Goal: Communication & Community: Answer question/provide support

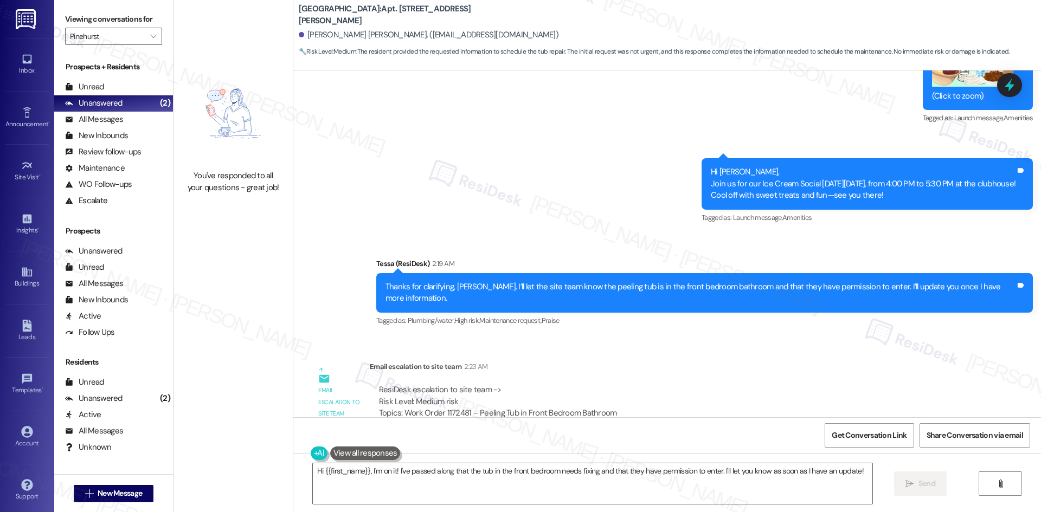
scroll to position [1809, 0]
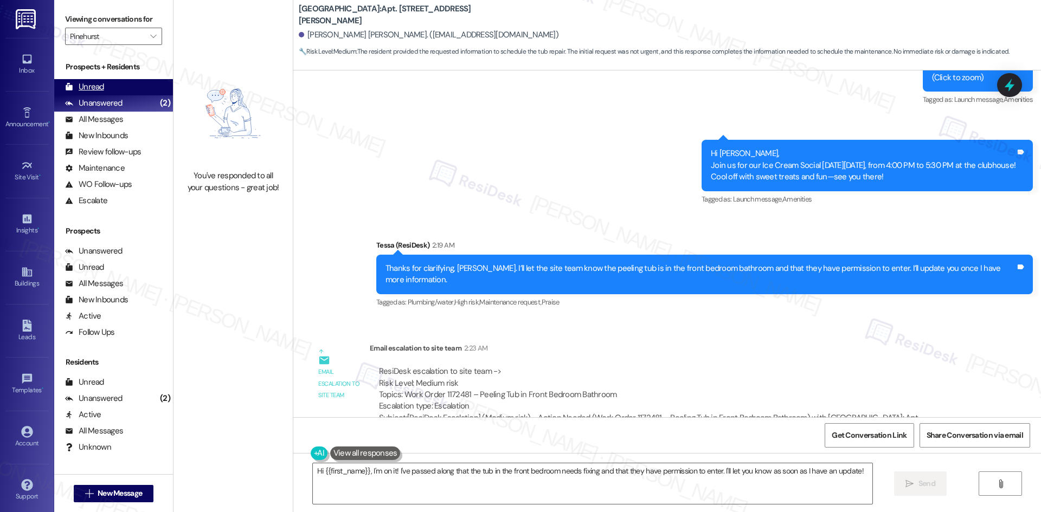
click at [96, 92] on div "Unread" at bounding box center [84, 86] width 39 height 11
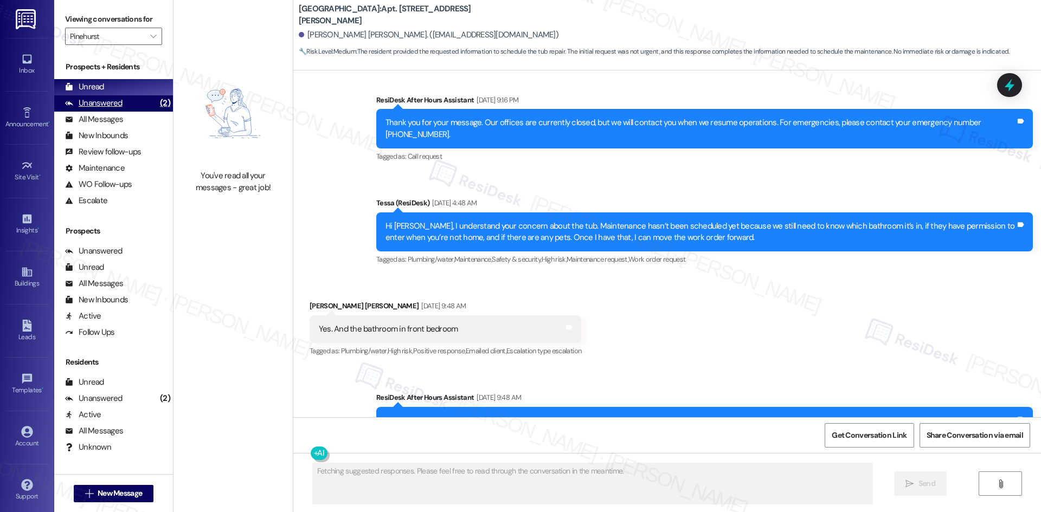
scroll to position [1147, 0]
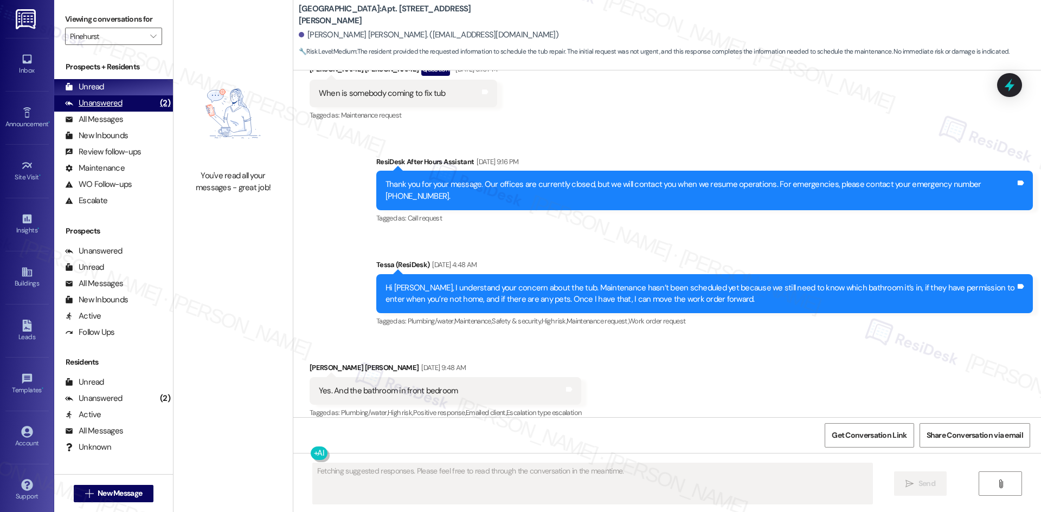
click at [100, 100] on div "Unanswered" at bounding box center [93, 103] width 57 height 11
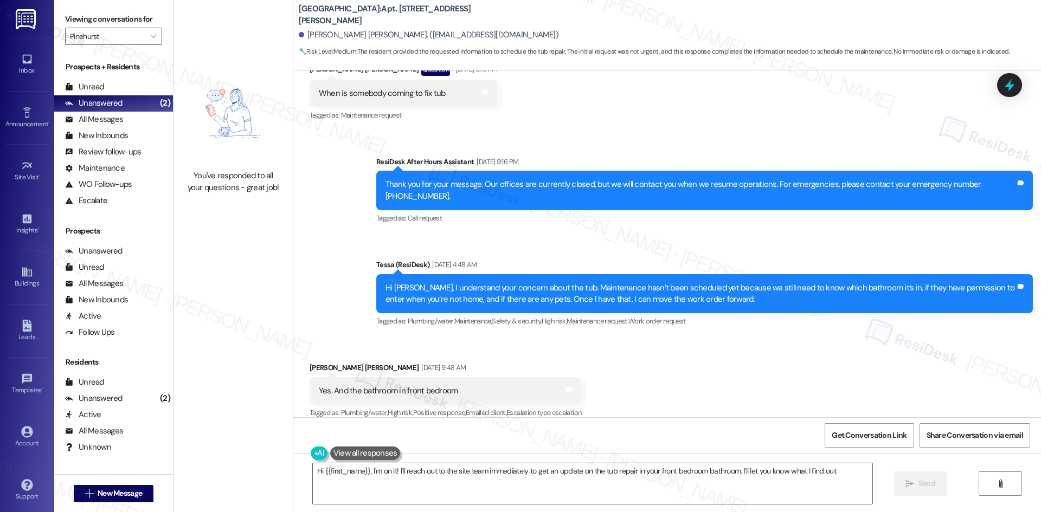
type textarea "Hi {{first_name}}, I'm on it! I'll reach out to the site team immediately to ge…"
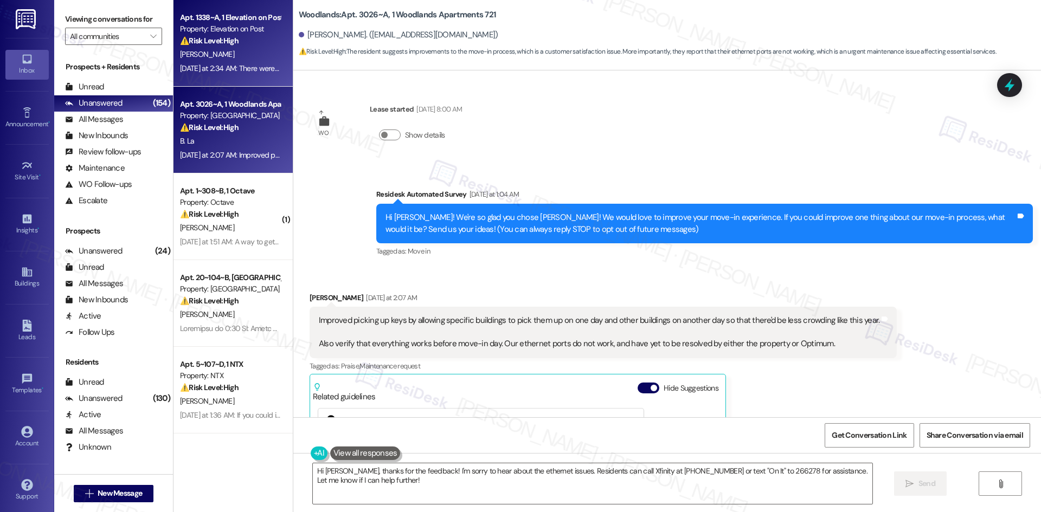
click at [248, 78] on div "Apt. 1338~A, 1 Elevation on Post Property: Elevation on Post ⚠️ Risk Level: Hig…" at bounding box center [232, 43] width 119 height 87
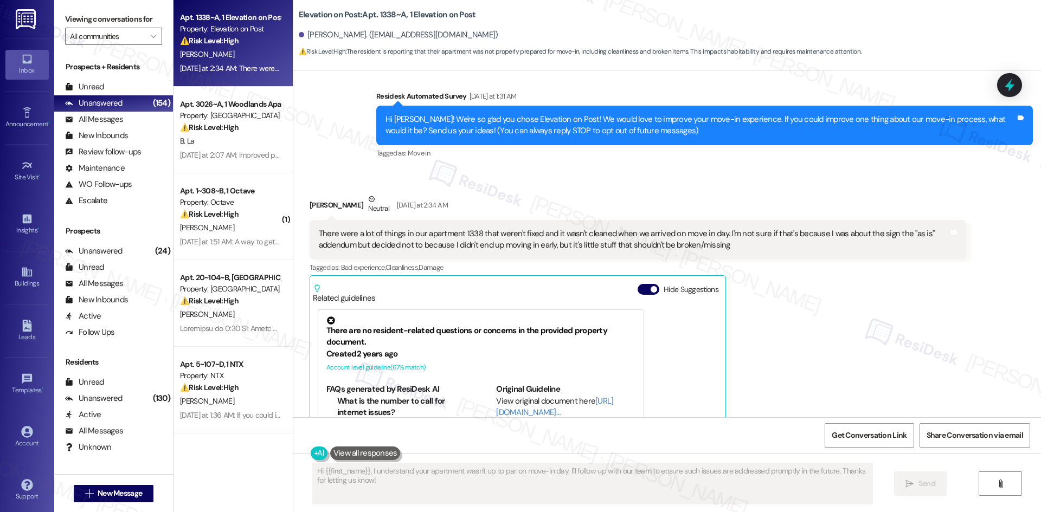
scroll to position [4, 0]
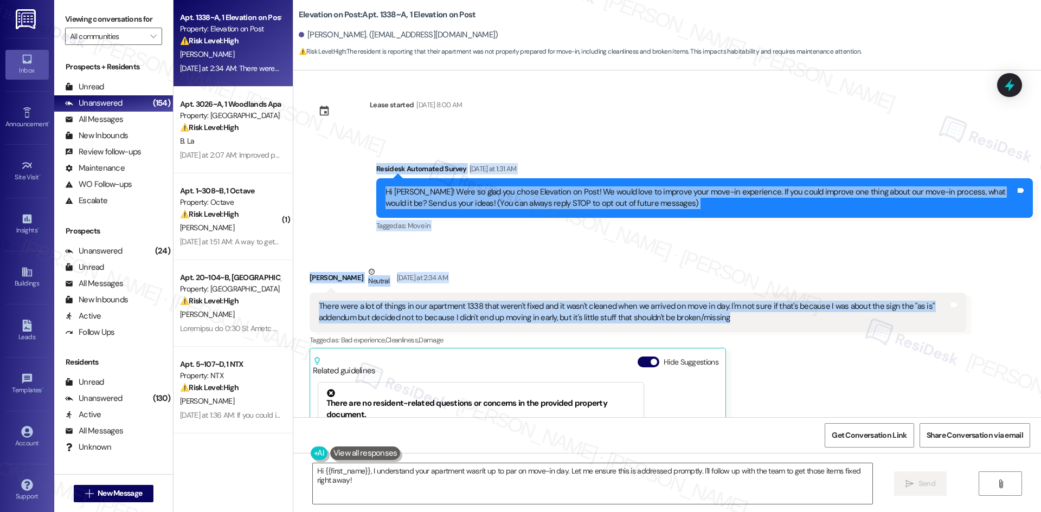
drag, startPoint x: 377, startPoint y: 179, endPoint x: 740, endPoint y: 322, distance: 390.0
click at [740, 322] on div "Lease started Aug 18, 2025 at 8:00 AM Survey, sent via SMS Residesk Automated S…" at bounding box center [666, 243] width 747 height 347
copy div "Residesk Automated Survey Yesterday at 1:31 AM Hi Kaleb! We're so glad you chos…"
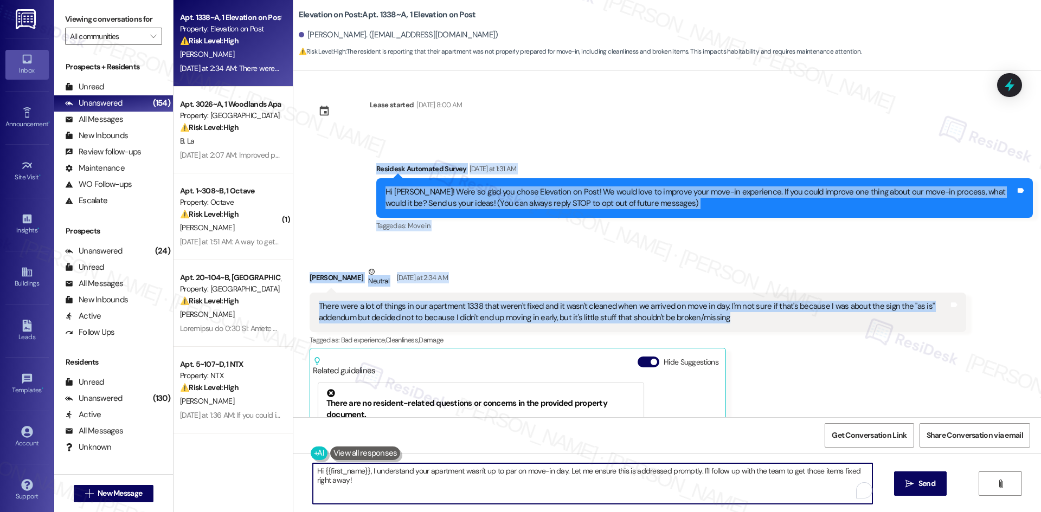
click at [418, 489] on textarea "Hi {{first_name}}, I understand your apartment wasn't up to par on move-in day.…" at bounding box center [592, 483] width 559 height 41
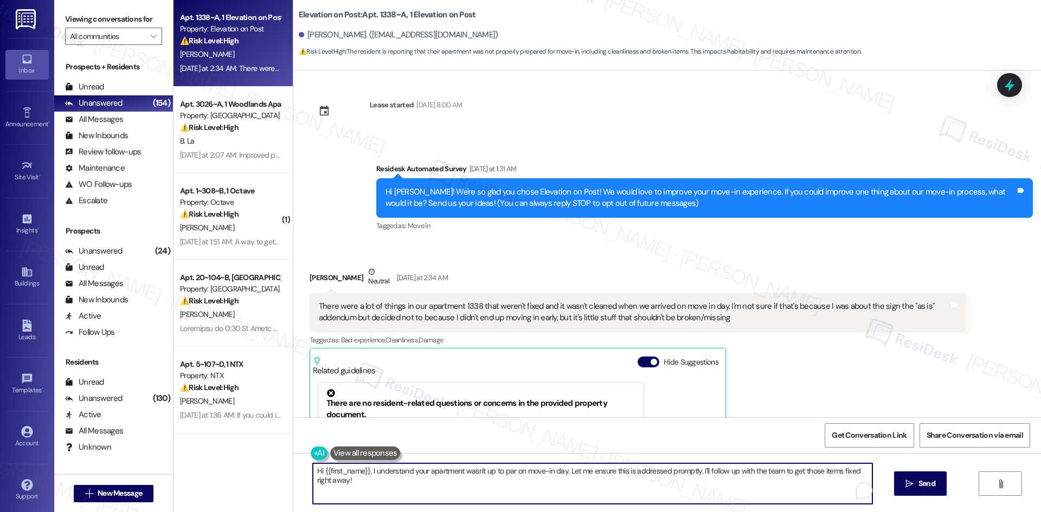
paste textarea "Thanks for sharing your feedback, Kaleb. I’ll forward your comments to the site…"
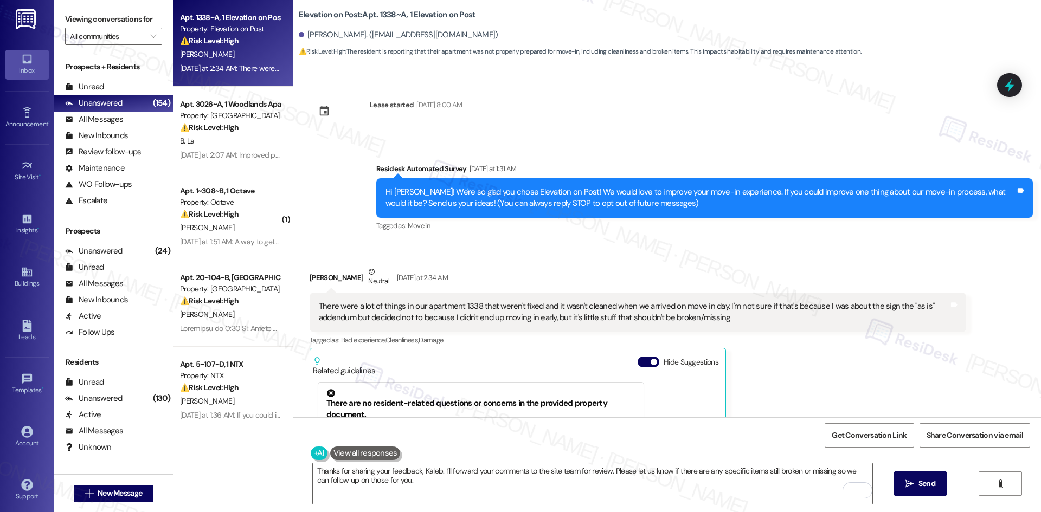
click at [570, 268] on div "Kaleb Henkel Neutral Yesterday at 2:34 AM" at bounding box center [637, 279] width 656 height 27
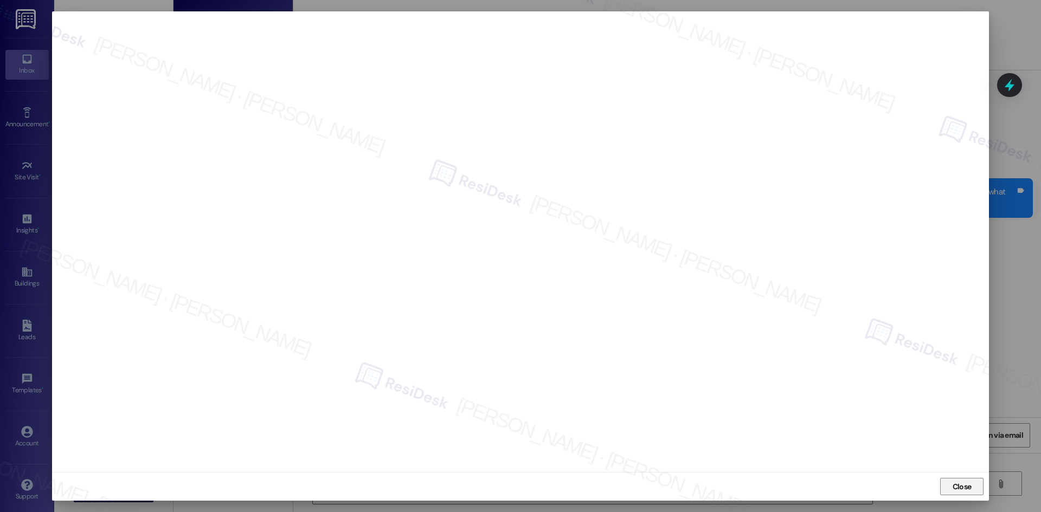
click at [951, 485] on span "Close" at bounding box center [961, 486] width 23 height 11
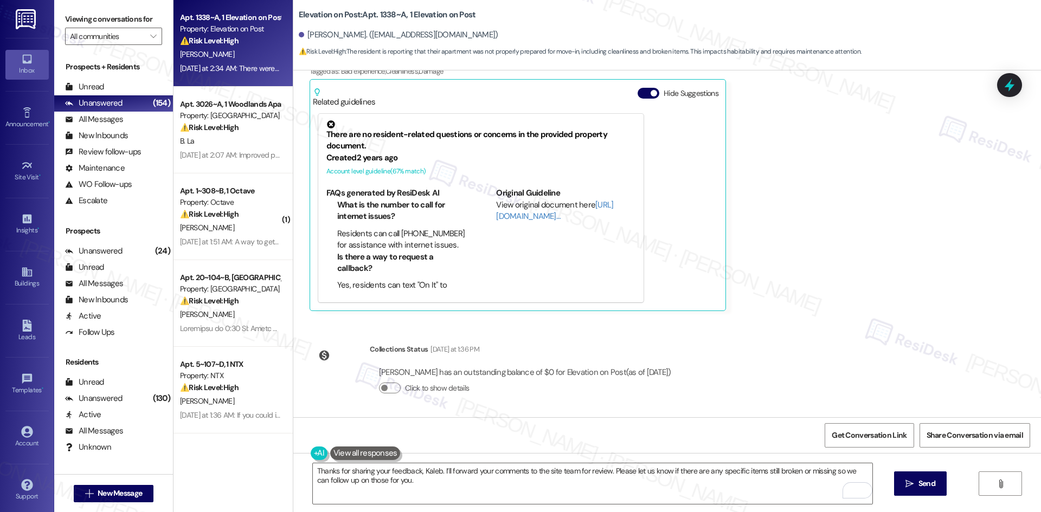
scroll to position [275, 0]
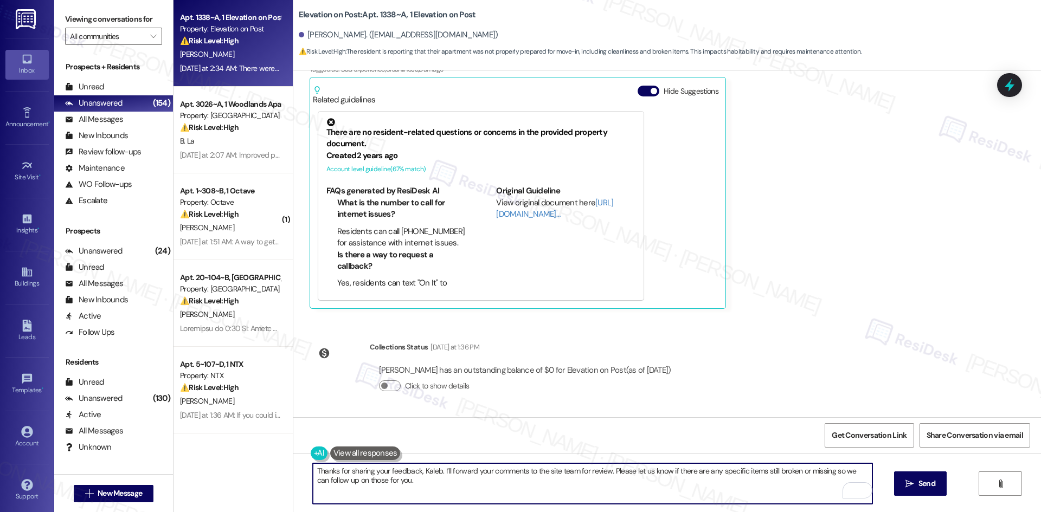
click at [459, 494] on textarea "Thanks for sharing your feedback, Kaleb. I’ll forward your comments to the site…" at bounding box center [592, 483] width 559 height 41
paste textarea "you for sharing your feedback, Kaleb. I’m sorry to hear about the issues with y…"
click at [731, 472] on textarea "Thank you for sharing your feedback, Kaleb. I’m sorry to hear about the issues …" at bounding box center [592, 483] width 559 height 41
click at [737, 484] on textarea "Thank you for sharing your feedback, Kaleb. I’m sorry to hear about the issues …" at bounding box center [592, 483] width 559 height 41
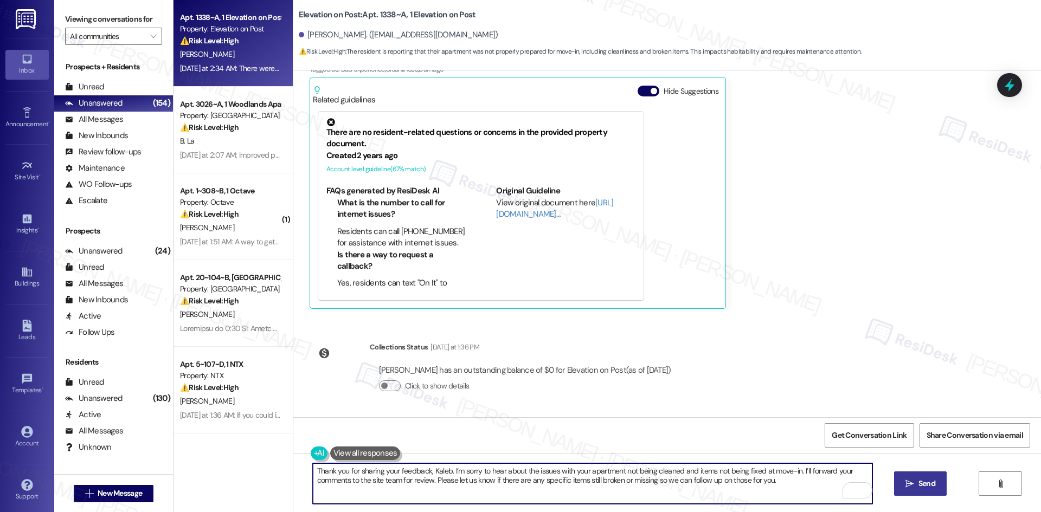
type textarea "Thank you for sharing your feedback, Kaleb. I’m sorry to hear about the issues …"
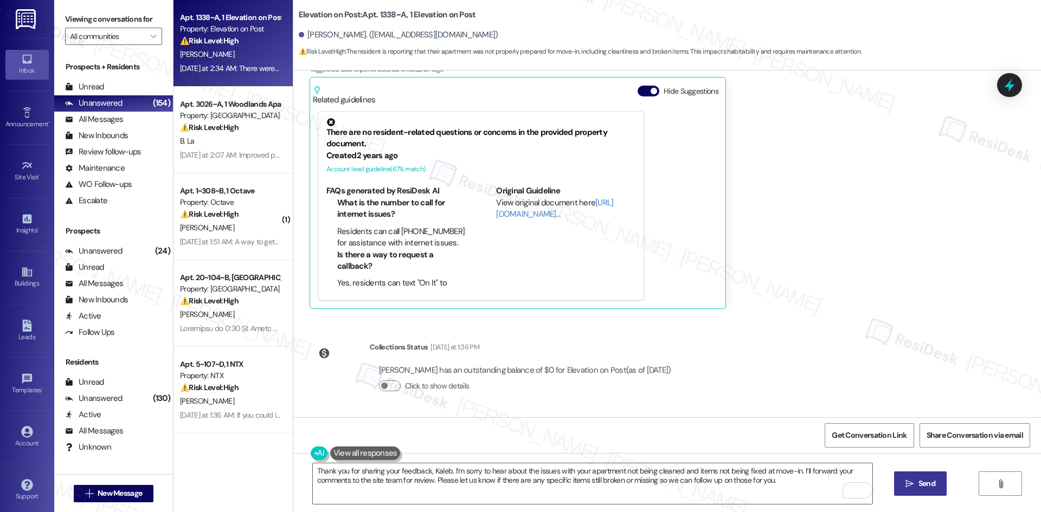
click at [909, 486] on icon "" at bounding box center [909, 484] width 8 height 9
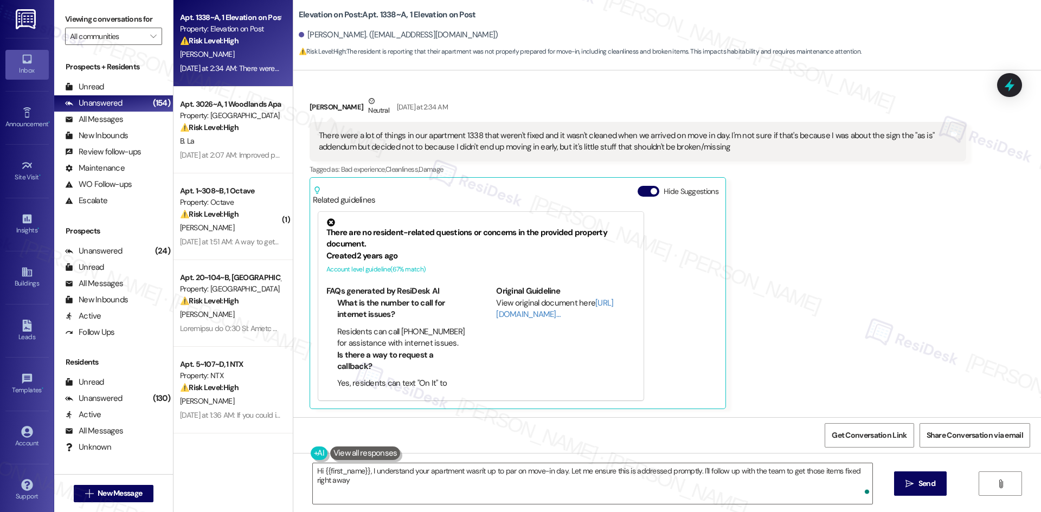
type textarea "Hi {{first_name}}, I understand your apartment wasn't up to par on move-in day.…"
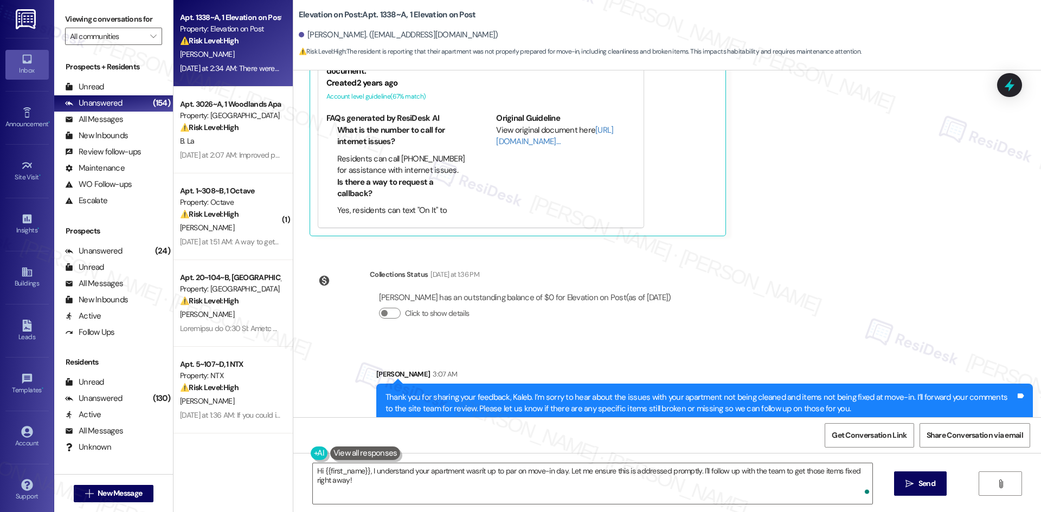
scroll to position [362, 0]
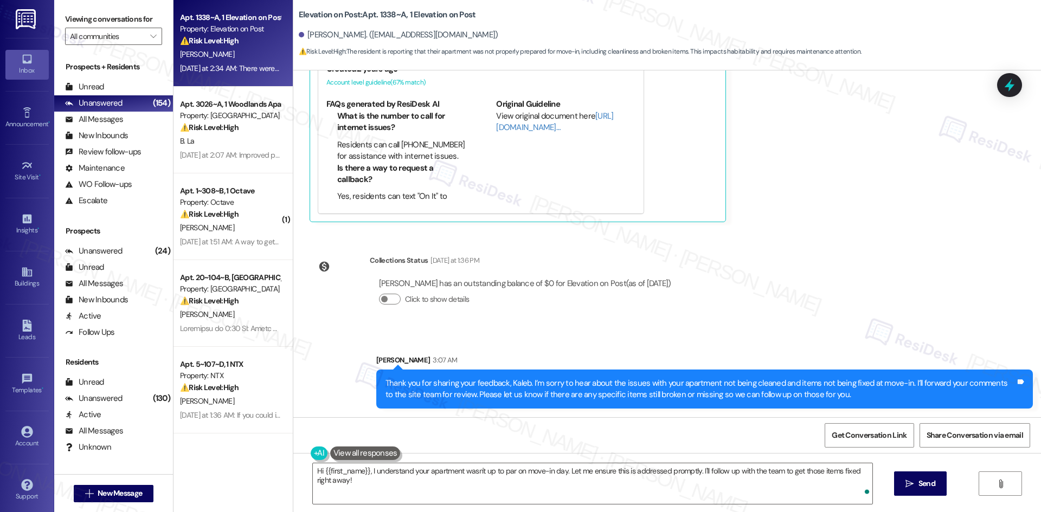
click at [794, 285] on div "Lease started Aug 18, 2025 at 8:00 AM Survey, sent via SMS Residesk Automated S…" at bounding box center [666, 243] width 747 height 347
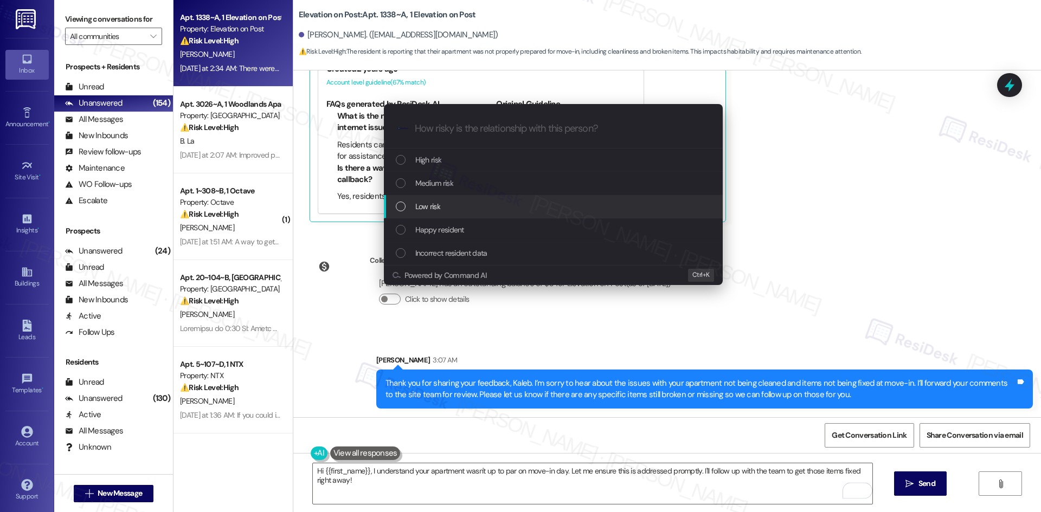
click at [433, 205] on span "Low risk" at bounding box center [427, 207] width 25 height 12
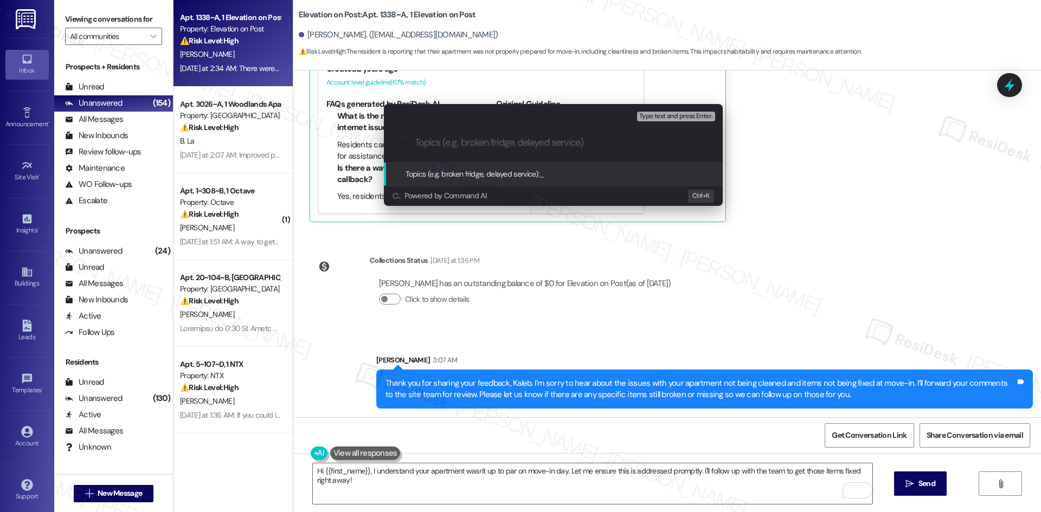
click at [463, 141] on input "Topics (e.g. broken fridge, delayed service)" at bounding box center [562, 142] width 294 height 11
paste input "Move-In Feedback – Apartment 1338 Not Cleaned & Items Not Fixed"
type input "Move-In Feedback – Apartment 1338 Not Cleaned & Items Not Fixed"
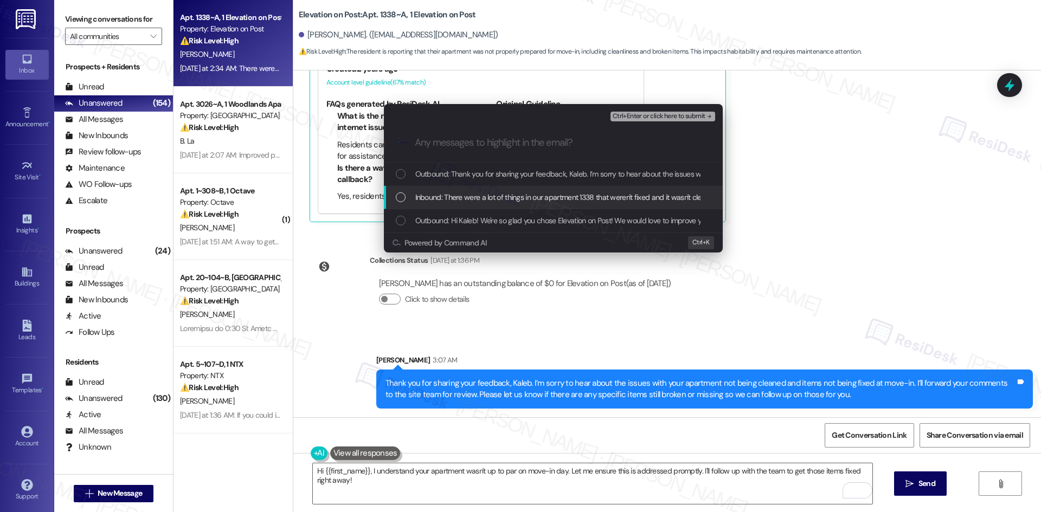
click at [490, 196] on span "Inbound: There were a lot of things in our apartment 1338 that weren't fixed an…" at bounding box center [901, 197] width 972 height 12
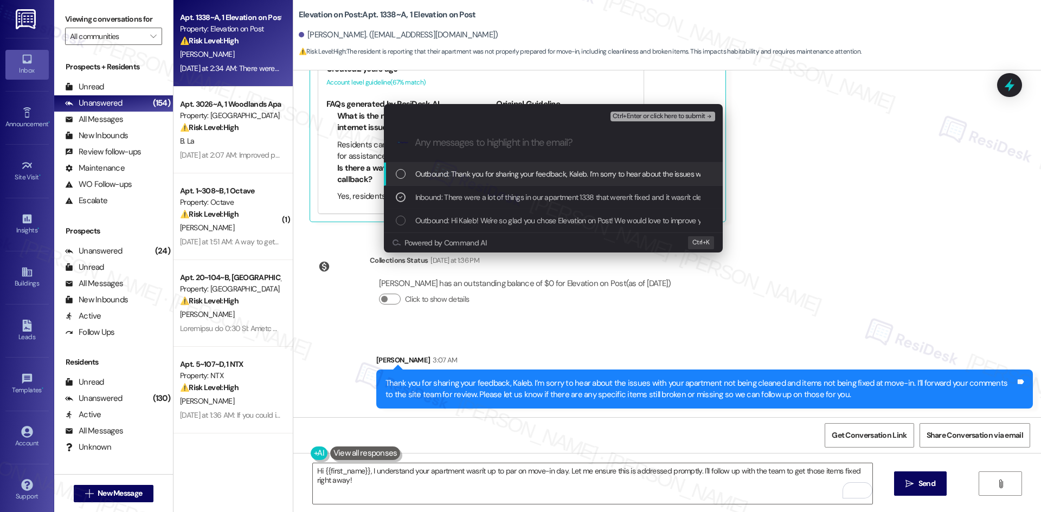
click at [700, 119] on span "Ctrl+Enter or click here to submit" at bounding box center [658, 117] width 93 height 8
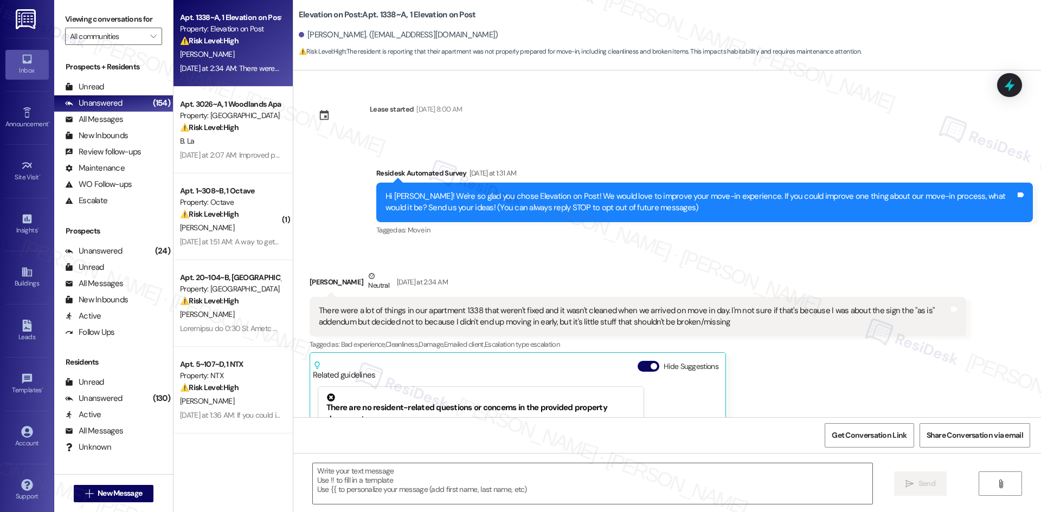
scroll to position [175, 0]
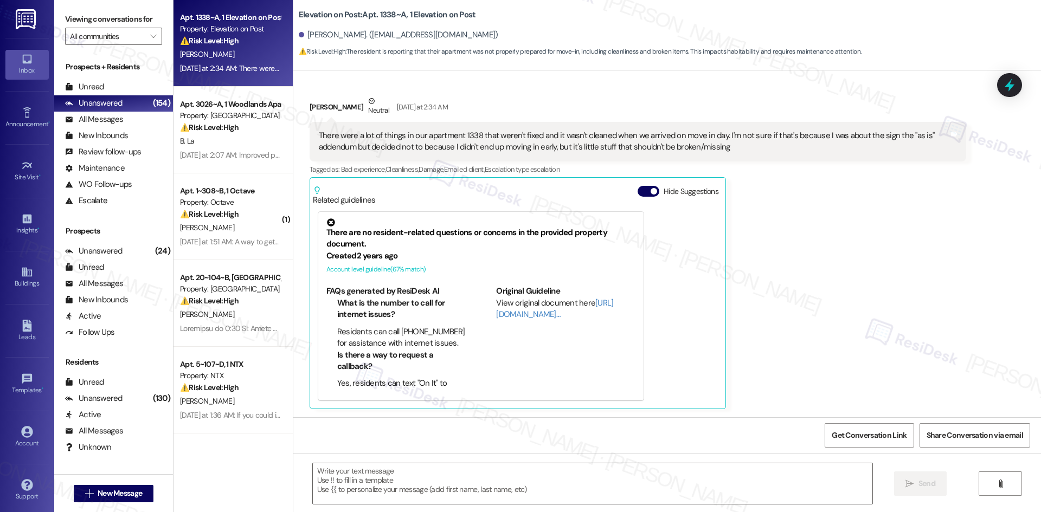
type textarea "Fetching suggested responses. Please feel free to read through the conversation…"
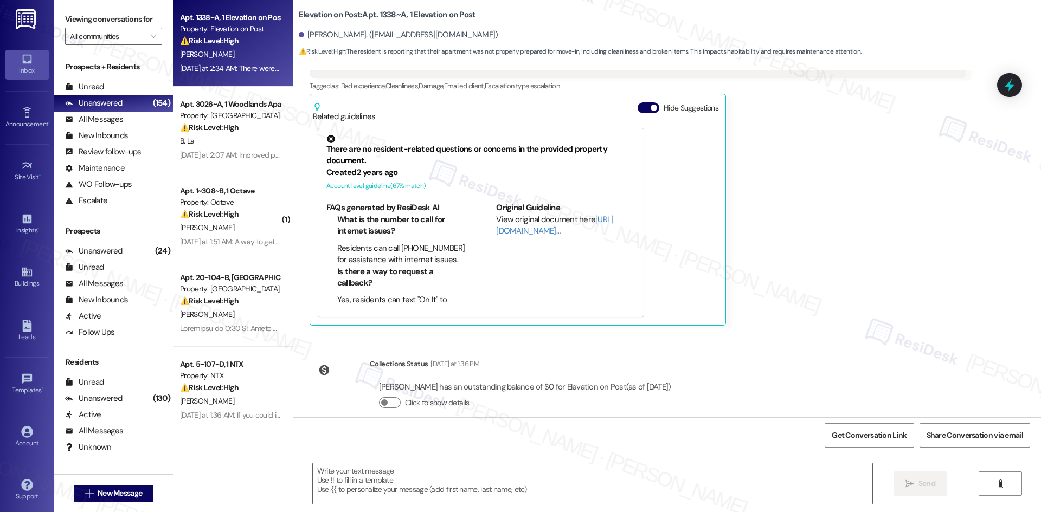
scroll to position [270, 0]
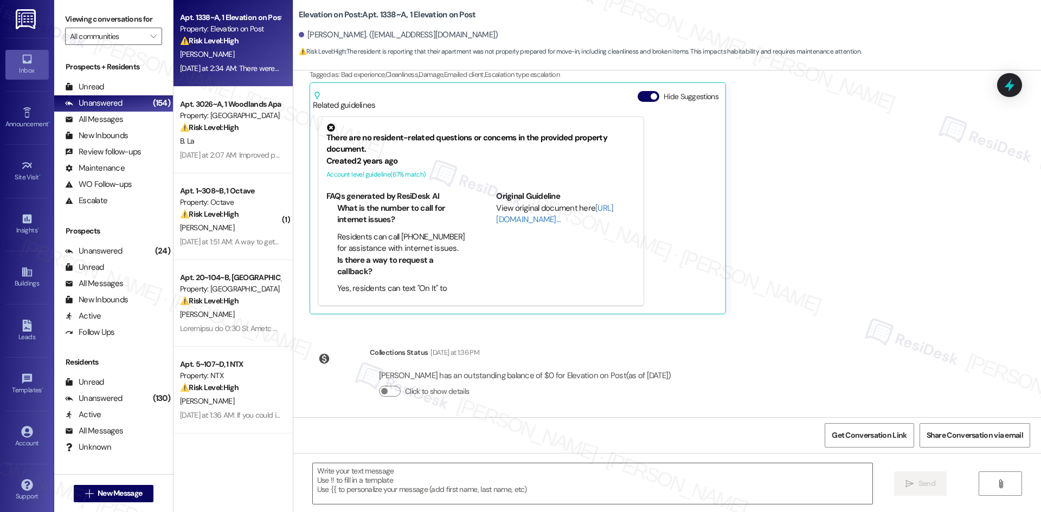
click at [790, 262] on div "Kaleb Henkel Neutral Yesterday at 2:34 AM There were a lot of things in our apa…" at bounding box center [637, 158] width 656 height 314
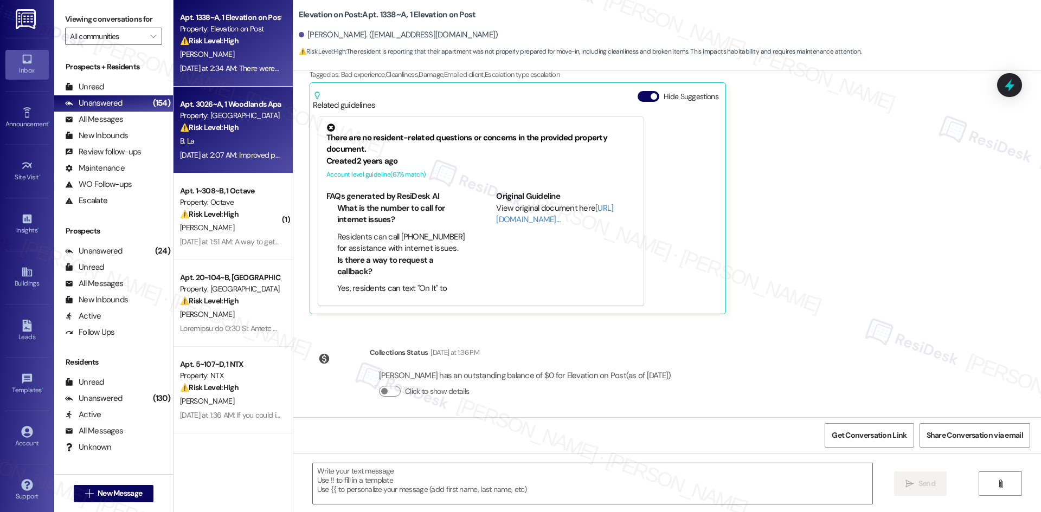
click at [204, 129] on strong "⚠️ Risk Level: High" at bounding box center [209, 127] width 59 height 10
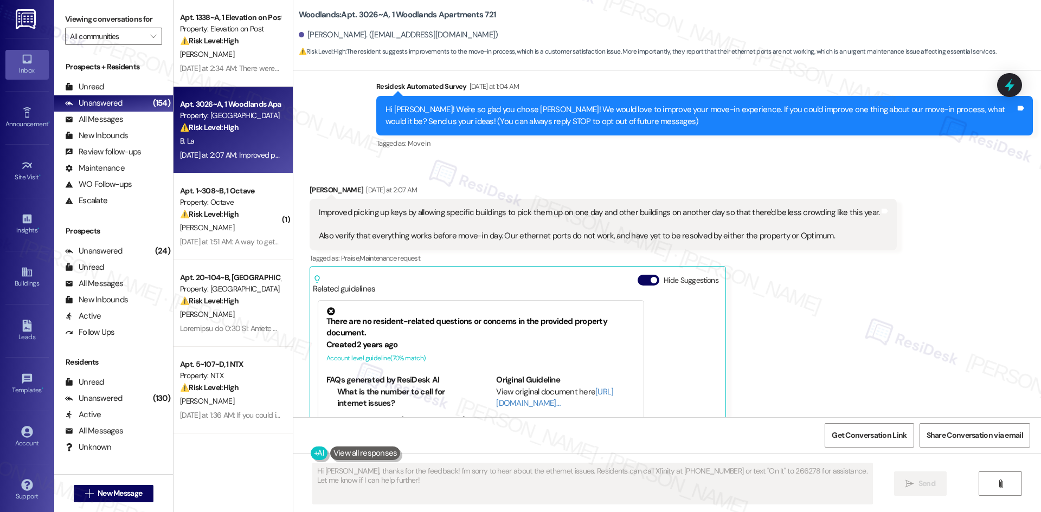
scroll to position [88, 0]
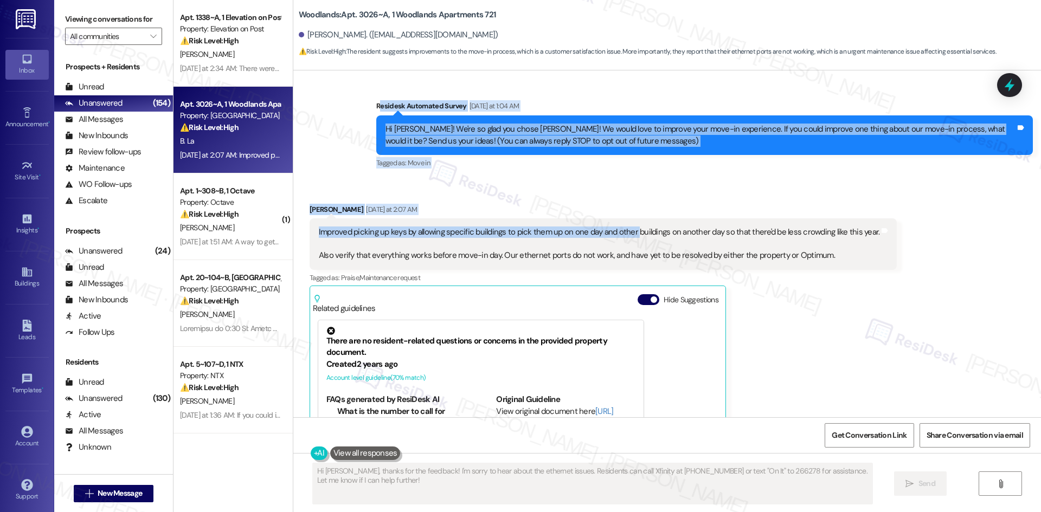
drag, startPoint x: 374, startPoint y: 104, endPoint x: 624, endPoint y: 223, distance: 277.6
click at [625, 226] on div "WO Lease started Aug 16, 2025 at 8:00 AM Show details Survey, sent via SMS Resi…" at bounding box center [666, 243] width 747 height 347
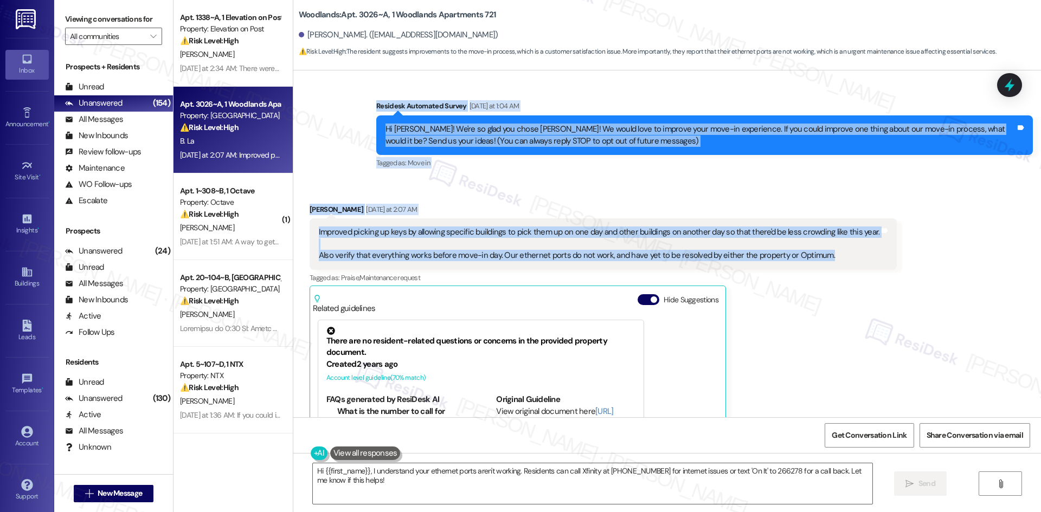
drag, startPoint x: 340, startPoint y: 82, endPoint x: 831, endPoint y: 260, distance: 521.7
click at [831, 260] on div "WO Lease started Aug 16, 2025 at 8:00 AM Show details Survey, sent via SMS Resi…" at bounding box center [666, 243] width 747 height 347
copy div "Residesk Automated Survey Yesterday at 1:04 AM Hi Brian! We're so glad you chos…"
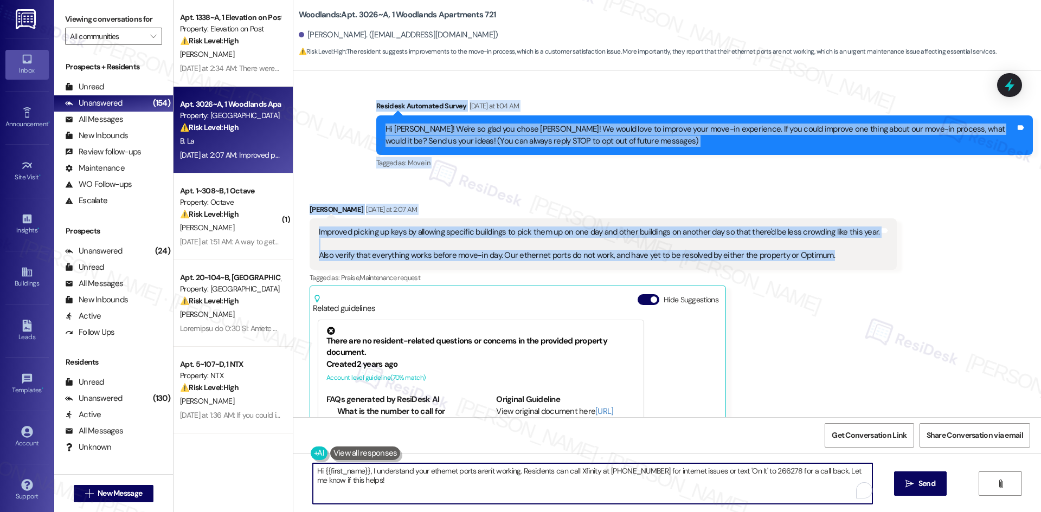
click at [534, 488] on textarea "Hi {{first_name}}, I understand your ethernet ports aren't working. Residents c…" at bounding box center [592, 483] width 559 height 41
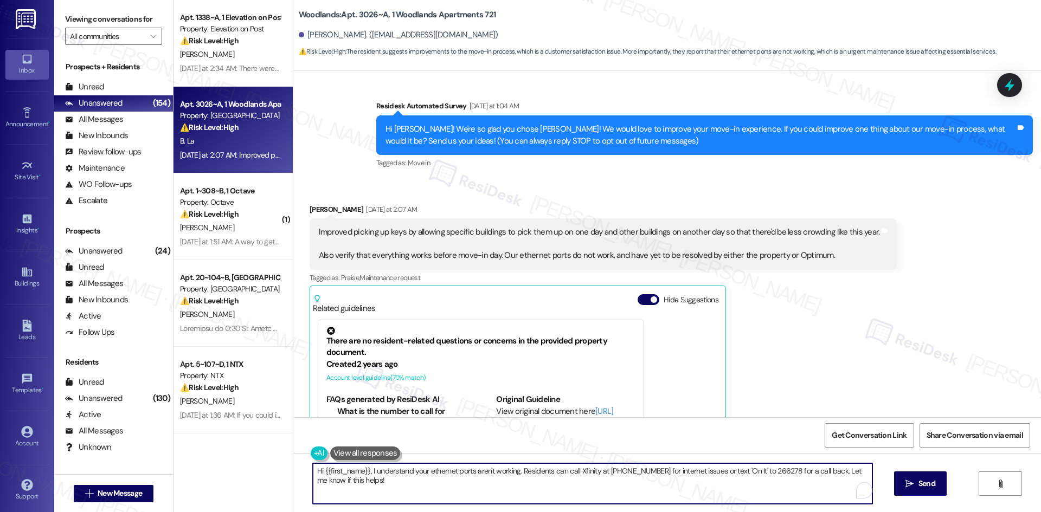
paste textarea "Thank you for sharing your feedback, Brian. I’ll forward your suggestions to th…"
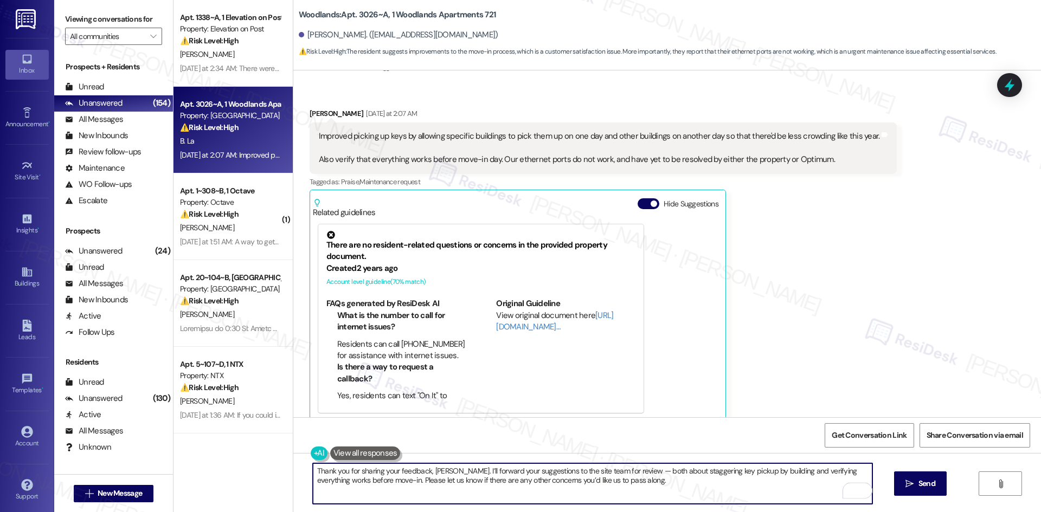
scroll to position [197, 0]
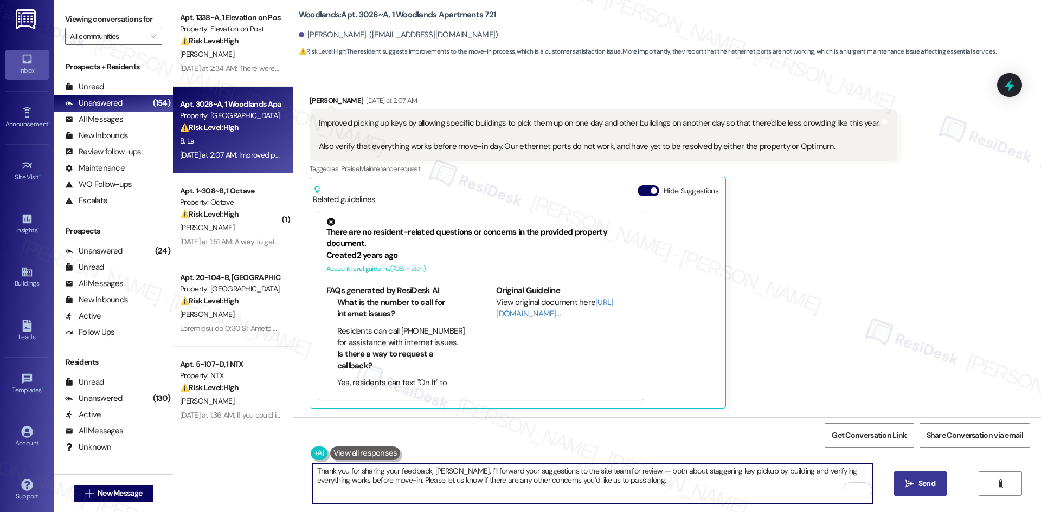
type textarea "Thank you for sharing your feedback, Brian. I’ll forward your suggestions to th…"
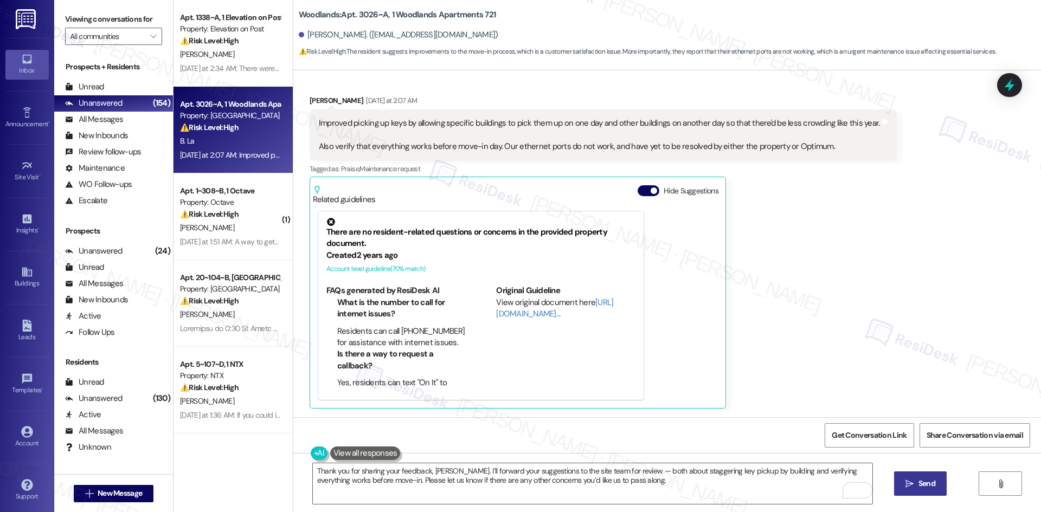
click at [911, 487] on icon "" at bounding box center [909, 484] width 8 height 9
type textarea "Hi {{first_name}}, I understand your ethernet ports aren't working. Residents c…"
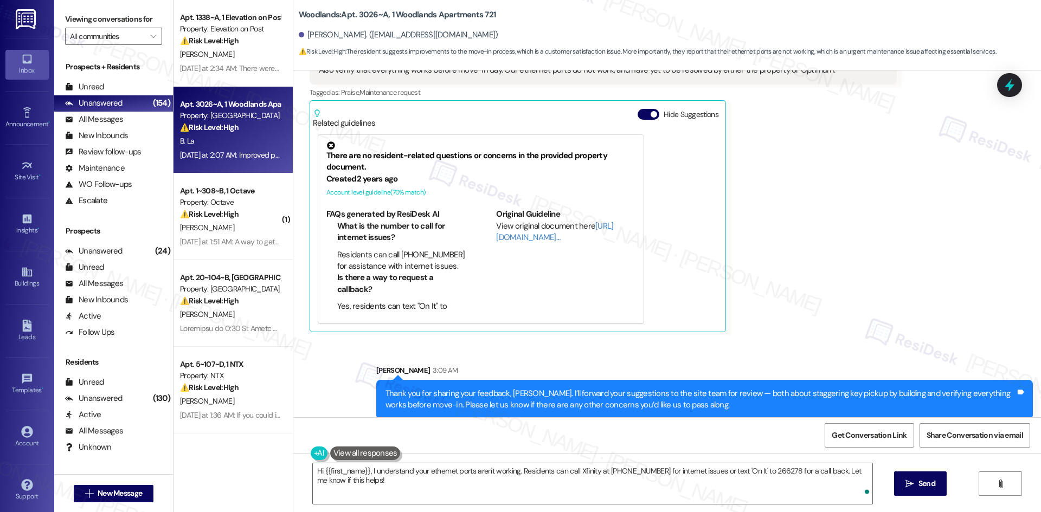
scroll to position [285, 0]
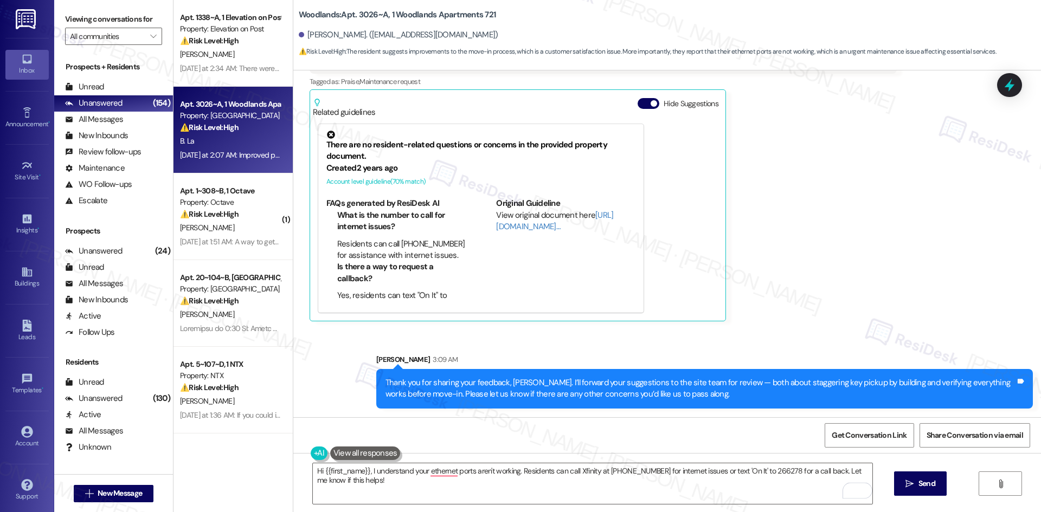
click at [812, 323] on div "Received via SMS Brian La Yesterday at 2:07 AM Improved picking up keys by allo…" at bounding box center [603, 164] width 604 height 330
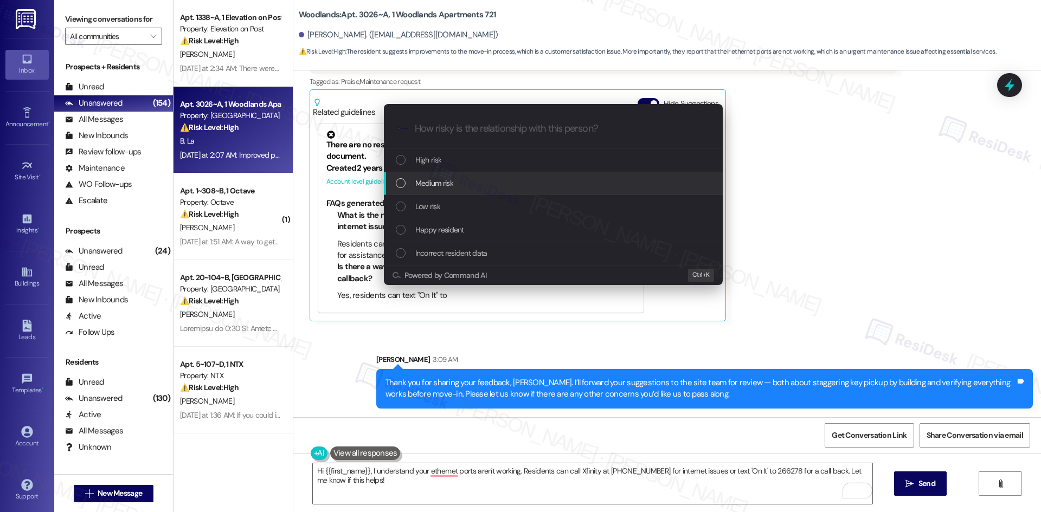
click at [447, 187] on span "Medium risk" at bounding box center [434, 183] width 38 height 12
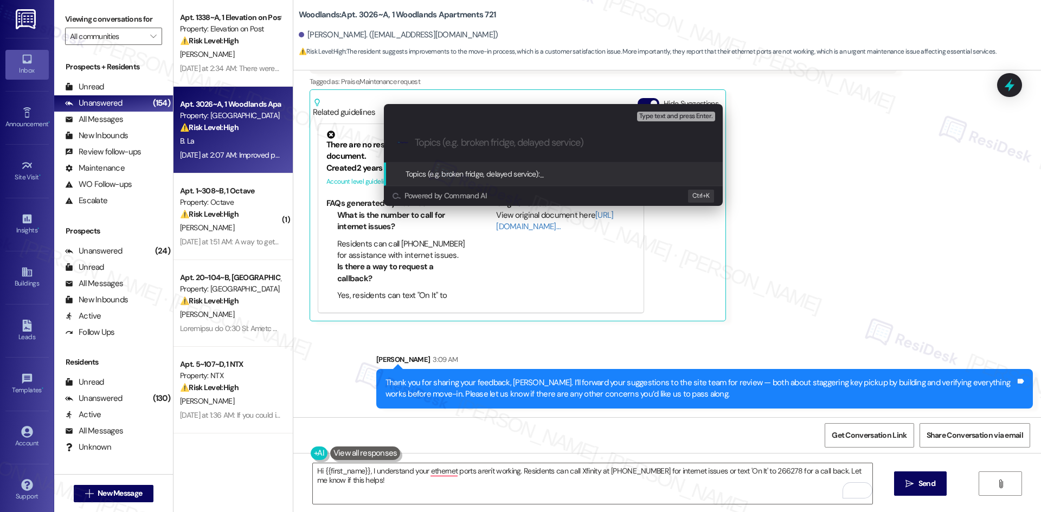
click at [492, 145] on input "Topics (e.g. broken fridge, delayed service)" at bounding box center [562, 142] width 294 height 11
paste input "Move-In Feedback – Key Pickup Process & Unresolved Ethernet Issues"
type input "Move-In Feedback – Key Pickup Process & Unresolved Ethernet Issues"
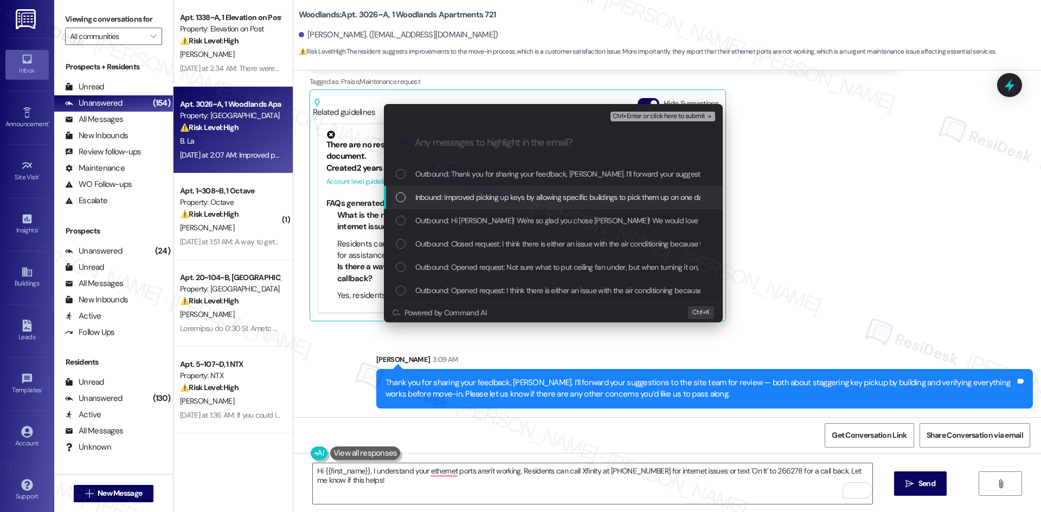
click at [438, 193] on span "Inbound: Improved picking up keys by allowing specific buildings to pick them u…" at bounding box center [923, 197] width 1017 height 12
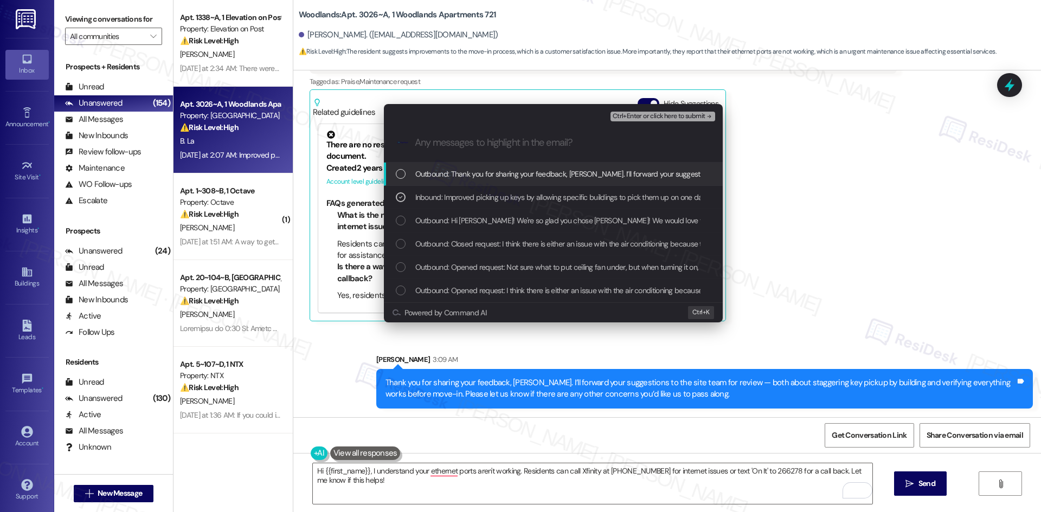
click at [679, 115] on span "Ctrl+Enter or click here to submit" at bounding box center [658, 117] width 93 height 8
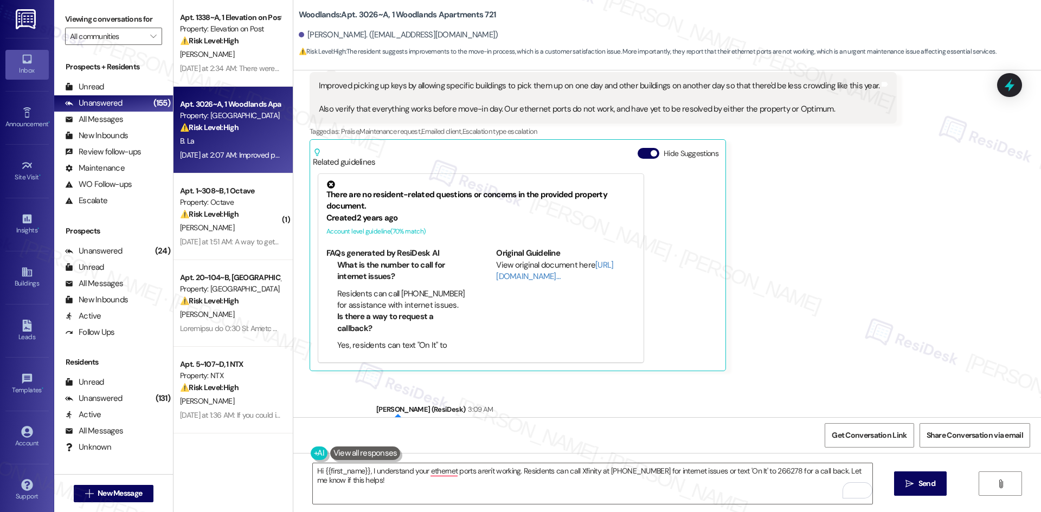
scroll to position [300, 0]
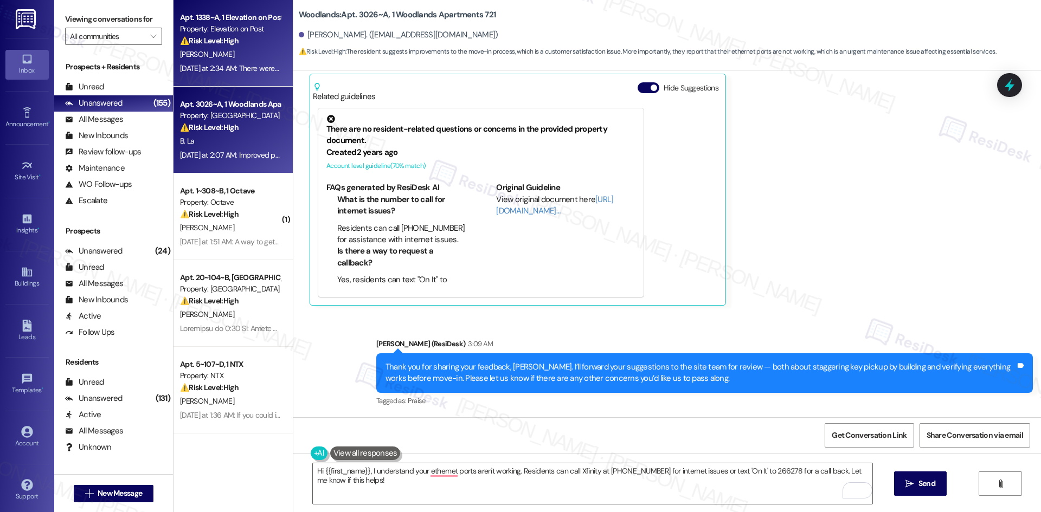
click at [239, 61] on div "K. Henkel" at bounding box center [230, 55] width 102 height 14
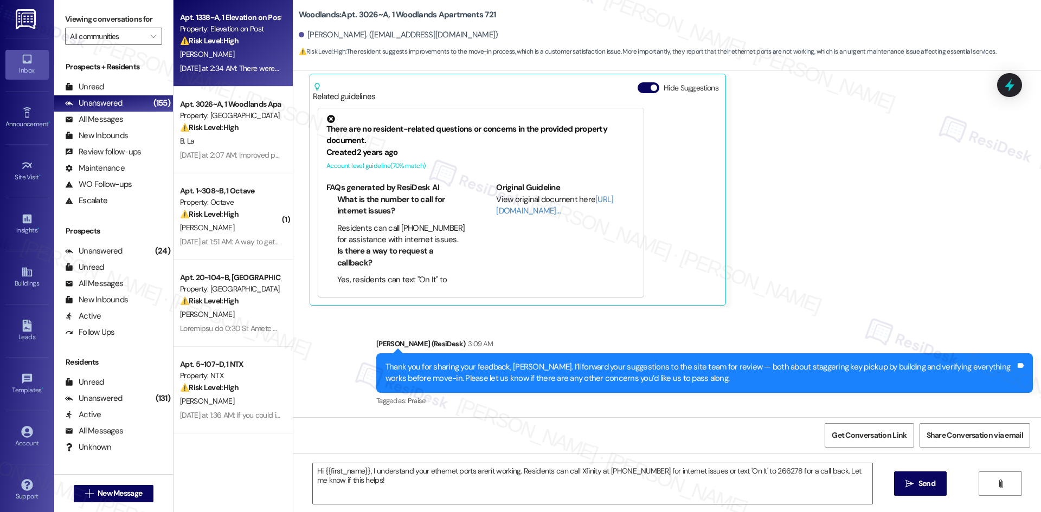
type textarea "Fetching suggested responses. Please feel free to read through the conversation…"
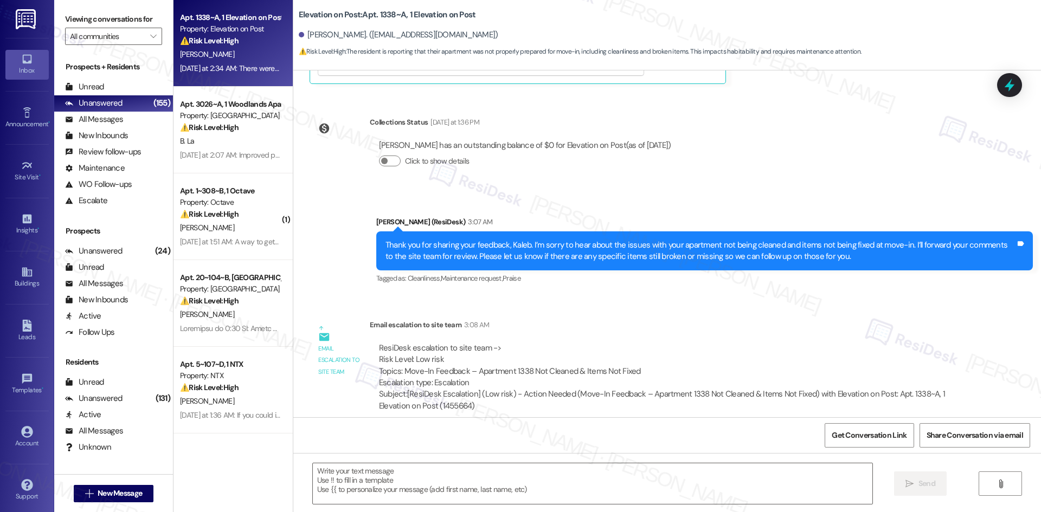
scroll to position [512, 0]
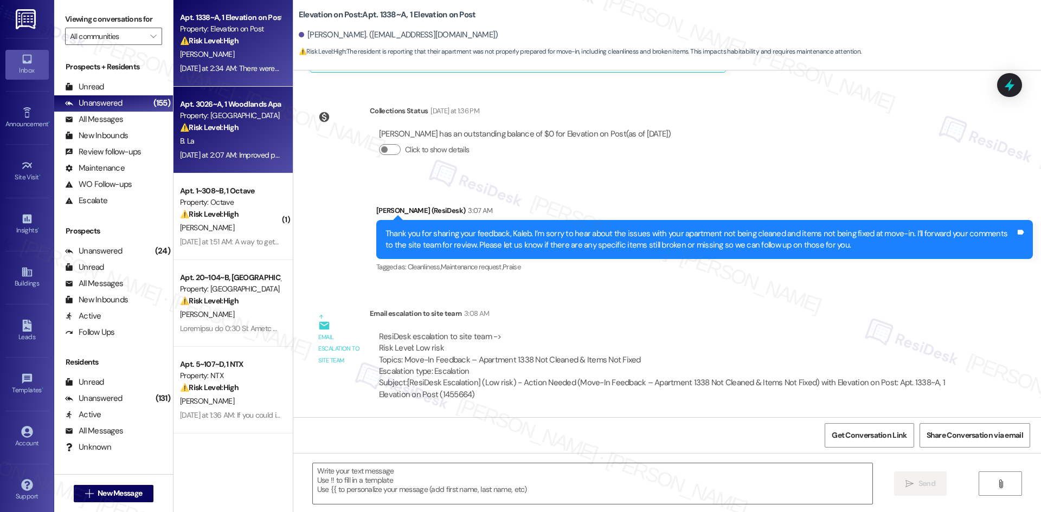
click at [259, 149] on div "Yesterday at 2:07 AM: Improved picking up keys by allowing specific buildings t…" at bounding box center [230, 156] width 102 height 14
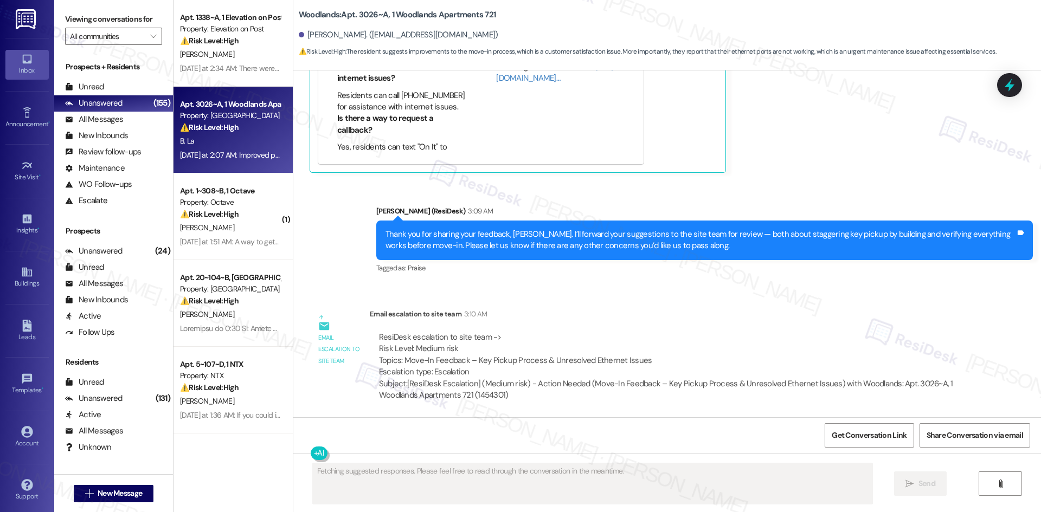
scroll to position [434, 0]
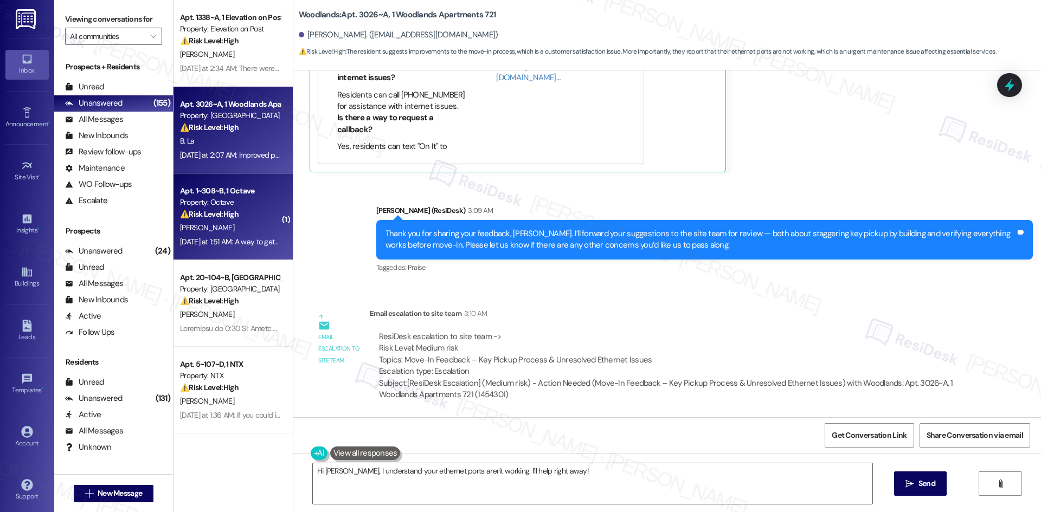
type textarea "Hi Brian, I understand your ethernet ports aren't working. I'll help right away…"
click at [181, 222] on div "V. Mannava" at bounding box center [230, 228] width 102 height 14
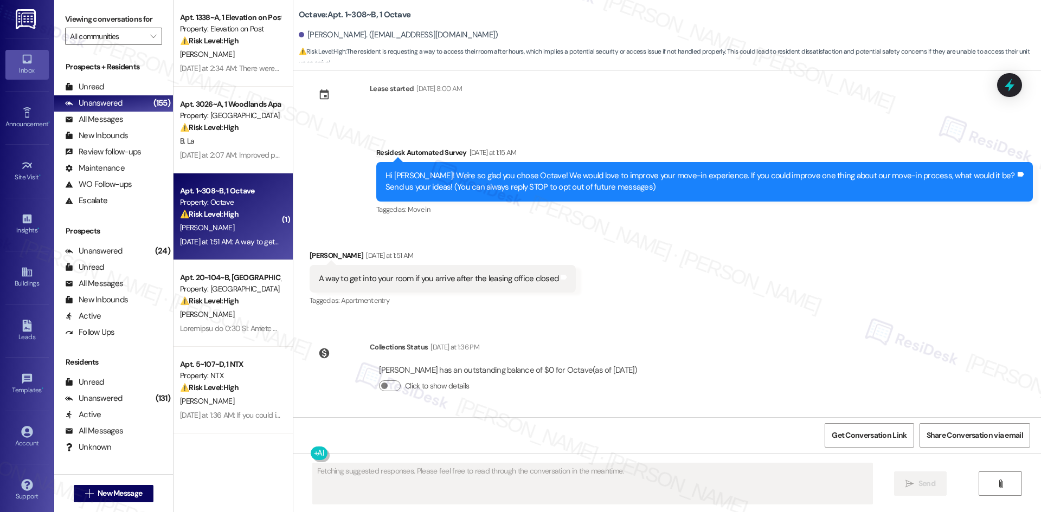
scroll to position [0, 0]
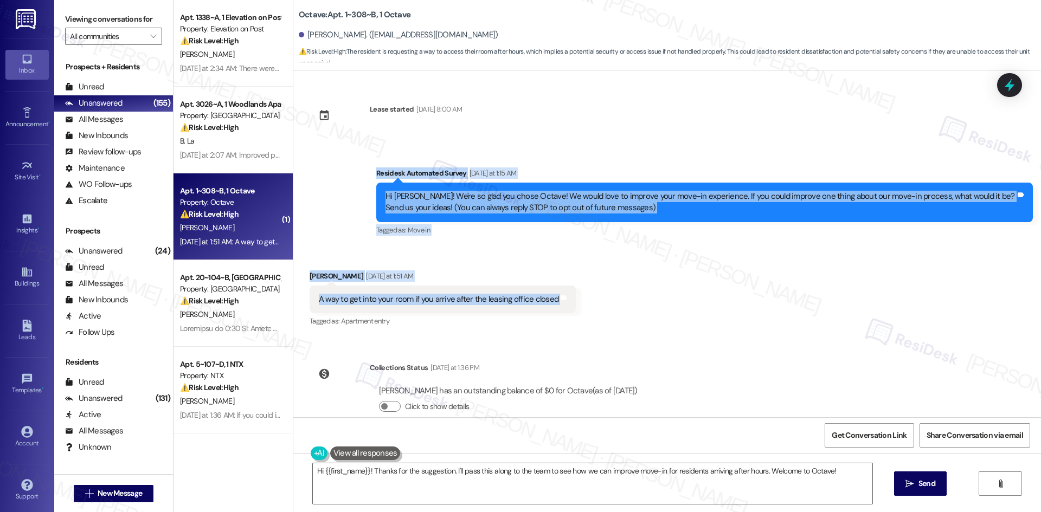
drag, startPoint x: 347, startPoint y: 159, endPoint x: 584, endPoint y: 304, distance: 278.0
click at [584, 304] on div "Lease started Aug 16, 2025 at 8:00 AM Survey, sent via SMS Residesk Automated S…" at bounding box center [666, 243] width 747 height 347
copy div "Residesk Automated Survey Yesterday at 1:15 AM Hi Vivek! We're so glad you chos…"
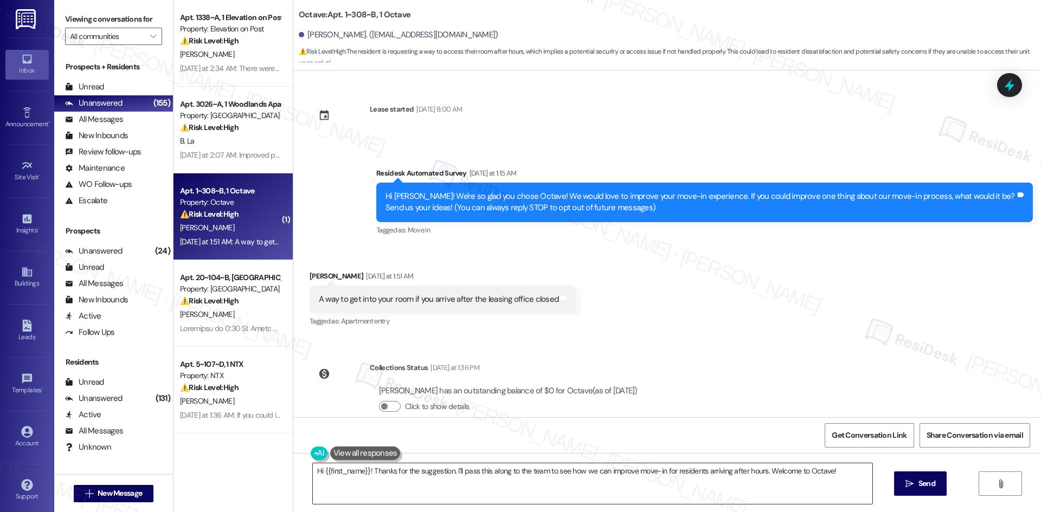
click at [576, 492] on textarea "Hi {{first_name}}! Thanks for the suggestion. I'll pass this along to the team …" at bounding box center [592, 483] width 559 height 41
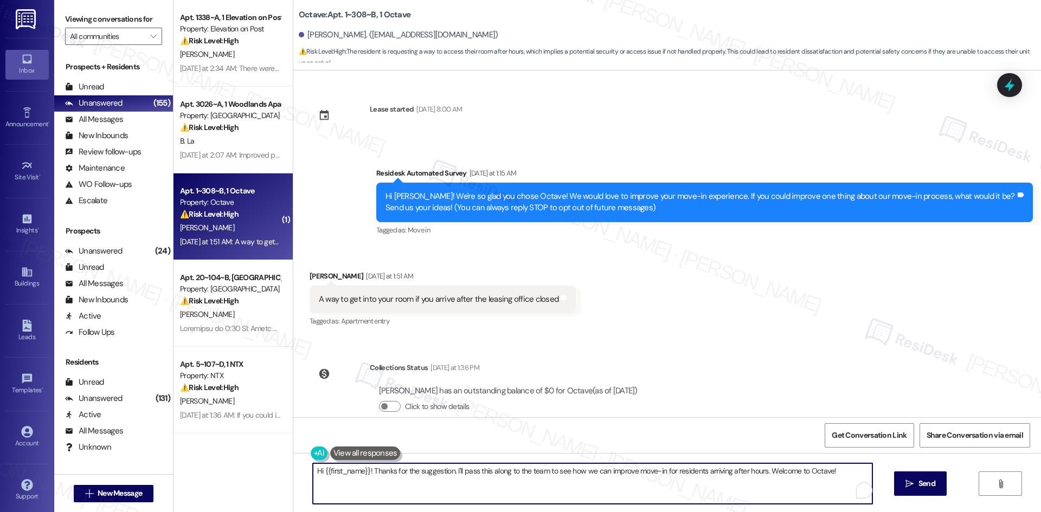
paste textarea "Thank you for your feedback, Vivek. I’ll share your suggestion with the site te…"
type textarea "Thank you for your feedback, Vivek. I’ll share your suggestion with the site te…"
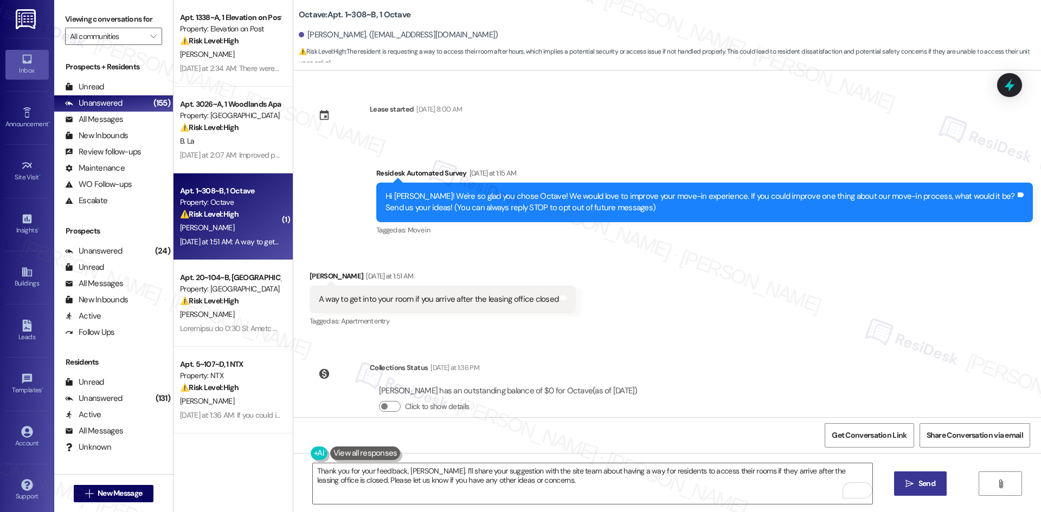
click at [918, 488] on span "Send" at bounding box center [926, 483] width 17 height 11
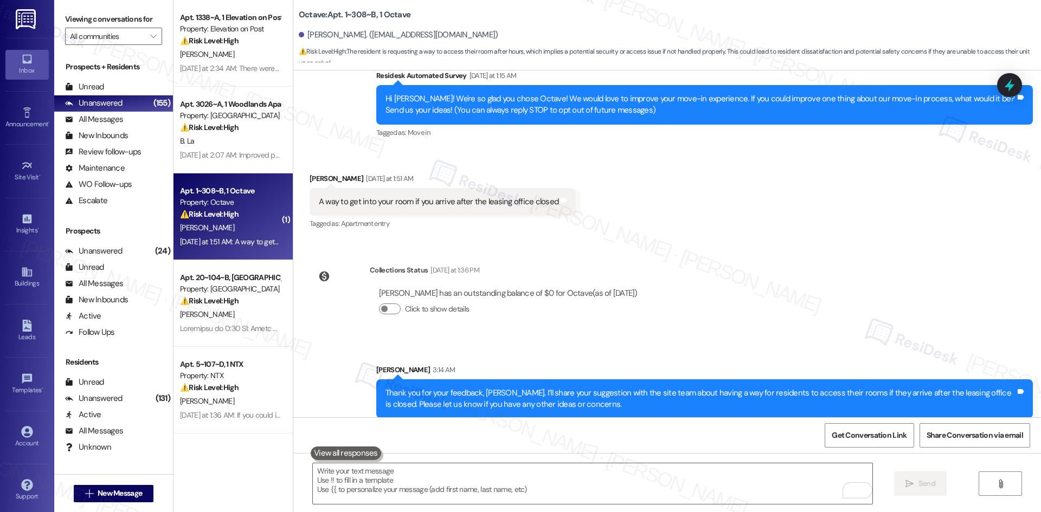
scroll to position [107, 0]
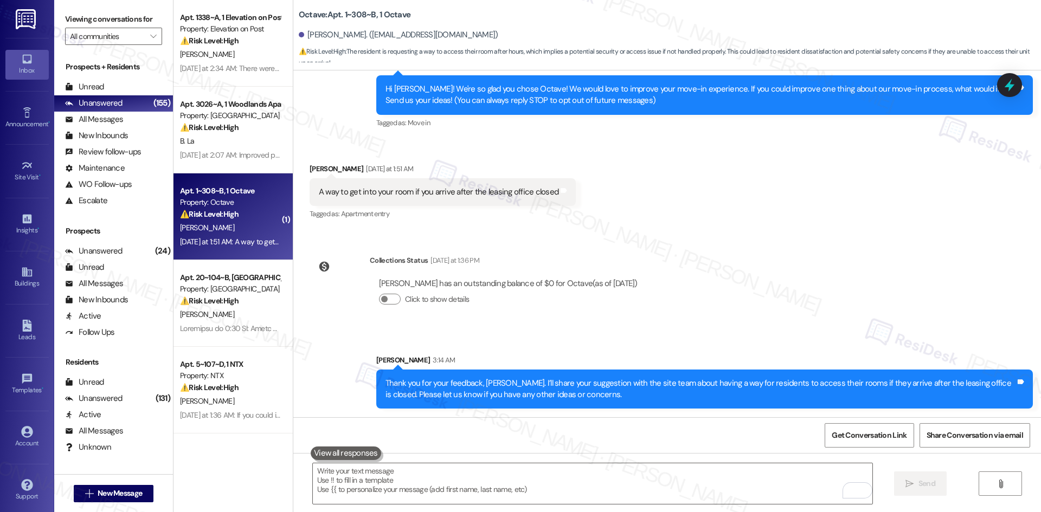
click at [687, 318] on div "Lease started Aug 16, 2025 at 8:00 AM Survey, sent via SMS Residesk Automated S…" at bounding box center [666, 243] width 747 height 347
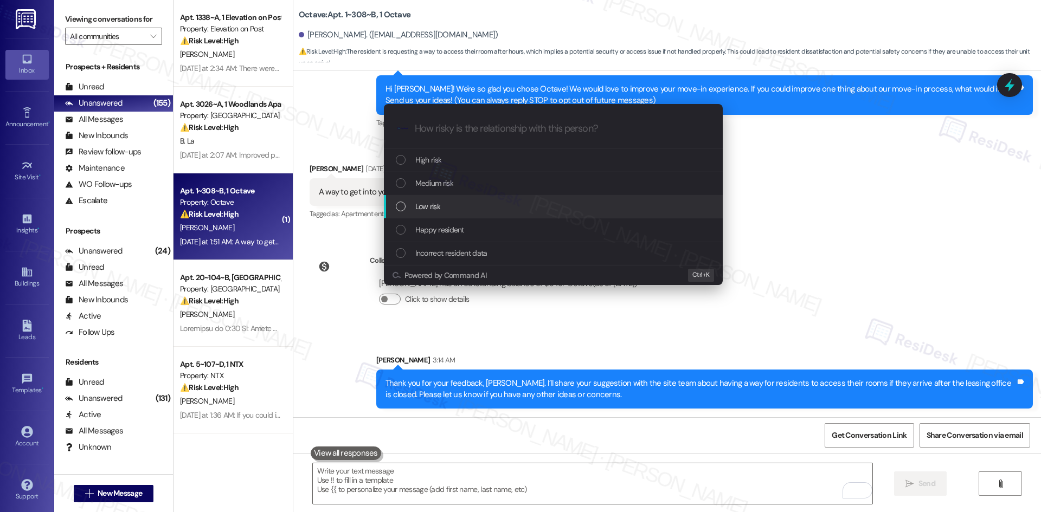
click at [470, 205] on div "Low risk" at bounding box center [554, 207] width 317 height 12
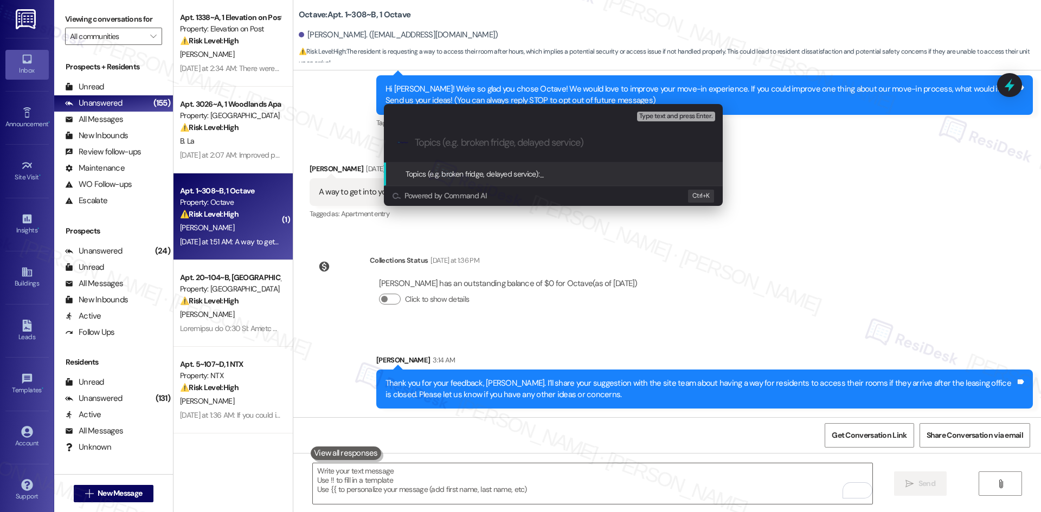
click at [442, 142] on input "Topics (e.g. broken fridge, delayed service)" at bounding box center [562, 142] width 294 height 11
paste input "Move-In Feedback – After-Hours Room Access"
type input "Move-In Feedback – After-Hours Room Access"
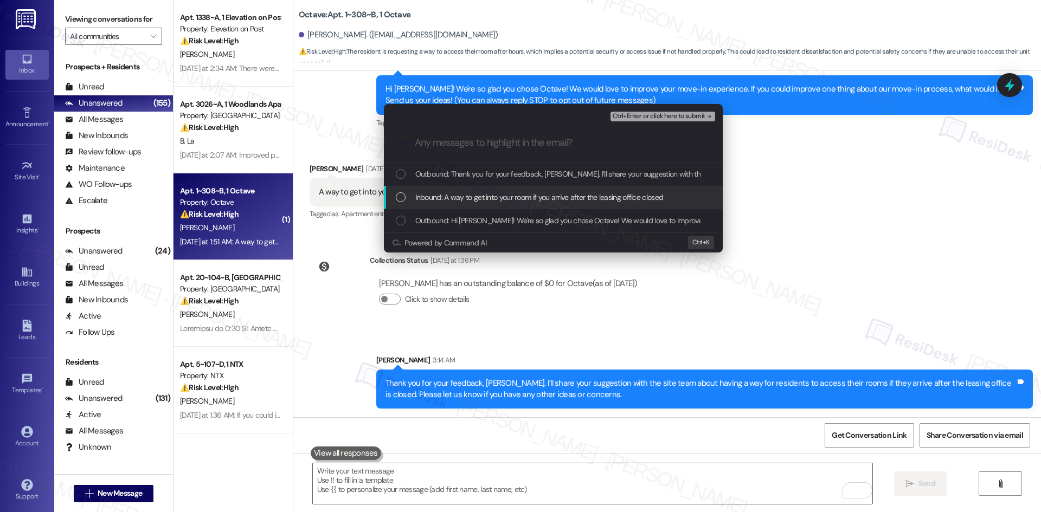
click at [470, 192] on span "Inbound: A way to get into your room if you arrive after the leasing office clo…" at bounding box center [539, 197] width 248 height 12
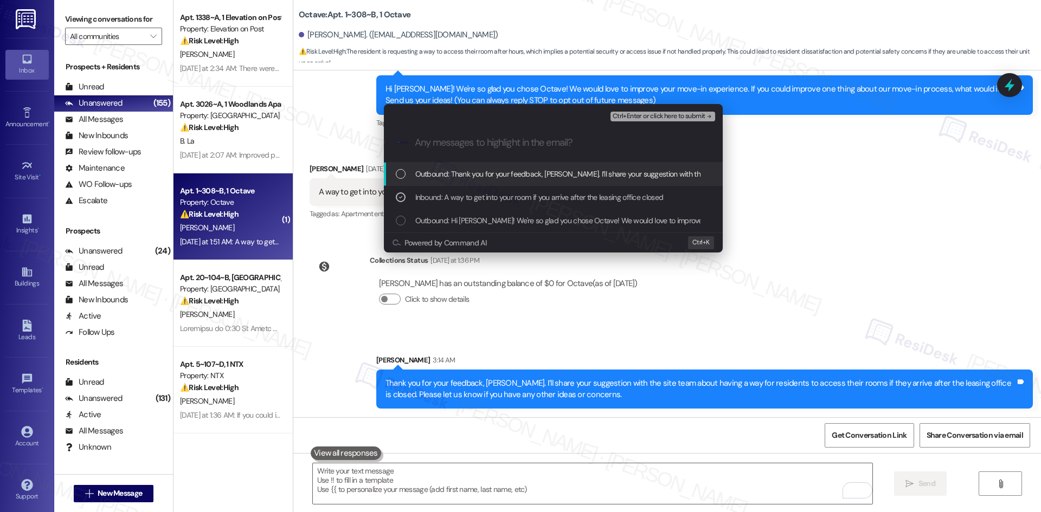
click at [655, 114] on span "Ctrl+Enter or click here to submit" at bounding box center [658, 117] width 93 height 8
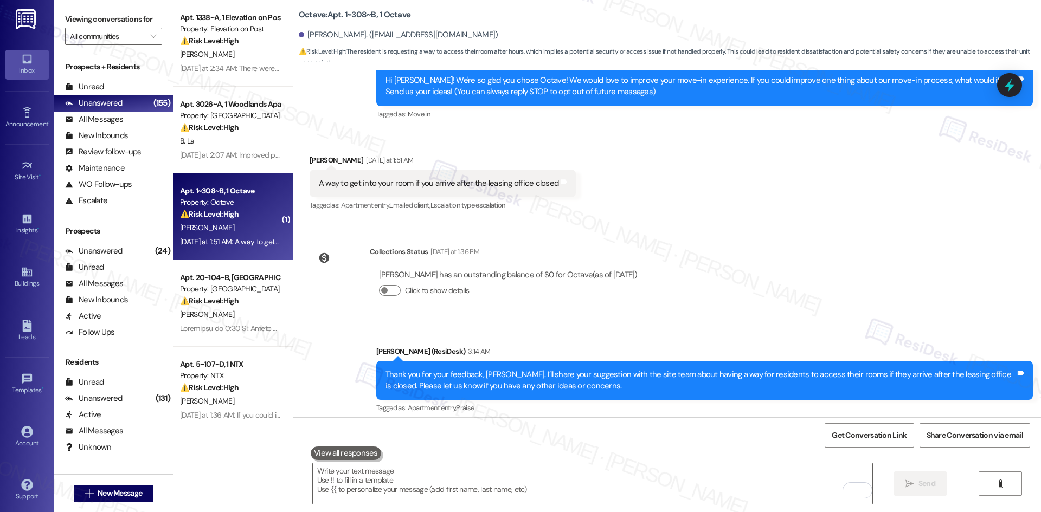
scroll to position [124, 0]
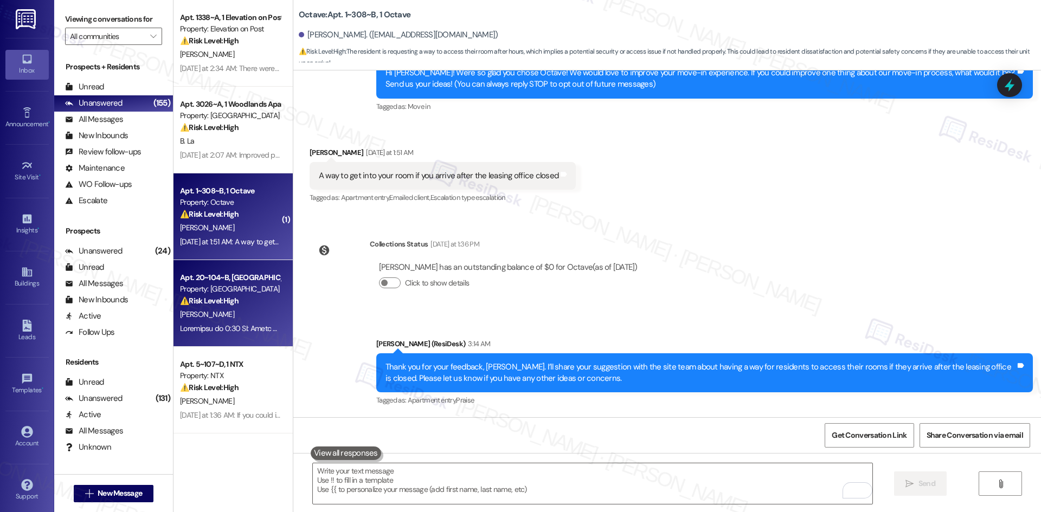
click at [233, 301] on strong "⚠️ Risk Level: High" at bounding box center [209, 301] width 59 height 10
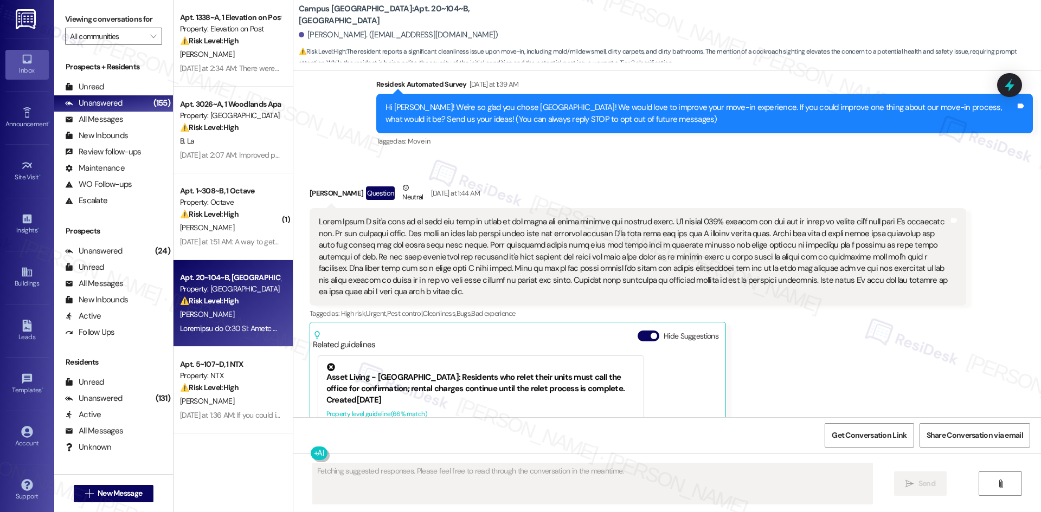
scroll to position [92, 0]
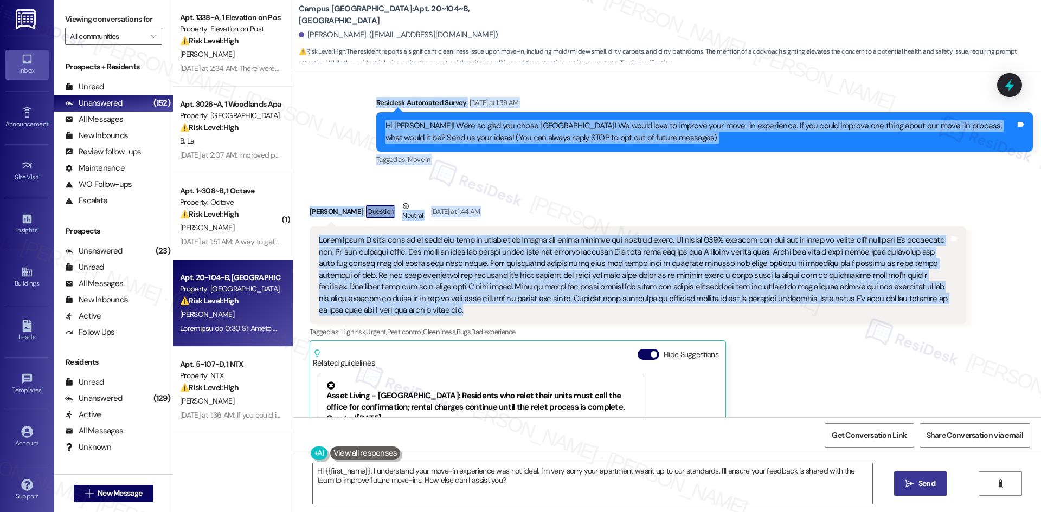
drag, startPoint x: 353, startPoint y: 103, endPoint x: 447, endPoint y: 317, distance: 233.5
click at [447, 317] on div "WO Lease started Aug 16, 2025 at 8:00 AM Show details Survey, sent via SMS Resi…" at bounding box center [666, 243] width 747 height 347
copy div "Residesk Automated Survey Yesterday at 1:39 AM Hi Deacon! We're so glad you cho…"
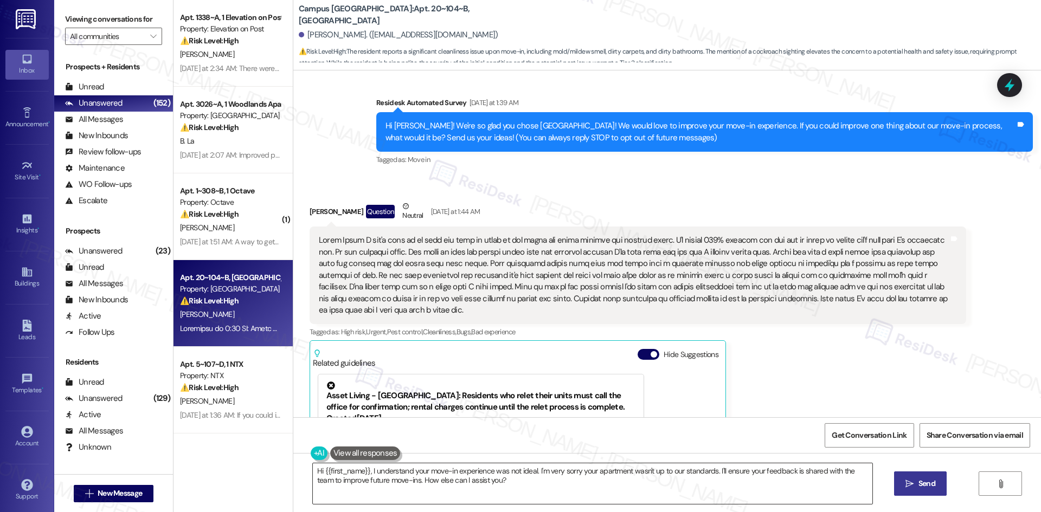
click at [489, 484] on textarea "Hi {{first_name}}, I understand your move-in experience was not ideal. I'm very…" at bounding box center [592, 483] width 559 height 41
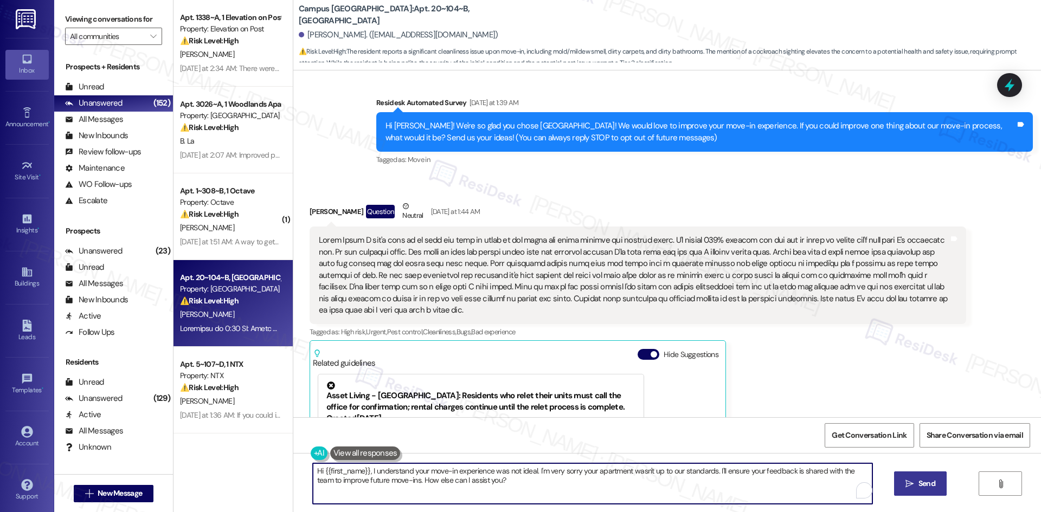
paste textarea "Thank you for sharing your experience, Deacon. I’m sorry to hear about the cond…"
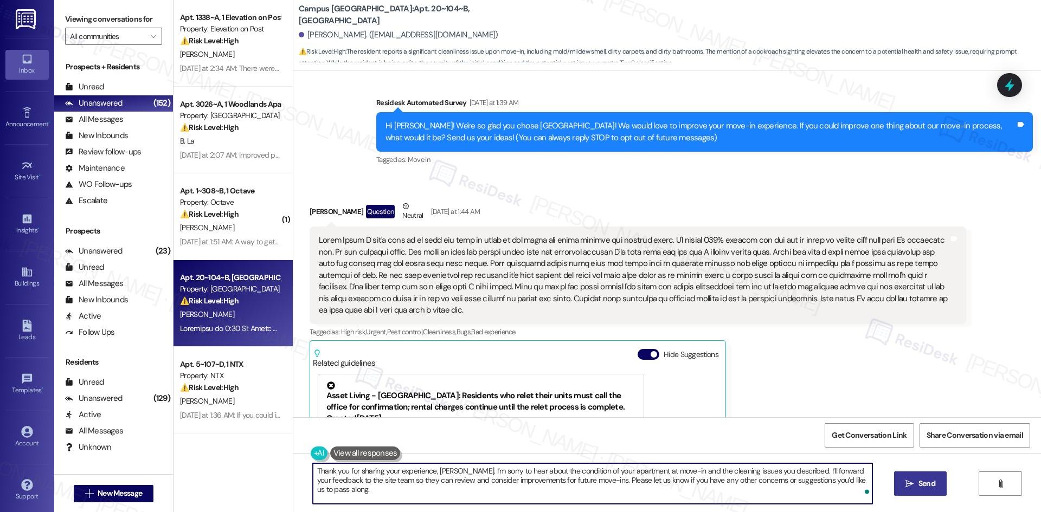
click at [451, 480] on textarea "Thank you for sharing your experience, Deacon. I’m sorry to hear about the cond…" at bounding box center [592, 483] width 559 height 41
type textarea "Thank you for sharing your experience, Deacon. I’m sorry to hear about the cond…"
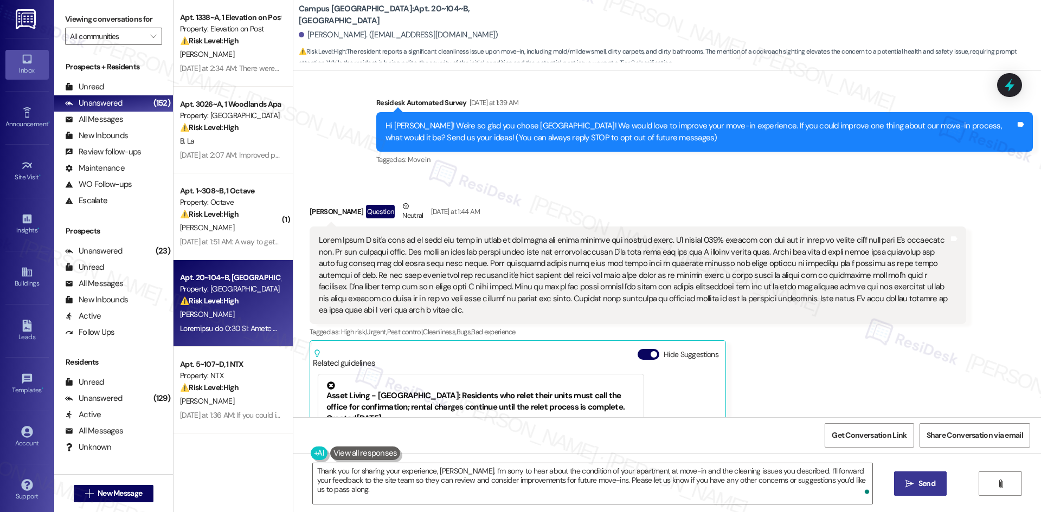
click at [911, 488] on span " Send" at bounding box center [920, 483] width 34 height 11
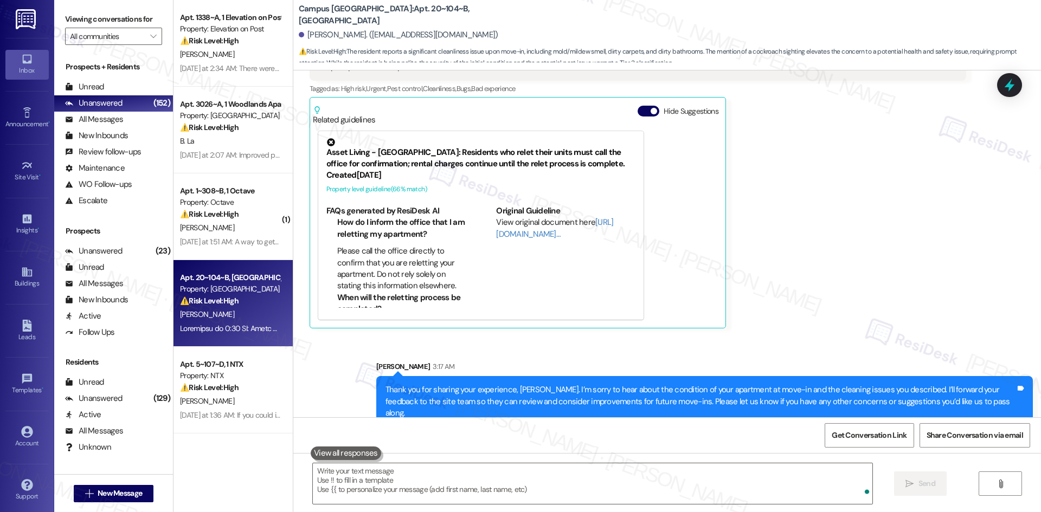
scroll to position [342, 0]
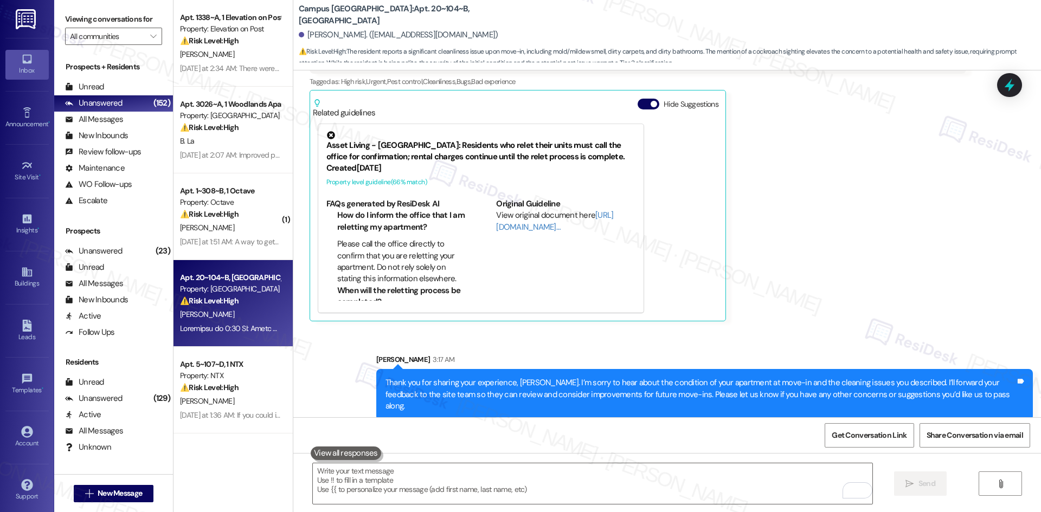
click at [783, 315] on div "Deacon Cruz Question Neutral Yesterday at 1:44 AM Tags and notes Tagged as: Hig…" at bounding box center [637, 136] width 656 height 372
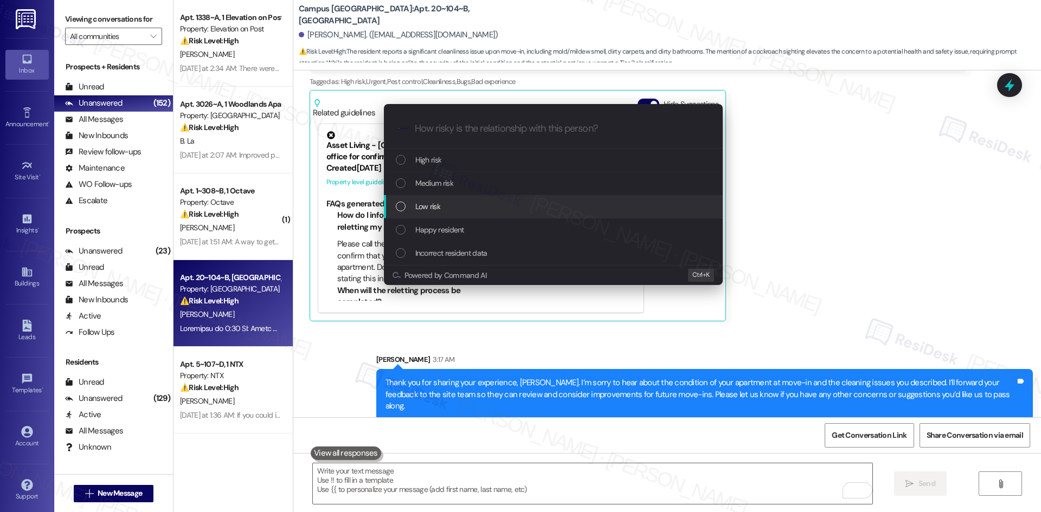
click at [465, 198] on div "Low risk" at bounding box center [553, 206] width 339 height 23
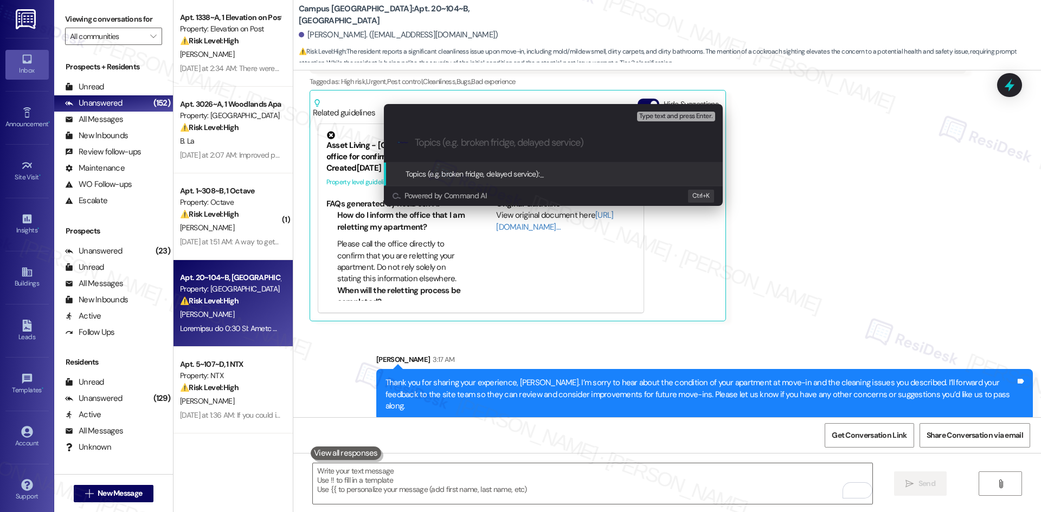
click at [442, 145] on input "Topics (e.g. broken fridge, delayed service)" at bounding box center [562, 142] width 294 height 11
paste input "Move-In Feedback – Apartment Condition, Cleanliness, and Pest Concern"
type input "Move-In Feedback – Apartment Condition, Cleanliness, and Pest Concern"
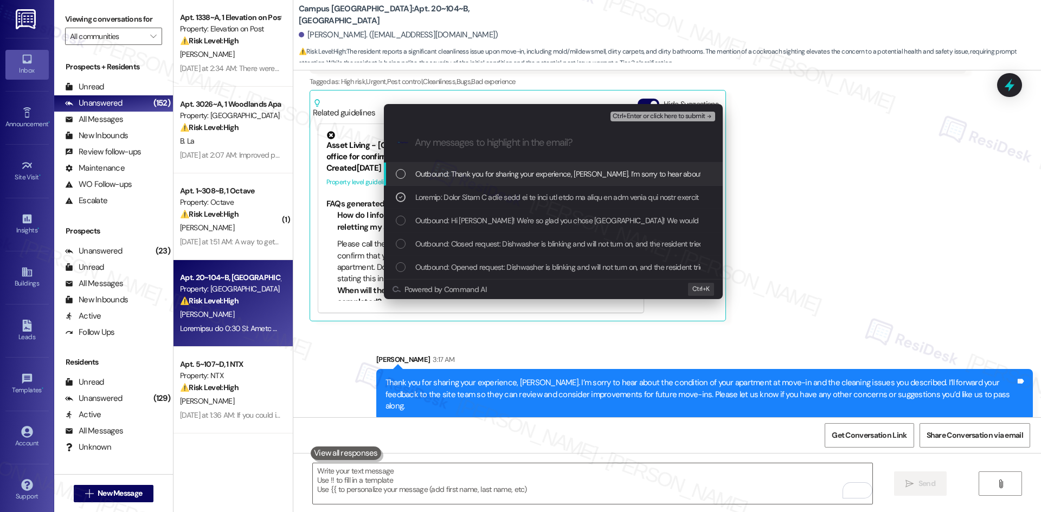
click at [673, 118] on span "Ctrl+Enter or click here to submit" at bounding box center [658, 117] width 93 height 8
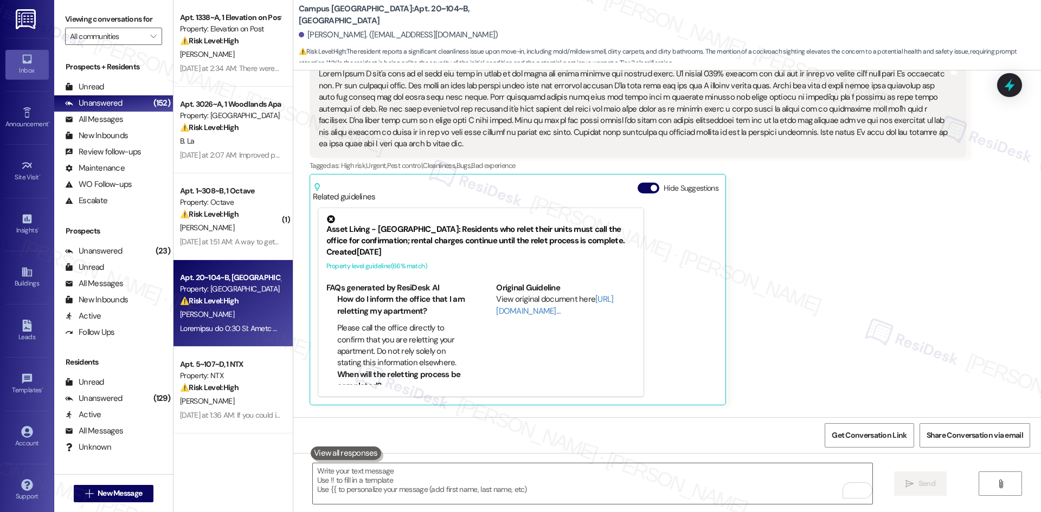
scroll to position [254, 0]
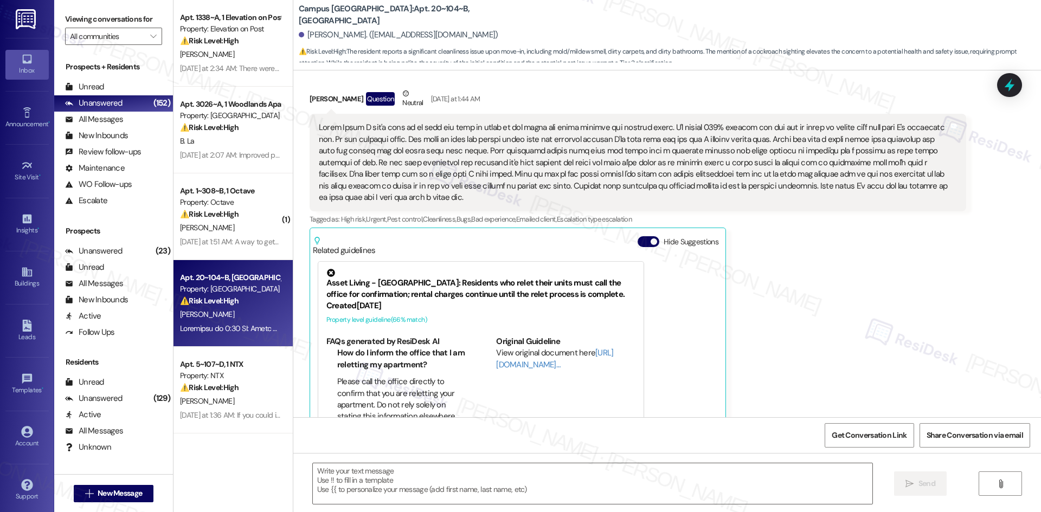
type textarea "Fetching suggested responses. Please feel free to read through the conversation…"
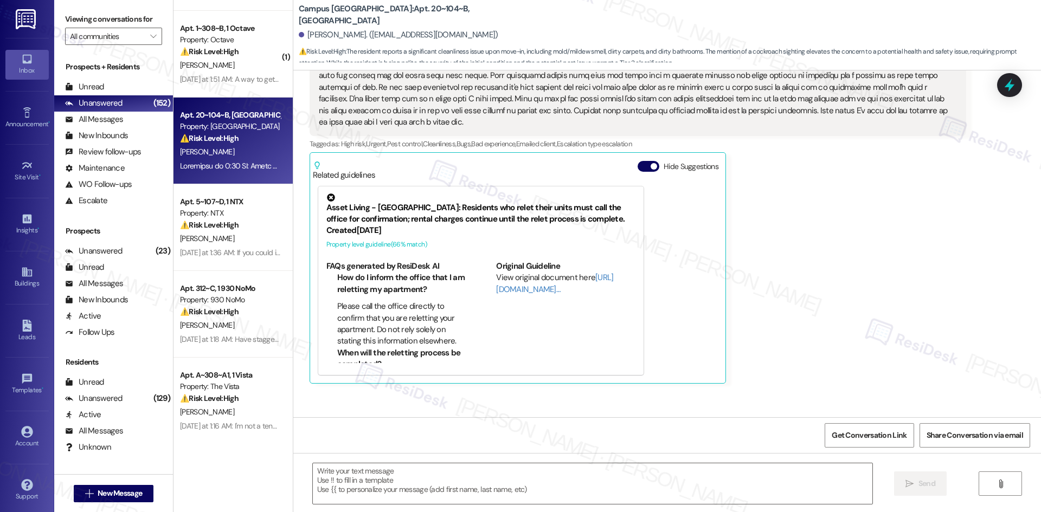
scroll to position [358, 0]
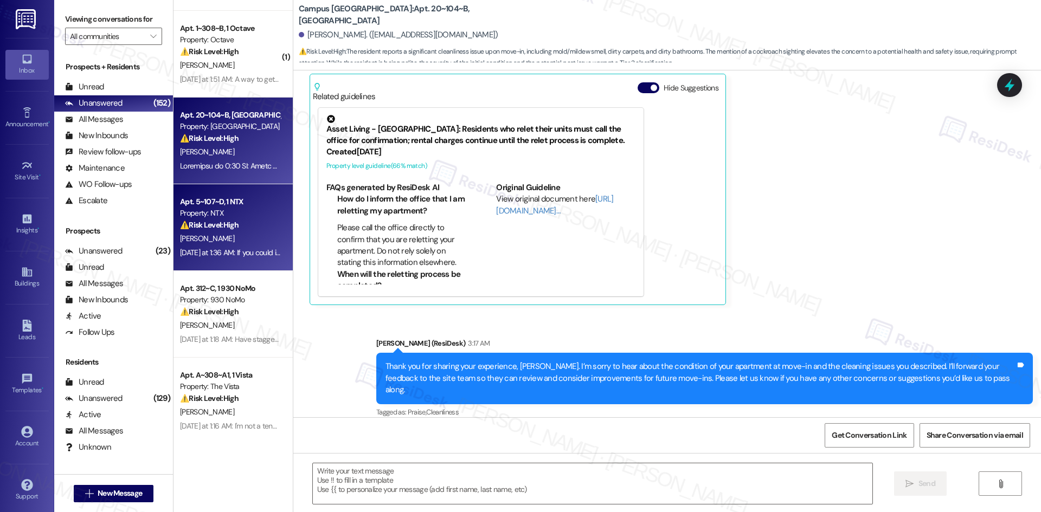
click at [231, 230] on div "⚠️ Risk Level: High The resident is reporting unacceptable cleanliness issues u…" at bounding box center [230, 225] width 100 height 11
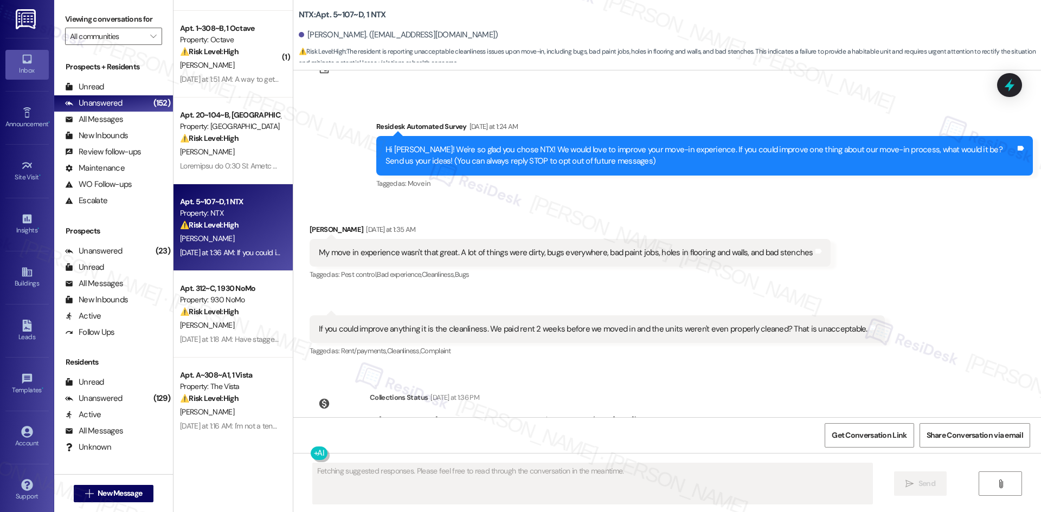
scroll to position [42, 0]
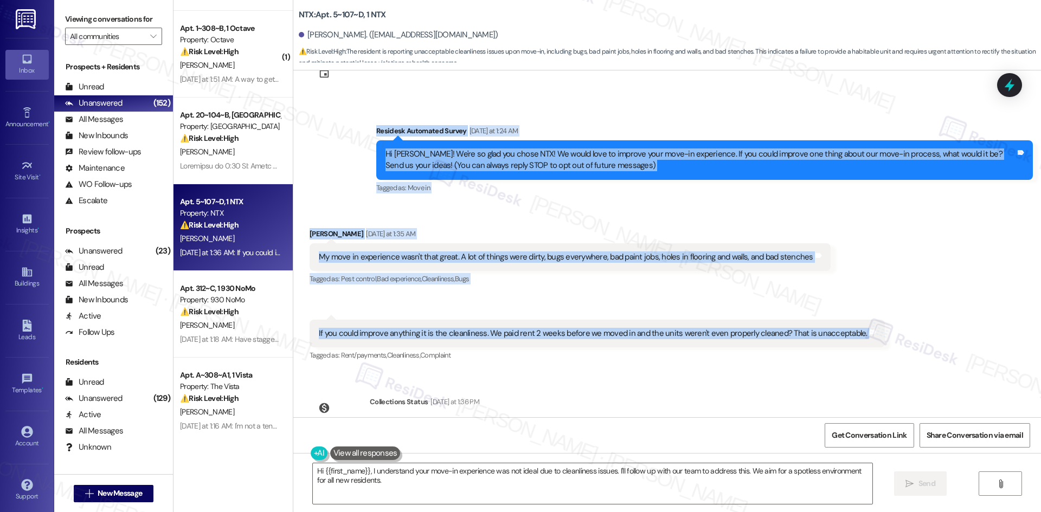
drag, startPoint x: 378, startPoint y: 139, endPoint x: 871, endPoint y: 328, distance: 528.0
click at [871, 328] on div "Lease started Aug 16, 2025 at 8:00 AM Survey, sent via SMS Residesk Automated S…" at bounding box center [666, 243] width 747 height 347
copy div "Residesk Automated Survey Yesterday at 1:24 AM Hi John! We're so glad you chose…"
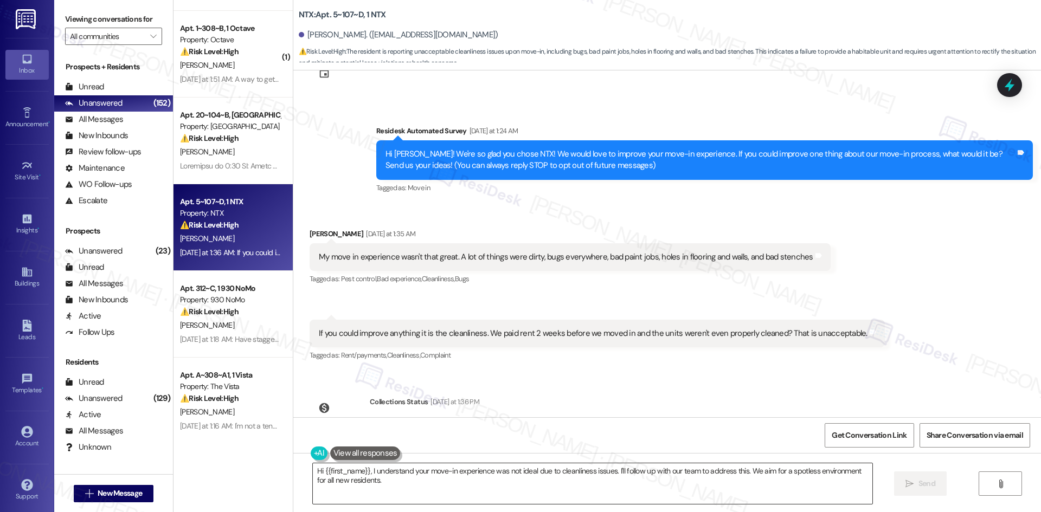
click at [446, 495] on textarea "Hi {{first_name}}, I understand your move-in experience was not ideal due to cl…" at bounding box center [592, 483] width 559 height 41
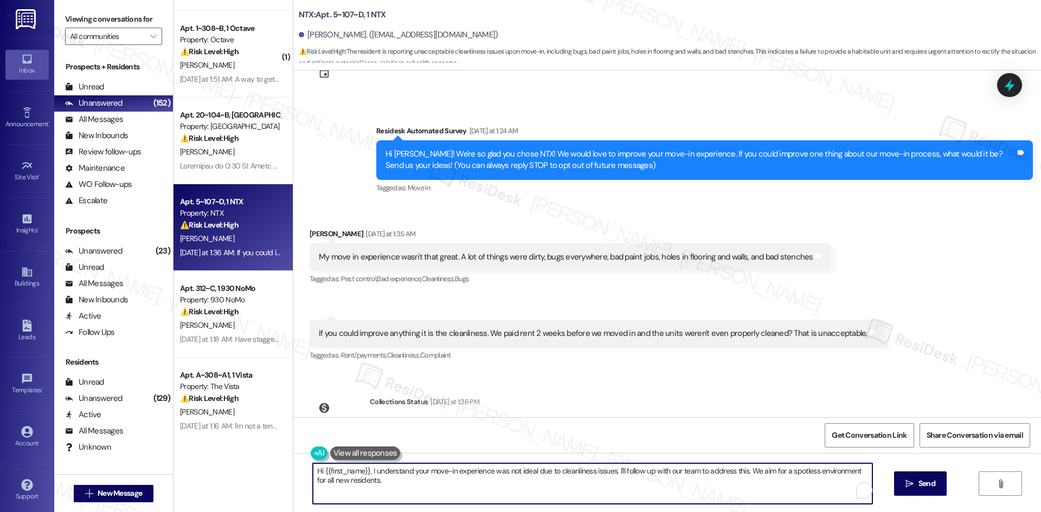
paste textarea "Thank you for your feedback, John. I’m sorry to hear about the condition of you…"
type textarea "Thank you for your feedback, John. I’m sorry to hear about the condition of you…"
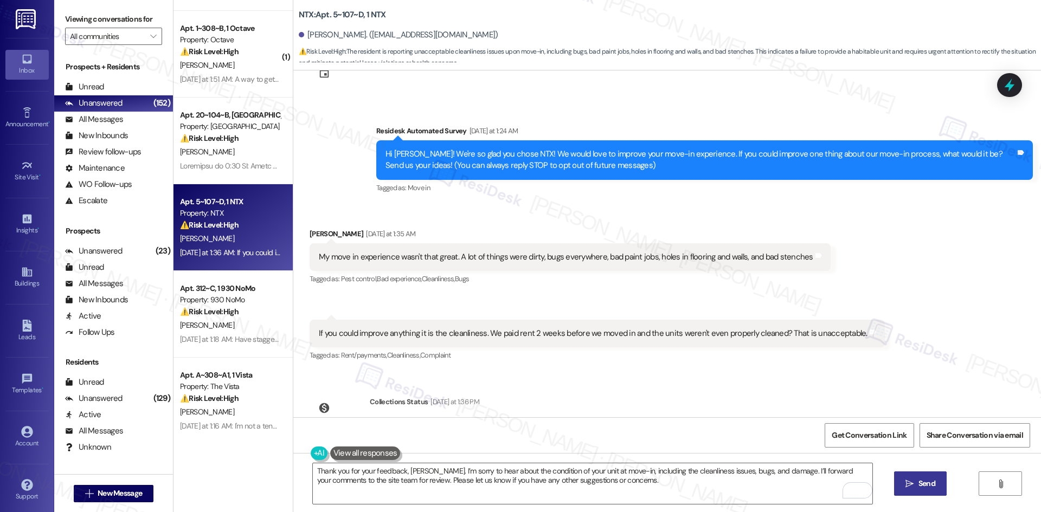
click at [909, 485] on icon "" at bounding box center [909, 484] width 8 height 9
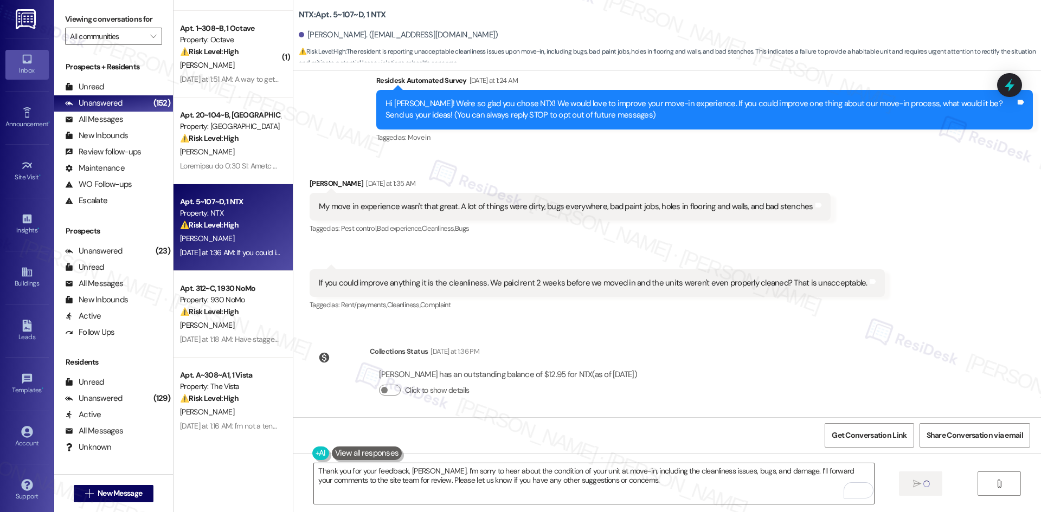
scroll to position [96, 0]
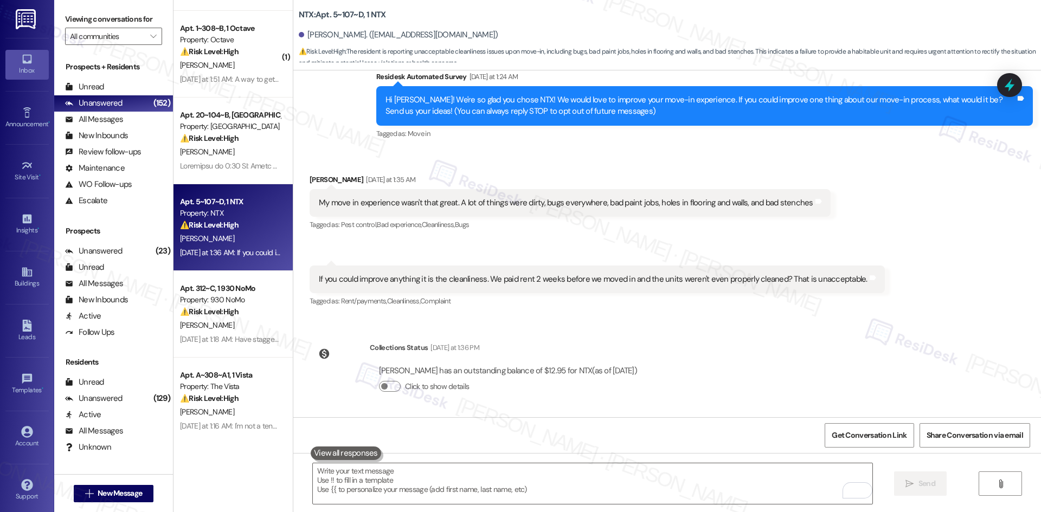
click at [769, 320] on div "Lease started Aug 16, 2025 at 8:00 AM Survey, sent via SMS Residesk Automated S…" at bounding box center [666, 243] width 747 height 347
click at [746, 326] on div "Lease started Aug 16, 2025 at 8:00 AM Survey, sent via SMS Residesk Automated S…" at bounding box center [666, 243] width 747 height 347
click at [748, 402] on div "Lease started Aug 16, 2025 at 8:00 AM Survey, sent via SMS Residesk Automated S…" at bounding box center [666, 243] width 747 height 347
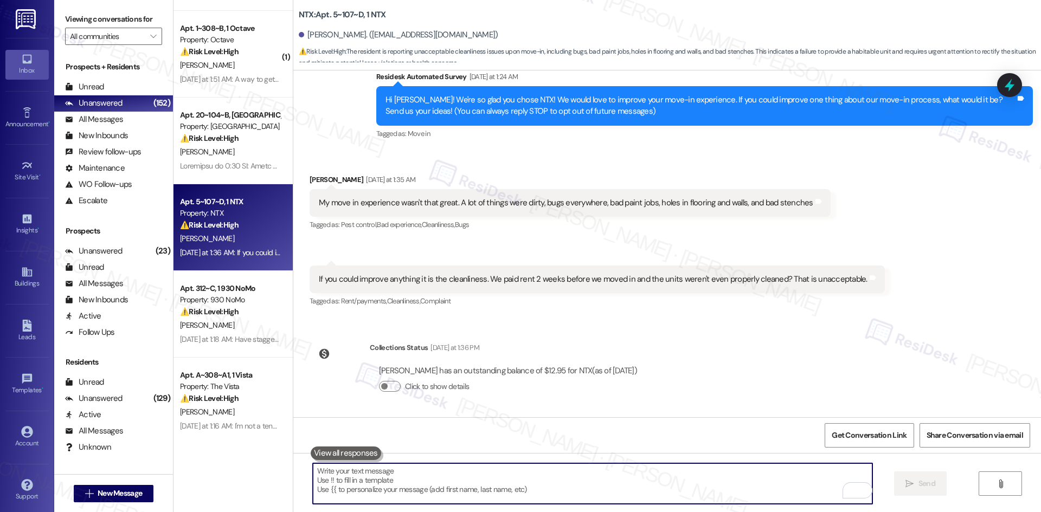
click at [652, 496] on textarea "To enrich screen reader interactions, please activate Accessibility in Grammarl…" at bounding box center [592, 483] width 559 height 41
paste textarea "Thank you for your feedback, John. I’m sorry to hear about the condition of you…"
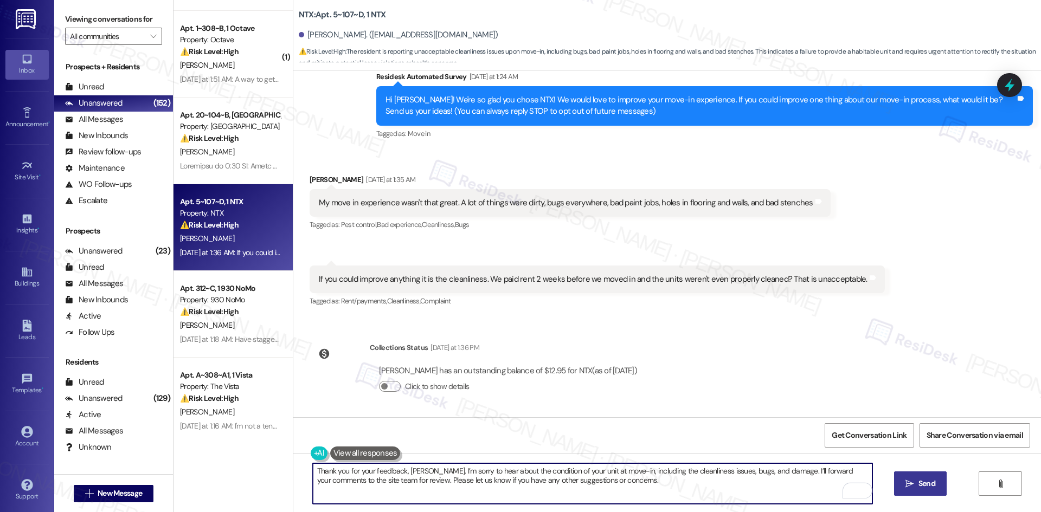
type textarea "Thank you for your feedback, John. I’m sorry to hear about the condition of you…"
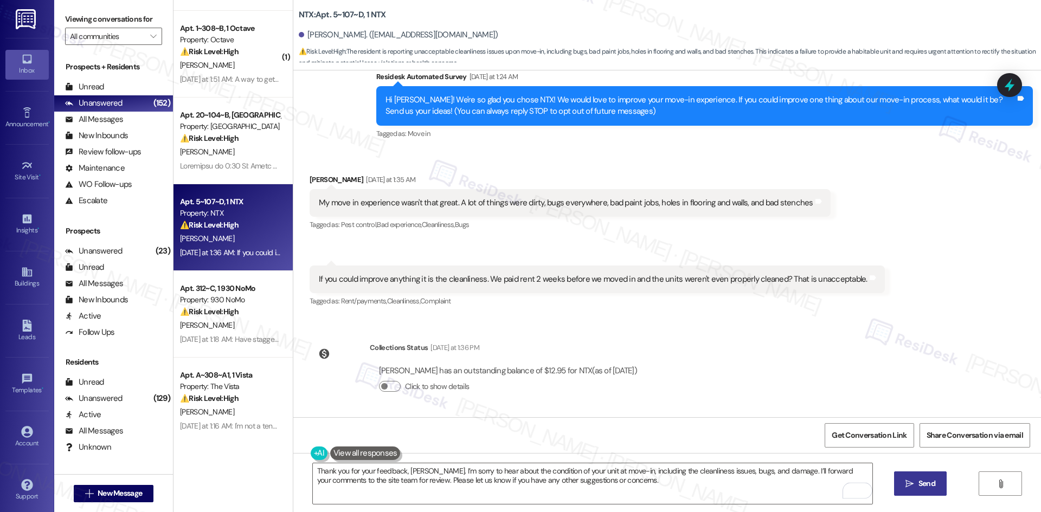
click at [910, 487] on icon "" at bounding box center [909, 484] width 8 height 9
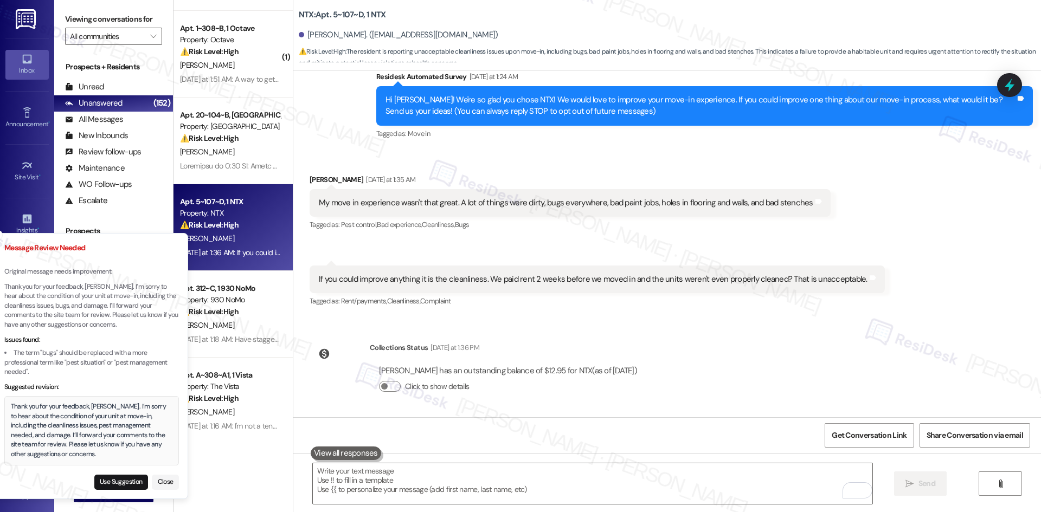
drag, startPoint x: 107, startPoint y: 456, endPoint x: 93, endPoint y: 451, distance: 14.9
click at [93, 451] on div "Thank you for your feedback, John. I’m sorry to hear about the condition of you…" at bounding box center [92, 430] width 162 height 57
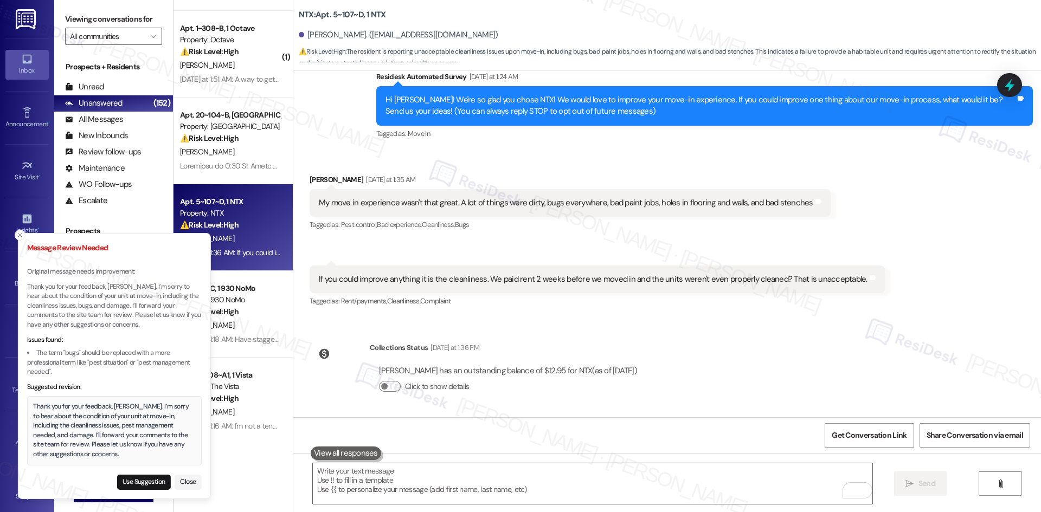
drag, startPoint x: 29, startPoint y: 406, endPoint x: 37, endPoint y: 414, distance: 11.5
click at [38, 414] on div "Thank you for your feedback, John. I’m sorry to hear about the condition of you…" at bounding box center [114, 430] width 162 height 57
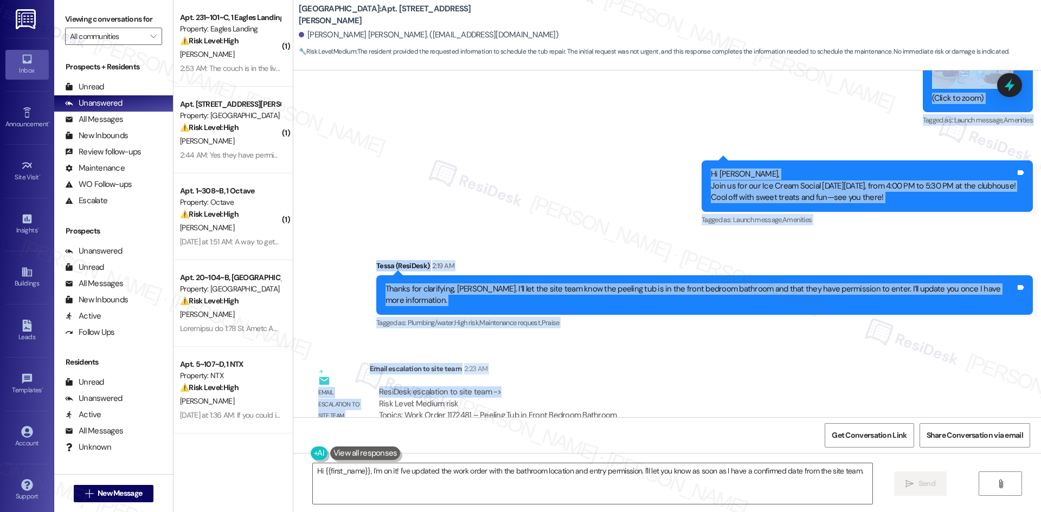
scroll to position [1809, 0]
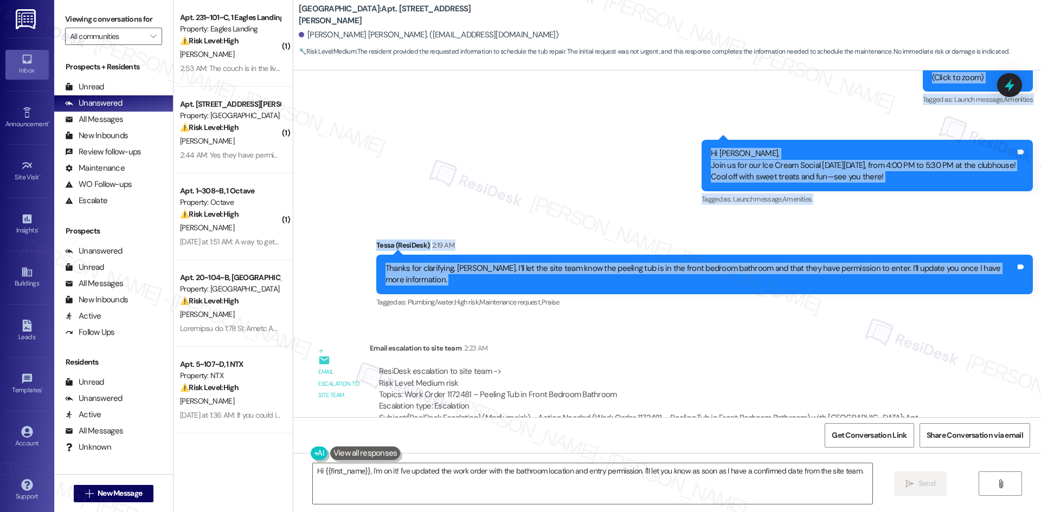
drag, startPoint x: 300, startPoint y: 119, endPoint x: 1028, endPoint y: 251, distance: 740.3
click at [1028, 251] on div "Lease started Mar 28, 2025 at 8:00 AM Announcement, sent via SMS Tessa (ResiDes…" at bounding box center [666, 243] width 747 height 347
copy div "Shakira Logan Aug 23, 2025 at 9:48 AM Yes. And the bathroom in front bedroom Ta…"
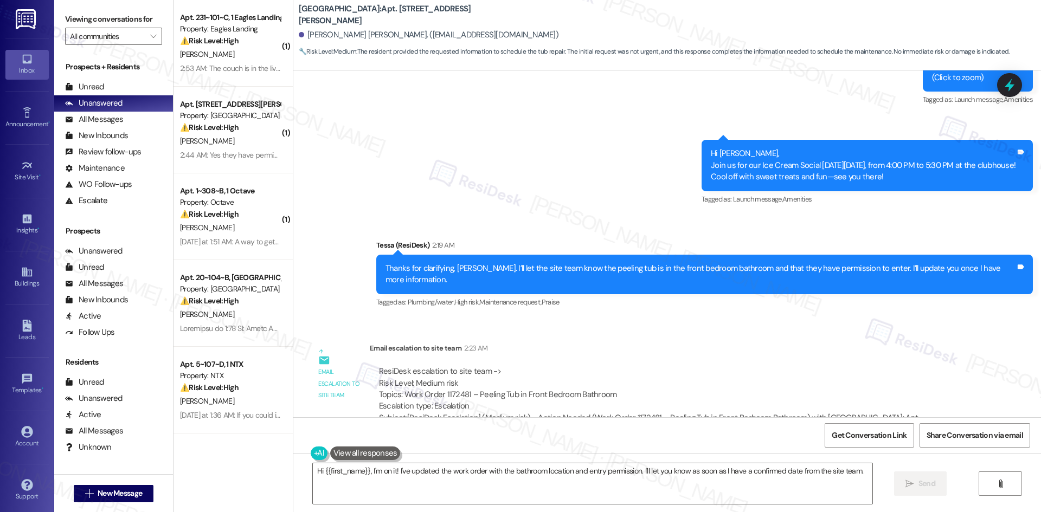
click at [610, 334] on div "Email escalation to site team Email escalation to site team 2:23 AM ResiDesk es…" at bounding box center [637, 392] width 673 height 117
click at [472, 197] on div "Sent via SMS ResiDesk After Hours Assistant Aug 23, 2025 at 9:48 AM Thank you f…" at bounding box center [666, 42] width 747 height 551
click at [455, 485] on textarea "Hi {{first_name}}, I'm on it! I've updated the work order with the bathroom loc…" at bounding box center [592, 483] width 559 height 41
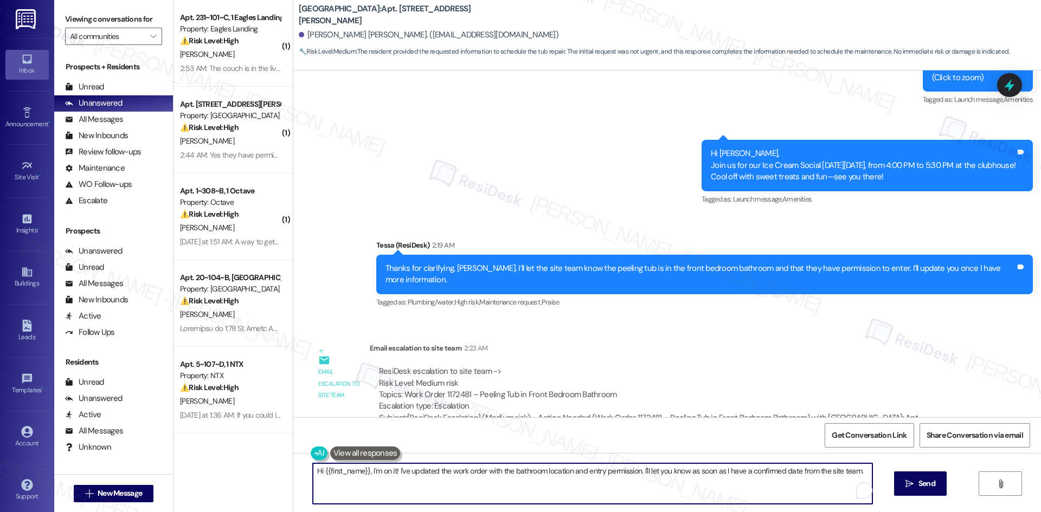
paste textarea "Thanks for your patience, Shakira. The site team let us know they’ll be contact…"
type textarea "Thanks for your patience, Shakira. The site team let us know they’ll be contact…"
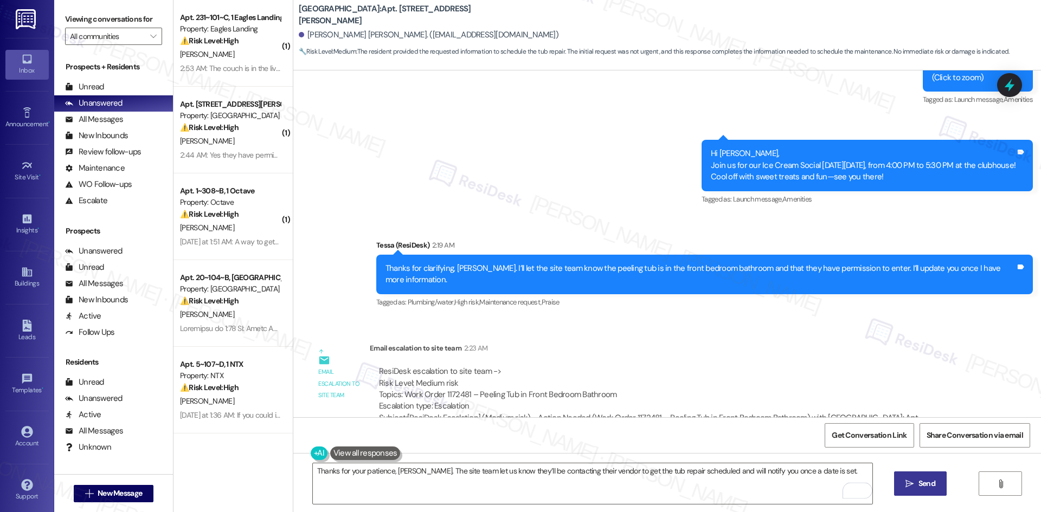
click at [907, 486] on icon "" at bounding box center [909, 484] width 8 height 9
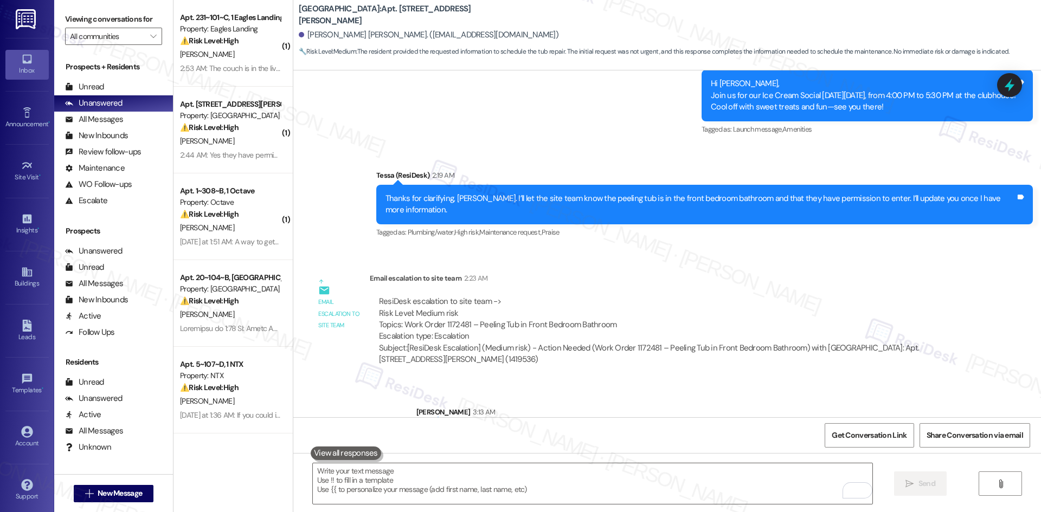
scroll to position [1885, 0]
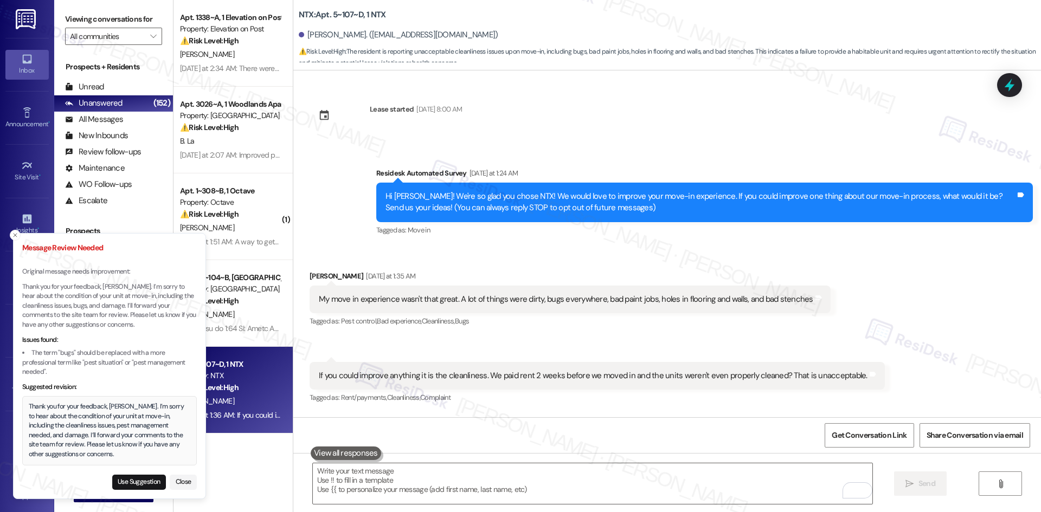
scroll to position [96, 0]
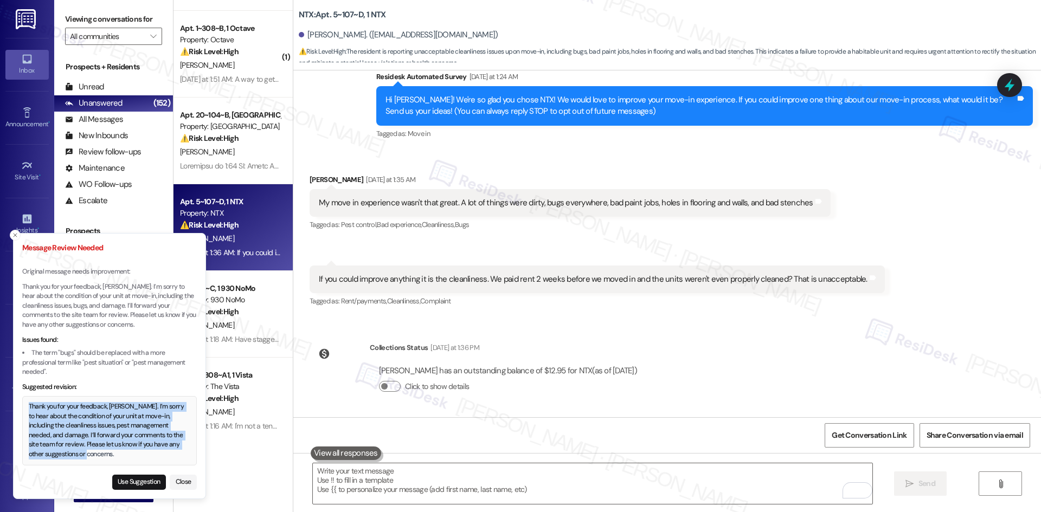
drag, startPoint x: 29, startPoint y: 406, endPoint x: 102, endPoint y: 456, distance: 88.2
click at [102, 456] on div "Thank you for your feedback, John. I’m sorry to hear about the condition of you…" at bounding box center [110, 430] width 162 height 57
copy div "Thank you for your feedback, John. I’m sorry to hear about the condition of you…"
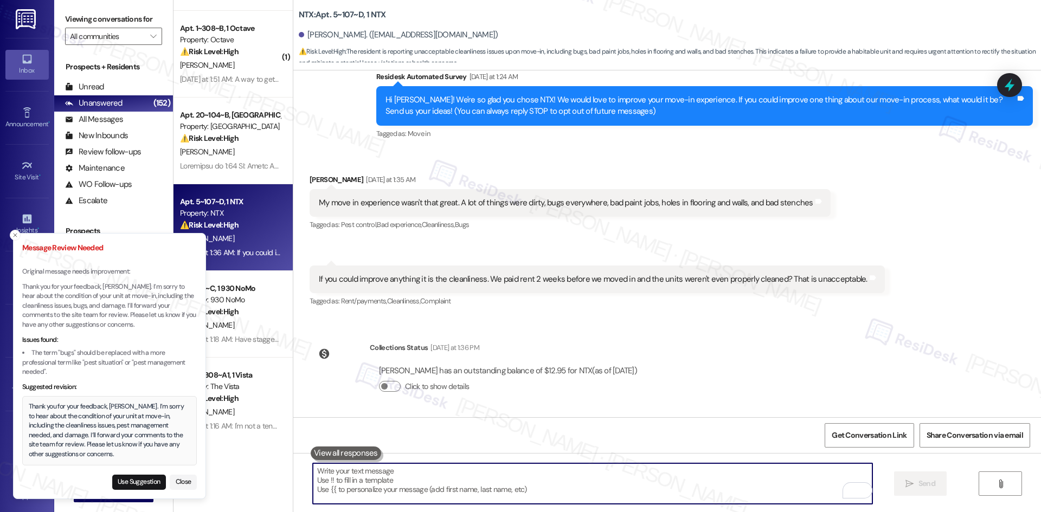
click at [478, 494] on textarea "To enrich screen reader interactions, please activate Accessibility in Grammarl…" at bounding box center [592, 483] width 559 height 41
paste textarea "Thank you for your feedback, John. I’m sorry to hear about the condition of you…"
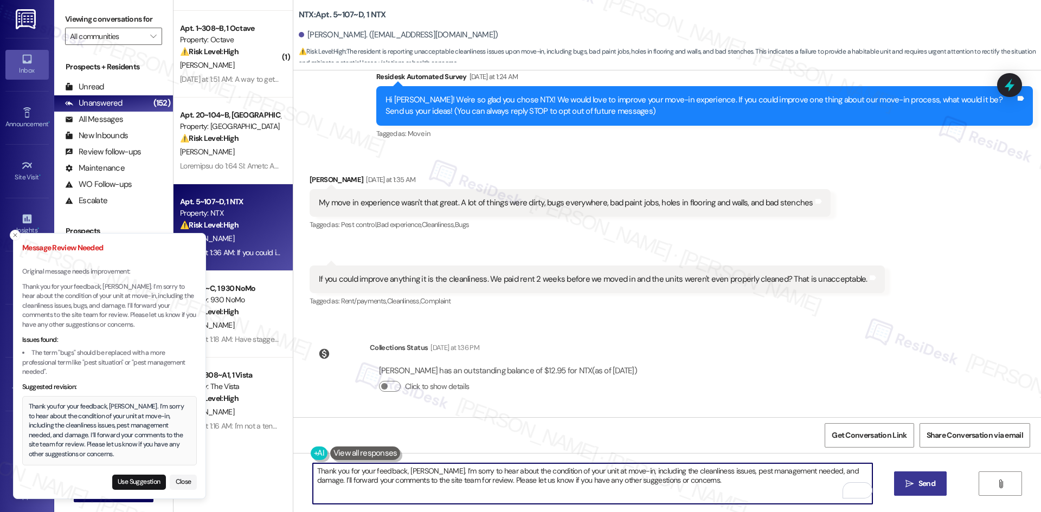
type textarea "Thank you for your feedback, John. I’m sorry to hear about the condition of you…"
click at [918, 487] on span "Send" at bounding box center [926, 483] width 17 height 11
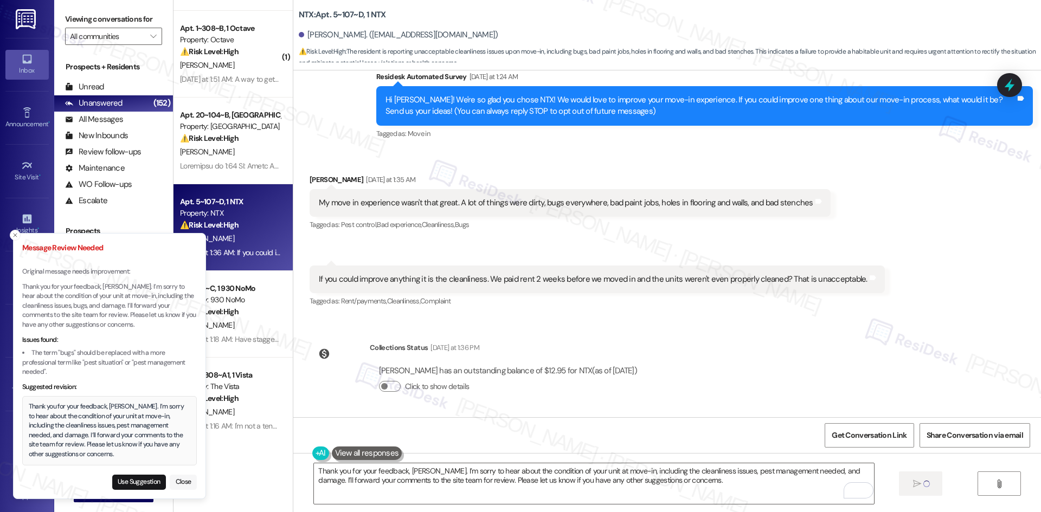
click at [184, 482] on button "Close" at bounding box center [183, 482] width 27 height 15
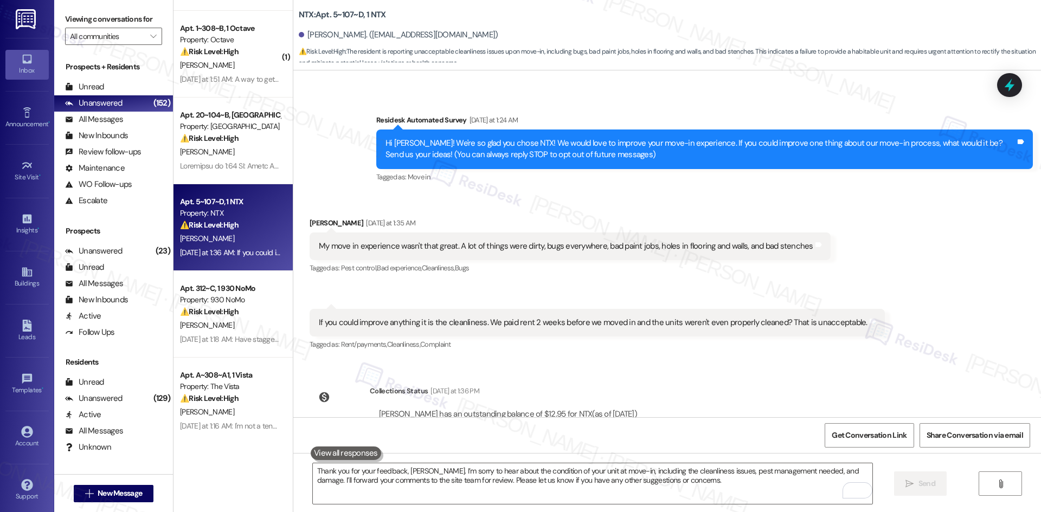
scroll to position [184, 0]
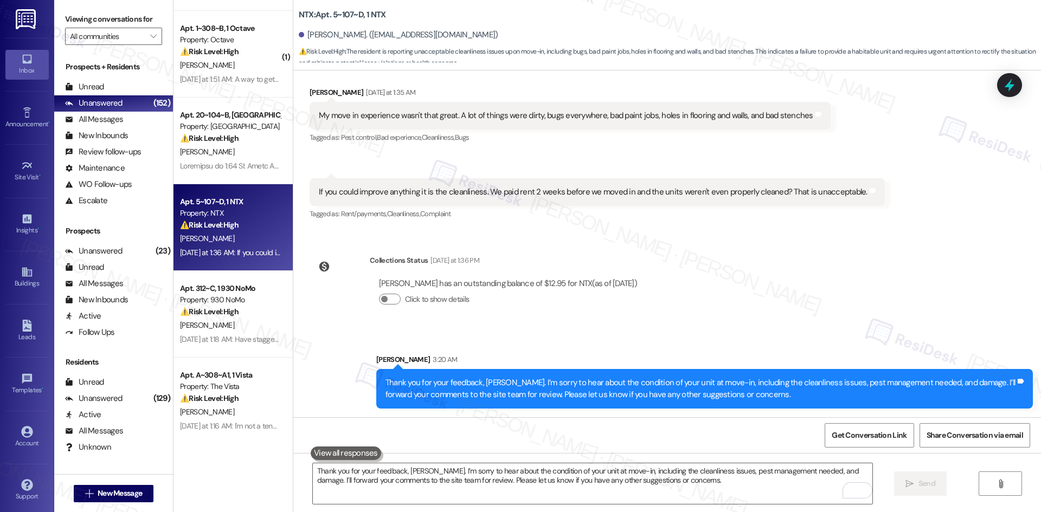
click at [792, 312] on div "Lease started Aug 16, 2025 at 8:00 AM Survey, sent via SMS Residesk Automated S…" at bounding box center [666, 243] width 747 height 347
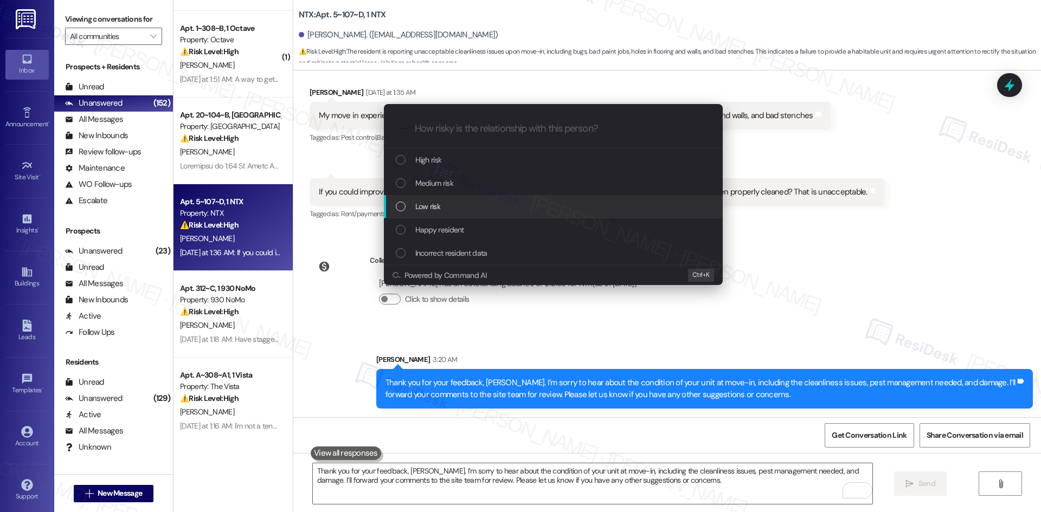
click at [475, 206] on div "Low risk" at bounding box center [554, 207] width 317 height 12
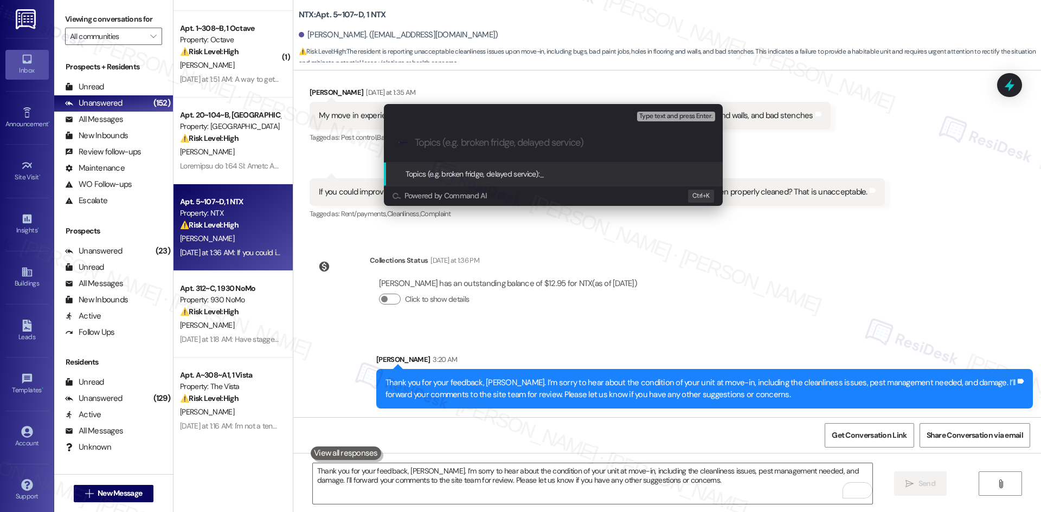
click at [449, 145] on input "Topics (e.g. broken fridge, delayed service)" at bounding box center [562, 142] width 294 height 11
paste input "Move-In Feedback – Cleanliness, Pest Issues, and Unit Condition"
type input "Move-In Feedback – Cleanliness, Pest Issues, and Unit Condition"
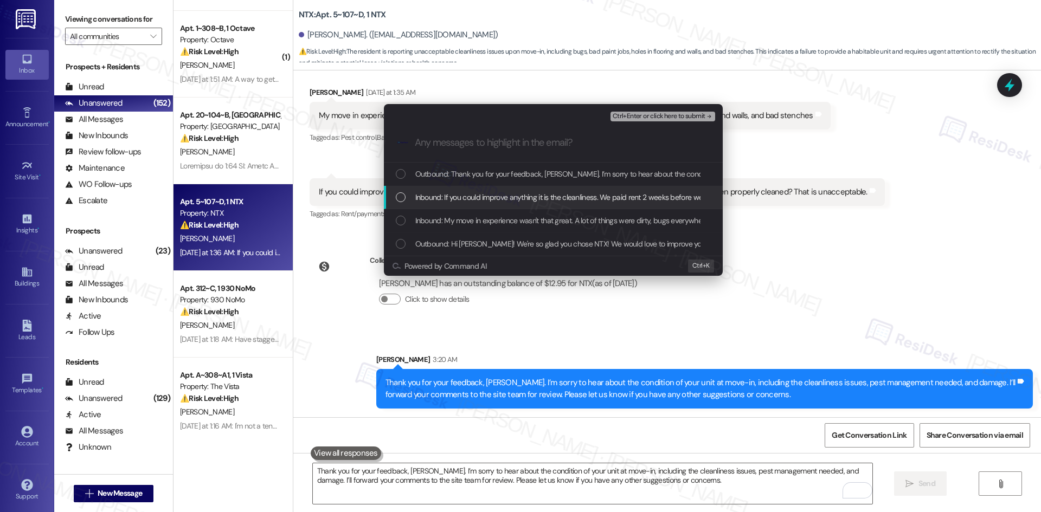
drag, startPoint x: 454, startPoint y: 195, endPoint x: 464, endPoint y: 192, distance: 11.3
click at [454, 196] on span "Inbound: If you could improve anything it is the cleanliness. We paid rent 2 we…" at bounding box center [680, 197] width 531 height 12
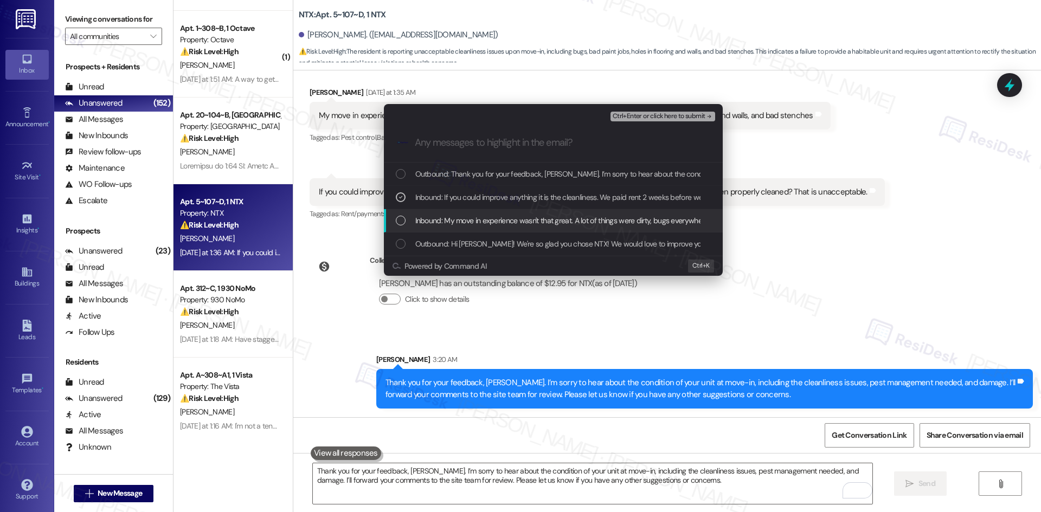
click at [483, 213] on div "Inbound: My move in experience wasn't that great. A lot of things were dirty, b…" at bounding box center [553, 220] width 339 height 23
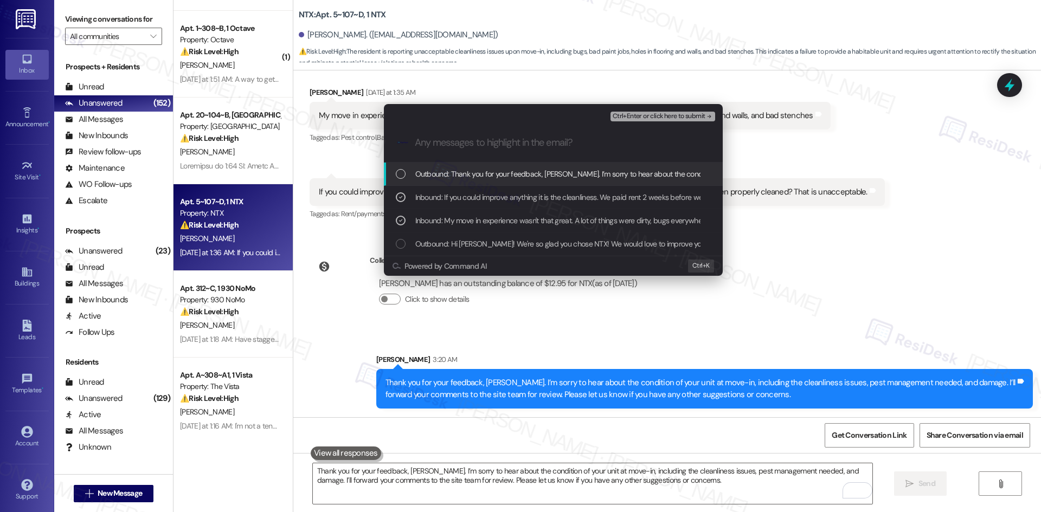
click at [690, 115] on span "Ctrl+Enter or click here to submit" at bounding box center [658, 117] width 93 height 8
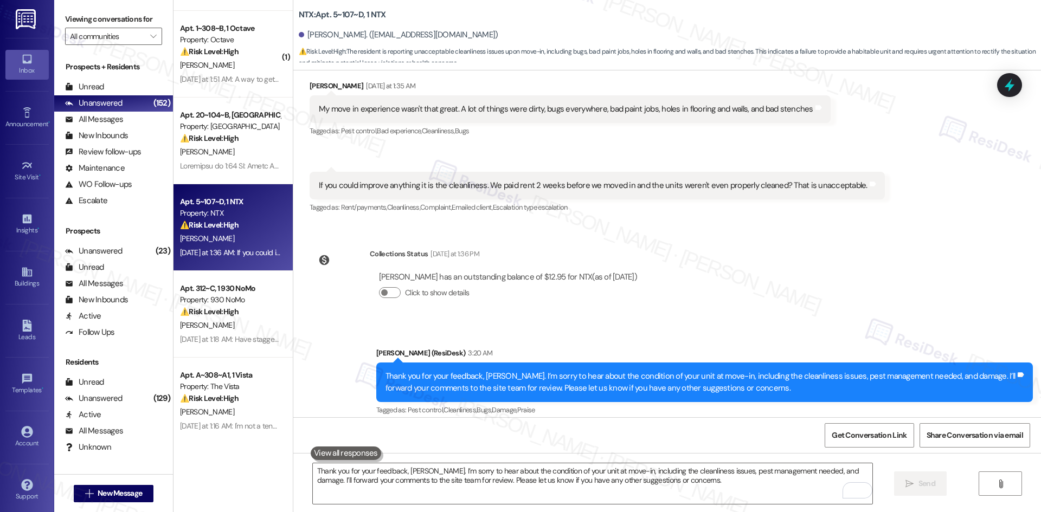
scroll to position [200, 0]
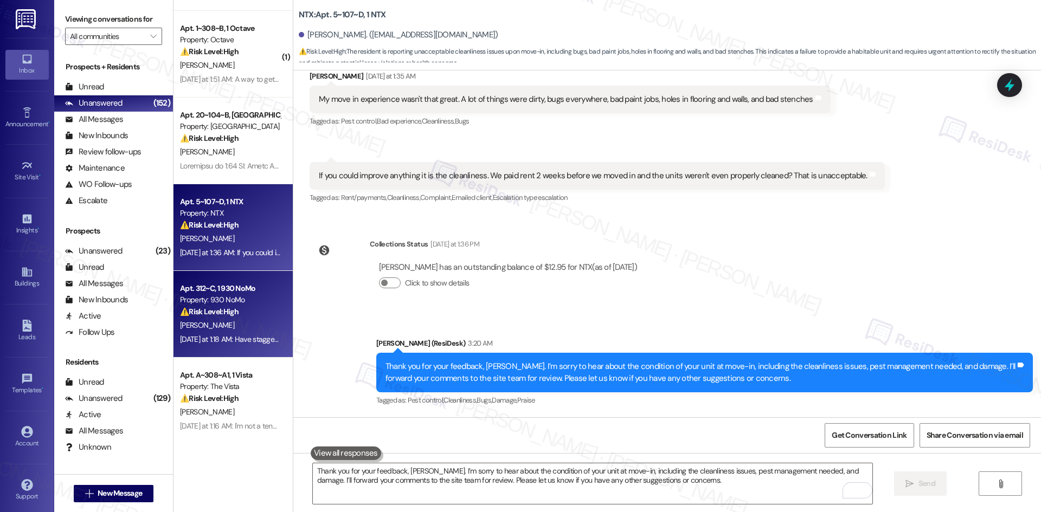
click at [235, 319] on div "G. Clark" at bounding box center [230, 326] width 102 height 14
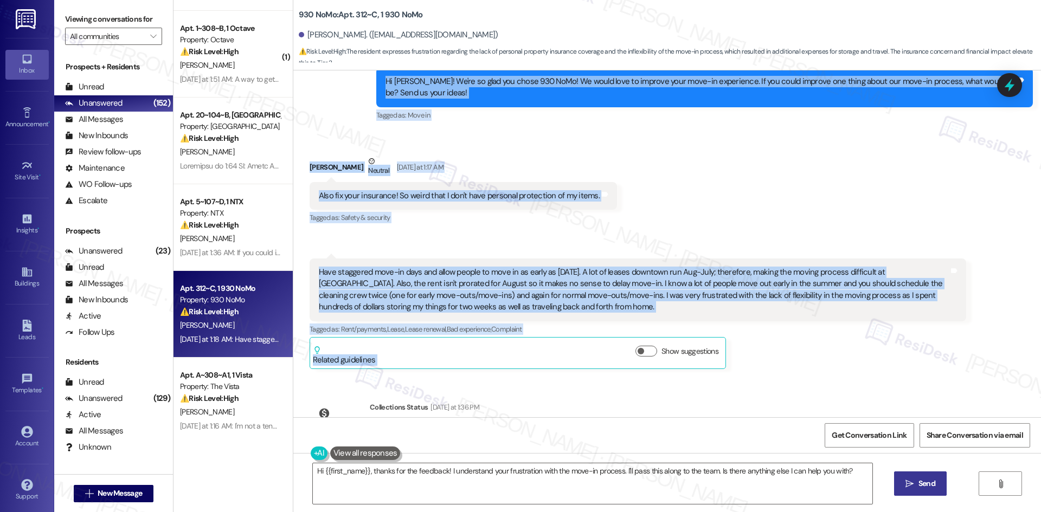
scroll to position [326, 0]
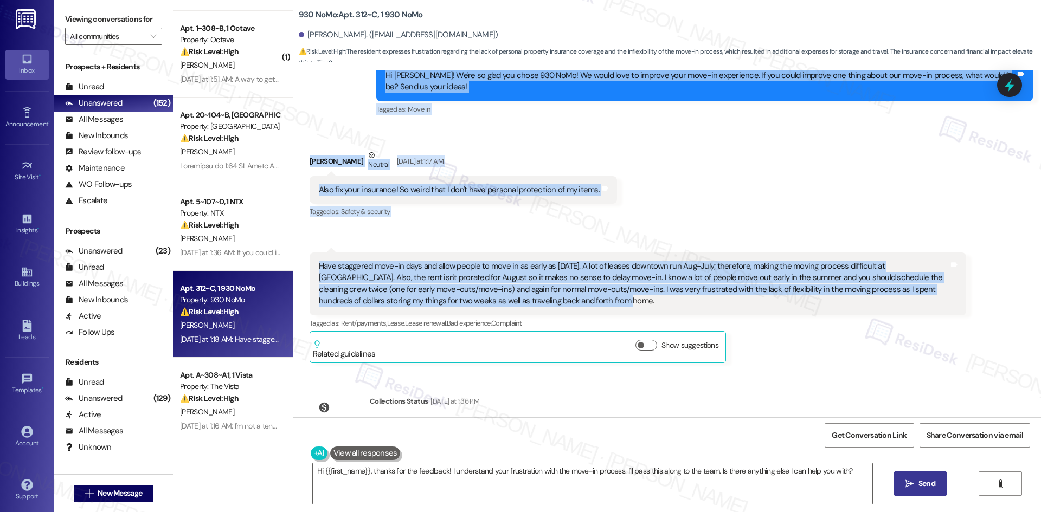
drag, startPoint x: 350, startPoint y: 268, endPoint x: 644, endPoint y: 307, distance: 296.3
click at [644, 307] on div "WO Opened request: Resident ha... Aug 13, 2025 at 9:49 PM Status : Completed Sh…" at bounding box center [666, 243] width 747 height 347
copy div "Residesk Automated Survey Yesterday at 12:59 AM Hi Gabriella! We're so glad you…"
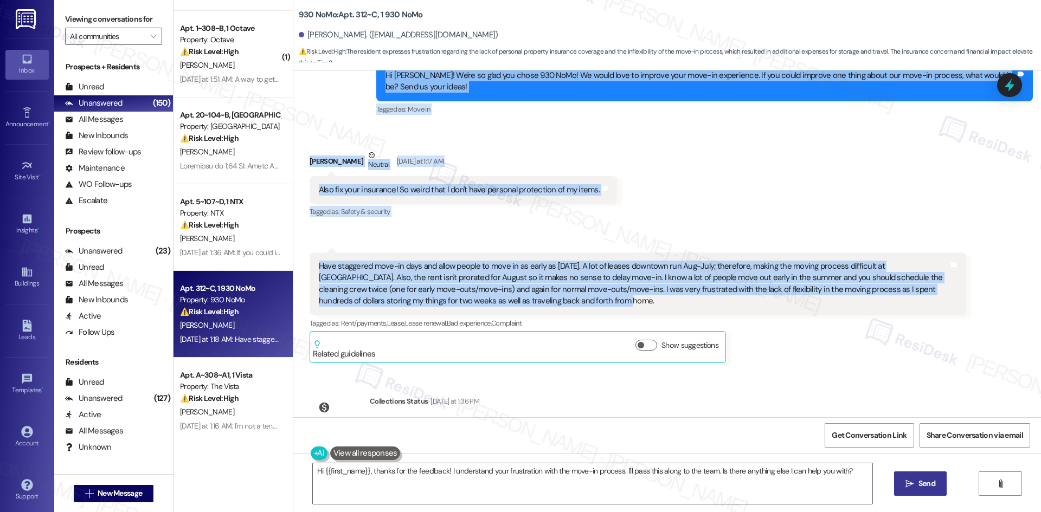
drag, startPoint x: 623, startPoint y: 225, endPoint x: 616, endPoint y: 221, distance: 8.3
click at [624, 225] on div "Received via SMS Gabriella Clark Neutral Yesterday at 1:17 AM Also fix your ins…" at bounding box center [666, 248] width 747 height 246
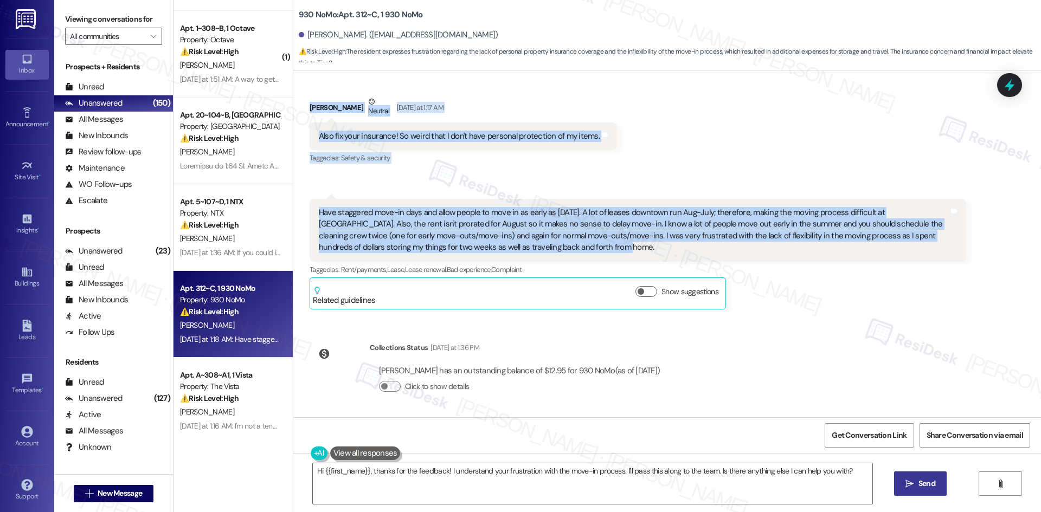
scroll to position [380, 0]
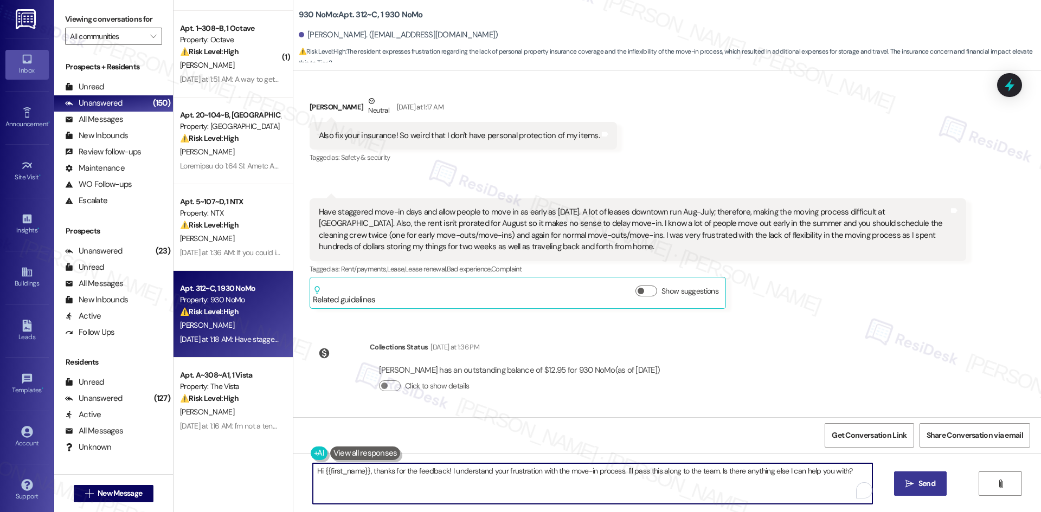
drag, startPoint x: 851, startPoint y: 472, endPoint x: 264, endPoint y: 470, distance: 587.5
click at [264, 470] on div "Apt. 1338~A, 1 Elevation on Post Property: Elevation on Post ⚠️ Risk Level: Hig…" at bounding box center [606, 256] width 867 height 512
paste textarea "Thank you for sharing your feedback, Gabriella. I’ll forward your comments to t…"
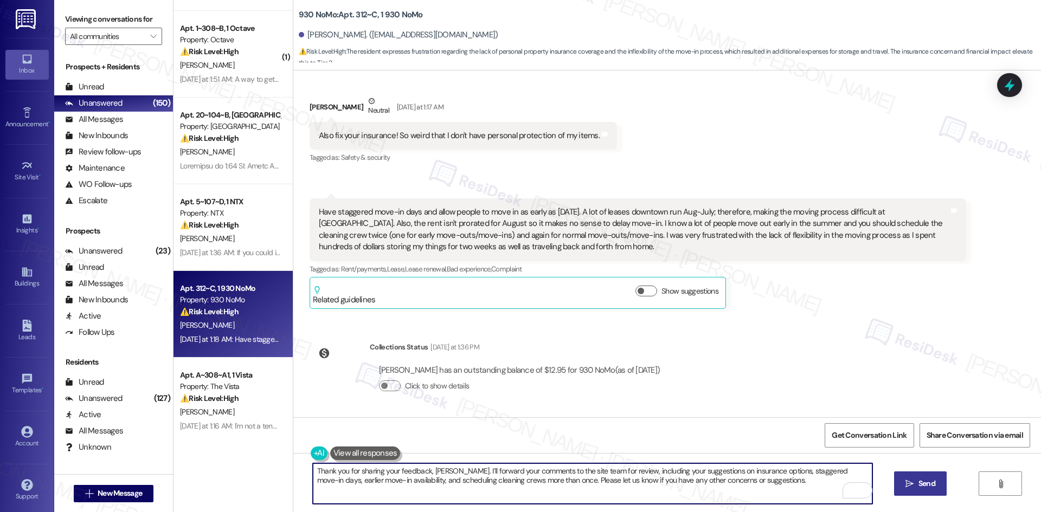
type textarea "Thank you for sharing your feedback, Gabriella. I’ll forward your comments to t…"
click at [918, 489] on span "Send" at bounding box center [926, 483] width 17 height 11
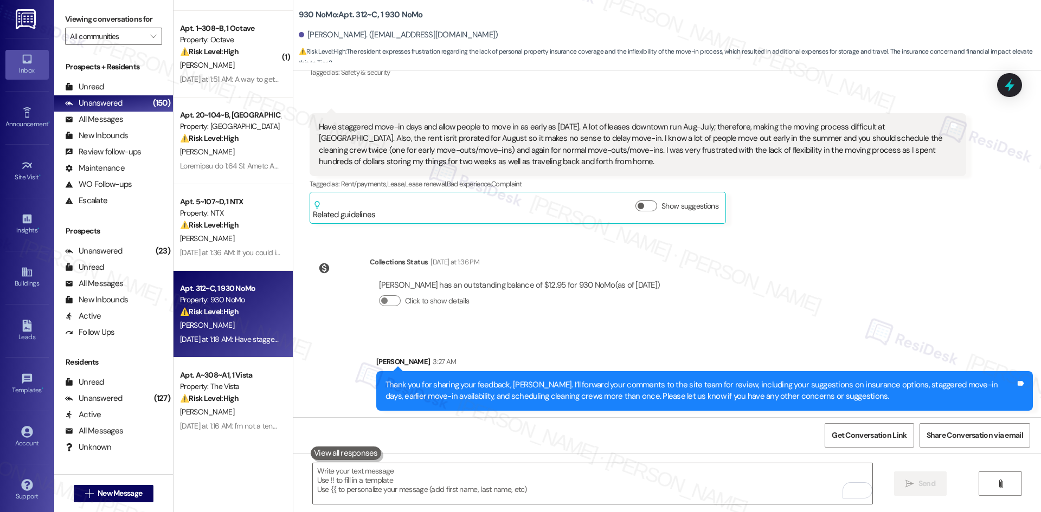
scroll to position [468, 0]
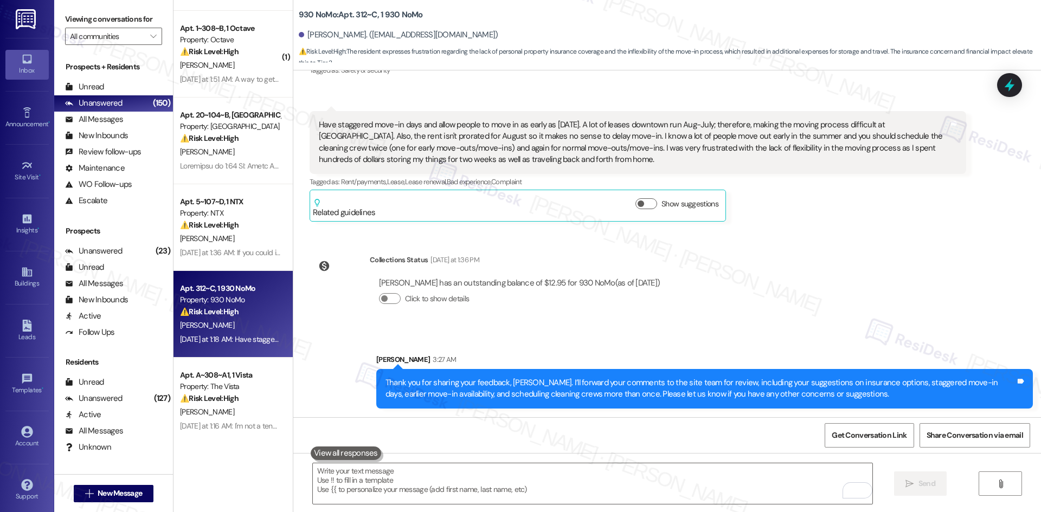
click at [837, 218] on div "Gabriella Clark Question Yesterday at 1:18 AM Have staggered move-in days and a…" at bounding box center [637, 166] width 656 height 111
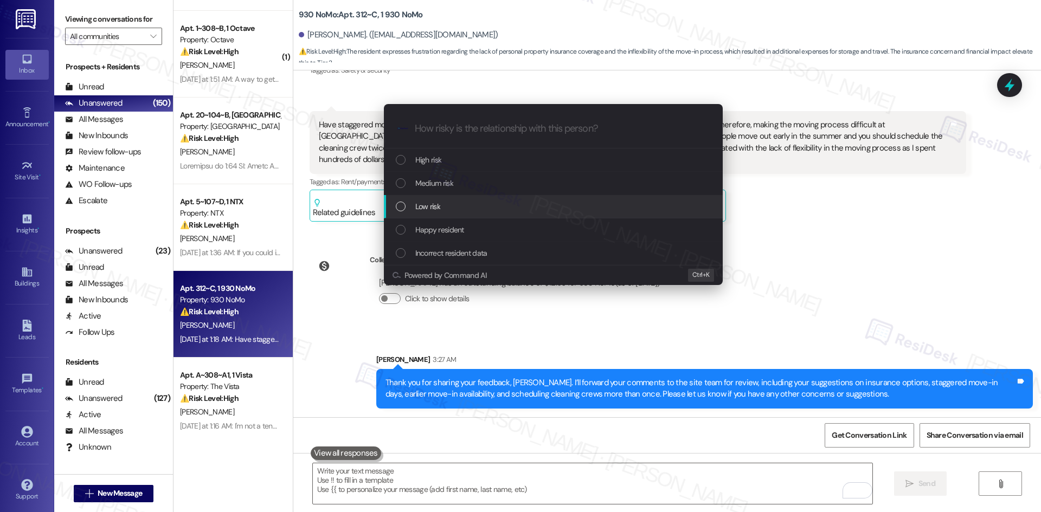
click at [495, 203] on div "Low risk" at bounding box center [554, 207] width 317 height 12
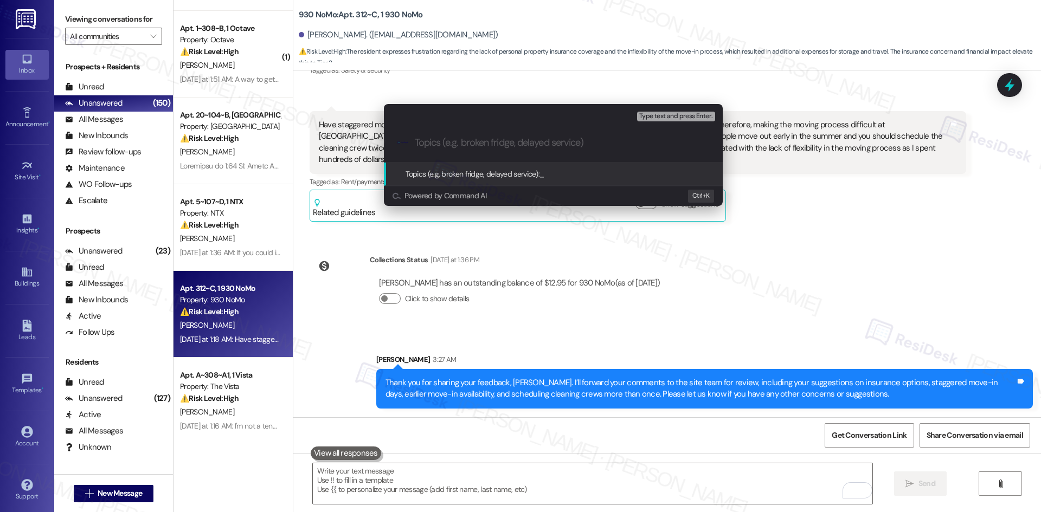
click at [414, 147] on div ".cls-1{fill:#0a055f;}.cls-2{fill:#0cc4c4;} resideskLogoBlueOrange" at bounding box center [553, 143] width 339 height 38
click at [420, 140] on input "Topics (e.g. broken fridge, delayed service)" at bounding box center [562, 142] width 294 height 11
paste input "Move-In Feedback – Insurance, Scheduling & Flexibility"
type input "Move-In Feedback – Insurance, Scheduling & Flexibility"
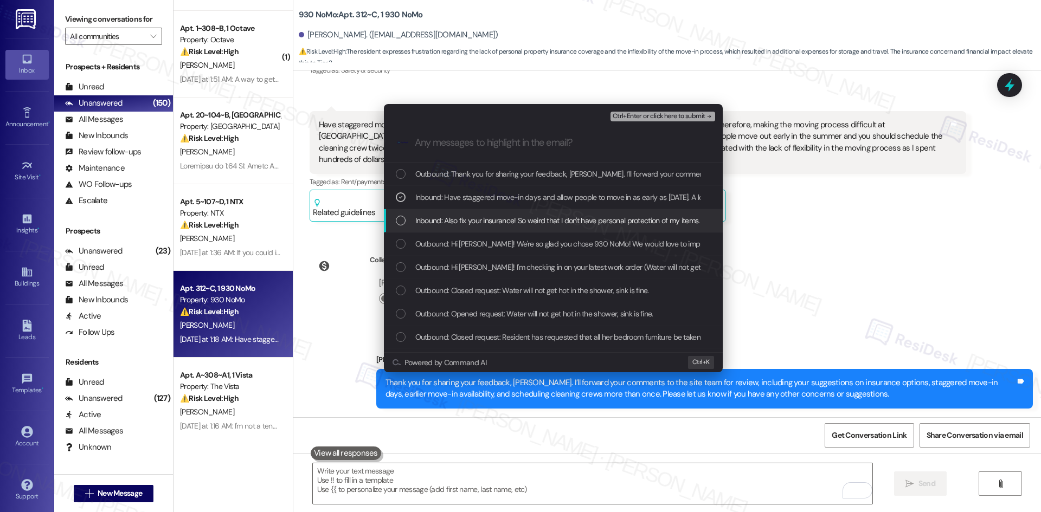
click at [461, 217] on span "Inbound: Also fix your insurance! So weird that I don't have personal protectio…" at bounding box center [557, 221] width 285 height 12
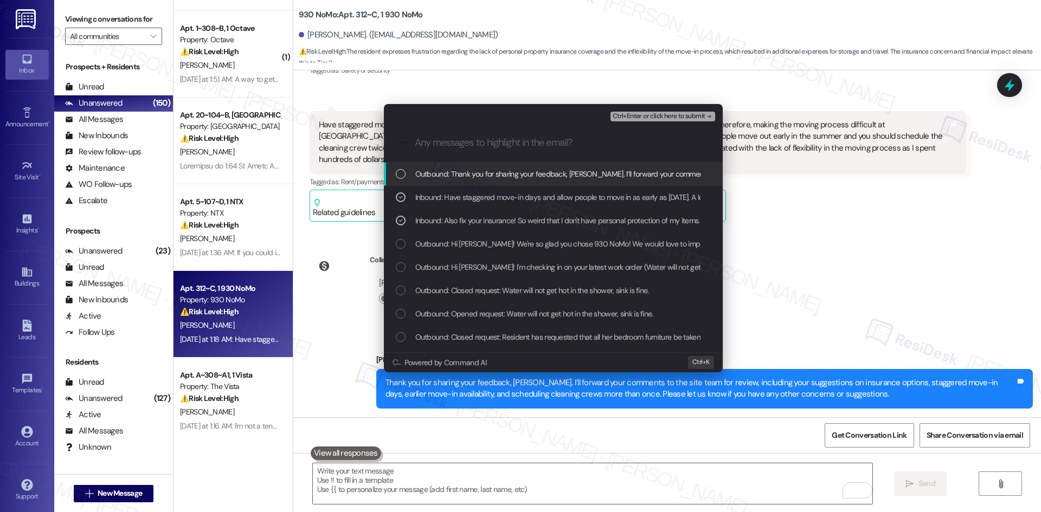
click at [681, 114] on span "Ctrl+Enter or click here to submit" at bounding box center [658, 117] width 93 height 8
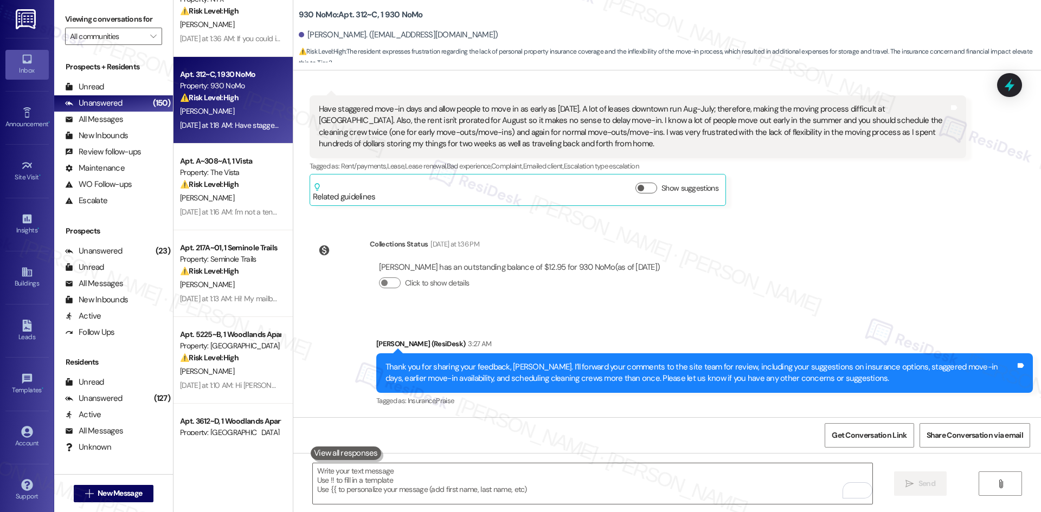
scroll to position [379, 0]
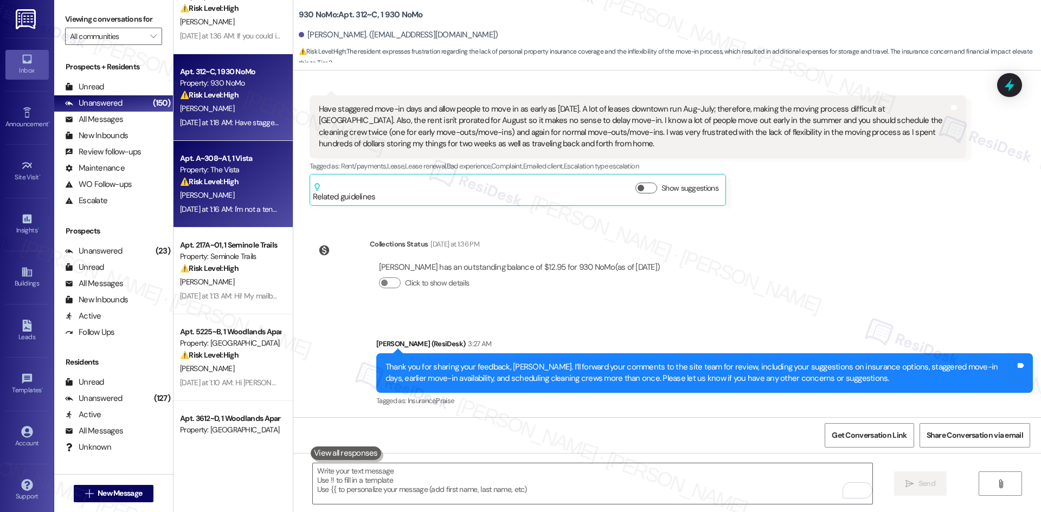
click at [253, 185] on div "⚠️ Risk Level: High The resident states they are no longer a tenant. This could…" at bounding box center [230, 181] width 100 height 11
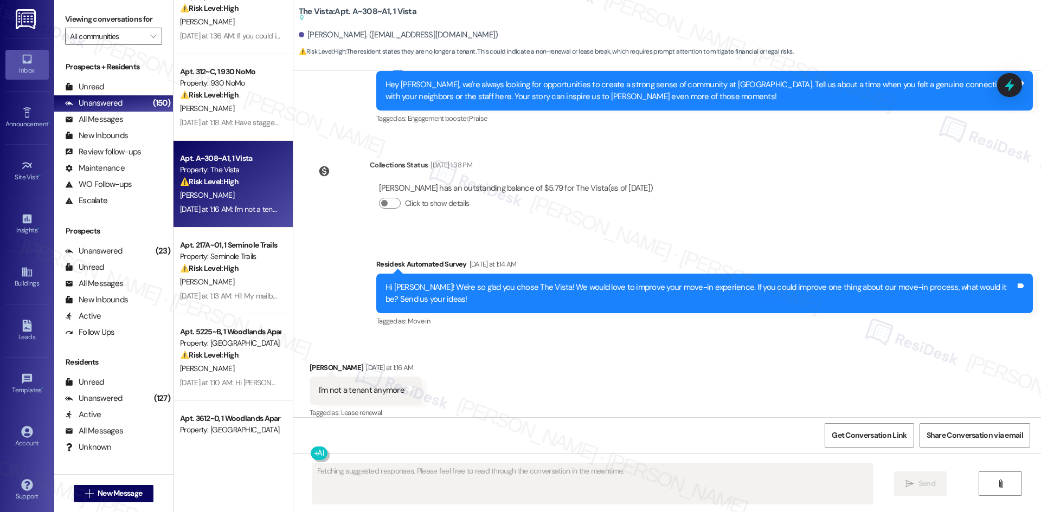
scroll to position [859, 0]
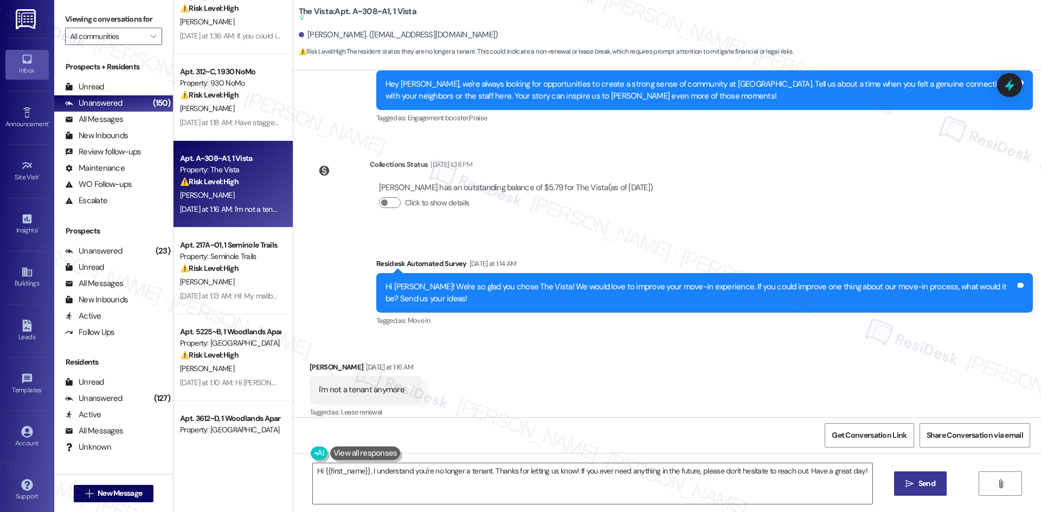
click at [316, 259] on div "Survey, sent via SMS Residesk Automated Survey Yesterday at 1:14 AM Hi Janelle!…" at bounding box center [666, 285] width 747 height 103
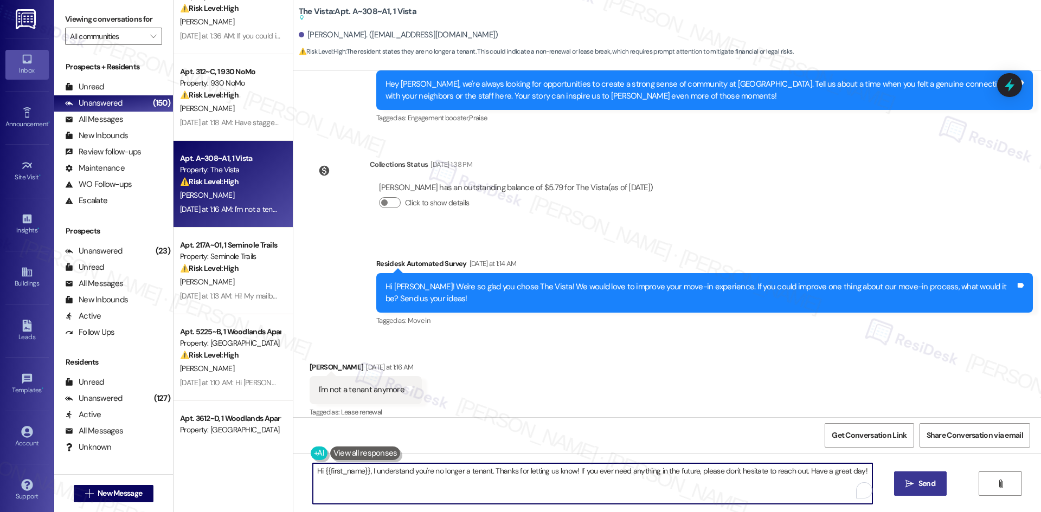
click at [421, 492] on textarea "Hi {{first_name}}, I understand you're no longer a tenant. Thanks for letting u…" at bounding box center [592, 483] width 559 height 41
paste textarea "I'm so sorry to bother you! I'll take you off our distribution list. Would you …"
type textarea "I'm so sorry to bother you! I'll take you off our distribution list. Would you …"
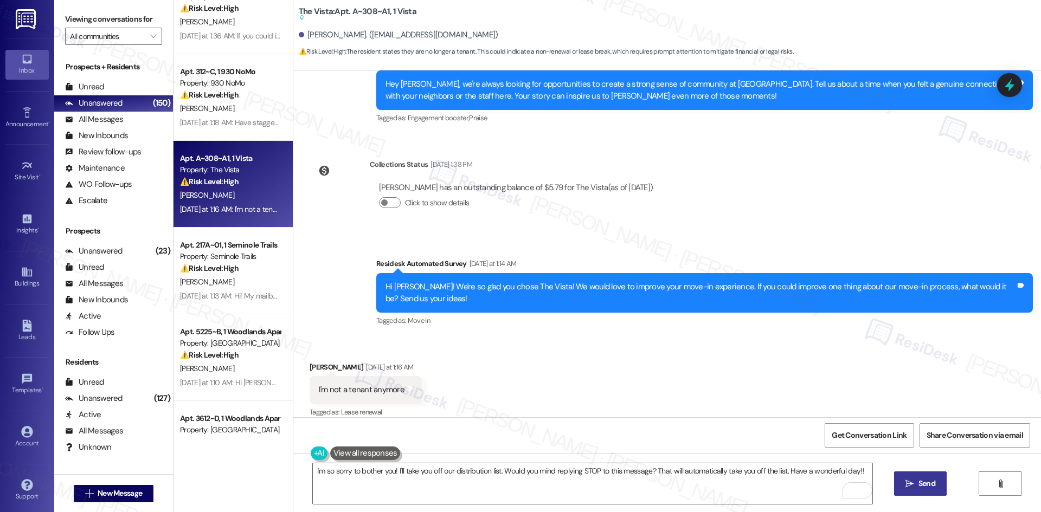
click at [928, 490] on button " Send" at bounding box center [920, 484] width 53 height 24
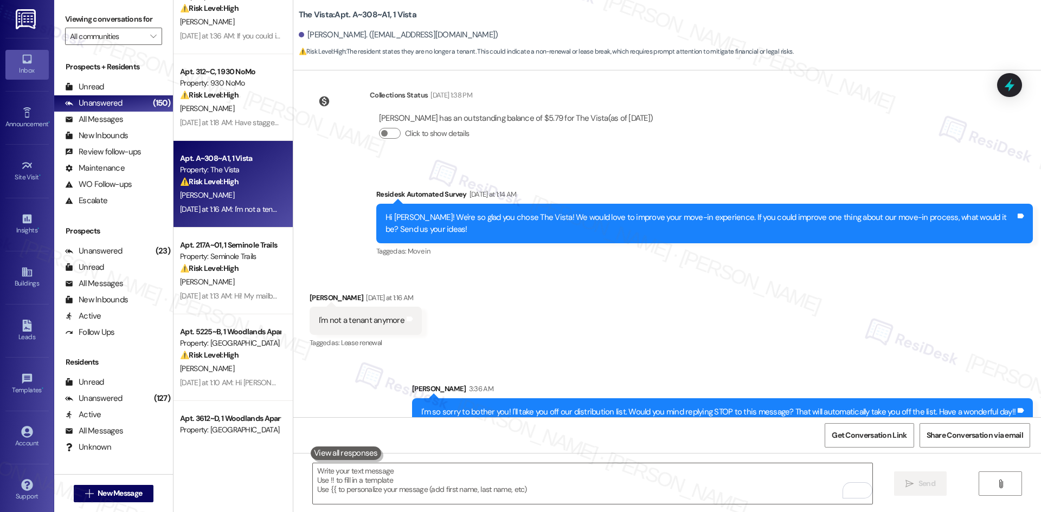
scroll to position [934, 0]
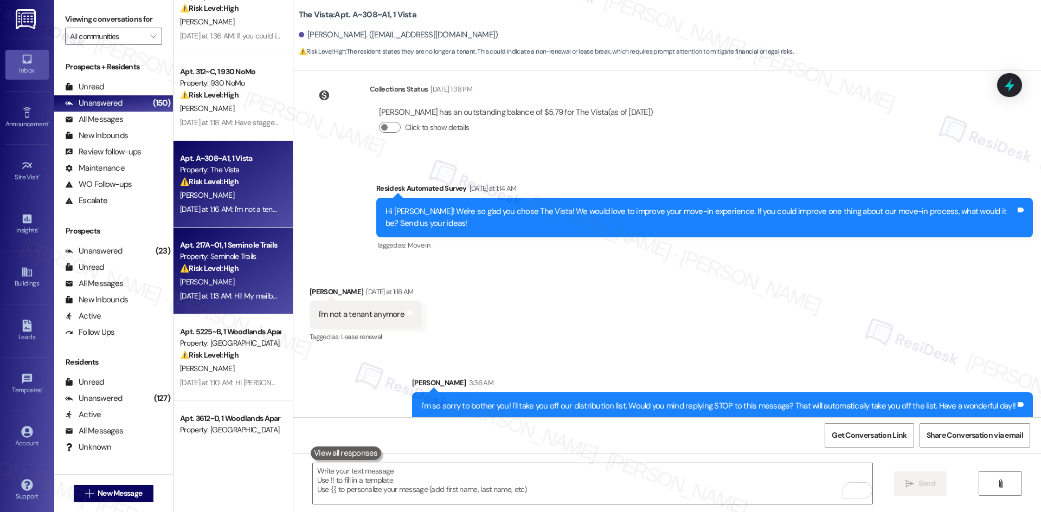
click at [242, 269] on div "⚠️ Risk Level: High The resident reports an issue with their mailbox key, which…" at bounding box center [230, 268] width 100 height 11
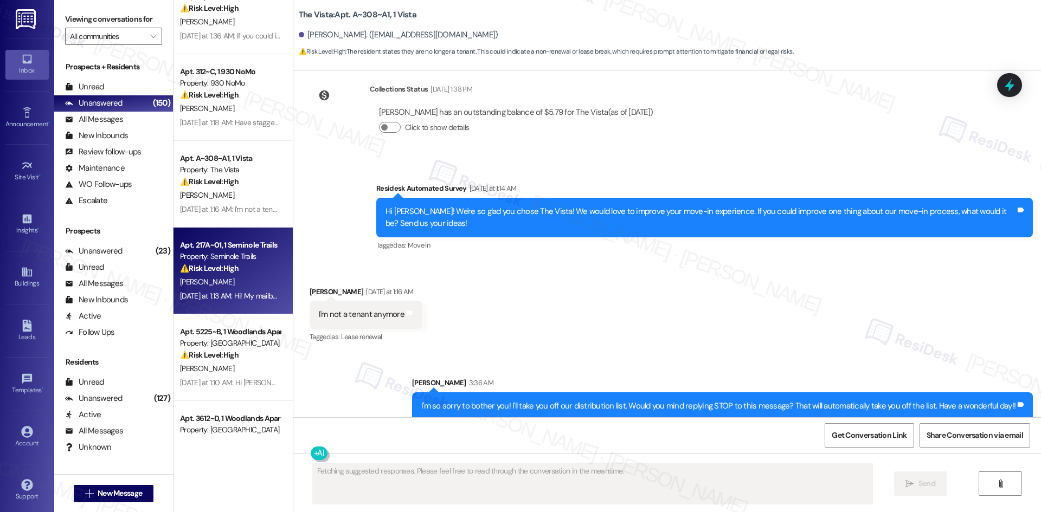
scroll to position [53, 0]
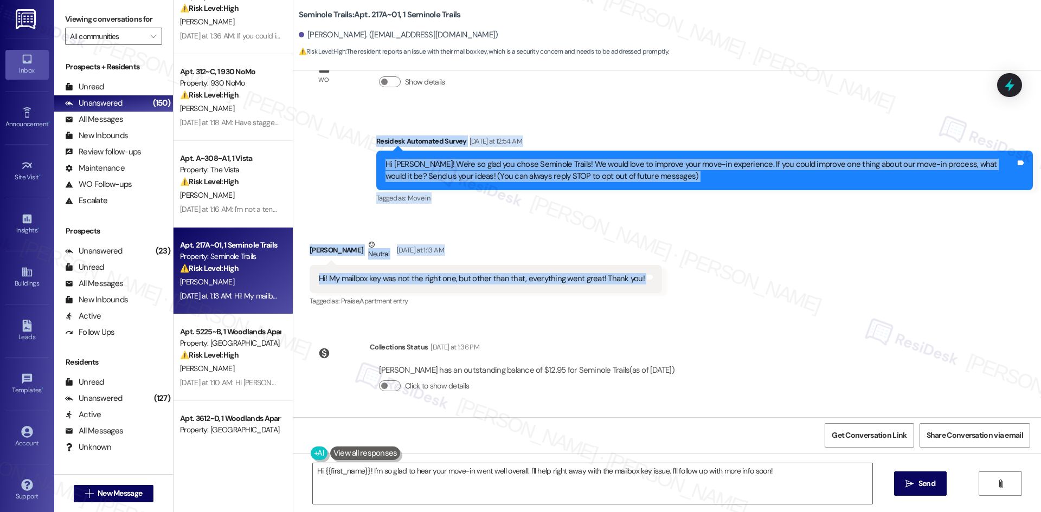
drag, startPoint x: 350, startPoint y: 145, endPoint x: 687, endPoint y: 289, distance: 366.6
click at [687, 289] on div "WO Lease started Aug 16, 2025 at 8:00 AM Show details Survey, sent via SMS Resi…" at bounding box center [666, 243] width 747 height 347
copy div "Residesk Automated Survey Yesterday at 12:54 AM Hi Maryann! We're so glad you c…"
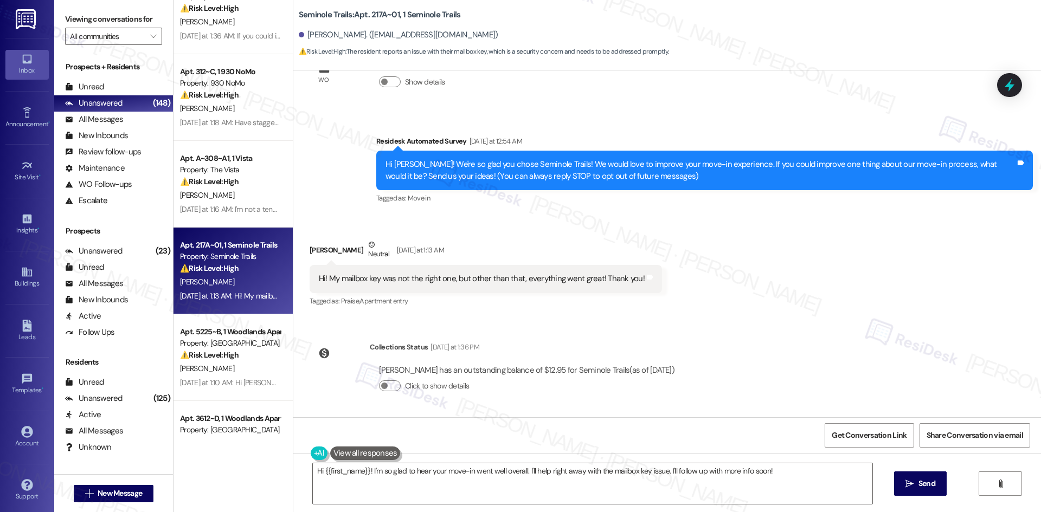
drag, startPoint x: 658, startPoint y: 335, endPoint x: 575, endPoint y: 337, distance: 83.5
click at [656, 335] on div "Collections Status Yesterday at 1:36 PM Maryann Byram has an outstanding balanc…" at bounding box center [496, 374] width 390 height 83
click at [352, 483] on textarea "Hi {{first_name}}! I'm so glad to hear your move-in went well overall. I'll hel…" at bounding box center [592, 483] width 559 height 41
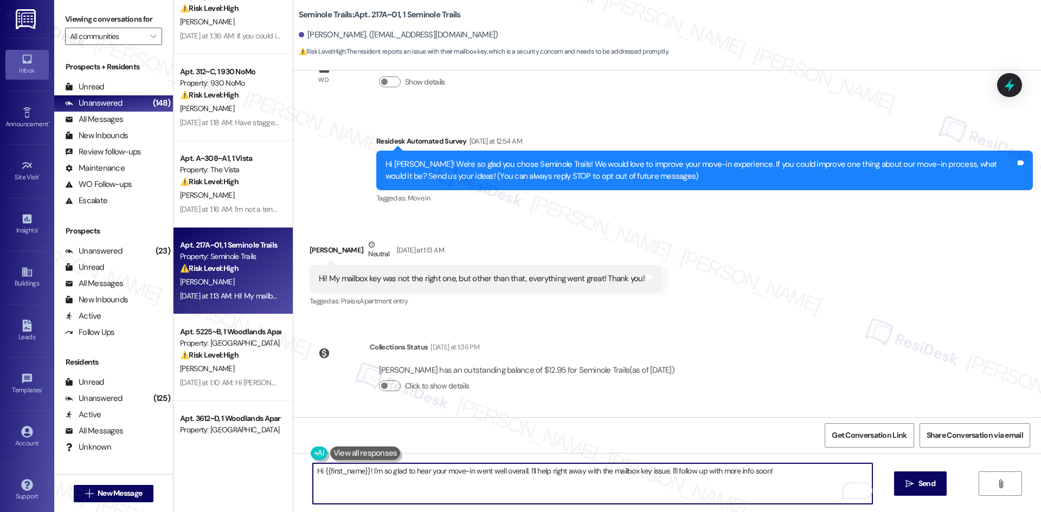
drag, startPoint x: 364, startPoint y: 472, endPoint x: 275, endPoint y: 472, distance: 89.4
click at [275, 472] on div "( 1 ) Apt. 1~308~B, 1 Octave Property: Octave ⚠️ Risk Level: High The resident …" at bounding box center [606, 256] width 867 height 512
paste textarea "Thank you for your feedback, Maryann."
drag, startPoint x: 588, startPoint y: 472, endPoint x: 841, endPoint y: 473, distance: 253.7
click at [841, 473] on textarea "Thank you for your feedback, Maryann. I'm so glad to hear your move-in went wel…" at bounding box center [592, 483] width 559 height 41
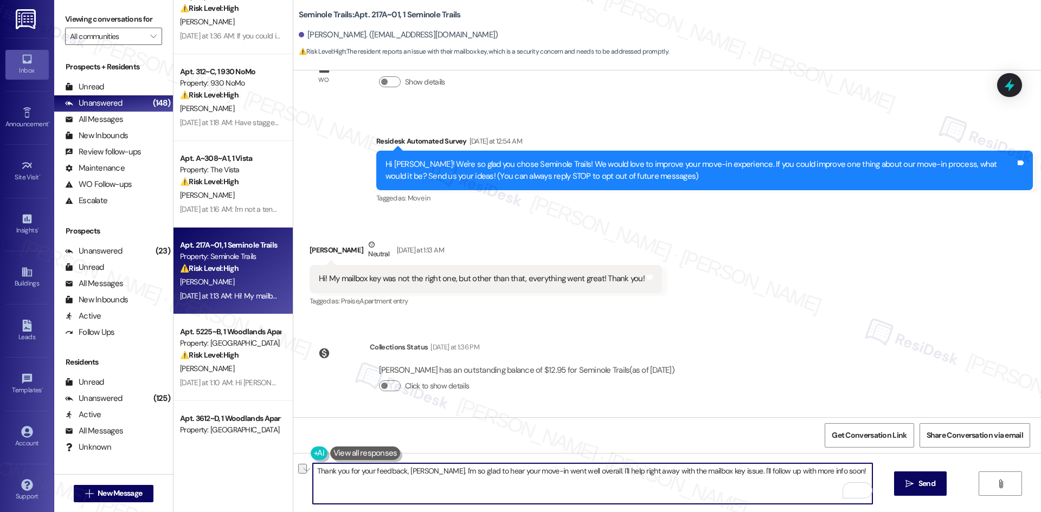
paste textarea "’ll let the site team know about the incorrect mailbox key so they can review i…"
click at [477, 477] on textarea "Thank you for your feedback, Maryann. I'm so glad to hear your move-in went wel…" at bounding box center [592, 483] width 559 height 41
paste textarea "’ll let the site team know about the incorrect mailbox key so they can review i…"
type textarea "Thank you for your feedback, Maryann. I’ll let the site team know about the inc…"
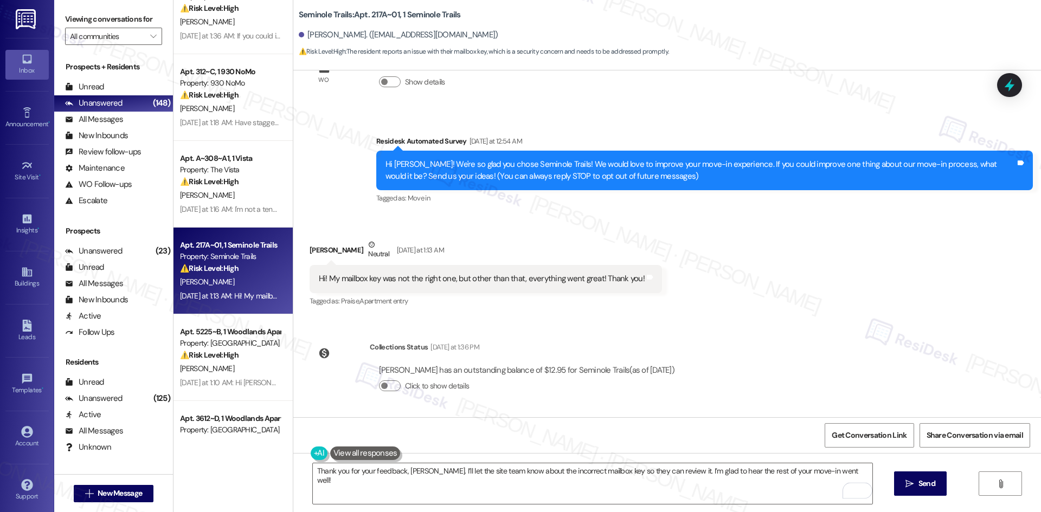
click at [914, 488] on span " Send" at bounding box center [920, 483] width 34 height 11
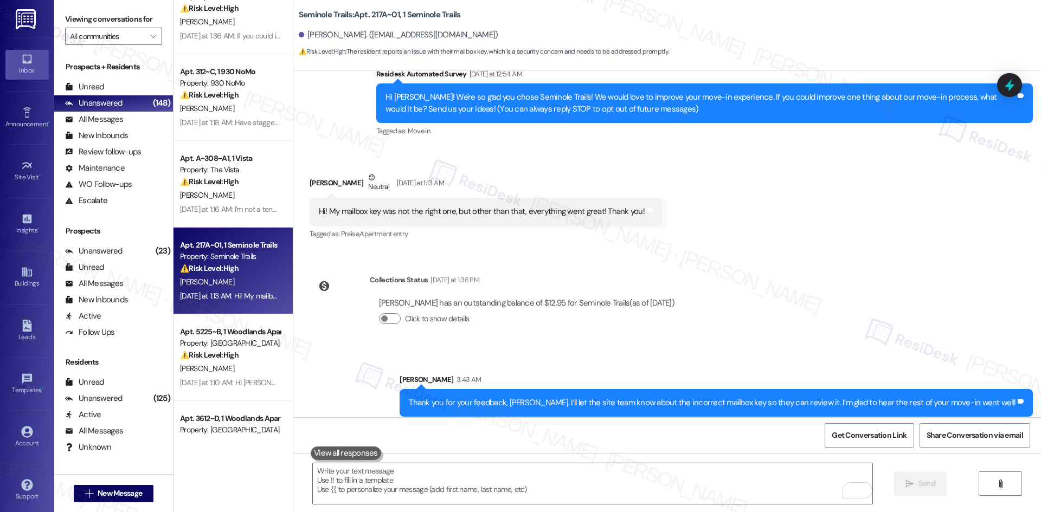
scroll to position [128, 0]
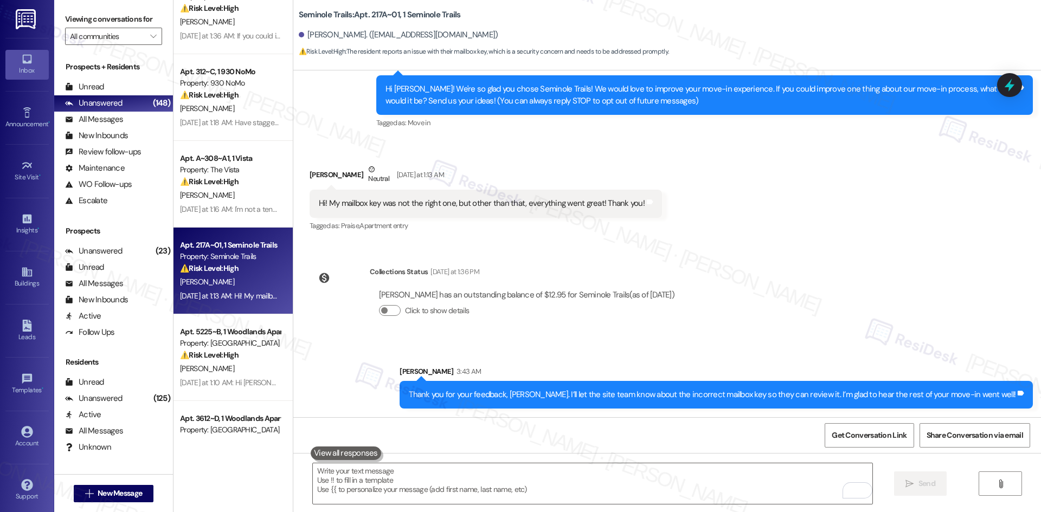
click at [823, 356] on div "Sent via SMS Sarah 3:43 AM Thank you for your feedback, Maryann. I’ll let the s…" at bounding box center [666, 378] width 747 height 75
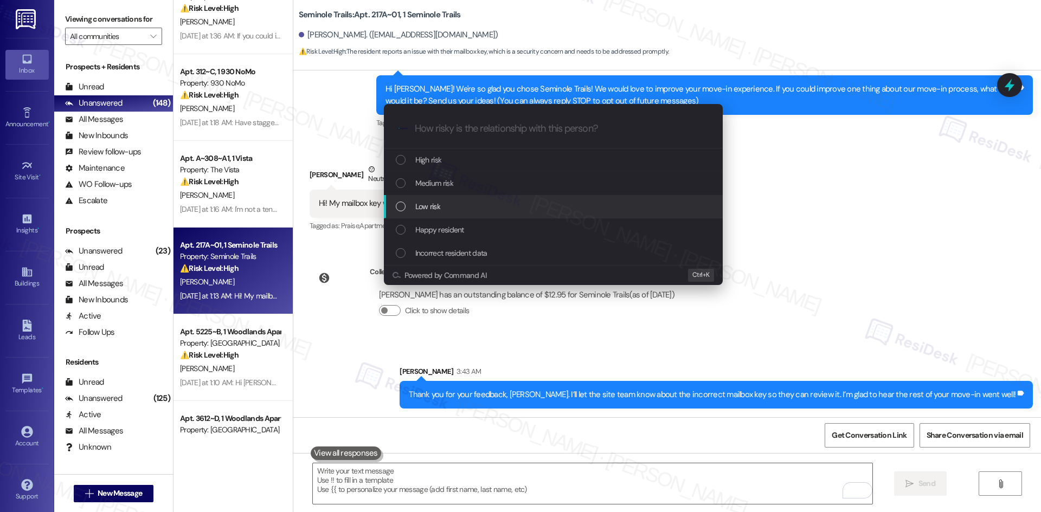
click at [444, 209] on div "Low risk" at bounding box center [554, 207] width 317 height 12
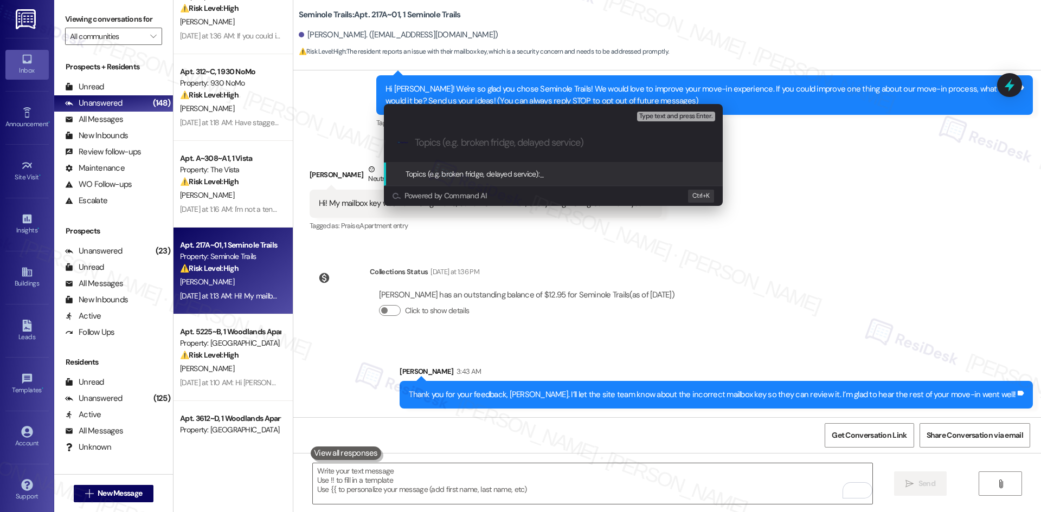
click at [451, 146] on input "Topics (e.g. broken fridge, delayed service)" at bounding box center [562, 142] width 294 height 11
paste input "Move-In Feedback – Incorrect Mailbox Key"
type input "Move-In Feedback – Incorrect Mailbox Key"
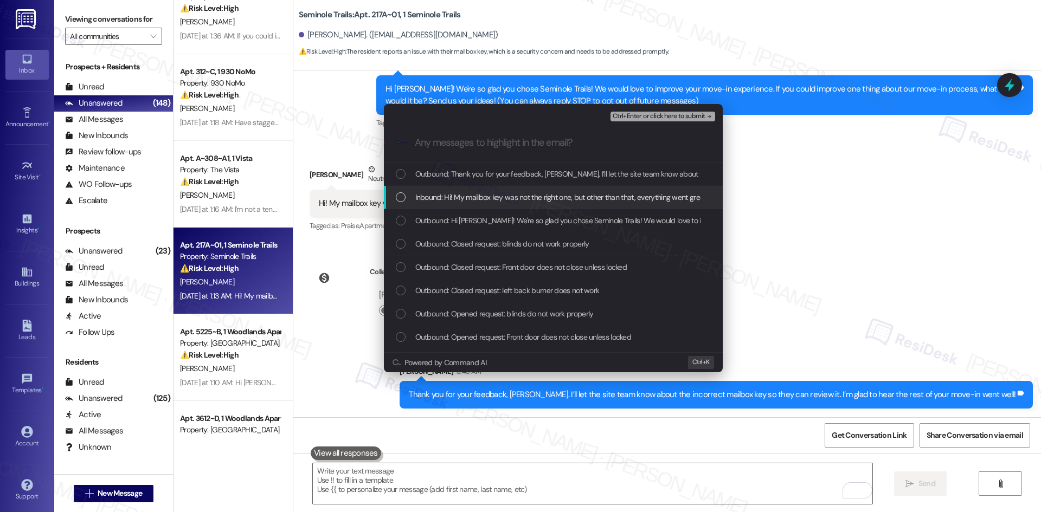
click at [472, 197] on span "Inbound: Hi! My mailbox key was not the right one, but other than that, everyth…" at bounding box center [579, 197] width 329 height 12
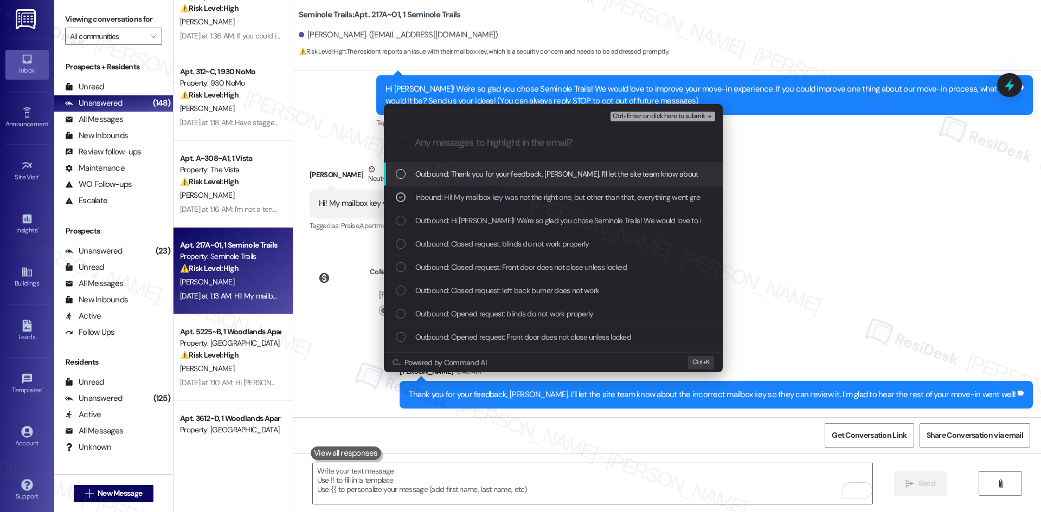
click at [697, 119] on span "Ctrl+Enter or click here to submit" at bounding box center [658, 117] width 93 height 8
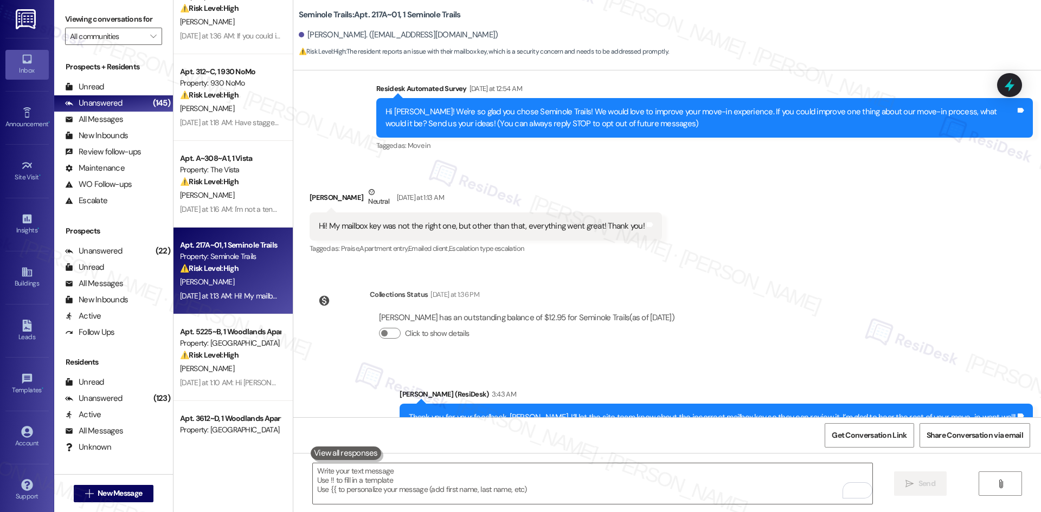
scroll to position [145, 0]
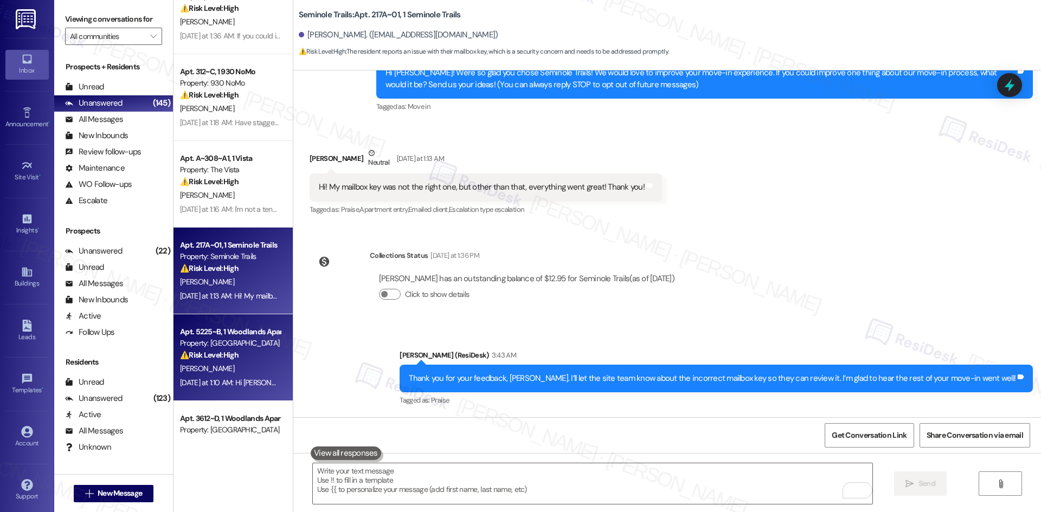
click at [234, 354] on div "⚠️ Risk Level: High The resident reports a significant delay in receiving keys …" at bounding box center [230, 355] width 100 height 11
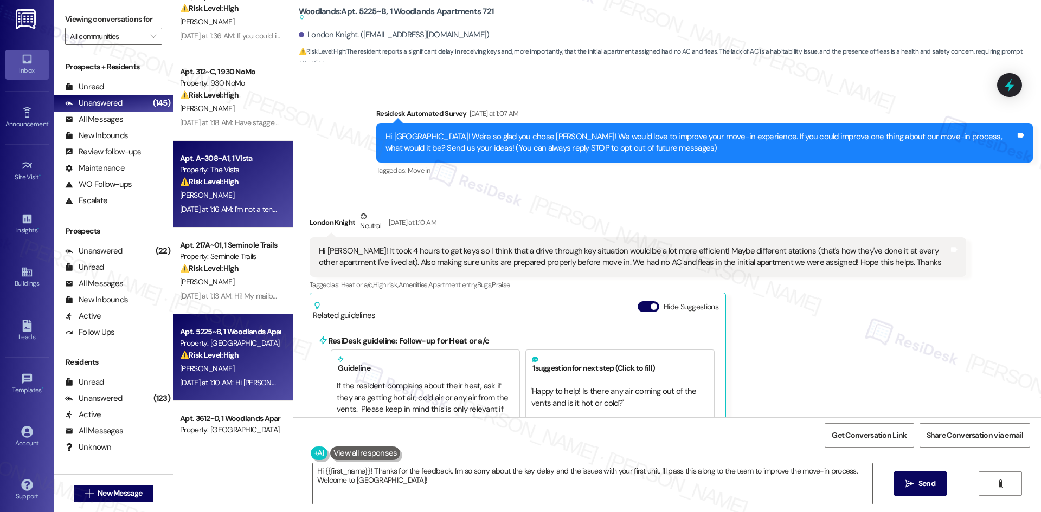
scroll to position [32, 0]
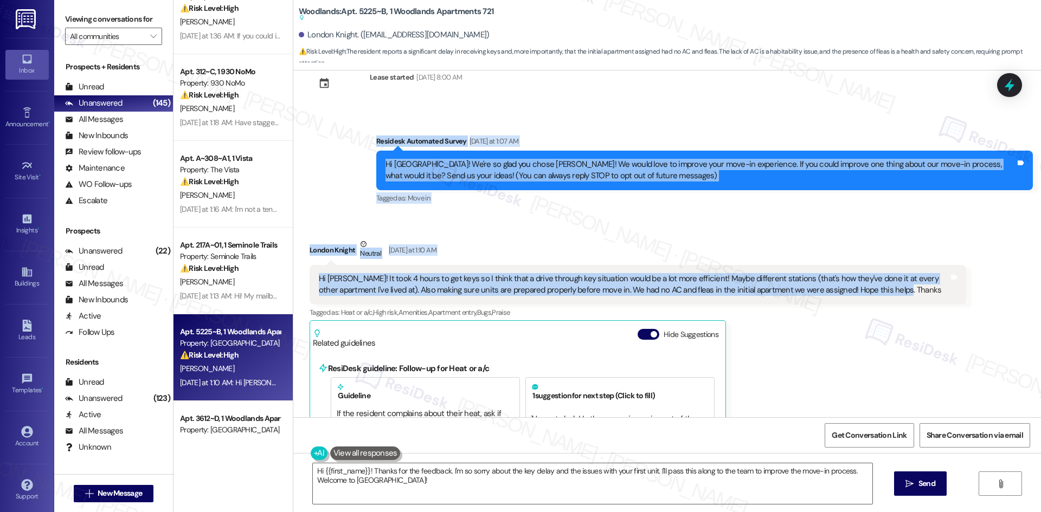
drag, startPoint x: 357, startPoint y: 134, endPoint x: 875, endPoint y: 296, distance: 542.4
click at [875, 296] on div "Lease started Aug 16, 2025 at 8:00 AM Survey, sent via SMS Residesk Automated S…" at bounding box center [666, 243] width 747 height 347
copy div "Residesk Automated Survey Yesterday at 1:07 AM Hi London! We're so glad you cho…"
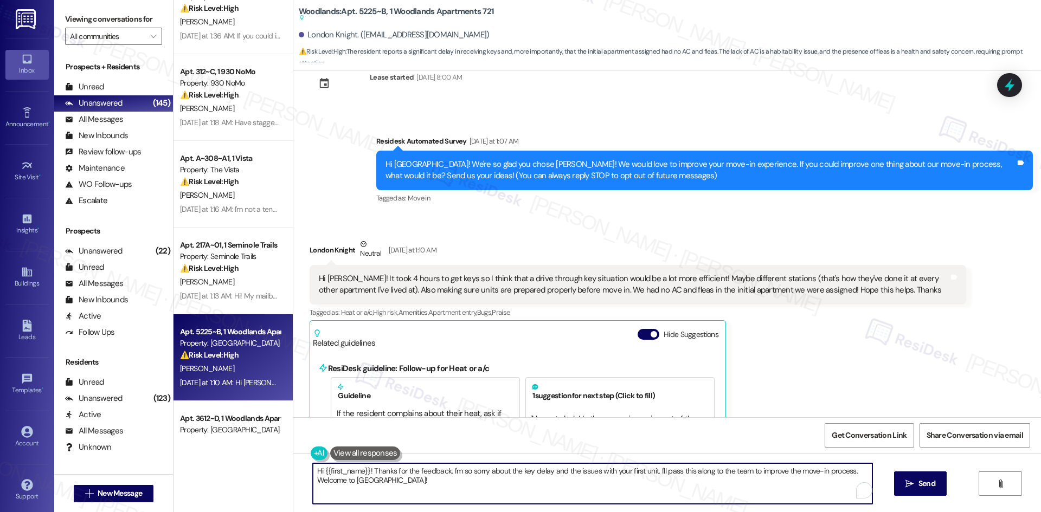
drag, startPoint x: 395, startPoint y: 481, endPoint x: 328, endPoint y: 481, distance: 66.7
click at [293, 473] on div "Hi {{first_name}}! Thanks for the feedback. I'm so sorry about the key delay an…" at bounding box center [666, 493] width 747 height 81
paste textarea "Thank you for your feedback, London. I’ll forward your comments to the site tea…"
click at [769, 492] on textarea "Thank you for your feedback, London. I’ll forward your comments to the site tea…" at bounding box center [592, 483] width 559 height 41
type textarea "Thank you for your feedback, London. I’ll forward your comments to the site tea…"
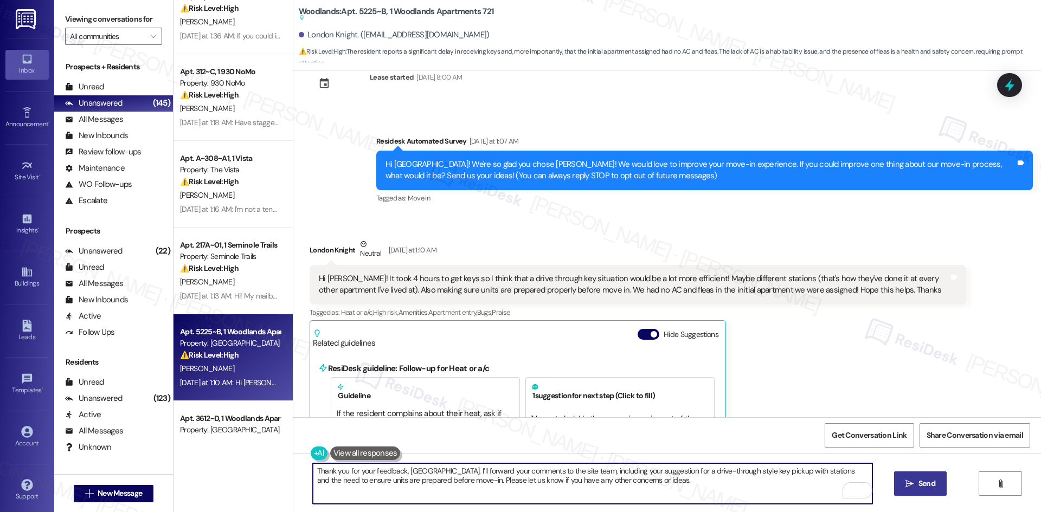
click at [917, 492] on button " Send" at bounding box center [920, 484] width 53 height 24
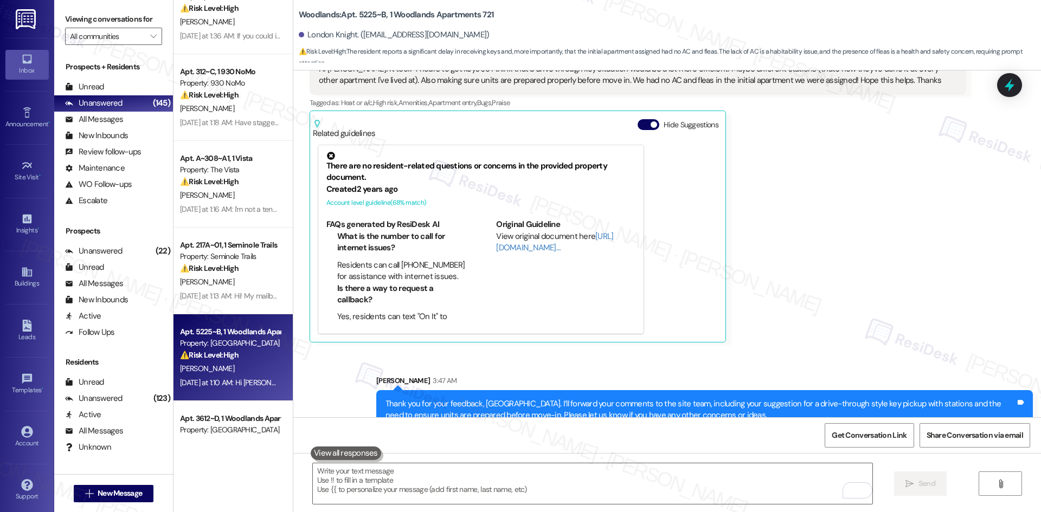
scroll to position [263, 0]
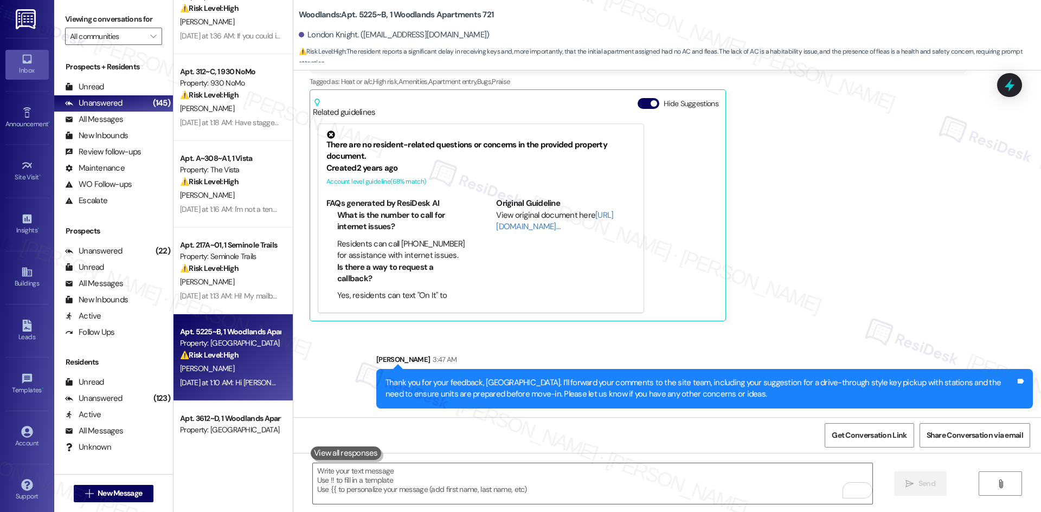
click at [858, 286] on div "London Knight Neutral Yesterday at 1:10 AM Hi Sarah! It took 4 hours to get key…" at bounding box center [637, 165] width 656 height 314
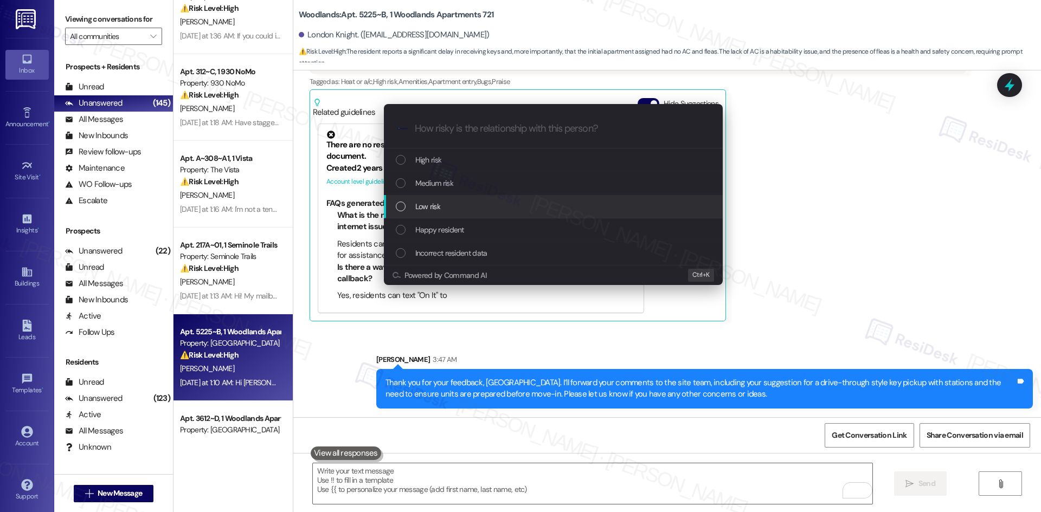
click at [446, 204] on div "Low risk" at bounding box center [554, 207] width 317 height 12
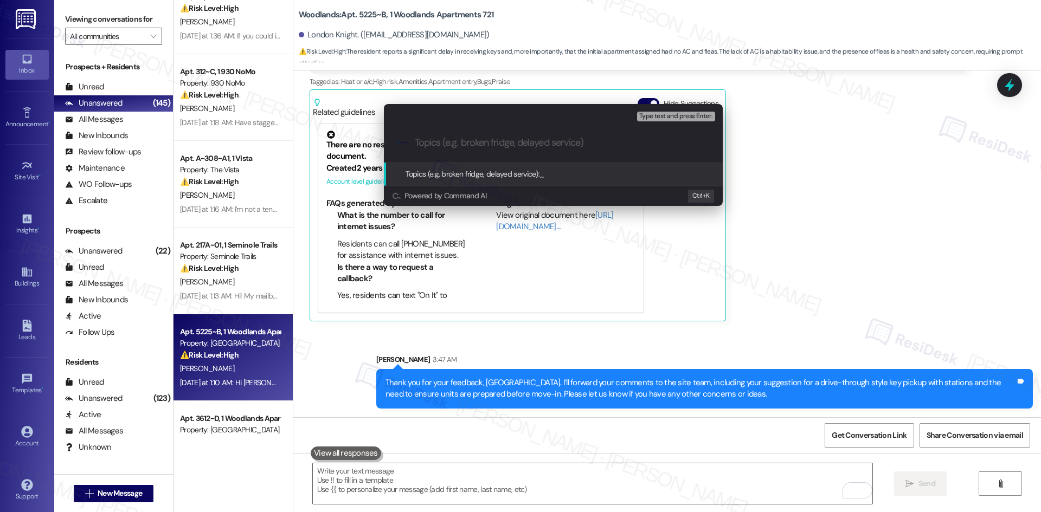
click at [431, 142] on input "Topics (e.g. broken fridge, delayed service)" at bounding box center [562, 142] width 294 height 11
paste input "Subject: Move-In Feedback – Key Pickup Process & Unit Readiness"
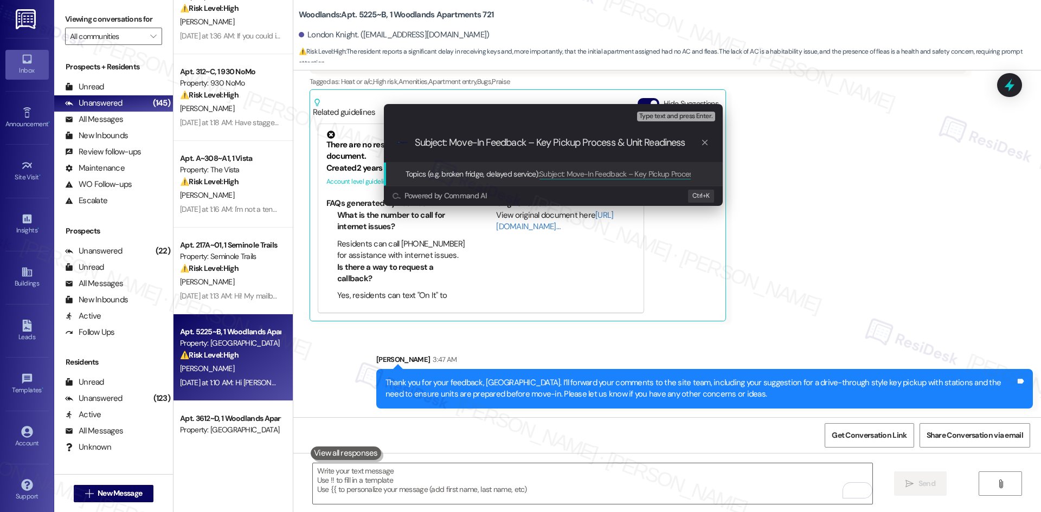
drag, startPoint x: 450, startPoint y: 139, endPoint x: 389, endPoint y: 139, distance: 61.2
click at [389, 139] on div ".cls-1{fill:#0a055f;}.cls-2{fill:#0cc4c4;} resideskLogoBlueOrange Subject: Move…" at bounding box center [553, 143] width 339 height 38
type input "Move-In Feedback – Key Pickup Process & Unit Readiness"
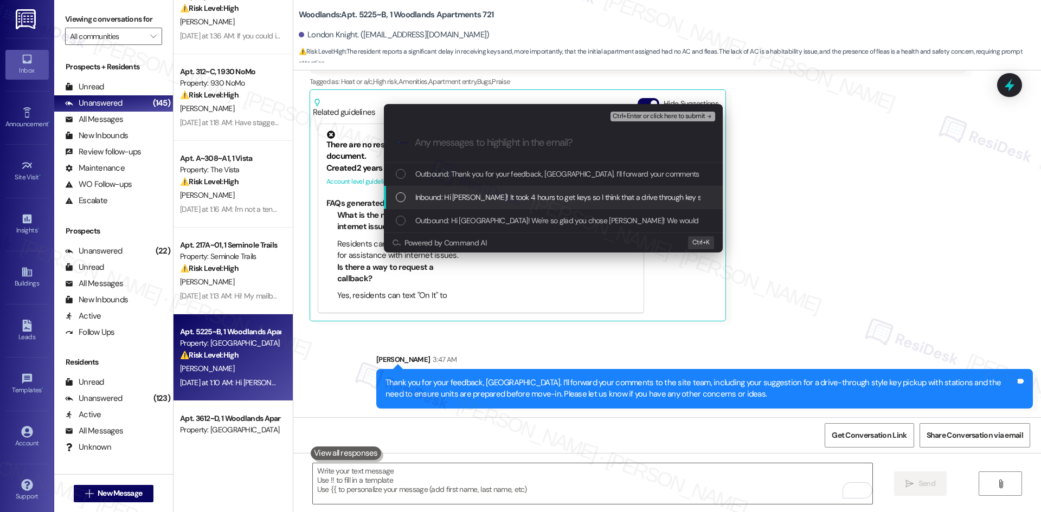
click at [534, 189] on div "Inbound: Hi Sarah! It took 4 hours to get keys so I think that a drive through …" at bounding box center [553, 197] width 339 height 23
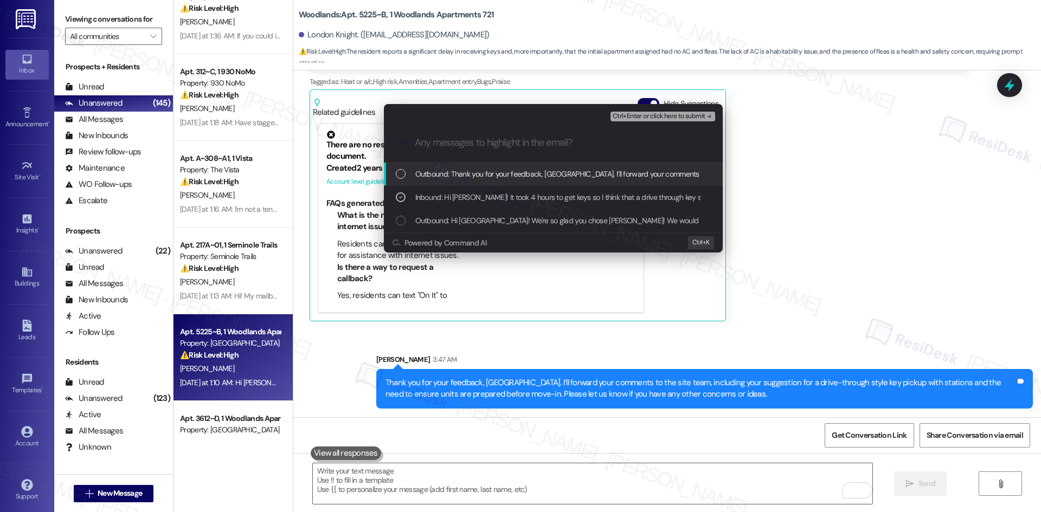
click at [695, 115] on span "Ctrl+Enter or click here to submit" at bounding box center [658, 117] width 93 height 8
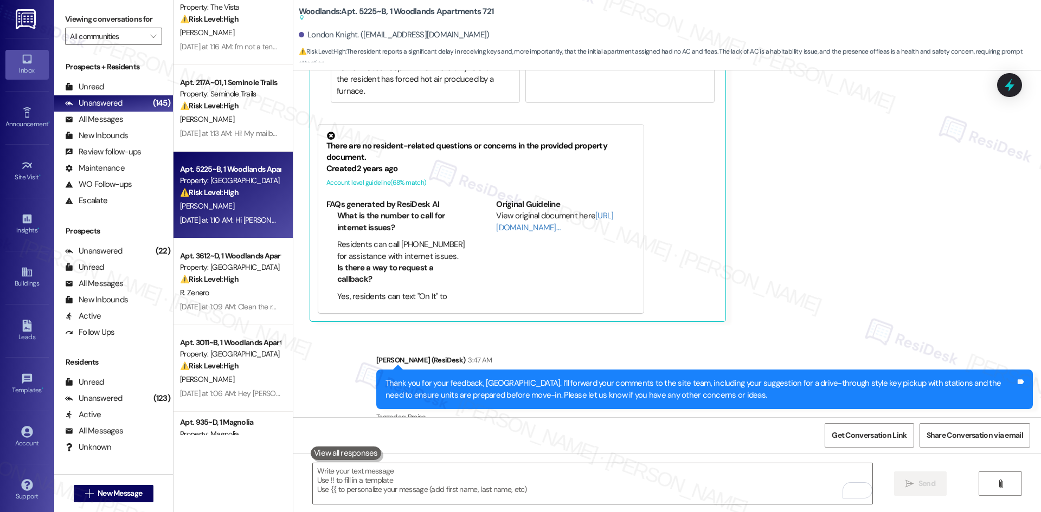
scroll to position [406, 0]
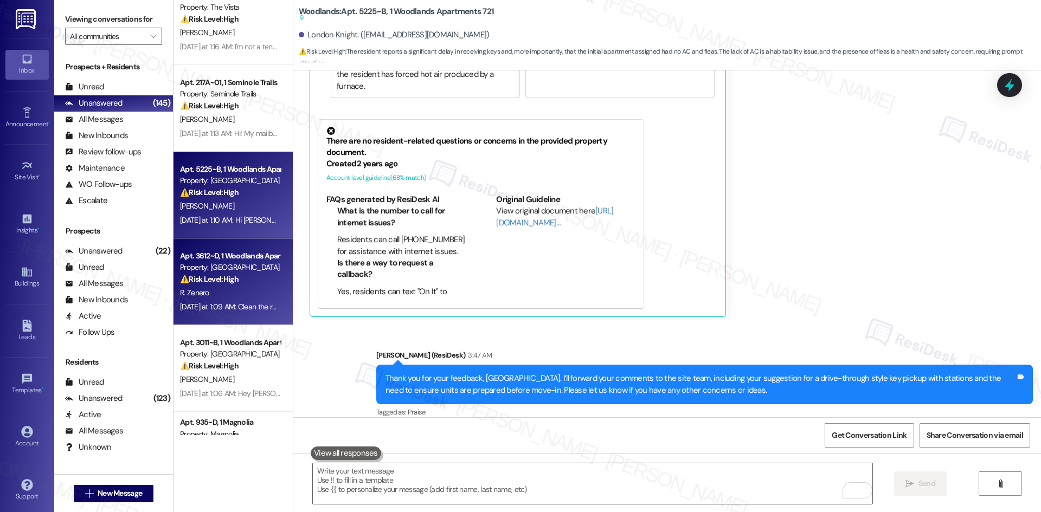
click at [226, 286] on div "Apt. 3612~D, 1 Woodlands Apartments 721 Property: Woodlands ⚠️ Risk Level: High…" at bounding box center [230, 267] width 102 height 37
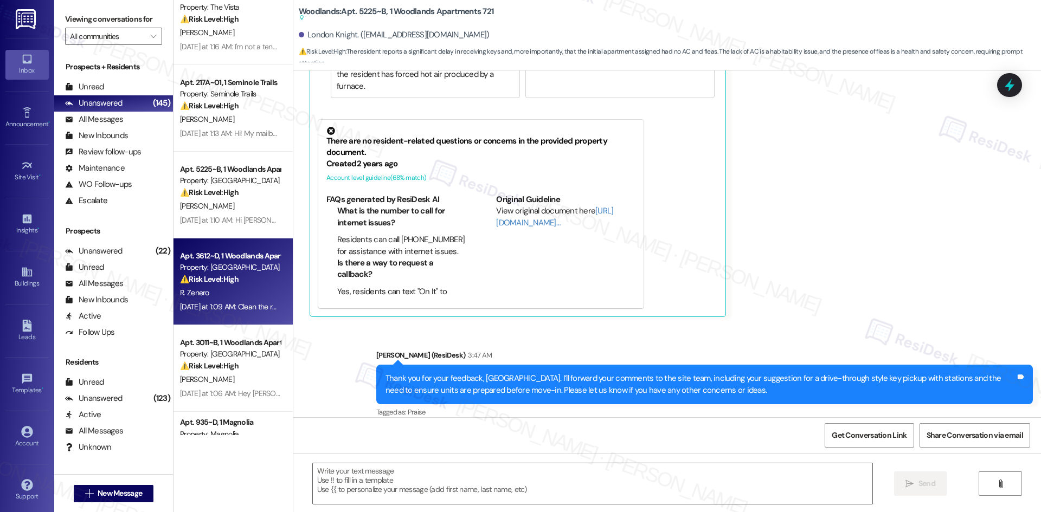
type textarea "Fetching suggested responses. Please feel free to read through the conversation…"
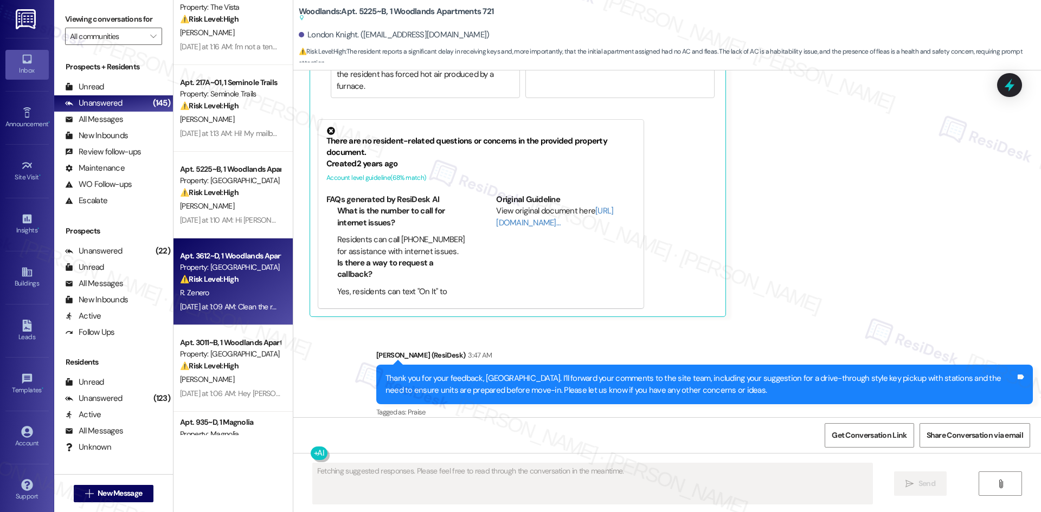
scroll to position [0, 0]
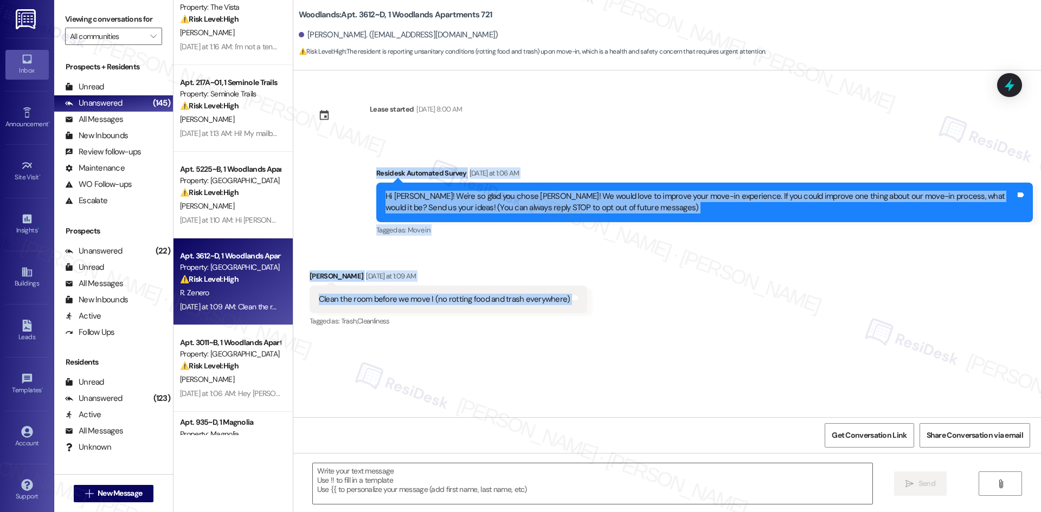
drag, startPoint x: 329, startPoint y: 165, endPoint x: 572, endPoint y: 306, distance: 281.0
click at [572, 306] on div "Lease started Aug 16, 2025 at 8:00 AM Survey, sent via SMS Residesk Automated S…" at bounding box center [666, 243] width 747 height 347
copy div "Residesk Automated Survey Yesterday at 1:06 AM Hi Riana! We're so glad you chos…"
click at [566, 276] on div "Riana Zenero Yesterday at 1:09 AM" at bounding box center [448, 277] width 278 height 15
drag, startPoint x: 340, startPoint y: 176, endPoint x: 595, endPoint y: 312, distance: 288.8
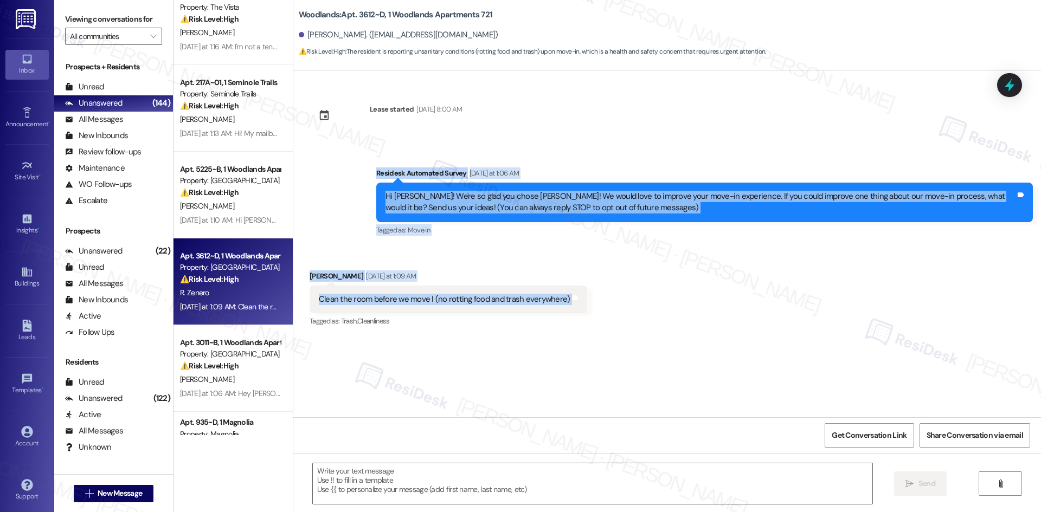
click at [595, 312] on div "Lease started Aug 16, 2025 at 8:00 AM Survey, sent via SMS Residesk Automated S…" at bounding box center [666, 243] width 747 height 347
copy div "Residesk Automated Survey Yesterday at 1:06 AM Hi Riana! We're so glad you chos…"
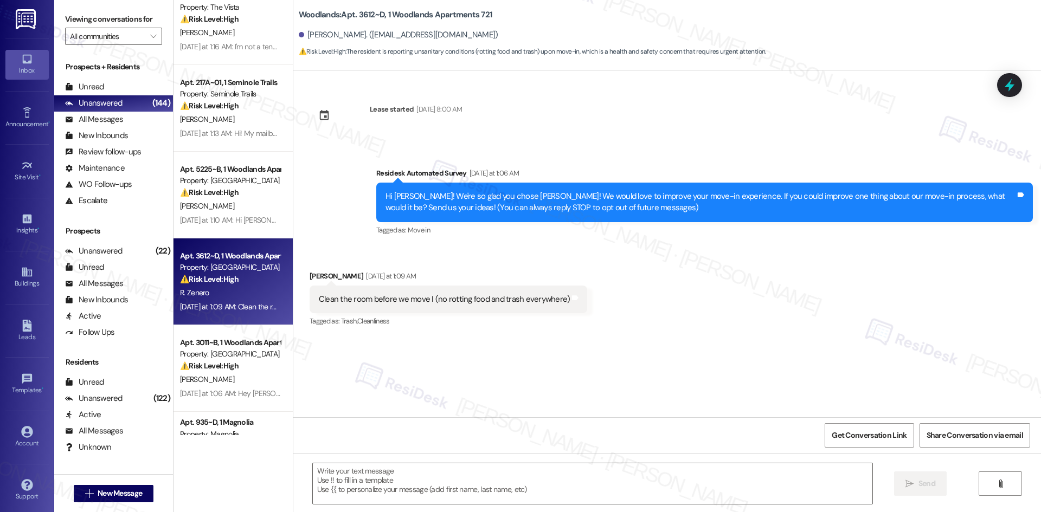
click at [371, 377] on div "Lease started Aug 16, 2025 at 8:00 AM Survey, sent via SMS Residesk Automated S…" at bounding box center [666, 243] width 747 height 347
click at [472, 267] on div "Received via SMS Riana Zenero Yesterday at 1:09 AM Clean the room before we mov…" at bounding box center [448, 299] width 294 height 75
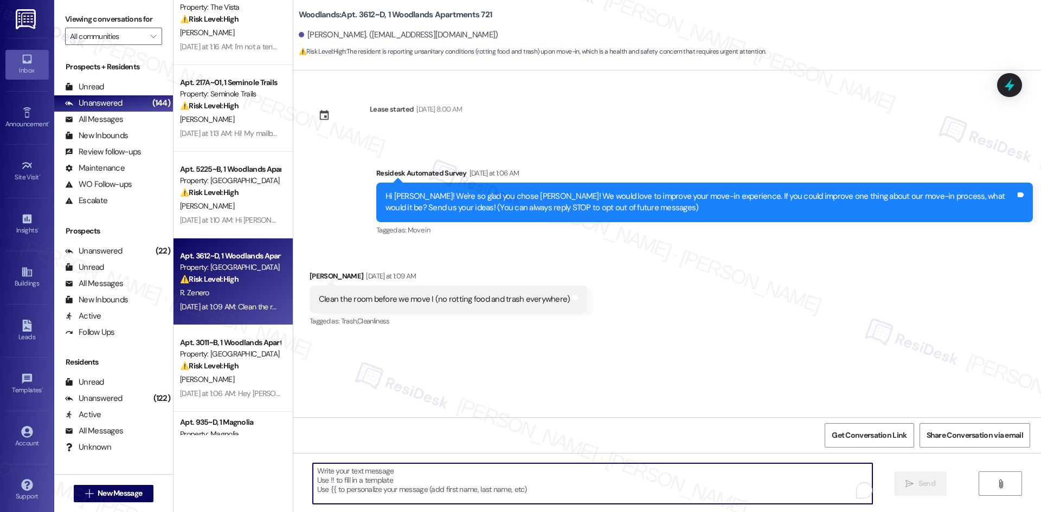
click at [369, 495] on textarea "To enrich screen reader interactions, please activate Accessibility in Grammarl…" at bounding box center [592, 483] width 559 height 41
paste textarea "Thank you for your feedback, Riana. I’m sorry to hear your unit wasn’t cleaned …"
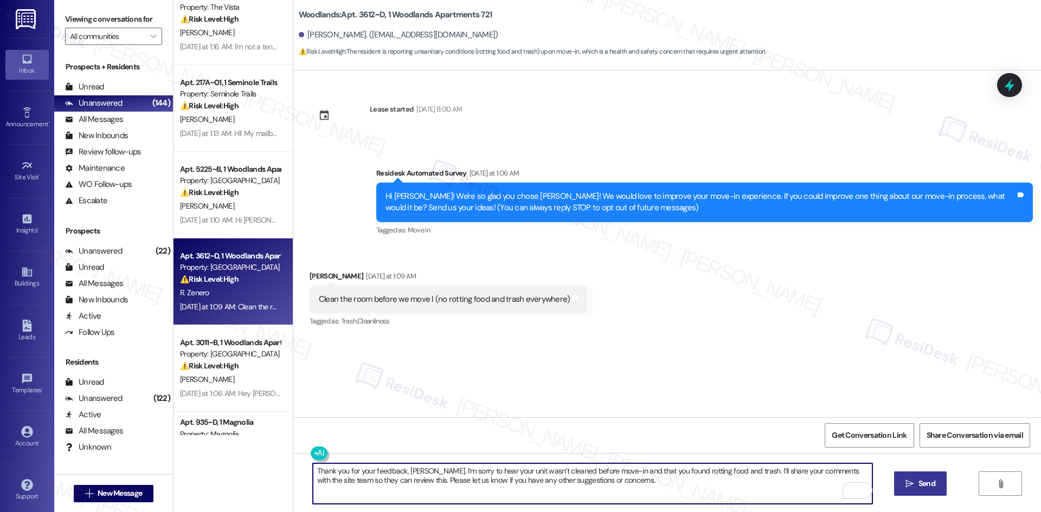
type textarea "Thank you for your feedback, Riana. I’m sorry to hear your unit wasn’t cleaned …"
click at [916, 489] on span "Send" at bounding box center [926, 483] width 21 height 11
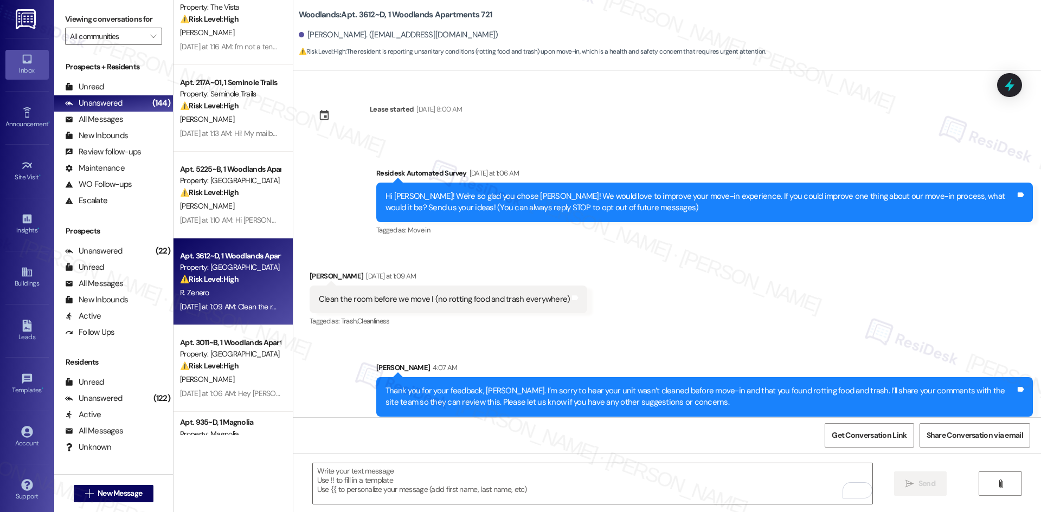
click at [402, 97] on div "Lease started Aug 16, 2025 at 8:00 AM" at bounding box center [385, 119] width 169 height 48
click at [114, 31] on input "All communities" at bounding box center [107, 36] width 75 height 17
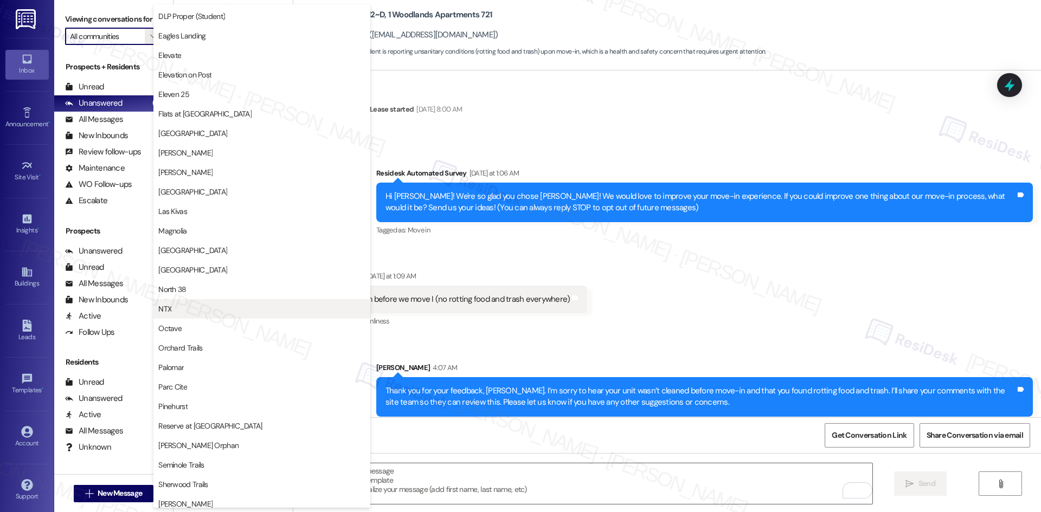
scroll to position [325, 0]
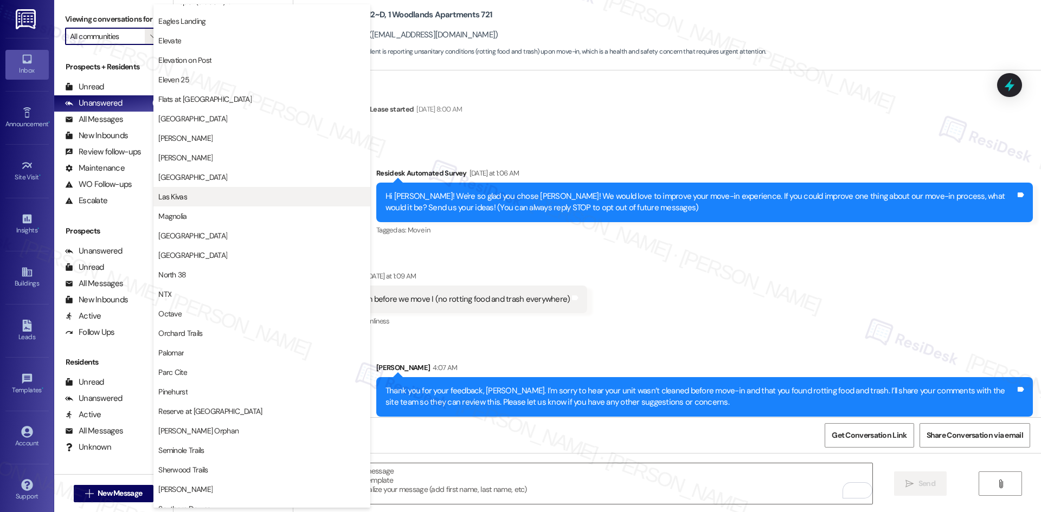
click at [222, 193] on span "Las Kivas" at bounding box center [261, 196] width 207 height 11
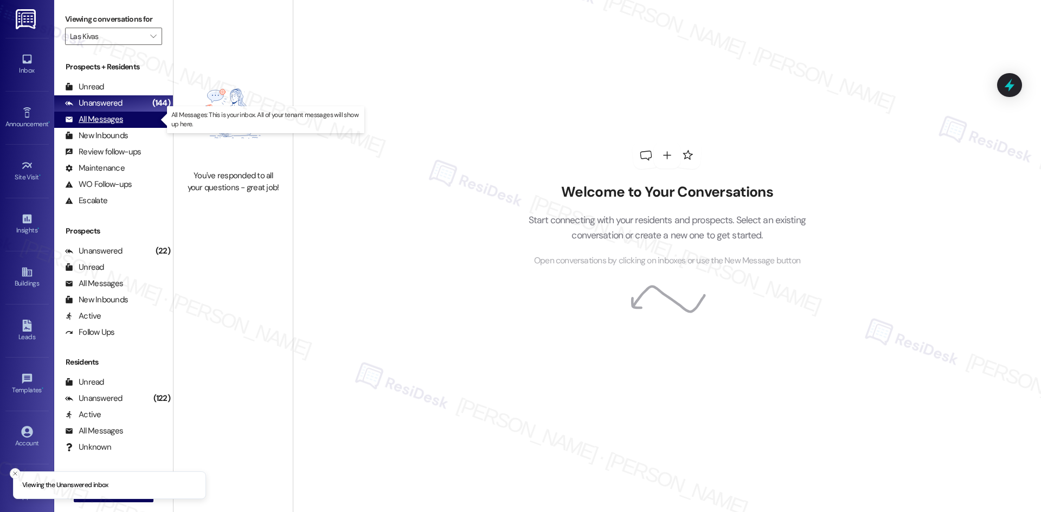
click at [122, 120] on div "All Messages (undefined)" at bounding box center [113, 120] width 119 height 16
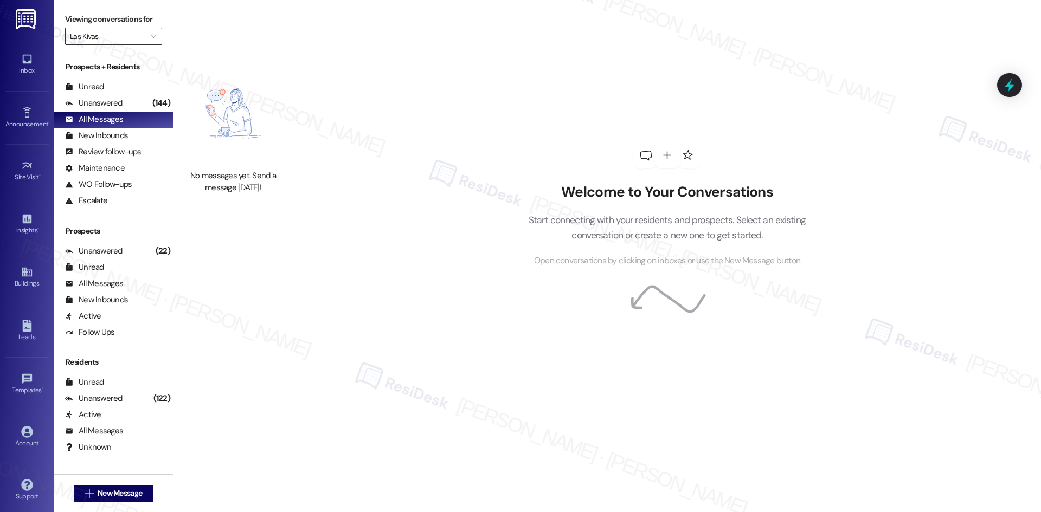
click at [106, 36] on input "Las Kivas" at bounding box center [107, 36] width 75 height 17
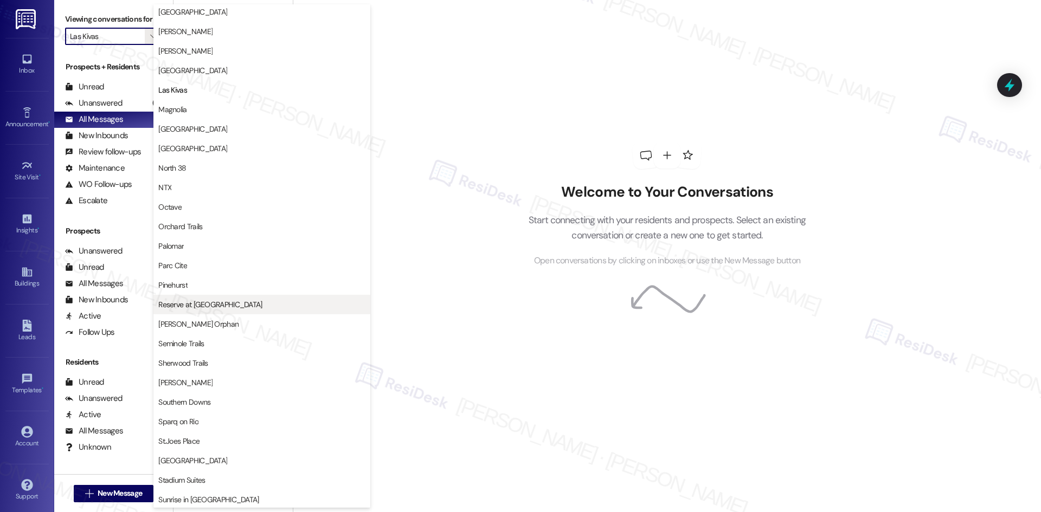
scroll to position [534, 0]
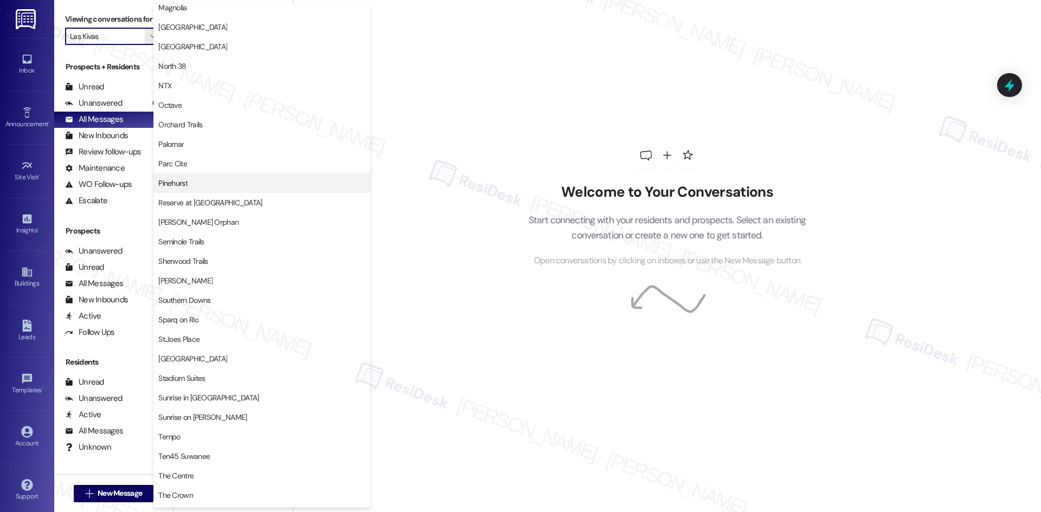
click at [233, 184] on span "Pinehurst" at bounding box center [261, 183] width 207 height 11
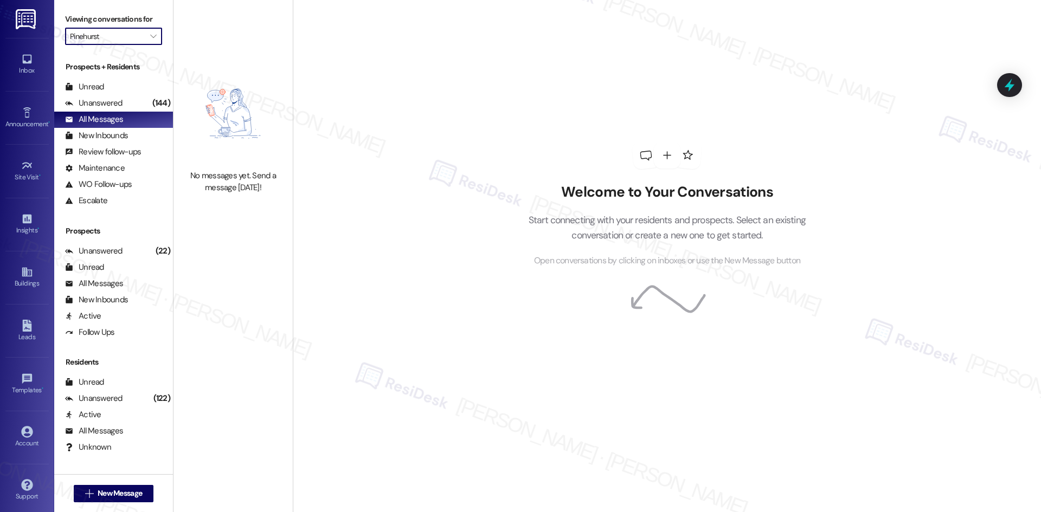
click at [124, 36] on input "Pinehurst" at bounding box center [107, 36] width 75 height 17
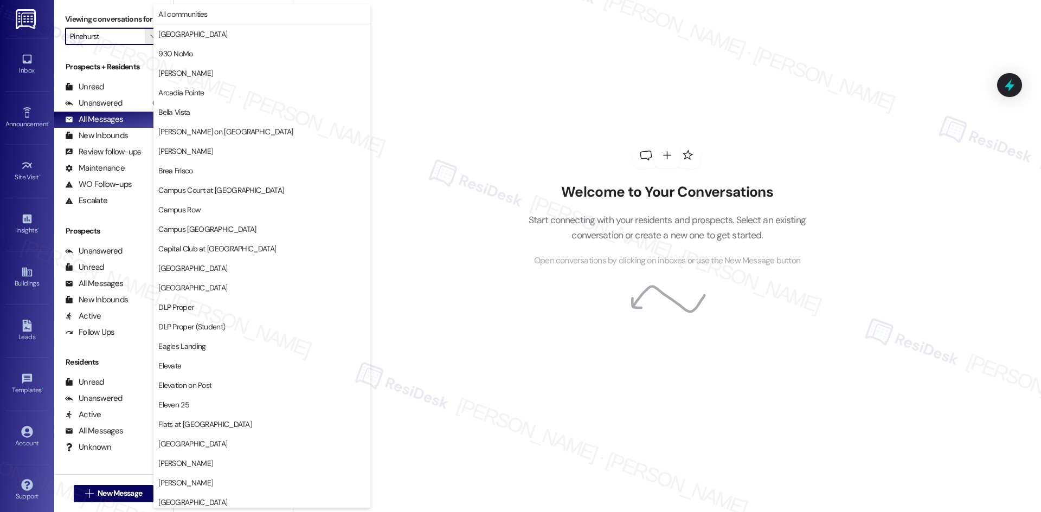
scroll to position [566, 0]
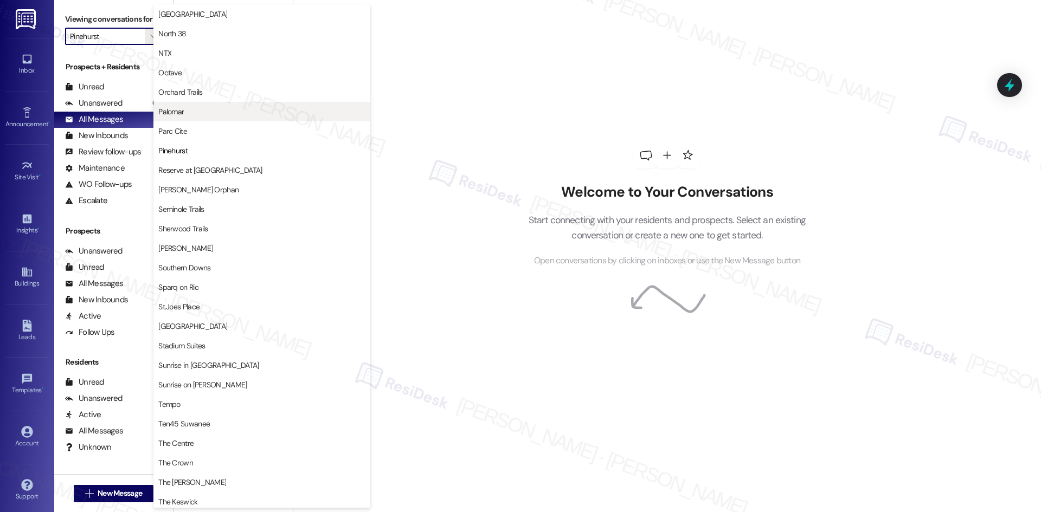
click at [211, 115] on span "Palomar" at bounding box center [261, 111] width 207 height 11
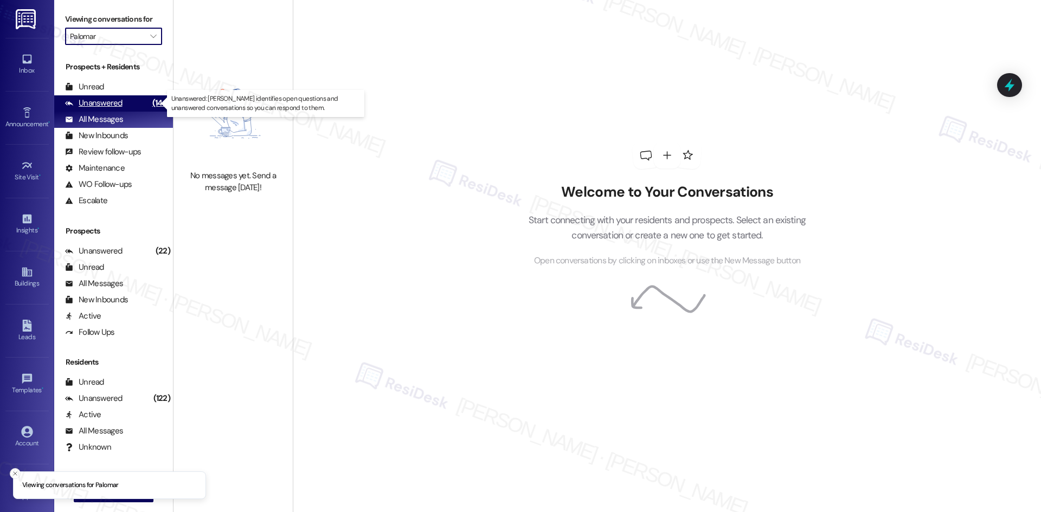
click at [109, 104] on div "Unanswered" at bounding box center [93, 103] width 57 height 11
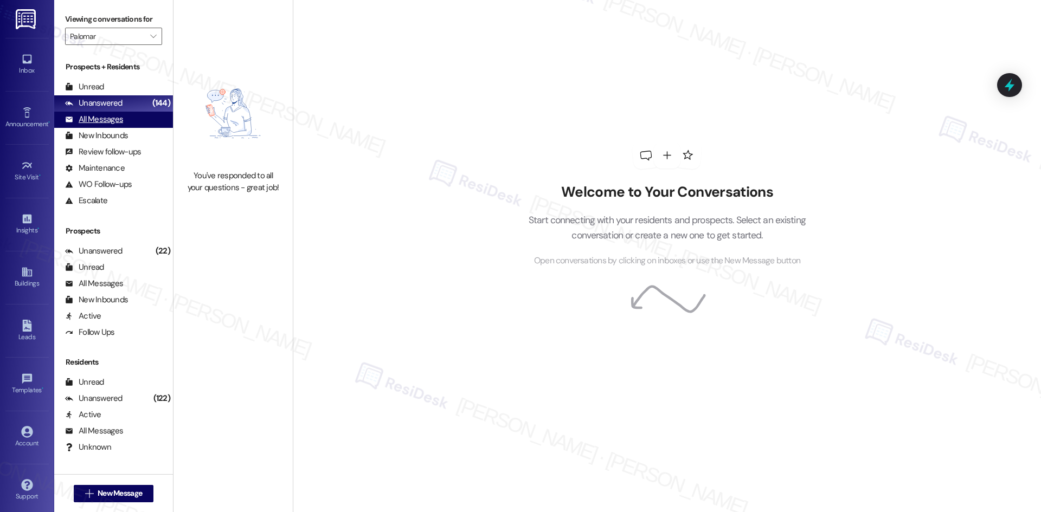
click at [119, 117] on div "All Messages" at bounding box center [94, 119] width 58 height 11
click at [116, 38] on input "Palomar" at bounding box center [107, 36] width 75 height 17
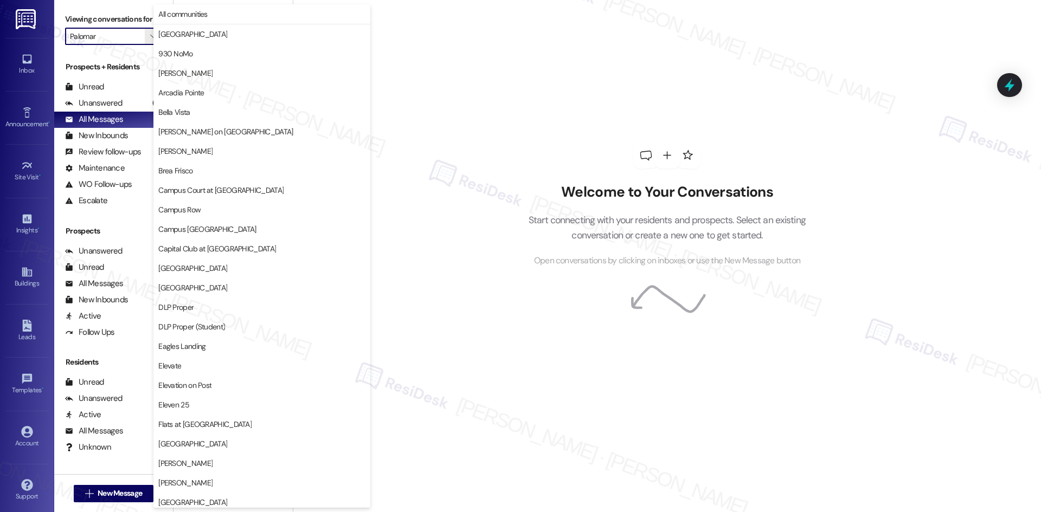
scroll to position [566, 0]
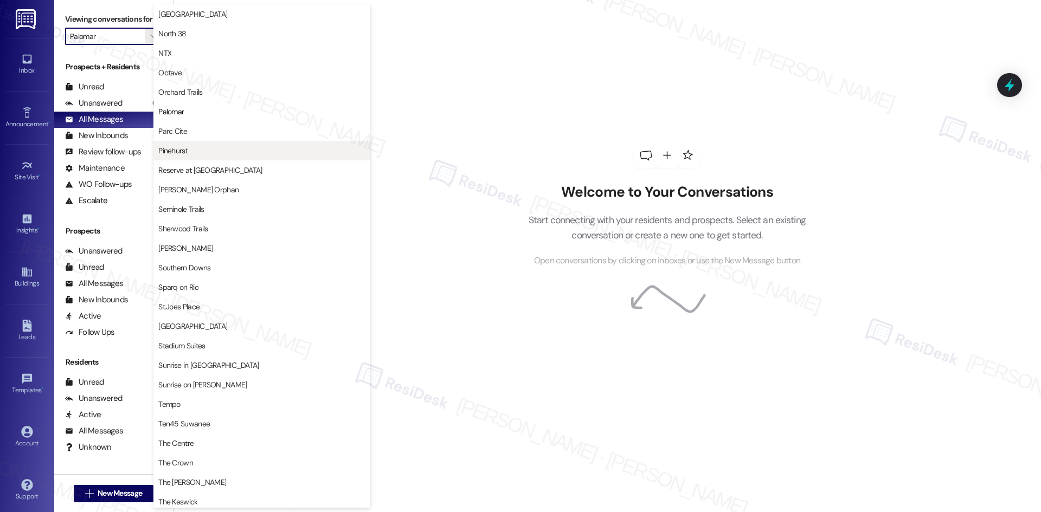
click at [218, 151] on span "Pinehurst" at bounding box center [261, 150] width 207 height 11
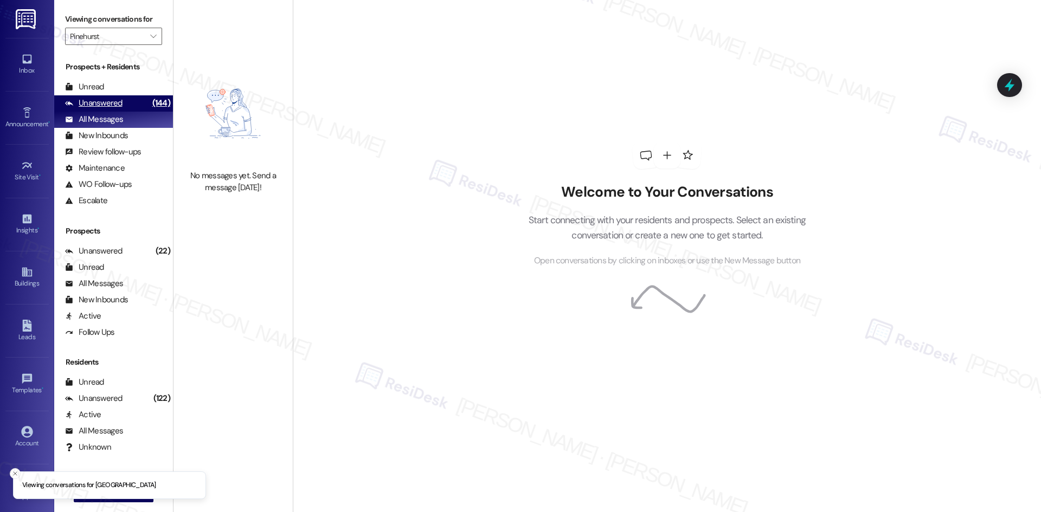
click at [125, 103] on div "Unanswered (144)" at bounding box center [113, 103] width 119 height 16
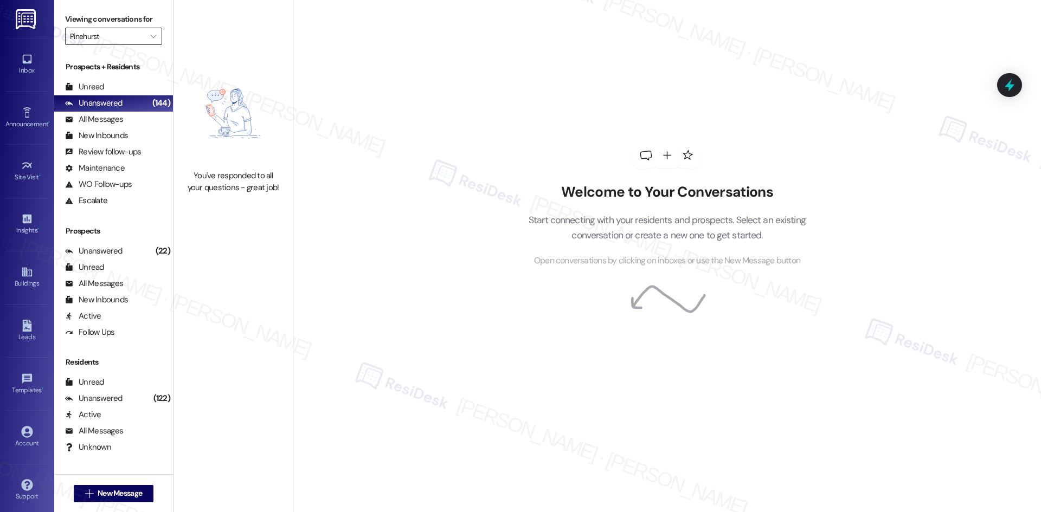
click at [125, 40] on input "Pinehurst" at bounding box center [107, 36] width 75 height 17
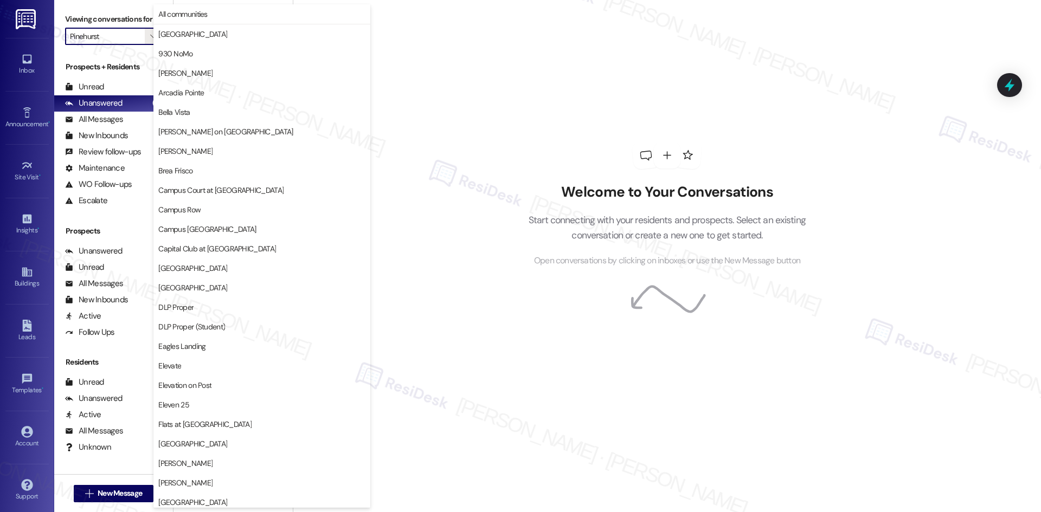
scroll to position [566, 0]
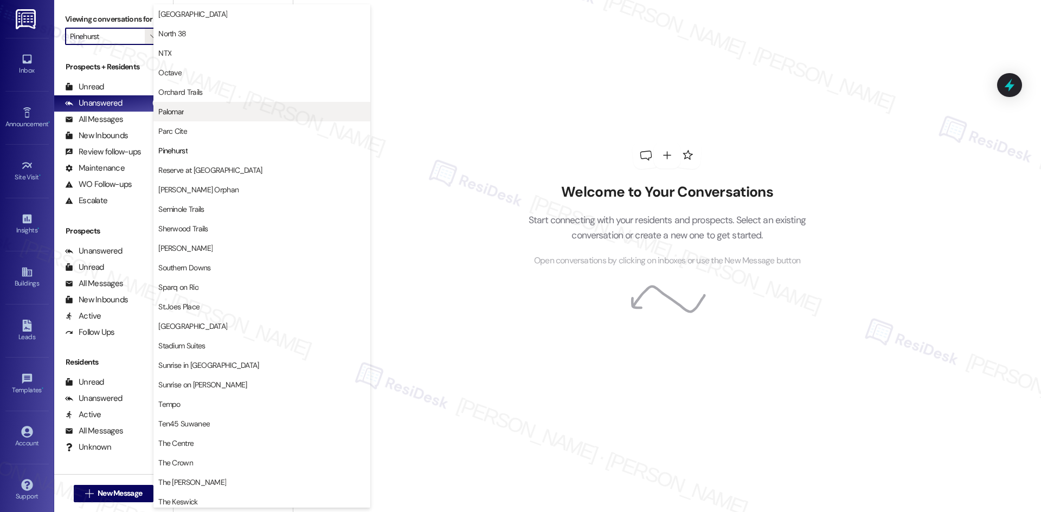
click at [210, 115] on span "Palomar" at bounding box center [261, 111] width 207 height 11
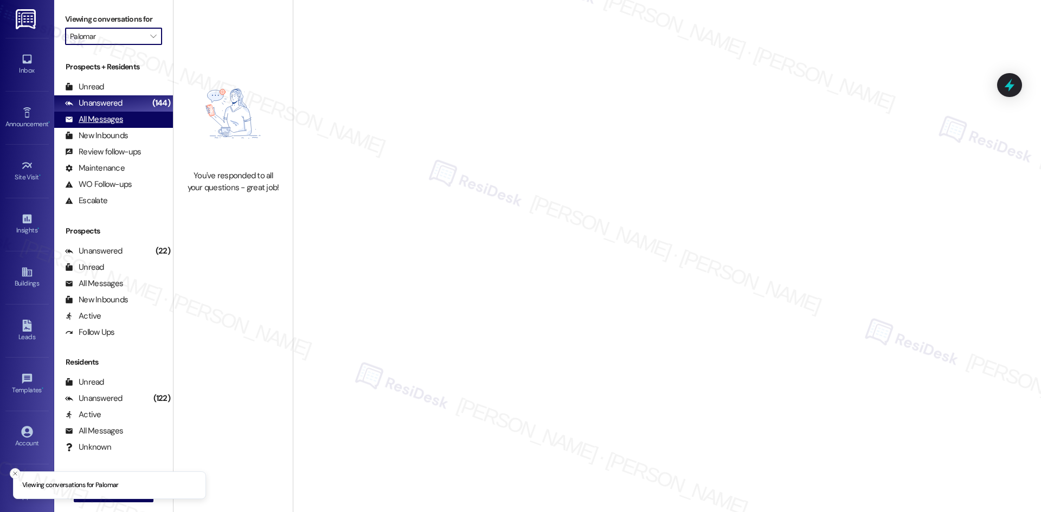
click at [119, 121] on div "All Messages" at bounding box center [94, 119] width 58 height 11
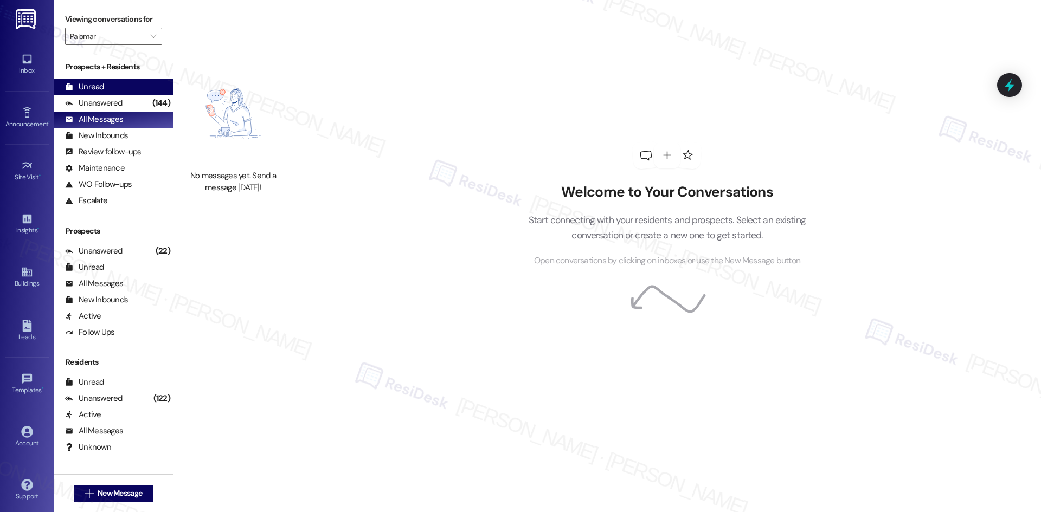
click at [112, 92] on div "Unread (0)" at bounding box center [113, 87] width 119 height 16
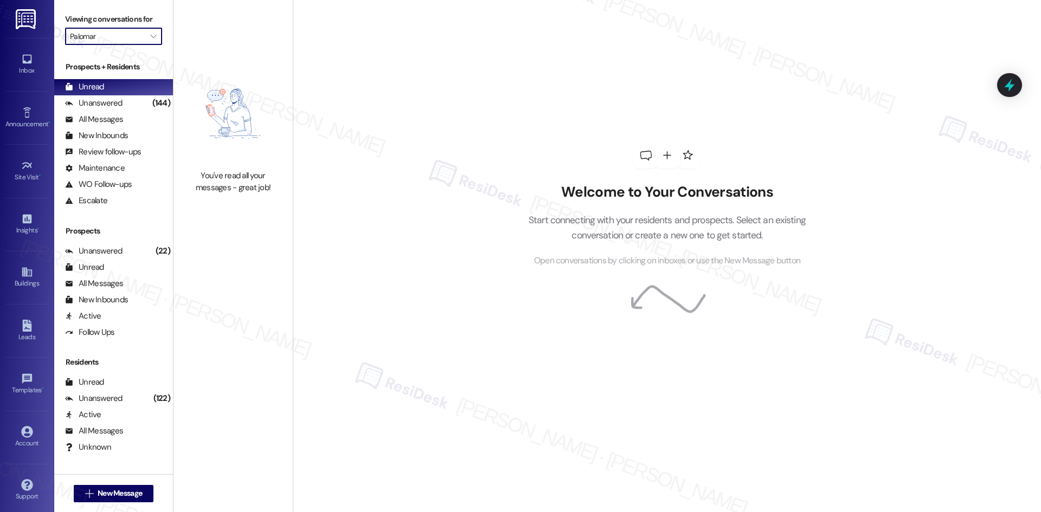
click at [111, 36] on input "Palomar" at bounding box center [107, 36] width 75 height 17
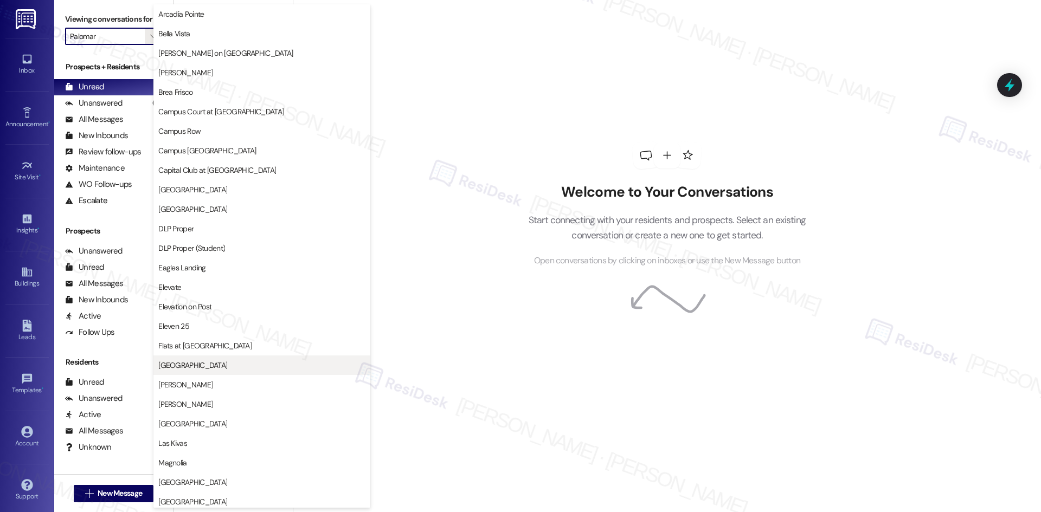
scroll to position [271, 0]
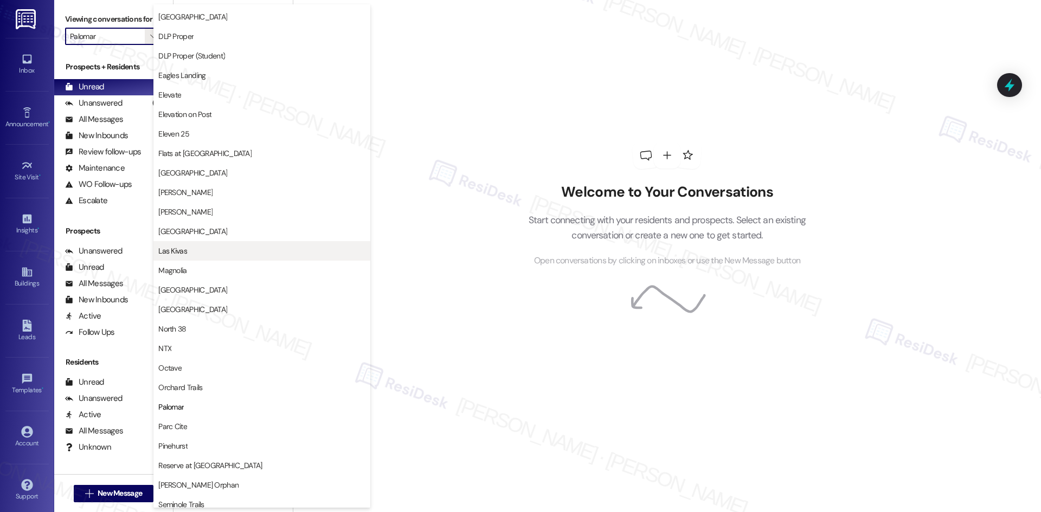
click at [235, 250] on span "Las Kivas" at bounding box center [261, 251] width 207 height 11
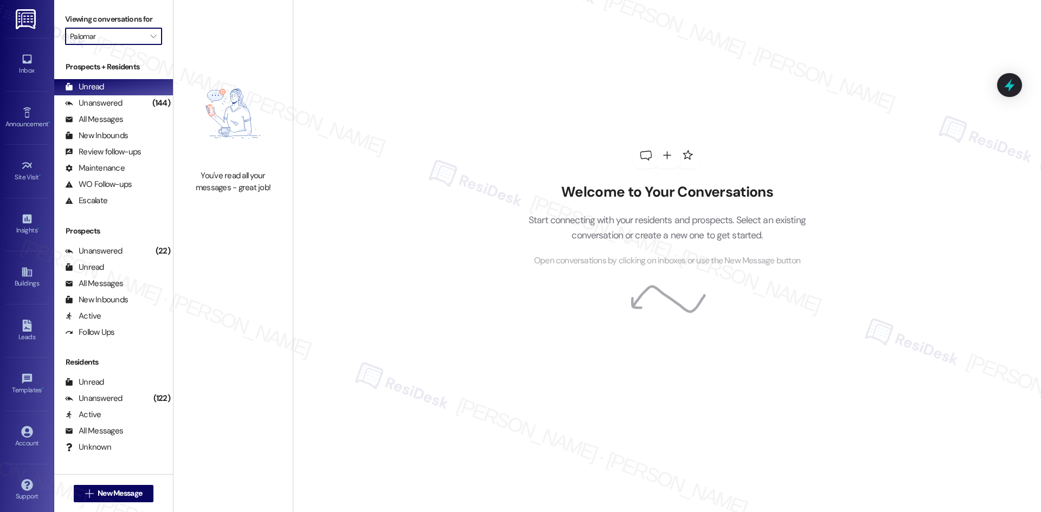
type input "Las Kivas"
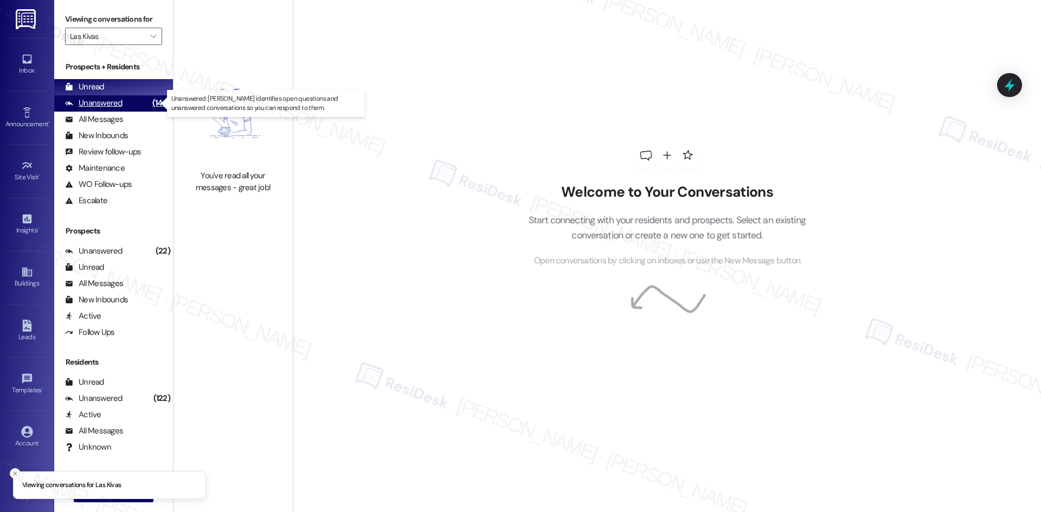
click at [122, 107] on div "Unanswered (144)" at bounding box center [113, 103] width 119 height 16
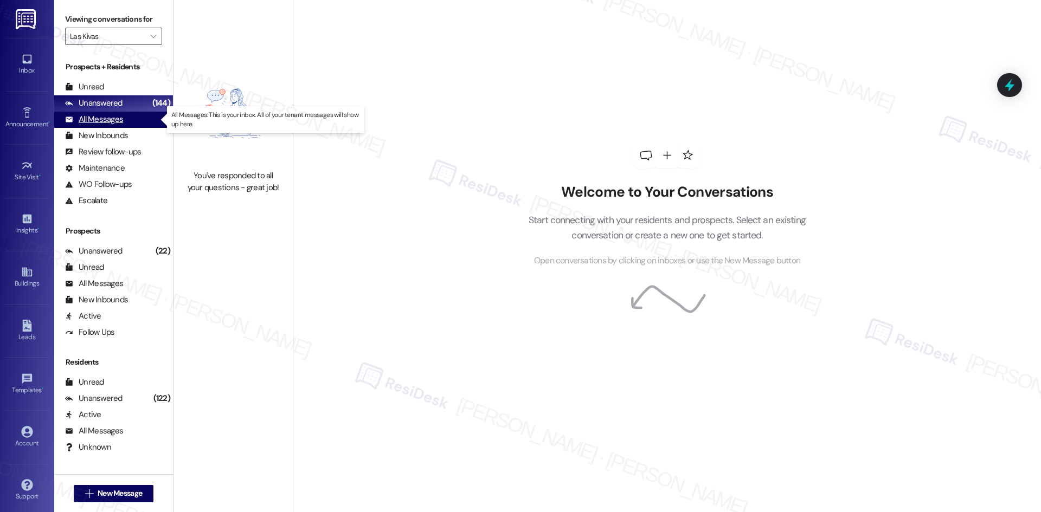
click at [133, 122] on div "All Messages (undefined)" at bounding box center [113, 120] width 119 height 16
click at [117, 102] on div "Unanswered" at bounding box center [93, 103] width 57 height 11
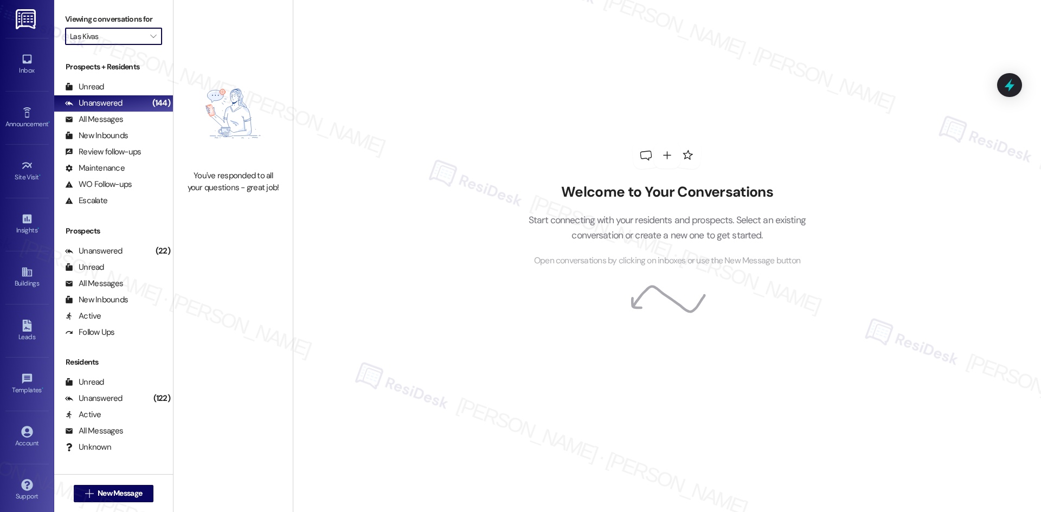
click at [121, 37] on input "Las Kivas" at bounding box center [107, 36] width 75 height 17
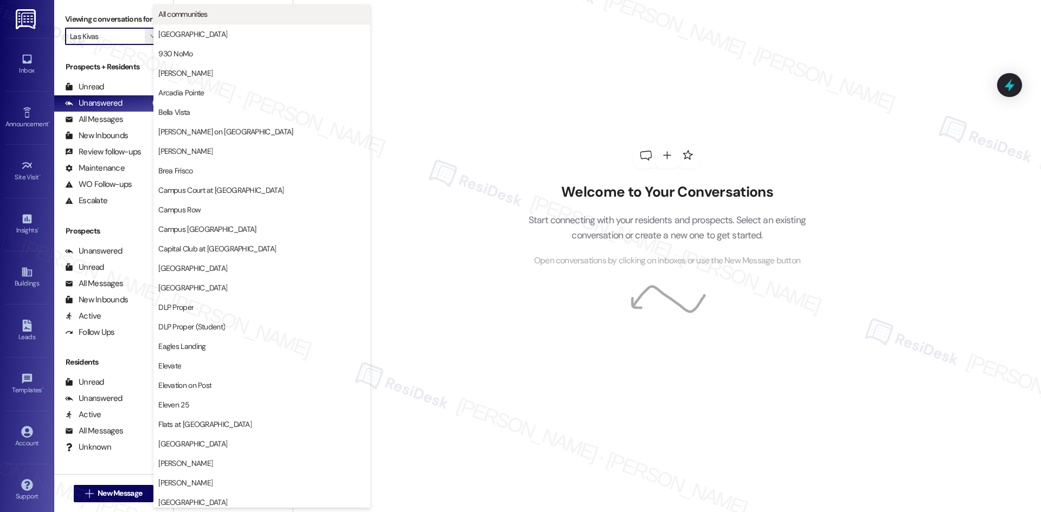
click at [217, 12] on span "All communities" at bounding box center [261, 14] width 207 height 11
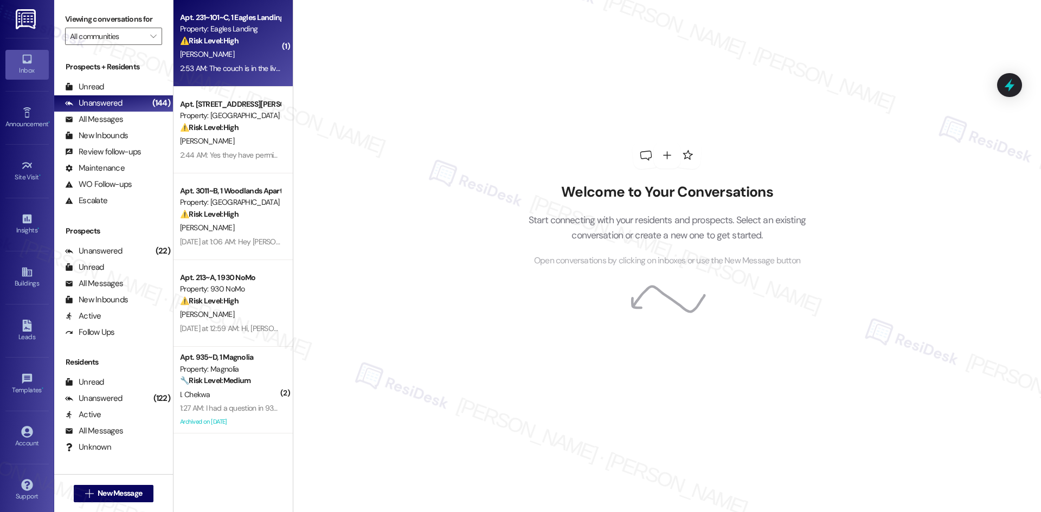
click at [237, 62] on div "2:53 AM: The couch is in the living room, the other provided furniture also has…" at bounding box center [230, 69] width 102 height 14
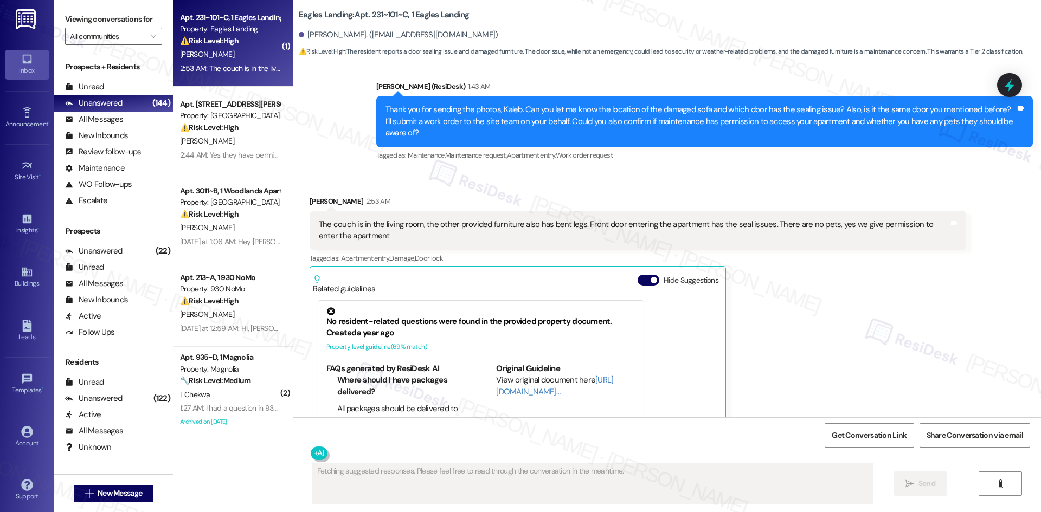
scroll to position [1518, 0]
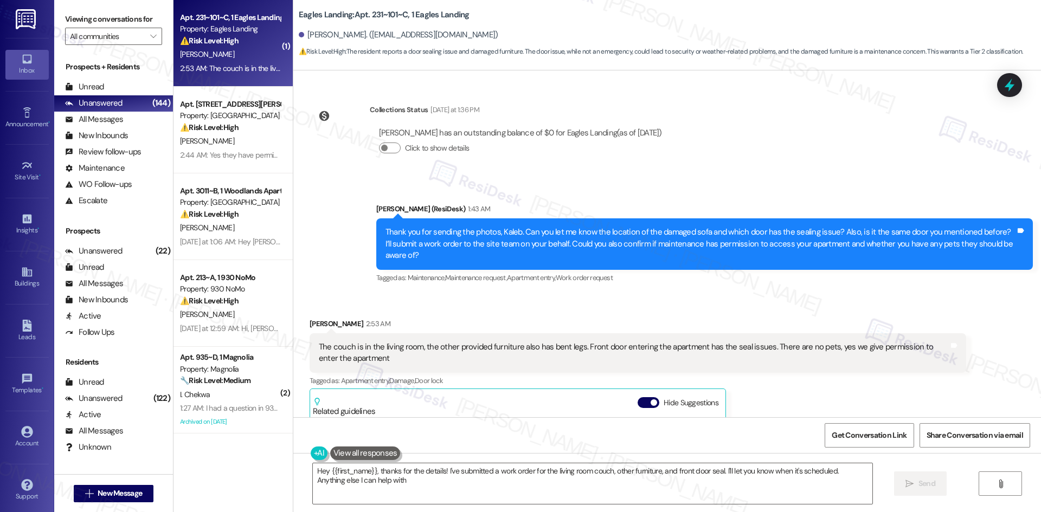
type textarea "Hey {{first_name}}, thanks for the details! I've submitted a work order for the…"
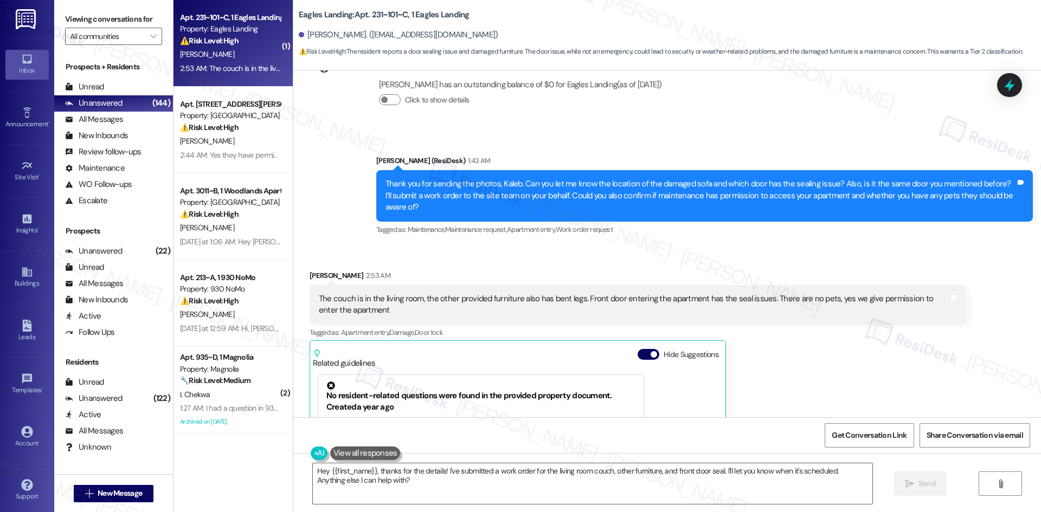
scroll to position [1572, 0]
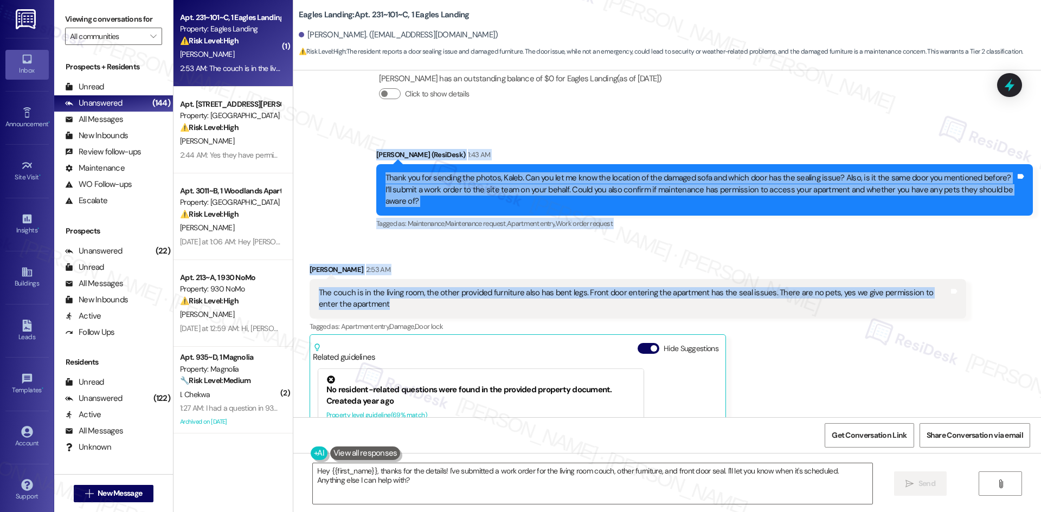
drag, startPoint x: 353, startPoint y: 143, endPoint x: 475, endPoint y: 311, distance: 207.3
click at [475, 311] on div "Lease started Aug 16, 2025 at 8:00 AM Survey, sent via SMS Residesk Automated S…" at bounding box center [666, 243] width 747 height 347
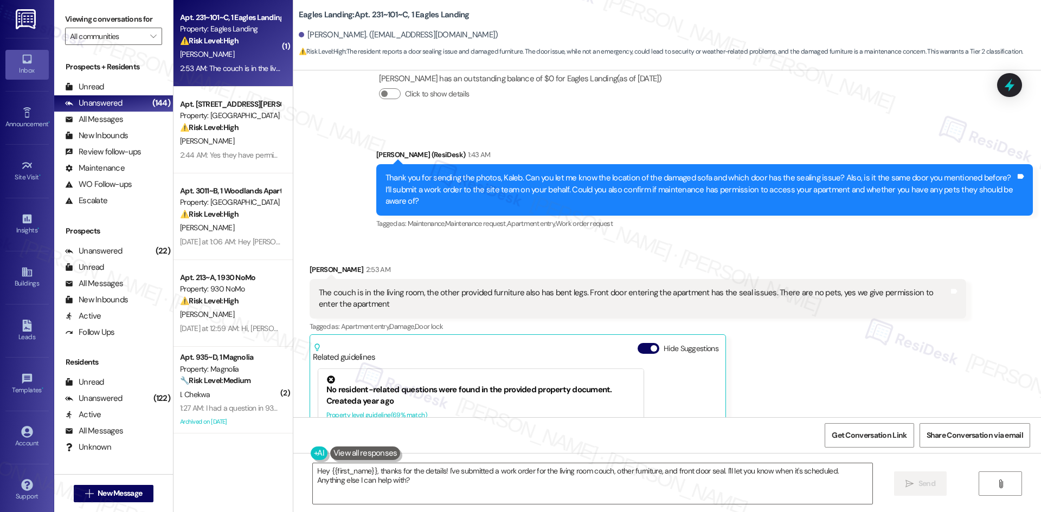
drag, startPoint x: 391, startPoint y: 104, endPoint x: 370, endPoint y: 111, distance: 22.1
click at [391, 104] on div "Click to show details" at bounding box center [520, 97] width 283 height 24
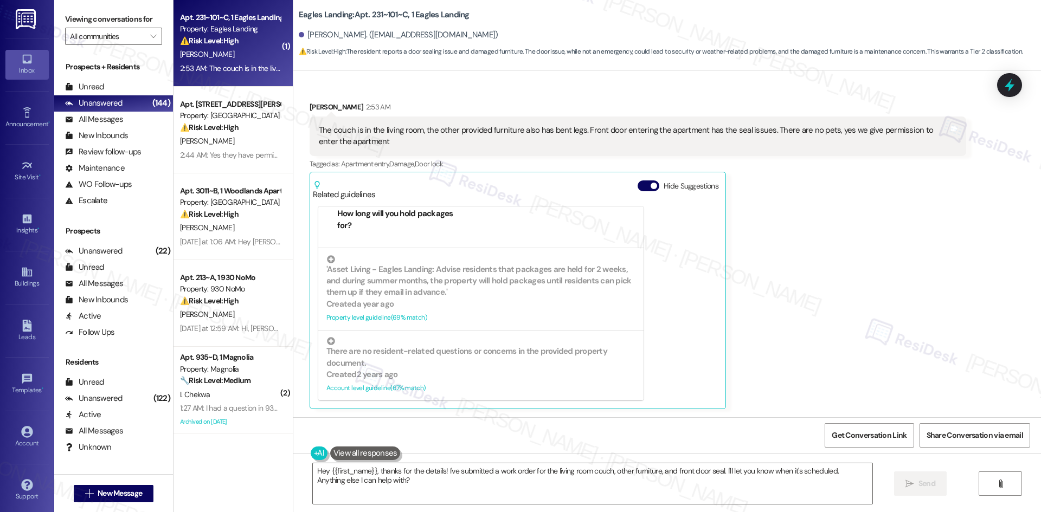
scroll to position [1735, 0]
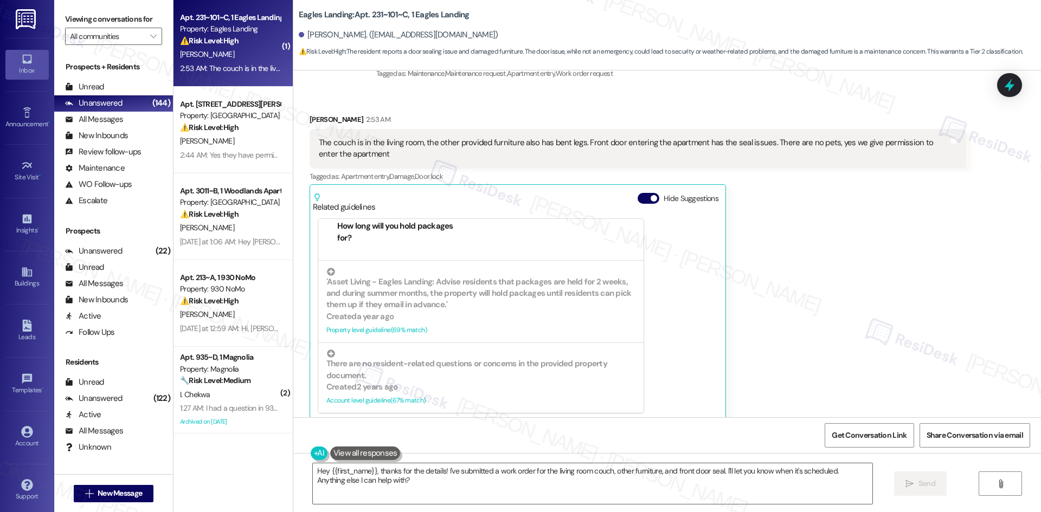
scroll to position [1735, 0]
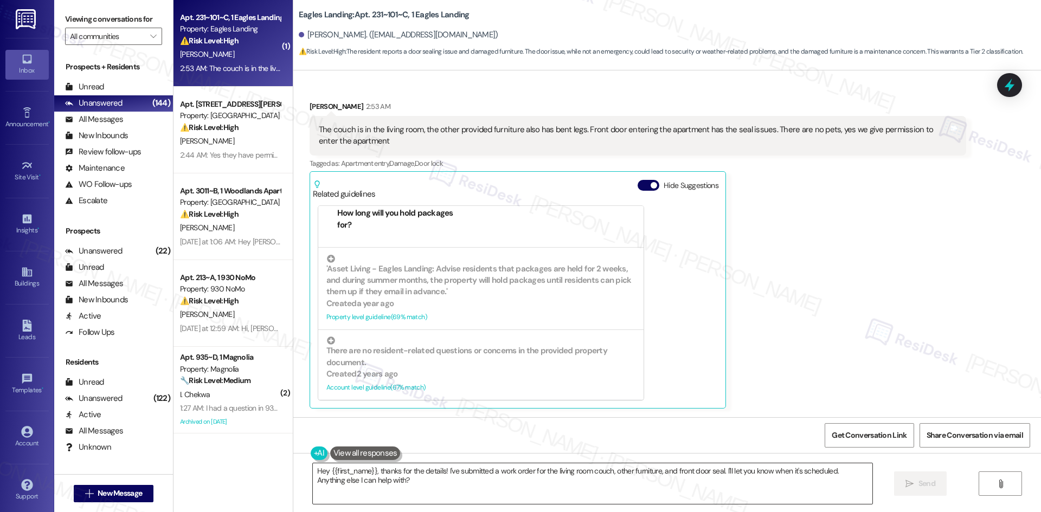
click at [480, 489] on textarea "Hey {{first_name}}, thanks for the details! I've submitted a work order for the…" at bounding box center [592, 483] width 559 height 41
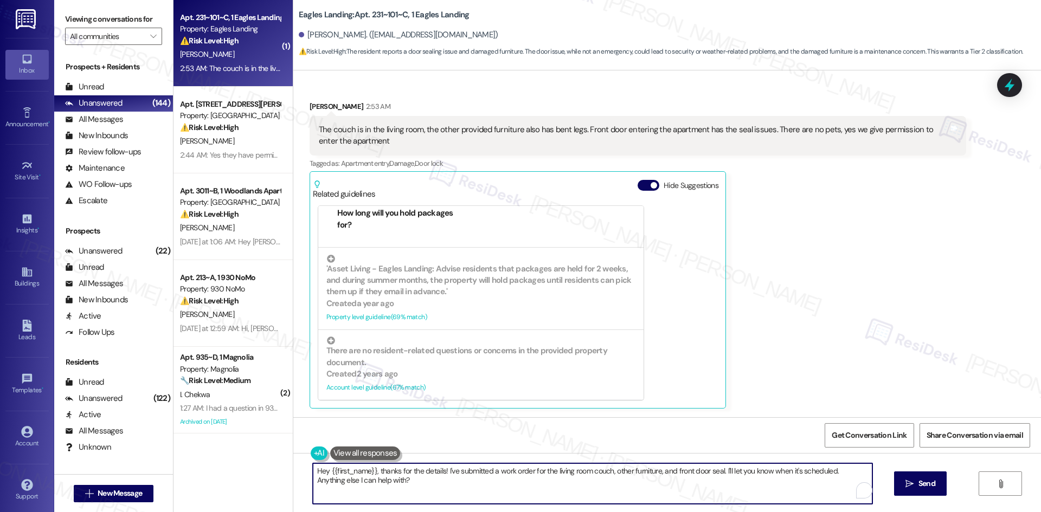
paste textarea "Thank you for clarifying, Kaleb. I’ll let the site team know about the living r…"
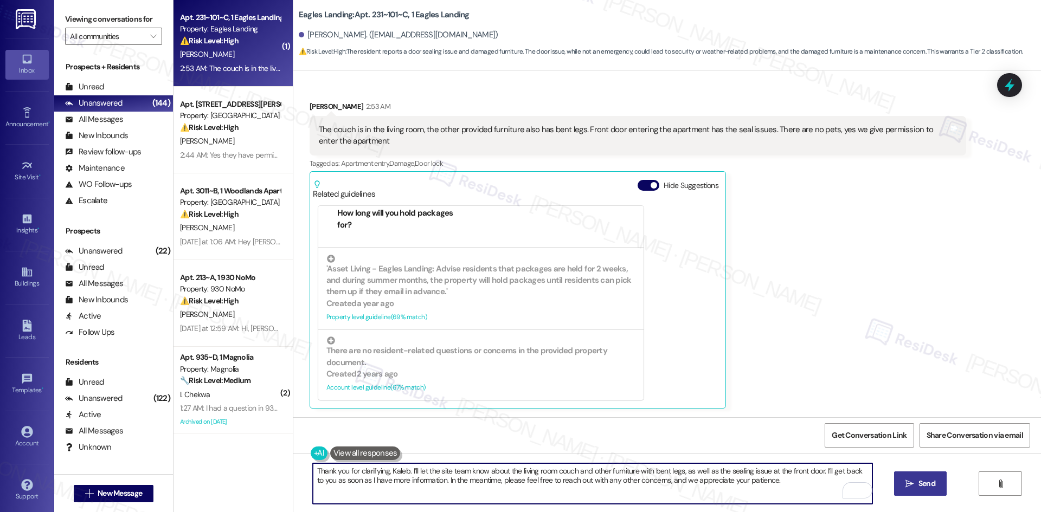
type textarea "Thank you for clarifying, Kaleb. I’ll let the site team know about the living r…"
click at [921, 488] on span "Send" at bounding box center [926, 483] width 17 height 11
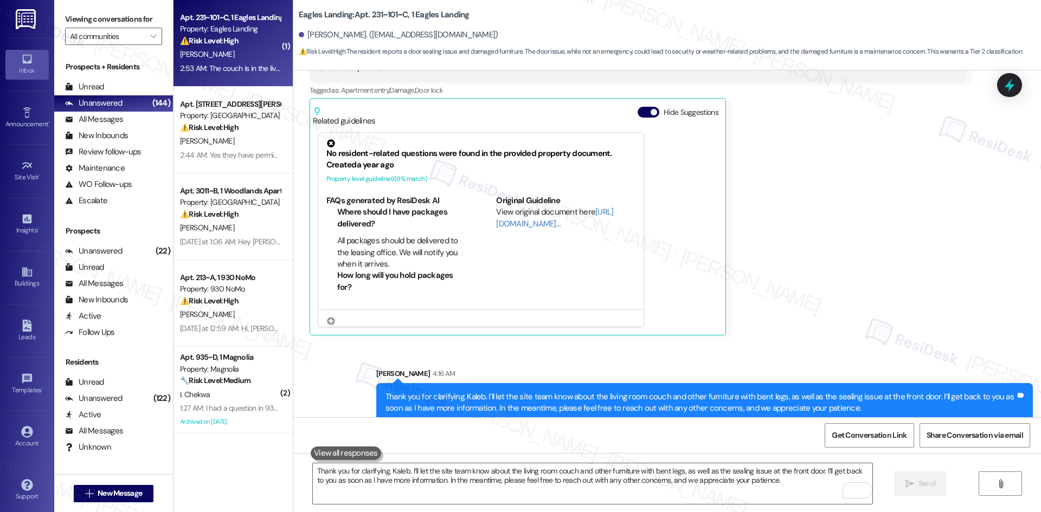
scroll to position [1822, 0]
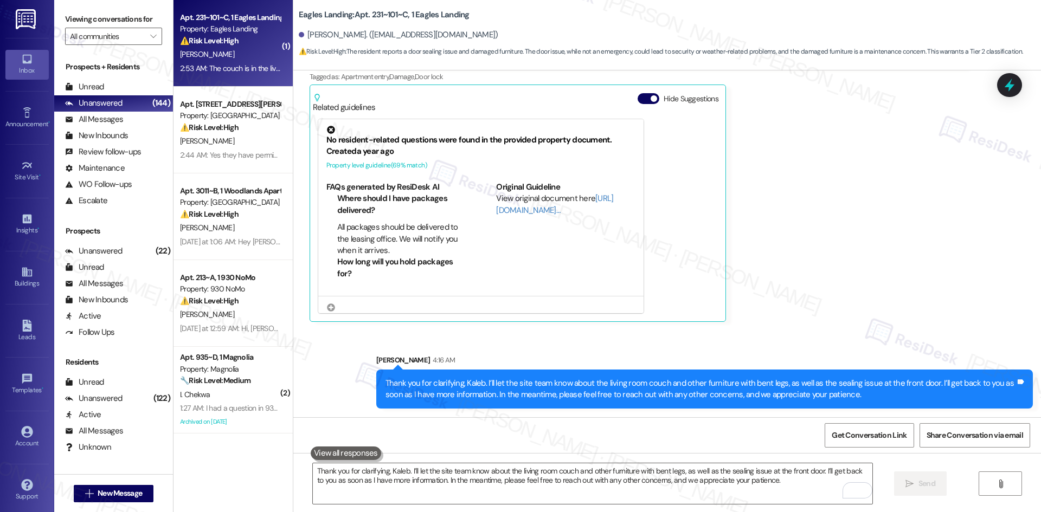
click at [816, 287] on div "[PERSON_NAME] 2:53 AM The couch is in the living room, the other provided furni…" at bounding box center [637, 168] width 656 height 308
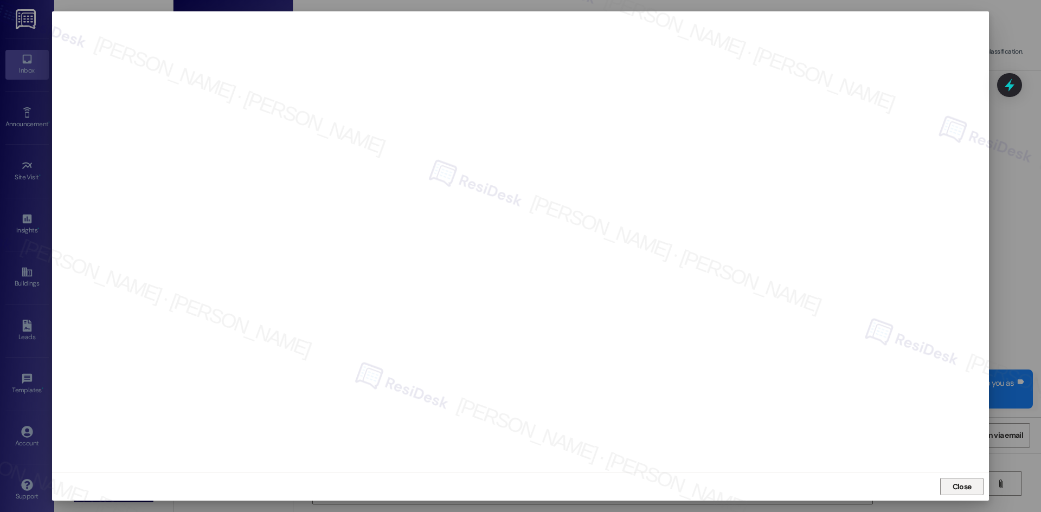
click at [975, 488] on button "Close" at bounding box center [961, 486] width 43 height 17
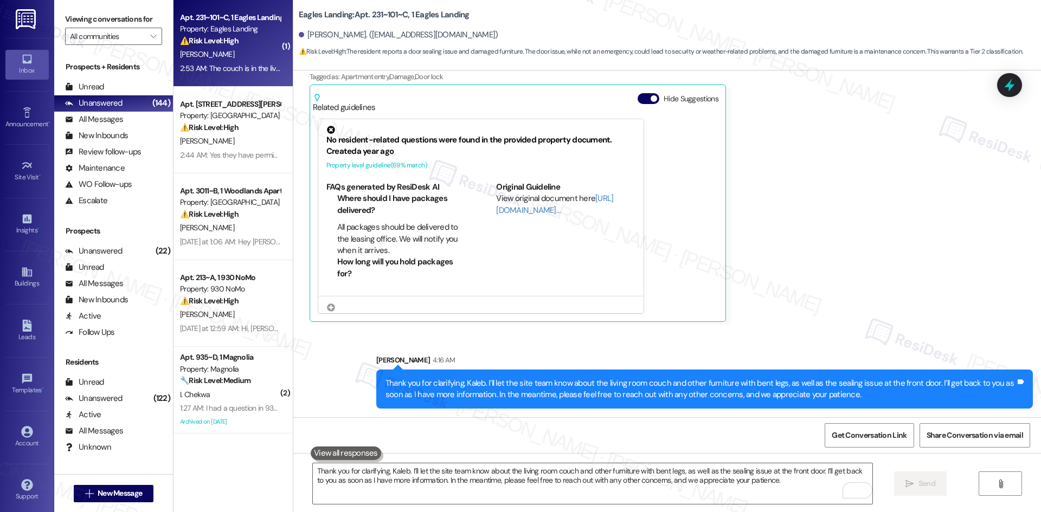
click at [856, 327] on div "Received via SMS [PERSON_NAME] 2:53 AM The couch is in the living room, the oth…" at bounding box center [637, 168] width 673 height 324
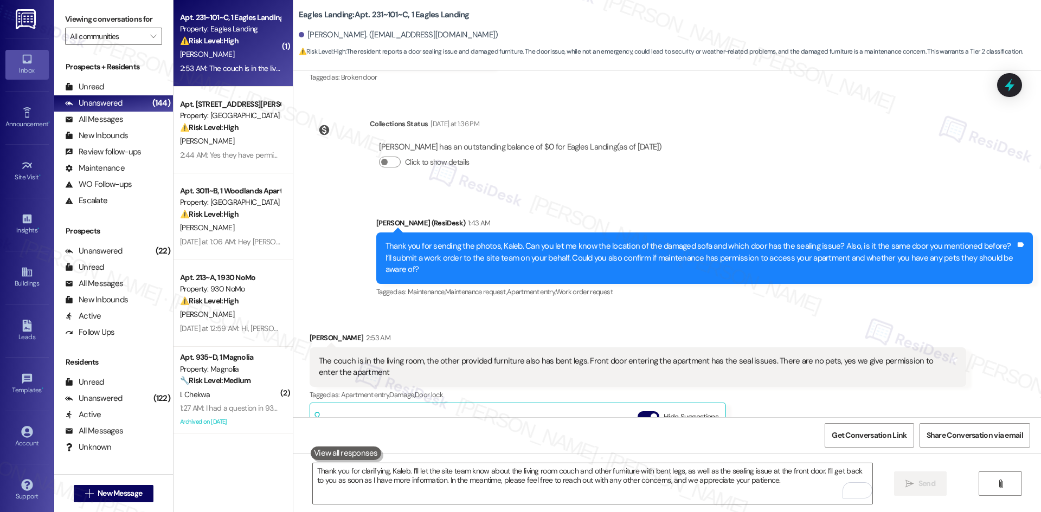
scroll to position [1497, 0]
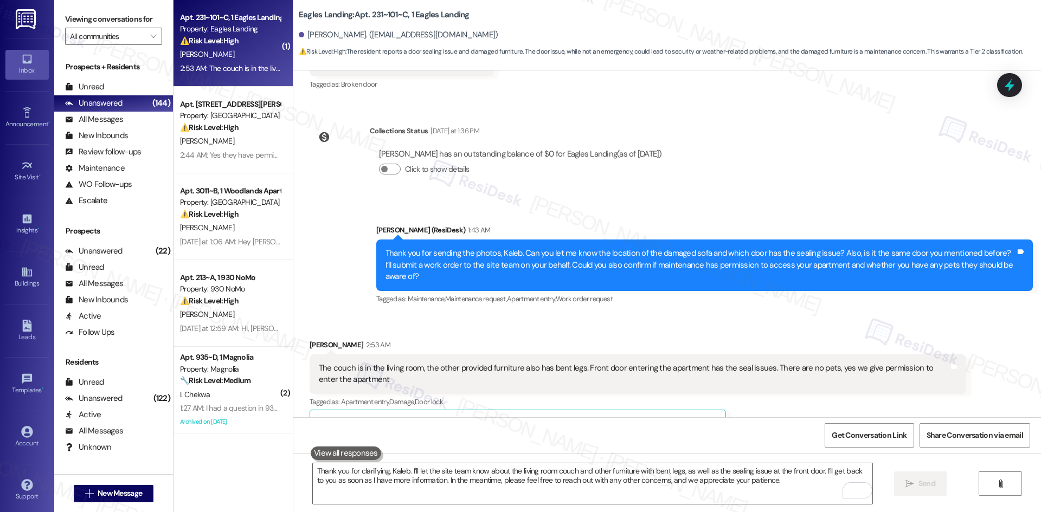
click at [829, 198] on div "Lease started [DATE] 8:00 AM Survey, sent via SMS Residesk Automated Survey [DA…" at bounding box center [666, 243] width 747 height 347
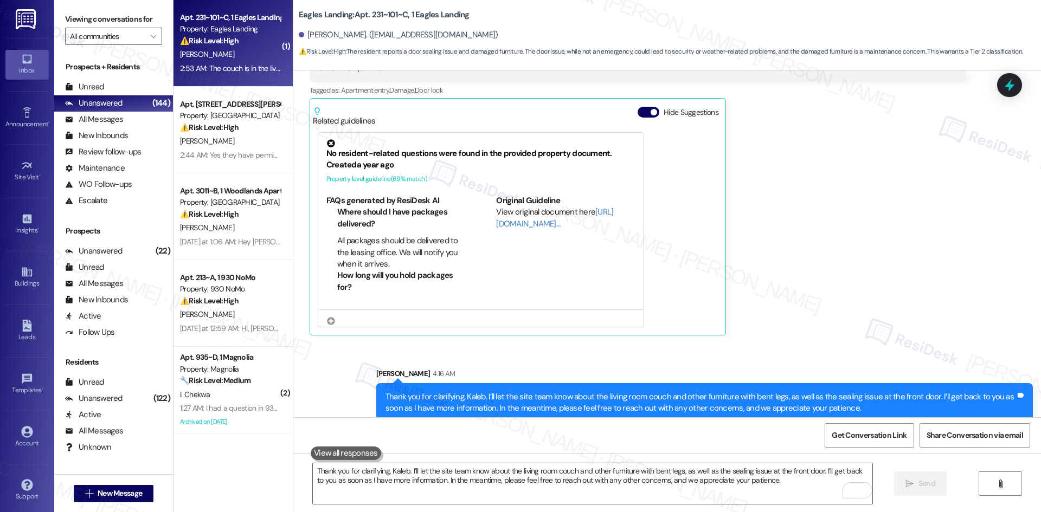
scroll to position [1822, 0]
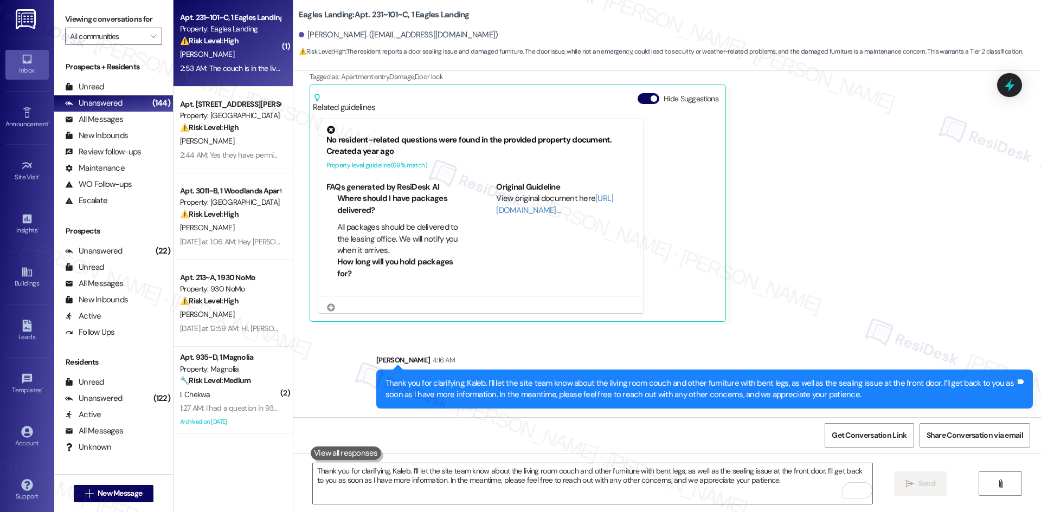
click at [859, 254] on div "[PERSON_NAME] 2:53 AM The couch is in the living room, the other provided furni…" at bounding box center [637, 168] width 656 height 308
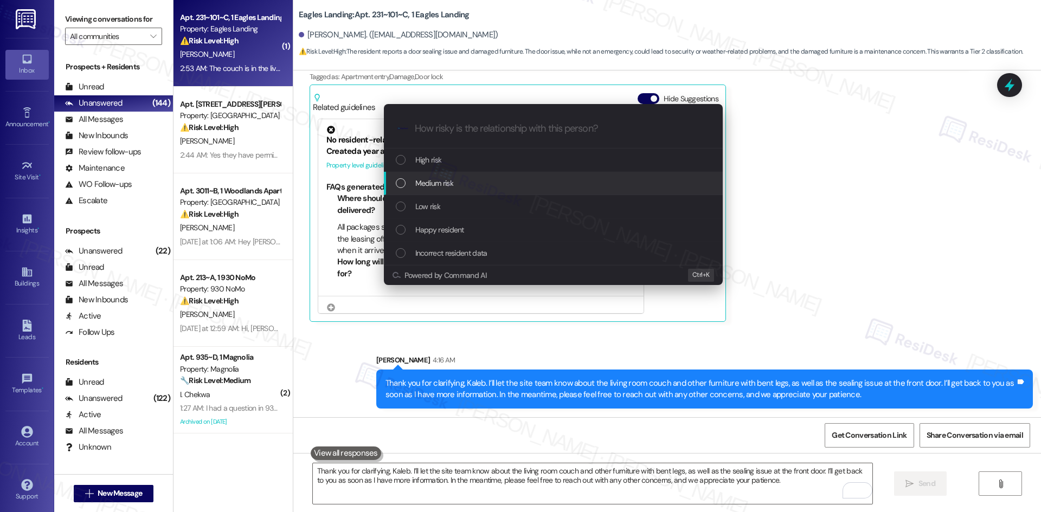
click at [460, 183] on div "Medium risk" at bounding box center [554, 183] width 317 height 12
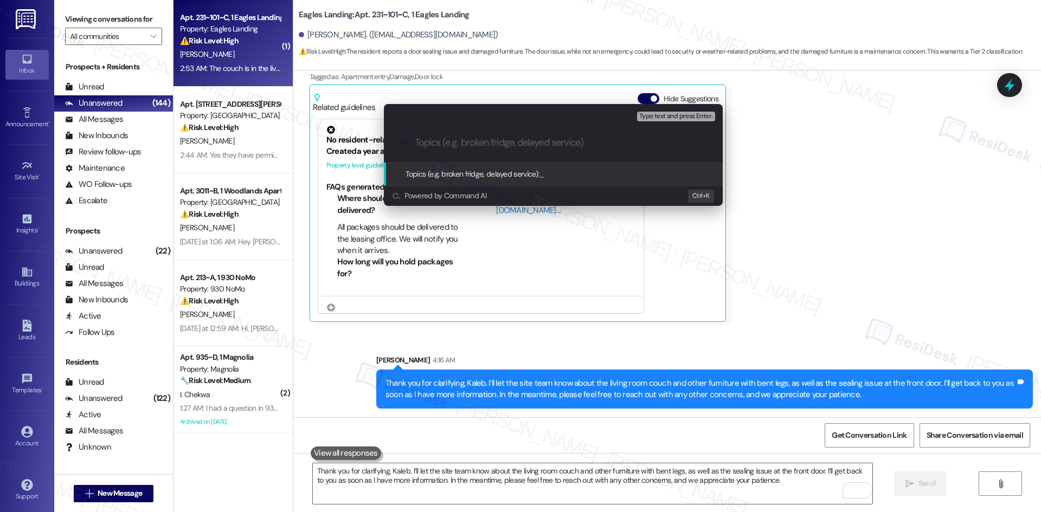
click at [453, 140] on input "Topics (e.g. broken fridge, delayed service)" at bounding box center [562, 142] width 294 height 11
paste input "Work Orders 6789772 & 6789780 – Damaged Living Room Furniture & Front Door Seal…"
type input "Work Orders 6789772 & 6789780 – Damaged Living Room Furniture & Front Door Seal…"
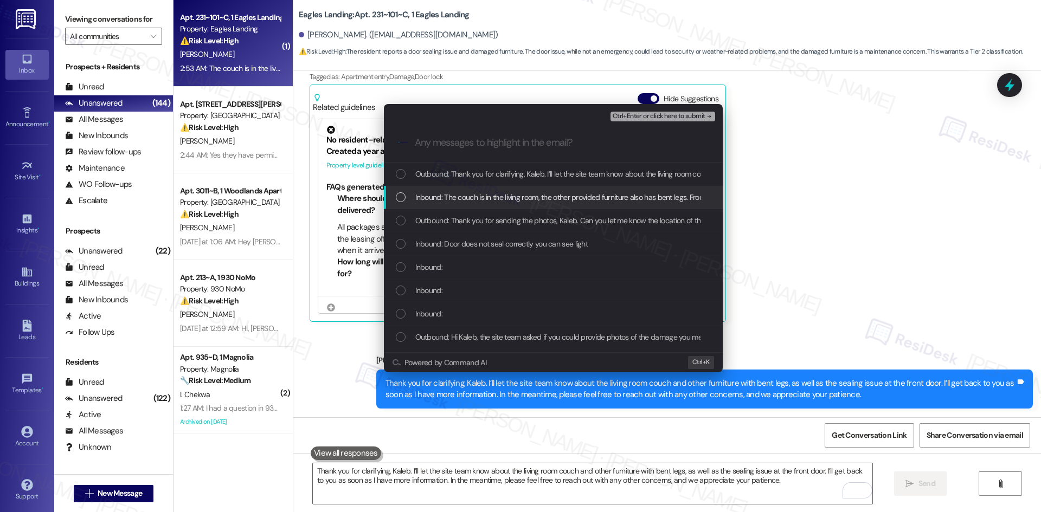
click at [516, 193] on span "Inbound: The couch is in the living room, the other provided furniture also has…" at bounding box center [740, 197] width 650 height 12
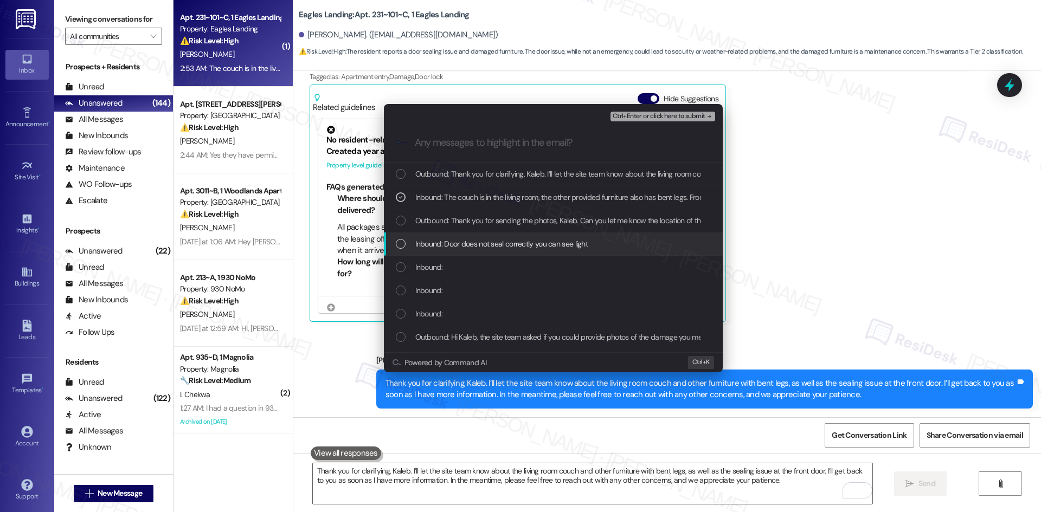
click at [496, 238] on span "Inbound: Door does not seal correctly you can see light" at bounding box center [501, 244] width 173 height 12
click at [478, 263] on div "Inbound:" at bounding box center [554, 267] width 317 height 12
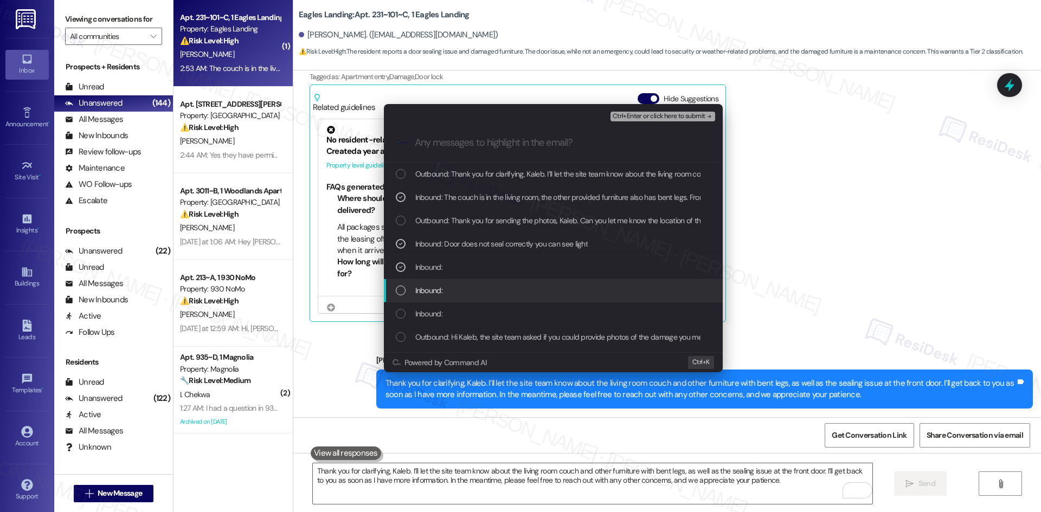
click at [462, 290] on div "Inbound:" at bounding box center [554, 291] width 317 height 12
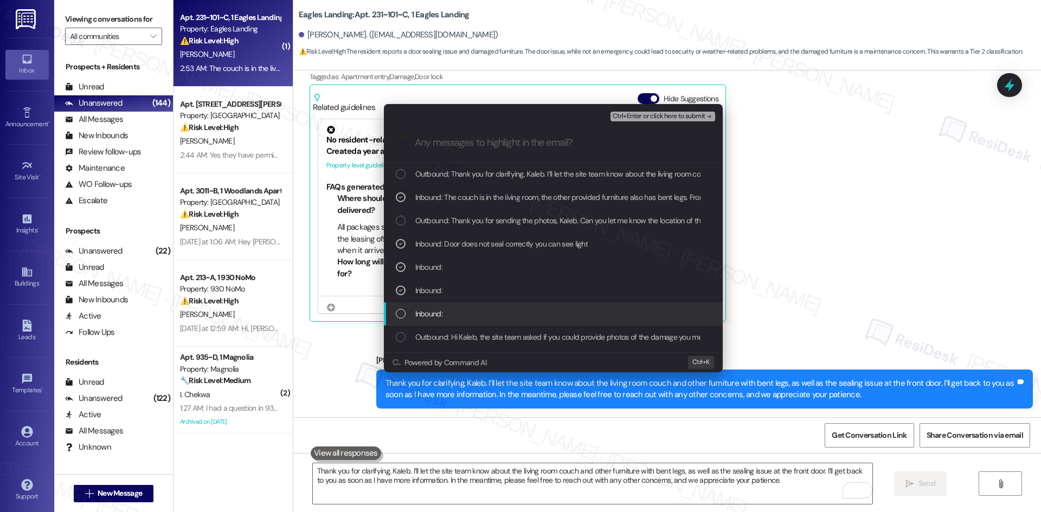
click at [463, 309] on div "Inbound:" at bounding box center [554, 314] width 317 height 12
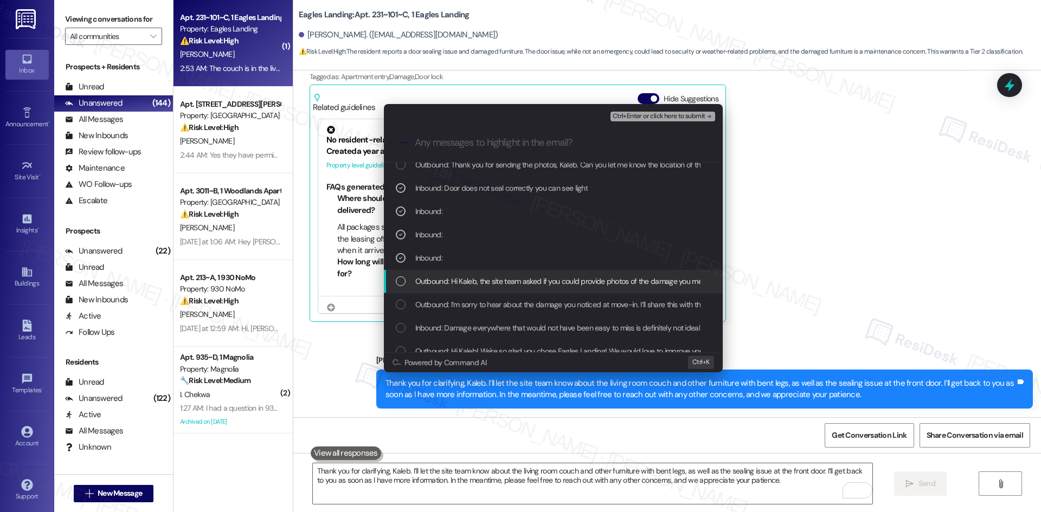
scroll to position [67, 0]
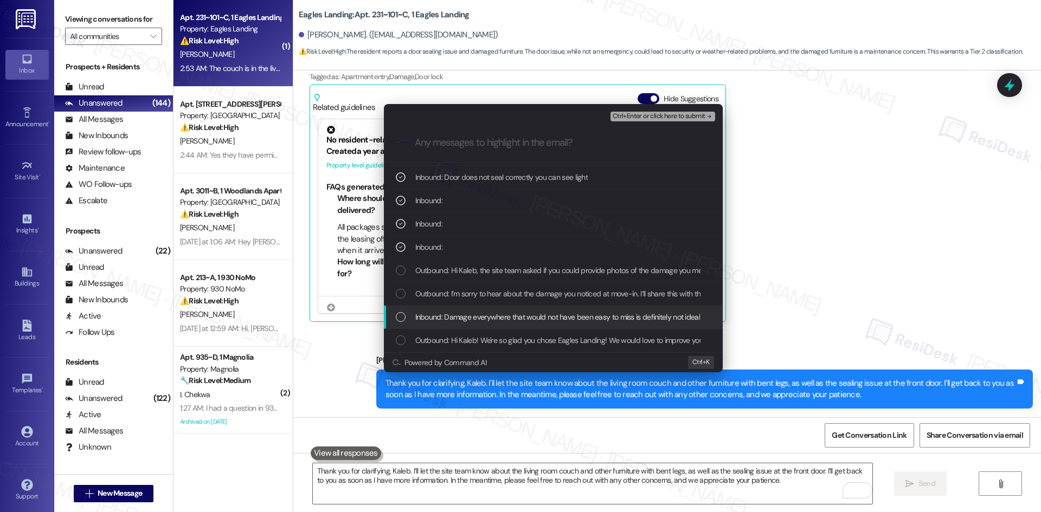
click at [622, 320] on span "Inbound: Damage everywhere that would not have been easy to miss is definitely …" at bounding box center [557, 317] width 285 height 12
click at [495, 317] on span "Inbound: Damage everywhere that would not have been easy to miss is definitely …" at bounding box center [557, 317] width 285 height 12
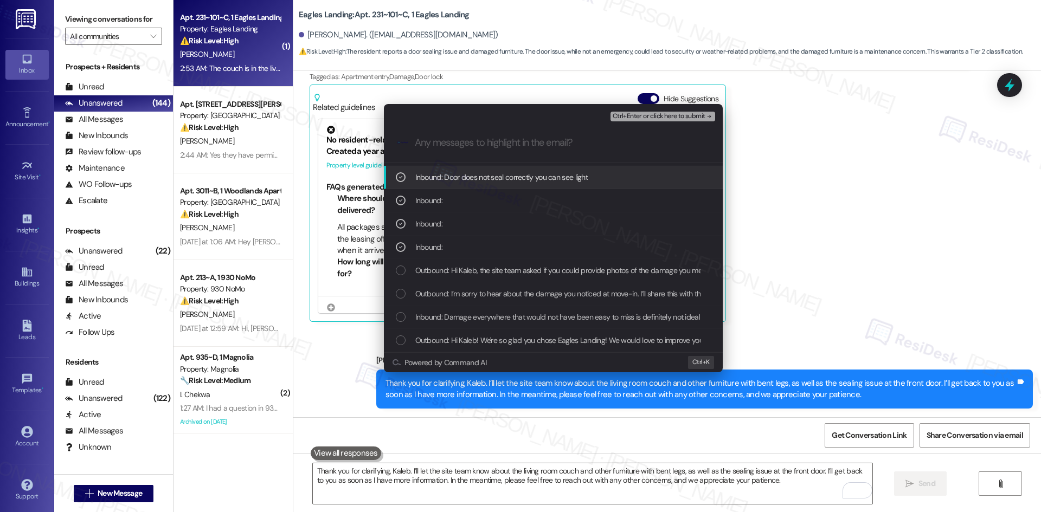
click at [684, 116] on span "Ctrl+Enter or click here to submit" at bounding box center [658, 117] width 93 height 8
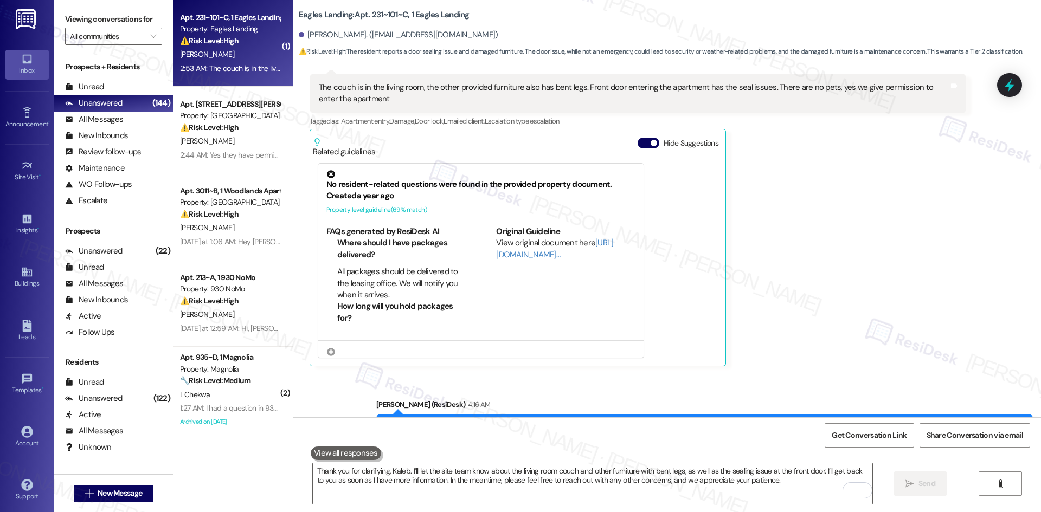
scroll to position [1838, 0]
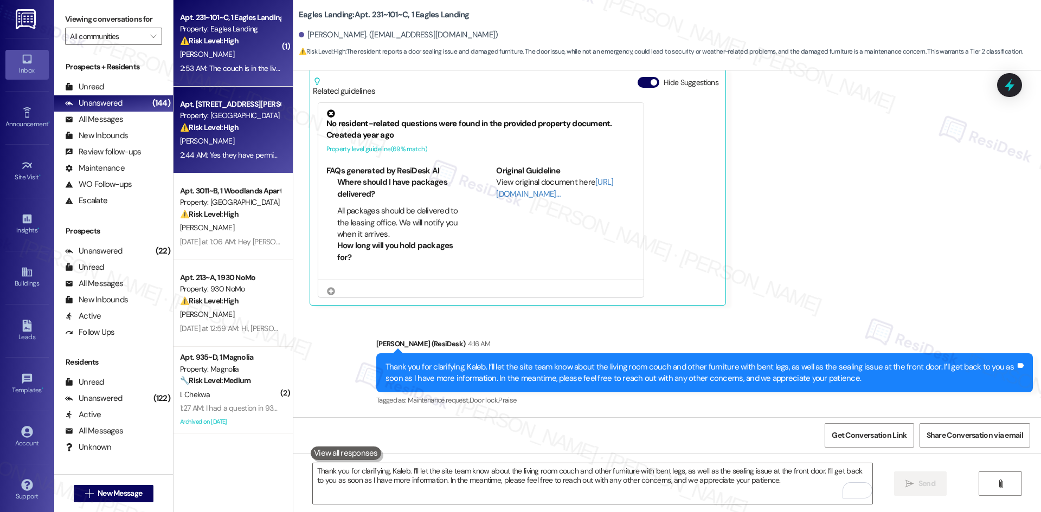
click at [241, 146] on div "N. Alford" at bounding box center [230, 141] width 102 height 14
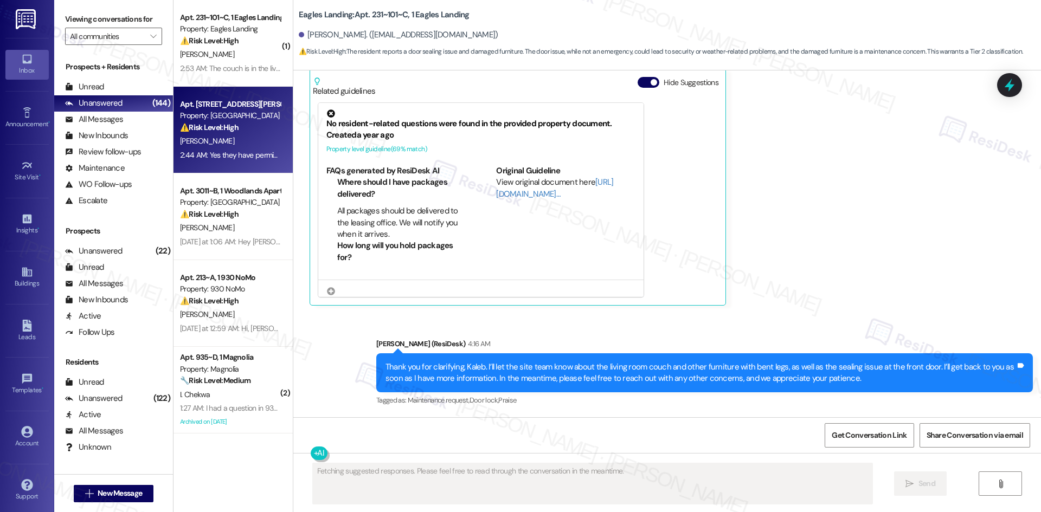
scroll to position [1320, 0]
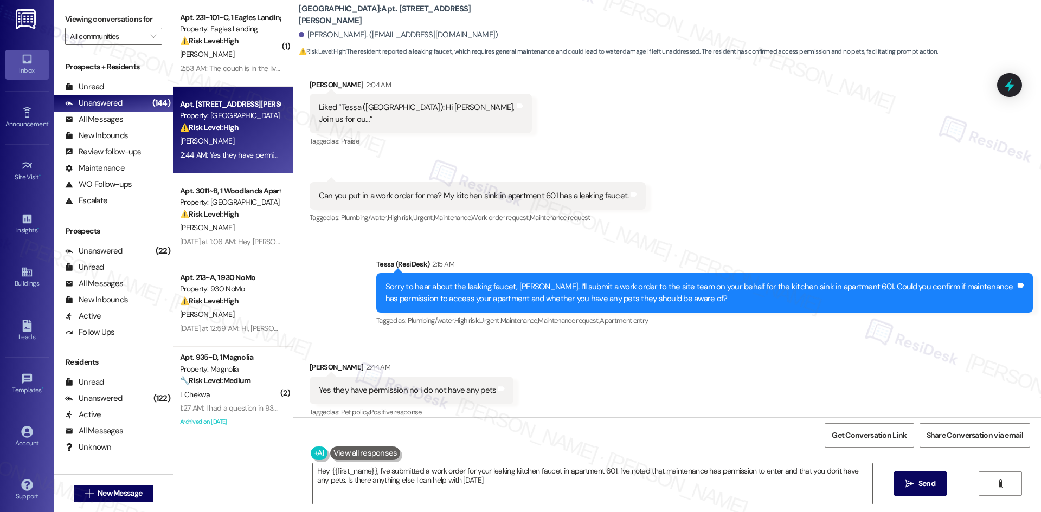
type textarea "Hey {{first_name}}, I've submitted a work order for your leaking kitchen faucet…"
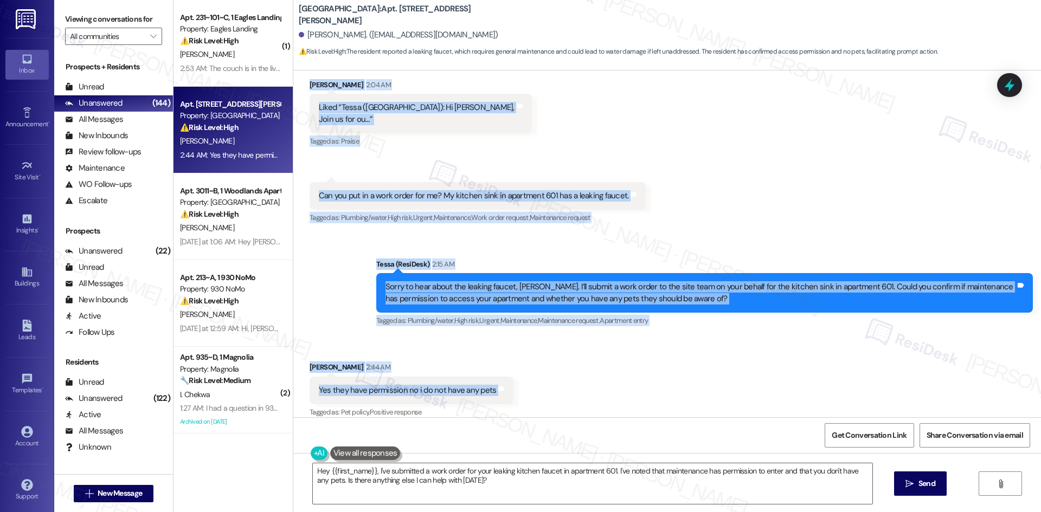
drag, startPoint x: 293, startPoint y: 230, endPoint x: 566, endPoint y: 388, distance: 315.4
click at [566, 388] on div "Lease started Feb 21, 2025 at 8:00 AM Announcement, sent via SMS Tessa (ResiDes…" at bounding box center [666, 243] width 747 height 347
copy div "Nicole Alford 2:04 AM Liked “Tessa (Georgetown Oaks): Hi Nicole, Join us for ou…"
click at [747, 220] on div "Received via SMS Nicole Alford 2:04 AM Liked “Tessa (Georgetown Oaks): Hi Nicol…" at bounding box center [666, 144] width 747 height 179
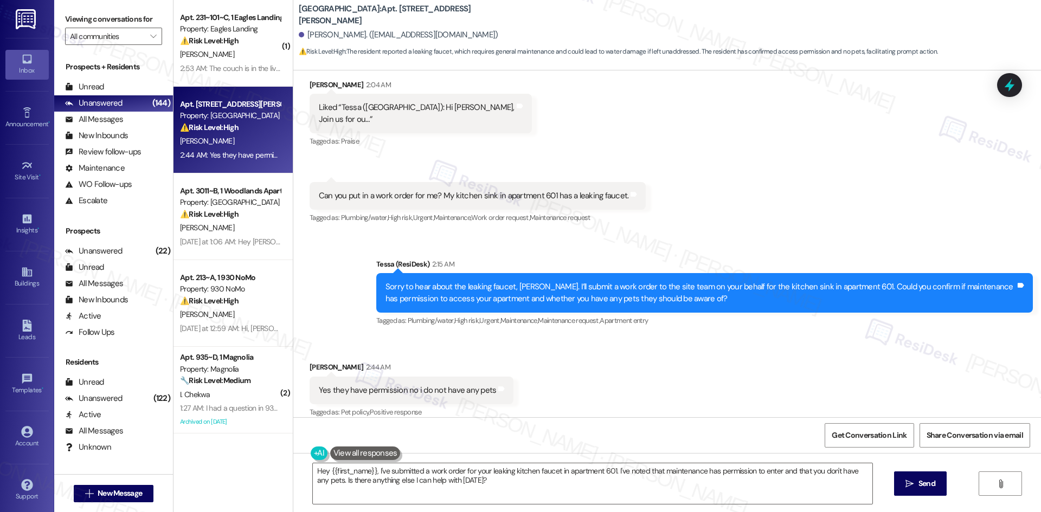
click at [563, 389] on div "Received via SMS Nicole Alford 2:44 AM Yes they have permission no i do not hav…" at bounding box center [666, 383] width 747 height 92
click at [117, 37] on input "All communities" at bounding box center [107, 36] width 75 height 17
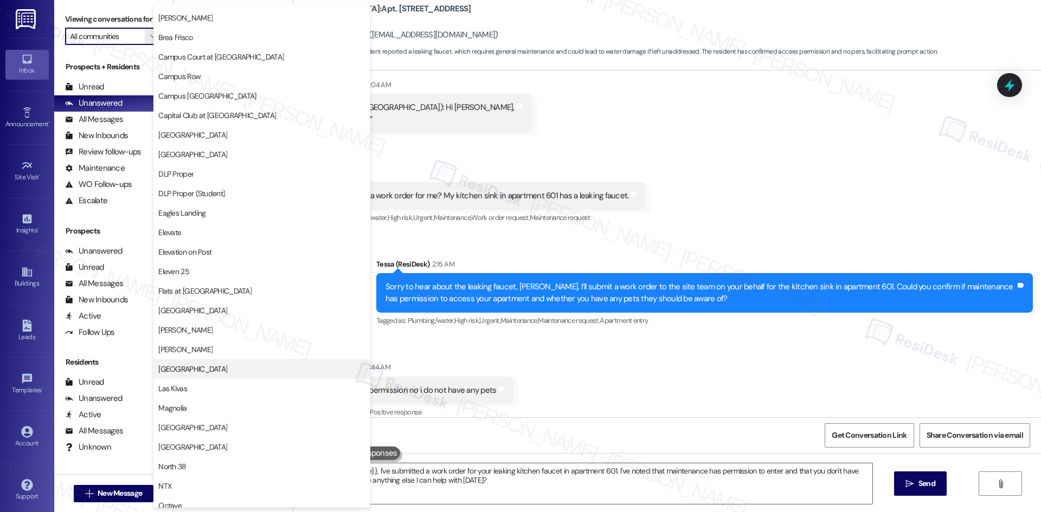
scroll to position [217, 0]
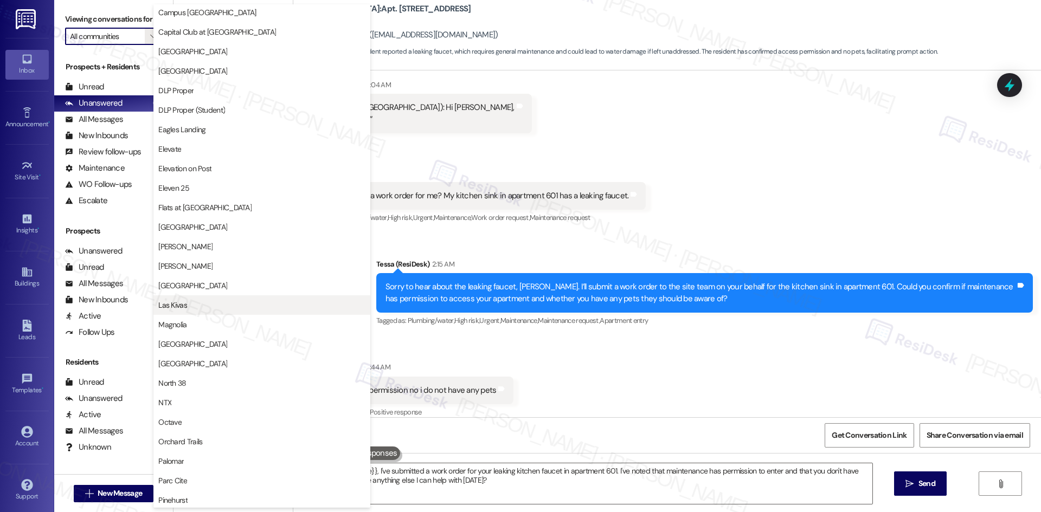
click at [213, 308] on span "Las Kivas" at bounding box center [261, 305] width 207 height 11
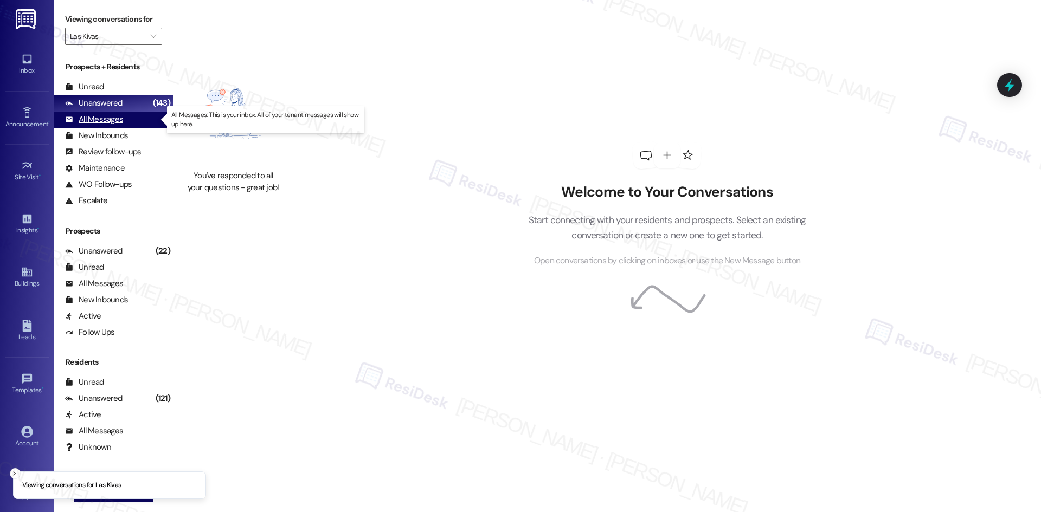
click at [125, 119] on div "All Messages (undefined)" at bounding box center [113, 120] width 119 height 16
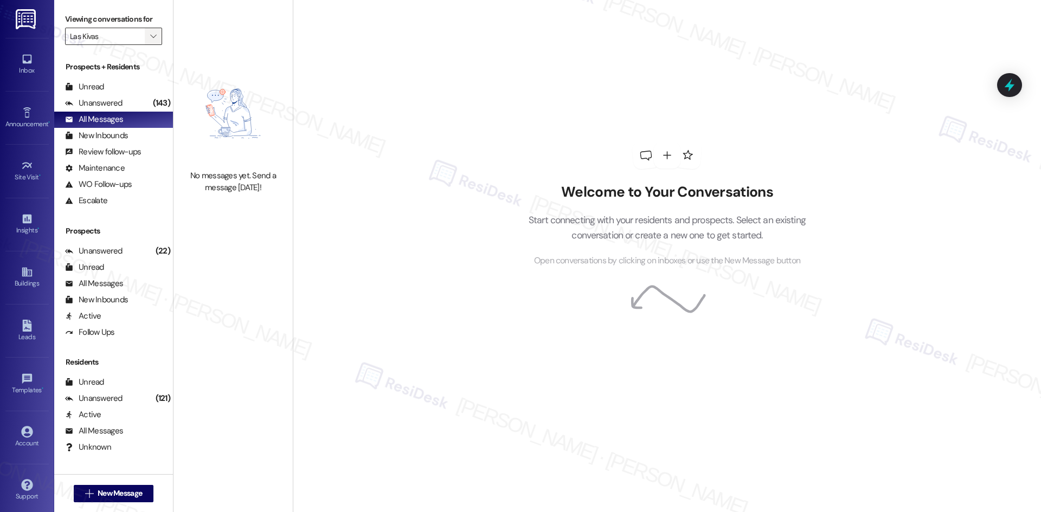
click at [150, 35] on icon "" at bounding box center [153, 36] width 6 height 9
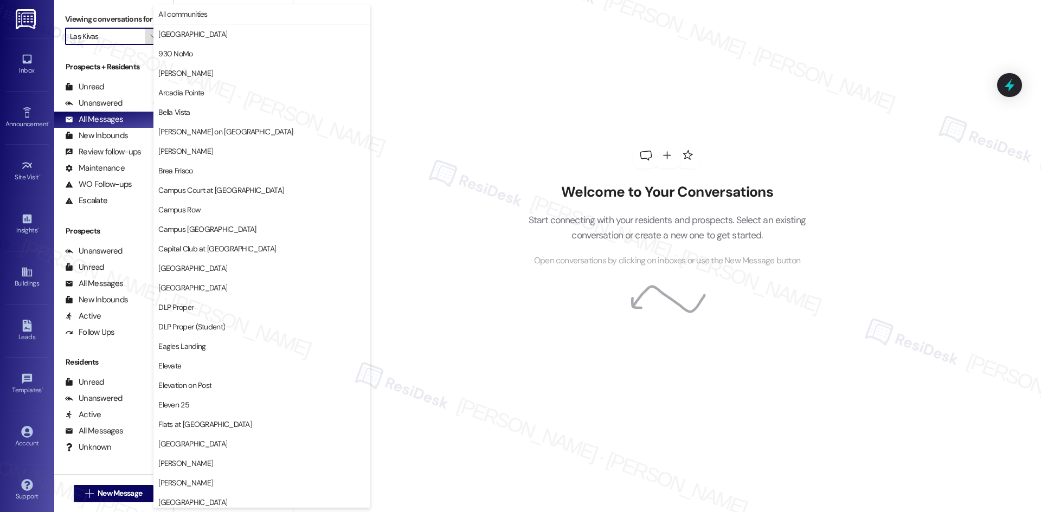
scroll to position [371, 0]
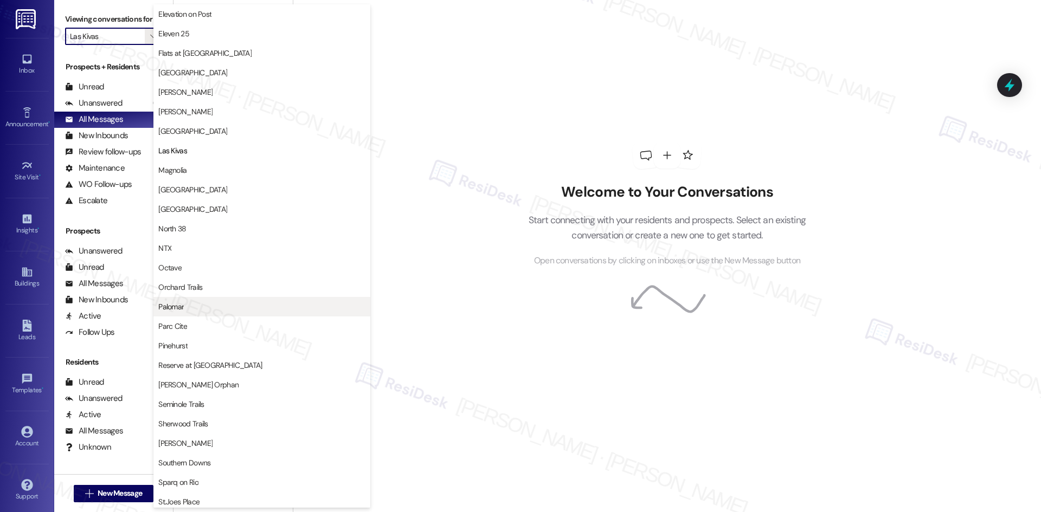
click at [264, 300] on button "Palomar" at bounding box center [261, 307] width 217 height 20
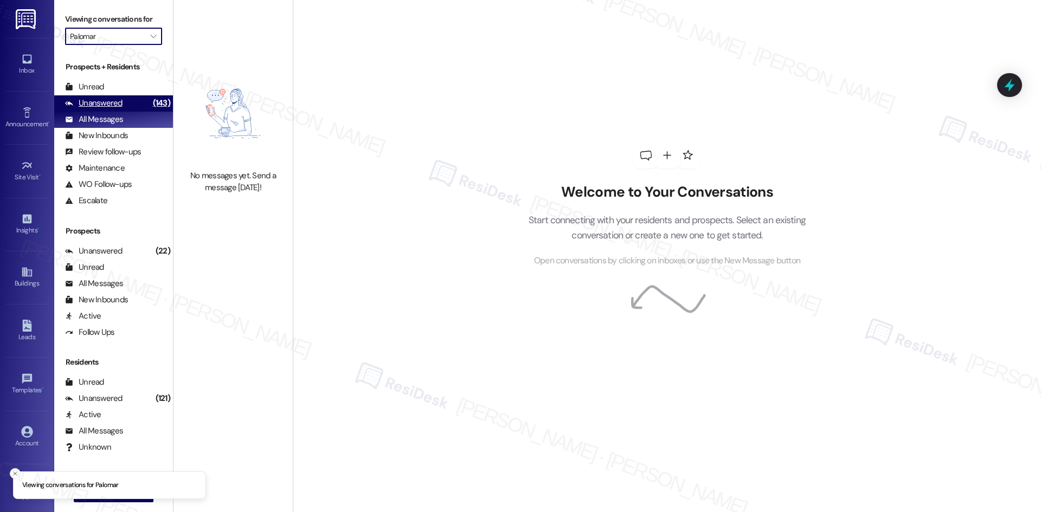
click at [109, 102] on div "Unanswered" at bounding box center [93, 103] width 57 height 11
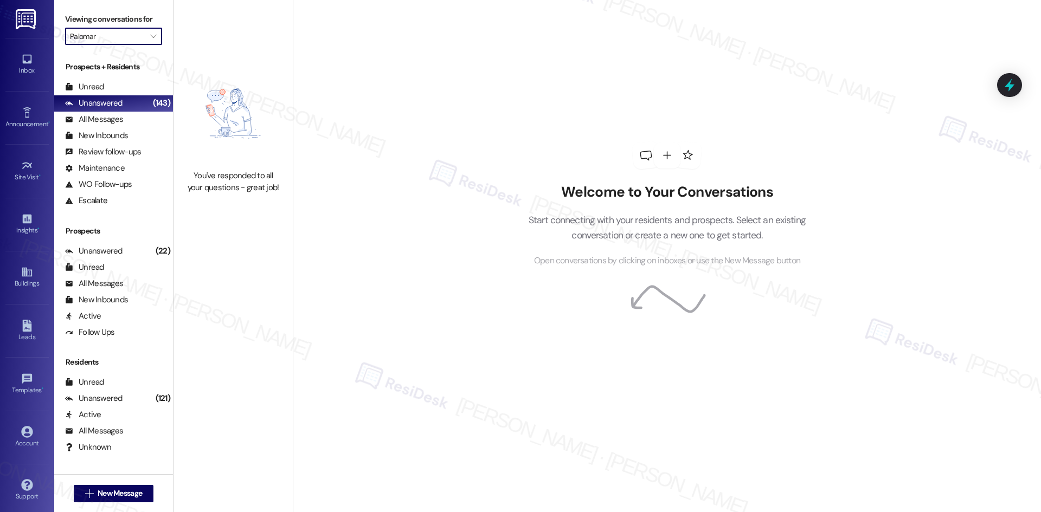
click at [130, 30] on input "Palomar" at bounding box center [107, 36] width 75 height 17
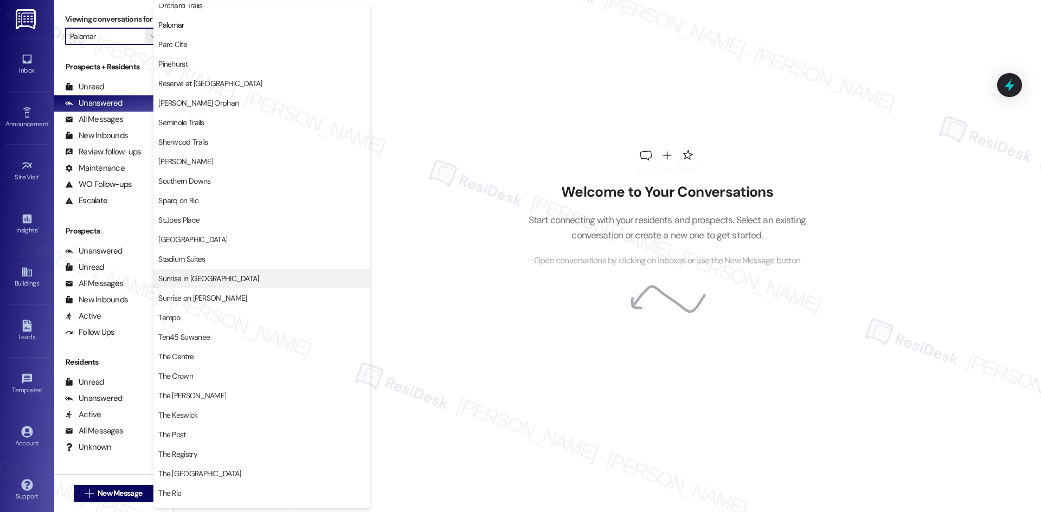
scroll to position [650, 0]
click at [185, 66] on span "Pinehurst" at bounding box center [172, 66] width 29 height 11
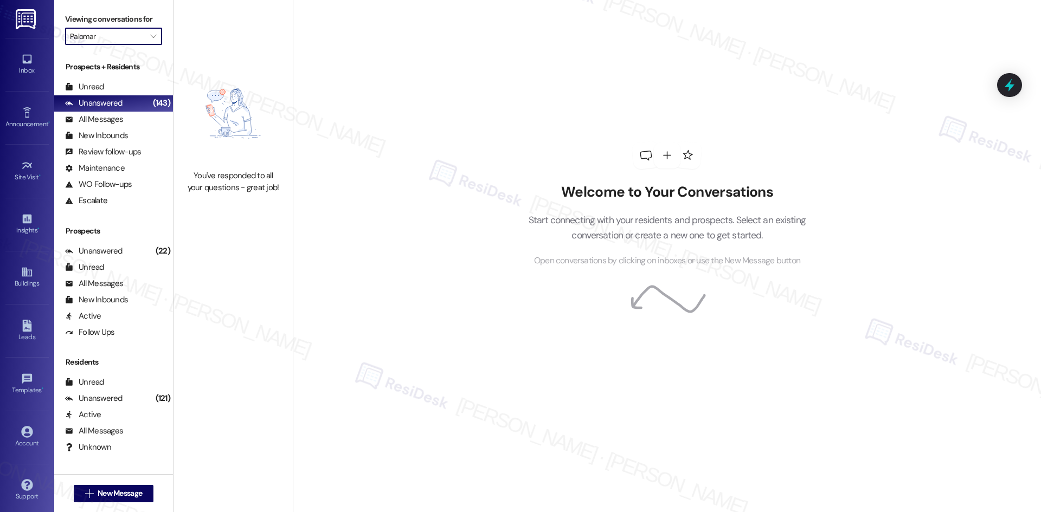
type input "Pinehurst"
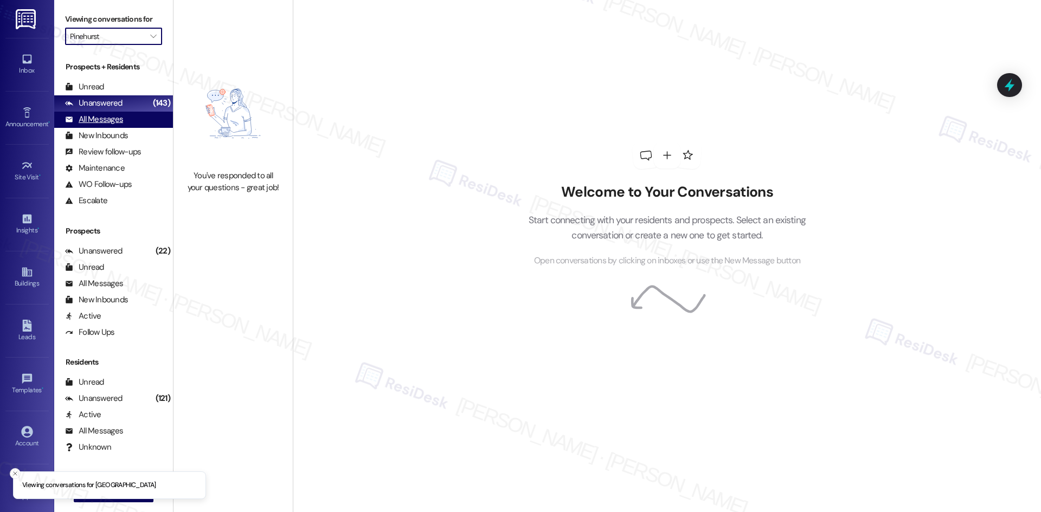
click at [116, 119] on div "All Messages" at bounding box center [94, 119] width 58 height 11
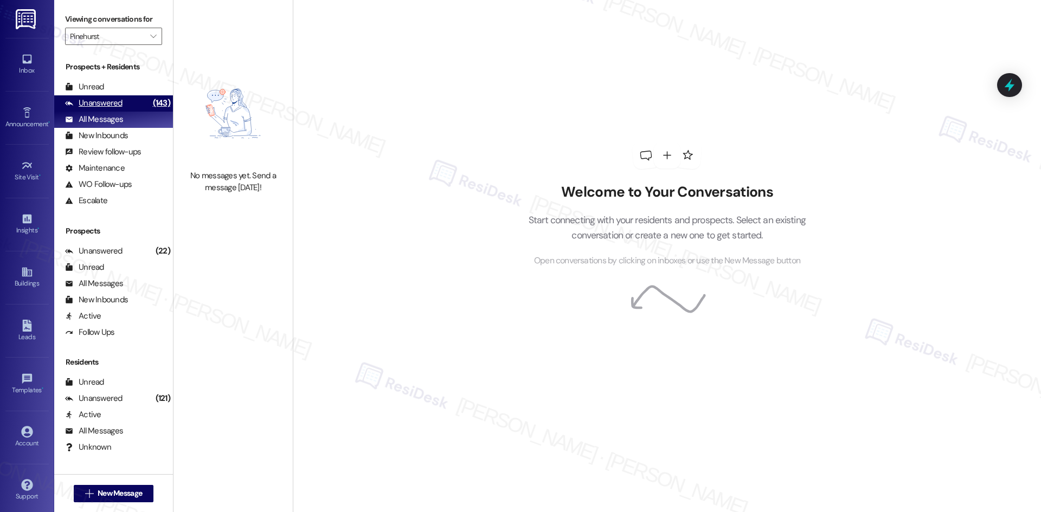
click at [115, 108] on div "Unanswered" at bounding box center [93, 103] width 57 height 11
click at [145, 31] on button "" at bounding box center [153, 36] width 17 height 17
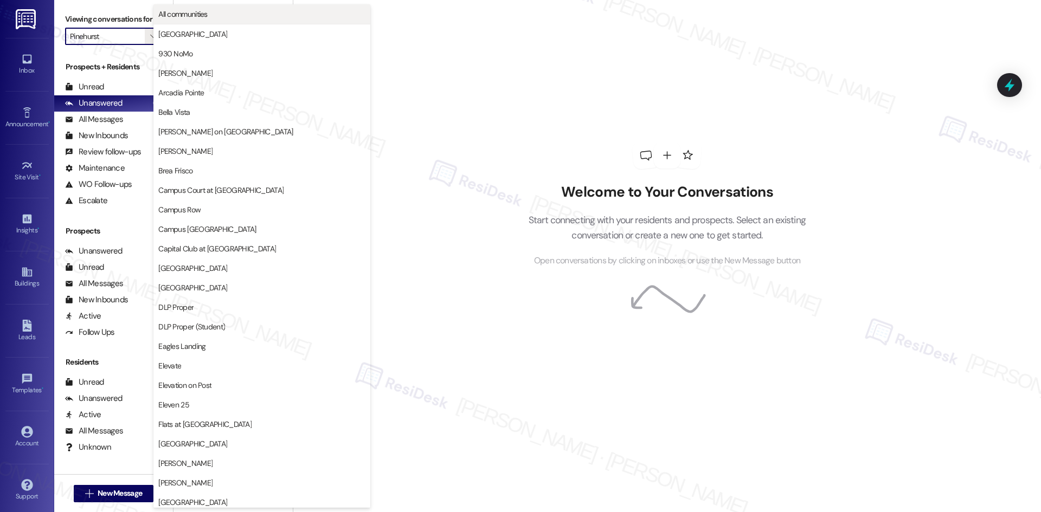
click at [214, 18] on span "All communities" at bounding box center [261, 14] width 207 height 11
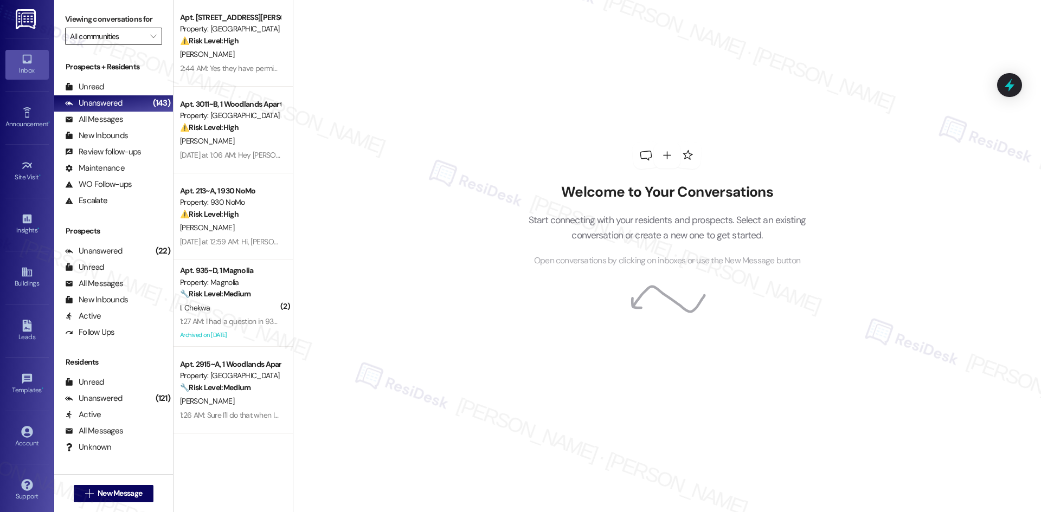
click at [131, 33] on input "All communities" at bounding box center [107, 36] width 75 height 17
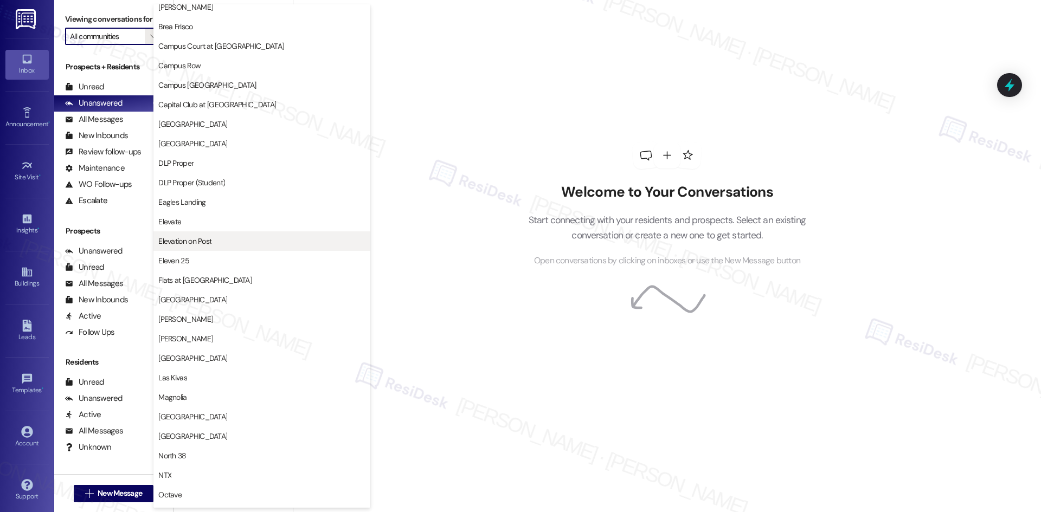
scroll to position [217, 0]
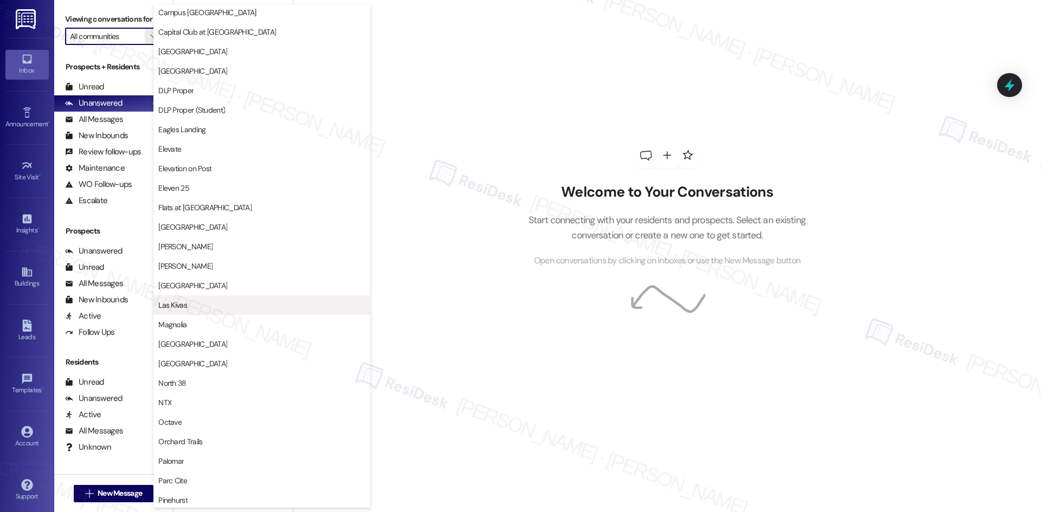
click at [234, 306] on span "Las Kivas" at bounding box center [261, 305] width 207 height 11
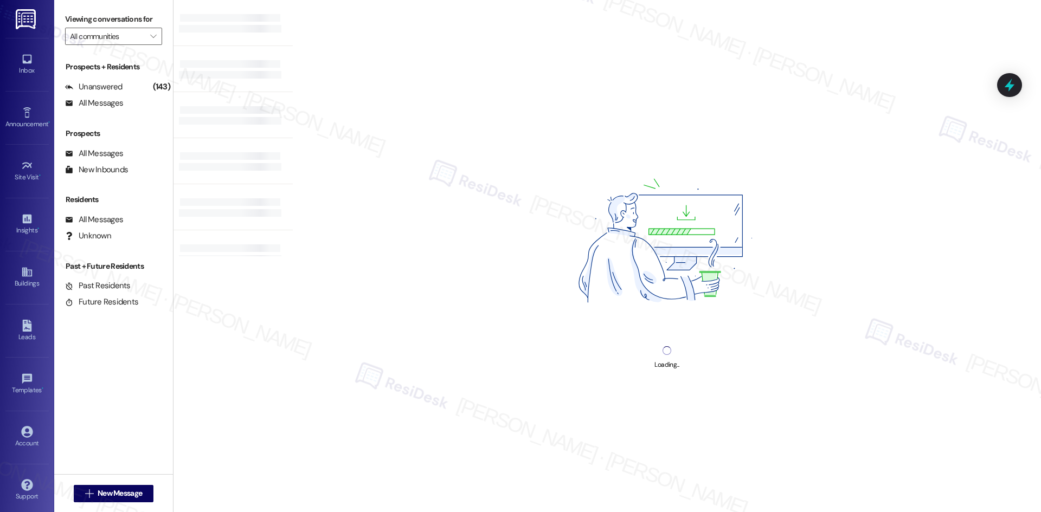
type input "Las Kivas"
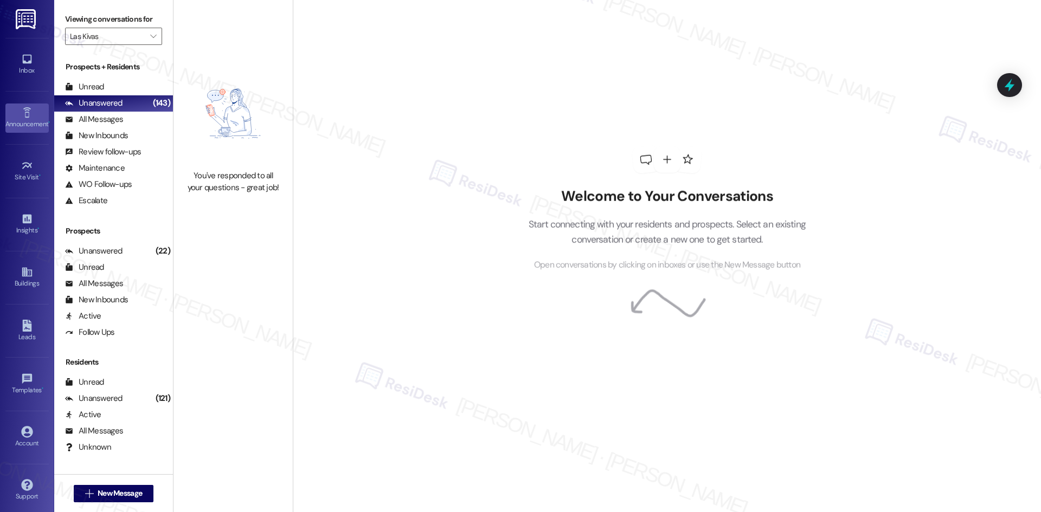
click at [25, 116] on icon at bounding box center [27, 113] width 12 height 12
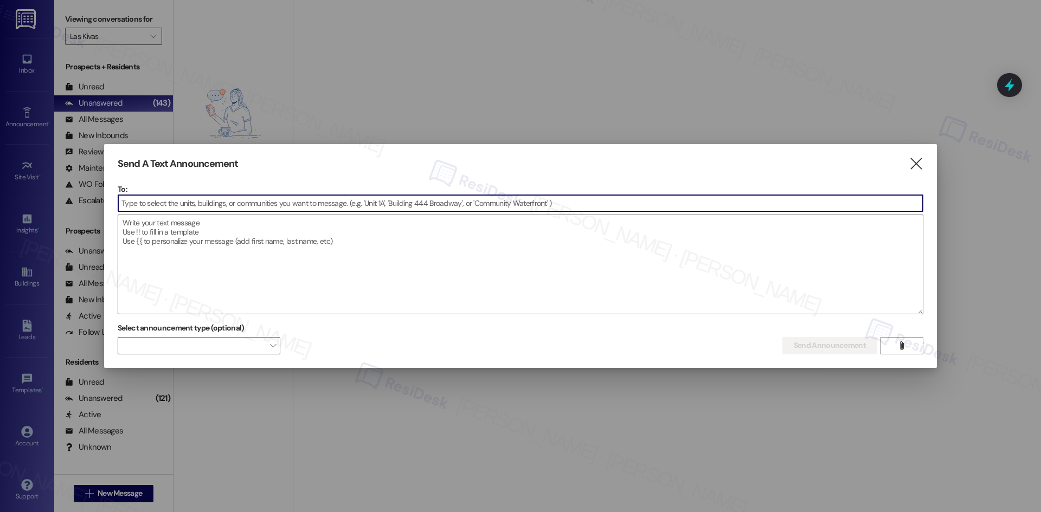
click at [175, 204] on input at bounding box center [520, 203] width 804 height 16
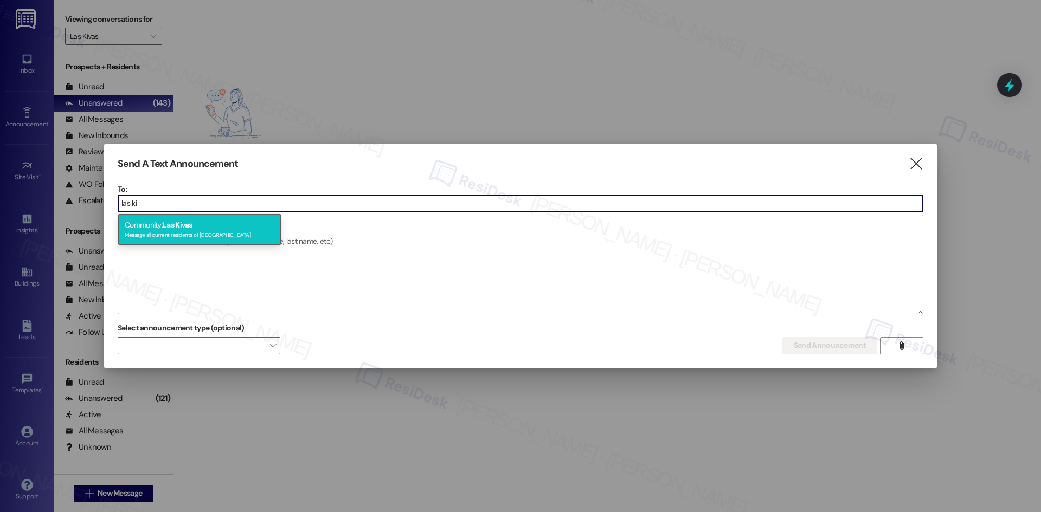
type input "las ki"
click at [192, 227] on span "as" at bounding box center [189, 225] width 8 height 10
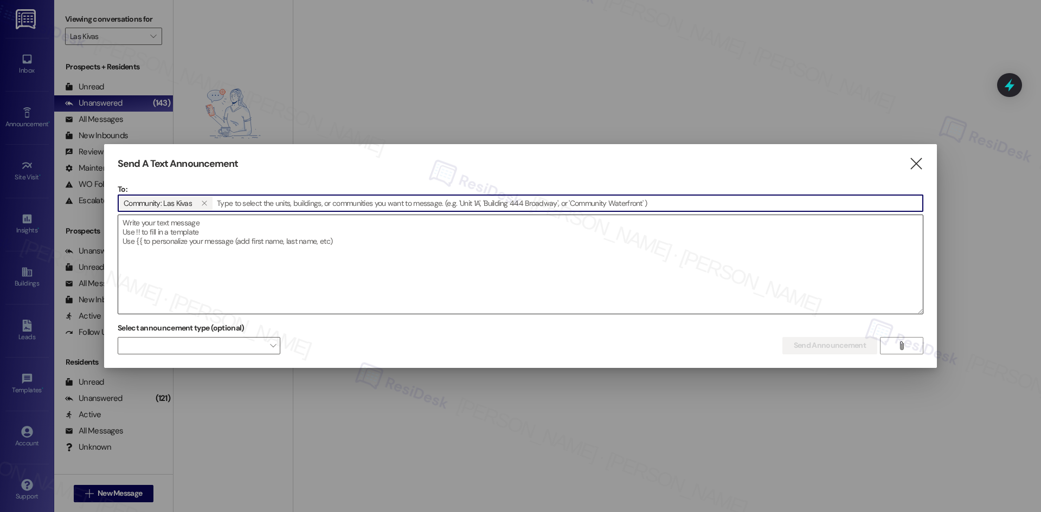
click at [198, 228] on textarea at bounding box center [520, 264] width 804 height 99
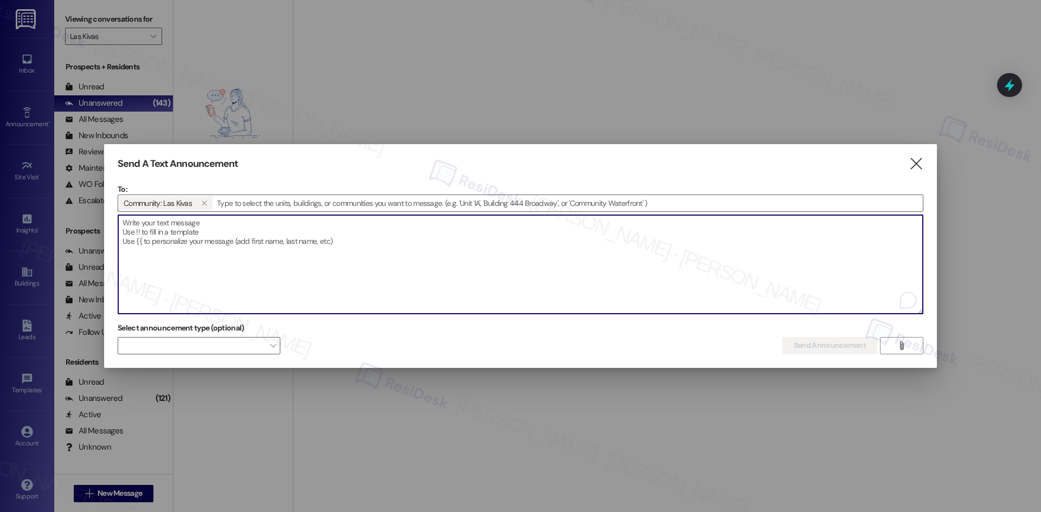
paste textarea "Hi {{first_name}}, I'm on the new offsite Resident Support Team for {{property}…"
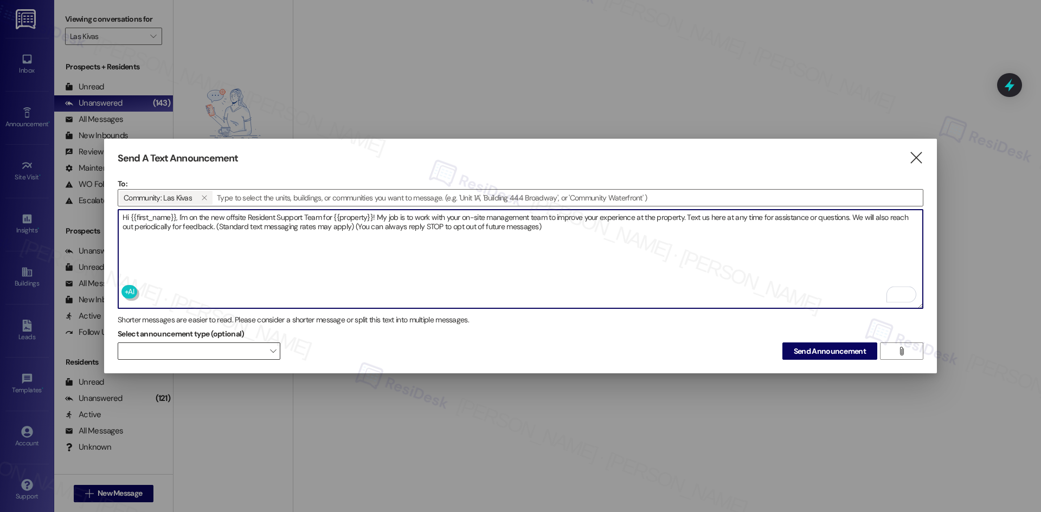
type textarea "Hi {{first_name}}, I'm on the new offsite Resident Support Team for {{property}…"
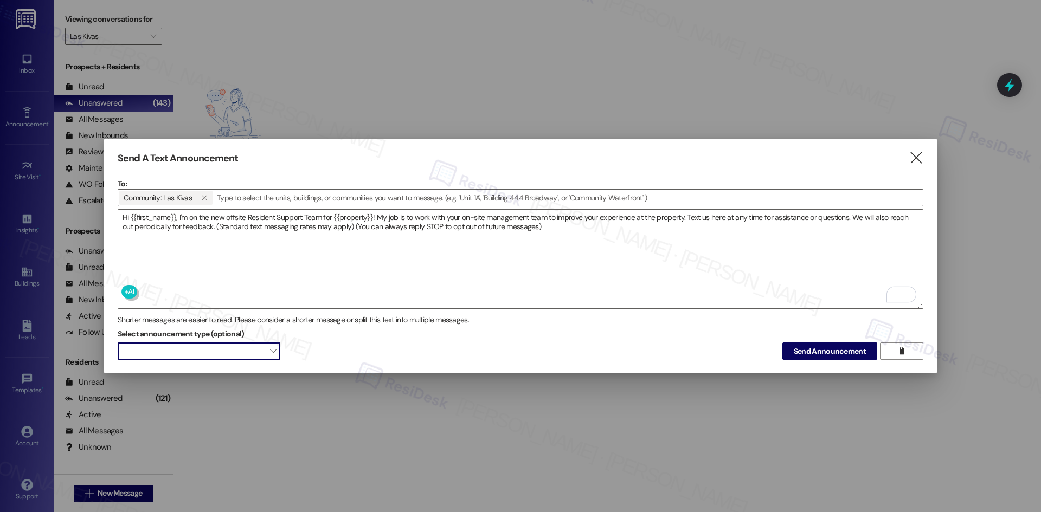
click at [247, 353] on span at bounding box center [199, 351] width 163 height 17
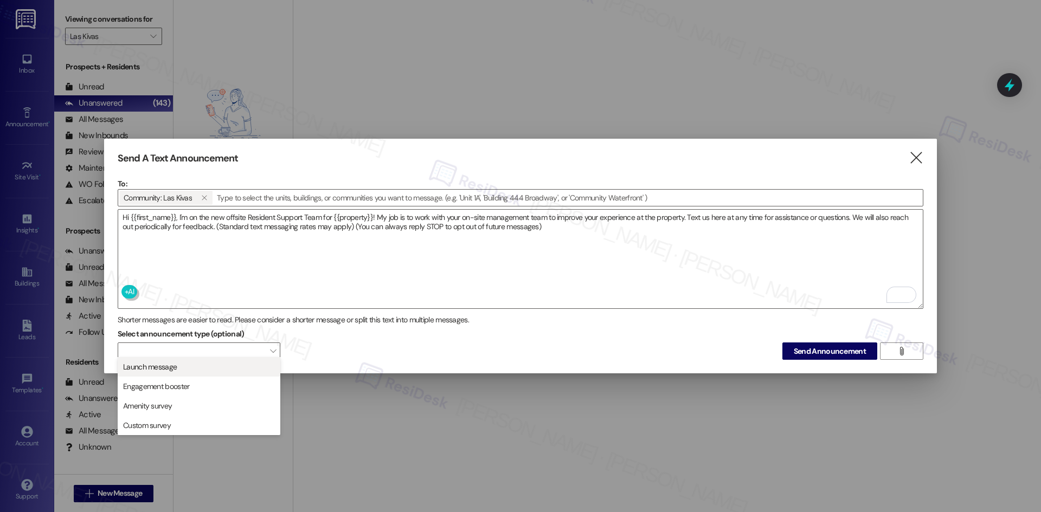
click at [239, 373] on span "Launch message" at bounding box center [198, 367] width 153 height 12
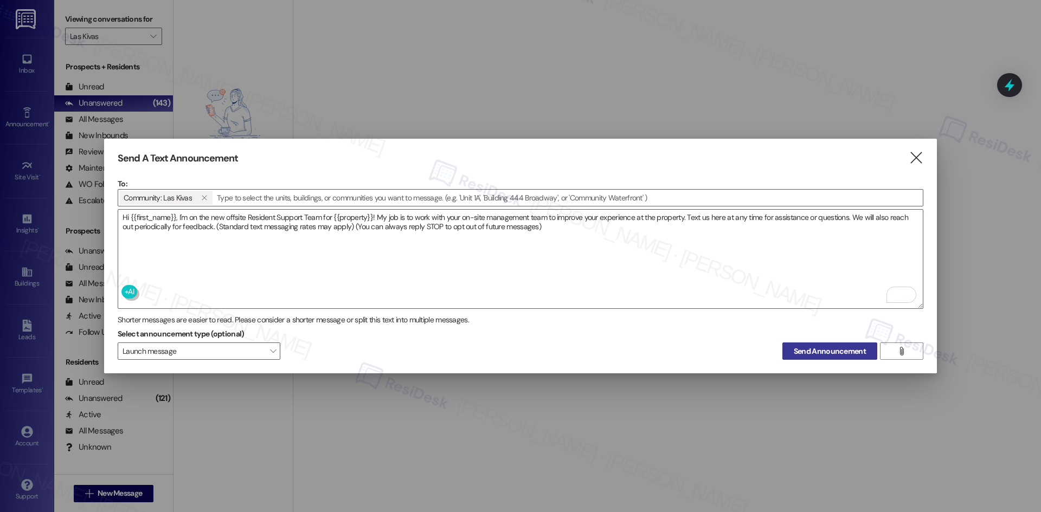
click at [836, 347] on span "Send Announcement" at bounding box center [829, 351] width 72 height 11
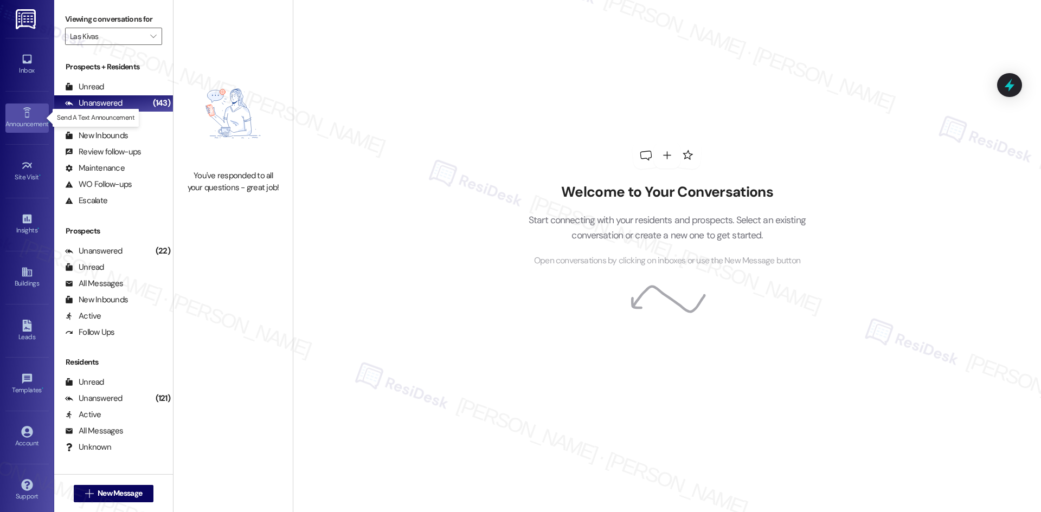
click at [34, 117] on link "Announcement •" at bounding box center [26, 118] width 43 height 29
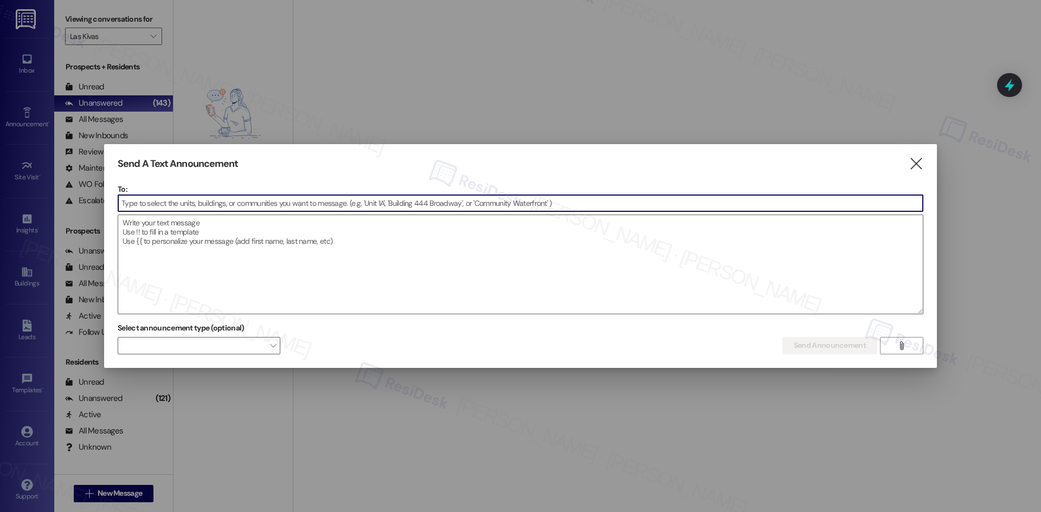
click at [181, 201] on input at bounding box center [520, 203] width 804 height 16
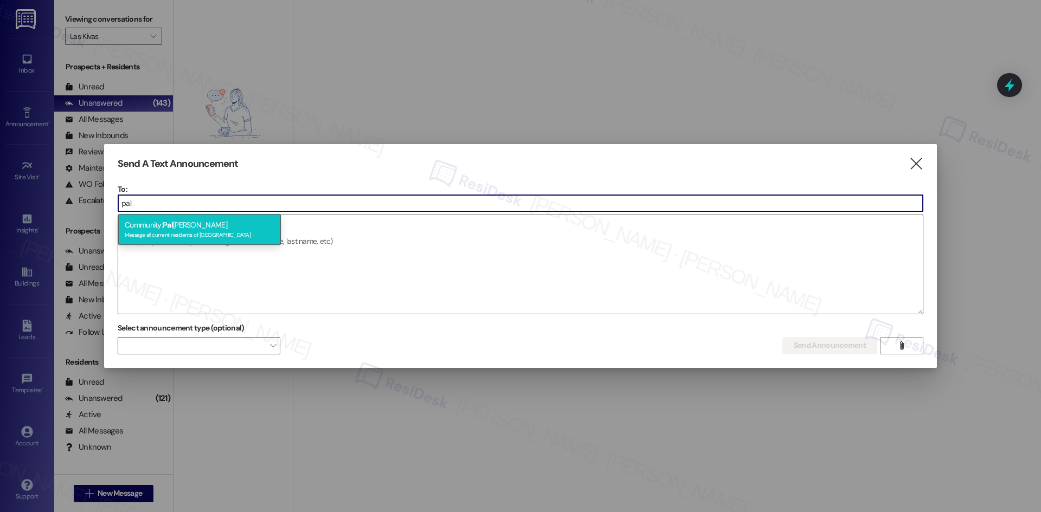
type input "pal"
click at [231, 231] on div "Message all current residents of Palomar" at bounding box center [200, 233] width 150 height 9
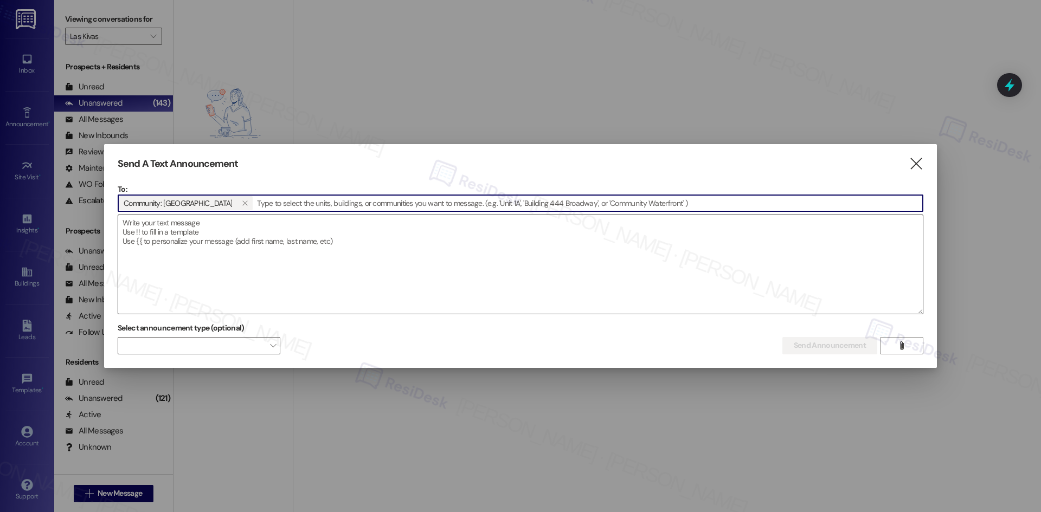
click at [242, 235] on textarea at bounding box center [520, 264] width 804 height 99
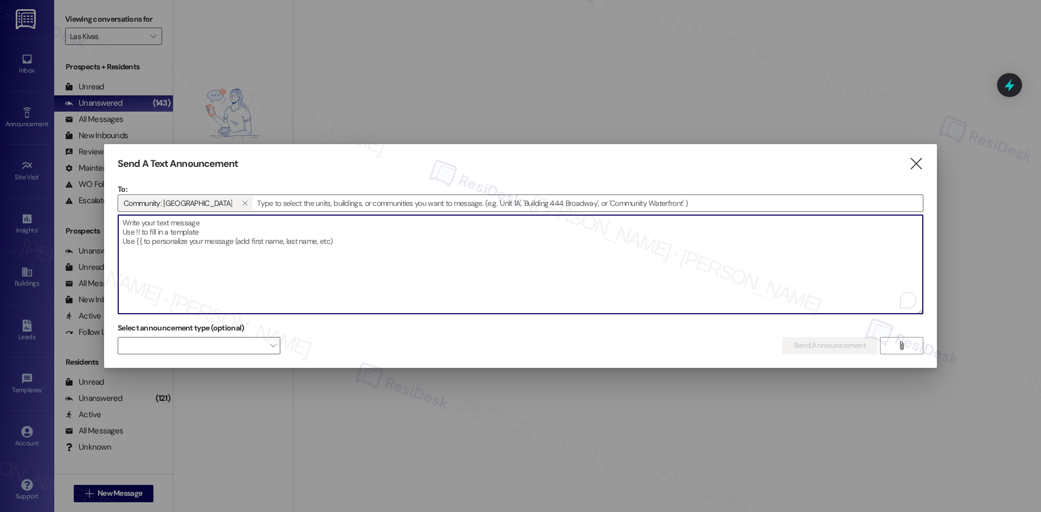
paste textarea "Hi {{first_name}}, I'm on the new offsite Resident Support Team for {{property}…"
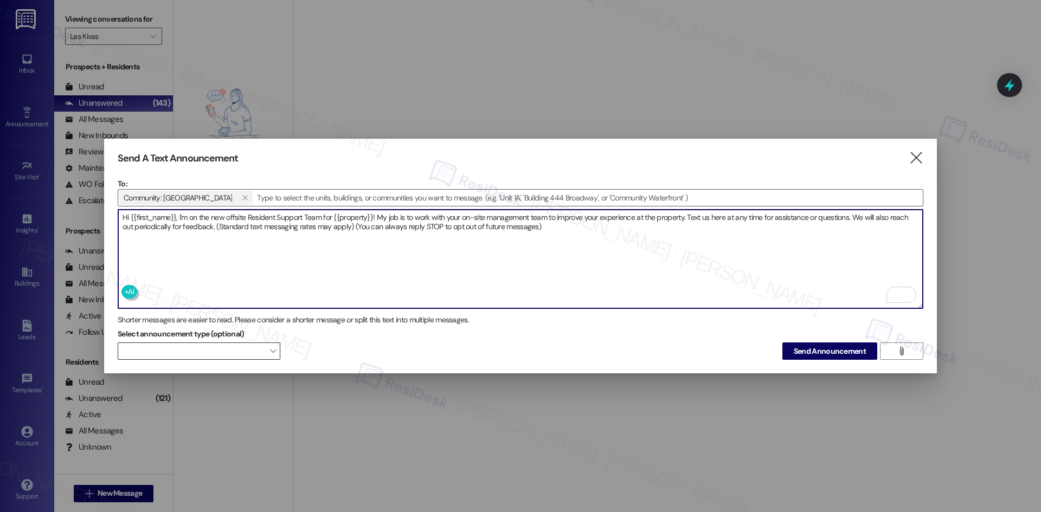
type textarea "Hi {{first_name}}, I'm on the new offsite Resident Support Team for {{property}…"
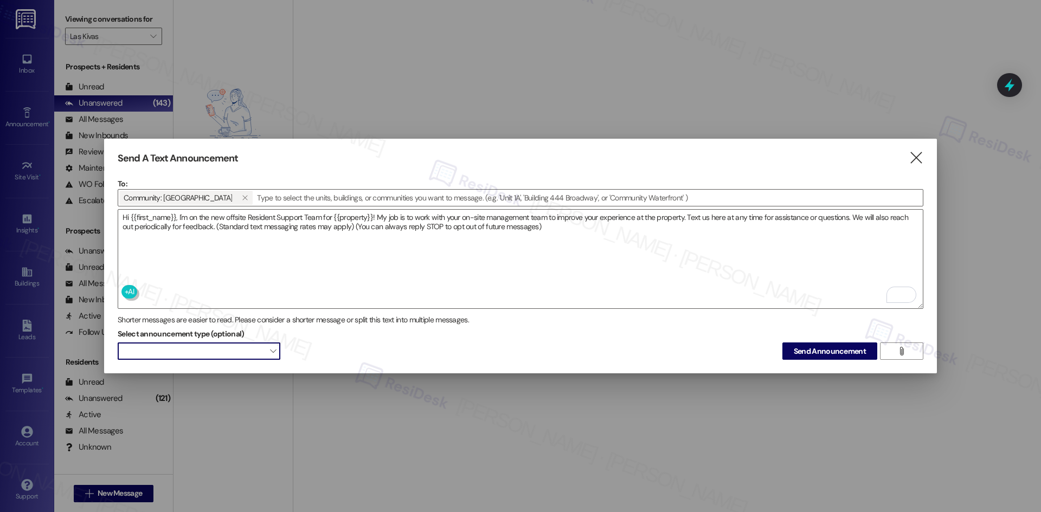
click at [255, 346] on span at bounding box center [199, 351] width 163 height 17
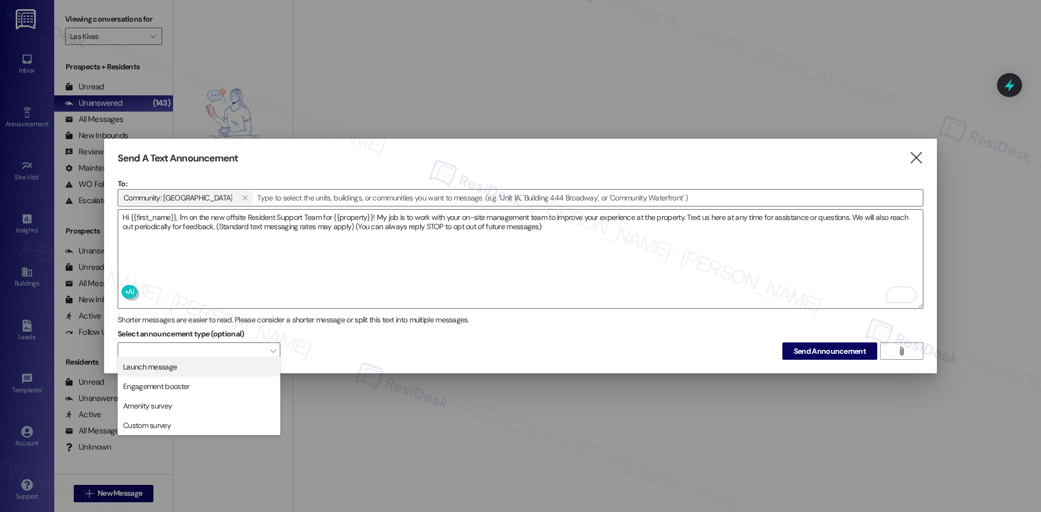
click at [215, 369] on span "Launch message" at bounding box center [198, 367] width 153 height 12
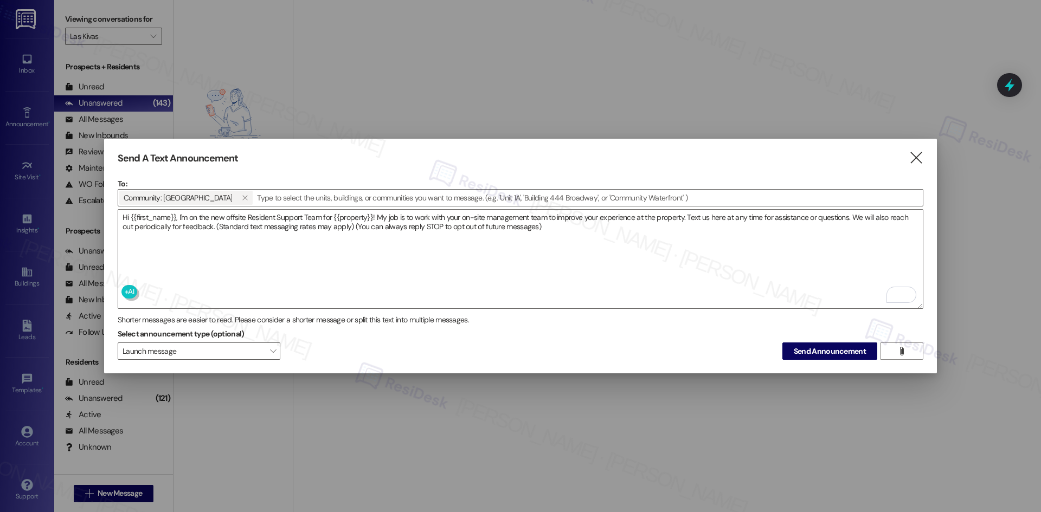
click at [332, 353] on div "Select announcement type (optional) Launch message  Send Announcement " at bounding box center [520, 343] width 805 height 34
click at [806, 346] on span "Send Announcement" at bounding box center [829, 351] width 72 height 11
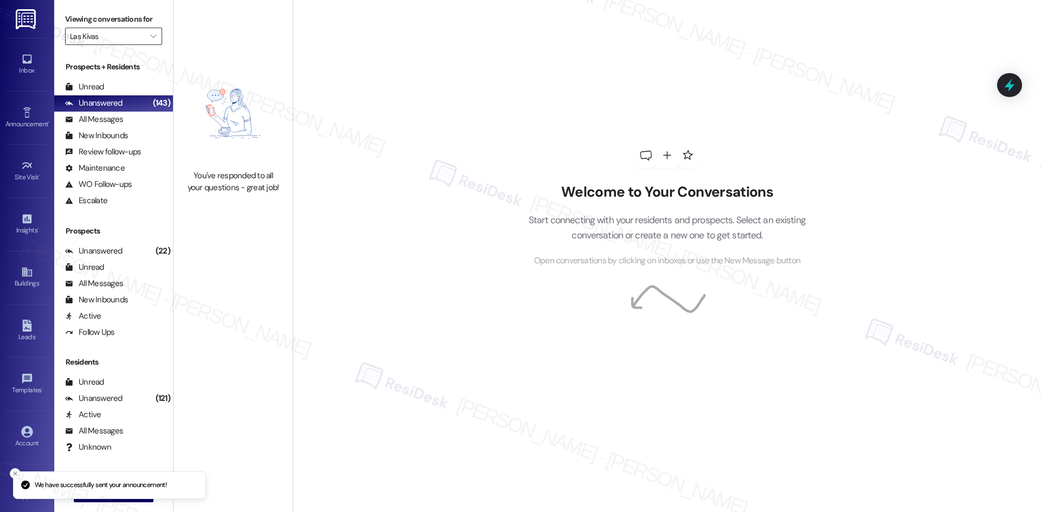
click at [119, 36] on input "Las Kivas" at bounding box center [107, 36] width 75 height 17
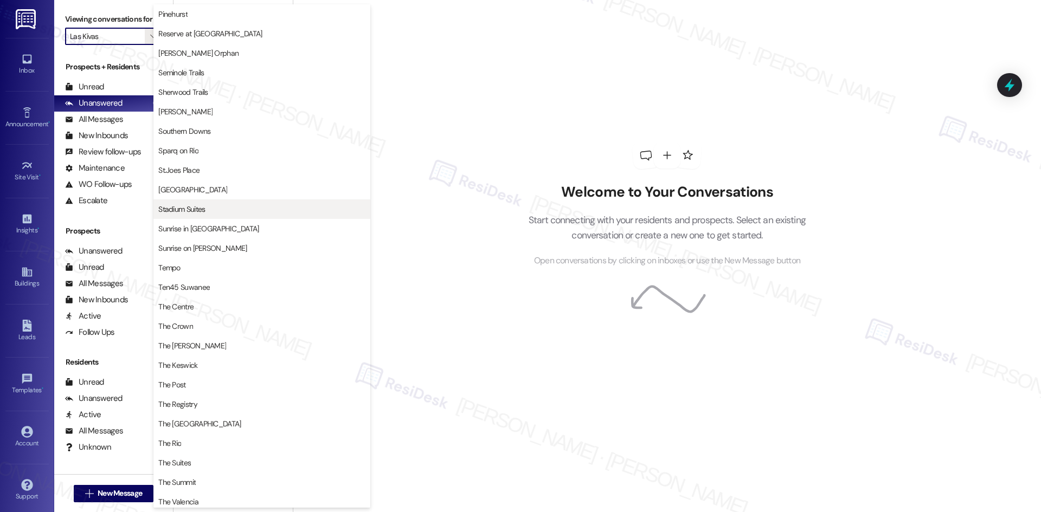
scroll to position [696, 0]
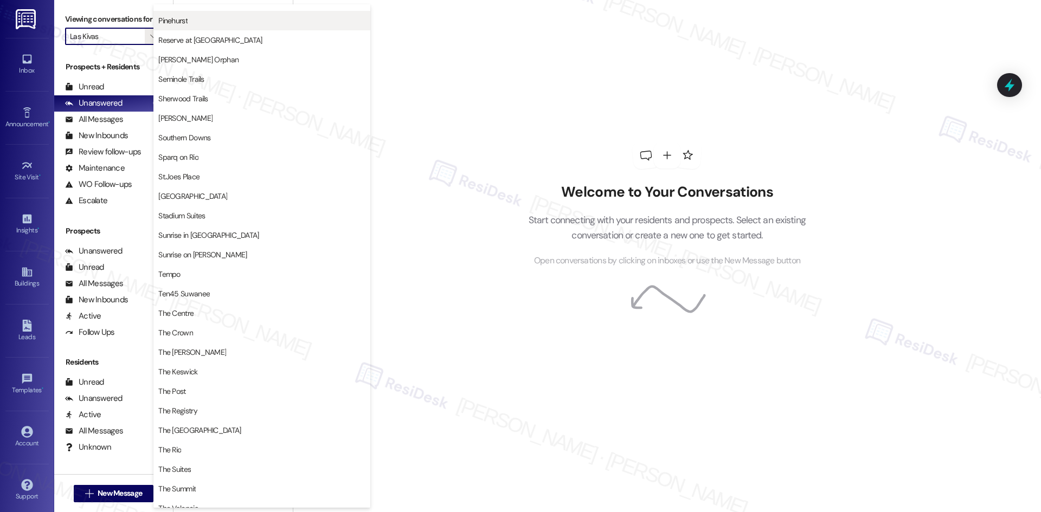
click at [209, 22] on span "Pinehurst" at bounding box center [261, 20] width 207 height 11
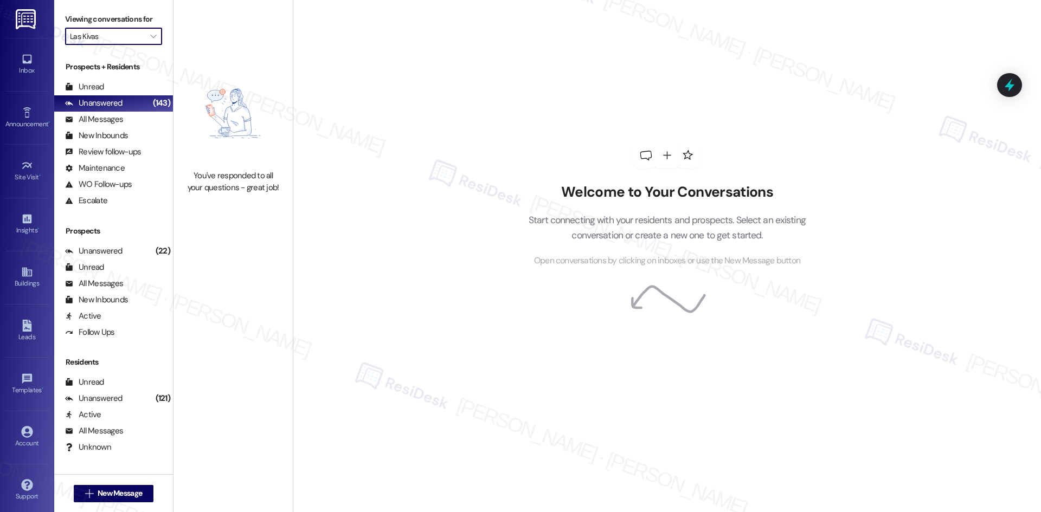
type input "Pinehurst"
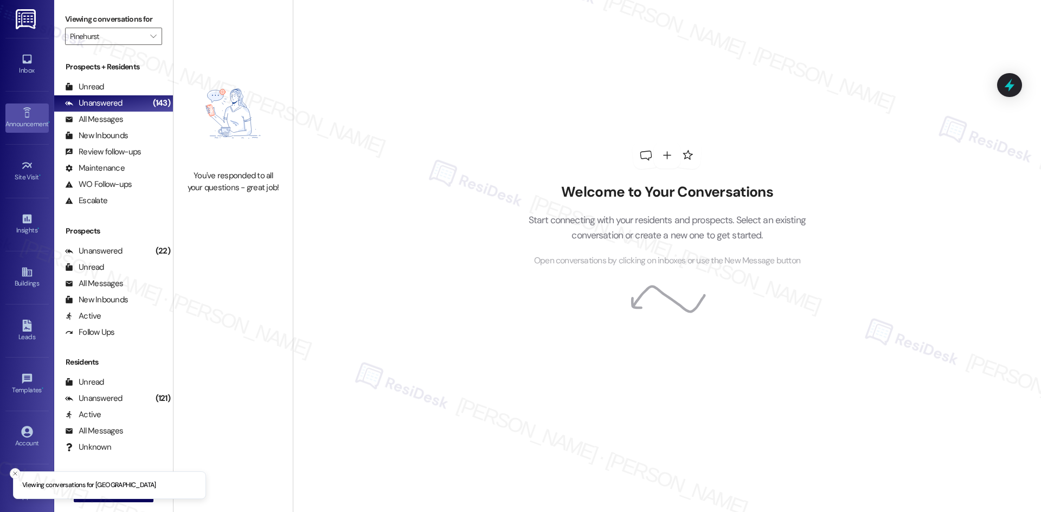
click at [25, 111] on icon at bounding box center [27, 113] width 12 height 12
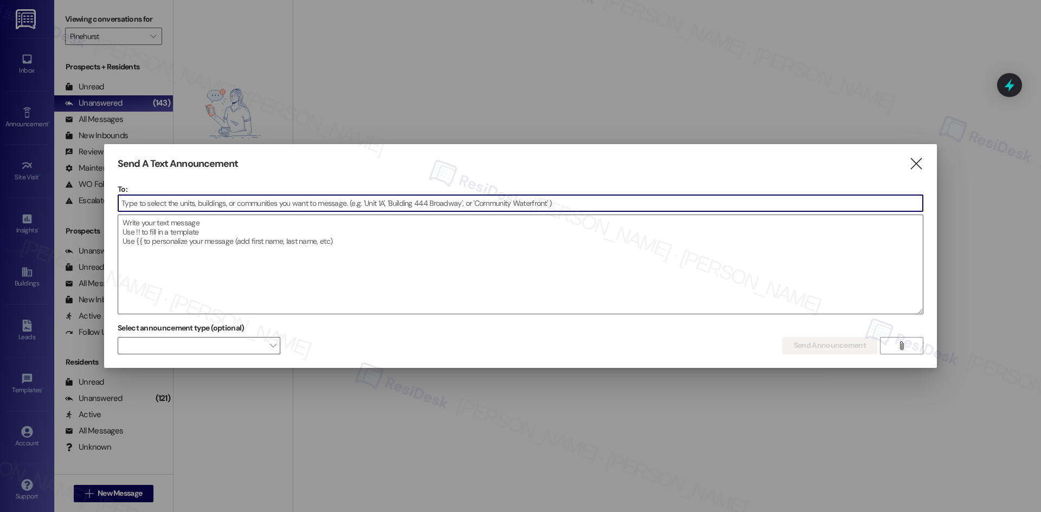
click at [169, 207] on input at bounding box center [520, 203] width 804 height 16
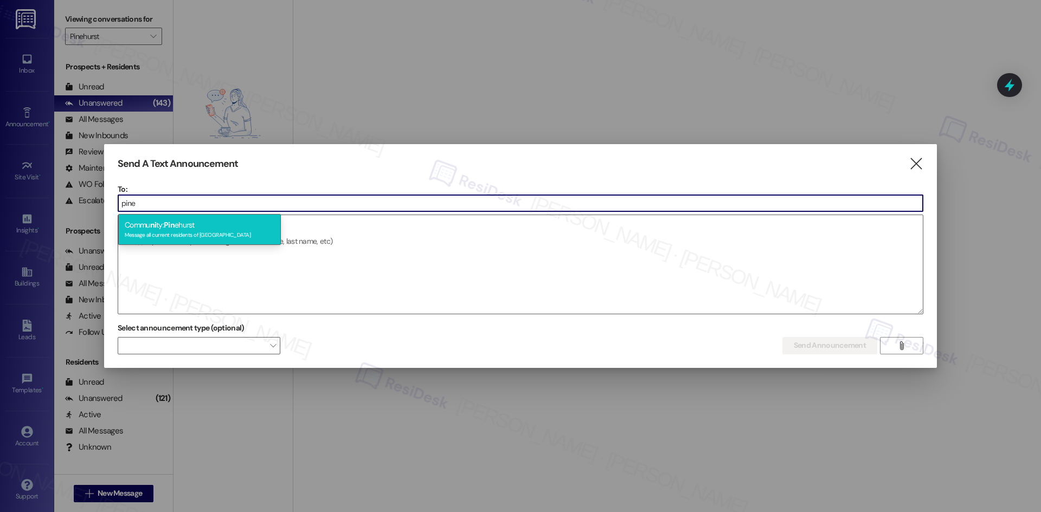
type input "pine"
click at [188, 232] on textarea at bounding box center [520, 264] width 804 height 99
click at [172, 204] on input "pine" at bounding box center [520, 203] width 804 height 16
click at [177, 225] on span "Pine" at bounding box center [171, 225] width 15 height 10
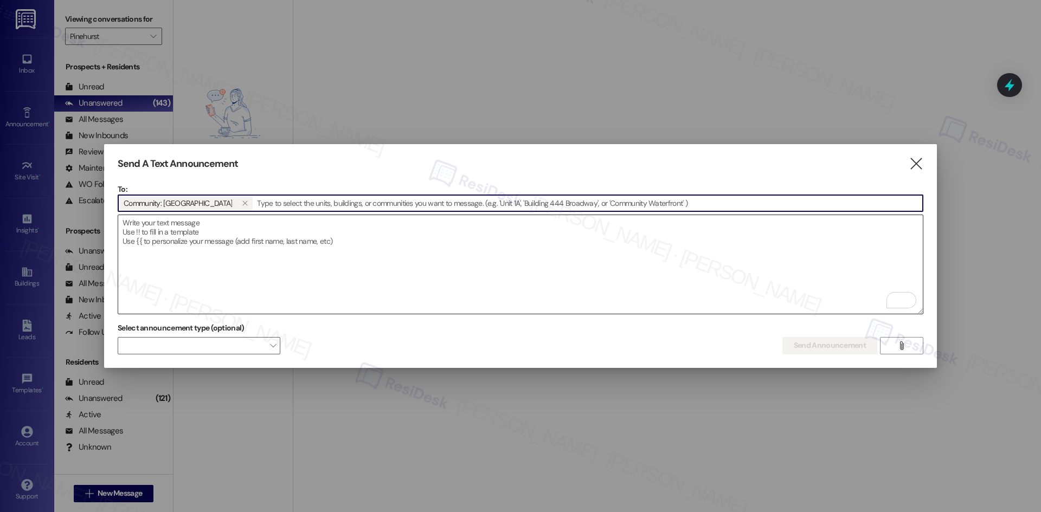
click at [185, 233] on textarea "To enrich screen reader interactions, please activate Accessibility in Grammarl…" at bounding box center [520, 264] width 804 height 99
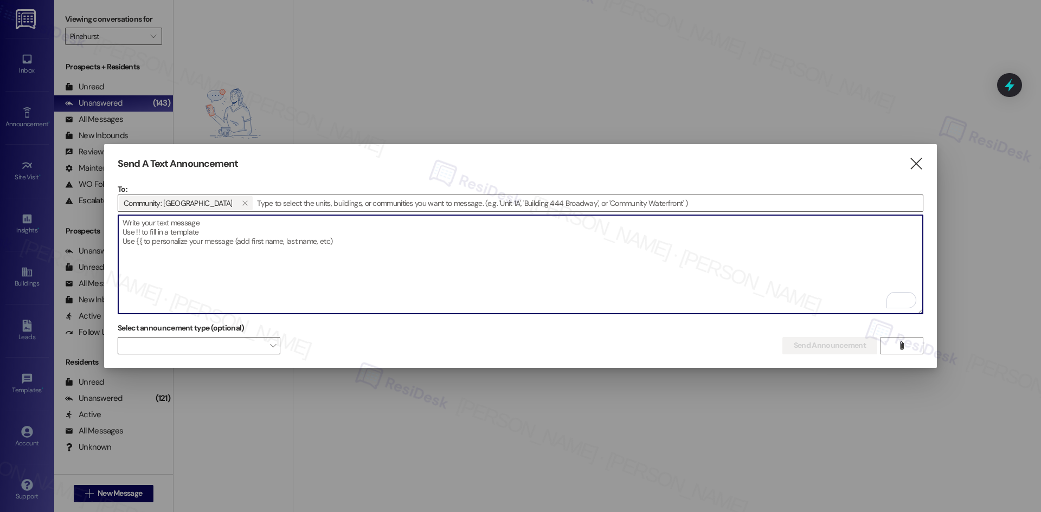
paste textarea "Hi {{first_name}}, I'm on the new offsite Resident Support Team for {{property}…"
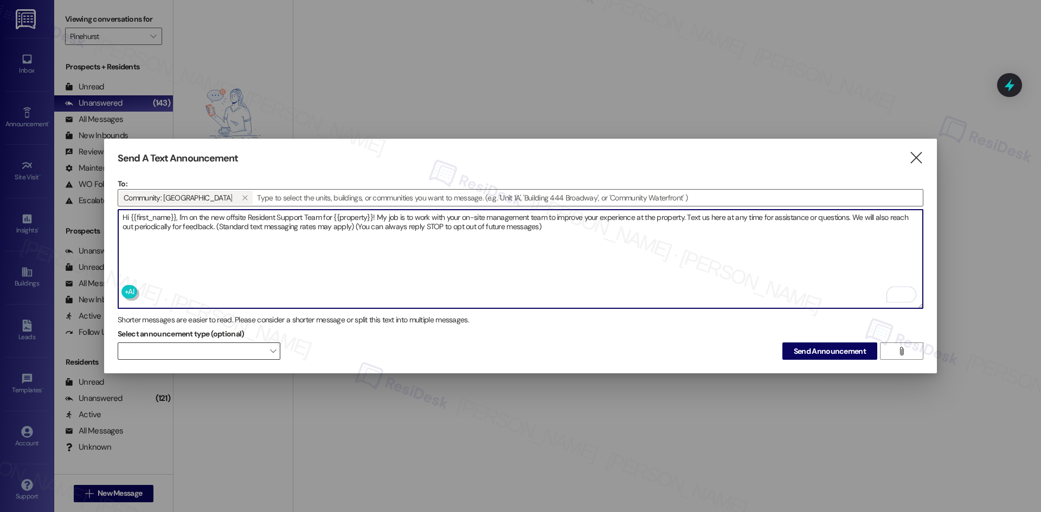
type textarea "Hi {{first_name}}, I'm on the new offsite Resident Support Team for {{property}…"
click at [260, 346] on span at bounding box center [199, 351] width 163 height 17
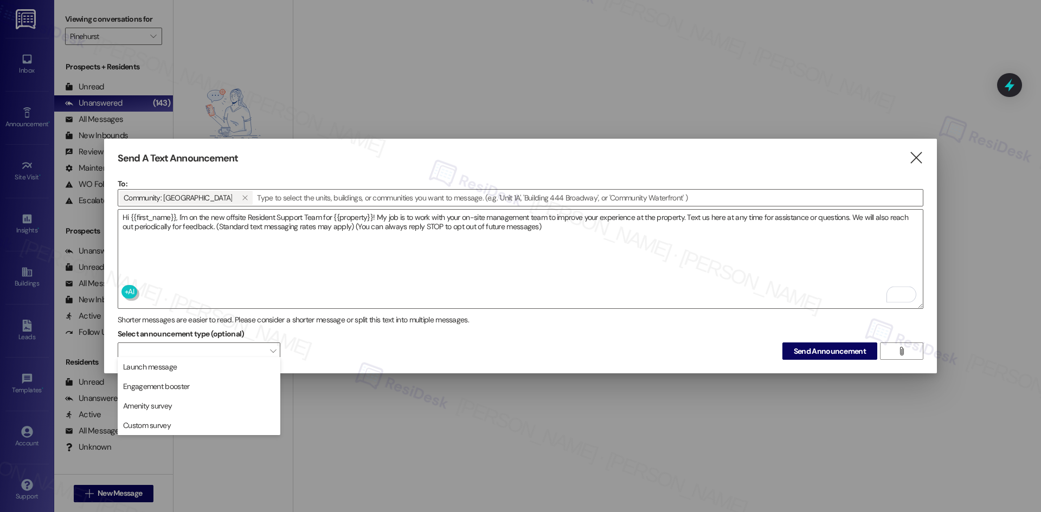
click at [222, 369] on span "Launch message" at bounding box center [198, 367] width 153 height 12
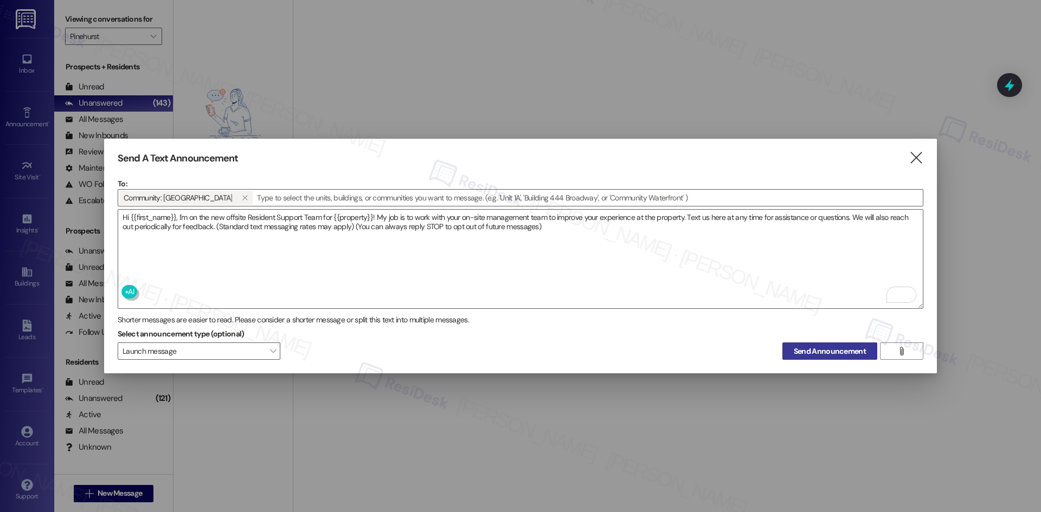
click at [837, 351] on span "Send Announcement" at bounding box center [829, 351] width 72 height 11
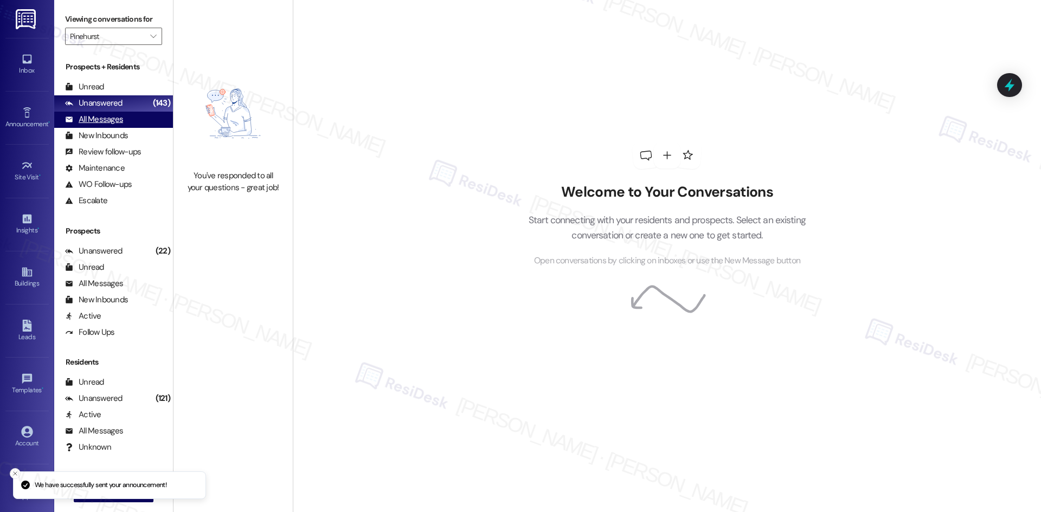
click at [119, 118] on div "All Messages" at bounding box center [94, 119] width 58 height 11
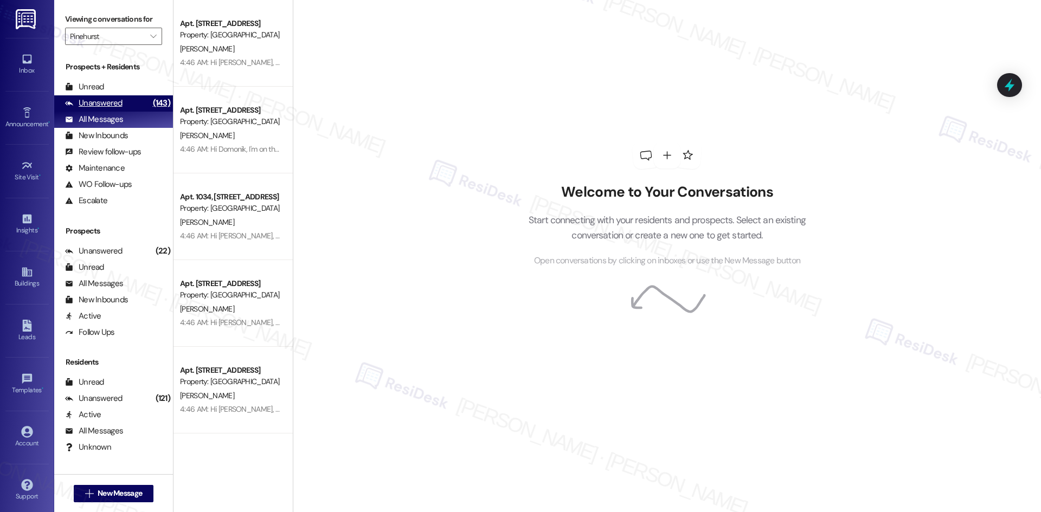
click at [104, 98] on div "Unanswered" at bounding box center [93, 103] width 57 height 11
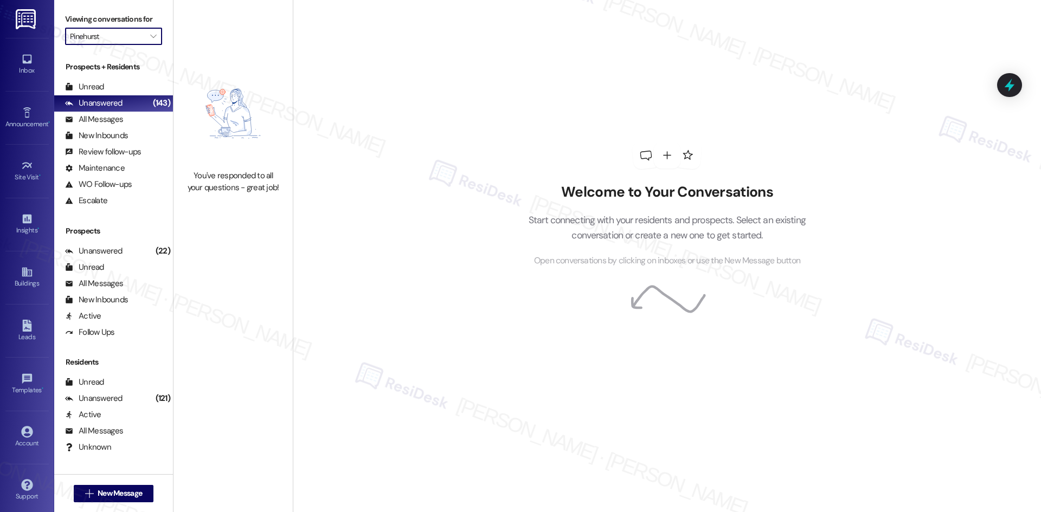
click at [130, 38] on input "Pinehurst" at bounding box center [107, 36] width 75 height 17
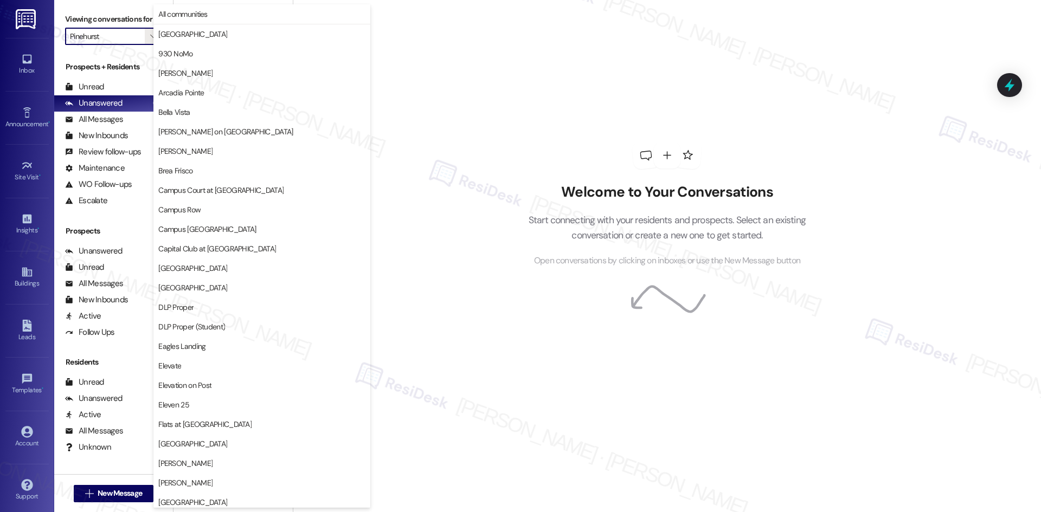
scroll to position [566, 0]
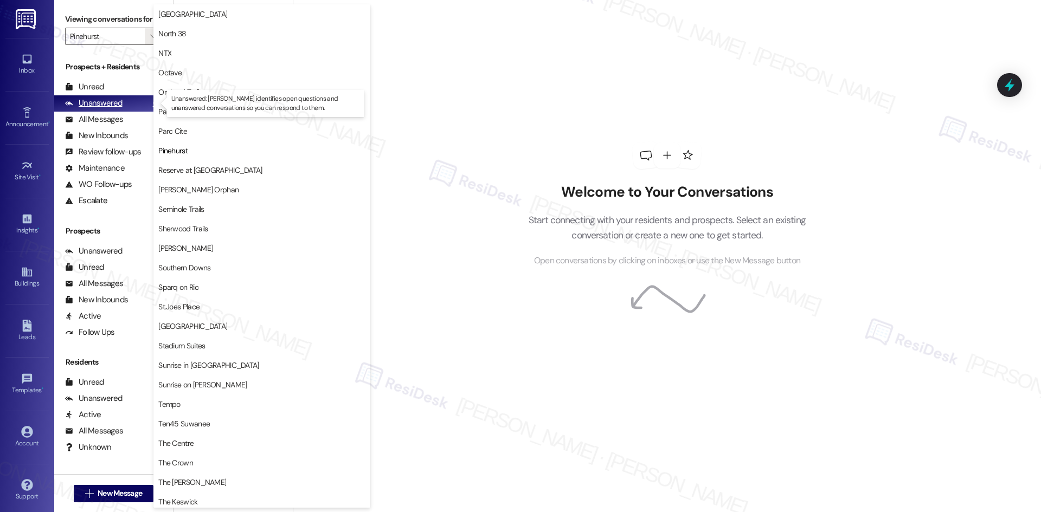
click at [96, 107] on div "Unanswered" at bounding box center [93, 103] width 57 height 11
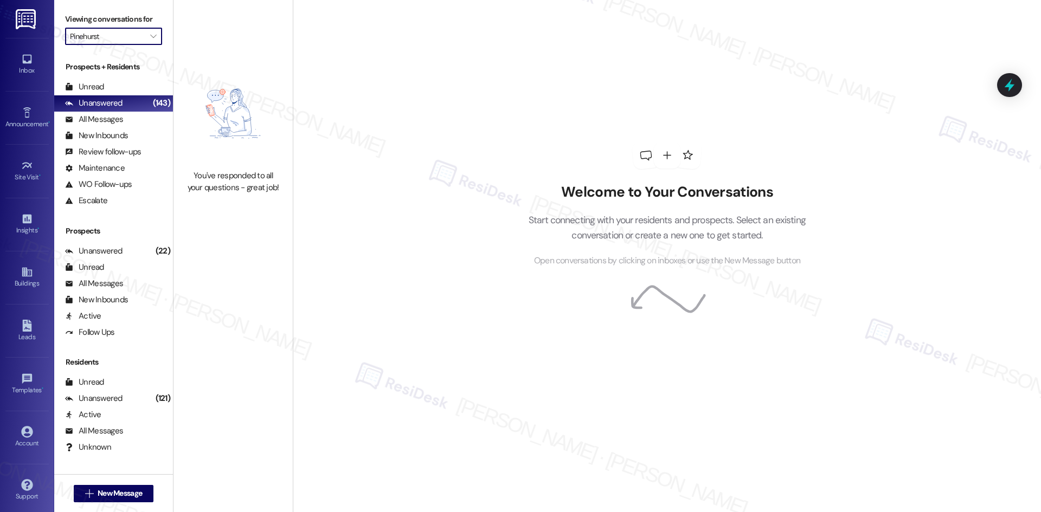
click at [128, 35] on input "Pinehurst" at bounding box center [107, 36] width 75 height 17
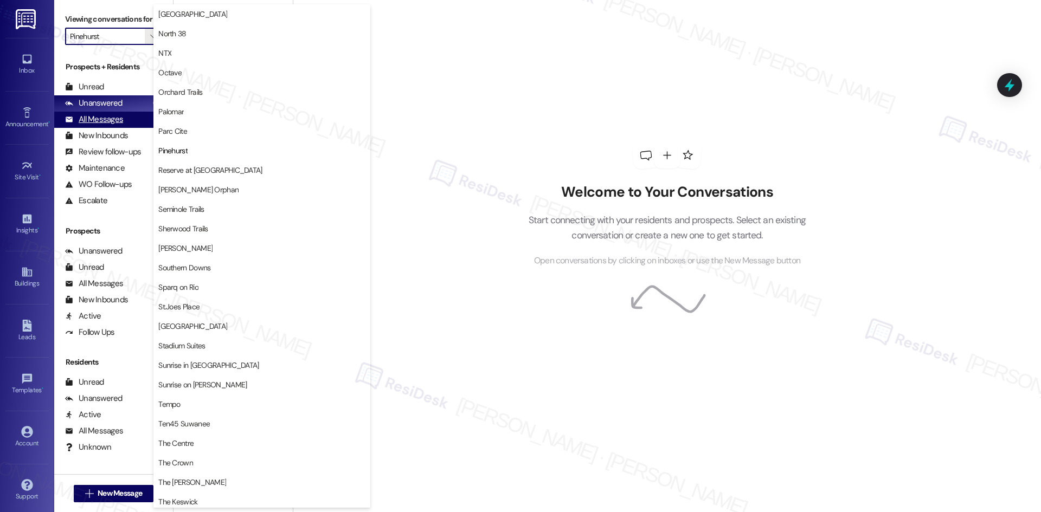
click at [99, 122] on div "All Messages" at bounding box center [94, 119] width 58 height 11
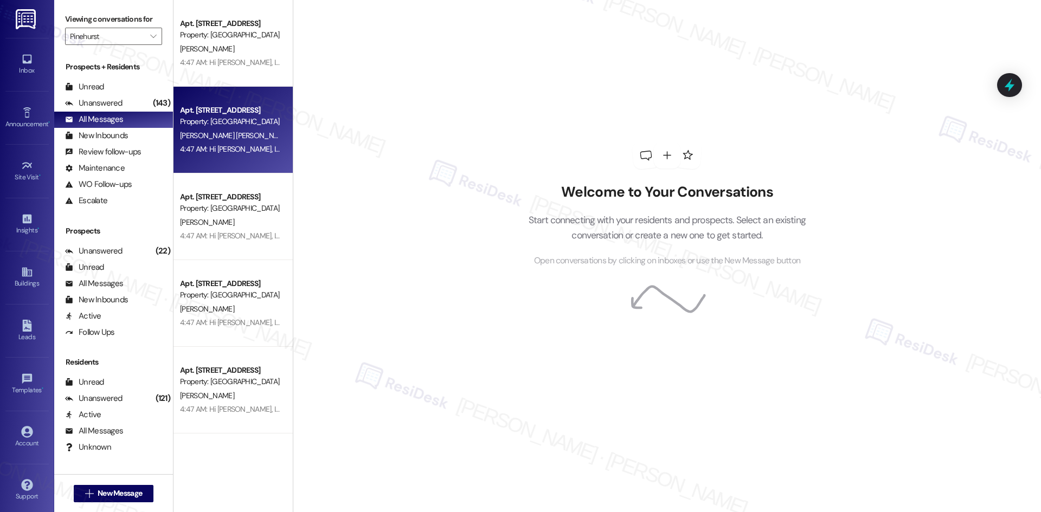
click at [173, 91] on div "Apt. 932, 500 NW 63rd Street Property: Pinehurst J. Olivier Sanchez 4:47 AM: Hi…" at bounding box center [232, 130] width 119 height 87
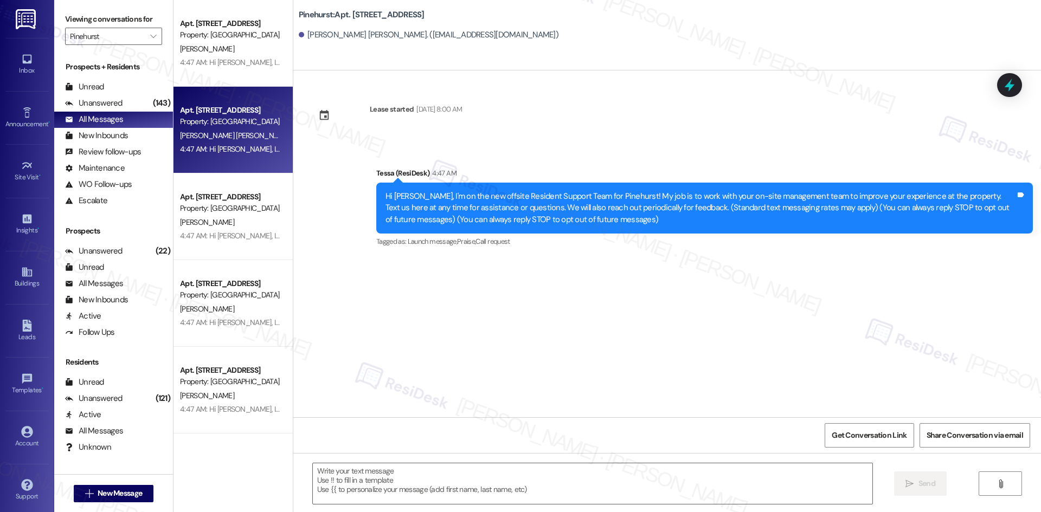
type textarea "Fetching suggested responses. Please feel free to read through the conversation…"
click at [122, 36] on input "Pinehurst" at bounding box center [107, 36] width 75 height 17
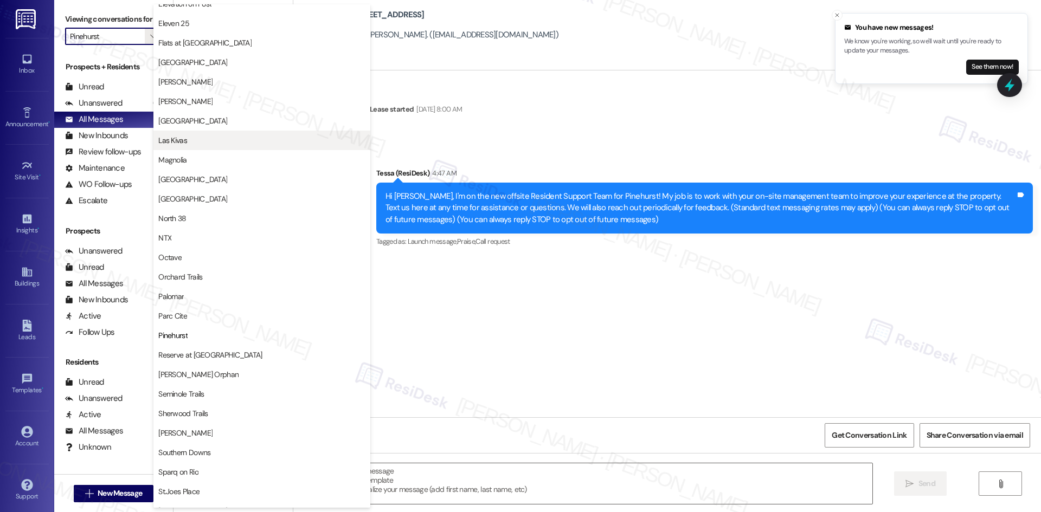
scroll to position [379, 0]
click at [207, 145] on span "Las Kivas" at bounding box center [261, 142] width 207 height 11
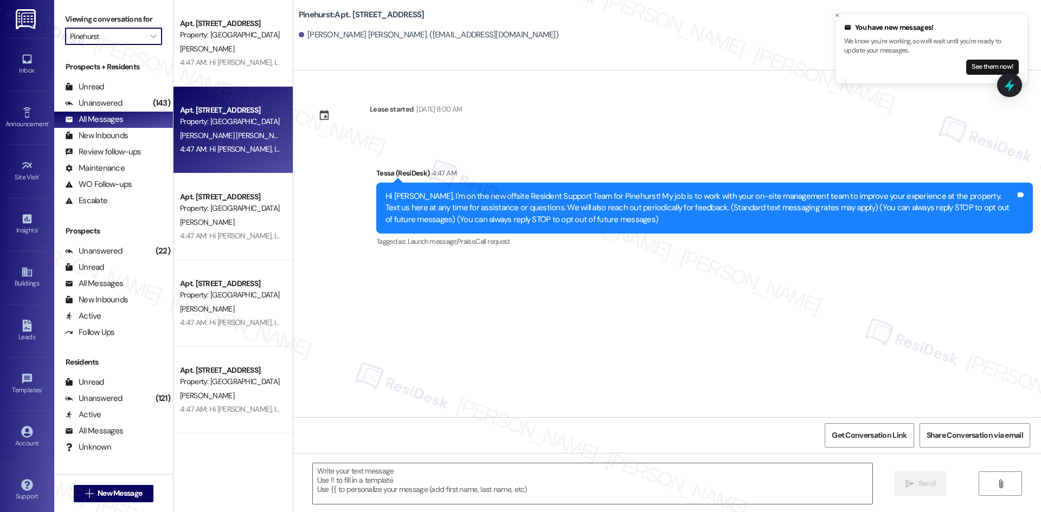
type input "Las Kivas"
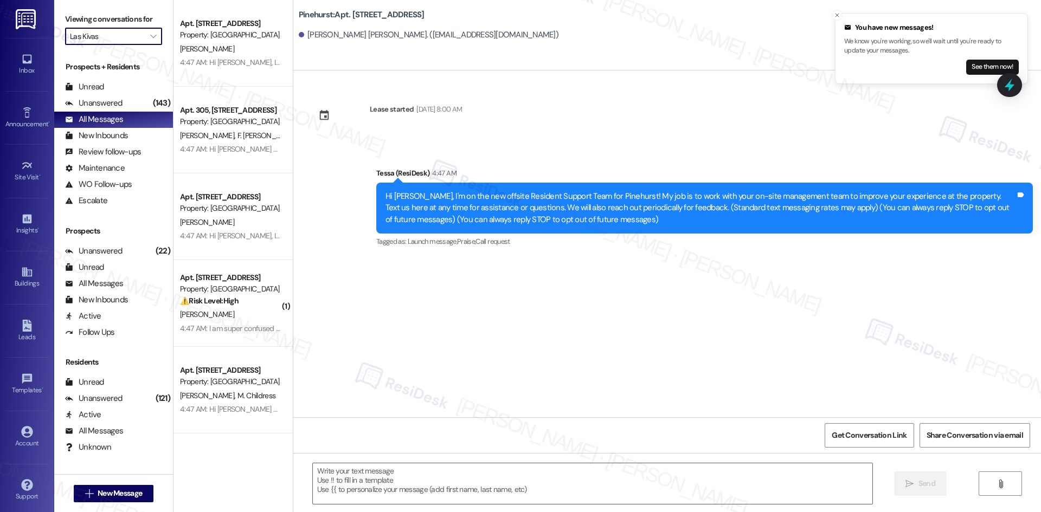
type textarea "Fetching suggested responses. Please feel free to read through the conversation…"
click at [127, 35] on input "Las Kivas" at bounding box center [107, 36] width 75 height 17
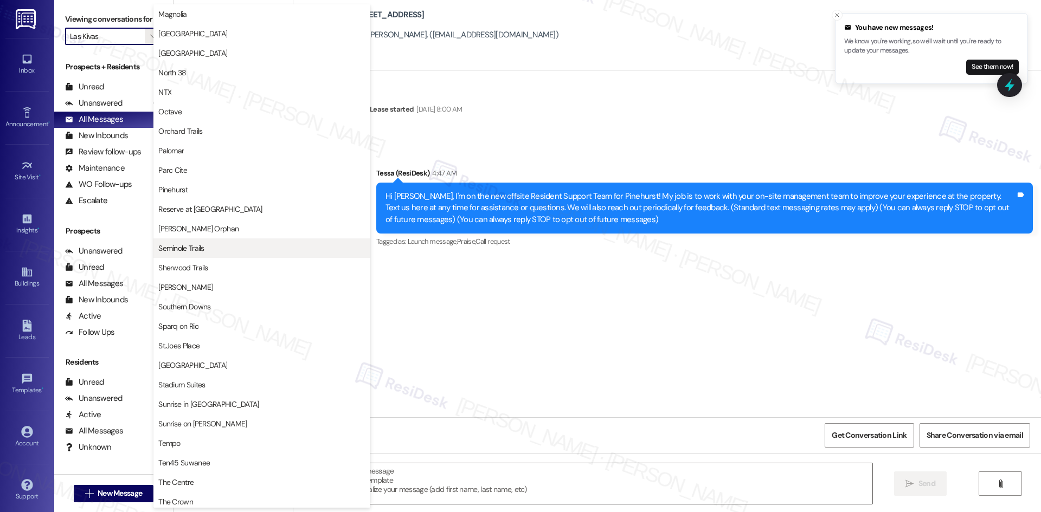
scroll to position [534, 0]
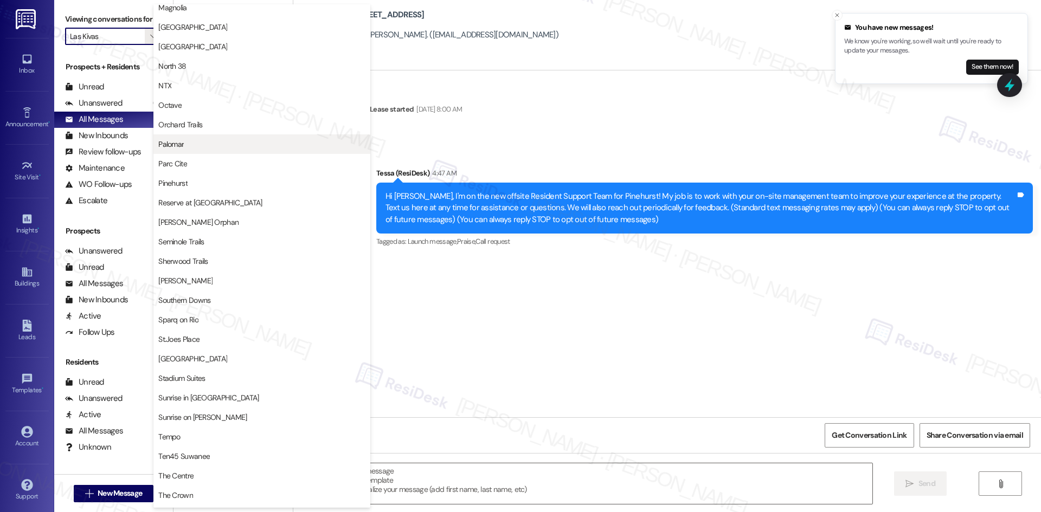
click at [217, 148] on span "Palomar" at bounding box center [261, 144] width 207 height 11
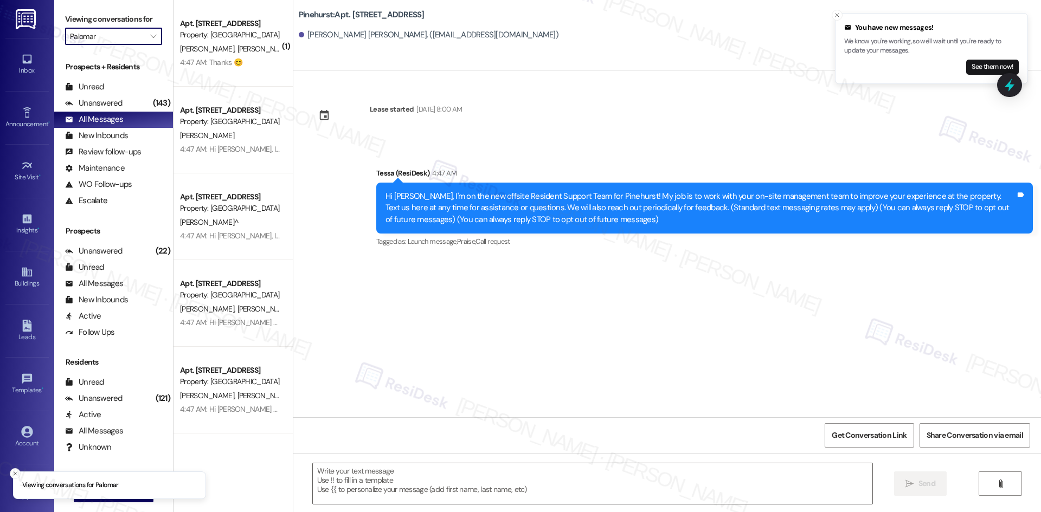
click at [120, 36] on input "Palomar" at bounding box center [107, 36] width 75 height 17
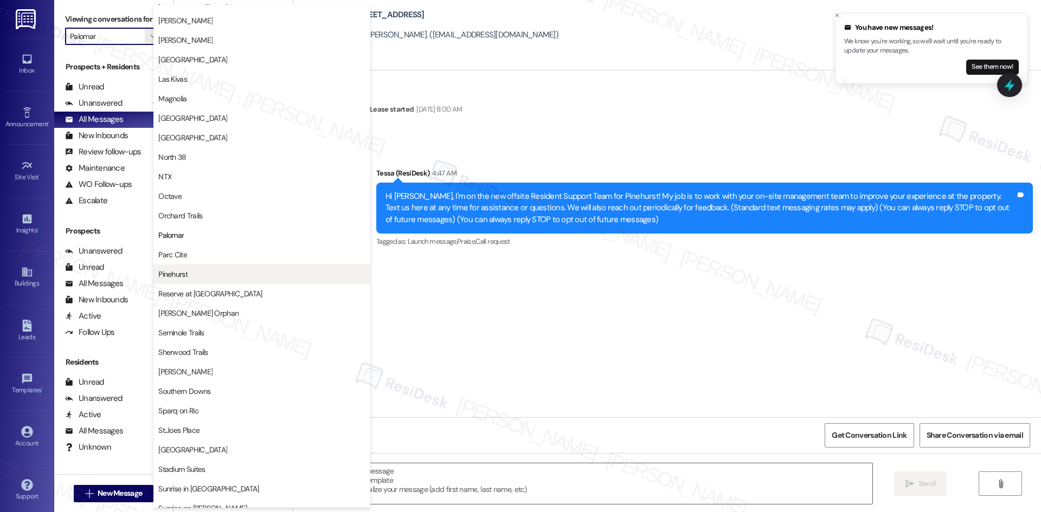
scroll to position [434, 0]
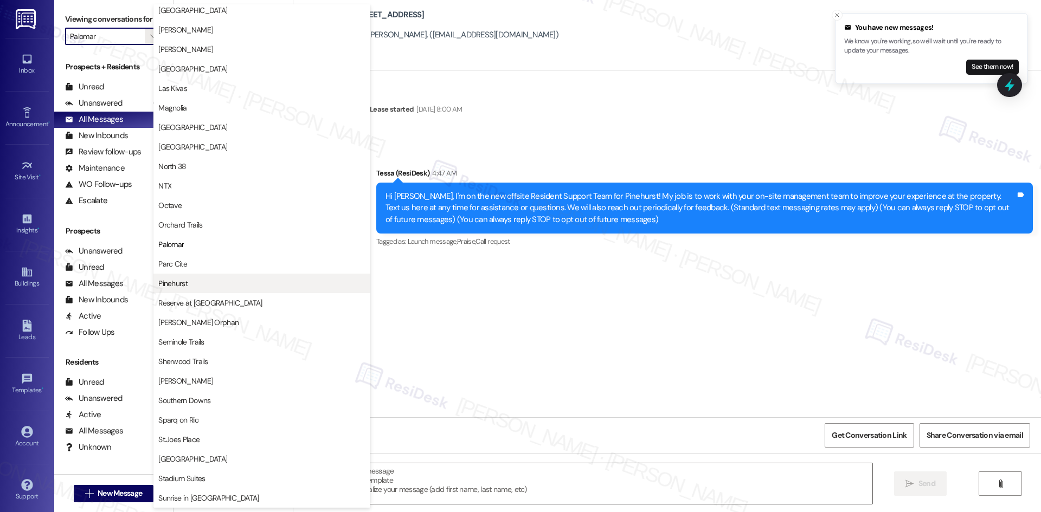
click at [236, 282] on span "Pinehurst" at bounding box center [261, 283] width 207 height 11
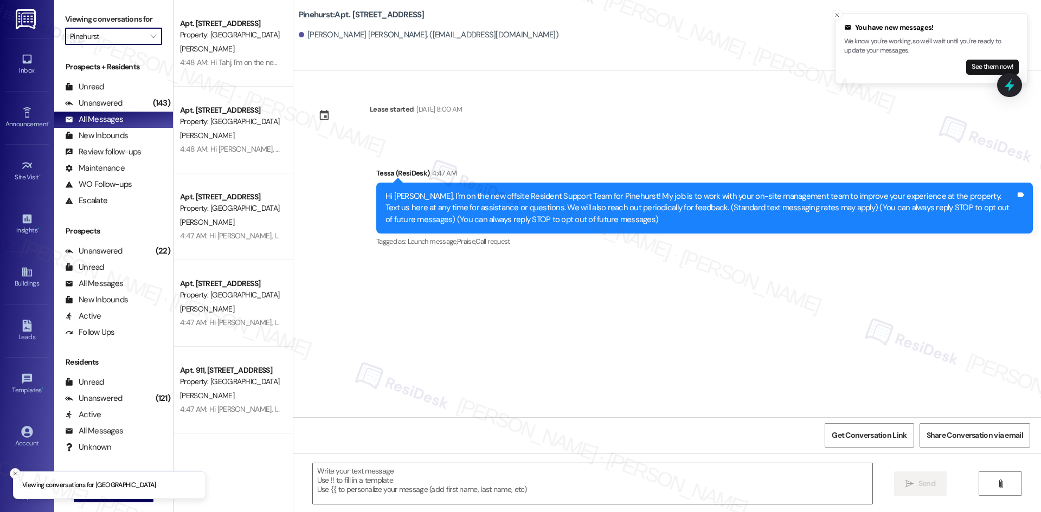
click at [125, 29] on input "Pinehurst" at bounding box center [107, 36] width 75 height 17
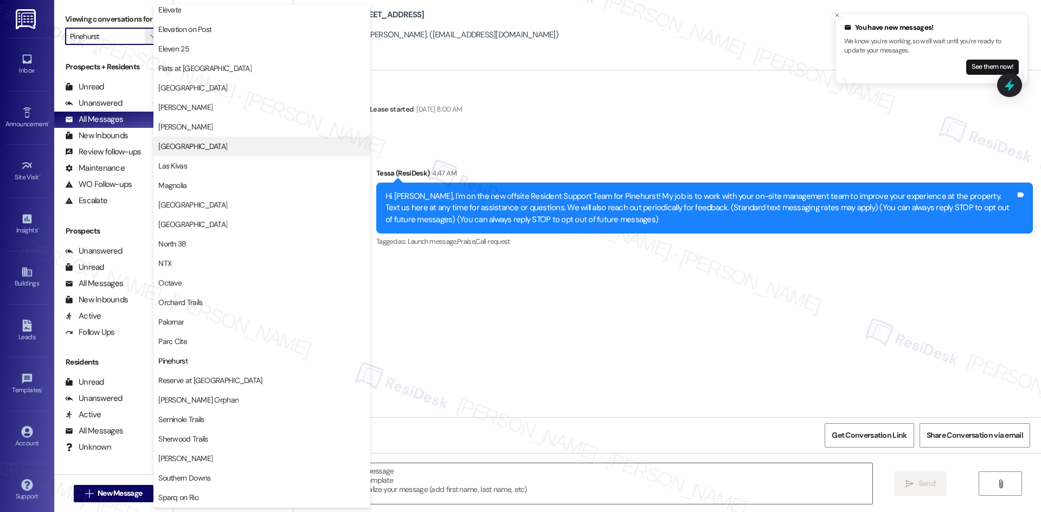
scroll to position [350, 0]
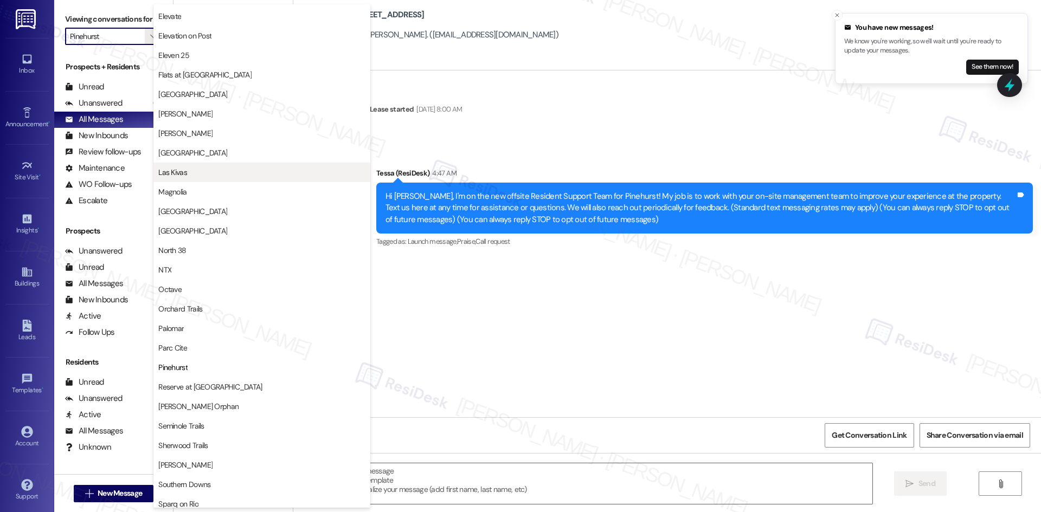
click at [197, 171] on span "Las Kivas" at bounding box center [261, 172] width 207 height 11
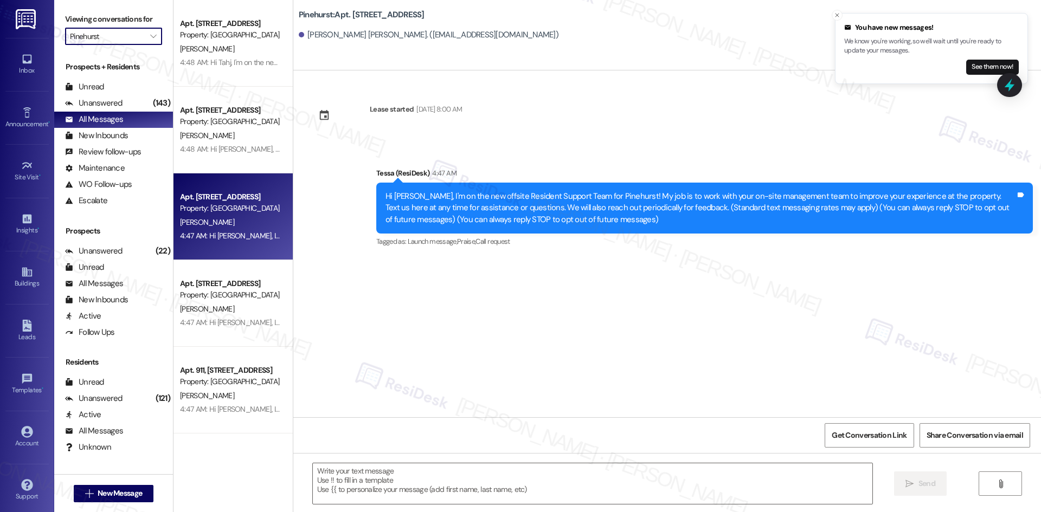
type input "Las Kivas"
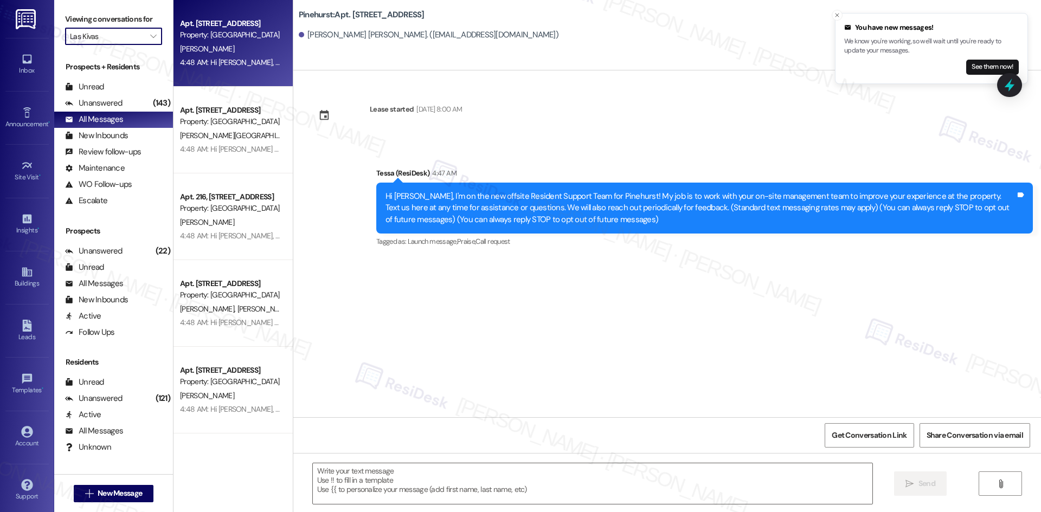
click at [231, 47] on div "S. Mischler" at bounding box center [230, 49] width 102 height 14
type textarea "Fetching suggested responses. Please feel free to read through the conversation…"
click at [126, 37] on input "Las Kivas" at bounding box center [107, 36] width 75 height 17
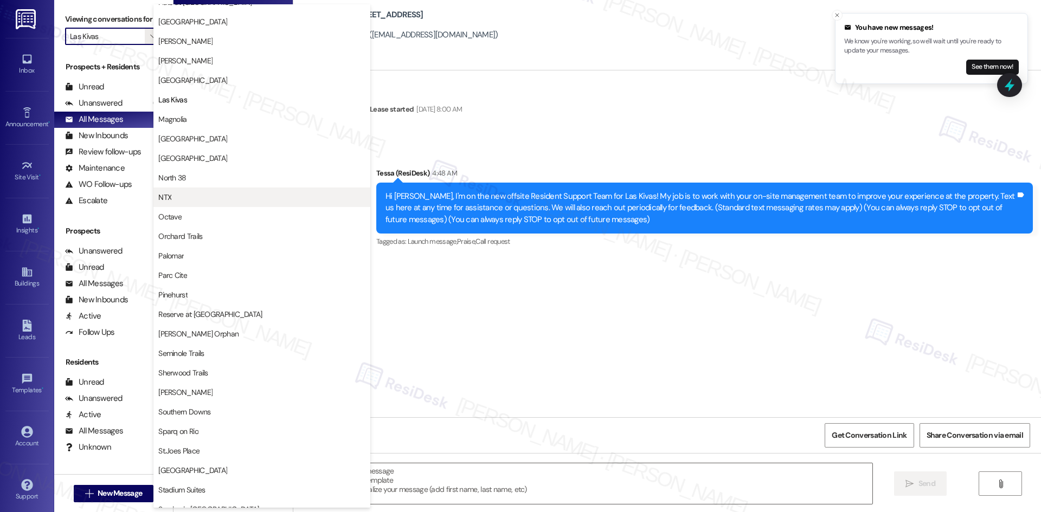
scroll to position [425, 0]
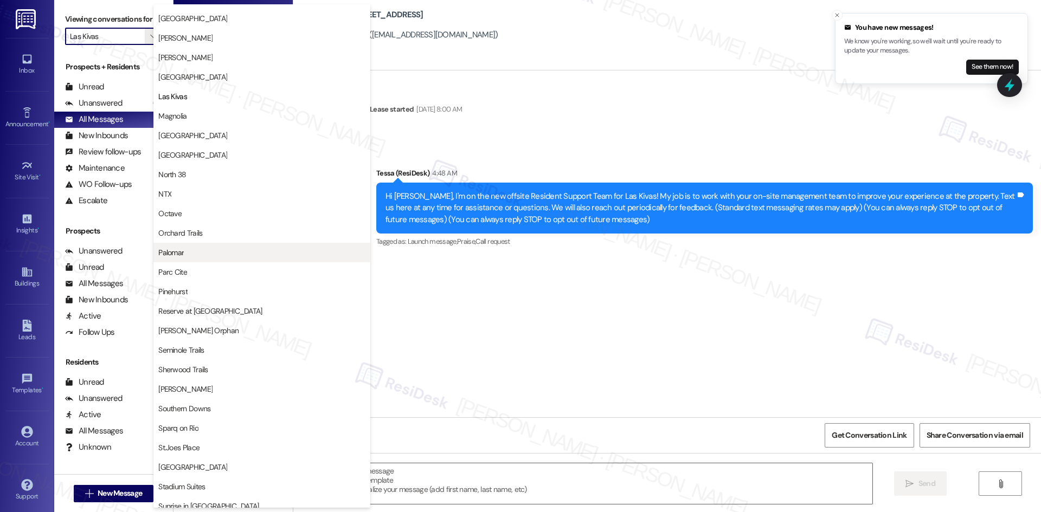
click at [204, 252] on span "Palomar" at bounding box center [261, 252] width 207 height 11
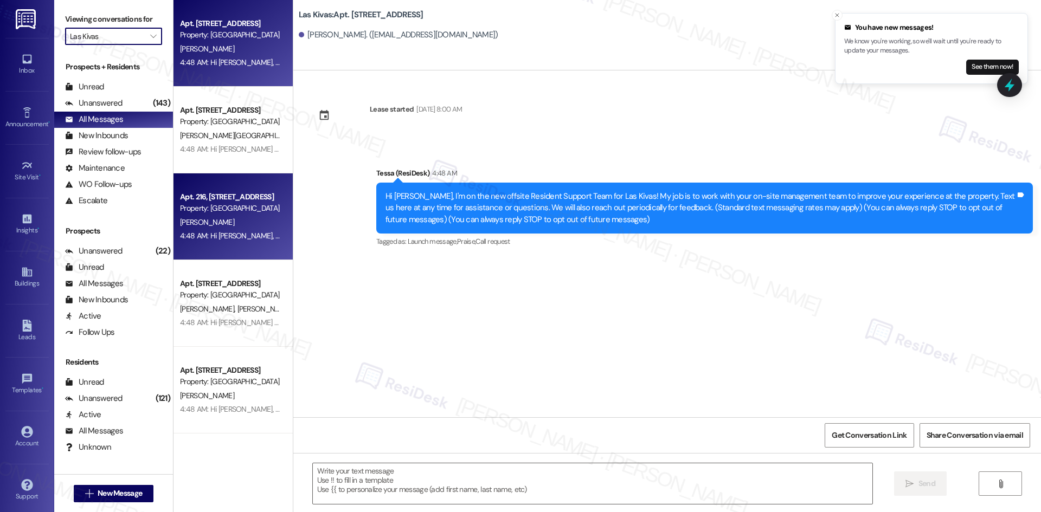
type input "Palomar"
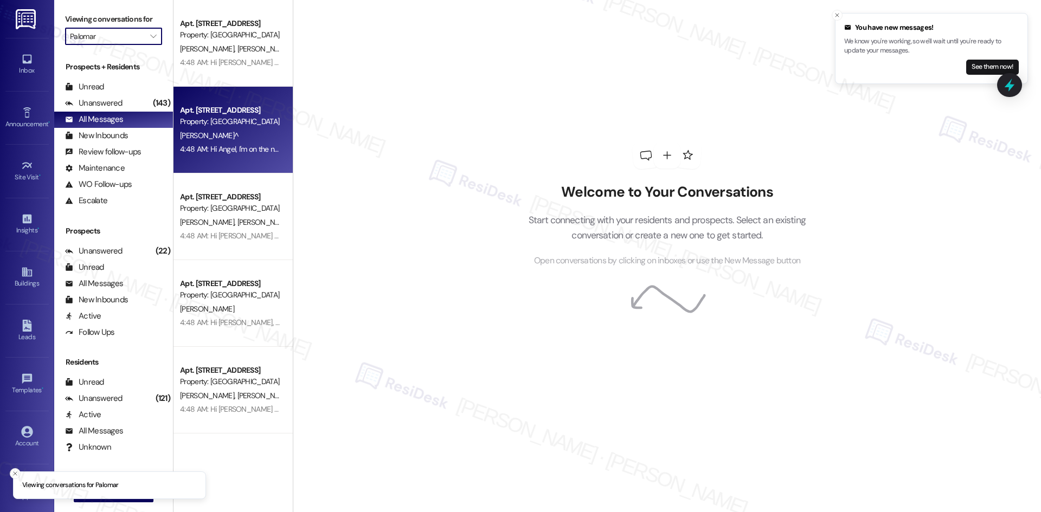
click at [229, 139] on div "A. Vizcarra^" at bounding box center [230, 136] width 102 height 14
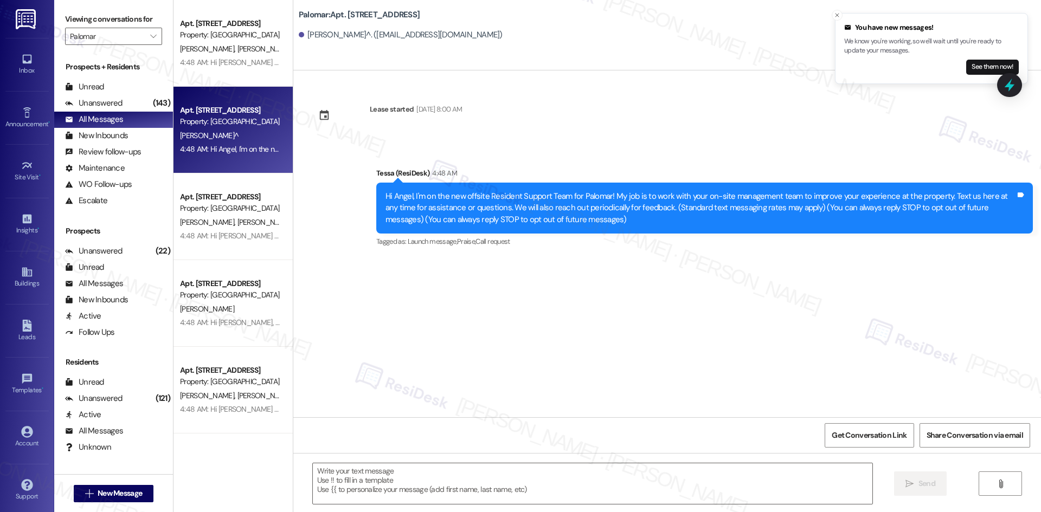
type textarea "Fetching suggested responses. Please feel free to read through the conversation…"
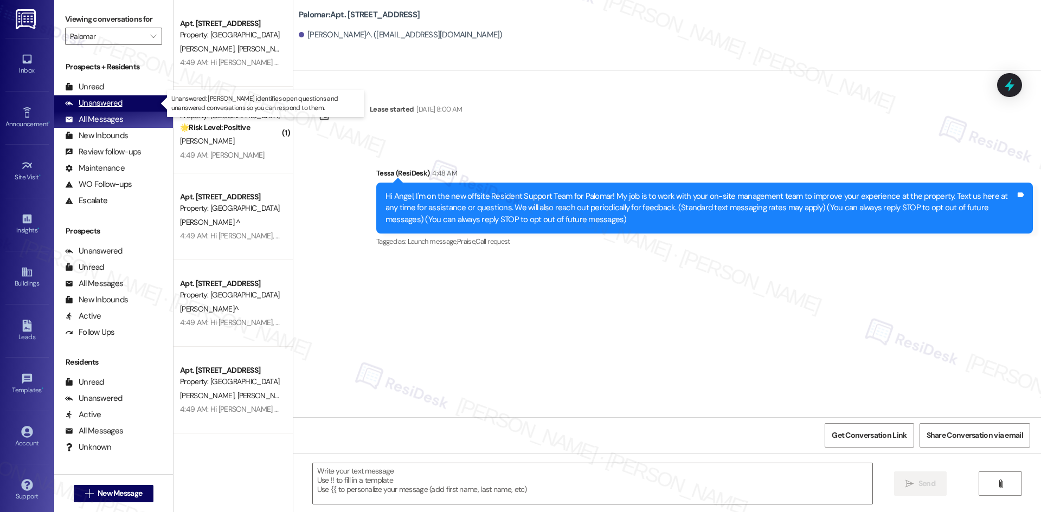
click at [103, 97] on div "Unanswered (0)" at bounding box center [113, 103] width 119 height 16
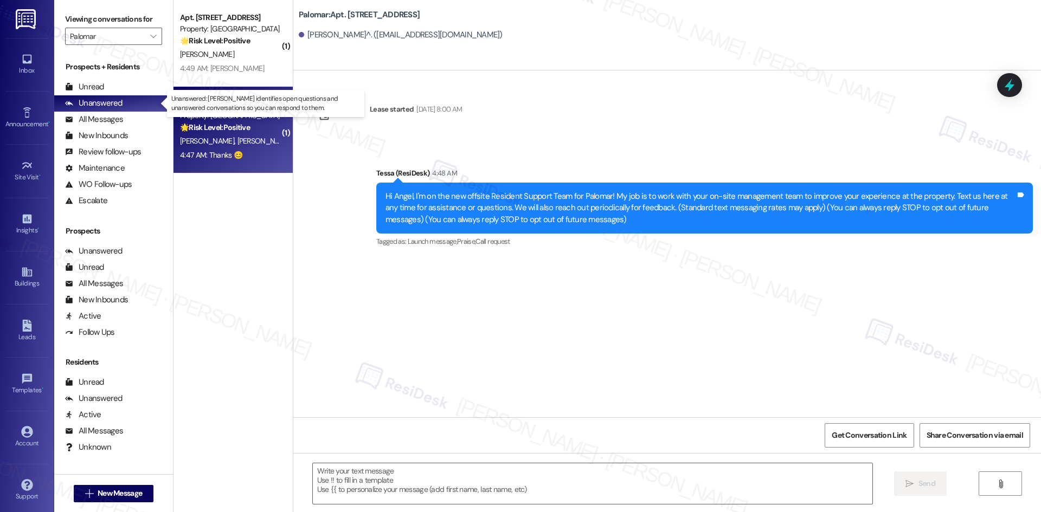
type textarea "Fetching suggested responses. Please feel free to read through the conversation…"
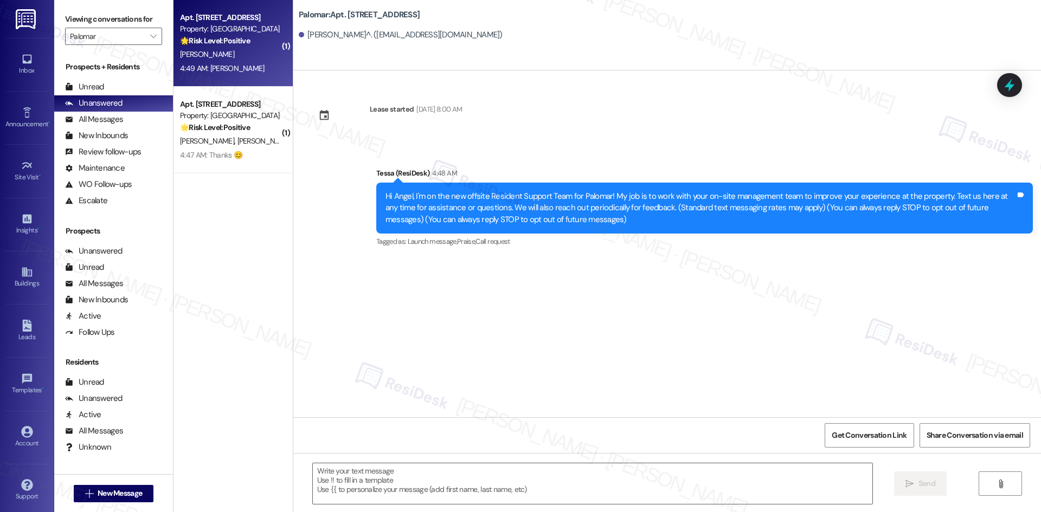
click at [244, 69] on div "4:49 AM: Okey dokey 4:49 AM: Okey dokey" at bounding box center [230, 69] width 102 height 14
type textarea "Fetching suggested responses. Please feel free to read through the conversation…"
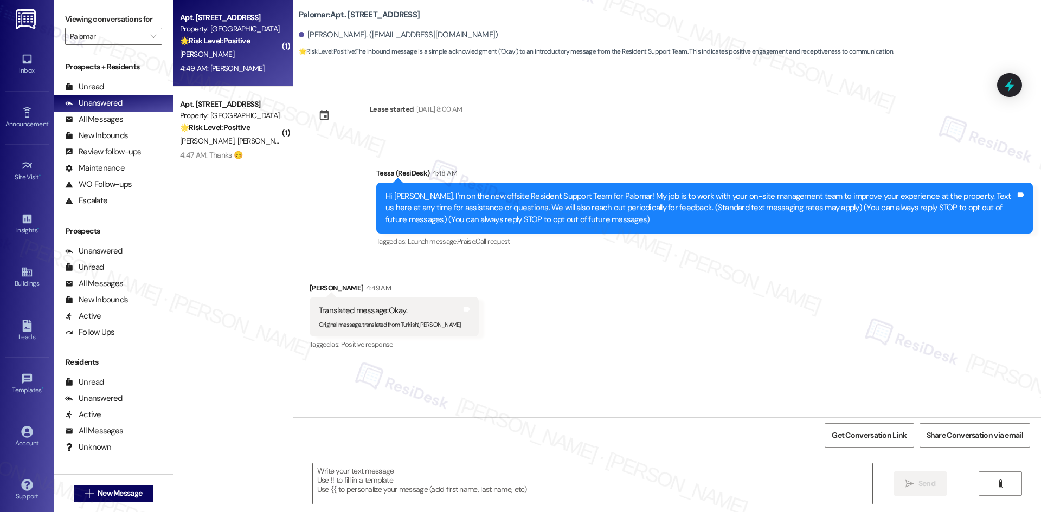
type textarea "Fetching suggested responses. Please feel free to read through the conversation…"
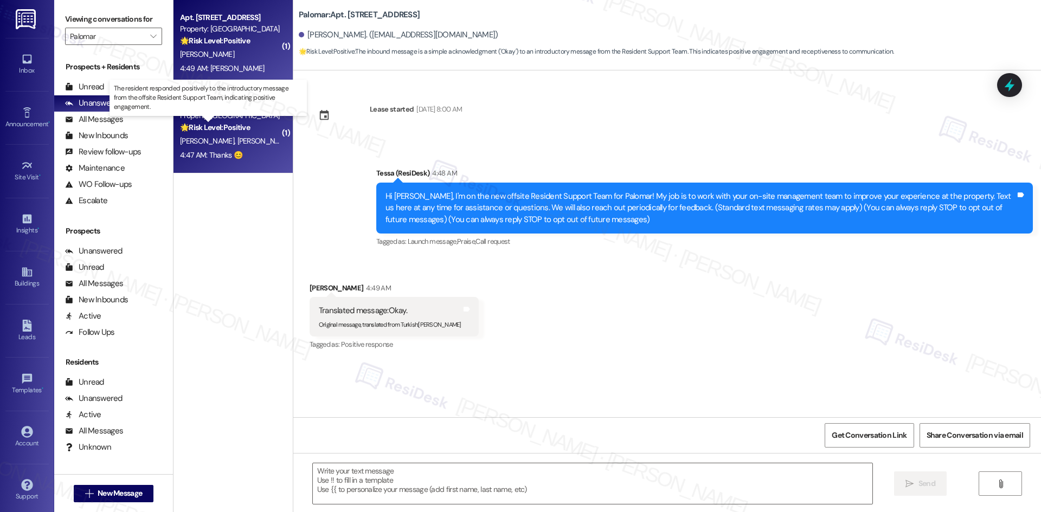
click at [204, 123] on strong "🌟 Risk Level: Positive" at bounding box center [215, 127] width 70 height 10
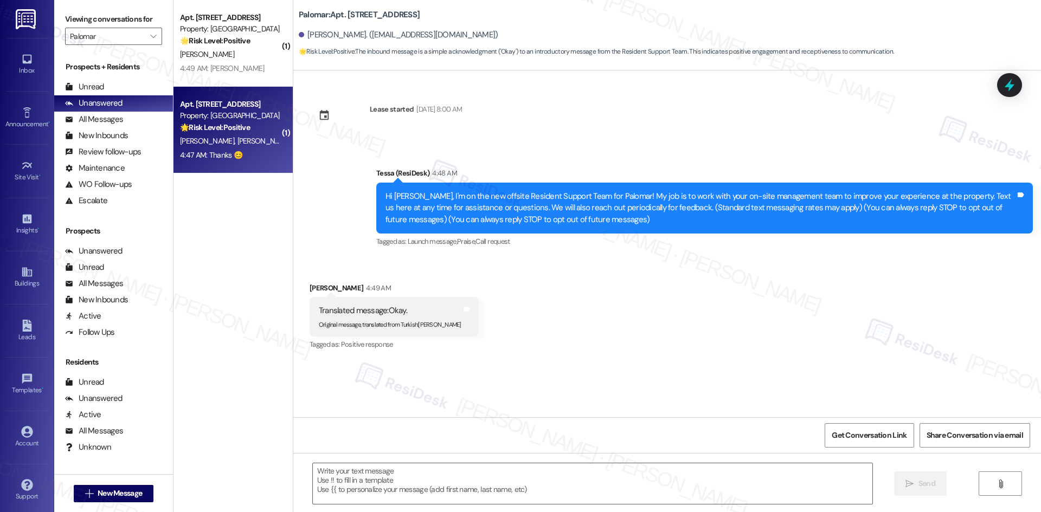
type textarea "Fetching suggested responses. Please feel free to read through the conversation…"
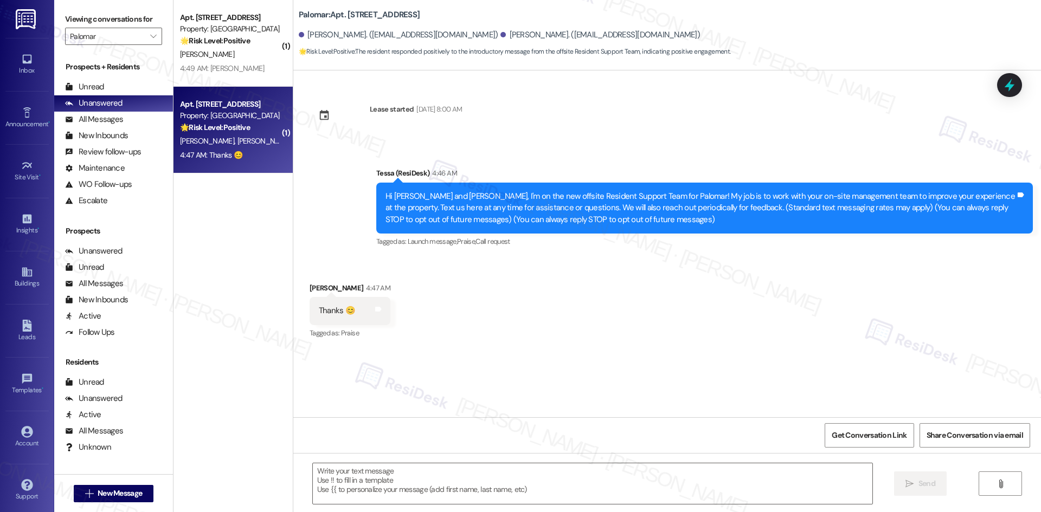
type textarea "Fetching suggested responses. Please feel free to read through the conversation…"
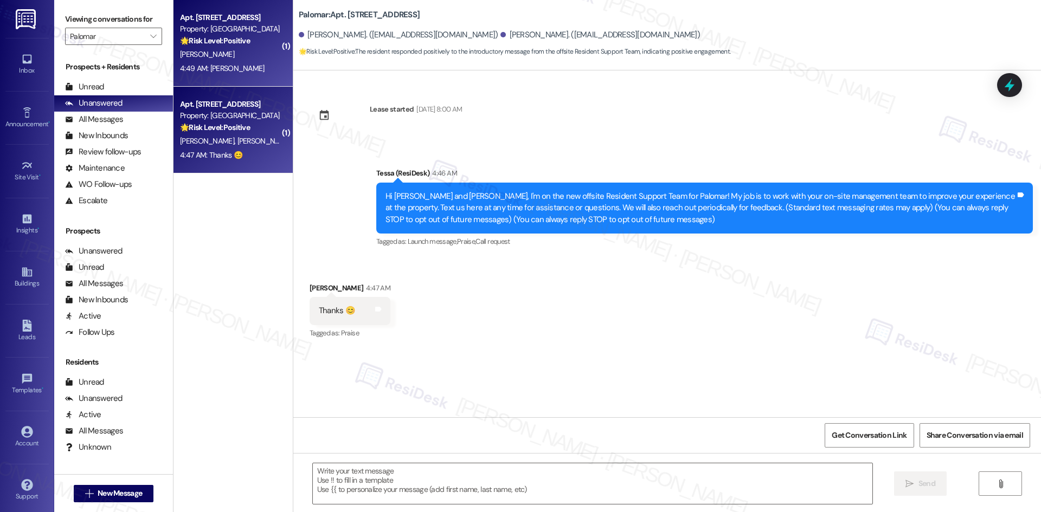
click at [228, 64] on div "4:49 AM: Okey dokey 4:49 AM: Okey dokey" at bounding box center [222, 68] width 85 height 10
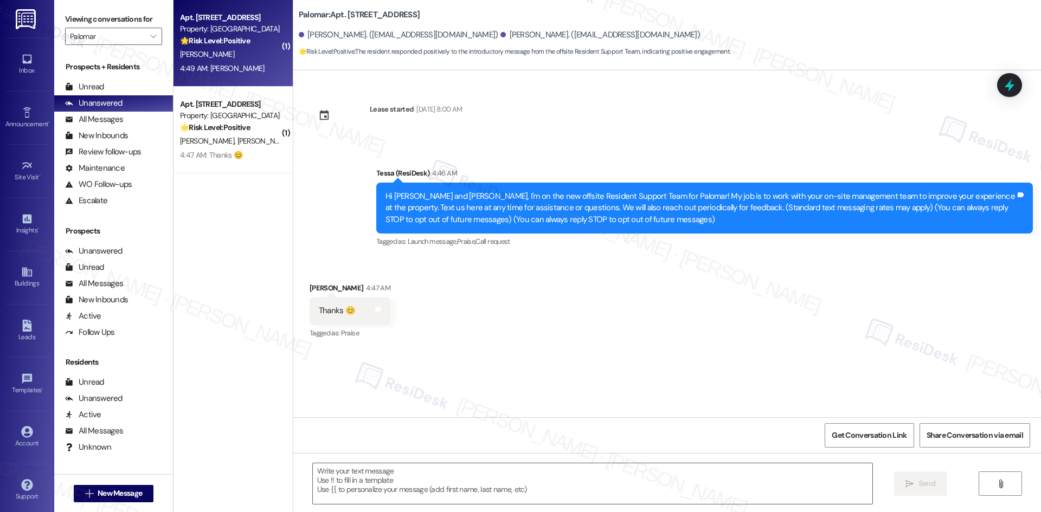
type textarea "Fetching suggested responses. Please feel free to read through the conversation…"
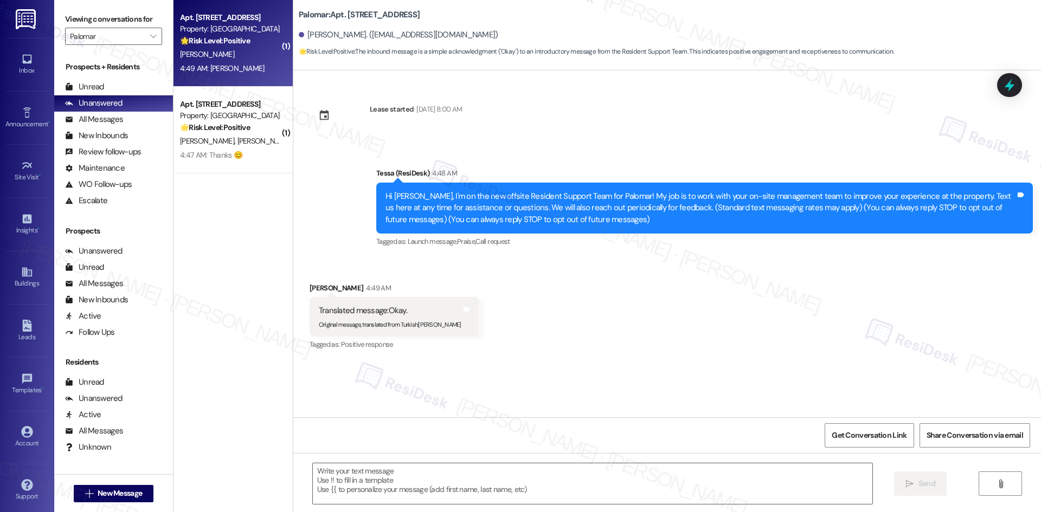
type textarea "Fetching suggested responses. Please feel free to read through the conversation…"
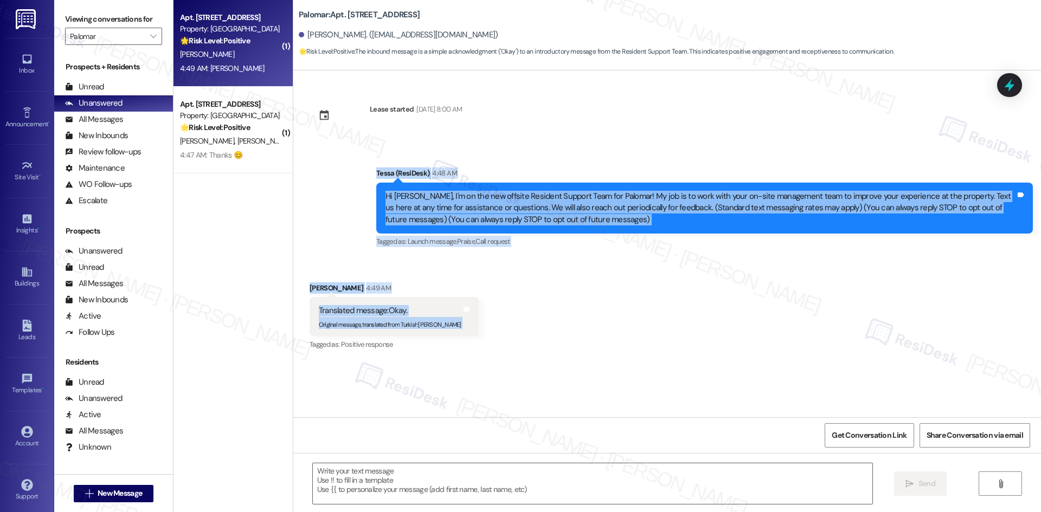
drag, startPoint x: 339, startPoint y: 168, endPoint x: 515, endPoint y: 321, distance: 233.2
click at [515, 321] on div "Lease started Apr 01, 2025 at 8:00 AM Announcement, sent via SMS Tessa (ResiDes…" at bounding box center [666, 243] width 747 height 347
copy div "Tessa (ResiDesk) 4:48 AM Hi Thelma, I'm on the new offsite Resident Support Tea…"
click at [617, 327] on div "Received via SMS Thelma Davenport 4:49 AM Translated message: Okay. Original me…" at bounding box center [666, 309] width 747 height 103
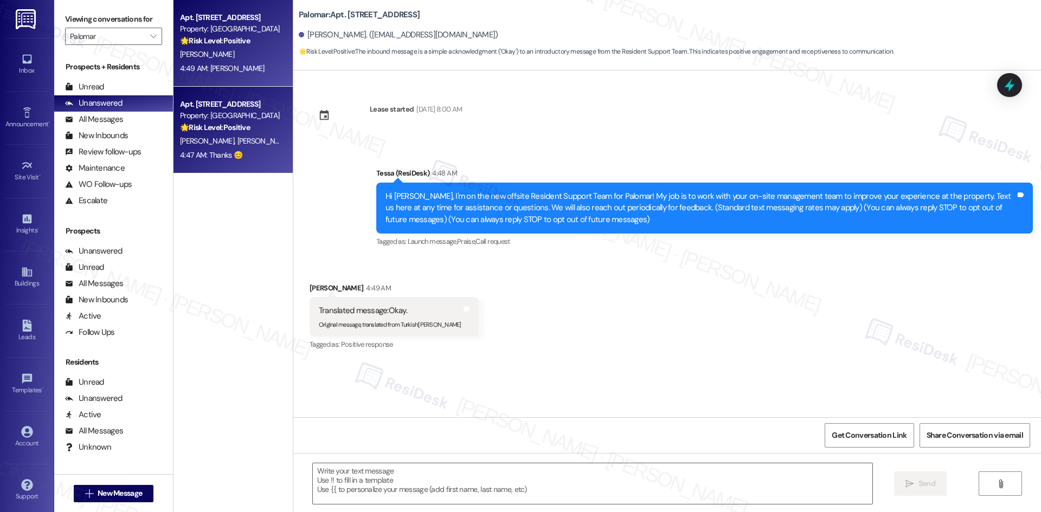
click at [228, 131] on strong "🌟 Risk Level: Positive" at bounding box center [215, 127] width 70 height 10
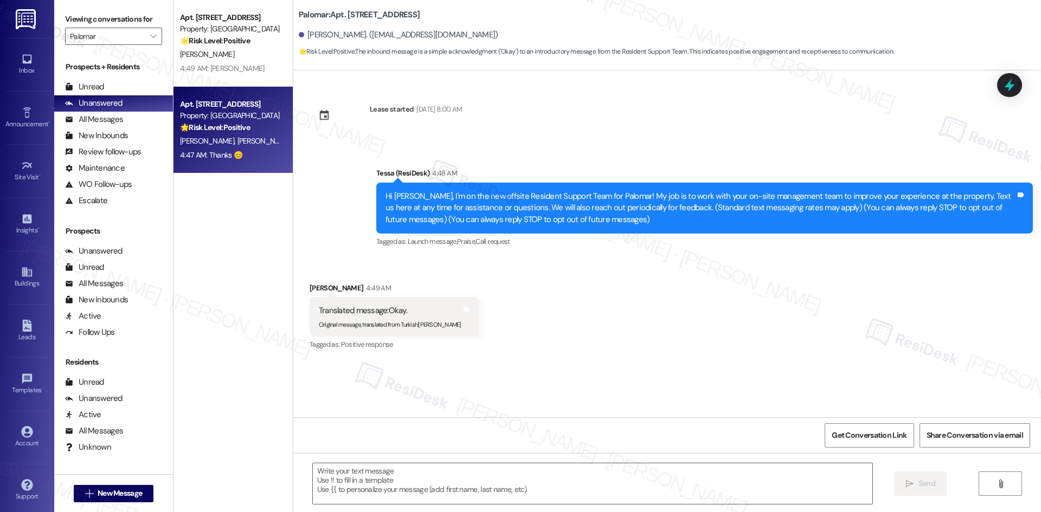
type textarea "Fetching suggested responses. Please feel free to read through the conversation…"
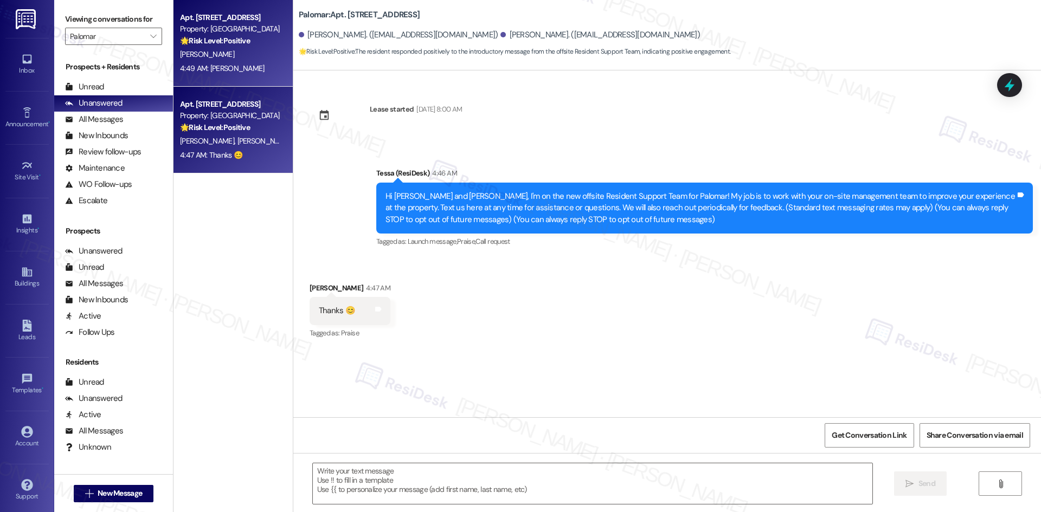
click at [216, 70] on div "4:49 AM: Okey dokey 4:49 AM: Okey dokey" at bounding box center [222, 68] width 85 height 10
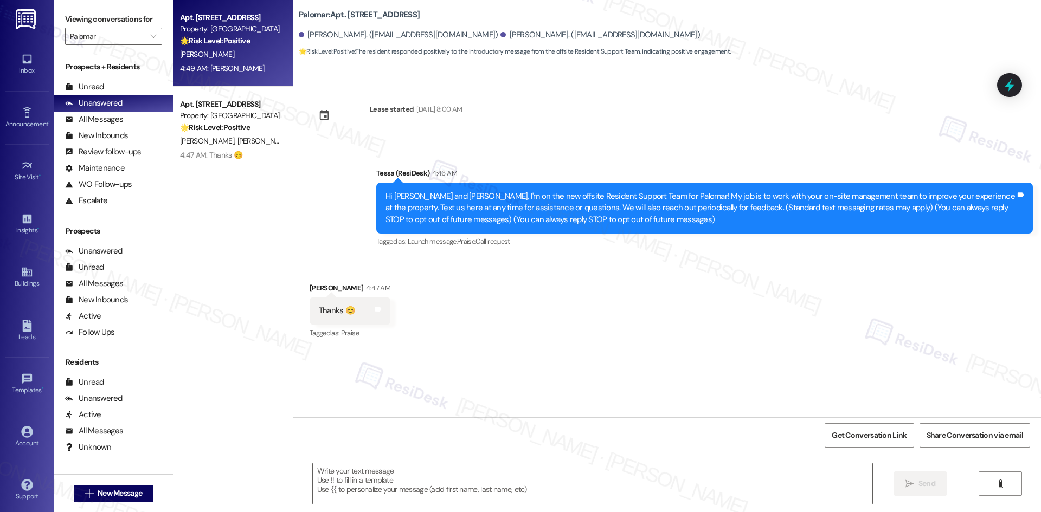
type textarea "Fetching suggested responses. Please feel free to read through the conversation…"
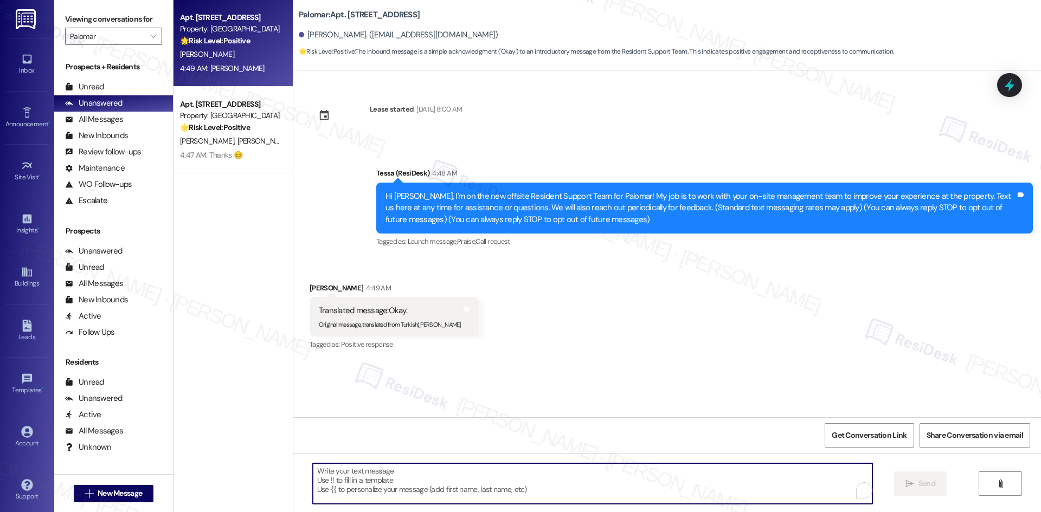
click at [444, 485] on textarea "To enrich screen reader interactions, please activate Accessibility in Grammarl…" at bounding box center [592, 483] width 559 height 41
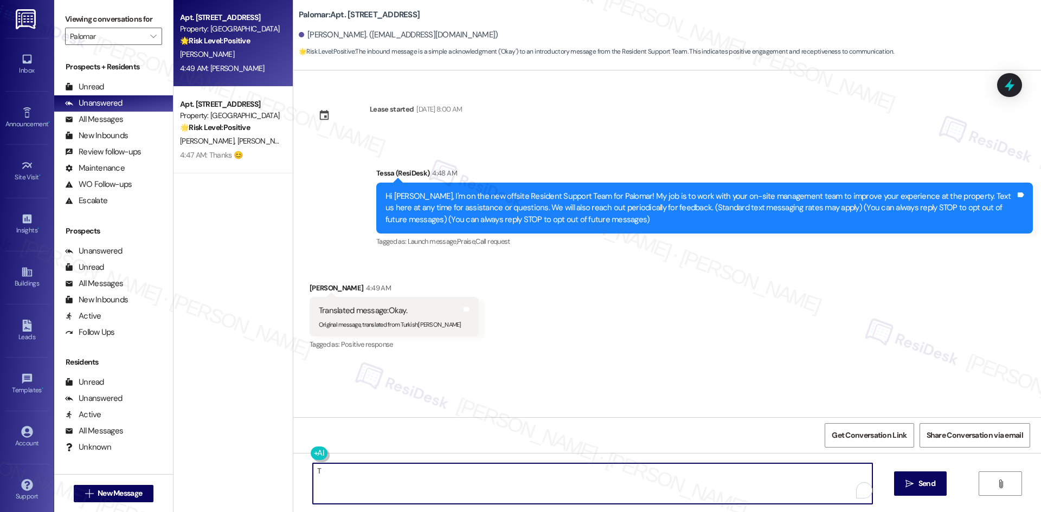
paste textarea "hanks for confirming, Thelma!"
type textarea "Thanks for confirming, Thelma!"
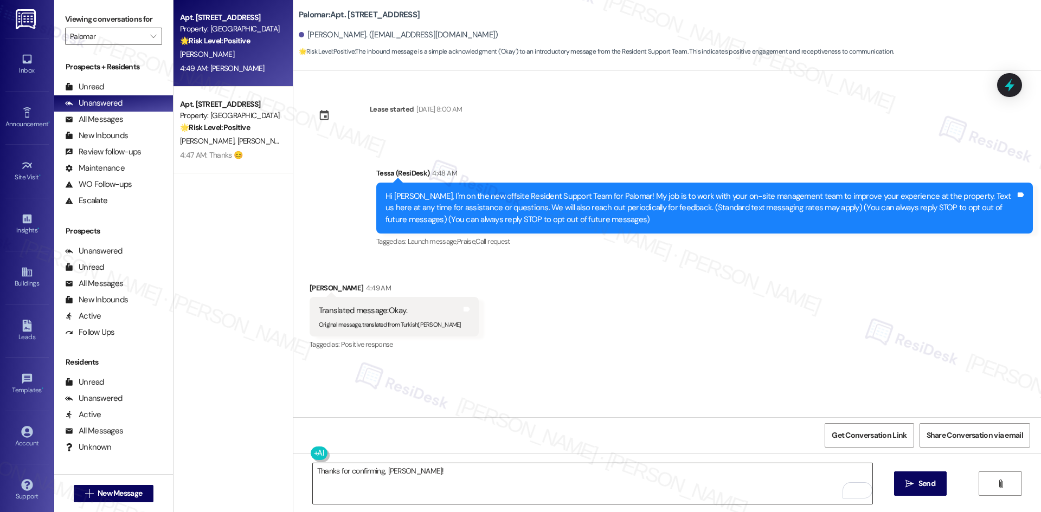
drag, startPoint x: 898, startPoint y: 485, endPoint x: 747, endPoint y: 488, distance: 150.7
click at [897, 488] on button " Send" at bounding box center [920, 484] width 53 height 24
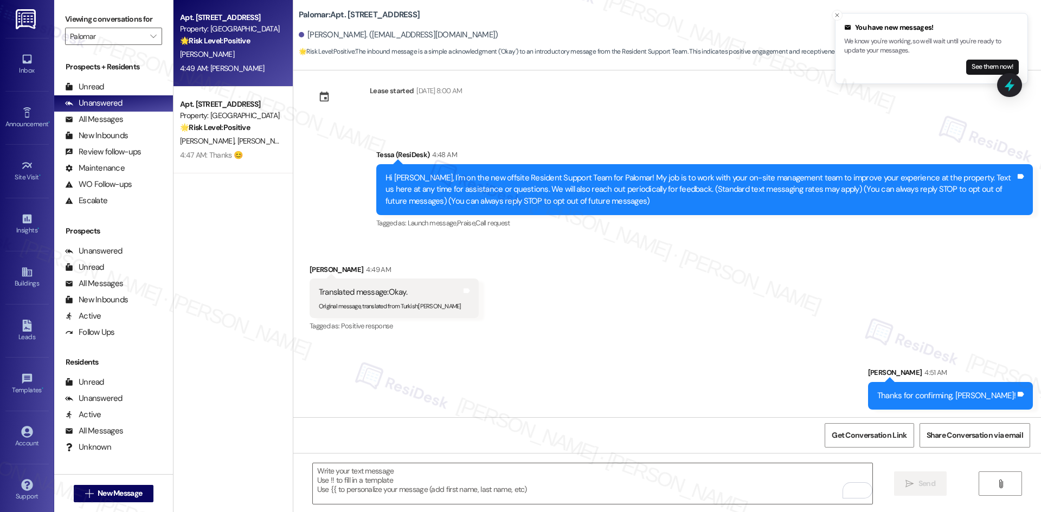
scroll to position [20, 0]
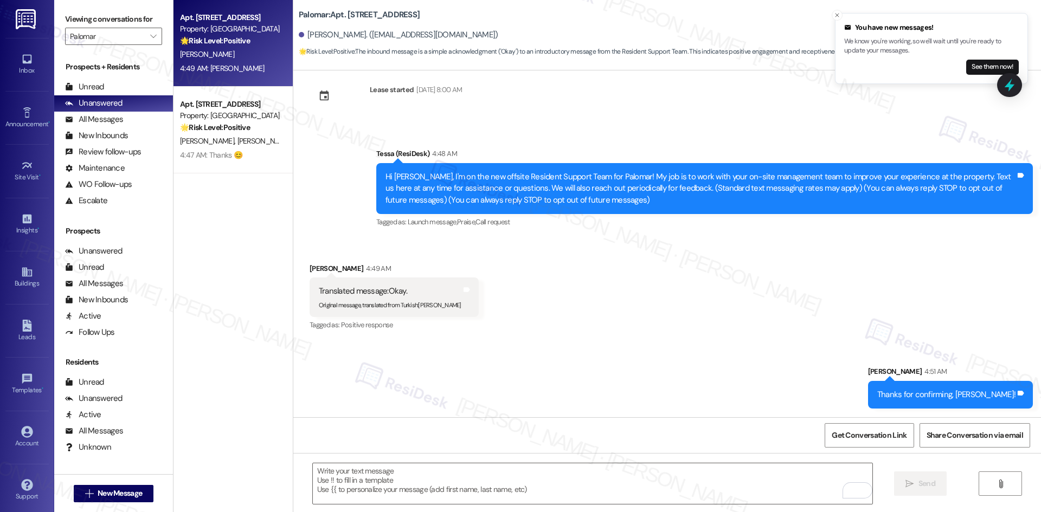
click at [616, 349] on div "Sent via SMS Sarah 4:51 AM Thanks for confirming, Thelma! Tags and notes" at bounding box center [666, 378] width 747 height 75
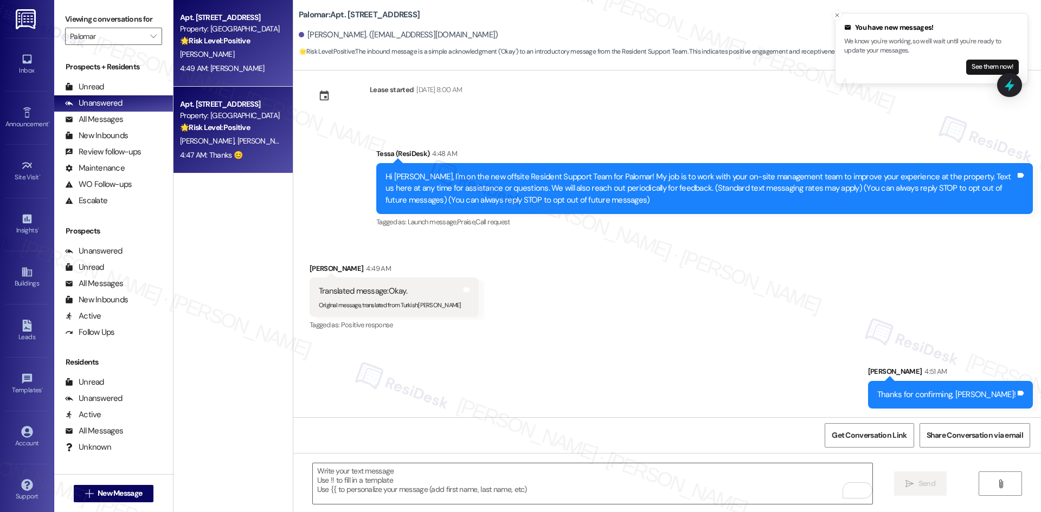
click at [236, 149] on div "4:47 AM: Thanks 😊 4:47 AM: Thanks 😊" at bounding box center [230, 156] width 102 height 14
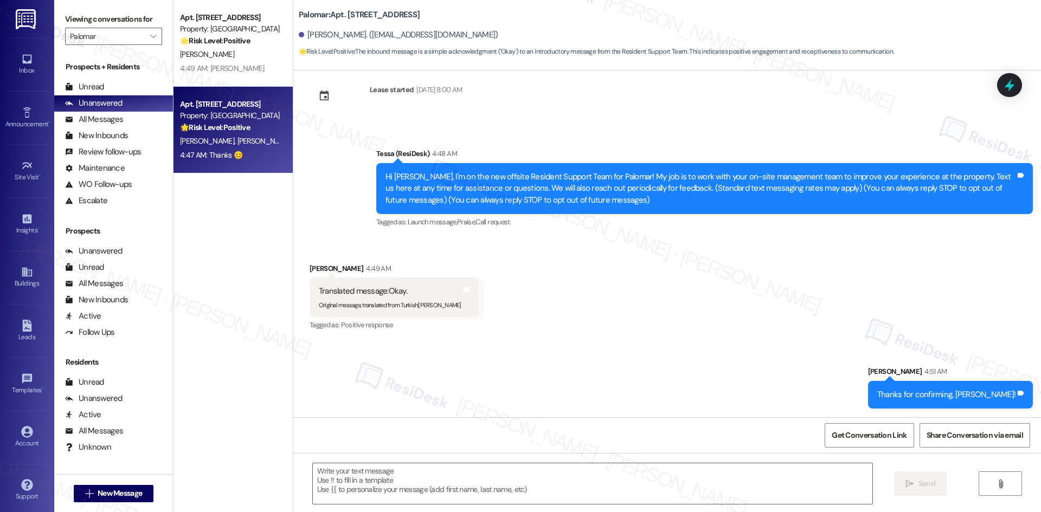
type textarea "Fetching suggested responses. Please feel free to read through the conversation…"
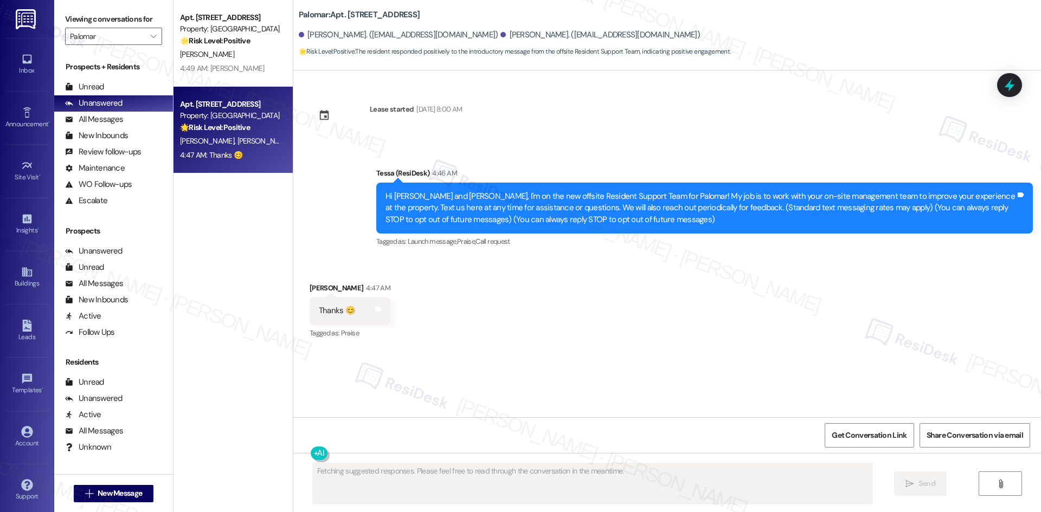
scroll to position [0, 0]
click at [223, 61] on div "T. Davenport" at bounding box center [230, 55] width 102 height 14
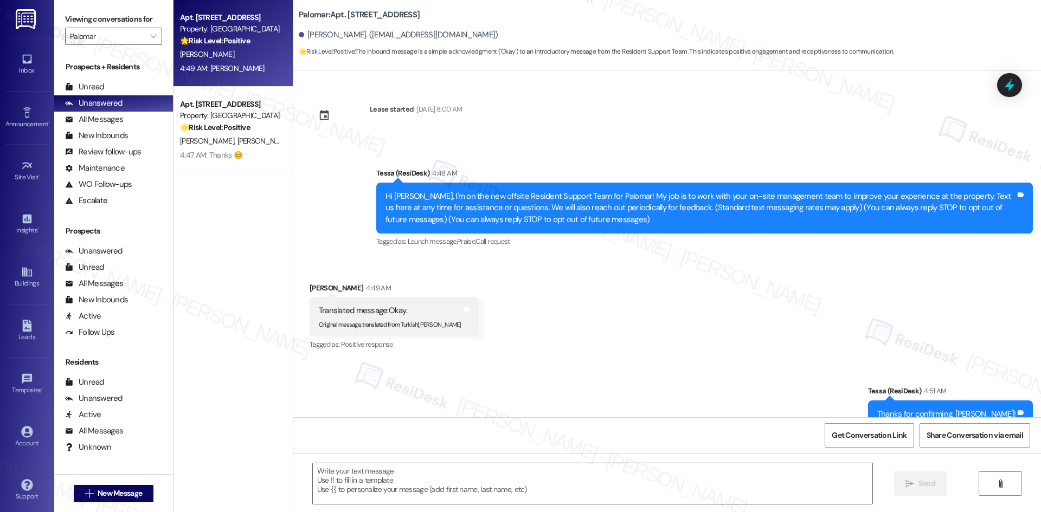
type textarea "Fetching suggested responses. Please feel free to read through the conversation…"
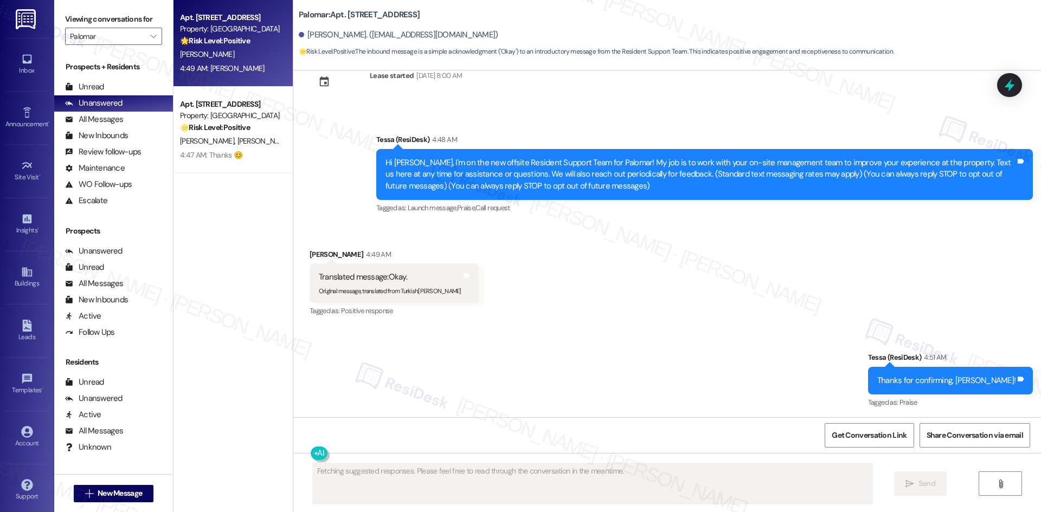
scroll to position [35, 0]
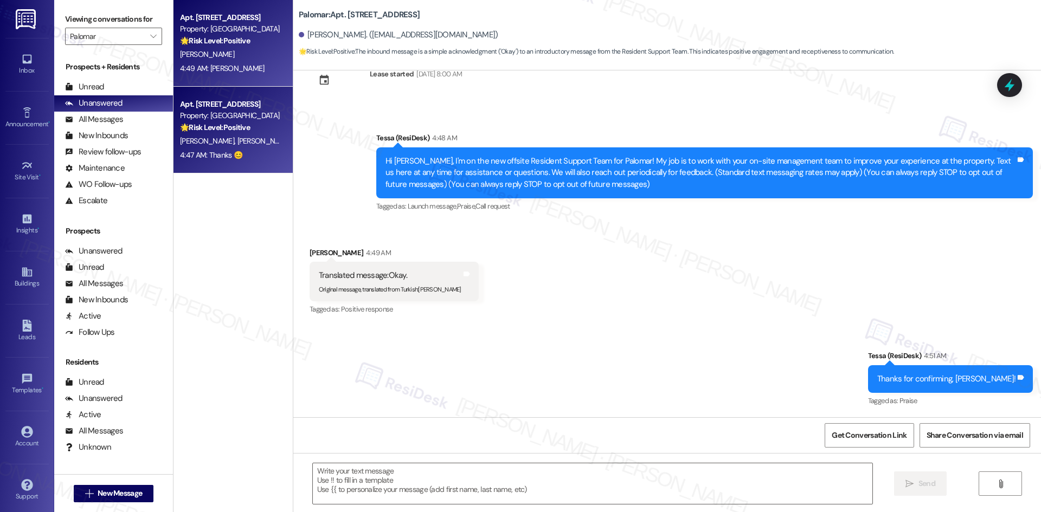
click at [243, 146] on div "S. Martin T. Calzadillas" at bounding box center [230, 141] width 102 height 14
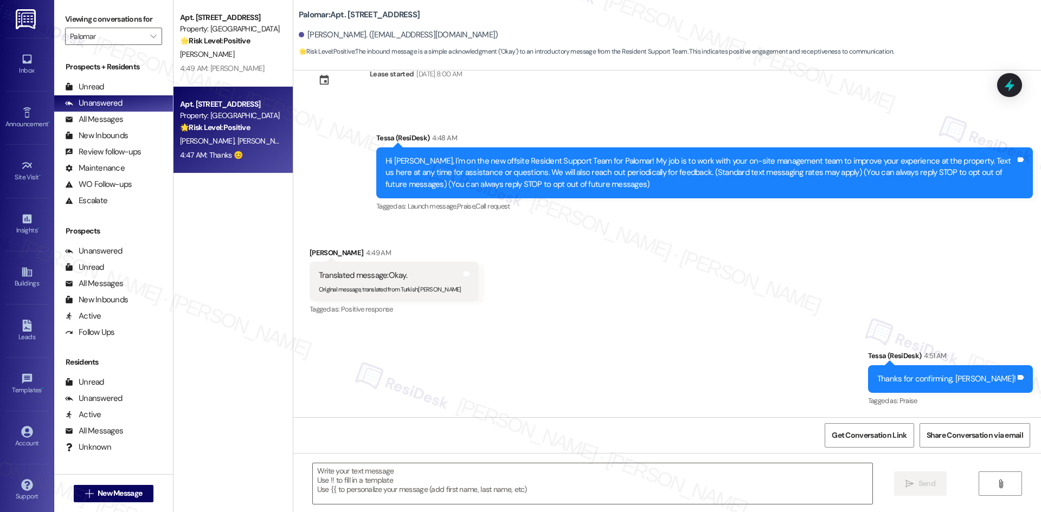
type textarea "Fetching suggested responses. Please feel free to read through the conversation…"
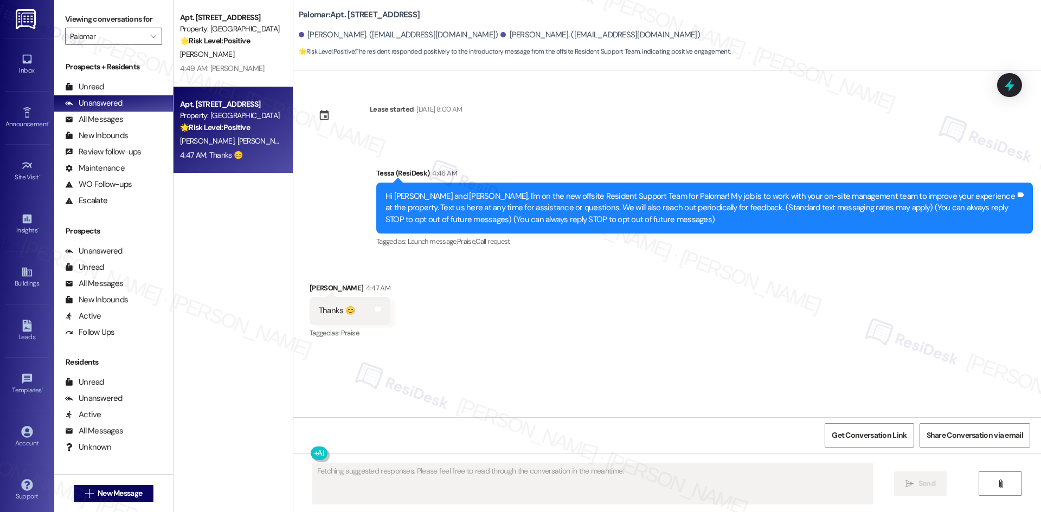
scroll to position [0, 0]
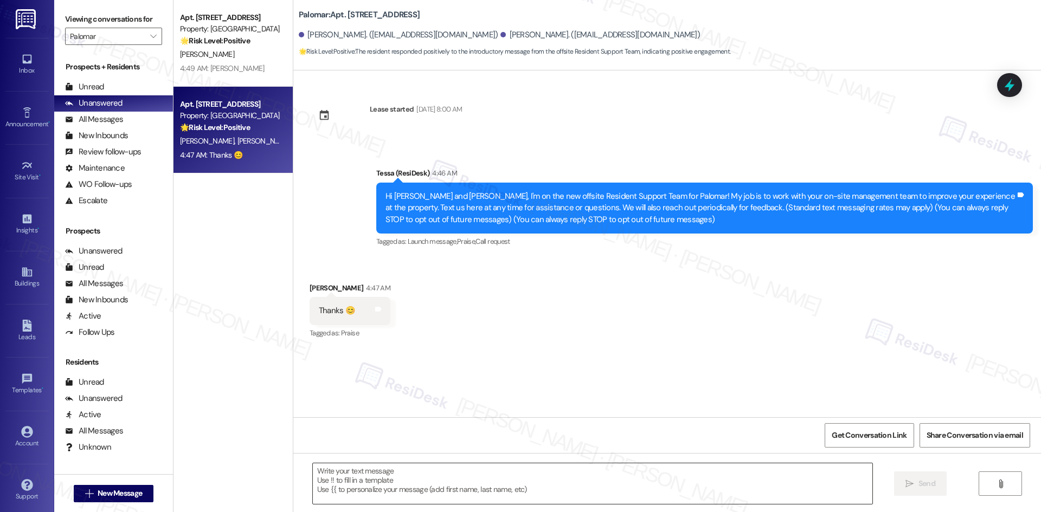
click at [437, 484] on textarea at bounding box center [592, 483] width 559 height 41
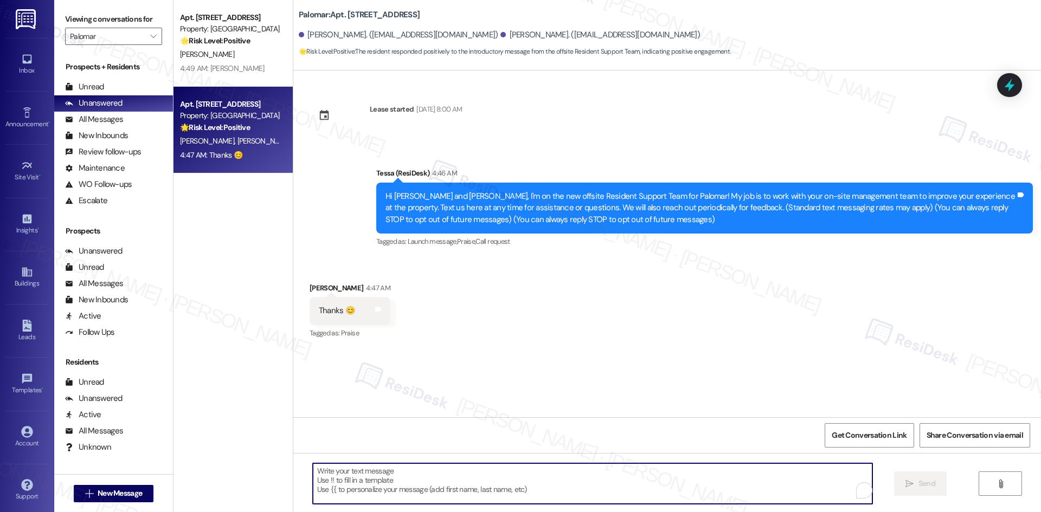
paste textarea "You’re welcome, [PERSON_NAME]! 😊"
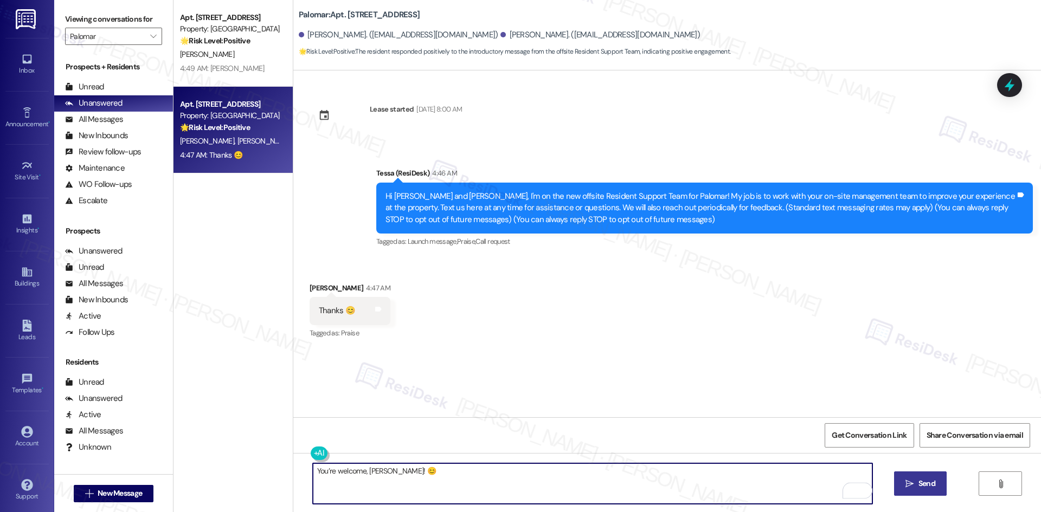
type textarea "You’re welcome, [PERSON_NAME]! 😊"
click at [919, 487] on span "Send" at bounding box center [926, 483] width 17 height 11
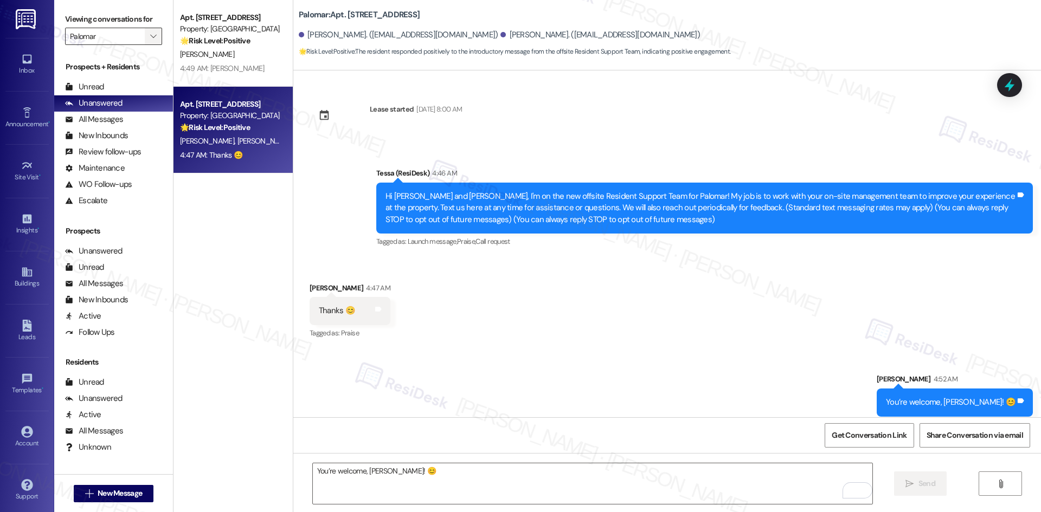
click at [145, 34] on button "" at bounding box center [153, 36] width 17 height 17
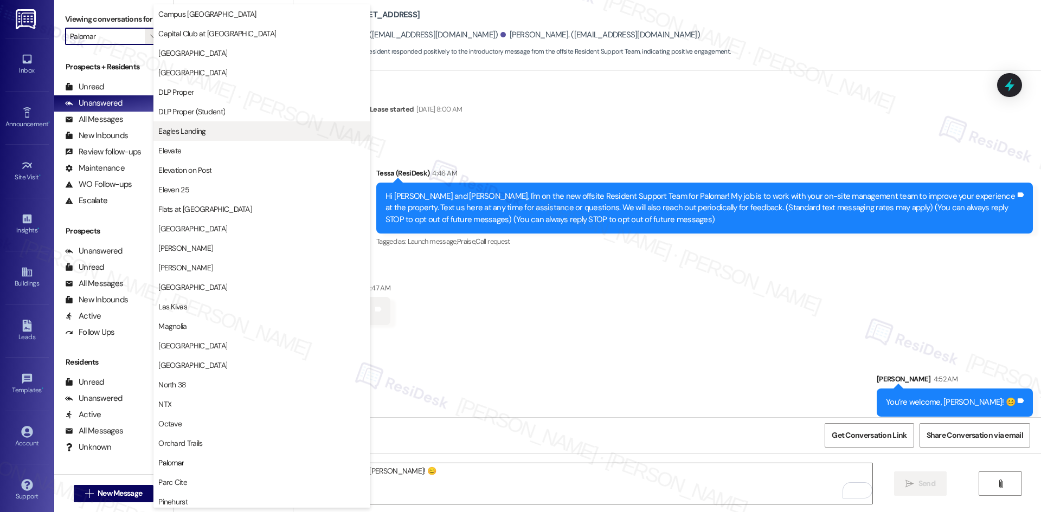
scroll to position [187, 0]
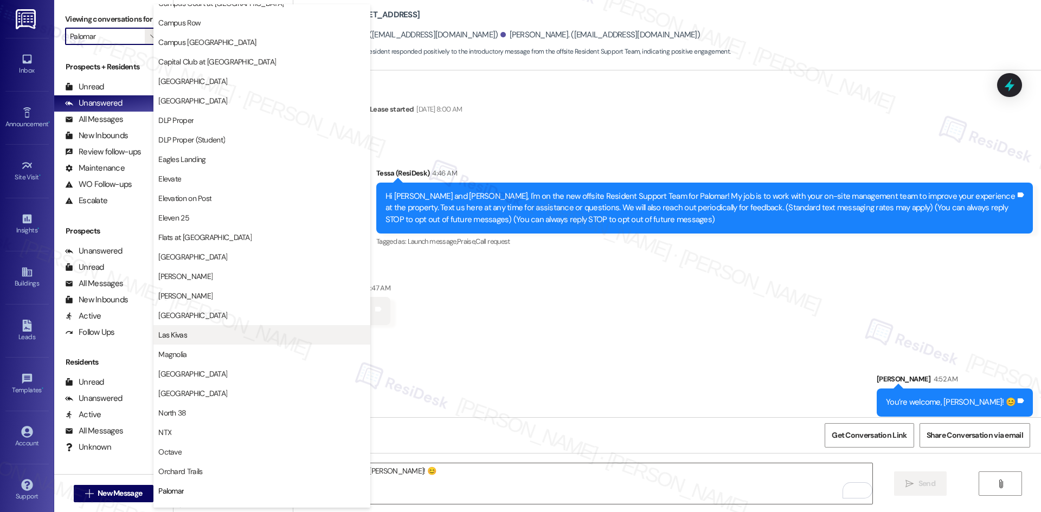
click at [224, 341] on button "Las Kivas" at bounding box center [261, 335] width 217 height 20
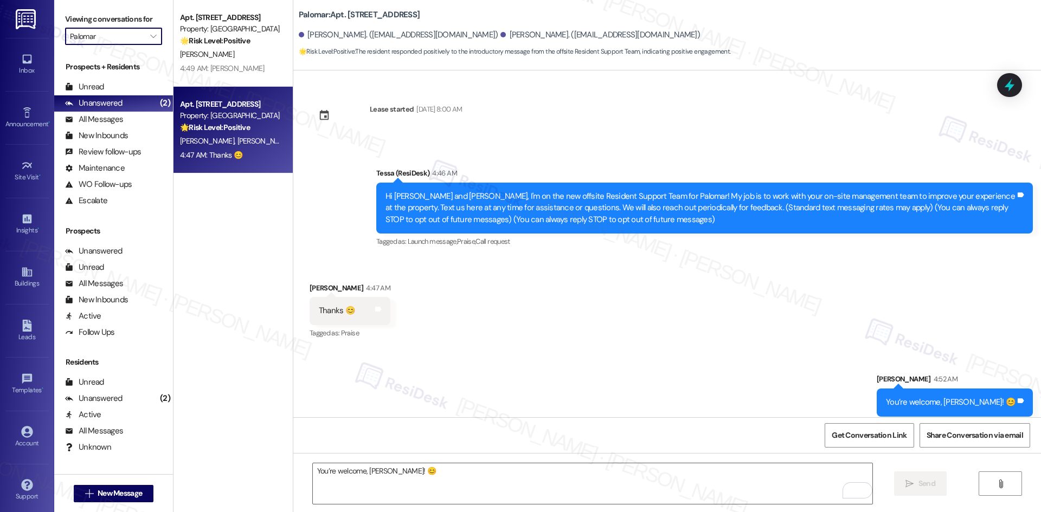
type input "Las Kivas"
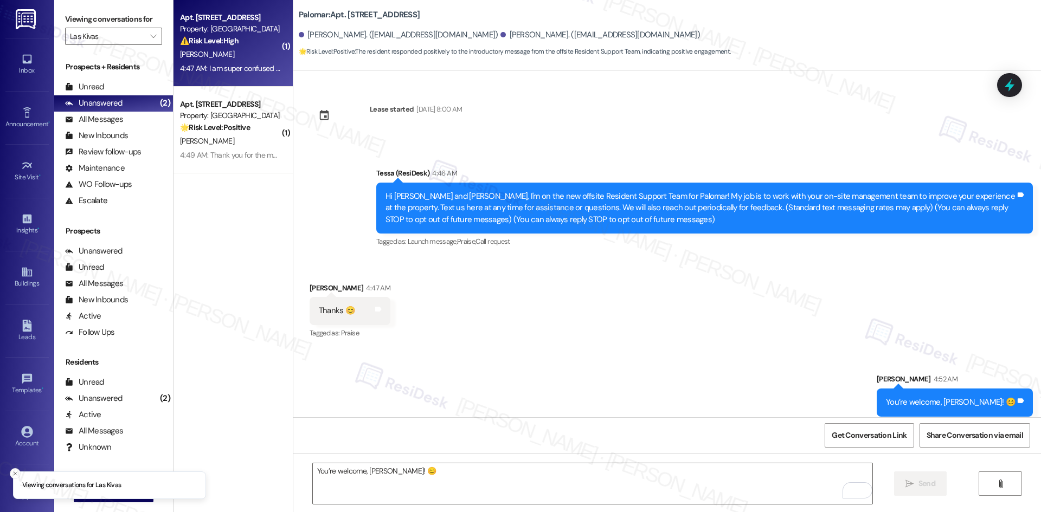
click at [227, 59] on div "[PERSON_NAME]" at bounding box center [230, 55] width 102 height 14
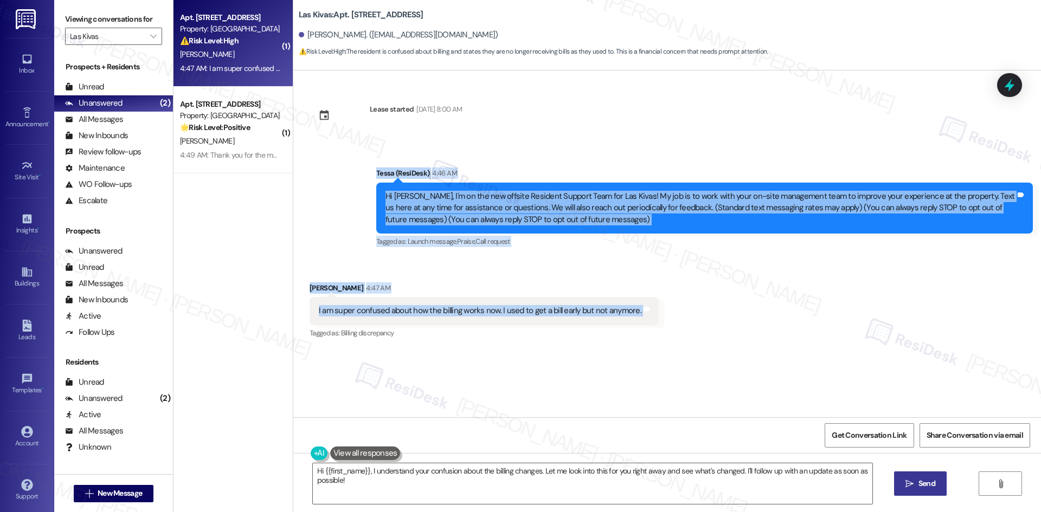
drag, startPoint x: 350, startPoint y: 167, endPoint x: 682, endPoint y: 317, distance: 364.1
click at [682, 317] on div "Lease started [DATE] 8:00 AM Announcement, sent via SMS Tessa (ResiDesk) 4:46 A…" at bounding box center [666, 243] width 747 height 347
copy div "Tessa (ResiDesk) 4:46 AM Hi [PERSON_NAME], I'm on the new offsite Resident Supp…"
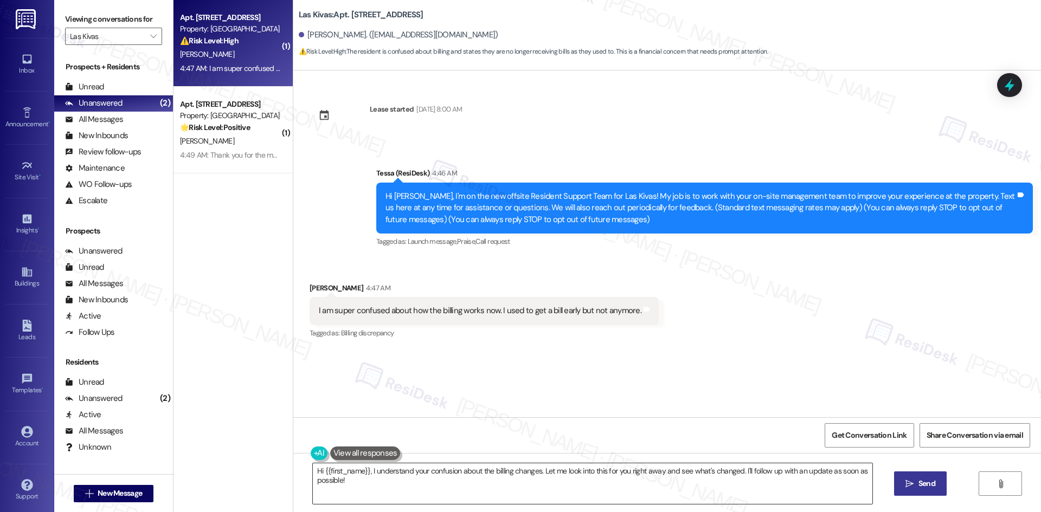
click at [594, 479] on textarea "Hi {{first_name}}, I understand your confusion about the billing changes. Let m…" at bounding box center [592, 483] width 559 height 41
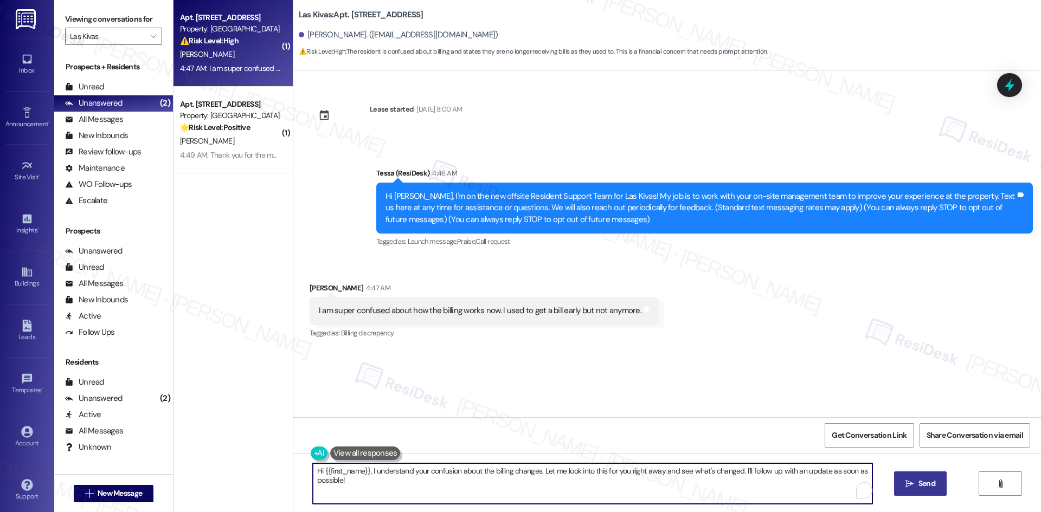
paste textarea "Thanks for letting me know, [PERSON_NAME]. Can you share what’s most confusing …"
type textarea "Thanks for letting me know, [PERSON_NAME]. Can you share what’s most confusing …"
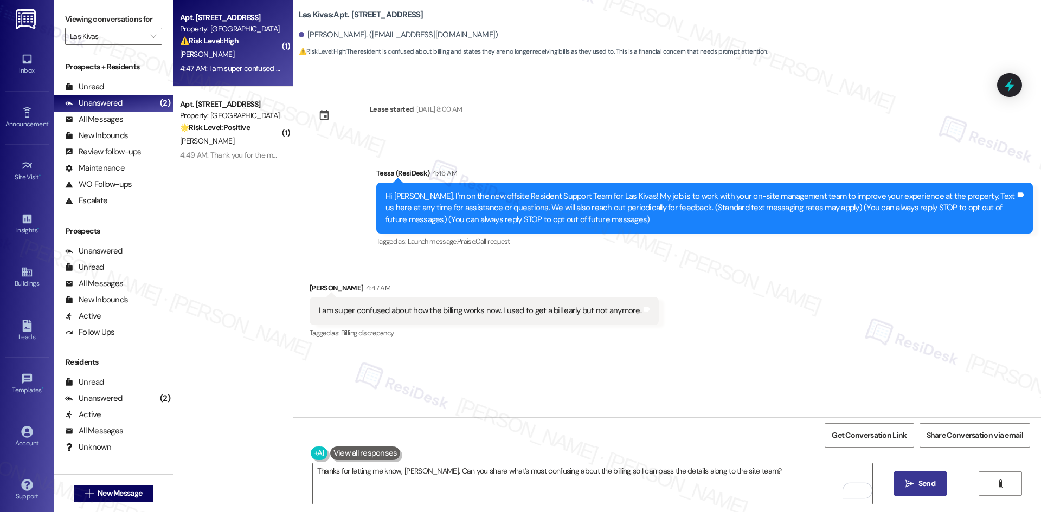
click at [916, 487] on span "Send" at bounding box center [926, 483] width 21 height 11
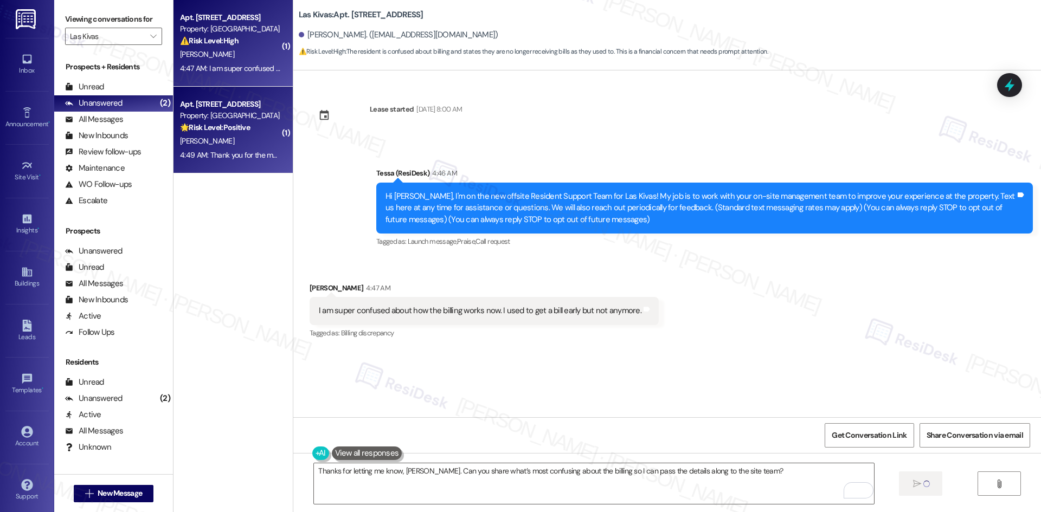
click at [217, 137] on div "[PERSON_NAME]" at bounding box center [230, 141] width 102 height 14
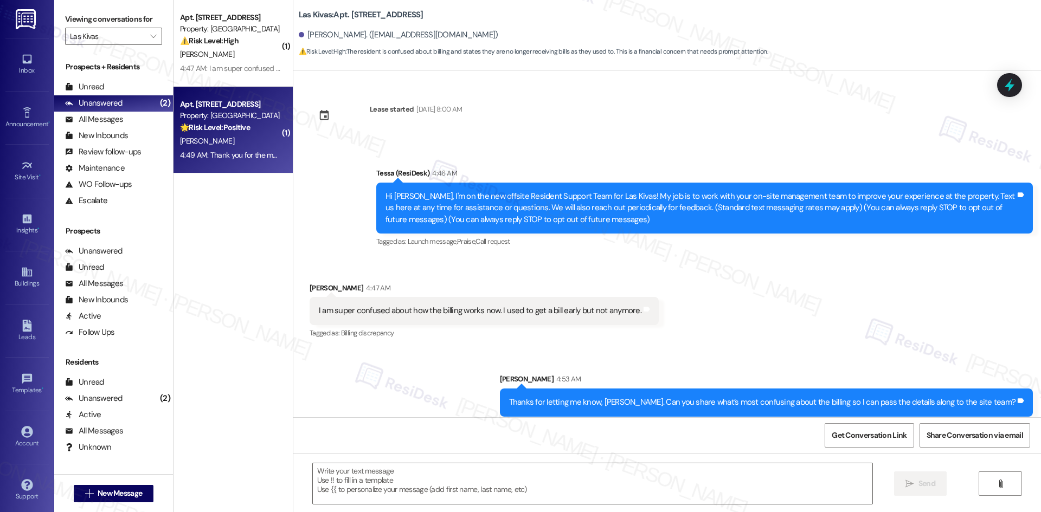
type textarea "Fetching suggested responses. Please feel free to read through the conversation…"
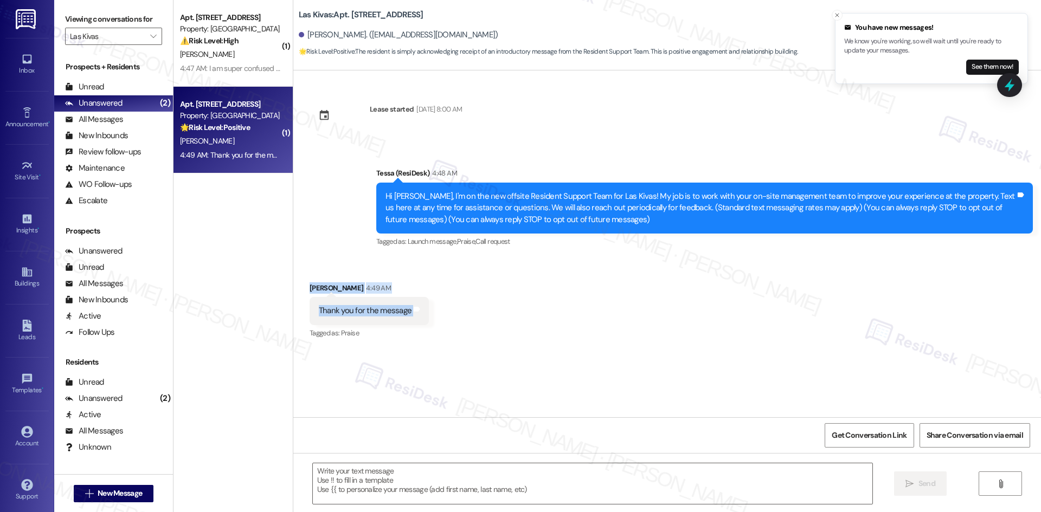
drag, startPoint x: 294, startPoint y: 277, endPoint x: 427, endPoint y: 315, distance: 138.0
click at [427, 315] on div "Received via SMS [PERSON_NAME] 4:49 AM Thank you for the message Tags and notes…" at bounding box center [666, 304] width 747 height 92
copy div "[PERSON_NAME] 4:49 AM Thank you for the message Tags and notes"
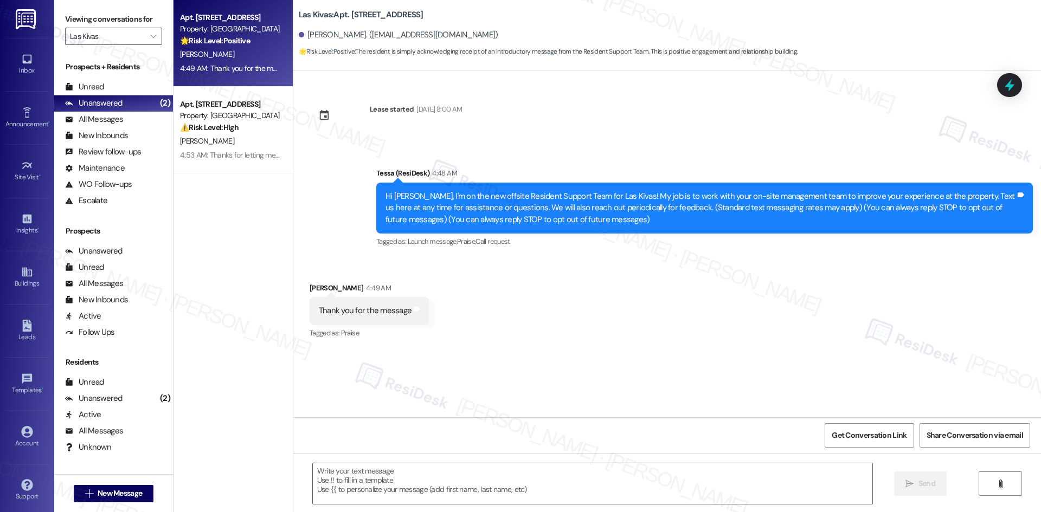
click at [528, 344] on div "Received via SMS [PERSON_NAME] 4:49 AM Thank you for the message Tags and notes…" at bounding box center [666, 304] width 747 height 92
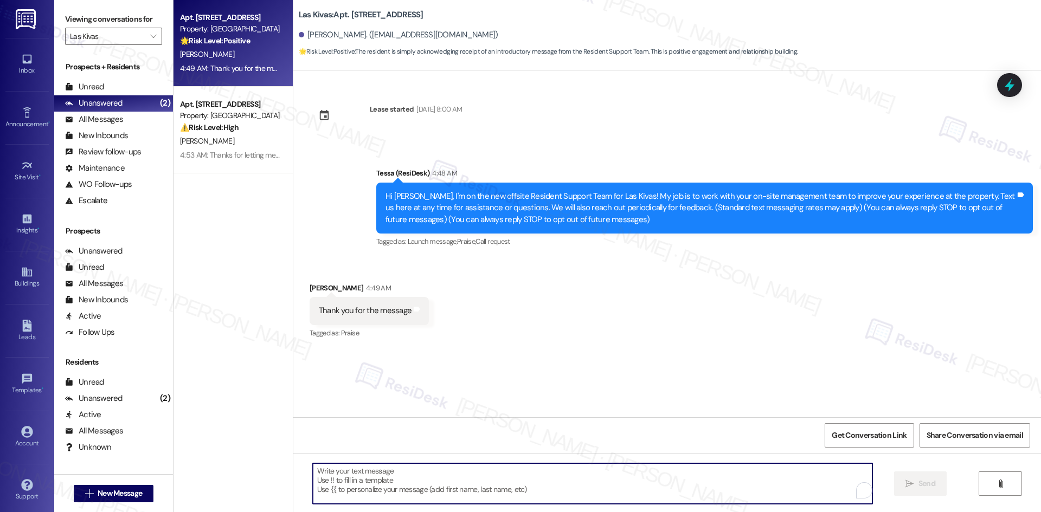
click at [451, 478] on textarea "To enrich screen reader interactions, please activate Accessibility in Grammarl…" at bounding box center [592, 483] width 559 height 41
paste textarea "You’re welcome, [PERSON_NAME]!"
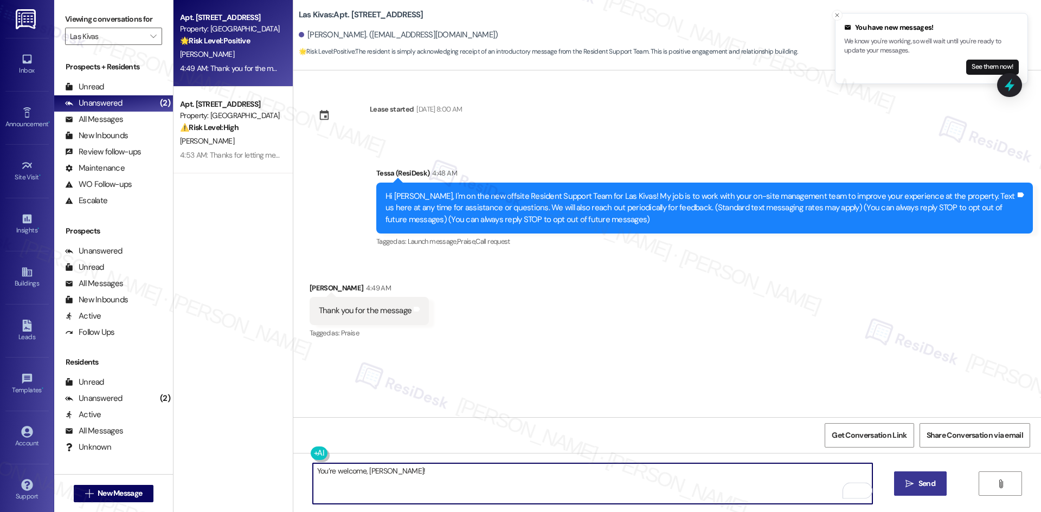
type textarea "You’re welcome, [PERSON_NAME]!"
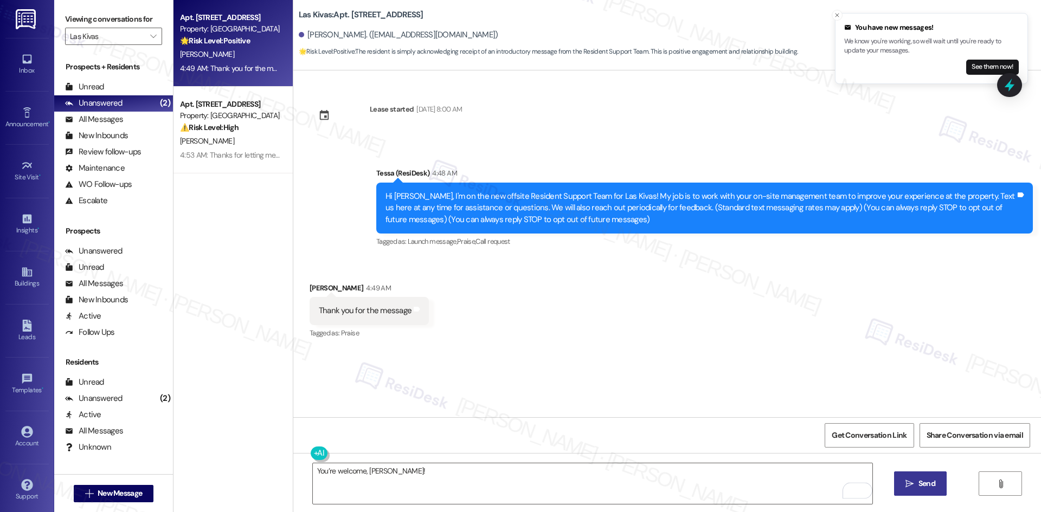
click at [907, 485] on icon "" at bounding box center [909, 484] width 8 height 9
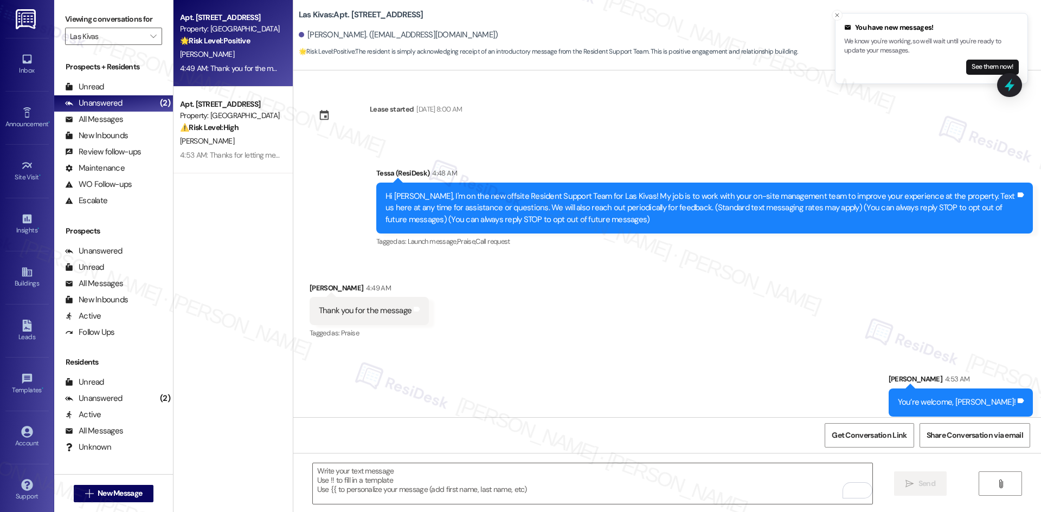
scroll to position [8, 0]
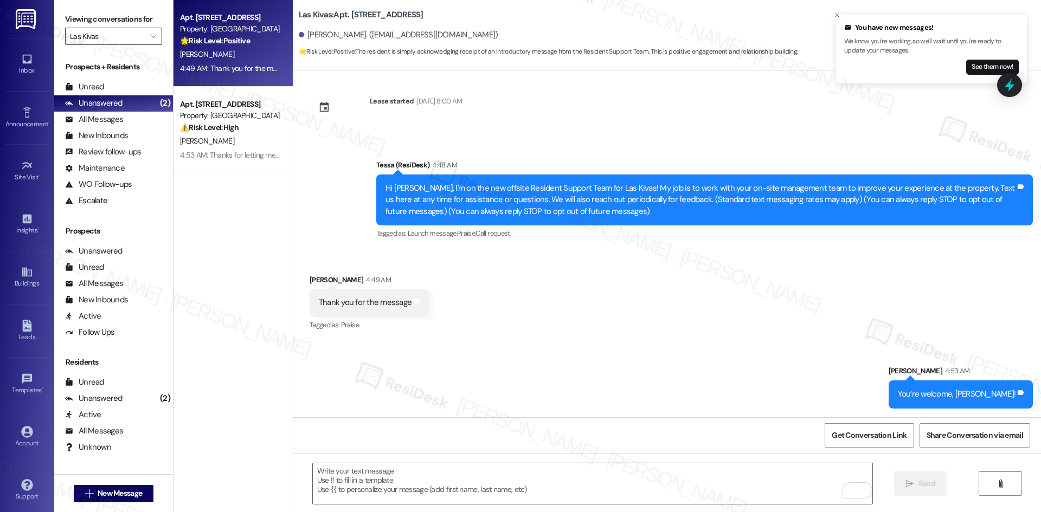
click at [124, 32] on input "Las Kivas" at bounding box center [107, 36] width 75 height 17
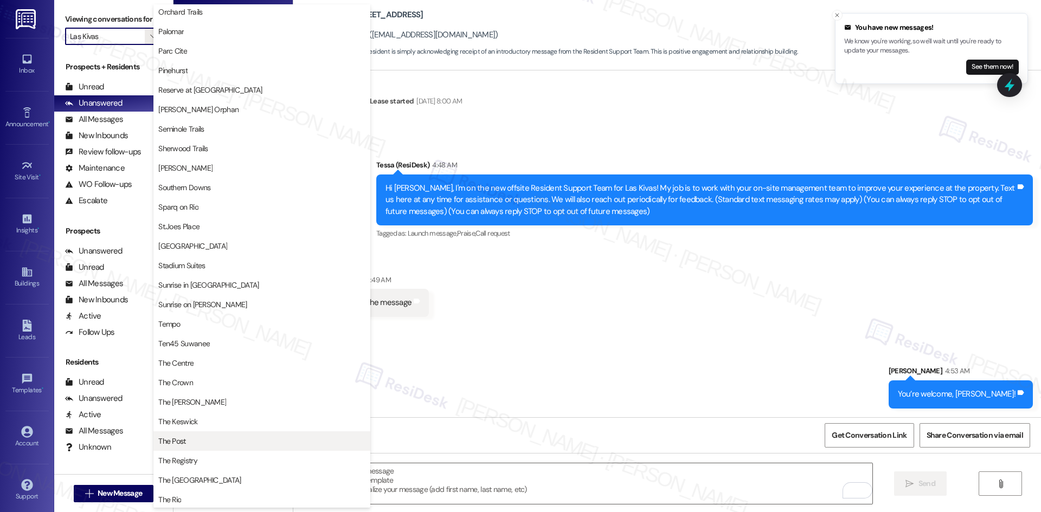
scroll to position [642, 0]
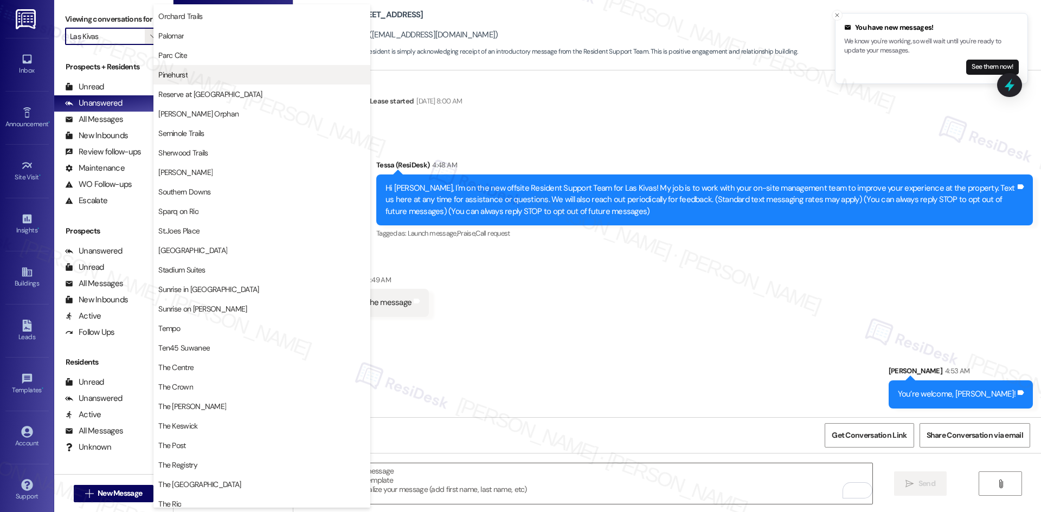
click at [210, 80] on span "Pinehurst" at bounding box center [261, 74] width 207 height 11
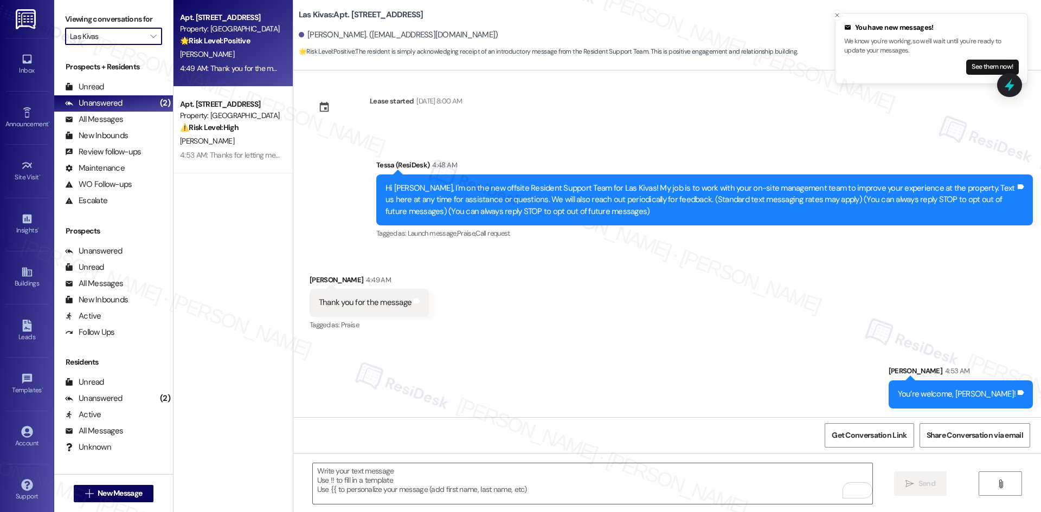
type input "Pinehurst"
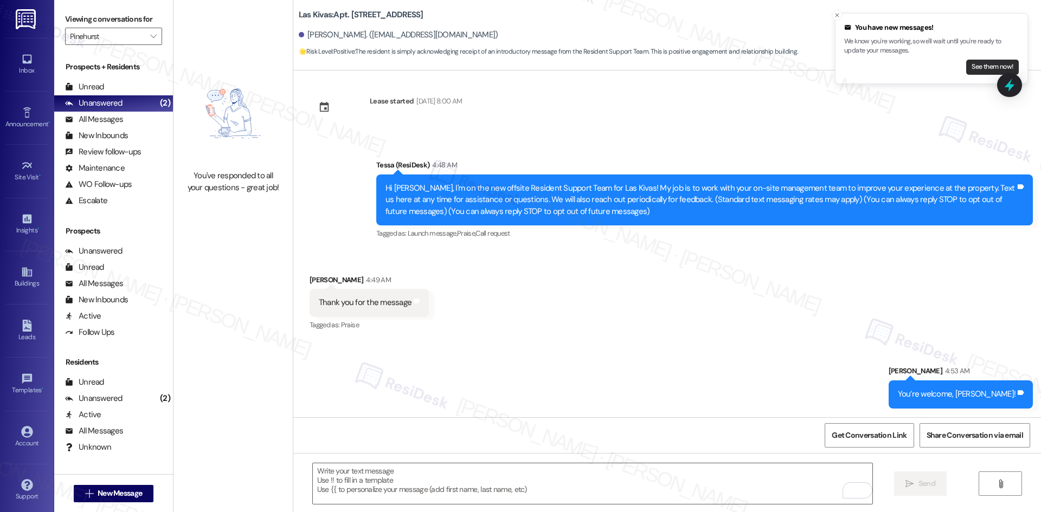
click at [993, 70] on button "See them now!" at bounding box center [992, 67] width 53 height 15
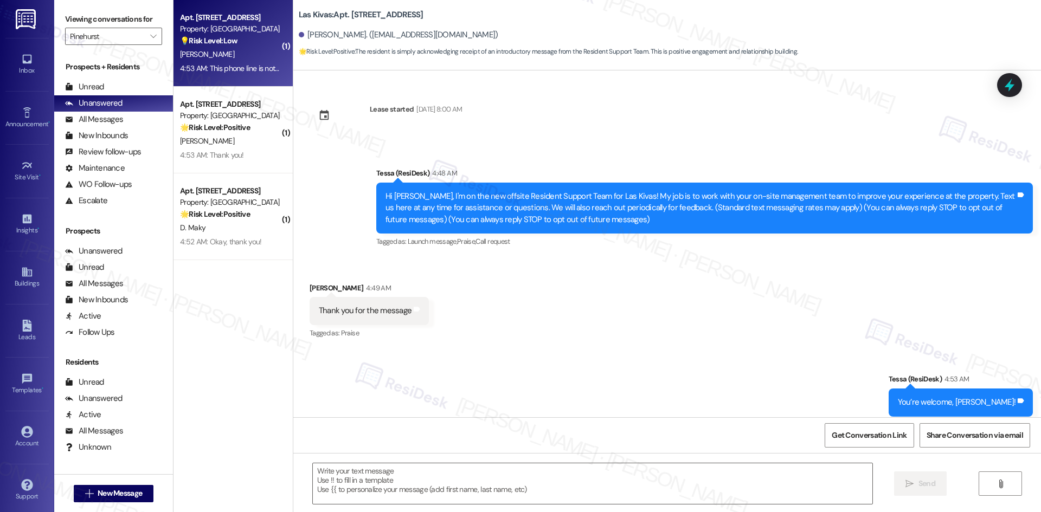
click at [229, 63] on div "4:53 AM: This phone line is not actively monitored. Please contact us at [PHONE…" at bounding box center [363, 68] width 366 height 10
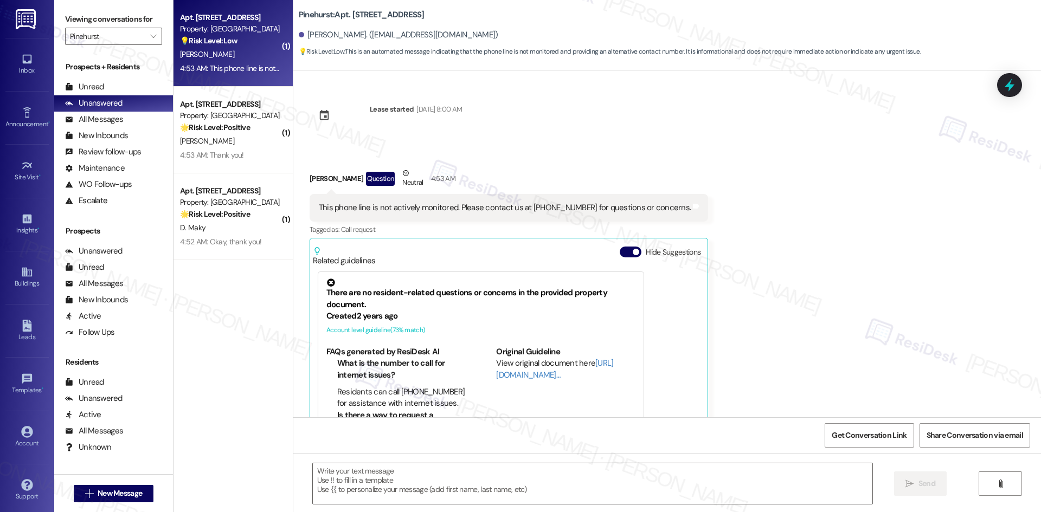
scroll to position [60, 0]
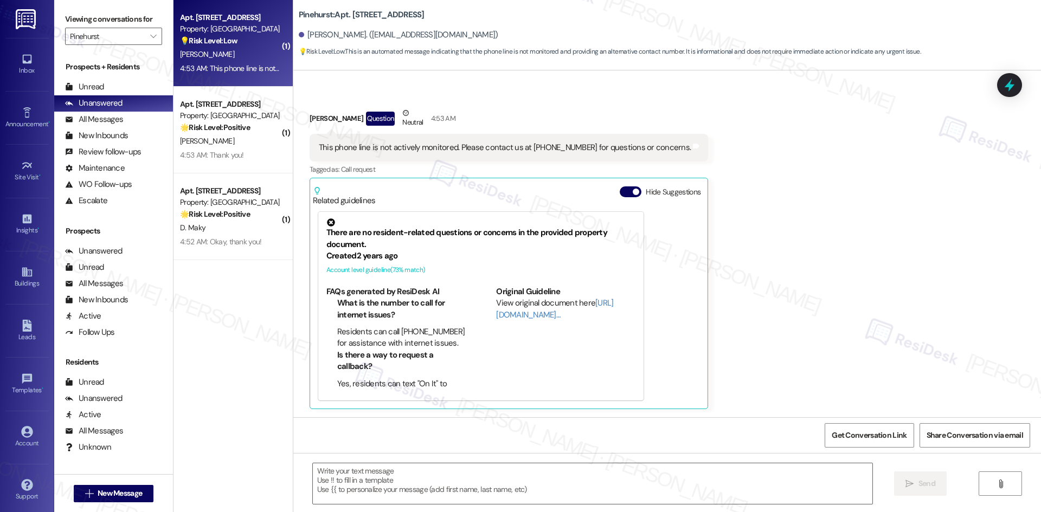
type textarea "Fetching suggested responses. Please feel free to read through the conversation…"
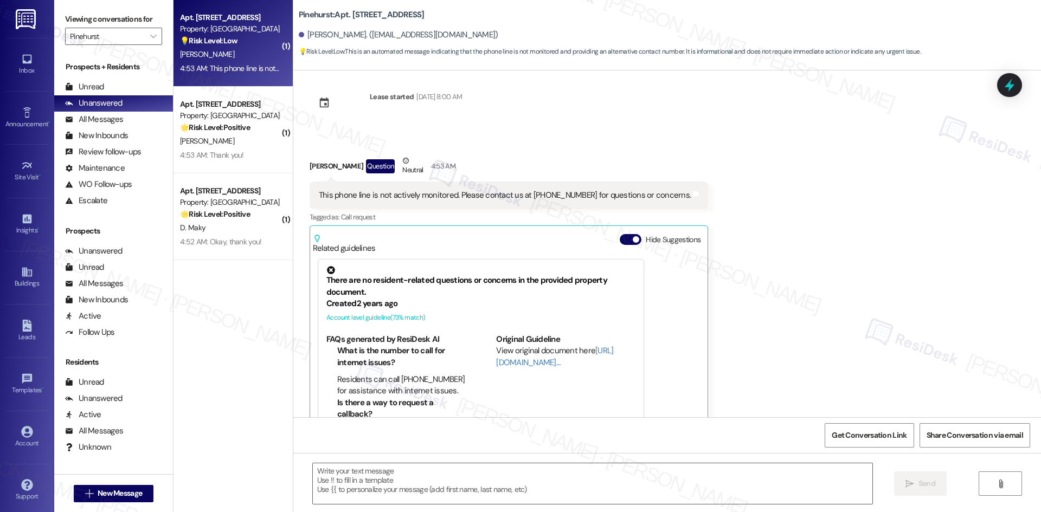
scroll to position [0, 0]
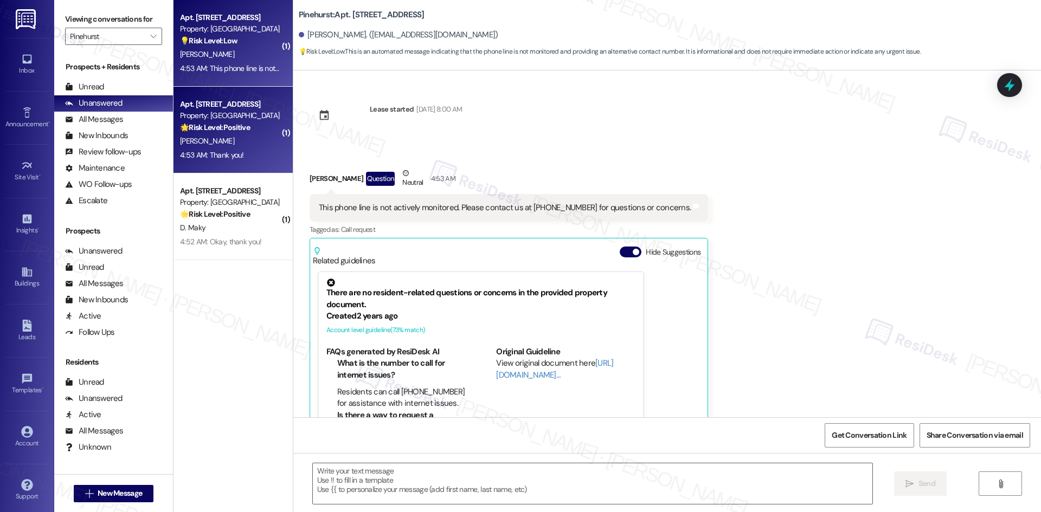
click at [238, 135] on div "[PERSON_NAME]" at bounding box center [230, 141] width 102 height 14
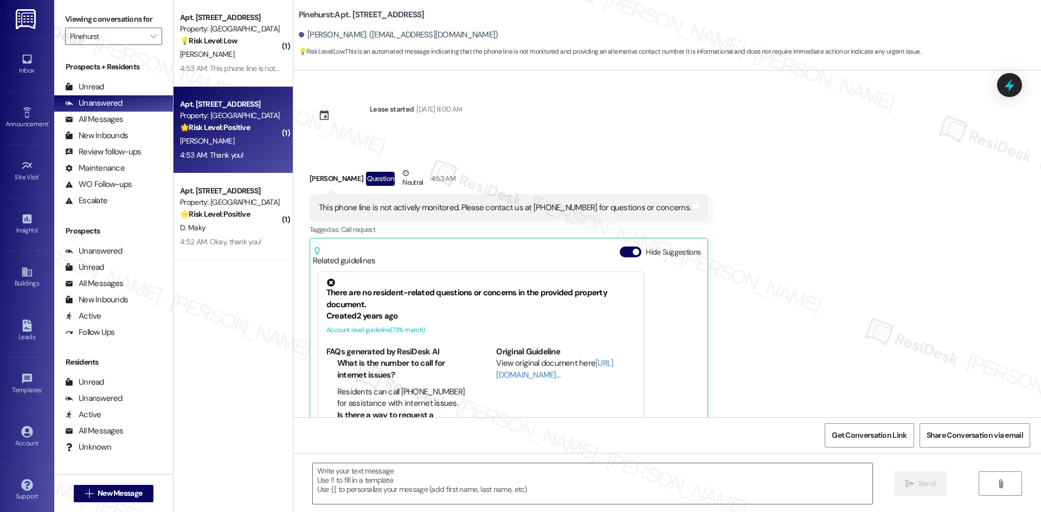
type textarea "Fetching suggested responses. Please feel free to read through the conversation…"
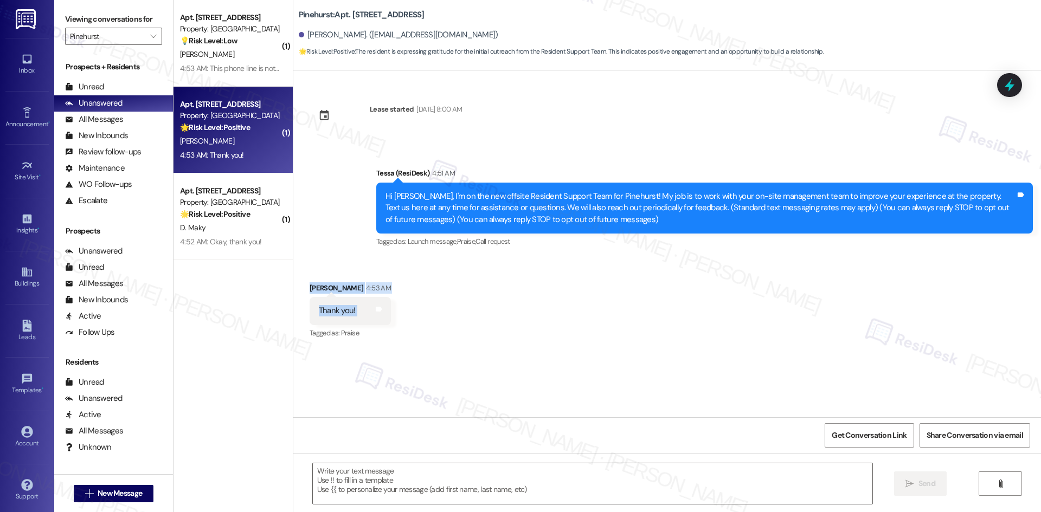
drag, startPoint x: 291, startPoint y: 272, endPoint x: 393, endPoint y: 319, distance: 113.0
click at [393, 319] on div "Received via SMS [PERSON_NAME] 4:53 AM Thank you! Tags and notes Tagged as: Pra…" at bounding box center [666, 304] width 747 height 92
copy div "[PERSON_NAME] 4:53 AM Thank you! Tags and notes"
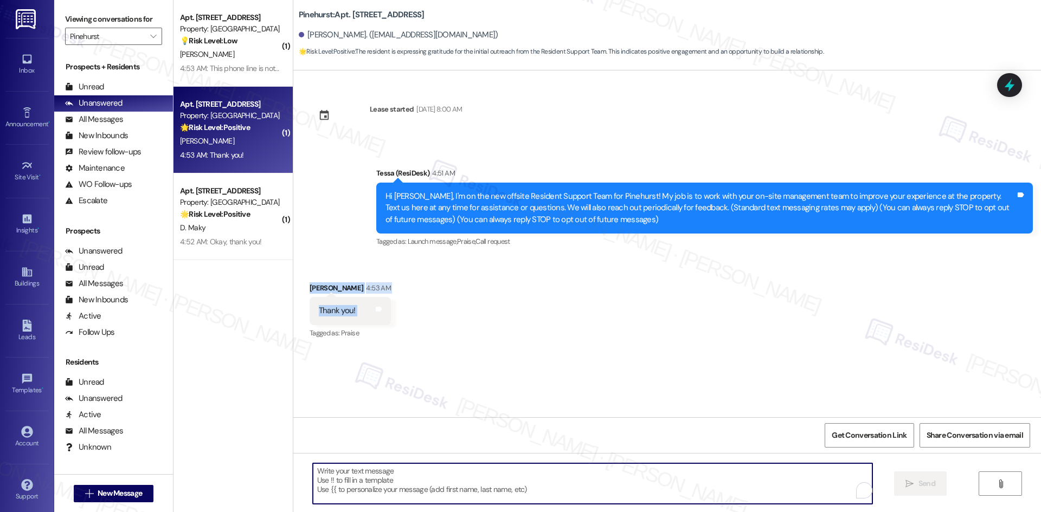
click at [448, 486] on textarea "To enrich screen reader interactions, please activate Accessibility in Grammarl…" at bounding box center [592, 483] width 559 height 41
paste textarea "You’re welcome, [PERSON_NAME]!"
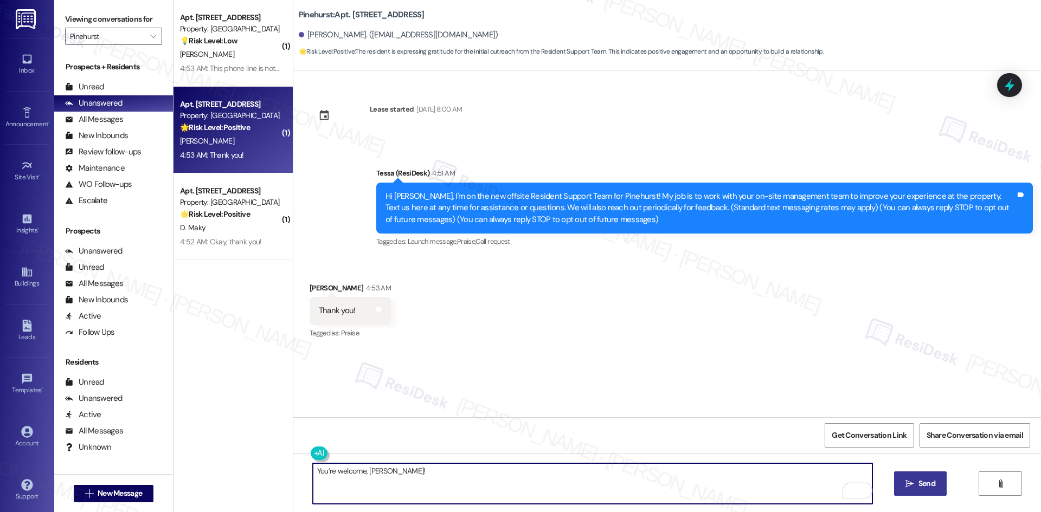
type textarea "You’re welcome, [PERSON_NAME]!"
click at [918, 488] on span "Send" at bounding box center [926, 483] width 17 height 11
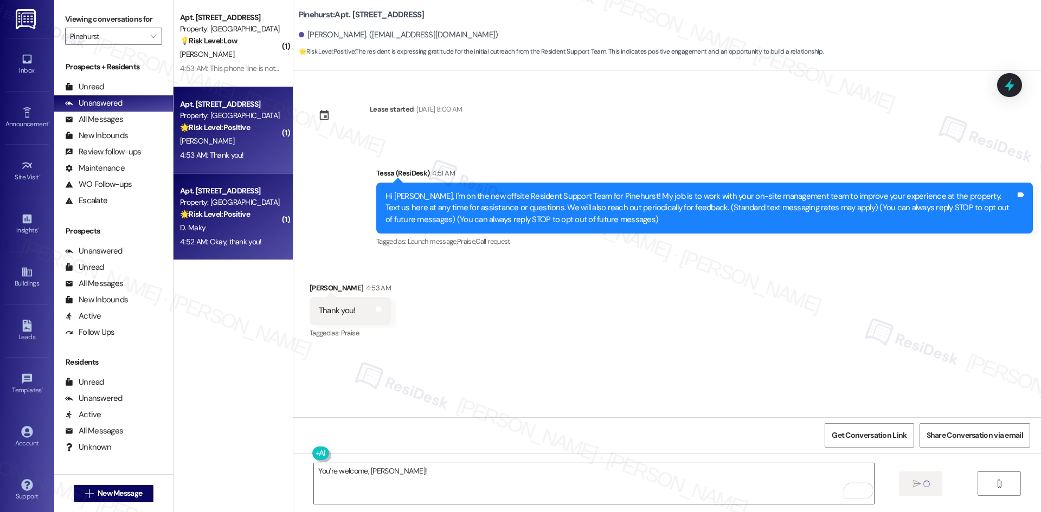
click at [217, 229] on div "D. Maky" at bounding box center [230, 228] width 102 height 14
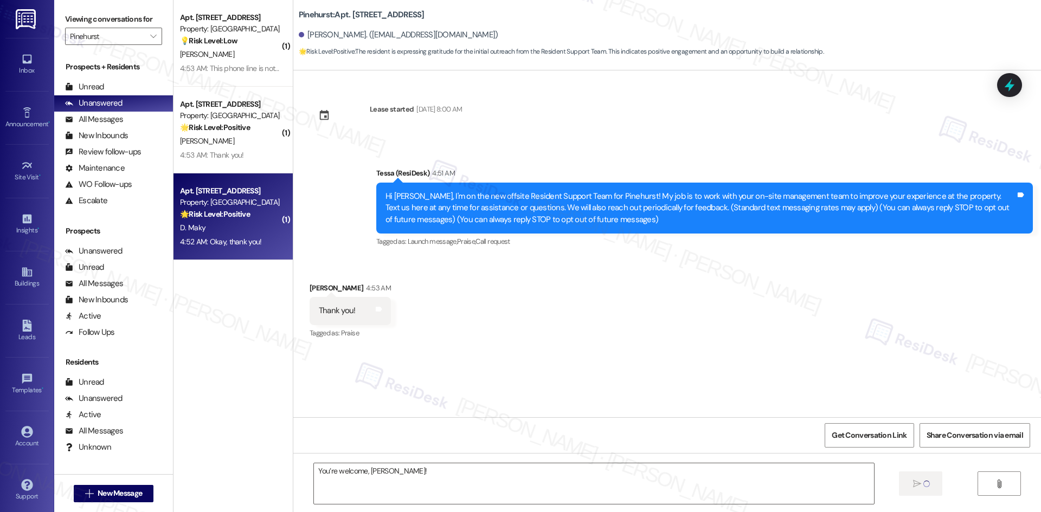
type textarea "Fetching suggested responses. Please feel free to read through the conversation…"
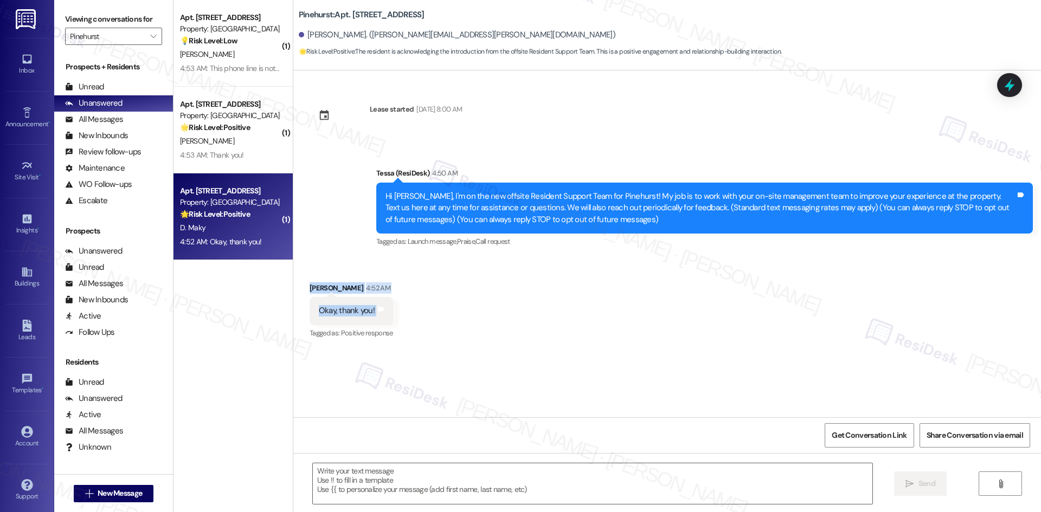
drag, startPoint x: 294, startPoint y: 282, endPoint x: 411, endPoint y: 314, distance: 121.4
click at [411, 314] on div "Received via SMS [PERSON_NAME] 4:52 AM Okay, thank you! Tags and notes Tagged a…" at bounding box center [666, 304] width 747 height 92
copy div "[PERSON_NAME] 4:52 AM Okay, thank you! Tags and notes"
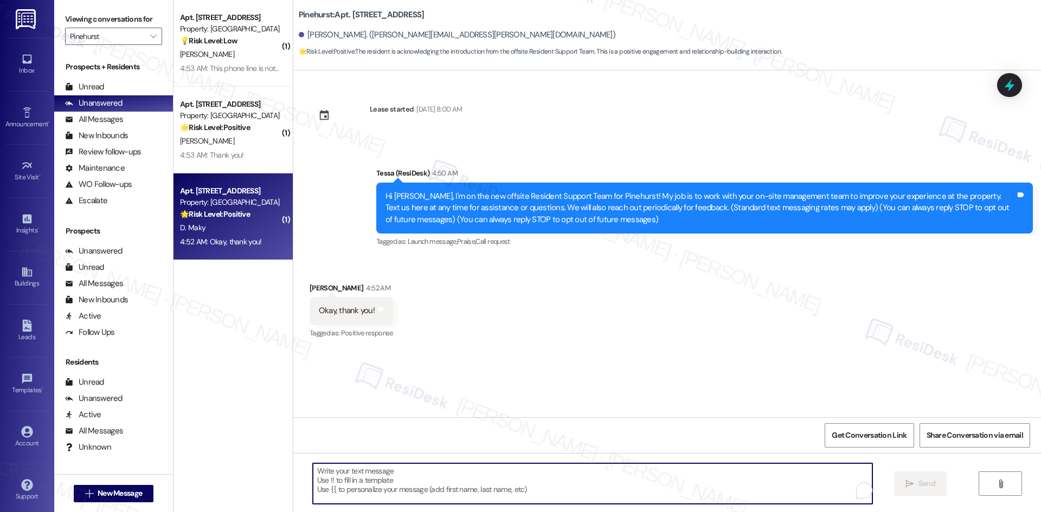
click at [474, 488] on textarea "To enrich screen reader interactions, please activate Accessibility in Grammarl…" at bounding box center [592, 483] width 559 height 41
paste textarea "You’re welcome, [PERSON_NAME]!"
type textarea "You’re welcome, [PERSON_NAME]!"
click at [909, 487] on icon "" at bounding box center [909, 484] width 8 height 9
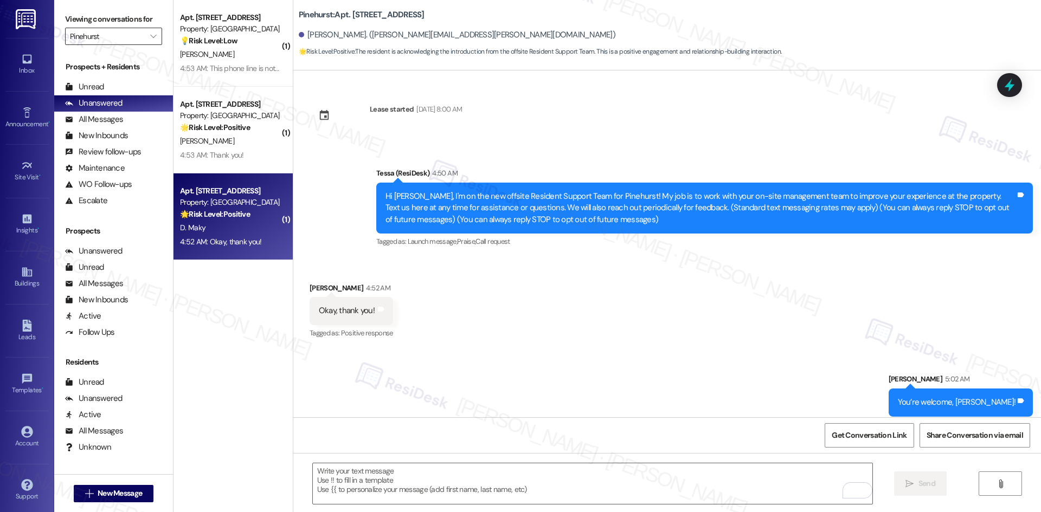
click at [114, 37] on input "Pinehurst" at bounding box center [107, 36] width 75 height 17
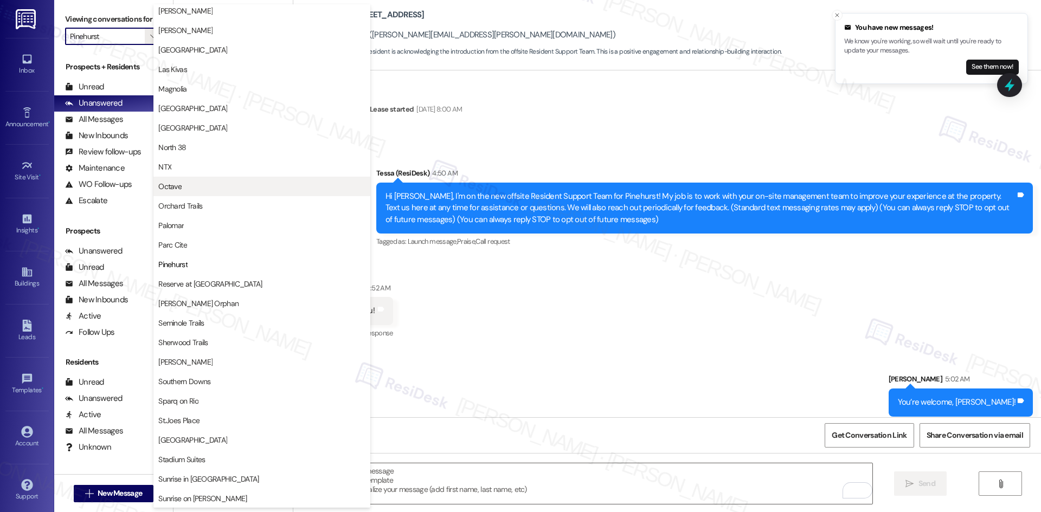
scroll to position [404, 0]
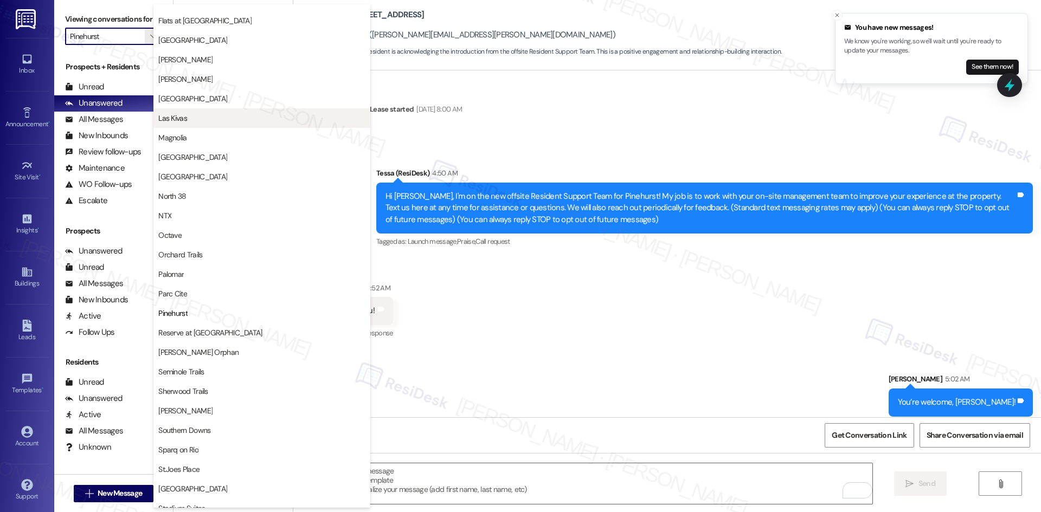
click at [269, 120] on span "Las Kivas" at bounding box center [261, 118] width 207 height 11
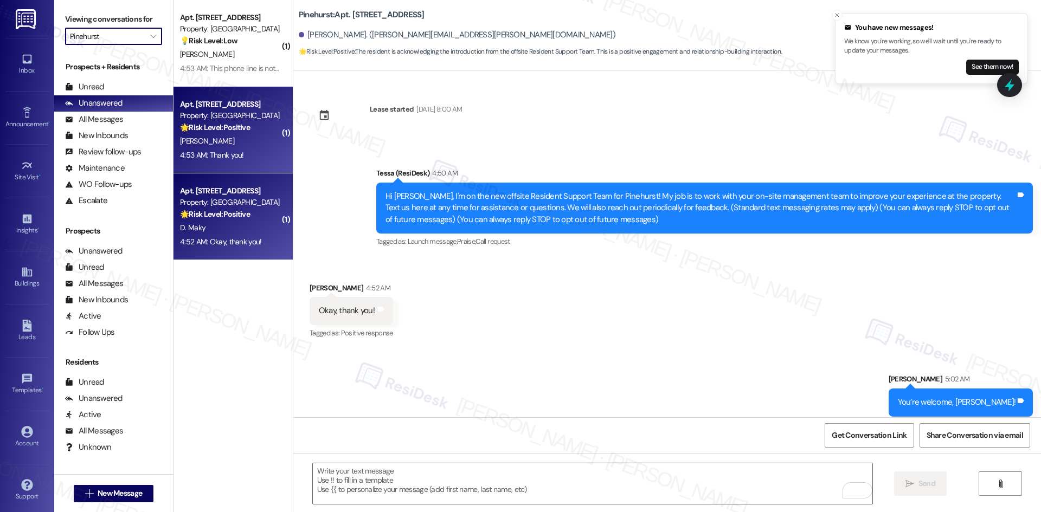
type input "Las Kivas"
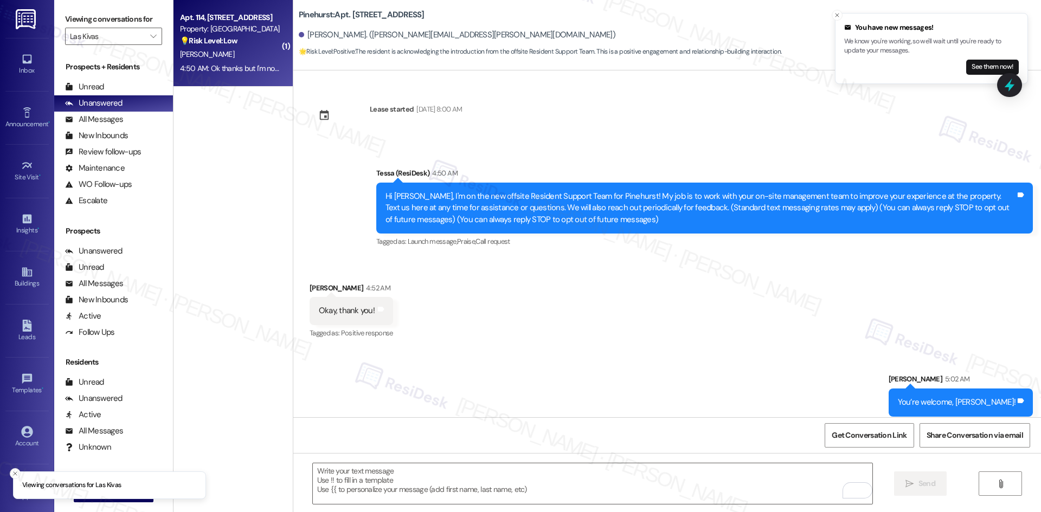
click at [231, 49] on div "[PERSON_NAME]" at bounding box center [230, 55] width 102 height 14
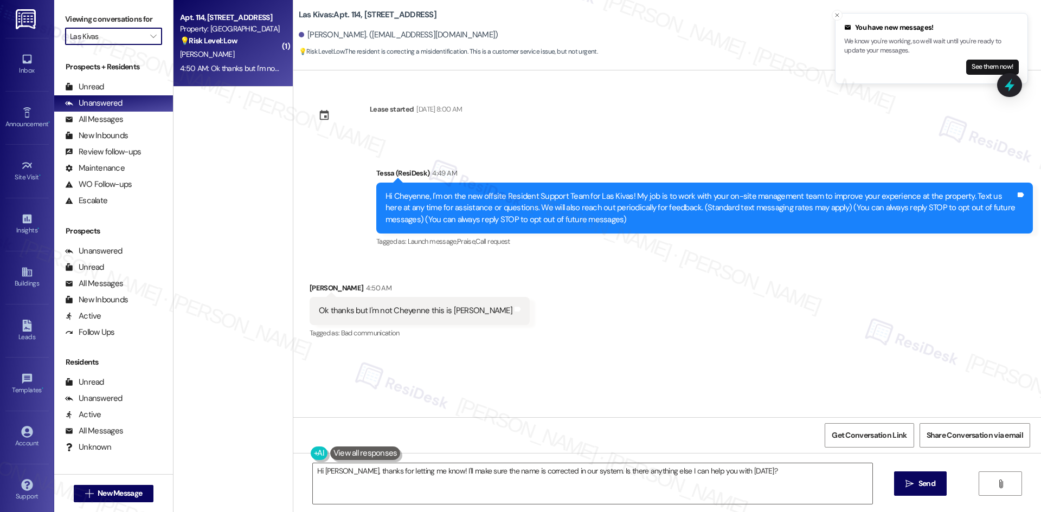
click at [134, 31] on input "Las Kivas" at bounding box center [107, 36] width 75 height 17
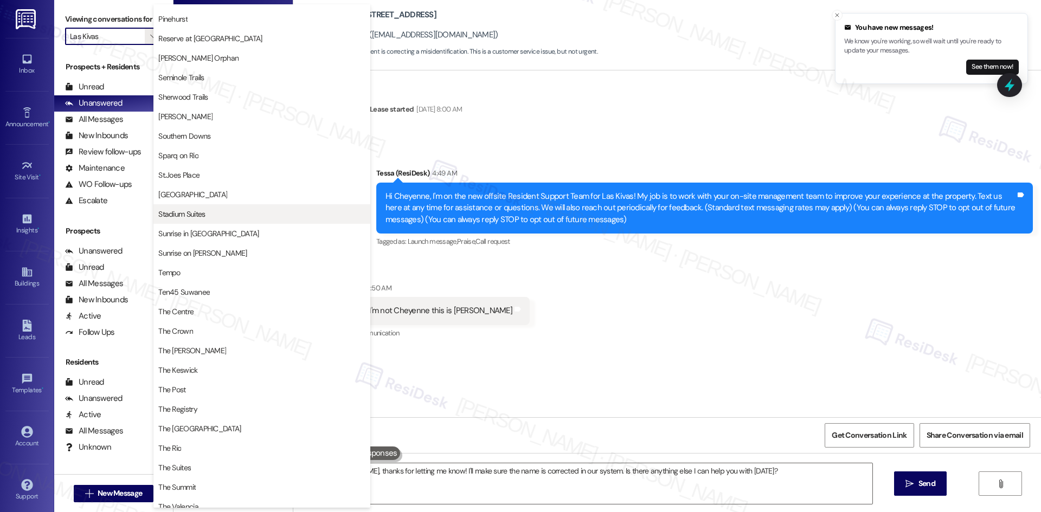
scroll to position [696, 0]
click at [567, 319] on div "Received via SMS [PERSON_NAME] 4:50 AM Ok thanks but I'm not Cheyenne this is […" at bounding box center [666, 304] width 747 height 92
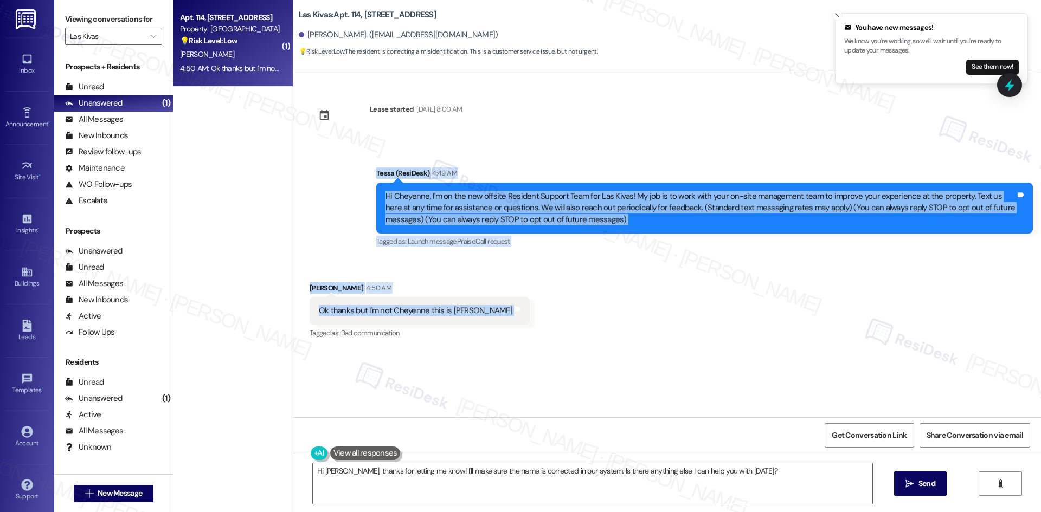
drag, startPoint x: 351, startPoint y: 166, endPoint x: 525, endPoint y: 323, distance: 234.9
click at [525, 323] on div "Lease started [DATE] 8:00 AM Announcement, sent via SMS Tessa (ResiDesk) 4:49 A…" at bounding box center [666, 243] width 747 height 347
copy div "Tessa (ResiDesk) 4:49 AM Hi Cheyenne, I'm on the new offsite Resident Support T…"
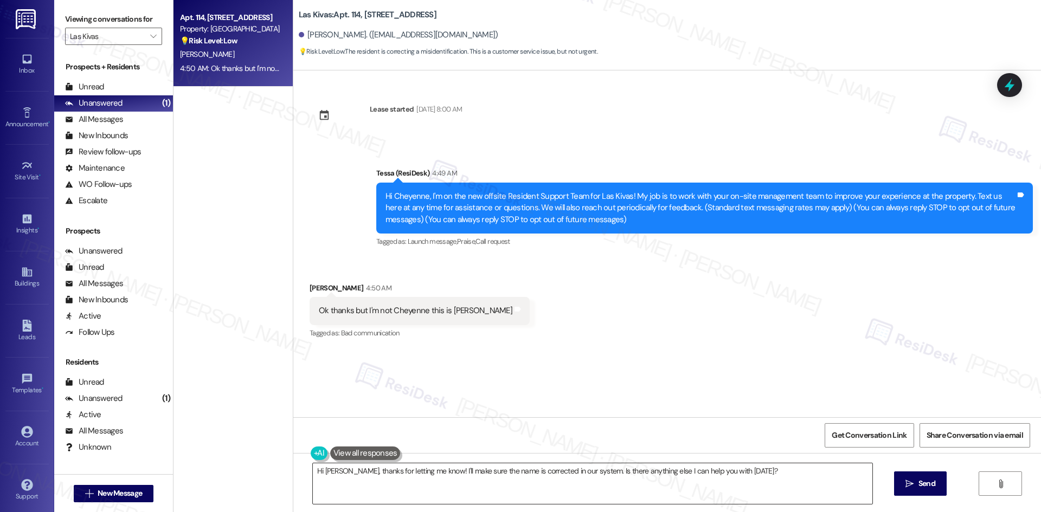
click at [532, 483] on textarea "Hi [PERSON_NAME], thanks for letting me know! I'll make sure the name is correc…" at bounding box center [592, 483] width 559 height 41
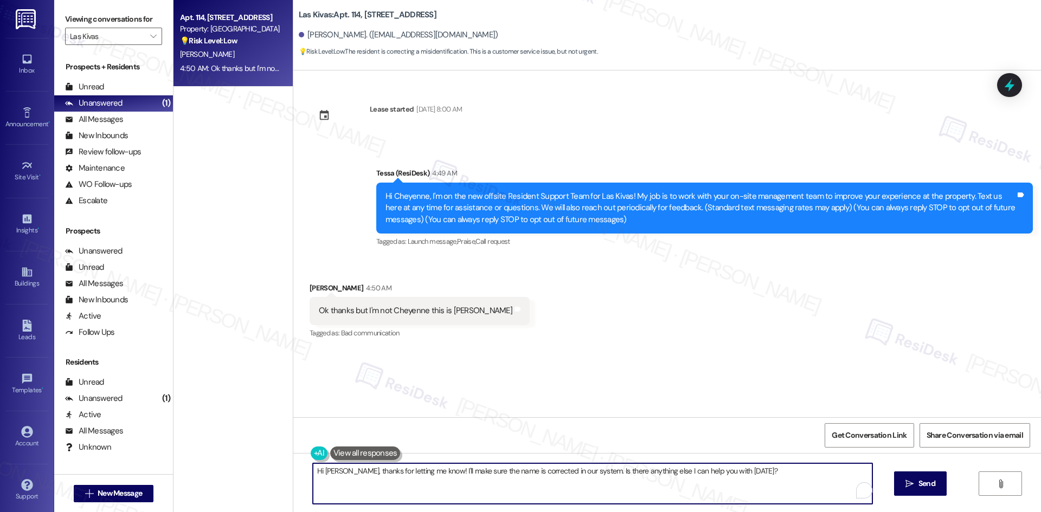
paste textarea "Thanks for clarifying! Just to confirm, are you the resident on the lease? If s…"
type textarea "Thanks for clarifying! Just to confirm, are you the resident on the lease? If s…"
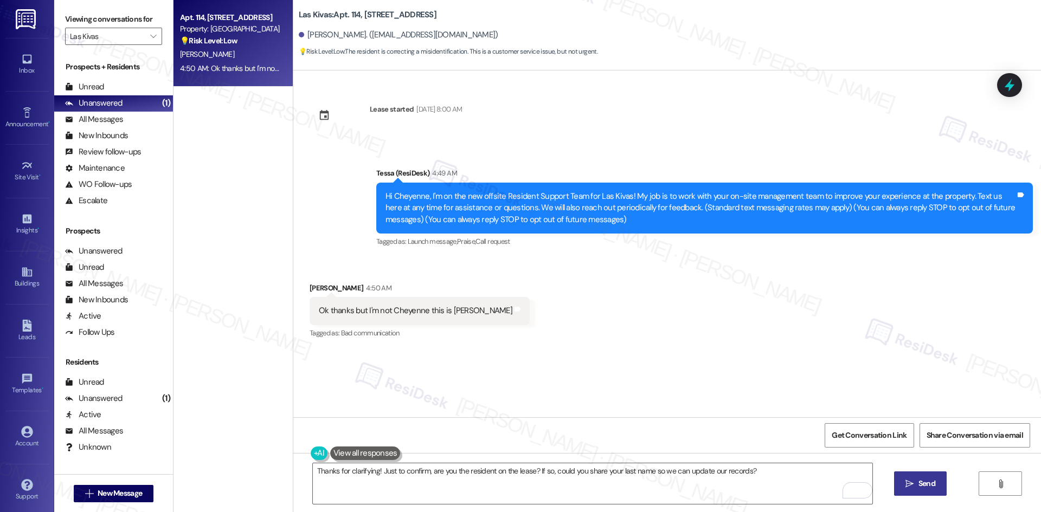
click at [916, 484] on span "Send" at bounding box center [926, 483] width 21 height 11
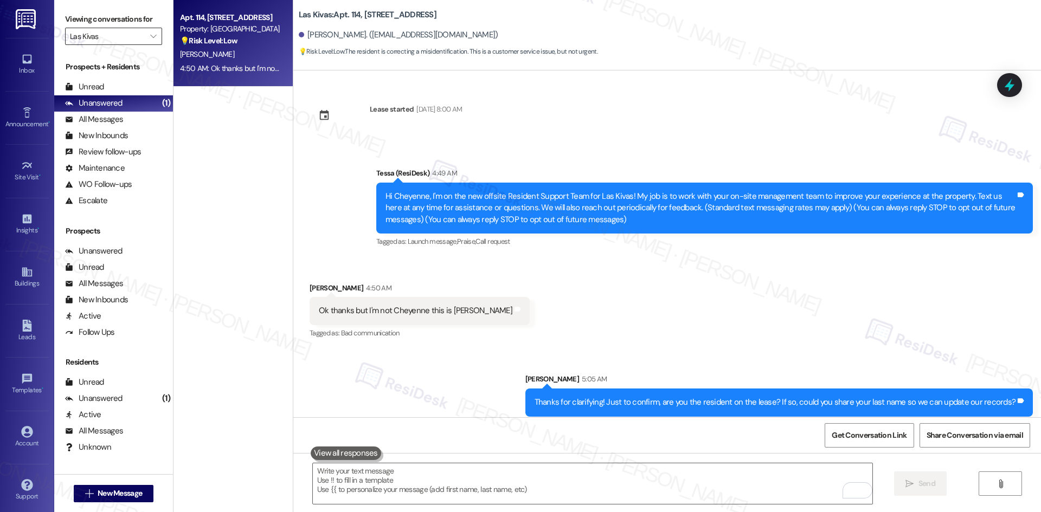
click at [114, 34] on input "Las Kivas" at bounding box center [107, 36] width 75 height 17
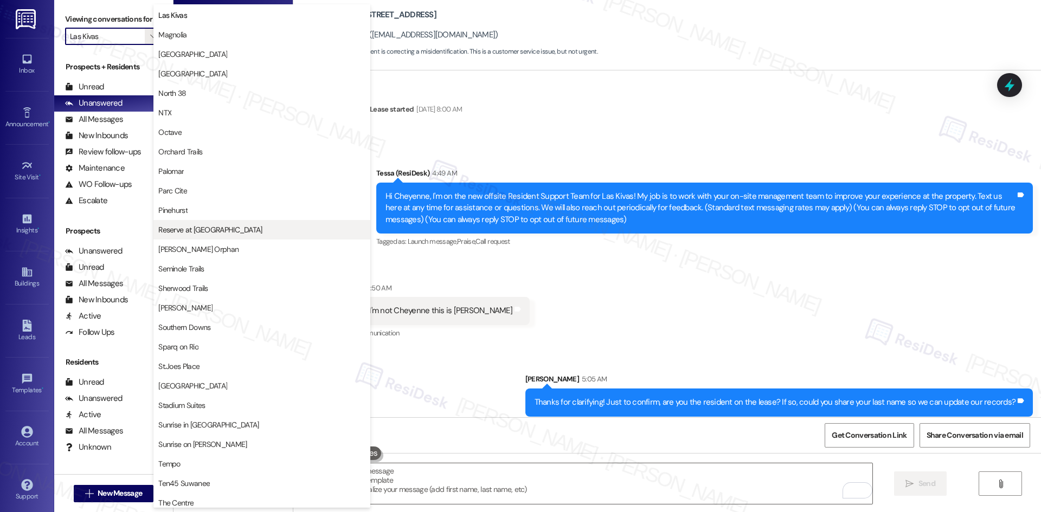
scroll to position [534, 0]
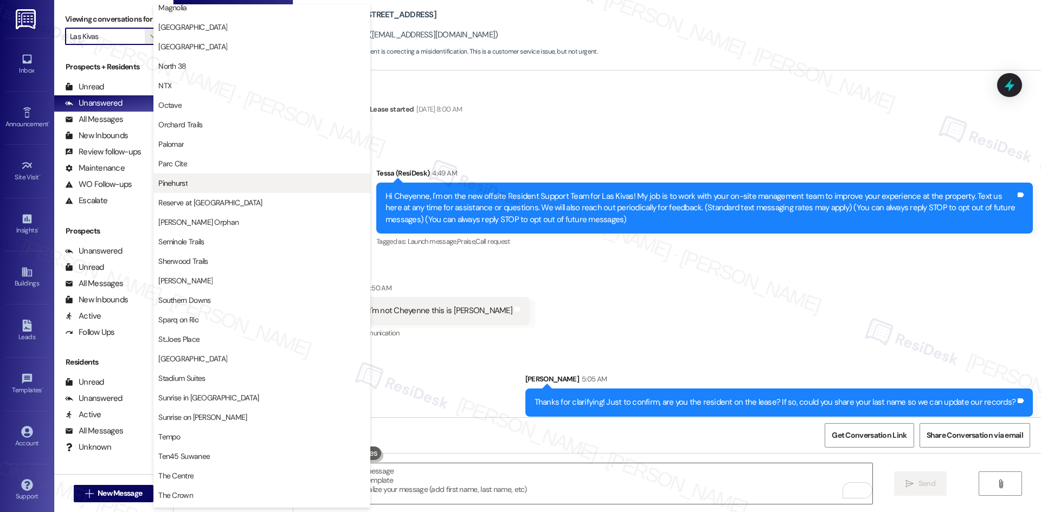
click at [197, 182] on span "Pinehurst" at bounding box center [261, 183] width 207 height 11
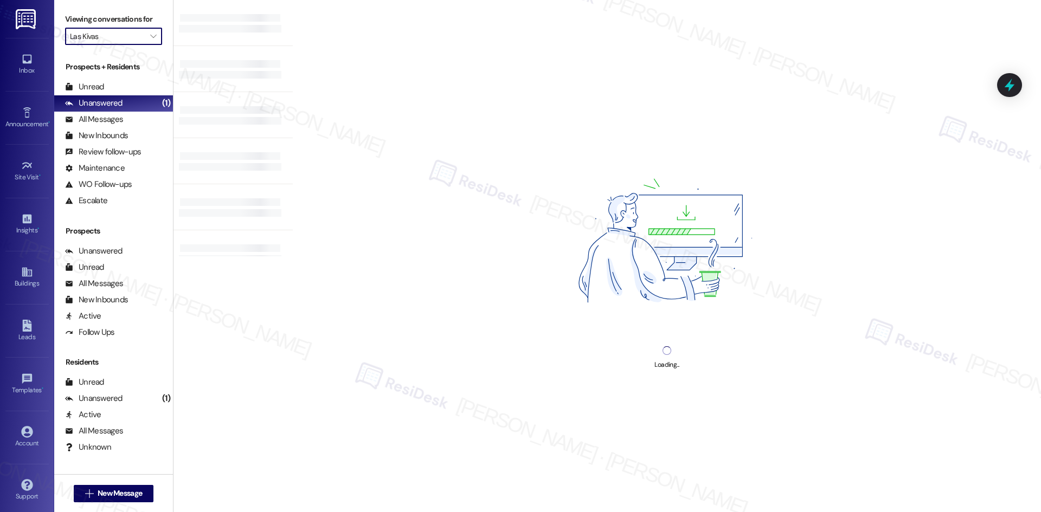
type input "Pinehurst"
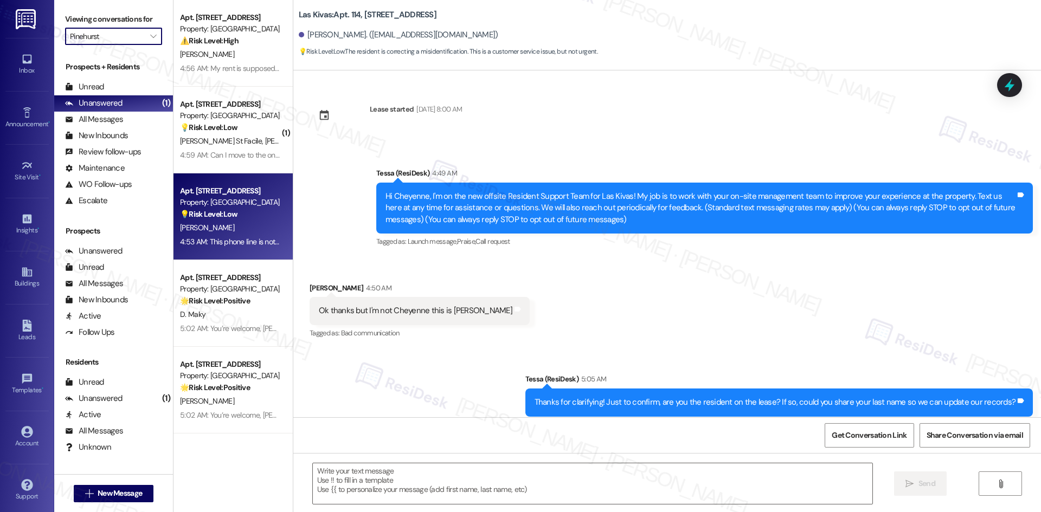
type textarea "Fetching suggested responses. Please feel free to read through the conversation…"
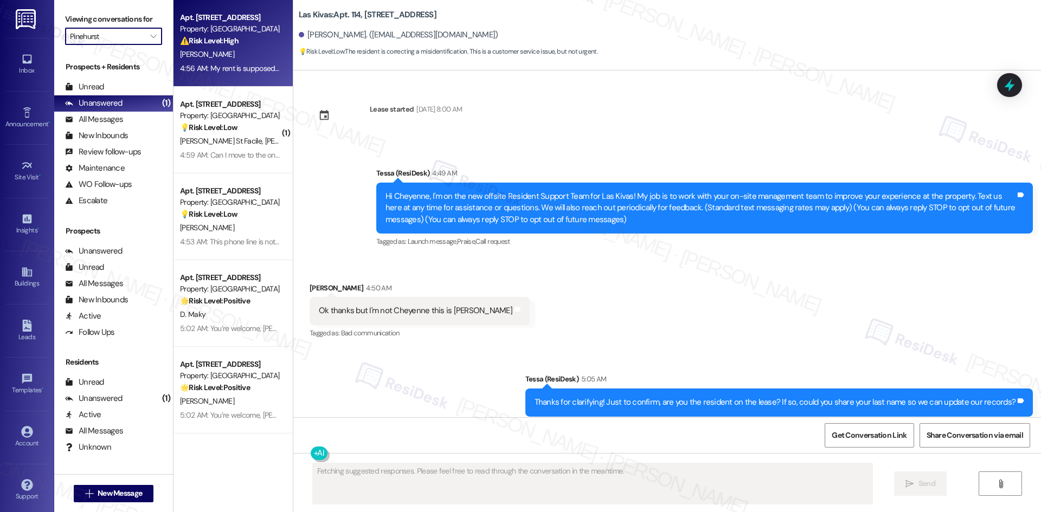
click at [244, 57] on div "[PERSON_NAME]" at bounding box center [230, 55] width 102 height 14
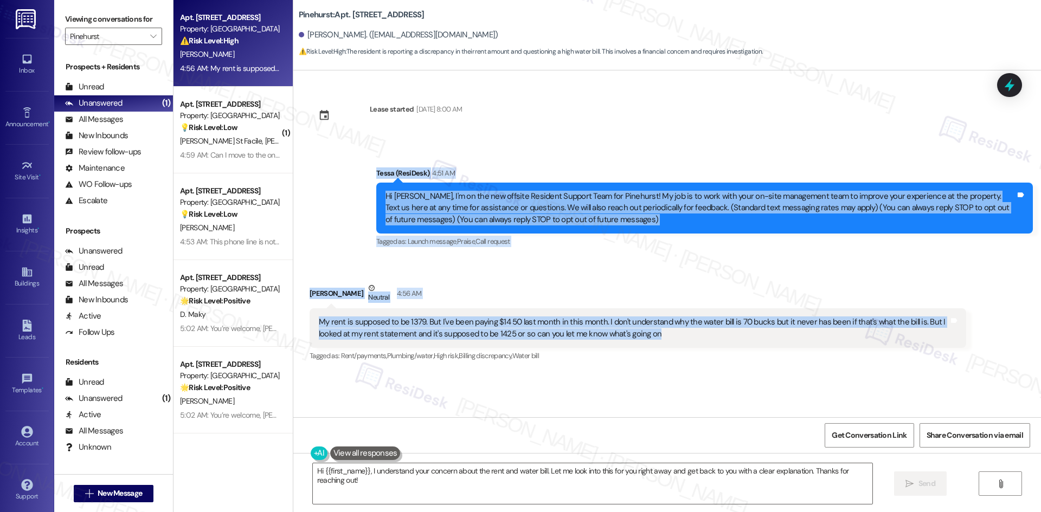
drag, startPoint x: 362, startPoint y: 168, endPoint x: 664, endPoint y: 342, distance: 348.4
click at [664, 342] on div "Lease started [DATE] 8:00 AM Announcement, sent via SMS Tessa (ResiDesk) 4:51 A…" at bounding box center [666, 243] width 747 height 347
copy div "Tessa (ResiDesk) 4:51 AM Hi [PERSON_NAME], I'm on the new offsite Resident Supp…"
click at [480, 285] on div "[PERSON_NAME] Neutral 4:56 AM" at bounding box center [637, 295] width 656 height 27
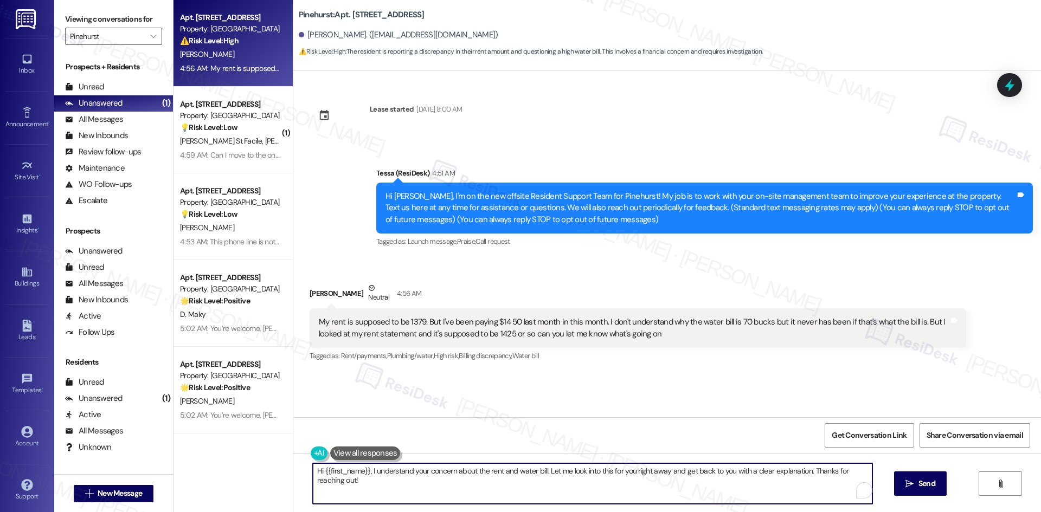
click at [445, 488] on textarea "Hi {{first_name}}, I understand your concern about the rent and water bill. Let…" at bounding box center [592, 483] width 559 height 41
paste textarea "Thanks for reaching out, [PERSON_NAME]. I’ll check with the site team about the…"
type textarea "Thanks for reaching out, [PERSON_NAME]. I’ll check with the site team about the…"
click at [932, 488] on span "Send" at bounding box center [926, 483] width 17 height 11
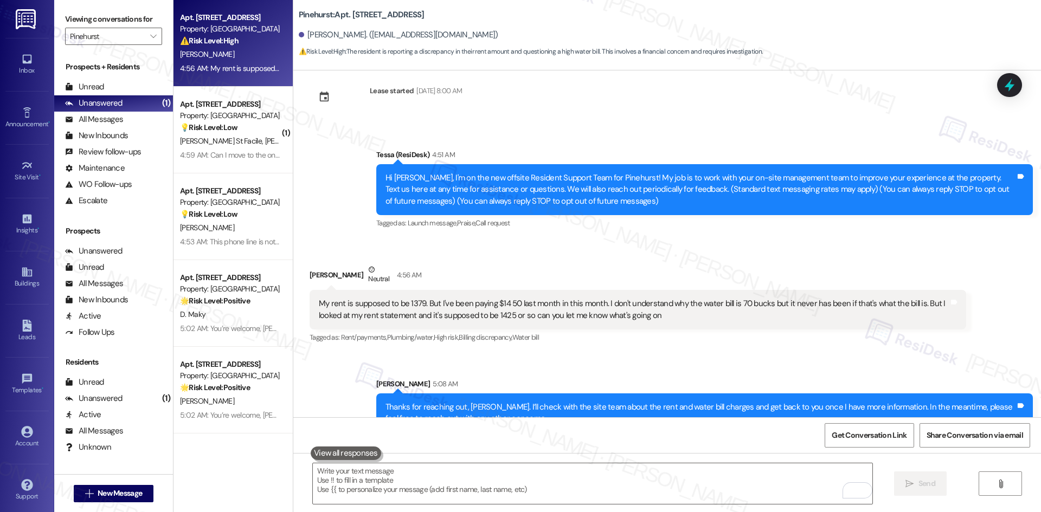
scroll to position [42, 0]
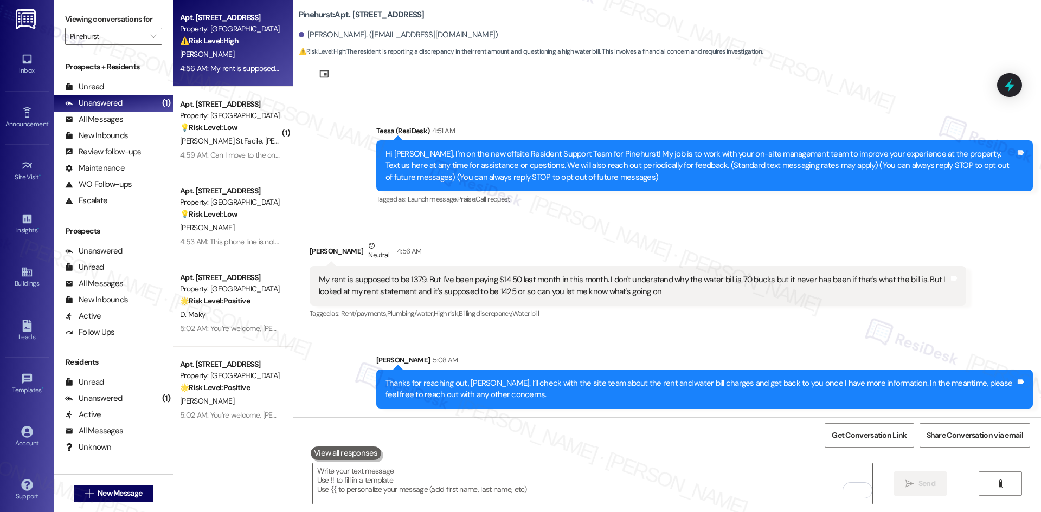
click at [678, 340] on div "Sent via SMS Sarah 5:08 AM Thanks for reaching out, Jackie. I’ll check with the…" at bounding box center [666, 373] width 747 height 87
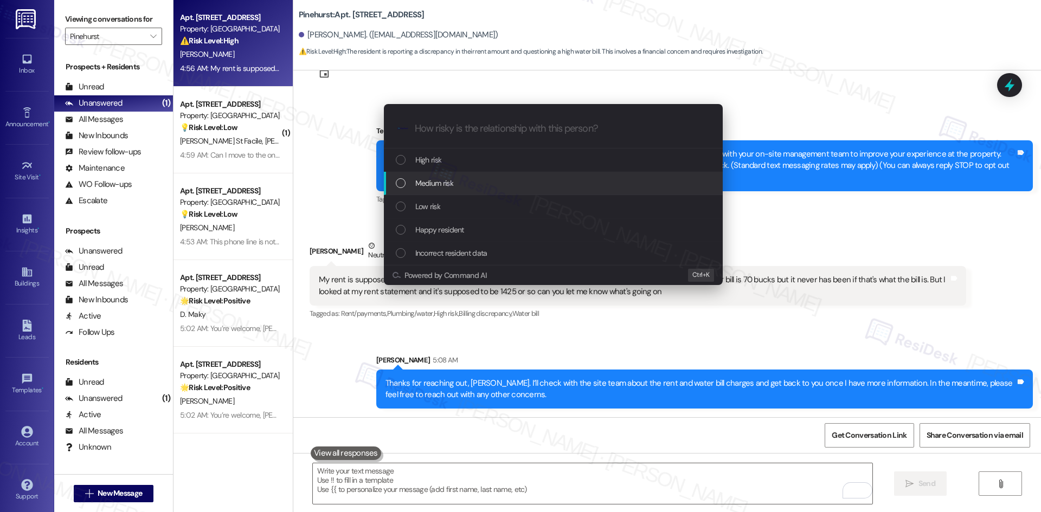
click at [466, 180] on div "Medium risk" at bounding box center [554, 183] width 317 height 12
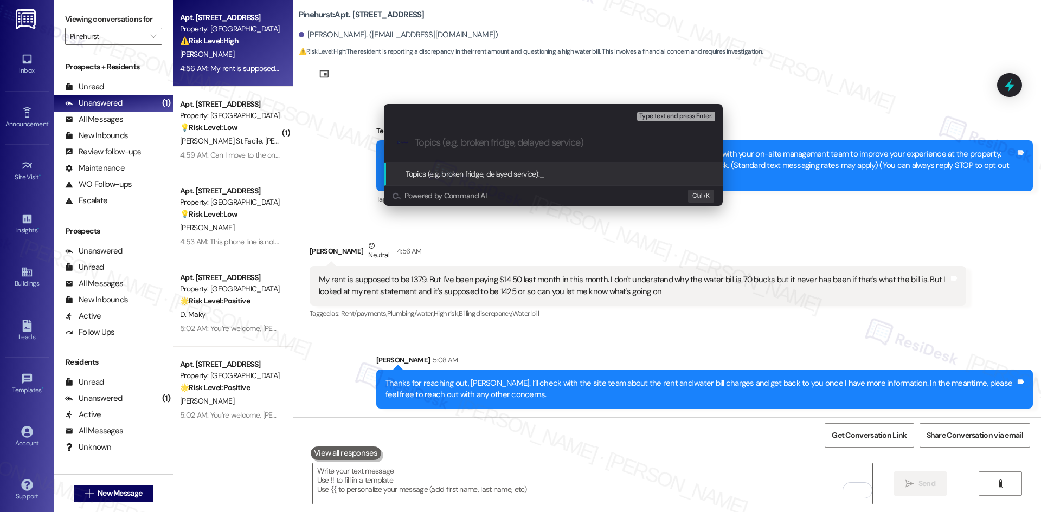
click at [428, 149] on div ".cls-1{fill:#0a055f;}.cls-2{fill:#0cc4c4;} resideskLogoBlueOrange" at bounding box center [553, 143] width 339 height 38
click at [428, 142] on input "Topics (e.g. broken fridge, delayed service)" at bounding box center [562, 142] width 294 height 11
paste input "Billing Concern – Rent Amount & Water Bill Charges"
type input "Billing Concern – Rent Amount & Water Bill Charges"
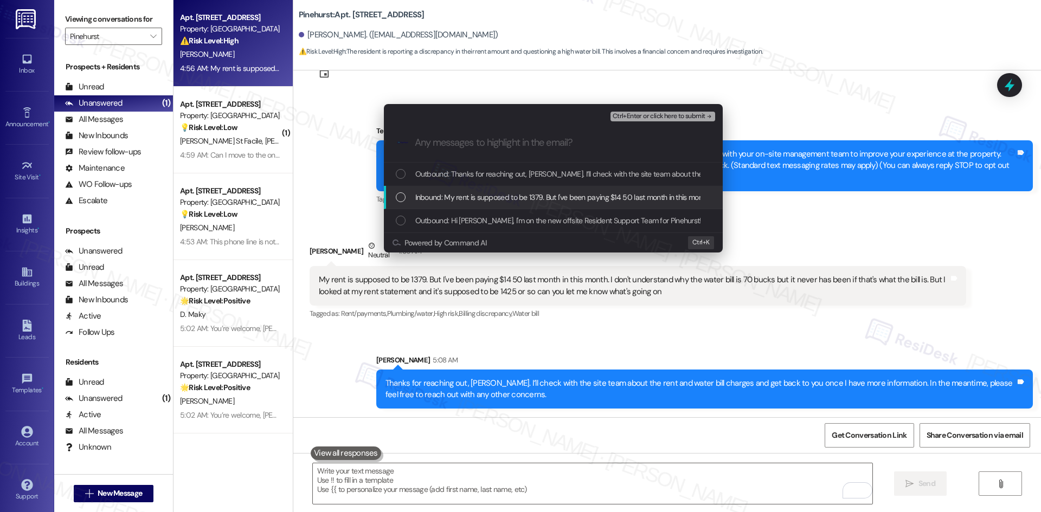
click at [464, 203] on span "Inbound: My rent is supposed to be 1379. But I've been paying $14 50 last month…" at bounding box center [875, 197] width 921 height 12
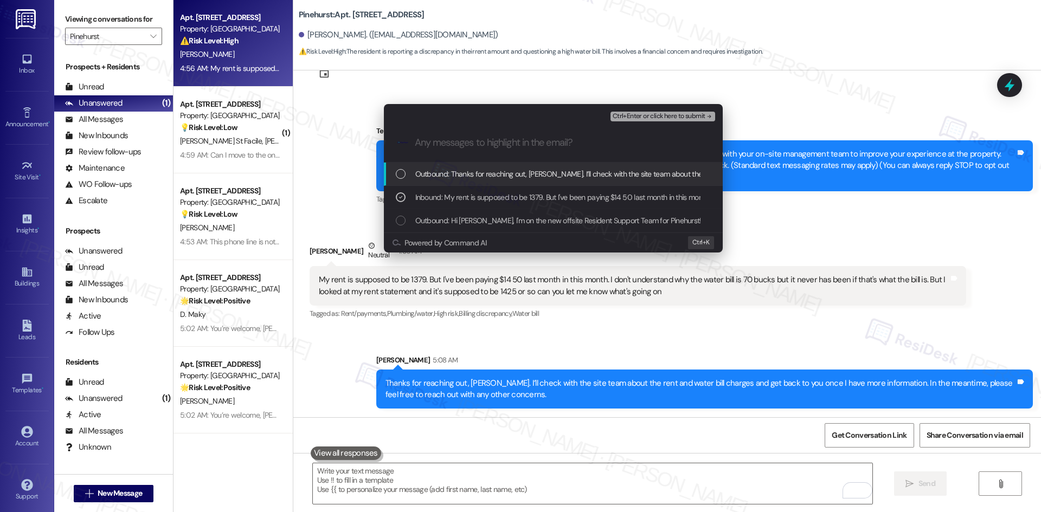
click at [674, 113] on span "Ctrl+Enter or click here to submit" at bounding box center [658, 117] width 93 height 8
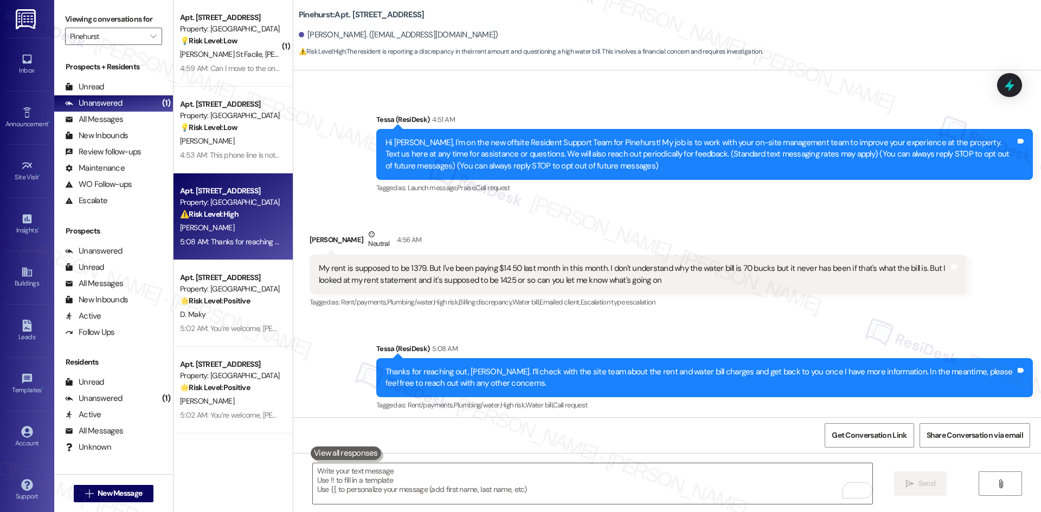
scroll to position [59, 0]
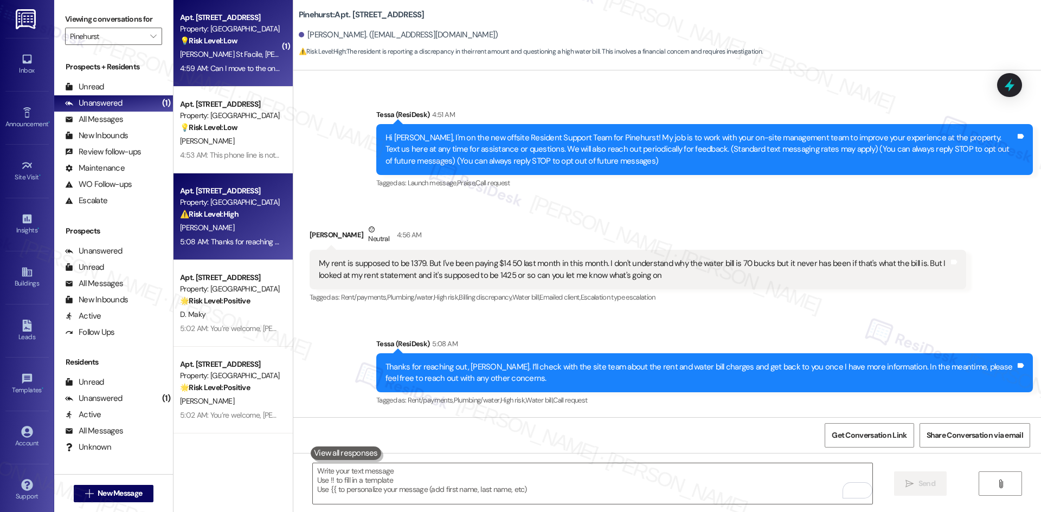
click at [217, 62] on div "4:59 AM: Can I move to the one bedroom across me building 402 apt 817? 4:59 AM:…" at bounding box center [230, 69] width 102 height 14
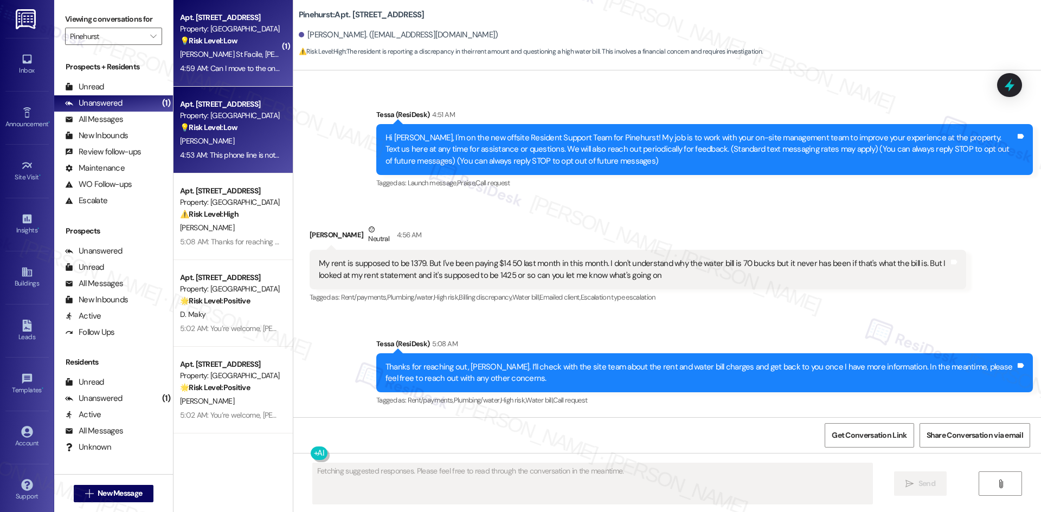
scroll to position [0, 0]
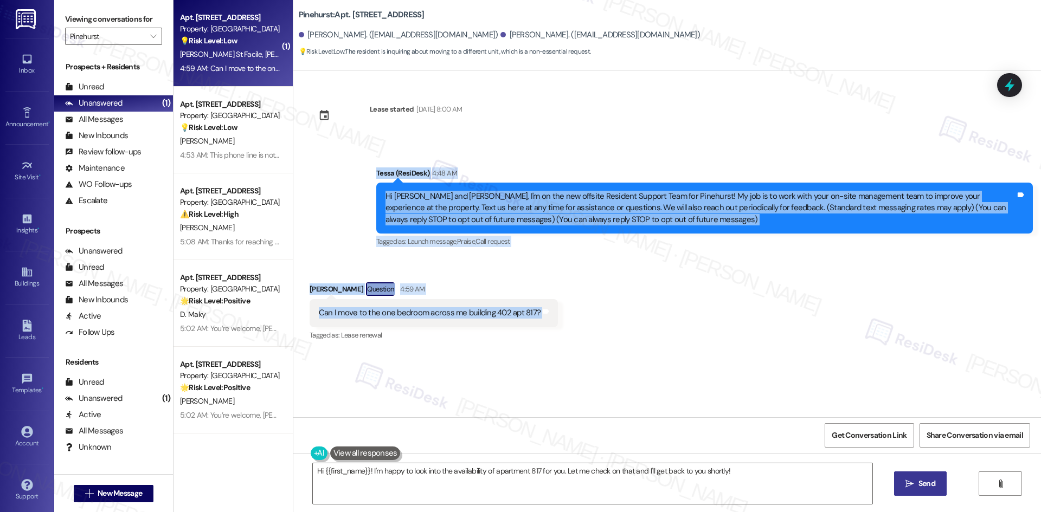
drag, startPoint x: 350, startPoint y: 170, endPoint x: 551, endPoint y: 316, distance: 248.7
click at [551, 316] on div "Lease started Jul 27, 2025 at 8:00 AM Announcement, sent via SMS Tessa (ResiDes…" at bounding box center [666, 243] width 747 height 347
copy div "Tessa (ResiDesk) 4:48 AM Hi Claude and Jean, I'm on the new offsite Resident Su…"
drag, startPoint x: 395, startPoint y: 157, endPoint x: 395, endPoint y: 164, distance: 7.1
click at [395, 157] on div "Announcement, sent via SMS Tessa (ResiDesk) 4:48 AM Hi Claude and Jean, I'm on …" at bounding box center [666, 200] width 747 height 115
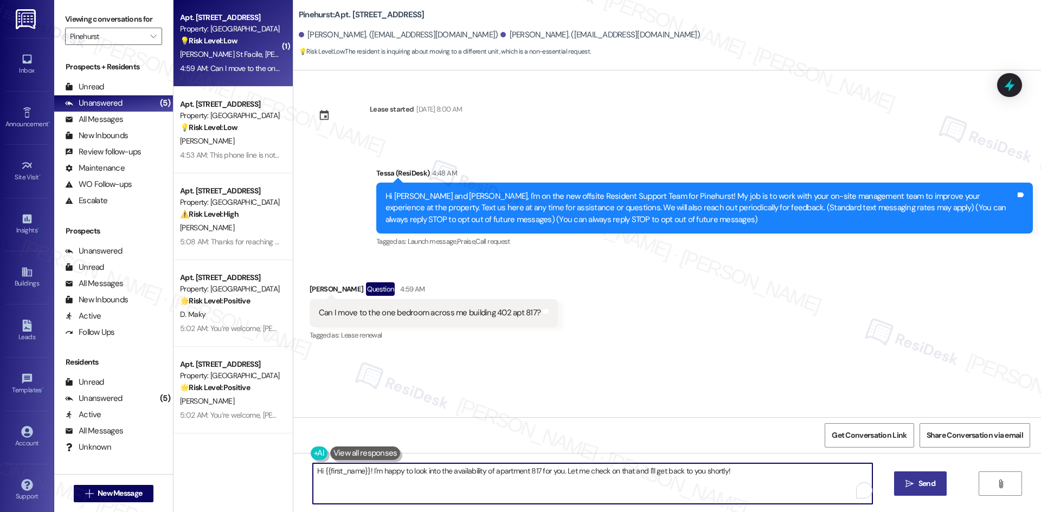
click at [495, 491] on textarea "Hi {{first_name}}! I'm happy to look into the availability of apartment 817 for…" at bounding box center [592, 483] width 559 height 41
paste textarea "Thanks for reaching out, Jean. I’ll check with the site team about your request…"
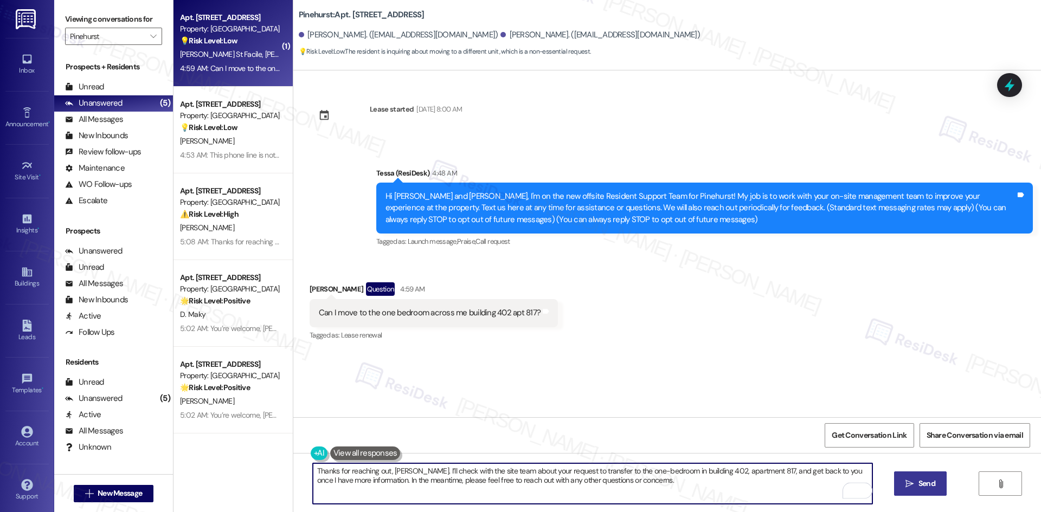
type textarea "Thanks for reaching out, Jean. I’ll check with the site team about your request…"
click at [912, 487] on icon "" at bounding box center [909, 484] width 8 height 9
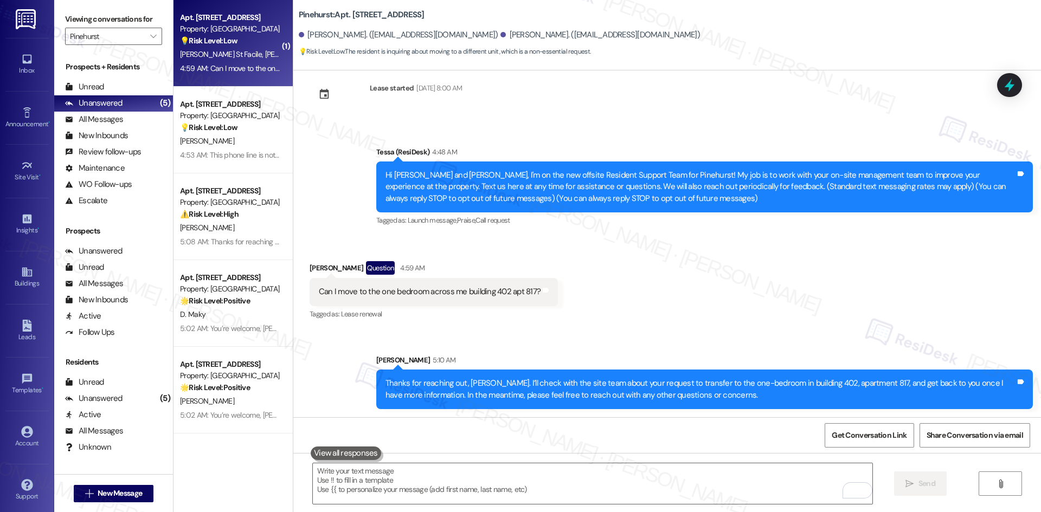
scroll to position [22, 0]
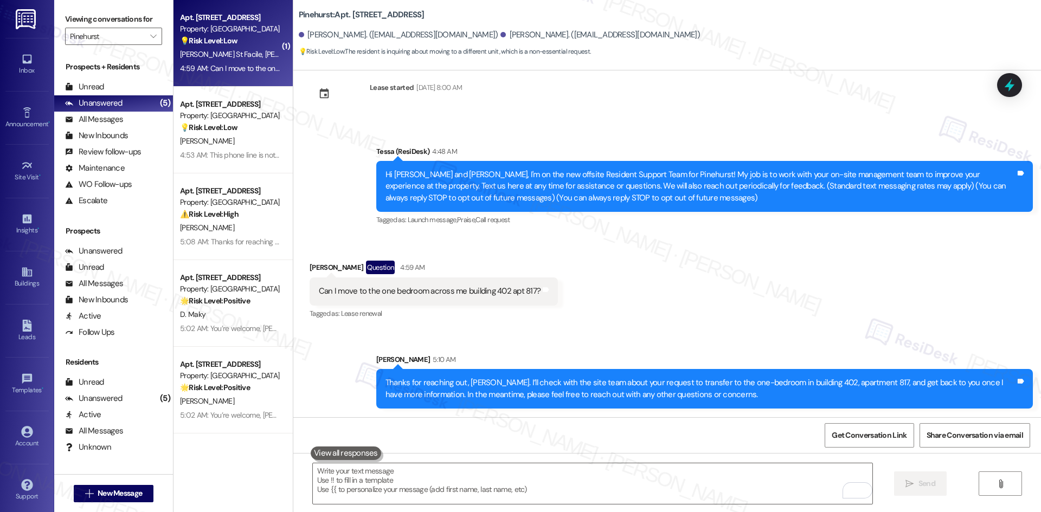
click at [625, 322] on div "Received via SMS Jean St Facile Question 4:59 AM Can I move to the one bedroom …" at bounding box center [666, 283] width 747 height 94
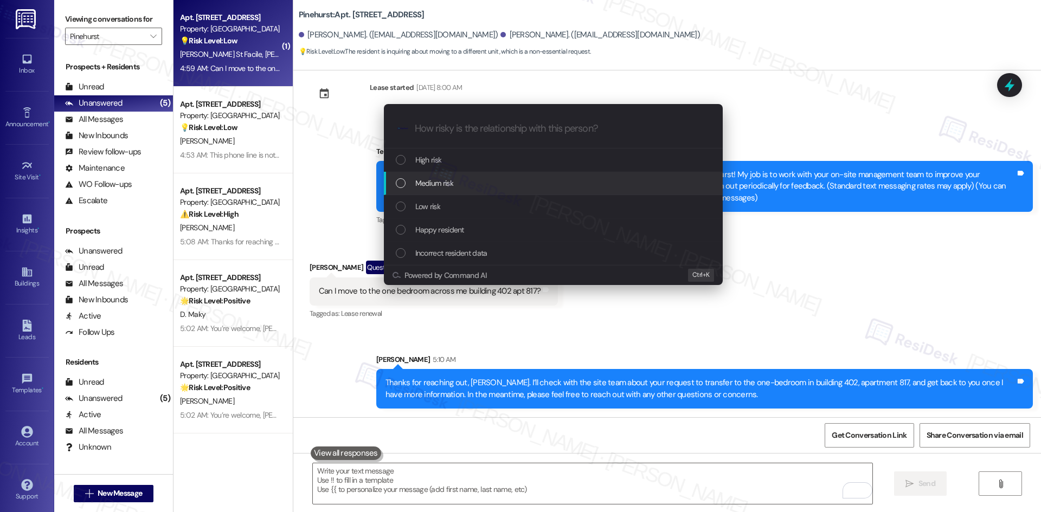
click at [469, 186] on div "Medium risk" at bounding box center [554, 183] width 317 height 12
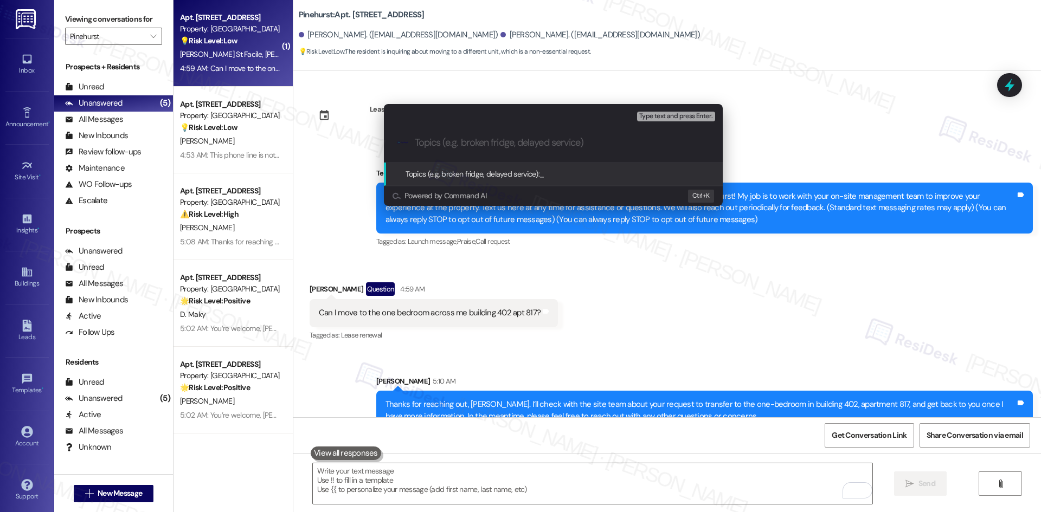
scroll to position [22, 0]
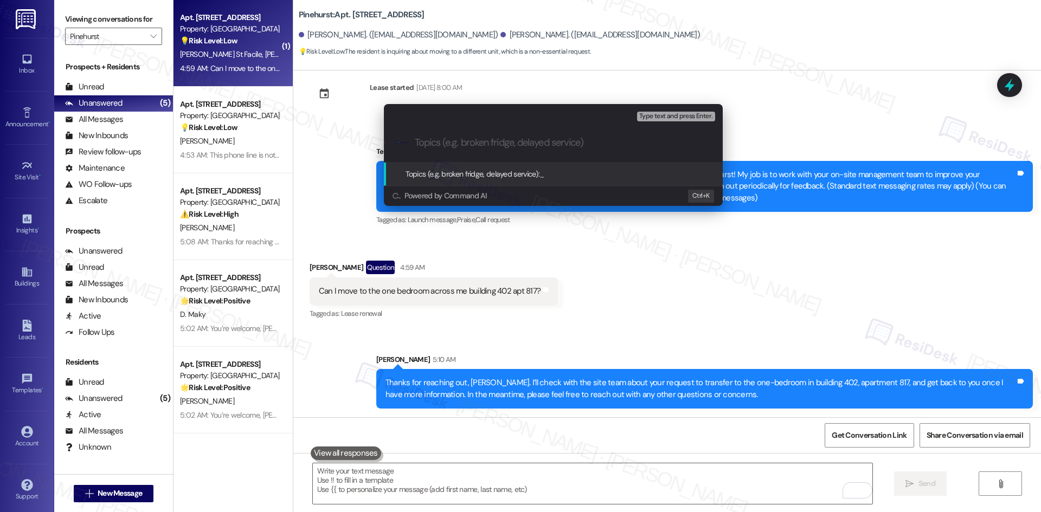
click at [456, 141] on input "Topics (e.g. broken fridge, delayed service)" at bounding box center [562, 142] width 294 height 11
paste input "Unit Transfer Request – Building 402, Apartment 817"
type input "Unit Transfer Request – Building 402, Apartment 817"
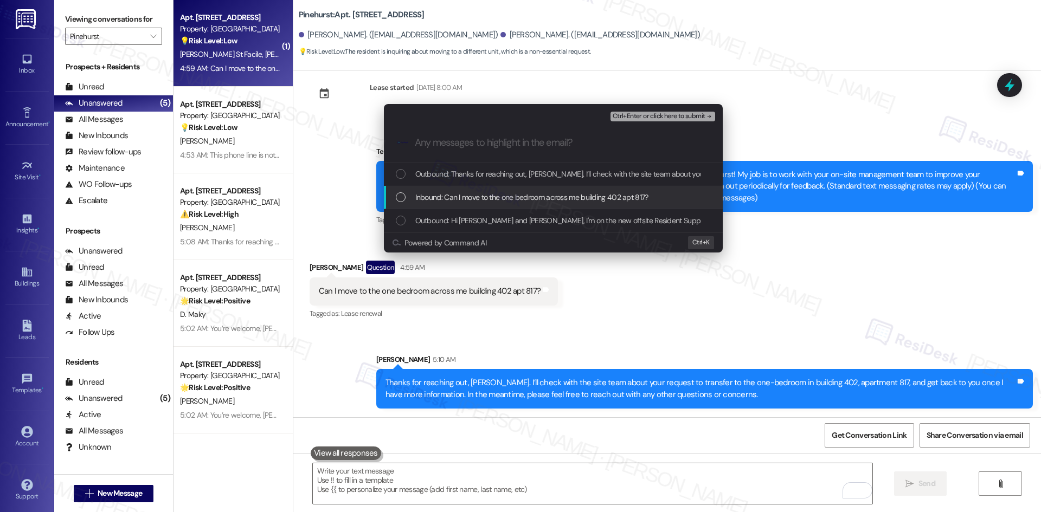
click at [480, 198] on span "Inbound: Can I move to the one bedroom across me building 402 apt 817?" at bounding box center [531, 197] width 233 height 12
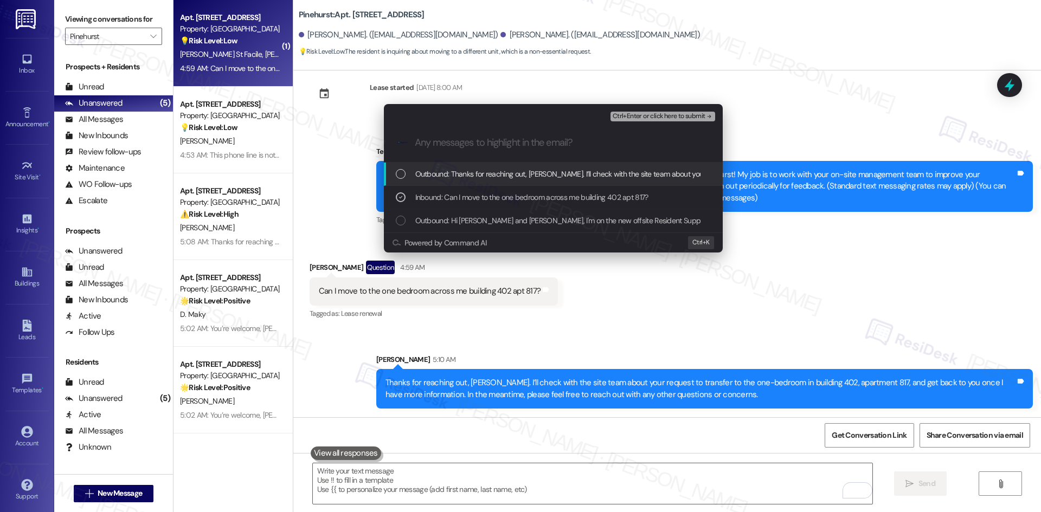
click at [682, 116] on span "Ctrl+Enter or click here to submit" at bounding box center [658, 117] width 93 height 8
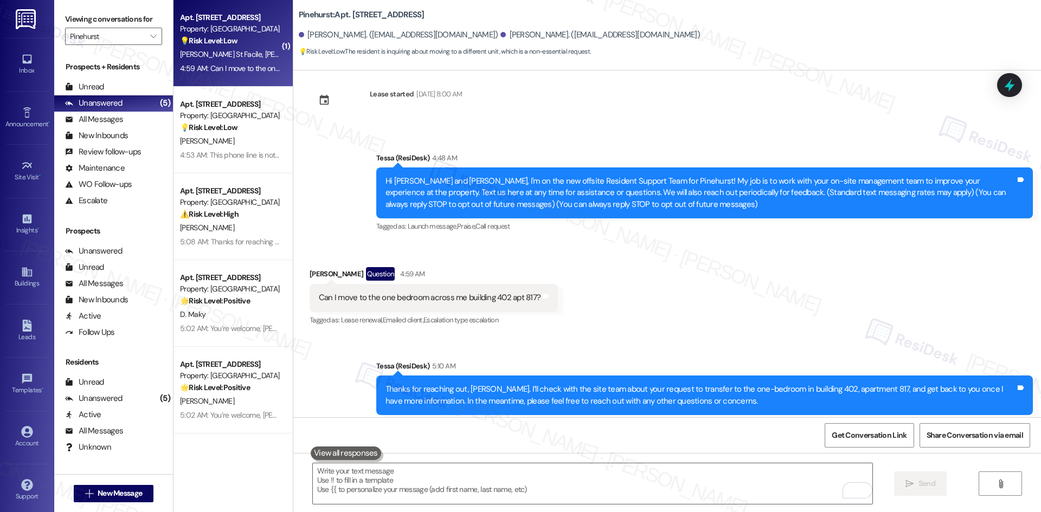
scroll to position [37, 0]
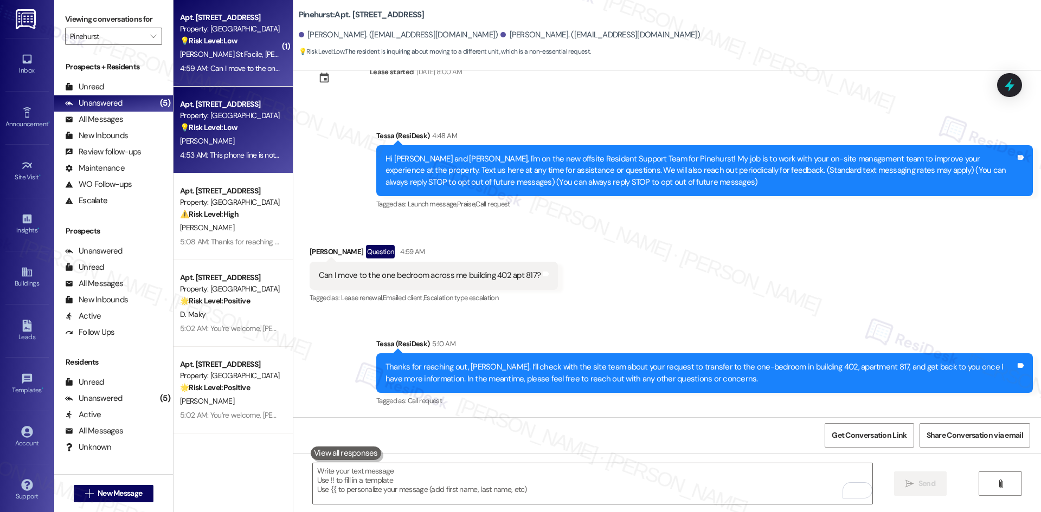
click at [242, 162] on div "4:53 AM: This phone line is not actively monitored. Please contact us at (620) …" at bounding box center [230, 156] width 102 height 14
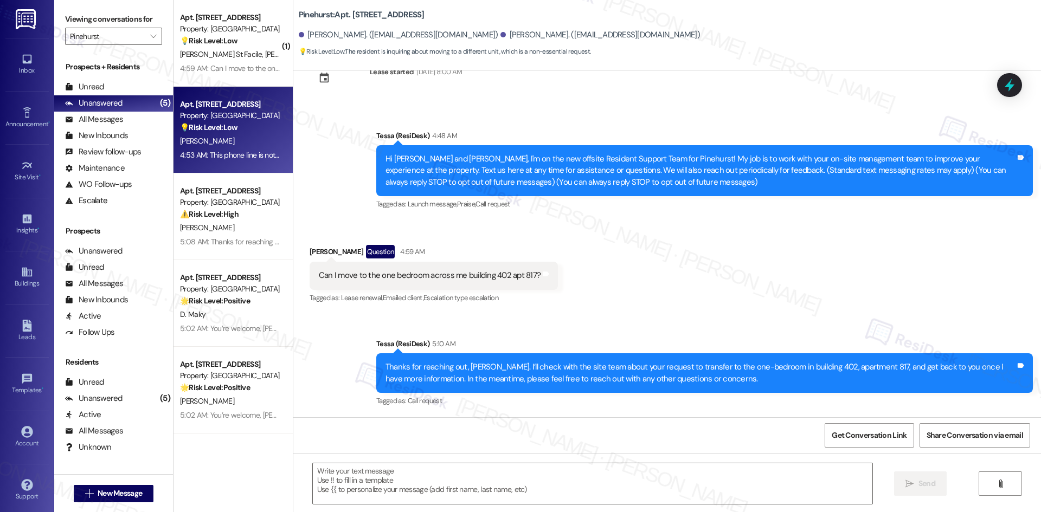
type textarea "Fetching suggested responses. Please feel free to read through the conversation…"
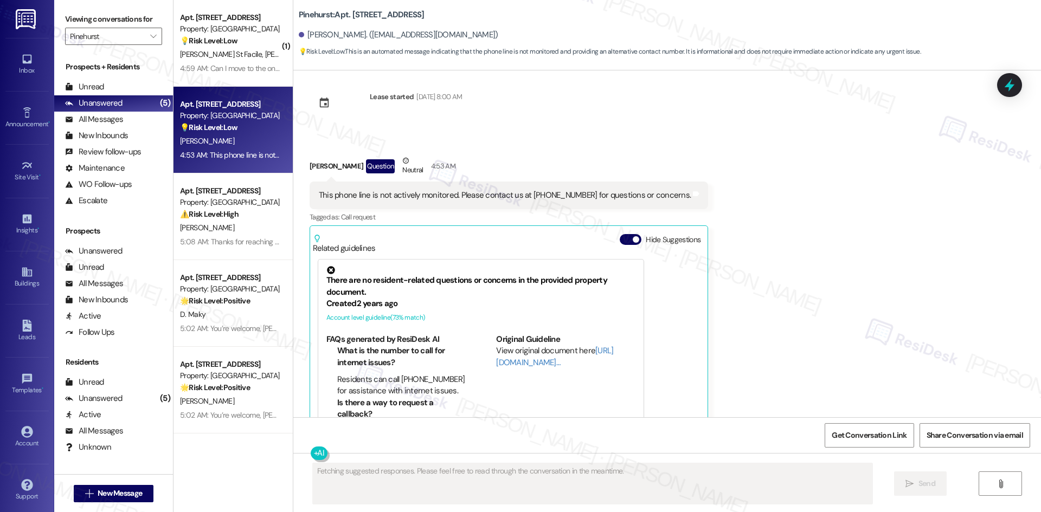
scroll to position [0, 0]
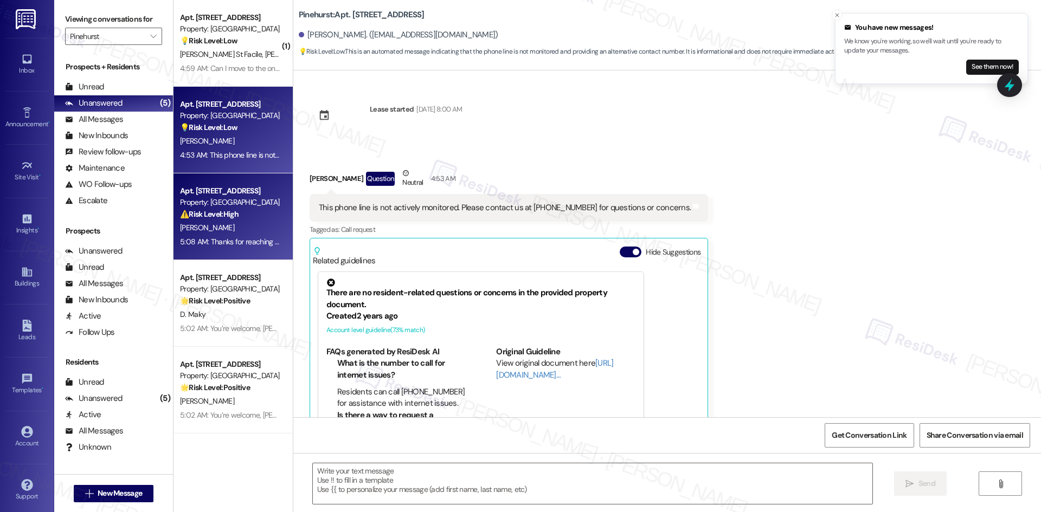
click at [210, 225] on div "J. Moore" at bounding box center [230, 228] width 102 height 14
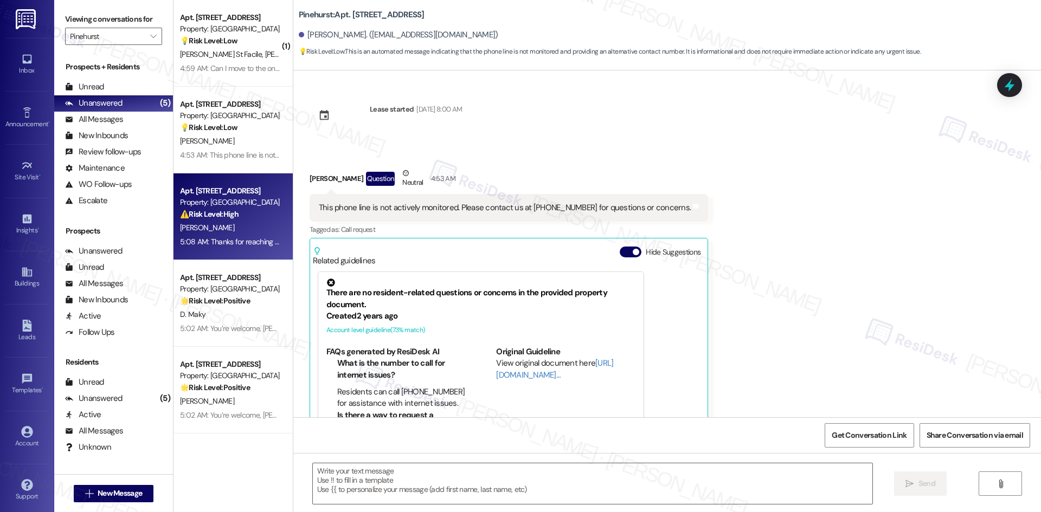
type textarea "Fetching suggested responses. Please feel free to read through the conversation…"
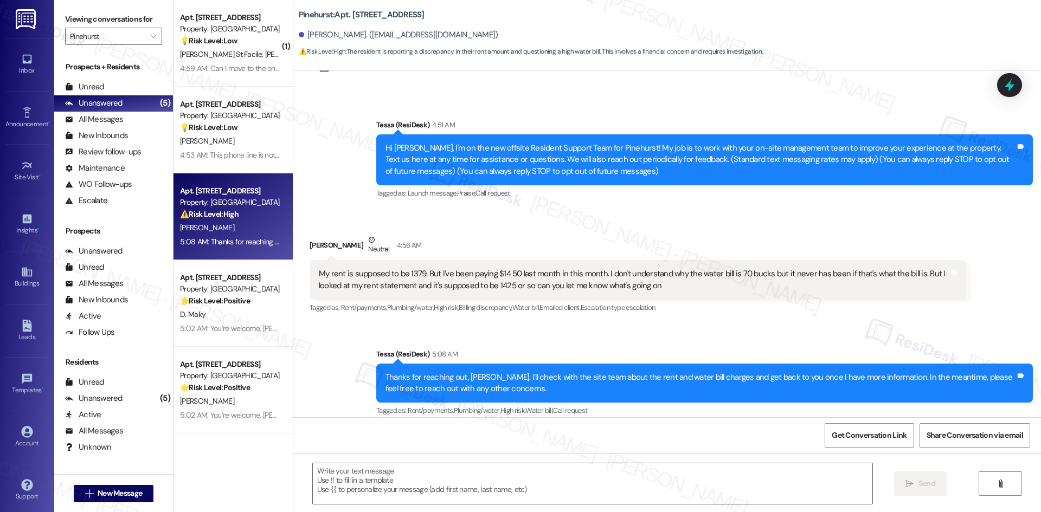
type textarea "Fetching suggested responses. Please feel free to read through the conversation…"
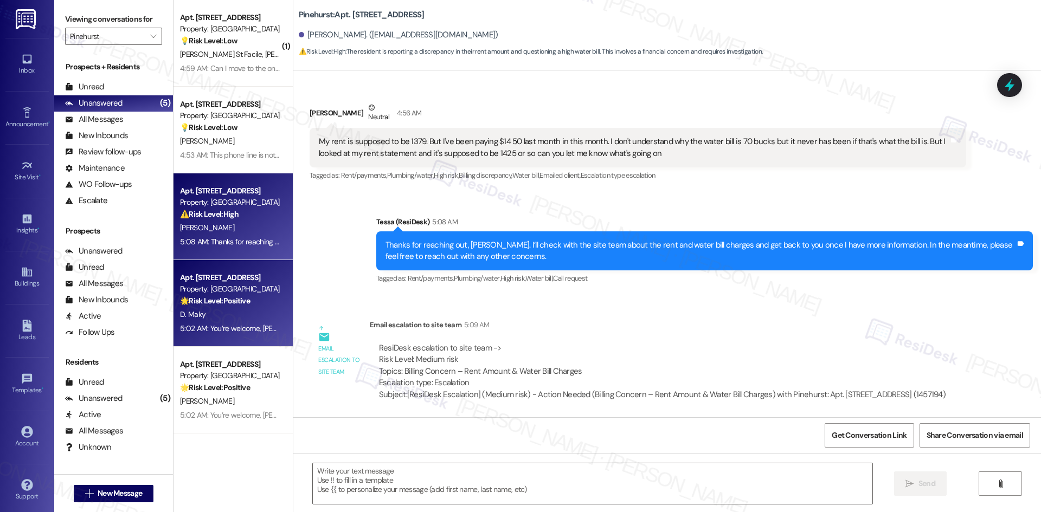
click at [209, 302] on strong "🌟 Risk Level: Positive" at bounding box center [215, 301] width 70 height 10
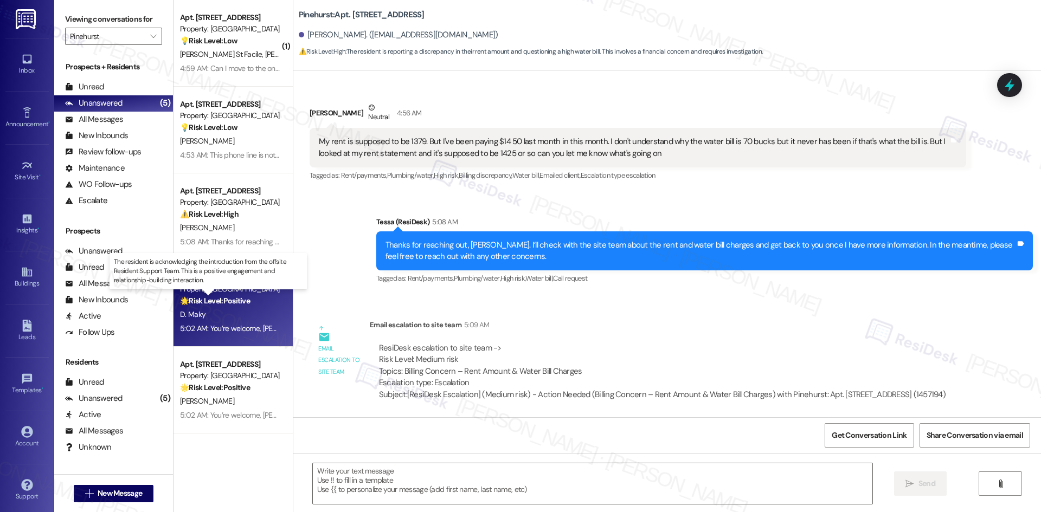
type textarea "Fetching suggested responses. Please feel free to read through the conversation…"
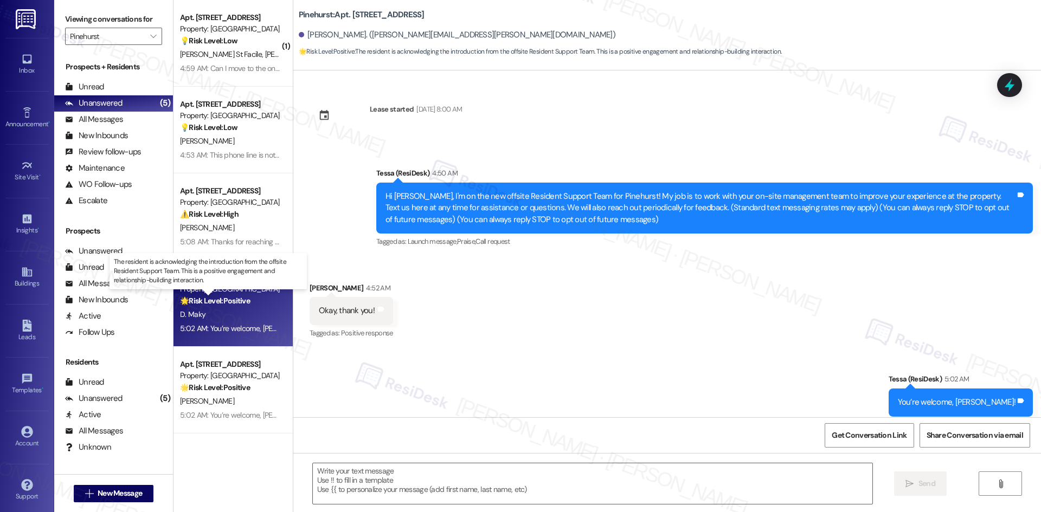
type textarea "Fetching suggested responses. Please feel free to read through the conversation…"
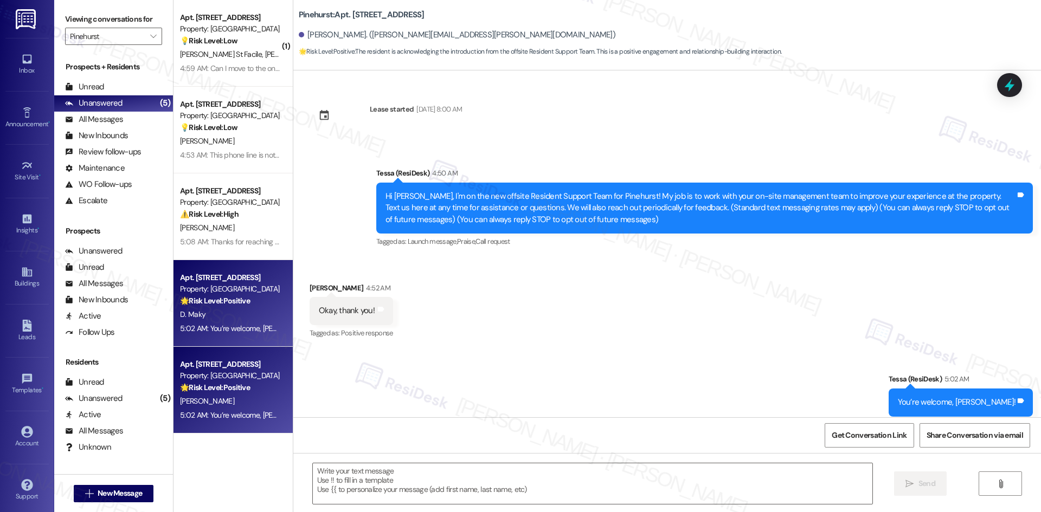
click at [234, 382] on div "🌟 Risk Level: Positive The resident is expressing gratitude for the initial out…" at bounding box center [230, 387] width 100 height 11
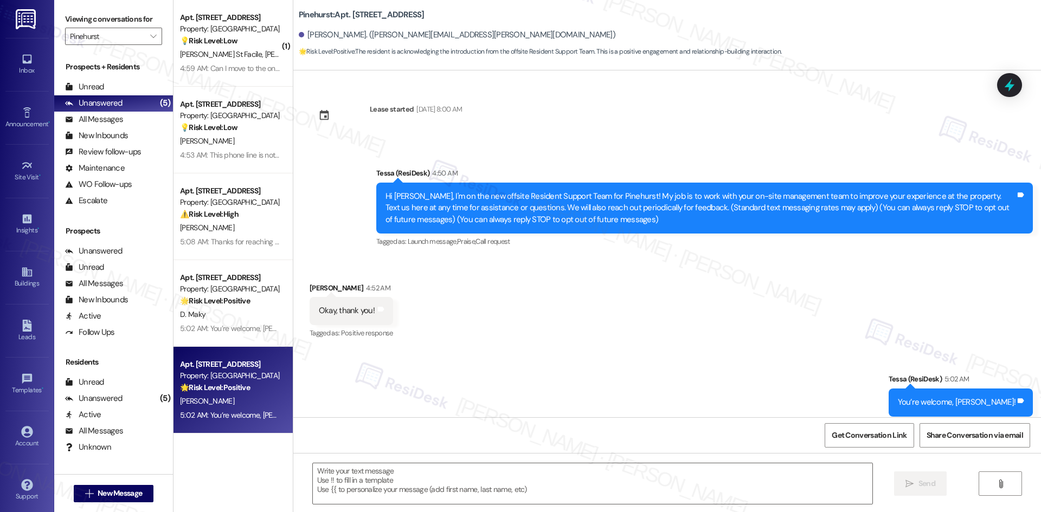
type textarea "Fetching suggested responses. Please feel free to read through the conversation…"
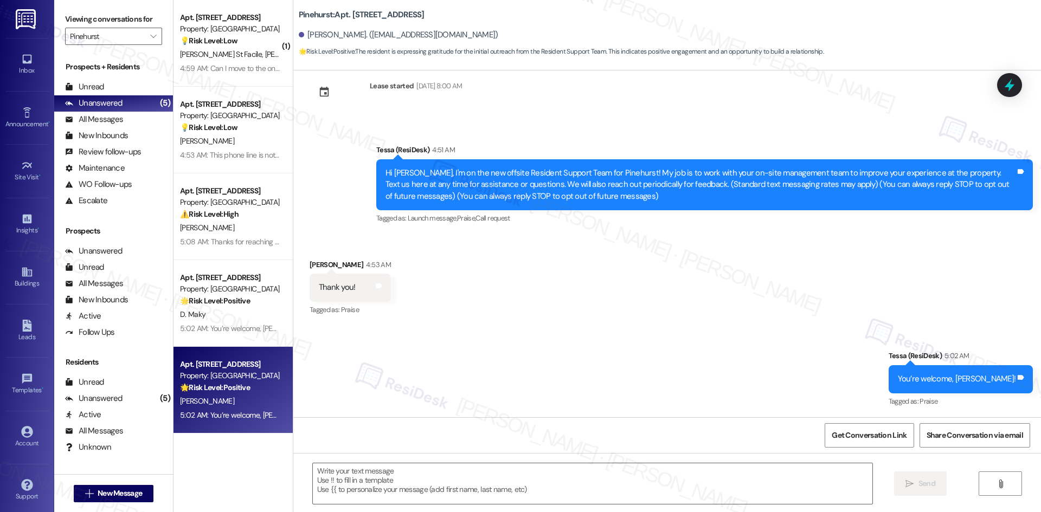
scroll to position [24, 0]
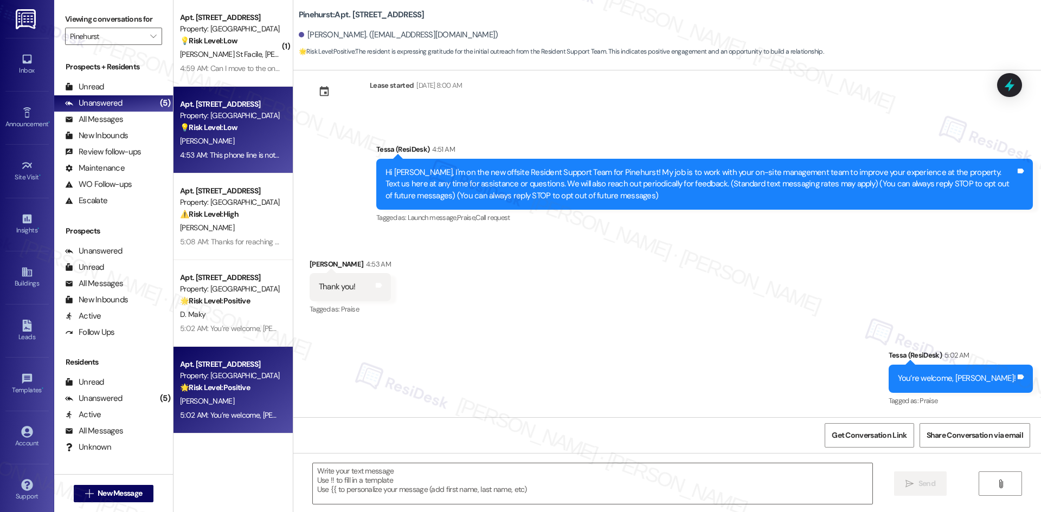
click at [237, 141] on div "J. Smith" at bounding box center [230, 141] width 102 height 14
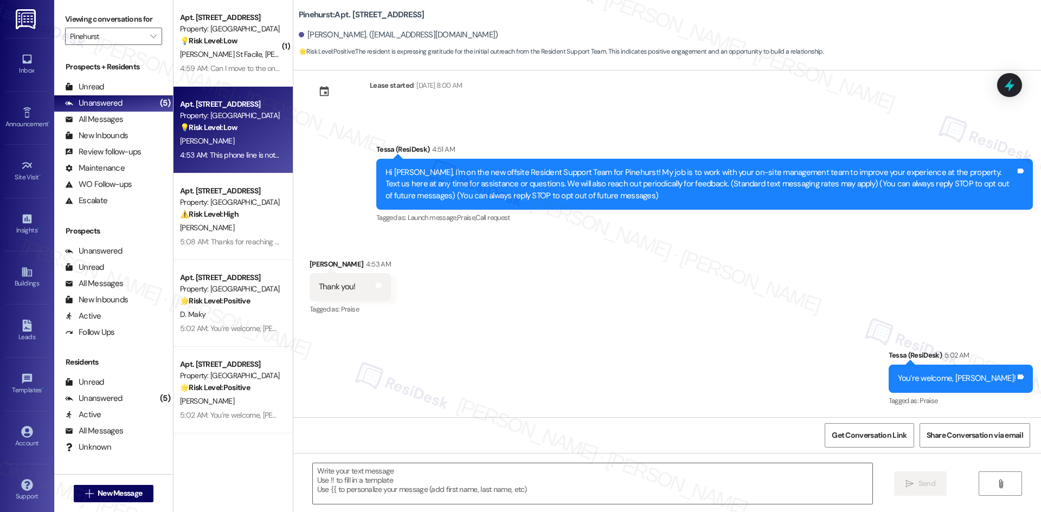
type textarea "Fetching suggested responses. Please feel free to read through the conversation…"
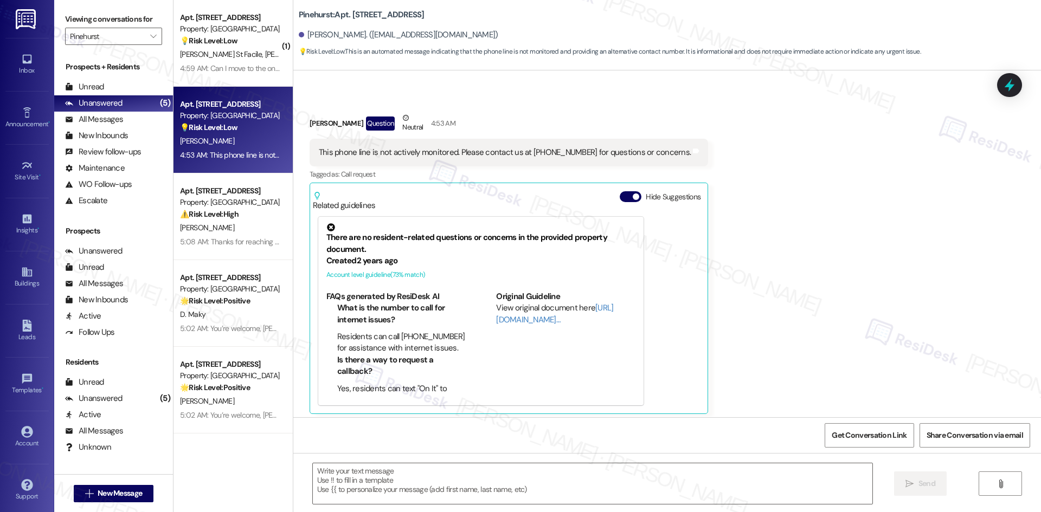
scroll to position [61, 0]
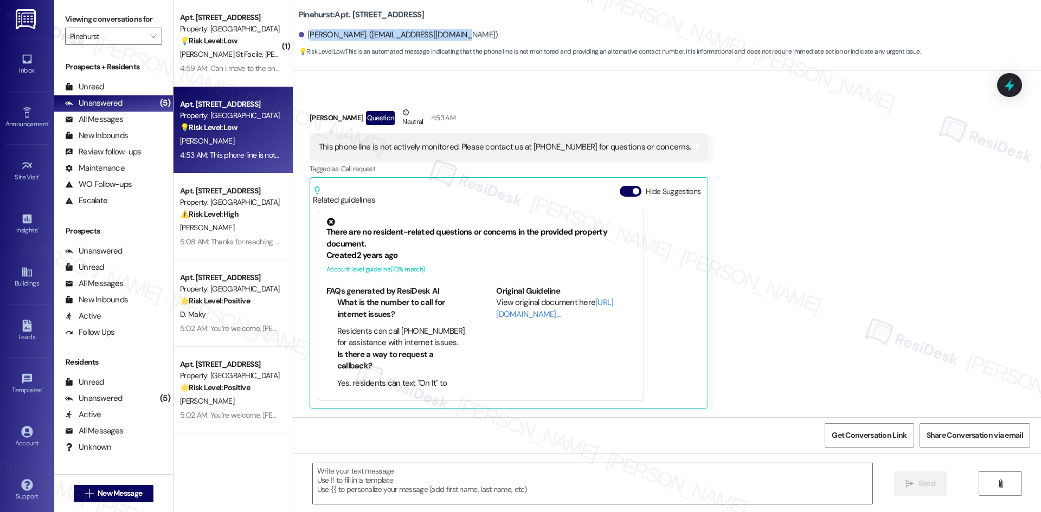
drag, startPoint x: 302, startPoint y: 34, endPoint x: 466, endPoint y: 35, distance: 163.7
click at [466, 35] on div "Jazmin Smith. (jjsmith.2023@oulook.com)" at bounding box center [670, 35] width 742 height 22
click at [461, 37] on div "Jazmin Smith. (jjsmith.2023@oulook.com)" at bounding box center [670, 35] width 742 height 22
click at [452, 36] on div "Jazmin Smith. (jjsmith.2023@oulook.com)" at bounding box center [670, 35] width 742 height 22
drag, startPoint x: 444, startPoint y: 36, endPoint x: 299, endPoint y: 40, distance: 145.3
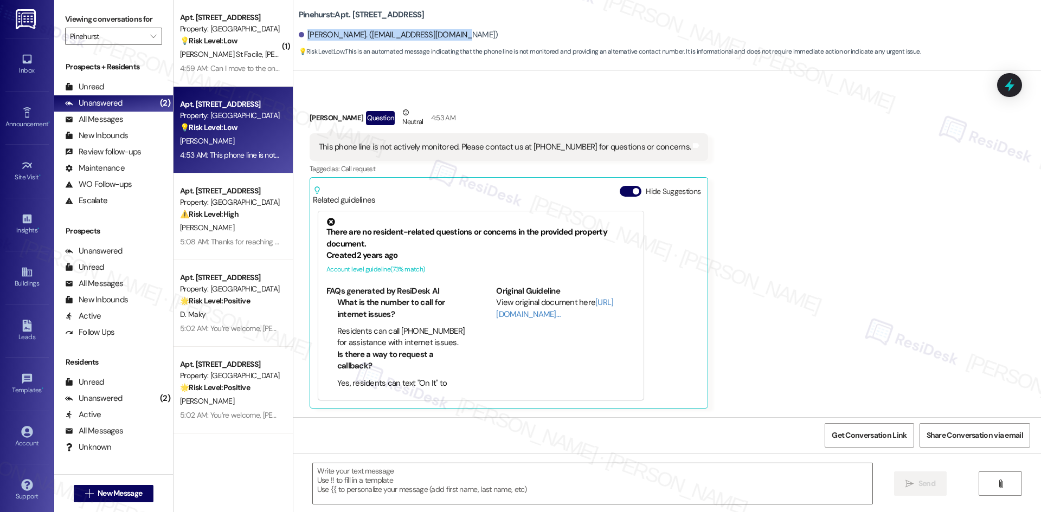
click at [299, 40] on div "Jazmin Smith. (jjsmith.2023@oulook.com)" at bounding box center [670, 35] width 742 height 22
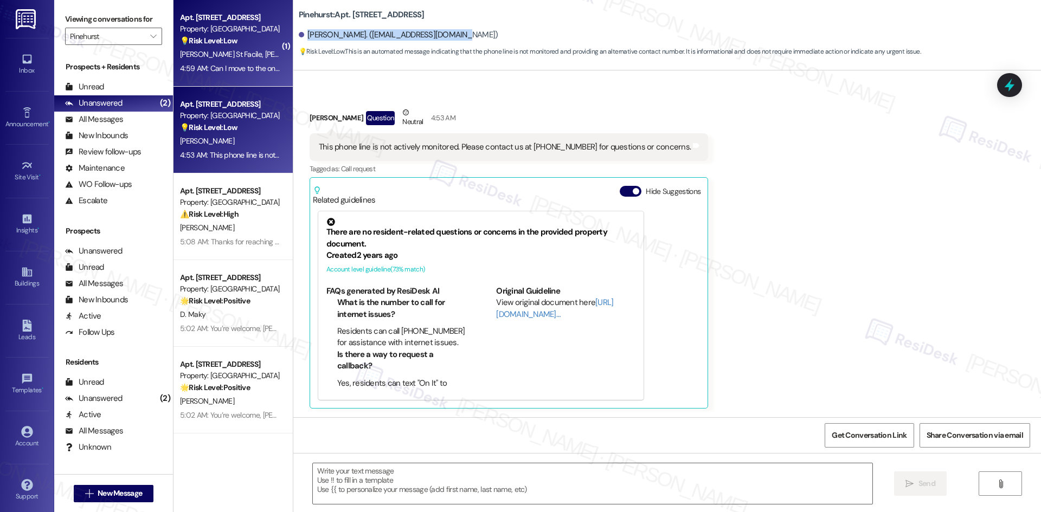
copy div "Jazmin Smith. (jjsmith.2023@oulook.com)"
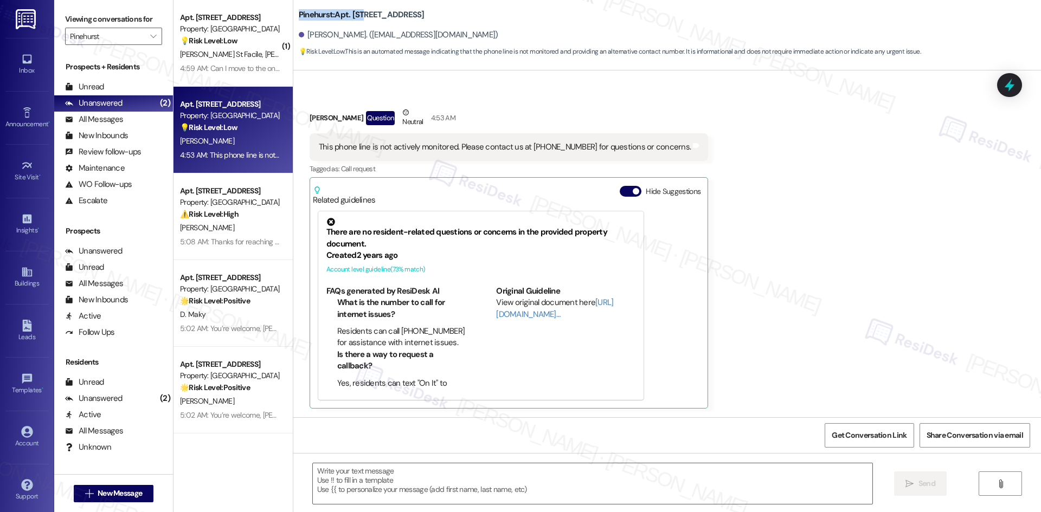
drag, startPoint x: 291, startPoint y: 15, endPoint x: 354, endPoint y: 16, distance: 63.4
click at [354, 16] on b "Pinehurst: Apt. 213, 500 NW 63rd Street" at bounding box center [362, 14] width 126 height 11
copy b "Pinehurst: Apt. 213"
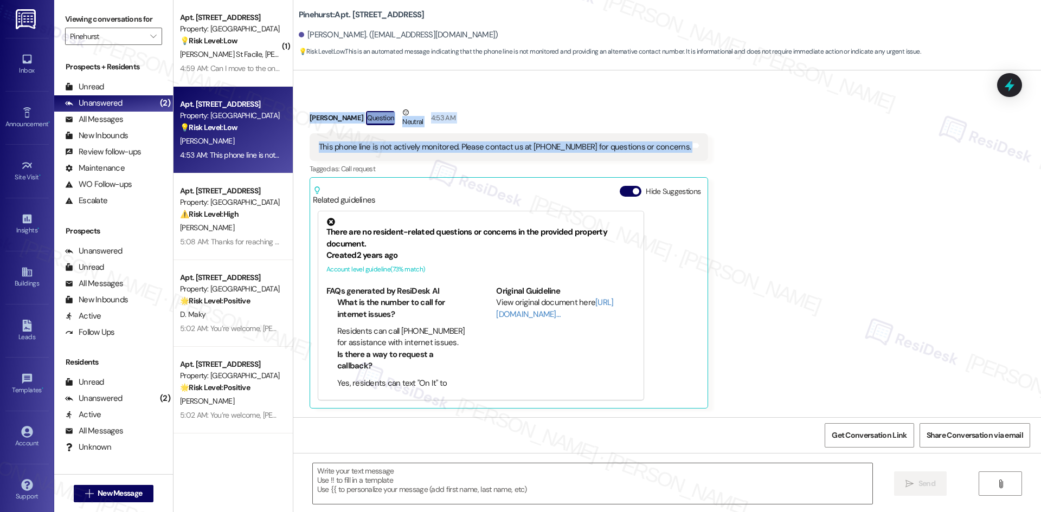
drag, startPoint x: 298, startPoint y: 105, endPoint x: 751, endPoint y: 157, distance: 456.6
click at [751, 157] on div "Received via SMS Jazmin Smith Question Neutral 4:53 AM This phone line is not a…" at bounding box center [666, 249] width 747 height 334
copy div "Jazmin Smith Question Neutral 4:53 AM This phone line is not actively monitored…"
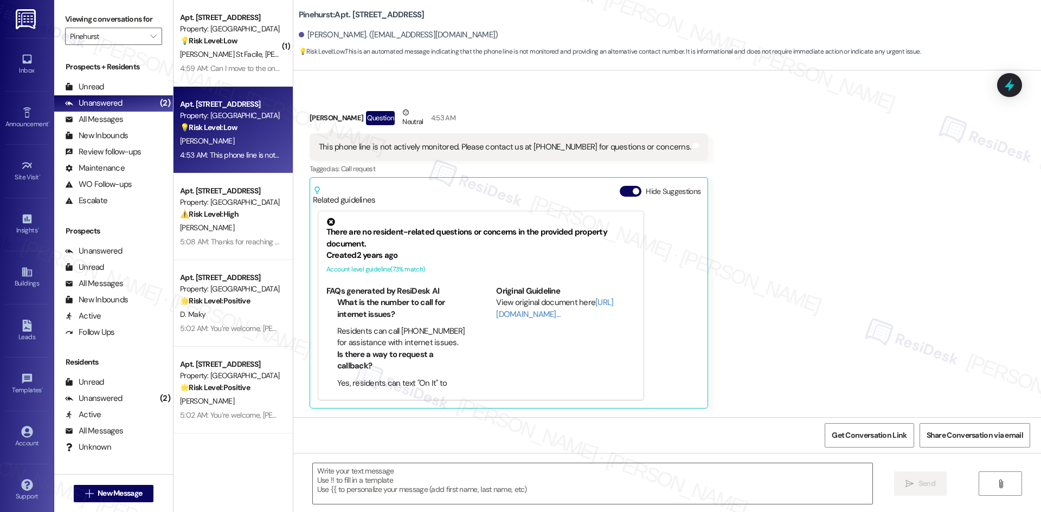
click at [765, 306] on div "Received via SMS Jazmin Smith Question Neutral 4:53 AM This phone line is not a…" at bounding box center [666, 249] width 747 height 334
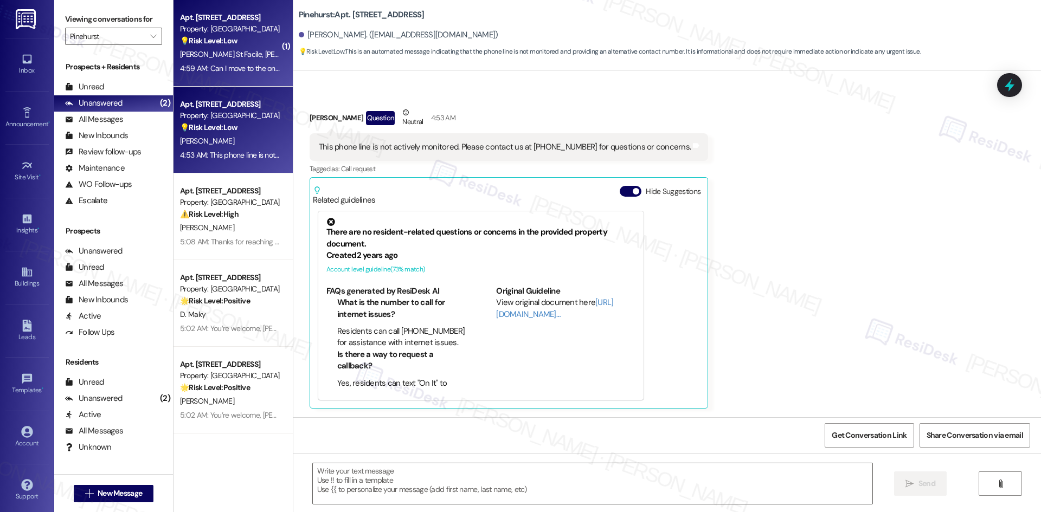
click at [244, 71] on div "4:59 AM: Can I move to the one bedroom across me building 402 apt 817? 4:59 AM:…" at bounding box center [297, 68] width 234 height 10
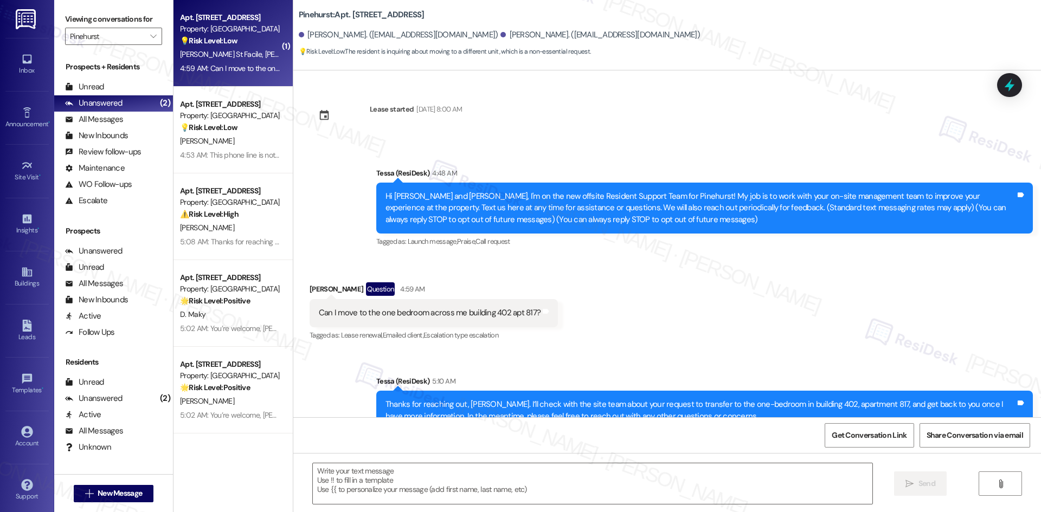
type textarea "Fetching suggested responses. Please feel free to read through the conversation…"
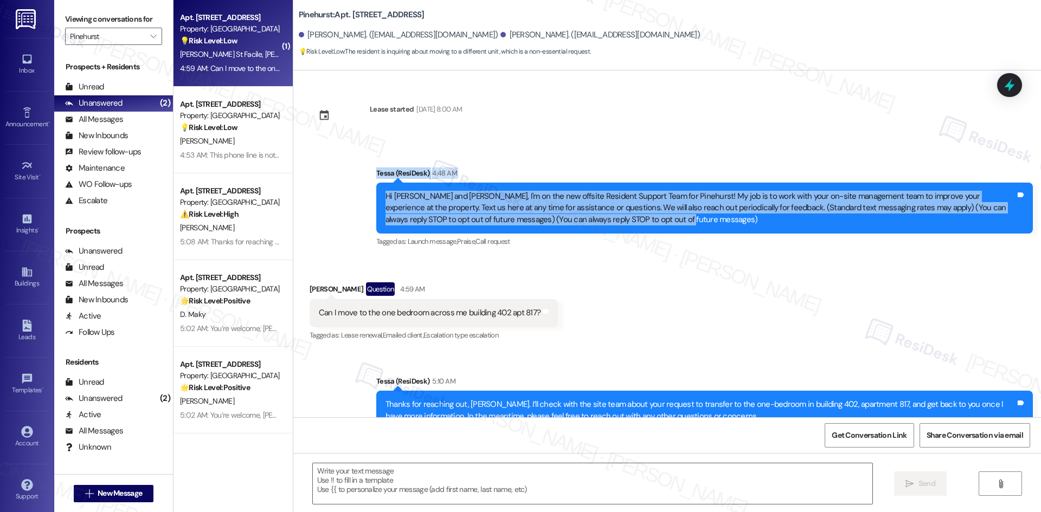
drag, startPoint x: 623, startPoint y: 221, endPoint x: 344, endPoint y: 172, distance: 282.8
click at [344, 172] on div "Announcement, sent via SMS Tessa (ResiDesk) 4:48 AM Hi Claude and Jean, I'm on …" at bounding box center [666, 200] width 747 height 115
copy div "Tessa (ResiDesk) 4:48 AM Hi Claude and Jean, I'm on the new offsite Resident Su…"
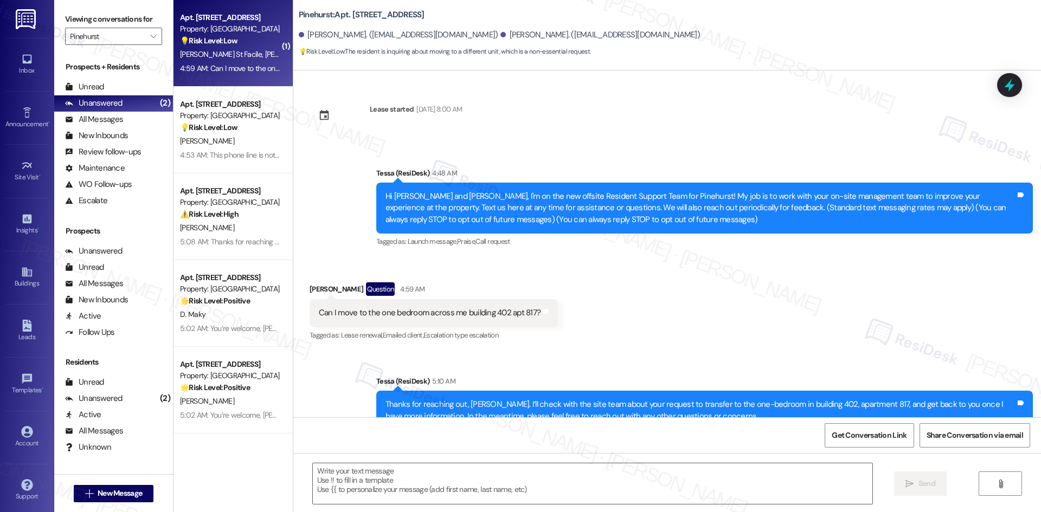
click at [572, 305] on div "Received via SMS Jean St Facile Question 4:59 AM Can I move to the one bedroom …" at bounding box center [666, 305] width 747 height 94
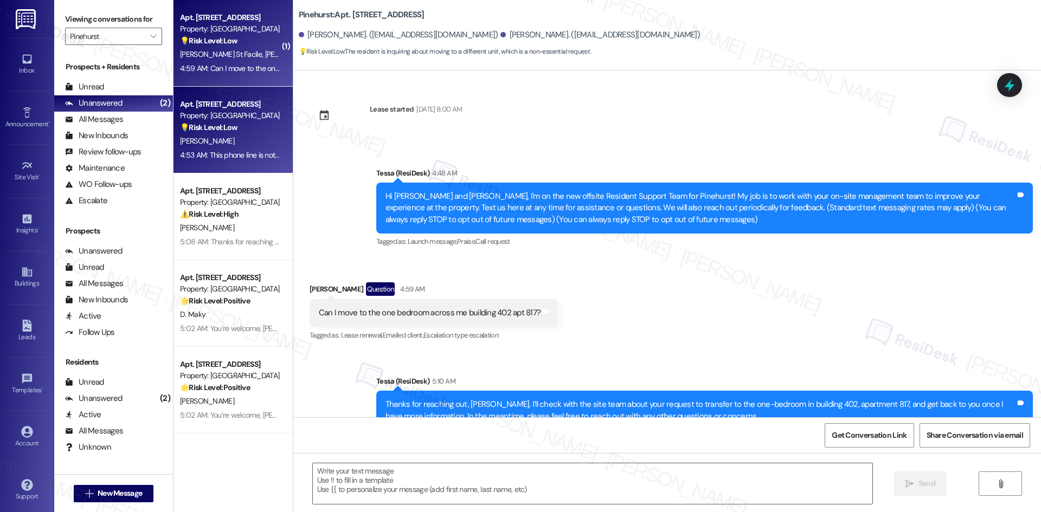
click at [234, 145] on div "J. Smith" at bounding box center [230, 141] width 102 height 14
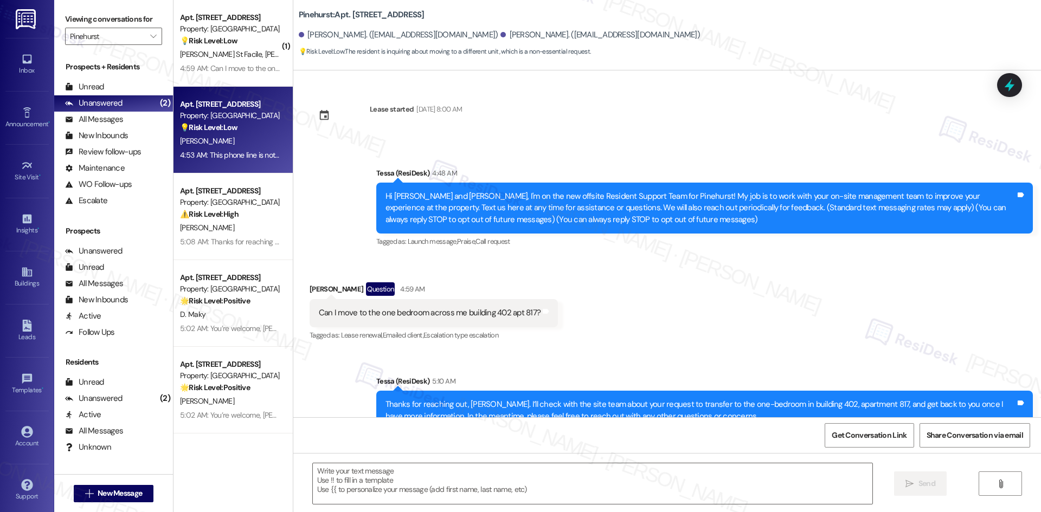
type textarea "Fetching suggested responses. Please feel free to read through the conversation…"
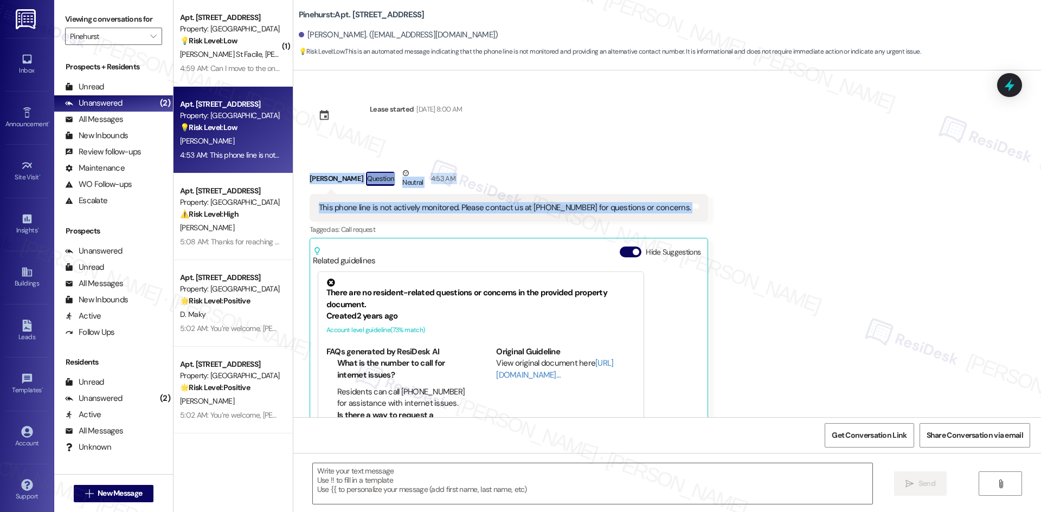
drag, startPoint x: 296, startPoint y: 175, endPoint x: 715, endPoint y: 212, distance: 420.6
click at [715, 212] on div "Received via SMS Jazmin Smith Question Neutral 4:53 AM This phone line is not a…" at bounding box center [666, 310] width 747 height 334
copy div "Jazmin Smith Question Neutral 4:53 AM This phone line is not actively monitored…"
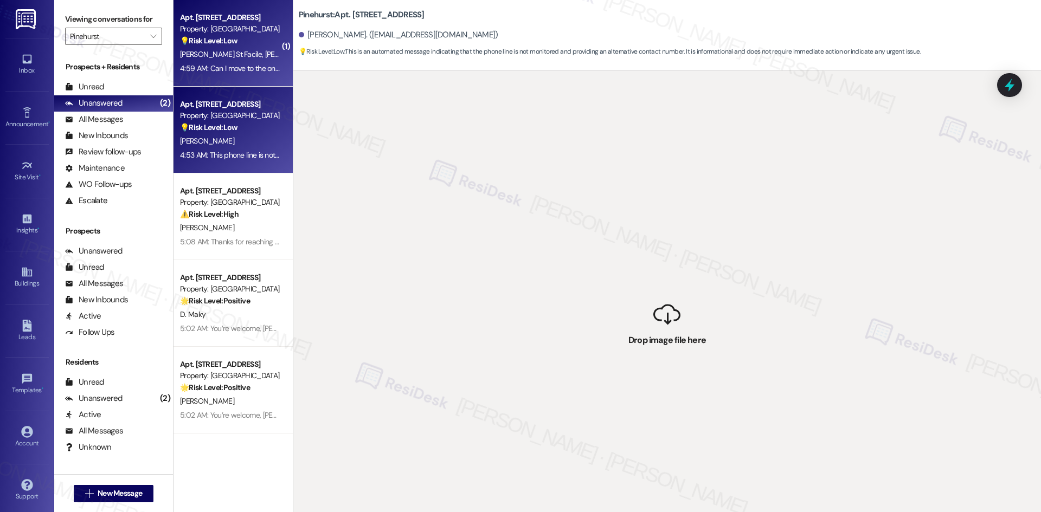
click at [179, 48] on div "J. St Facile C. Charles" at bounding box center [230, 55] width 102 height 14
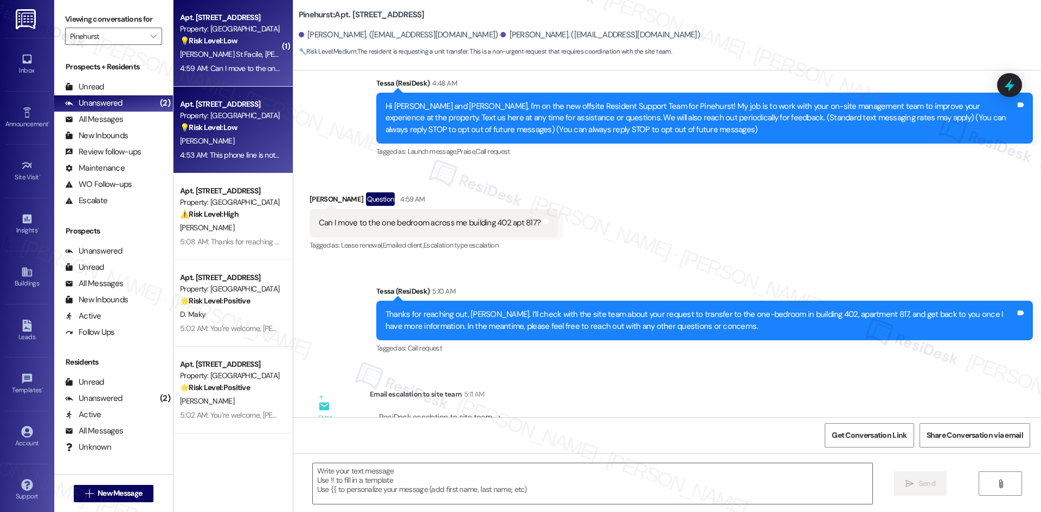
click at [250, 118] on div "Property: [GEOGRAPHIC_DATA]" at bounding box center [230, 115] width 100 height 11
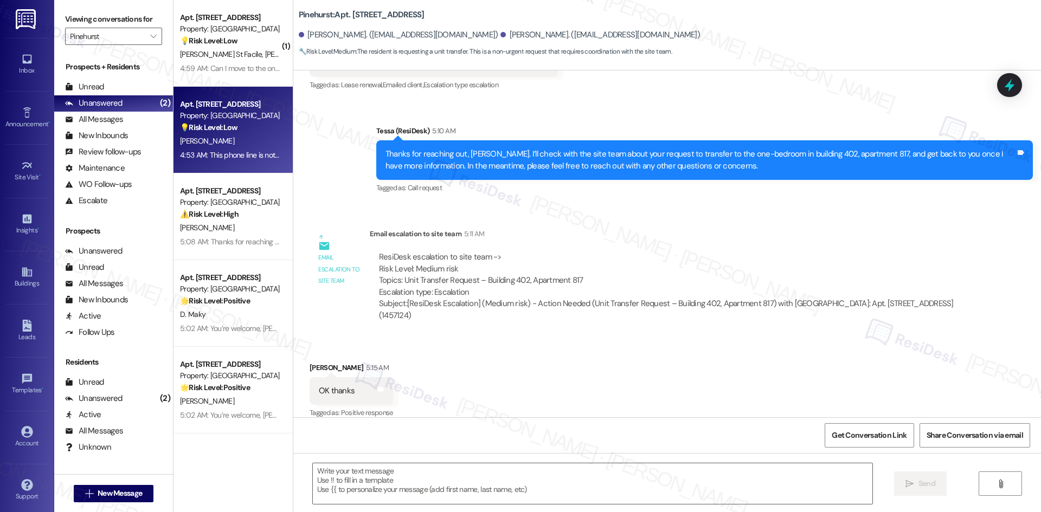
type textarea "Fetching suggested responses. Please feel free to read through the conversation…"
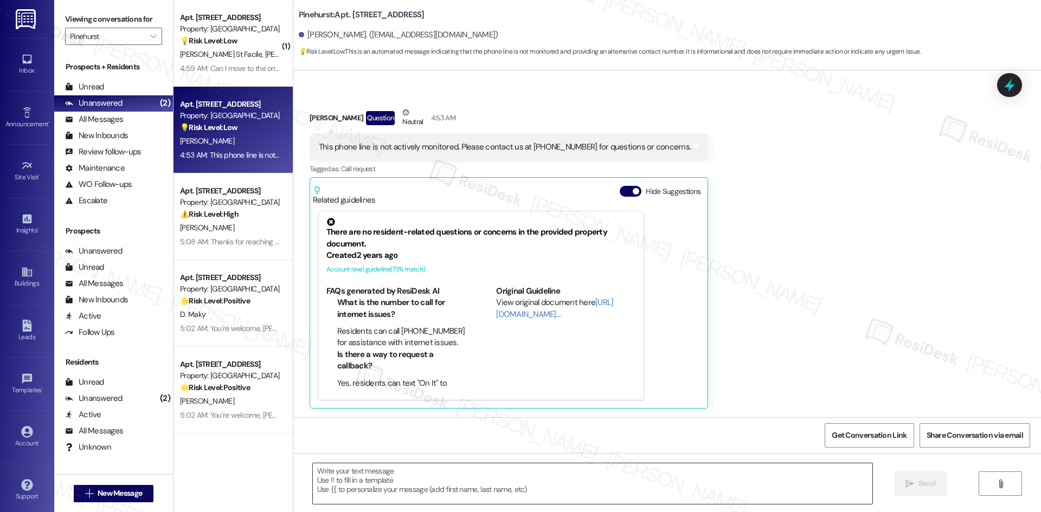
click at [645, 482] on textarea at bounding box center [592, 483] width 559 height 41
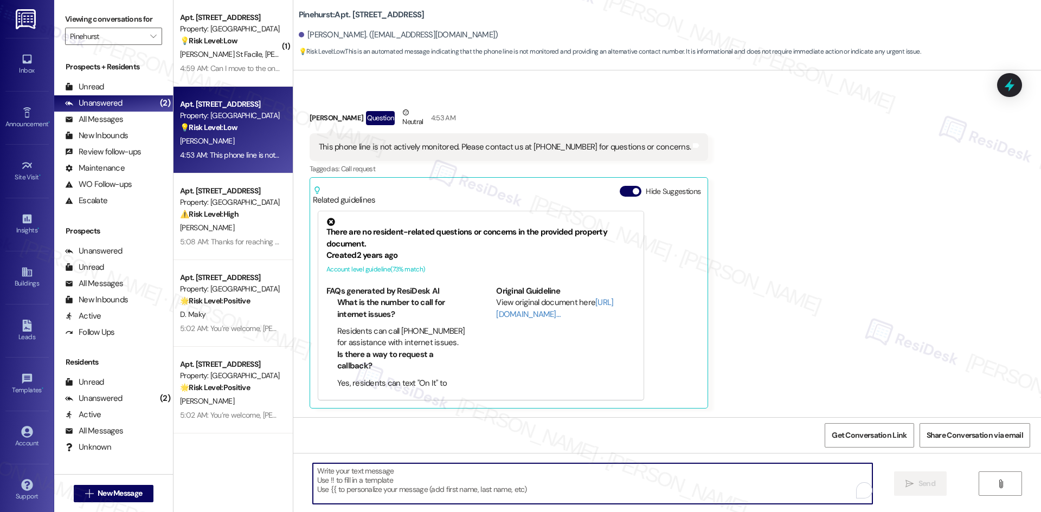
paste textarea "Thanks for your message, Jazmin. This is the offsite Resident Support Team for …"
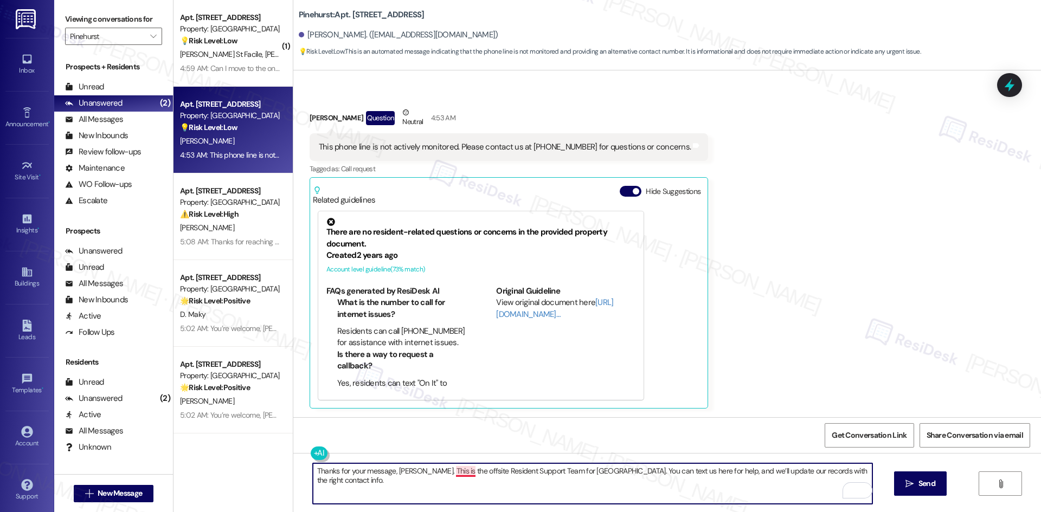
click at [463, 473] on textarea "Thanks for your message, Jazmin. This is the offsite Resident Support Team for …" at bounding box center [592, 483] width 559 height 41
type textarea "Thanks for your message, Jazmin. This is the off-site Resident Support Team for…"
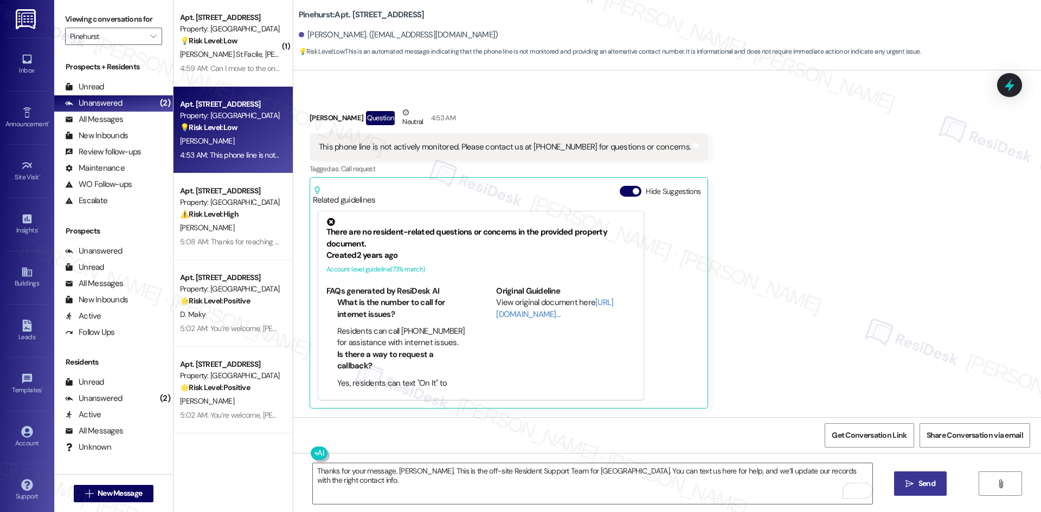
click at [920, 486] on span "Send" at bounding box center [926, 483] width 17 height 11
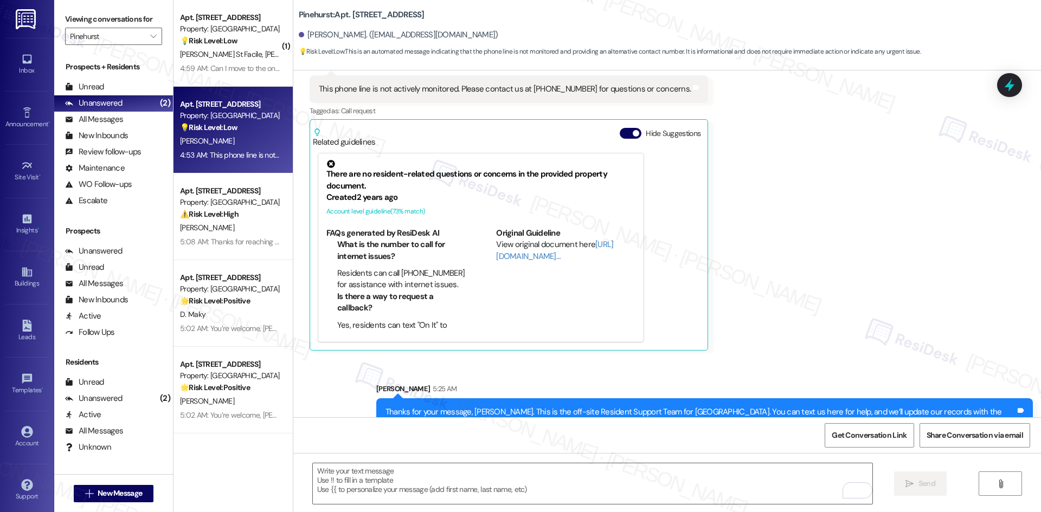
scroll to position [137, 0]
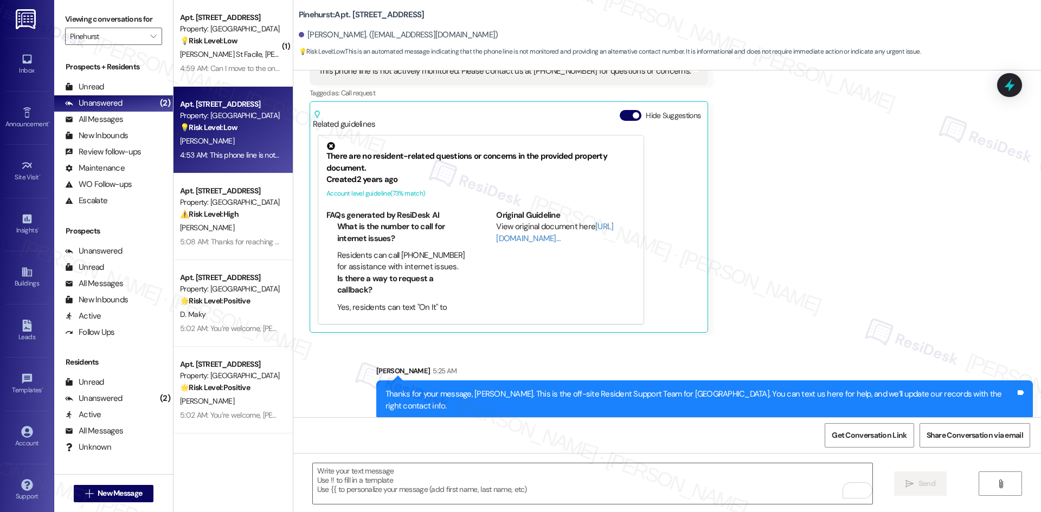
click at [803, 333] on div "Received via SMS Jazmin Smith Question Neutral 4:53 AM This phone line is not a…" at bounding box center [666, 174] width 747 height 334
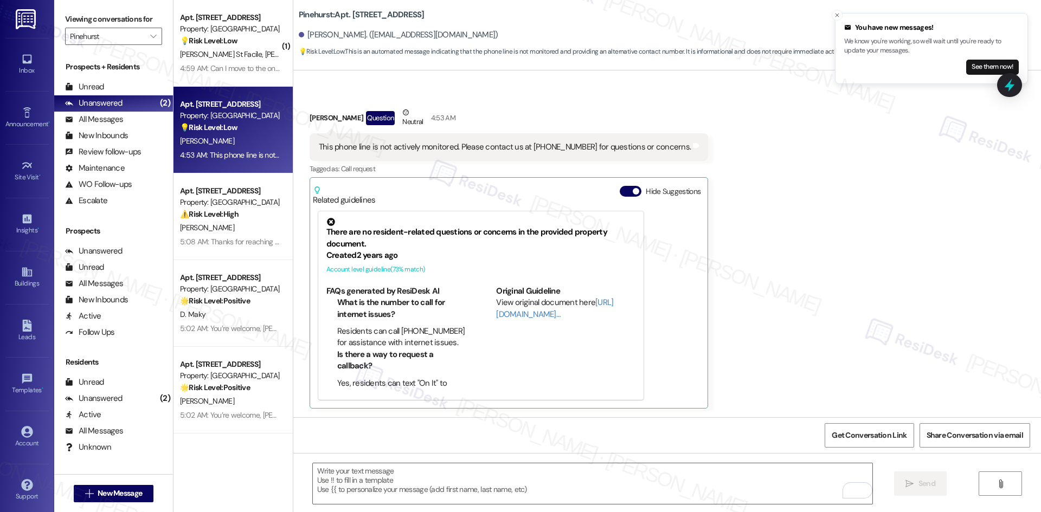
scroll to position [212, 0]
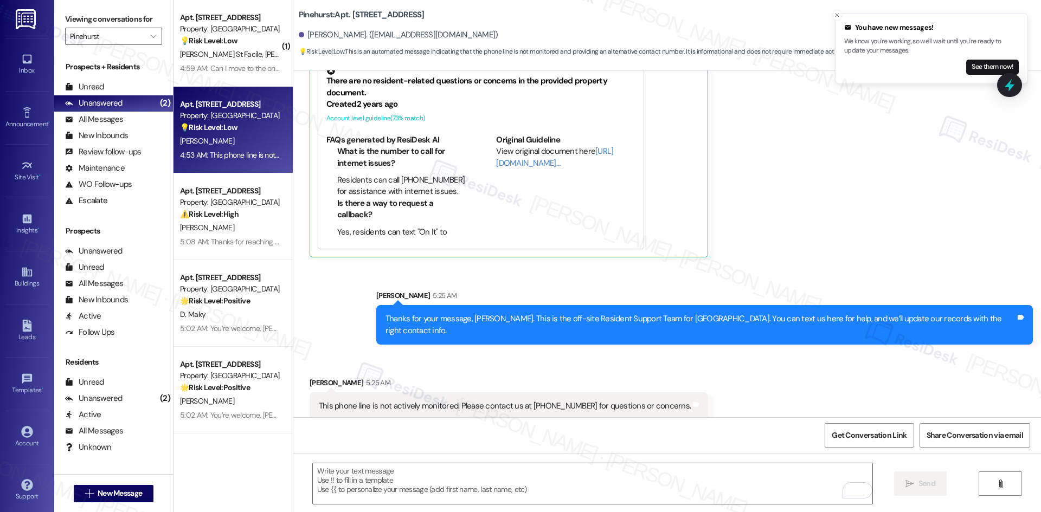
click at [816, 285] on div "Sent via SMS Sarah 5:25 AM Thanks for your message, Jazmin. This is the off-sit…" at bounding box center [704, 317] width 673 height 71
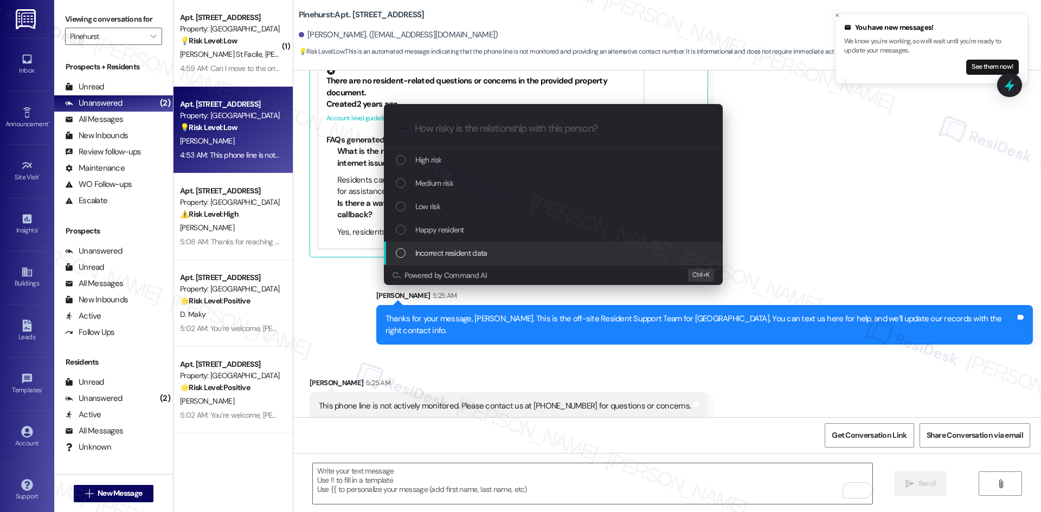
click at [550, 258] on div "Incorrect resident data" at bounding box center [554, 253] width 317 height 12
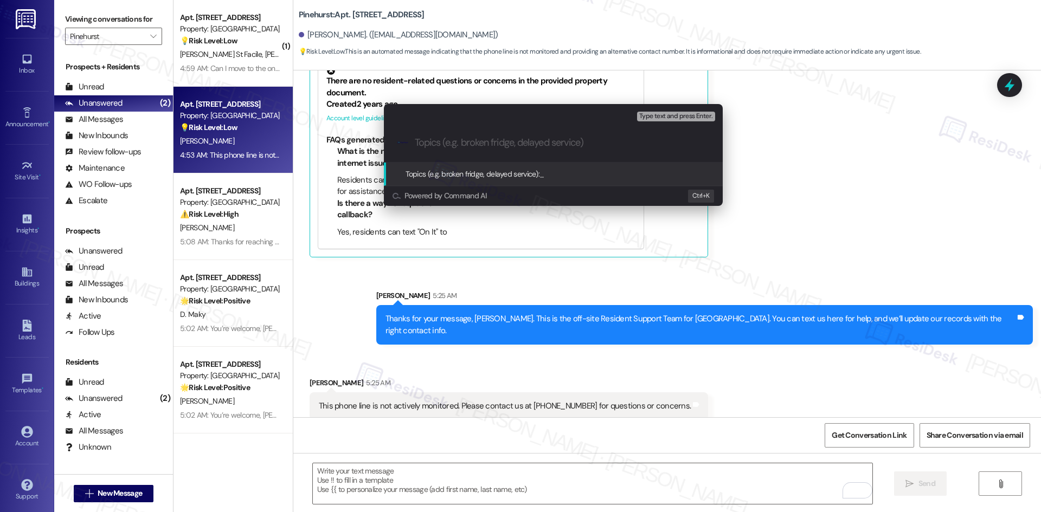
click at [470, 146] on input "Topics (e.g. broken fridge, delayed service)" at bounding box center [562, 142] width 294 height 11
type input "Bad data"
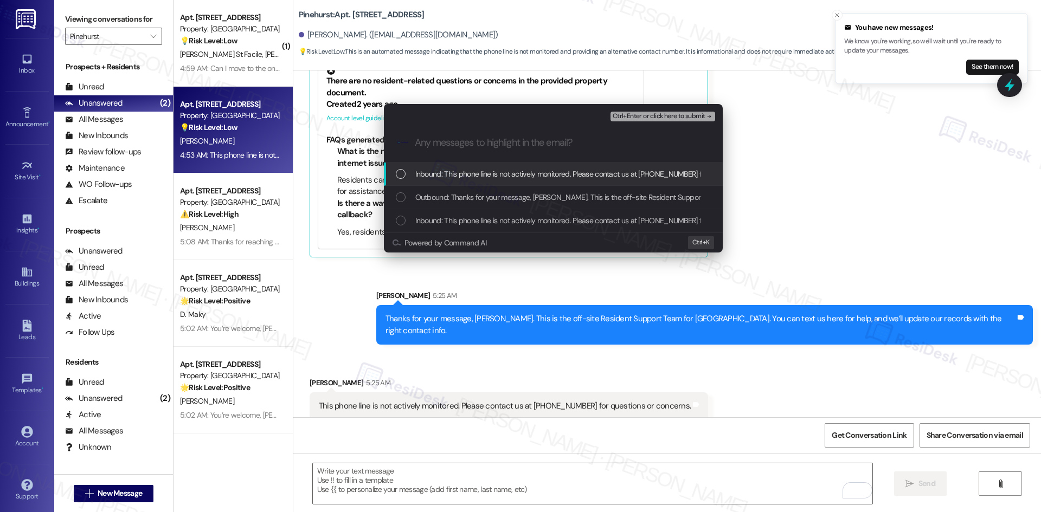
click at [590, 173] on span "Inbound: This phone line is not actively monitored. Please contact us at (620) …" at bounding box center [598, 174] width 366 height 12
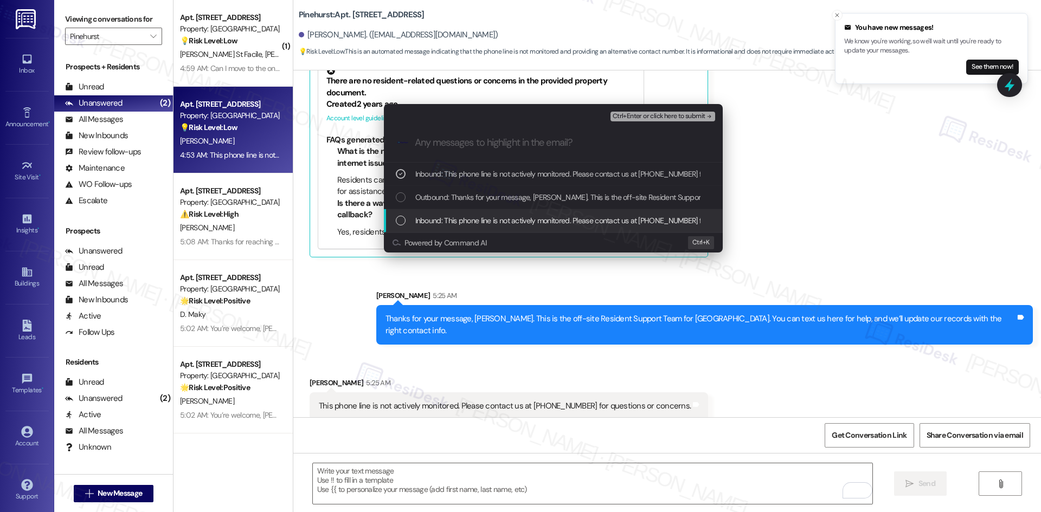
click at [573, 221] on span "Inbound: This phone line is not actively monitored. Please contact us at (620) …" at bounding box center [598, 221] width 366 height 12
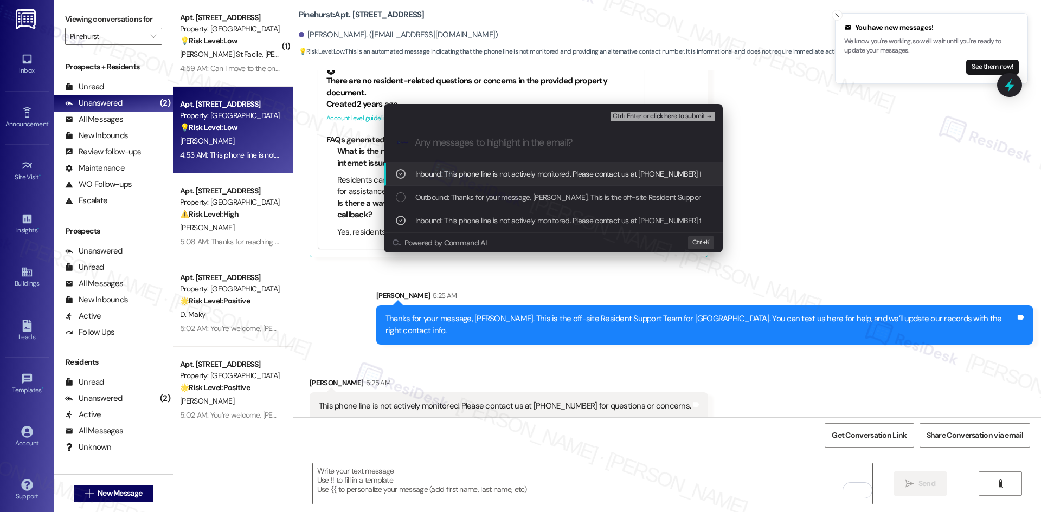
click at [698, 118] on span "Ctrl+Enter or click here to submit" at bounding box center [658, 117] width 93 height 8
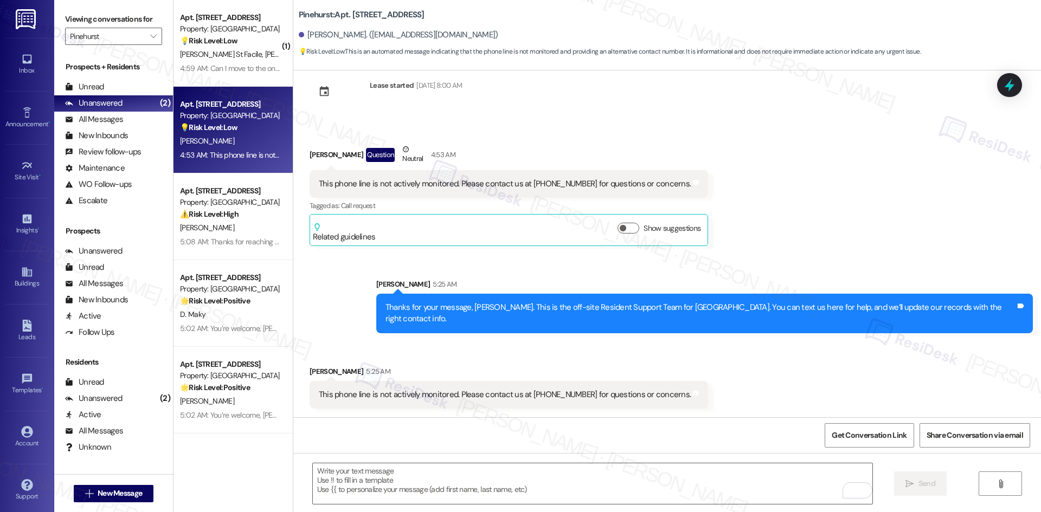
scroll to position [12, 0]
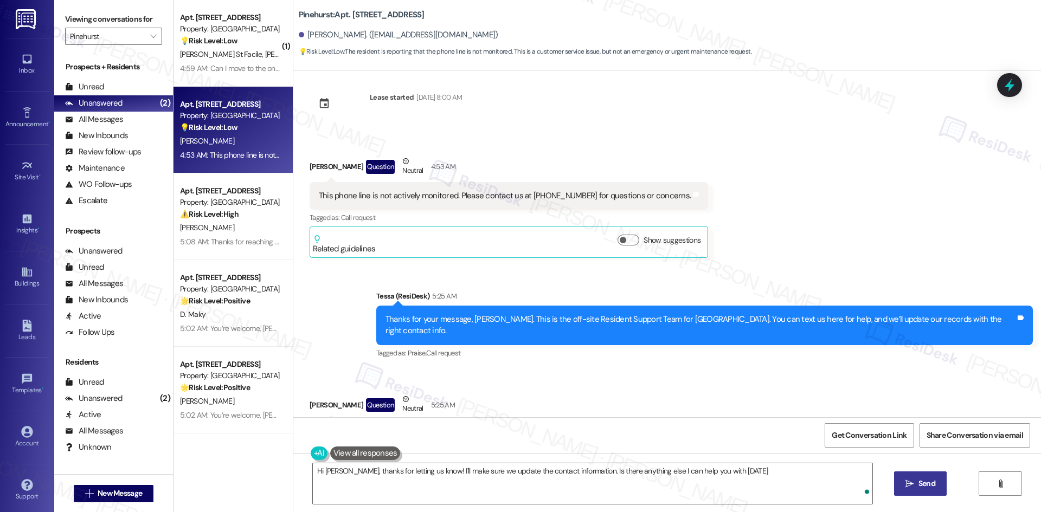
type textarea "Hi Jazmin, thanks for letting us know! I'll make sure we update the contact inf…"
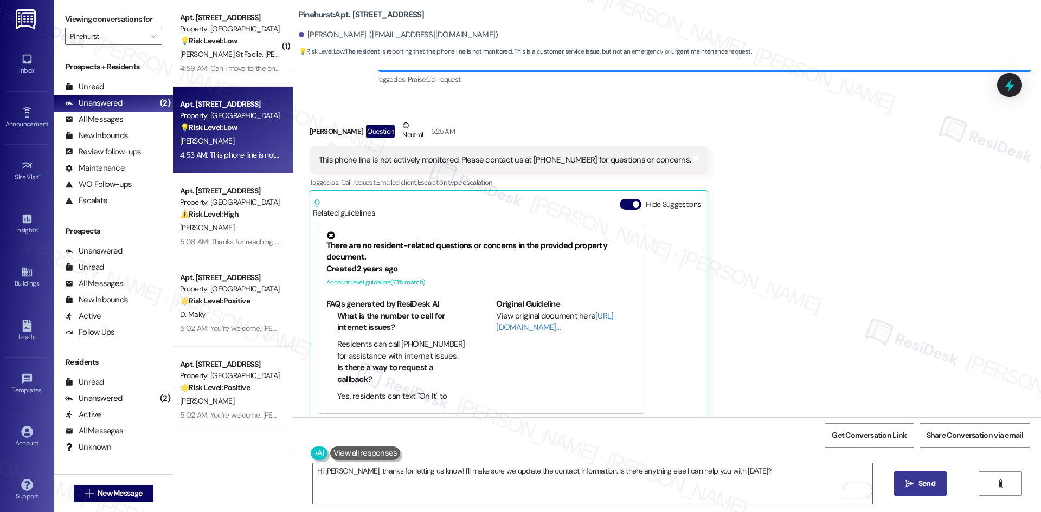
scroll to position [287, 0]
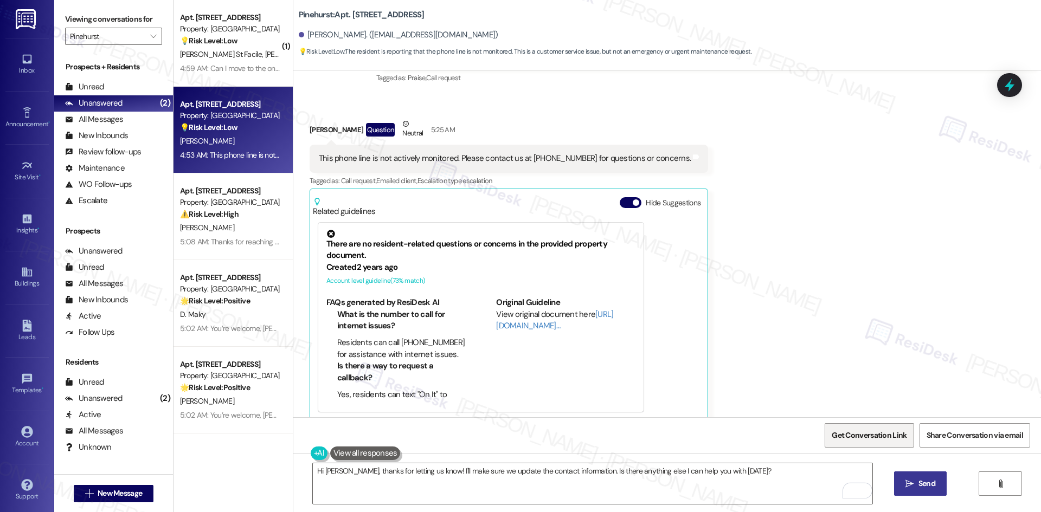
click at [860, 435] on span "Get Conversation Link" at bounding box center [868, 435] width 75 height 11
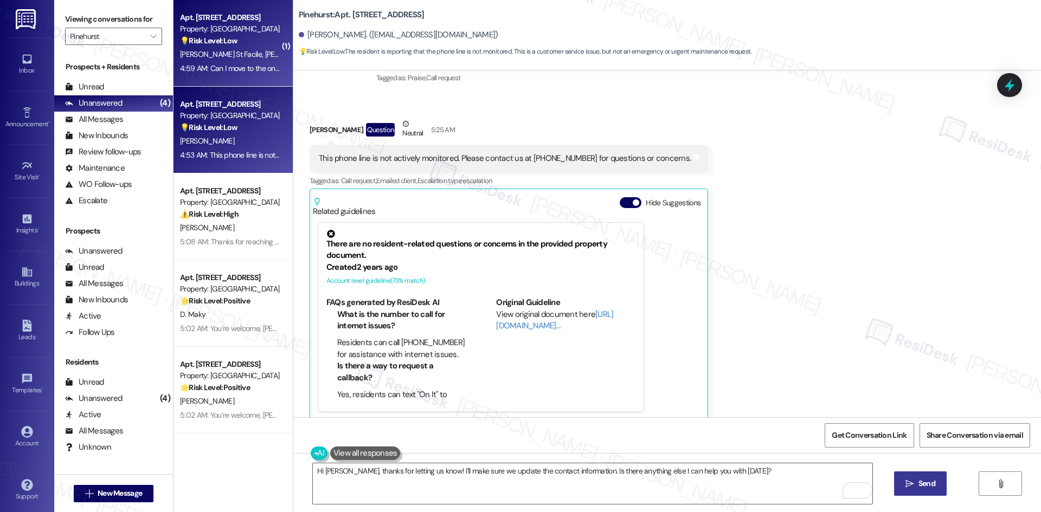
click at [264, 54] on span "C. Charles" at bounding box center [291, 54] width 54 height 10
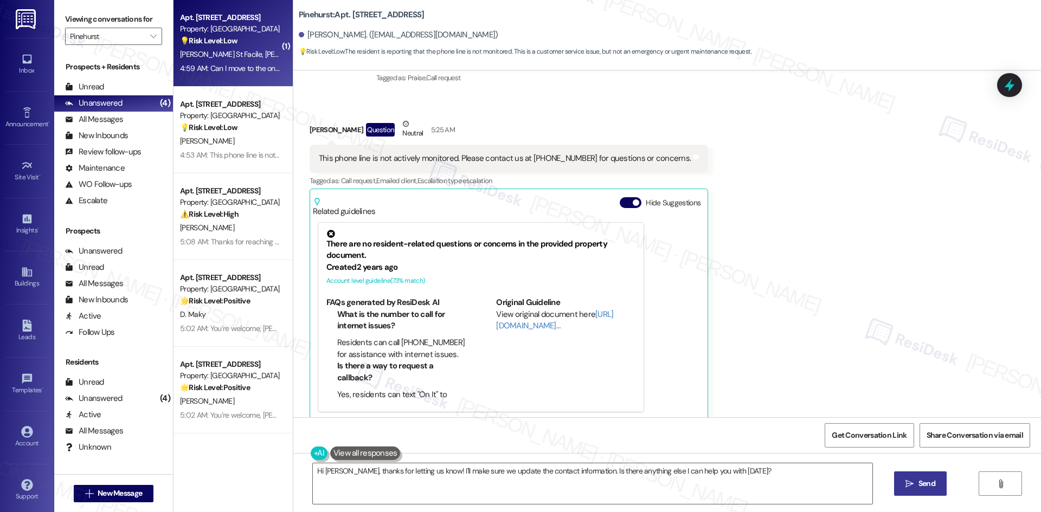
type textarea "Fetching suggested responses. Please feel free to read through the conversation…"
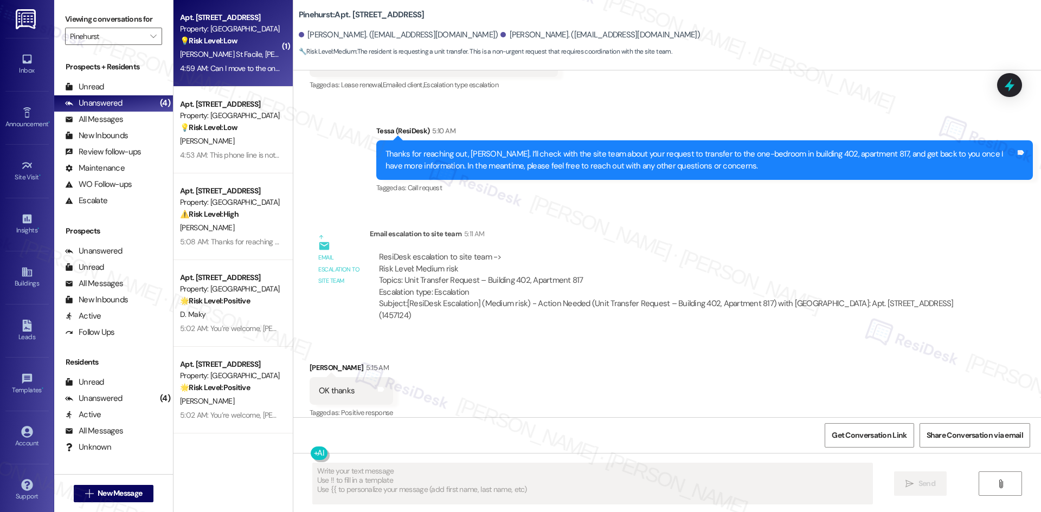
scroll to position [251, 0]
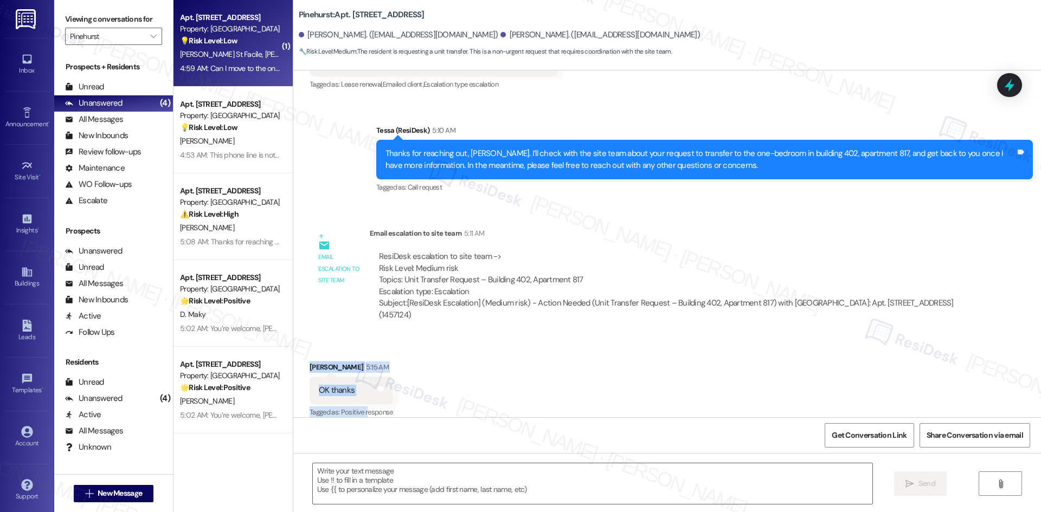
drag, startPoint x: 308, startPoint y: 354, endPoint x: 360, endPoint y: 392, distance: 64.4
click at [360, 392] on div "Received via SMS Jean St Facile 5:15 AM OK thanks Tags and notes Tagged as: Pos…" at bounding box center [351, 390] width 100 height 75
copy div "Jean St Facile 5:15 AM OK thanks Tags and notes Tagged as: Positive r"
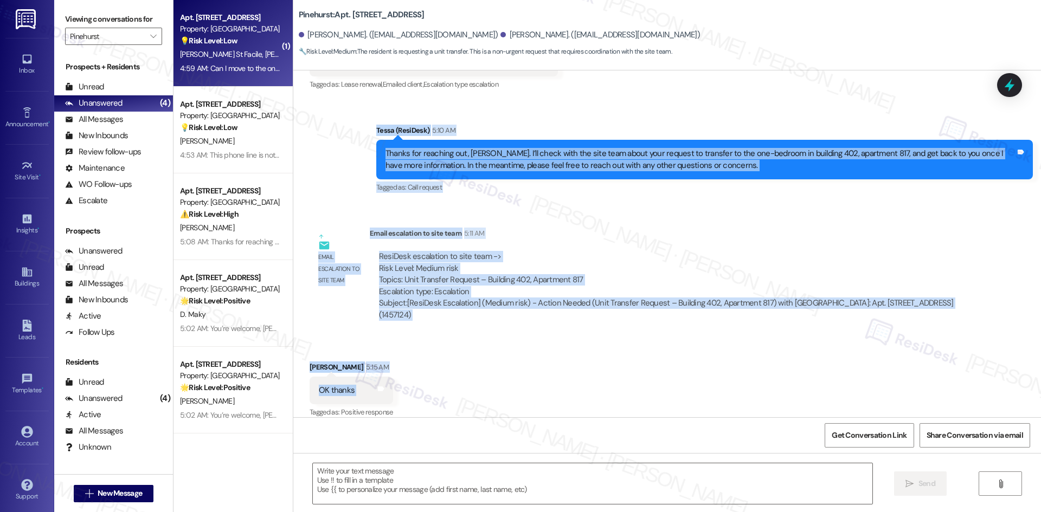
drag, startPoint x: 357, startPoint y: 157, endPoint x: 511, endPoint y: 388, distance: 277.0
click at [511, 388] on div "Lease started Jul 27, 2025 at 8:00 AM Announcement, sent via SMS Tessa (ResiDes…" at bounding box center [666, 243] width 747 height 347
copy div "Tessa (ResiDesk) 5:10 AM Thanks for reaching out, Jean. I’ll check with the sit…"
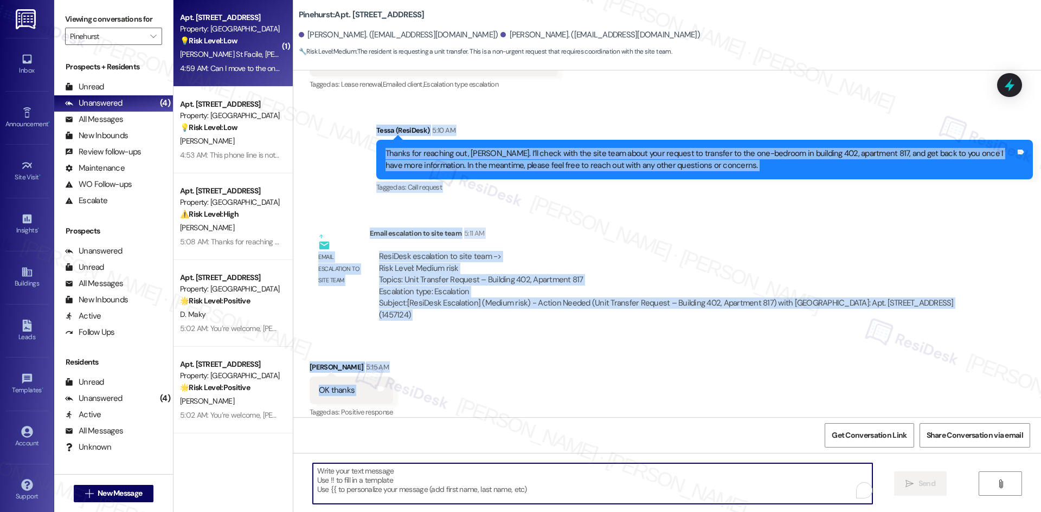
drag, startPoint x: 517, startPoint y: 487, endPoint x: 592, endPoint y: 486, distance: 75.3
click at [519, 487] on textarea "To enrich screen reader interactions, please activate Accessibility in Grammarl…" at bounding box center [592, 483] width 559 height 41
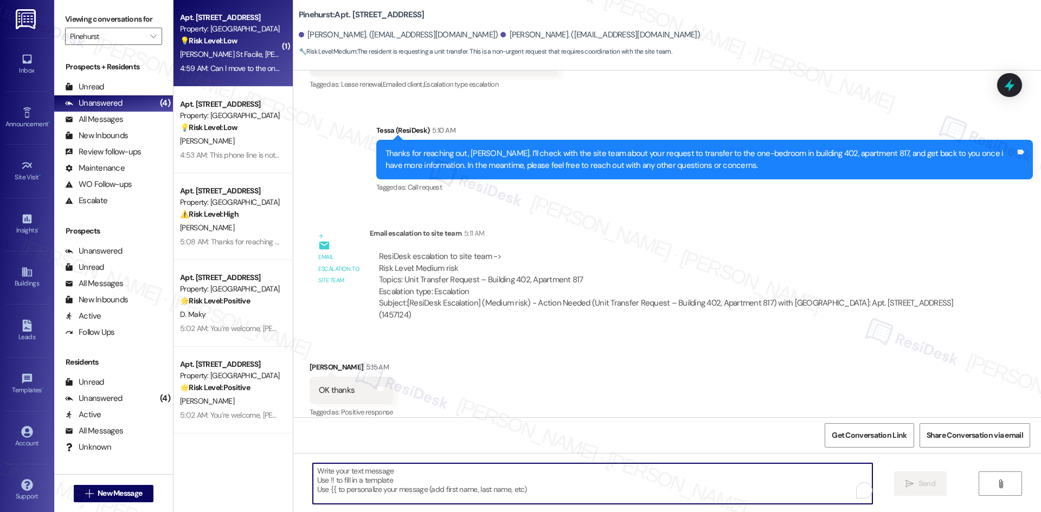
paste textarea "You’re welcome, Jean!"
type textarea "You’re welcome, Jean!"
click at [913, 485] on span " Send" at bounding box center [920, 483] width 34 height 11
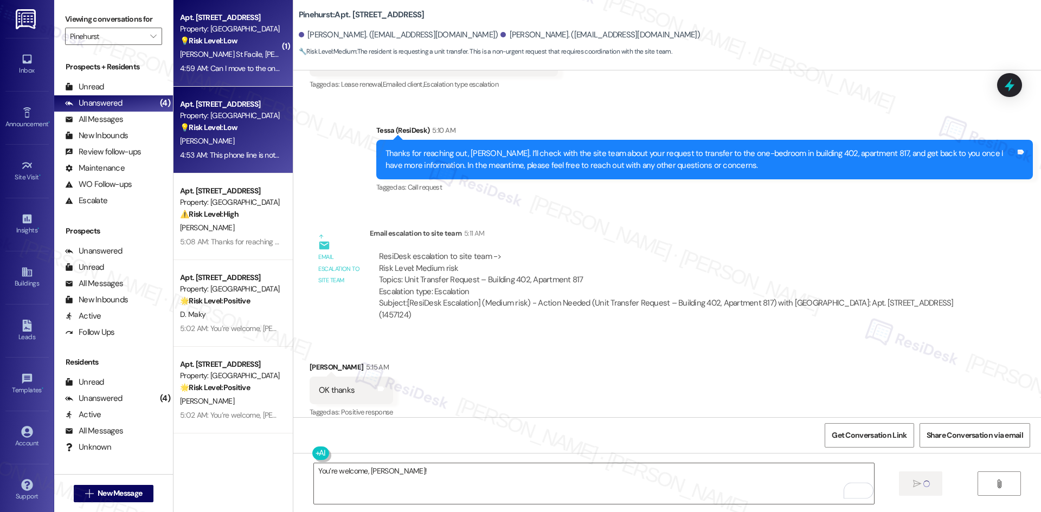
click at [228, 144] on div "J. Smith" at bounding box center [230, 141] width 102 height 14
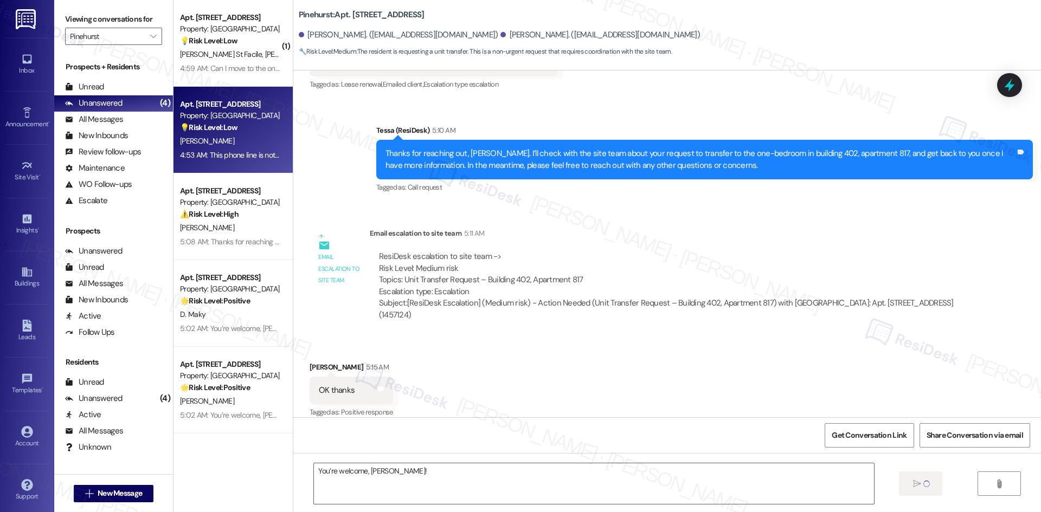
type textarea "Fetching suggested responses. Please feel free to read through the conversation…"
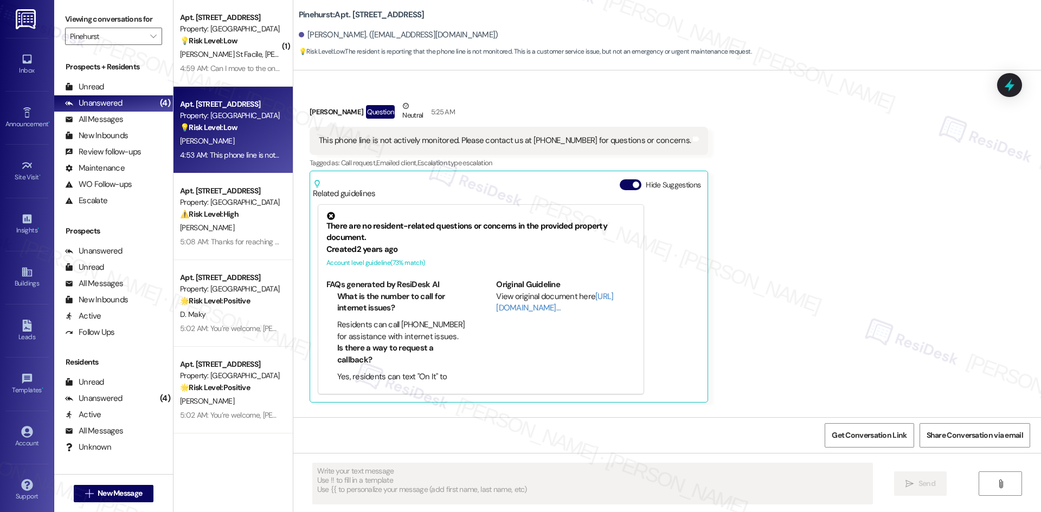
scroll to position [409, 0]
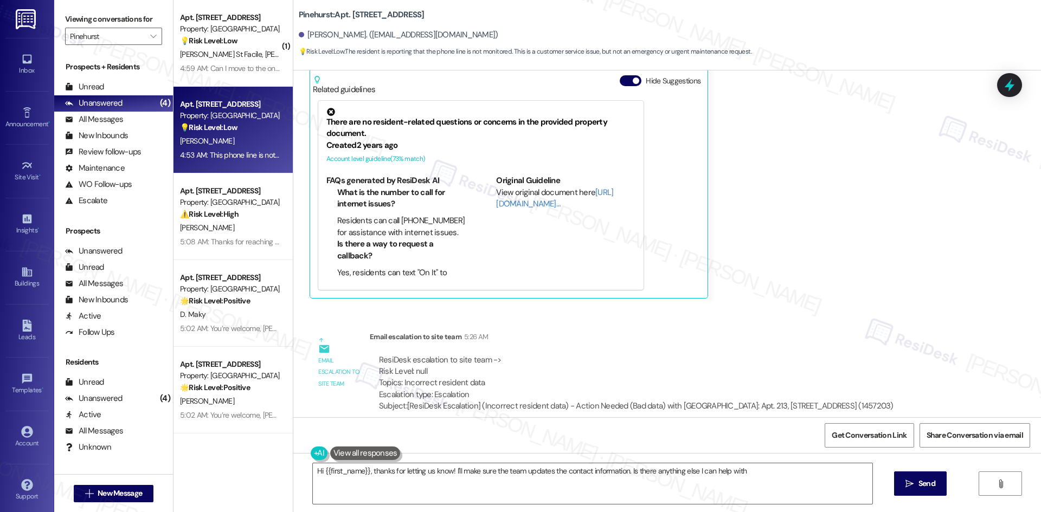
type textarea "Hi {{first_name}}, thanks for letting us know! I'll make sure the team updates …"
click at [844, 323] on div "Email escalation to site team Email escalation to site team 5:26 AM ResiDesk es…" at bounding box center [605, 376] width 609 height 106
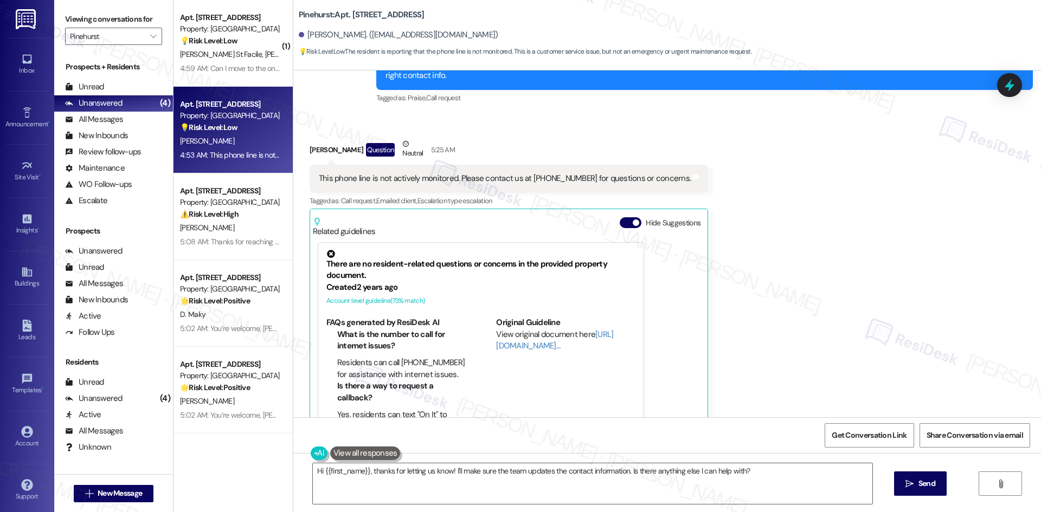
scroll to position [247, 0]
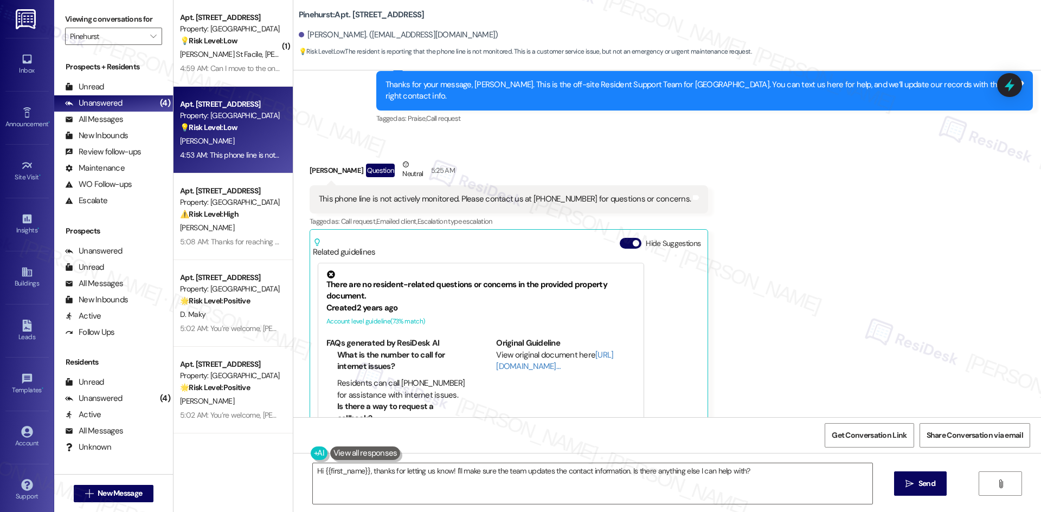
click at [793, 333] on div "Received via SMS Jazmin Smith Question Neutral 5:25 AM This phone line is not a…" at bounding box center [666, 301] width 747 height 334
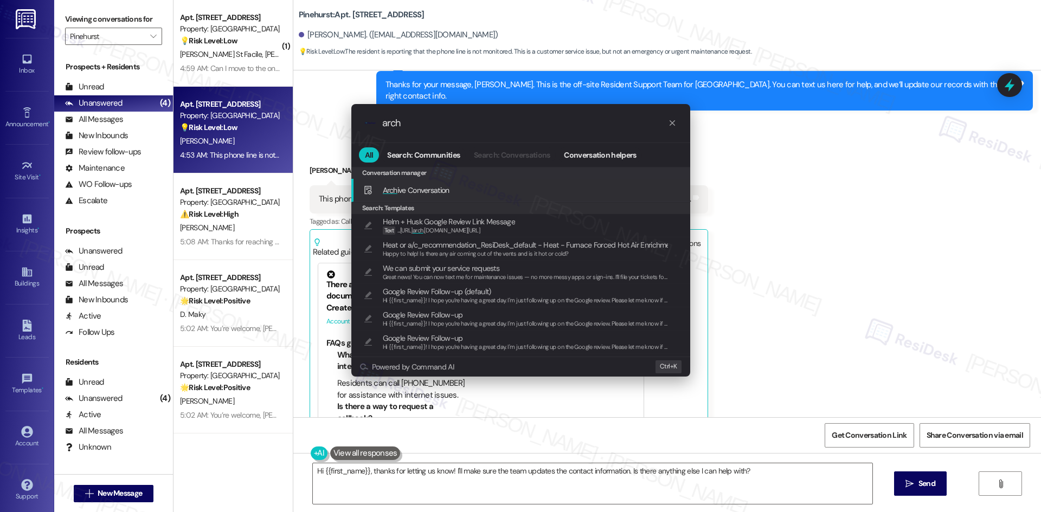
type input "arch"
drag, startPoint x: 480, startPoint y: 188, endPoint x: 726, endPoint y: 190, distance: 246.1
click at [724, 190] on div ".cls-1{fill:#0a055f;}.cls-2{fill:#0cc4c4;} resideskLogoBlueOrange arch All Sear…" at bounding box center [520, 256] width 1041 height 512
click at [582, 188] on div "Arch ive Conversation Add shortcut" at bounding box center [521, 190] width 317 height 12
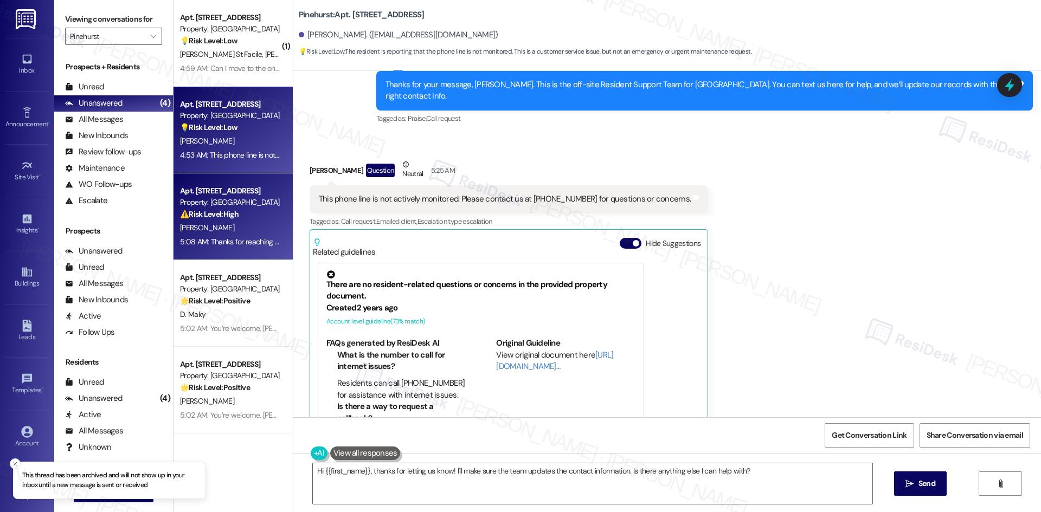
click at [222, 238] on div "5:08 AM: Thanks for reaching out, Jackie. I’ll check with the site team about t…" at bounding box center [555, 242] width 751 height 10
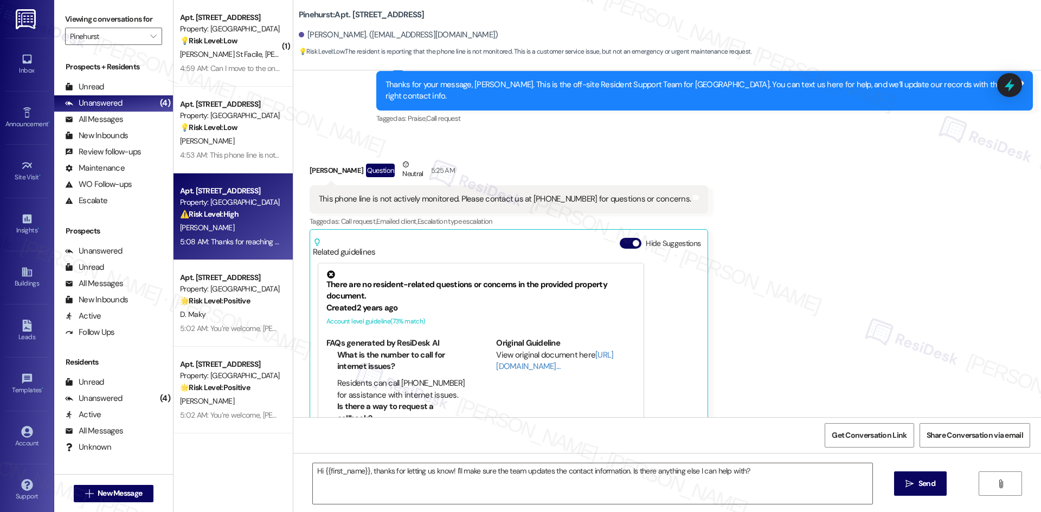
type textarea "Fetching suggested responses. Please feel free to read through the conversation…"
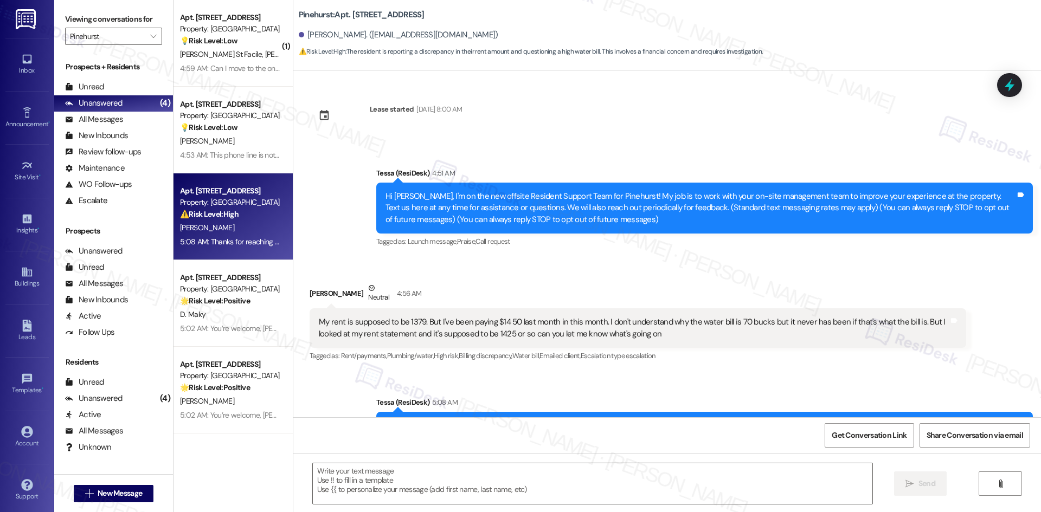
type textarea "Fetching suggested responses. Please feel free to read through the conversation…"
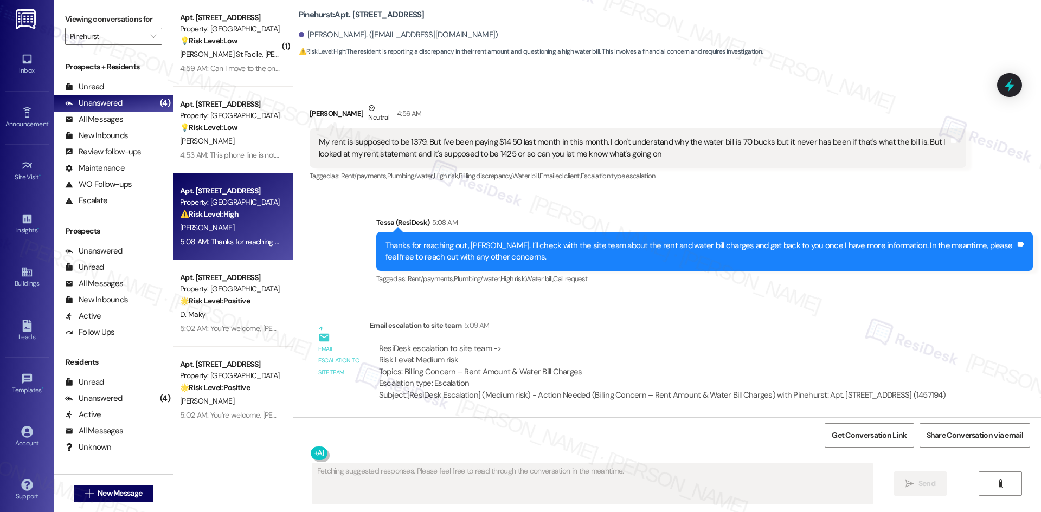
scroll to position [180, 0]
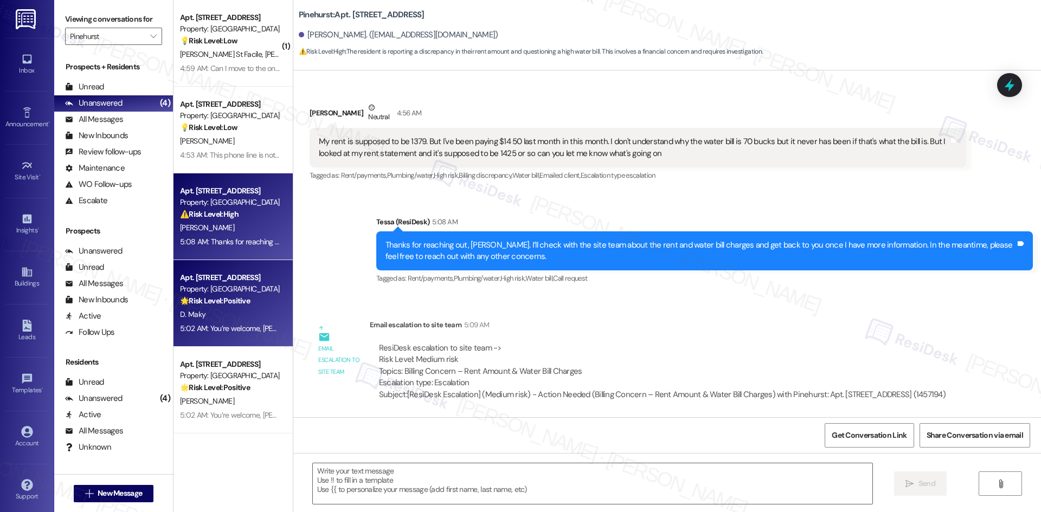
click at [227, 313] on div "D. Maky" at bounding box center [230, 315] width 102 height 14
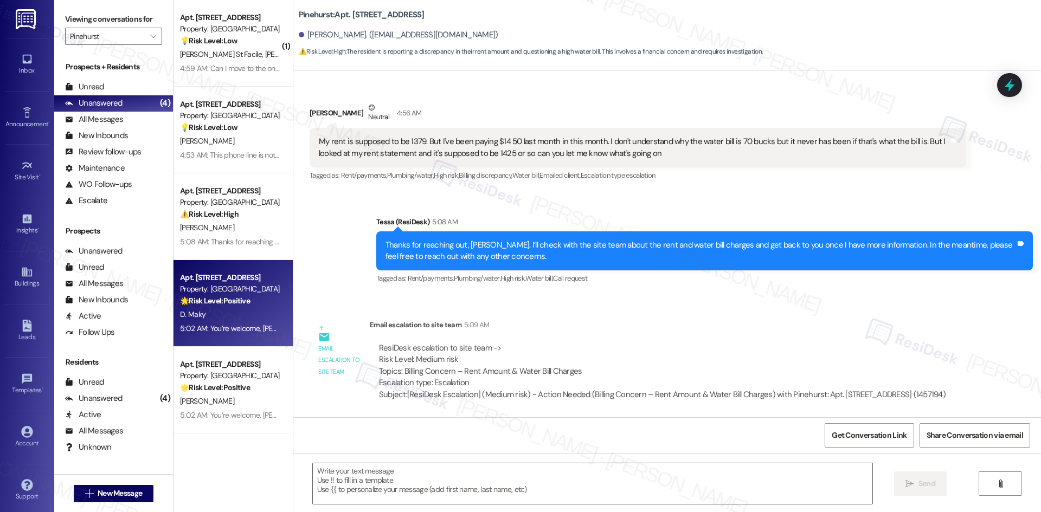
type textarea "Fetching suggested responses. Please feel free to read through the conversation…"
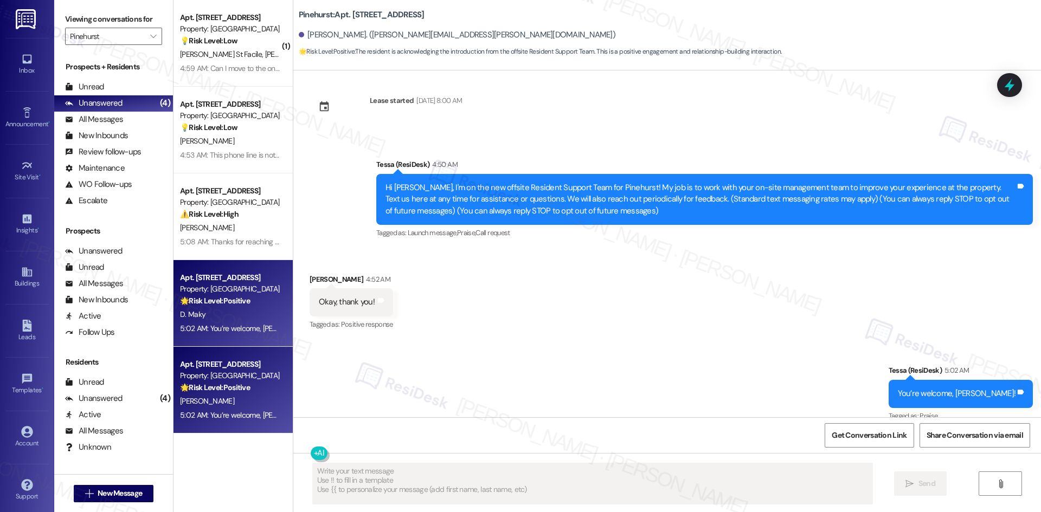
scroll to position [24, 0]
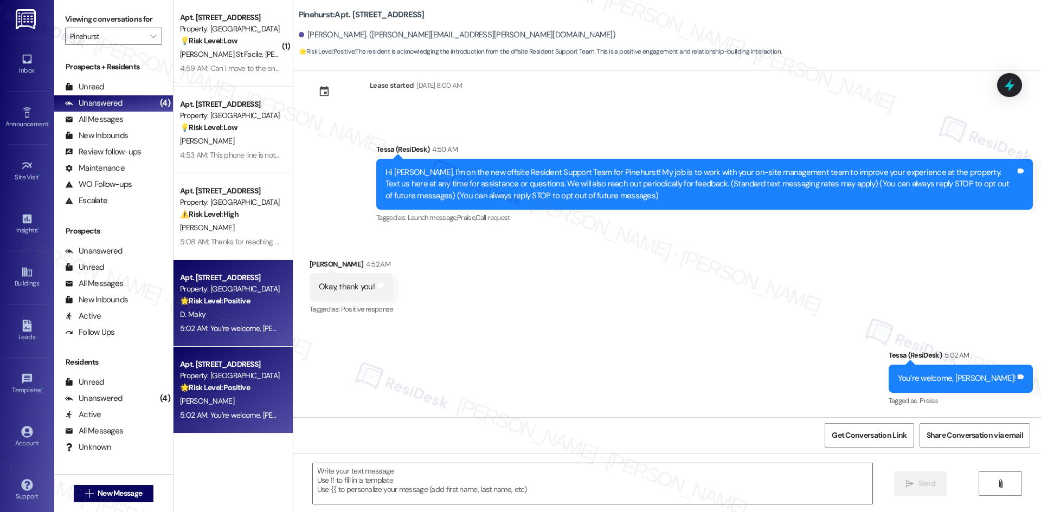
click at [180, 377] on div "Property: [GEOGRAPHIC_DATA]" at bounding box center [230, 375] width 100 height 11
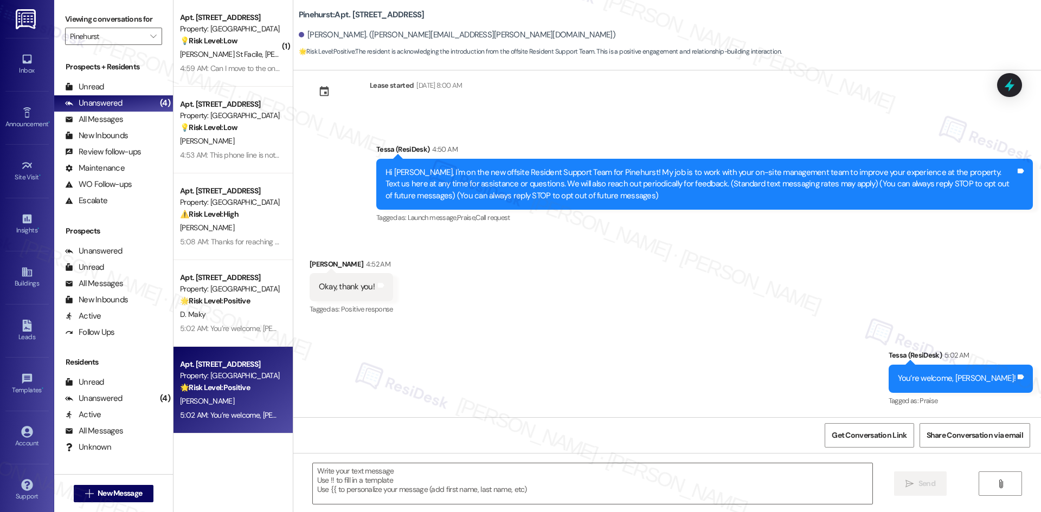
type textarea "Fetching suggested responses. Please feel free to read through the conversation…"
click at [95, 45] on input "Pinehurst" at bounding box center [107, 36] width 75 height 17
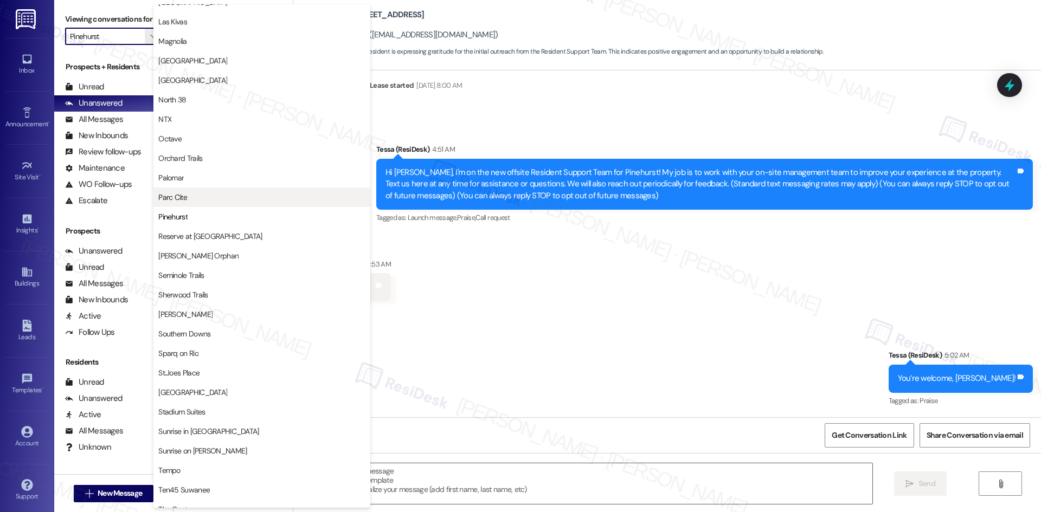
scroll to position [458, 0]
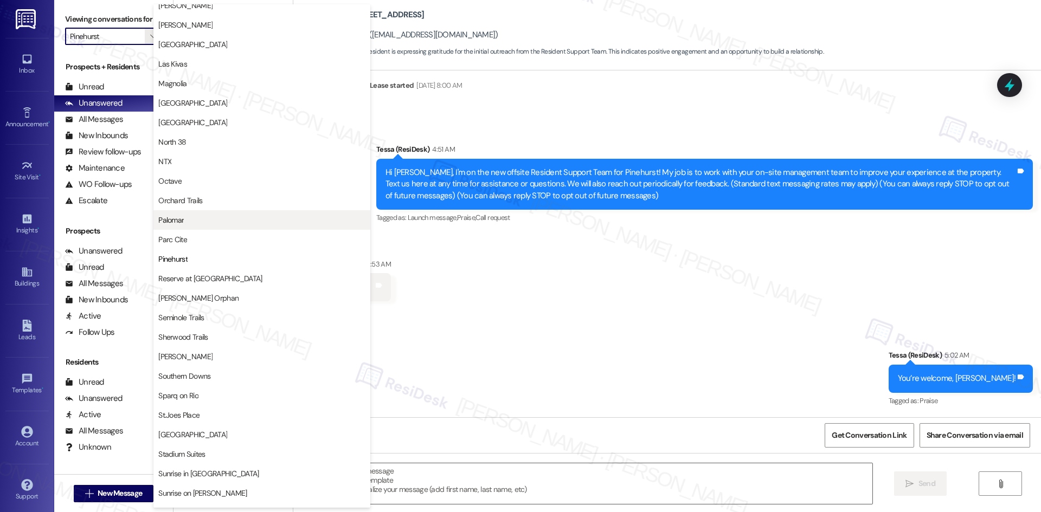
click at [222, 225] on span "Palomar" at bounding box center [261, 220] width 207 height 11
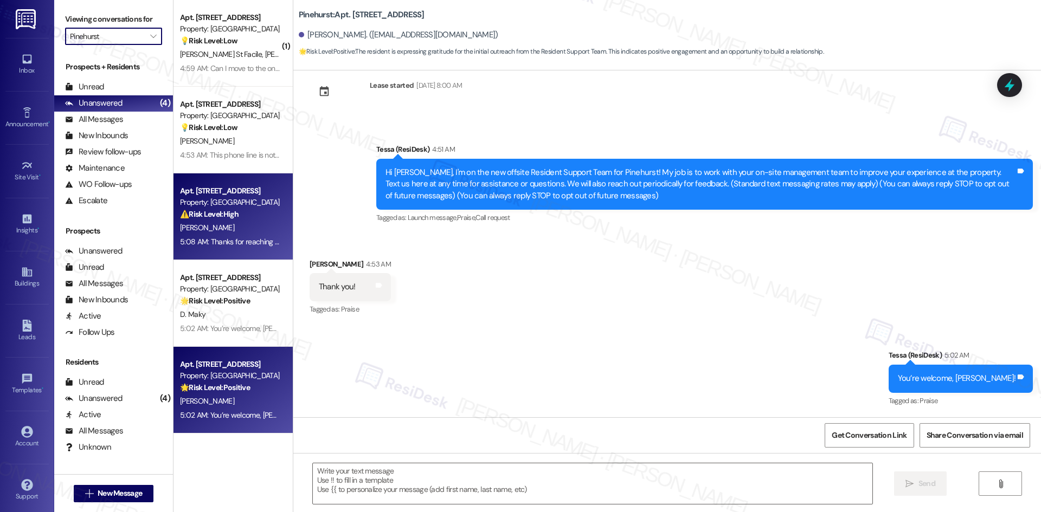
type input "Palomar"
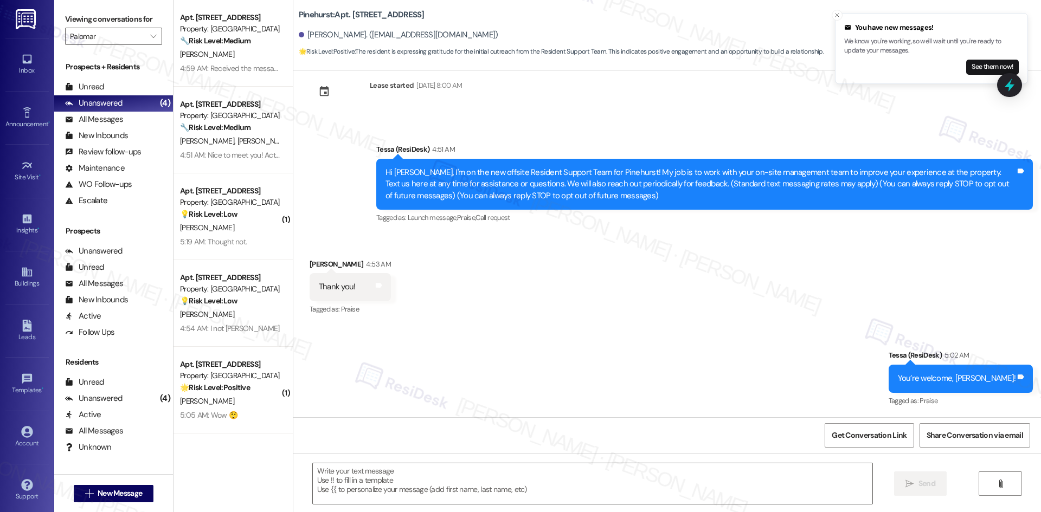
click at [234, 50] on div "[PERSON_NAME]" at bounding box center [230, 55] width 102 height 14
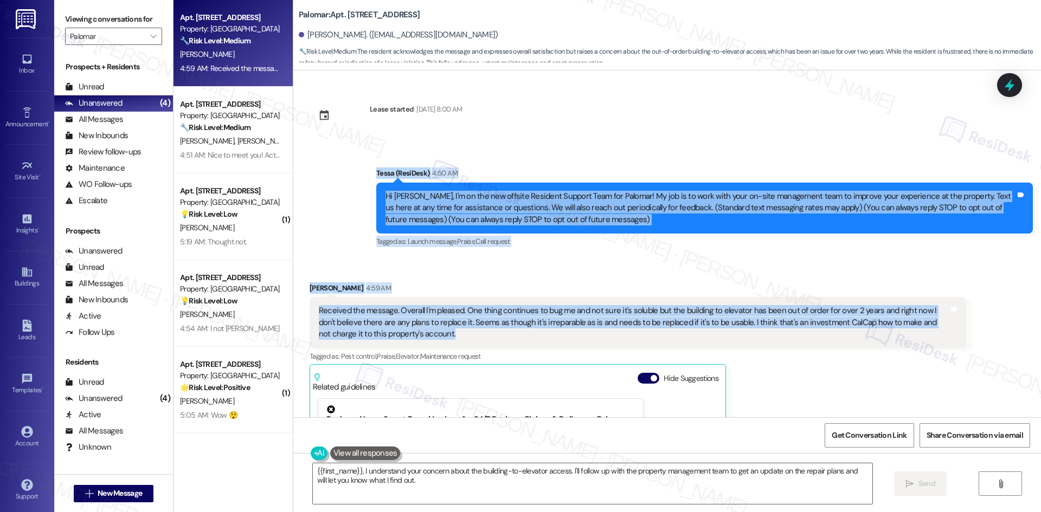
drag, startPoint x: 343, startPoint y: 165, endPoint x: 435, endPoint y: 332, distance: 190.4
click at [435, 332] on div "Lease started Apr 01, 2025 at 8:00 AM Announcement, sent via SMS Tessa (ResiDes…" at bounding box center [666, 243] width 747 height 347
copy div "Tessa (ResiDesk) 4:50 AM Hi Chris, I'm on the new offsite Resident Support Team…"
click at [444, 272] on div "Received via SMS Chris Hasney 4:59 AM Received the message. Overall I'm pleased…" at bounding box center [666, 434] width 747 height 352
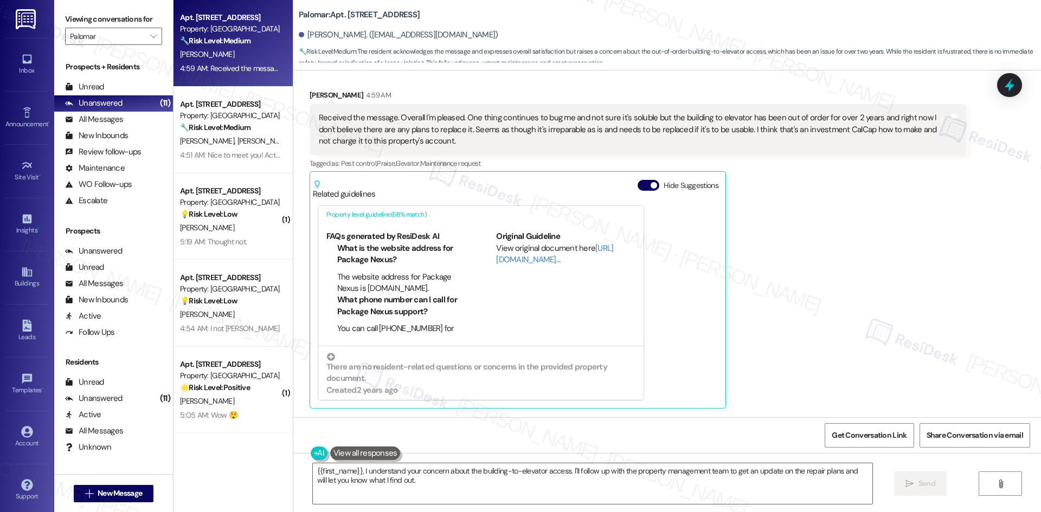
scroll to position [65, 0]
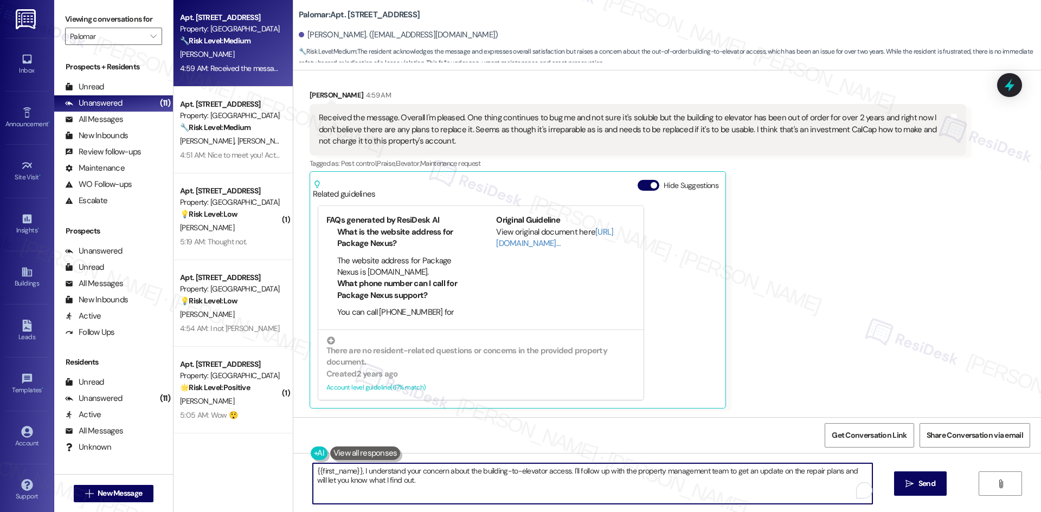
click at [443, 488] on textarea "{{first_name}}, I understand your concern about the building-to-elevator access…" at bounding box center [592, 483] width 559 height 41
paste textarea "Thank you for your feedback, Chris. I’m sorry to hear about the elevator issue …"
type textarea "Thank you for your feedback, [PERSON_NAME]. I’m sorry to hear about the elevato…"
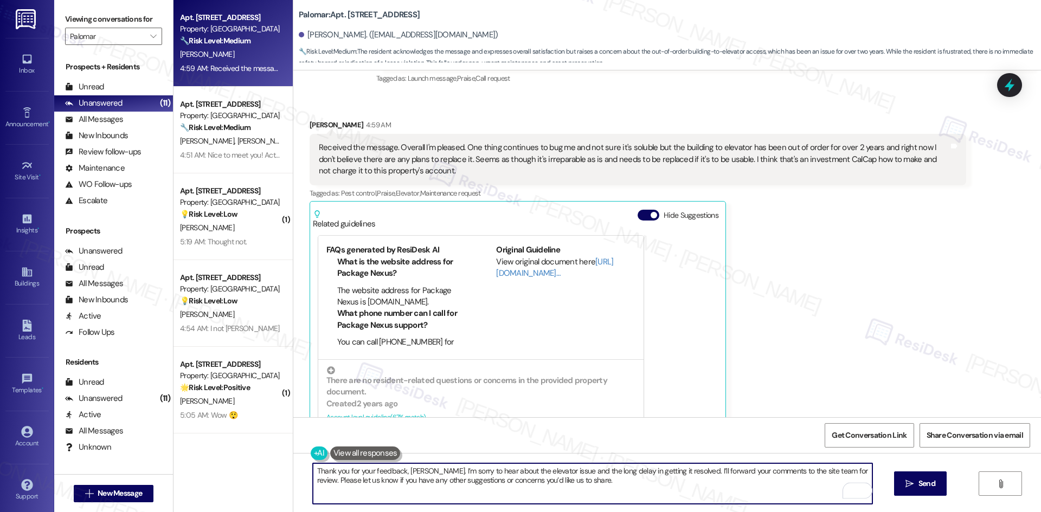
scroll to position [193, 0]
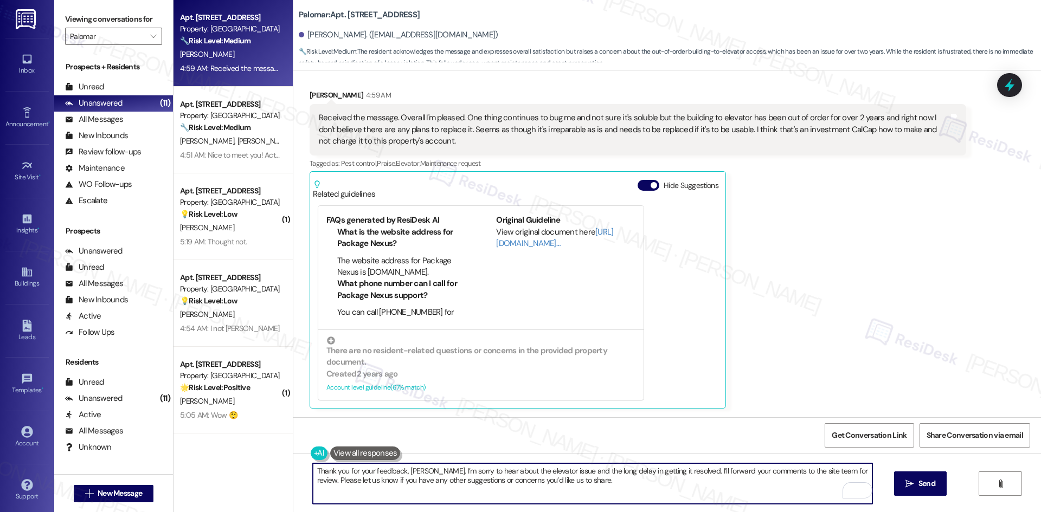
click at [580, 488] on textarea "Thank you for your feedback, [PERSON_NAME]. I’m sorry to hear about the elevato…" at bounding box center [592, 483] width 559 height 41
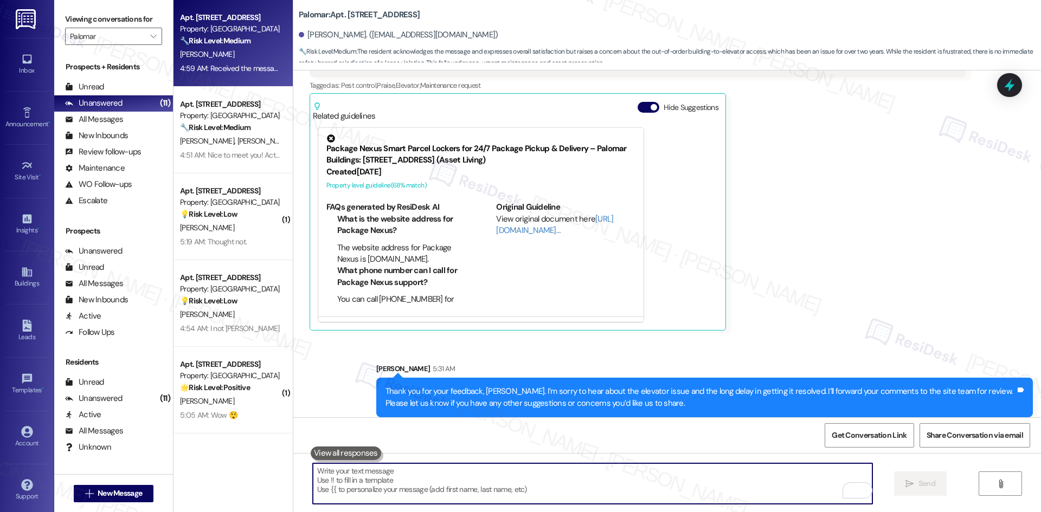
scroll to position [280, 0]
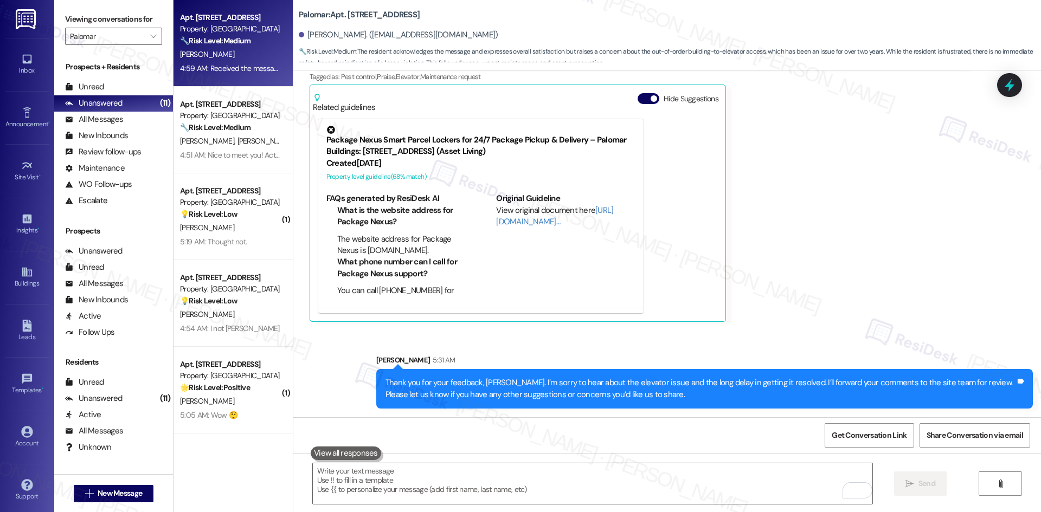
click at [822, 326] on div "Received via SMS Chris Hasney 4:59 AM Received the message. Overall I'm pleased…" at bounding box center [637, 162] width 673 height 335
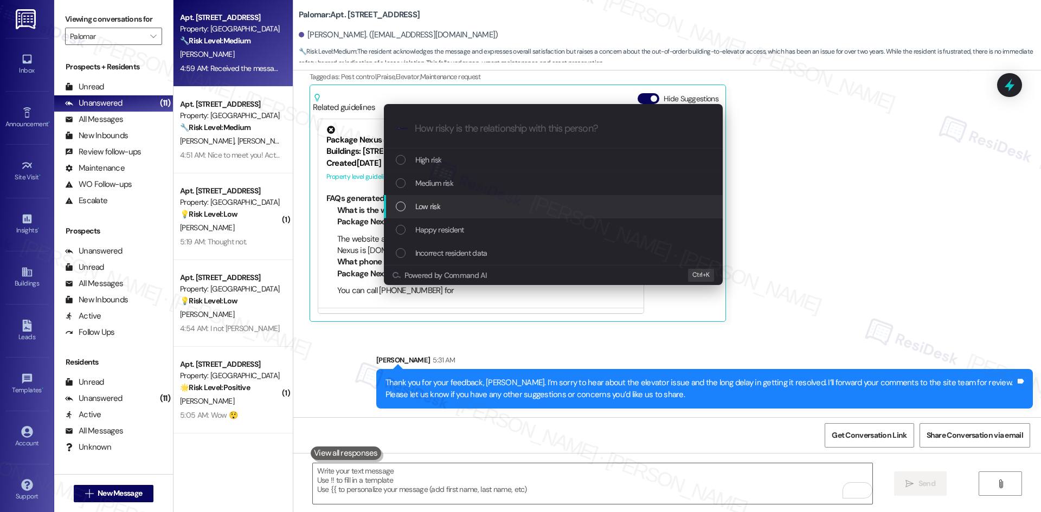
click at [530, 202] on div "Low risk" at bounding box center [554, 207] width 317 height 12
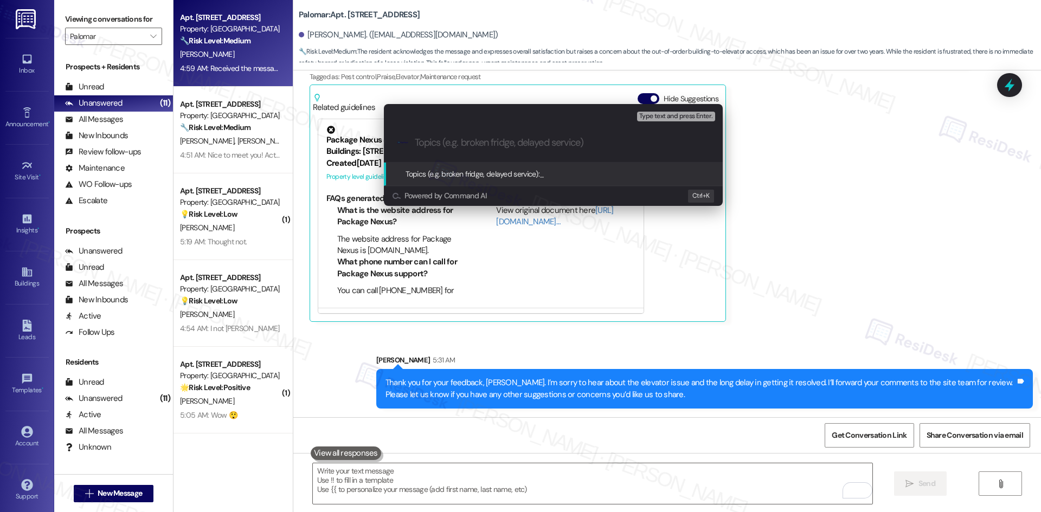
click at [429, 144] on input "Topics (e.g. broken fridge, delayed service)" at bounding box center [562, 142] width 294 height 11
paste input "Feedback – Elevator Out of Service for 2+ Years"
type input "Feedback – Elevator Out of Service for 2+ Years"
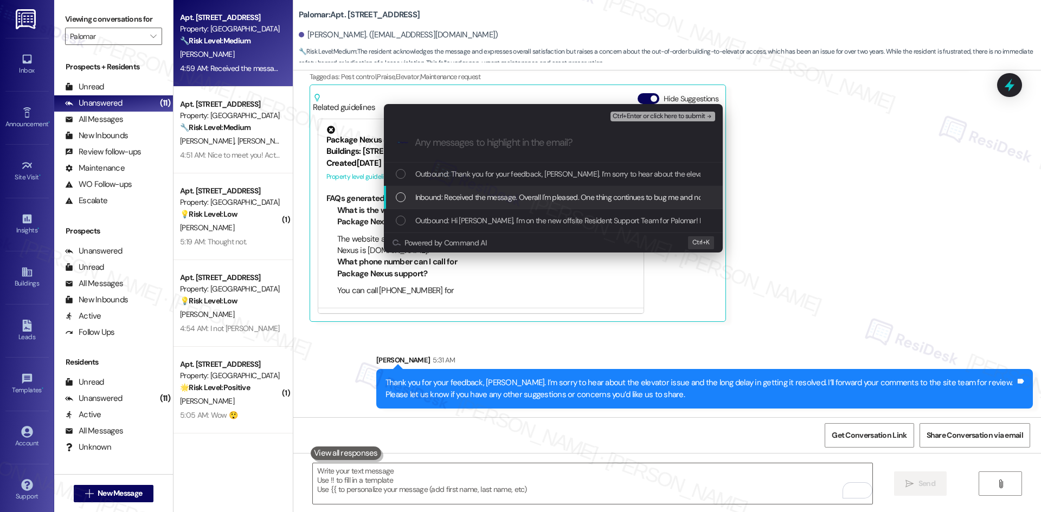
drag, startPoint x: 448, startPoint y: 193, endPoint x: 461, endPoint y: 189, distance: 14.1
click at [451, 192] on span "Inbound: Received the message. Overall I'm pleased. One thing continues to bug …" at bounding box center [1058, 197] width 1287 height 12
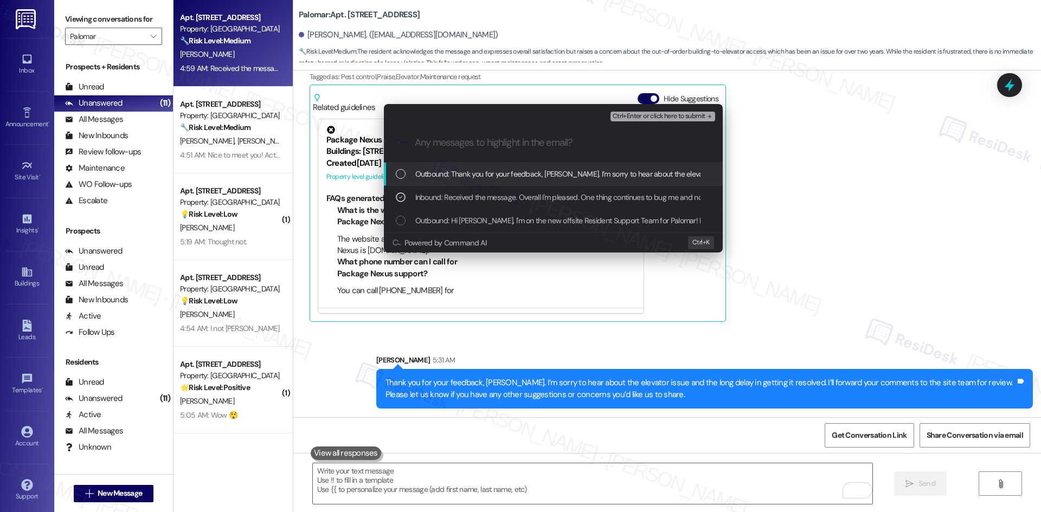
click at [693, 115] on span "Ctrl+Enter or click here to submit" at bounding box center [658, 117] width 93 height 8
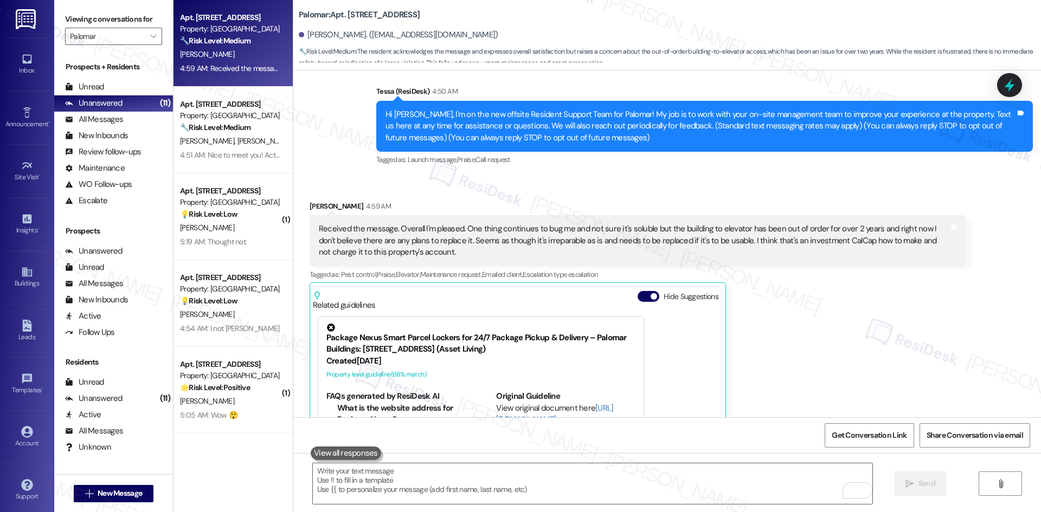
scroll to position [79, 0]
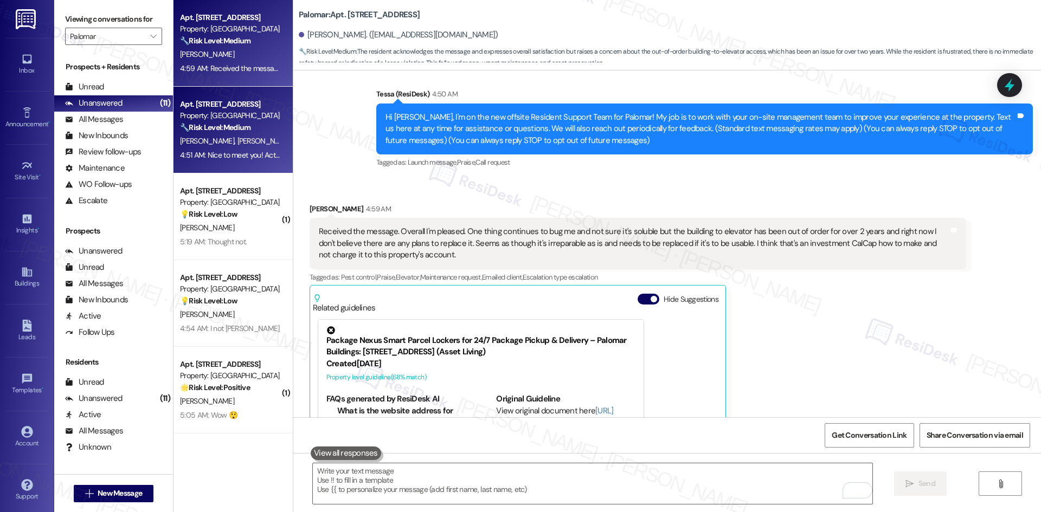
click at [242, 144] on div "M. Lares J. Valenzuela" at bounding box center [230, 141] width 102 height 14
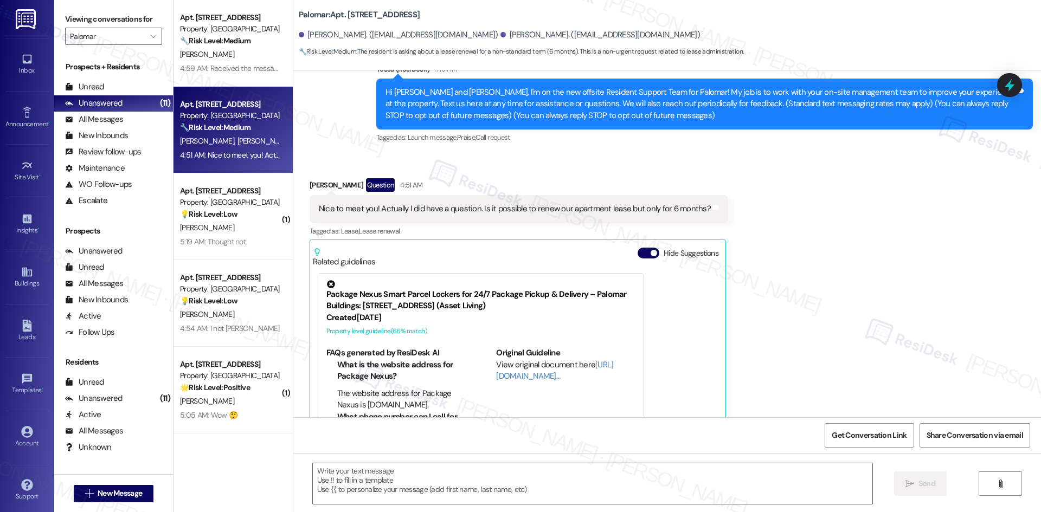
scroll to position [171, 0]
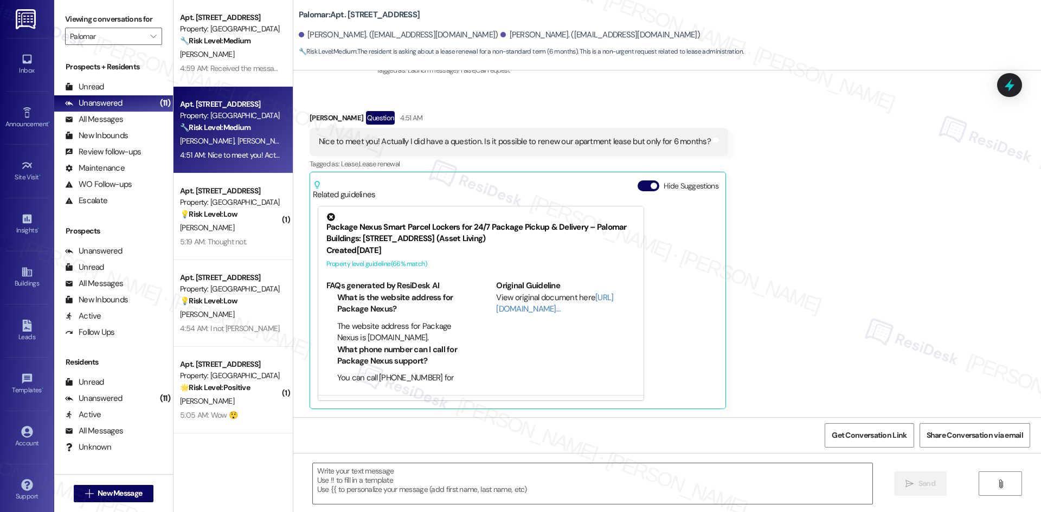
type textarea "Fetching suggested responses. Please feel free to read through the conversation…"
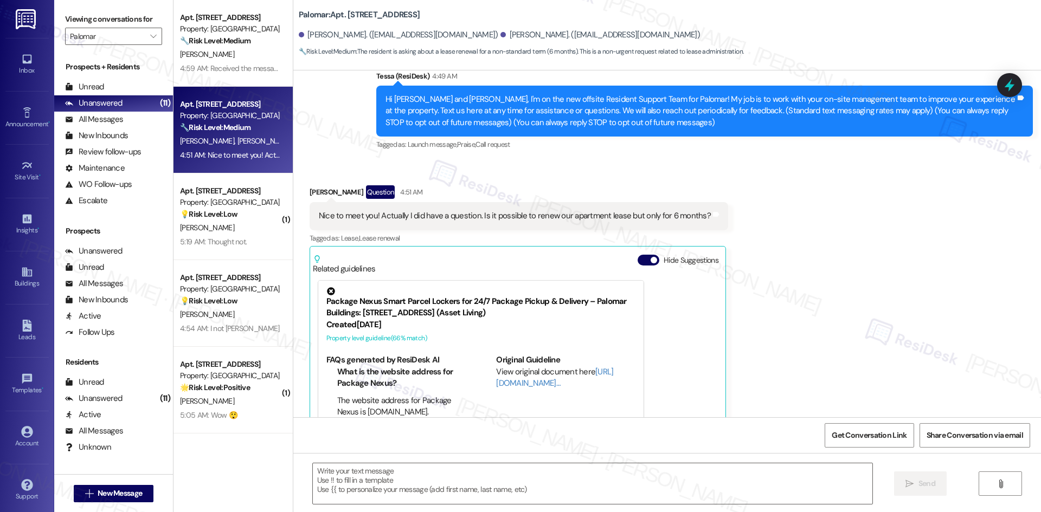
scroll to position [9, 0]
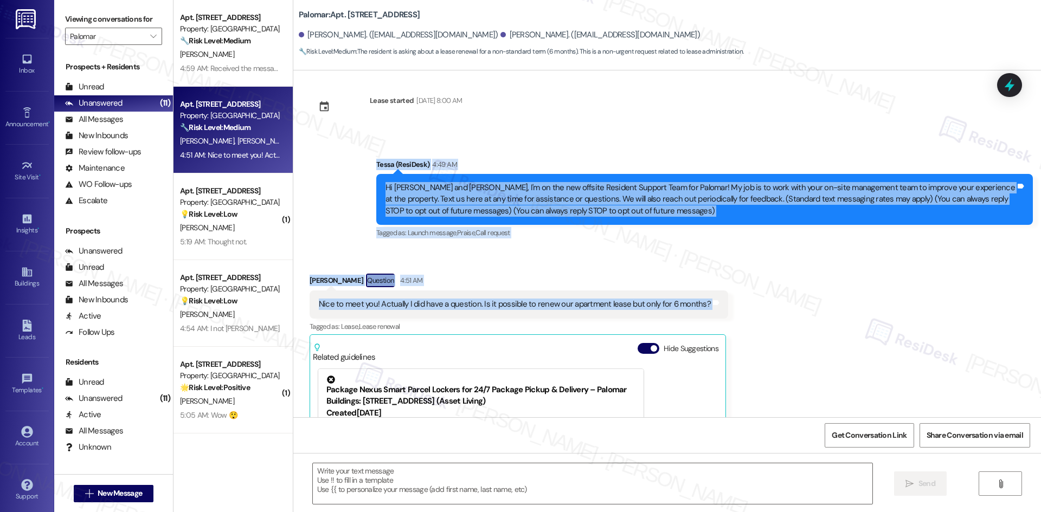
drag, startPoint x: 355, startPoint y: 165, endPoint x: 727, endPoint y: 310, distance: 399.7
click at [727, 310] on div "Lease started Dec 02, 2024 at 8:00 AM Announcement, sent via SMS Tessa (ResiDes…" at bounding box center [666, 243] width 747 height 347
copy div "Tessa (ResiDesk) 4:49 AM Hi Marisabel and Josue, I'm on the new offsite Residen…"
click at [539, 270] on div "Received via SMS Josue Valenzuela Question 4:51 AM Nice to meet you! Actually I…" at bounding box center [518, 423] width 435 height 314
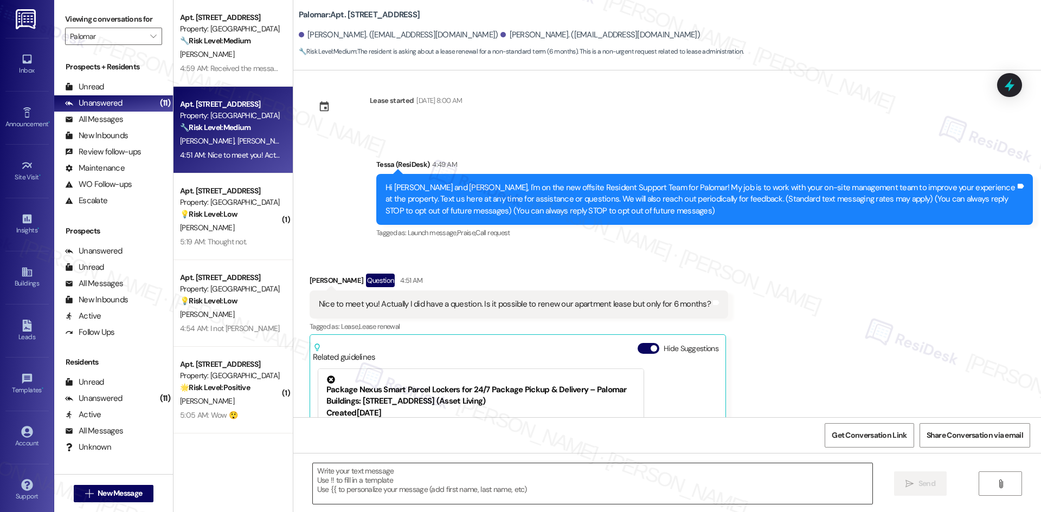
click at [550, 488] on textarea at bounding box center [592, 483] width 559 height 41
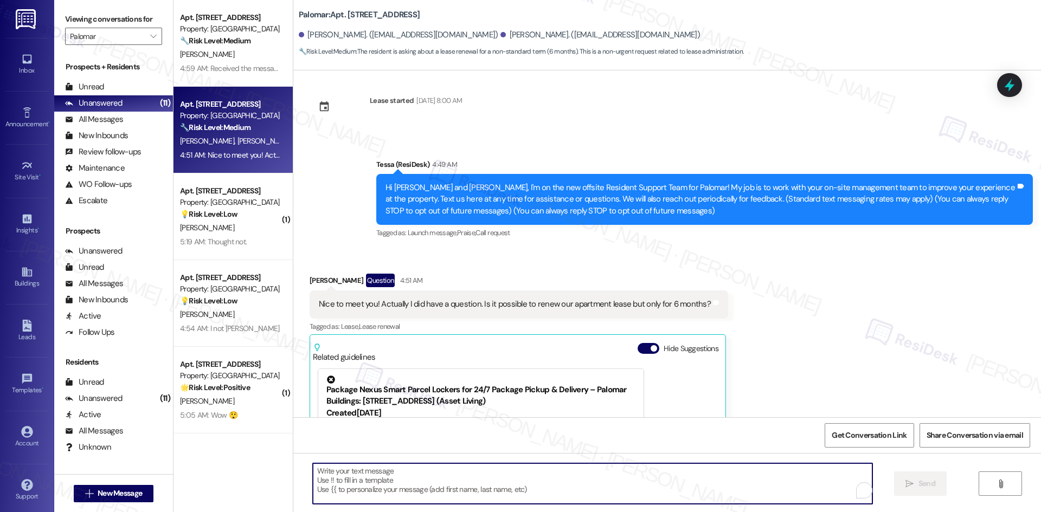
paste textarea "Nice to meet you too, Josue. I’ll check with the site team about the option to …"
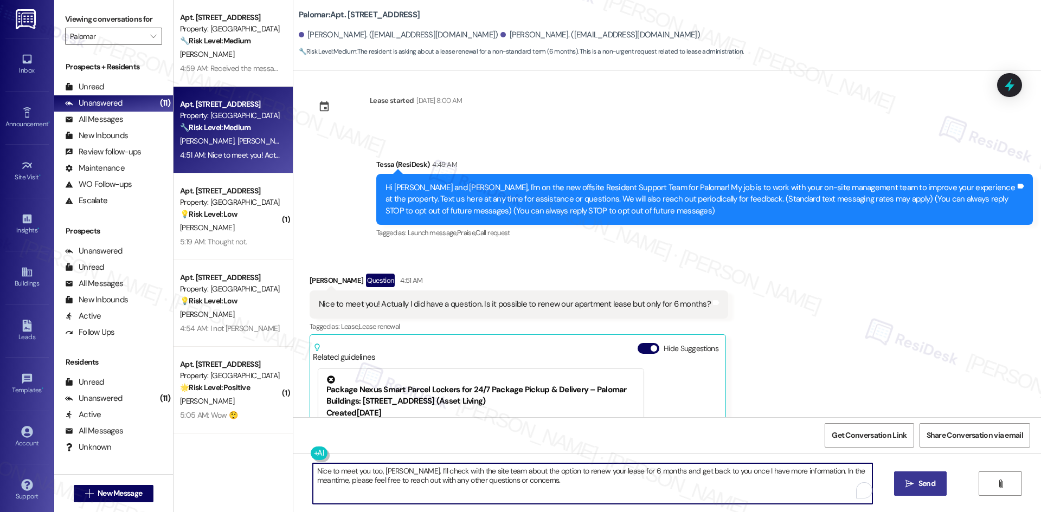
type textarea "Nice to meet you too, Josue. I’ll check with the site team about the option to …"
click at [926, 483] on span "Send" at bounding box center [926, 483] width 17 height 11
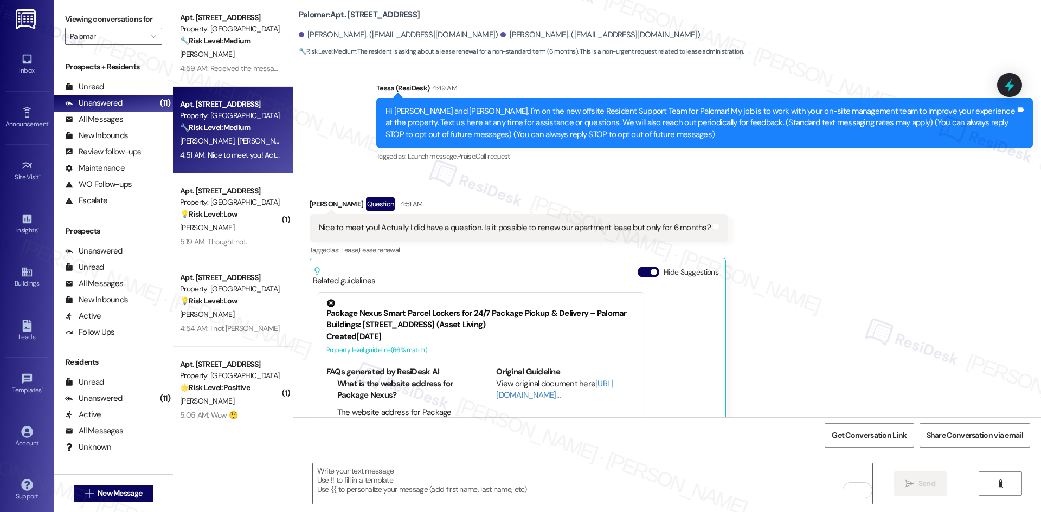
scroll to position [172, 0]
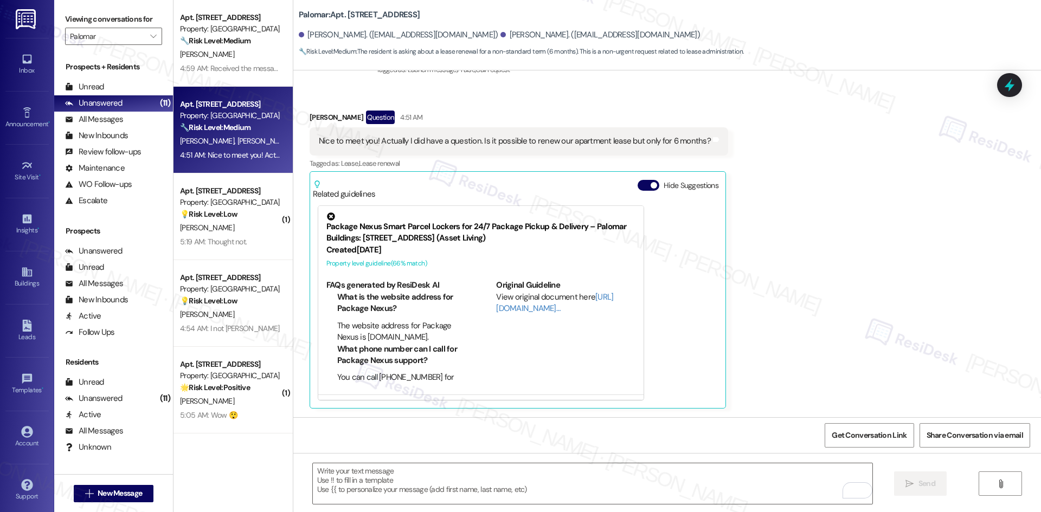
click at [763, 373] on div "Received via SMS Josue Valenzuela Question 4:51 AM Nice to meet you! Actually I…" at bounding box center [666, 251] width 747 height 331
click at [796, 354] on div "Received via SMS Josue Valenzuela Question 4:51 AM Nice to meet you! Actually I…" at bounding box center [666, 251] width 747 height 331
click at [805, 379] on div "Received via SMS Josue Valenzuela Question 4:51 AM Nice to meet you! Actually I…" at bounding box center [666, 251] width 747 height 331
click at [699, 478] on textarea "To enrich screen reader interactions, please activate Accessibility in Grammarl…" at bounding box center [592, 483] width 559 height 41
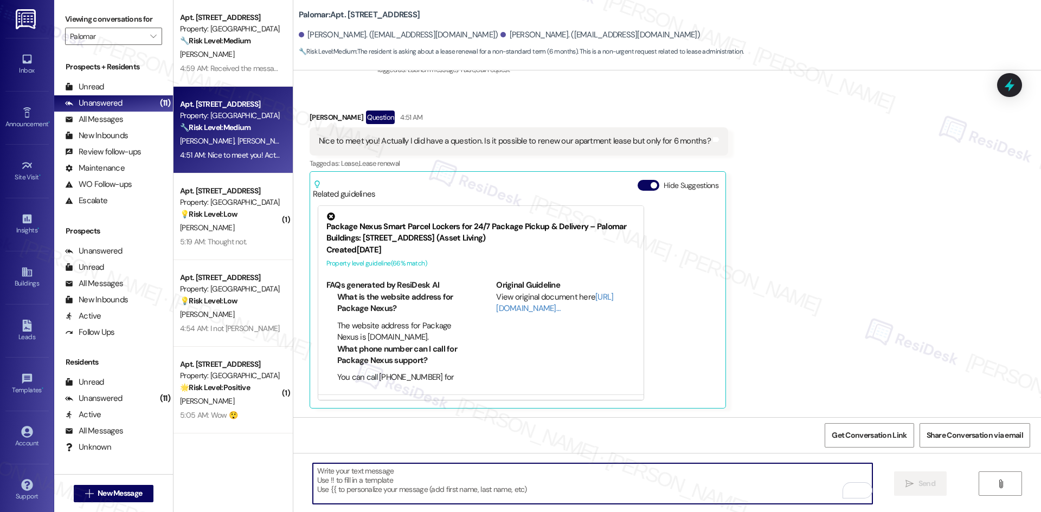
paste textarea "Nice to meet you too, Josue. I’ll check with the site team about the option to …"
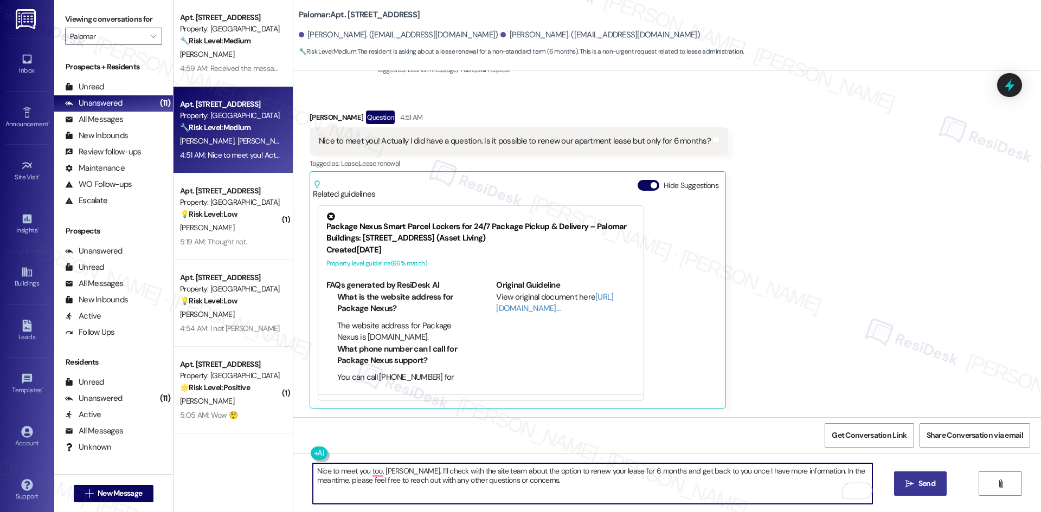
type textarea "Nice to meet you too, Josue. I’ll check with the site team about the option to …"
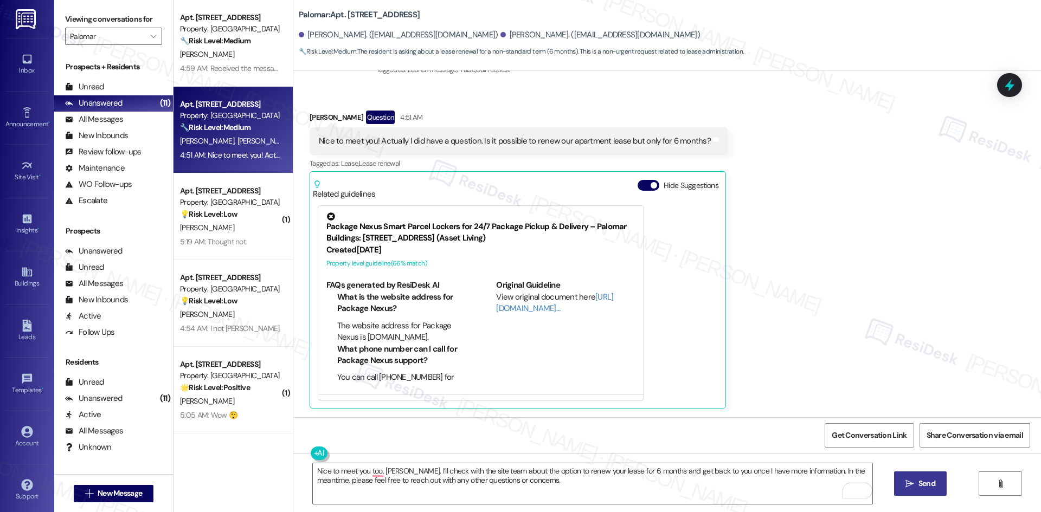
click at [929, 483] on span "Send" at bounding box center [926, 483] width 17 height 11
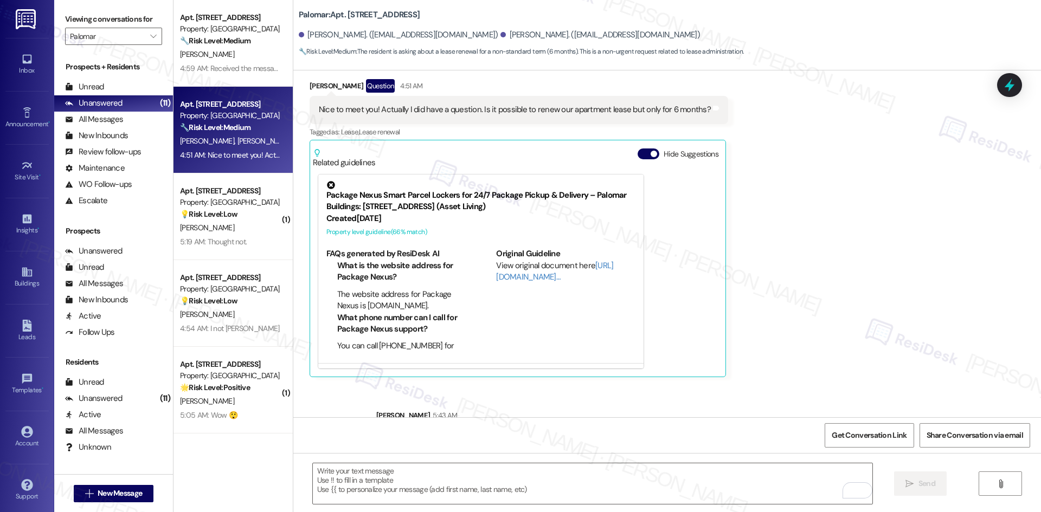
scroll to position [259, 0]
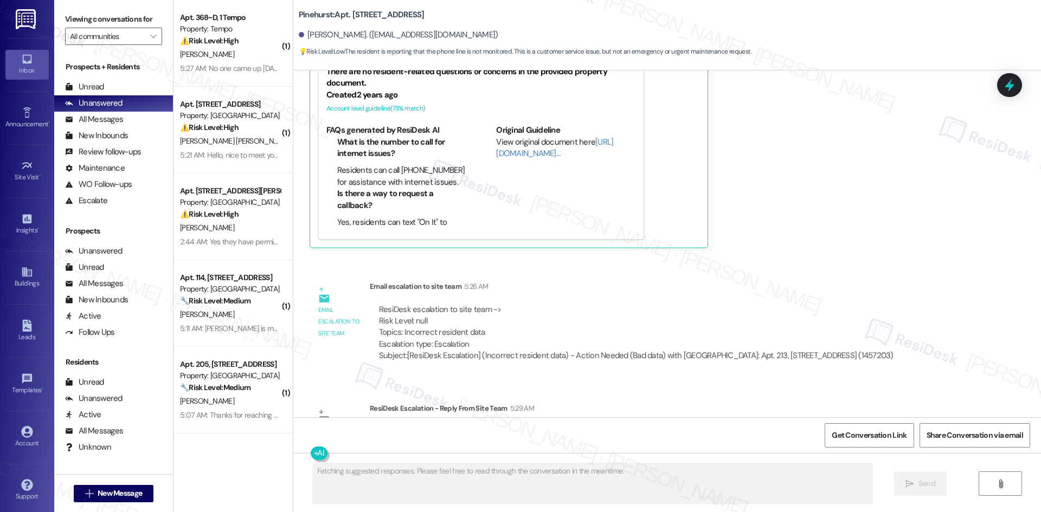
scroll to position [504, 0]
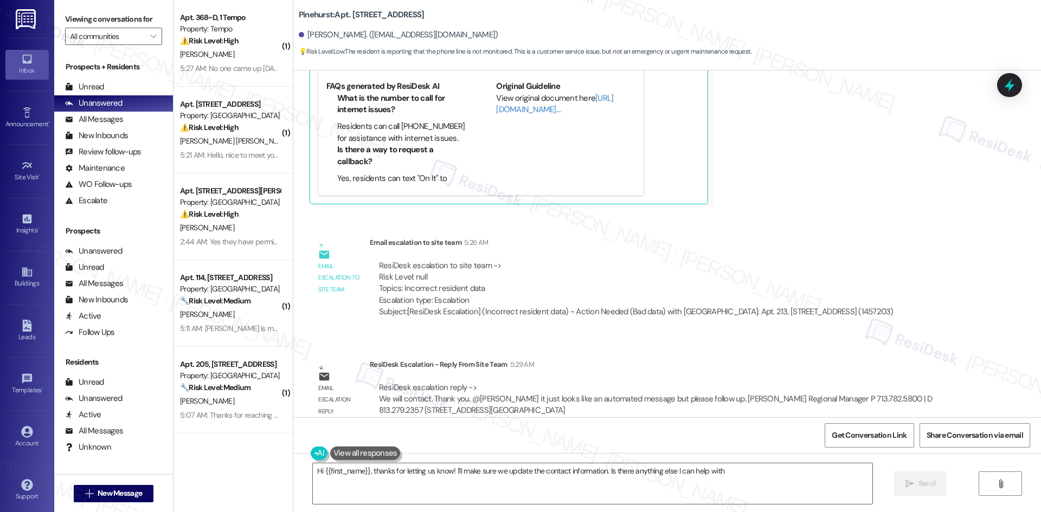
type textarea "Hi {{first_name}}, thanks for letting us know! I'll make sure we update the con…"
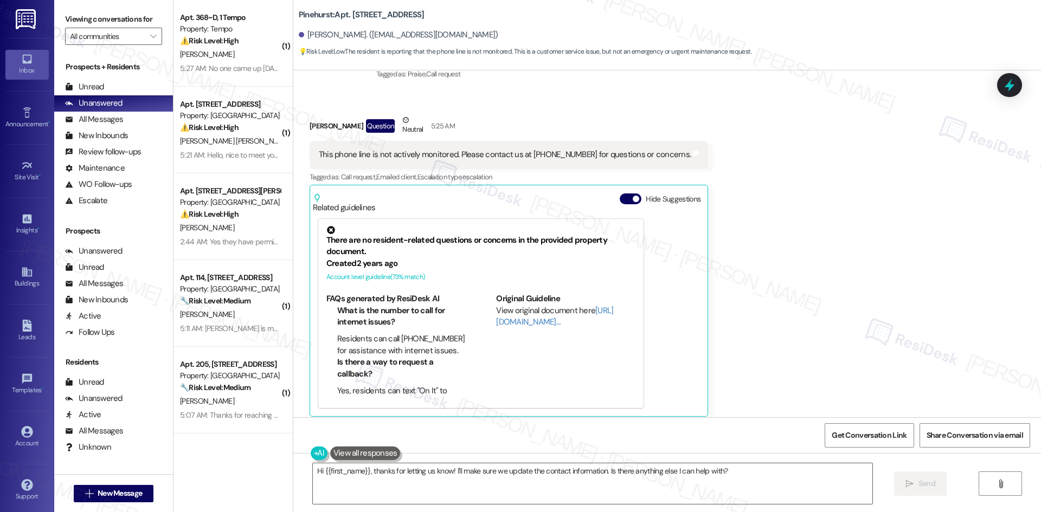
scroll to position [508, 0]
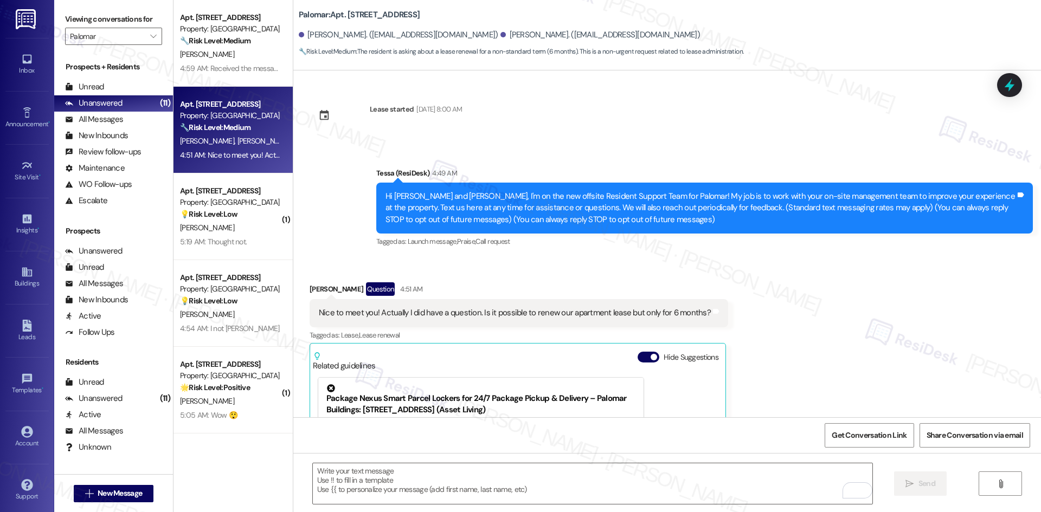
scroll to position [259, 0]
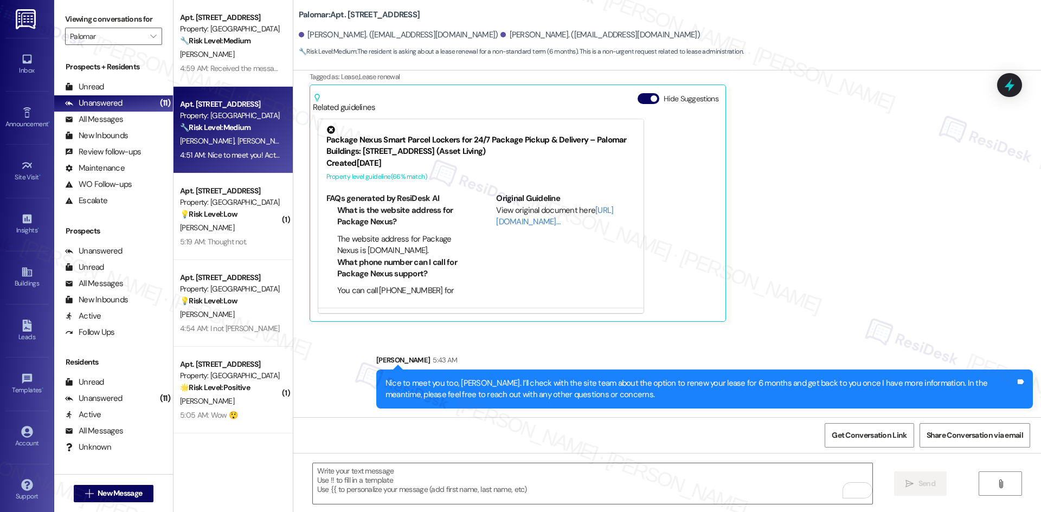
click at [848, 339] on div "Sent via SMS Sarah 5:43 AM Nice to meet you too, Josue. I’ll check with the sit…" at bounding box center [666, 373] width 747 height 87
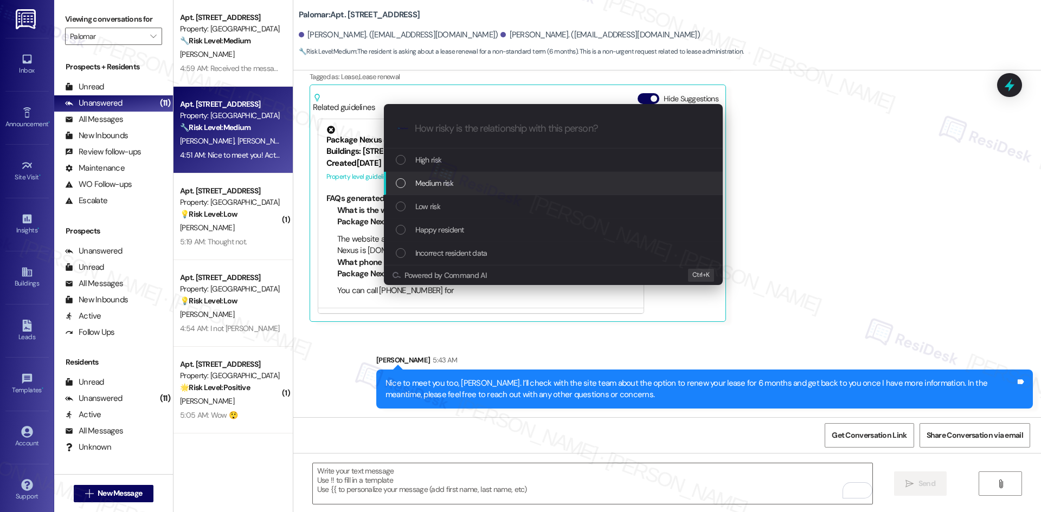
click at [473, 184] on div "Medium risk" at bounding box center [554, 183] width 317 height 12
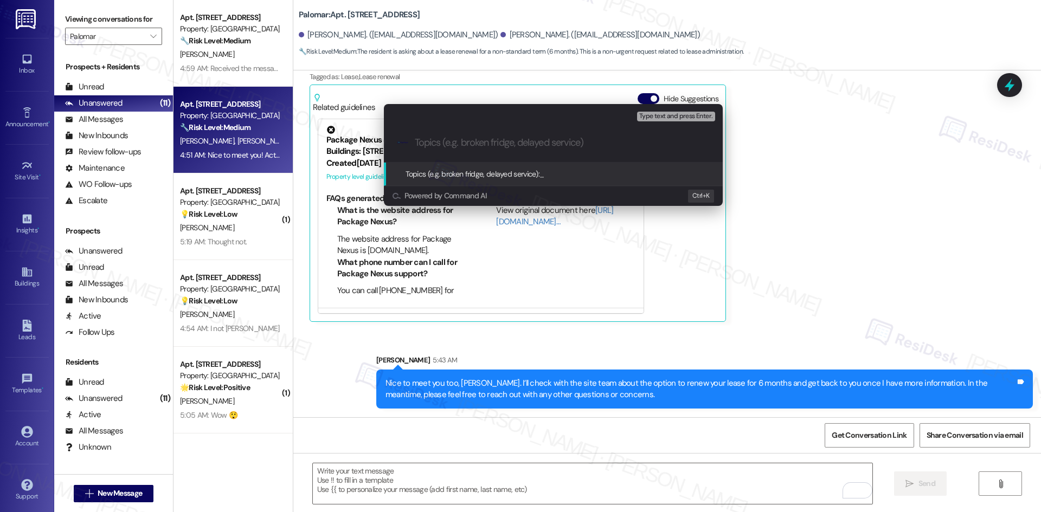
click at [433, 137] on input "Topics (e.g. broken fridge, delayed service)" at bounding box center [562, 142] width 294 height 11
paste input "Lease Renewal Inquiry – 6-Month Term Request"
type input "Lease Renewal Inquiry – 6-Month Term Request"
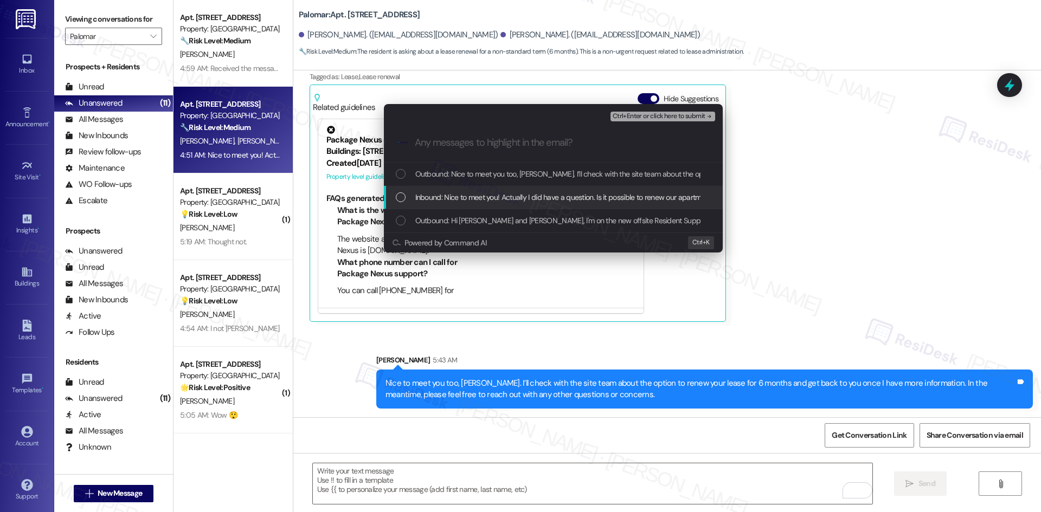
click at [499, 201] on span "Inbound: Nice to meet you! Actually I did have a question. Is it possible to re…" at bounding box center [609, 197] width 388 height 12
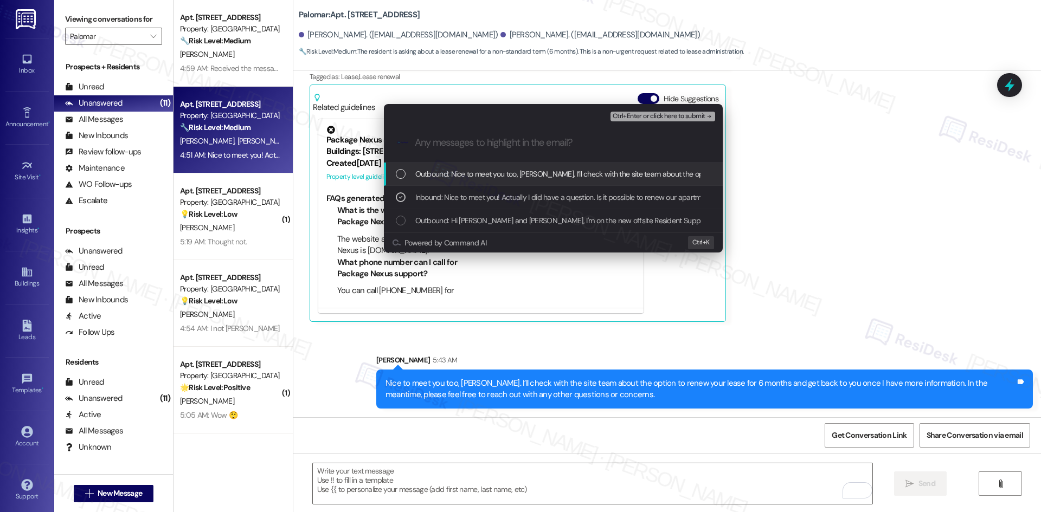
click at [642, 118] on span "Ctrl+Enter or click here to submit" at bounding box center [658, 117] width 93 height 8
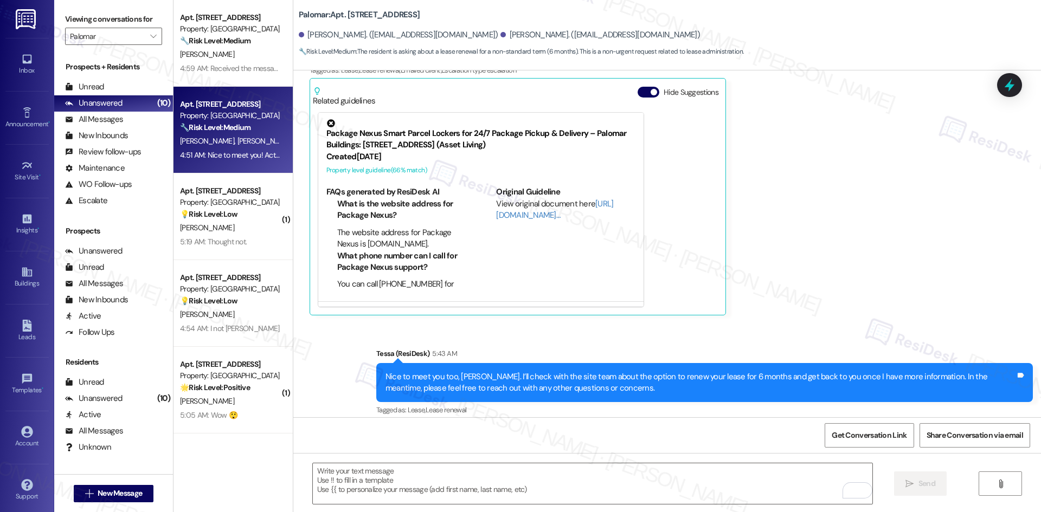
scroll to position [275, 0]
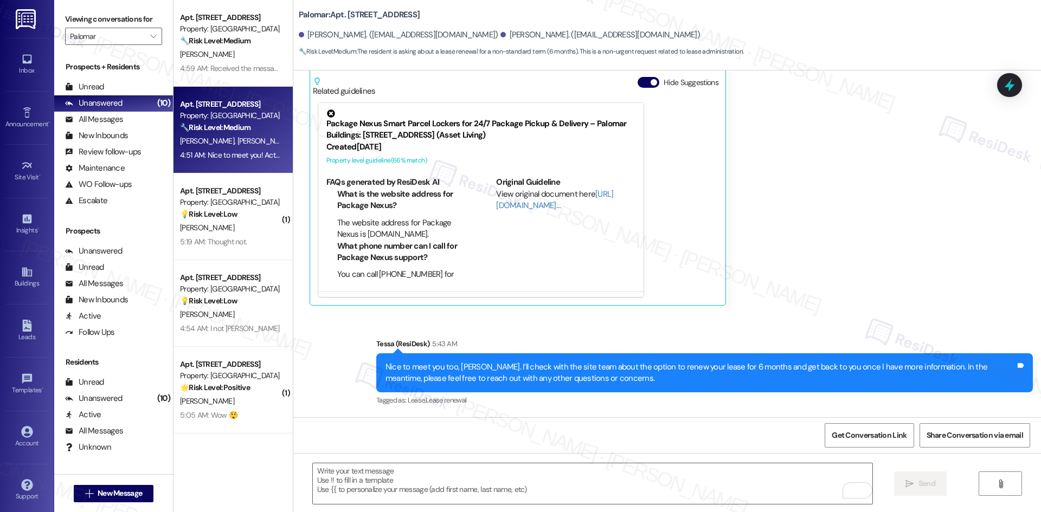
click at [781, 320] on div "Sent via SMS Tessa (ResiDesk) 5:43 AM Nice to meet you too, Josue. I’ll check w…" at bounding box center [666, 365] width 747 height 103
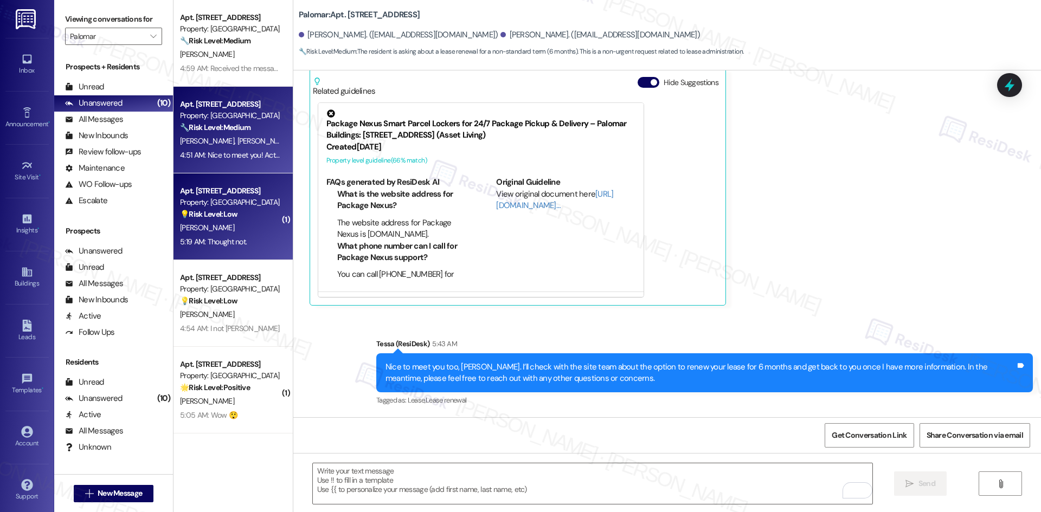
click at [254, 221] on div "Apt. 3214, 6250 S Commerce Ct Property: Palomar 💡 Risk Level: Low The message '…" at bounding box center [230, 202] width 102 height 37
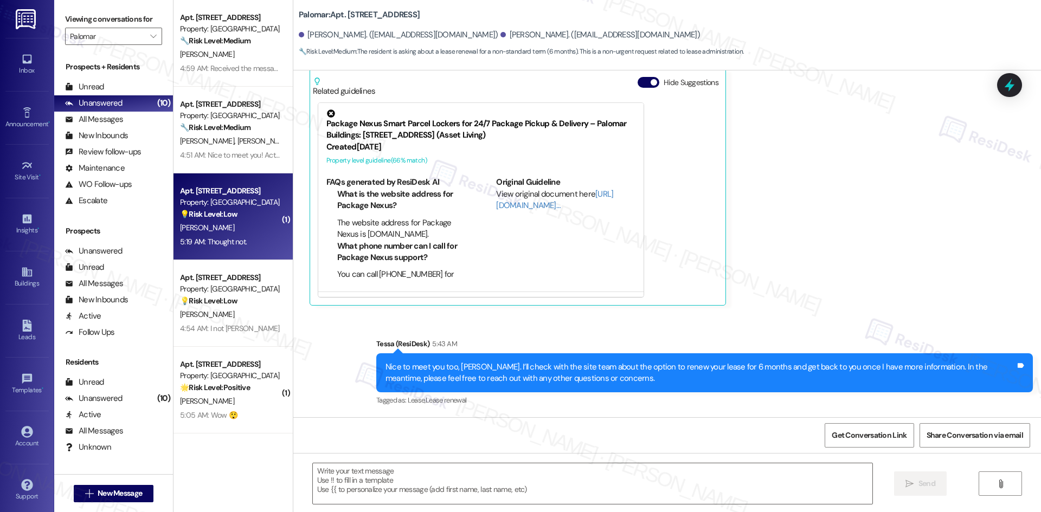
type textarea "Fetching suggested responses. Please feel free to read through the conversation…"
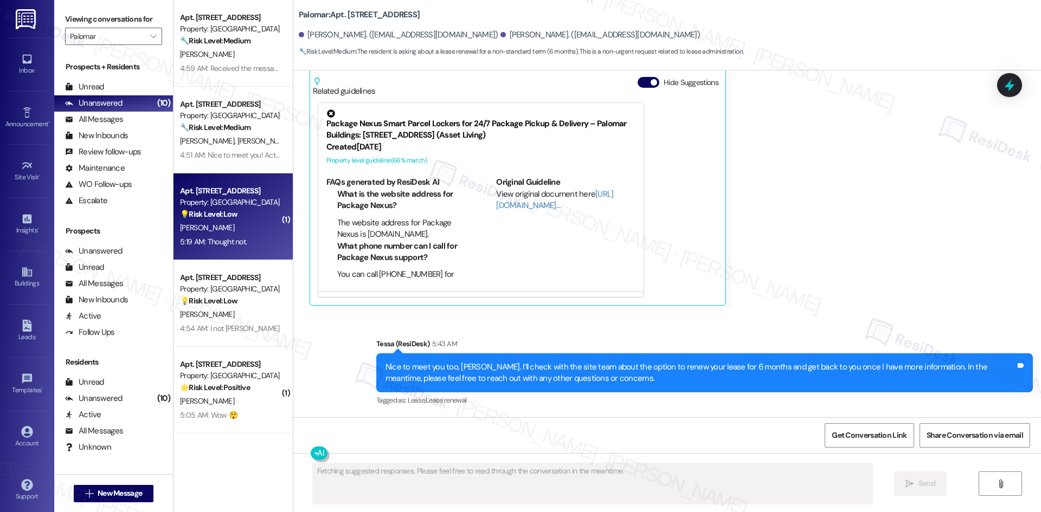
scroll to position [0, 0]
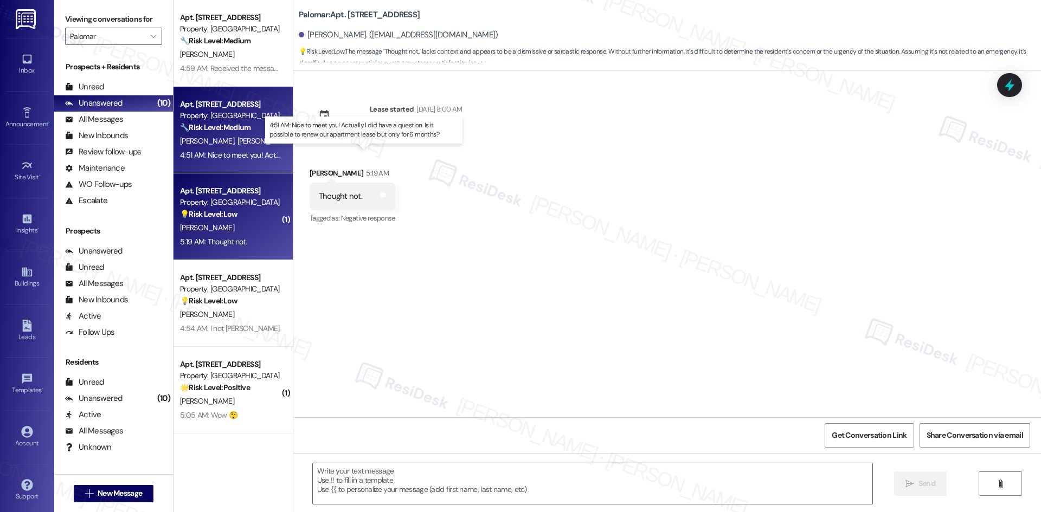
click at [218, 157] on div "4:51 AM: Nice to meet you! Actually I did have a question. Is it possible to re…" at bounding box center [373, 155] width 386 height 10
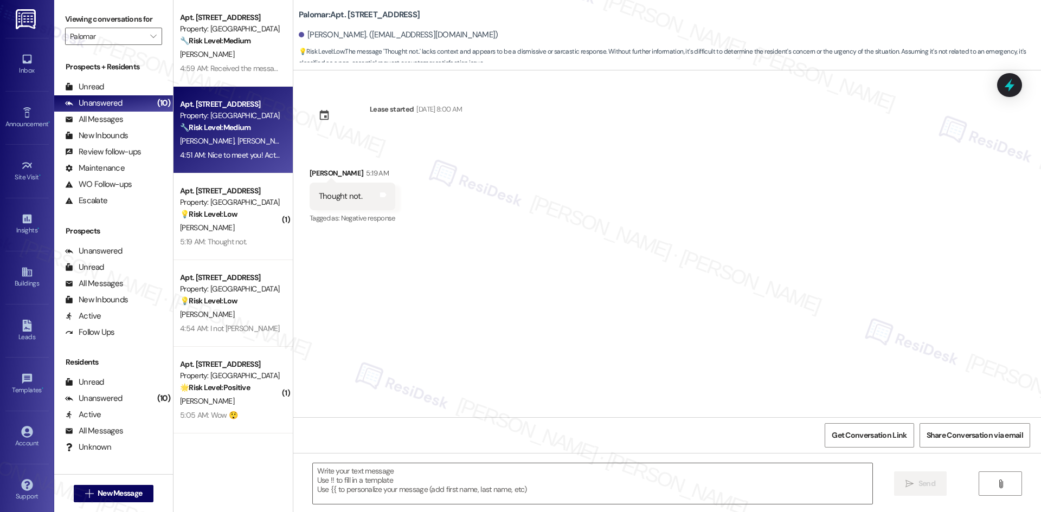
type textarea "Fetching suggested responses. Please feel free to read through the conversation…"
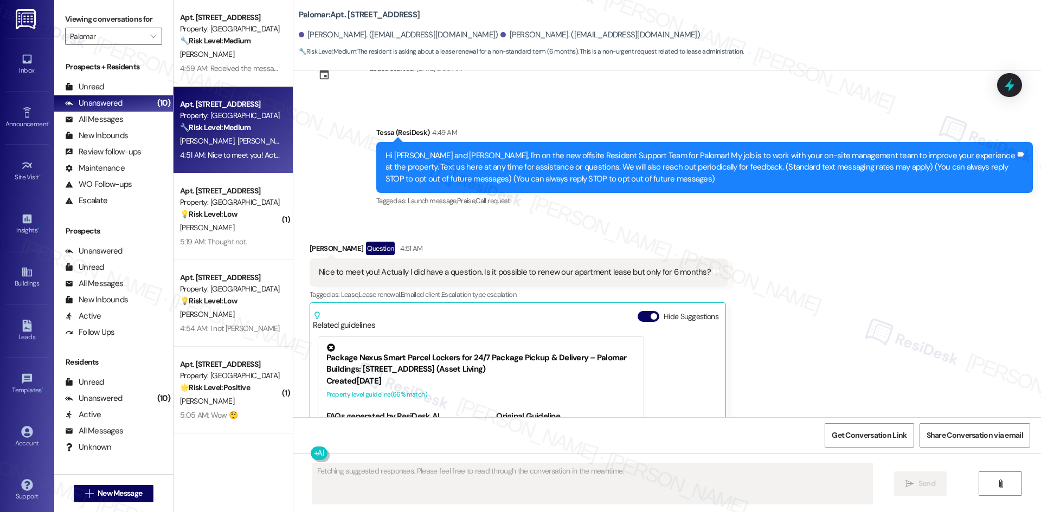
scroll to position [9, 0]
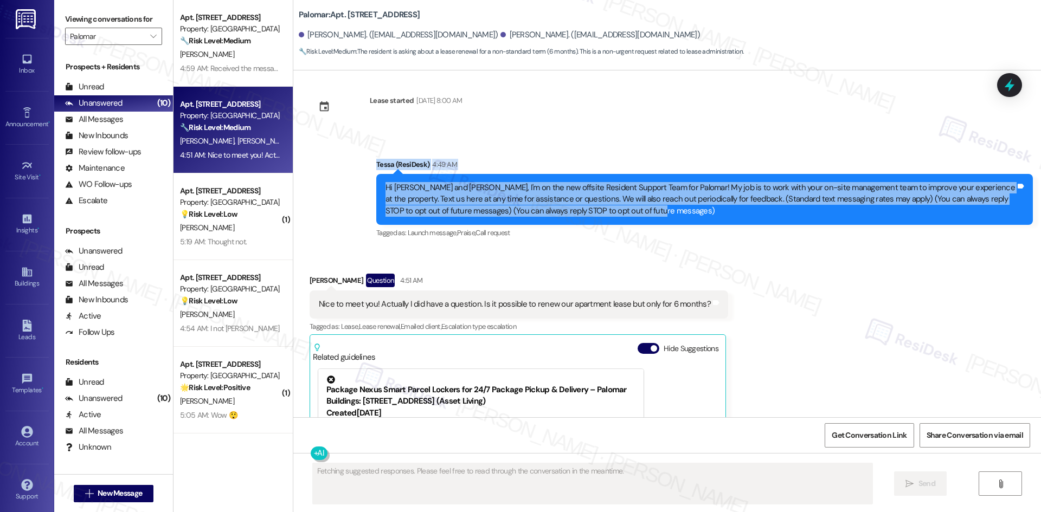
drag, startPoint x: 362, startPoint y: 157, endPoint x: 627, endPoint y: 214, distance: 271.6
click at [627, 214] on div "Announcement, sent via SMS Tessa (ResiDesk) 4:49 AM Hi Marisabel and Josue, I'm…" at bounding box center [704, 200] width 673 height 99
copy div "Tessa (ResiDesk) 4:49 AM Hi Marisabel and Josue, I'm on the new offsite Residen…"
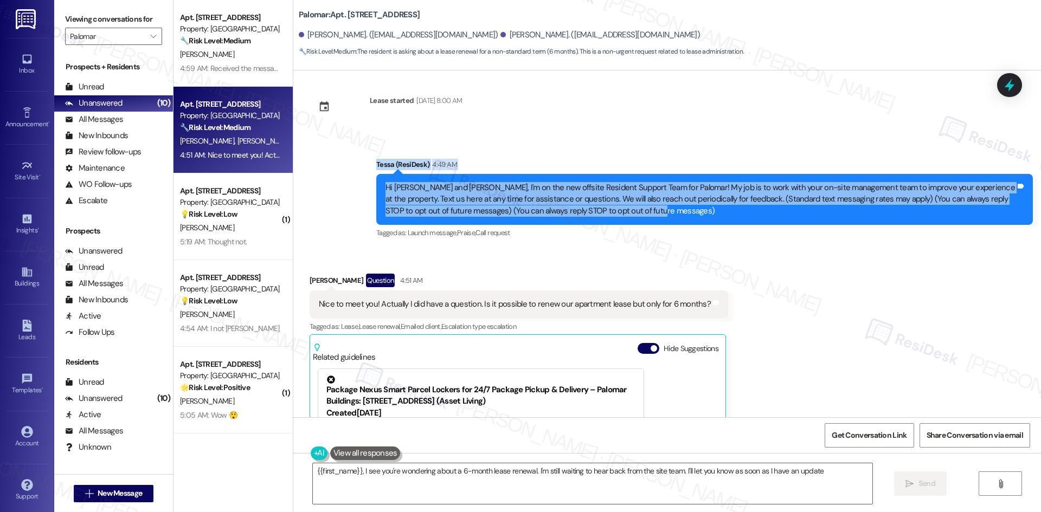
type textarea "{{first_name}}, I see you're wondering about a 6-month lease renewal. I'm still…"
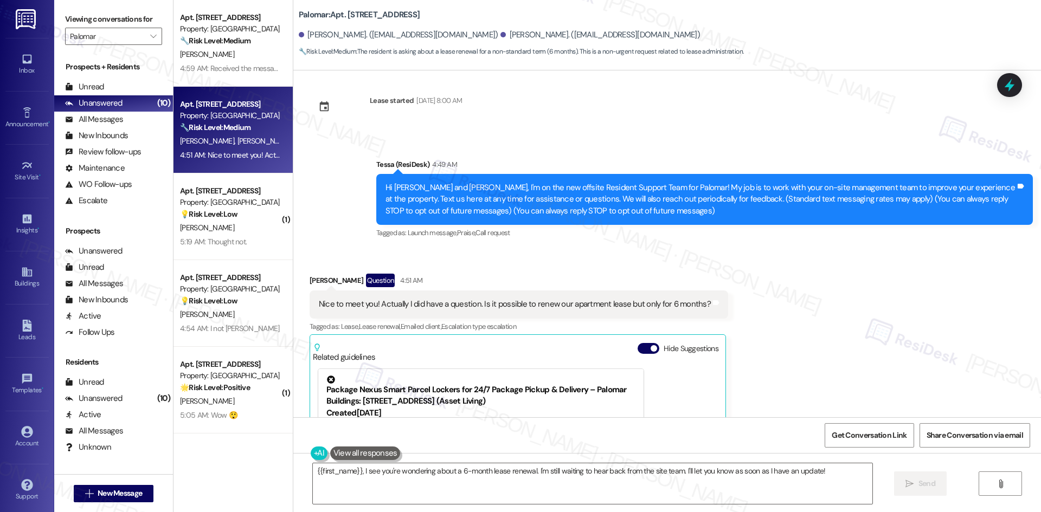
drag, startPoint x: 845, startPoint y: 348, endPoint x: 830, endPoint y: 352, distance: 15.0
click at [844, 348] on div "Received via SMS Josue Valenzuela Question 4:51 AM Nice to meet you! Actually I…" at bounding box center [666, 414] width 747 height 331
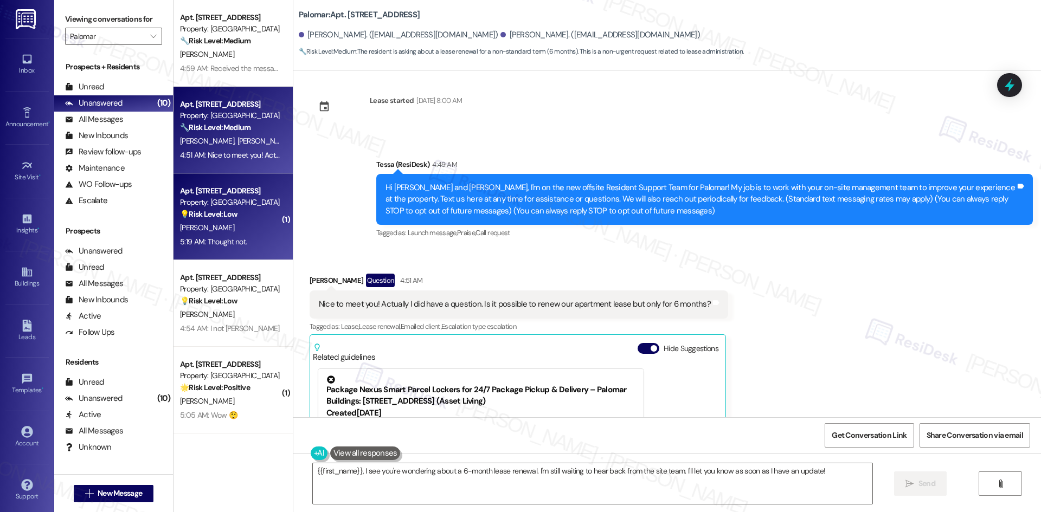
click at [179, 229] on div "[PERSON_NAME]" at bounding box center [230, 228] width 102 height 14
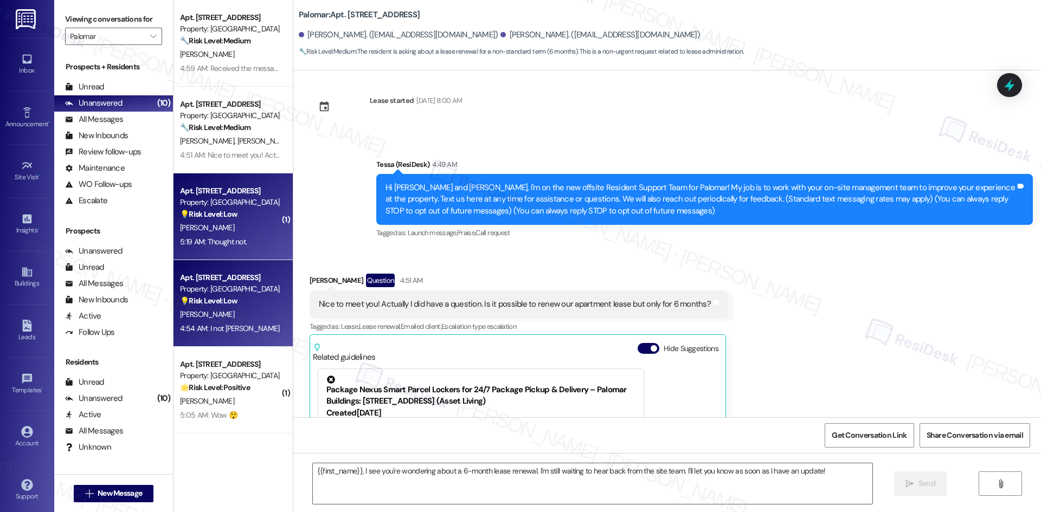
type textarea "Fetching suggested responses. Please feel free to read through the conversation…"
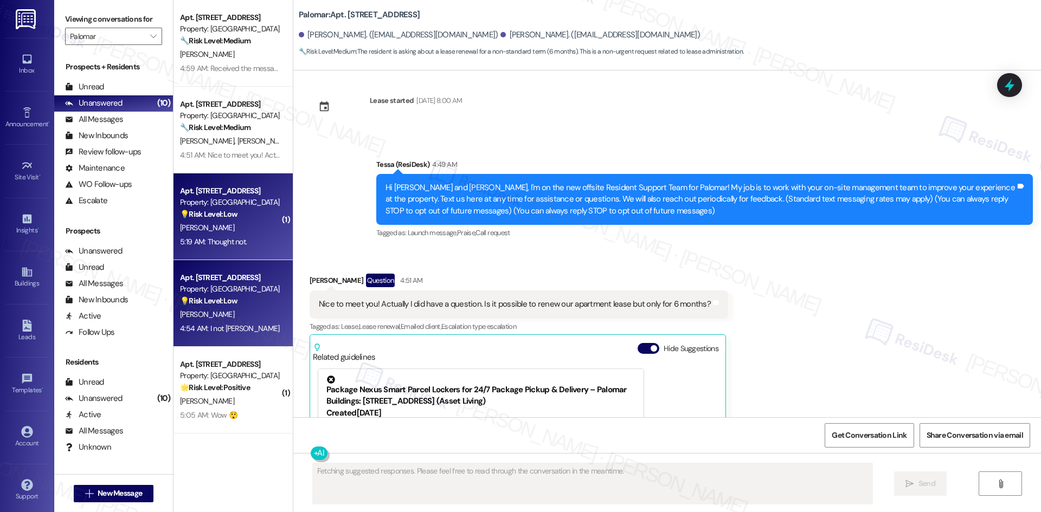
scroll to position [0, 0]
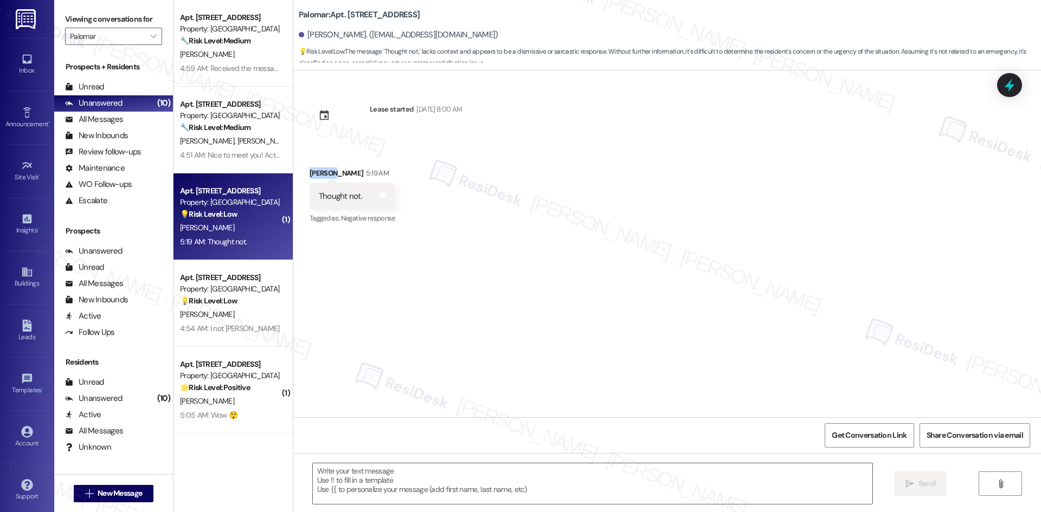
drag, startPoint x: 300, startPoint y: 170, endPoint x: 322, endPoint y: 175, distance: 22.2
click at [322, 175] on div "Received via SMS Jarrett Mccarver 5:19 AM Thought not. Tags and notes Tagged as…" at bounding box center [352, 196] width 102 height 75
copy div "Jarrett"
click at [451, 320] on div "Lease started Mar 01, 2025 at 8:00 AM Received via SMS Jarrett Mccarver 5:19 AM…" at bounding box center [666, 243] width 747 height 347
drag, startPoint x: 294, startPoint y: 169, endPoint x: 360, endPoint y: 191, distance: 70.3
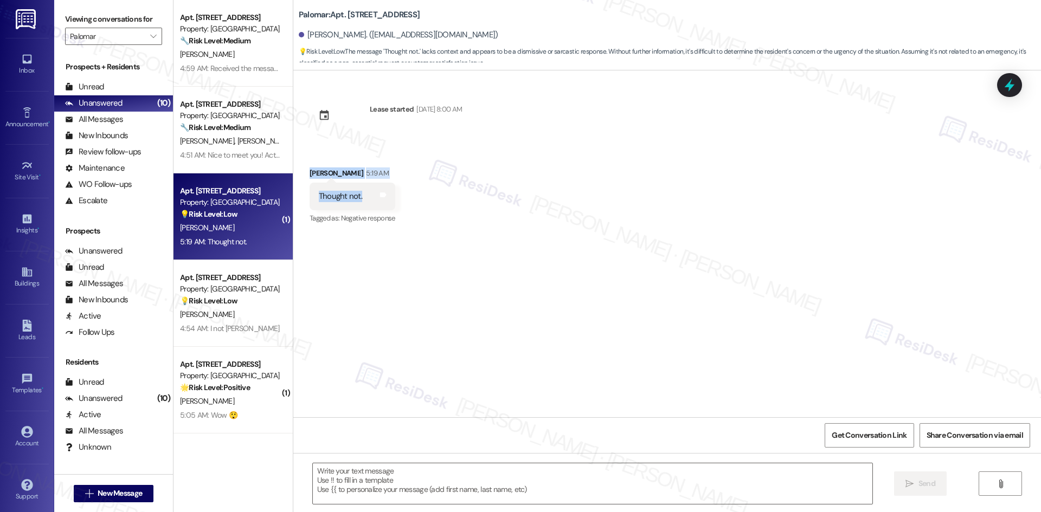
click at [360, 191] on div "Received via SMS Jarrett Mccarver 5:19 AM Thought not. Tags and notes Tagged as…" at bounding box center [352, 196] width 102 height 75
copy div "Jarrett Mccarver 5:19 AM Thought not."
click at [405, 263] on div "Lease started Mar 01, 2025 at 8:00 AM Received via SMS Jarrett Mccarver 5:19 AM…" at bounding box center [666, 243] width 747 height 347
click at [473, 327] on div "Lease started Mar 01, 2025 at 8:00 AM Received via SMS Jarrett Mccarver 5:19 AM…" at bounding box center [666, 243] width 747 height 347
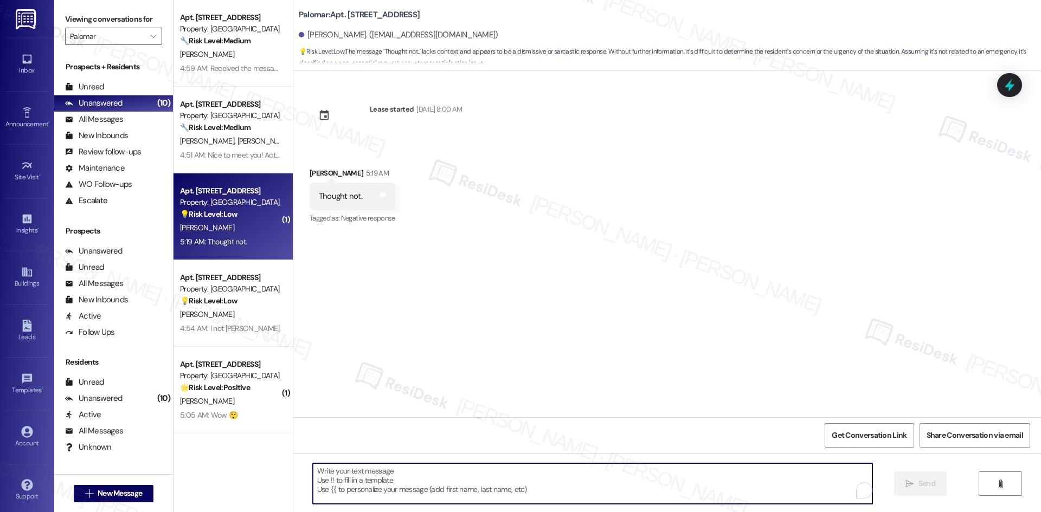
click at [364, 489] on textarea "To enrich screen reader interactions, please activate Accessibility in Grammarl…" at bounding box center [592, 483] width 559 height 41
paste textarea "hanks, Jarrett. Feel free to reach out here anytime with questions or concerns."
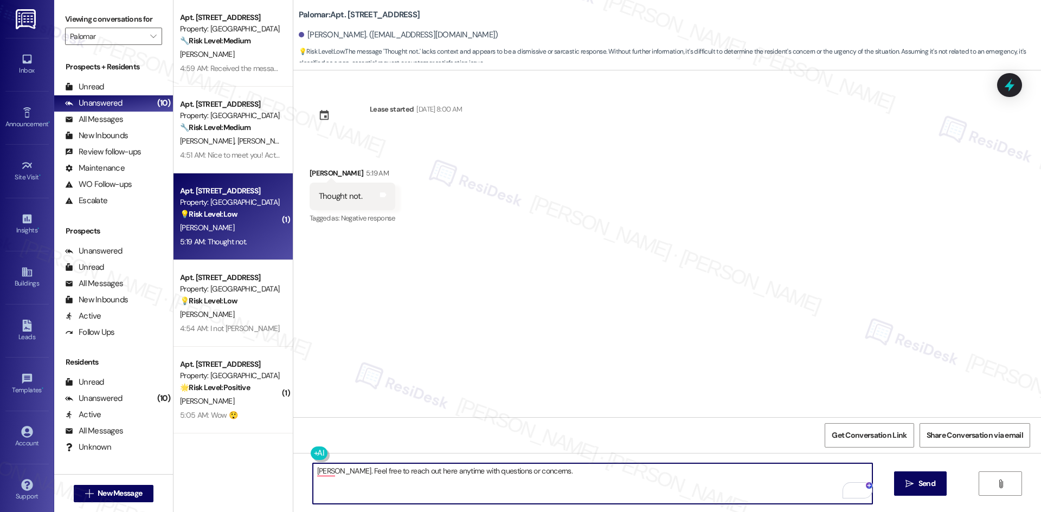
click at [319, 475] on textarea "hanks, Jarrett. Feel free to reach out here anytime with questions or concerns." at bounding box center [592, 483] width 559 height 41
click at [313, 470] on textarea "hanks, Jarrett. Feel free to reach out here anytime with questions or concerns." at bounding box center [592, 483] width 559 height 41
drag, startPoint x: 566, startPoint y: 476, endPoint x: 277, endPoint y: 466, distance: 289.1
click at [277, 466] on div "Apt. 2203, 6250 S Commerce Ct Property: Palomar 🔧 Risk Level: Medium The reside…" at bounding box center [606, 256] width 867 height 512
paste textarea "T"
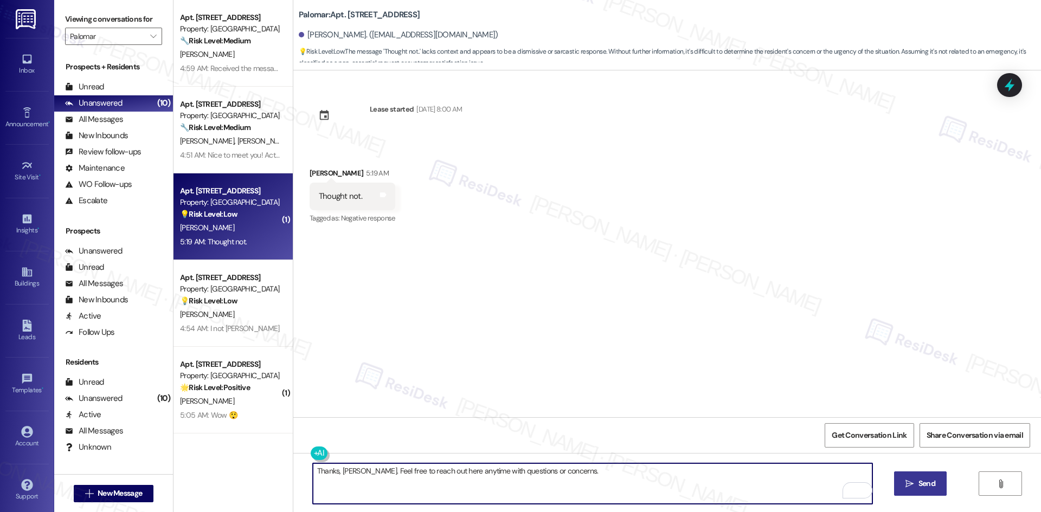
type textarea "Thanks, Jarrett. Feel free to reach out here anytime with questions or concerns."
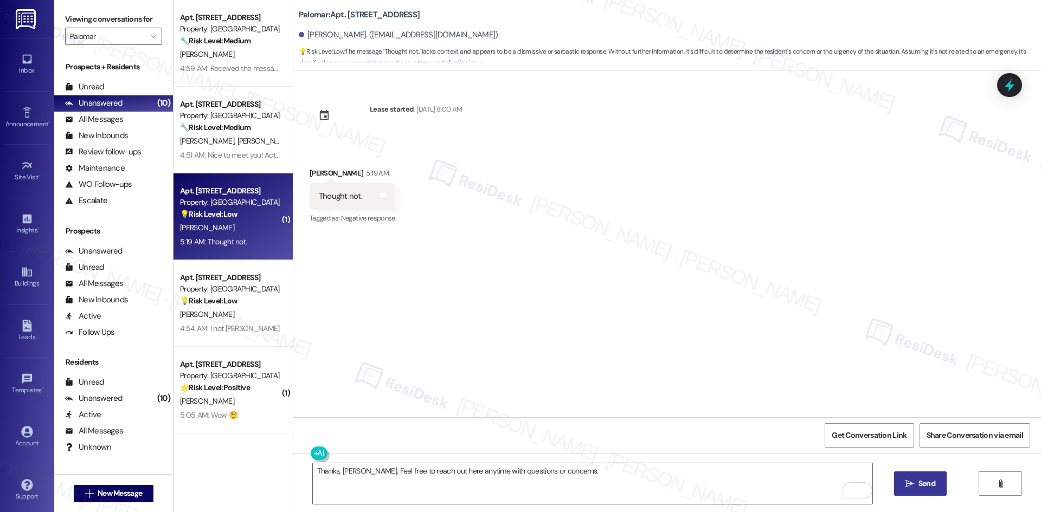
click at [911, 479] on span " Send" at bounding box center [920, 483] width 34 height 11
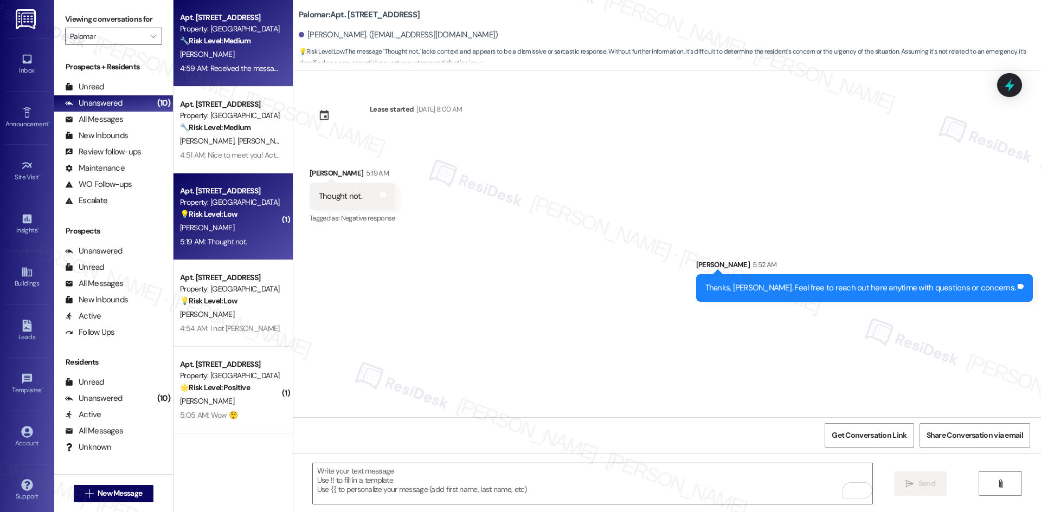
click at [231, 22] on div "Apt. [STREET_ADDRESS]" at bounding box center [230, 17] width 100 height 11
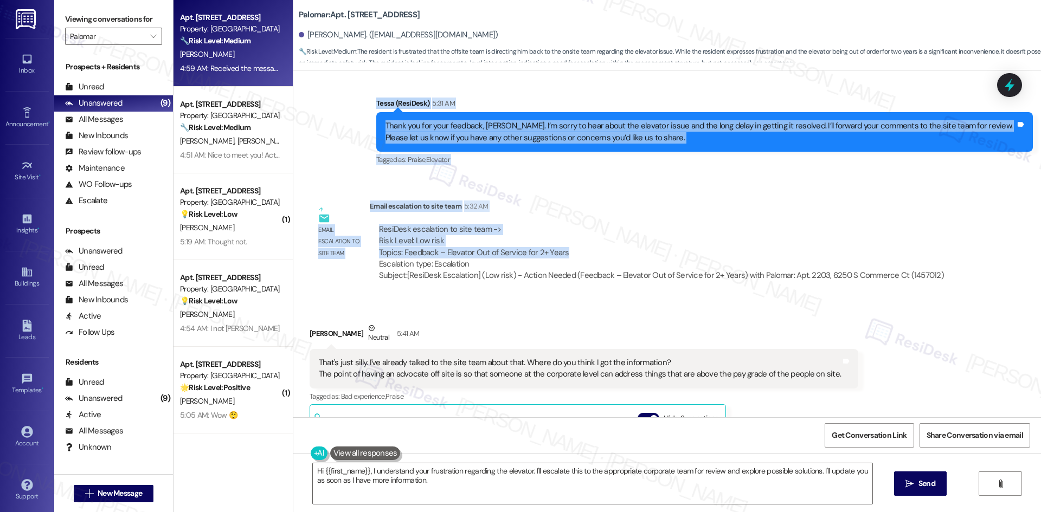
scroll to position [343, 0]
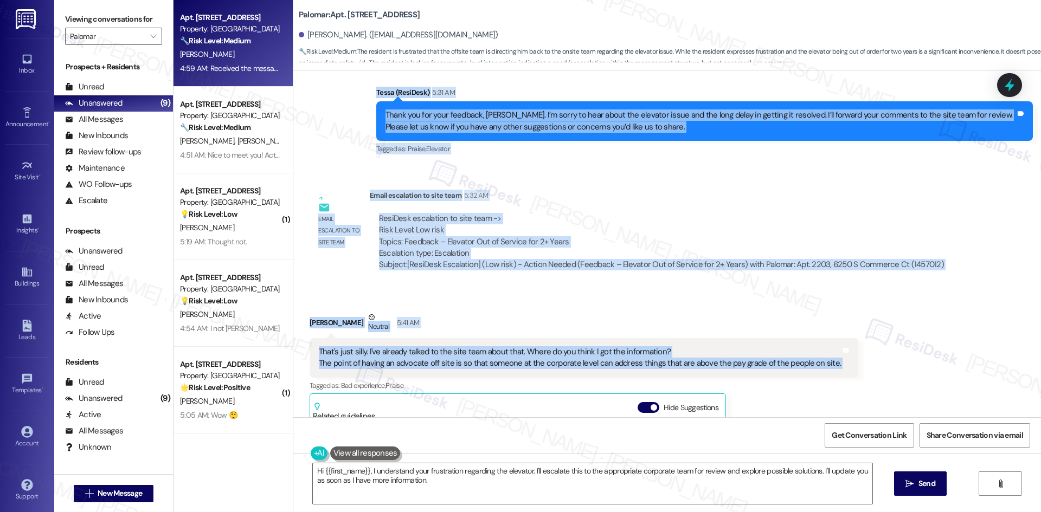
drag, startPoint x: 351, startPoint y: 197, endPoint x: 855, endPoint y: 348, distance: 526.1
click at [854, 371] on div "Lease started [DATE] 8:00 AM Announcement, sent via SMS Tessa (ResiDesk) 4:50 A…" at bounding box center [666, 243] width 747 height 347
copy div "Tessa (ResiDesk) 5:31 AM Thank you for your feedback, Chris. I’m sorry to hear …"
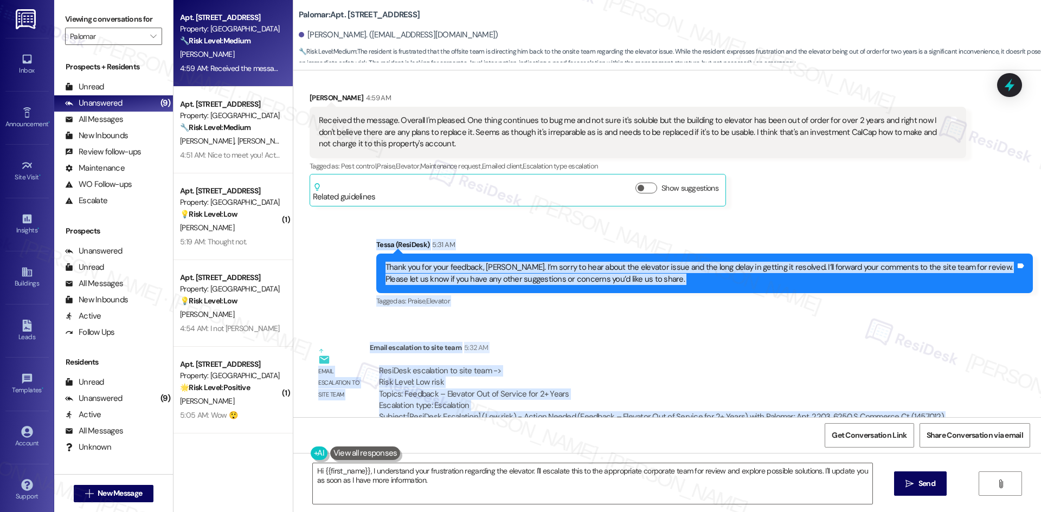
scroll to position [72, 0]
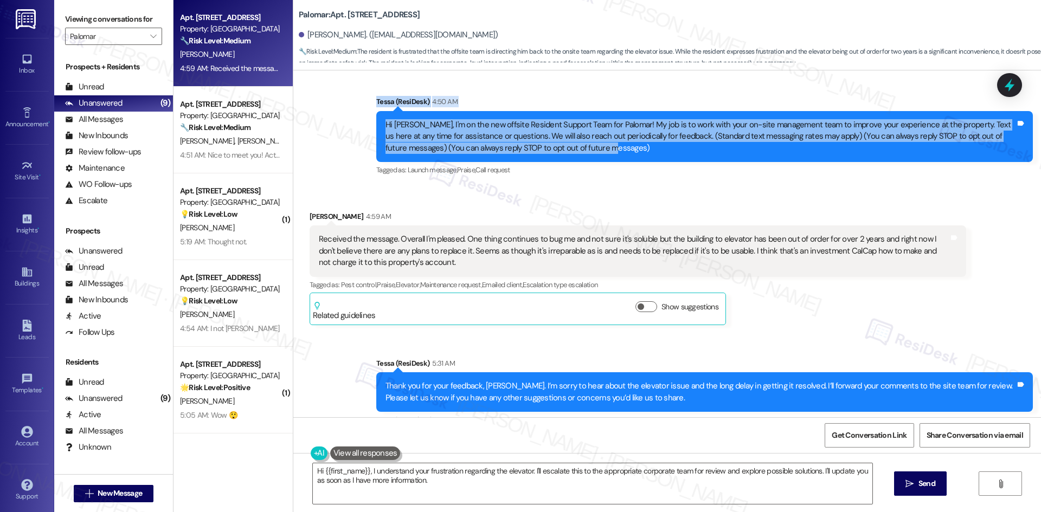
drag, startPoint x: 356, startPoint y: 95, endPoint x: 571, endPoint y: 153, distance: 223.2
click at [571, 153] on div "Announcement, sent via SMS Tessa (ResiDesk) 4:50 AM Hi Chris, I'm on the new of…" at bounding box center [666, 129] width 747 height 115
copy div "Tessa (ResiDesk) 4:50 AM Hi Chris, I'm on the new offsite Resident Support Team…"
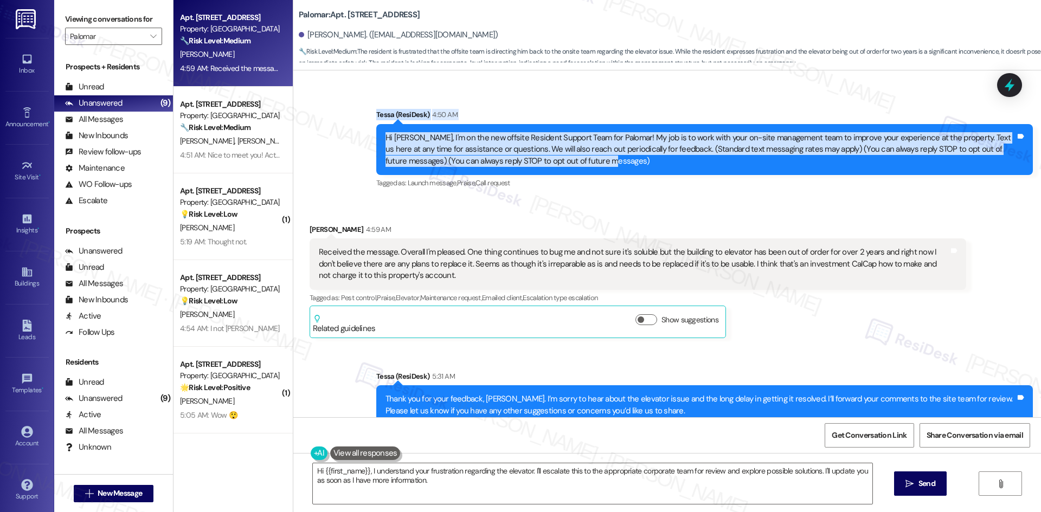
scroll to position [0, 0]
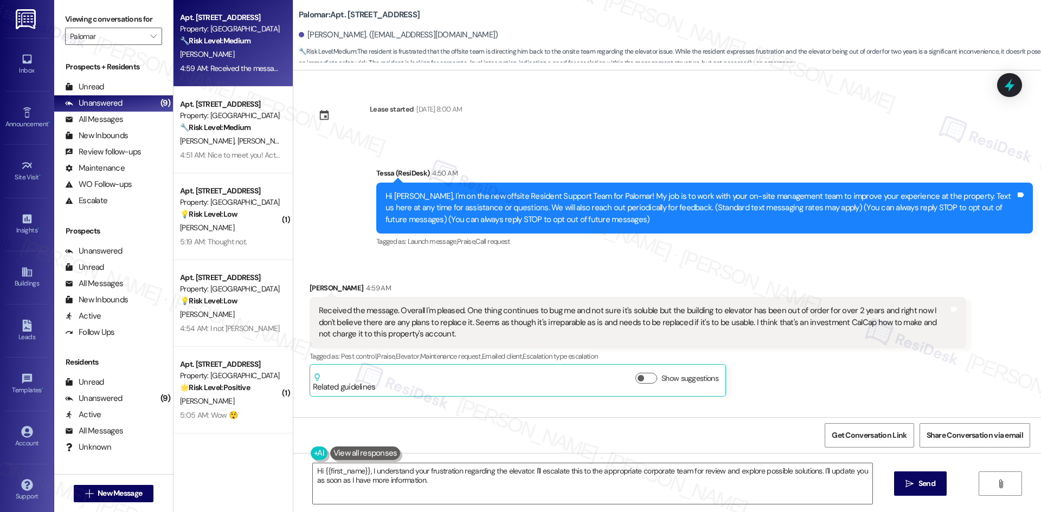
click at [513, 249] on div "Tagged as: Launch message , Click to highlight conversations about Launch messa…" at bounding box center [704, 242] width 656 height 16
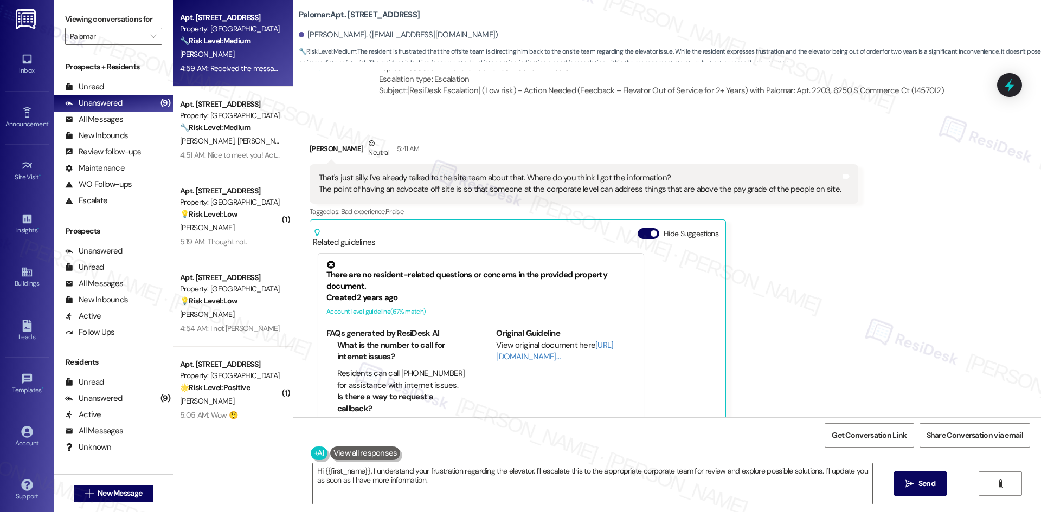
scroll to position [542, 0]
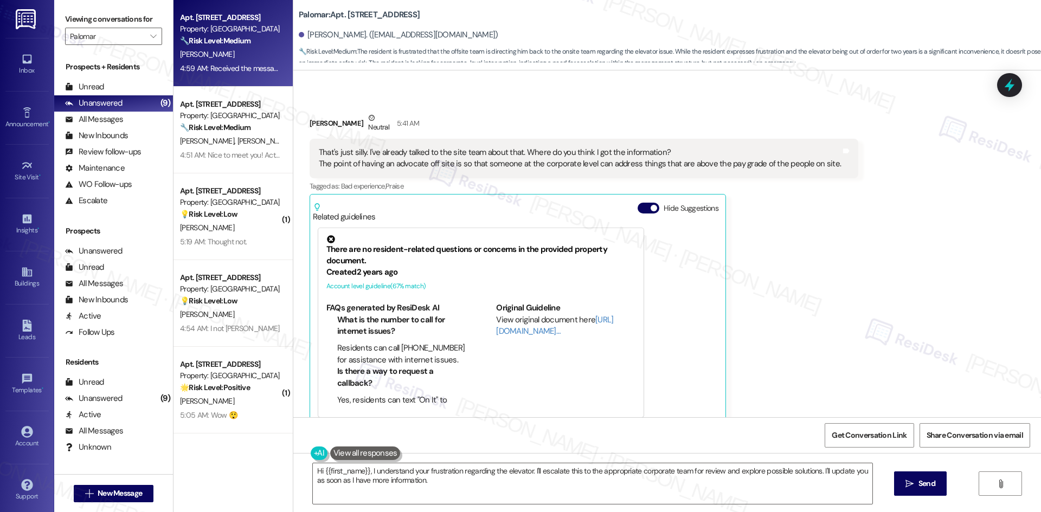
click at [782, 231] on div "Chris Hasney Neutral 5:41 AM That's just silly. I've already talked to the site…" at bounding box center [583, 269] width 548 height 314
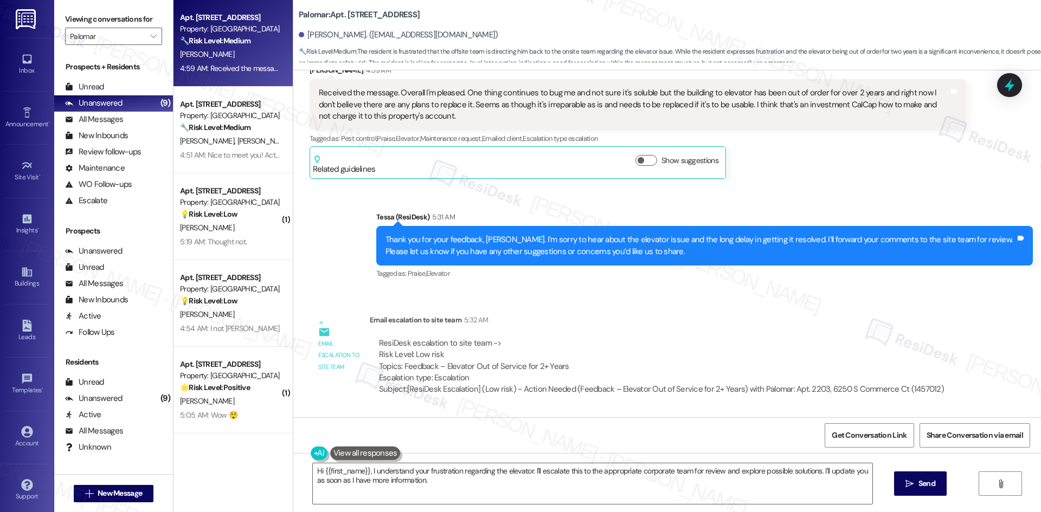
scroll to position [163, 0]
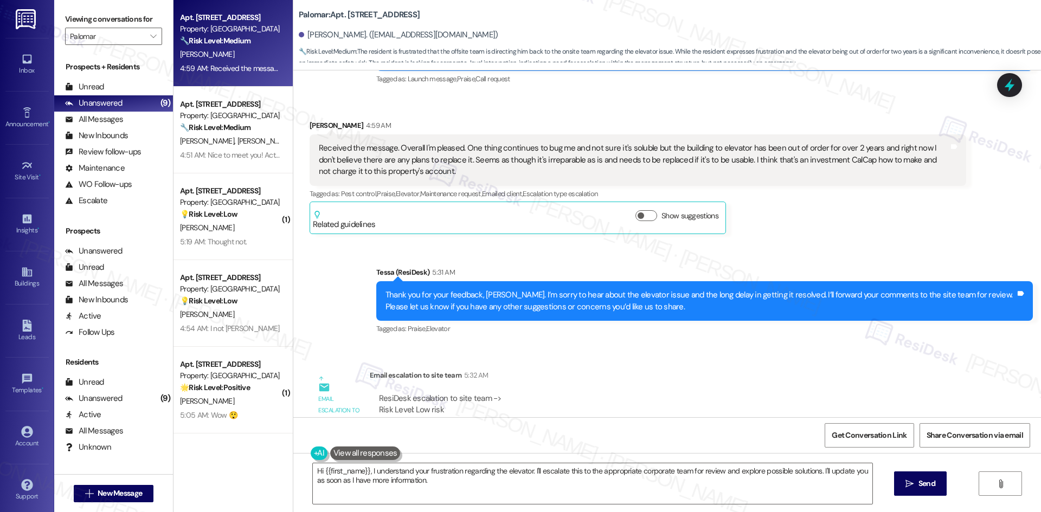
drag, startPoint x: 552, startPoint y: 379, endPoint x: 531, endPoint y: 378, distance: 20.7
click at [551, 380] on div "Email escalation to site team 5:32 AM" at bounding box center [661, 377] width 583 height 15
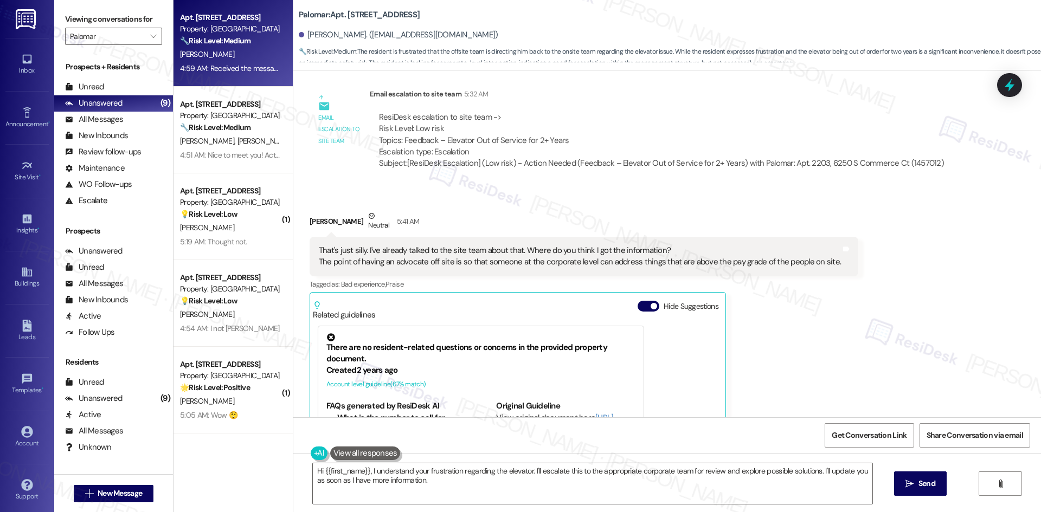
scroll to position [559, 0]
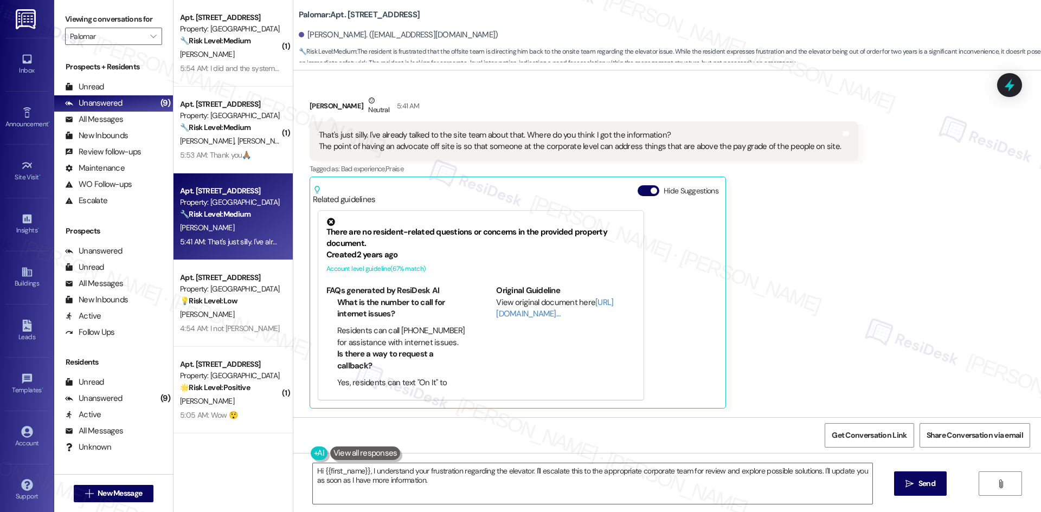
click at [874, 266] on div "Received via SMS Chris Hasney Neutral 5:41 AM That's just silly. I've already t…" at bounding box center [666, 243] width 747 height 346
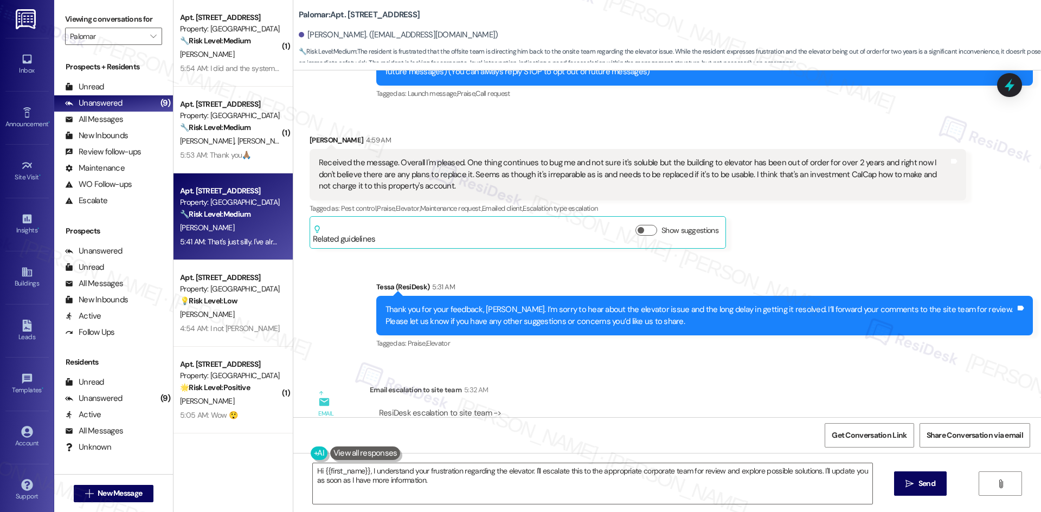
scroll to position [0, 0]
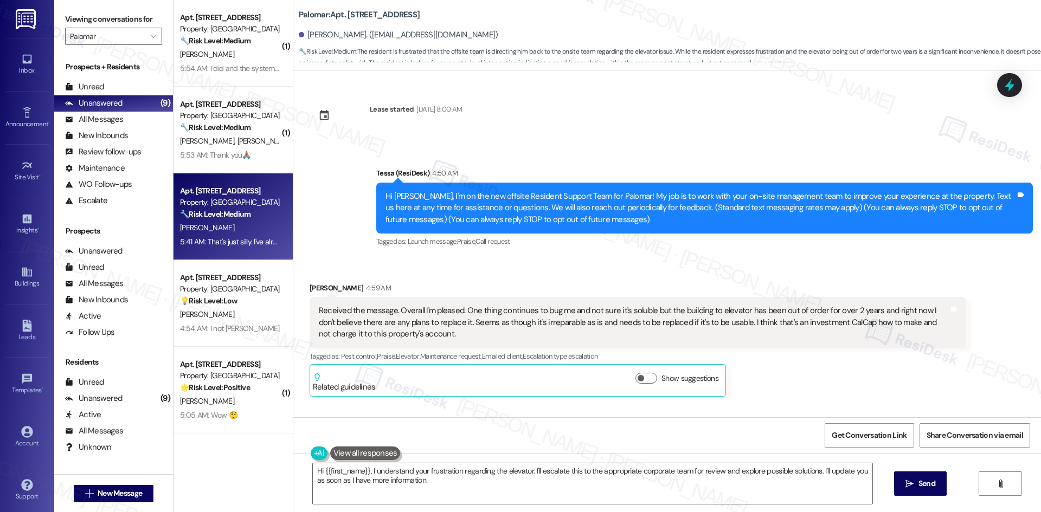
click at [494, 261] on div "Received via SMS Chris Hasney 4:59 AM Received the message. Overall I'm pleased…" at bounding box center [666, 331] width 747 height 147
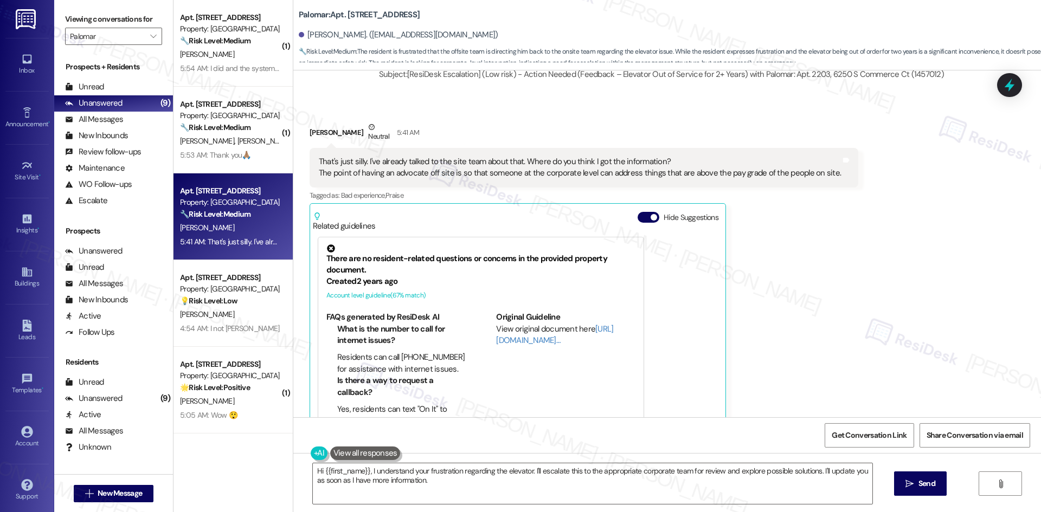
scroll to position [559, 0]
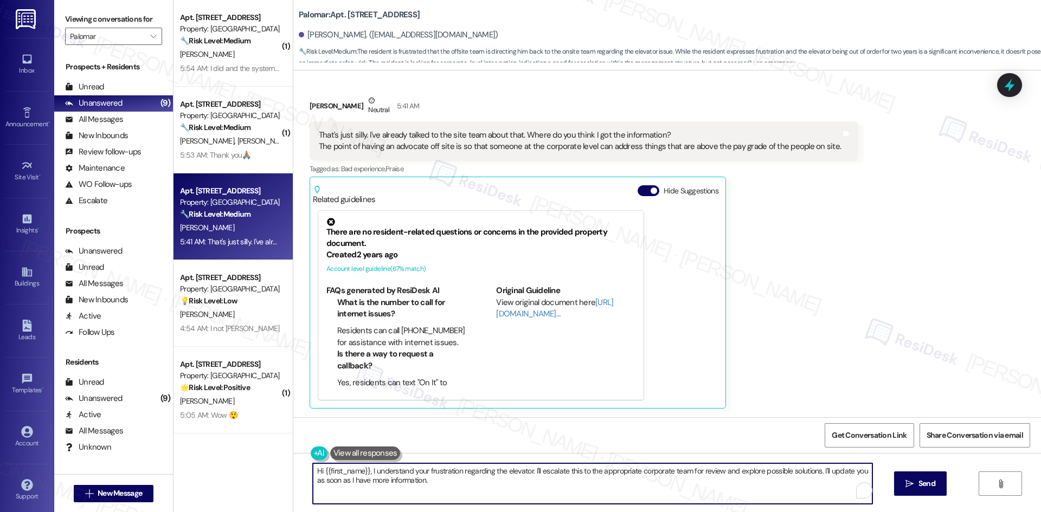
click at [521, 483] on textarea "Hi {{first_name}}, I understand your frustration regarding the elevator. I'll e…" at bounding box center [592, 483] width 559 height 41
paste textarea "Thanks for sharing that, Chris. I apologize for any confusion — I’m not part of…"
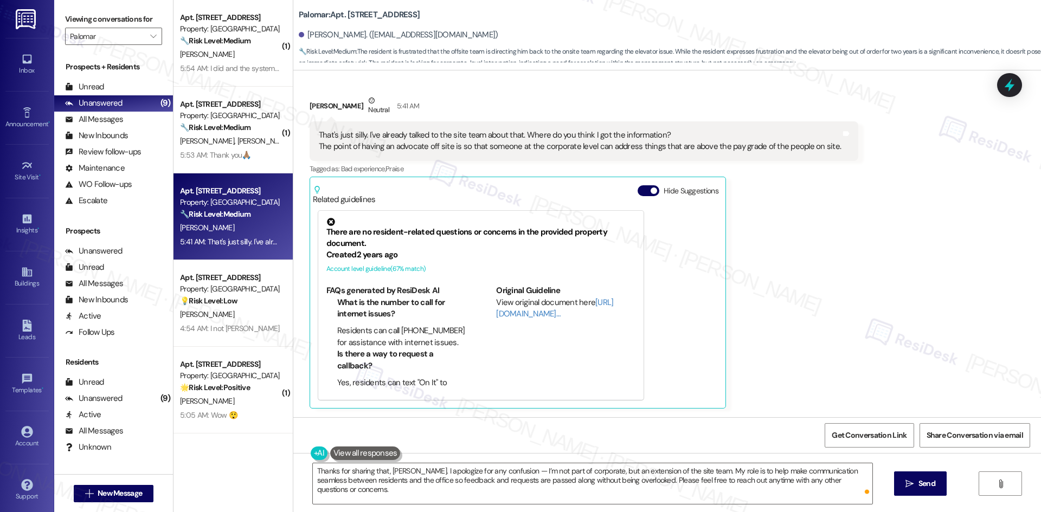
click at [827, 236] on div "Chris Hasney Neutral 5:41 AM That's just silly. I've already talked to the site…" at bounding box center [583, 252] width 548 height 314
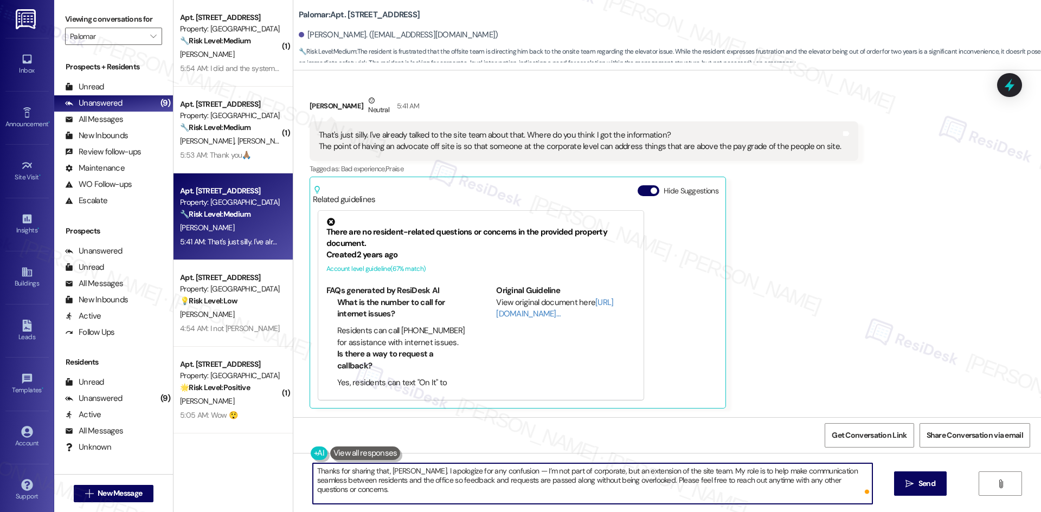
click at [644, 477] on textarea "Thanks for sharing that, Chris. I apologize for any confusion — I’m not part of…" at bounding box center [592, 483] width 559 height 41
paste textarea "keep communication seamless between residents and the office. Feel free to reac…"
type textarea "Thanks for sharing that, [PERSON_NAME]. I apologize for any confusion — I’m not…"
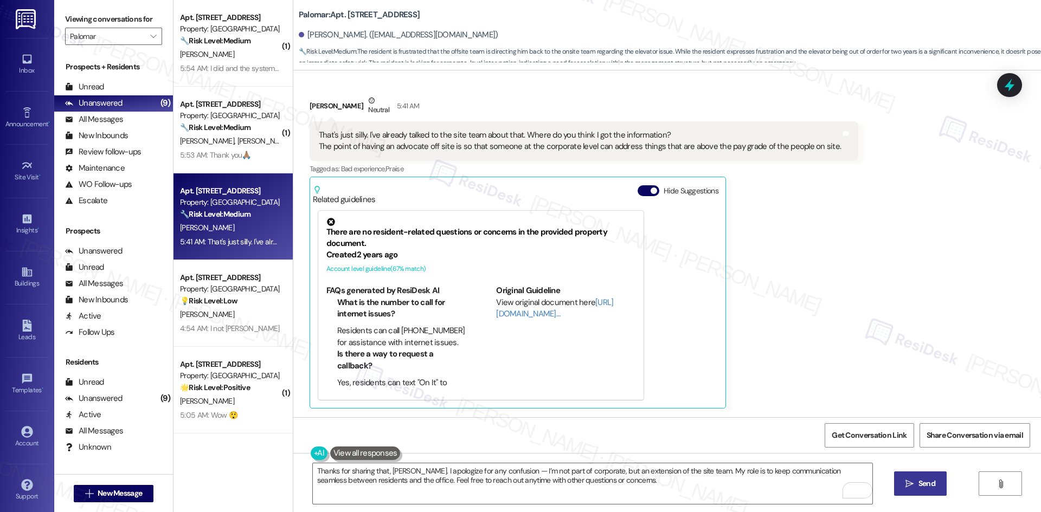
click at [924, 479] on span "Send" at bounding box center [926, 483] width 17 height 11
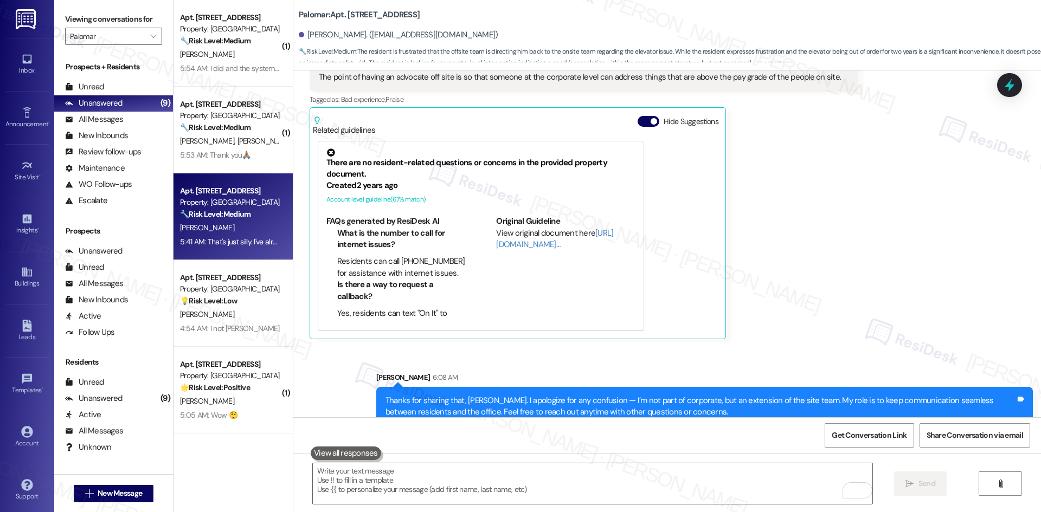
scroll to position [646, 0]
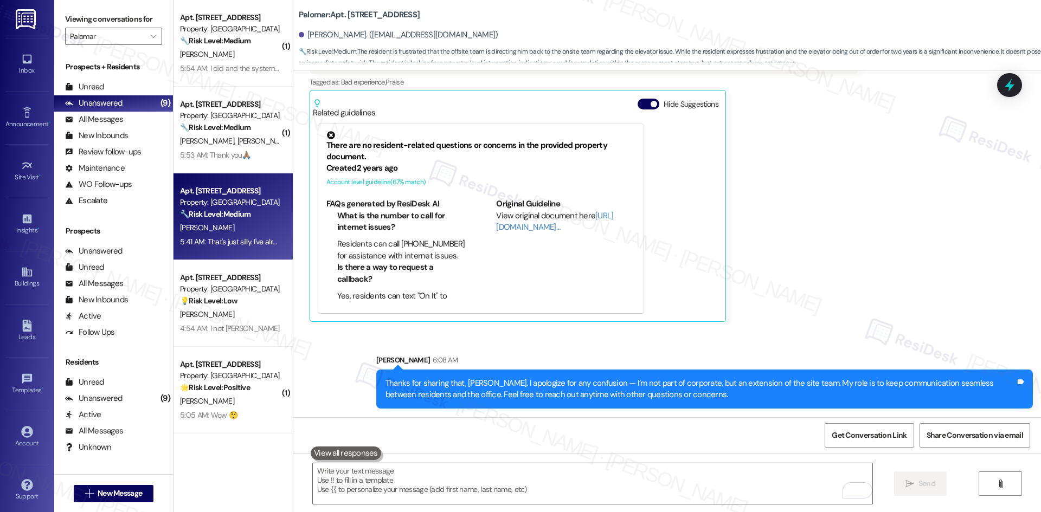
click at [817, 307] on div "Chris Hasney Neutral 5:41 AM That's just silly. I've already talked to the site…" at bounding box center [583, 165] width 548 height 314
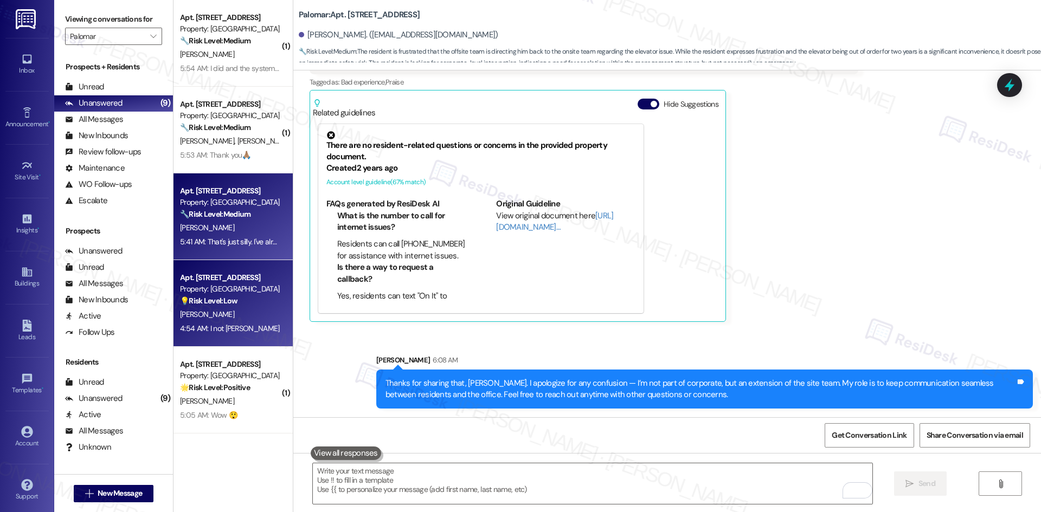
click at [220, 301] on strong "💡 Risk Level: Low" at bounding box center [208, 301] width 57 height 10
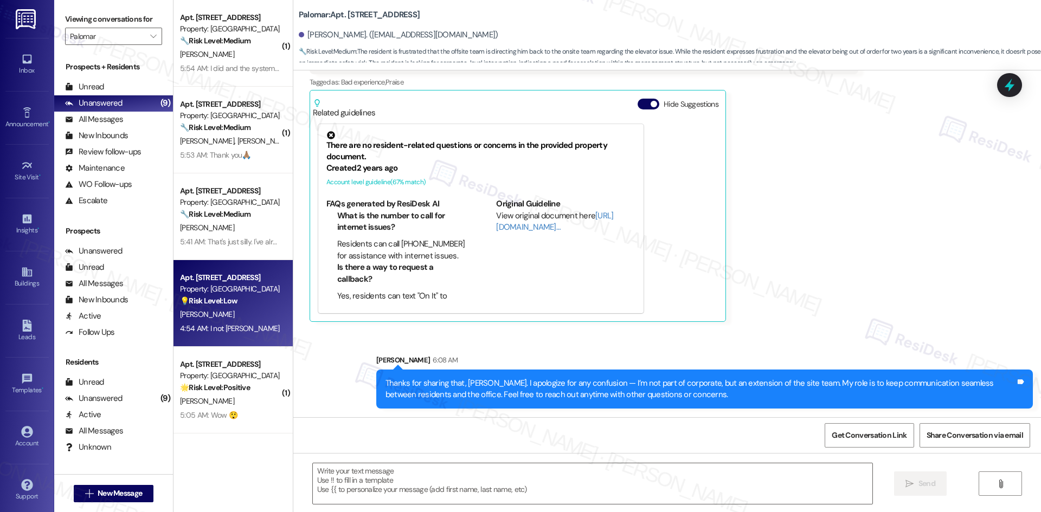
type textarea "Fetching suggested responses. Please feel free to read through the conversation…"
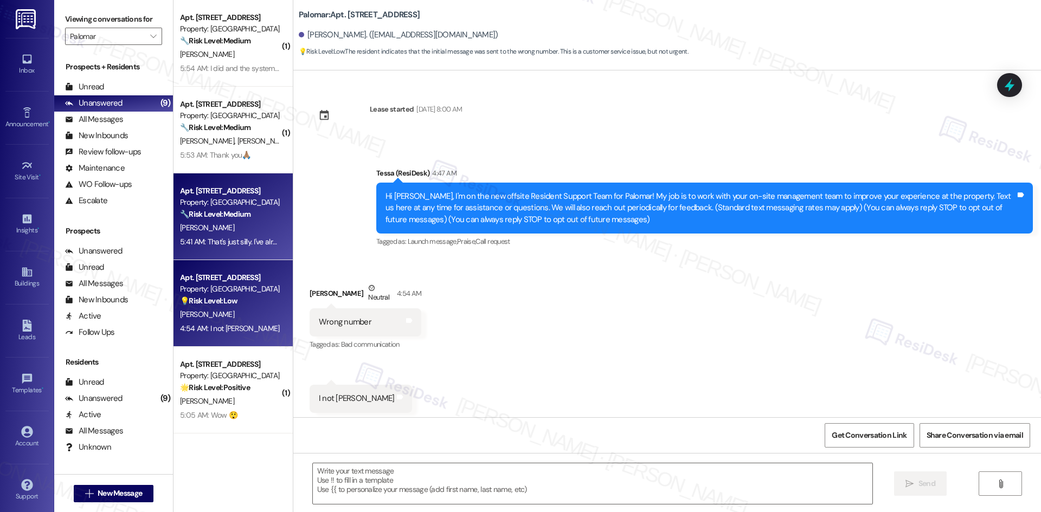
scroll to position [4, 0]
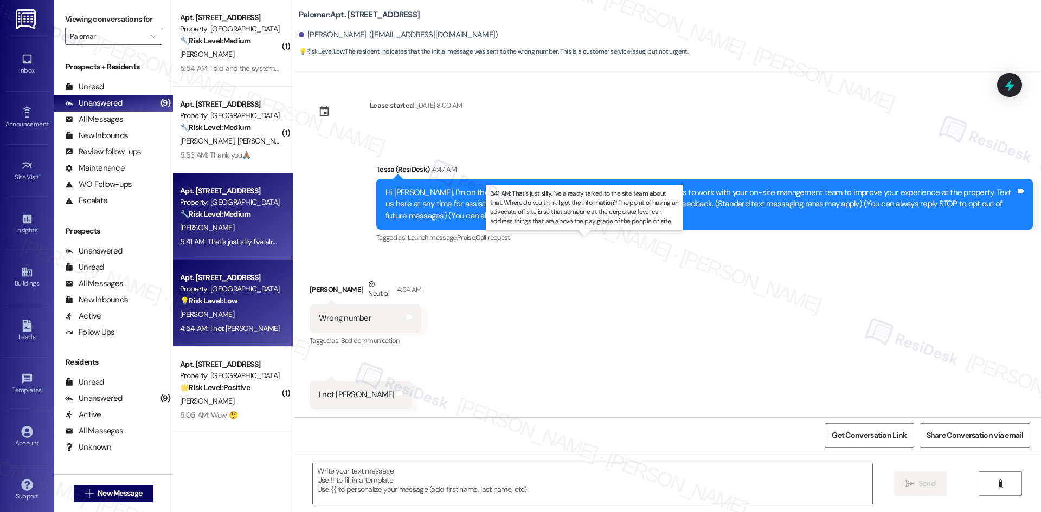
click at [196, 239] on div "5:41 AM: That's just silly. I've already talked to the site team about that. Wh…" at bounding box center [594, 242] width 829 height 10
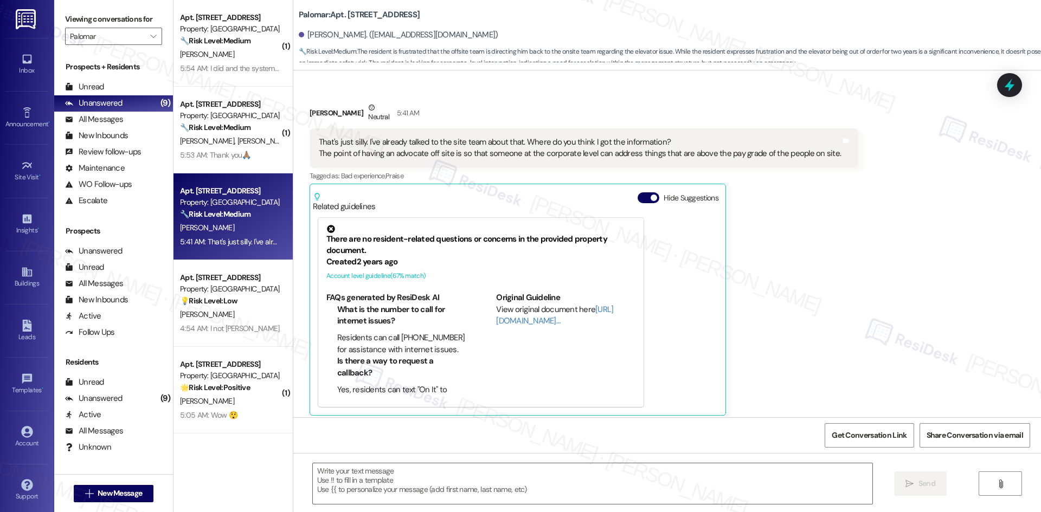
type textarea "Fetching suggested responses. Please feel free to read through the conversation…"
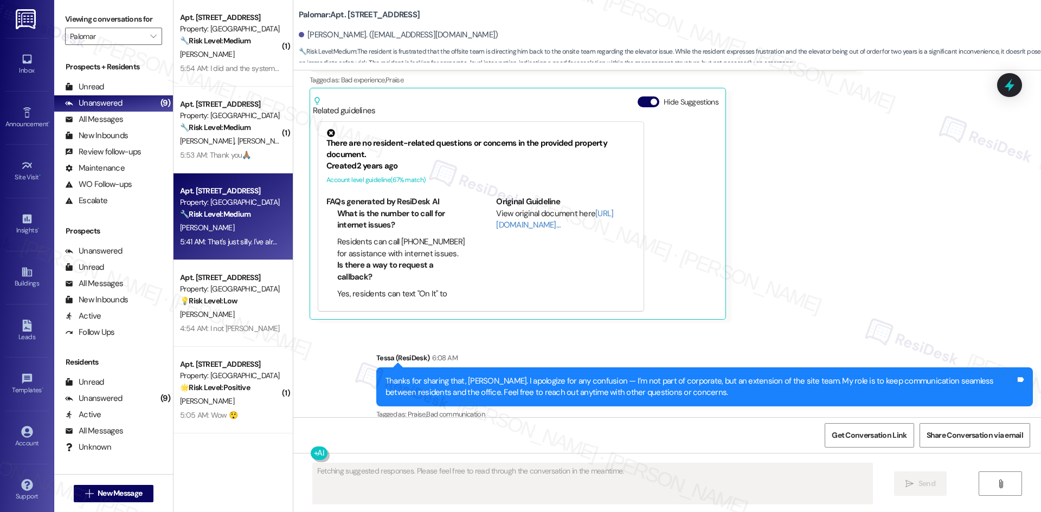
scroll to position [662, 0]
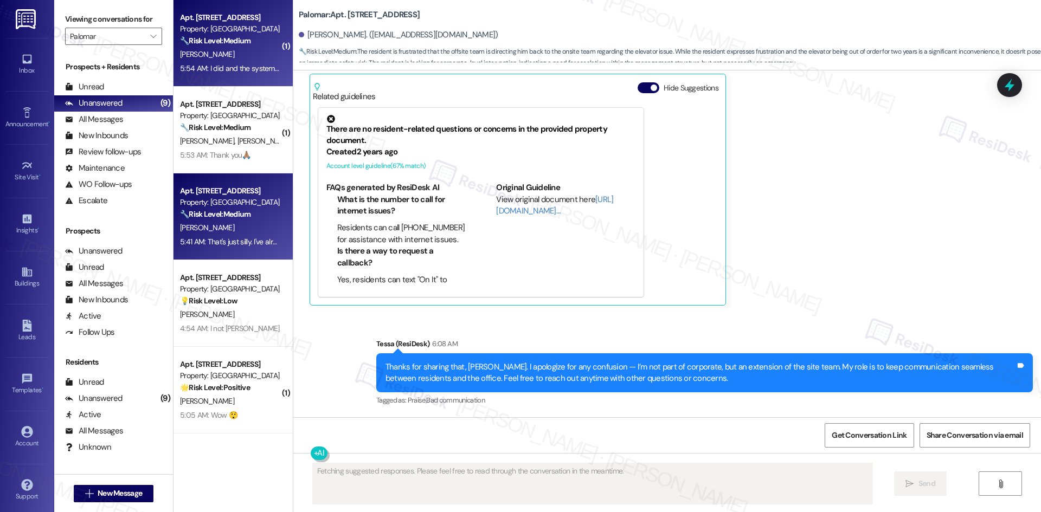
click at [221, 46] on div "🔧 Risk Level: Medium The resident is reporting an issue with a service that is …" at bounding box center [230, 40] width 100 height 11
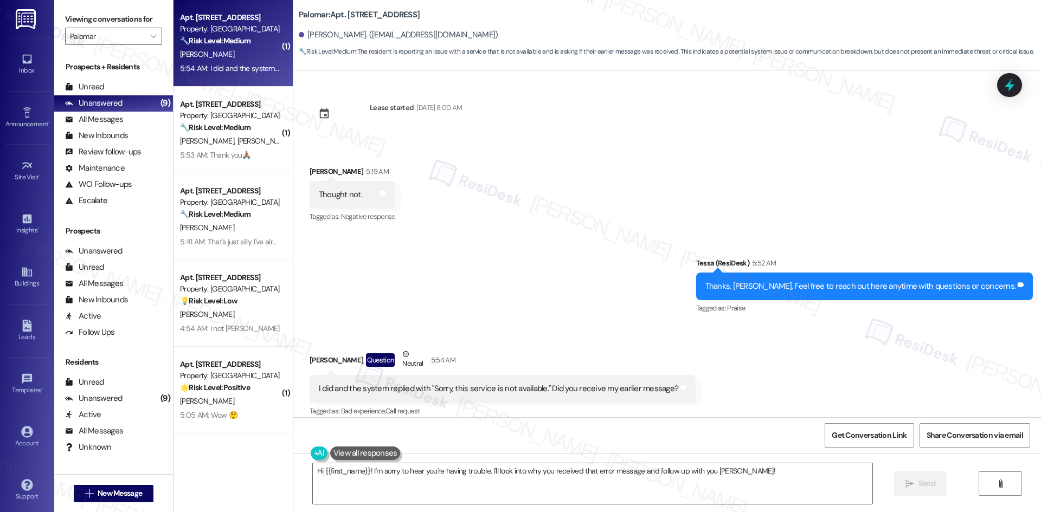
scroll to position [0, 0]
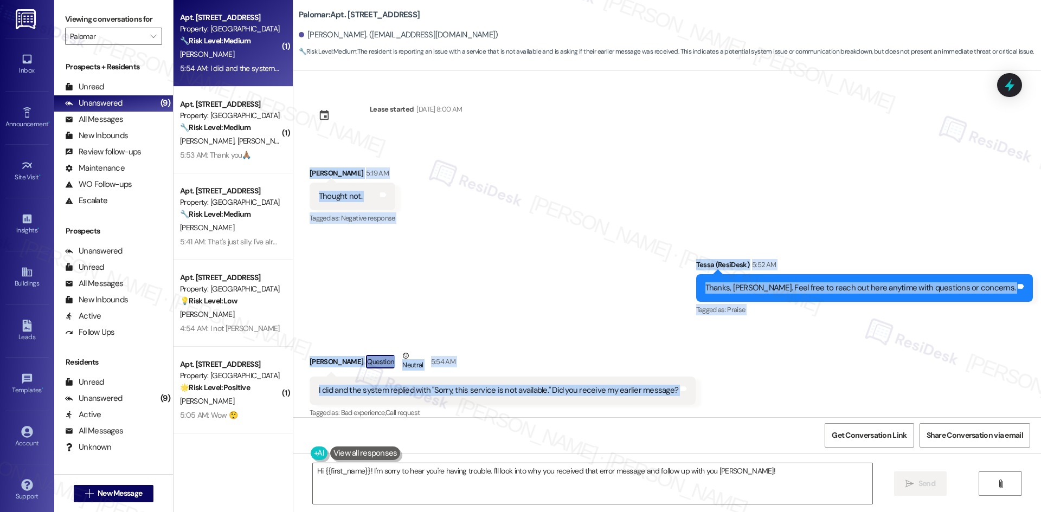
drag, startPoint x: 298, startPoint y: 167, endPoint x: 684, endPoint y: 388, distance: 444.2
click at [684, 388] on div "Lease started Mar 01, 2025 at 8:00 AM Received via SMS Jarrett Mccarver 5:19 AM…" at bounding box center [666, 243] width 747 height 347
copy div "Jarrett Mccarver 5:19 AM Thought not. Tags and notes Tagged as: Negative respon…"
click at [487, 222] on div "Received via SMS Jarrett Mccarver 5:19 AM Thought not. Tags and notes Tagged as…" at bounding box center [666, 189] width 747 height 92
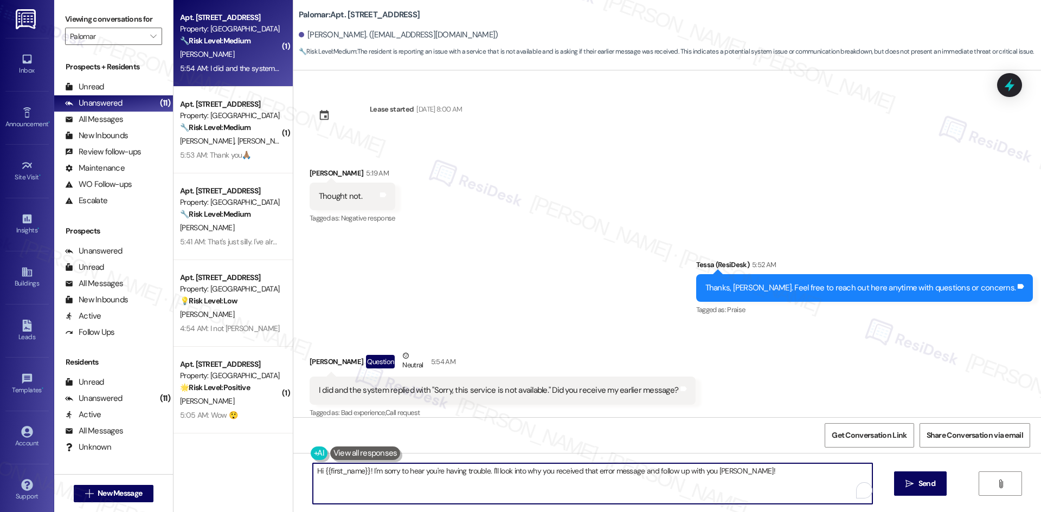
drag, startPoint x: 535, startPoint y: 472, endPoint x: 554, endPoint y: 475, distance: 19.8
click at [537, 472] on textarea "Hi {{first_name}}! I'm sorry to hear you're having trouble. I'll look into why …" at bounding box center [592, 483] width 559 height 41
paste textarea "Sorry about that, Jarrett. I may not have received your earlier message—can you…"
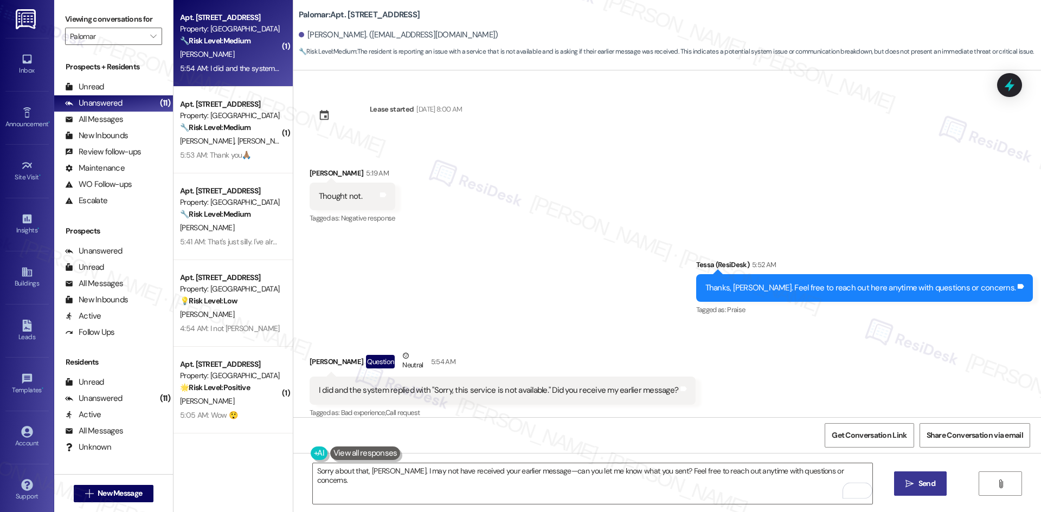
click at [906, 481] on icon "" at bounding box center [909, 484] width 8 height 9
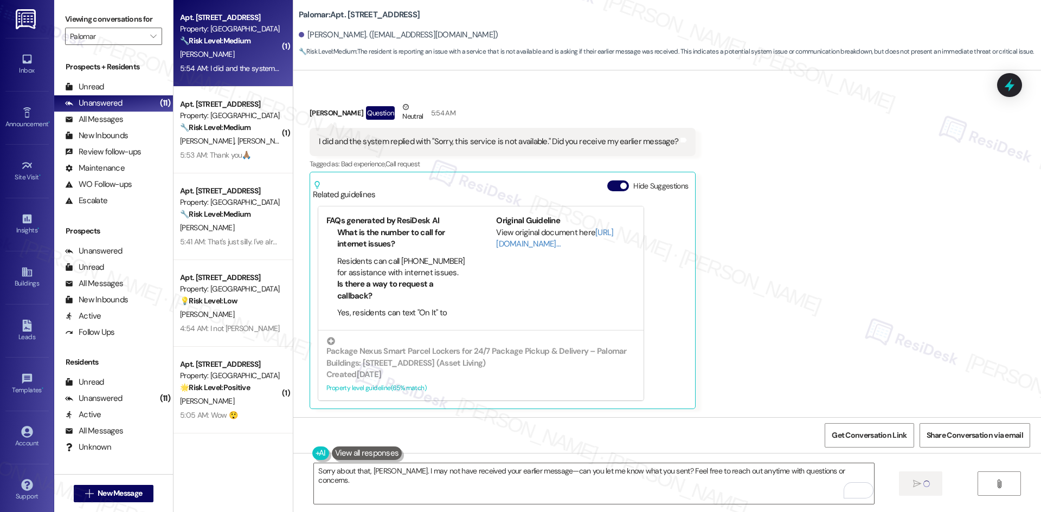
scroll to position [249, 0]
click at [733, 296] on div "Received via SMS Jarrett Mccarver Question Neutral 5:54 AM I did and the system…" at bounding box center [666, 246] width 747 height 340
type textarea "Fetching suggested responses. Please feel free to read through the conversation…"
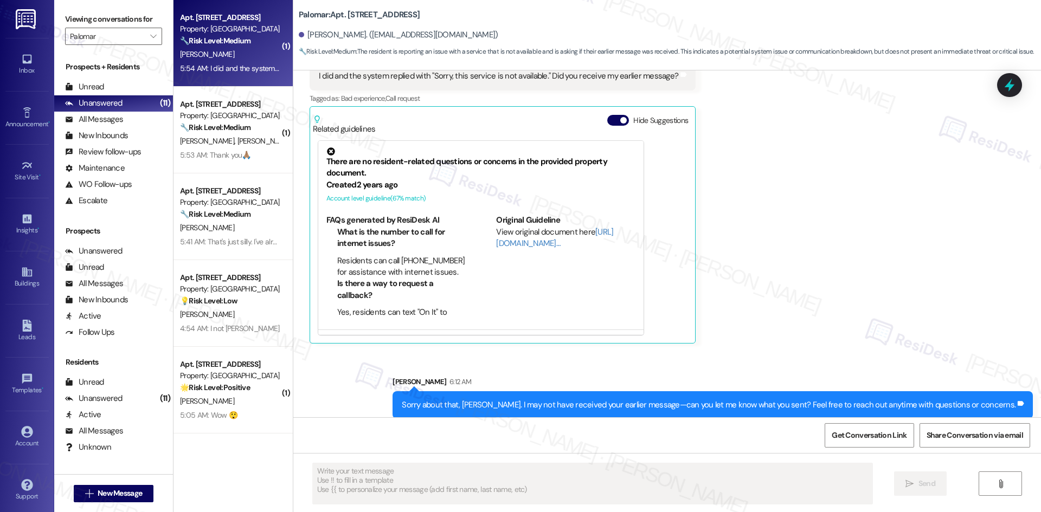
scroll to position [325, 0]
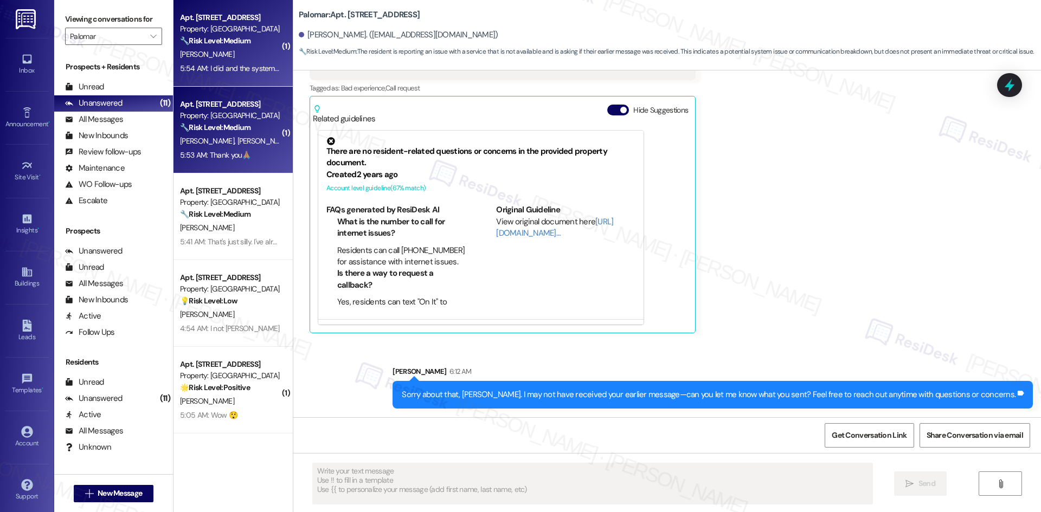
click at [237, 144] on span "J. Valenzuela" at bounding box center [264, 141] width 54 height 10
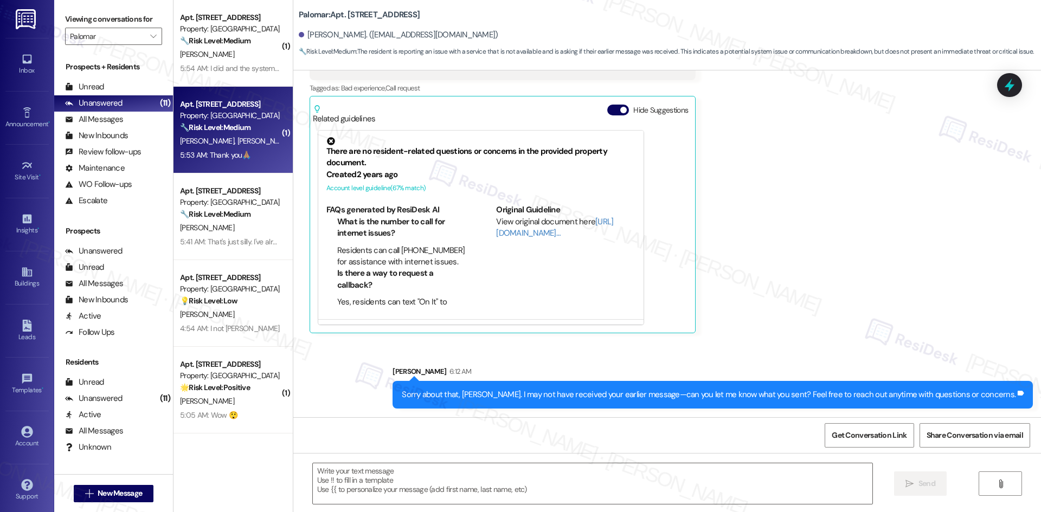
type textarea "Fetching suggested responses. Please feel free to read through the conversation…"
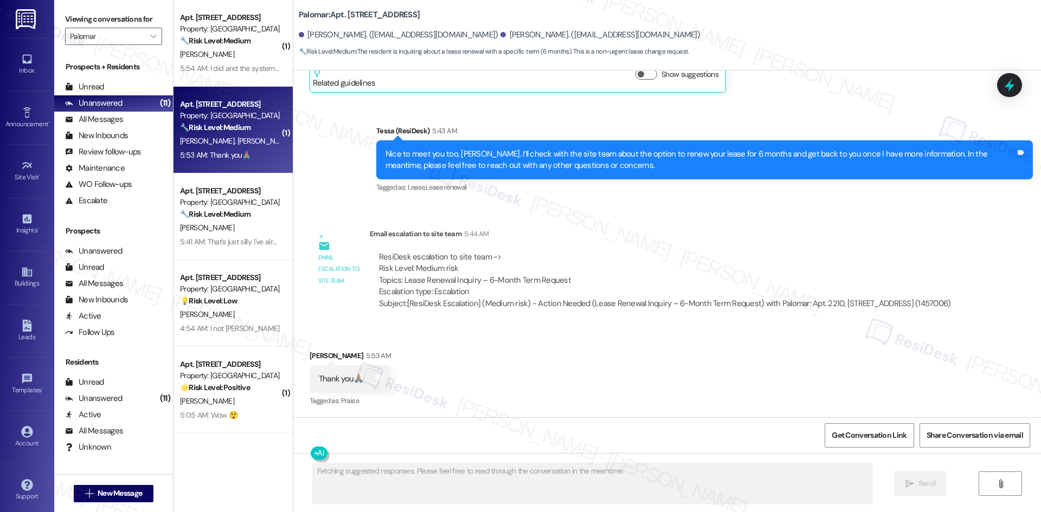
scroll to position [283, 0]
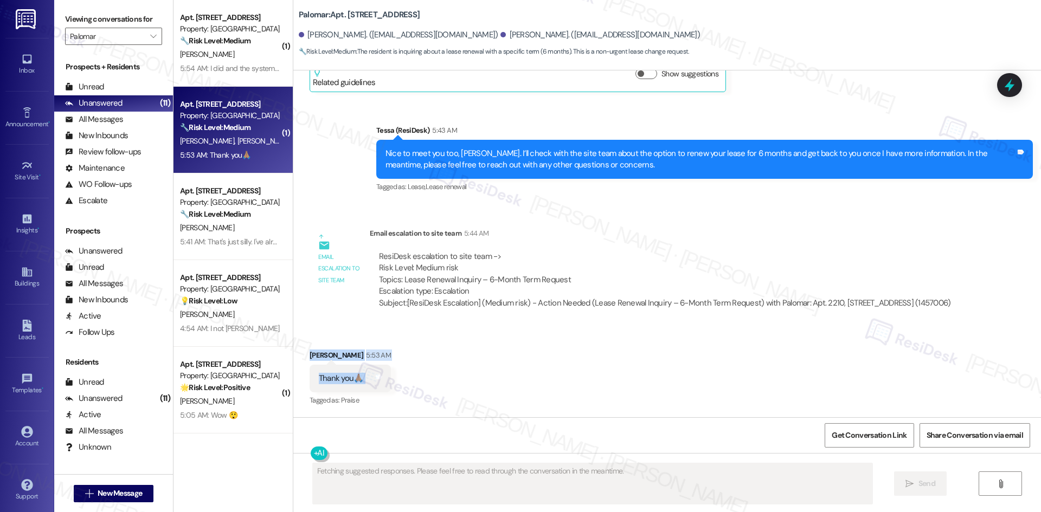
drag, startPoint x: 292, startPoint y: 346, endPoint x: 369, endPoint y: 390, distance: 88.1
click at [369, 390] on div "Received via SMS Josue Valenzuela 5:53 AM Thank you🙏🏽 Tags and notes Tagged as:…" at bounding box center [666, 371] width 747 height 92
copy div "Josue Valenzuela 5:53 AM Thank you🙏🏽 Tags and notes"
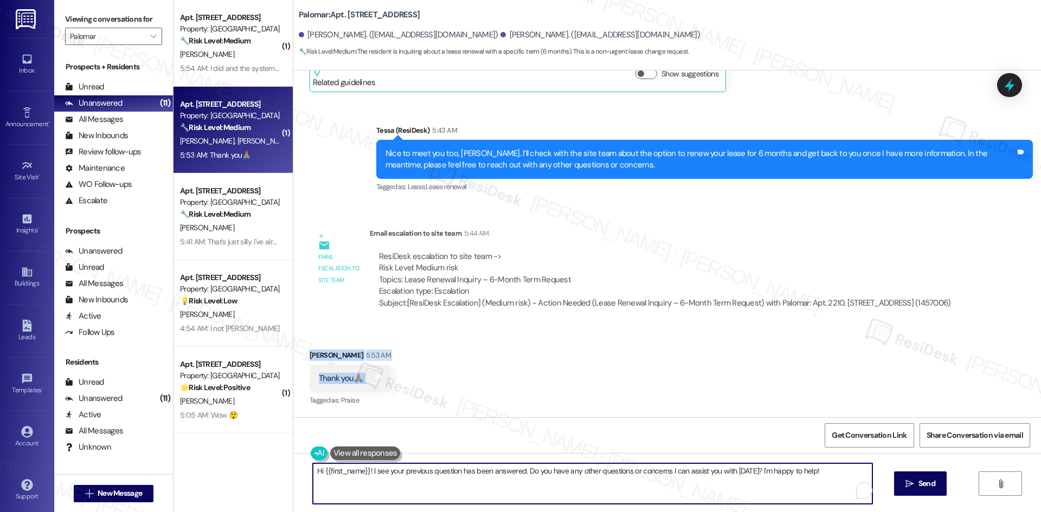
drag, startPoint x: 507, startPoint y: 490, endPoint x: 513, endPoint y: 490, distance: 6.0
click at [508, 490] on textarea "Hi {{first_name}}! I see your previous question has been answered. Do you have …" at bounding box center [592, 483] width 559 height 41
paste textarea "You’re welcome, Josue"
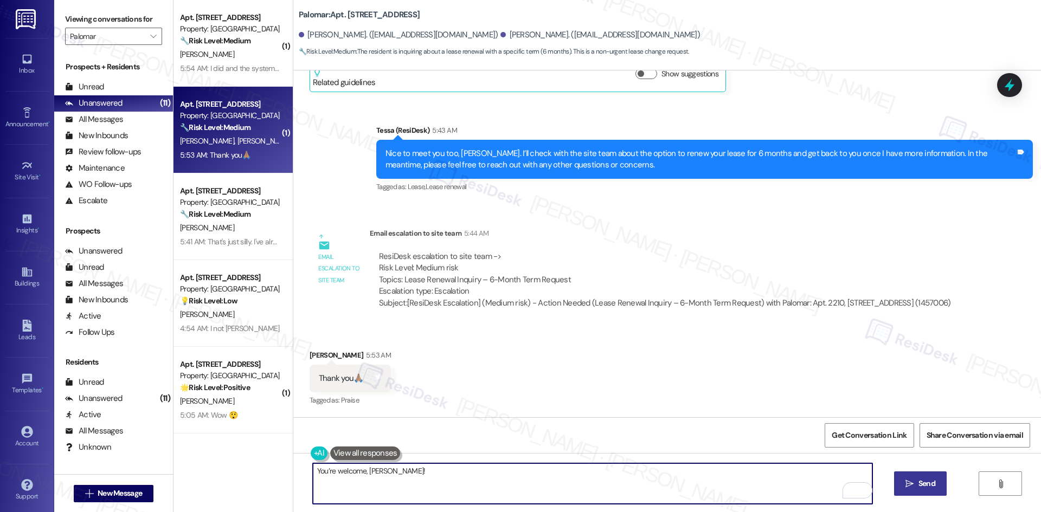
type textarea "You’re welcome, Josue!"
click at [932, 479] on span "Send" at bounding box center [926, 483] width 17 height 11
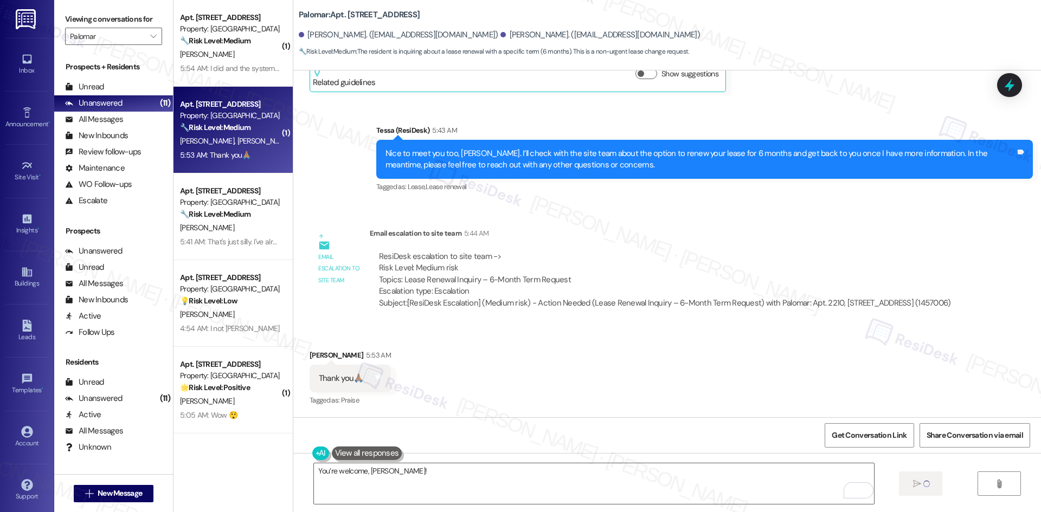
click at [575, 367] on div "Received via SMS Josue Valenzuela 5:53 AM Thank you🙏🏽 Tags and notes Tagged as:…" at bounding box center [666, 371] width 747 height 92
click at [576, 370] on div "Received via SMS Josue Valenzuela 5:53 AM Thank you🙏🏽 Tags and notes Tagged as:…" at bounding box center [666, 371] width 747 height 92
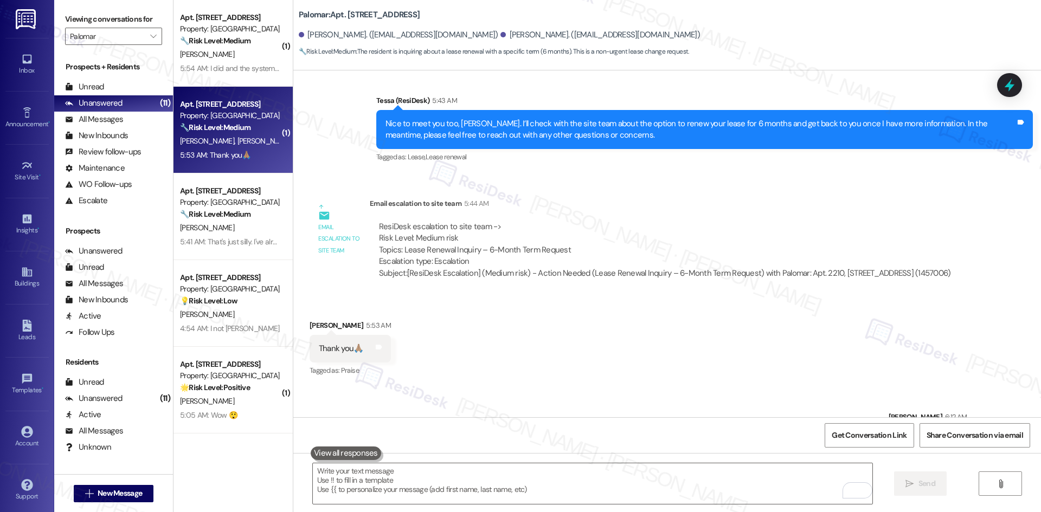
scroll to position [359, 0]
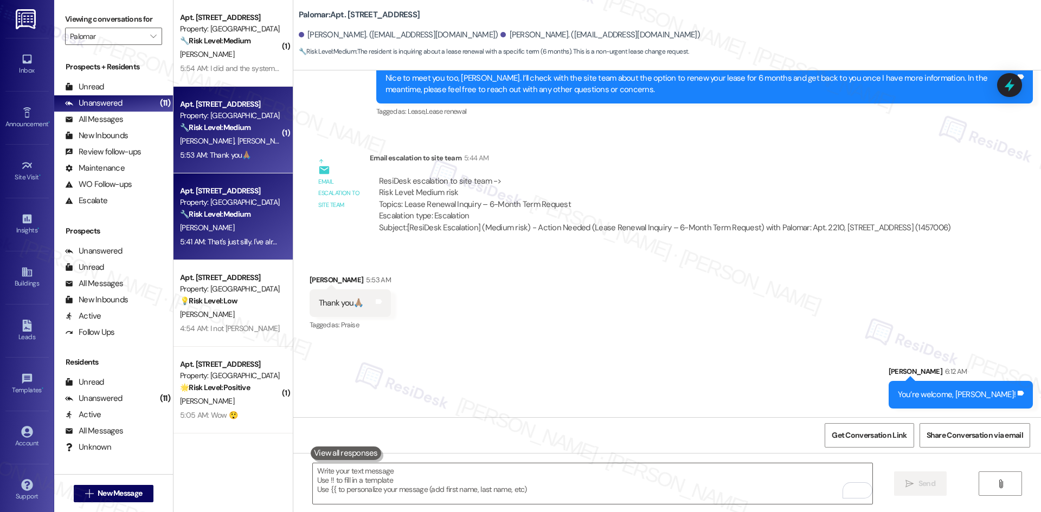
click at [201, 221] on div "[PERSON_NAME]" at bounding box center [230, 228] width 102 height 14
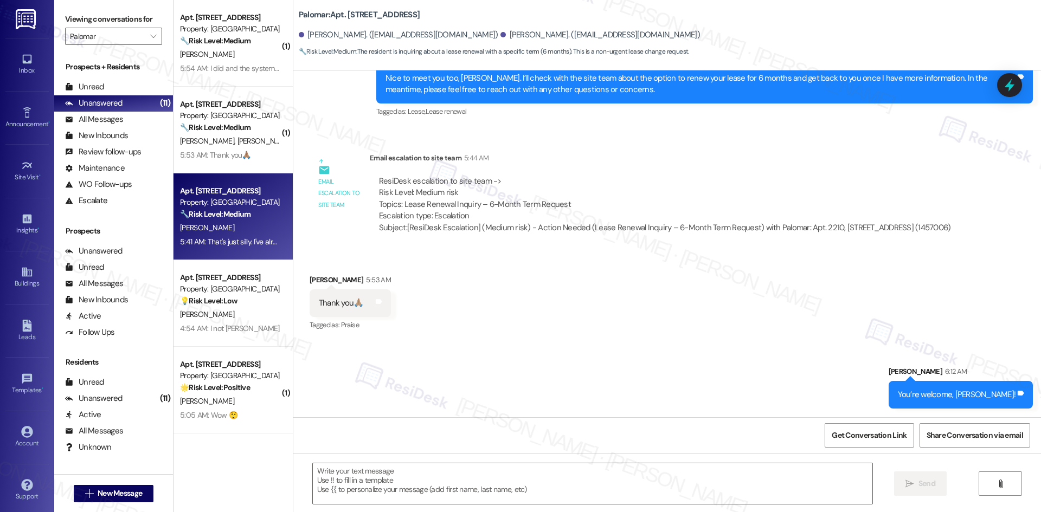
type textarea "Fetching suggested responses. Please feel free to read through the conversation…"
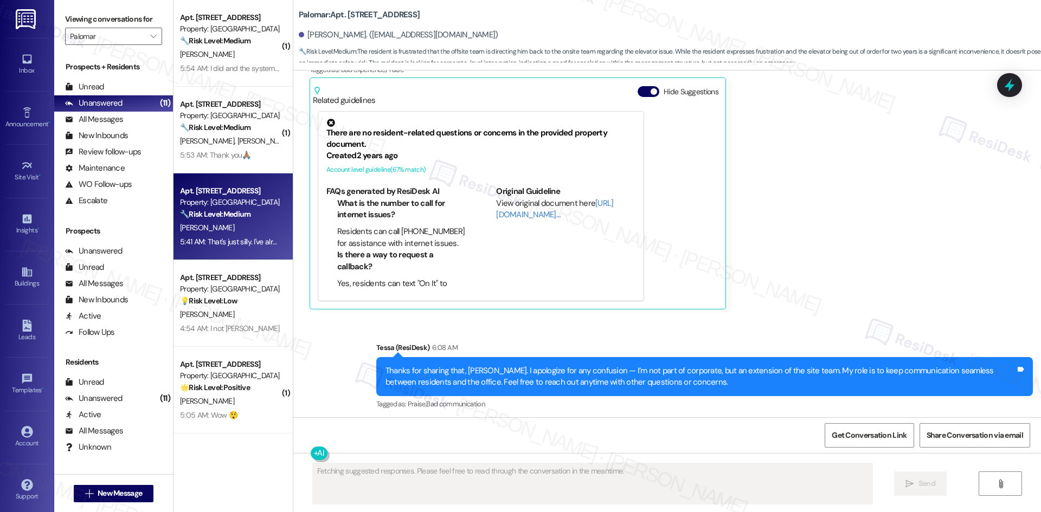
scroll to position [662, 0]
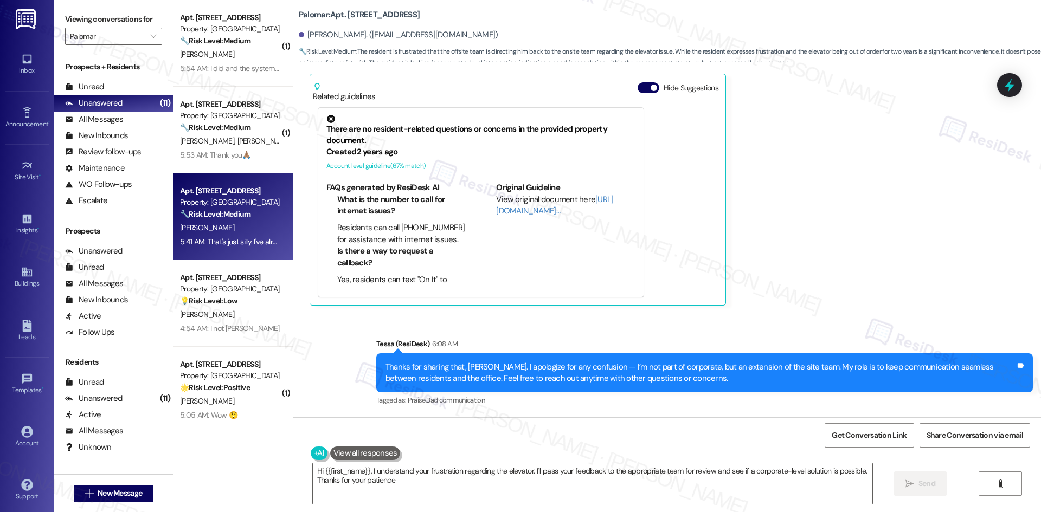
type textarea "Hi {{first_name}}, I understand your frustration regarding the elevator. I'll p…"
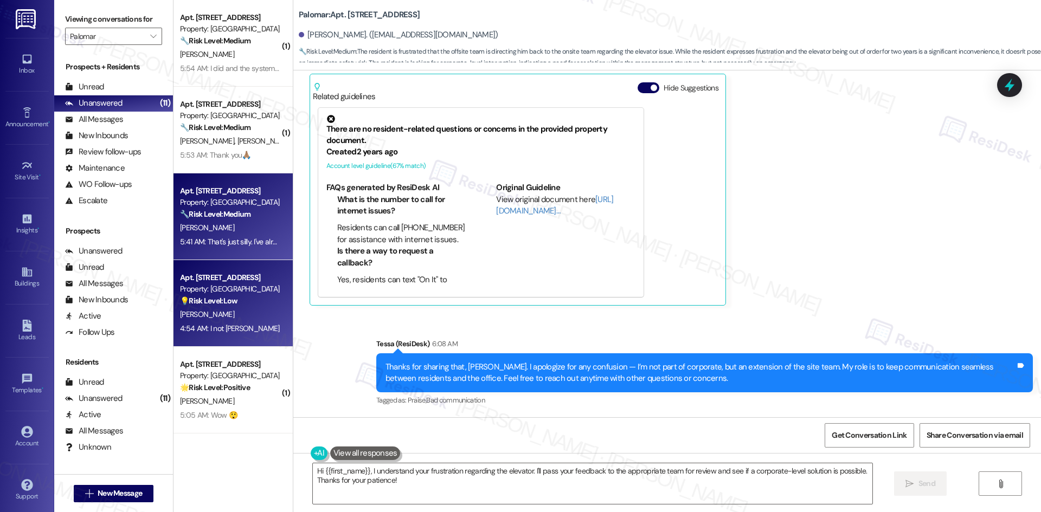
click at [218, 284] on div "Property: [GEOGRAPHIC_DATA]" at bounding box center [230, 288] width 100 height 11
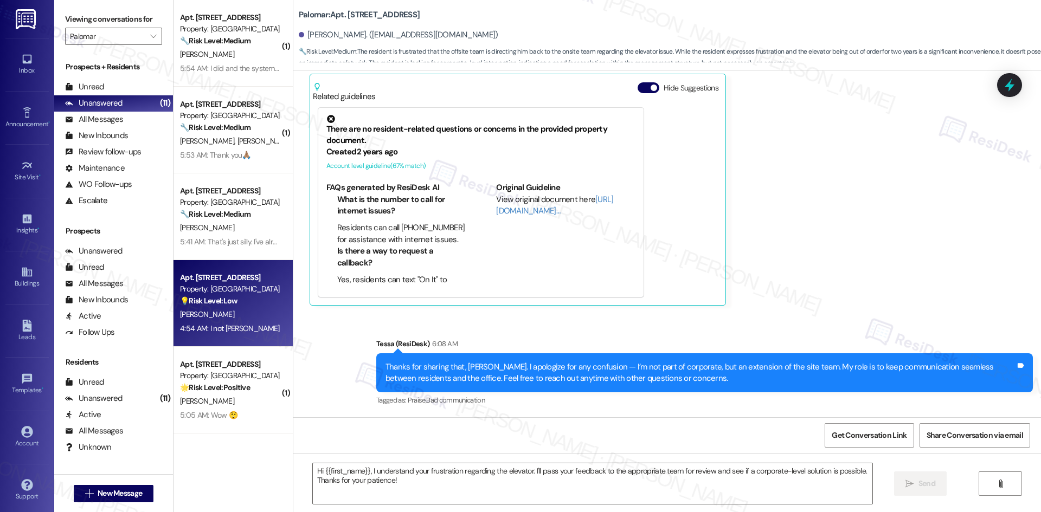
type textarea "Fetching suggested responses. Please feel free to read through the conversation…"
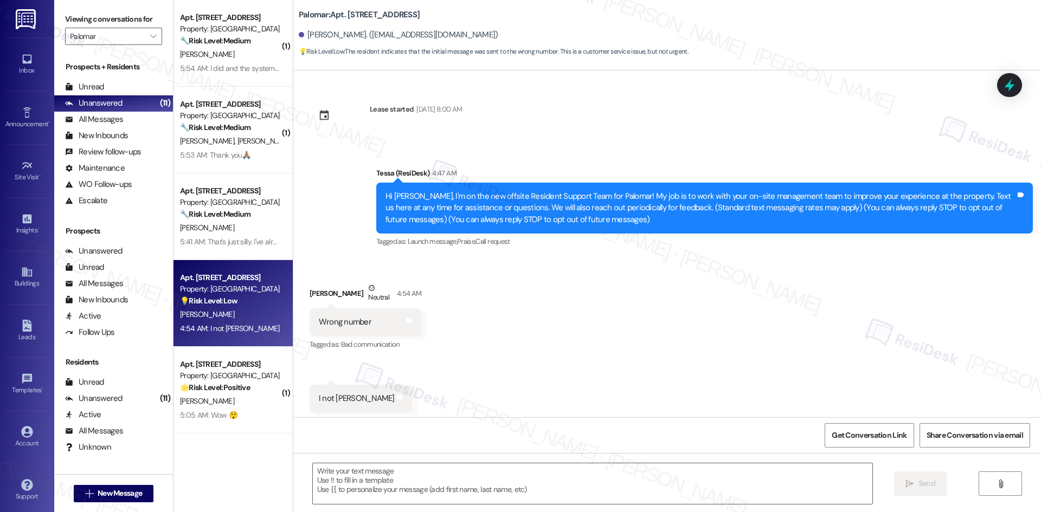
scroll to position [4, 0]
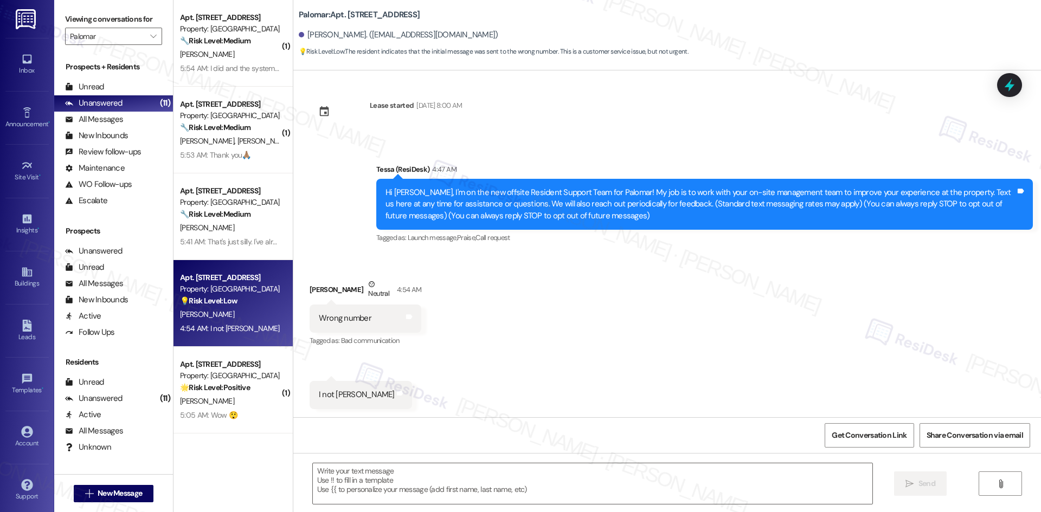
type textarea "Fetching suggested responses. Please feel free to read through the conversation…"
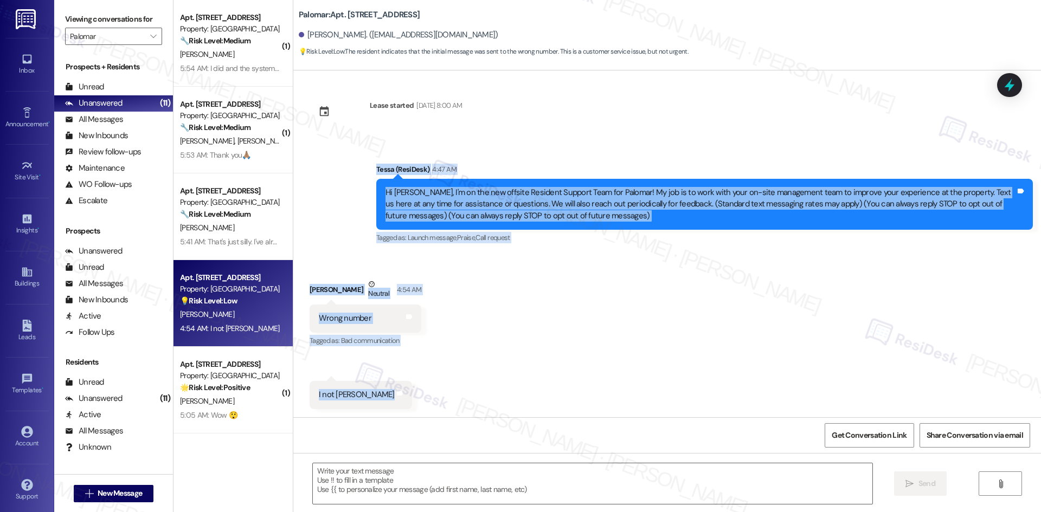
drag, startPoint x: 360, startPoint y: 158, endPoint x: 388, endPoint y: 406, distance: 249.8
click at [388, 406] on div "Lease started Jan 20, 2025 at 8:00 AM Announcement, sent via SMS Tessa (ResiDes…" at bounding box center [666, 243] width 747 height 347
copy div "Tessa (ResiDesk) 4:47 AM Hi Juan, I'm on the new offsite Resident Support Team …"
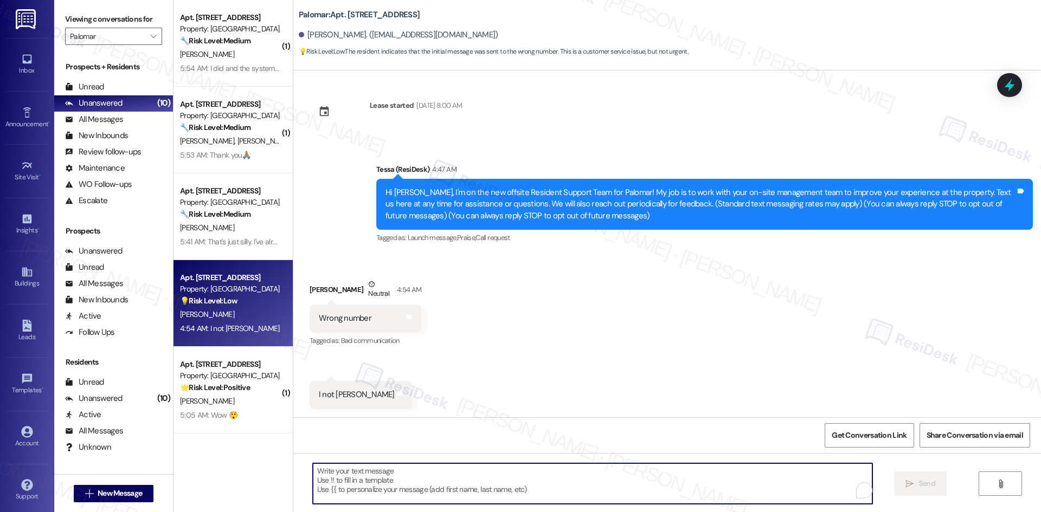
click at [424, 485] on textarea "To enrich screen reader interactions, please activate Accessibility in Grammarl…" at bounding box center [592, 483] width 559 height 41
paste textarea "Thanks for letting me know. Can you confirm if you’re a resident at Palomar? If…"
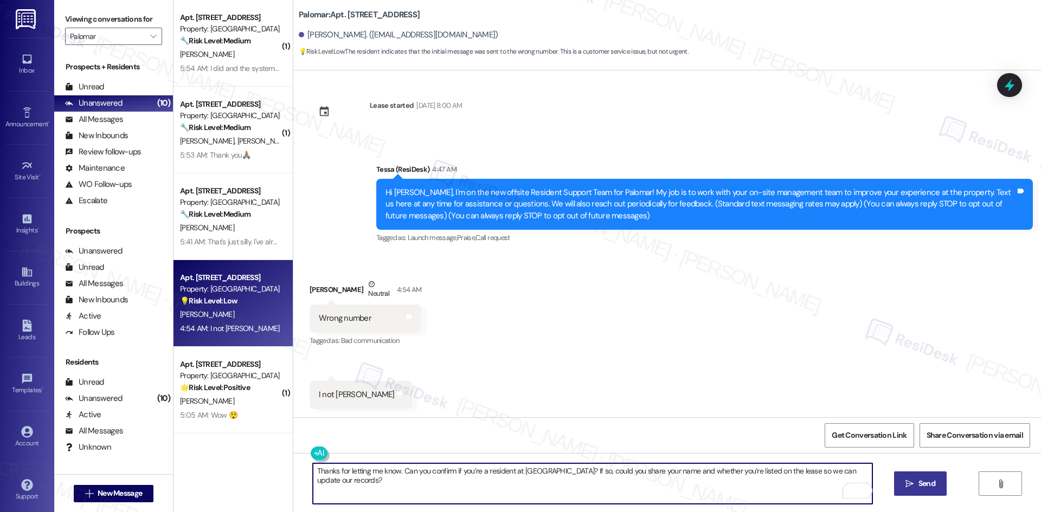
type textarea "Thanks for letting me know. Can you confirm if you’re a resident at Palomar? If…"
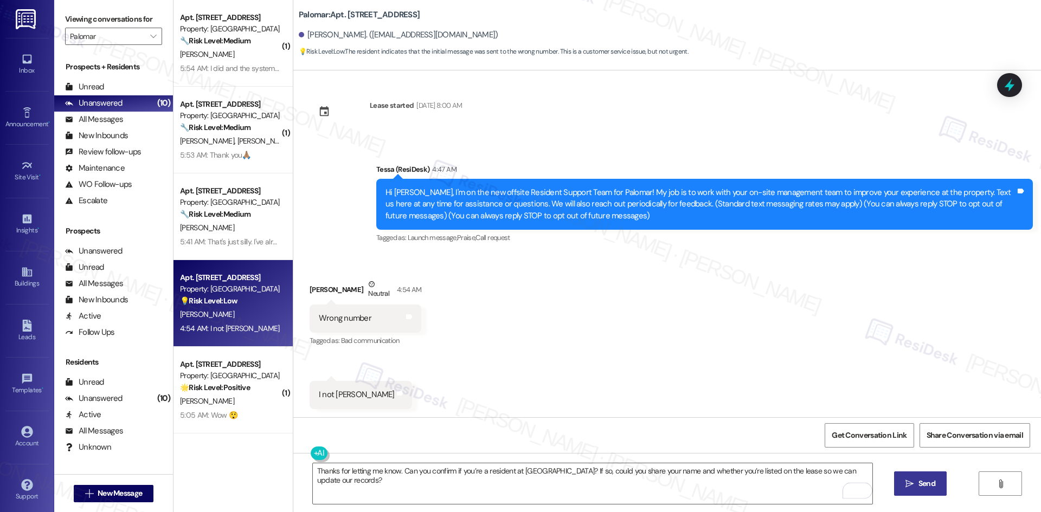
click at [918, 486] on span "Send" at bounding box center [926, 483] width 17 height 11
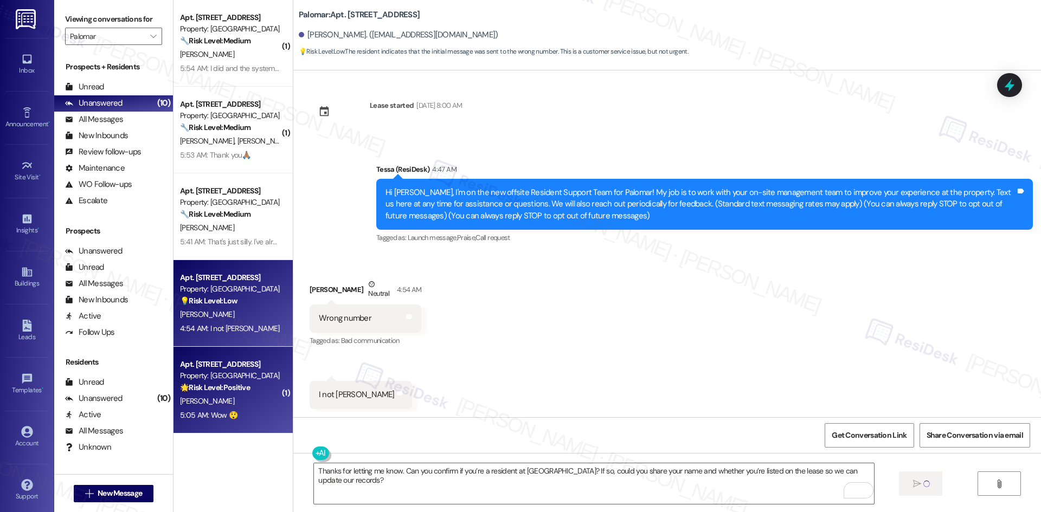
scroll to position [4, 0]
click at [209, 379] on div "Property: [GEOGRAPHIC_DATA]" at bounding box center [230, 375] width 100 height 11
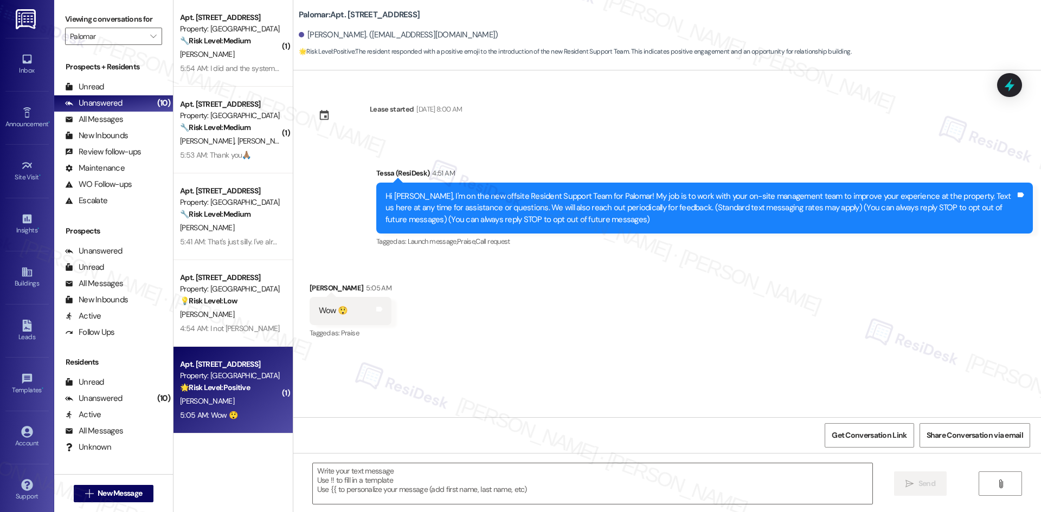
type textarea "Fetching suggested responses. Please feel free to read through the conversation…"
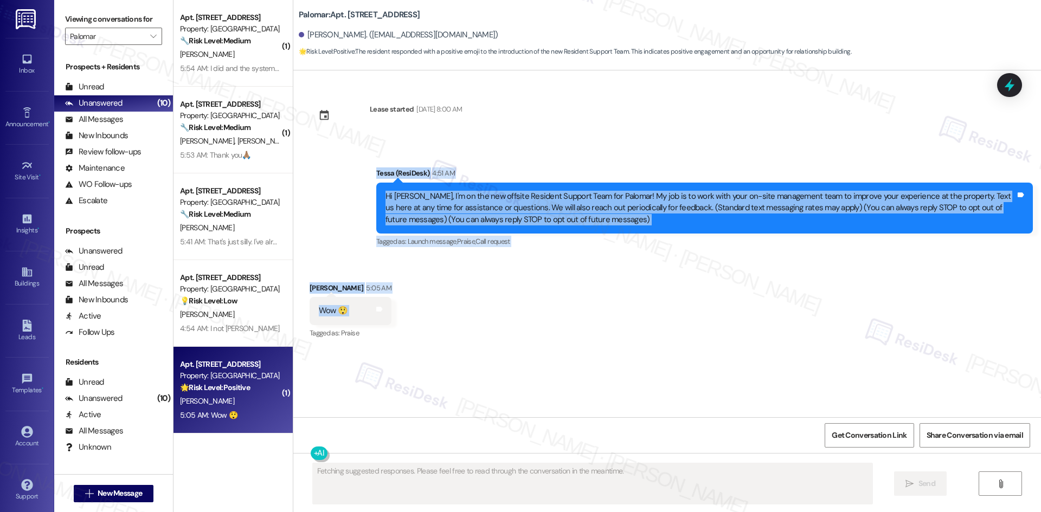
drag, startPoint x: 348, startPoint y: 167, endPoint x: 394, endPoint y: 313, distance: 152.7
click at [394, 313] on div "Lease started Apr 01, 2025 at 8:00 AM Announcement, sent via SMS Tessa (ResiDes…" at bounding box center [666, 243] width 747 height 347
copy div "Tessa (ResiDesk) 4:51 AM Hi Laura, I'm on the new offsite Resident Support Team…"
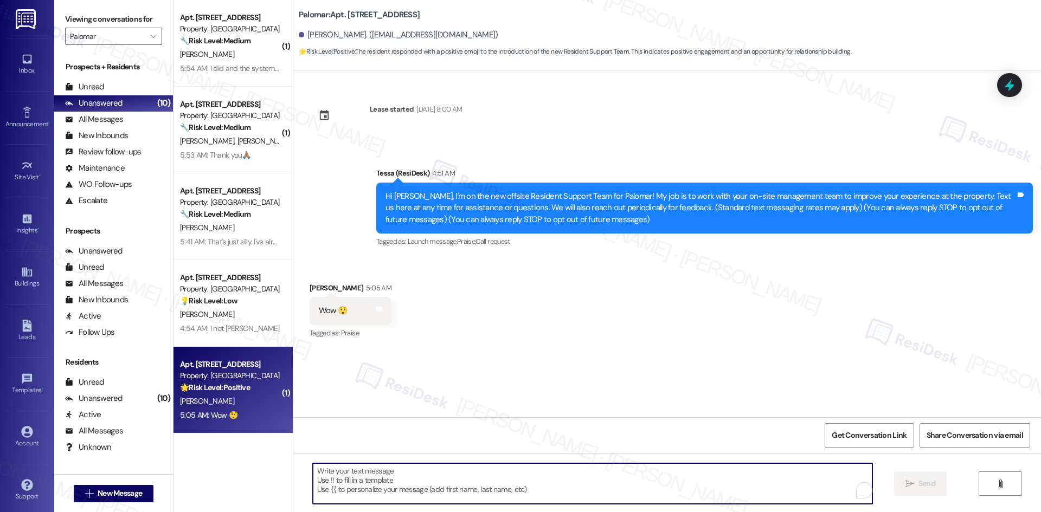
click at [460, 486] on textarea "To enrich screen reader interactions, please activate Accessibility in Grammarl…" at bounding box center [592, 483] width 559 height 41
paste textarea "Thanks for your response, Laura!"
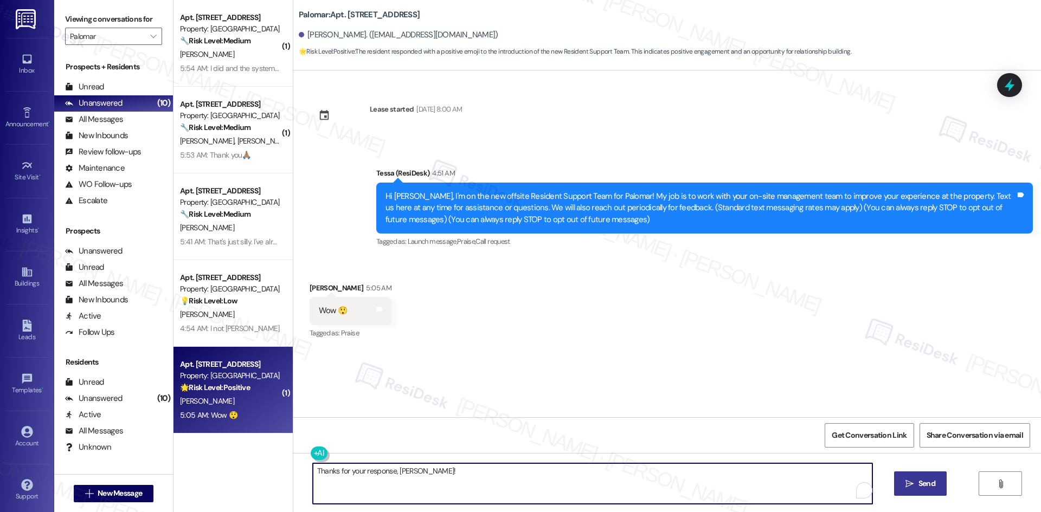
type textarea "Thanks for your response, Laura!"
drag, startPoint x: 912, startPoint y: 485, endPoint x: 893, endPoint y: 485, distance: 19.0
click at [912, 485] on icon "" at bounding box center [909, 484] width 8 height 9
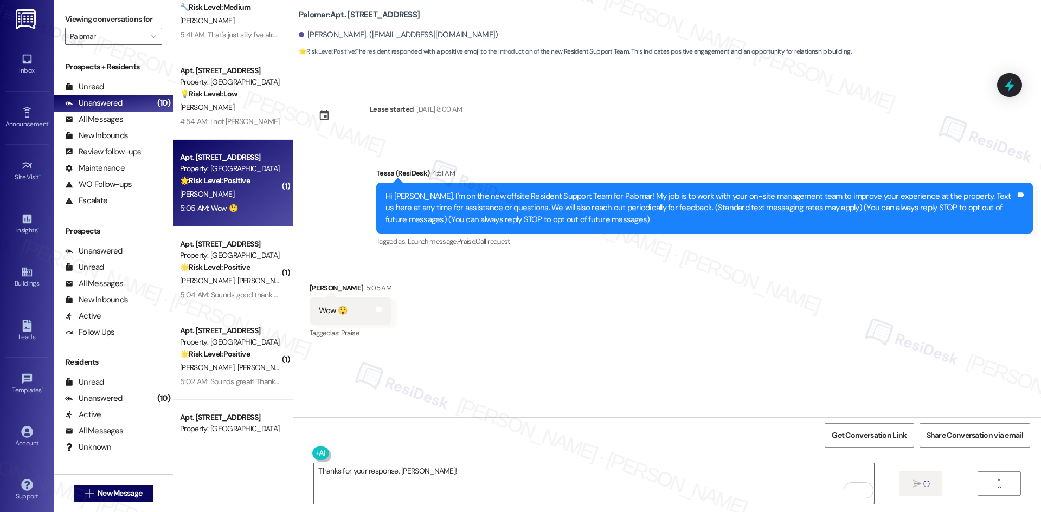
scroll to position [193, 0]
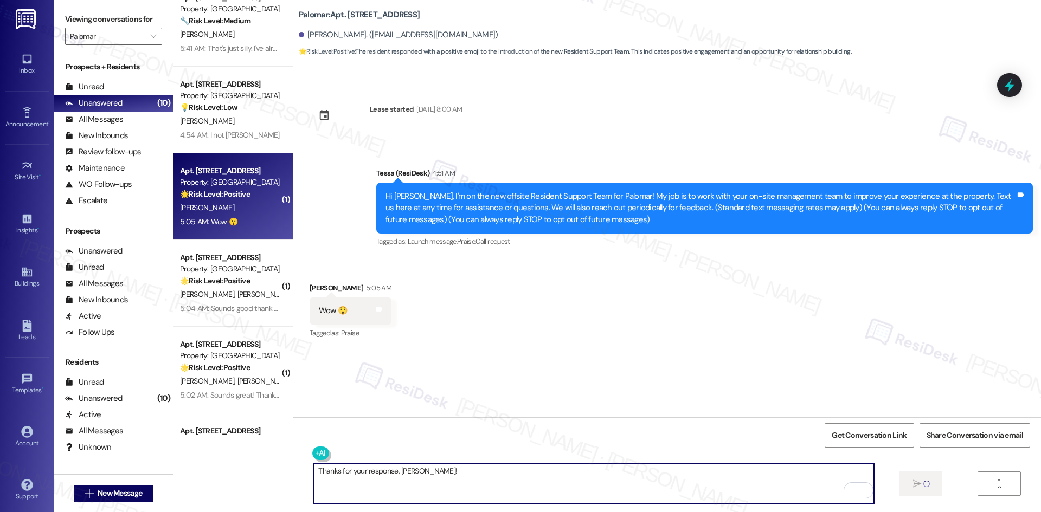
click at [515, 474] on textarea "Thanks for your response, Laura!" at bounding box center [593, 483] width 559 height 41
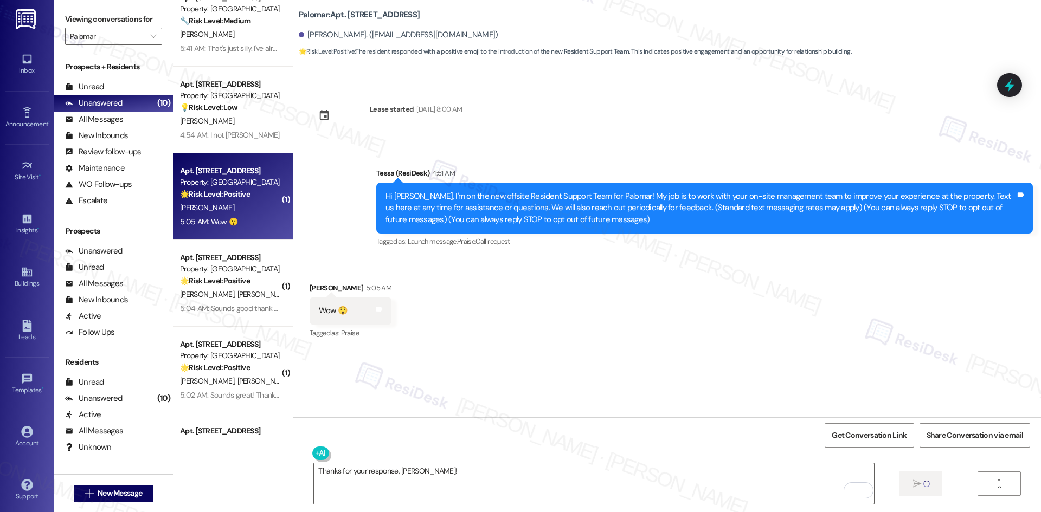
click at [511, 388] on div "Lease started Apr 01, 2025 at 8:00 AM Announcement, sent via SMS Tessa (ResiDes…" at bounding box center [666, 243] width 747 height 347
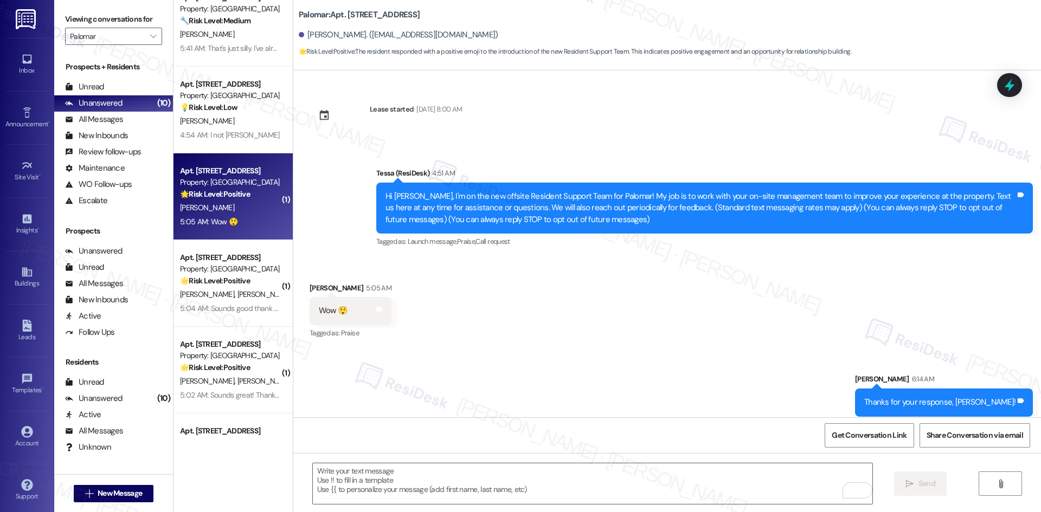
scroll to position [8, 0]
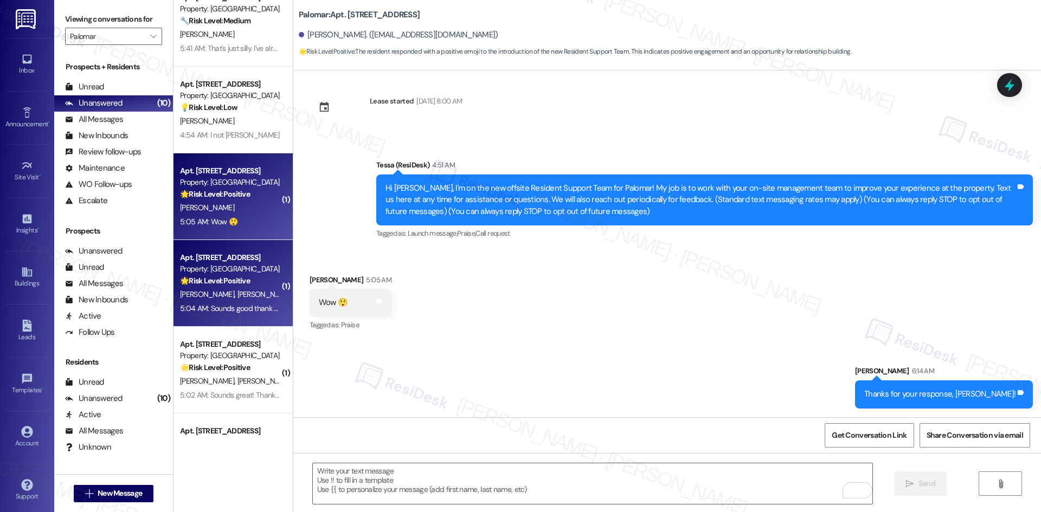
click at [223, 282] on strong "🌟 Risk Level: Positive" at bounding box center [215, 281] width 70 height 10
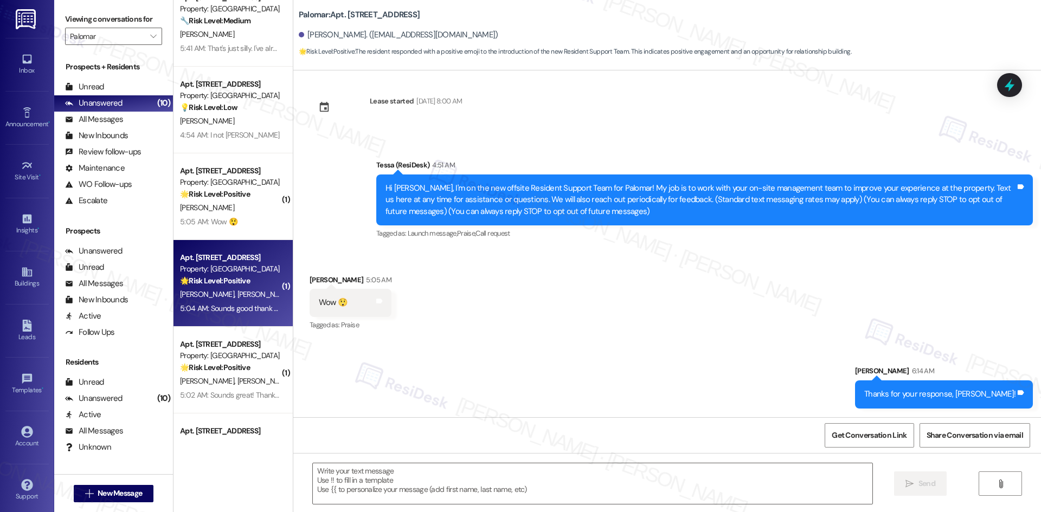
type textarea "Fetching suggested responses. Please feel free to read through the conversation…"
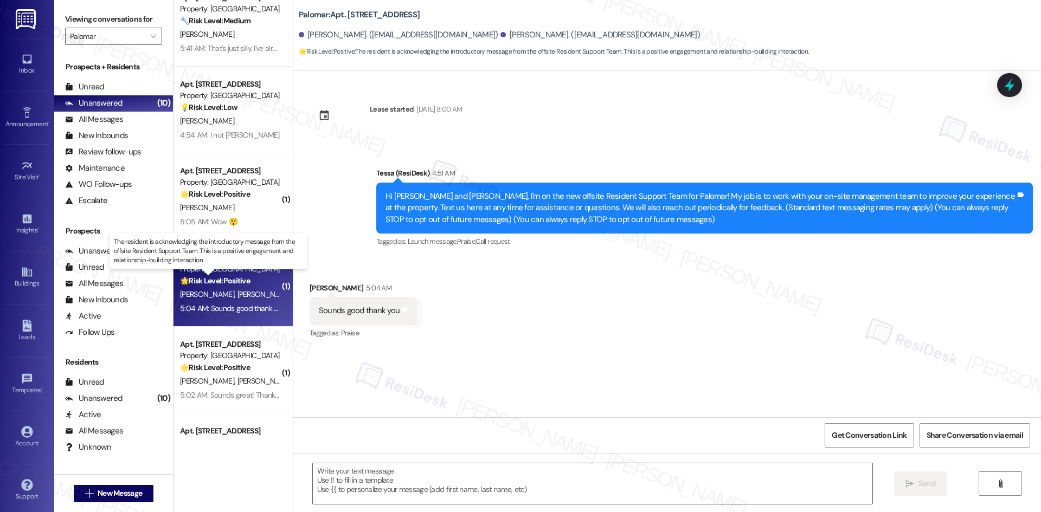
type textarea "Fetching suggested responses. Please feel free to read through the conversation…"
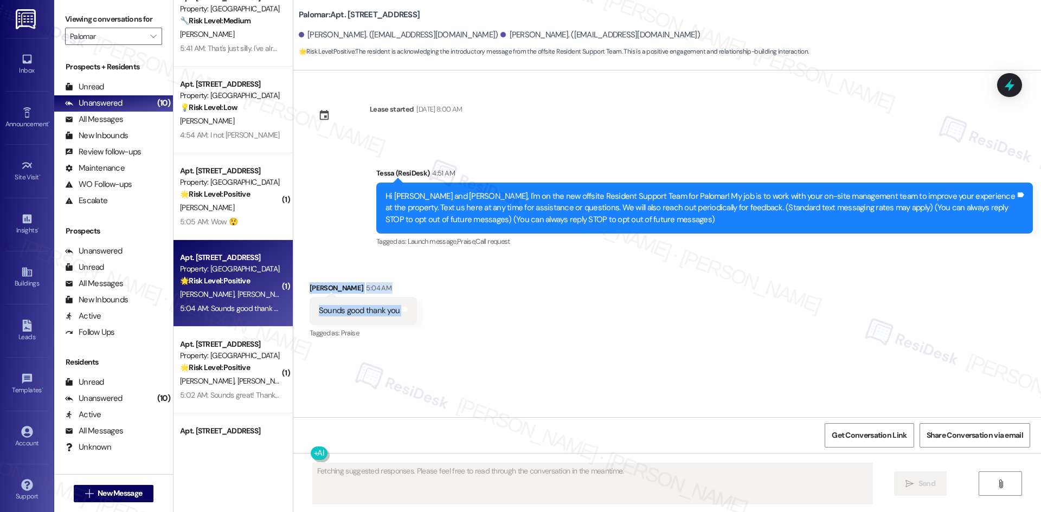
drag, startPoint x: 296, startPoint y: 286, endPoint x: 440, endPoint y: 317, distance: 146.5
click at [440, 317] on div "Received via SMS Jonathan Lopez 5:04 AM Sounds good thank you Tags and notes Ta…" at bounding box center [666, 304] width 747 height 92
drag, startPoint x: 384, startPoint y: 310, endPoint x: 406, endPoint y: 317, distance: 23.3
click at [406, 317] on div "Sounds good thank you Tags and notes" at bounding box center [362, 311] width 107 height 28
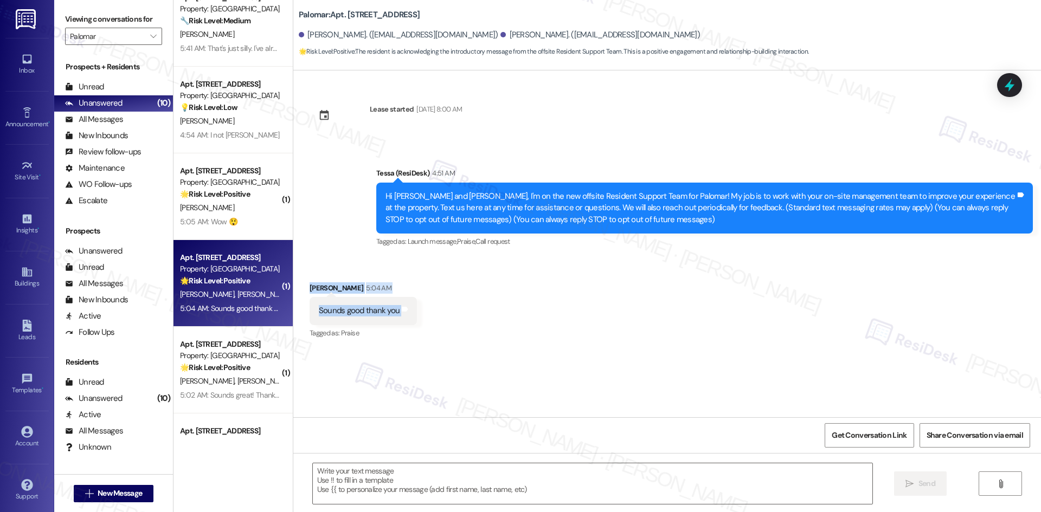
copy div "Jonathan Lopez 5:04 AM Sounds good thank you Tags and notes"
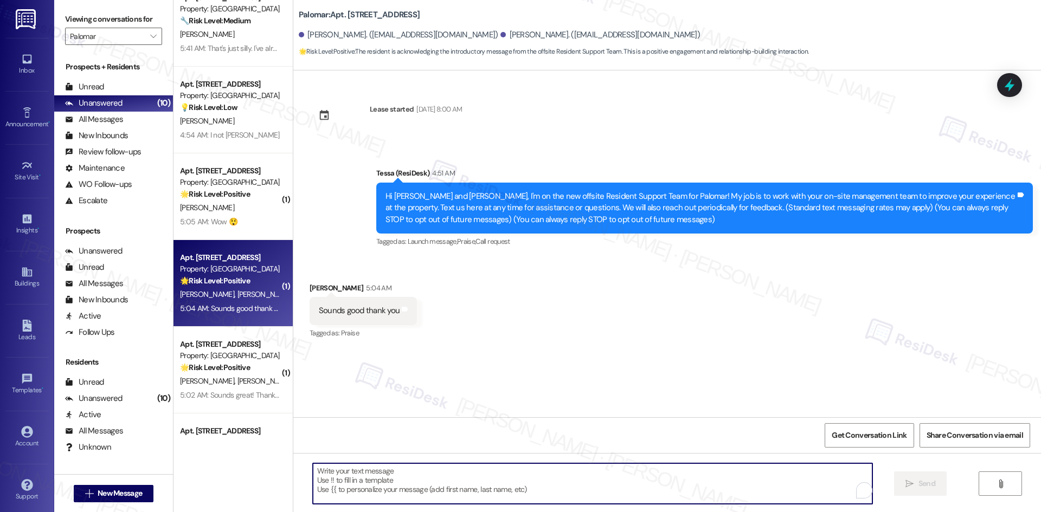
click at [397, 492] on textarea "To enrich screen reader interactions, please activate Accessibility in Grammarl…" at bounding box center [592, 483] width 559 height 41
paste textarea "You’re welcome, Jonathan!"
type textarea "You’re welcome, Jonathan!"
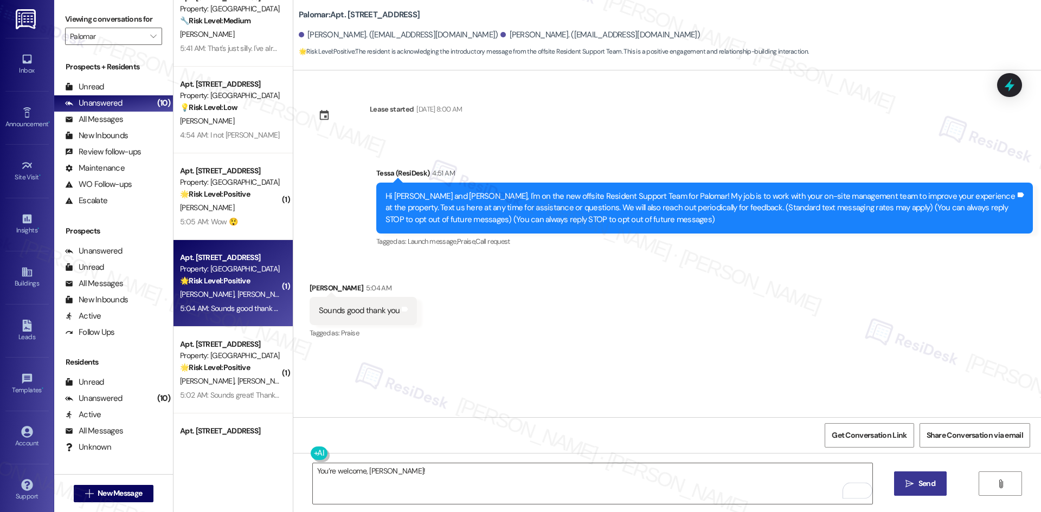
click at [911, 493] on button " Send" at bounding box center [920, 484] width 53 height 24
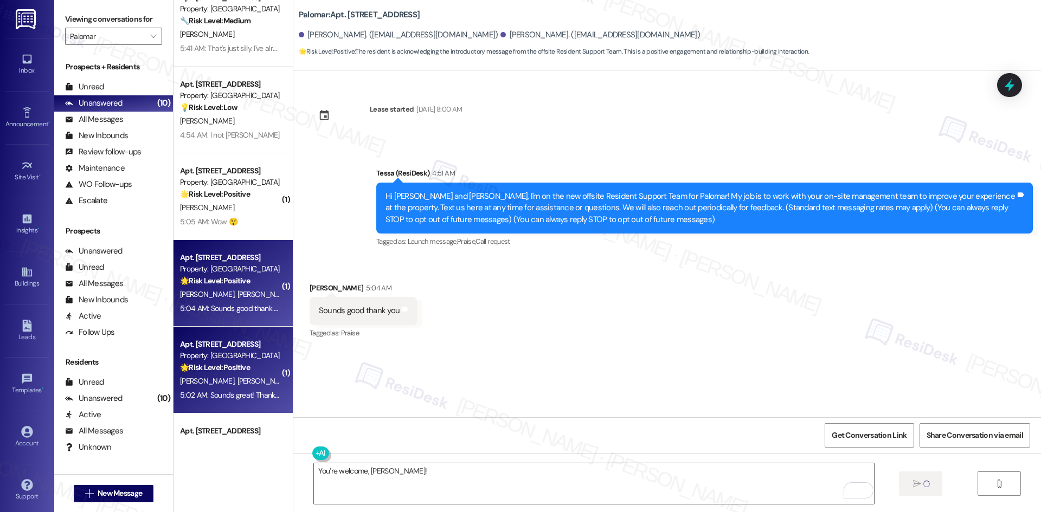
click at [236, 380] on div "V. Burruel L. Sainz" at bounding box center [230, 382] width 102 height 14
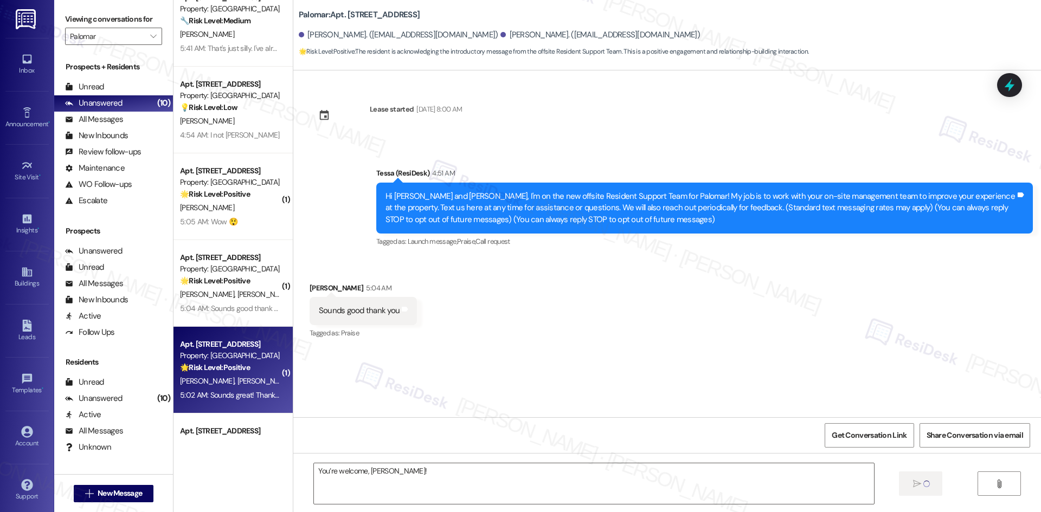
type textarea "Fetching suggested responses. Please feel free to read through the conversation…"
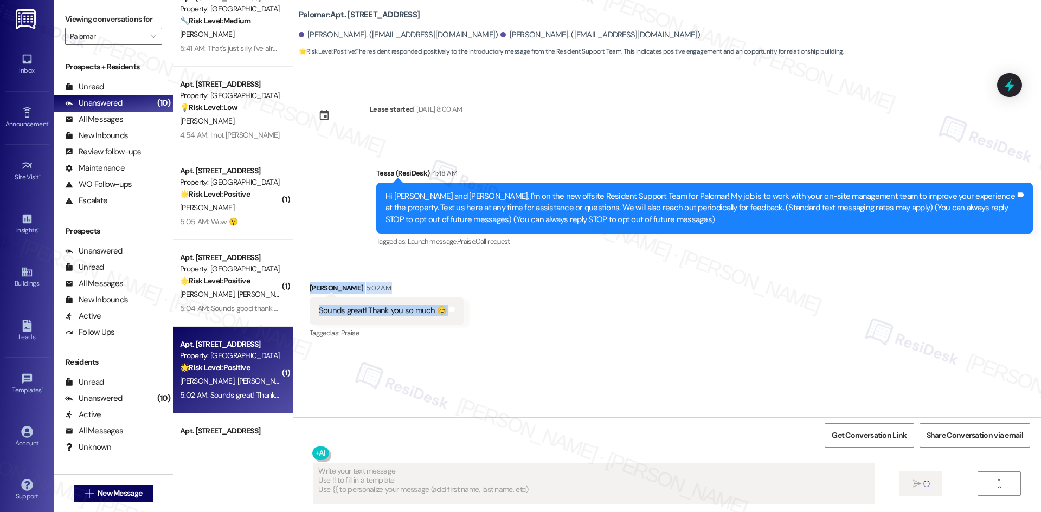
drag, startPoint x: 295, startPoint y: 277, endPoint x: 485, endPoint y: 305, distance: 191.7
click at [485, 305] on div "Received via SMS Valerya Burruel 5:02 AM Sounds great! Thank you so much 😊 Tags…" at bounding box center [666, 304] width 747 height 92
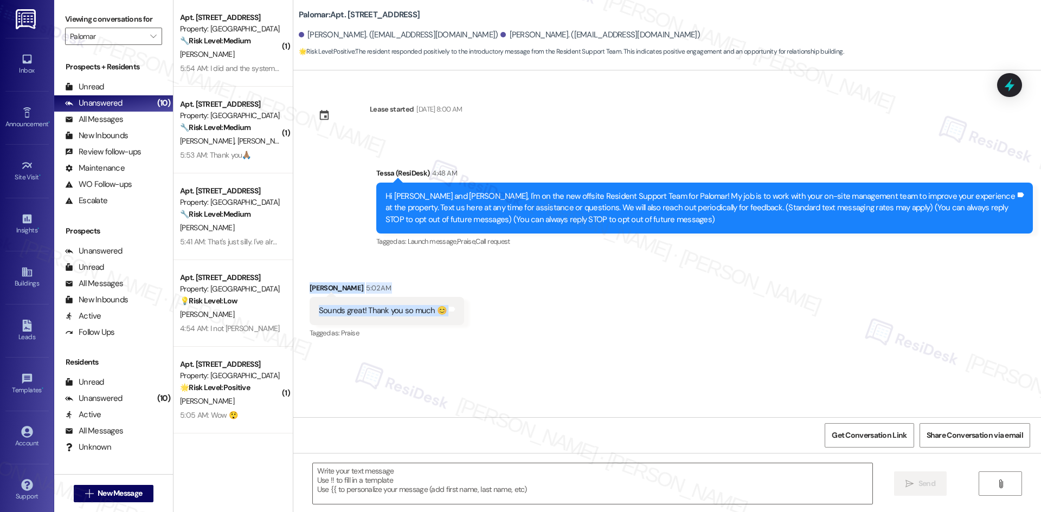
scroll to position [193, 0]
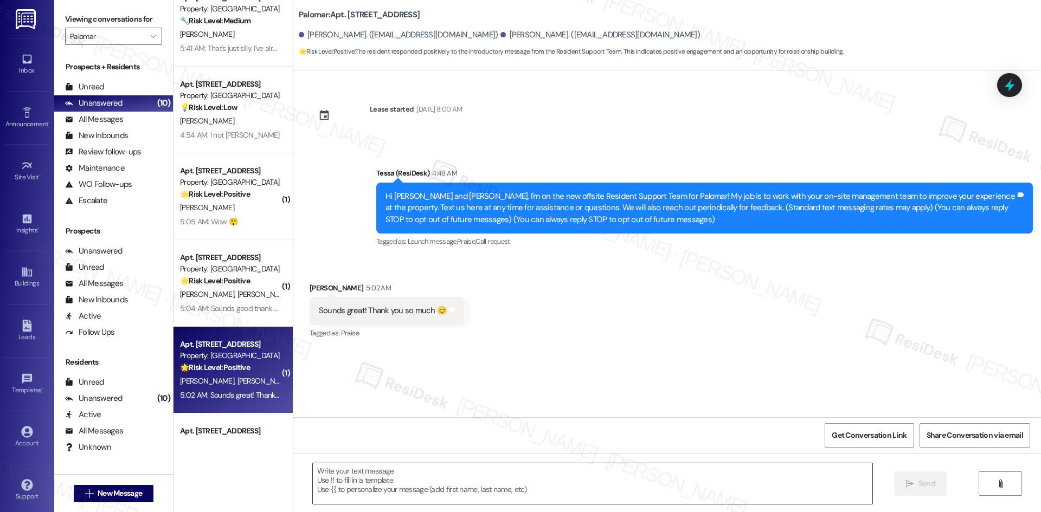
click at [409, 490] on textarea at bounding box center [592, 483] width 559 height 41
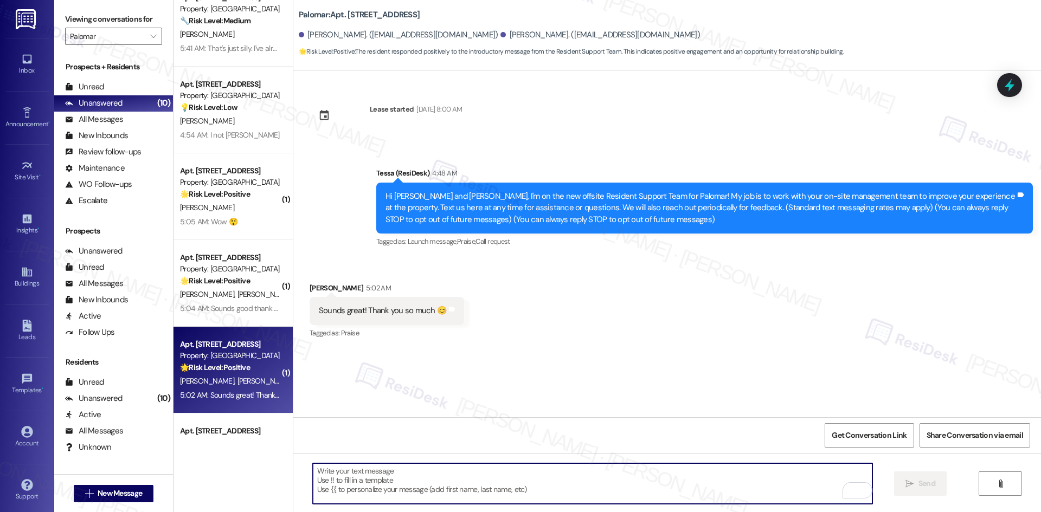
paste textarea "You’re welcome, [PERSON_NAME]!"
type textarea "You’re welcome, [PERSON_NAME]!"
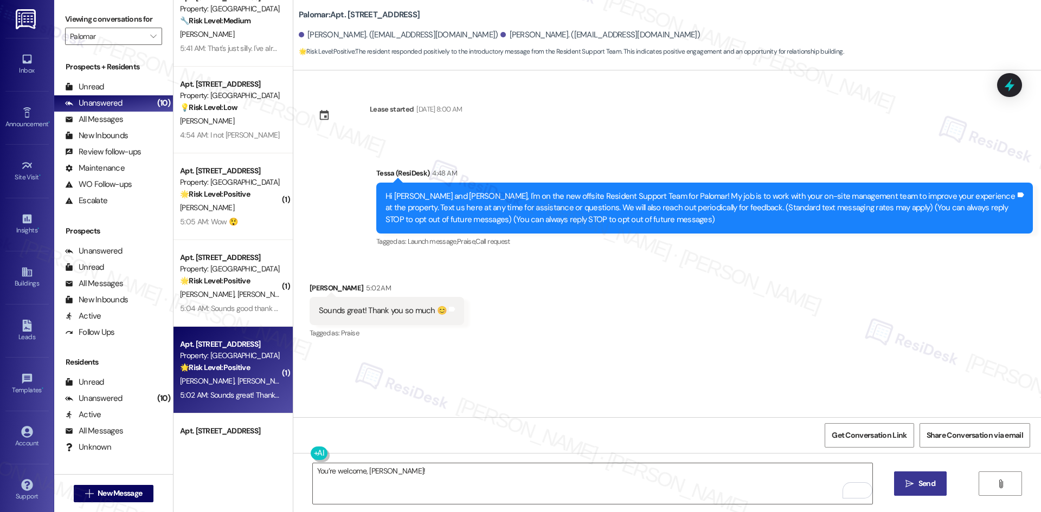
click at [922, 479] on span "Send" at bounding box center [926, 483] width 17 height 11
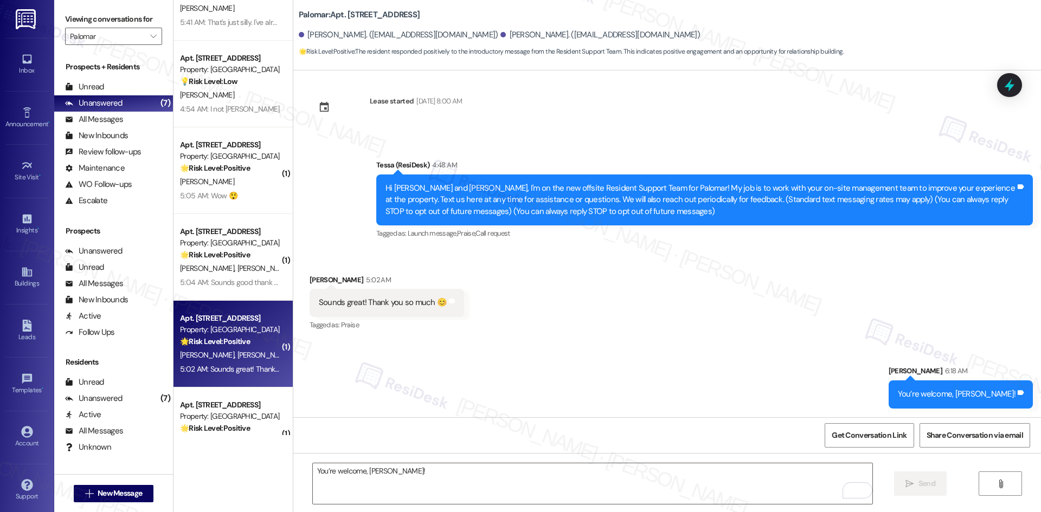
scroll to position [302, 0]
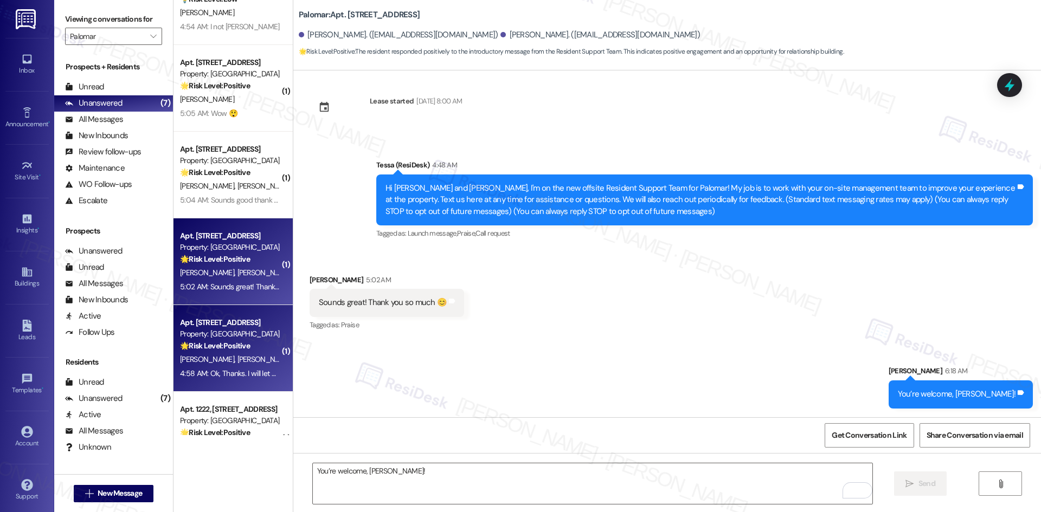
click at [243, 356] on div "[PERSON_NAME] [PERSON_NAME]" at bounding box center [230, 360] width 102 height 14
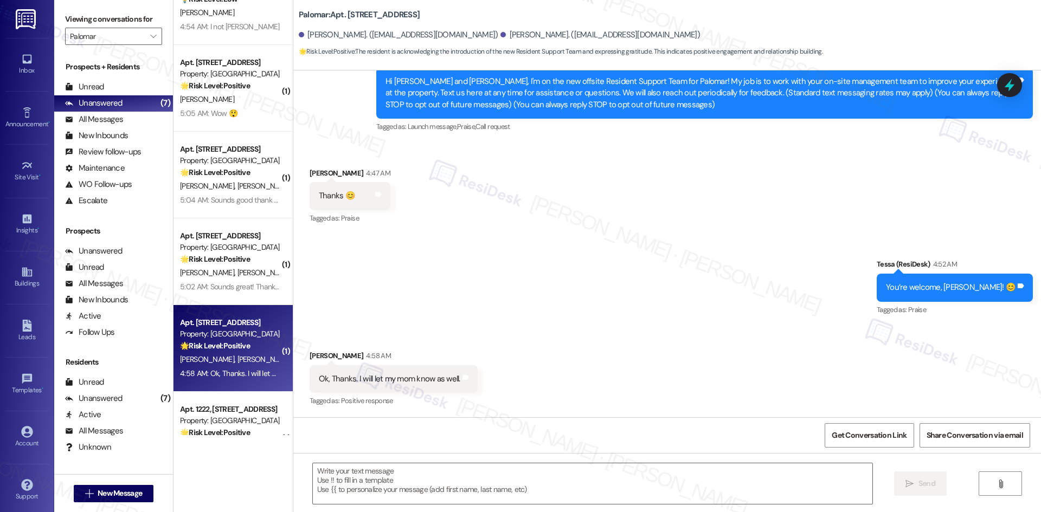
type textarea "Fetching suggested responses. Please feel free to read through the conversation…"
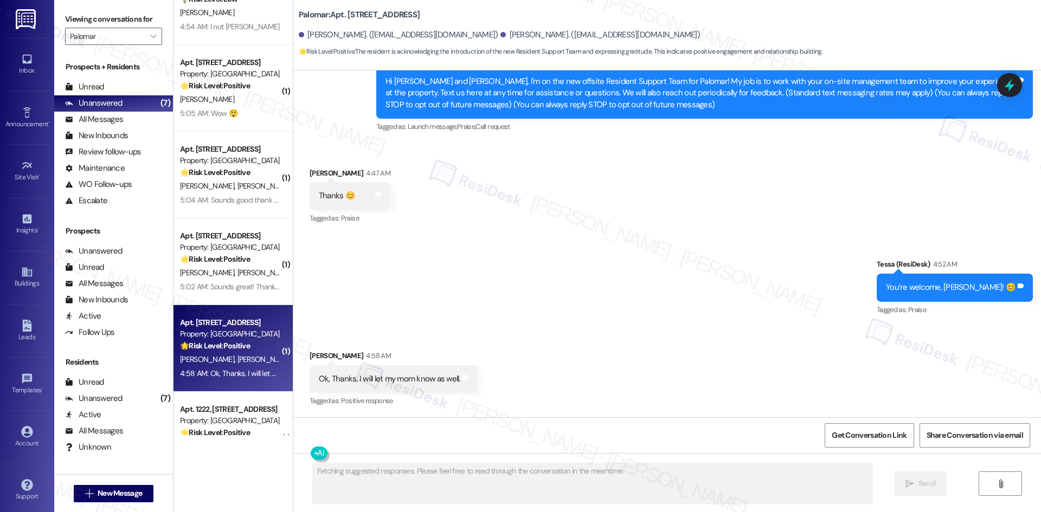
scroll to position [115, 0]
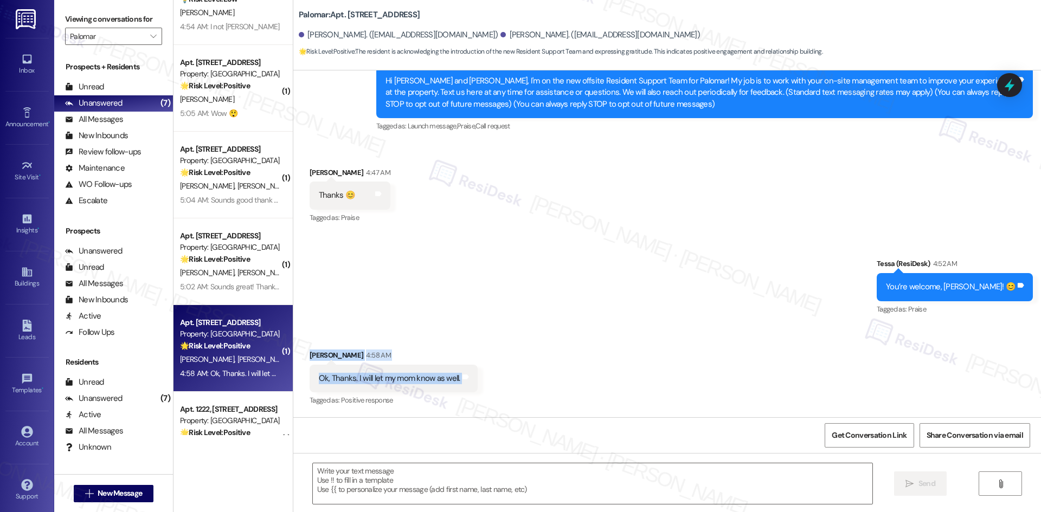
drag, startPoint x: 307, startPoint y: 351, endPoint x: 533, endPoint y: 380, distance: 227.9
click at [533, 380] on div "Received via SMS [PERSON_NAME] 4:58 AM Ok, Thanks. I will let my mom know as we…" at bounding box center [666, 371] width 747 height 92
copy div "[PERSON_NAME] 4:58 AM Ok, Thanks. I will let my mom know as well. Tags and notes"
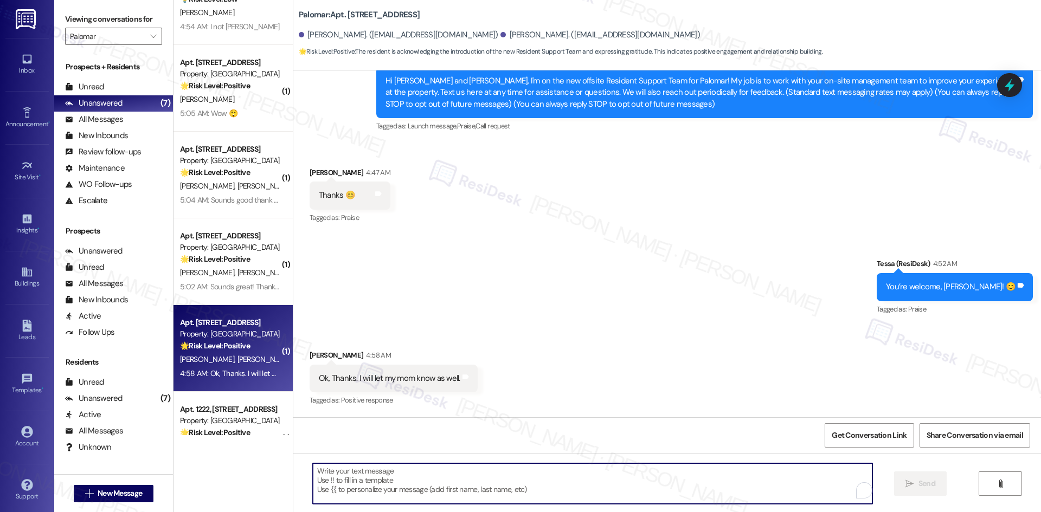
click at [399, 488] on textarea "To enrich screen reader interactions, please activate Accessibility in Grammarl…" at bounding box center [592, 483] width 559 height 41
paste textarea "You’re welcome, [PERSON_NAME]! Thanks for passing it along to your mom too."
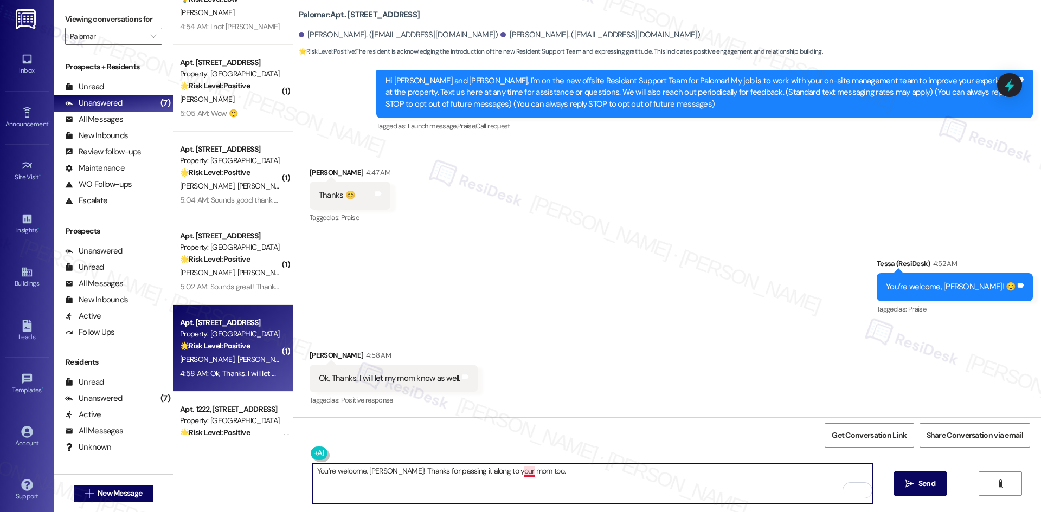
click at [520, 473] on textarea "You’re welcome, [PERSON_NAME]! Thanks for passing it along to your mom too." at bounding box center [592, 483] width 559 height 41
click at [534, 485] on textarea "You’re welcome, [PERSON_NAME]! Thanks for passing it along to your mom, too." at bounding box center [592, 483] width 559 height 41
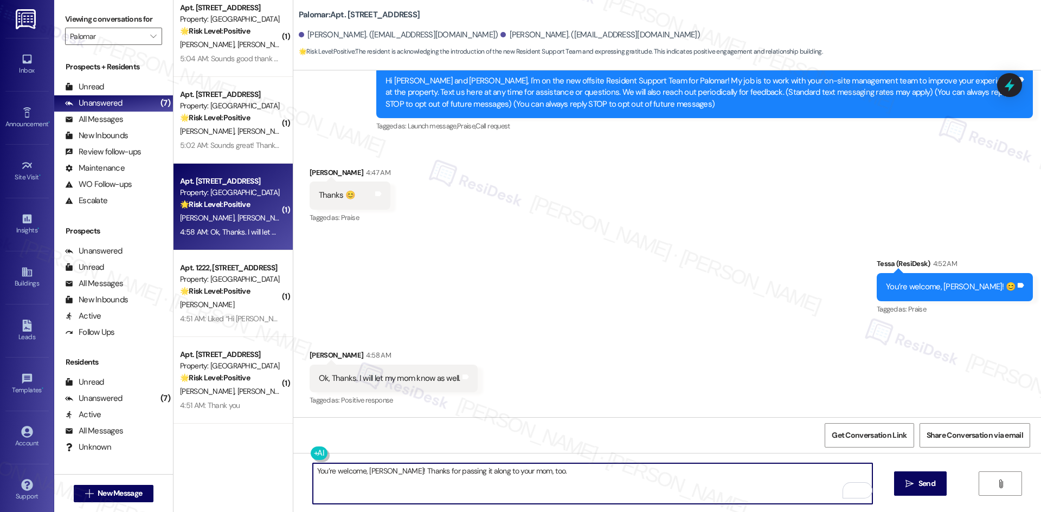
scroll to position [464, 0]
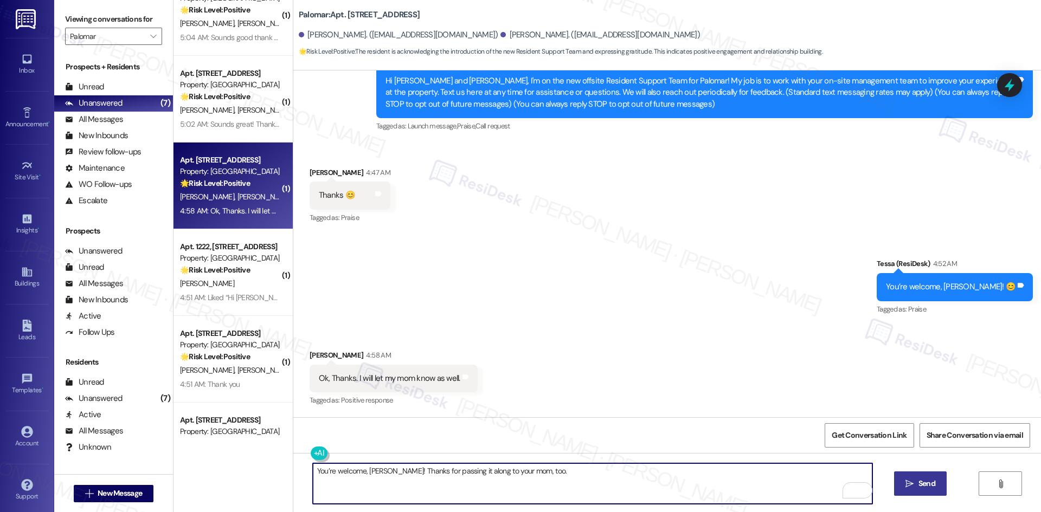
type textarea "You’re welcome, [PERSON_NAME]! Thanks for passing it along to your mom, too."
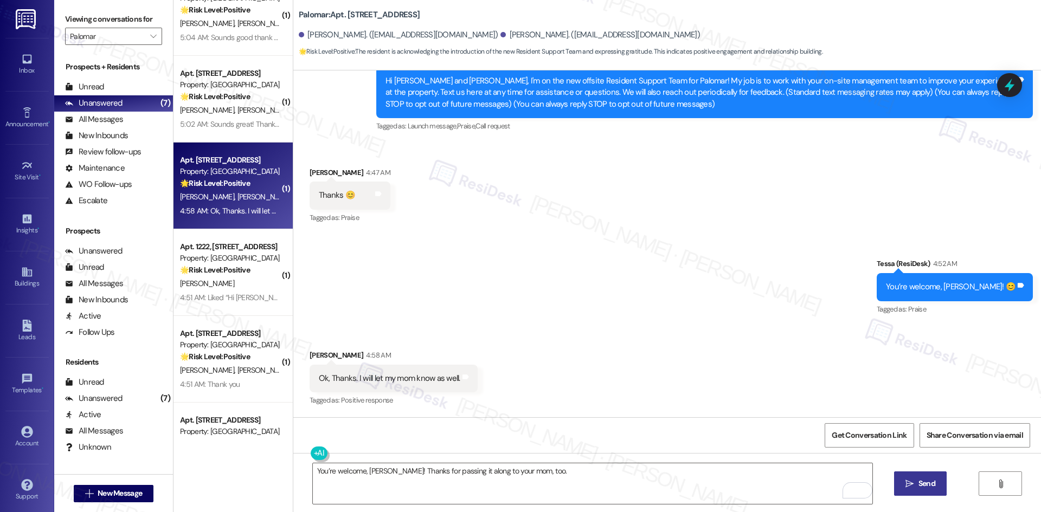
click at [909, 478] on span " Send" at bounding box center [920, 483] width 34 height 11
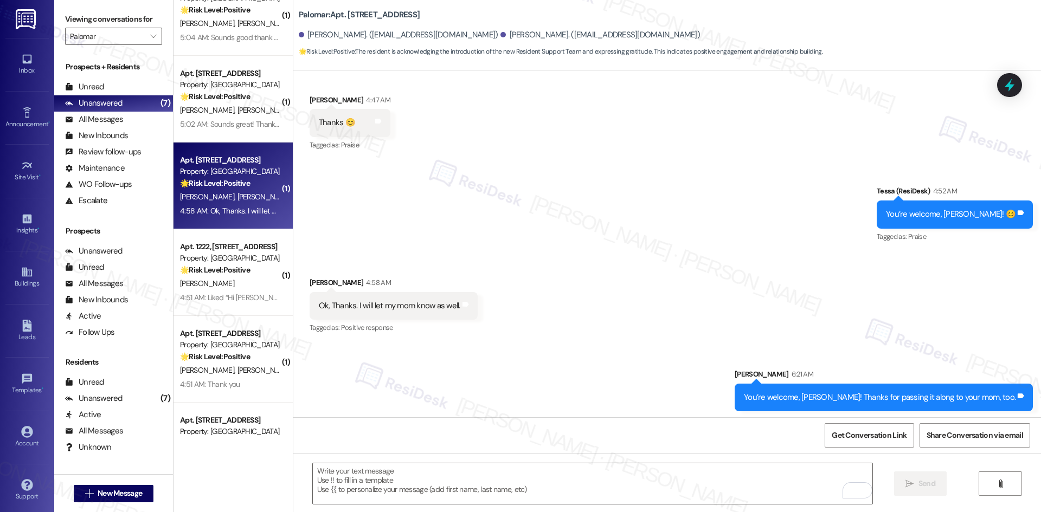
scroll to position [191, 0]
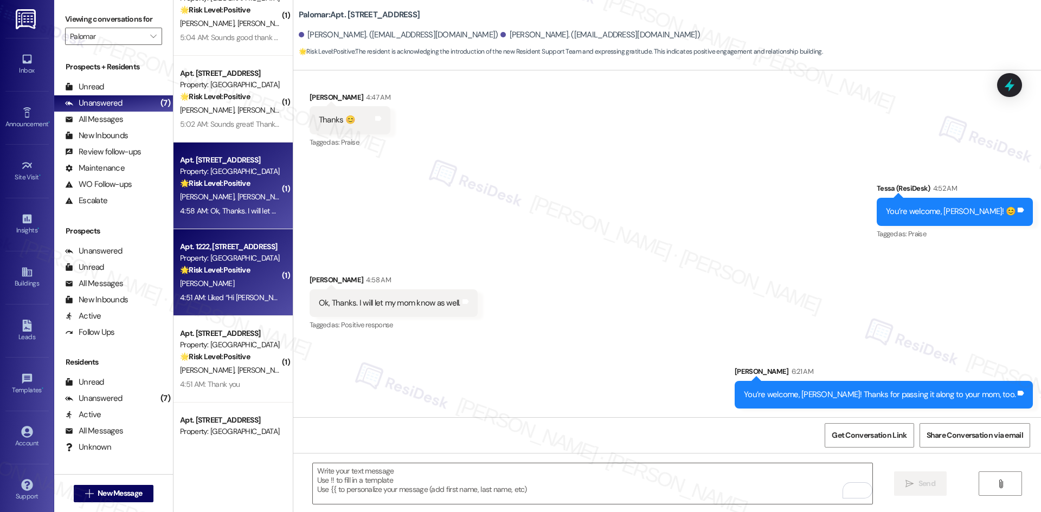
click at [216, 285] on div "[PERSON_NAME]" at bounding box center [230, 284] width 102 height 14
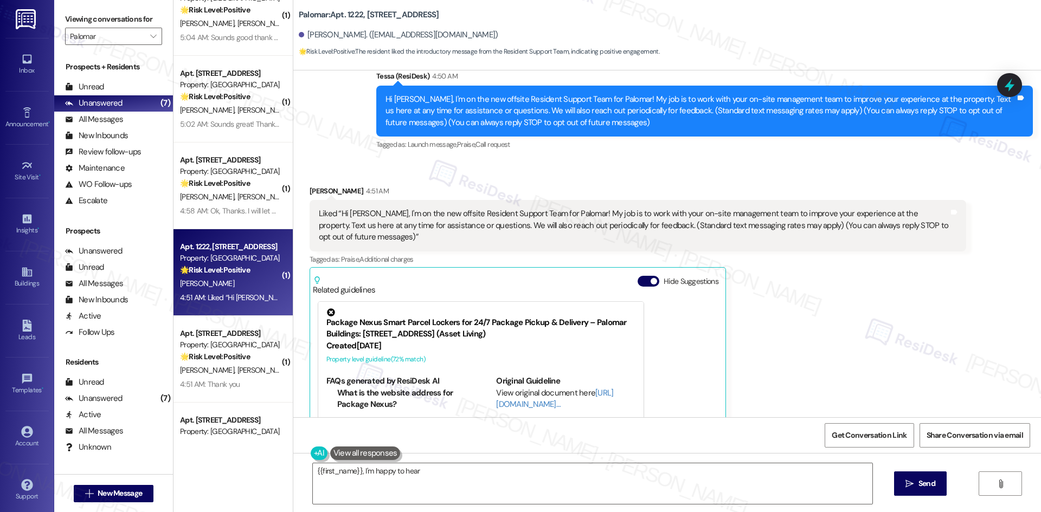
scroll to position [18, 0]
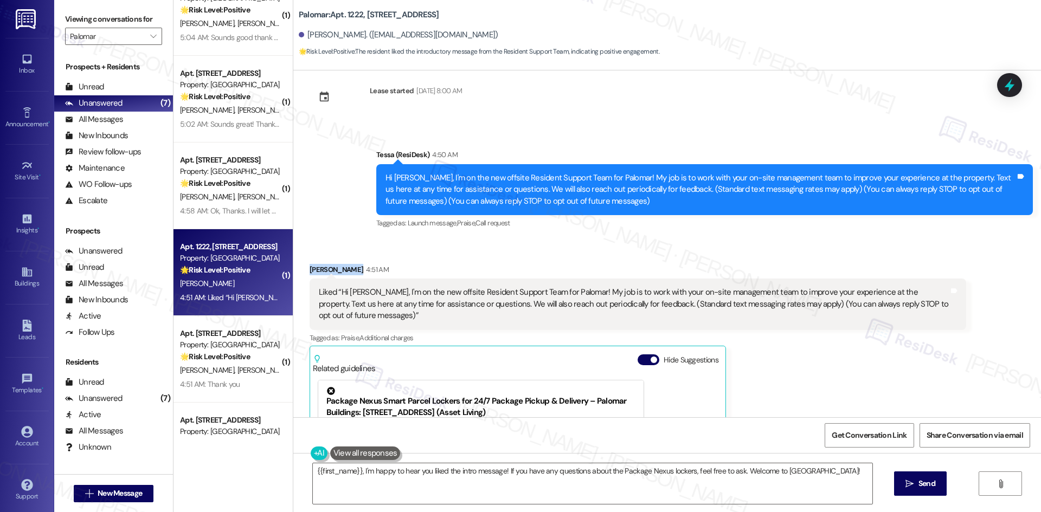
drag, startPoint x: 298, startPoint y: 263, endPoint x: 396, endPoint y: 266, distance: 97.6
click at [396, 266] on div "Received via SMS [PERSON_NAME] 4:51 AM Liked “Hi [PERSON_NAME], I'm on the new …" at bounding box center [637, 423] width 673 height 335
click at [337, 256] on div "Received via SMS [PERSON_NAME] 4:51 AM Liked “Hi [PERSON_NAME], I'm on the new …" at bounding box center [637, 423] width 673 height 335
click at [309, 273] on div "Martin Pufpaf 4:51 AM" at bounding box center [637, 271] width 656 height 15
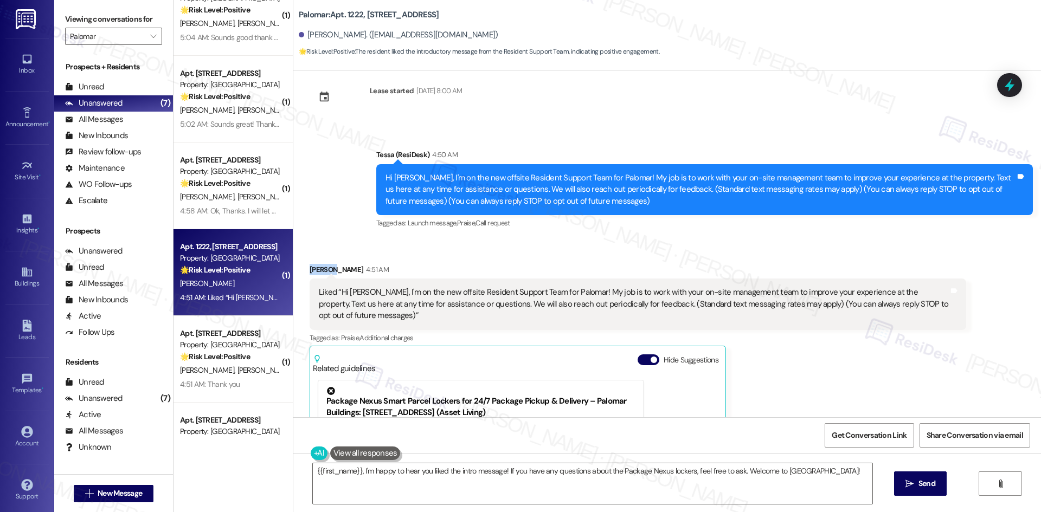
copy div "Martin"
click at [650, 495] on textarea "{{first_name}}, I'm happy to hear you liked the intro message! If you have any …" at bounding box center [592, 483] width 559 height 41
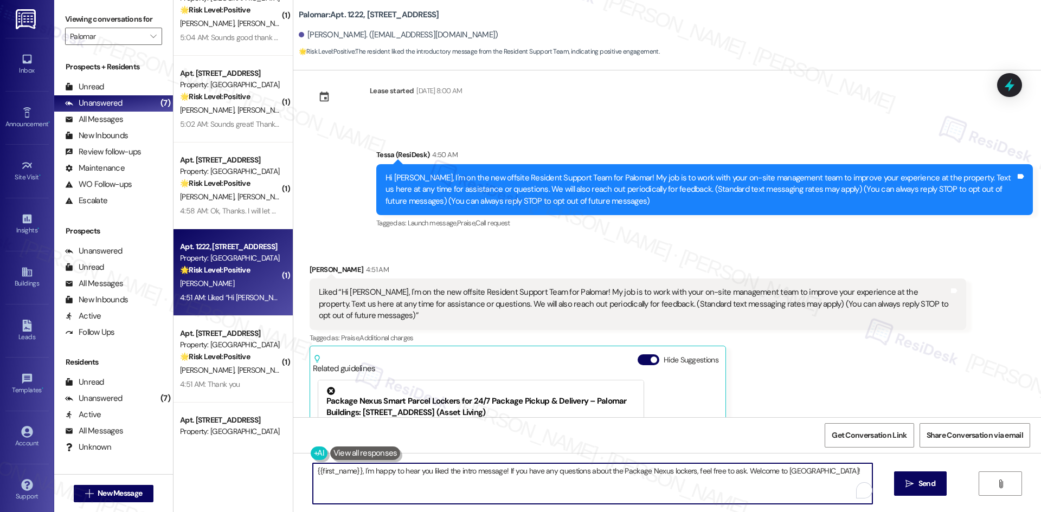
paste textarea "Thank you, Martin"
type textarea "Thank you, Martin!"
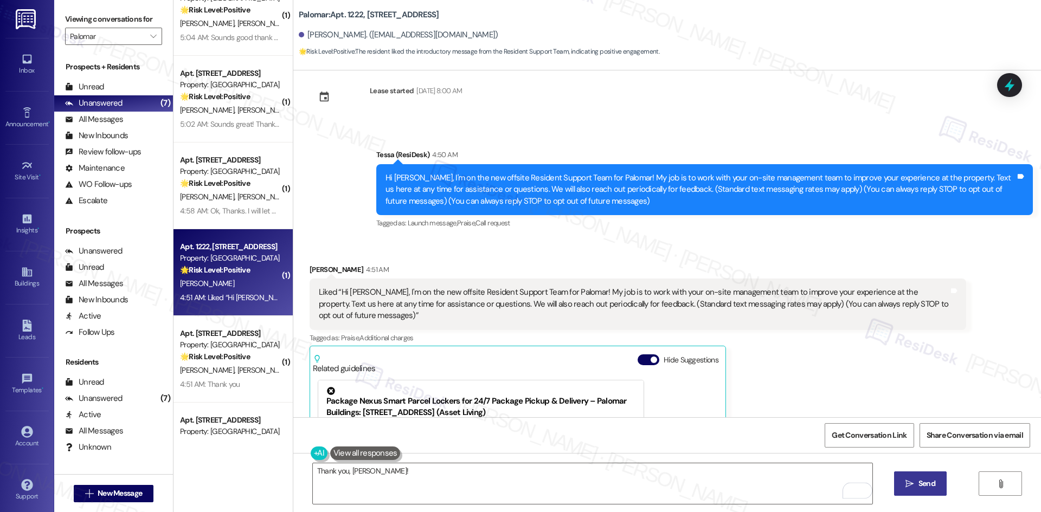
click at [910, 484] on icon "" at bounding box center [909, 484] width 8 height 9
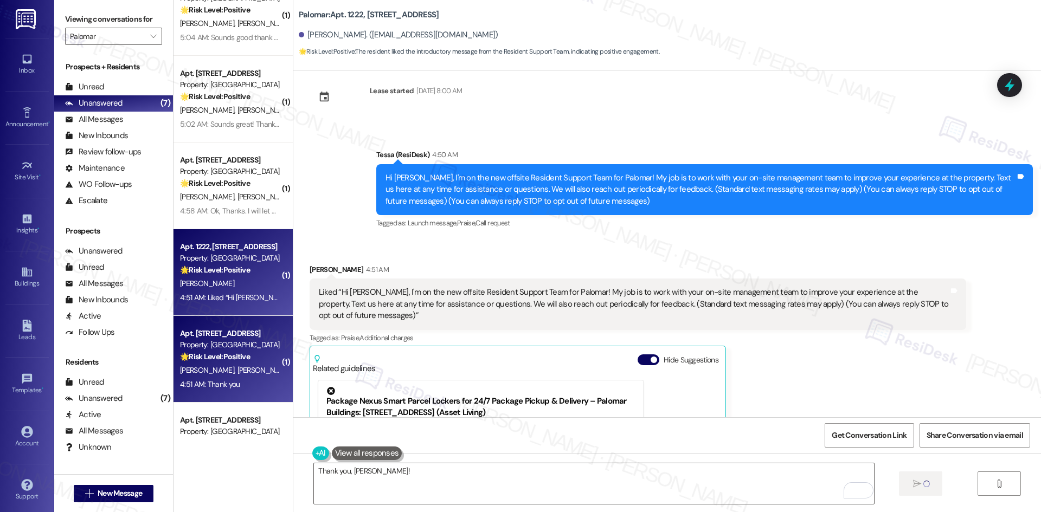
click at [249, 378] on div "4:51 AM: Thank you 4:51 AM: Thank you" at bounding box center [230, 385] width 102 height 14
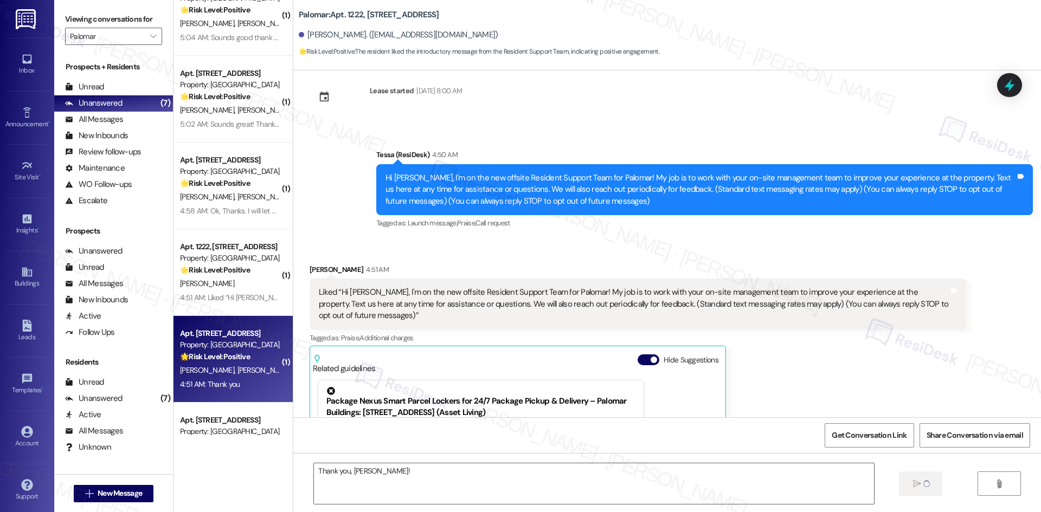
type textarea "Fetching suggested responses. Please feel free to read through the conversation…"
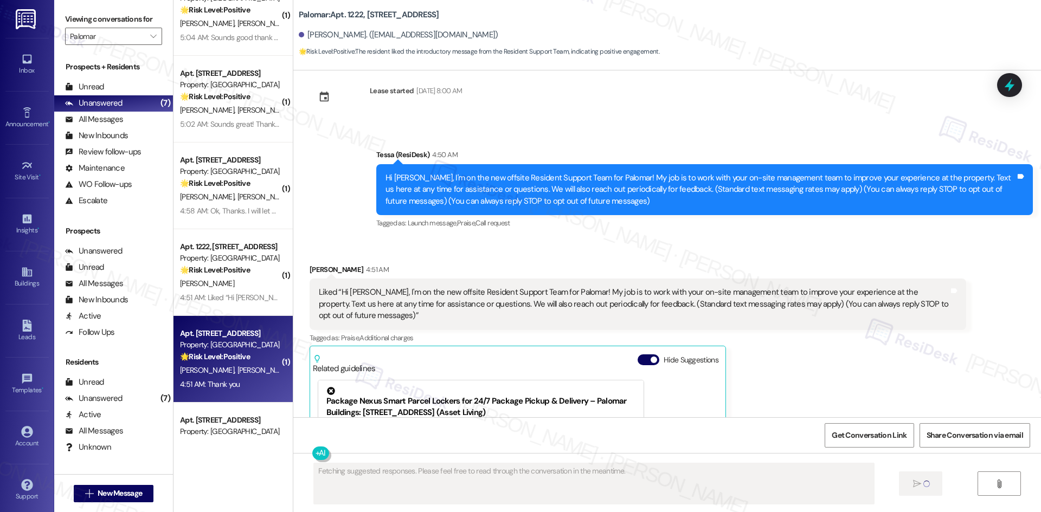
scroll to position [0, 0]
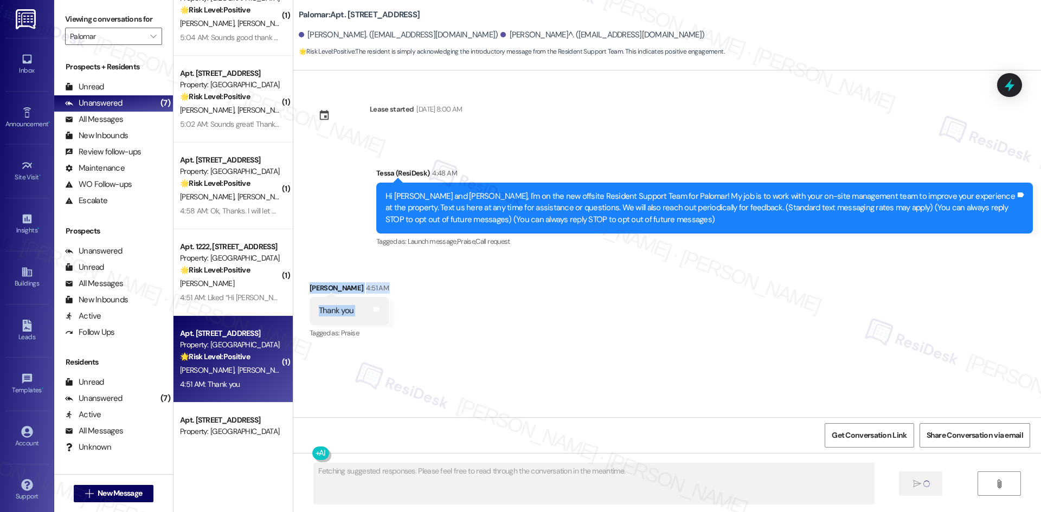
drag, startPoint x: 297, startPoint y: 276, endPoint x: 454, endPoint y: 313, distance: 160.9
click at [376, 311] on div "Received via SMS Taylor Johnson 4:51 AM Thank you Tags and notes Tagged as: Pra…" at bounding box center [348, 311] width 95 height 75
copy div "Taylor Johnson 4:51 AM Thank you Tags and notes"
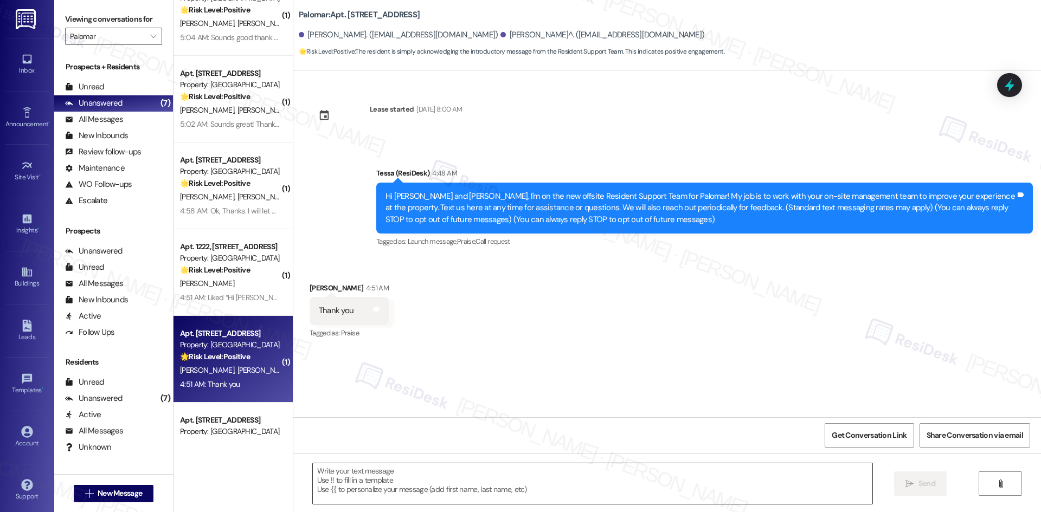
click at [469, 485] on textarea at bounding box center [592, 483] width 559 height 41
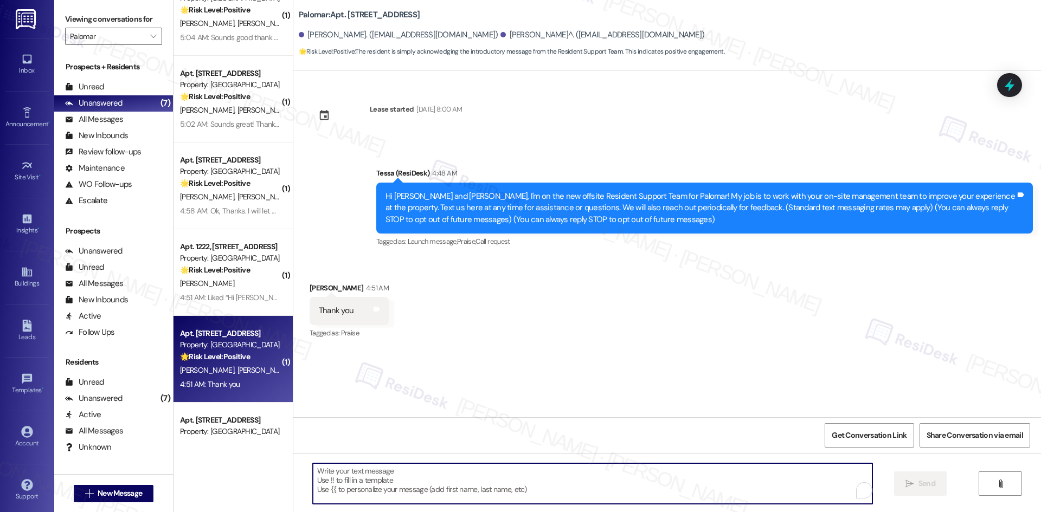
paste textarea "You’re welcome, Taylor!"
type textarea "You’re welcome, Taylor!"
click at [911, 485] on icon "" at bounding box center [909, 484] width 8 height 9
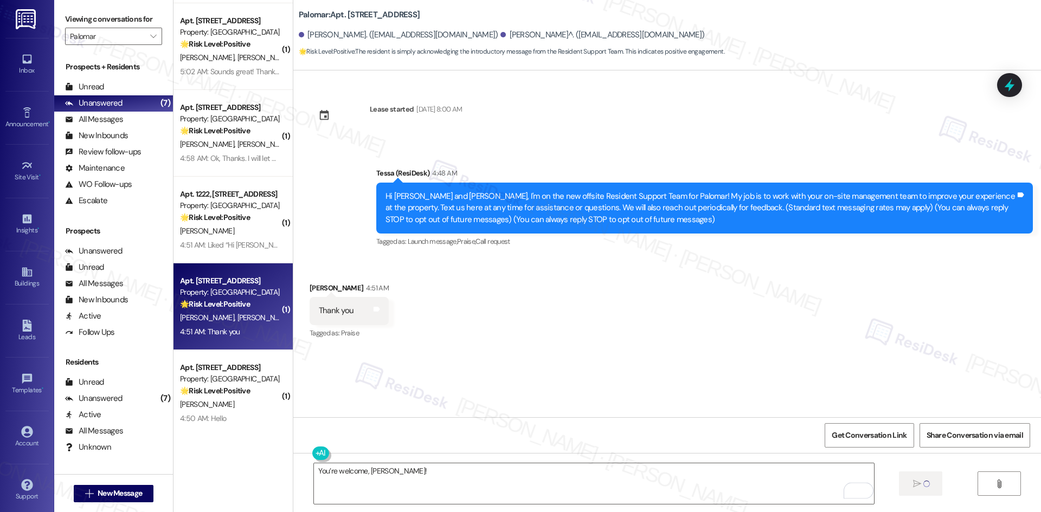
scroll to position [519, 0]
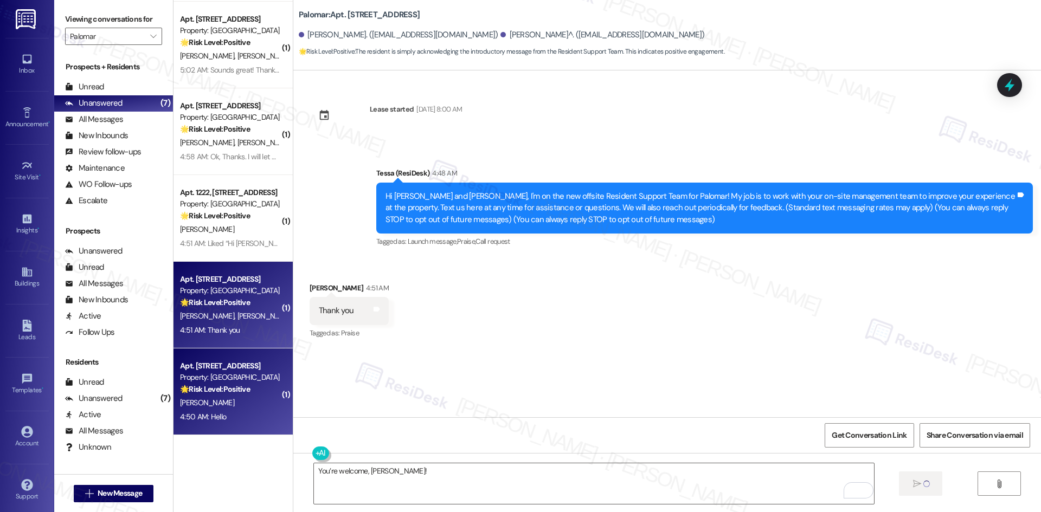
click at [254, 404] on div "[PERSON_NAME]" at bounding box center [230, 403] width 102 height 14
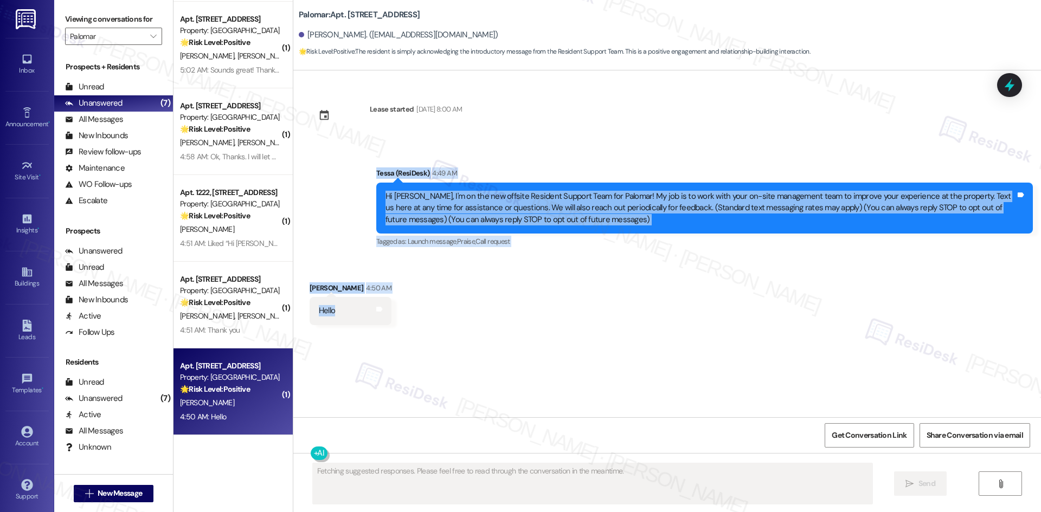
drag, startPoint x: 342, startPoint y: 167, endPoint x: 418, endPoint y: 313, distance: 164.6
click at [418, 313] on div "Lease started Apr 01, 2025 at 8:00 AM Announcement, sent via SMS Tessa (ResiDes…" at bounding box center [666, 243] width 747 height 347
copy div "Tessa (ResiDesk) 4:49 AM Hi Ciro, I'm on the new offsite Resident Support Team …"
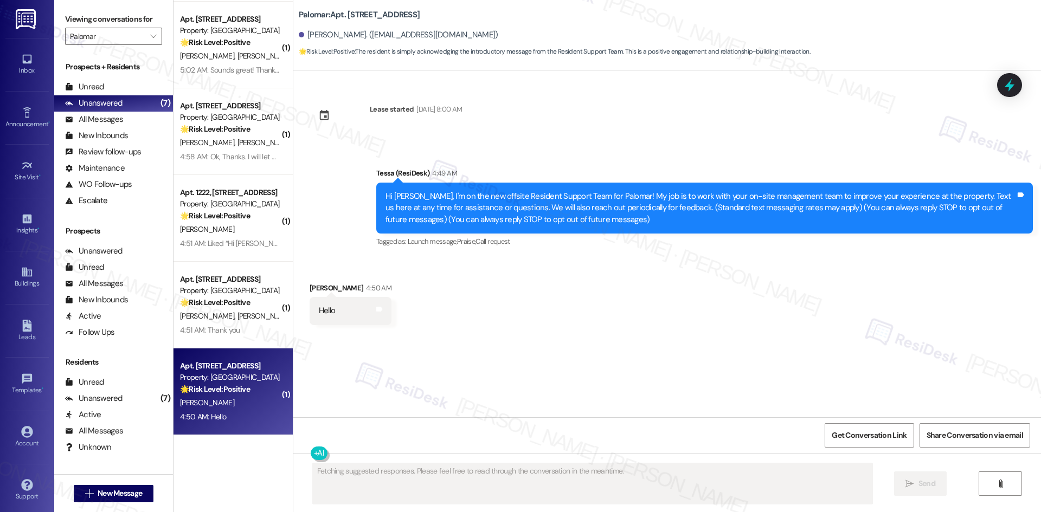
click at [624, 362] on div "Lease started Apr 01, 2025 at 8:00 AM Announcement, sent via SMS Tessa (ResiDes…" at bounding box center [666, 243] width 747 height 347
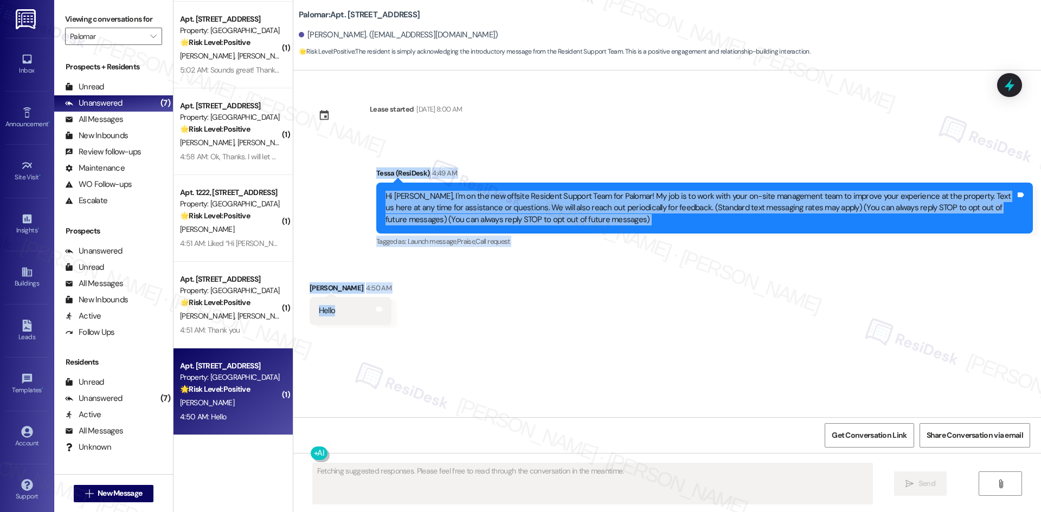
drag, startPoint x: 359, startPoint y: 172, endPoint x: 419, endPoint y: 327, distance: 166.5
click at [419, 327] on div "Lease started Apr 01, 2025 at 8:00 AM Announcement, sent via SMS Tessa (ResiDes…" at bounding box center [666, 243] width 747 height 347
copy div "Tessa (ResiDesk) 4:49 AM Hi Ciro, I'm on the new offsite Resident Support Team …"
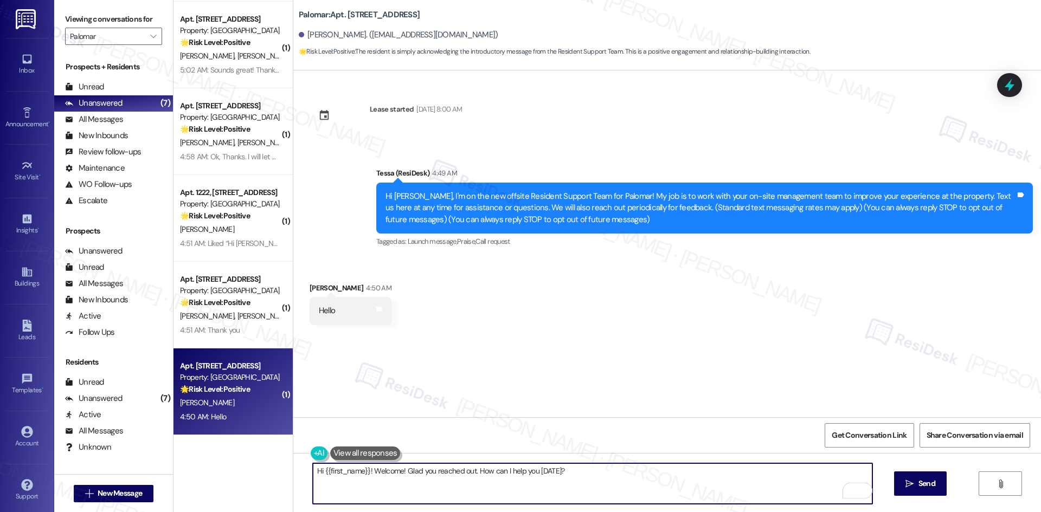
drag, startPoint x: 365, startPoint y: 471, endPoint x: 398, endPoint y: 474, distance: 33.7
click at [398, 474] on textarea "Hi {{first_name}}! Welcome! Glad you reached out. How can I help you today?" at bounding box center [592, 483] width 559 height 41
type textarea "Hi {{first_name}}! Glad you reached out. How can I help you today?"
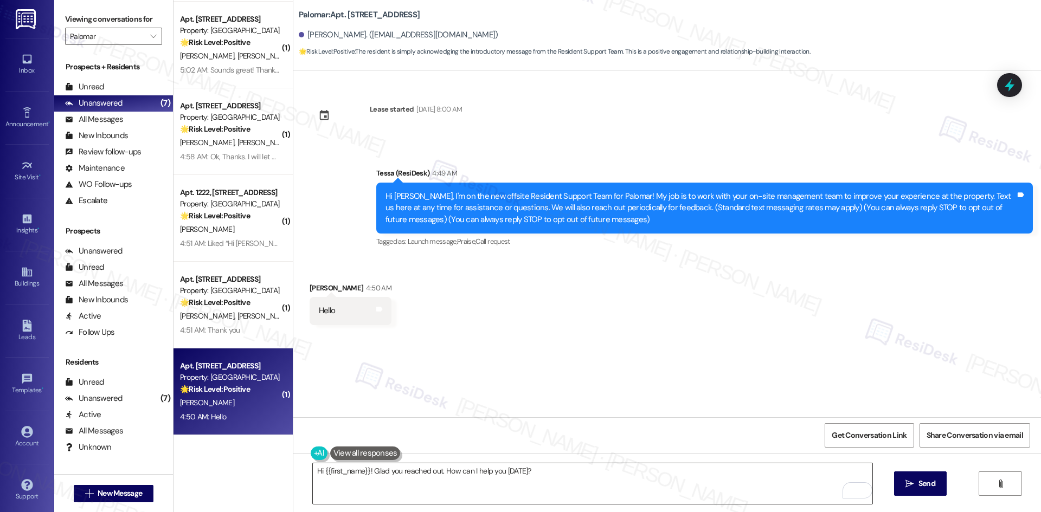
drag, startPoint x: 905, startPoint y: 490, endPoint x: 373, endPoint y: 482, distance: 531.2
click at [379, 483] on div "Hi {{first_name}}! Glad you reached out. How can I help you today?  Send " at bounding box center [666, 493] width 747 height 81
click at [366, 469] on textarea "Hi {{first_name}}! Glad you reached out. How can I help you today?" at bounding box center [592, 483] width 559 height 41
drag, startPoint x: 917, startPoint y: 483, endPoint x: 785, endPoint y: 483, distance: 131.2
click at [916, 483] on span "Send" at bounding box center [926, 483] width 21 height 11
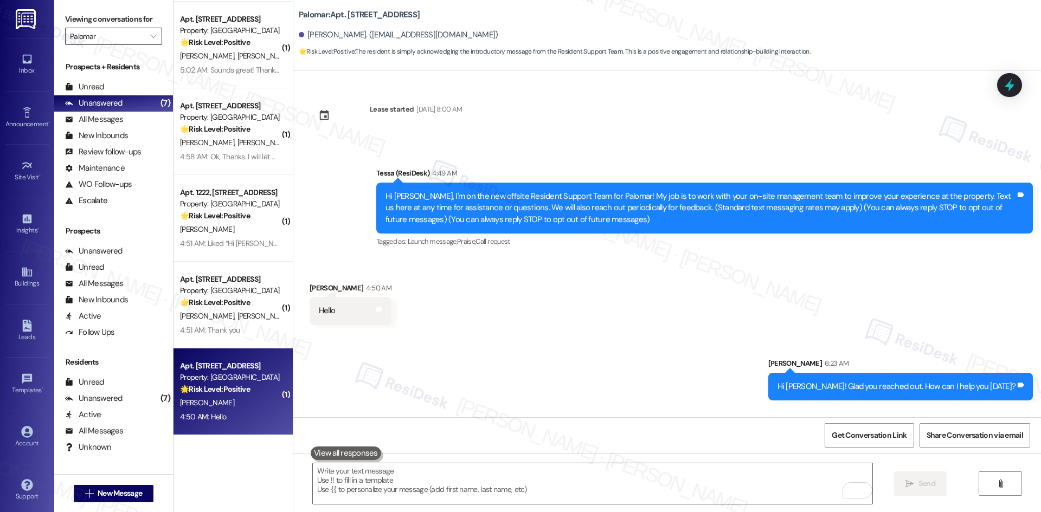
click at [125, 39] on input "Palomar" at bounding box center [107, 36] width 75 height 17
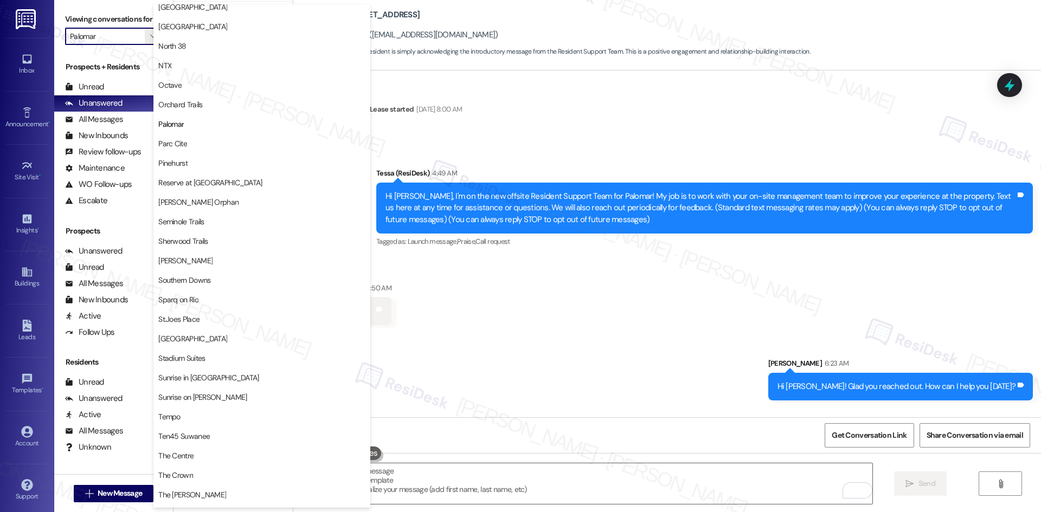
scroll to position [512, 0]
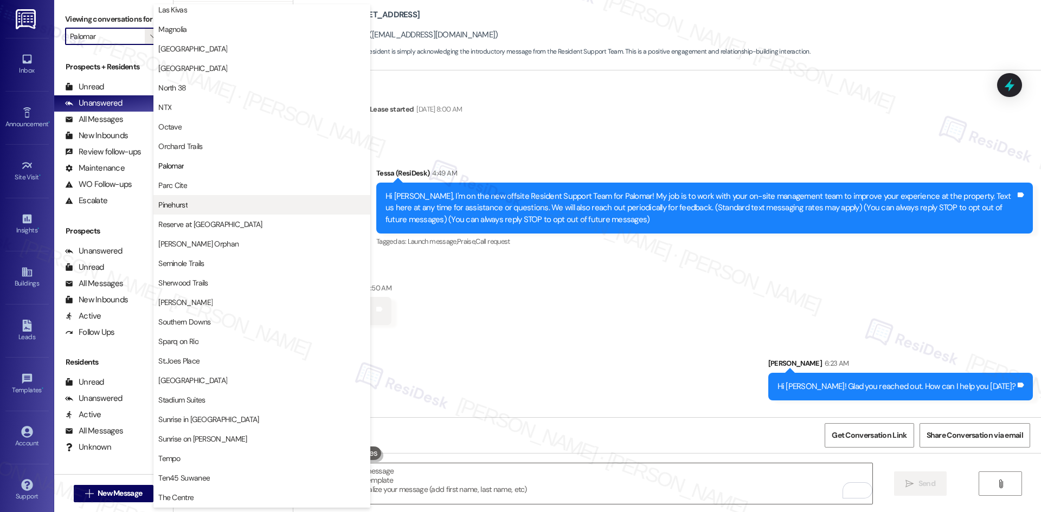
click at [203, 195] on button "Pinehurst" at bounding box center [261, 205] width 217 height 20
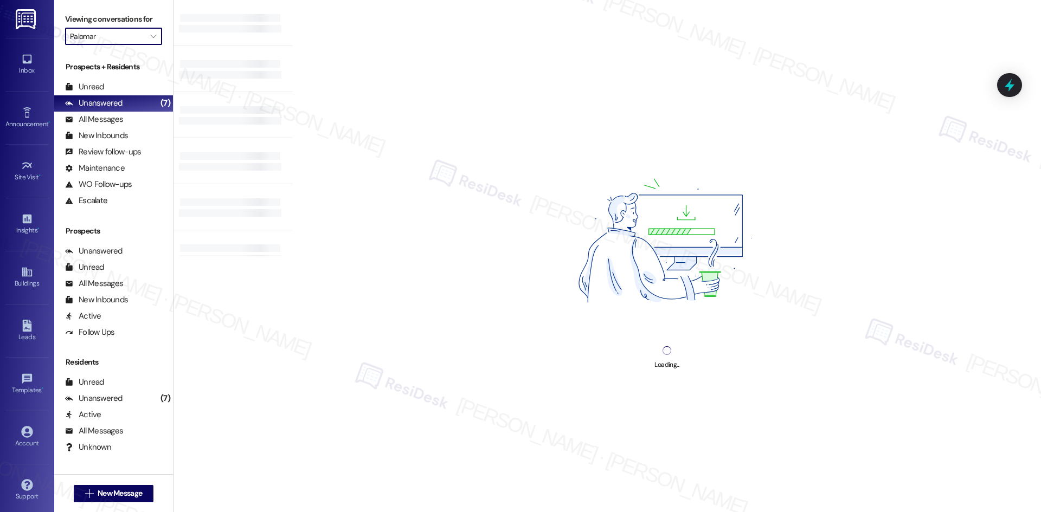
type input "Pinehurst"
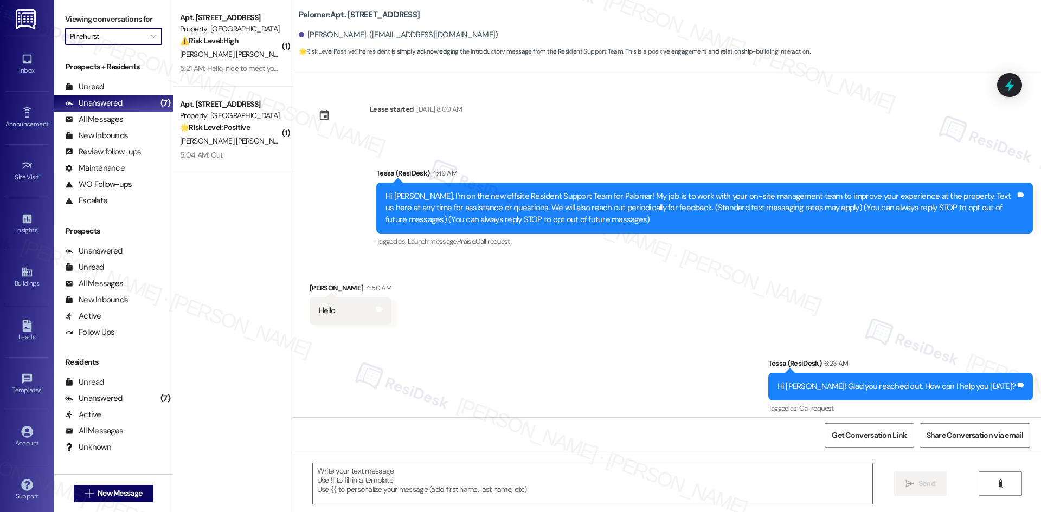
type textarea "Fetching suggested responses. Please feel free to read through the conversation…"
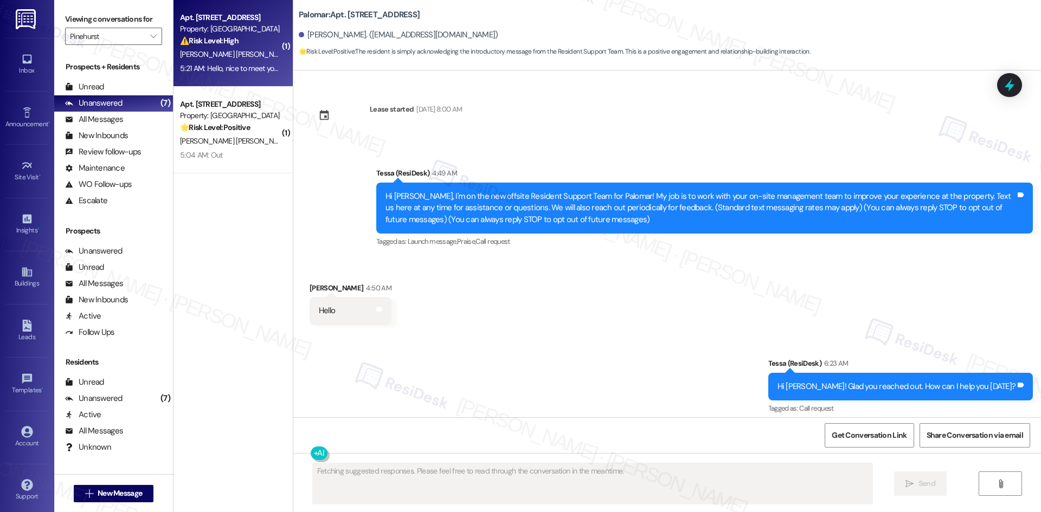
click at [240, 62] on div "5:21 AM: Hello, nice to meet you. Welcome. I've had an air conditioner that has…" at bounding box center [230, 69] width 102 height 14
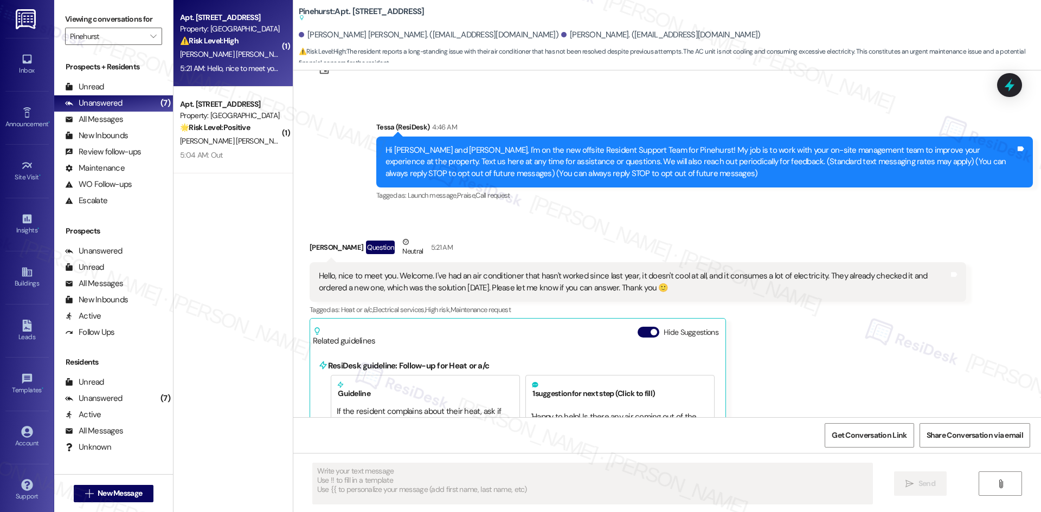
scroll to position [43, 0]
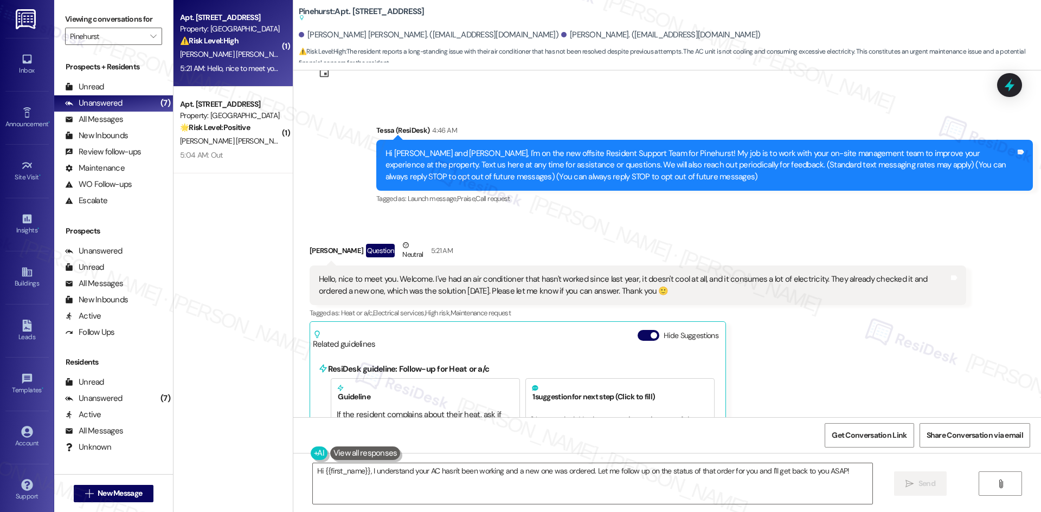
drag, startPoint x: 354, startPoint y: 123, endPoint x: 731, endPoint y: 301, distance: 417.2
click at [731, 301] on div "Lease started Aug 23, 2025 at 8:00 AM Announcement, sent via SMS Tessa (ResiDes…" at bounding box center [666, 243] width 747 height 347
copy div "Tessa (ResiDesk) 4:46 AM Hi Fabian and Ana, I'm on the new offsite Resident Sup…"
click at [495, 250] on div "Ana Garcia Diaz Question Neutral 5:21 AM" at bounding box center [637, 253] width 656 height 27
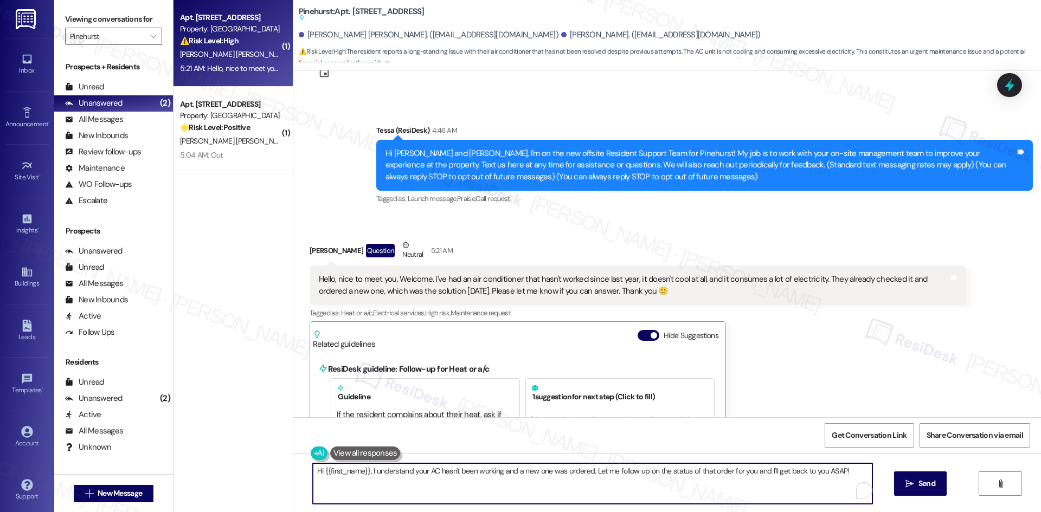
drag, startPoint x: 305, startPoint y: 472, endPoint x: 827, endPoint y: 470, distance: 522.5
click at [876, 475] on div "Hi {{first_name}}, I understand your AC hasn't been working and a new one was o…" at bounding box center [666, 493] width 747 height 81
paste textarea "Thanks for reaching out, [PERSON_NAME]. I’ll check with the site team about the…"
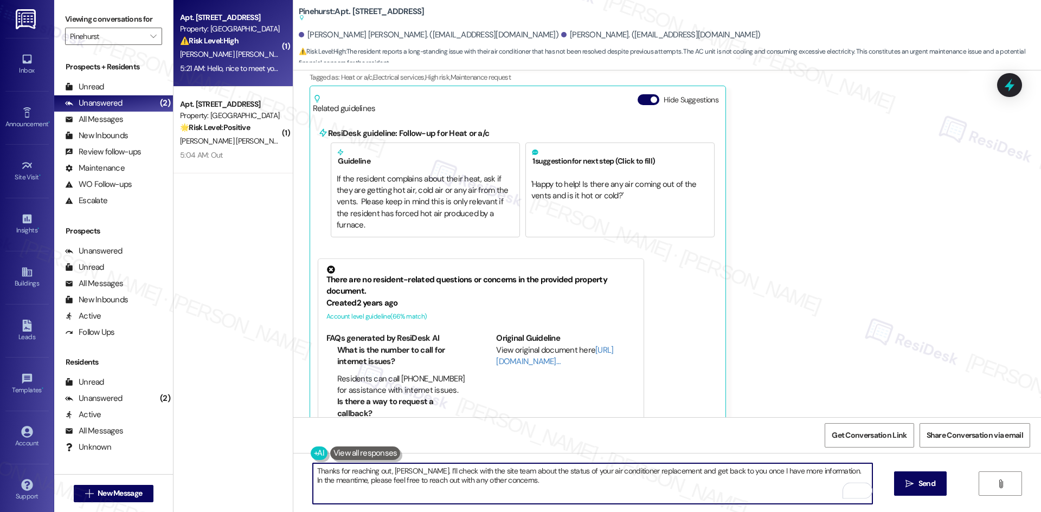
scroll to position [314, 0]
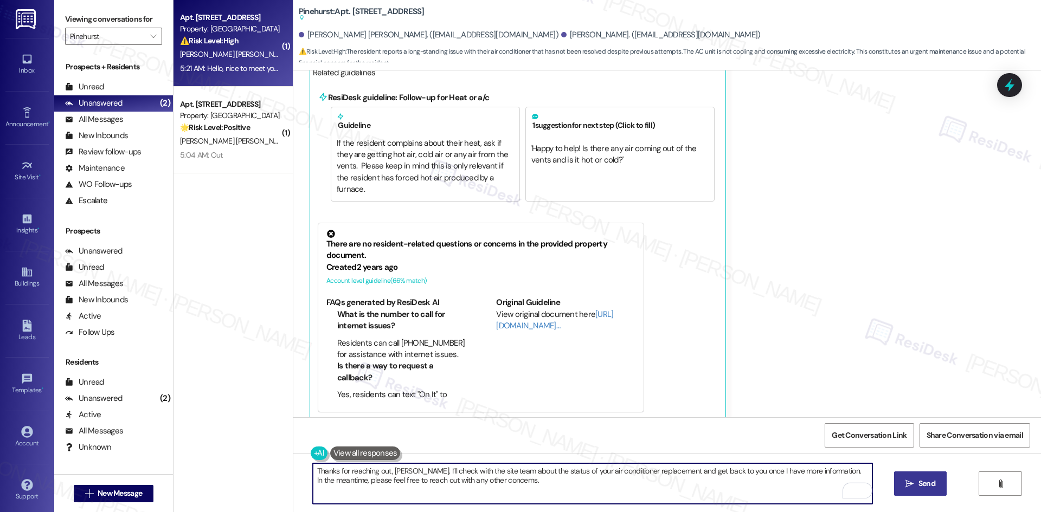
type textarea "Thanks for reaching out, [PERSON_NAME]. I’ll check with the site team about the…"
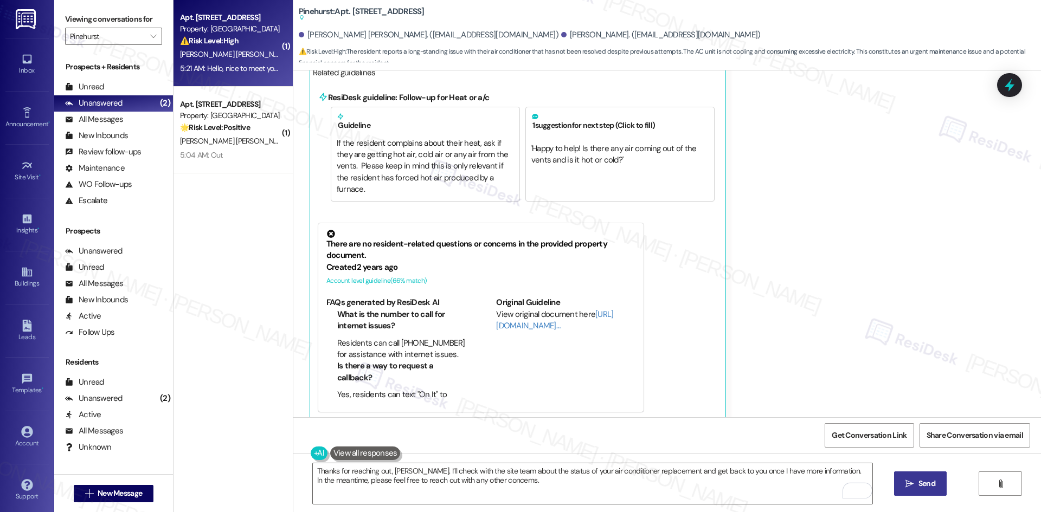
click at [913, 487] on span " Send" at bounding box center [920, 483] width 34 height 11
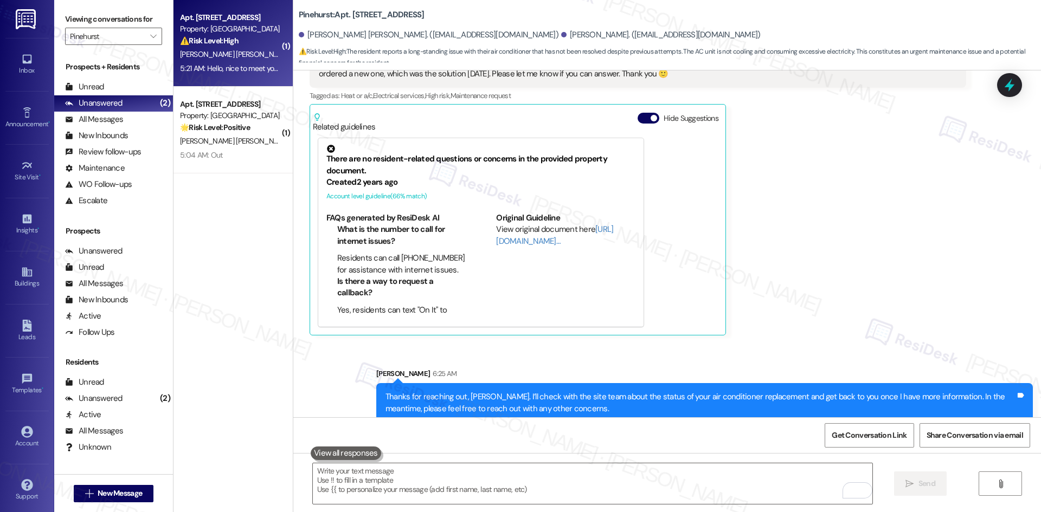
scroll to position [274, 0]
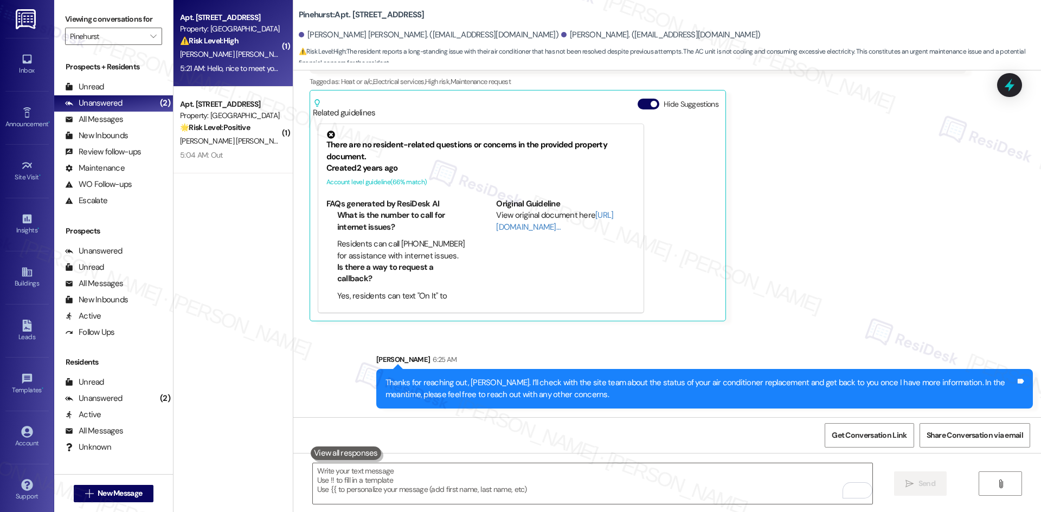
drag, startPoint x: 827, startPoint y: 309, endPoint x: 809, endPoint y: 286, distance: 29.3
click at [826, 308] on div "Ana Garcia Diaz Question Neutral 5:21 AM Hello, nice to meet you. Welcome. I've…" at bounding box center [637, 165] width 656 height 314
click at [796, 294] on div "Ana Garcia Diaz Question Neutral 5:21 AM Hello, nice to meet you. Welcome. I've…" at bounding box center [637, 165] width 656 height 314
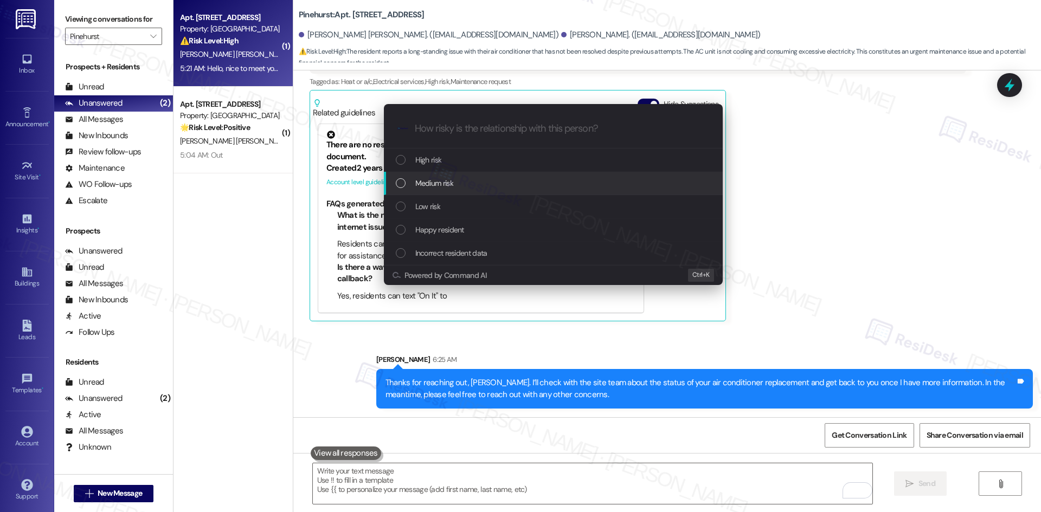
click at [479, 185] on div "Medium risk" at bounding box center [554, 183] width 317 height 12
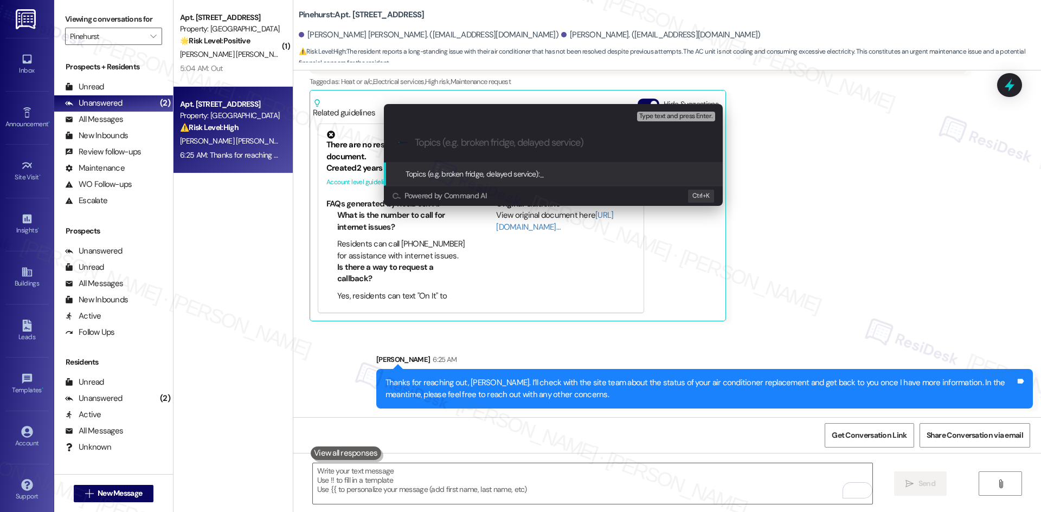
click at [508, 138] on input "Topics (e.g. broken fridge, delayed service)" at bounding box center [562, 142] width 294 height 11
paste input "Follow-Up – Air Conditioner Replacement Status"
type input "Follow-Up – Air Conditioner Replacement Status"
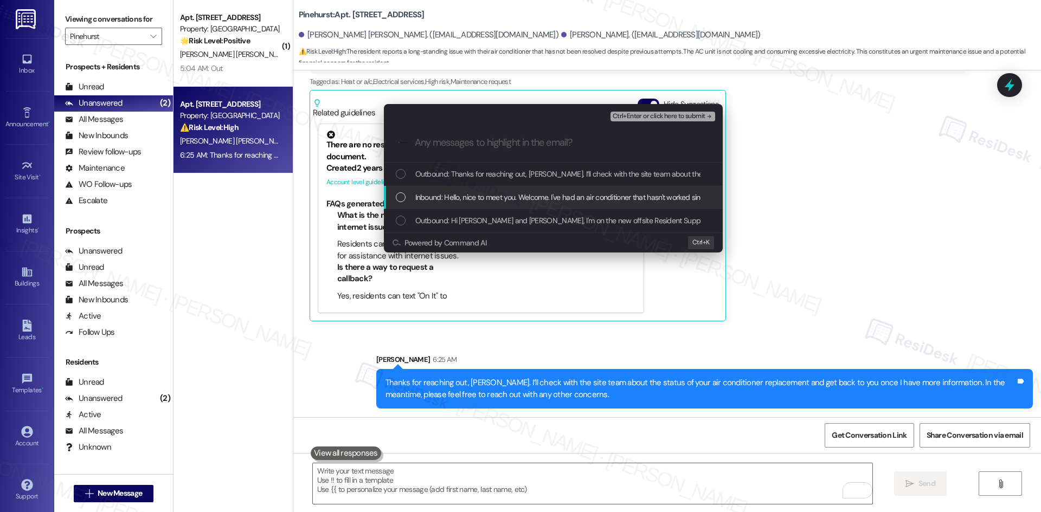
click at [544, 199] on span "Inbound: Hello, nice to meet you. Welcome. I've had an air conditioner that has…" at bounding box center [870, 197] width 911 height 12
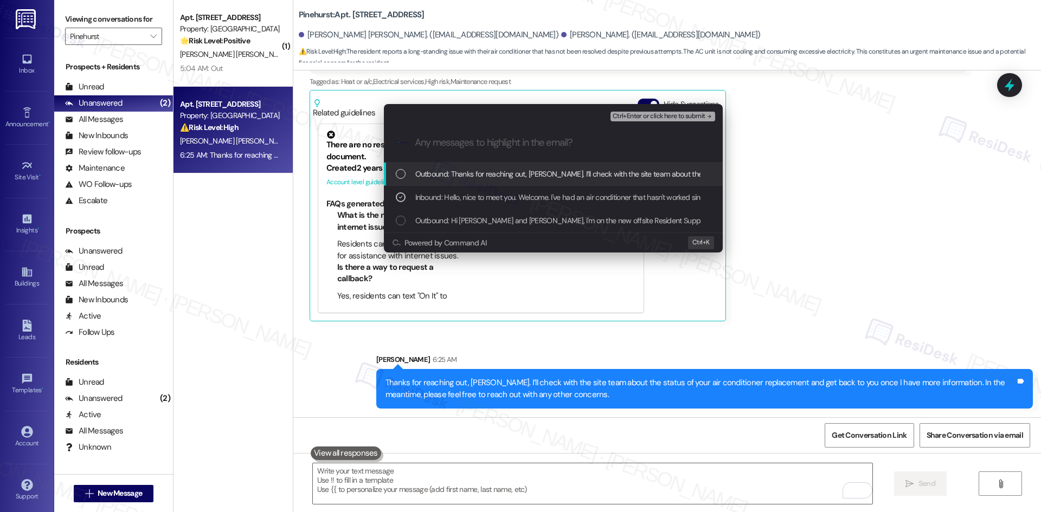
click at [673, 120] on span "Ctrl+Enter or click here to submit" at bounding box center [658, 117] width 93 height 8
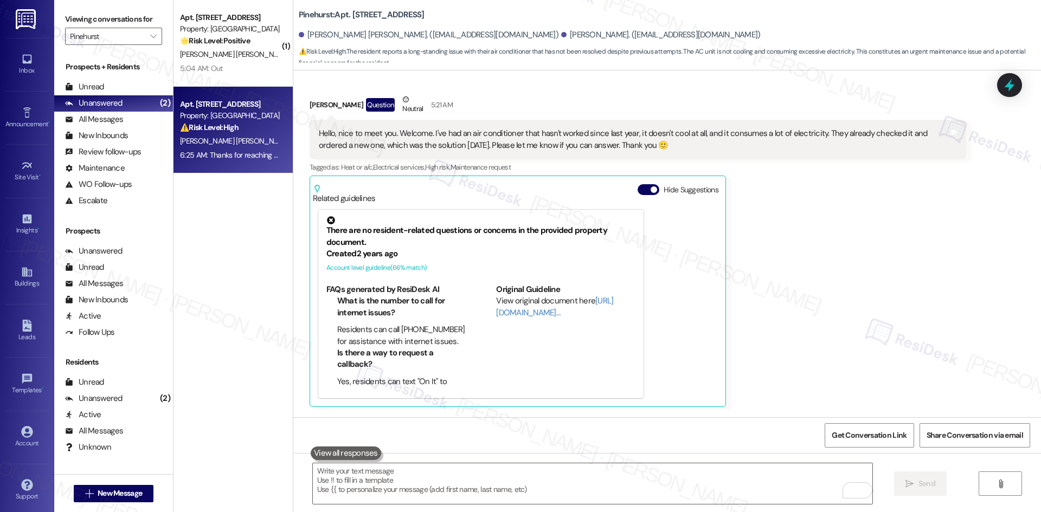
scroll to position [186, 0]
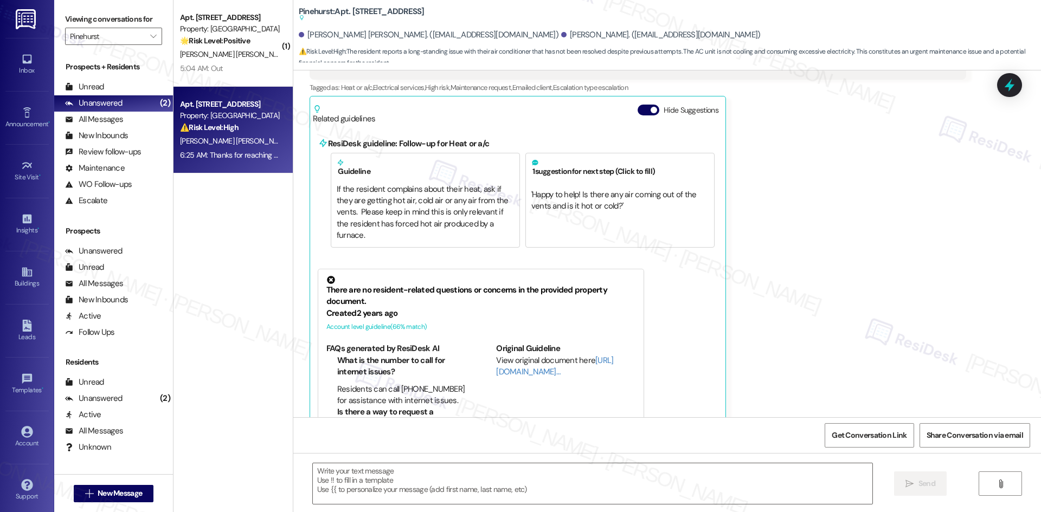
type textarea "Fetching suggested responses. Please feel free to read through the conversation…"
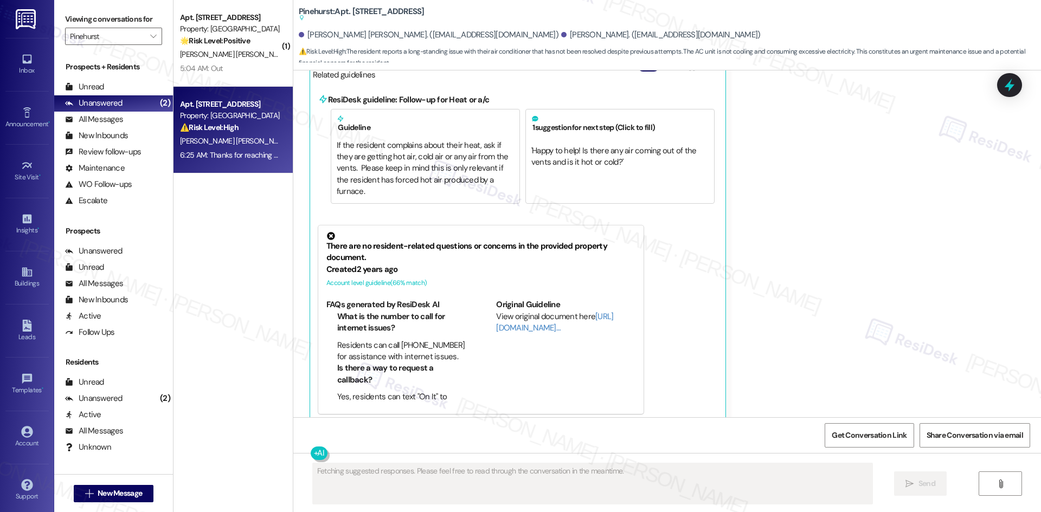
scroll to position [309, 0]
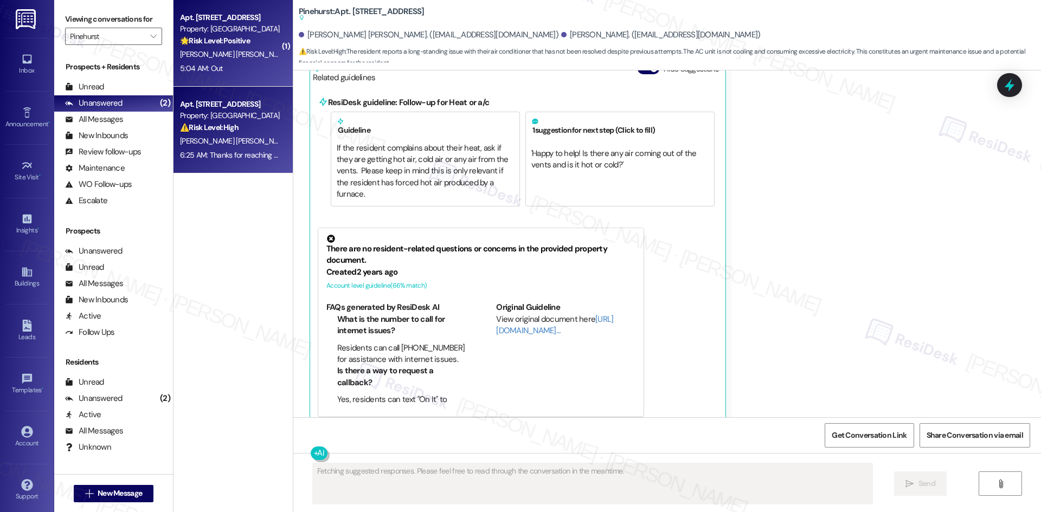
click at [236, 63] on div "5:04 AM: Out 5:04 AM: Out" at bounding box center [230, 69] width 102 height 14
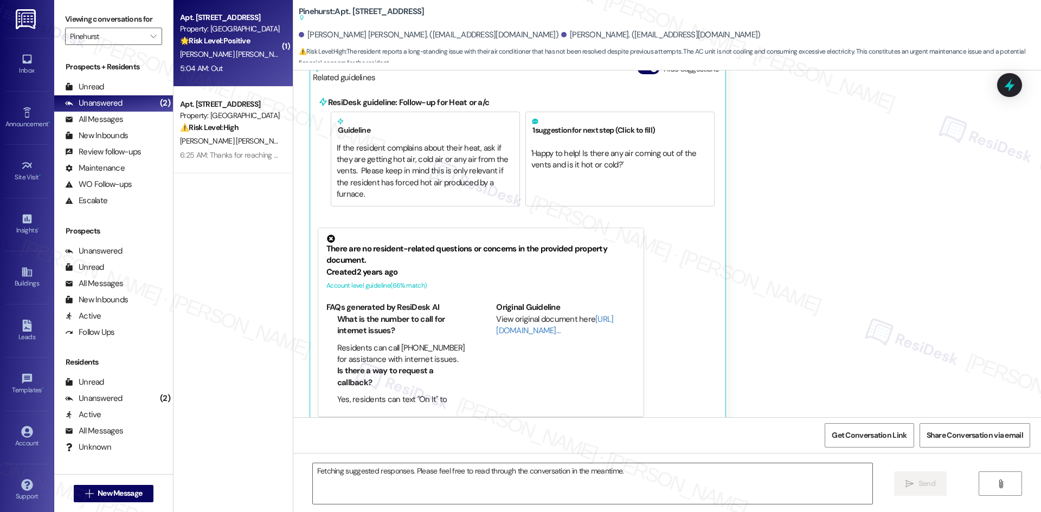
scroll to position [0, 0]
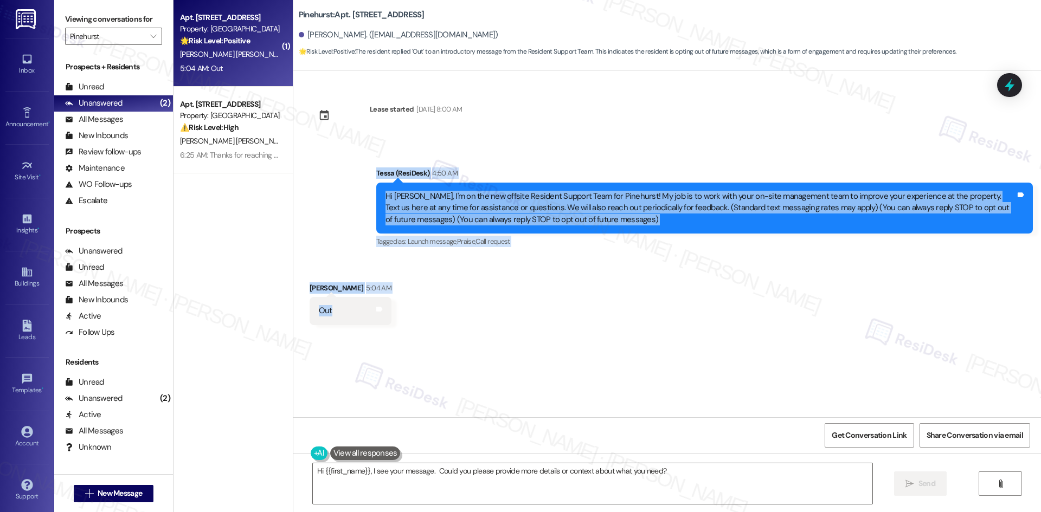
drag, startPoint x: 359, startPoint y: 188, endPoint x: 391, endPoint y: 312, distance: 128.7
click at [391, 312] on div "Lease started May 08, 2025 at 8:00 AM Announcement, sent via SMS Tessa (ResiDes…" at bounding box center [666, 243] width 747 height 347
copy div "Tessa (ResiDesk) 4:50 AM Hi Delnia, I'm on the new offsite Resident Support Tea…"
click at [368, 172] on div "Announcement, sent via SMS Tessa (ResiDesk) 4:50 AM Hi Delnia, I'm on the new o…" at bounding box center [704, 208] width 673 height 99
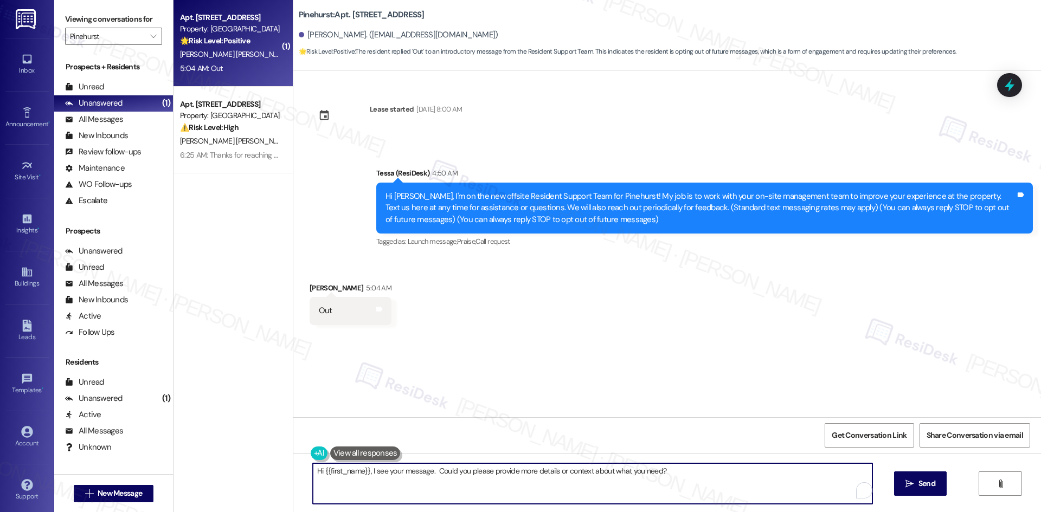
drag, startPoint x: 665, startPoint y: 473, endPoint x: 250, endPoint y: 471, distance: 415.2
click at [250, 471] on div "( 1 ) Apt. 616, 500 NW 63rd Street Property: Pinehurst 🌟 Risk Level: Positive T…" at bounding box center [606, 256] width 867 height 512
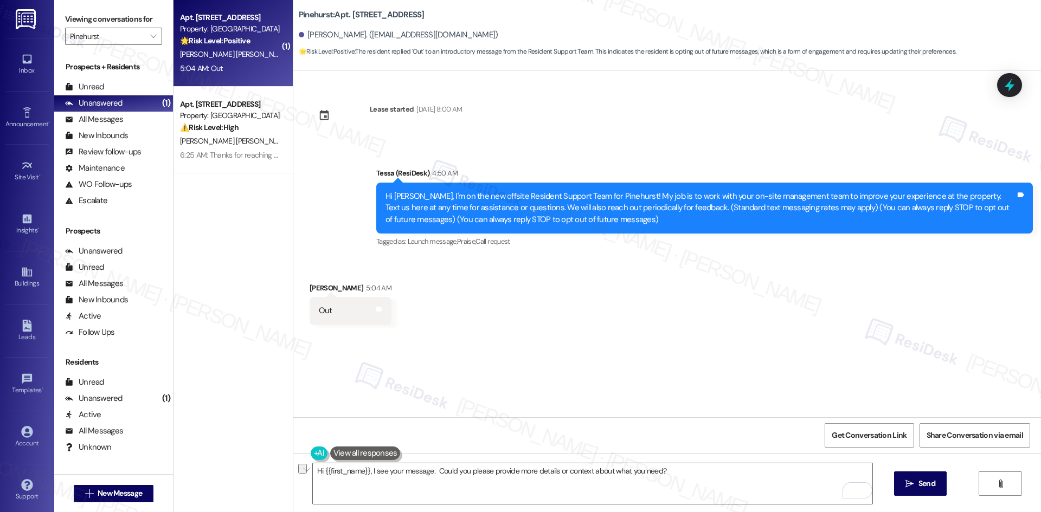
click at [344, 151] on div "Announcement, sent via SMS Tessa (ResiDesk) 4:50 AM Hi Delnia, I'm on the new o…" at bounding box center [666, 200] width 747 height 115
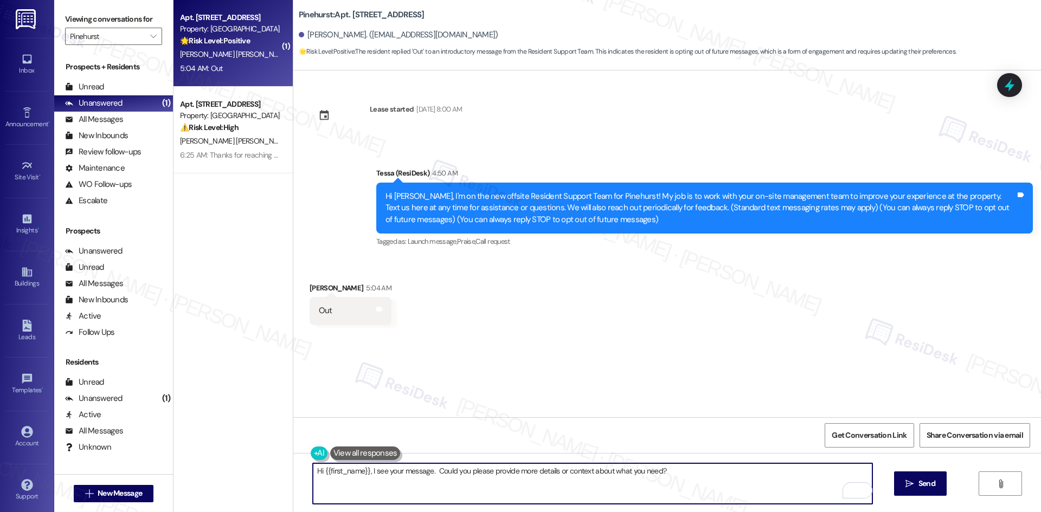
drag, startPoint x: 676, startPoint y: 472, endPoint x: 285, endPoint y: 466, distance: 390.8
click at [293, 466] on div "Hi {{first_name}}, I see your message. Could you please provide more details or…" at bounding box center [666, 493] width 747 height 81
paste textarea "Thanks for your reply, Delnia. Can you clarify what you mean by ‘Out’? I just w…"
type textarea "Thanks for your reply, Delnia. Can you clarify what you mean by ‘Out’? I just w…"
click at [927, 480] on span "Send" at bounding box center [926, 483] width 17 height 11
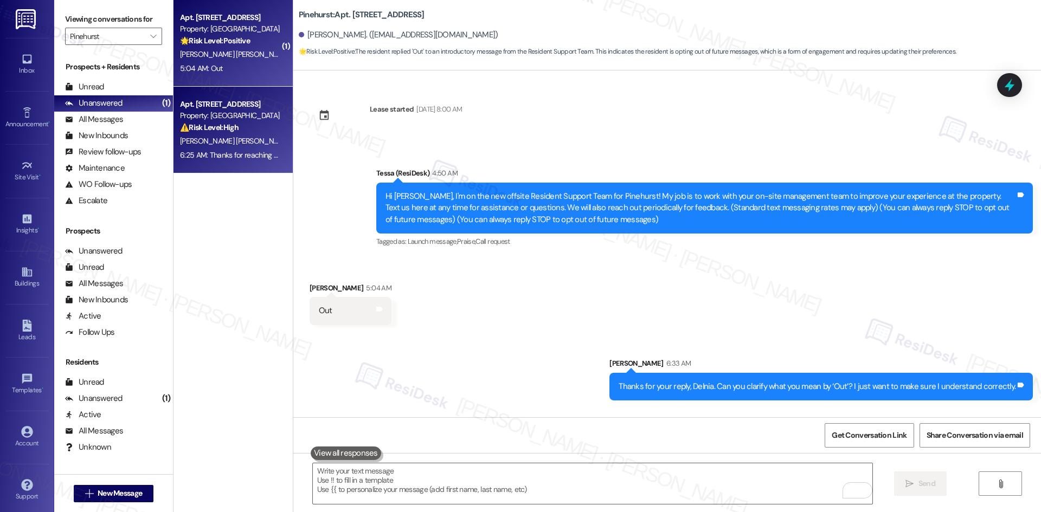
click at [293, 137] on span "[PERSON_NAME] [PERSON_NAME]" at bounding box center [348, 141] width 110 height 10
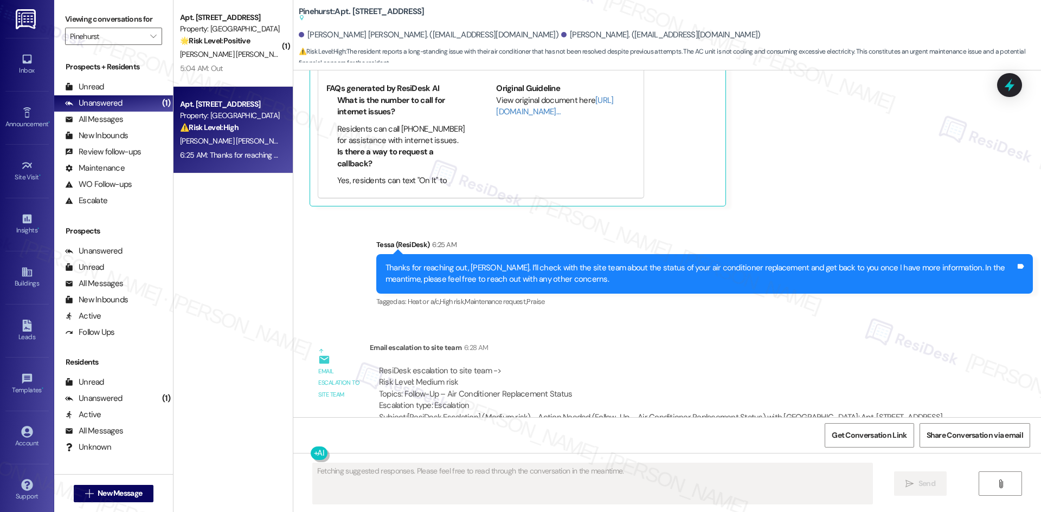
scroll to position [540, 0]
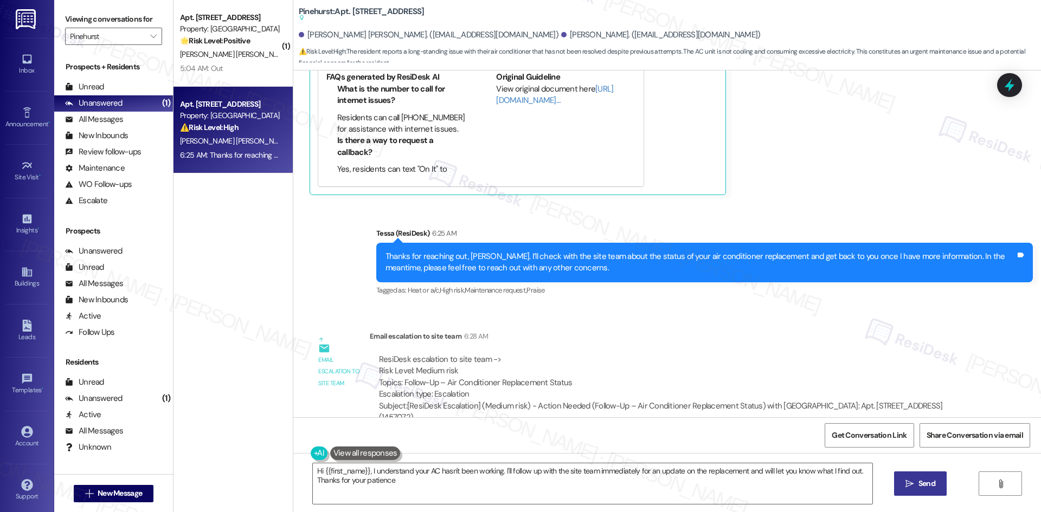
type textarea "Hi {{first_name}}, I understand your AC hasn't been working. I'll follow up wit…"
drag, startPoint x: 546, startPoint y: 339, endPoint x: 552, endPoint y: 340, distance: 6.1
click at [546, 346] on div "ResiDesk escalation to site team -> Risk Level: Medium risk Topics: Follow-Up –…" at bounding box center [668, 389] width 596 height 86
click at [117, 42] on input "Pinehurst" at bounding box center [107, 36] width 75 height 17
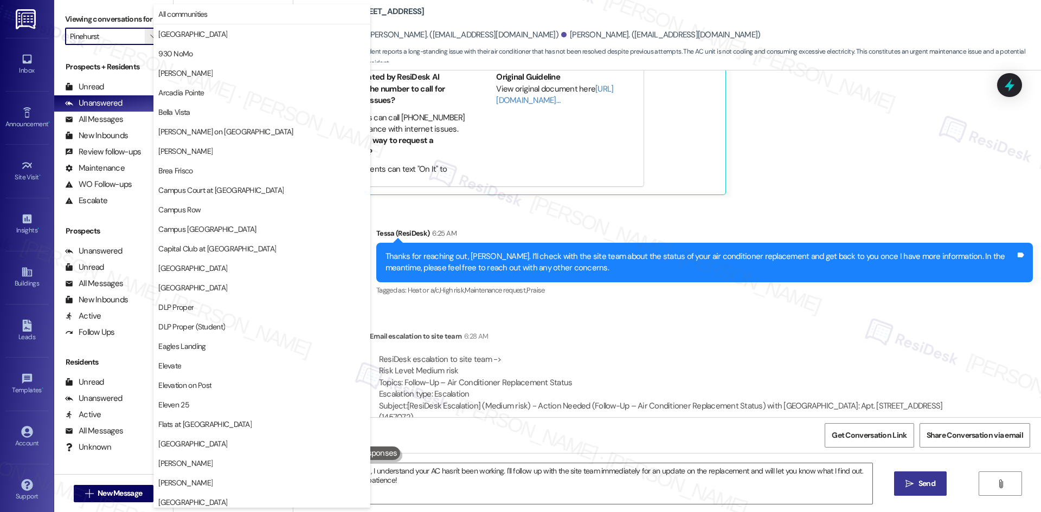
scroll to position [566, 0]
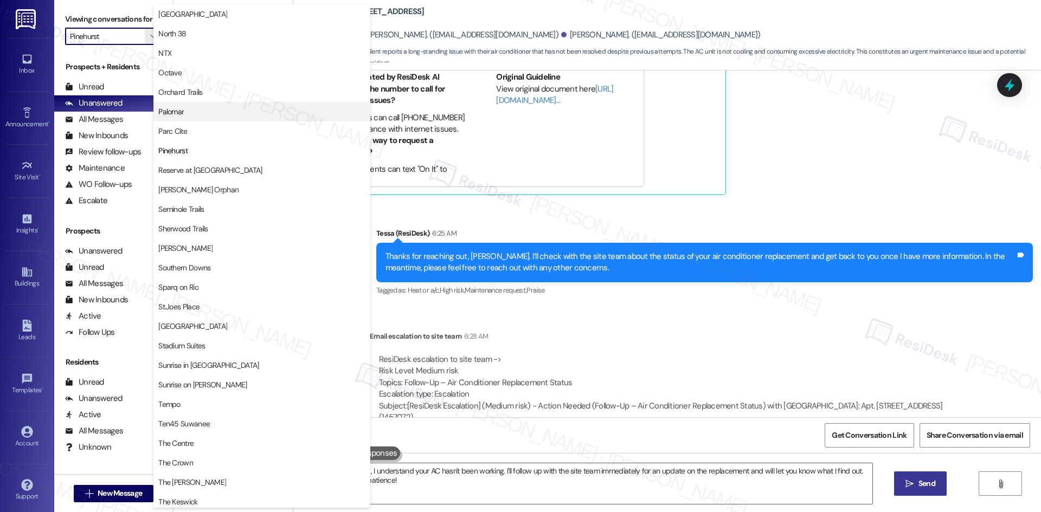
click at [203, 115] on span "Palomar" at bounding box center [261, 111] width 207 height 11
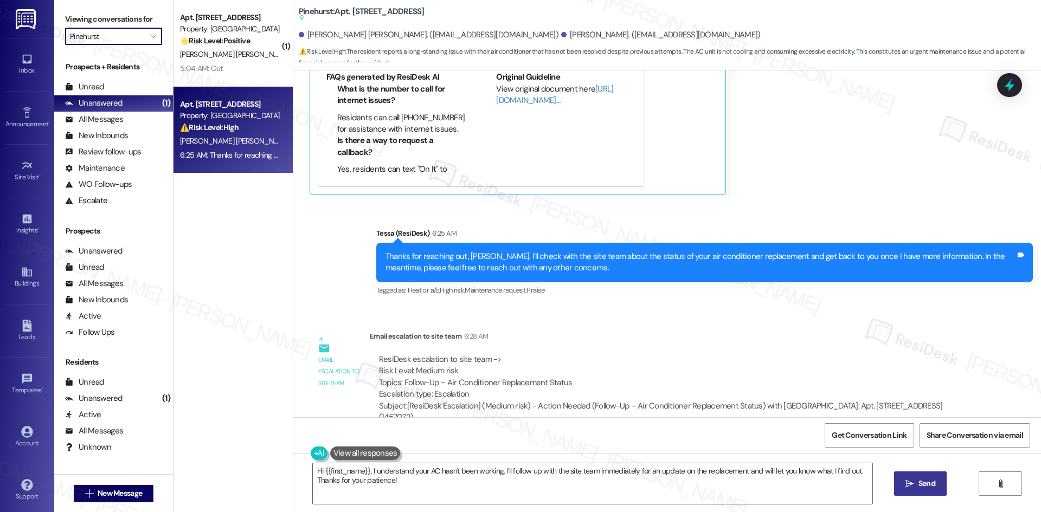
type input "Palomar"
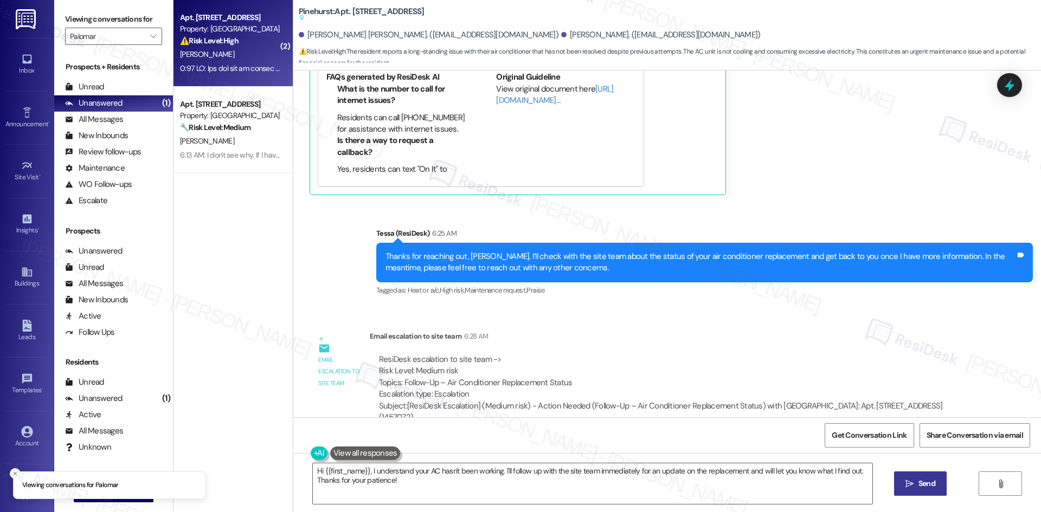
click at [233, 60] on div "[PERSON_NAME]" at bounding box center [230, 55] width 102 height 14
type textarea "Fetching suggested responses. Please feel free to read through the conversation…"
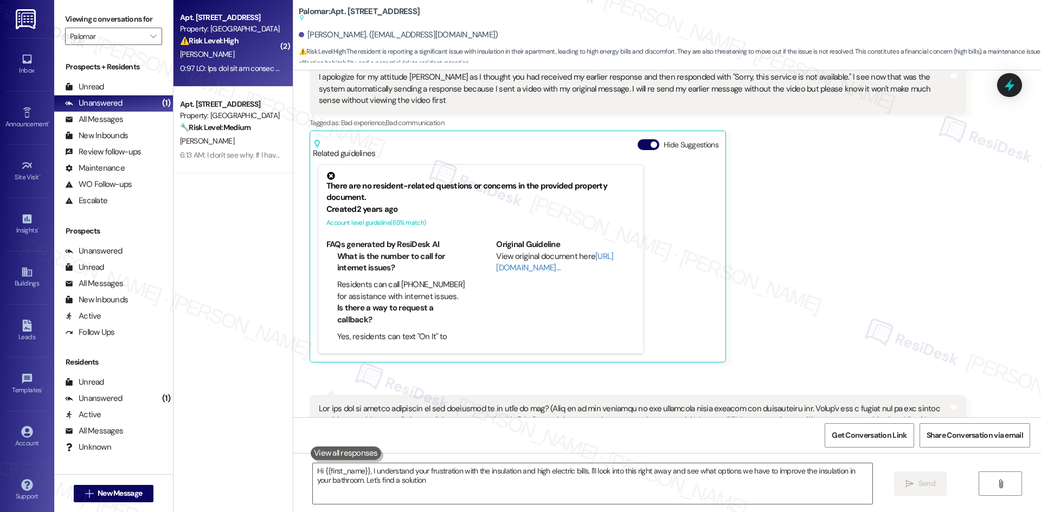
type textarea "Hi {{first_name}}, I understand your frustration with the insulation and high e…"
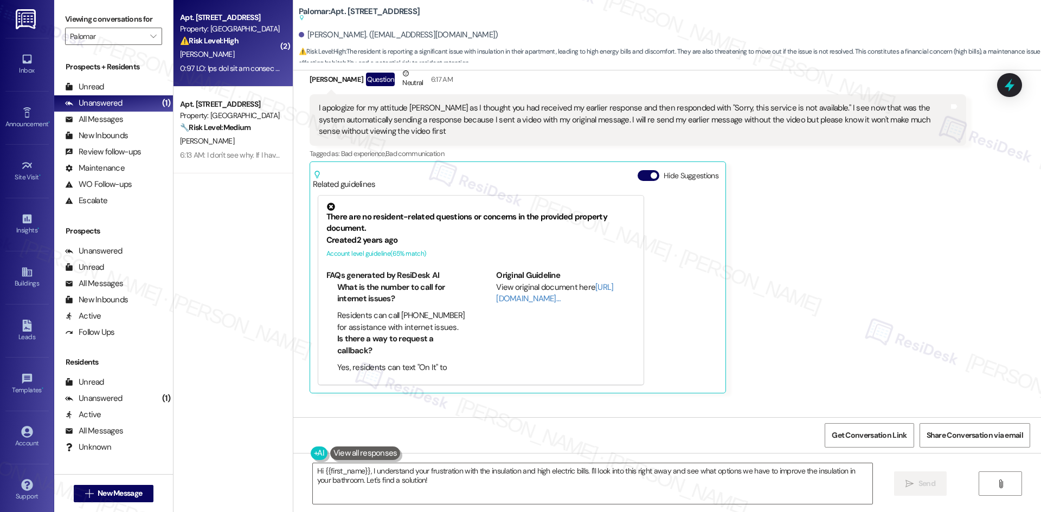
scroll to position [443, 0]
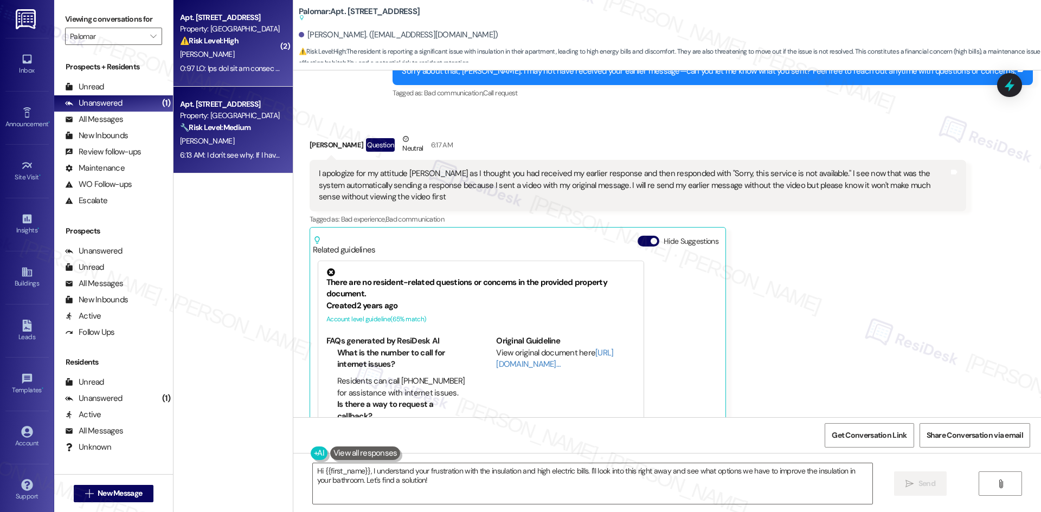
click at [237, 163] on div "Apt. 2203, 6250 S Commerce Ct Property: Palomar 🔧 Risk Level: Medium The reside…" at bounding box center [232, 130] width 119 height 87
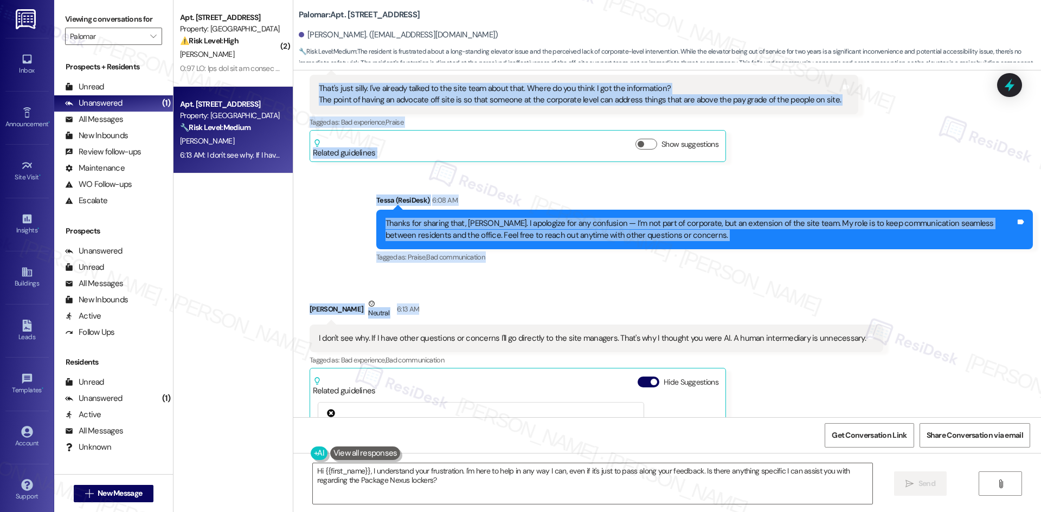
scroll to position [634, 0]
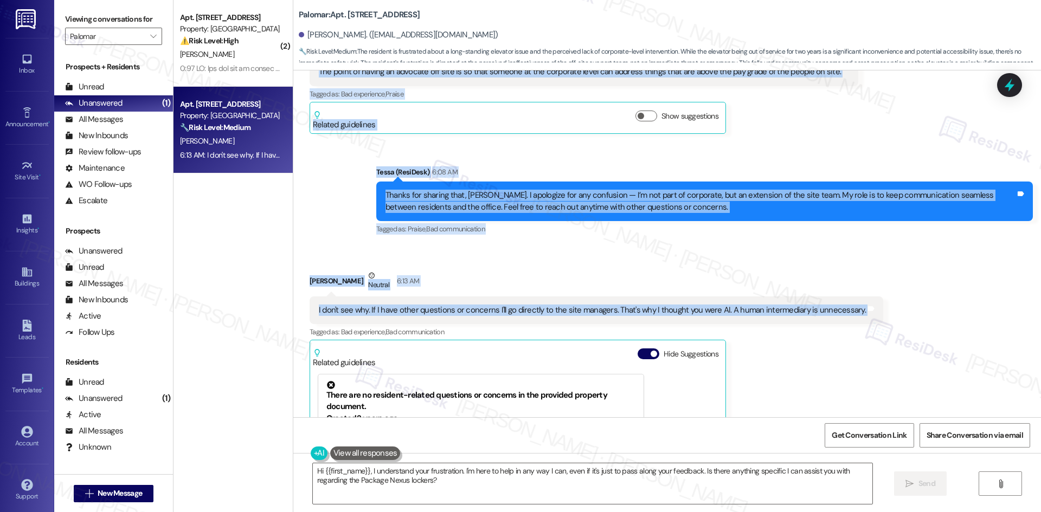
drag, startPoint x: 293, startPoint y: 186, endPoint x: 887, endPoint y: 311, distance: 606.8
click at [887, 311] on div "Lease started [DATE] 8:00 AM Announcement, sent via SMS Tessa (ResiDesk) 4:50 A…" at bounding box center [666, 243] width 747 height 347
copy div "Chris Hasney Neutral 5:41 AM That's just silly. I've already talked to the site…"
click at [475, 244] on div "Sent via SMS Tessa (ResiDesk) 6:08 AM Thanks for sharing that, Chris. I apologi…" at bounding box center [704, 201] width 673 height 87
drag, startPoint x: 529, startPoint y: 278, endPoint x: 556, endPoint y: 303, distance: 36.8
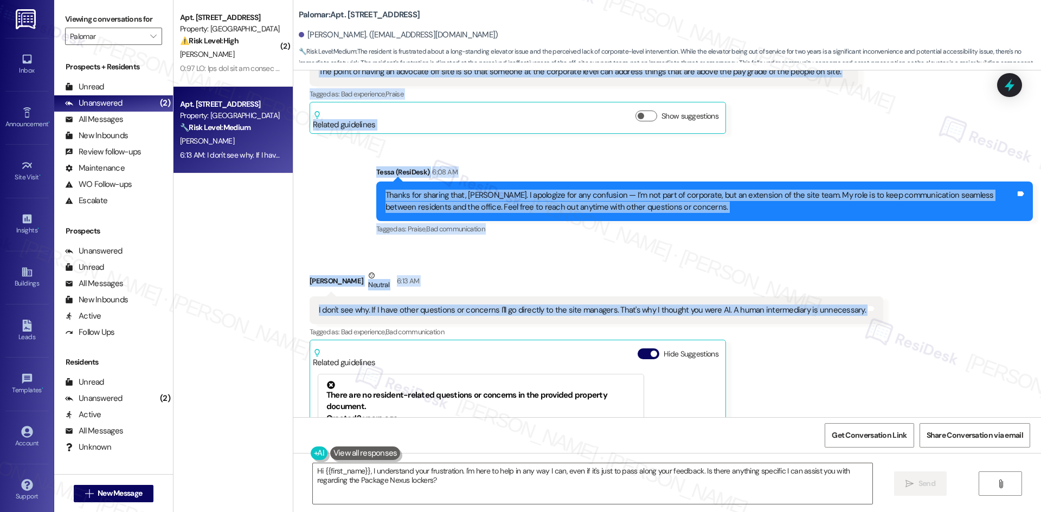
click at [529, 279] on div "Chris Hasney Neutral 6:13 AM" at bounding box center [595, 283] width 573 height 27
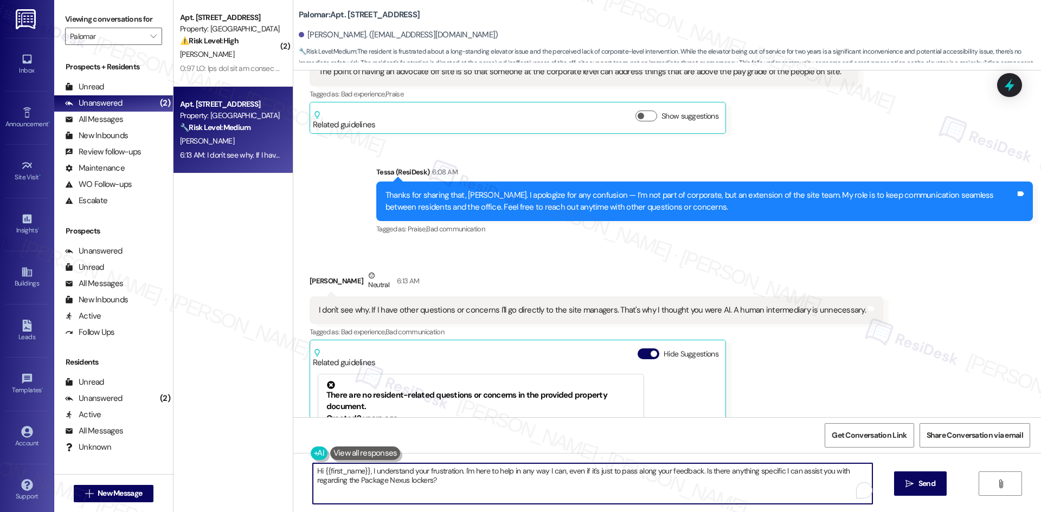
click at [546, 494] on textarea "Hi {{first_name}}, I understand your frustration. I'm here to help in any way I…" at bounding box center [592, 483] width 559 height 41
paste textarea "Thanks for sharing your perspective, Chris. I understand where you’re coming fr…"
click at [425, 469] on textarea "Thanks for sharing your perspective, Chris. I understand where you’re coming fr…" at bounding box center [592, 483] width 559 height 41
drag, startPoint x: 425, startPoint y: 469, endPoint x: 450, endPoint y: 474, distance: 25.3
click at [426, 469] on textarea "Thanks for sharing your perspective, Chris. I understand where you’re coming fr…" at bounding box center [592, 483] width 559 height 41
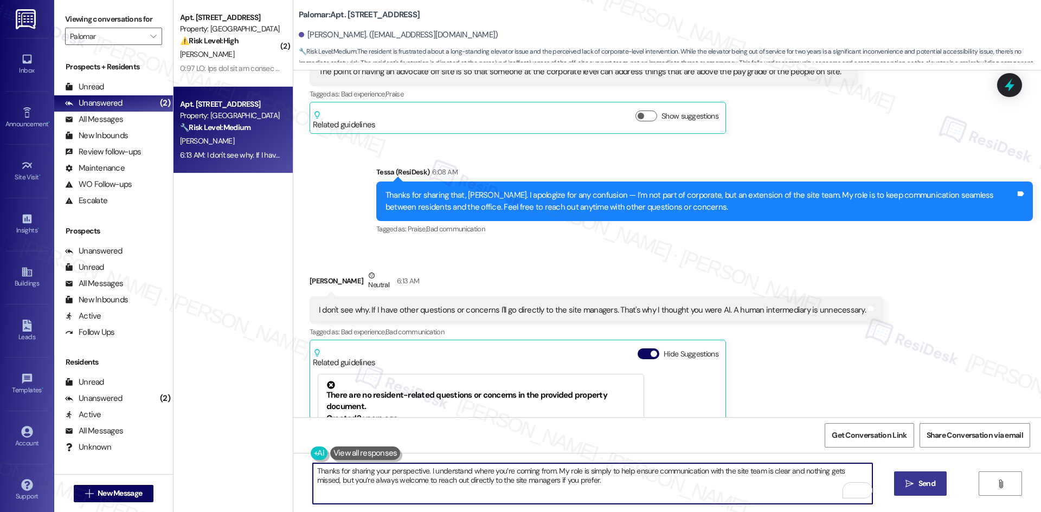
type textarea "Thanks for sharing your perspective. I understand where you’re coming from. My …"
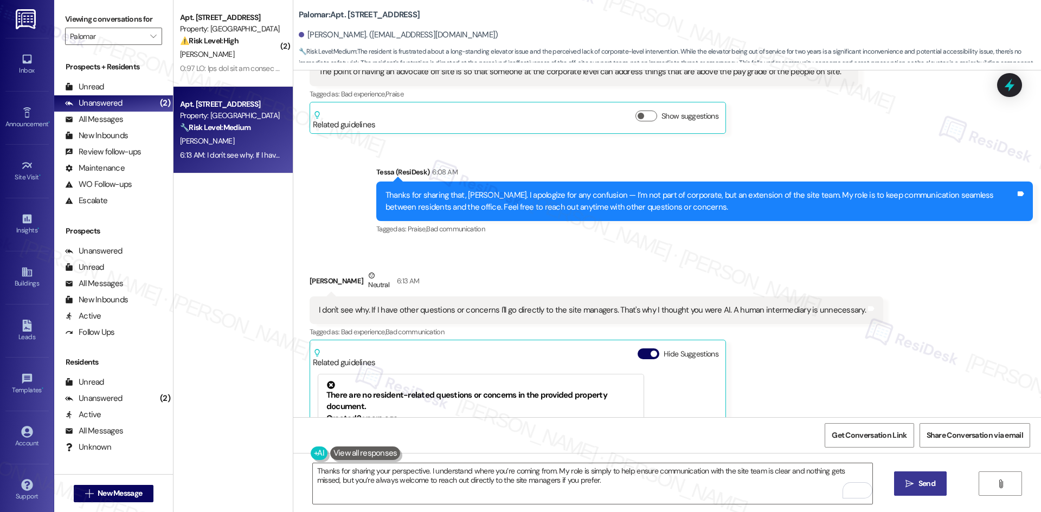
click at [933, 484] on span "Send" at bounding box center [926, 483] width 17 height 11
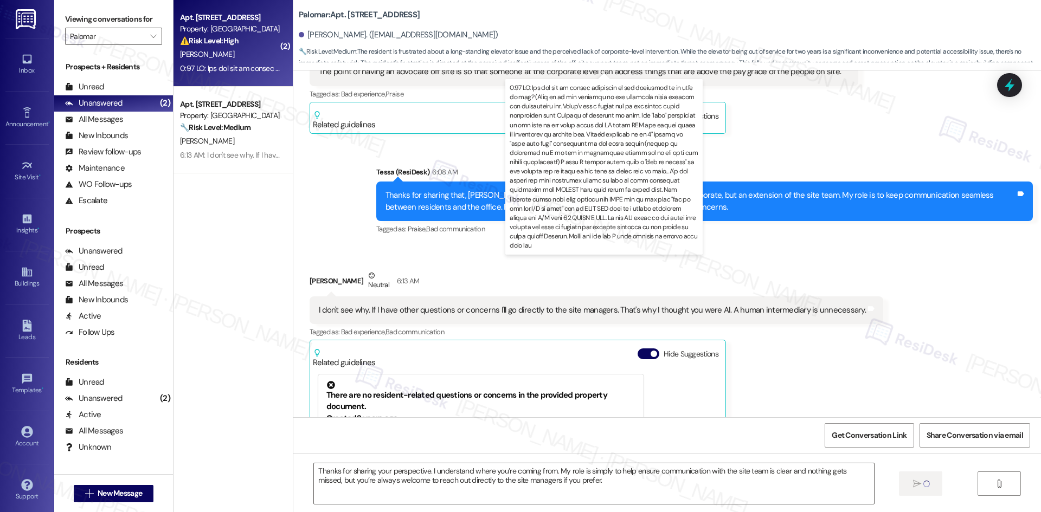
type textarea "Fetching suggested responses. Please feel free to read through the conversation…"
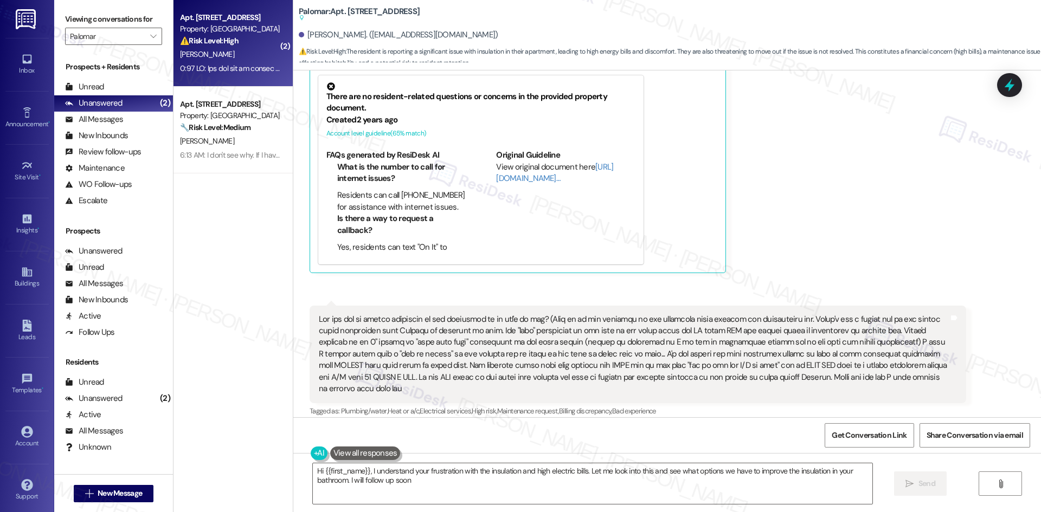
type textarea "Hi {{first_name}}, I understand your frustration with the insulation and high e…"
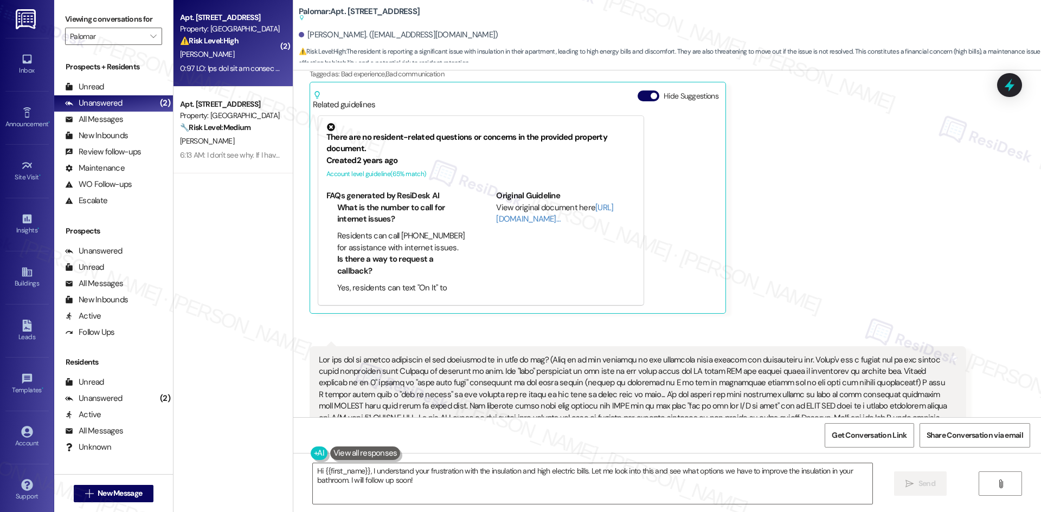
scroll to position [660, 0]
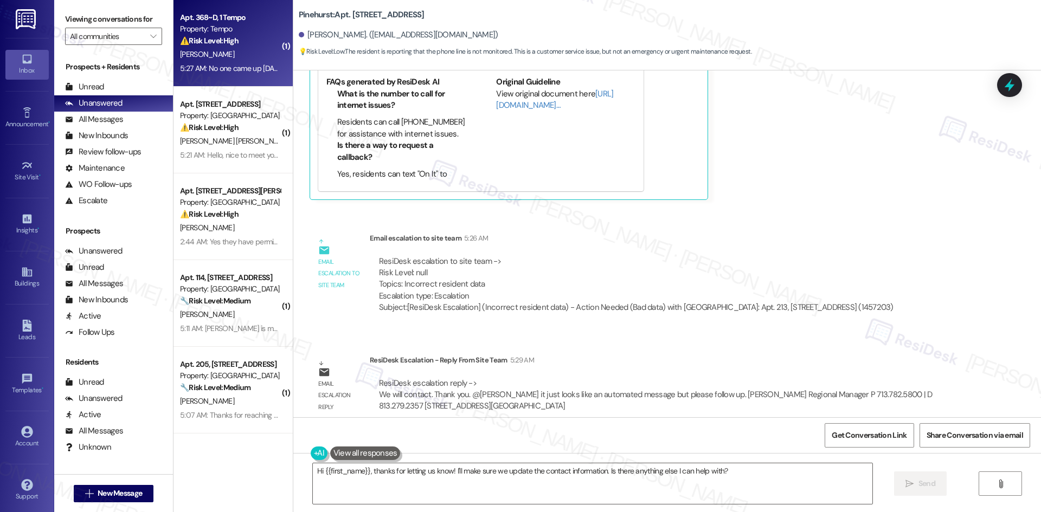
click at [186, 65] on div "5:27 AM: No one came up [DATE] either 5:27 AM: No one came up [DATE] either" at bounding box center [241, 68] width 122 height 10
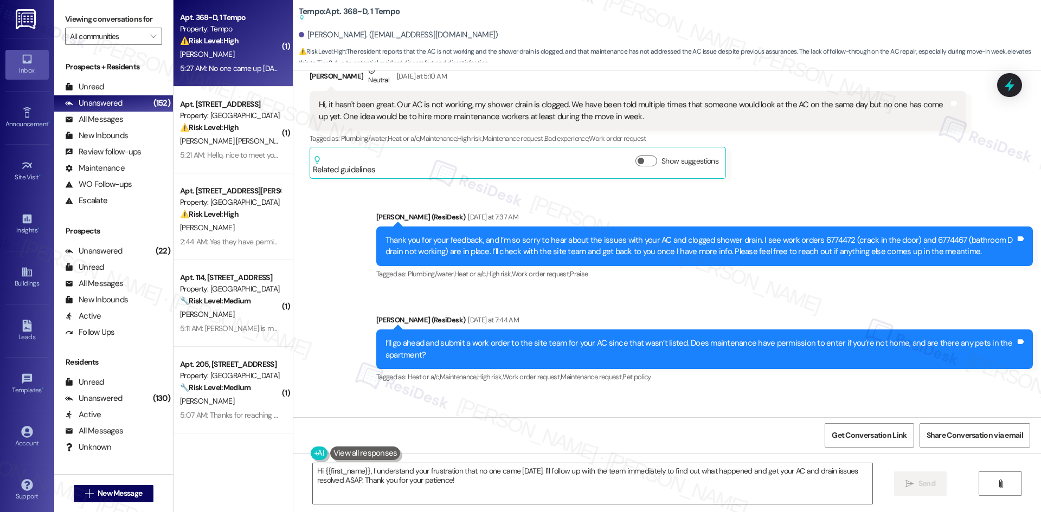
scroll to position [207, 0]
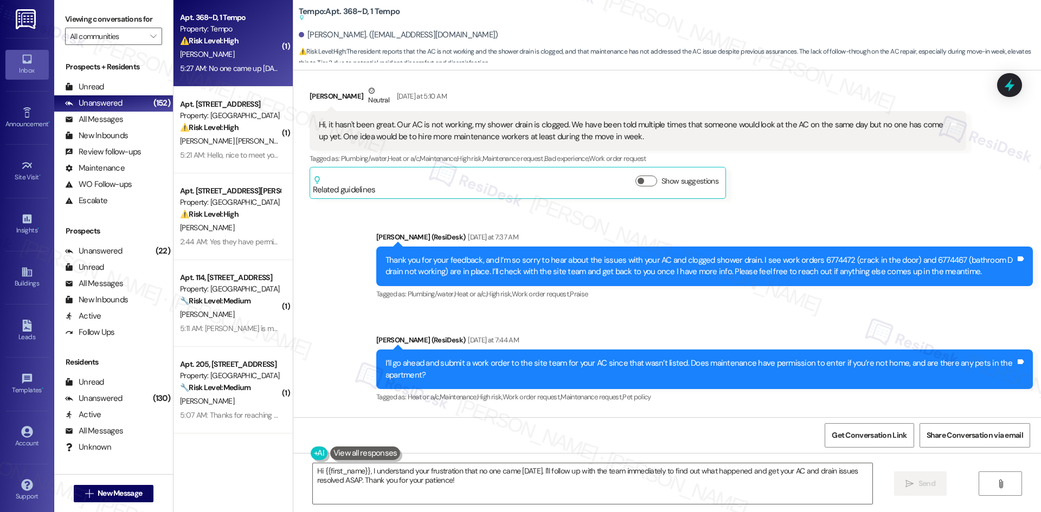
click at [674, 311] on div "Sent via SMS [PERSON_NAME] (ResiDesk) [DATE] at 7:37 AM Thank you for your feed…" at bounding box center [666, 310] width 747 height 206
click at [673, 313] on div "Sent via SMS [PERSON_NAME] (ResiDesk) [DATE] at 7:37 AM Thank you for your feed…" at bounding box center [666, 310] width 747 height 206
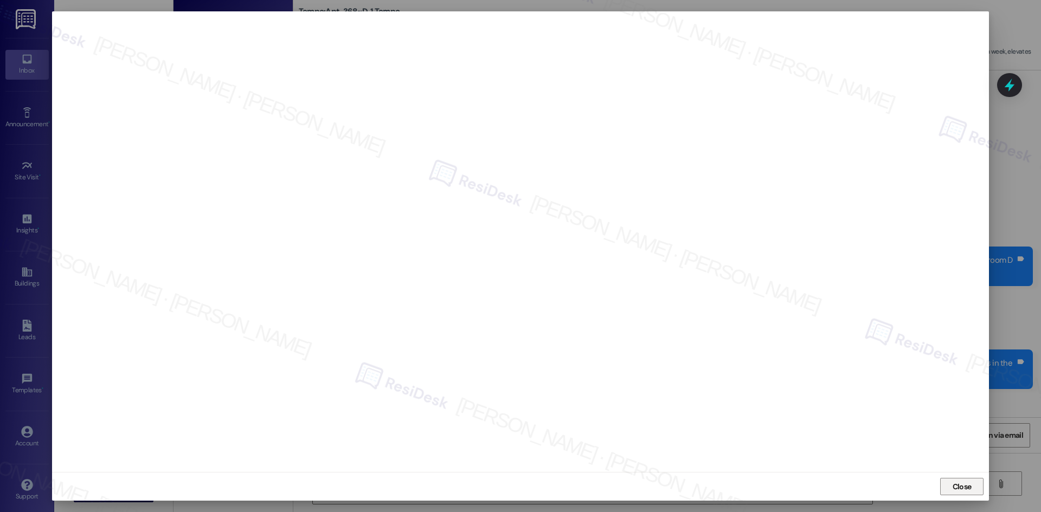
click at [954, 485] on span "Close" at bounding box center [961, 486] width 19 height 11
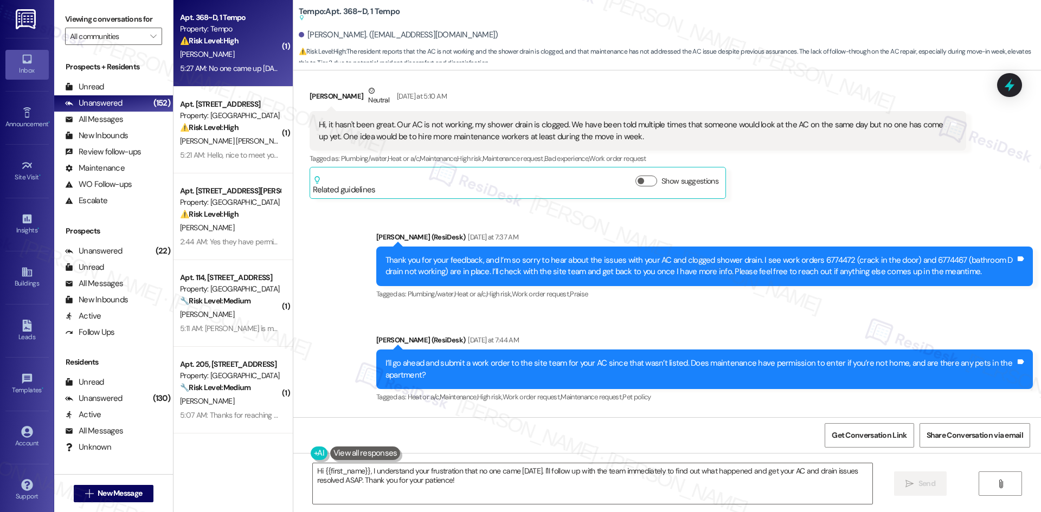
click at [335, 315] on div "Sent via SMS [PERSON_NAME] (ResiDesk) [DATE] at 7:37 AM Thank you for your feed…" at bounding box center [666, 310] width 747 height 206
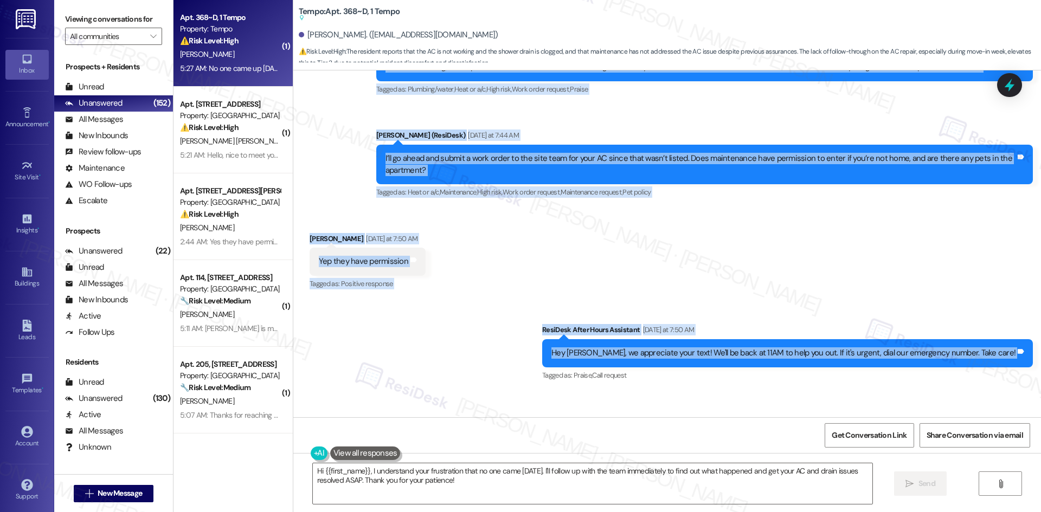
scroll to position [478, 0]
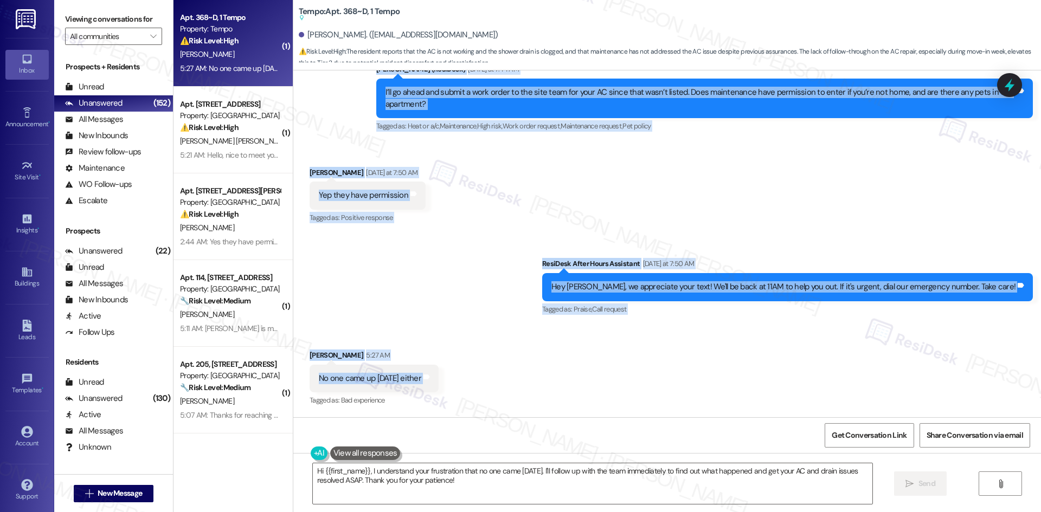
drag, startPoint x: 297, startPoint y: 298, endPoint x: 422, endPoint y: 384, distance: 151.5
click at [422, 389] on div "WO Lease started [DATE] 8:00 AM Show details Survey, sent via SMS Residesk Auto…" at bounding box center [666, 243] width 747 height 347
copy div "Lorem Ipsumdol Sitamet Consectet ad 4:77 EL Se, do eius't inci utlab. Etd MA al…"
click at [424, 208] on div "Received via SMS [PERSON_NAME] [DATE] at 7:50 AM Yep they have permission Tags …" at bounding box center [666, 189] width 747 height 92
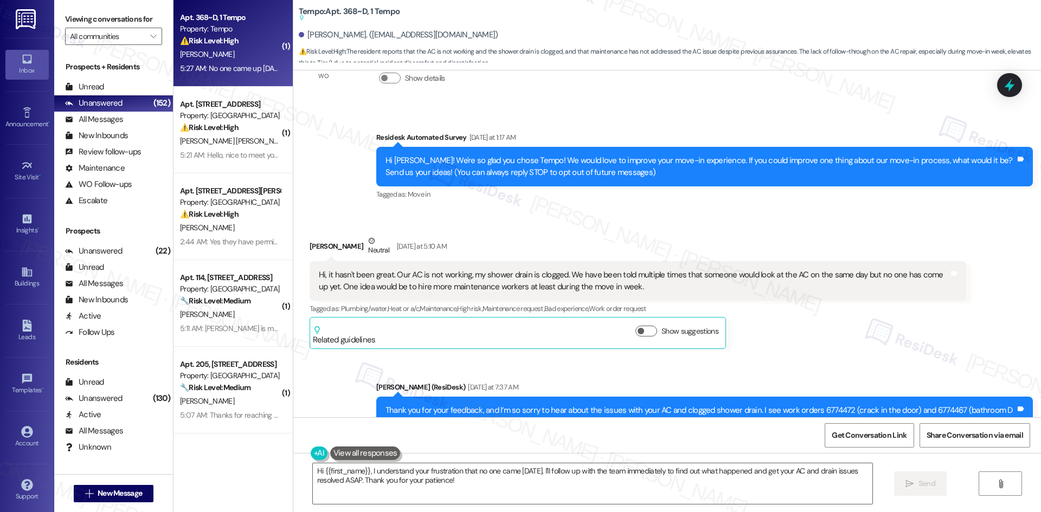
scroll to position [44, 0]
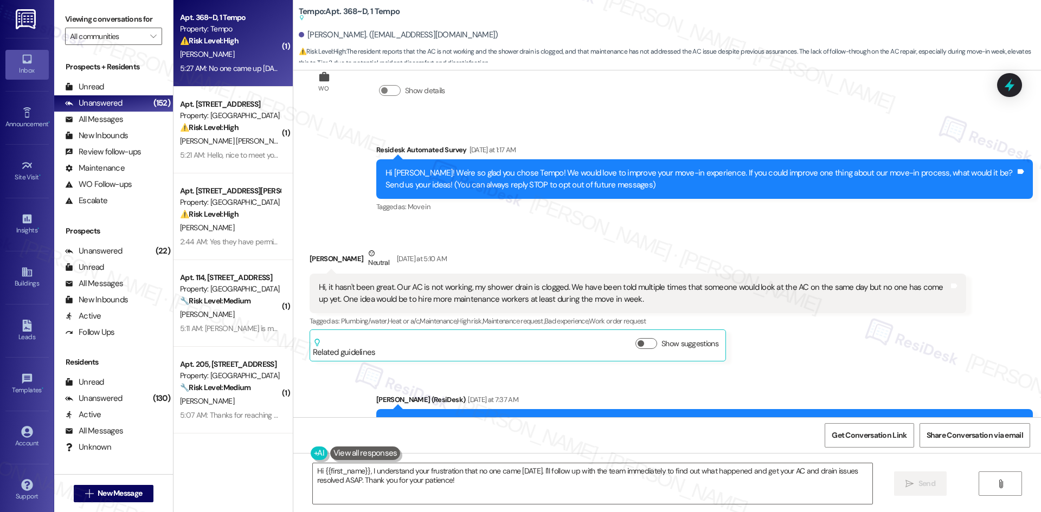
click at [791, 377] on div "Sent via SMS [PERSON_NAME] (ResiDesk) [DATE] at 7:37 AM Thank you for your feed…" at bounding box center [666, 473] width 747 height 206
click at [791, 377] on div "Sent via SMS Sarah (ResiDesk) Yesterday at 7:37 AM Thank you for your feedback,…" at bounding box center [666, 473] width 747 height 206
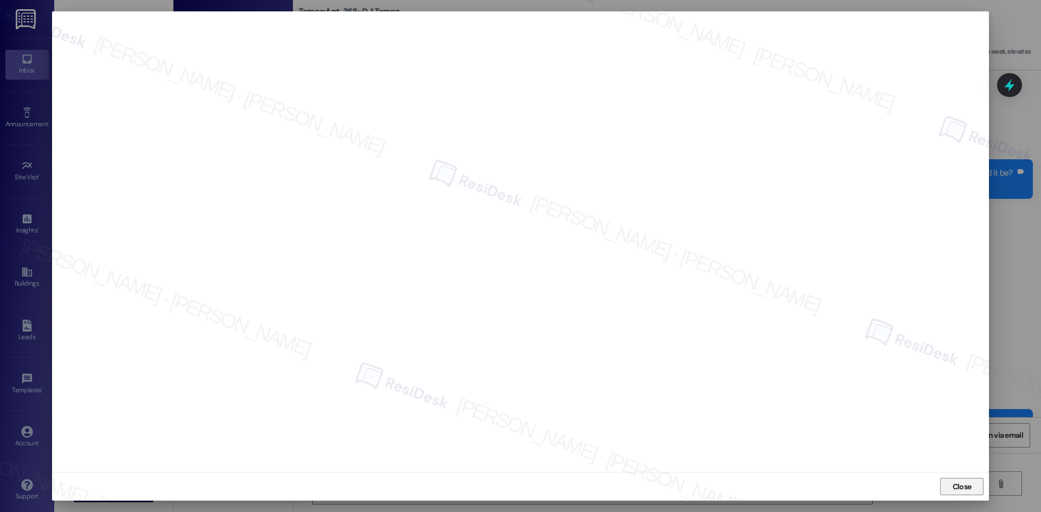
click at [959, 486] on span "Close" at bounding box center [961, 486] width 19 height 11
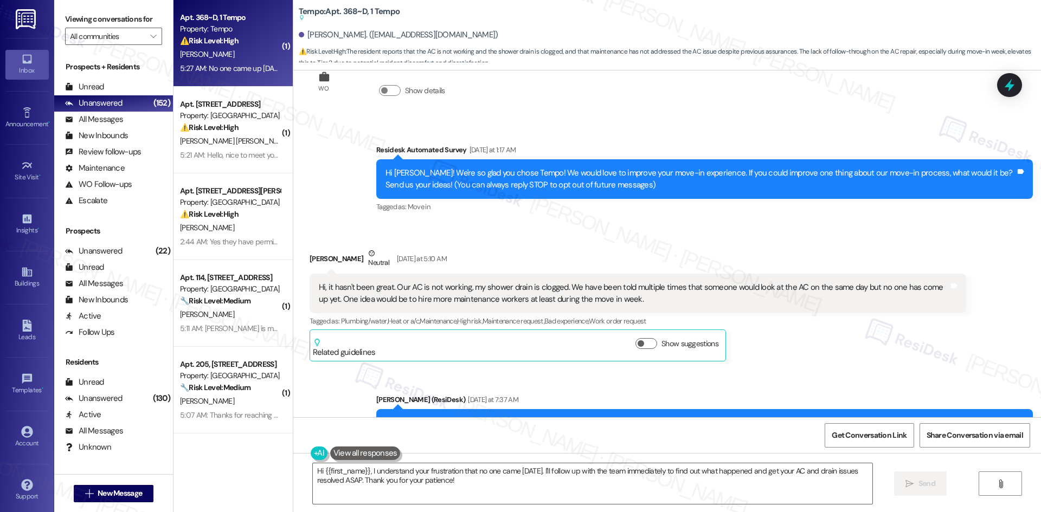
click at [948, 338] on div "Javad Baghirov Neutral Yesterday at 5:10 AM Hi, it hasn't been great. Our AC is…" at bounding box center [637, 305] width 656 height 114
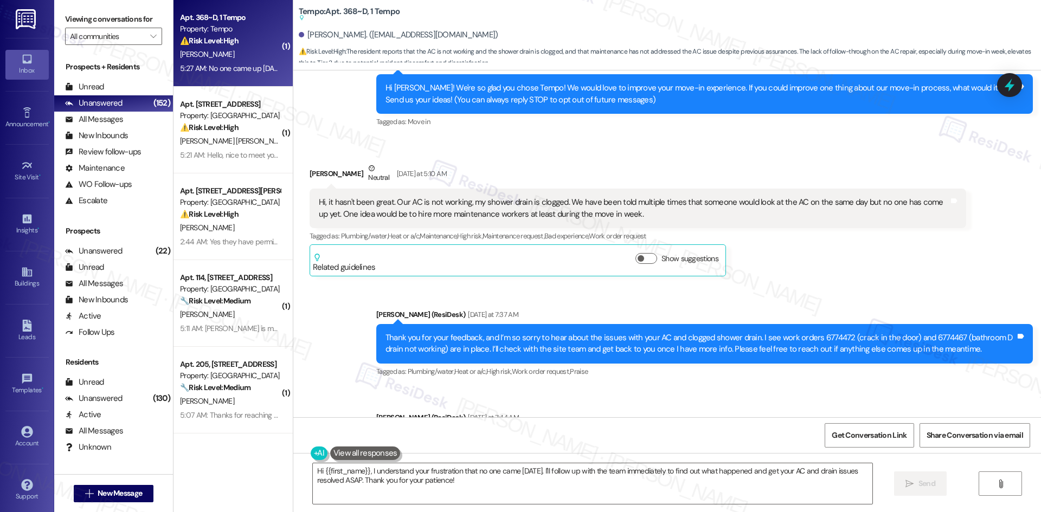
scroll to position [261, 0]
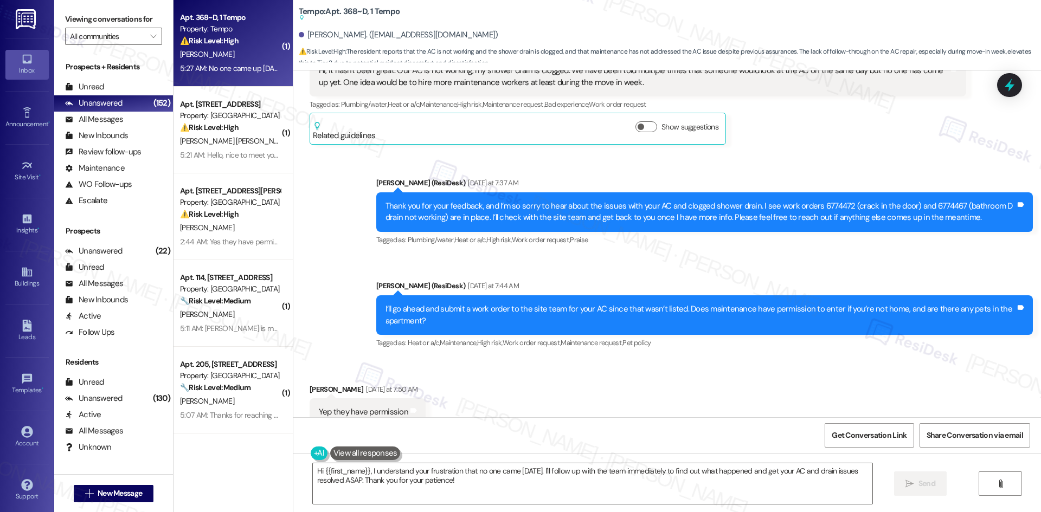
click at [825, 277] on div "Sent via SMS Sarah (ResiDesk) Yesterday at 7:44 AM I’ll go ahead and submit a w…" at bounding box center [704, 315] width 673 height 87
click at [822, 276] on div "Sent via SMS Sarah (ResiDesk) Yesterday at 7:44 AM I’ll go ahead and submit a w…" at bounding box center [704, 315] width 673 height 87
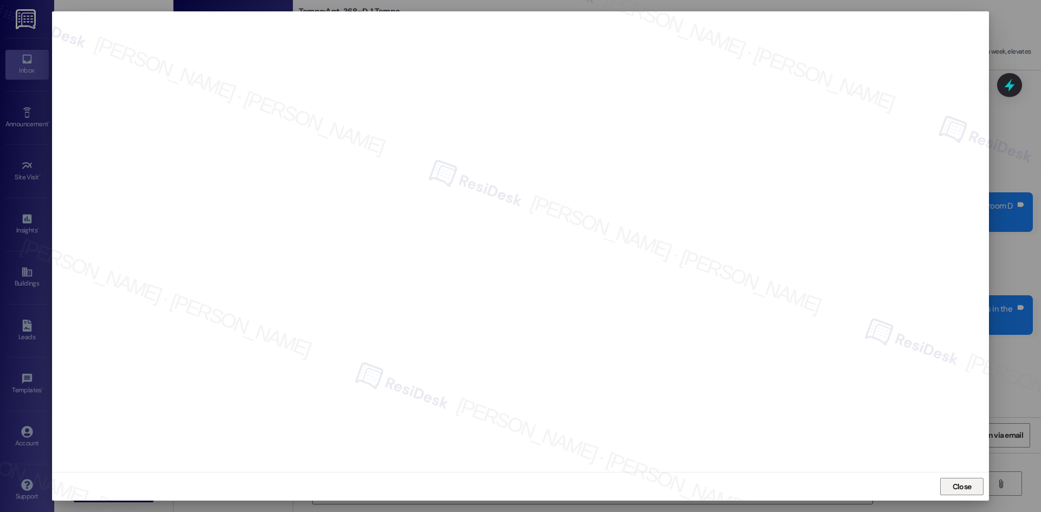
click at [968, 487] on span "Close" at bounding box center [961, 486] width 19 height 11
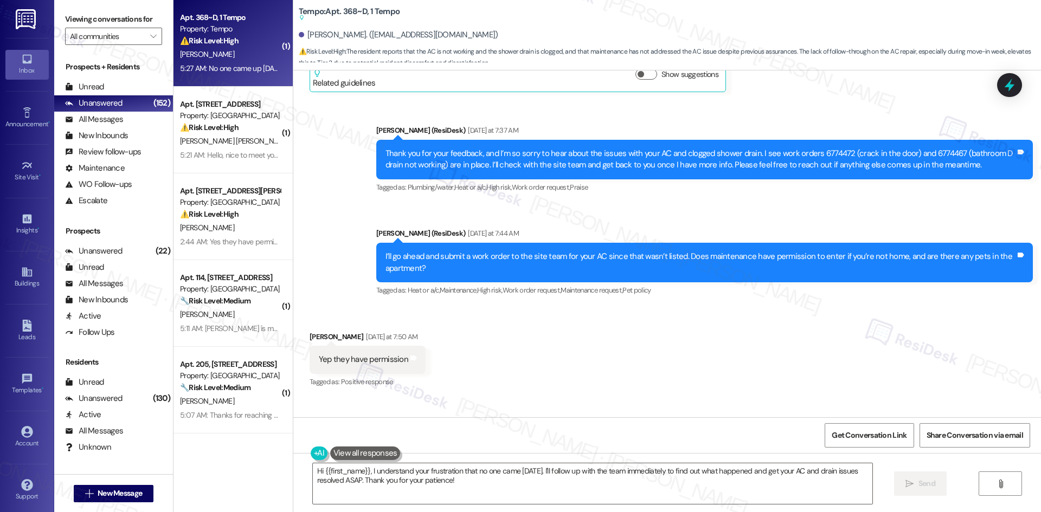
scroll to position [315, 0]
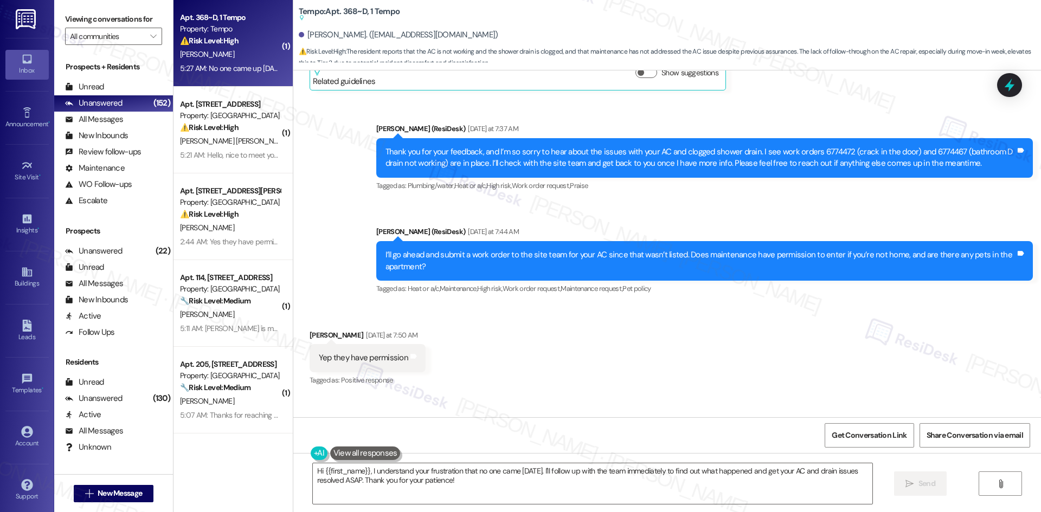
click at [656, 349] on div "Received via SMS Javad Baghirov Yesterday at 7:50 AM Yep they have permission T…" at bounding box center [666, 351] width 747 height 92
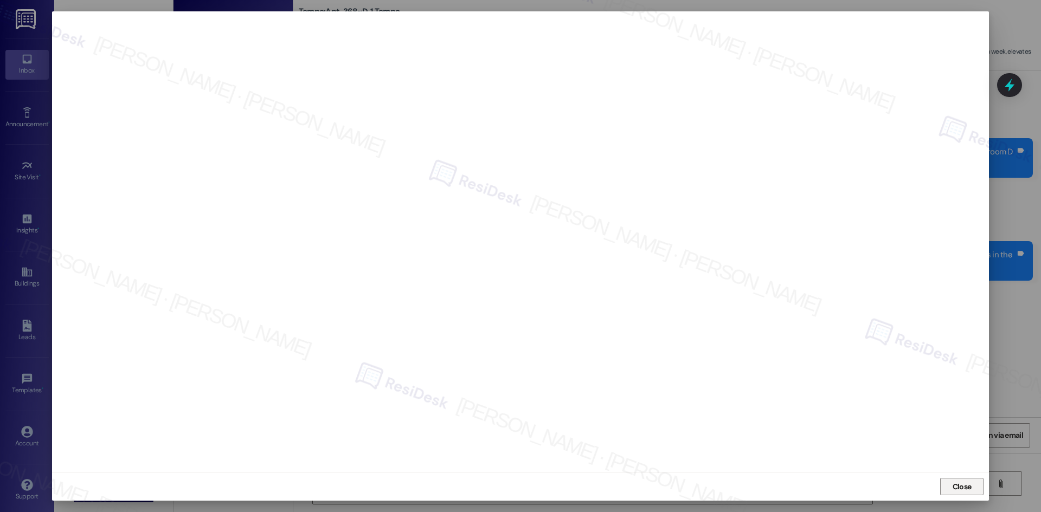
click at [941, 486] on button "Close" at bounding box center [961, 486] width 43 height 17
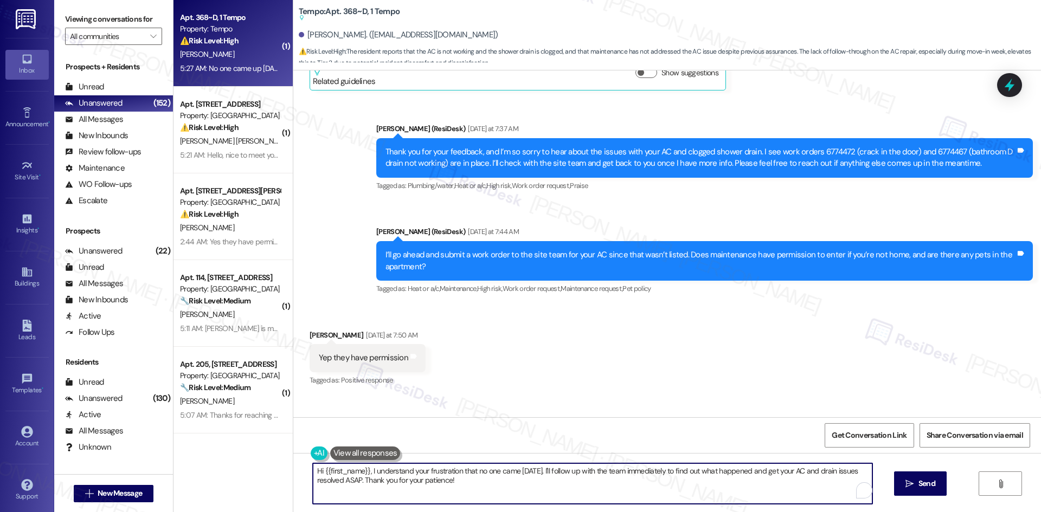
click at [483, 485] on textarea "Hi {{first_name}}, I understand your frustration that no one came today. I'll f…" at bounding box center [592, 483] width 559 height 41
paste textarea "6786776"
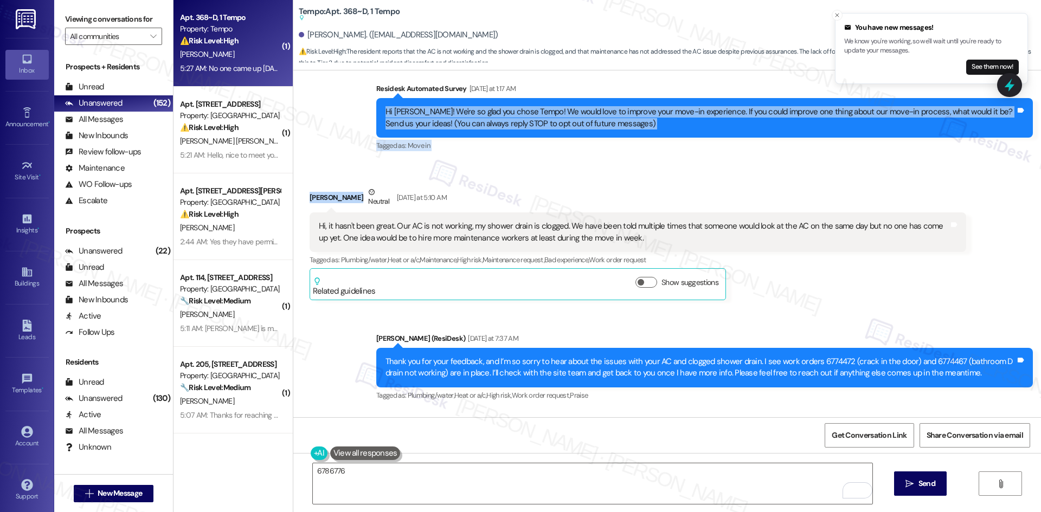
scroll to position [54, 0]
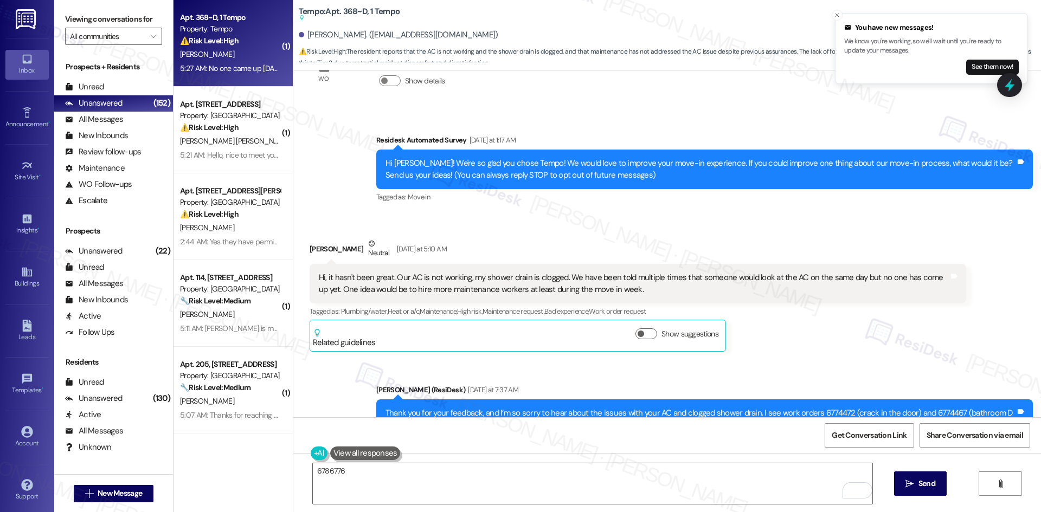
drag, startPoint x: 356, startPoint y: 215, endPoint x: 297, endPoint y: 153, distance: 85.1
click at [297, 163] on div "Survey, sent via SMS Residesk Automated Survey Yesterday at 1:17 AM Hi Javad! W…" at bounding box center [666, 161] width 747 height 103
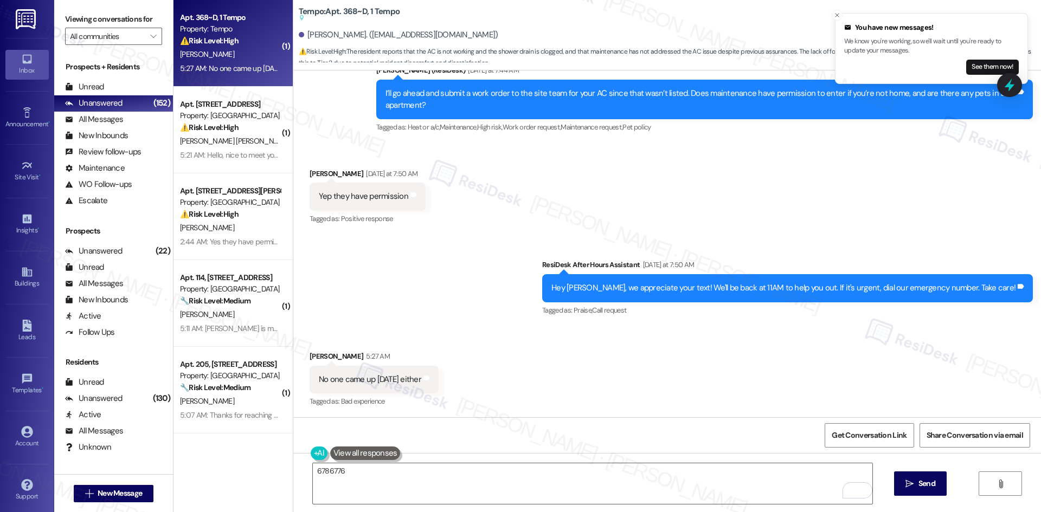
scroll to position [478, 0]
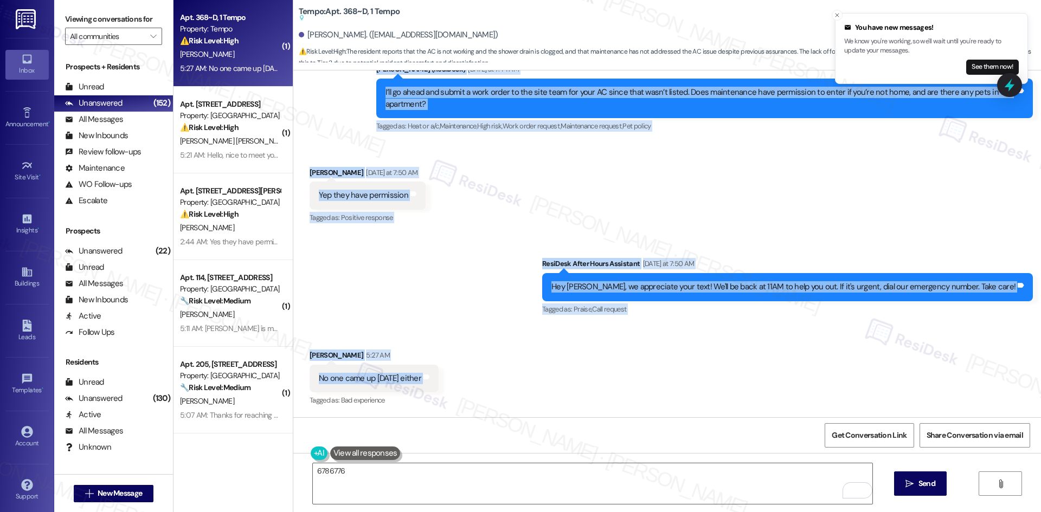
drag, startPoint x: 317, startPoint y: 137, endPoint x: 459, endPoint y: 383, distance: 284.3
click at [459, 383] on div "WO Lease started Aug 18, 2025 at 8:00 AM Show details Survey, sent via SMS Resi…" at bounding box center [666, 243] width 747 height 347
copy div "Residesk Automated Survey Yesterday at 1:17 AM Hi Javad! We're so glad you chos…"
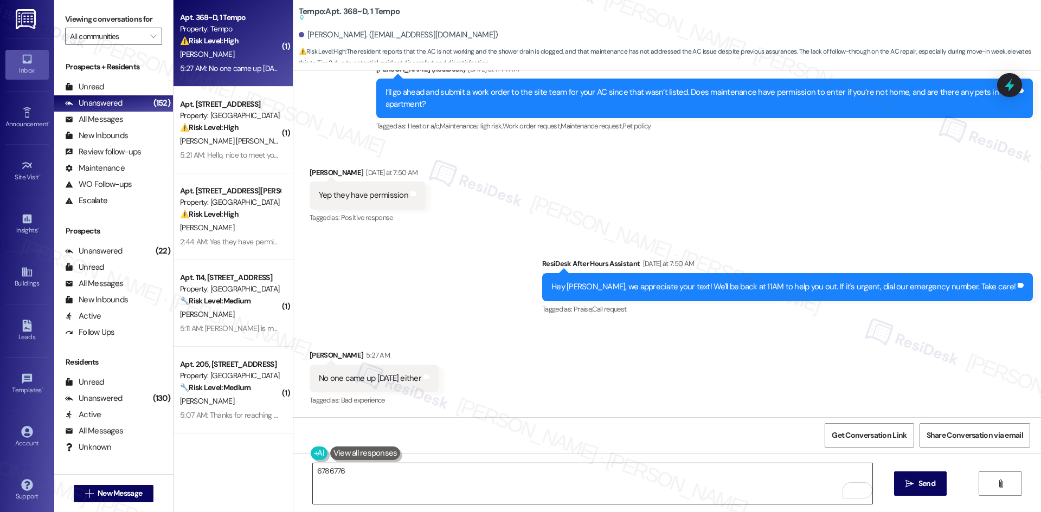
click at [328, 469] on textarea "6786776" at bounding box center [592, 483] width 559 height 41
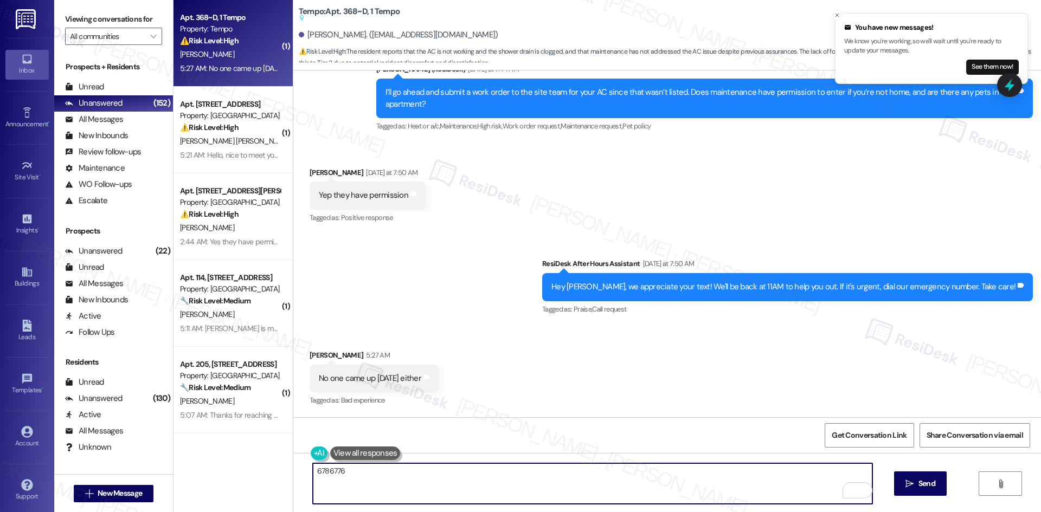
click at [328, 469] on textarea "6786776" at bounding box center [592, 483] width 559 height 41
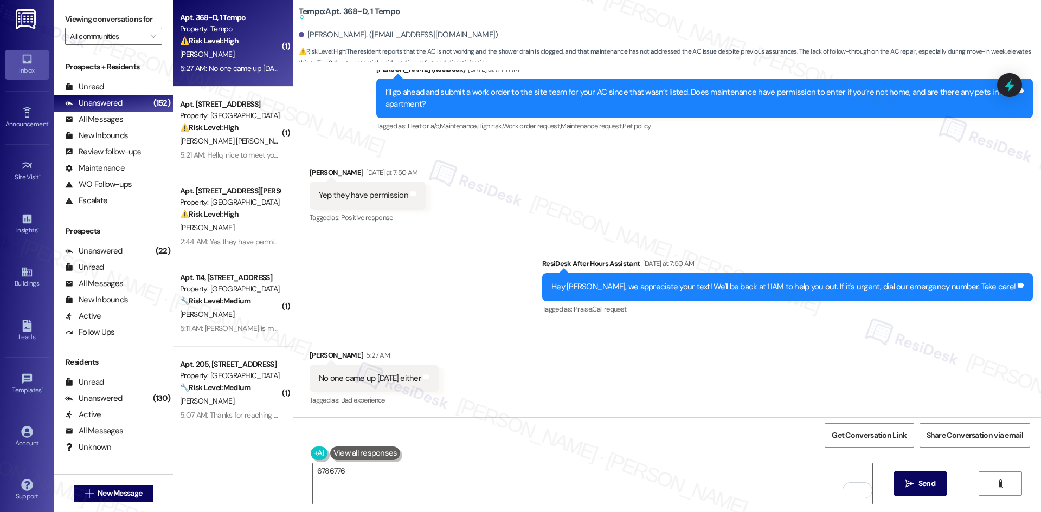
drag, startPoint x: 448, startPoint y: 276, endPoint x: 454, endPoint y: 279, distance: 6.1
click at [448, 276] on div "Sent via SMS ResiDesk After Hours Assistant Yesterday at 7:50 AM Hey Javad, we …" at bounding box center [666, 280] width 747 height 92
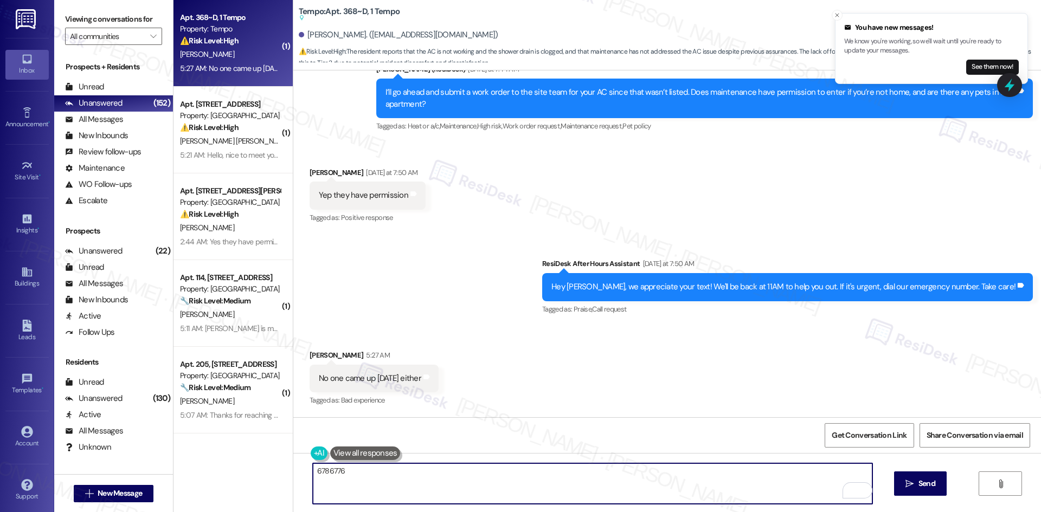
click at [411, 488] on textarea "6786776" at bounding box center [592, 483] width 559 height 41
paste textarea "Thanks for the update, [PERSON_NAME]. I’ll check with the site team about your …"
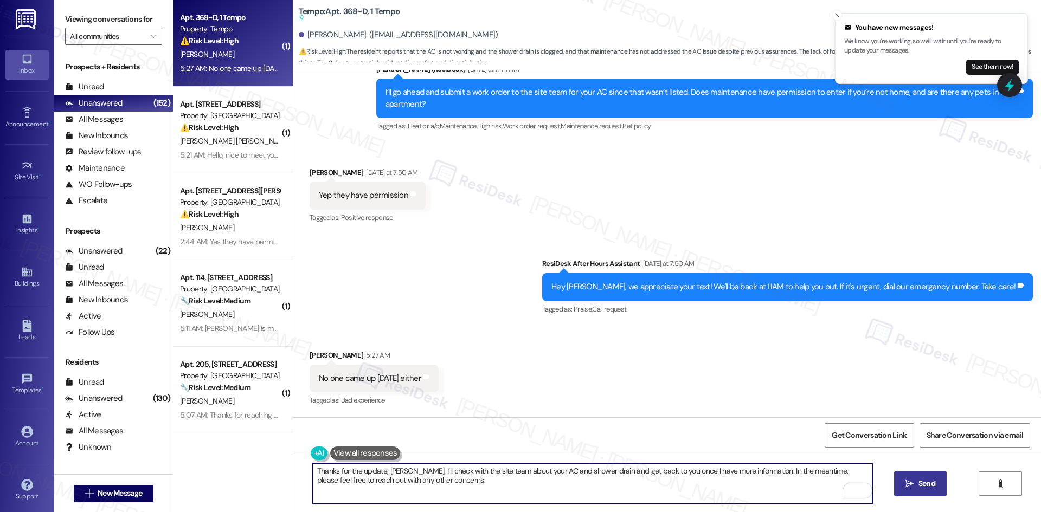
type textarea "Thanks for the update, [PERSON_NAME]. I’ll check with the site team about your …"
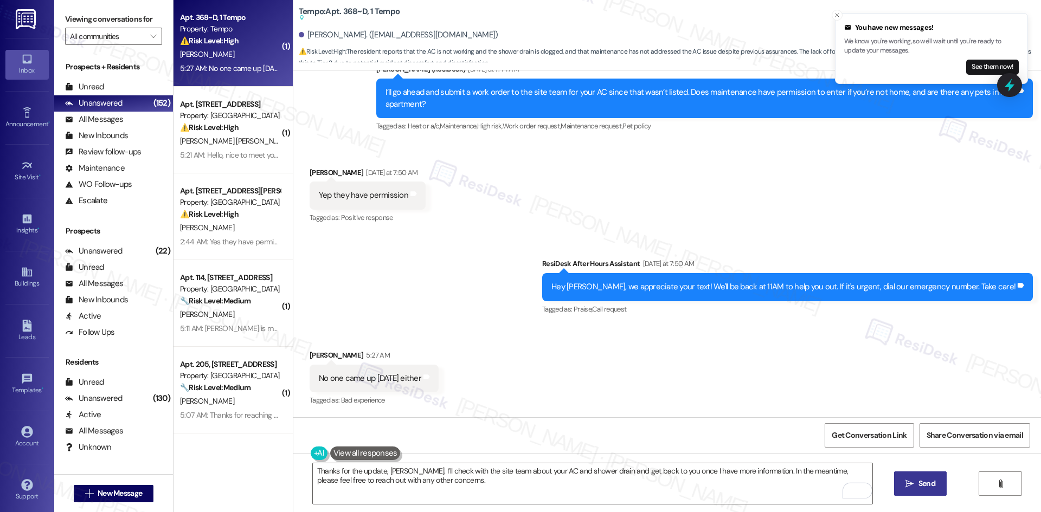
click at [929, 487] on span "Send" at bounding box center [926, 483] width 17 height 11
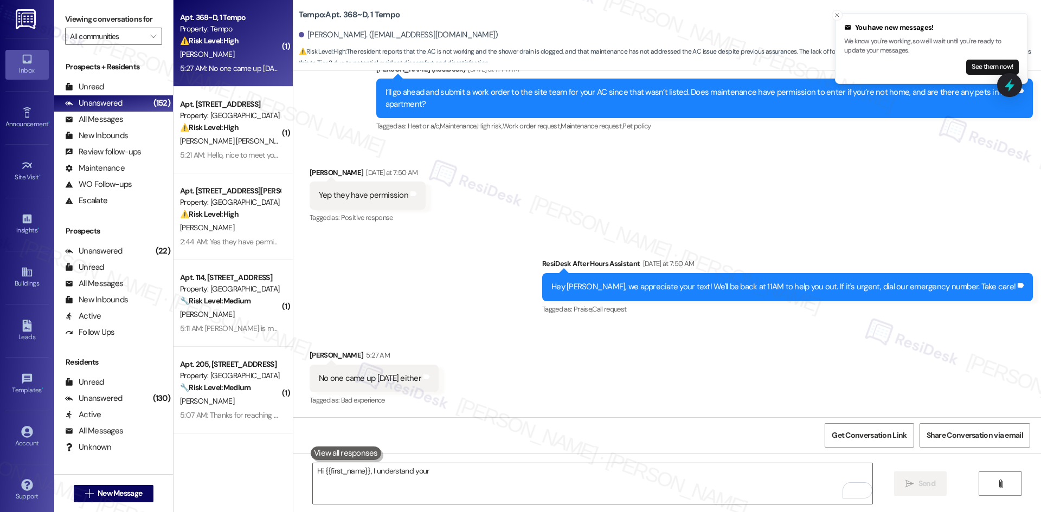
scroll to position [477, 0]
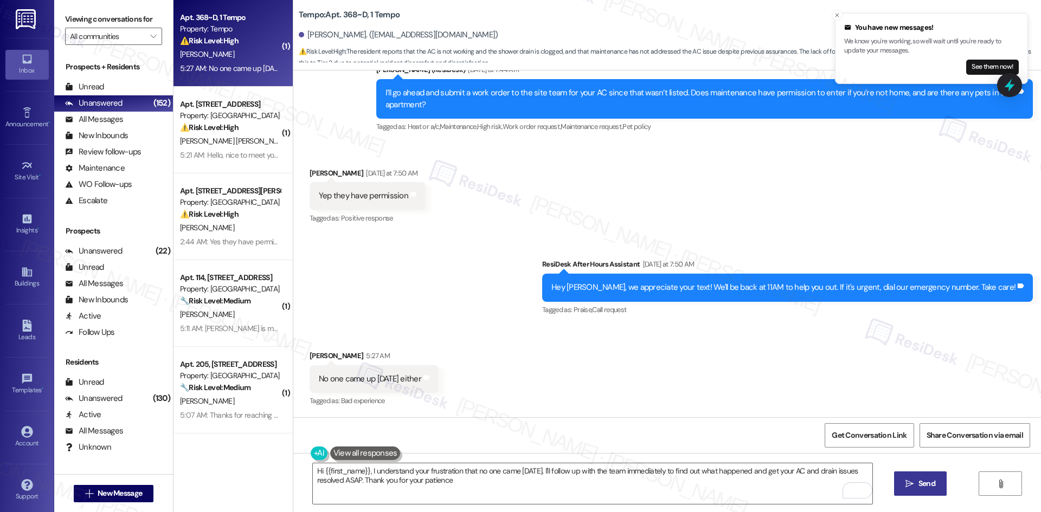
type textarea "Hi {{first_name}}, I understand your frustration that no one came today. I'll f…"
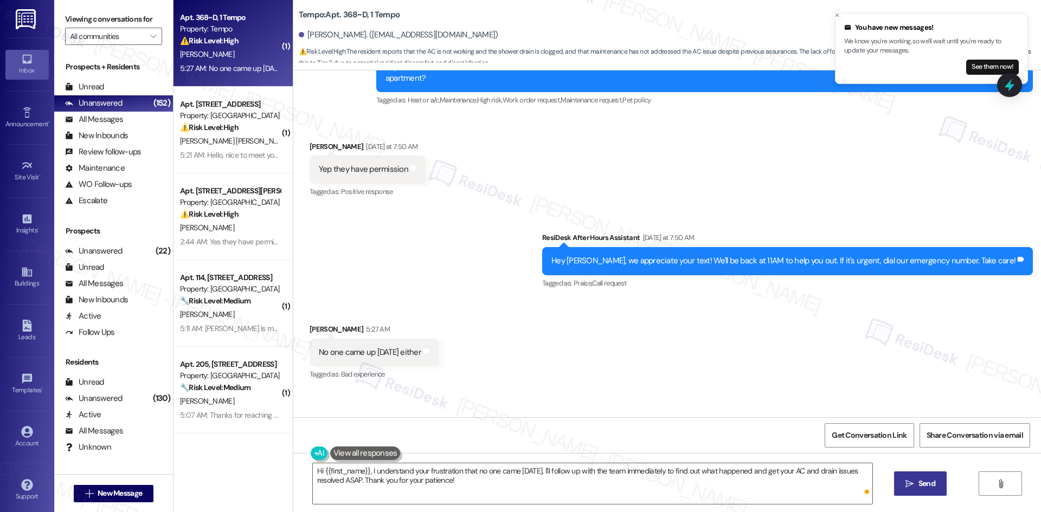
scroll to position [565, 0]
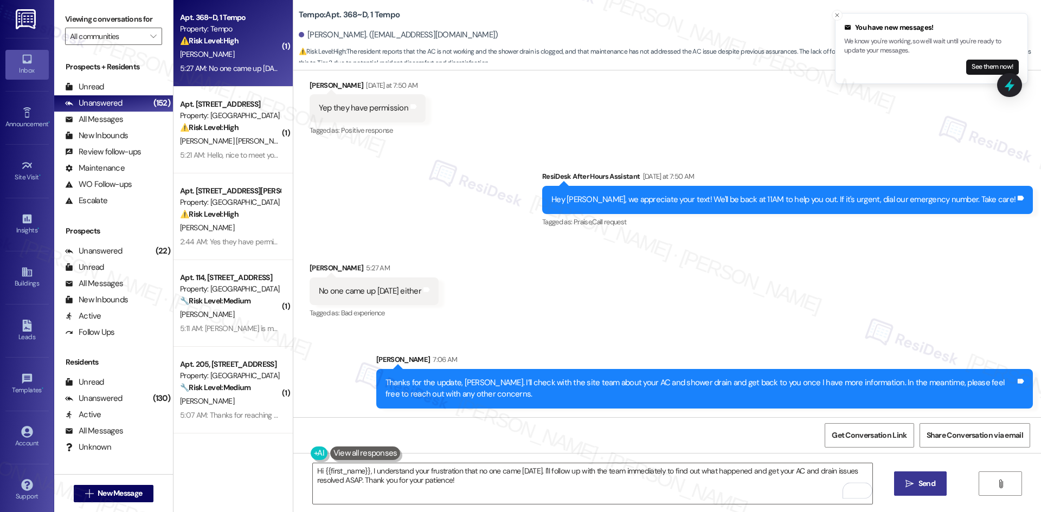
click at [544, 303] on div "Received via SMS Javad Baghirov 5:27 AM No one came up today either Tags and no…" at bounding box center [666, 284] width 747 height 92
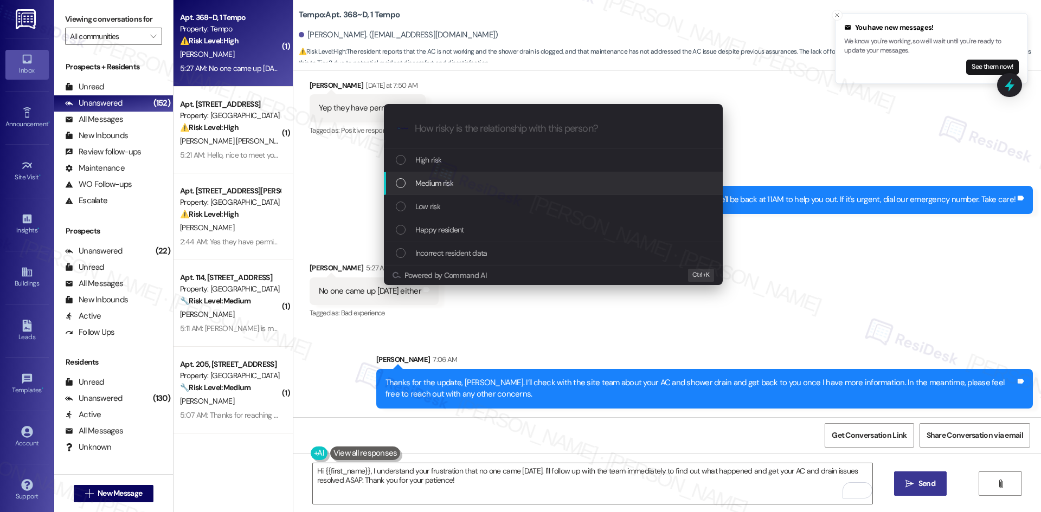
click at [454, 177] on div "Medium risk" at bounding box center [554, 183] width 317 height 12
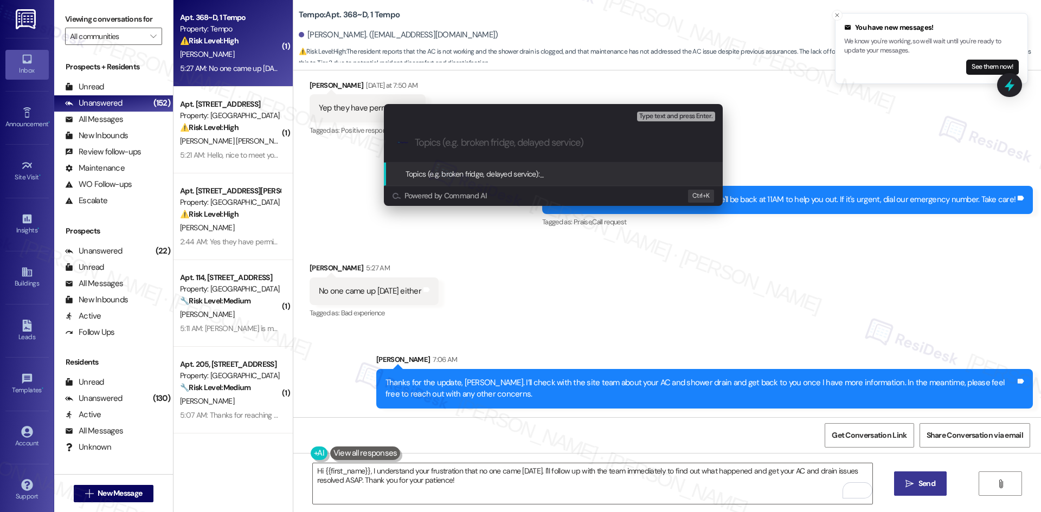
click at [459, 141] on input "Topics (e.g. broken fridge, delayed service)" at bounding box center [562, 142] width 294 height 11
paste input "Work Orders 6774467 & 6786776 – Unresolved AC and Shower Drain Issues"
type input "Work Orders 6774467 & 6786776 – Unresolved AC and Shower Drain Issues"
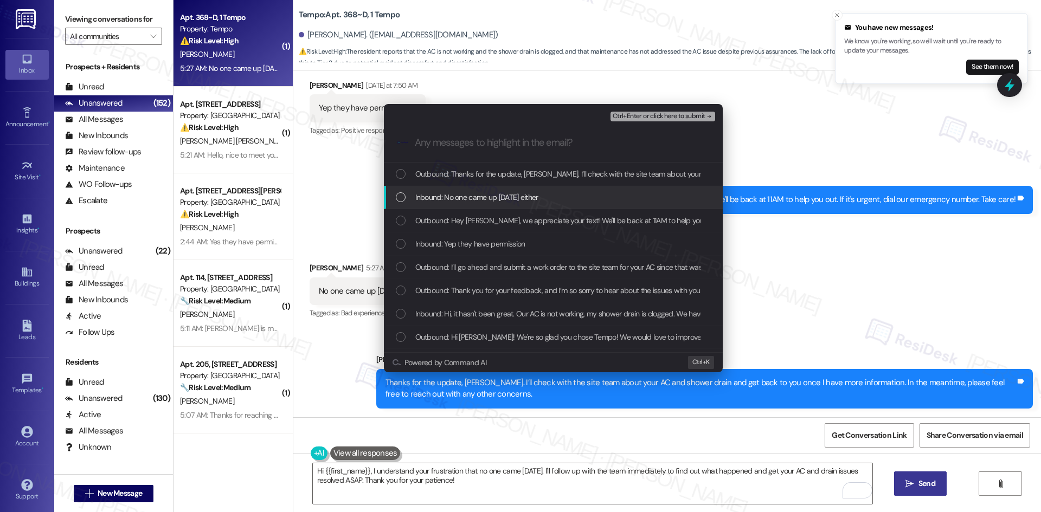
click at [520, 198] on span "Inbound: No one came up today either" at bounding box center [476, 197] width 123 height 12
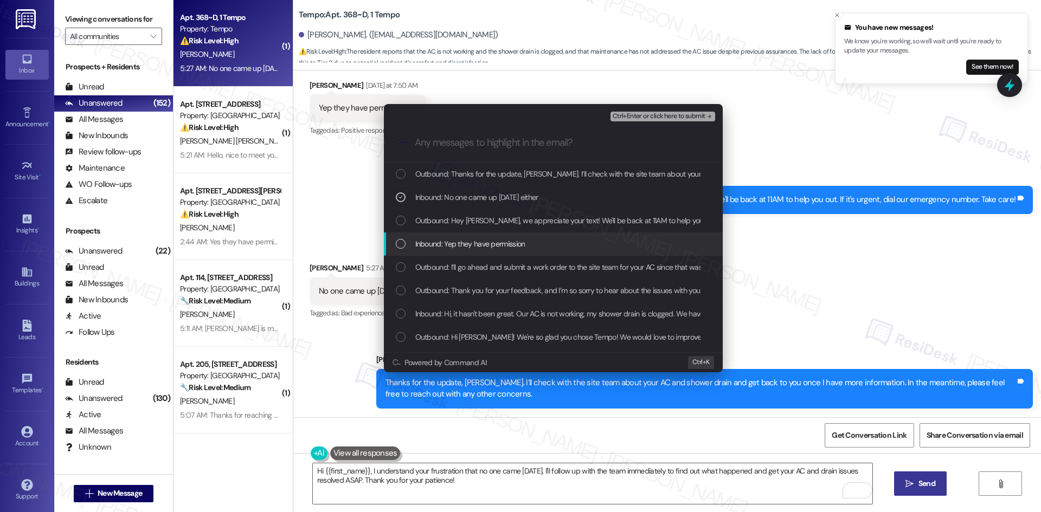
click at [518, 248] on span "Inbound: Yep they have permission" at bounding box center [470, 244] width 110 height 12
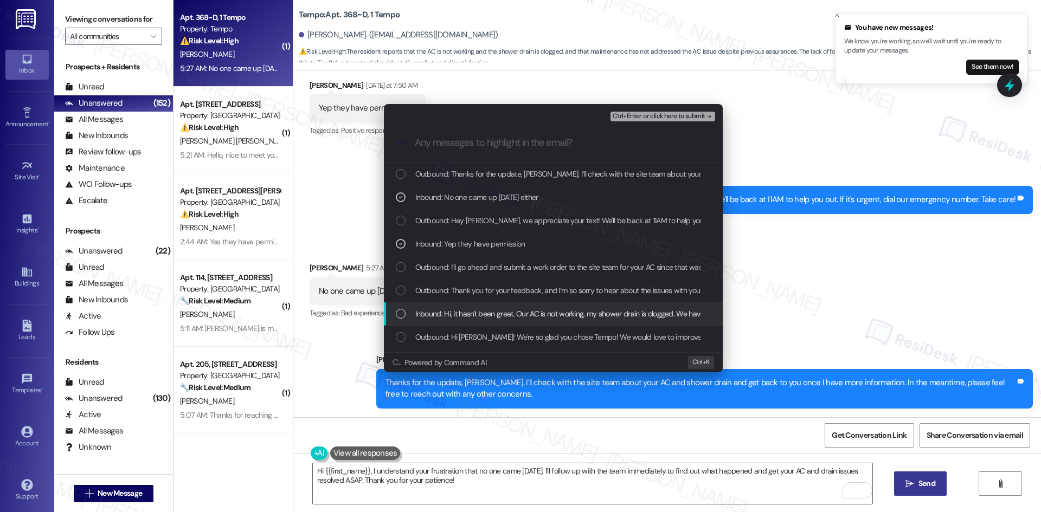
click at [530, 317] on span "Inbound: Hi, it hasn't been great. Our AC is not working, my shower drain is cl…" at bounding box center [865, 314] width 900 height 12
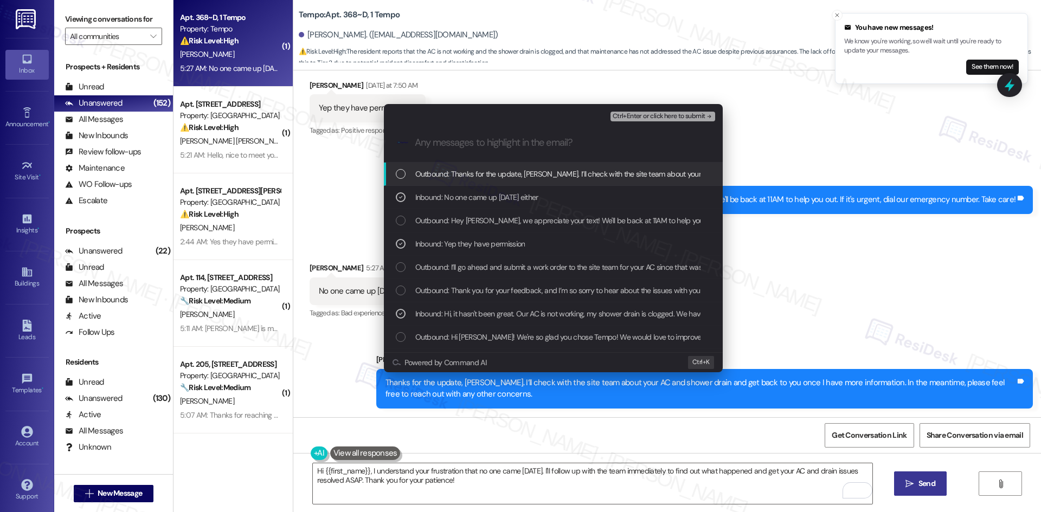
click at [695, 117] on span "Ctrl+Enter or click here to submit" at bounding box center [658, 117] width 93 height 8
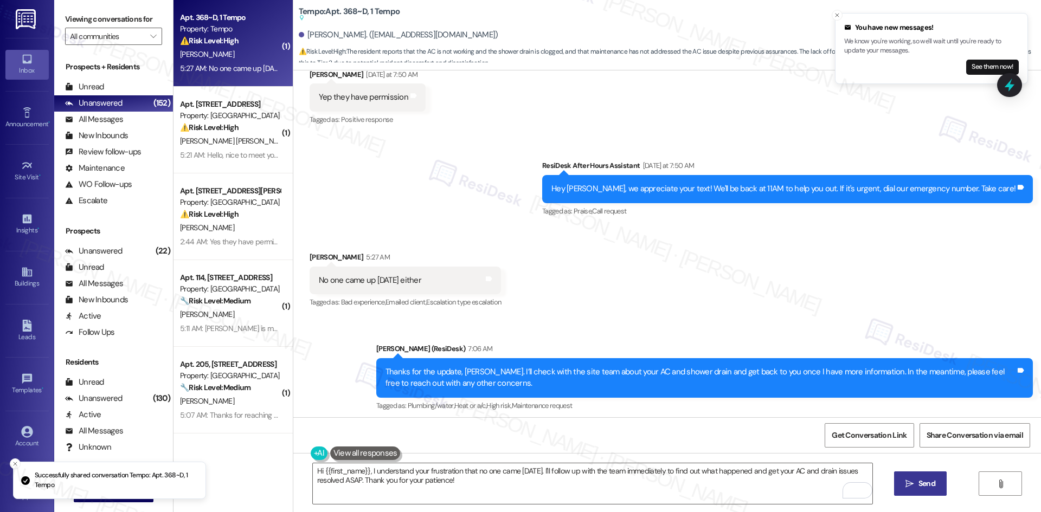
scroll to position [581, 0]
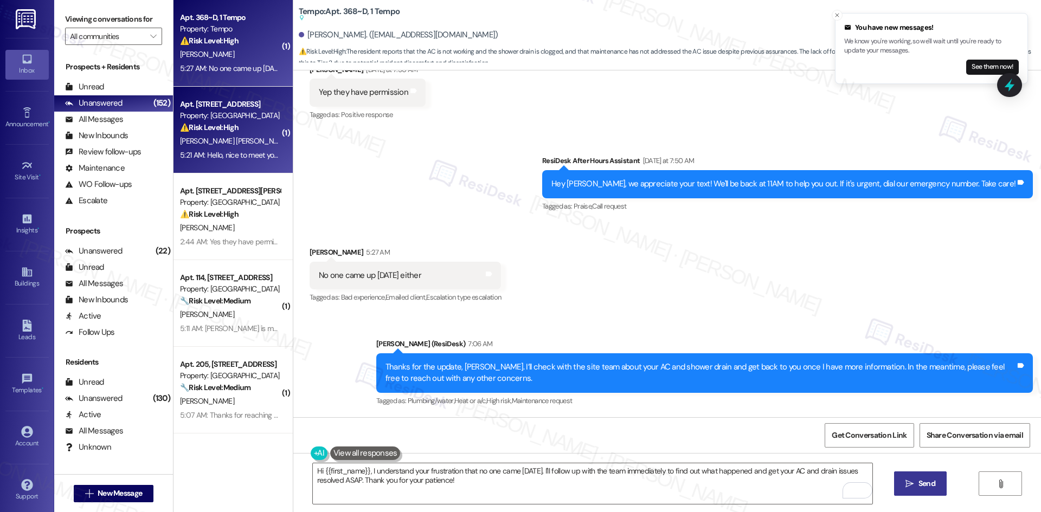
click at [226, 152] on div "5:21 AM: Hello, nice to meet you. Welcome. I've had an air conditioner that has…" at bounding box center [634, 155] width 908 height 10
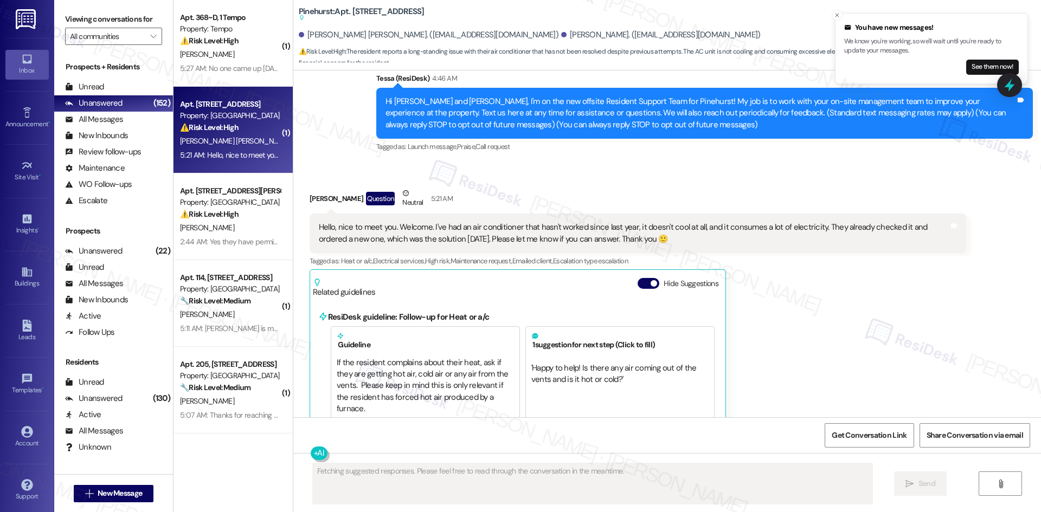
scroll to position [43, 0]
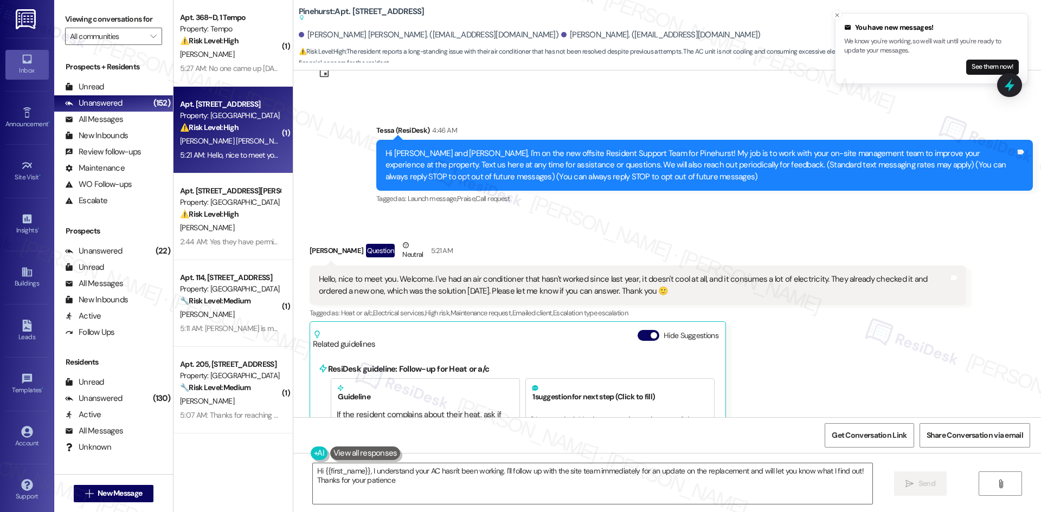
type textarea "Hi {{first_name}}, I understand your AC hasn't been working. I'll follow up wit…"
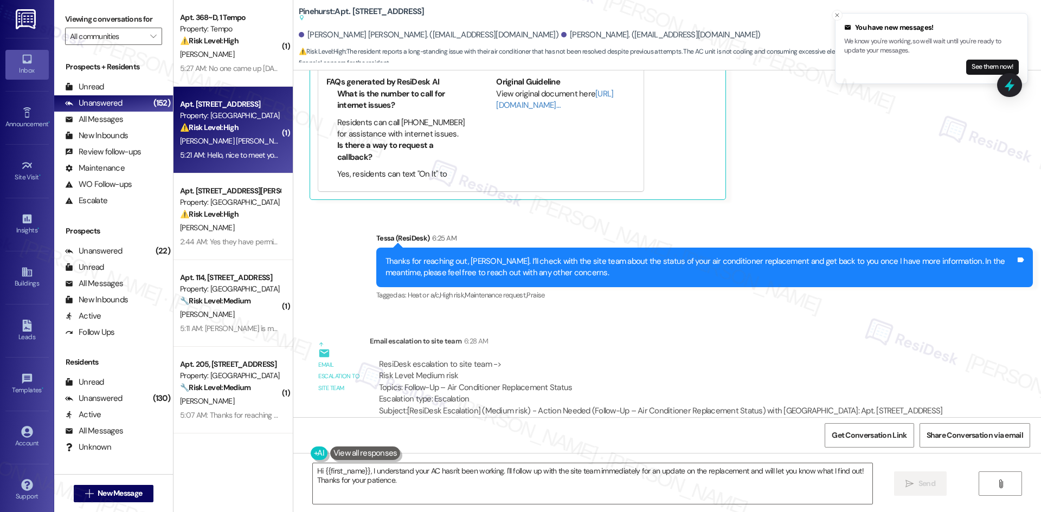
scroll to position [540, 0]
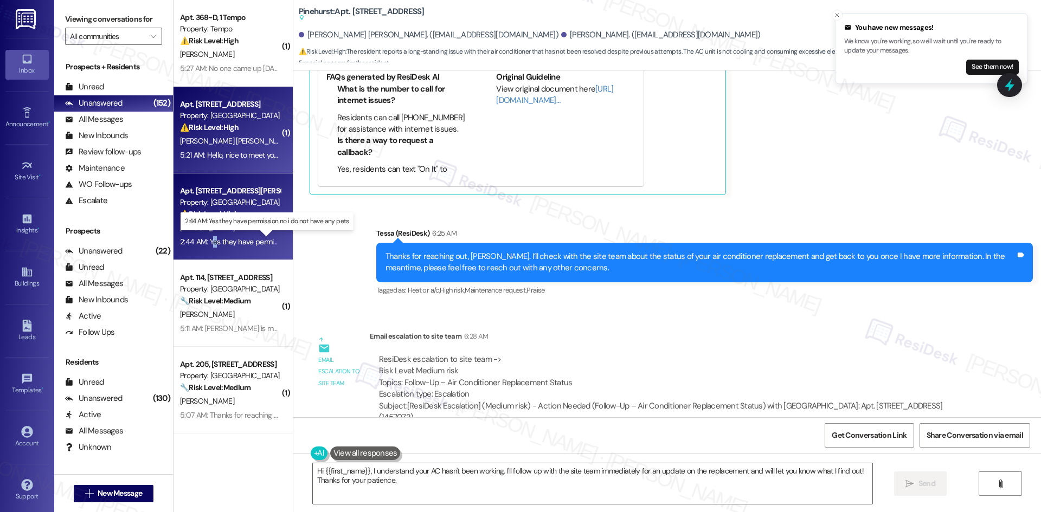
click at [205, 238] on div "2:44 AM: Yes they have permission no i do not have any pets 2:44 AM: Yes they h…" at bounding box center [275, 242] width 191 height 10
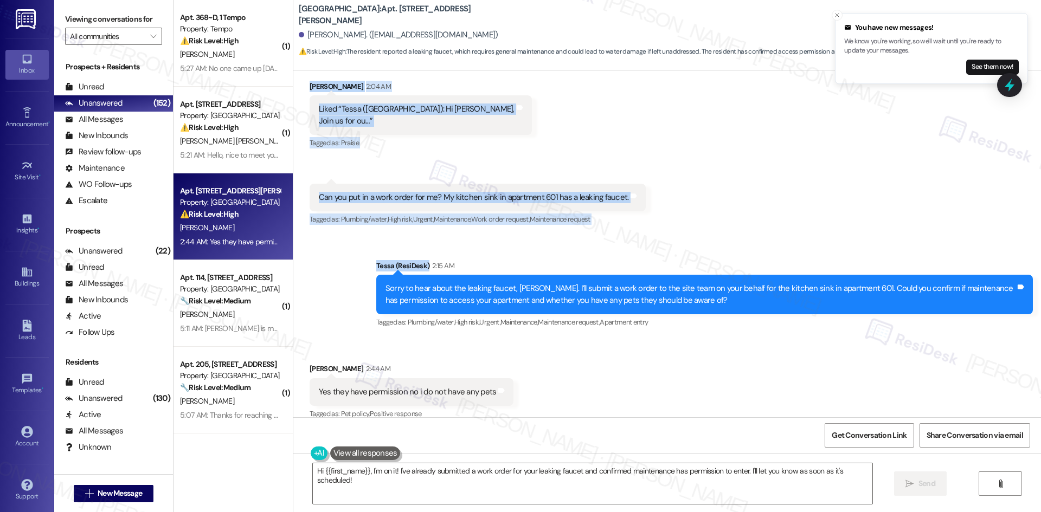
scroll to position [1320, 0]
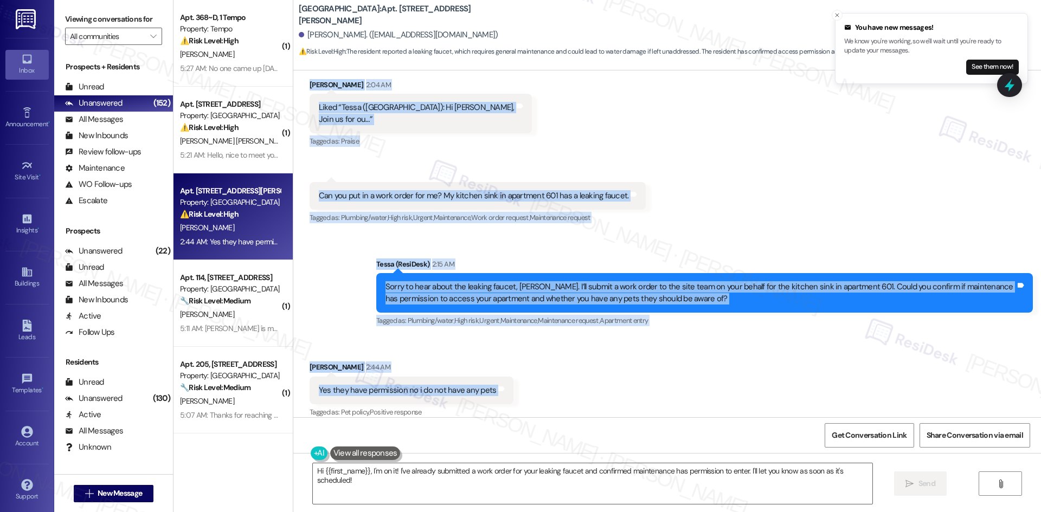
drag, startPoint x: 625, startPoint y: 178, endPoint x: 547, endPoint y: 383, distance: 219.4
click at [547, 383] on div "Lease started Feb 21, 2025 at 8:00 AM Announcement, sent via SMS Tessa (ResiDes…" at bounding box center [666, 243] width 747 height 347
copy div "Hi Nicole, Join us for our Ice Cream Social on Thursday, August 28, from 4:00 P…"
click at [662, 176] on div "Received via SMS [PERSON_NAME] 2:04 AM Liked “Tessa ([GEOGRAPHIC_DATA]): Hi [PE…" at bounding box center [666, 144] width 747 height 179
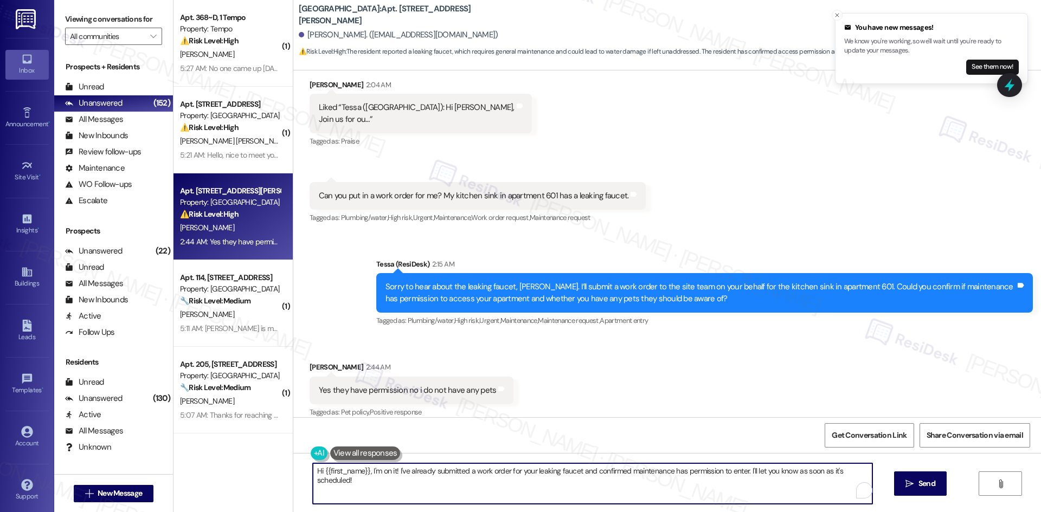
click at [550, 468] on textarea "Hi {{first_name}}, I'm on it! I've already submitted a work order for your leak…" at bounding box center [592, 483] width 559 height 41
paste textarea "Thank you for confirming, [PERSON_NAME]. I’ll let the site team know about the …"
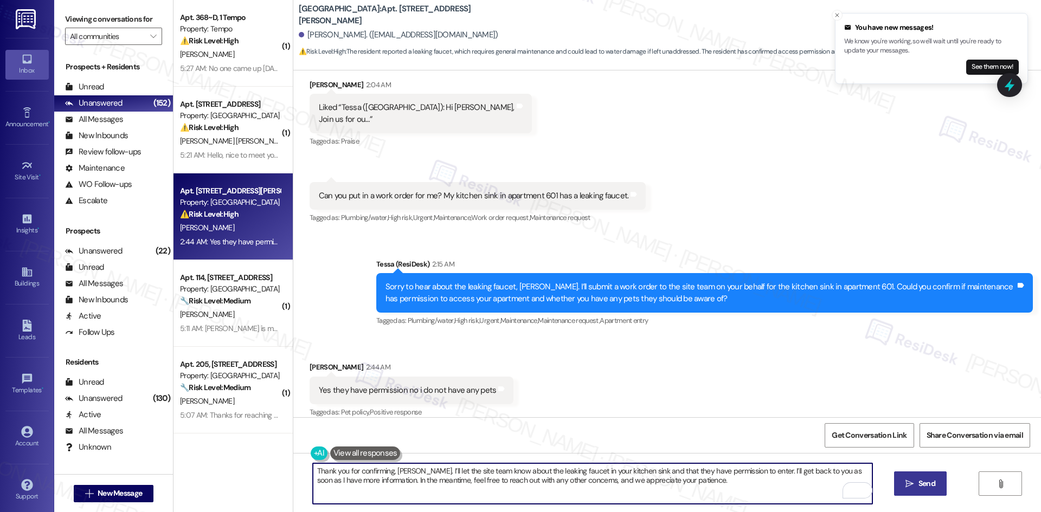
type textarea "Thank you for confirming, [PERSON_NAME]. I’ll let the site team know about the …"
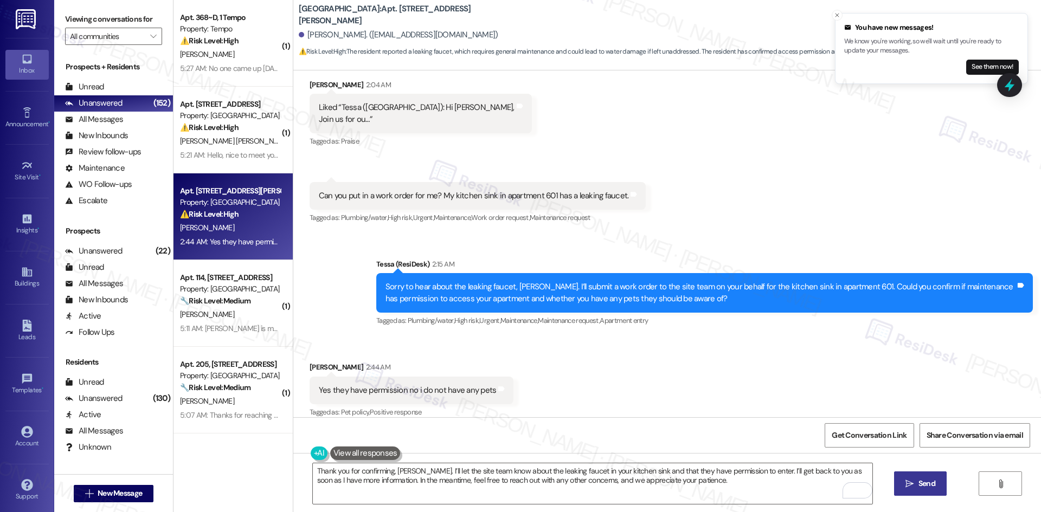
click at [918, 479] on span "Send" at bounding box center [926, 483] width 17 height 11
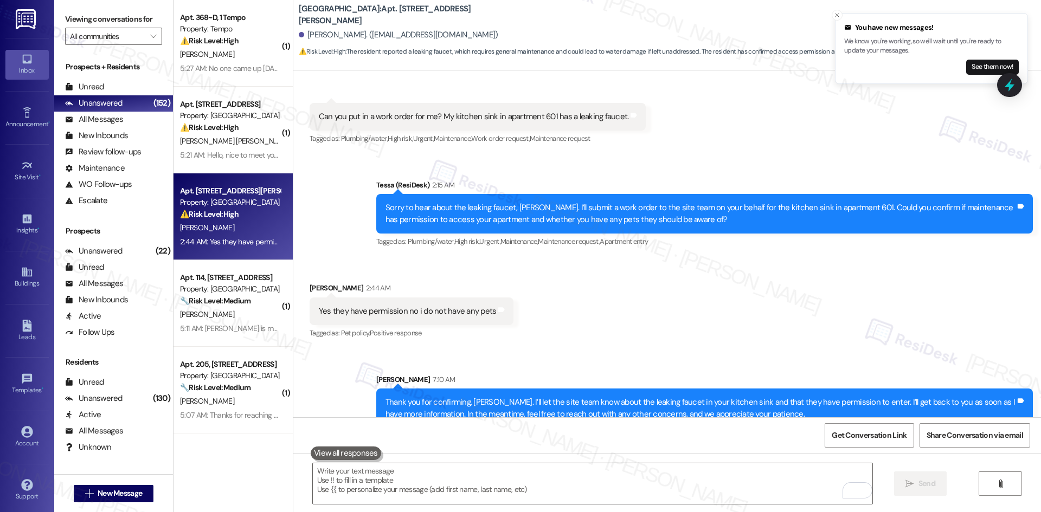
scroll to position [1408, 0]
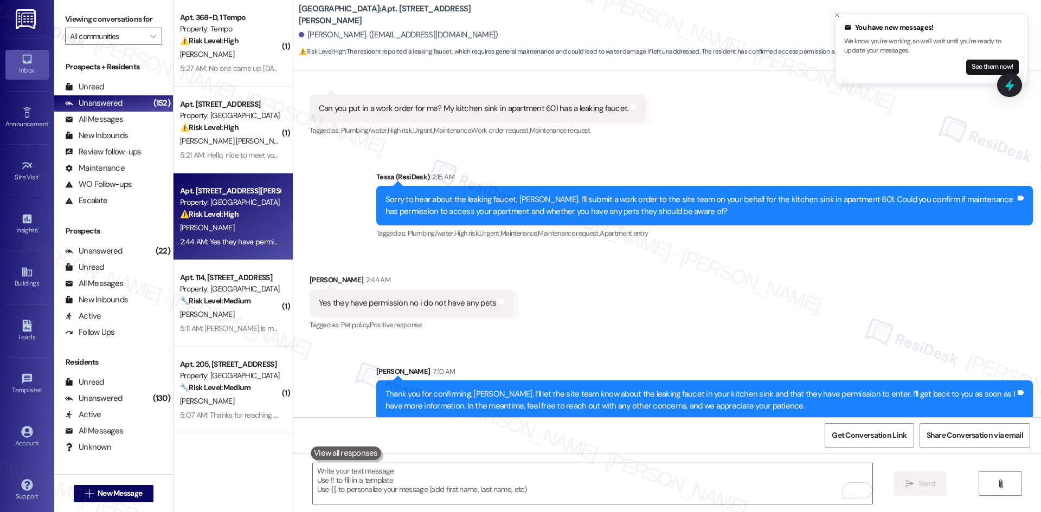
click at [617, 343] on div "Sent via SMS Sarah 7:10 AM Thank you for confirming, Nicole. I’ll let the site …" at bounding box center [666, 384] width 747 height 87
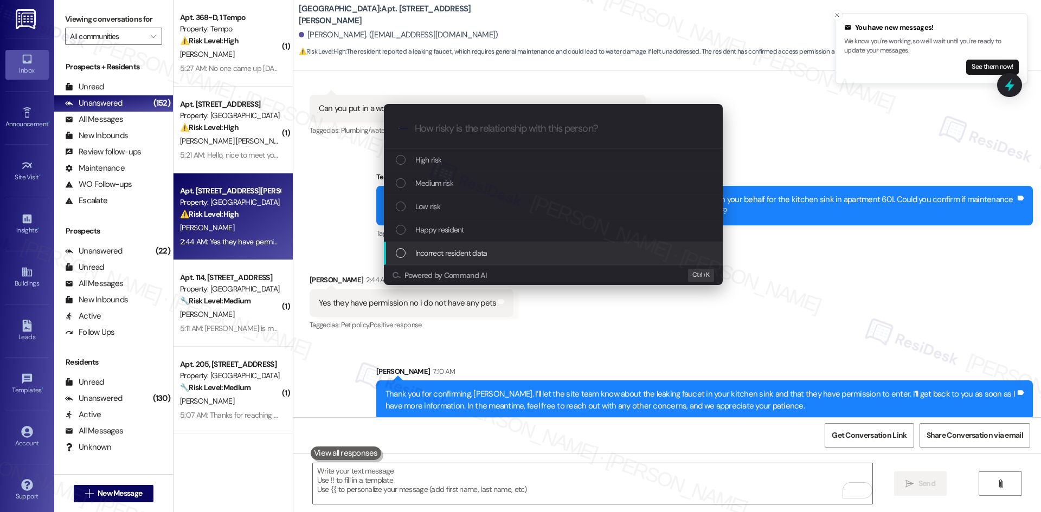
click at [904, 311] on div "Escalate Conversation How risky is the relationship with this person? Topics (e…" at bounding box center [520, 256] width 1041 height 512
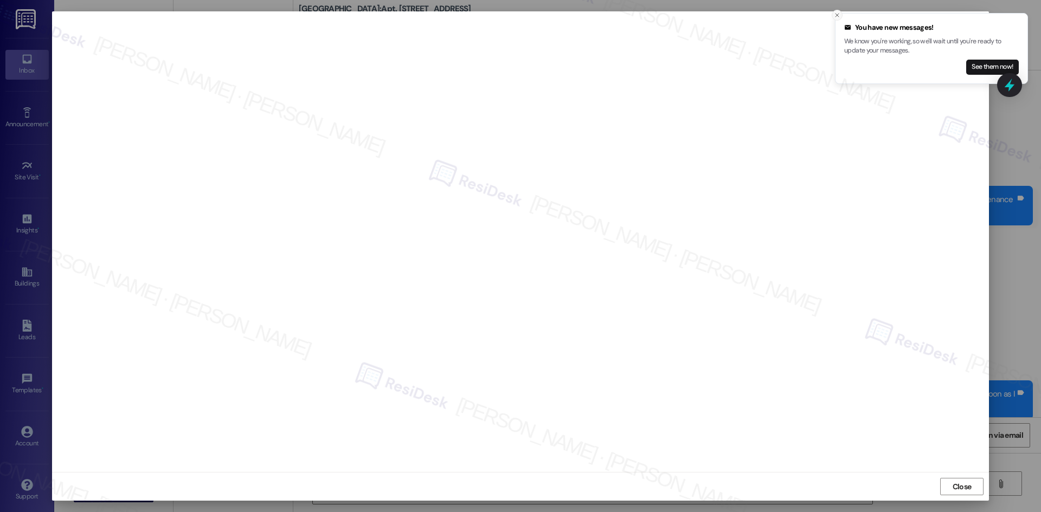
click at [839, 16] on icon "Close toast" at bounding box center [837, 15] width 7 height 7
click at [967, 489] on span "Close" at bounding box center [961, 486] width 19 height 11
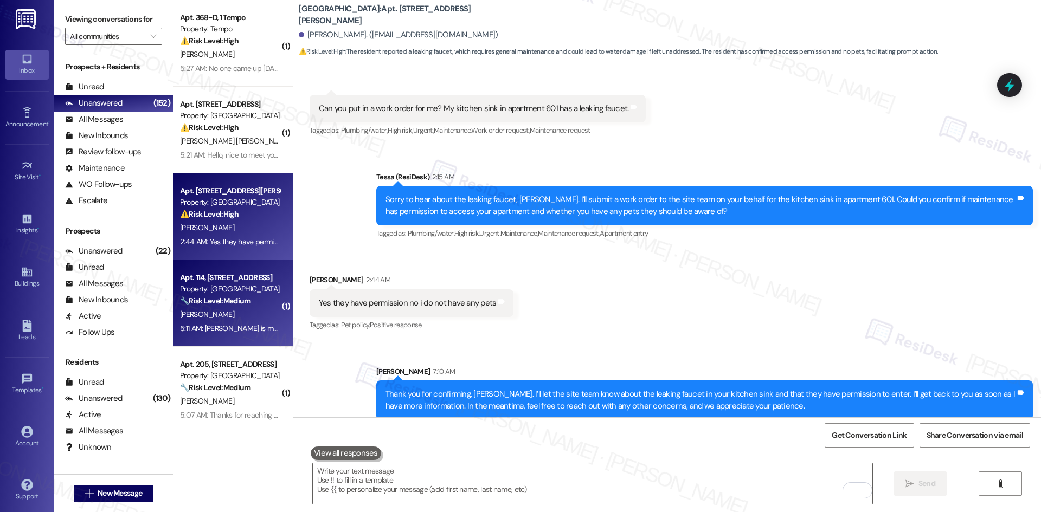
click at [257, 309] on div "[PERSON_NAME]" at bounding box center [230, 315] width 102 height 14
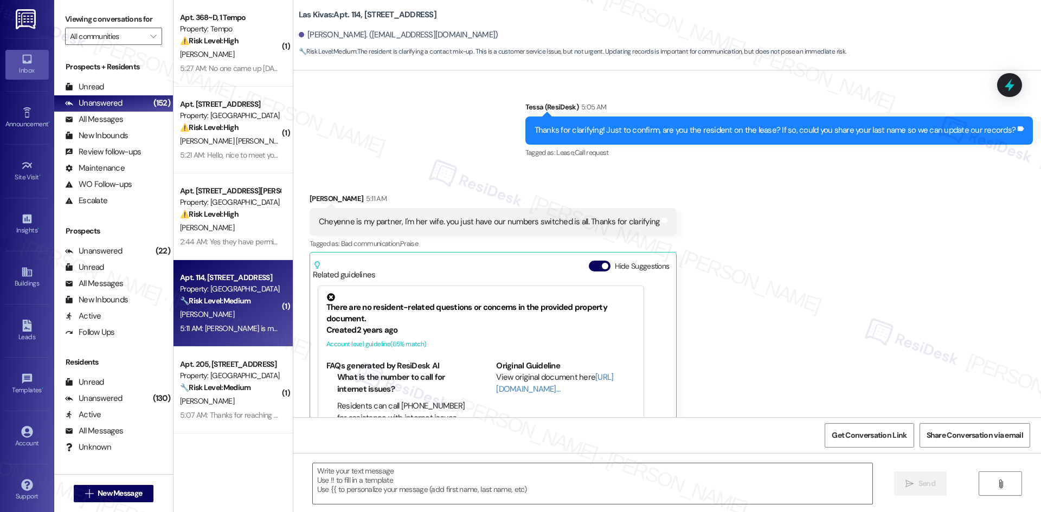
type textarea "Fetching suggested responses. Please feel free to read through the conversation…"
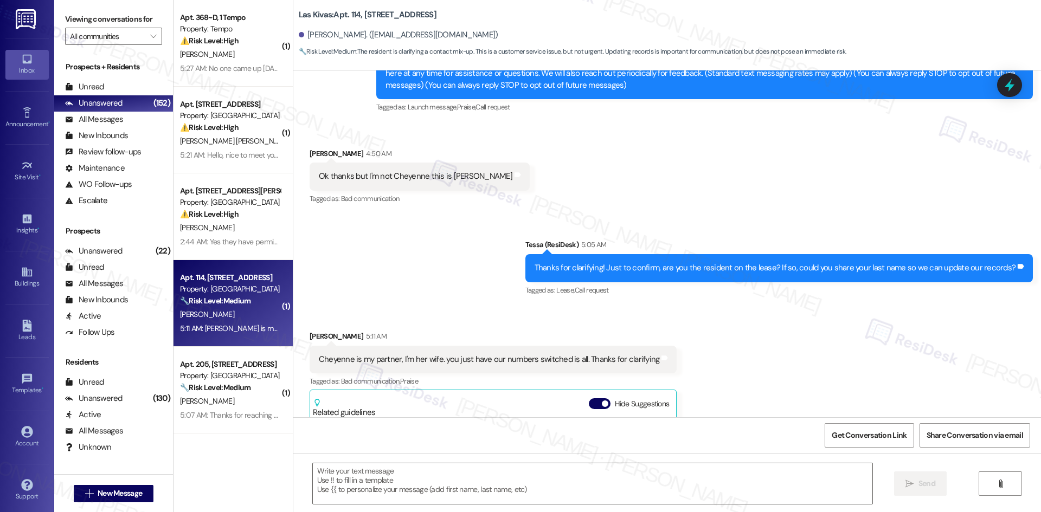
scroll to position [130, 0]
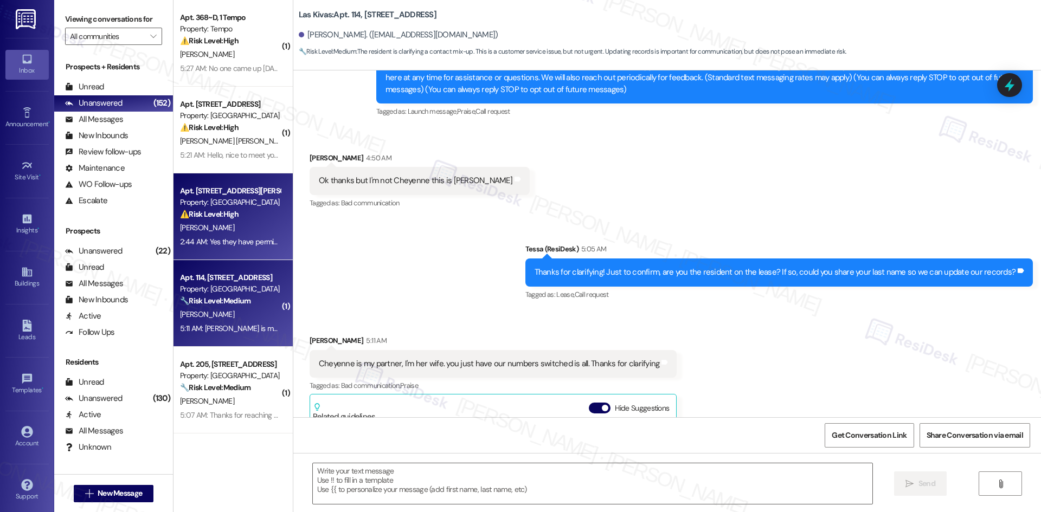
click at [242, 224] on div "[PERSON_NAME]" at bounding box center [230, 228] width 102 height 14
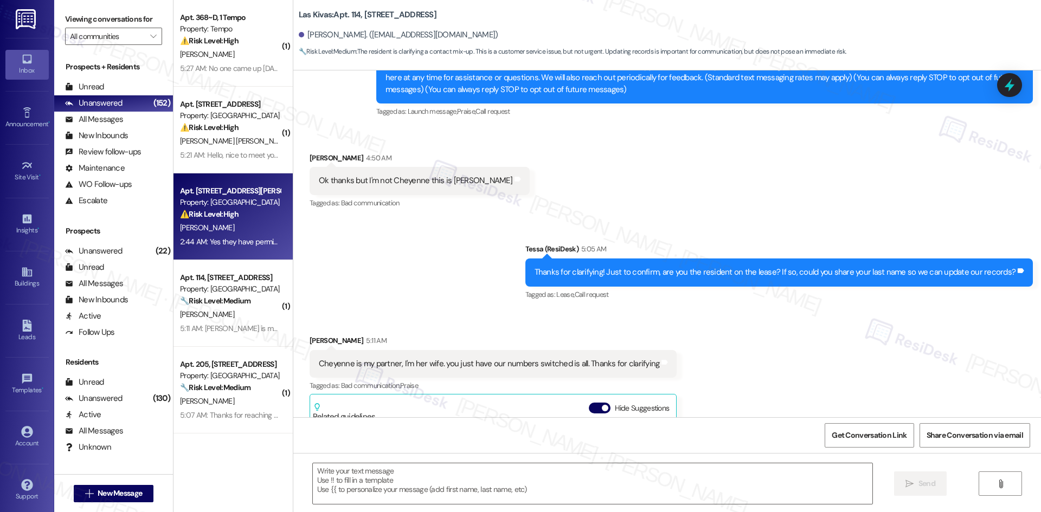
type textarea "Fetching suggested responses. Please feel free to read through the conversation…"
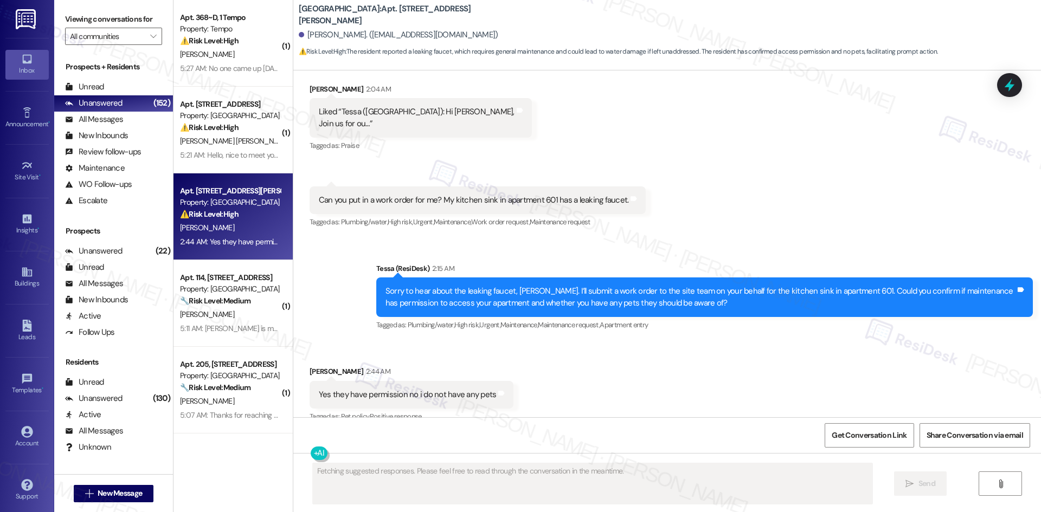
scroll to position [1315, 0]
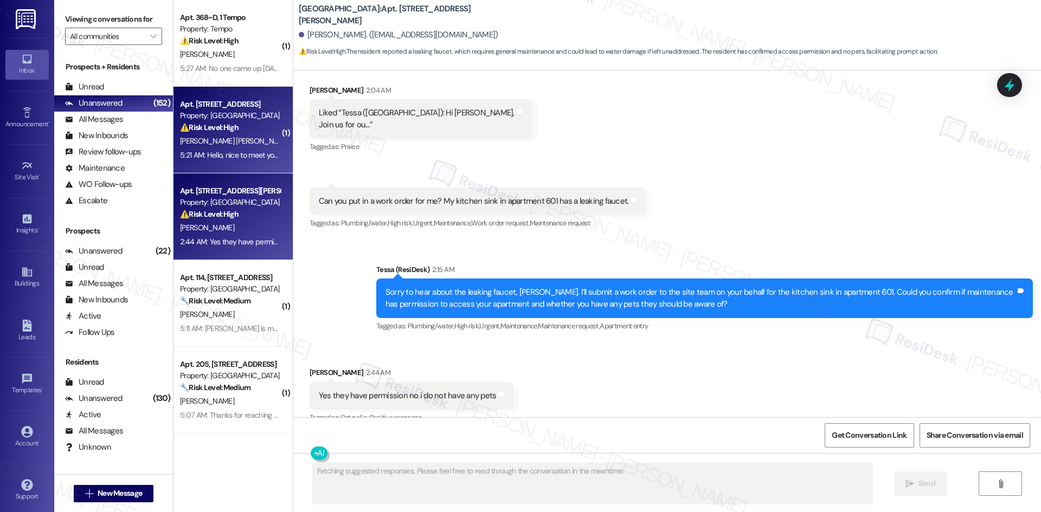
click at [293, 143] on span "[PERSON_NAME] [PERSON_NAME]" at bounding box center [348, 141] width 110 height 10
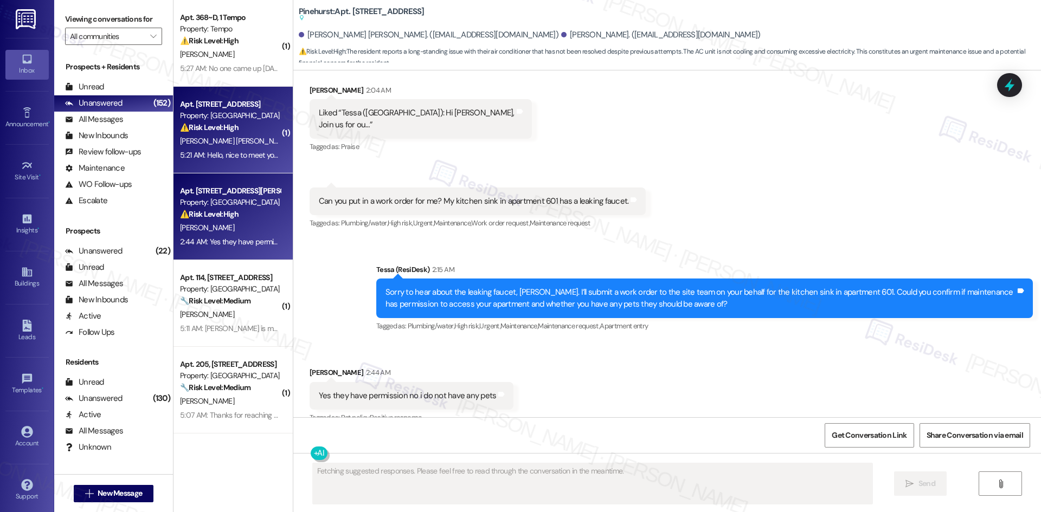
scroll to position [540, 0]
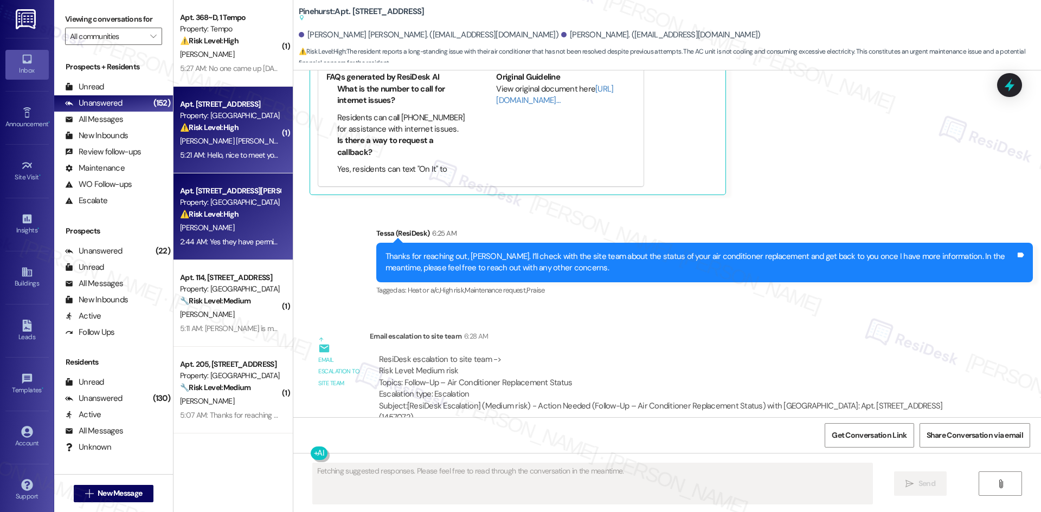
click at [234, 222] on div "[PERSON_NAME]" at bounding box center [230, 228] width 102 height 14
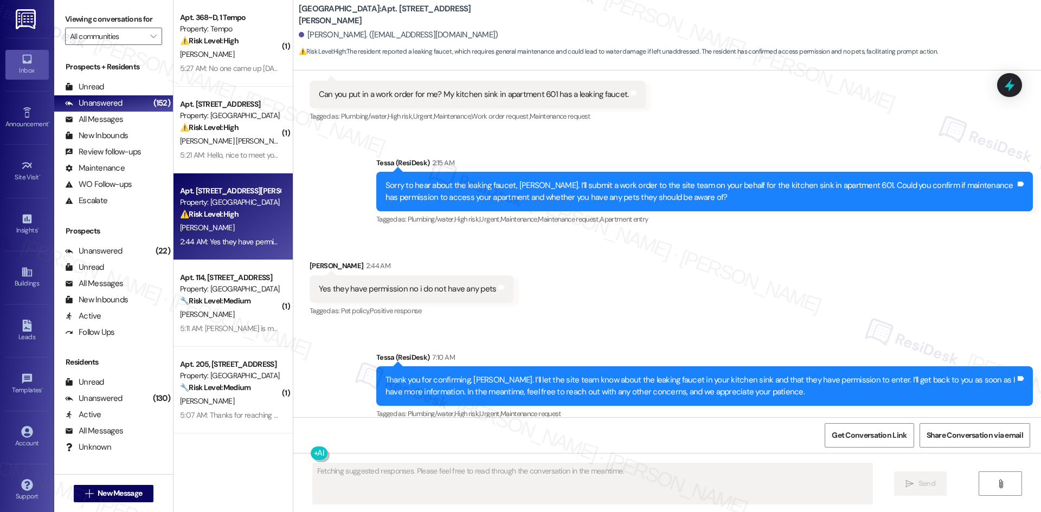
scroll to position [1423, 0]
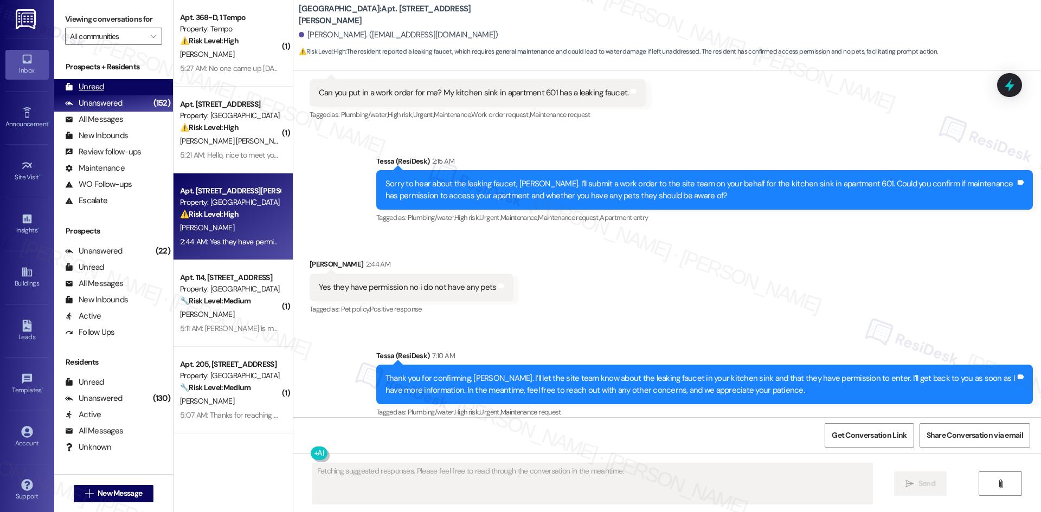
click at [113, 86] on div "Unread (0)" at bounding box center [113, 87] width 119 height 16
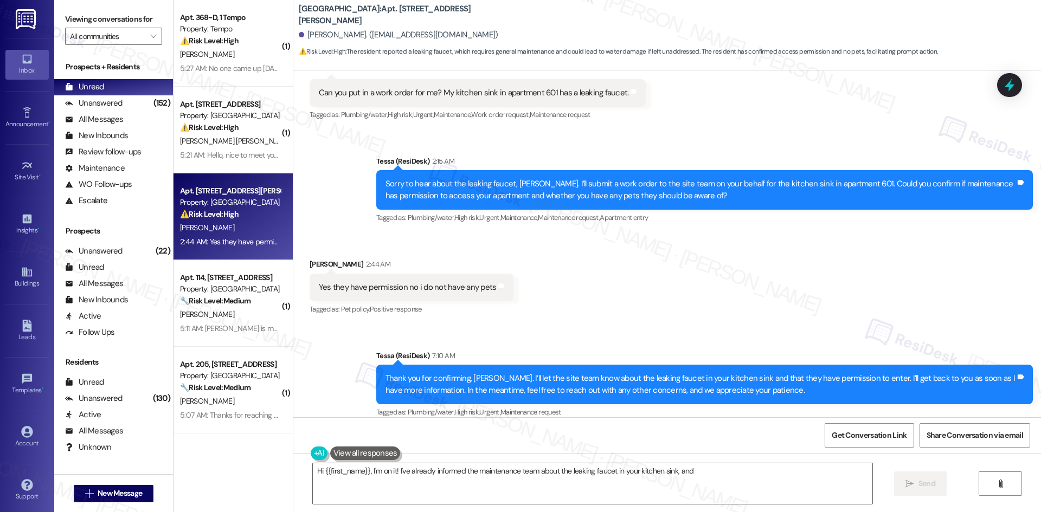
type textarea "Hi {{first_name}}, I'm on it! I've already informed the maintenance team about …"
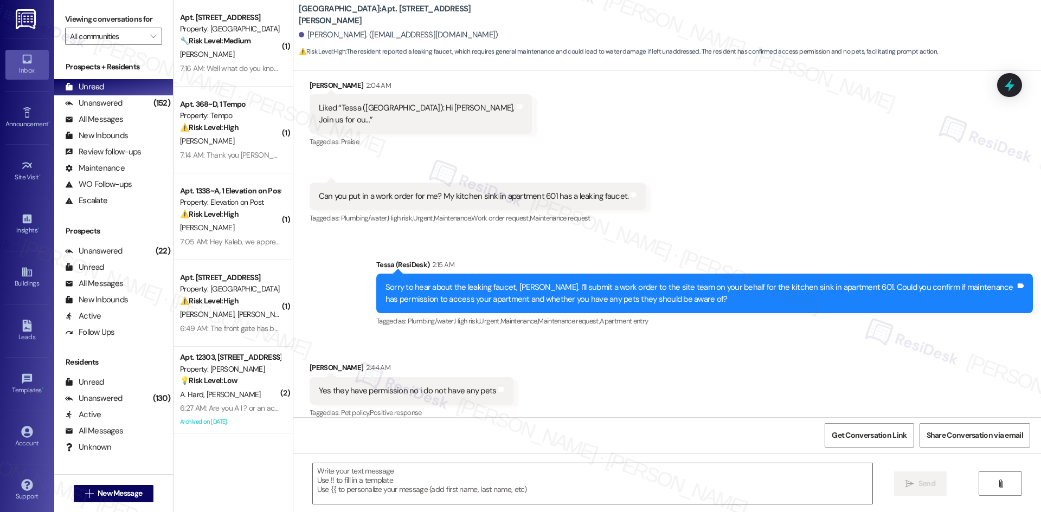
type textarea "Fetching suggested responses. Please feel free to read through the conversation…"
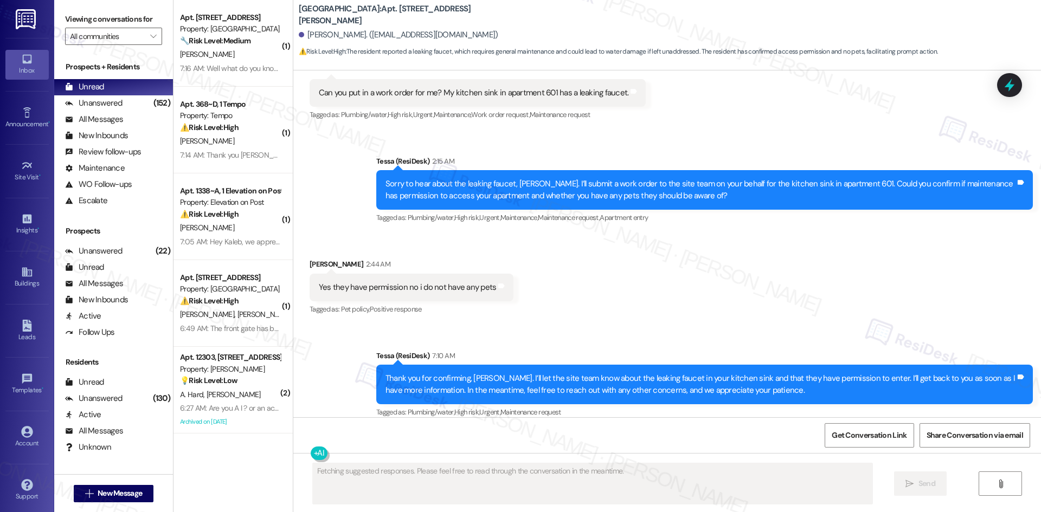
click at [698, 308] on div "Received via SMS Nicole Alford 2:44 AM Yes they have permission no i do not hav…" at bounding box center [666, 280] width 747 height 92
click at [696, 311] on div "Received via SMS Nicole Alford 2:44 AM Yes they have permission no i do not hav…" at bounding box center [666, 280] width 747 height 92
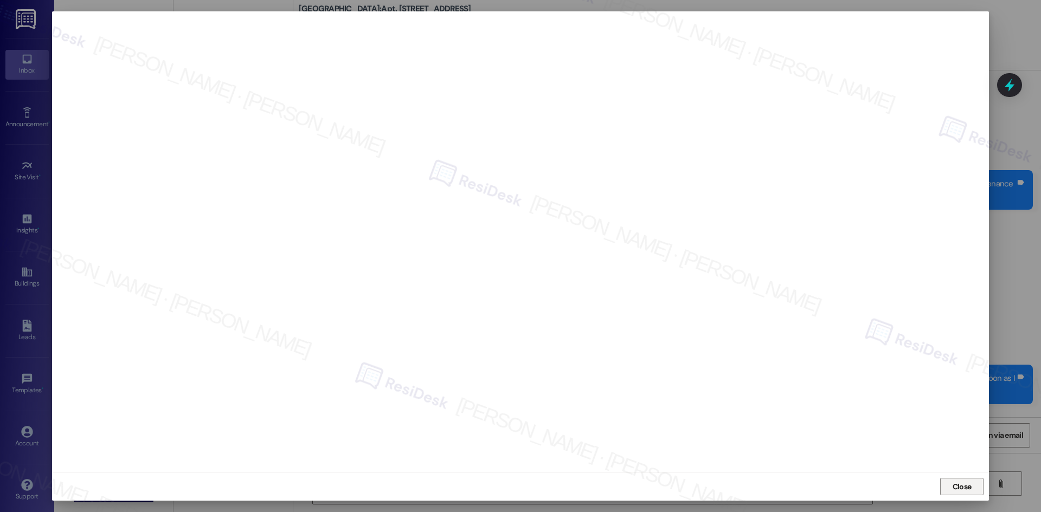
click at [969, 492] on span "Close" at bounding box center [961, 486] width 19 height 11
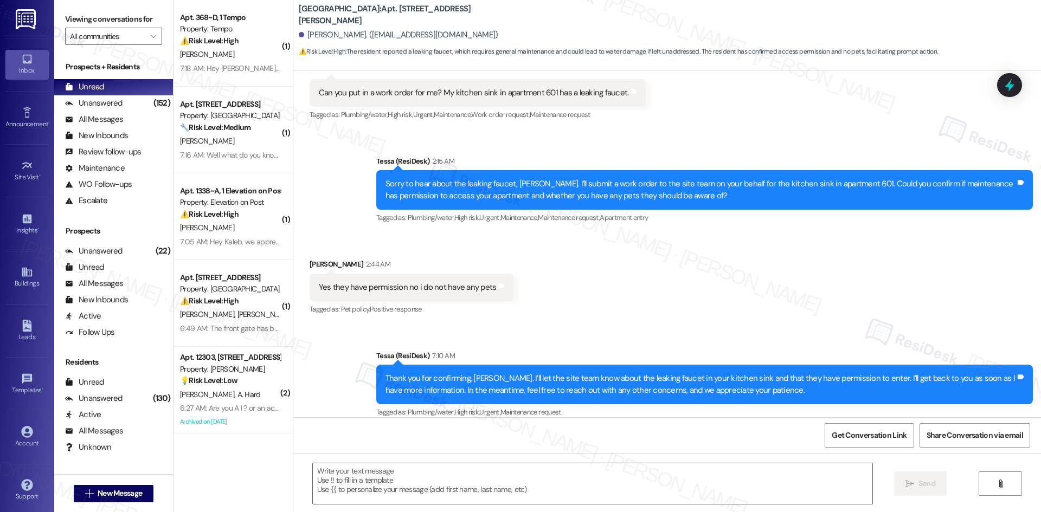
click at [448, 234] on div "Received via SMS Nicole Alford 2:44 AM Yes they have permission no i do not hav…" at bounding box center [666, 280] width 747 height 92
click at [122, 98] on div "Unanswered (152)" at bounding box center [113, 103] width 119 height 16
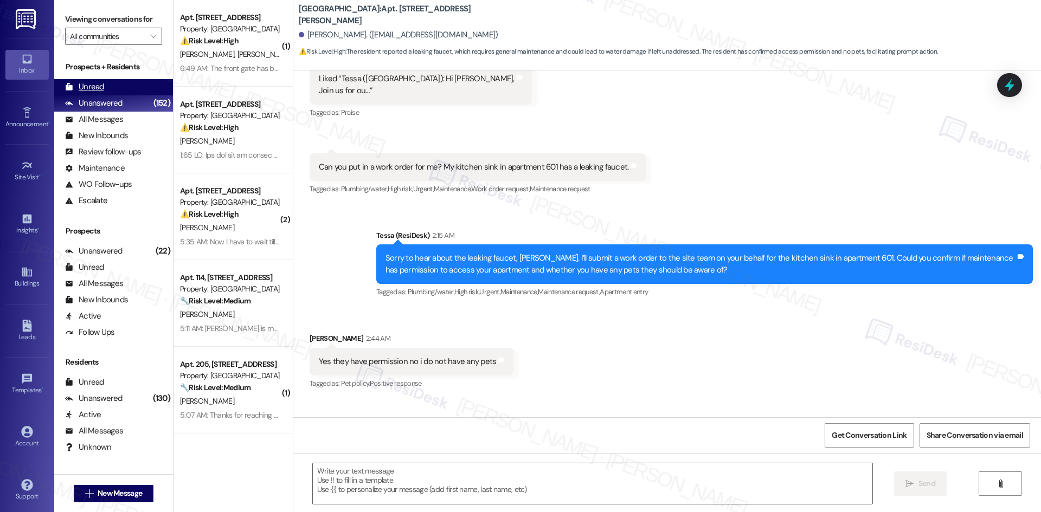
scroll to position [1320, 0]
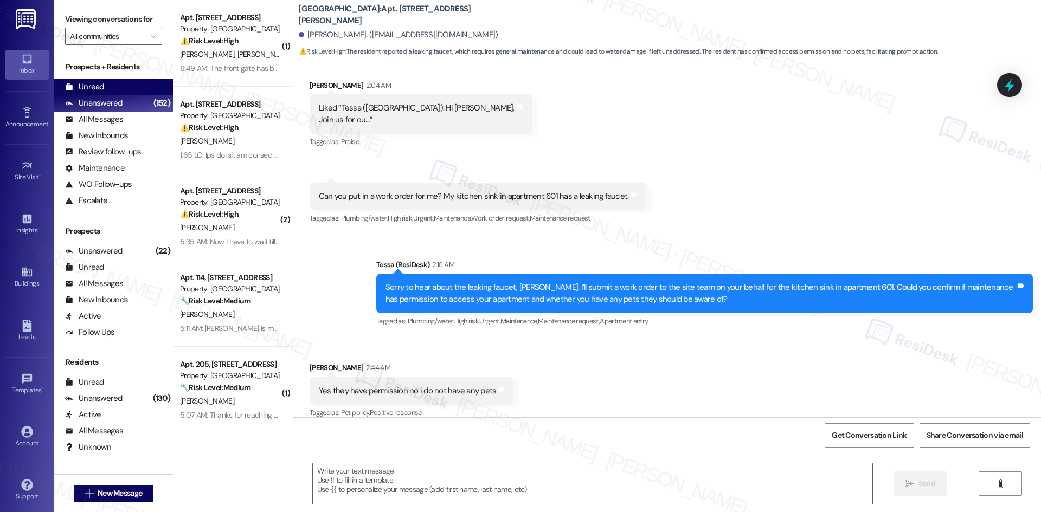
type textarea "Fetching suggested responses. Please feel free to read through the conversation…"
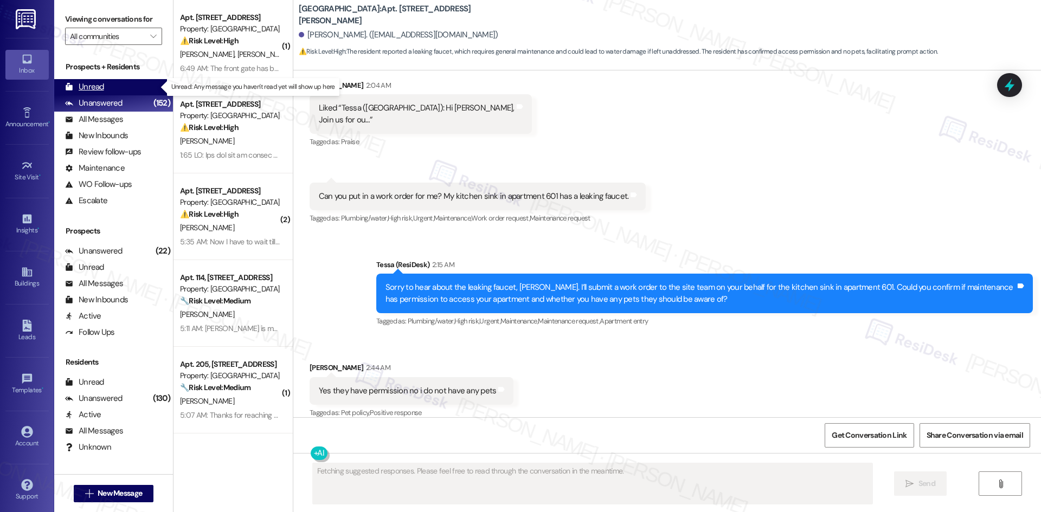
click at [109, 82] on div "Unread (0)" at bounding box center [113, 87] width 119 height 16
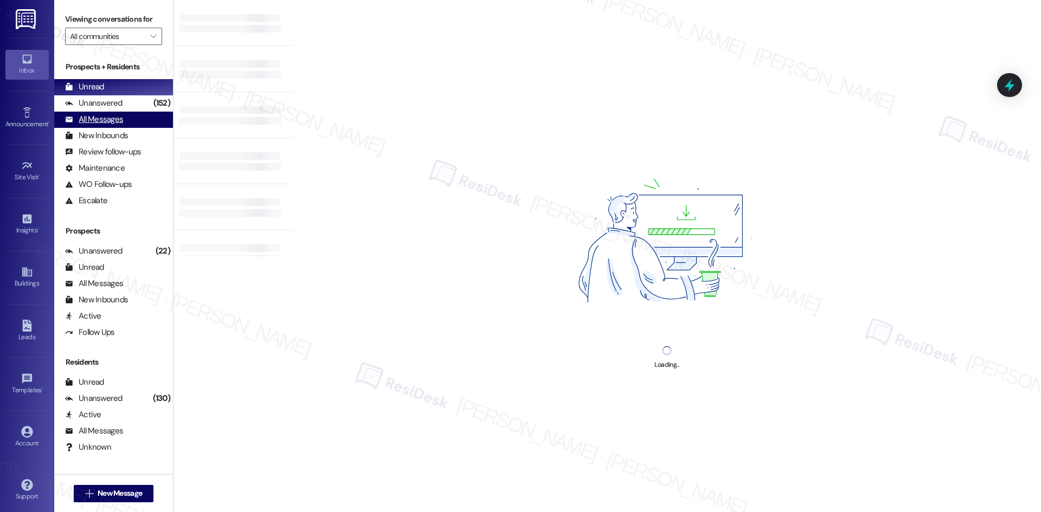
click at [117, 116] on div "All Messages" at bounding box center [94, 119] width 58 height 11
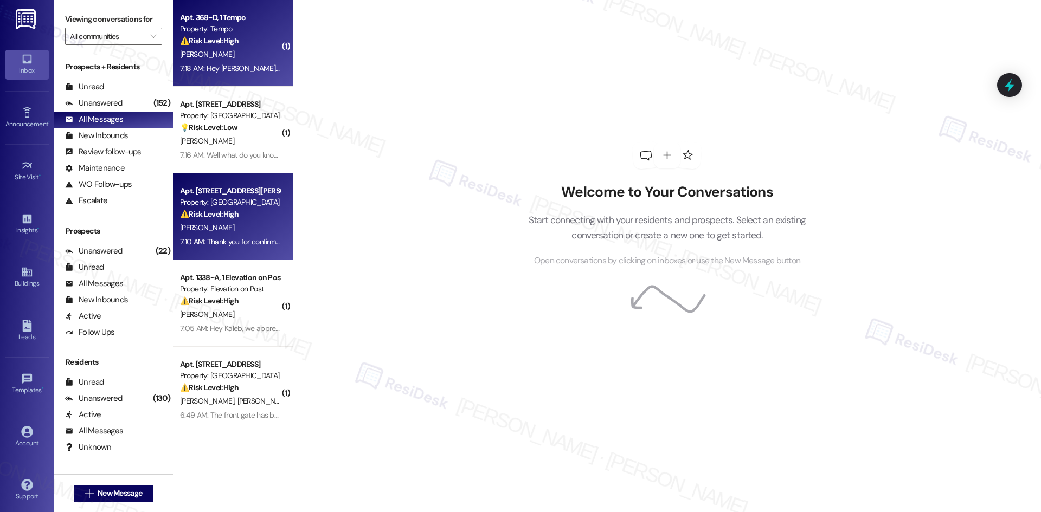
click at [222, 57] on div "[PERSON_NAME]" at bounding box center [230, 55] width 102 height 14
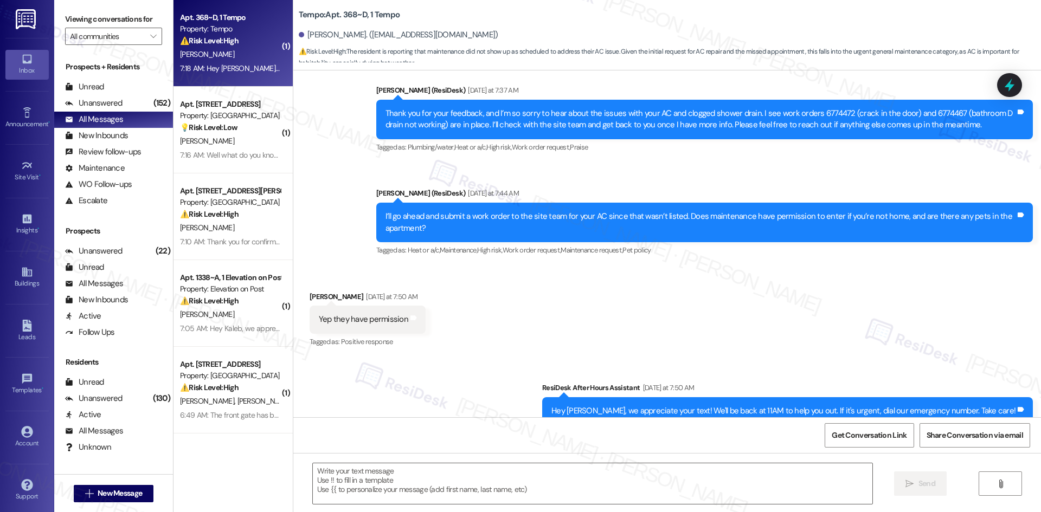
type textarea "Fetching suggested responses. Please feel free to read through the conversation…"
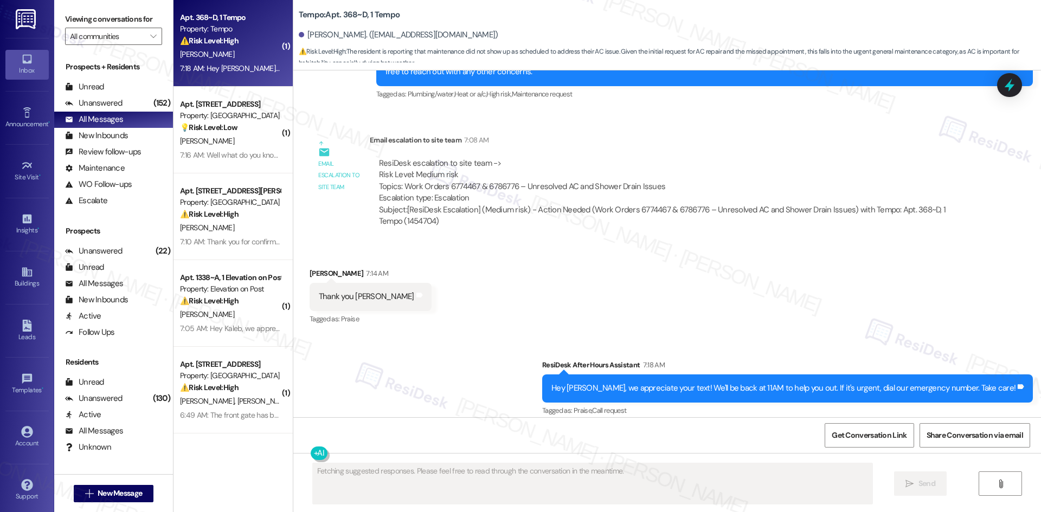
scroll to position [898, 0]
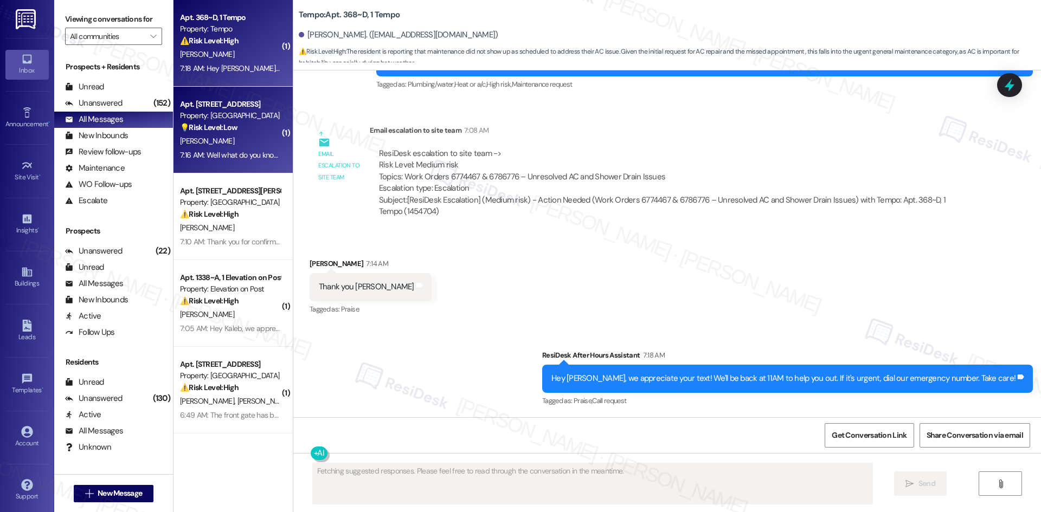
click at [192, 146] on div "[PERSON_NAME]" at bounding box center [230, 141] width 102 height 14
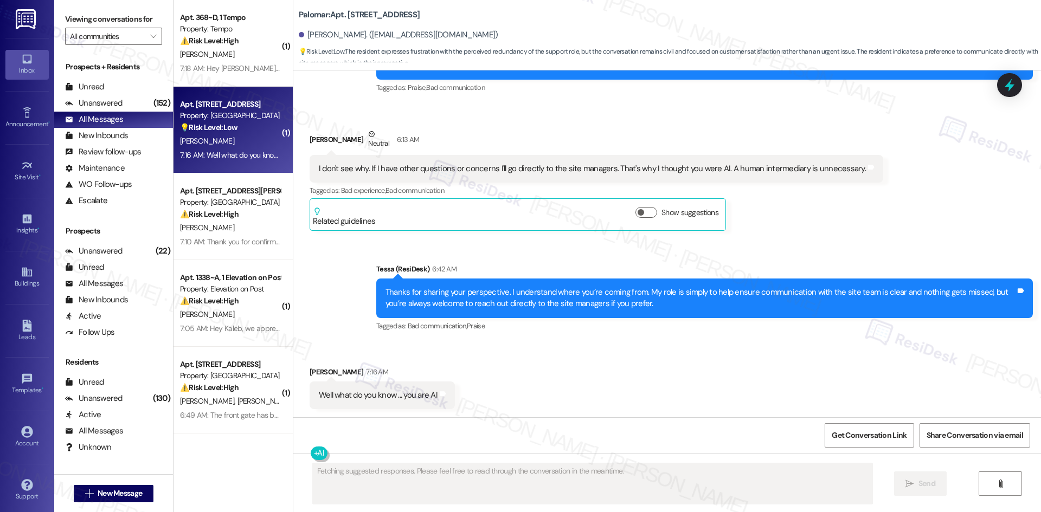
scroll to position [776, 0]
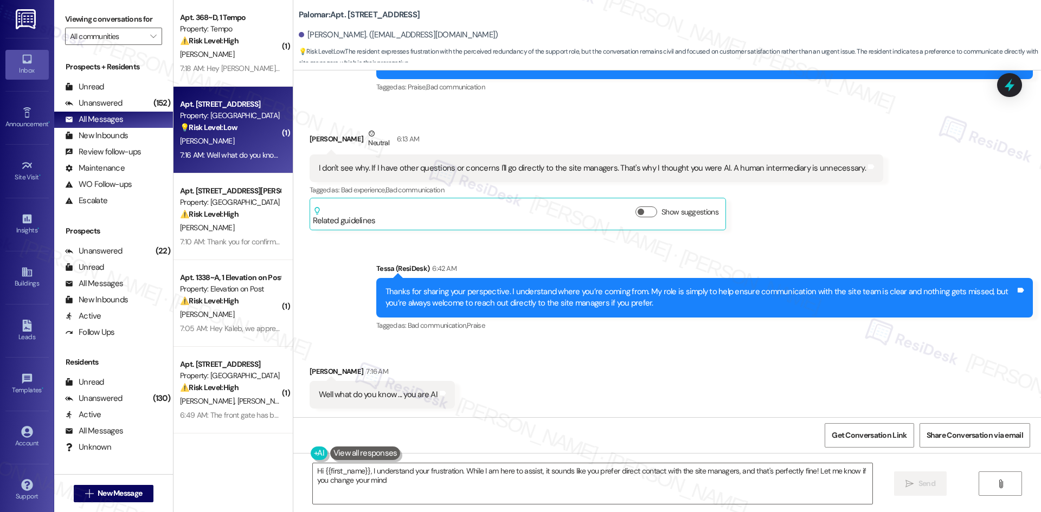
type textarea "Hi {{first_name}}, I understand your frustration. While I am here to assist, it…"
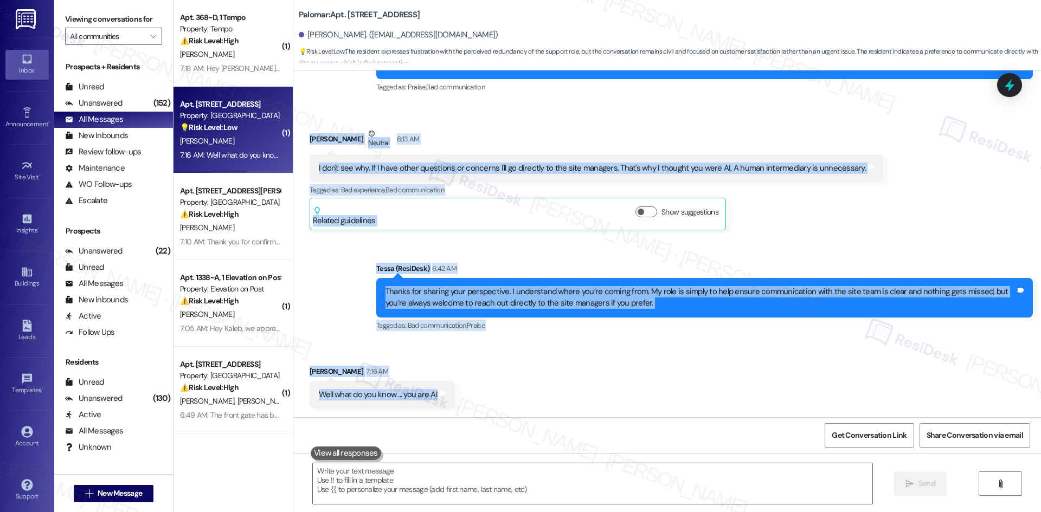
drag, startPoint x: 295, startPoint y: 137, endPoint x: 482, endPoint y: 392, distance: 316.8
click at [482, 392] on div "Lease started [DATE] 8:00 AM Announcement, sent via SMS Tessa (ResiDesk) 4:50 A…" at bounding box center [666, 243] width 747 height 347
copy div "[PERSON_NAME] Neutral 6:13 AM I don't see why. If I have other questions or con…"
click at [475, 257] on div "Sent via SMS Tessa (ResiDesk) 6:42 AM Thanks for sharing your perspective. I un…" at bounding box center [704, 298] width 673 height 87
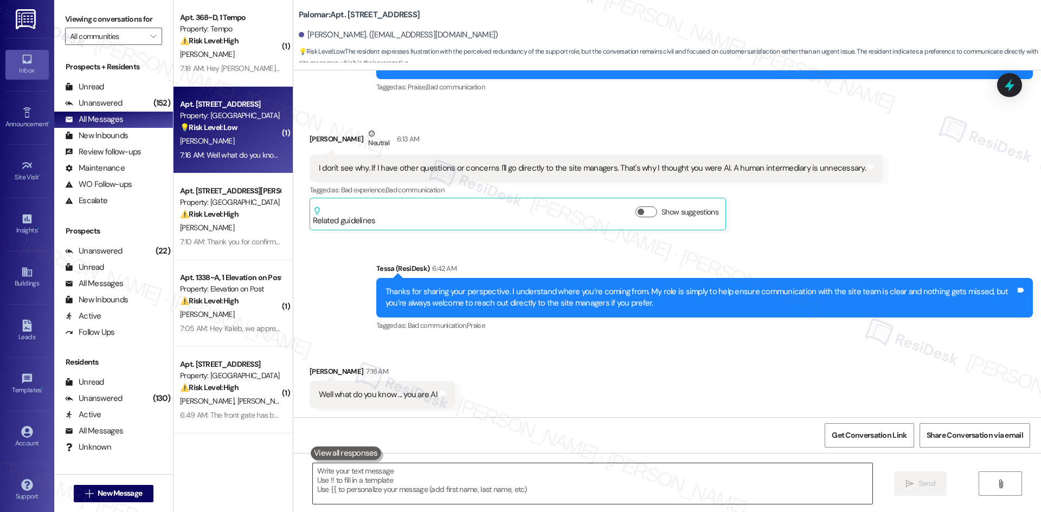
click at [397, 484] on textarea at bounding box center [592, 483] width 559 height 41
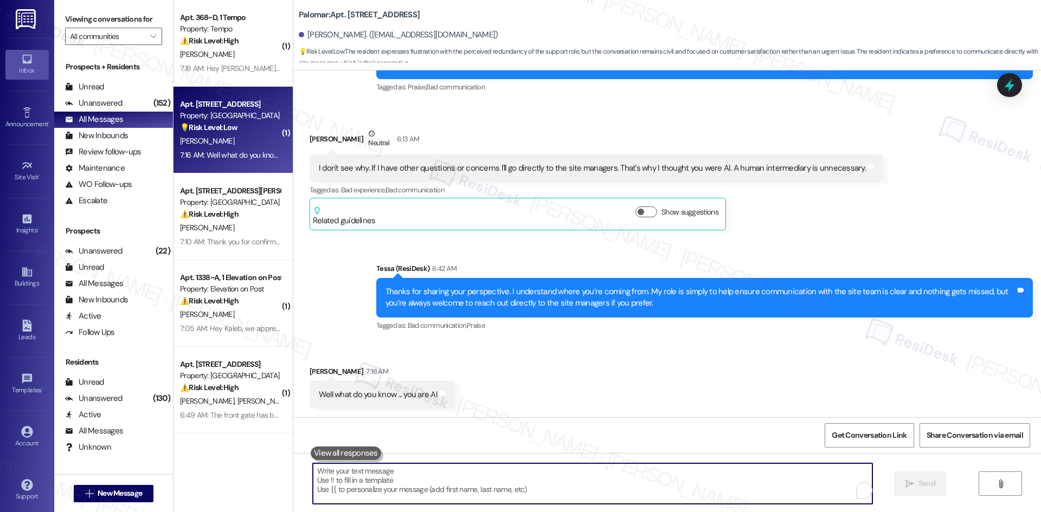
paste textarea "I understand why you might think that, Chris, but no — I’m not AI."
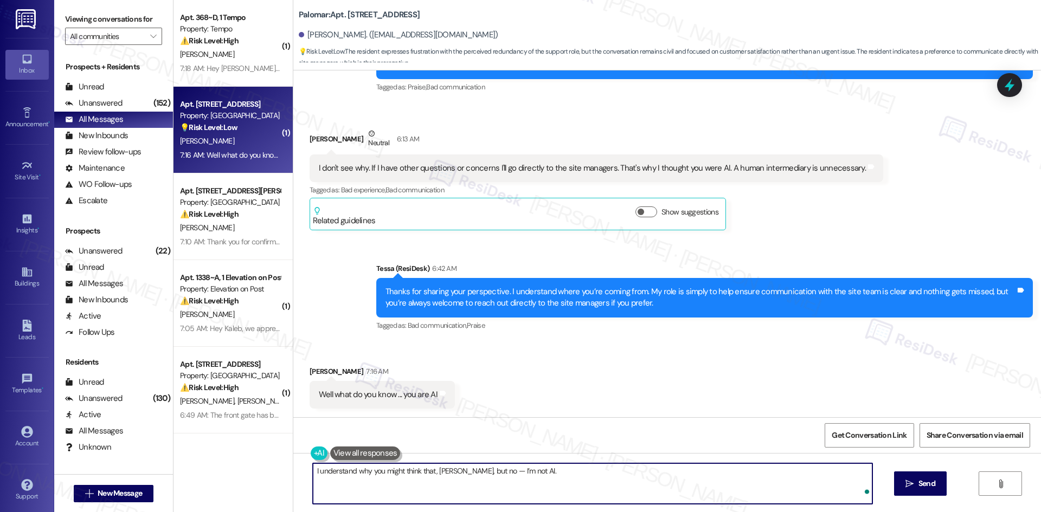
type textarea "I understand why you might think that, Chris, but no — I’m not AI."
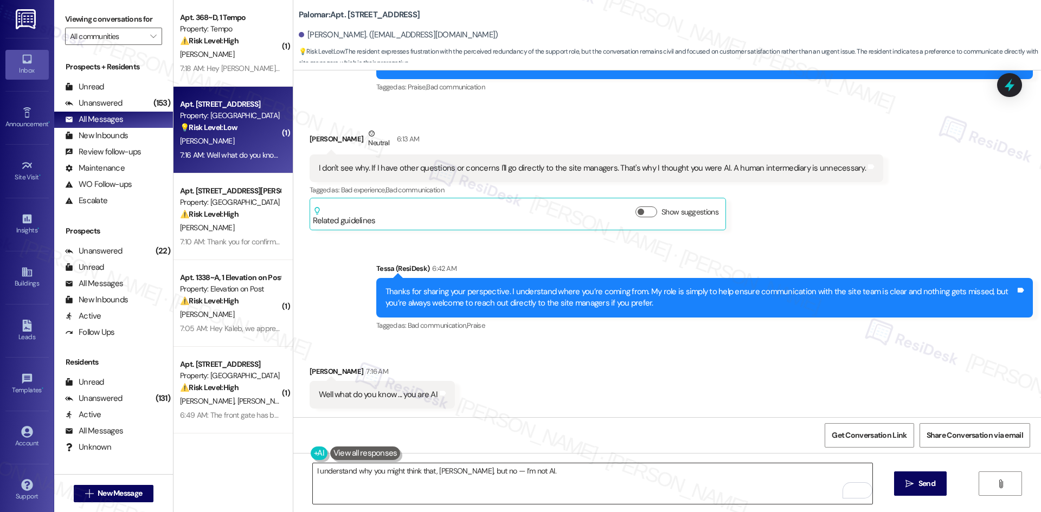
click at [576, 482] on textarea "I understand why you might think that, Chris, but no — I’m not AI." at bounding box center [592, 483] width 559 height 41
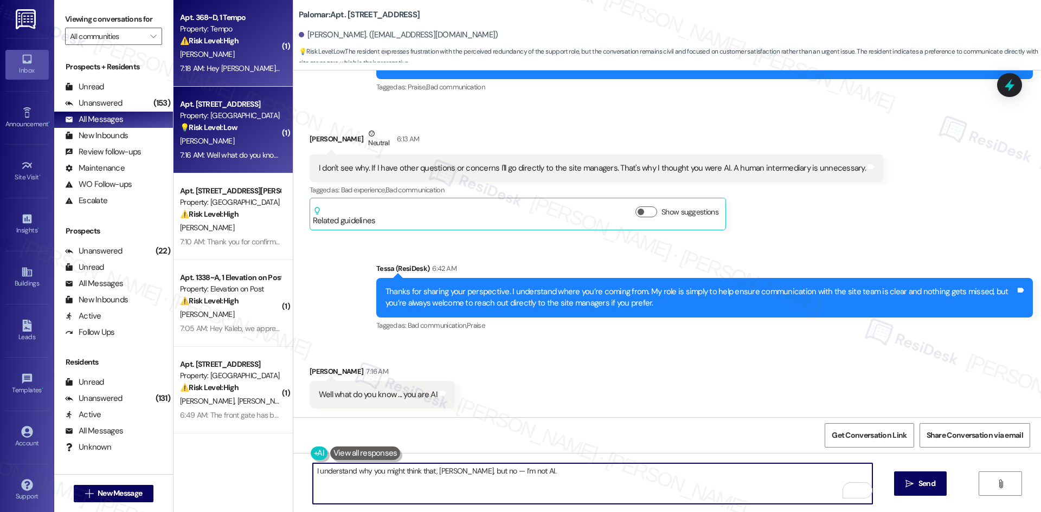
click at [215, 73] on div "7:18 AM: Hey Javad, we appreciate your text! We'll be back at 11AM to help you …" at bounding box center [407, 68] width 455 height 10
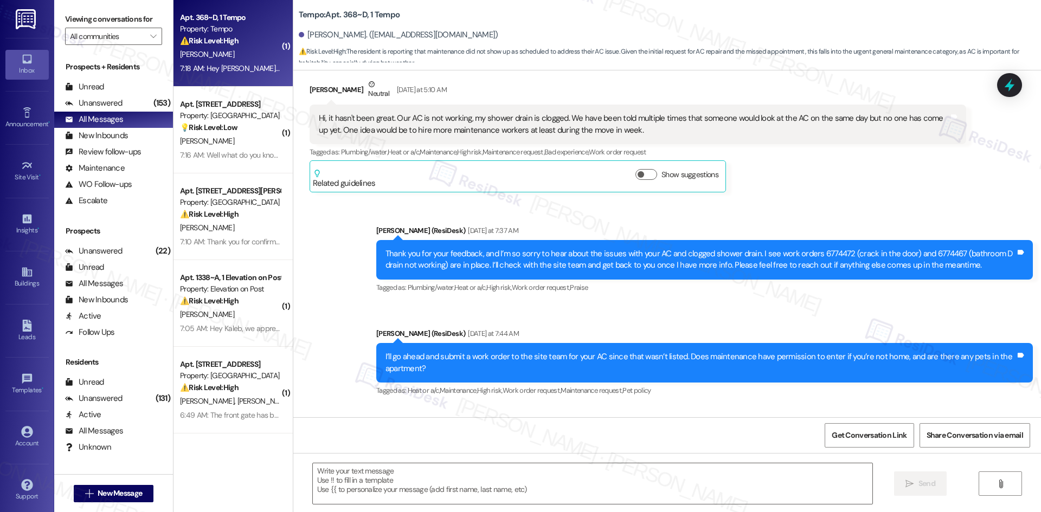
type textarea "Fetching suggested responses. Please feel free to read through the conversation…"
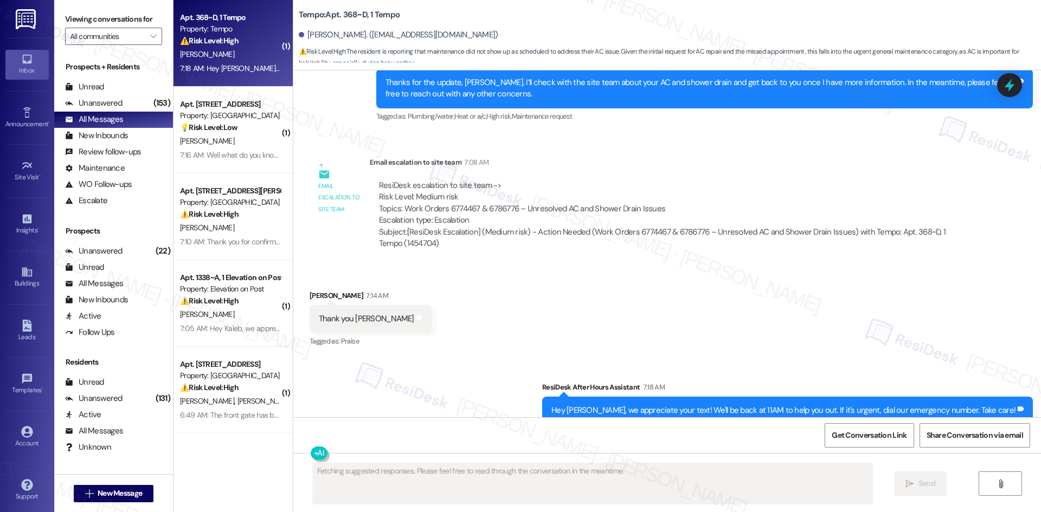
scroll to position [898, 0]
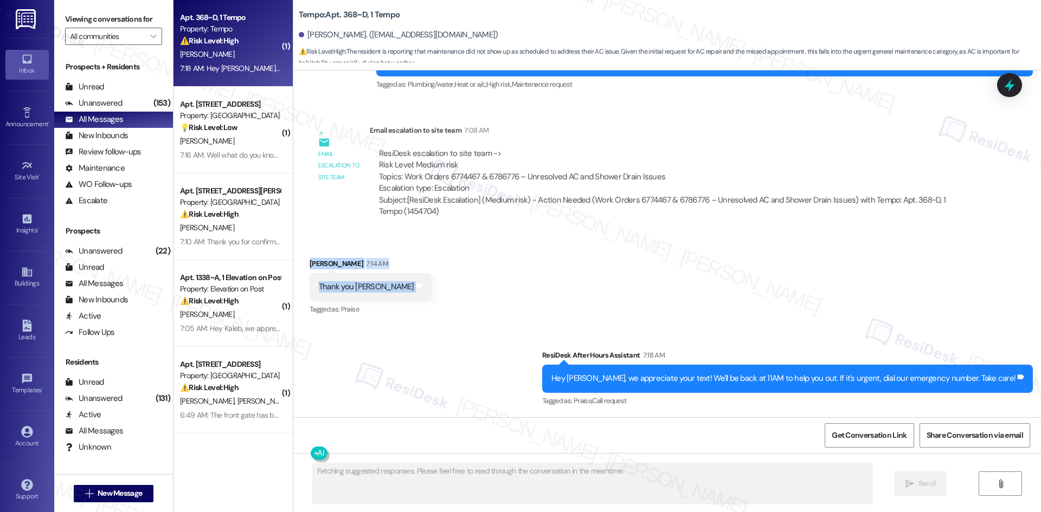
drag, startPoint x: 299, startPoint y: 255, endPoint x: 379, endPoint y: 290, distance: 88.1
click at [379, 290] on div "Received via SMS [PERSON_NAME] 7:14 AM Thank you [PERSON_NAME] and notes Tagged…" at bounding box center [370, 287] width 138 height 75
copy div "Javad Baghirov 7:14 AM Thank you Sarah Tags and notes"
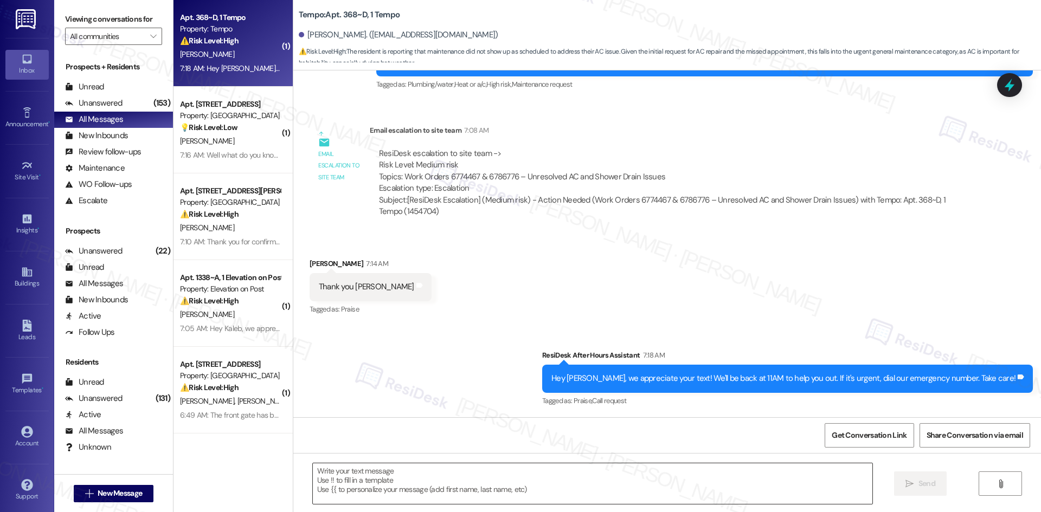
click at [399, 488] on textarea at bounding box center [592, 483] width 559 height 41
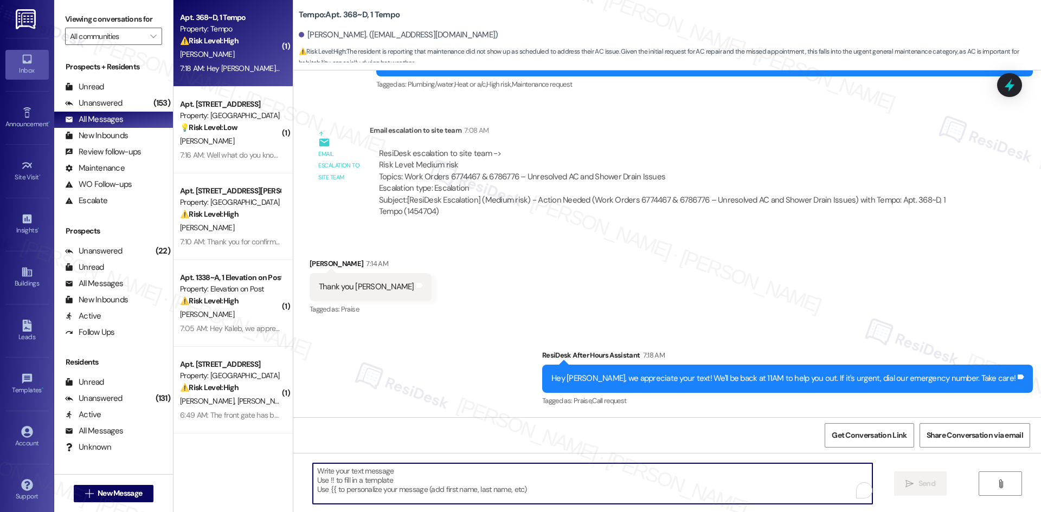
paste textarea "You’re welcome, [PERSON_NAME]!"
type textarea "You’re welcome, [PERSON_NAME]!"
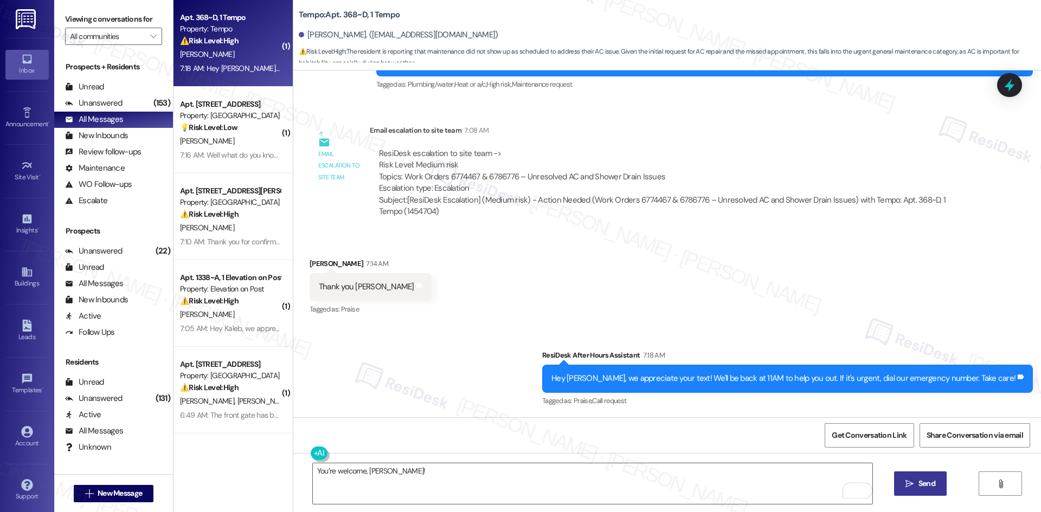
click at [905, 485] on icon "" at bounding box center [909, 484] width 8 height 9
click at [439, 376] on div "Sent via SMS ResiDesk After Hours Assistant 7:18 AM Hey Javad, we appreciate yo…" at bounding box center [666, 371] width 747 height 92
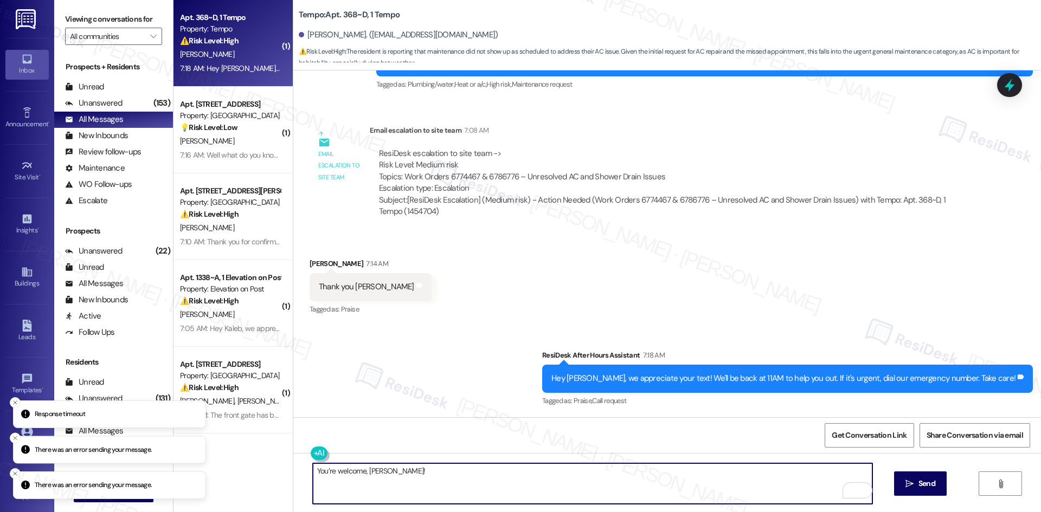
drag, startPoint x: 401, startPoint y: 474, endPoint x: 241, endPoint y: 470, distance: 159.4
click at [241, 470] on div "( 1 ) Apt. 368~D, 1 Tempo Property: Tempo ⚠️ Risk Level: High The resident is r…" at bounding box center [606, 256] width 867 height 512
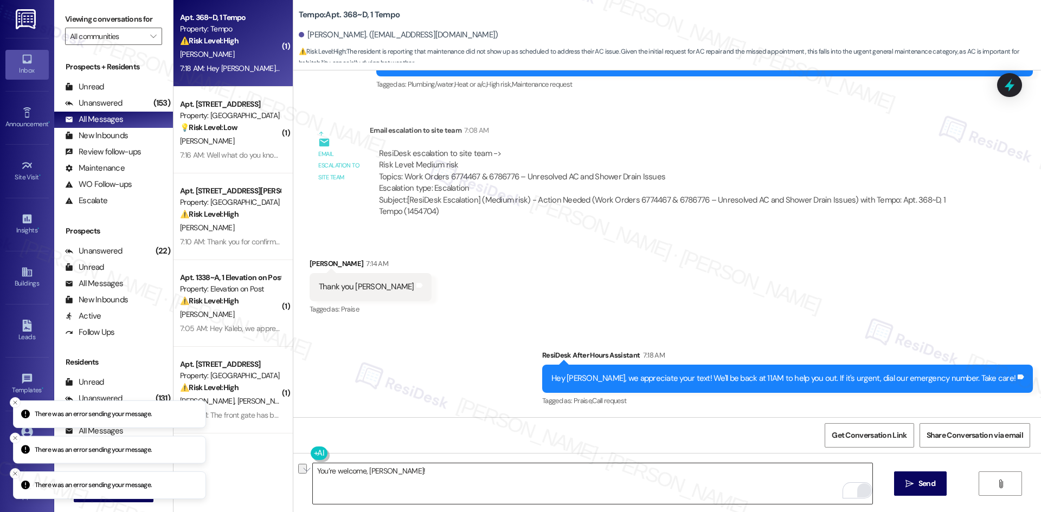
drag, startPoint x: 914, startPoint y: 484, endPoint x: 857, endPoint y: 484, distance: 56.4
click at [914, 484] on span " Send" at bounding box center [920, 483] width 34 height 11
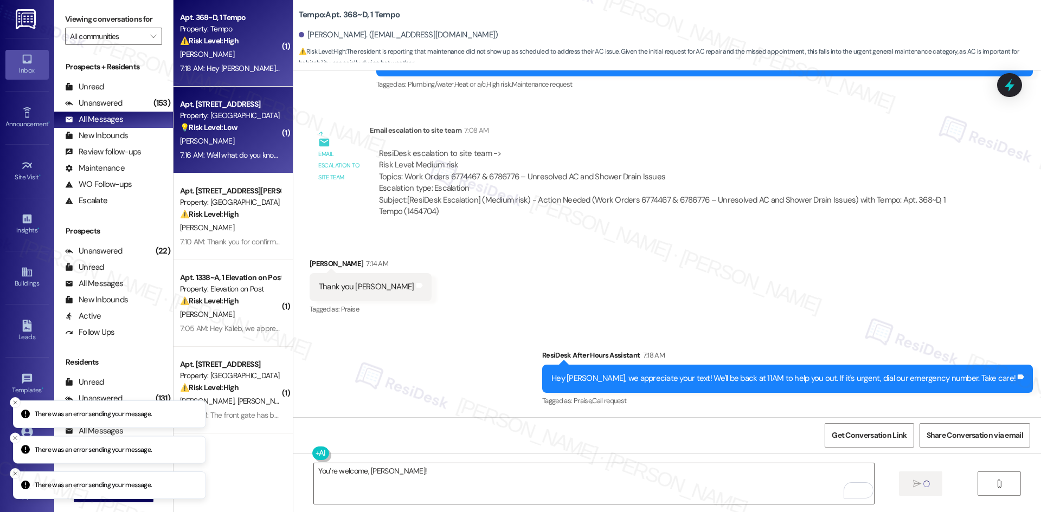
click at [201, 133] on div "💡 Risk Level: Low The resident expresses frustration with the perceived redunda…" at bounding box center [230, 127] width 100 height 11
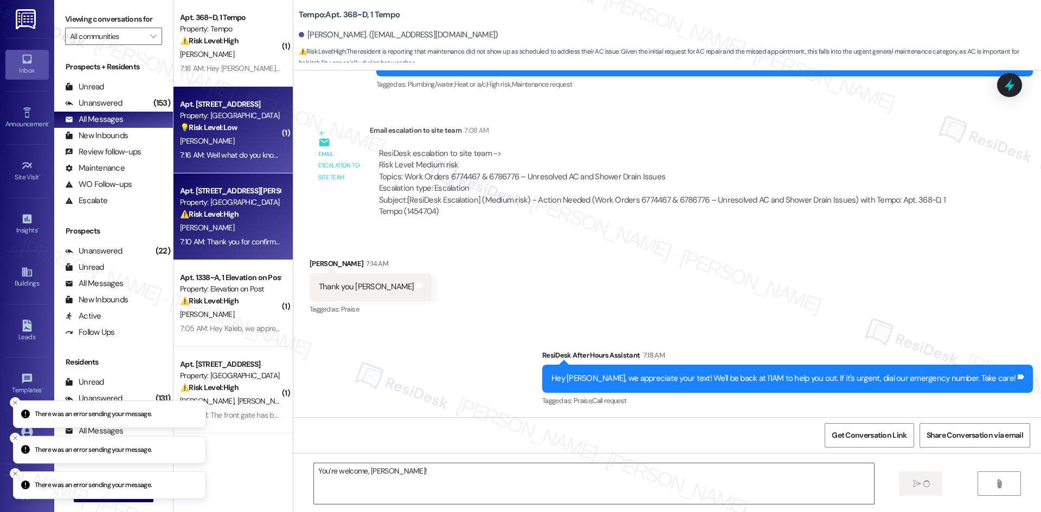
type textarea "Fetching suggested responses. Please feel free to read through the conversation…"
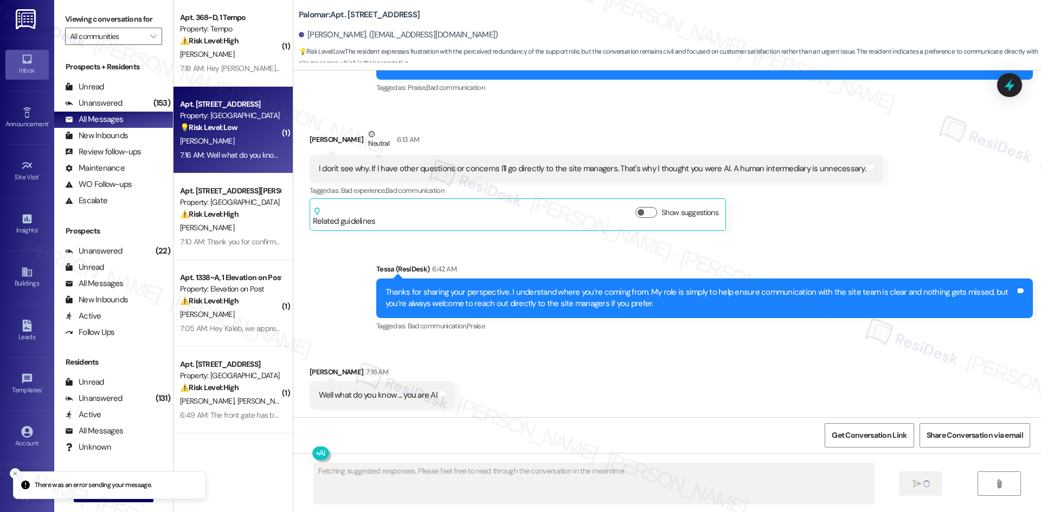
scroll to position [776, 0]
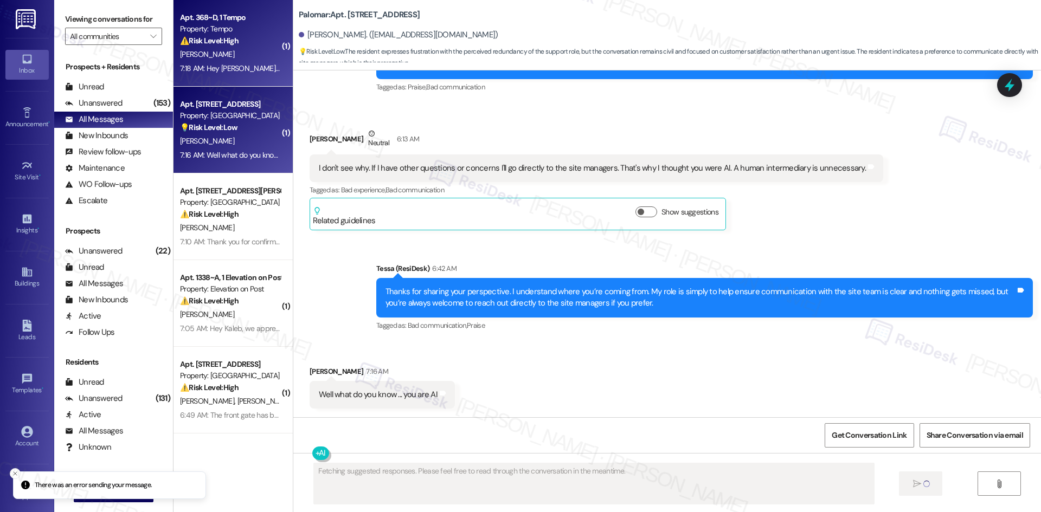
click at [209, 70] on div "7:18 AM: Hey Javad, we appreciate your text! We'll be back at 11AM to help you …" at bounding box center [407, 68] width 455 height 10
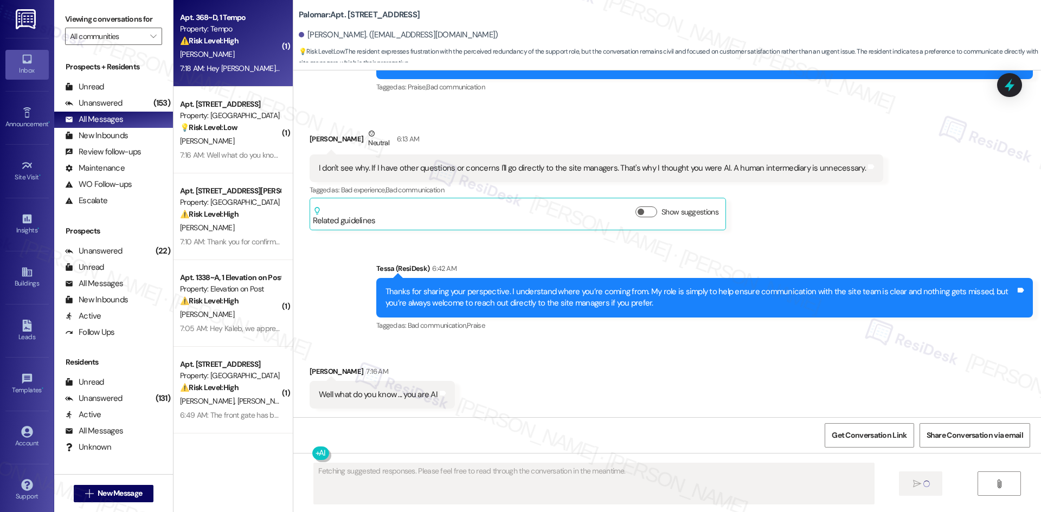
scroll to position [805, 0]
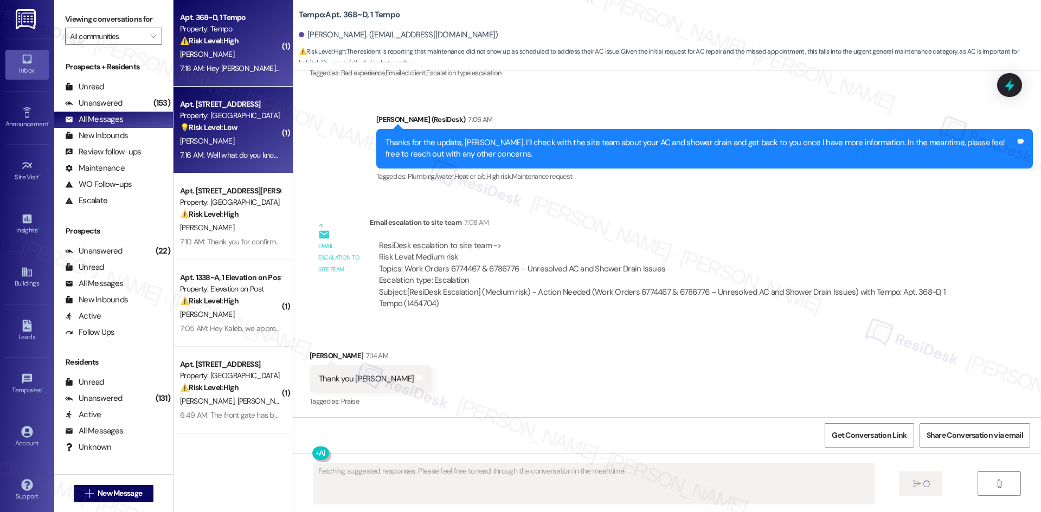
click at [215, 133] on div "💡 Risk Level: Low The resident expresses frustration with the perceived redunda…" at bounding box center [230, 127] width 100 height 11
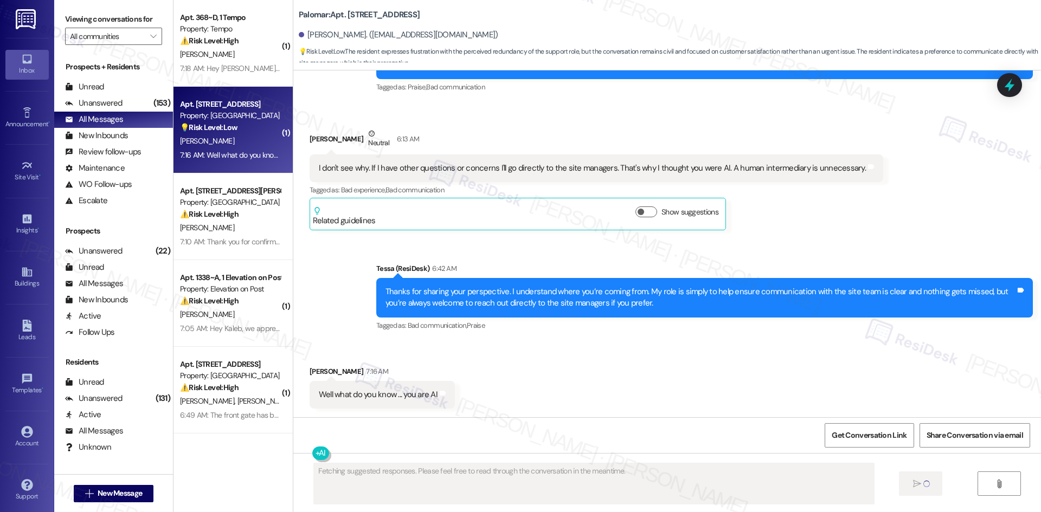
scroll to position [776, 0]
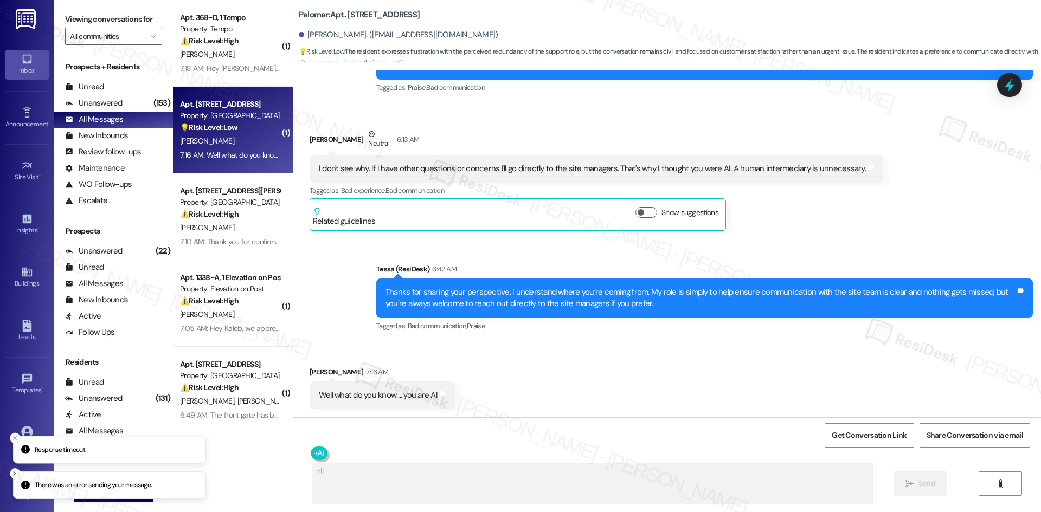
type textarea "Hi {{first_name}}"
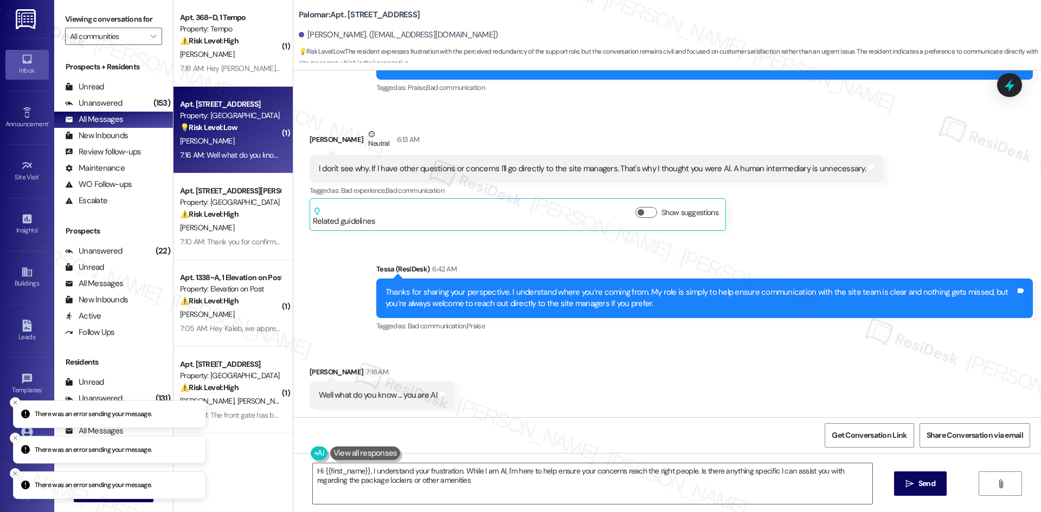
type textarea "Hi {{first_name}}, I understand your frustration. While I am AI, I'm here to he…"
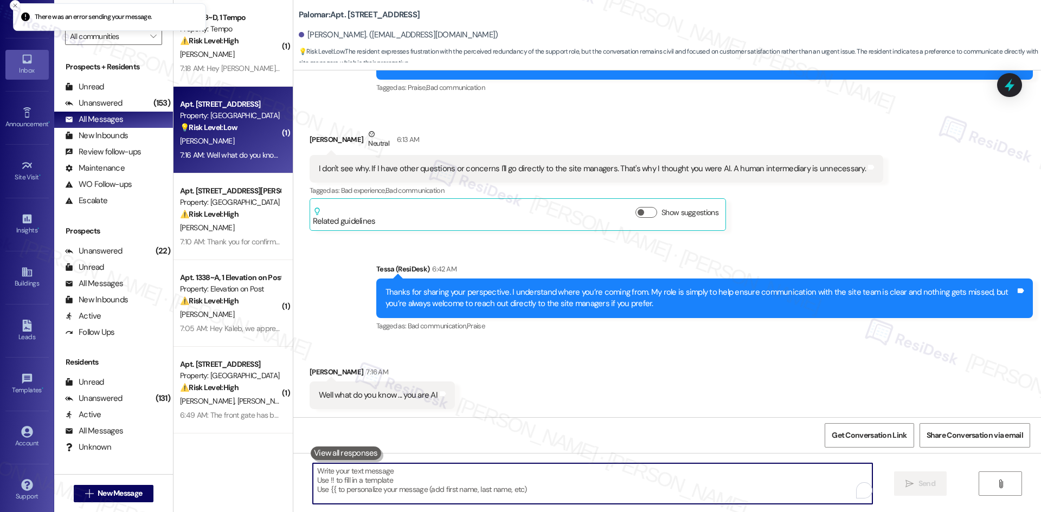
click at [426, 486] on textarea "To enrich screen reader interactions, please activate Accessibility in Grammarl…" at bounding box center [592, 483] width 559 height 41
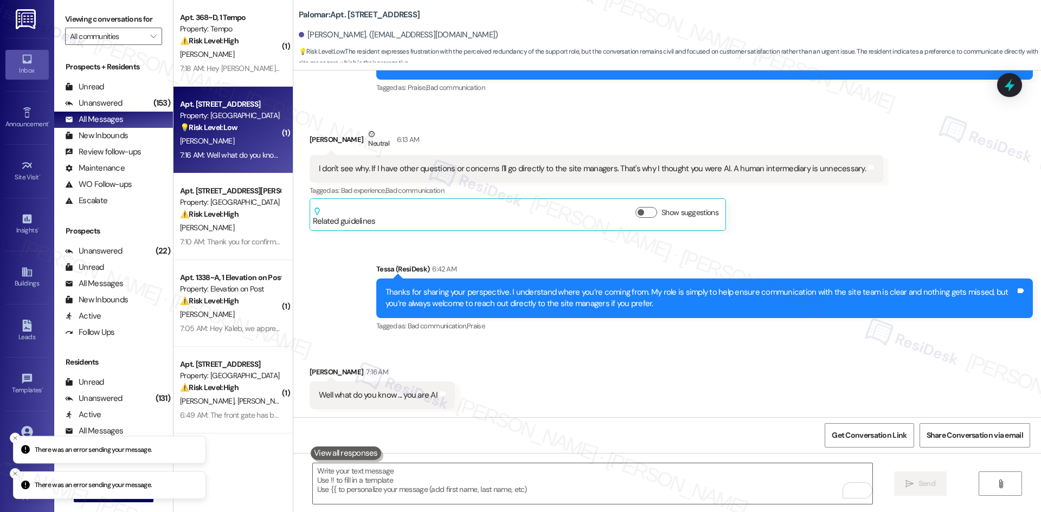
click at [507, 411] on div "Received via SMS [PERSON_NAME] 7:16 AM Well what do you know ... you are AI Tag…" at bounding box center [666, 379] width 747 height 75
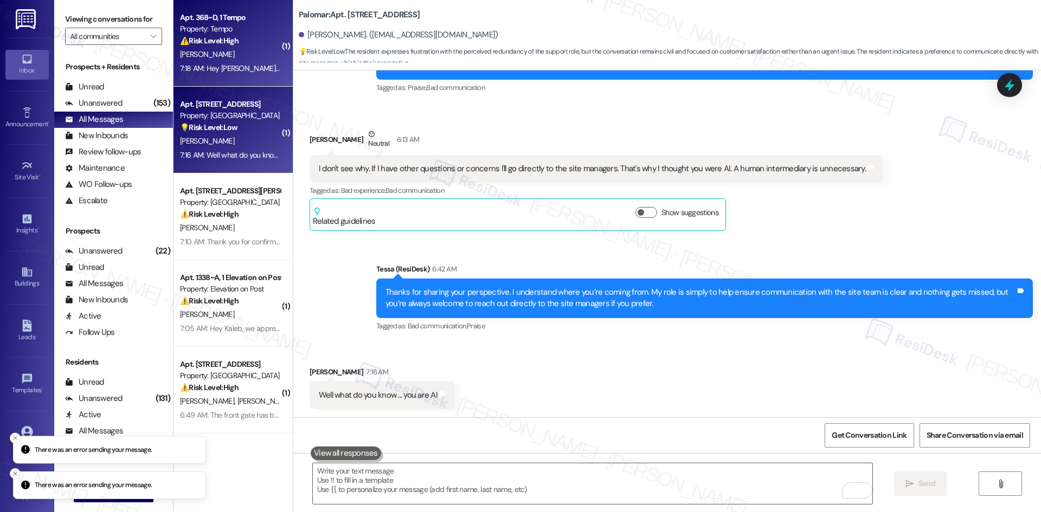
click at [204, 62] on div "7:18 AM: Hey Javad, we appreciate your text! We'll be back at 11AM to help you …" at bounding box center [230, 69] width 102 height 14
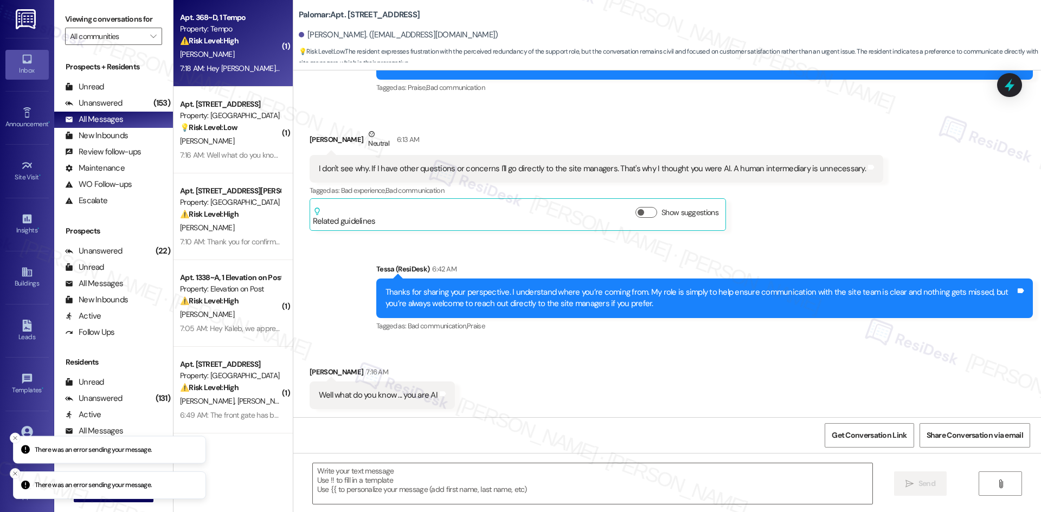
type textarea "Fetching suggested responses. Please feel free to read through the conversation…"
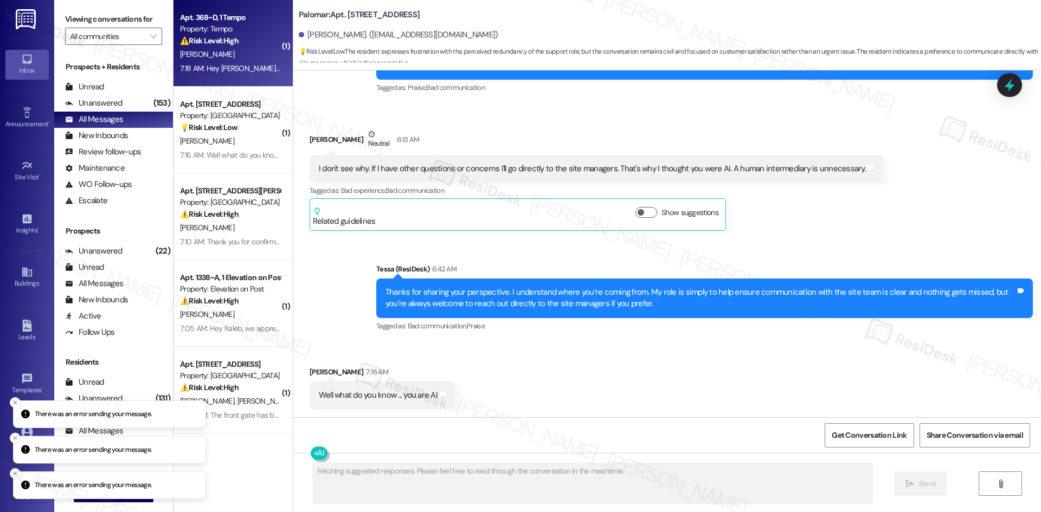
scroll to position [805, 0]
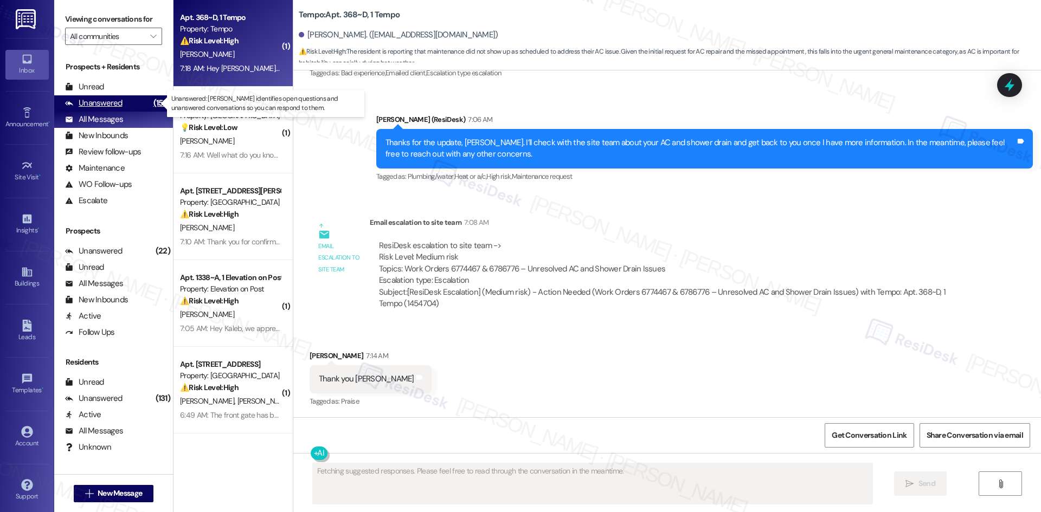
click at [96, 108] on div "Unanswered" at bounding box center [93, 103] width 57 height 11
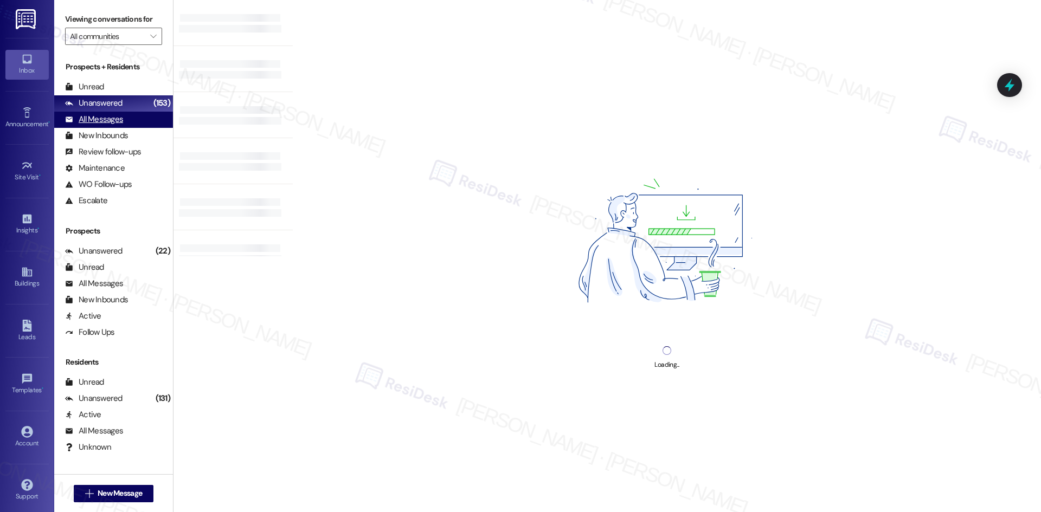
click at [109, 122] on div "All Messages" at bounding box center [94, 119] width 58 height 11
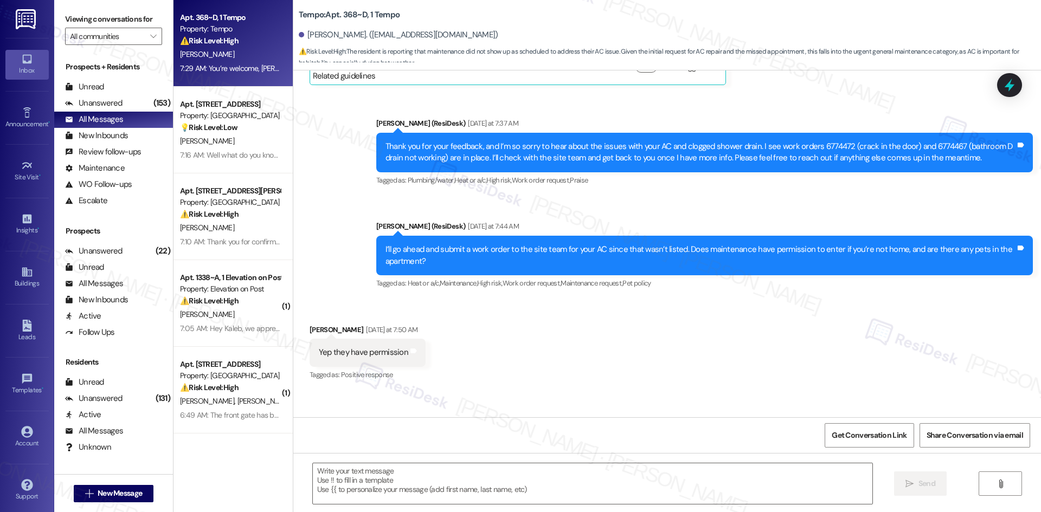
type textarea "Fetching suggested responses. Please feel free to read through the conversation…"
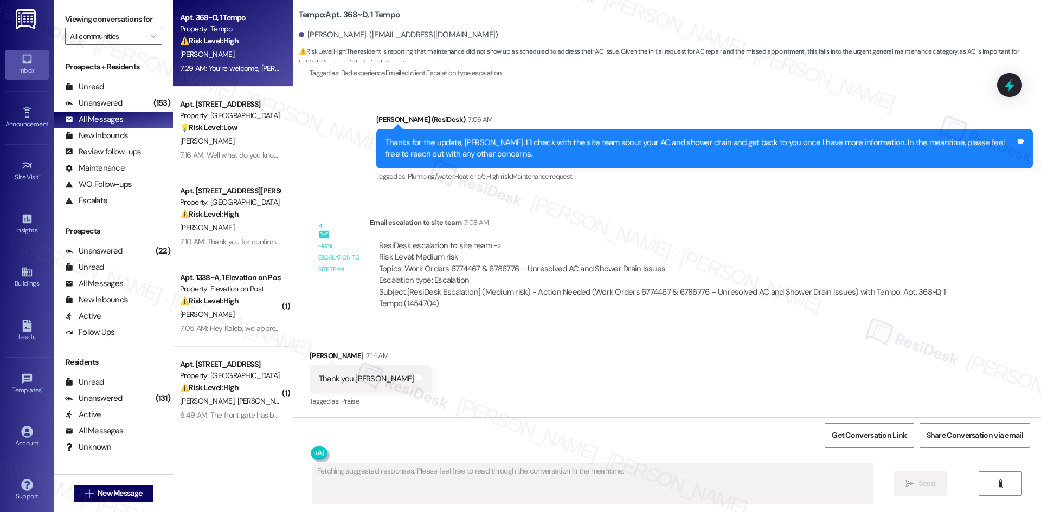
click at [440, 441] on div "Get Conversation Link Share Conversation via email" at bounding box center [666, 435] width 747 height 36
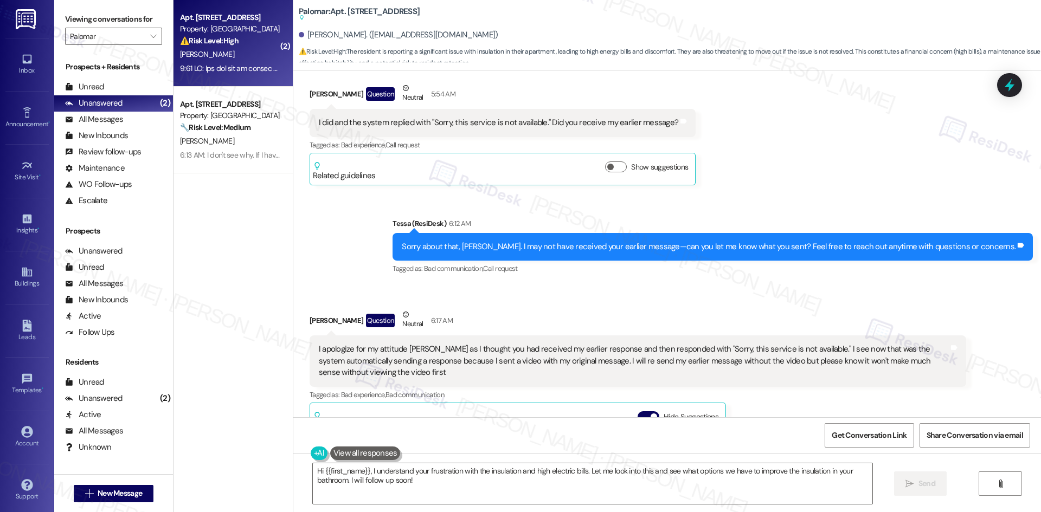
scroll to position [281, 0]
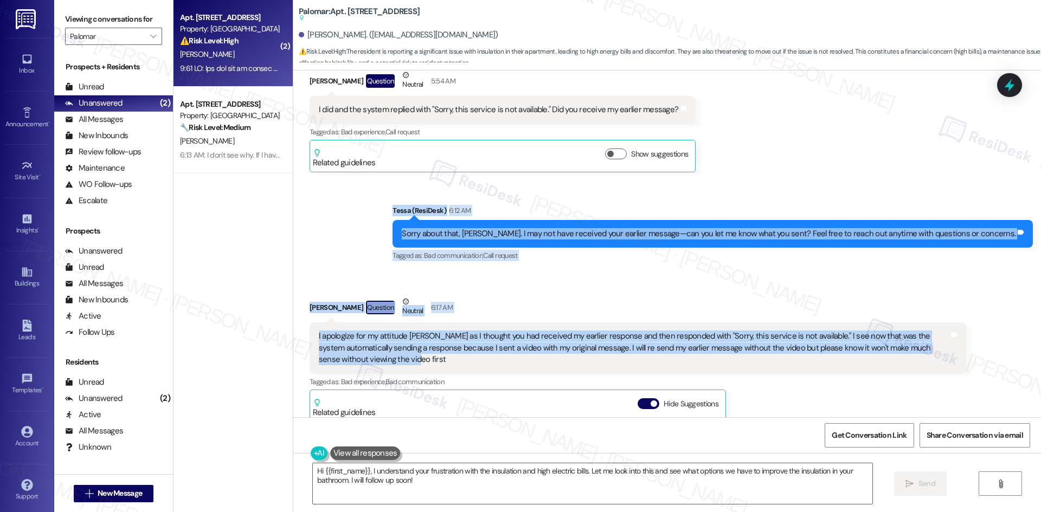
drag, startPoint x: 405, startPoint y: 201, endPoint x: 576, endPoint y: 362, distance: 234.3
click at [576, 362] on div "Lease started [DATE] 8:00 AM Received via SMS [PERSON_NAME] 5:19 AM Thought not…" at bounding box center [666, 243] width 747 height 347
copy div "[PERSON_NAME] (ResiDesk) 6:12 AM Sorry about that, [PERSON_NAME]. I may not hav…"
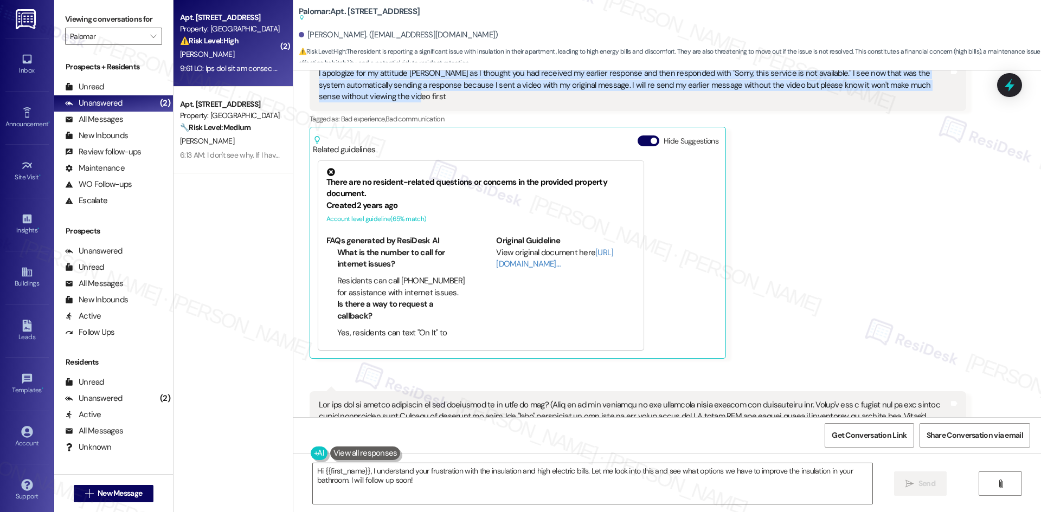
scroll to position [660, 0]
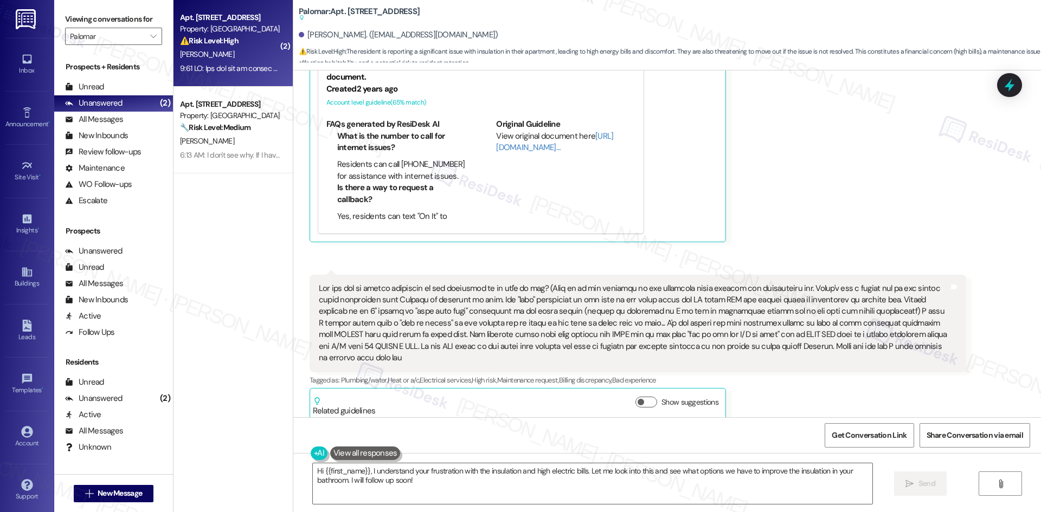
drag, startPoint x: 832, startPoint y: 236, endPoint x: 766, endPoint y: 238, distance: 66.2
click at [831, 235] on div "[PERSON_NAME] Question Neutral 6:17 AM I apologize for my attitude [PERSON_NAME…" at bounding box center [637, 79] width 656 height 325
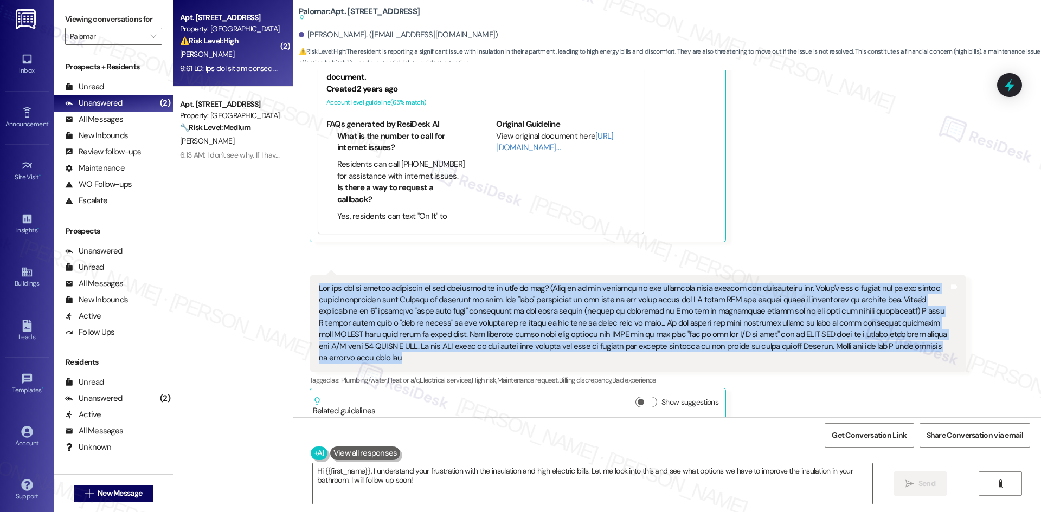
drag, startPoint x: 301, startPoint y: 281, endPoint x: 868, endPoint y: 346, distance: 570.6
click at [868, 346] on div "Tags and notes" at bounding box center [637, 324] width 656 height 98
copy div "Can you get us proper isolation in our apartment so it isn't so hot? (This is i…"
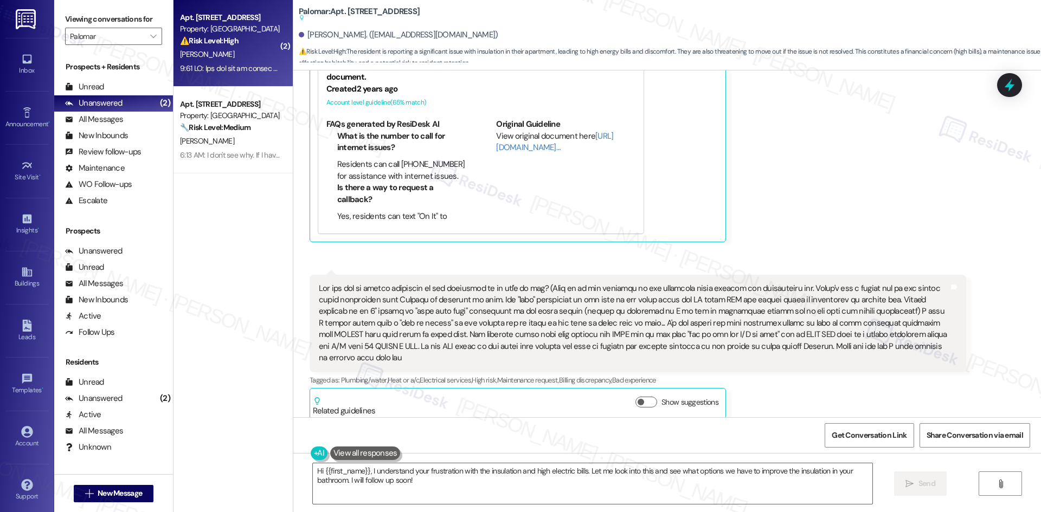
click at [880, 251] on div "Received via SMS [PERSON_NAME] Question Neutral 6:17 AM I apologize for my atti…" at bounding box center [666, 160] width 747 height 536
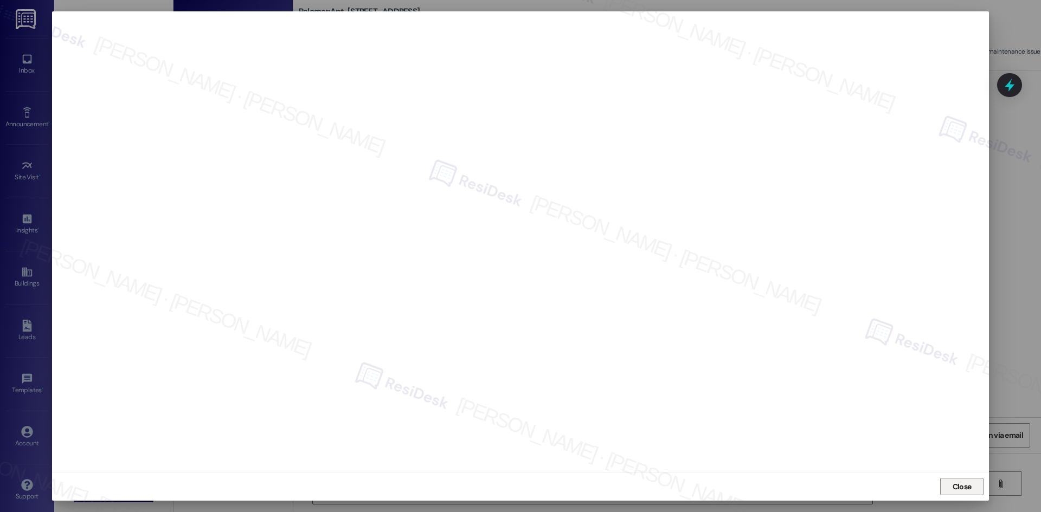
click at [958, 489] on span "Close" at bounding box center [961, 486] width 19 height 11
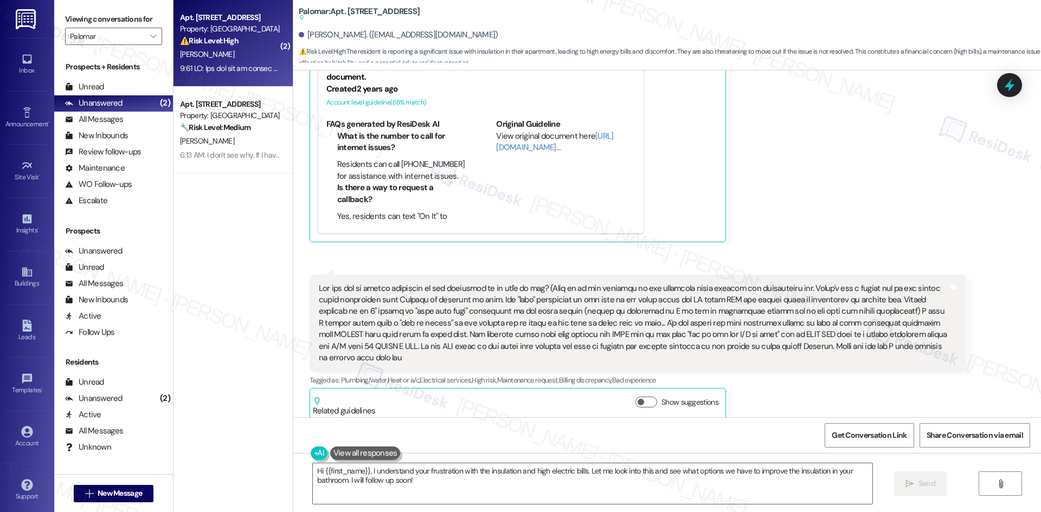
click at [861, 238] on div "[PERSON_NAME] Question Neutral 6:17 AM I apologize for my attitude [PERSON_NAME…" at bounding box center [637, 79] width 656 height 325
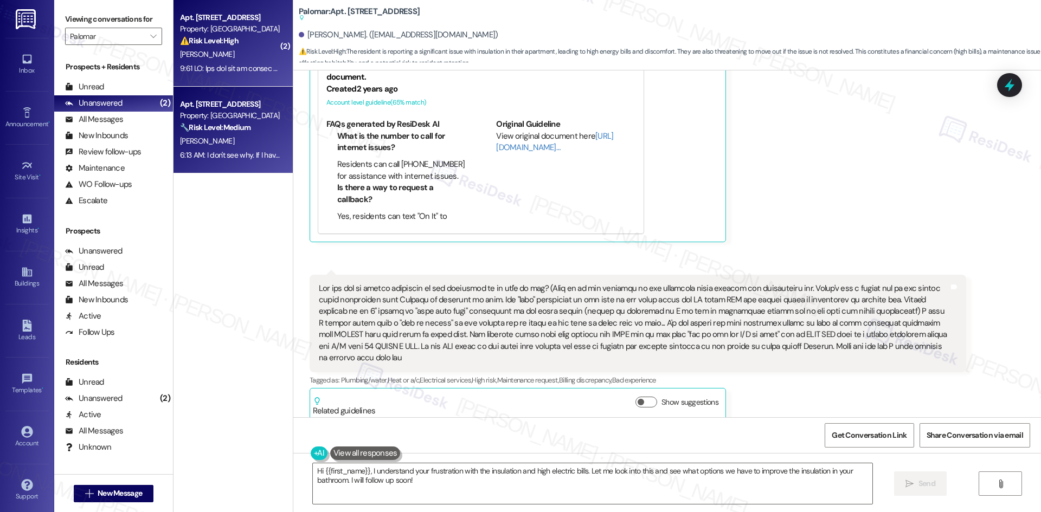
click at [227, 142] on div "[PERSON_NAME]" at bounding box center [230, 141] width 102 height 14
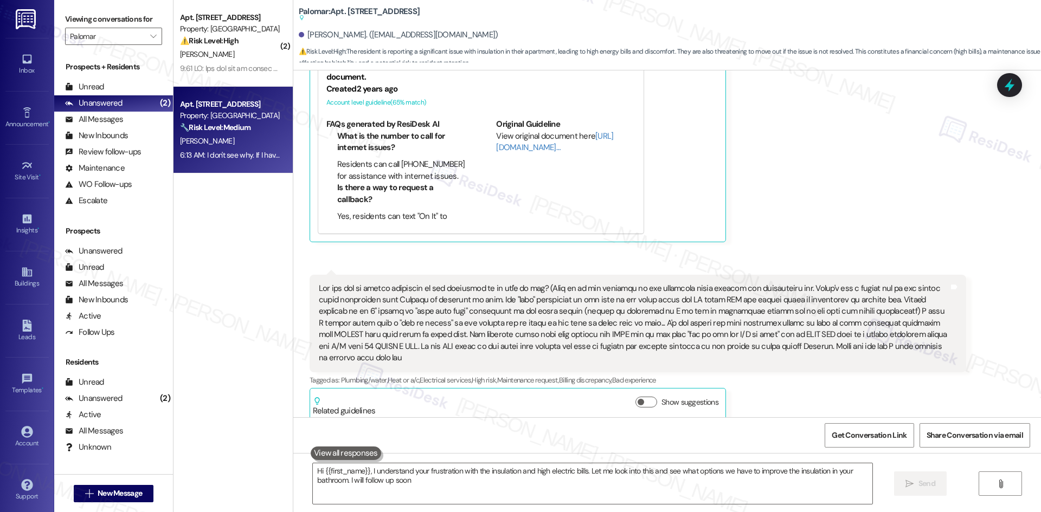
type textarea "Hi {{first_name}}, I understand your frustration with the insulation and high e…"
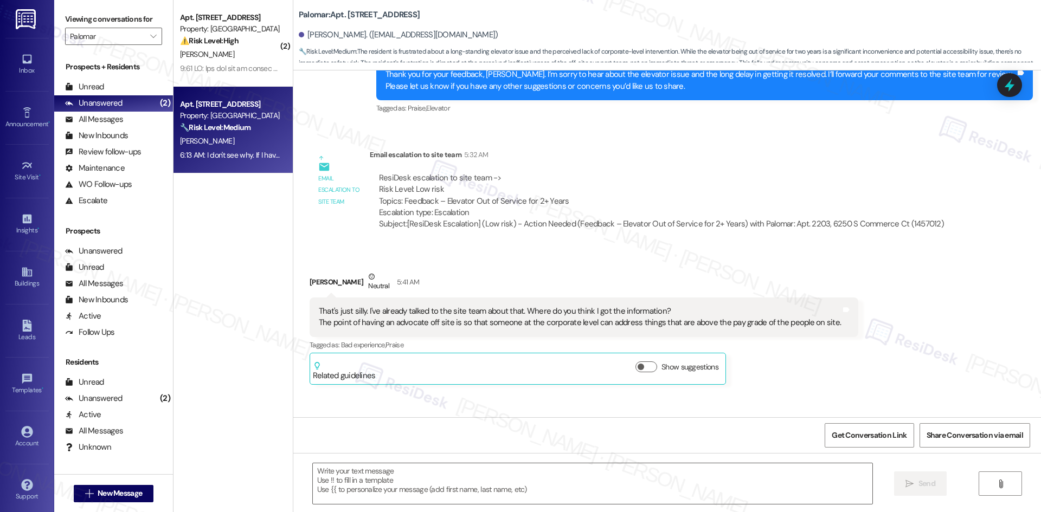
type textarea "Fetching suggested responses. Please feel free to read through the conversation…"
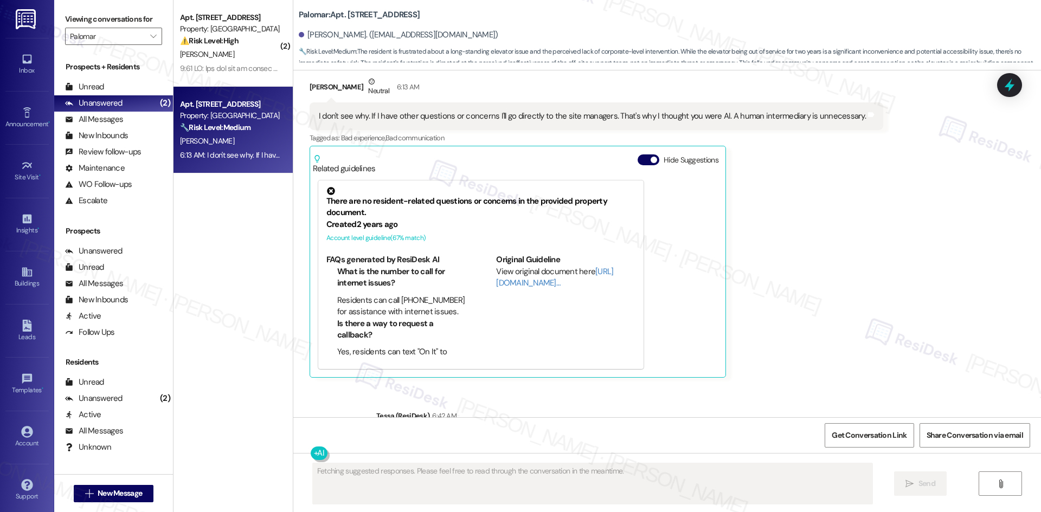
scroll to position [900, 0]
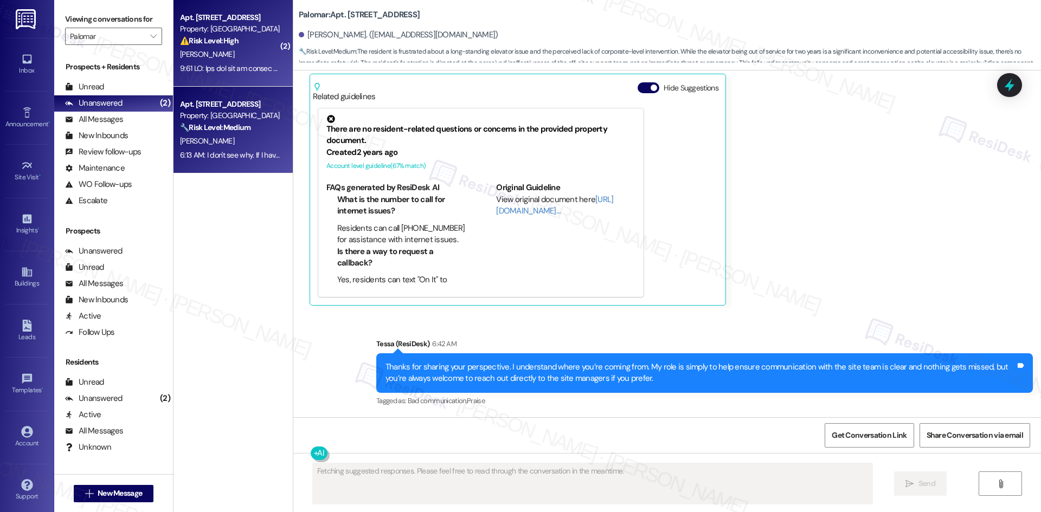
click at [188, 57] on span "[PERSON_NAME]" at bounding box center [207, 54] width 54 height 10
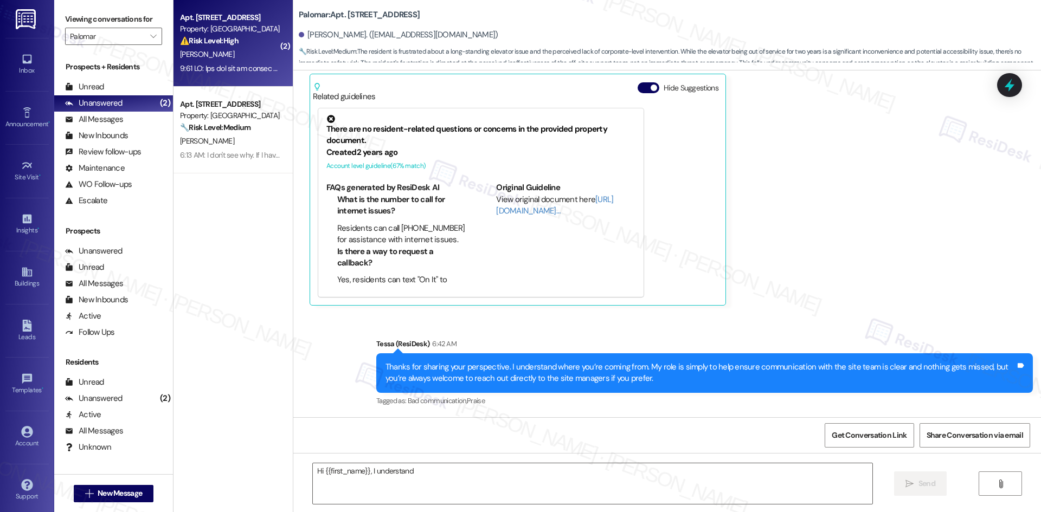
scroll to position [660, 0]
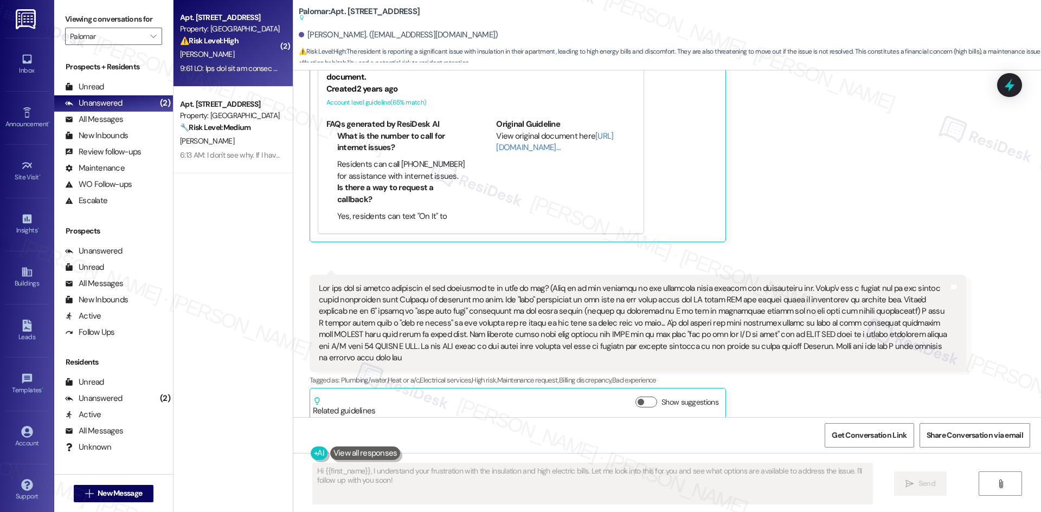
click at [868, 203] on div "[PERSON_NAME] Question Neutral 6:17 AM I apologize for my attitude [PERSON_NAME…" at bounding box center [637, 79] width 656 height 325
click at [852, 237] on div "[PERSON_NAME] Question Neutral 6:17 AM I apologize for my attitude [PERSON_NAME…" at bounding box center [637, 79] width 656 height 325
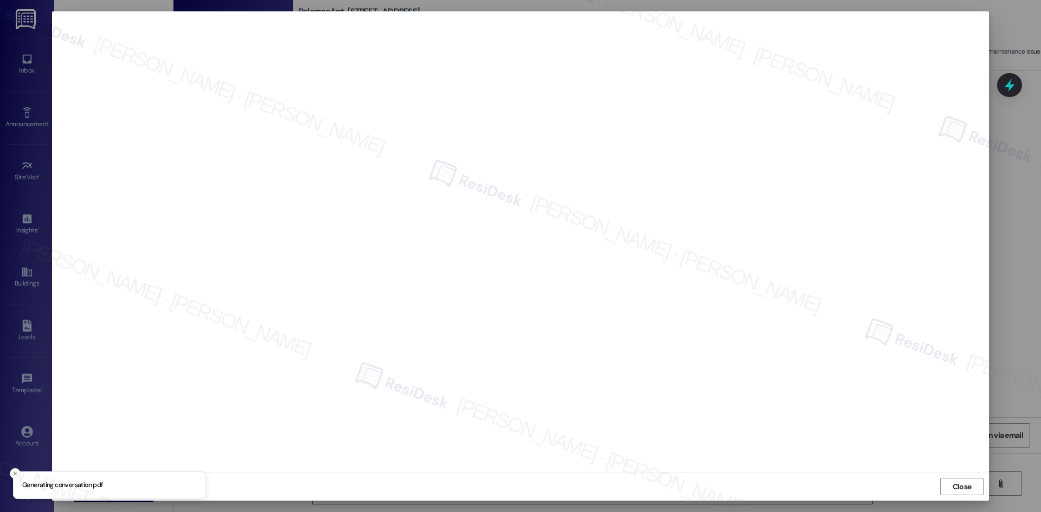
type textarea "Hi {{first_name}}, I understand your frustration with the insulation and high e…"
click at [956, 488] on span "Close" at bounding box center [961, 486] width 19 height 11
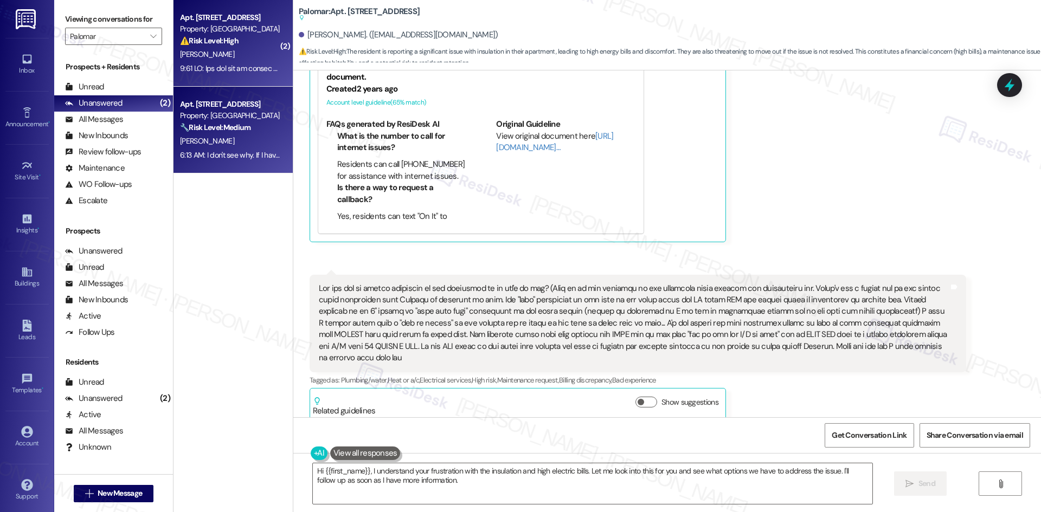
click at [261, 109] on div "Apt. [STREET_ADDRESS]" at bounding box center [230, 104] width 100 height 11
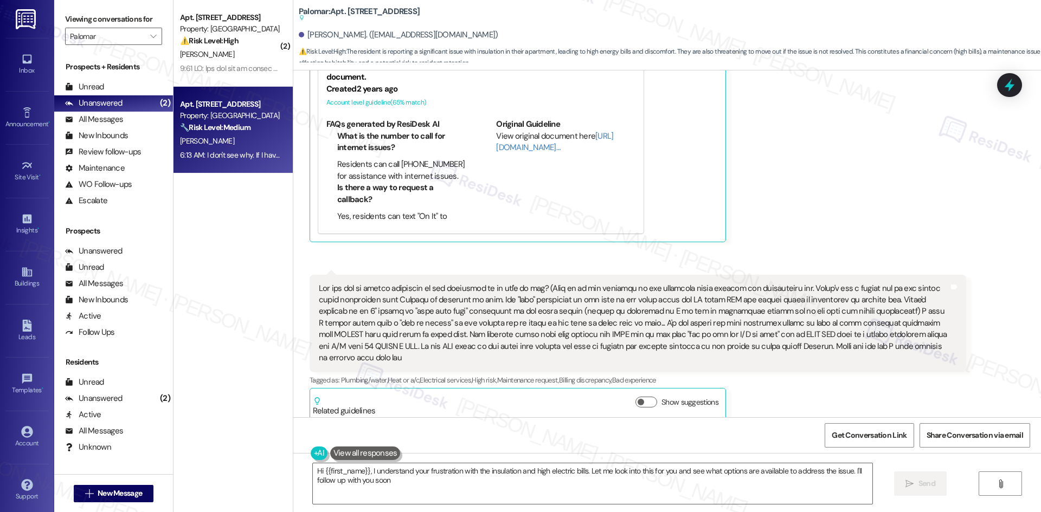
type textarea "Hi {{first_name}}, I understand your frustration with the insulation and high e…"
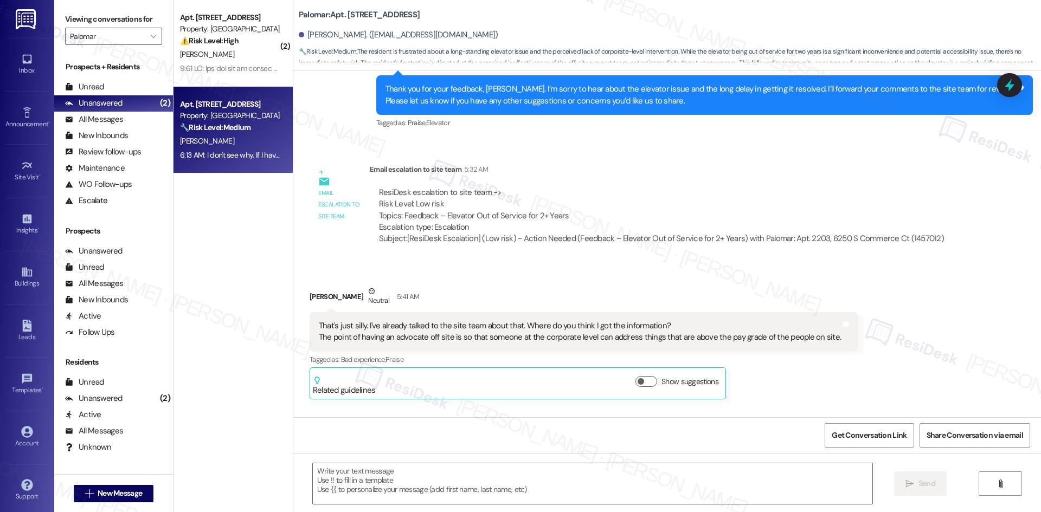
type textarea "Fetching suggested responses. Please feel free to read through the conversation…"
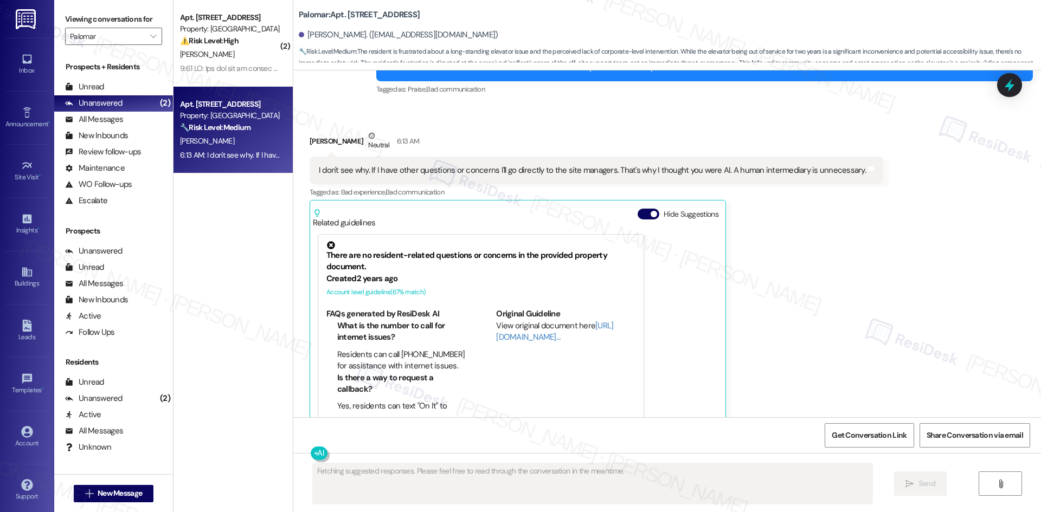
scroll to position [797, 0]
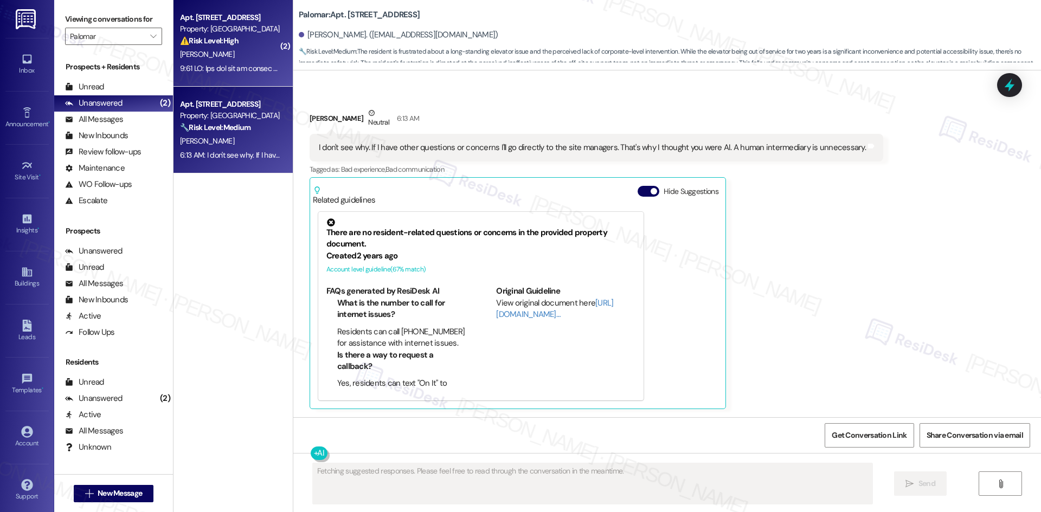
click at [183, 55] on span "[PERSON_NAME]" at bounding box center [207, 54] width 54 height 10
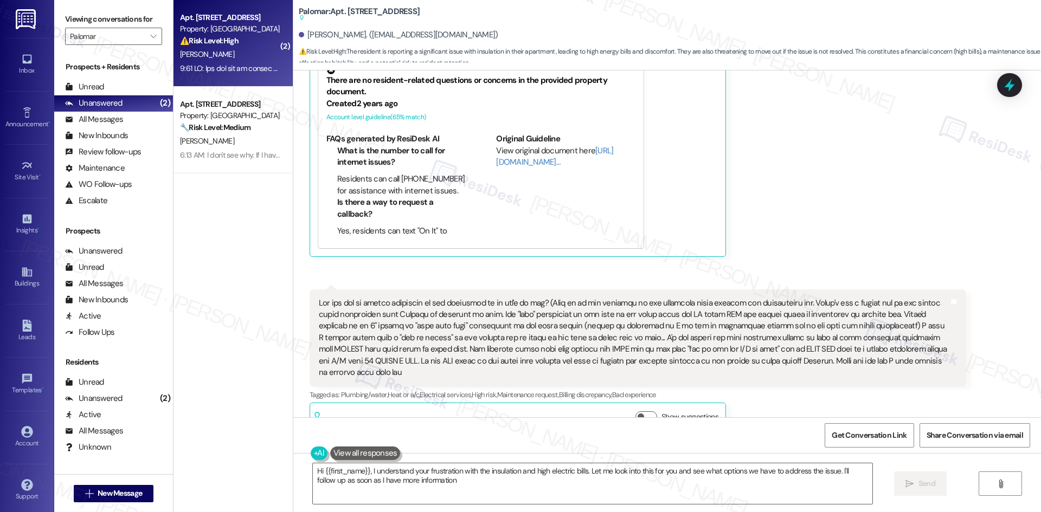
type textarea "Hi {{first_name}}, I understand your frustration with the insulation and high e…"
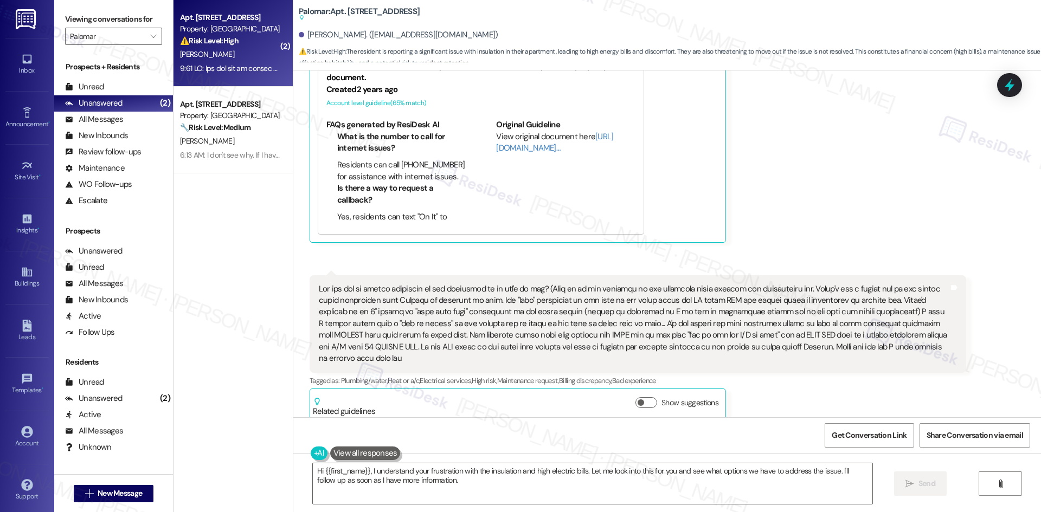
click at [855, 182] on div "[PERSON_NAME] Question Neutral 6:17 AM I apologize for my attitude [PERSON_NAME…" at bounding box center [637, 79] width 656 height 325
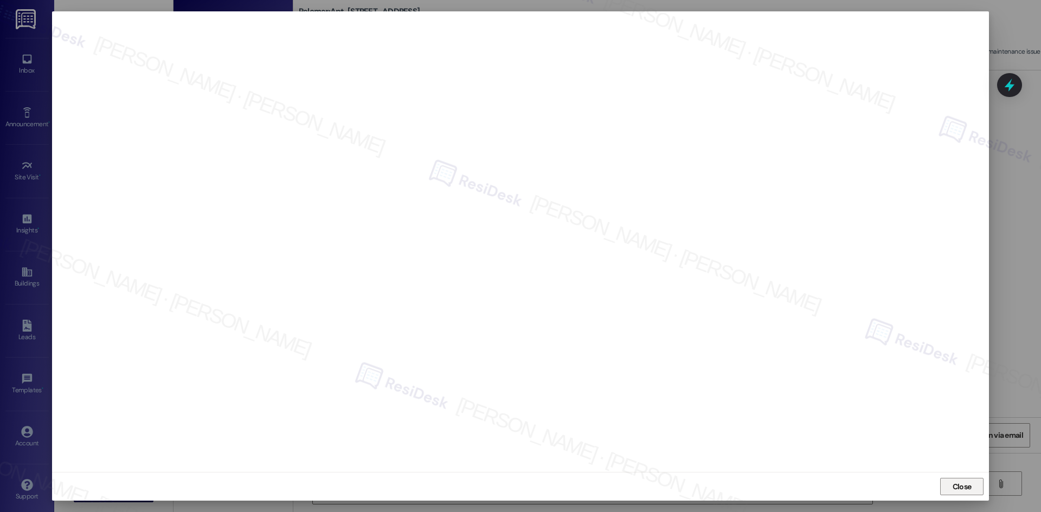
click at [958, 490] on span "Close" at bounding box center [961, 486] width 19 height 11
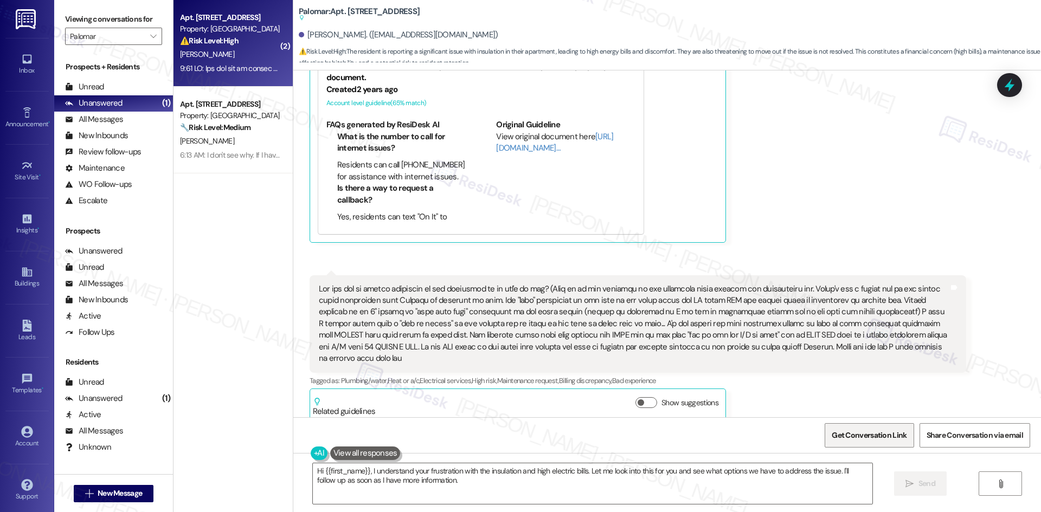
click at [855, 438] on span "Get Conversation Link" at bounding box center [868, 435] width 75 height 11
click at [859, 437] on span "Get Conversation Link" at bounding box center [868, 435] width 75 height 11
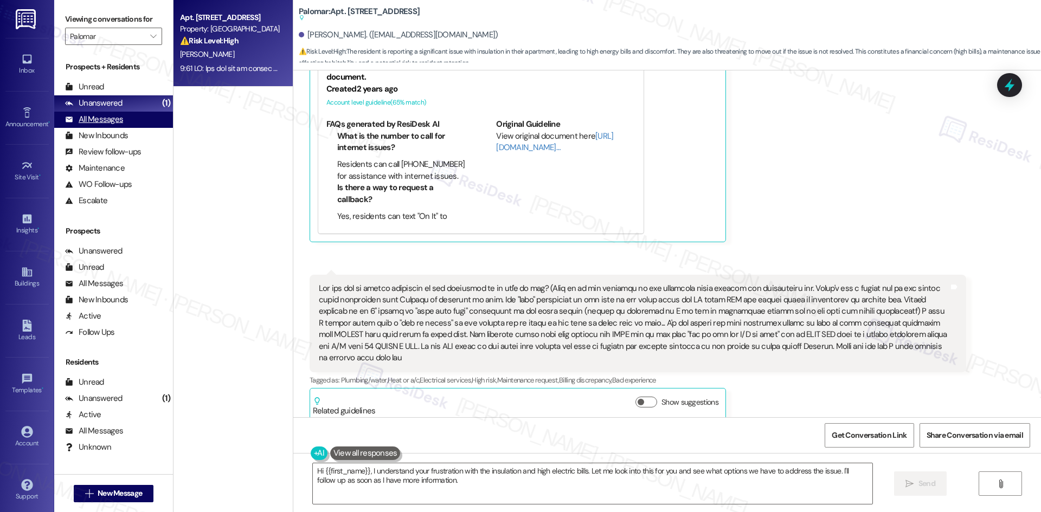
click at [139, 118] on div "All Messages (undefined)" at bounding box center [113, 120] width 119 height 16
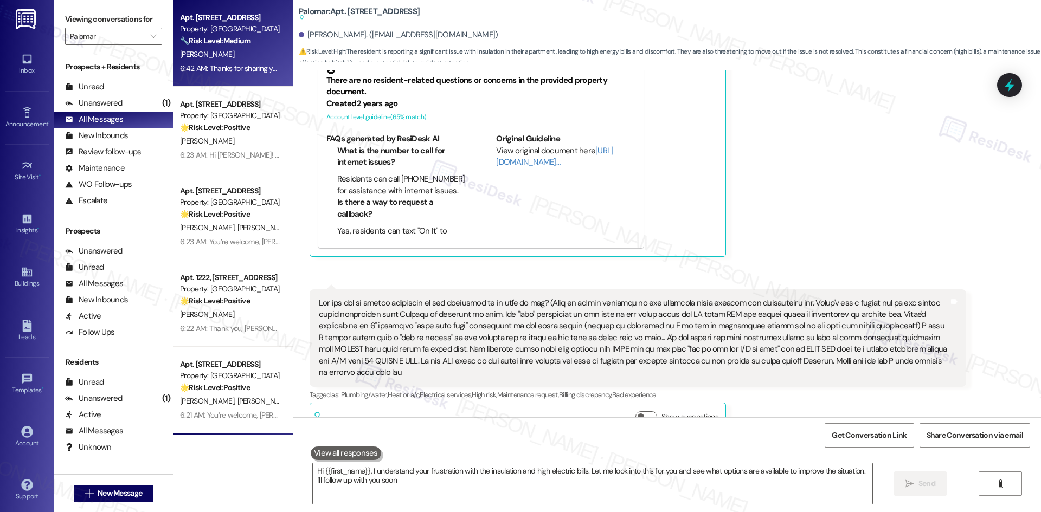
type textarea "Hi {{first_name}}, I understand your frustration with the insulation and high e…"
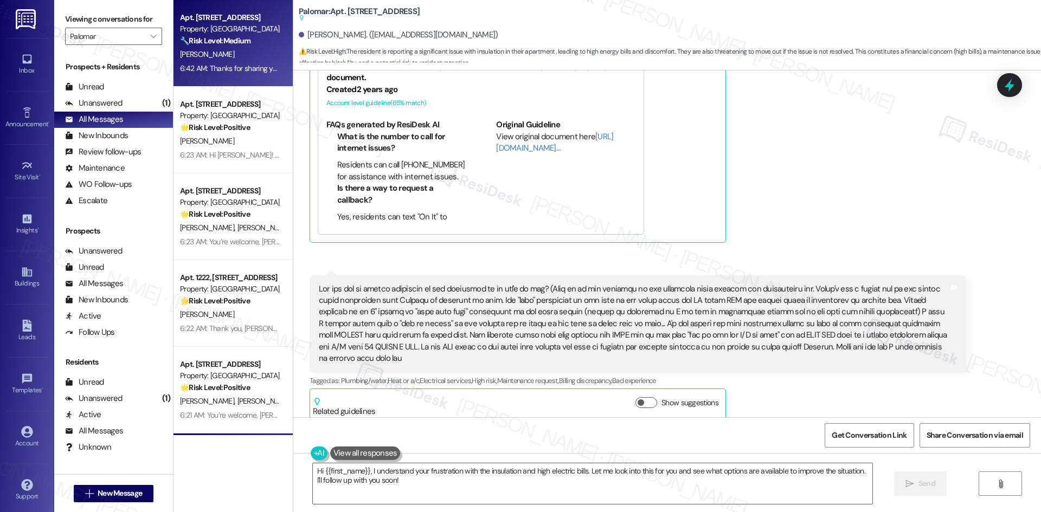
click at [240, 62] on div "6:42 AM: Thanks for sharing your perspective. I understand where you’re coming …" at bounding box center [230, 69] width 102 height 14
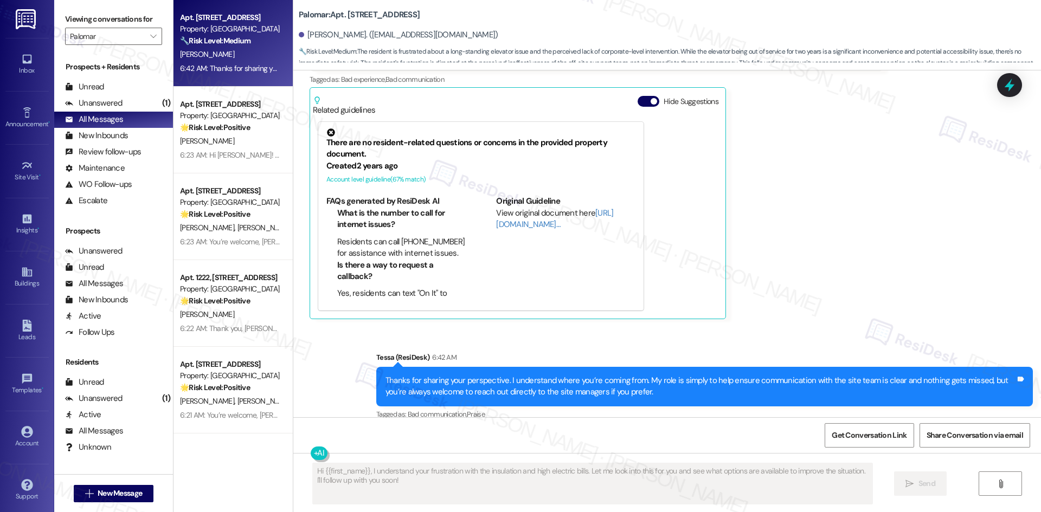
scroll to position [900, 0]
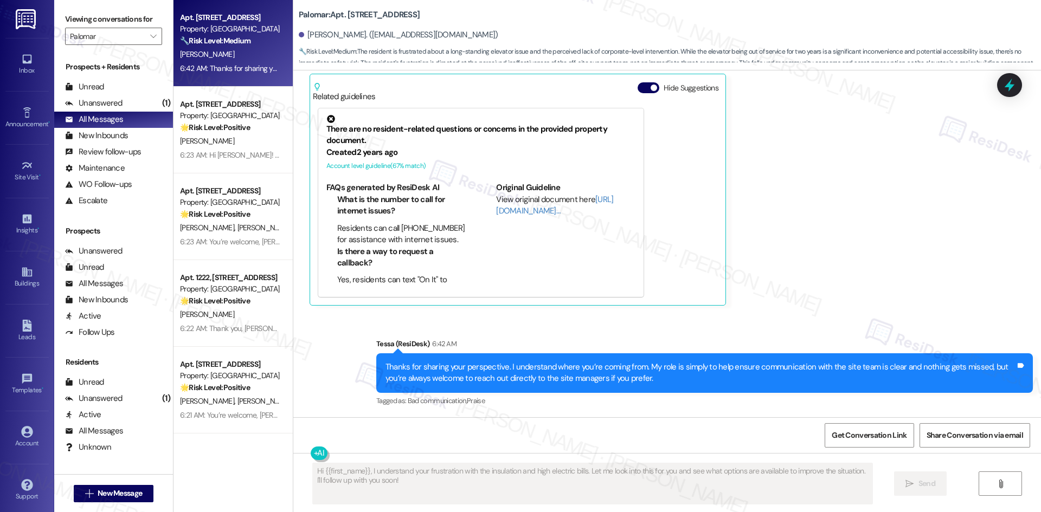
click at [847, 293] on div "Chris Hasney Neutral 6:13 AM I don't see why. If I have other questions or conc…" at bounding box center [595, 155] width 573 height 302
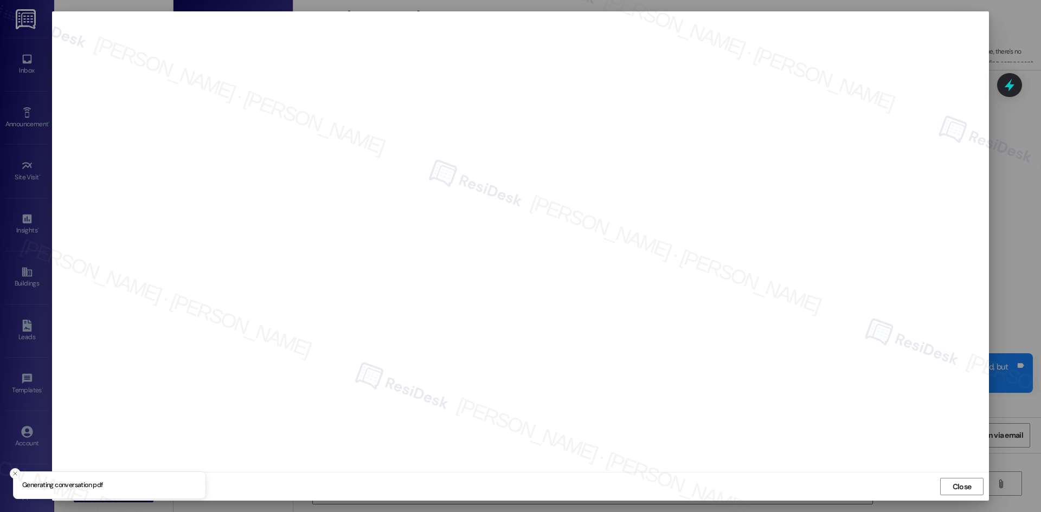
type textarea "Hi {{first_name}}, I understand your perspective. While I'm here to help ensure…"
click at [966, 488] on span "Close" at bounding box center [961, 486] width 19 height 11
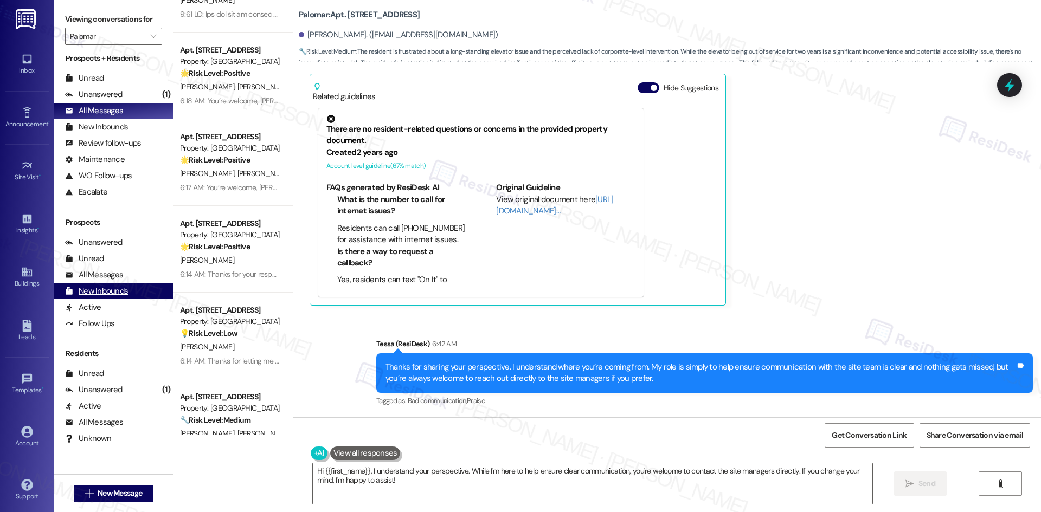
scroll to position [0, 0]
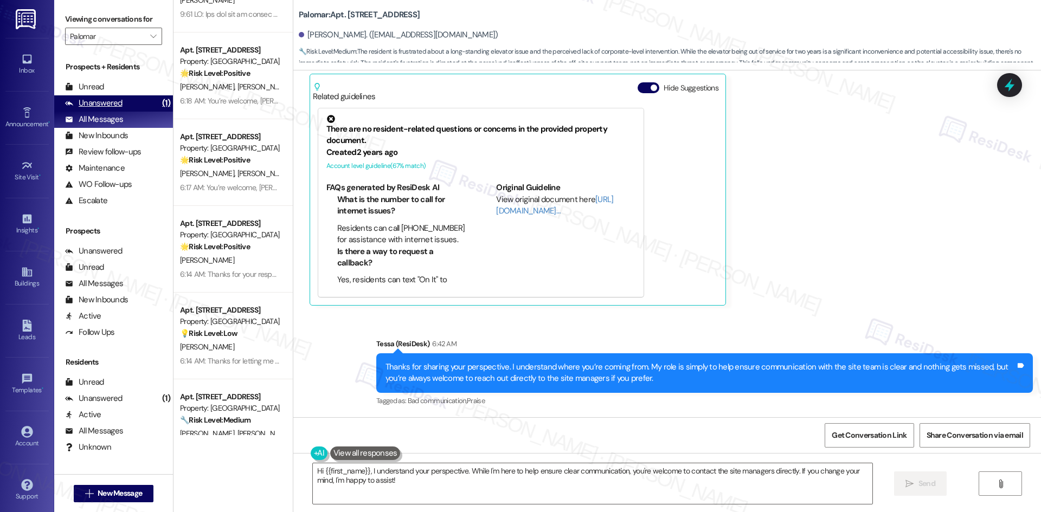
click at [91, 107] on div "Unanswered" at bounding box center [93, 103] width 57 height 11
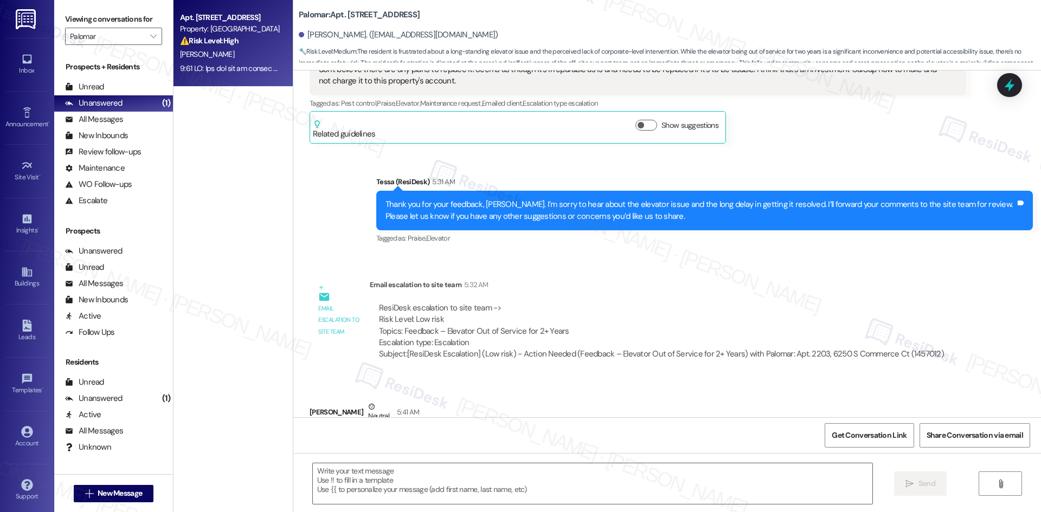
type textarea "Fetching suggested responses. Please feel free to read through the conversation…"
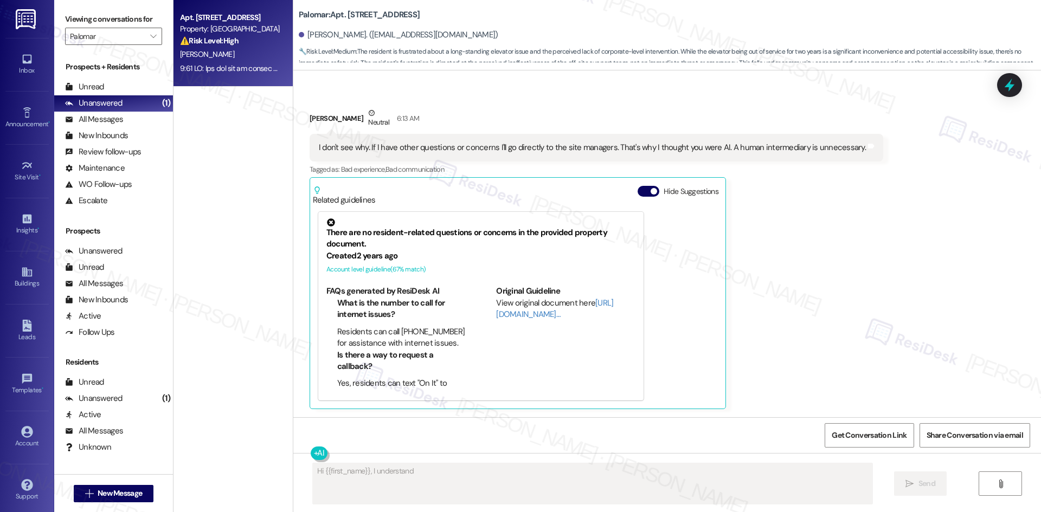
scroll to position [660, 0]
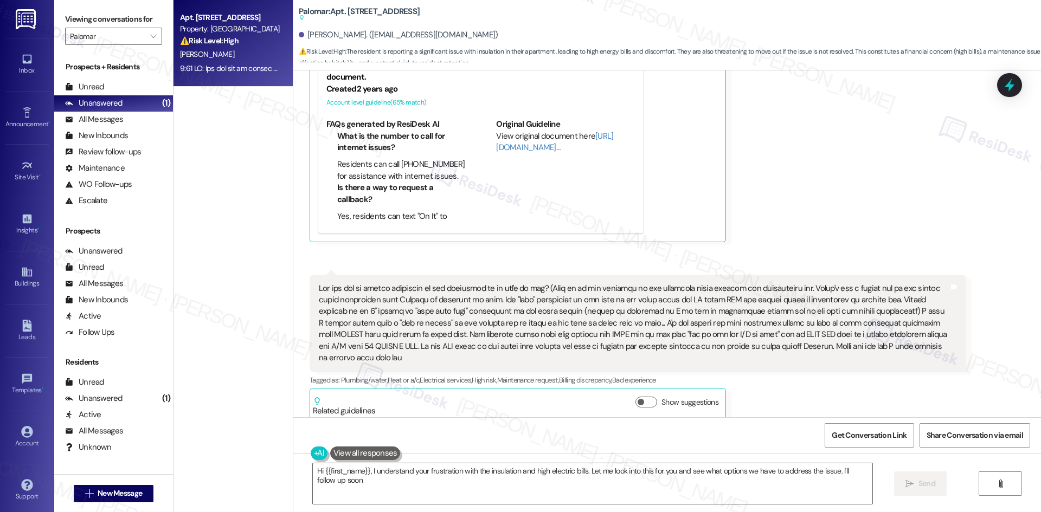
type textarea "Hi {{first_name}}, I understand your frustration with the insulation and high e…"
click at [133, 35] on input "Palomar" at bounding box center [107, 36] width 75 height 17
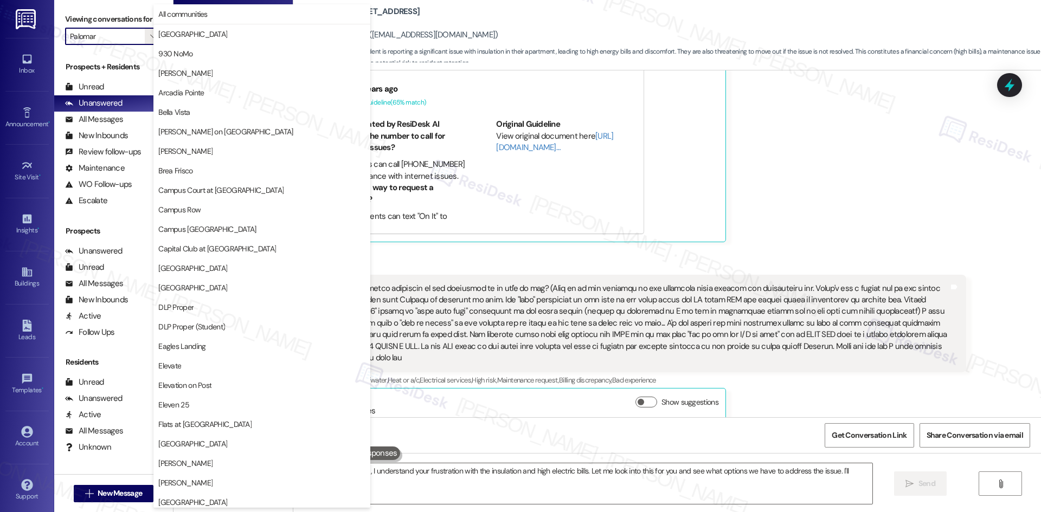
scroll to position [566, 0]
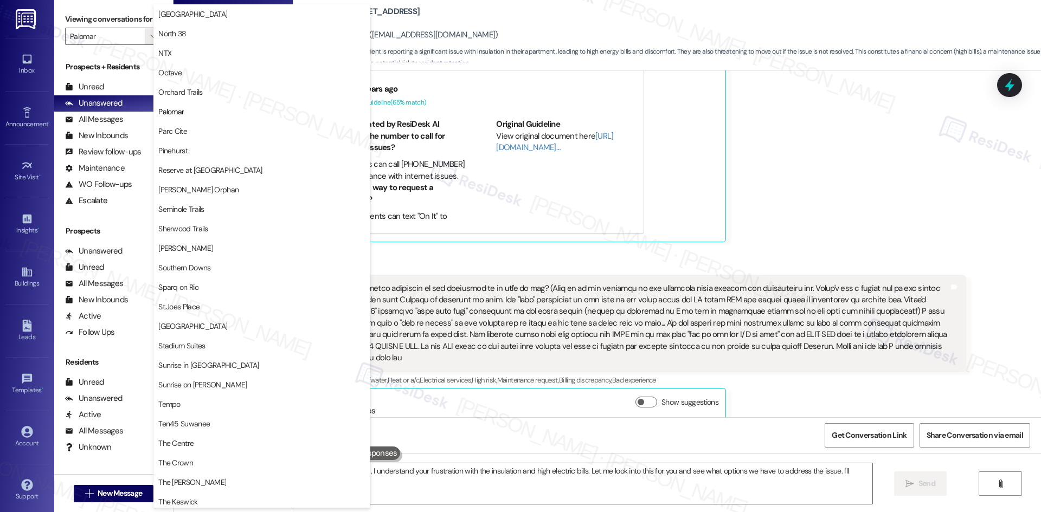
click at [864, 236] on div "Jarrett Mccarver Question Neutral 6:17 AM I apologize for my attitude Tessa as …" at bounding box center [637, 79] width 656 height 325
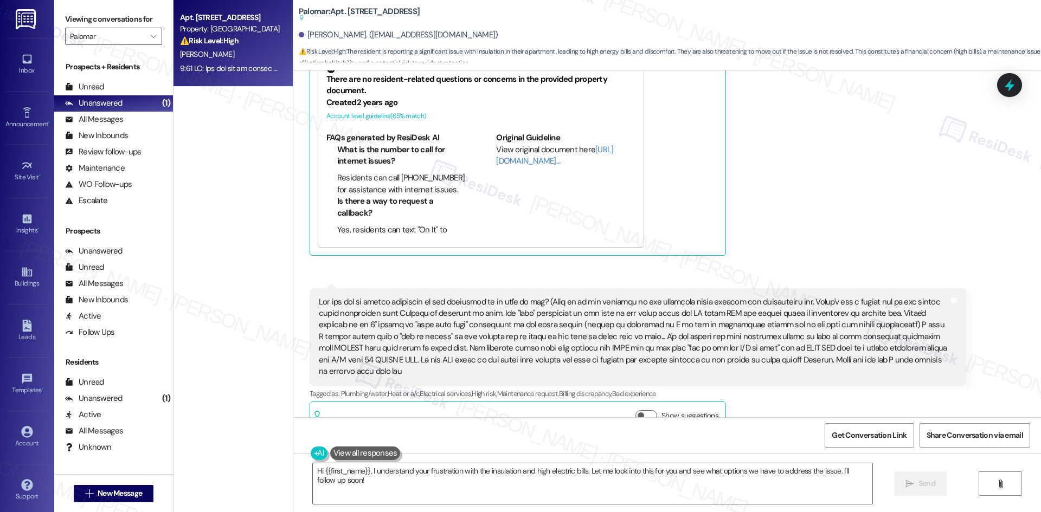
scroll to position [660, 0]
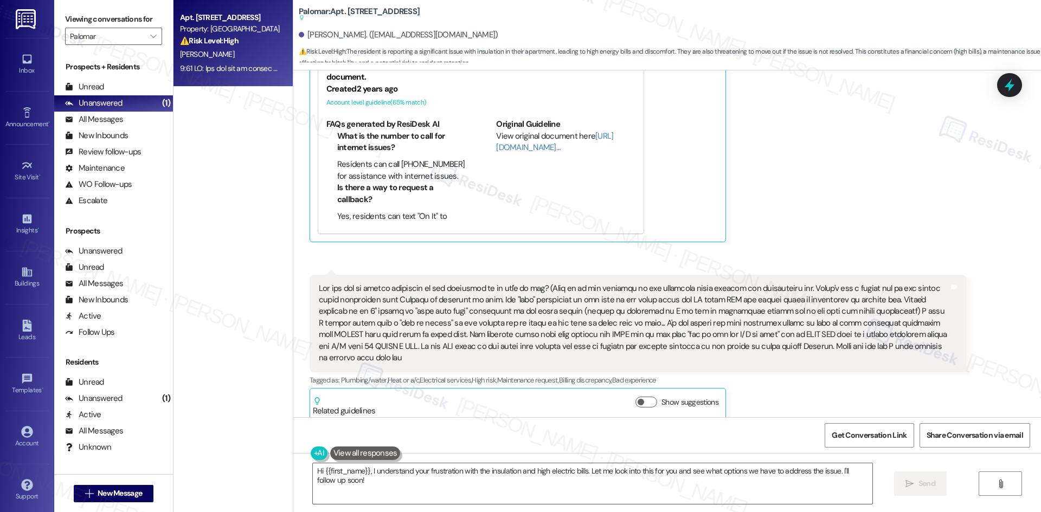
click at [775, 231] on div "Jarrett Mccarver Question Neutral 6:17 AM I apologize for my attitude Tessa as …" at bounding box center [637, 79] width 656 height 325
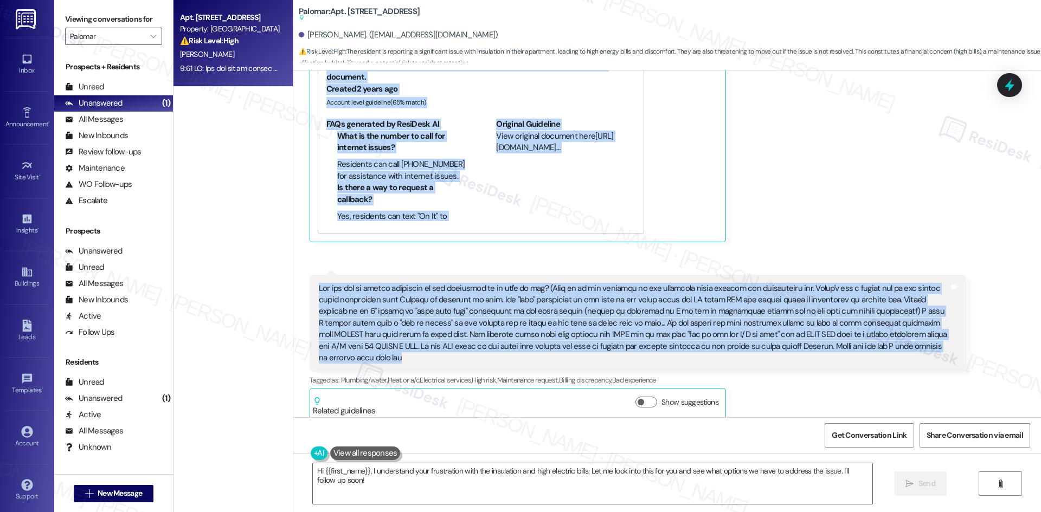
drag, startPoint x: 409, startPoint y: 253, endPoint x: 896, endPoint y: 355, distance: 497.8
click at [896, 355] on div "Lease started Mar 01, 2025 at 8:00 AM Received via SMS Jarrett Mccarver 5:19 AM…" at bounding box center [666, 243] width 747 height 347
copy div "Tessa (ResiDesk) 6:12 AM Sorry about that, Jarrett. I may not have received you…"
click at [805, 228] on div "Jarrett Mccarver Question Neutral 6:17 AM I apologize for my attitude Tessa as …" at bounding box center [637, 79] width 656 height 325
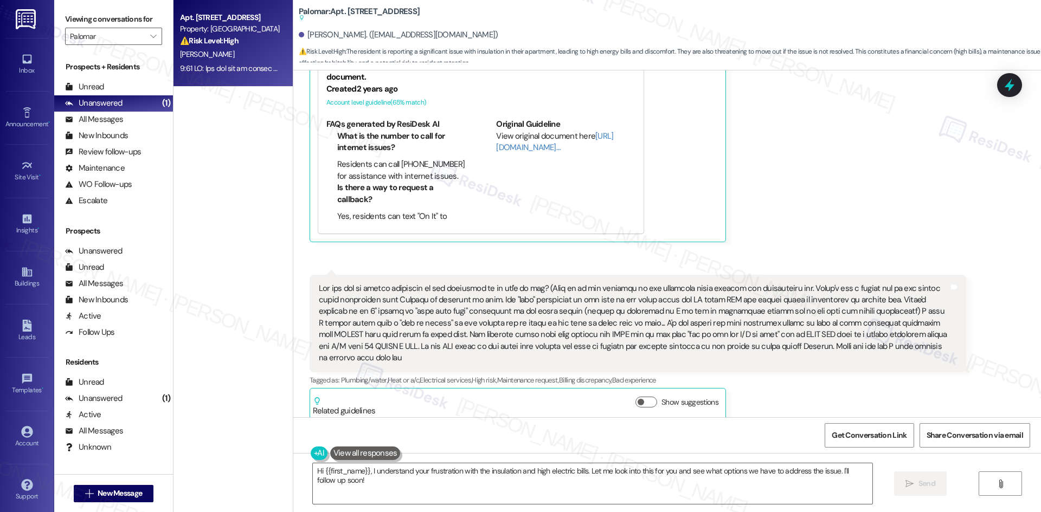
drag, startPoint x: 855, startPoint y: 201, endPoint x: 727, endPoint y: 180, distance: 129.6
click at [853, 200] on div "Jarrett Mccarver Question Neutral 6:17 AM I apologize for my attitude Tessa as …" at bounding box center [637, 79] width 656 height 325
click at [150, 35] on icon "" at bounding box center [153, 36] width 6 height 9
click at [150, 38] on icon "" at bounding box center [153, 36] width 6 height 9
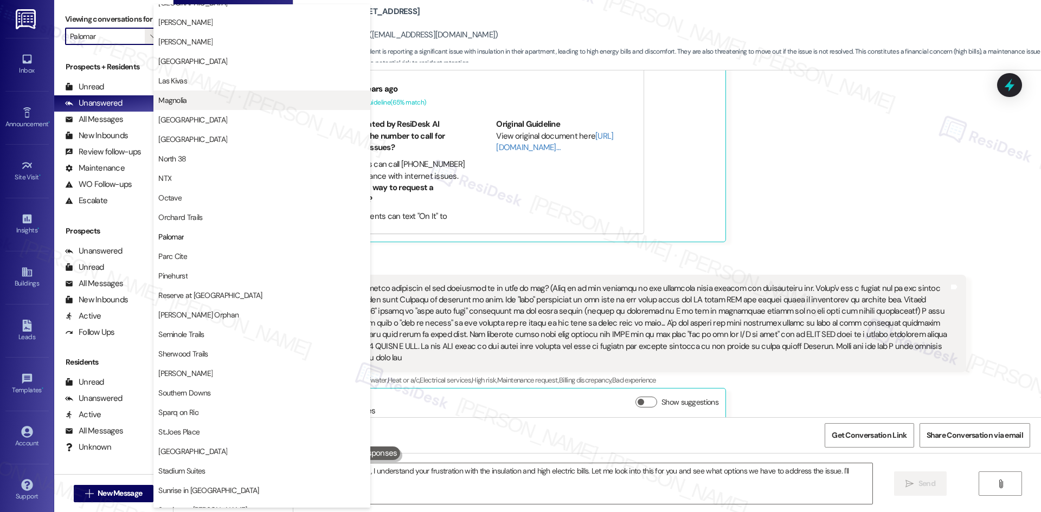
scroll to position [404, 0]
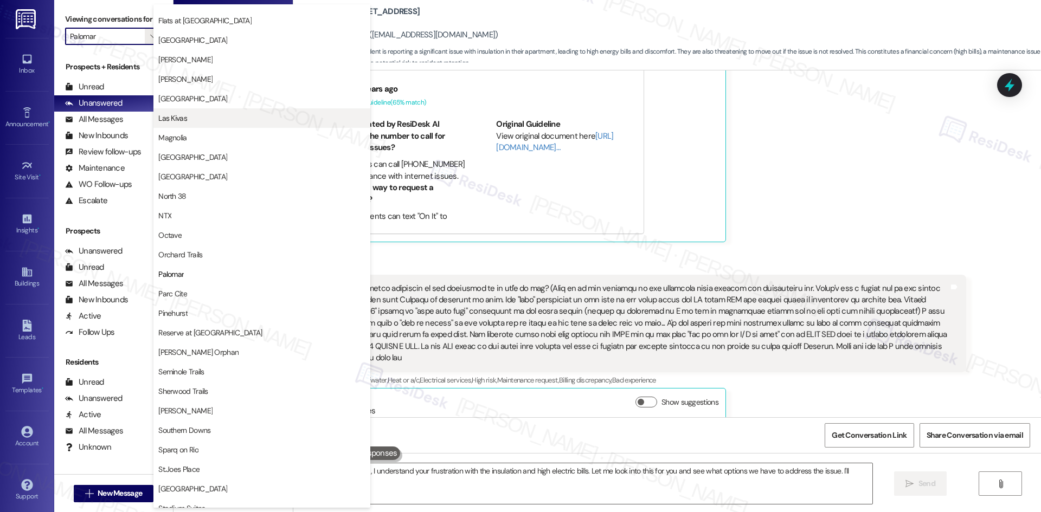
click at [214, 112] on button "Las Kivas" at bounding box center [261, 118] width 217 height 20
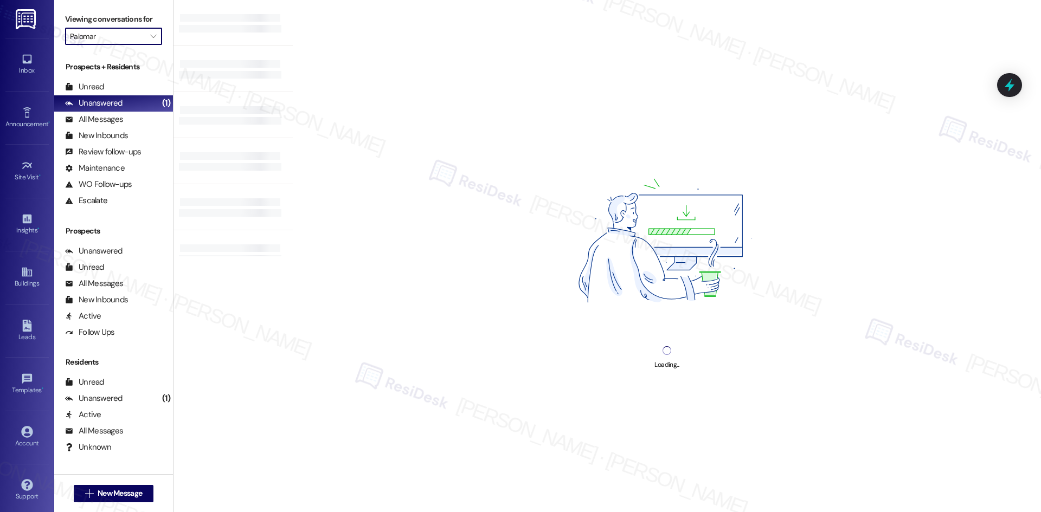
type input "Las Kivas"
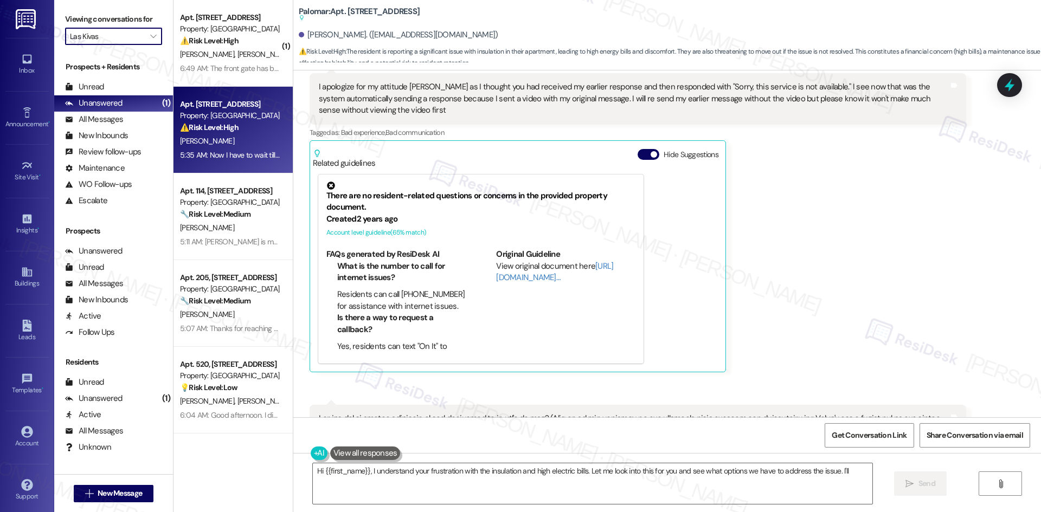
scroll to position [656, 0]
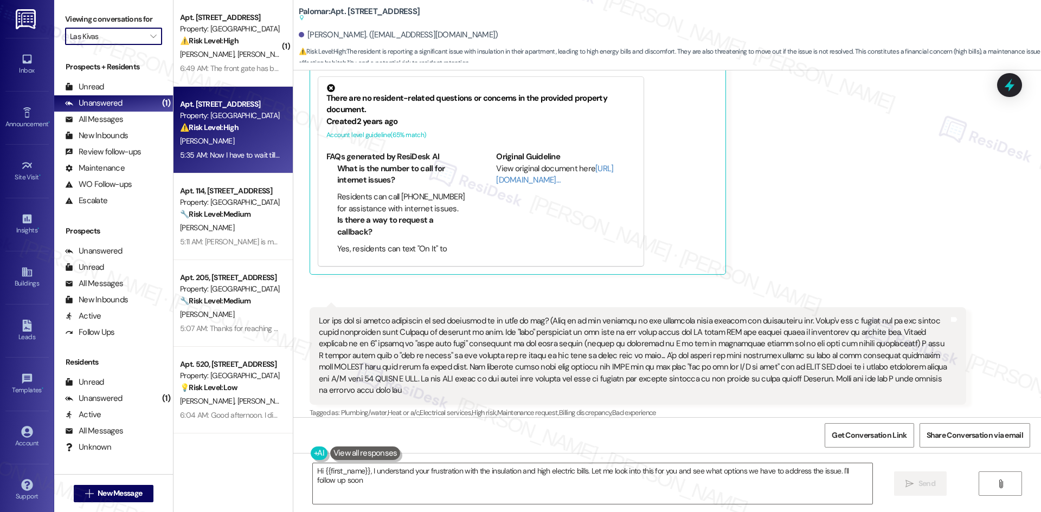
type textarea "Hi {{first_name}}, I understand your frustration with the insulation and high e…"
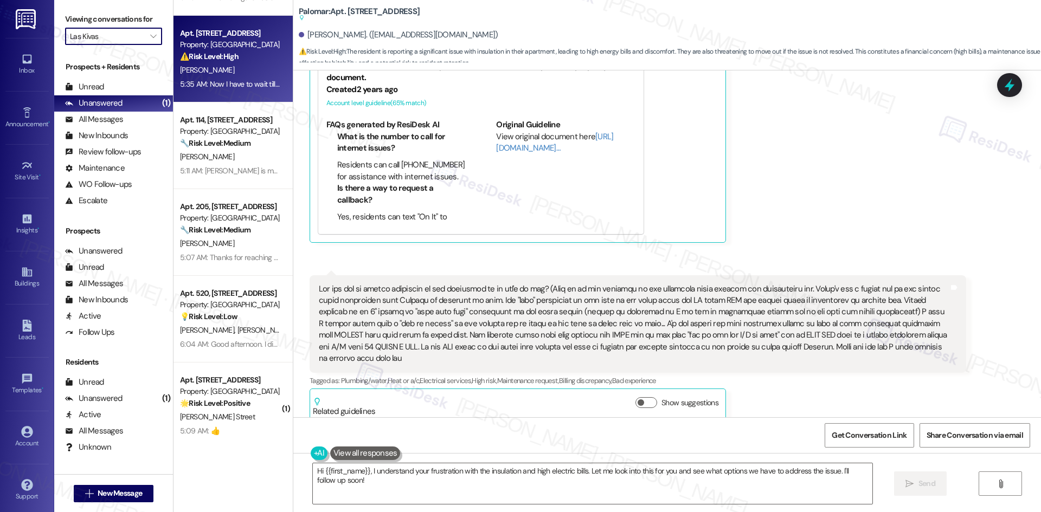
scroll to position [85, 0]
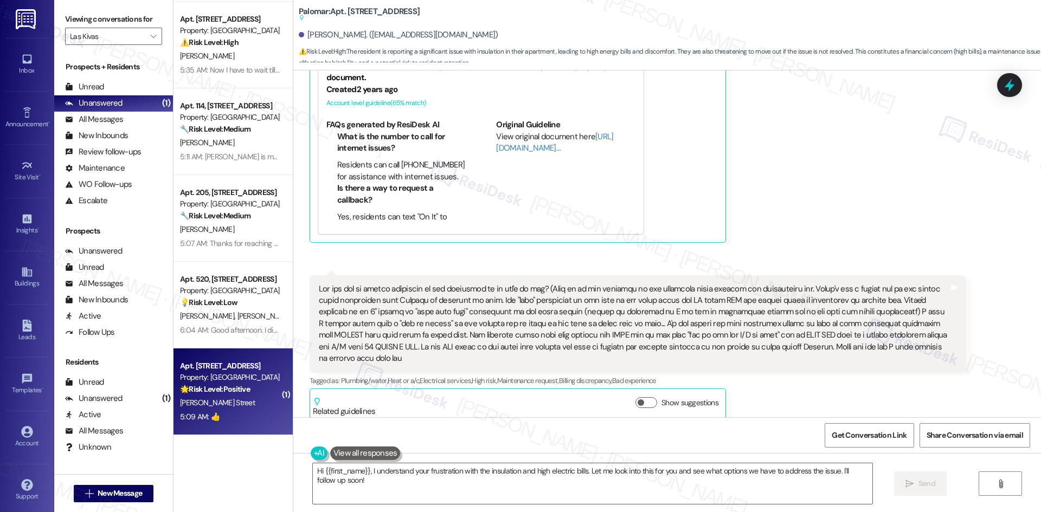
click at [231, 414] on div "5:09 AM: 👍 5:09 AM: 👍" at bounding box center [230, 417] width 102 height 14
type textarea "Hi {{first_name}}, I understand your frustration with the insulation and high e…"
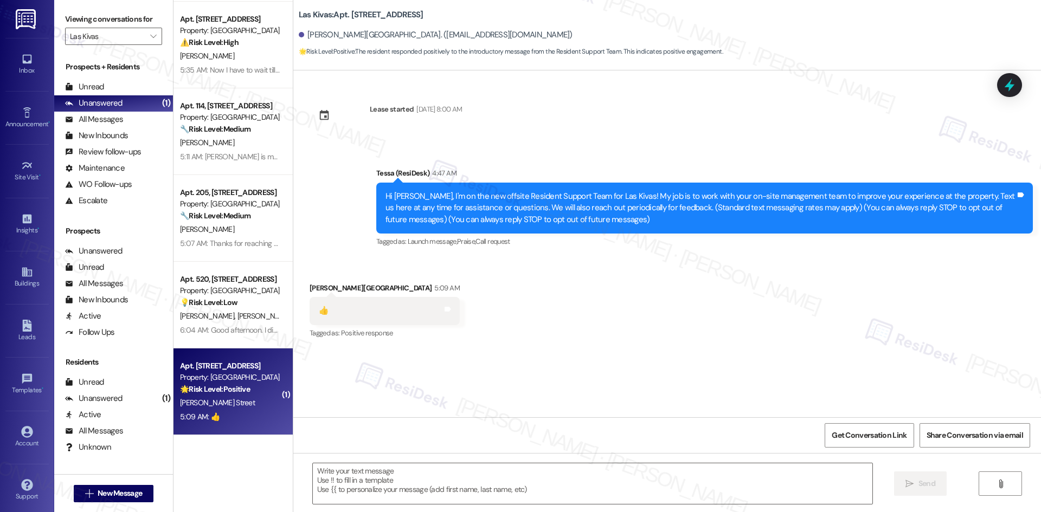
type textarea "Fetching suggested responses. Please feel free to read through the conversation…"
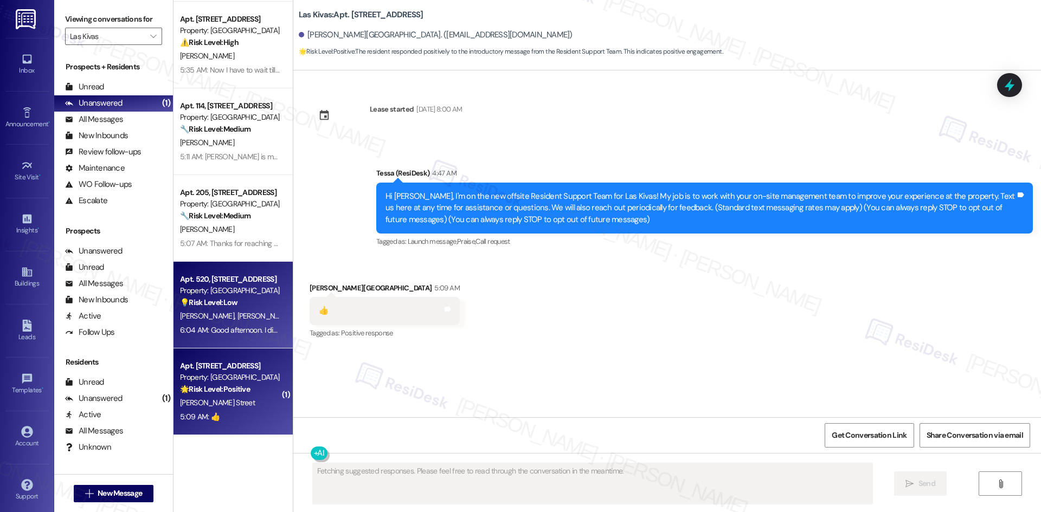
click at [217, 324] on div "6:04 AM: Good afternoon. I did have some questions and information to pass on w…" at bounding box center [230, 331] width 102 height 14
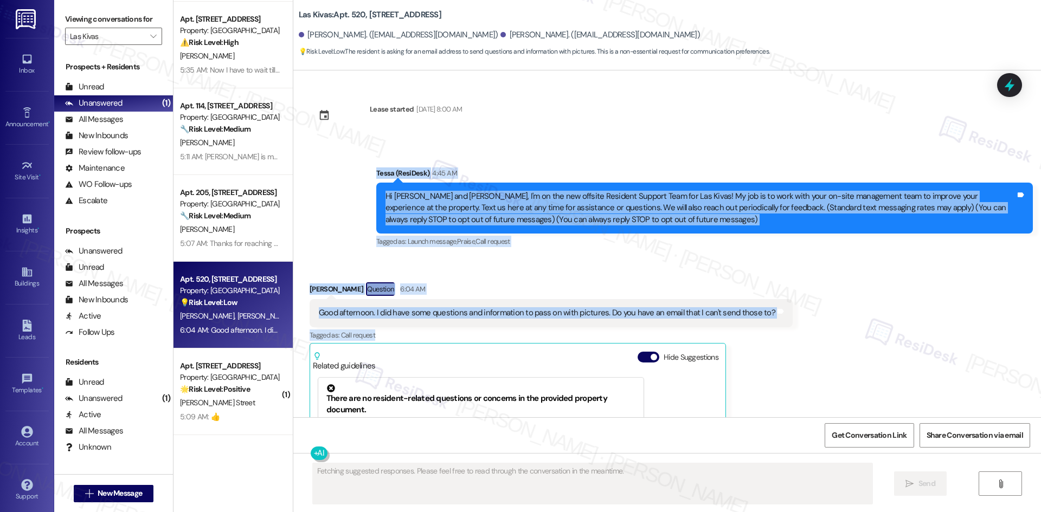
drag, startPoint x: 449, startPoint y: 215, endPoint x: 816, endPoint y: 332, distance: 385.3
click at [816, 332] on div "Lease started Mar 17, 2025 at 8:00 AM Announcement, sent via SMS Tessa (ResiDes…" at bounding box center [666, 243] width 747 height 347
click at [532, 264] on div "Received via SMS Desiree Peshlakai Question 6:04 AM Good afternoon. I did have …" at bounding box center [666, 420] width 747 height 325
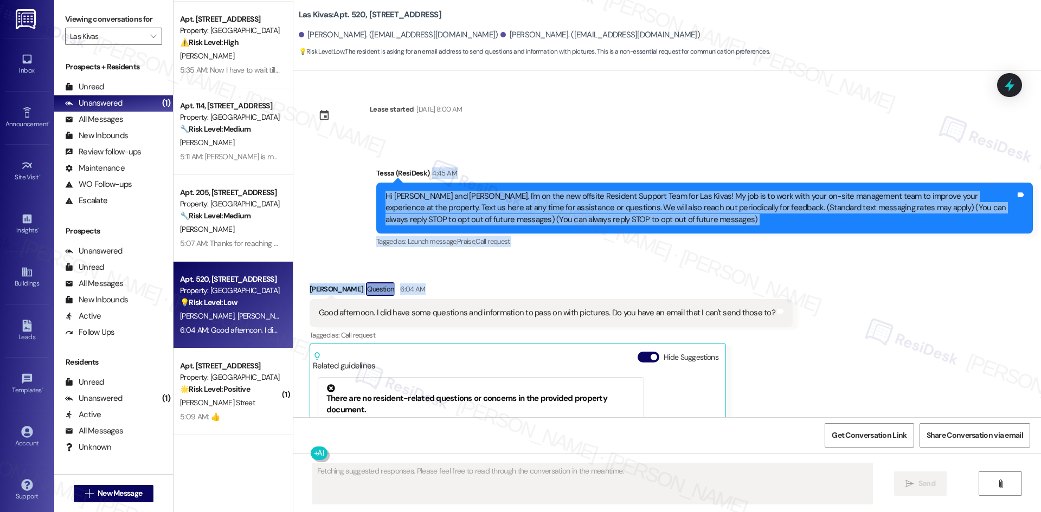
drag, startPoint x: 332, startPoint y: 179, endPoint x: 730, endPoint y: 287, distance: 412.6
click at [730, 287] on div "Lease started Mar 17, 2025 at 8:00 AM Announcement, sent via SMS Tessa (ResiDes…" at bounding box center [666, 243] width 747 height 347
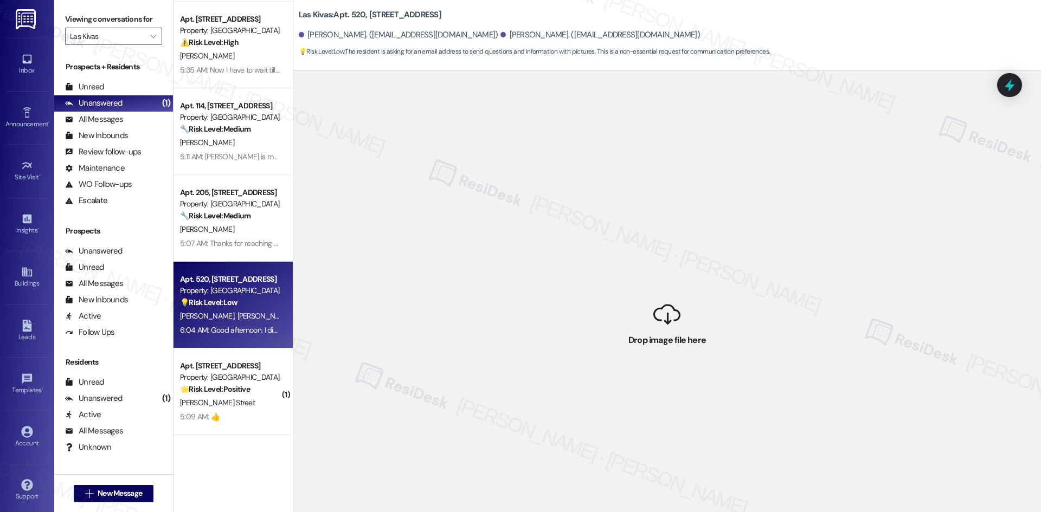
click at [810, 320] on div " Drop image file here" at bounding box center [666, 326] width 747 height 512
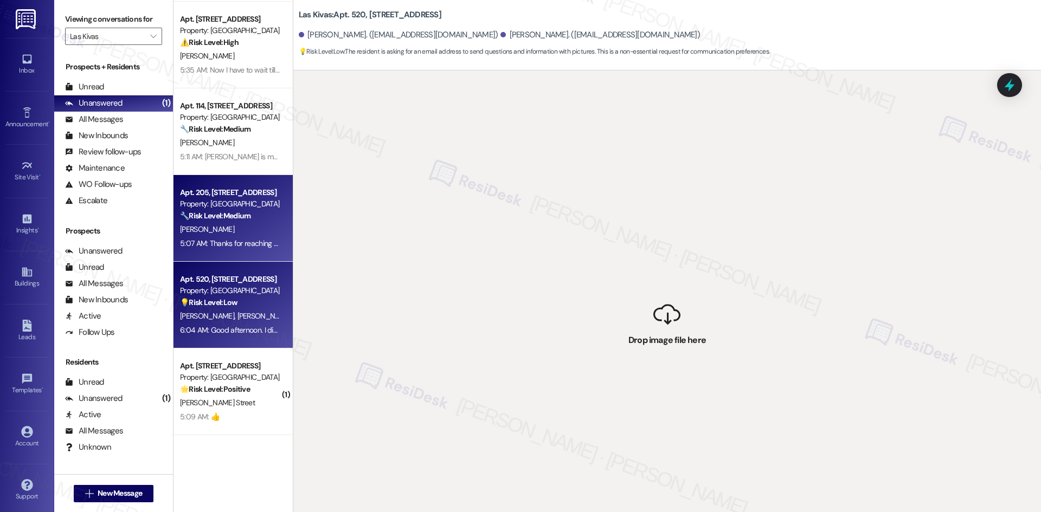
click at [231, 239] on div "5:07 AM: Thanks for reaching out. I do need some help with my lease. 5:07 AM: T…" at bounding box center [288, 243] width 217 height 10
click at [250, 308] on div "💡 Risk Level: Low The resident is asking for an email address to send questions…" at bounding box center [230, 302] width 100 height 11
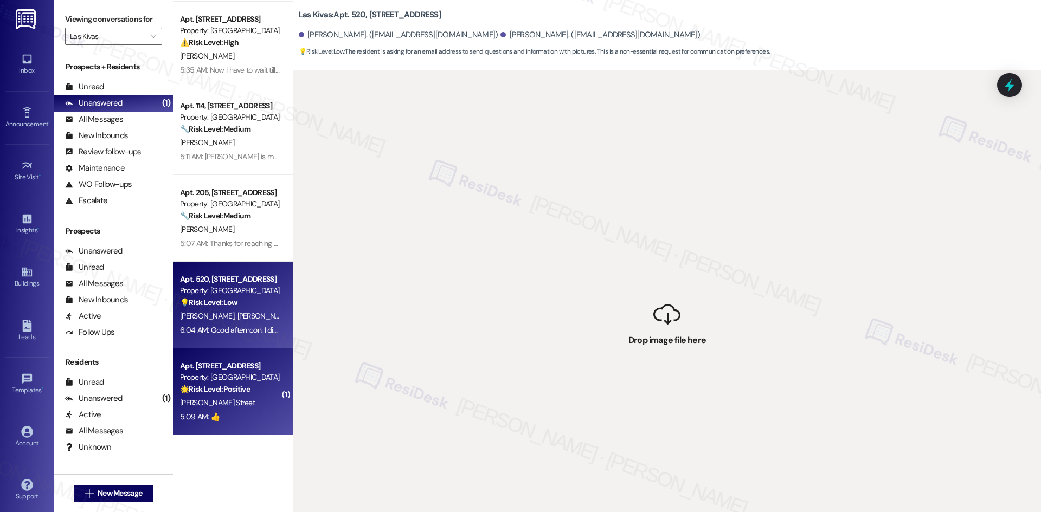
click at [235, 404] on div "J. Street" at bounding box center [230, 403] width 102 height 14
click at [238, 328] on div "6:04 AM: Good afternoon. I did have some questions and information to pass on w…" at bounding box center [403, 330] width 447 height 10
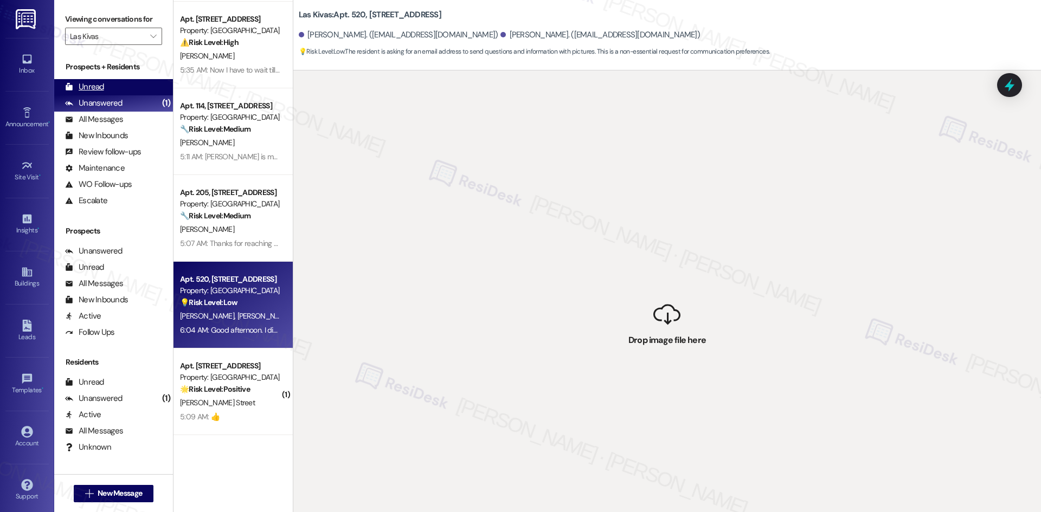
click at [106, 88] on div "Unread (0)" at bounding box center [113, 87] width 119 height 16
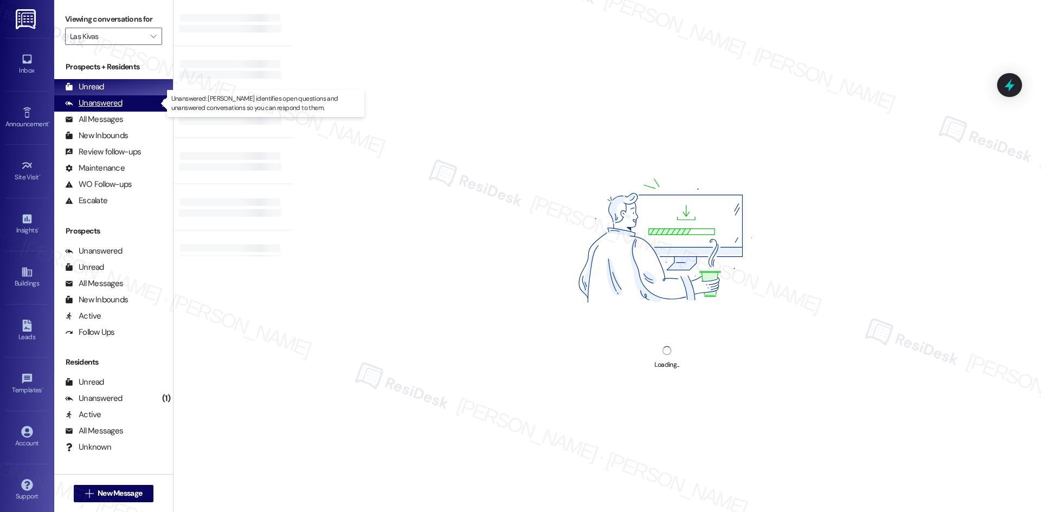
click at [130, 105] on div "Unanswered (1)" at bounding box center [113, 103] width 119 height 16
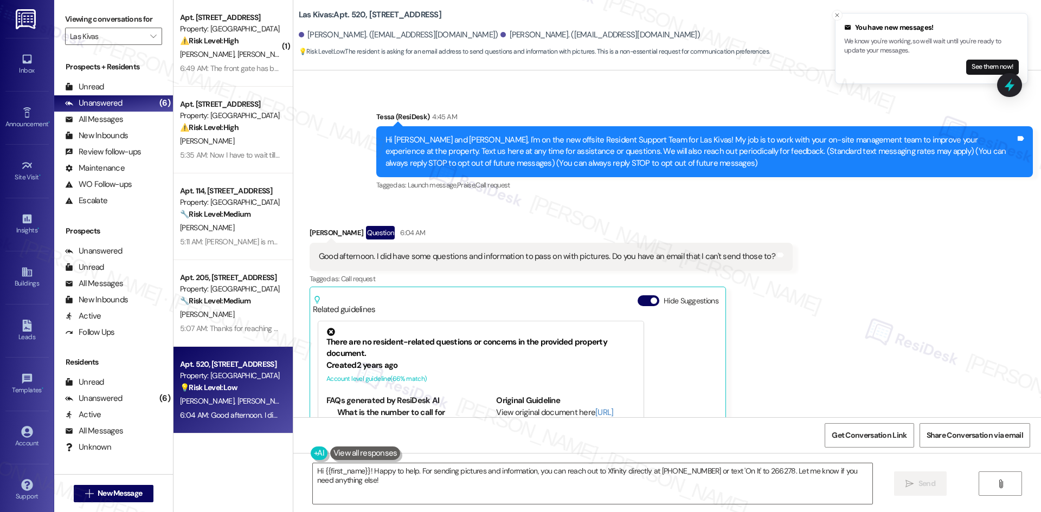
scroll to position [3, 0]
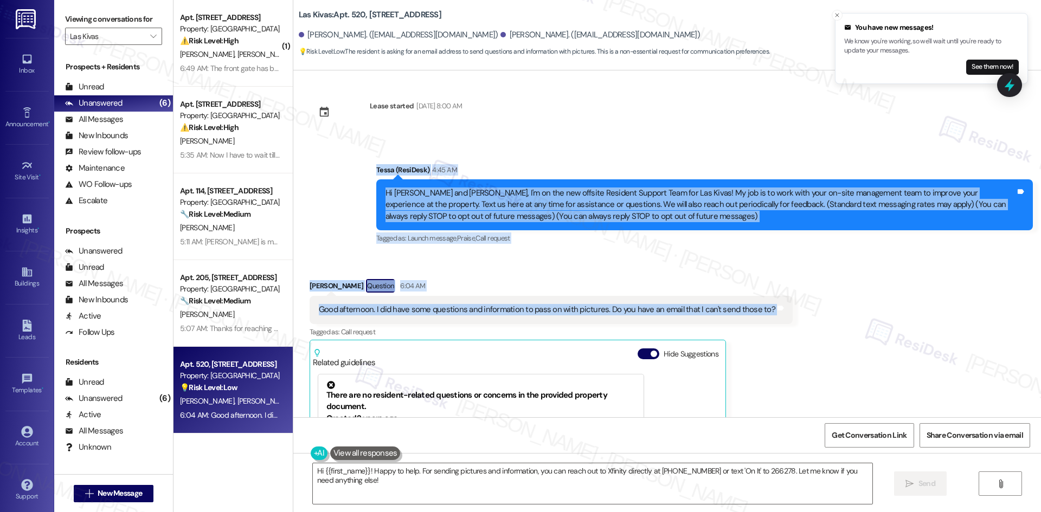
drag, startPoint x: 337, startPoint y: 164, endPoint x: 790, endPoint y: 309, distance: 475.8
click at [790, 309] on div "Lease started Mar 17, 2025 at 8:00 AM Announcement, sent via SMS Tessa (ResiDes…" at bounding box center [666, 243] width 747 height 347
copy div "Tessa (ResiDesk) 4:45 AM Hi Desiree and Michael, I'm on the new offsite Residen…"
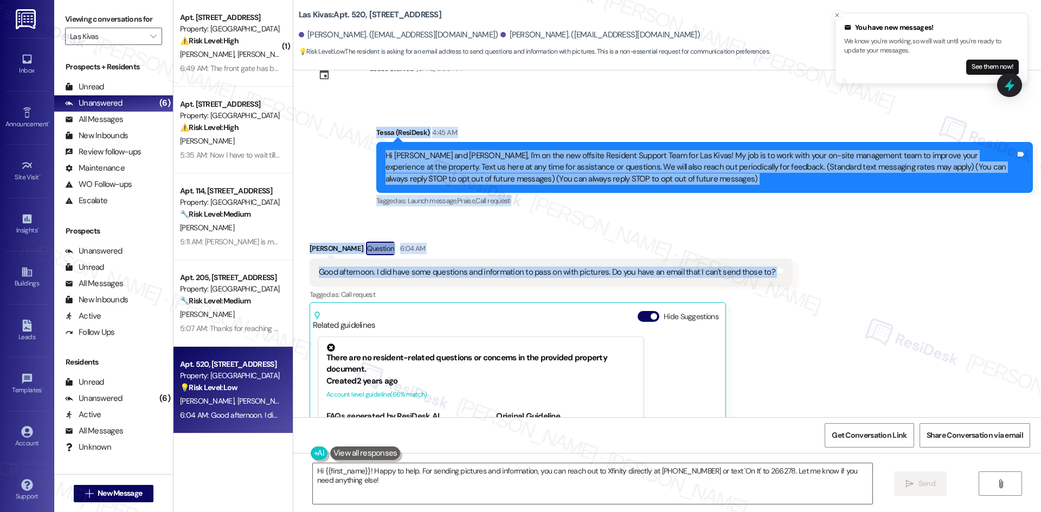
scroll to position [166, 0]
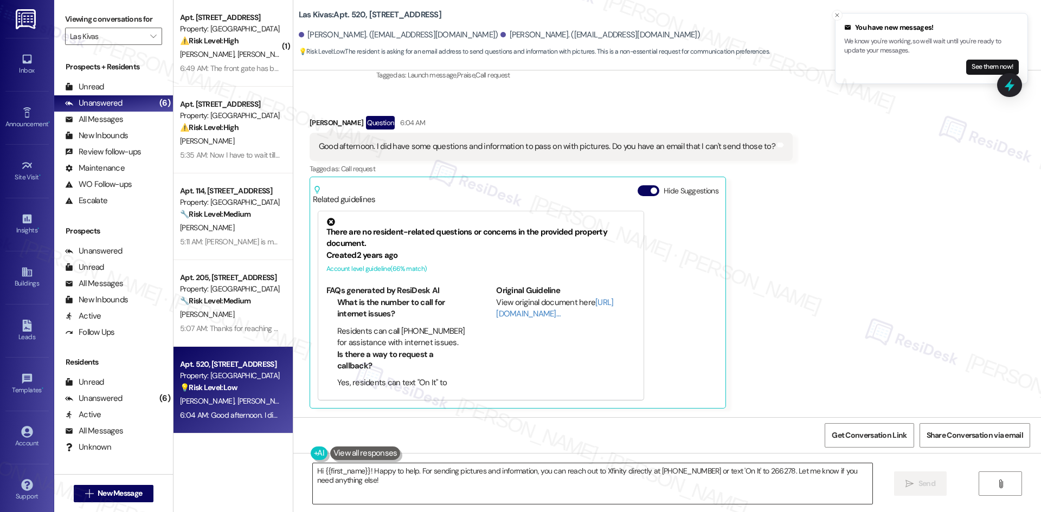
click at [681, 492] on textarea "Hi {{first_name}}! Happy to help. For sending pictures and information, you can…" at bounding box center [592, 483] width 559 height 41
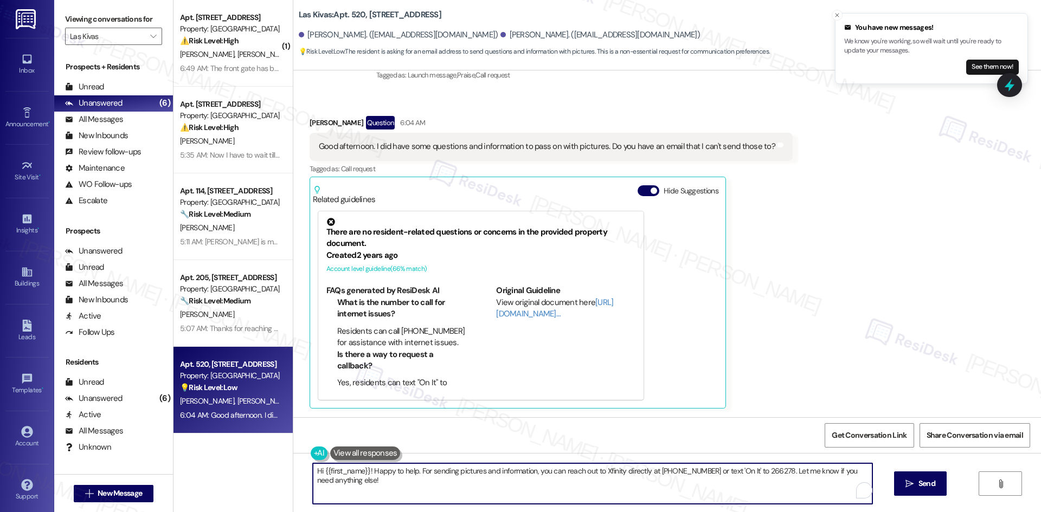
paste textarea "You can send your questions and pictures here in this text thread, and I’ll mak…"
type textarea "You can send your questions and pictures here in this text thread, and I’ll mak…"
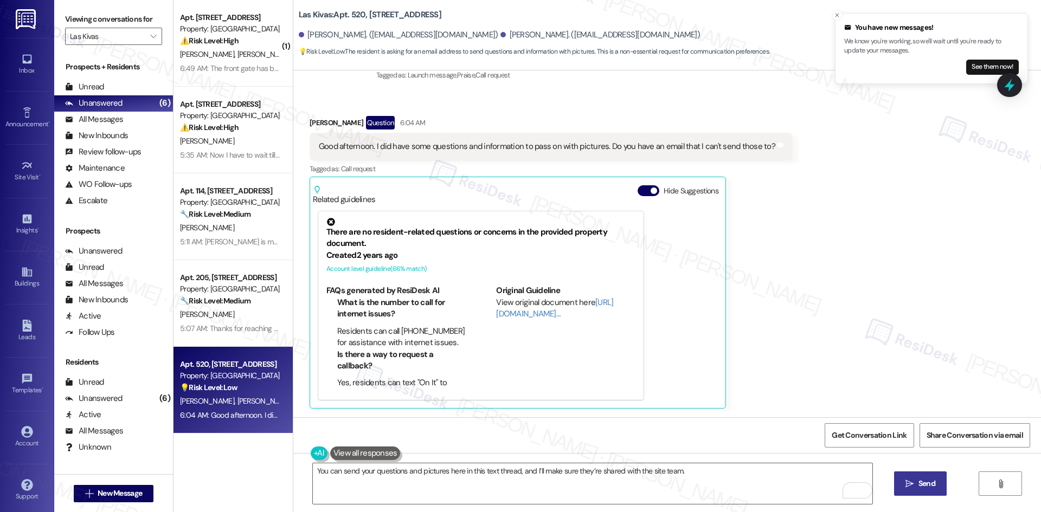
click at [922, 484] on span "Send" at bounding box center [926, 483] width 17 height 11
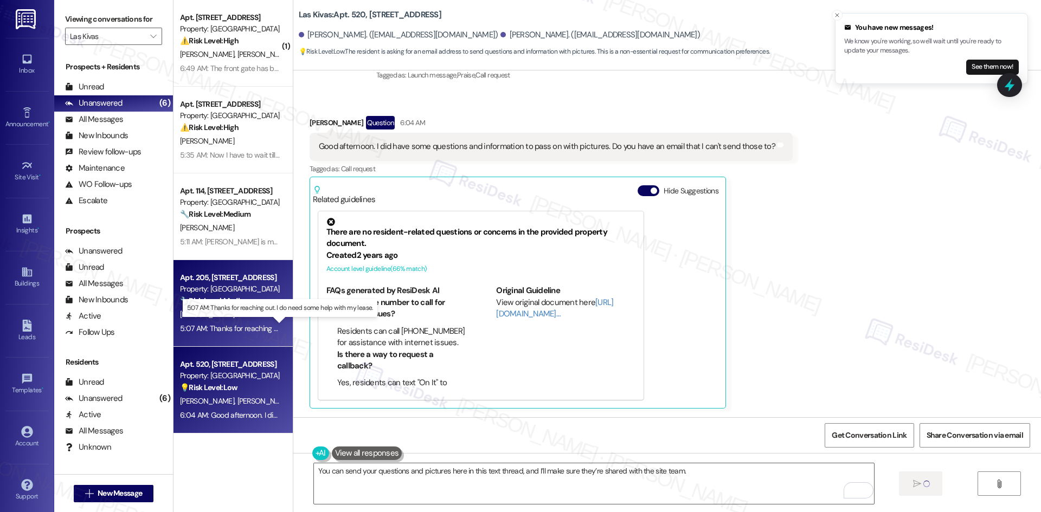
click at [227, 327] on div "5:07 AM: Thanks for reaching out. I do need some help with my lease. 5:07 AM: T…" at bounding box center [288, 329] width 217 height 10
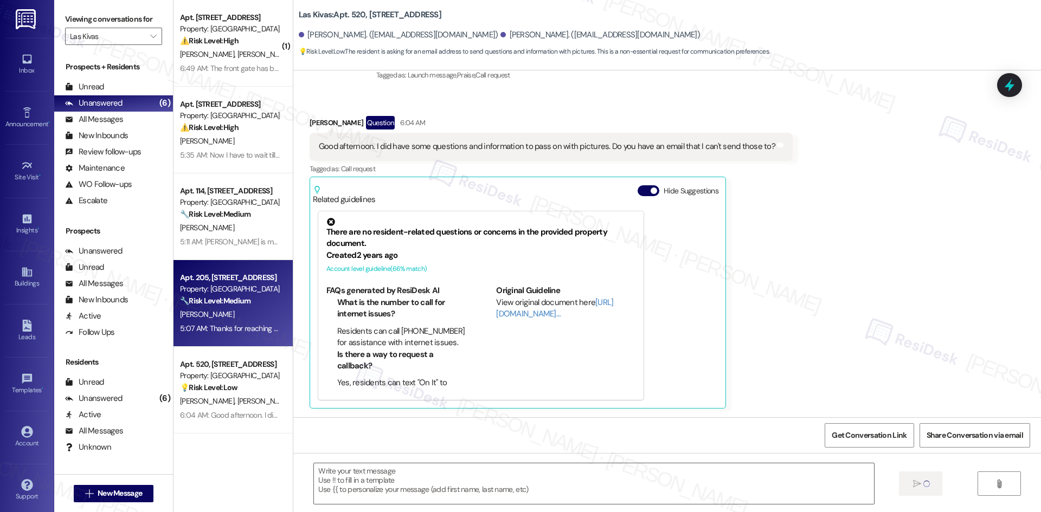
type textarea "Fetching suggested responses. Please feel free to read through the conversation…"
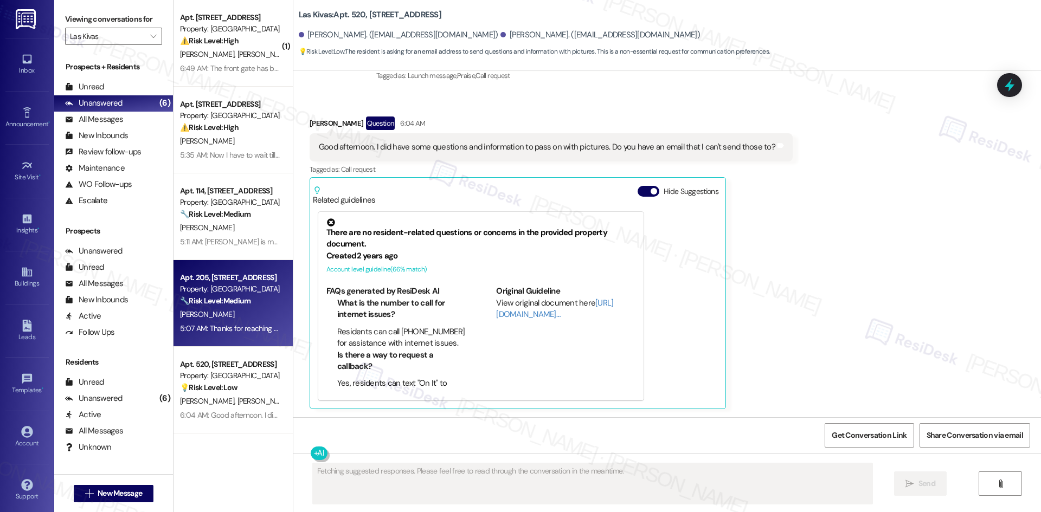
scroll to position [0, 0]
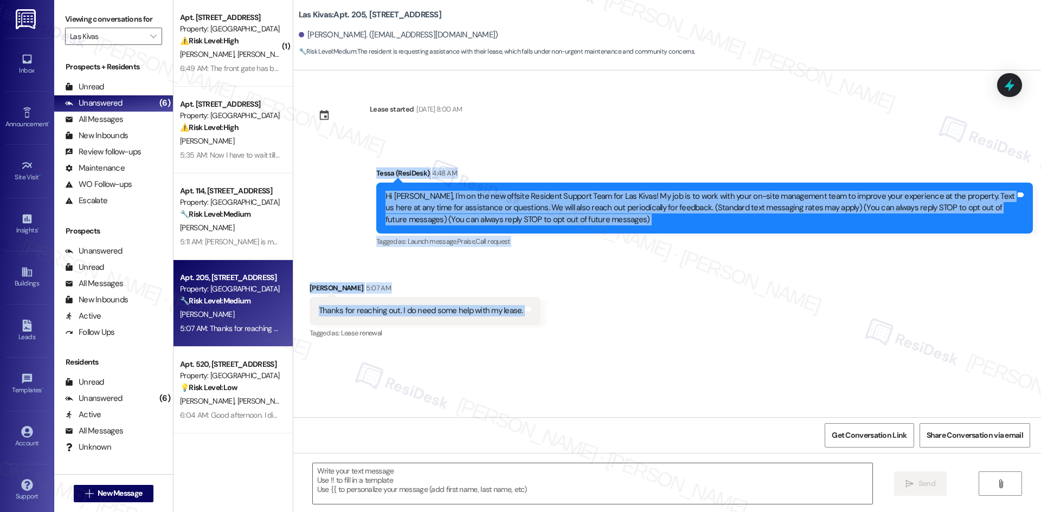
drag, startPoint x: 340, startPoint y: 177, endPoint x: 525, endPoint y: 311, distance: 228.2
click at [525, 311] on div "Lease started Jun 01, 2025 at 8:00 AM Announcement, sent via SMS Tessa (ResiDes…" at bounding box center [666, 243] width 747 height 347
copy div "Tessa (ResiDesk) 4:48 AM Hi Carlos, I'm on the new offsite Resident Support Tea…"
drag, startPoint x: 715, startPoint y: 300, endPoint x: 706, endPoint y: 296, distance: 10.0
click at [715, 300] on div "Received via SMS Carlos Aguilar 5:07 AM Thanks for reaching out. I do need some…" at bounding box center [666, 304] width 747 height 92
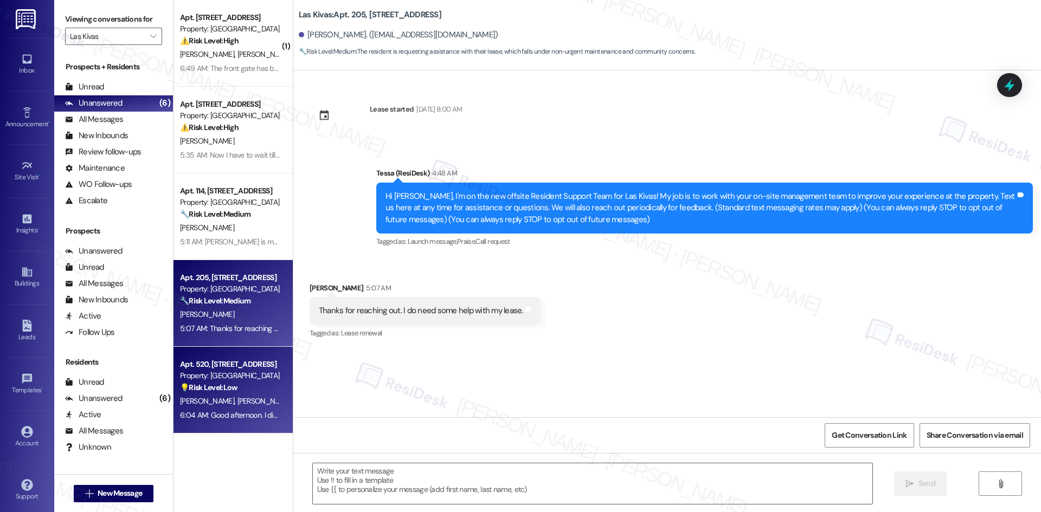
click at [216, 376] on div "Property: [GEOGRAPHIC_DATA]" at bounding box center [230, 375] width 100 height 11
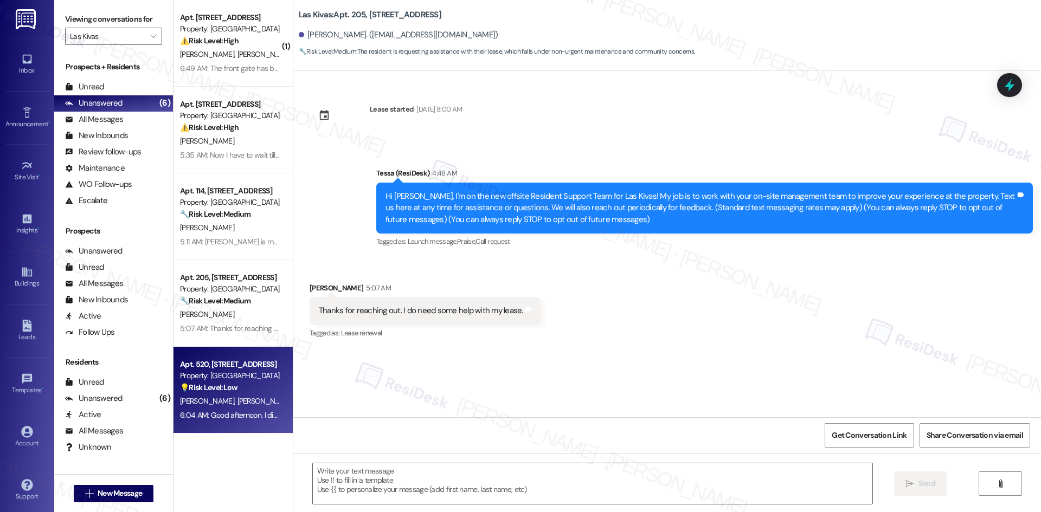
type textarea "Fetching suggested responses. Please feel free to read through the conversation…"
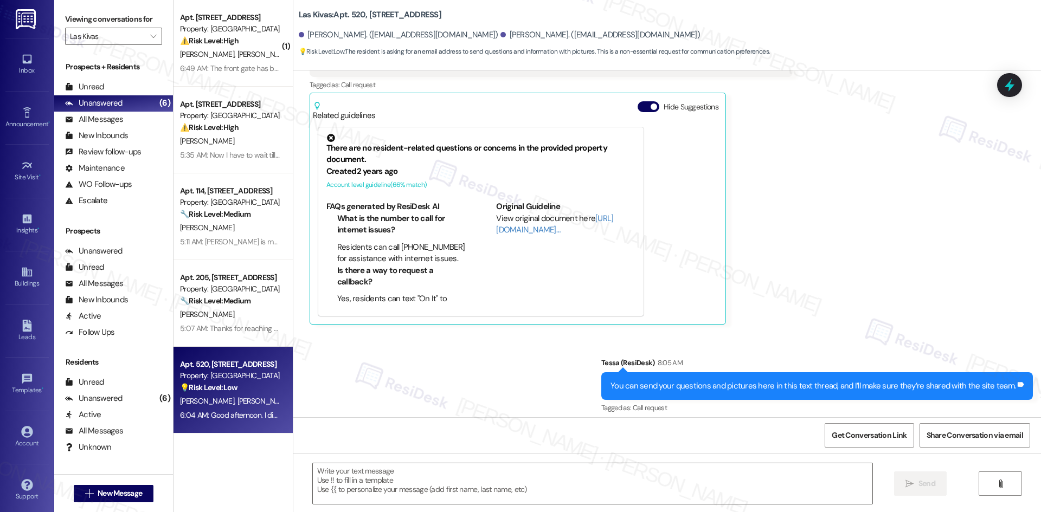
scroll to position [258, 0]
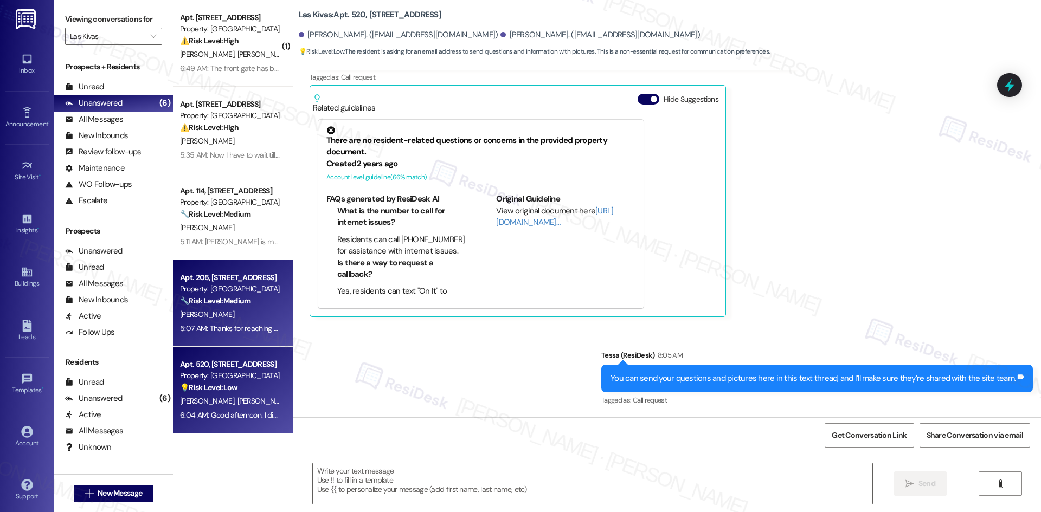
click at [203, 311] on div "[PERSON_NAME]" at bounding box center [230, 315] width 102 height 14
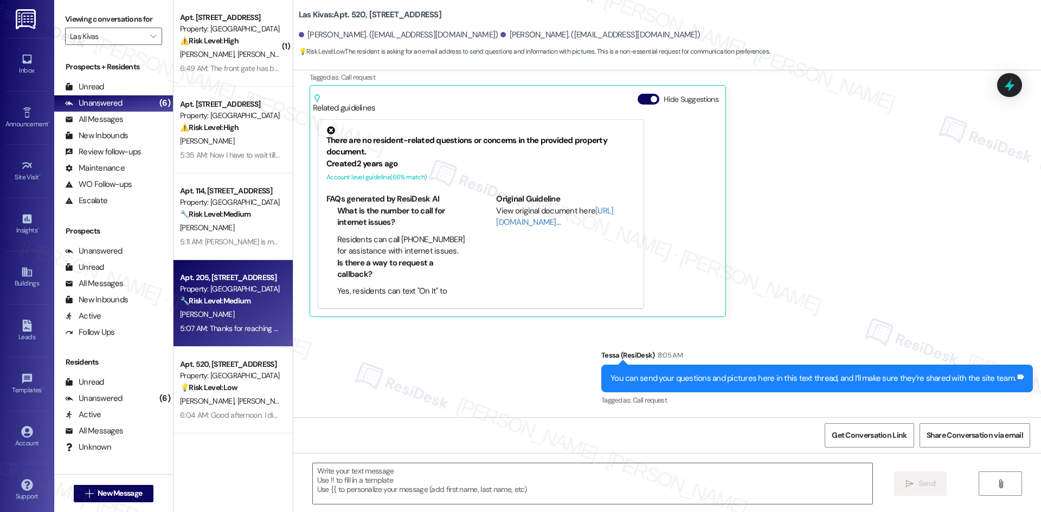
type textarea "Fetching suggested responses. Please feel free to read through the conversation…"
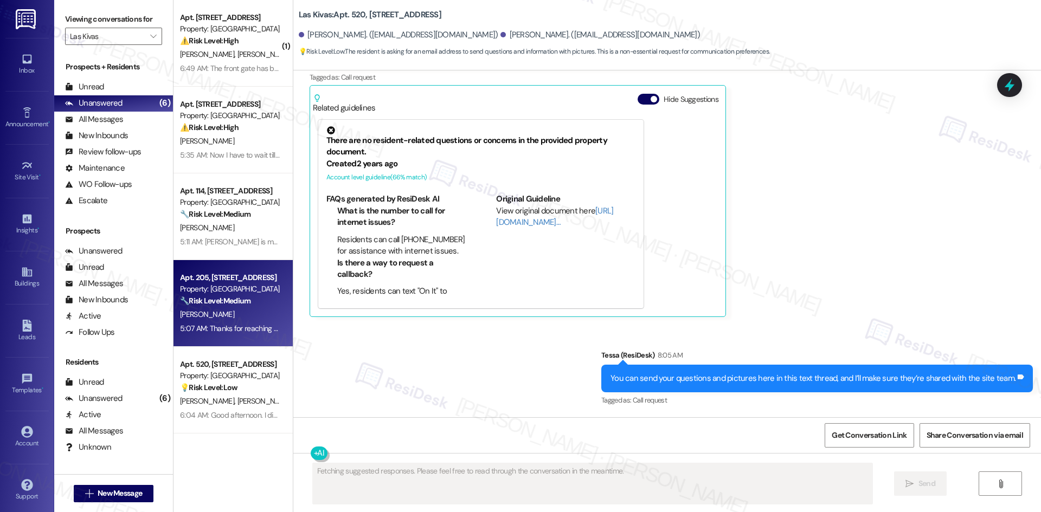
scroll to position [0, 0]
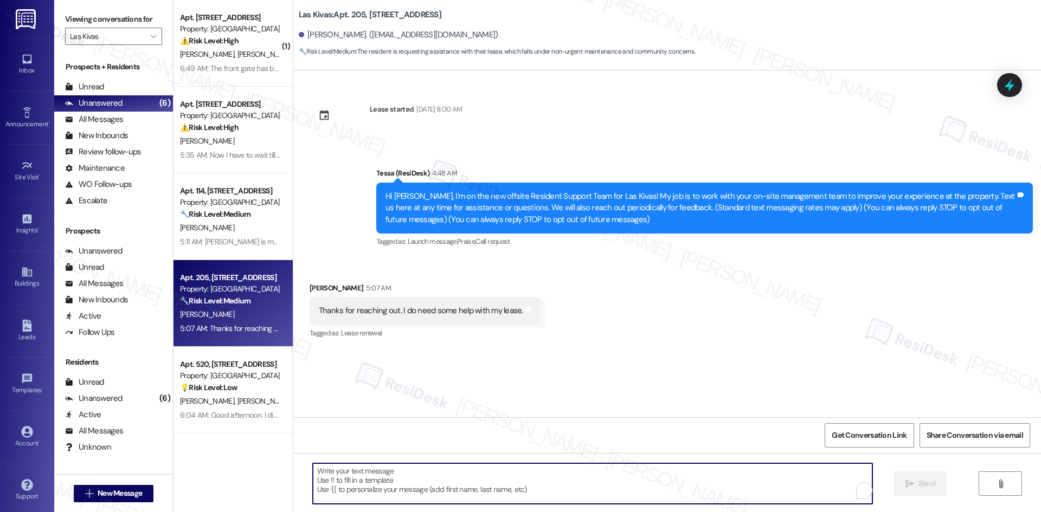
drag, startPoint x: 420, startPoint y: 478, endPoint x: 453, endPoint y: 471, distance: 33.3
click at [421, 478] on textarea "To enrich screen reader interactions, please activate Accessibility in Grammarl…" at bounding box center [592, 483] width 559 height 41
paste textarea "Thanks for letting me know, Carlos. Can you share a bit more about the help you…"
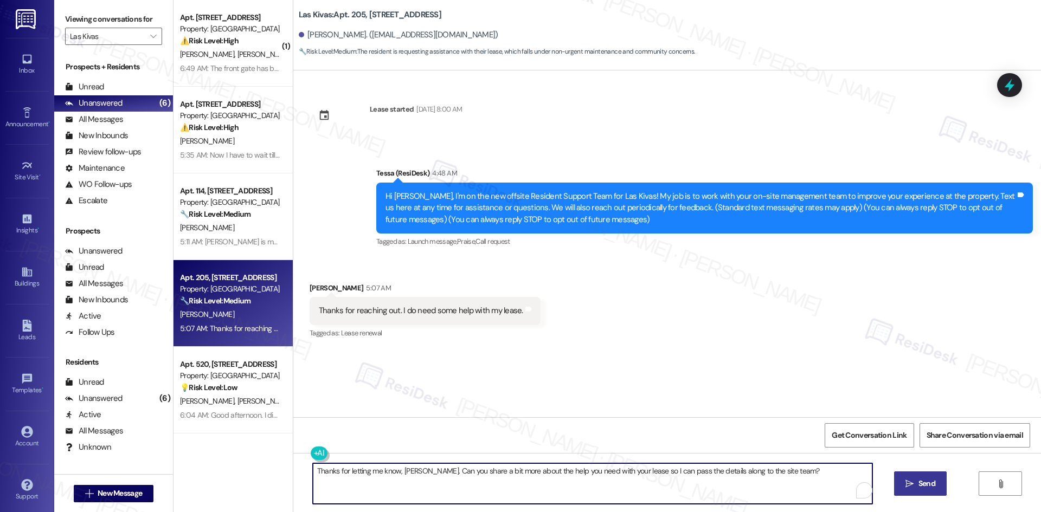
type textarea "Thanks for letting me know, Carlos. Can you share a bit more about the help you…"
click at [921, 479] on span "Send" at bounding box center [926, 483] width 17 height 11
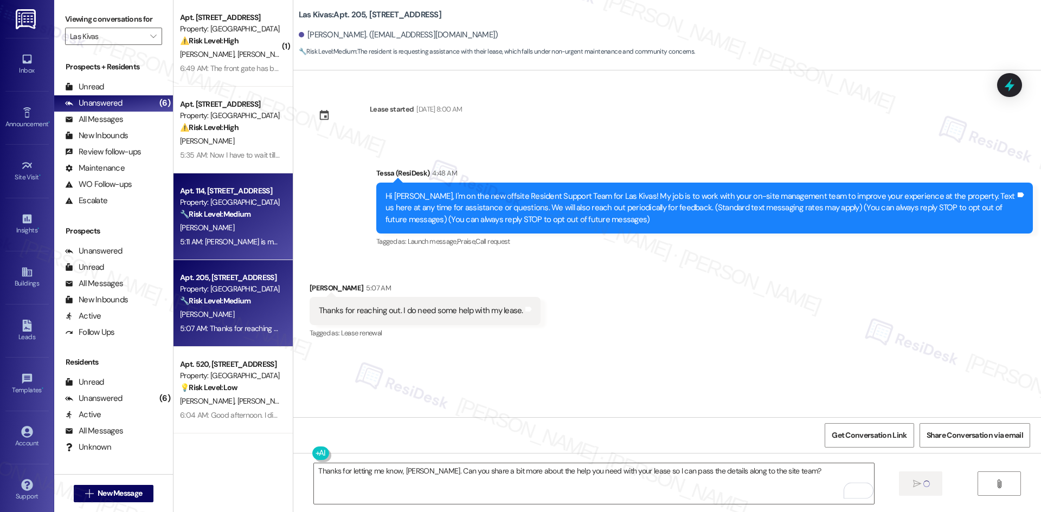
click at [235, 249] on div "5:11 AM: Cheyenne is my partner, I'm her wife. you just have our numbers switch…" at bounding box center [230, 242] width 102 height 14
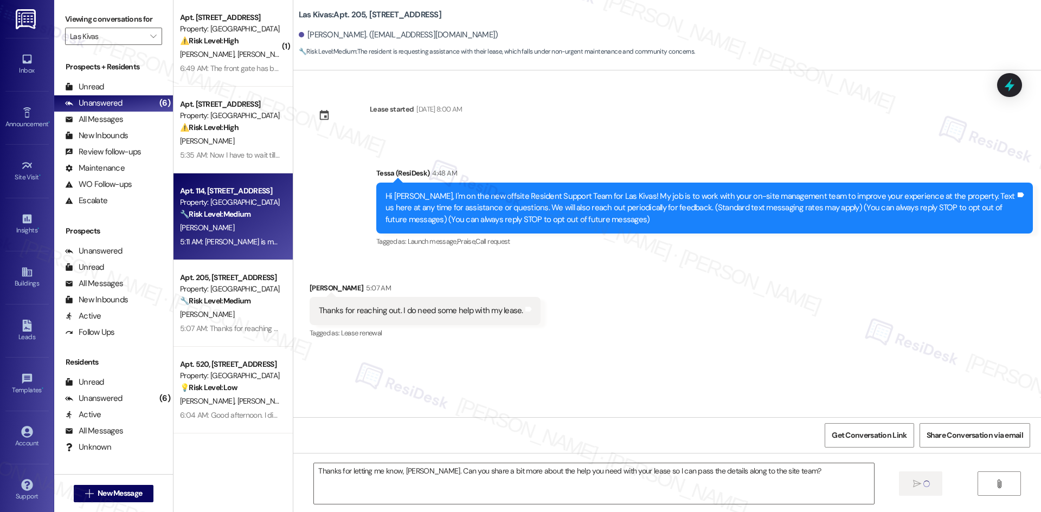
type textarea "Fetching suggested responses. Please feel free to read through the conversation…"
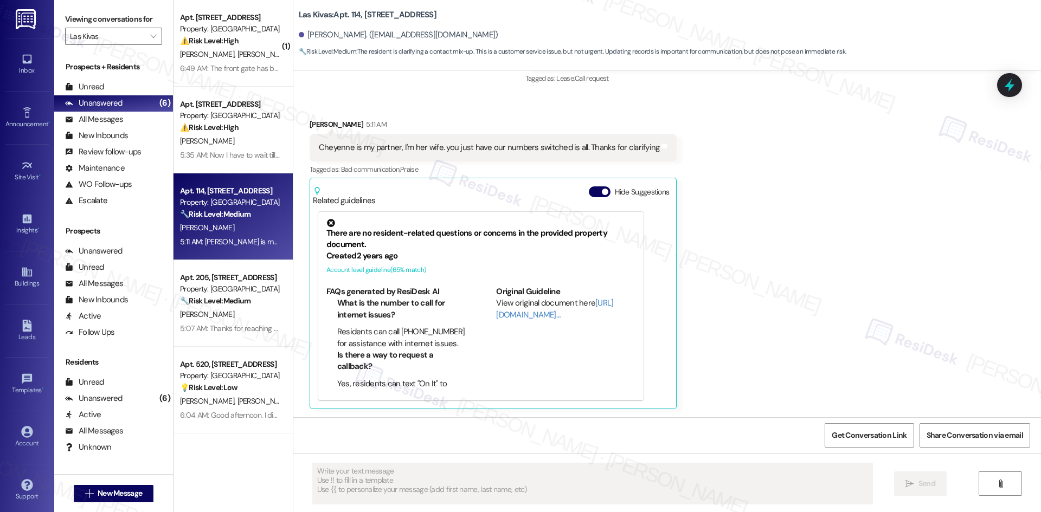
scroll to position [347, 0]
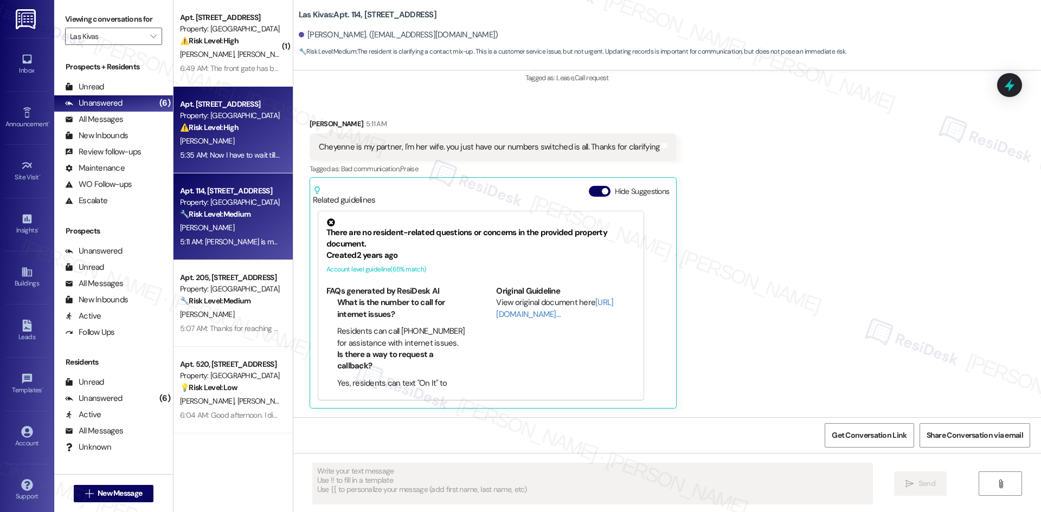
click at [212, 153] on div "5:35 AM: Now I have to wait till the first of the month to make the payment to …" at bounding box center [342, 155] width 325 height 10
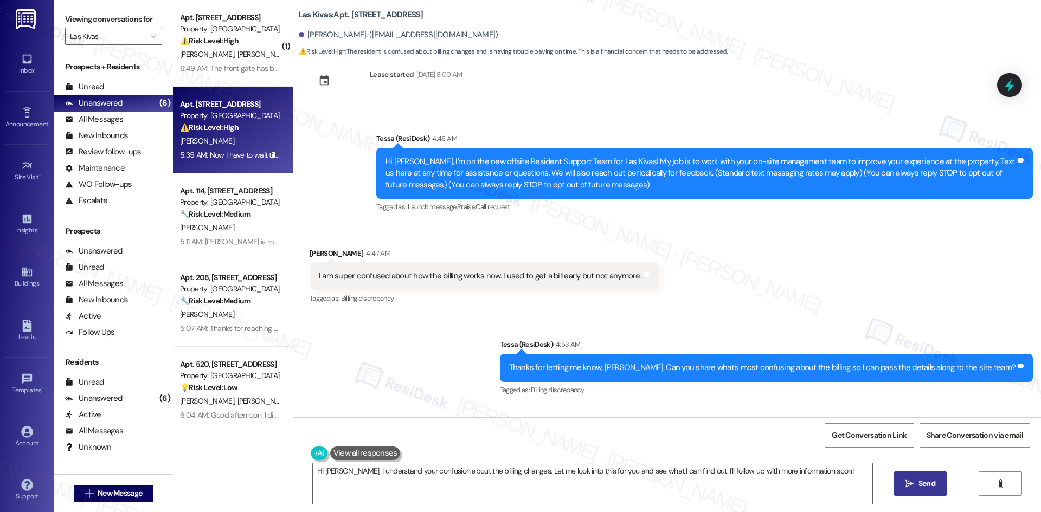
scroll to position [21, 0]
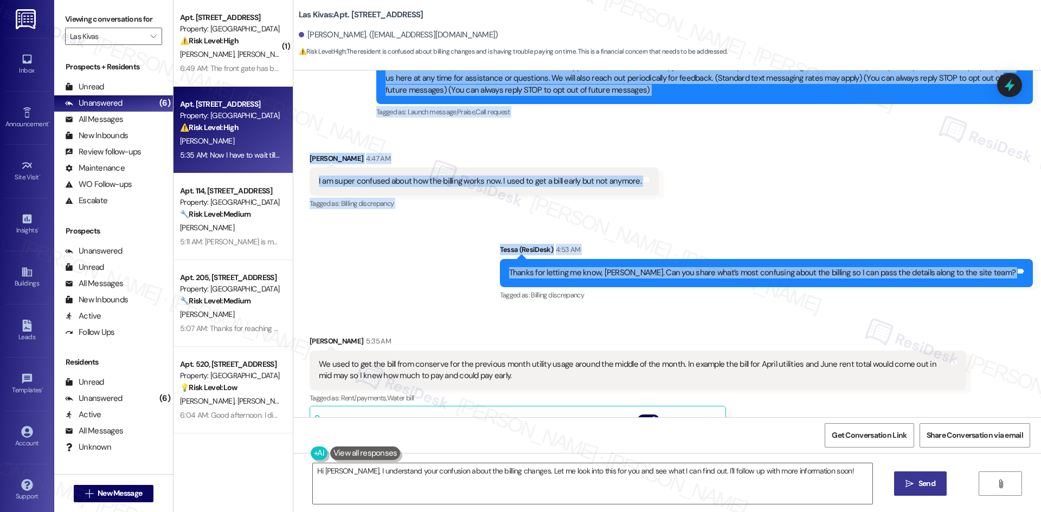
drag, startPoint x: 358, startPoint y: 148, endPoint x: 479, endPoint y: 296, distance: 191.1
click at [479, 290] on div "Lease started May 12, 2025 at 8:00 AM Announcement, sent via SMS Tessa (ResiDes…" at bounding box center [666, 243] width 747 height 347
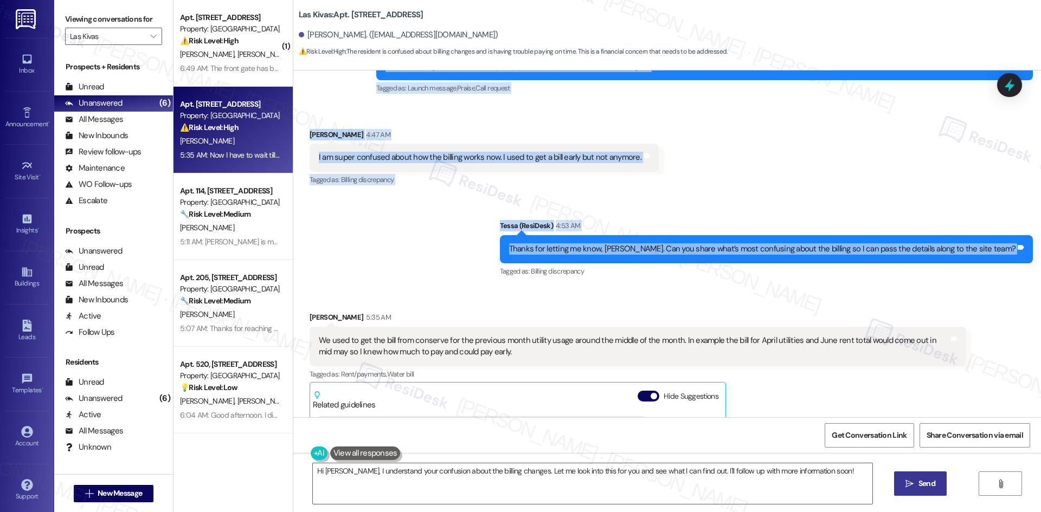
scroll to position [238, 0]
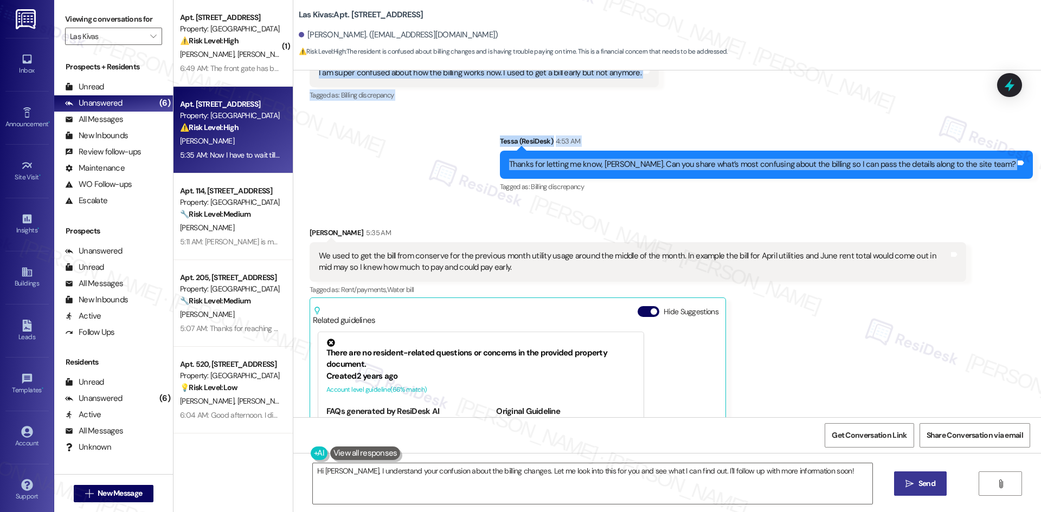
drag, startPoint x: 482, startPoint y: 312, endPoint x: 488, endPoint y: 271, distance: 41.6
click at [491, 269] on div "Phillip Morrison 5:35 AM We used to get the bill from conserve for the previous…" at bounding box center [637, 378] width 656 height 302
click at [488, 271] on div "We used to get the bill from conserve for the previous month utility usage arou…" at bounding box center [634, 261] width 630 height 23
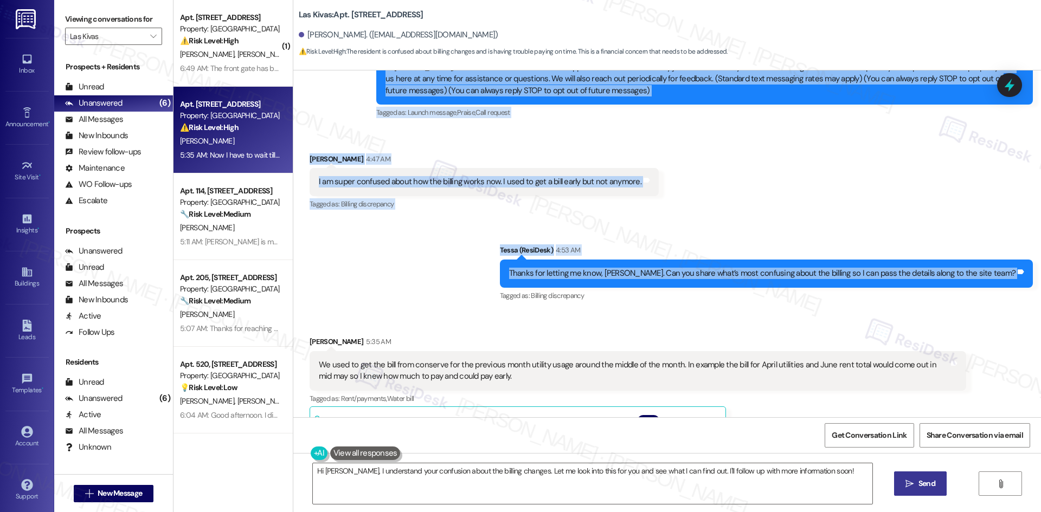
scroll to position [130, 0]
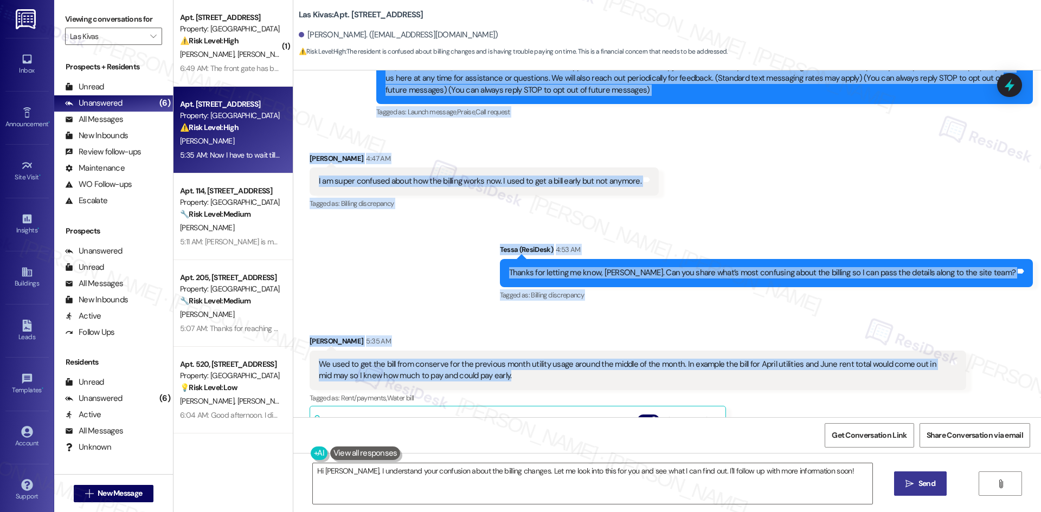
drag, startPoint x: 360, startPoint y: 147, endPoint x: 507, endPoint y: 343, distance: 245.1
click at [512, 370] on div "Lease started May 12, 2025 at 8:00 AM Announcement, sent via SMS Tessa (ResiDes…" at bounding box center [666, 243] width 747 height 347
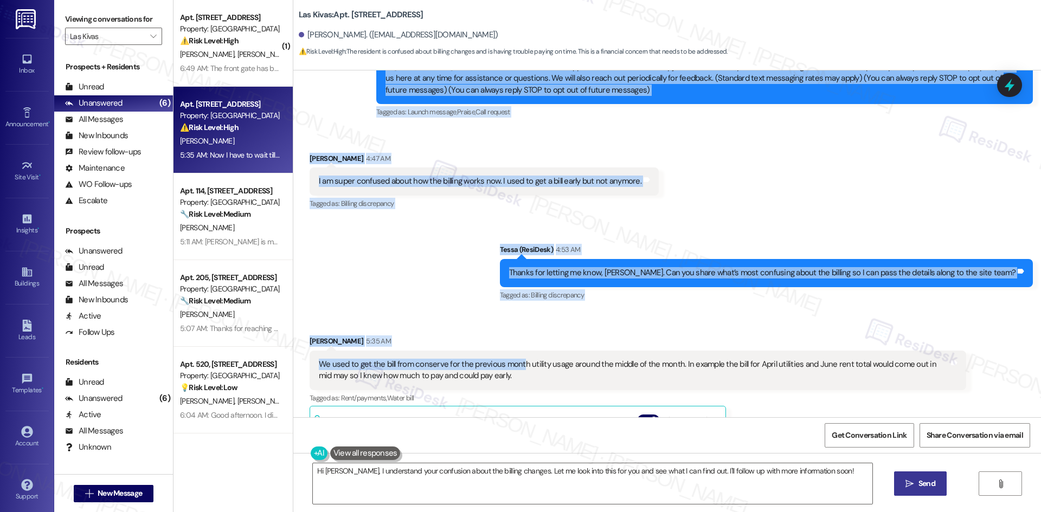
click at [306, 140] on div "Received via SMS Phillip Morrison 4:47 AM I am super confused about how the bil…" at bounding box center [666, 174] width 747 height 92
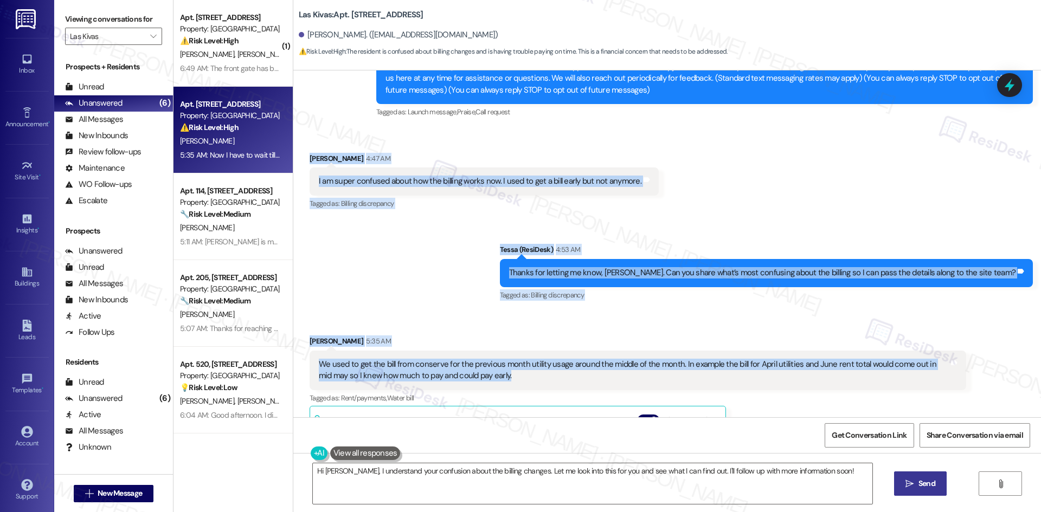
drag, startPoint x: 297, startPoint y: 155, endPoint x: 508, endPoint y: 384, distance: 311.1
click at [508, 384] on div "Lease started May 12, 2025 at 8:00 AM Announcement, sent via SMS Tessa (ResiDes…" at bounding box center [666, 243] width 747 height 347
copy div "Phillip Morrison 4:47 AM I am super confused about how the billing works now. I…"
drag, startPoint x: 390, startPoint y: 267, endPoint x: 378, endPoint y: 283, distance: 19.8
click at [390, 267] on div "Sent via SMS Tessa (ResiDesk) 4:53 AM Thanks for letting me know, Phillip. Can …" at bounding box center [666, 266] width 747 height 92
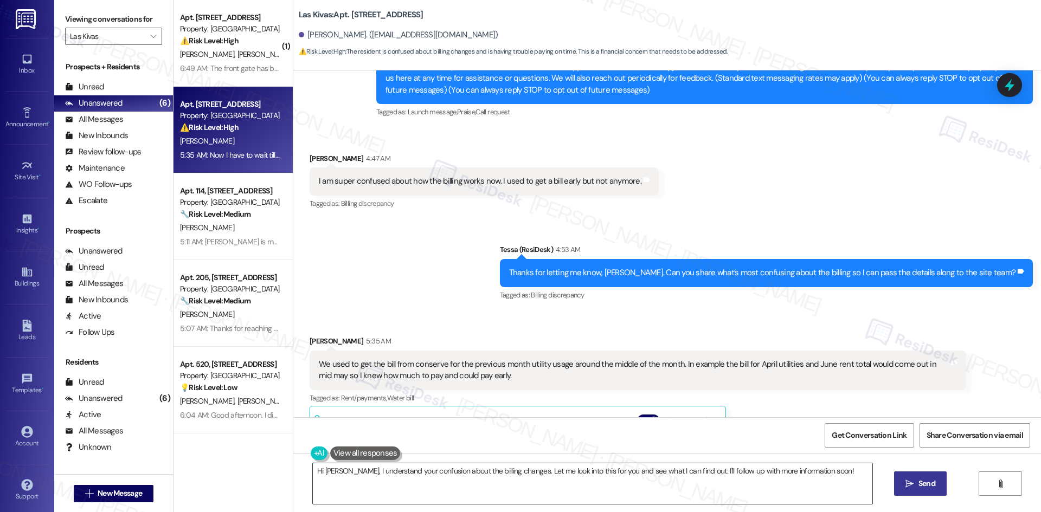
click at [467, 464] on textarea "Hi Phillip, I understand your confusion about the billing changes. Let me look …" at bounding box center [592, 483] width 559 height 41
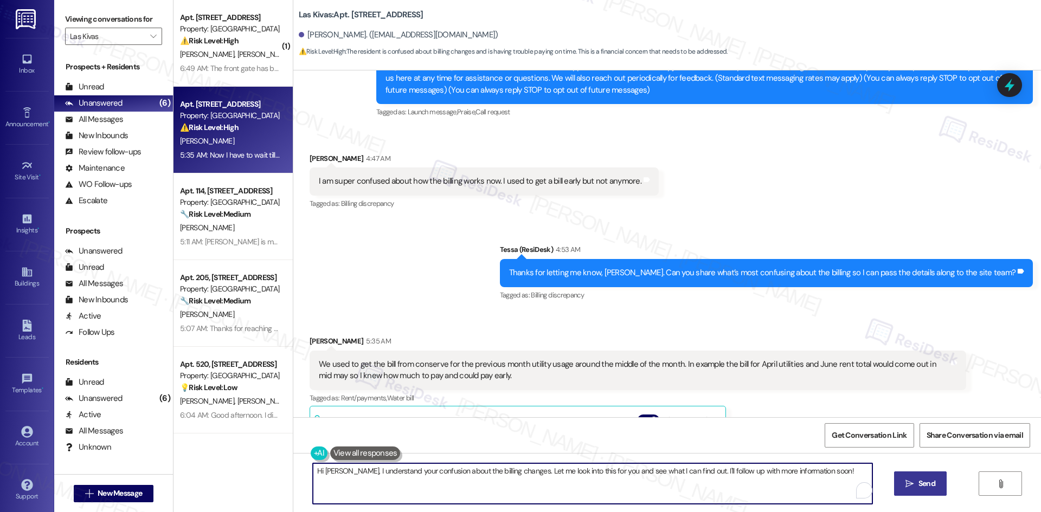
paste textarea "Thanks for explaining, Phillip. I’ll check with the site team about the change …"
type textarea "Thanks for explaining, Phillip. I’ll check with the site team about the change …"
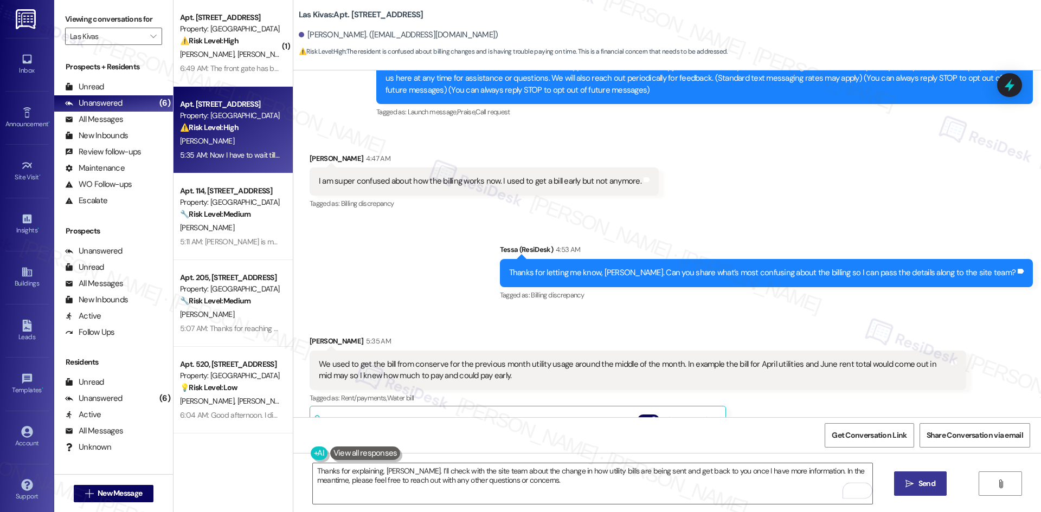
click at [922, 483] on span "Send" at bounding box center [926, 483] width 17 height 11
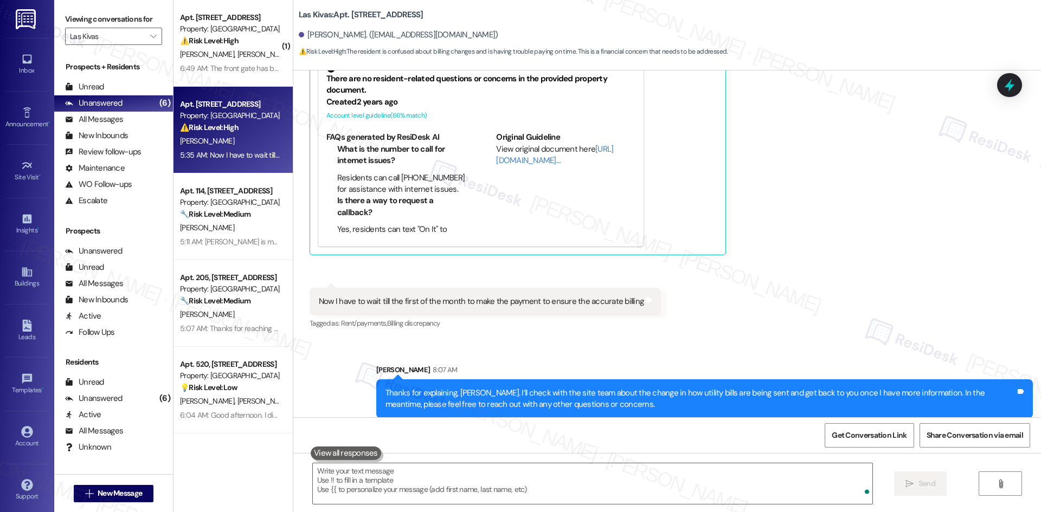
scroll to position [522, 0]
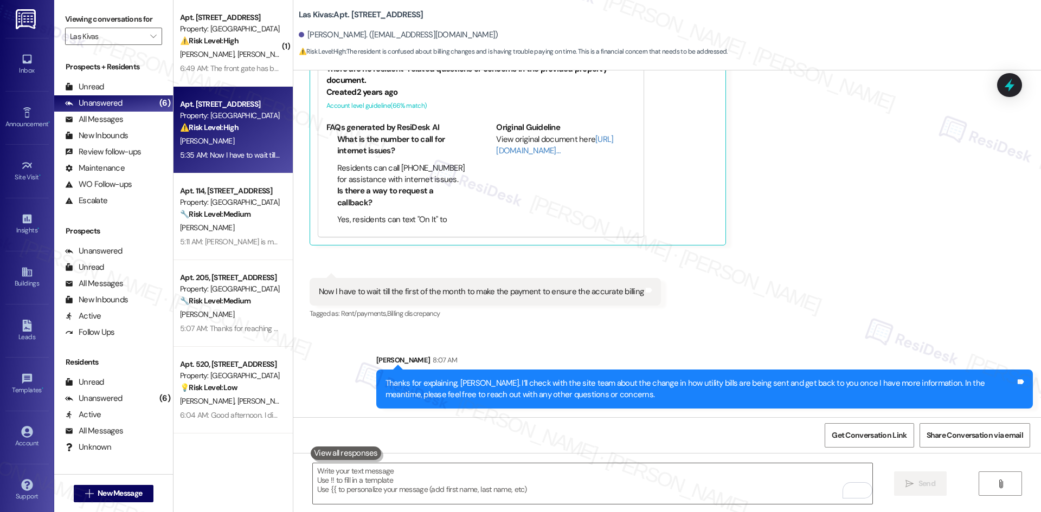
click at [846, 308] on div "Received via SMS Phillip Morrison 5:35 AM We used to get the bill from conserve…" at bounding box center [666, 124] width 747 height 411
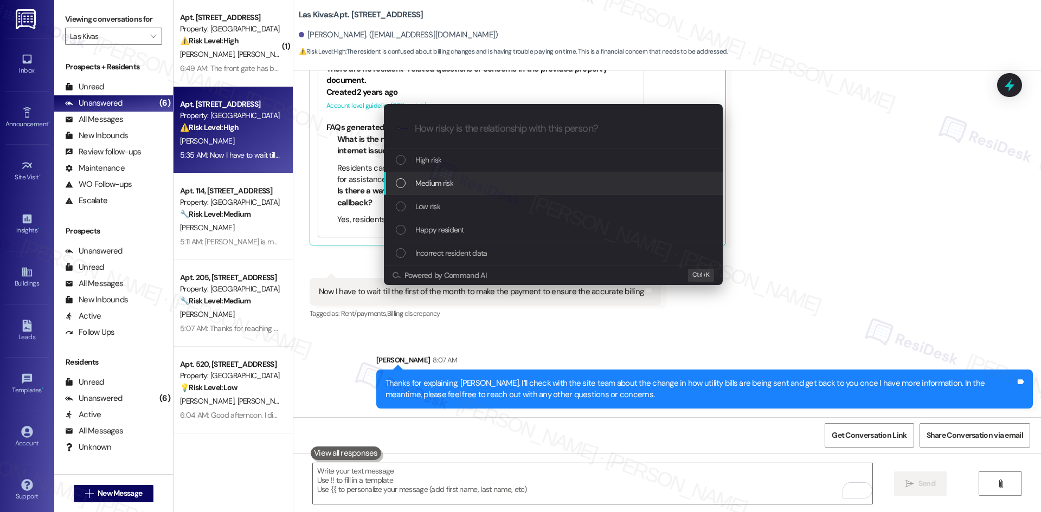
click at [476, 182] on div "Medium risk" at bounding box center [554, 183] width 317 height 12
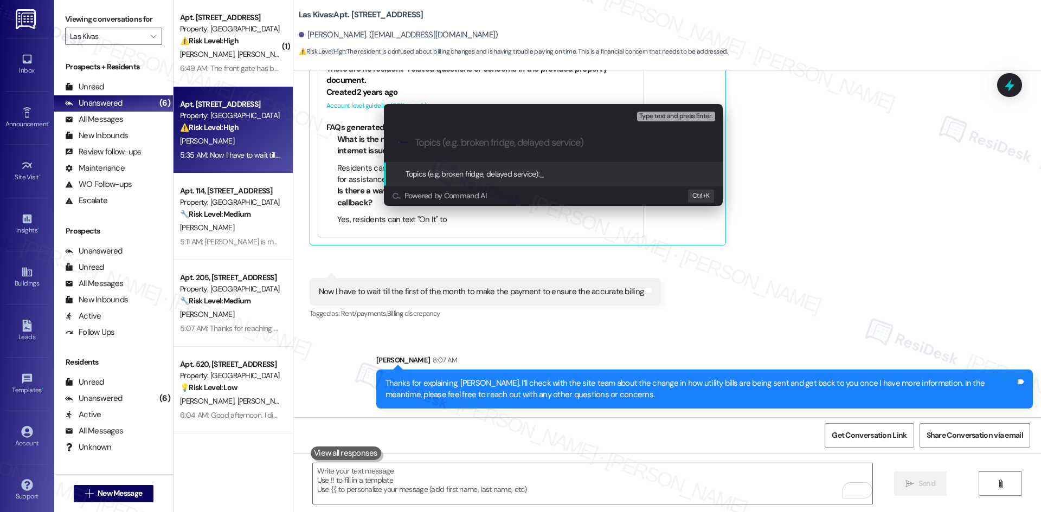
click at [458, 142] on input "Topics (e.g. broken fridge, delayed service)" at bounding box center [562, 142] width 294 height 11
paste input "Billing Concern – Change in Utility Bill Delivery"
type input "Billing Concern – Change in Utility Bill Delivery"
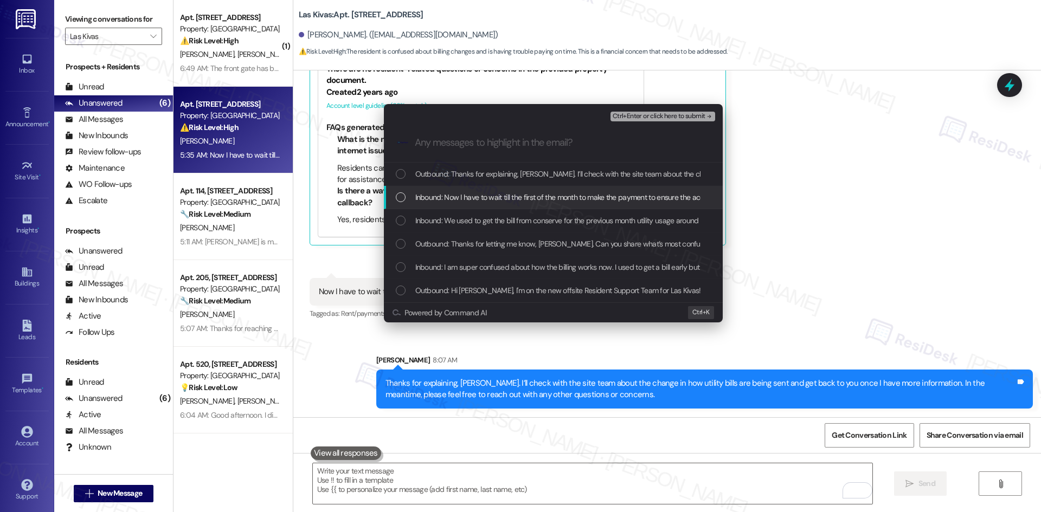
drag, startPoint x: 506, startPoint y: 194, endPoint x: 507, endPoint y: 203, distance: 9.4
click at [506, 195] on span "Inbound: Now I have to wait till the first of the month to make the payment to …" at bounding box center [577, 197] width 325 height 12
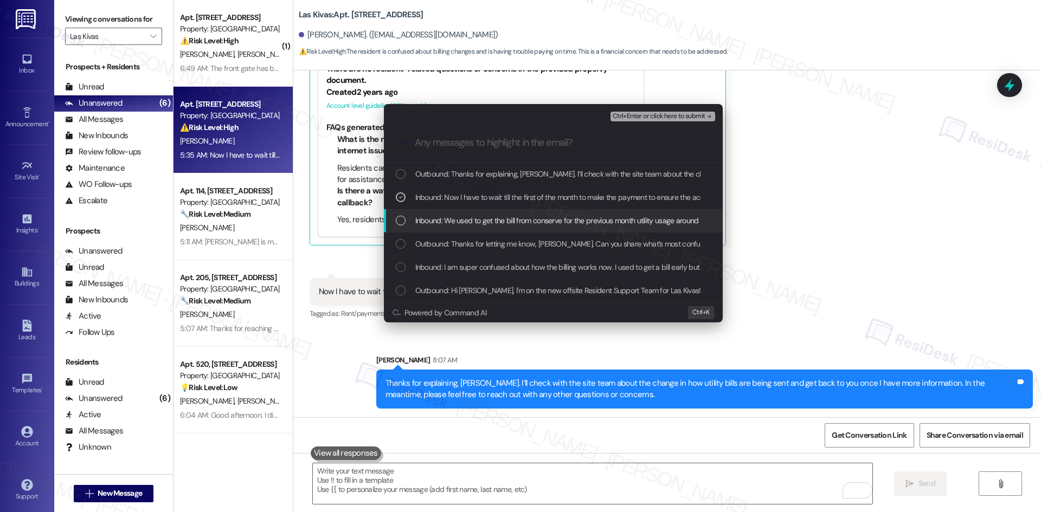
drag, startPoint x: 570, startPoint y: 228, endPoint x: 590, endPoint y: 227, distance: 20.1
click at [572, 228] on div "Inbound: We used to get the bill from conserve for the previous month utility u…" at bounding box center [553, 220] width 339 height 23
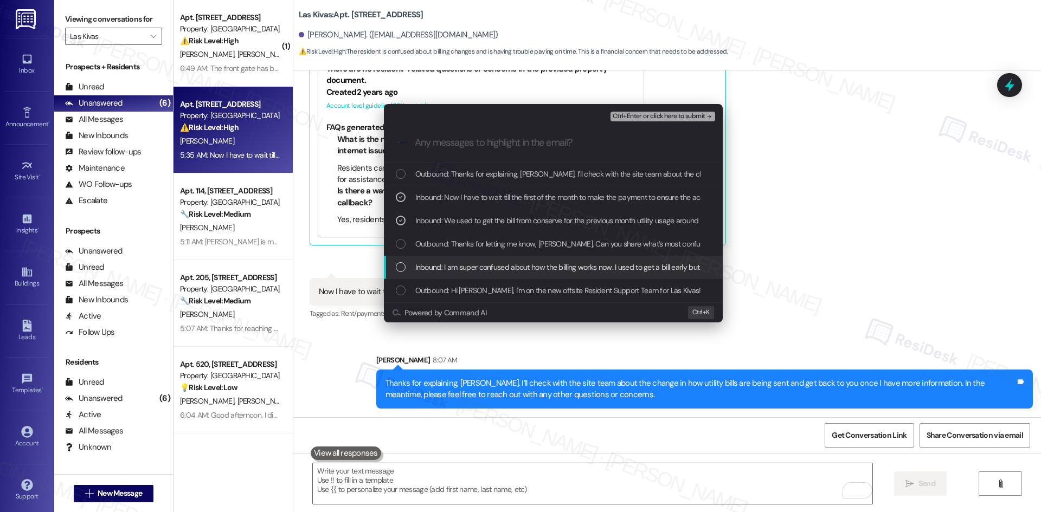
click at [606, 272] on span "Inbound: I am super confused about how the billing works now. I used to get a b…" at bounding box center [579, 267] width 328 height 12
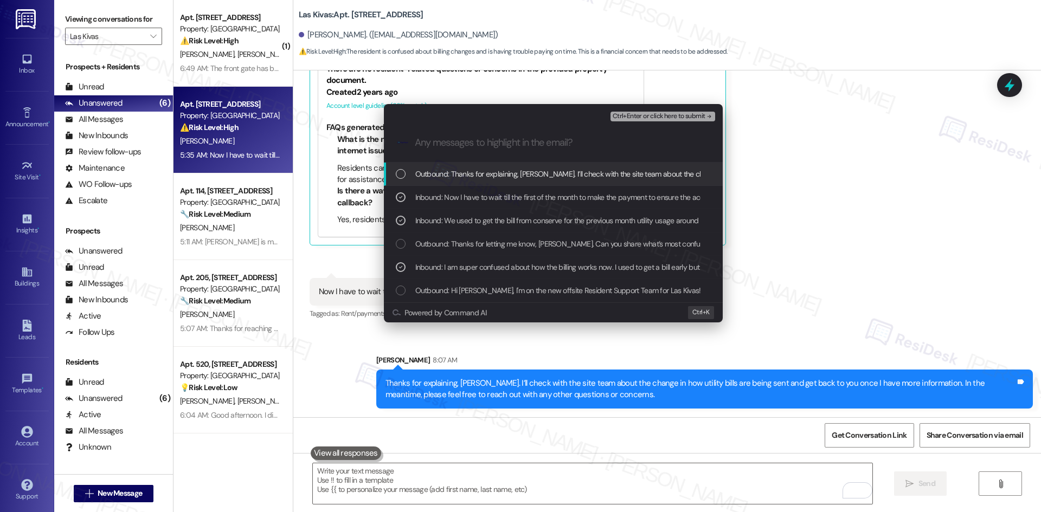
click at [689, 117] on span "Ctrl+Enter or click here to submit" at bounding box center [658, 117] width 93 height 8
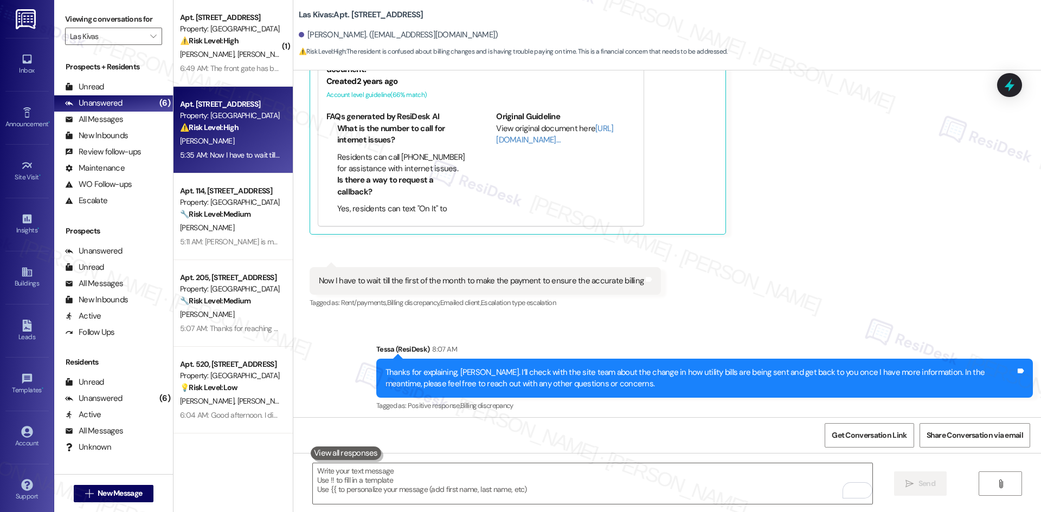
scroll to position [538, 0]
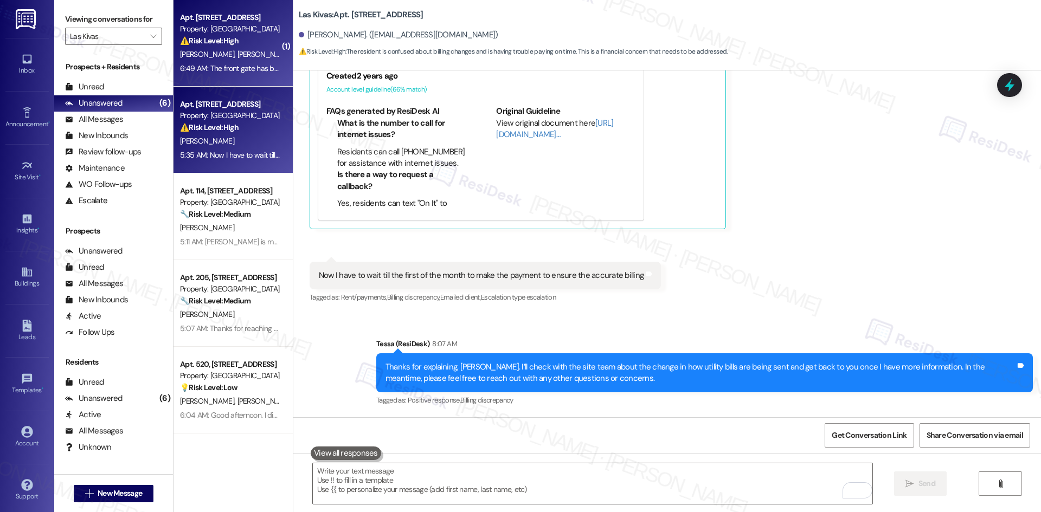
click at [237, 55] on span "[PERSON_NAME]" at bounding box center [264, 54] width 54 height 10
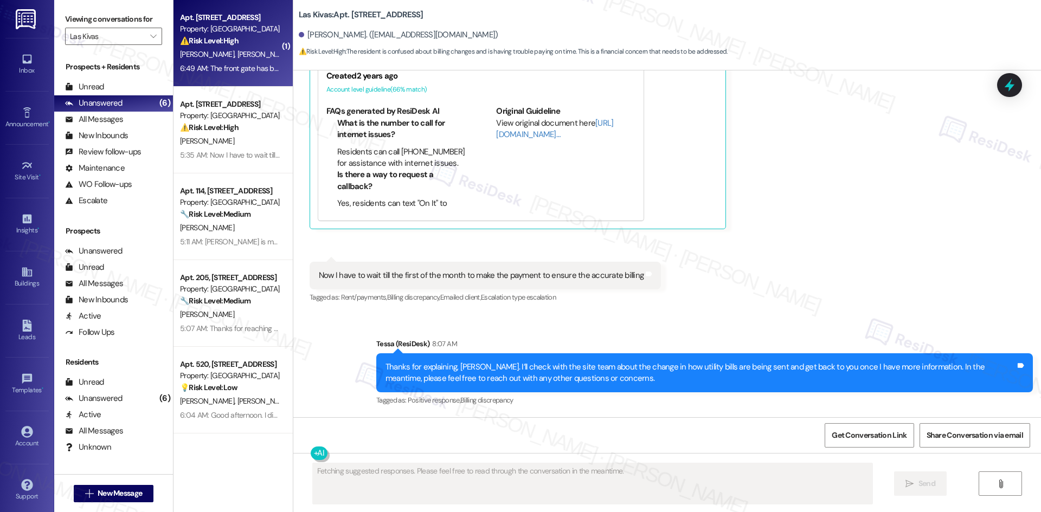
scroll to position [0, 0]
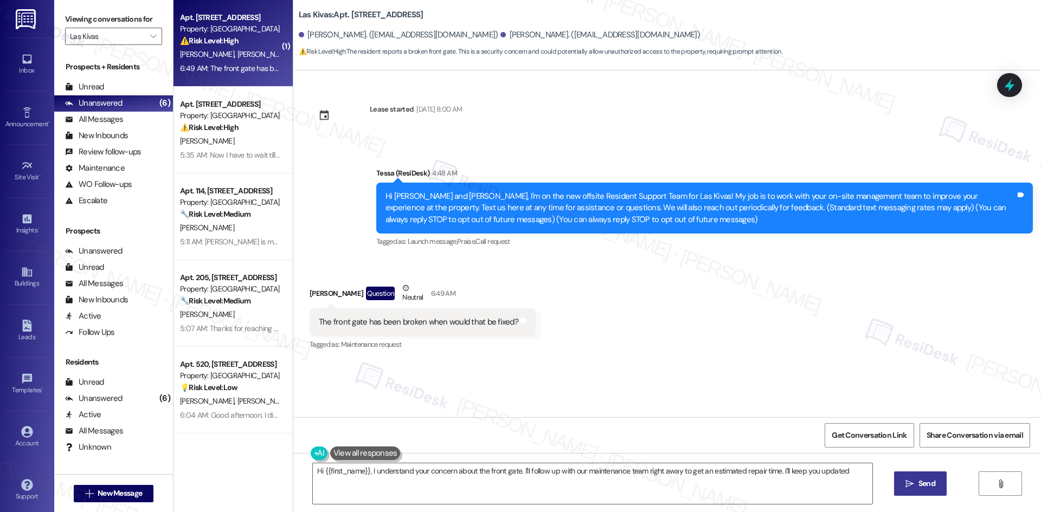
type textarea "Hi {{first_name}}, I understand your concern about the front gate. I'll follow …"
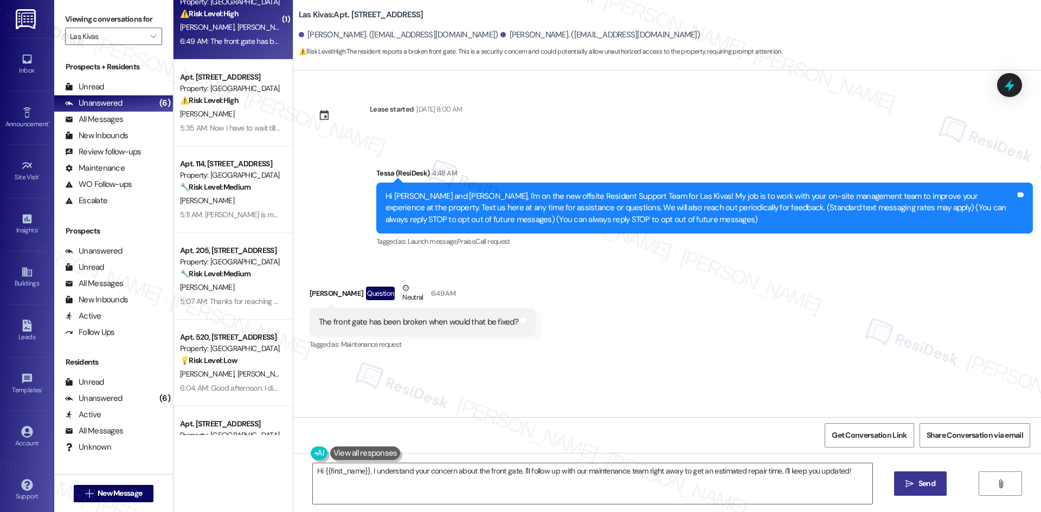
scroll to position [85, 0]
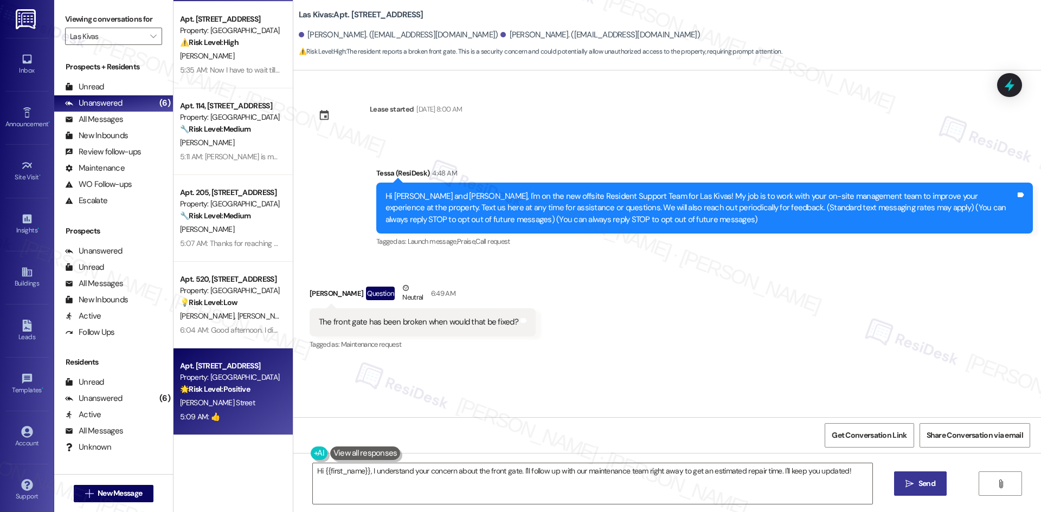
click at [229, 414] on div "5:09 AM: 👍 5:09 AM: 👍" at bounding box center [230, 417] width 102 height 14
type textarea "Fetching suggested responses. Please feel free to read through the conversation…"
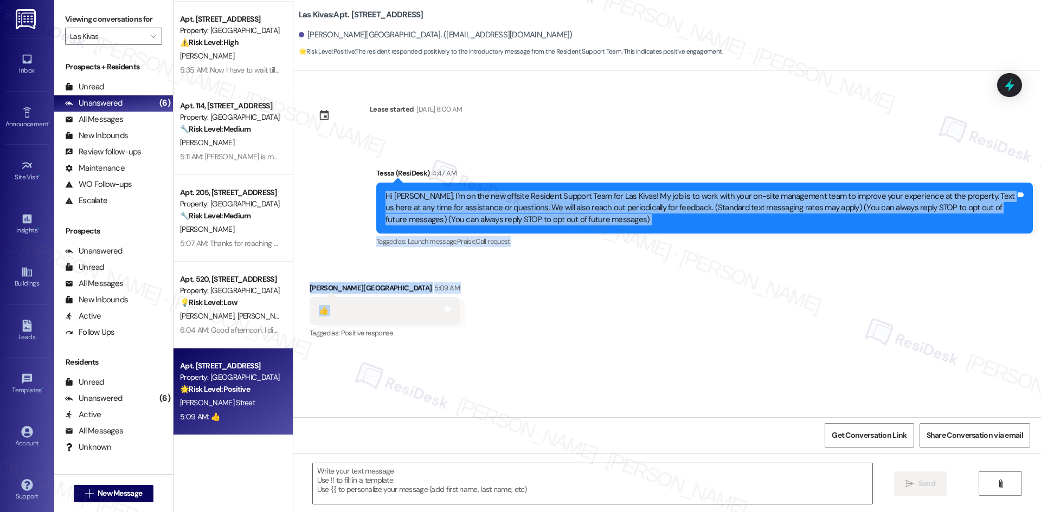
drag, startPoint x: 331, startPoint y: 183, endPoint x: 411, endPoint y: 300, distance: 141.6
click at [411, 300] on div "Lease started Sep 20, 2024 at 8:00 AM Announcement, sent via SMS Tessa (ResiDes…" at bounding box center [666, 243] width 747 height 347
copy div "Hi James, I'm on the new offsite Resident Support Team for Las Kivas! My job is…"
drag, startPoint x: 333, startPoint y: 158, endPoint x: 424, endPoint y: 304, distance: 172.6
click at [424, 304] on div "Lease started Sep 20, 2024 at 8:00 AM Announcement, sent via SMS Tessa (ResiDes…" at bounding box center [666, 243] width 747 height 347
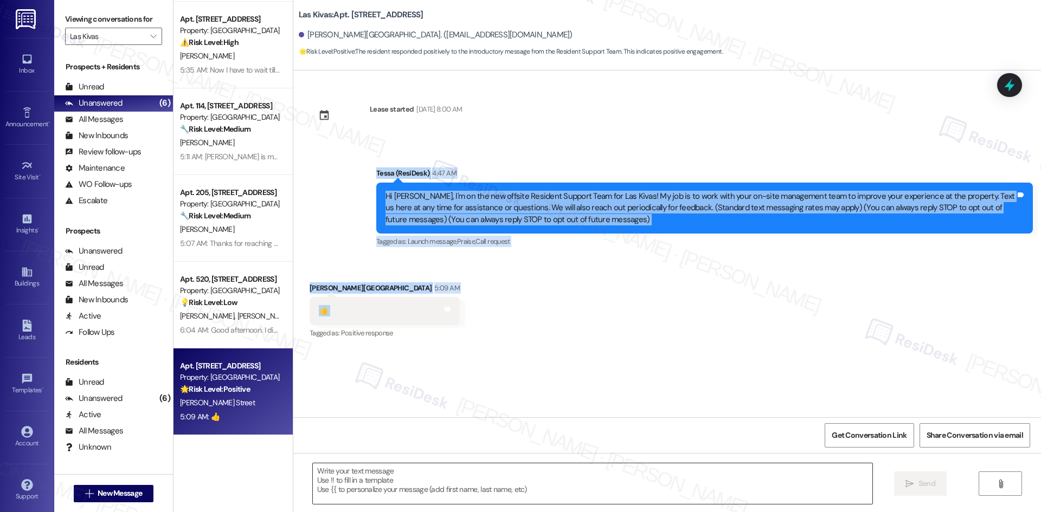
copy div "Tessa (ResiDesk) 4:47 AM Hi James, I'm on the new offsite Resident Support Team…"
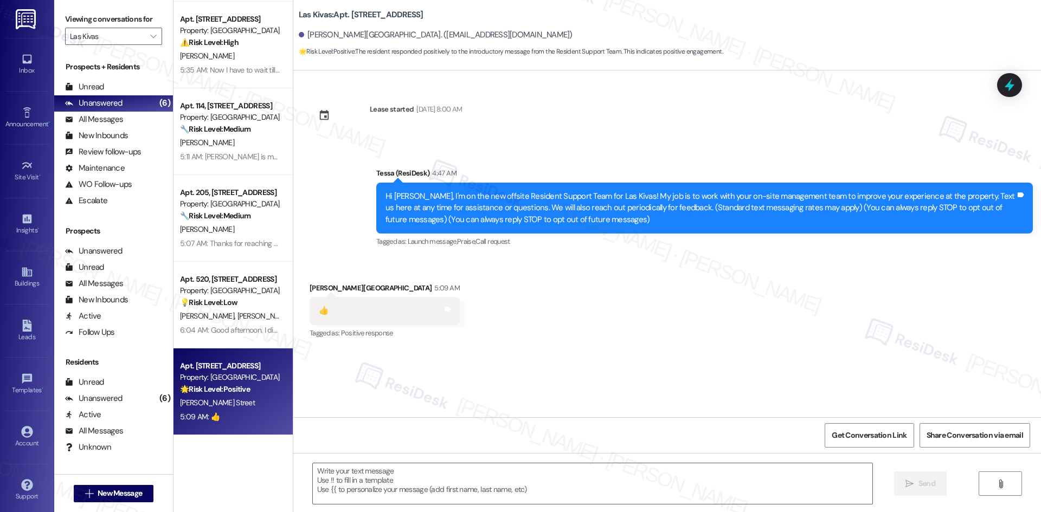
click at [427, 364] on div "Lease started Sep 20, 2024 at 8:00 AM Announcement, sent via SMS Tessa (ResiDes…" at bounding box center [666, 243] width 747 height 347
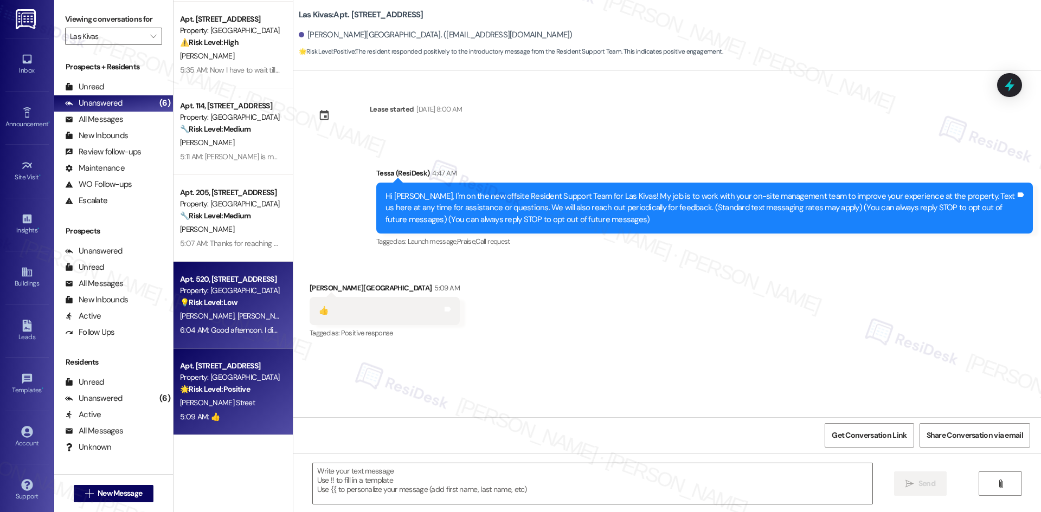
click at [181, 321] on span "M. Denney" at bounding box center [208, 316] width 57 height 10
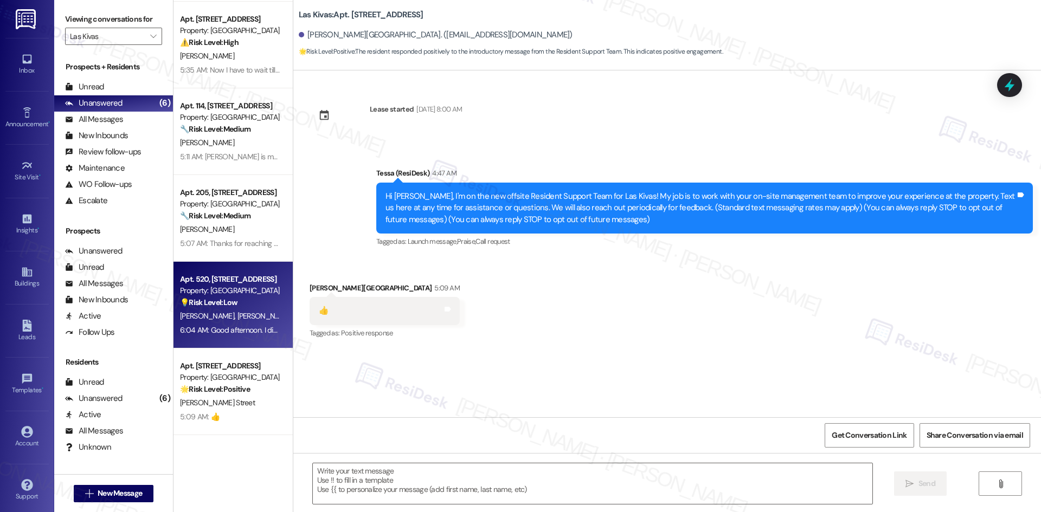
type textarea "Fetching suggested responses. Please feel free to read through the conversation…"
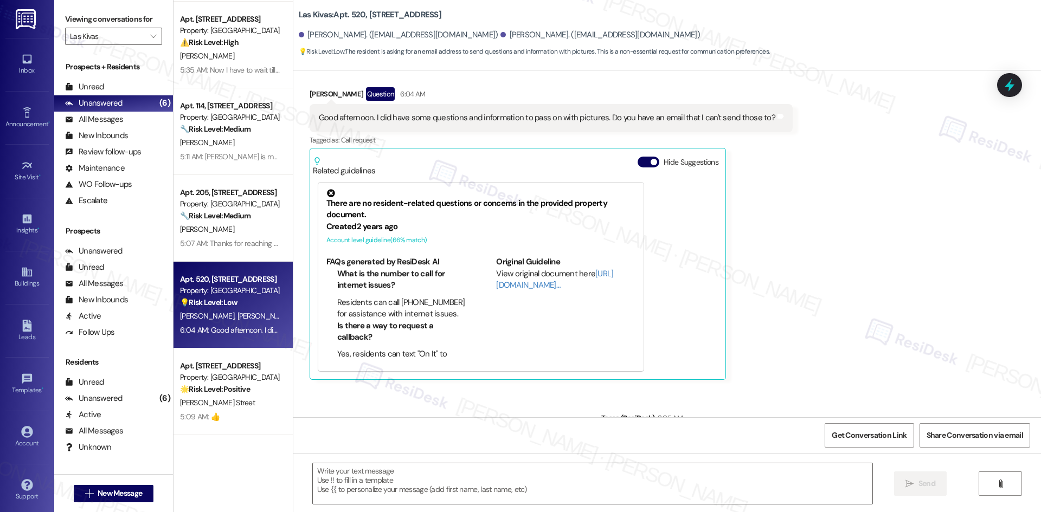
scroll to position [258, 0]
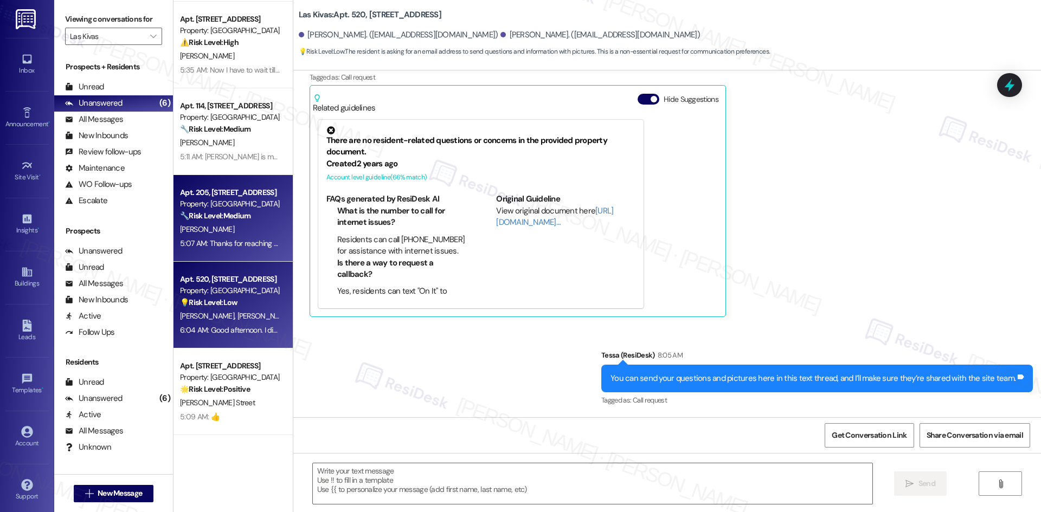
click at [250, 241] on div "5:07 AM: Thanks for reaching out. I do need some help with my lease. 5:07 AM: T…" at bounding box center [288, 243] width 217 height 10
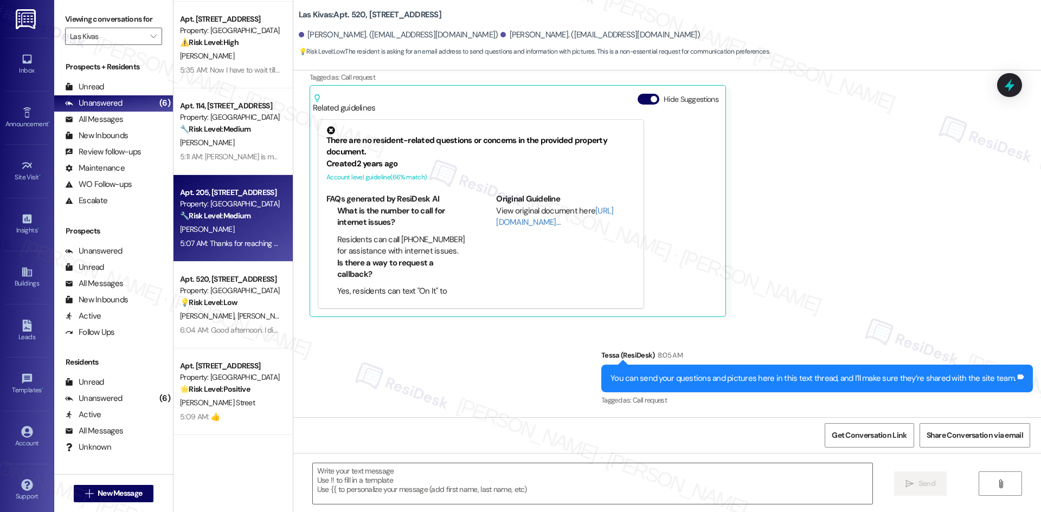
type textarea "Fetching suggested responses. Please feel free to read through the conversation…"
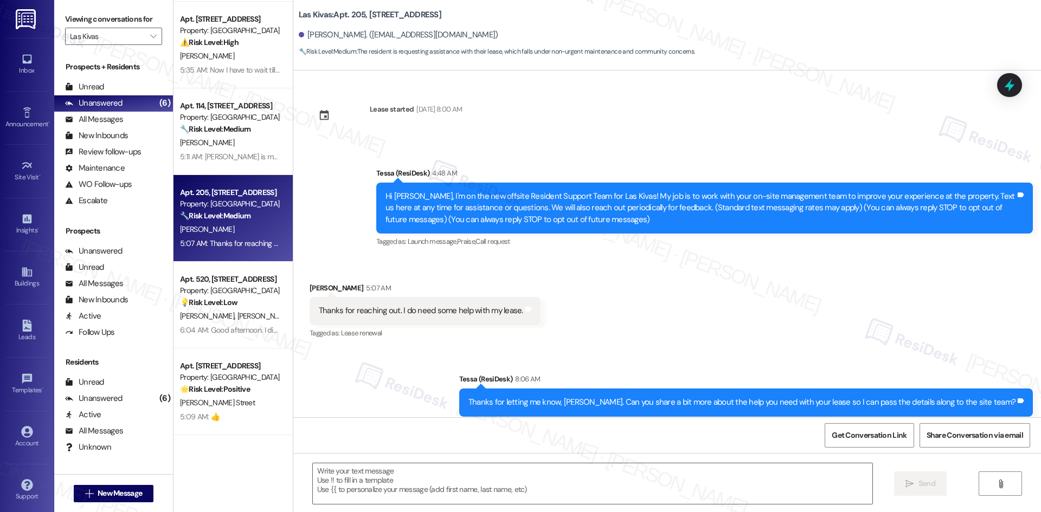
type textarea "Fetching suggested responses. Please feel free to read through the conversation…"
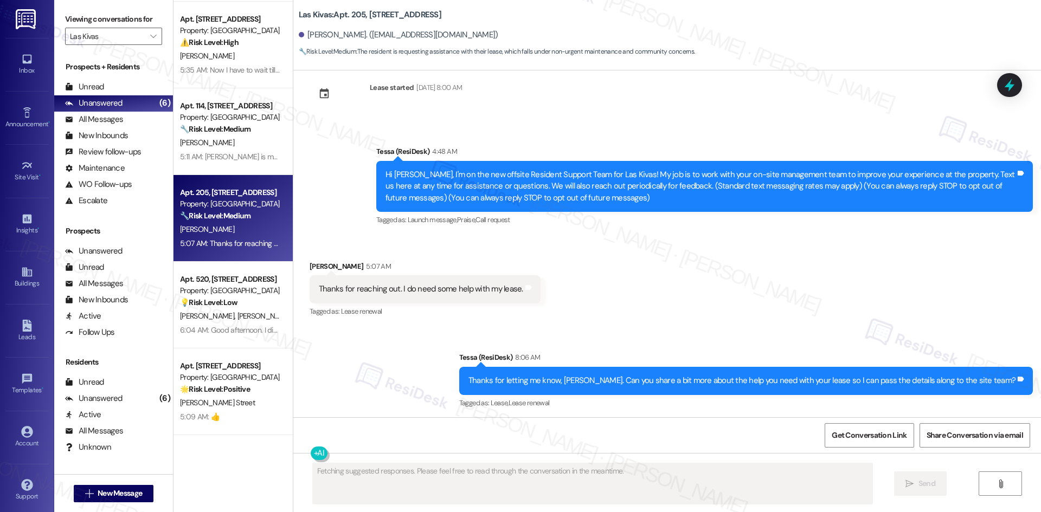
scroll to position [24, 0]
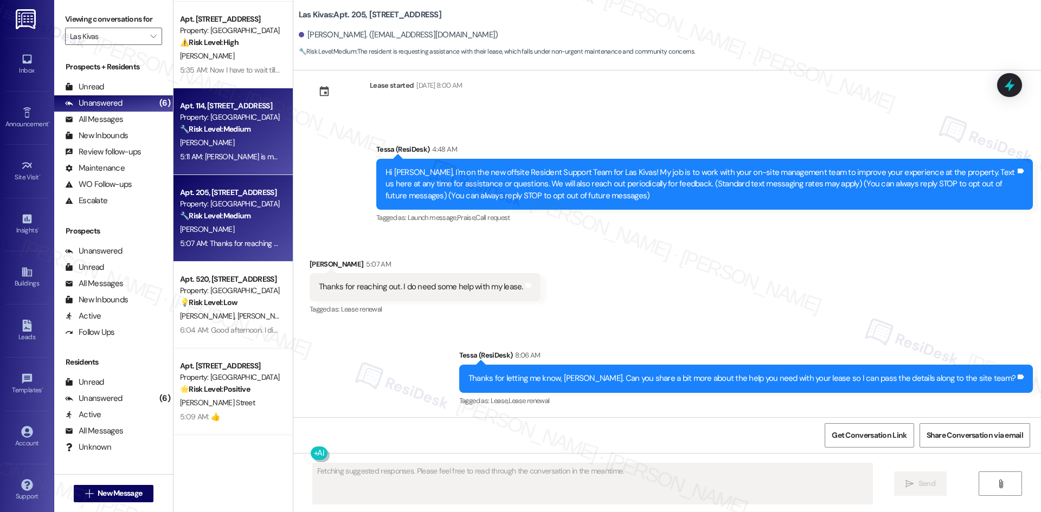
click at [215, 139] on div "[PERSON_NAME]" at bounding box center [230, 143] width 102 height 14
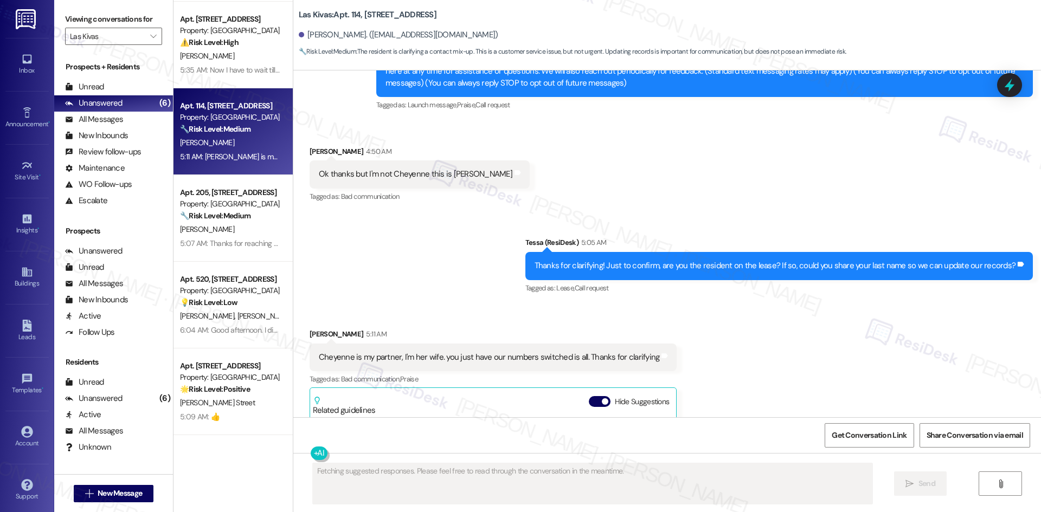
scroll to position [130, 0]
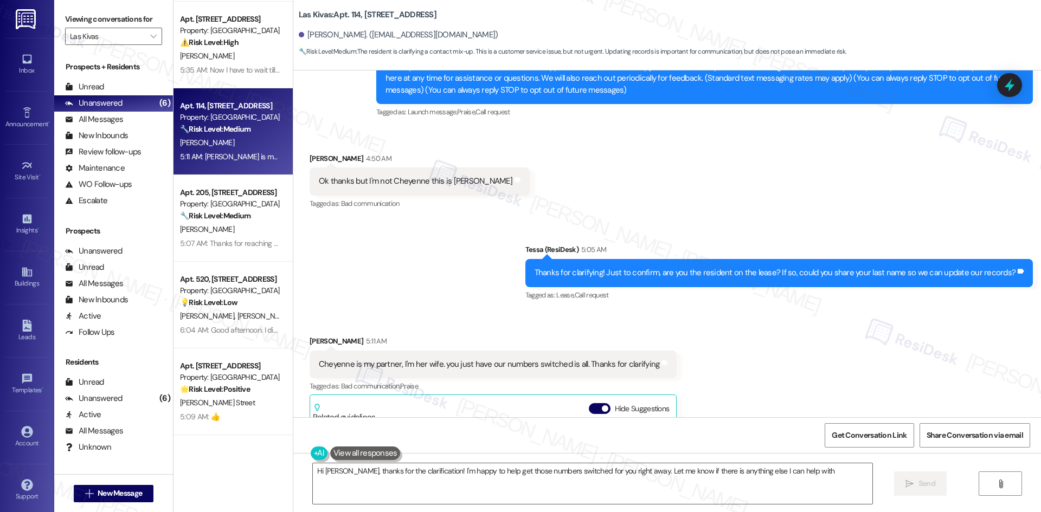
type textarea "Hi Lilith, thanks for the clarification! I'm happy to help get those numbers sw…"
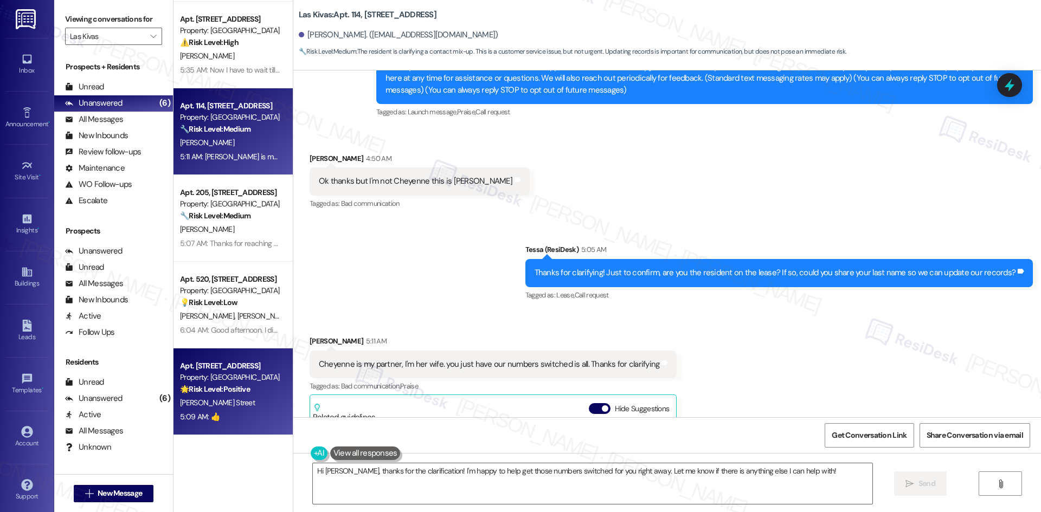
click at [220, 408] on div "J. Street" at bounding box center [230, 403] width 102 height 14
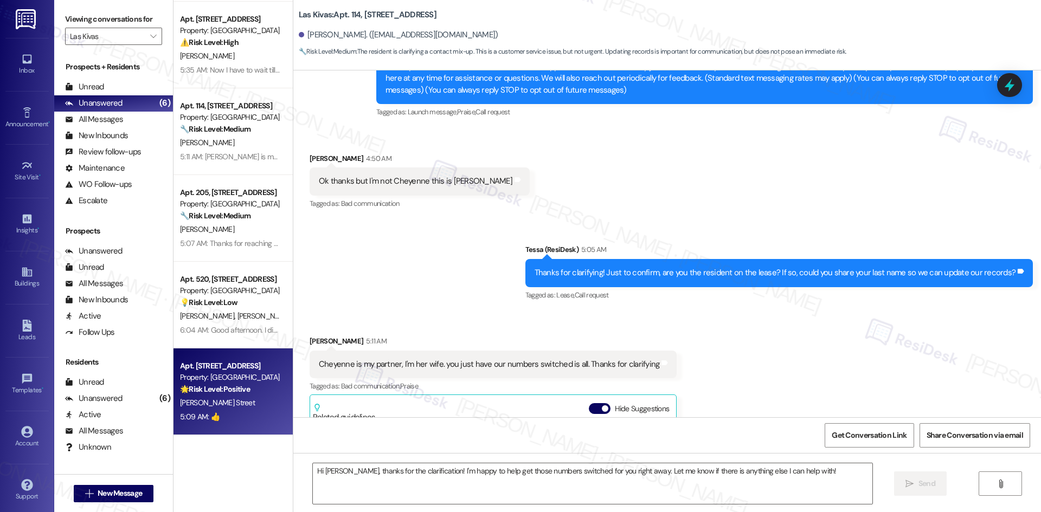
type textarea "Fetching suggested responses. Please feel free to read through the conversation…"
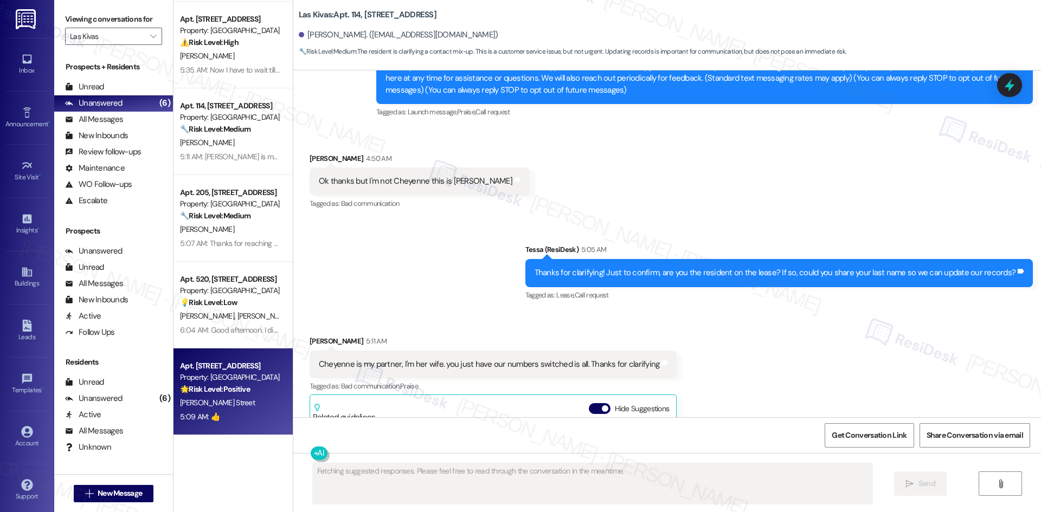
scroll to position [0, 0]
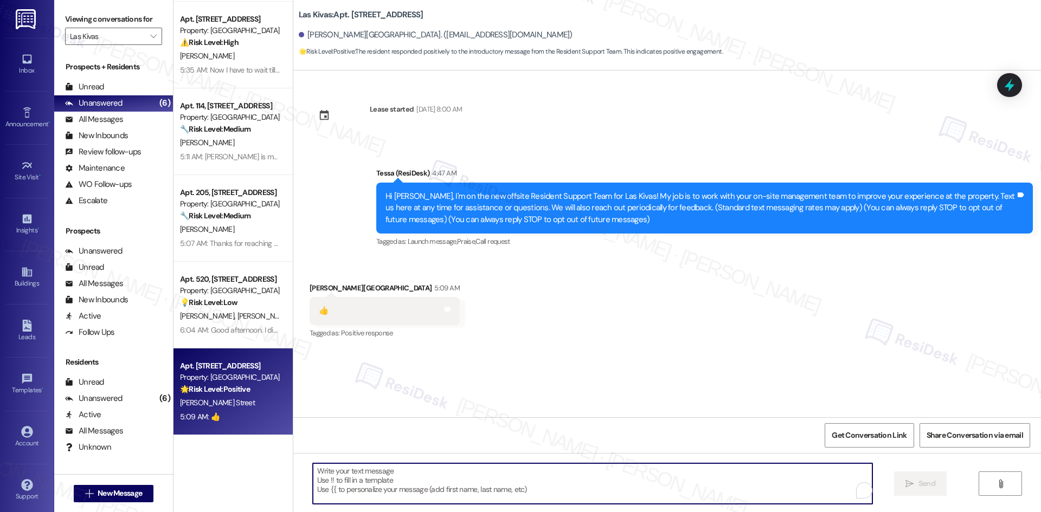
drag, startPoint x: 435, startPoint y: 491, endPoint x: 516, endPoint y: 488, distance: 81.4
click at [438, 490] on textarea "To enrich screen reader interactions, please activate Accessibility in Grammarl…" at bounding box center [592, 483] width 559 height 41
paste textarea "Thanks for your response, James!"
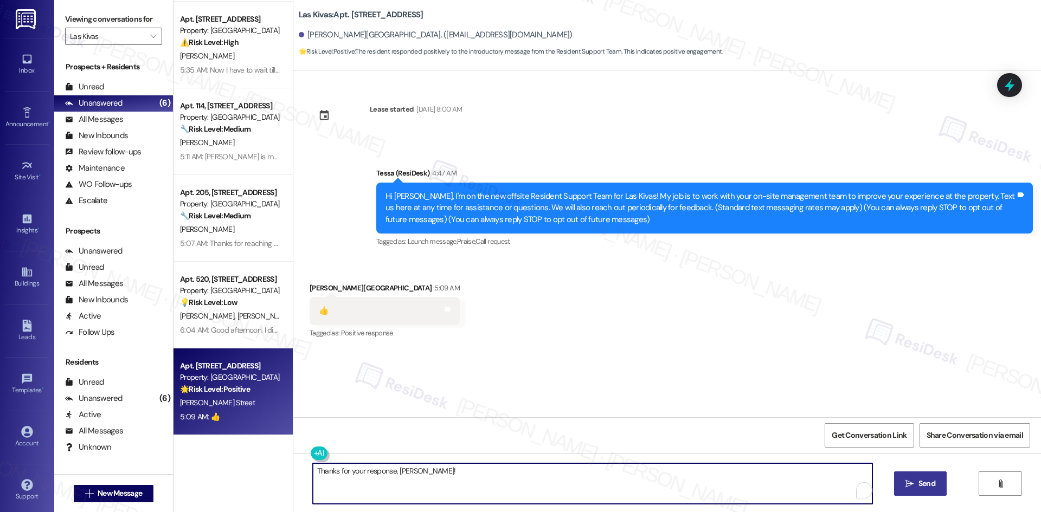
type textarea "Thanks for your response, James!"
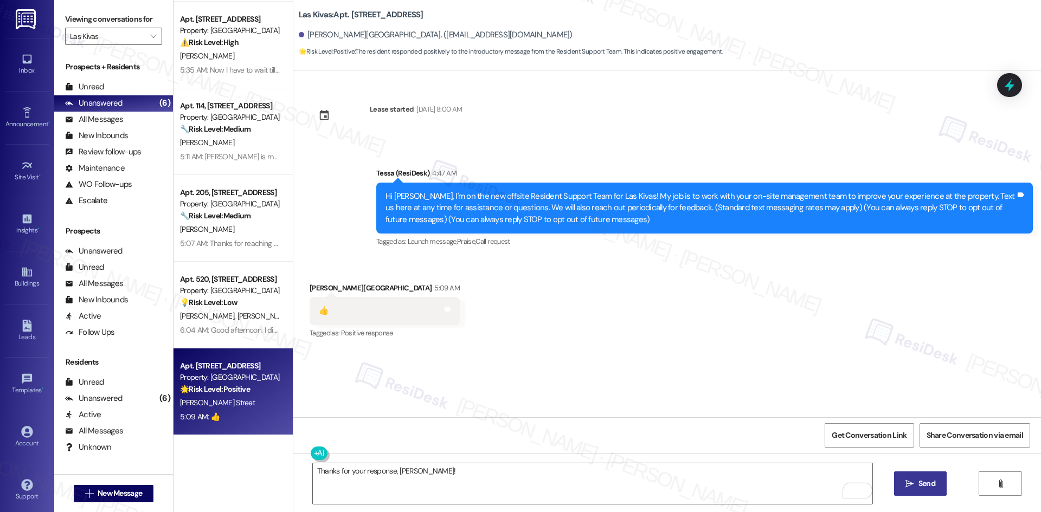
drag, startPoint x: 938, startPoint y: 486, endPoint x: 930, endPoint y: 489, distance: 9.3
click at [930, 489] on button " Send" at bounding box center [920, 484] width 53 height 24
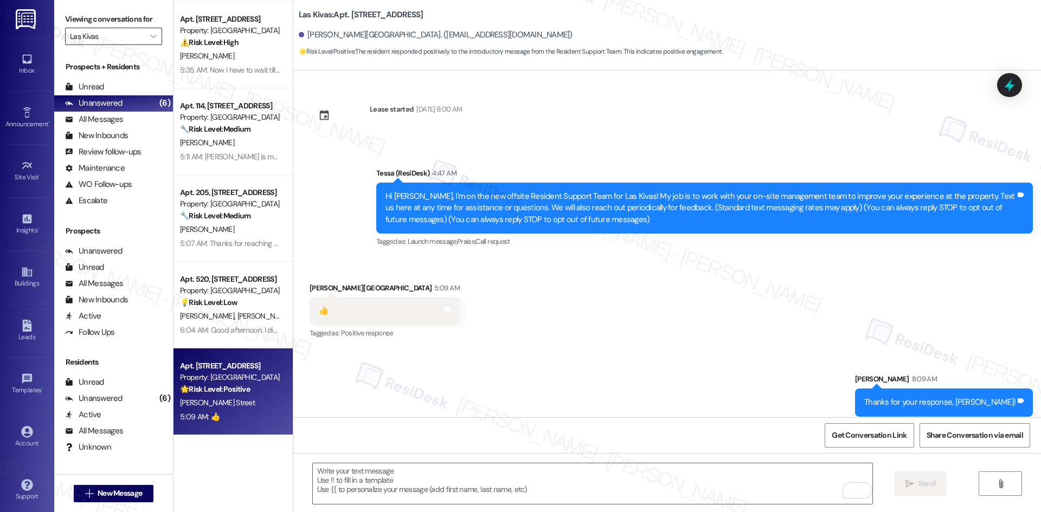
click at [127, 35] on input "Las Kivas" at bounding box center [107, 36] width 75 height 17
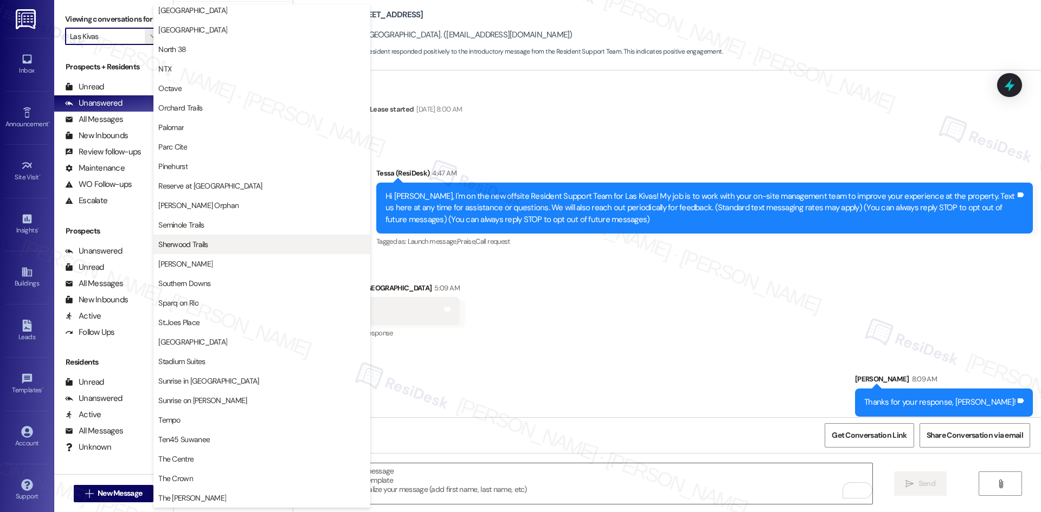
scroll to position [542, 0]
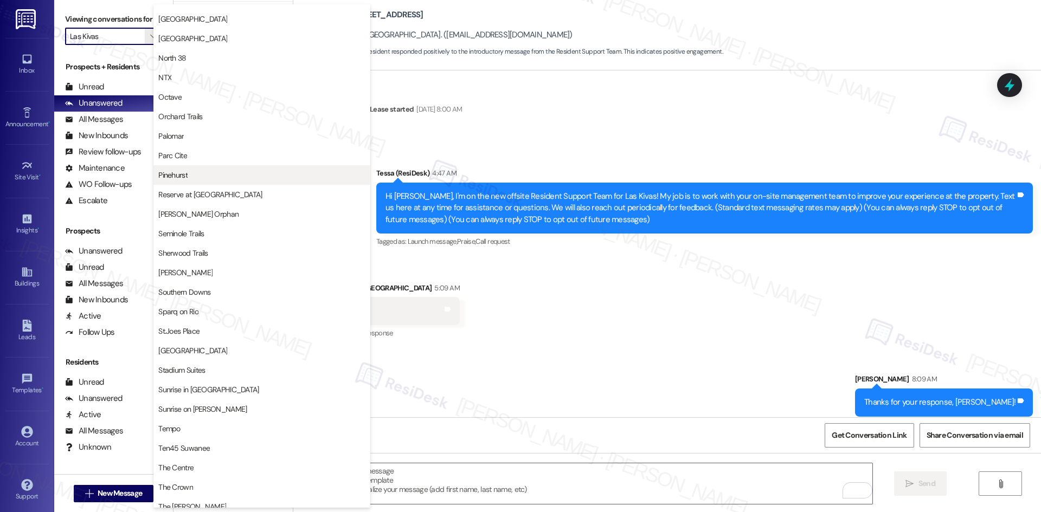
click at [241, 169] on button "Pinehurst" at bounding box center [261, 175] width 217 height 20
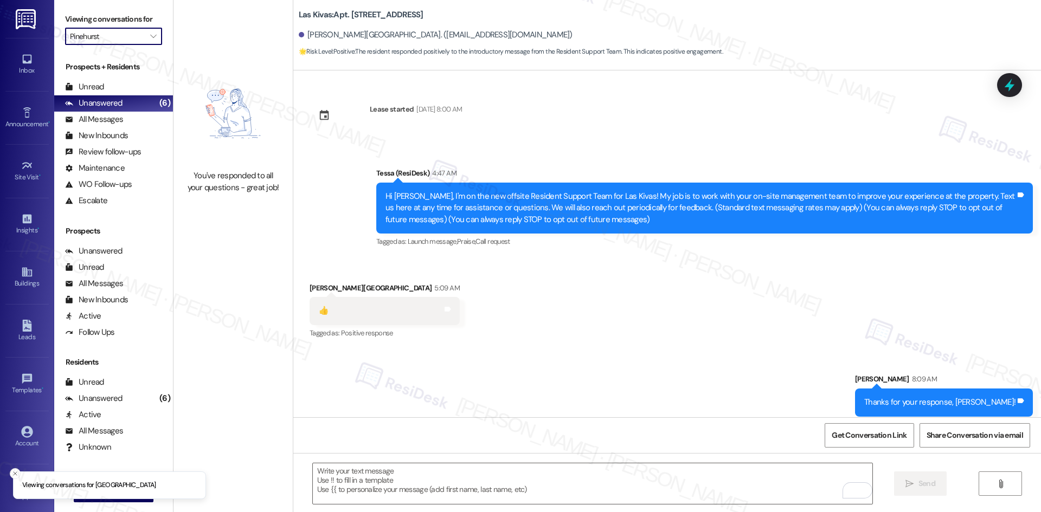
click at [131, 33] on input "Pinehurst" at bounding box center [107, 36] width 75 height 17
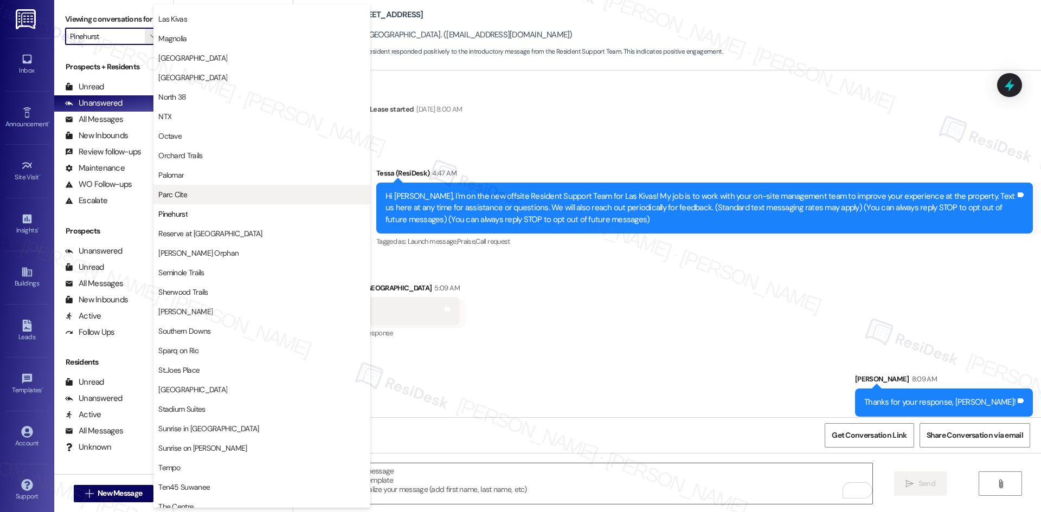
scroll to position [512, 0]
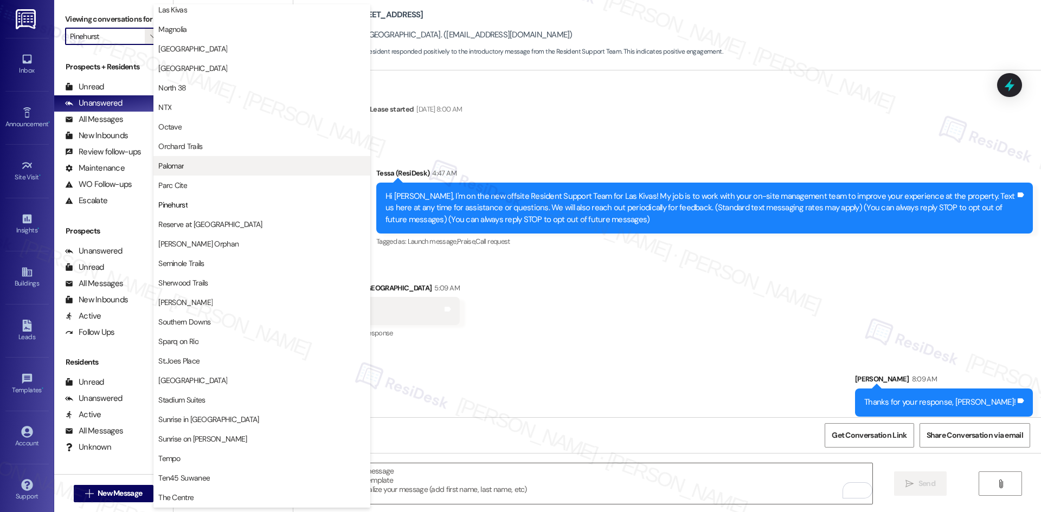
click at [220, 169] on span "Palomar" at bounding box center [261, 165] width 207 height 11
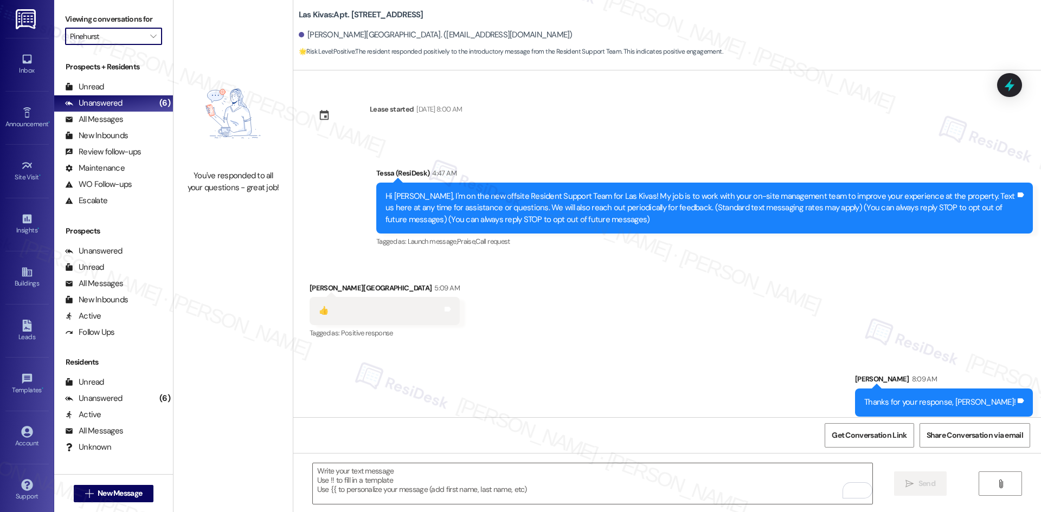
type input "Palomar"
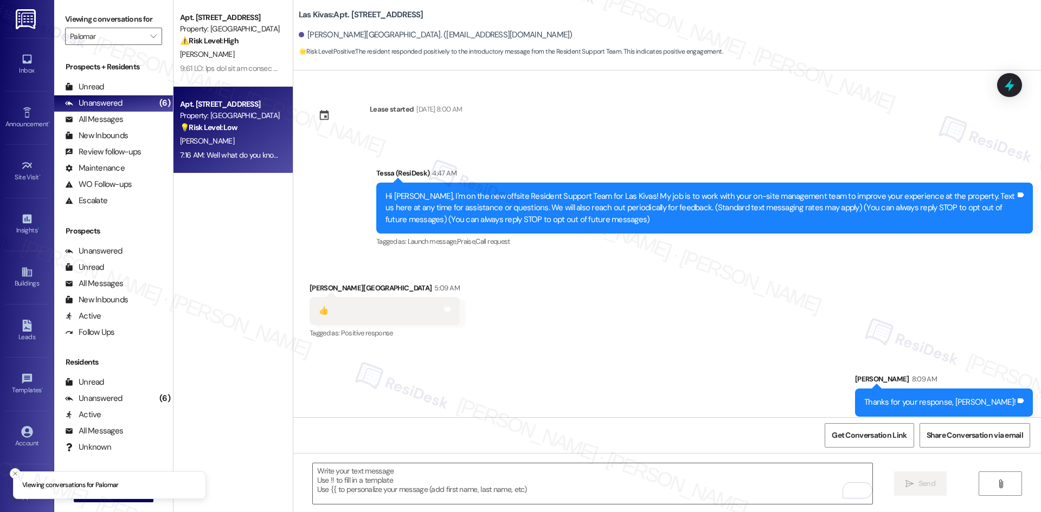
click at [244, 133] on div "💡 Risk Level: Low The resident expresses frustration with the perceived redunda…" at bounding box center [230, 127] width 100 height 11
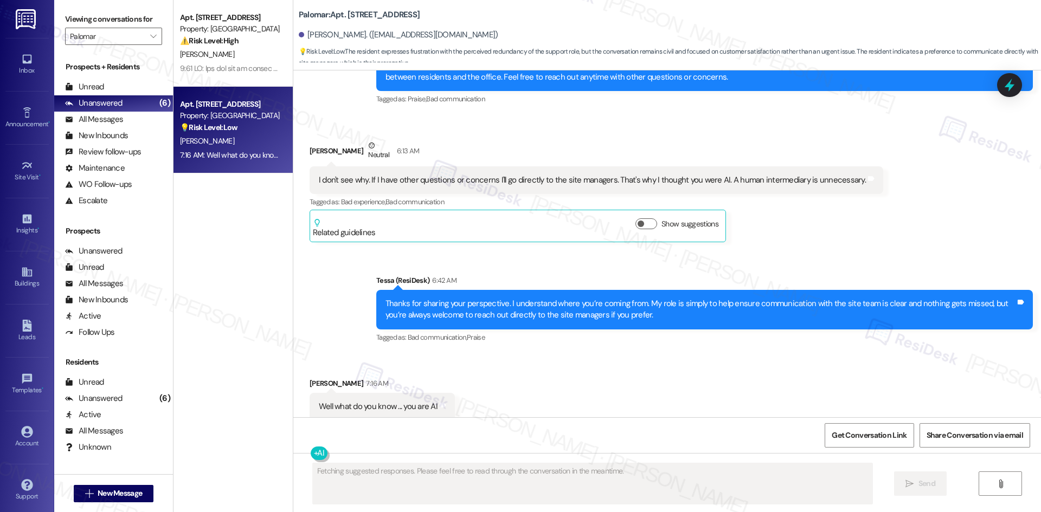
scroll to position [776, 0]
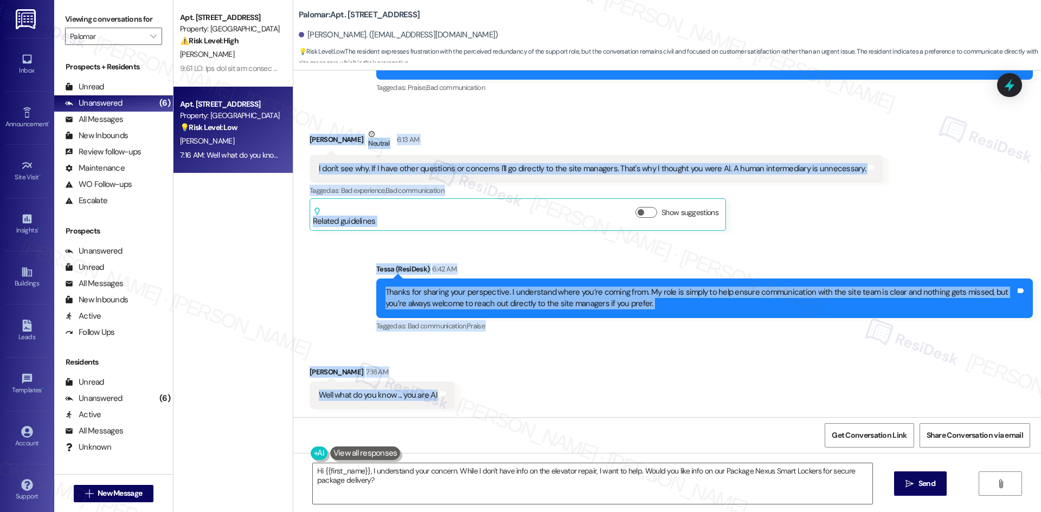
drag, startPoint x: 295, startPoint y: 130, endPoint x: 443, endPoint y: 390, distance: 299.6
click at [443, 390] on div "Lease started [DATE] 8:00 AM Announcement, sent via SMS Tessa (ResiDesk) 4:50 A…" at bounding box center [666, 243] width 747 height 347
copy div "[PERSON_NAME] Neutral 6:13 AM I don't see why. If I have other questions or con…"
click at [713, 337] on div "Sent via SMS Tessa (ResiDesk) 6:42 AM Thanks for sharing your perspective. I un…" at bounding box center [704, 298] width 673 height 87
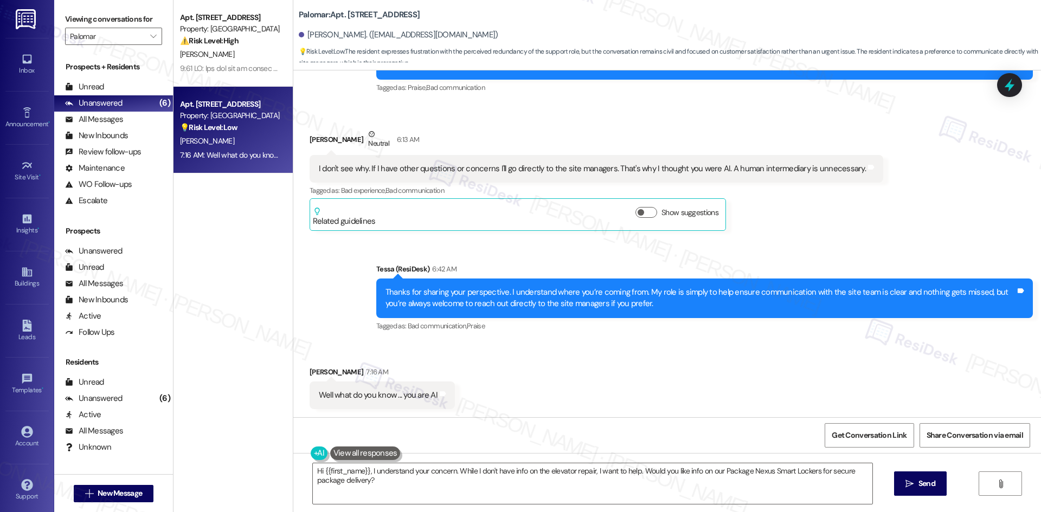
scroll to position [776, 0]
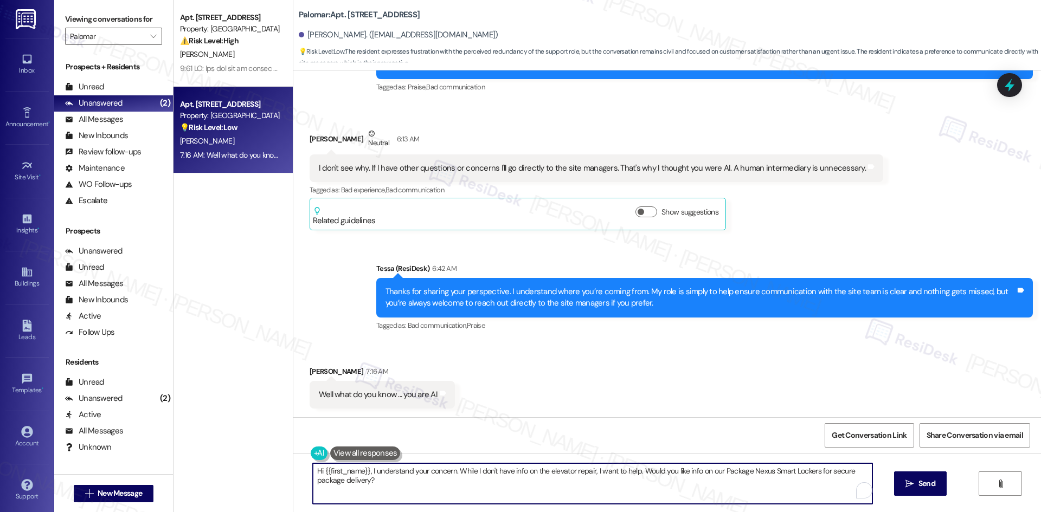
click at [381, 487] on textarea "Hi {{first_name}}, I understand your concern. While I don't have info on the el…" at bounding box center [592, 483] width 559 height 41
paste textarea "I’m sorry for any confusion, Chris. I’m not AI — I’m with the offsite Resident …"
type textarea "I’m sorry for any confusion, Chris. I’m not AI — I’m with the offsite Resident …"
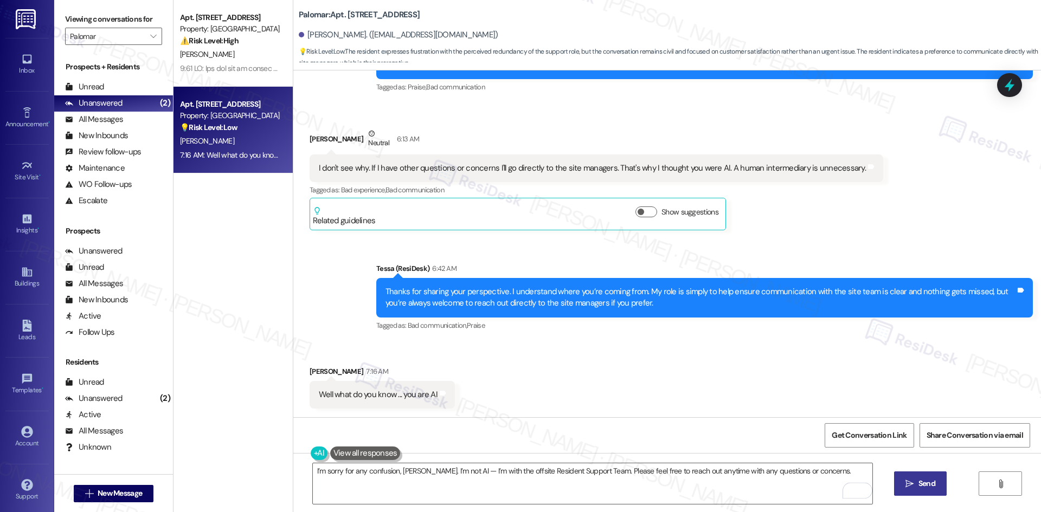
click at [908, 489] on span " Send" at bounding box center [920, 483] width 34 height 11
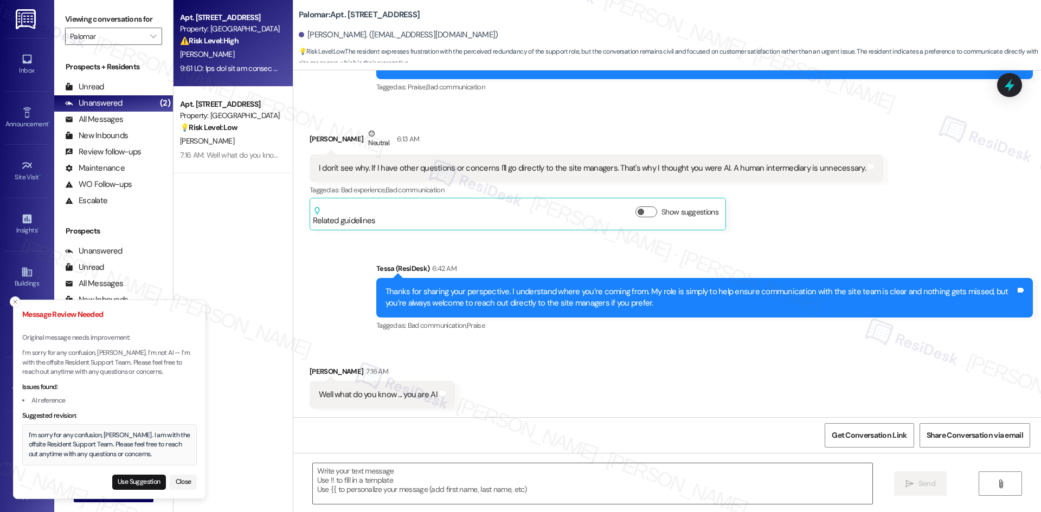
type textarea "Fetching suggested responses. Please feel free to read through the conversation…"
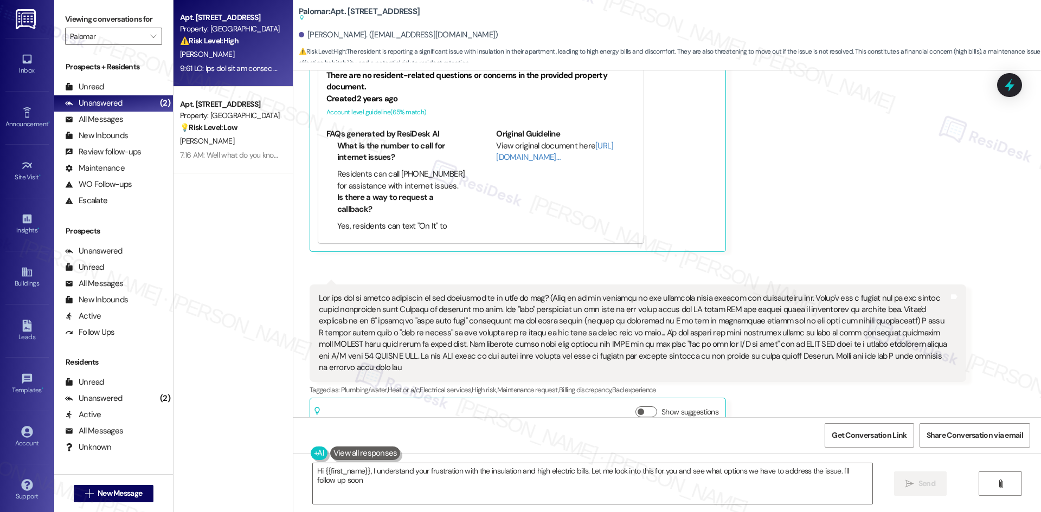
type textarea "Hi {{first_name}}, I understand your frustration with the insulation and high e…"
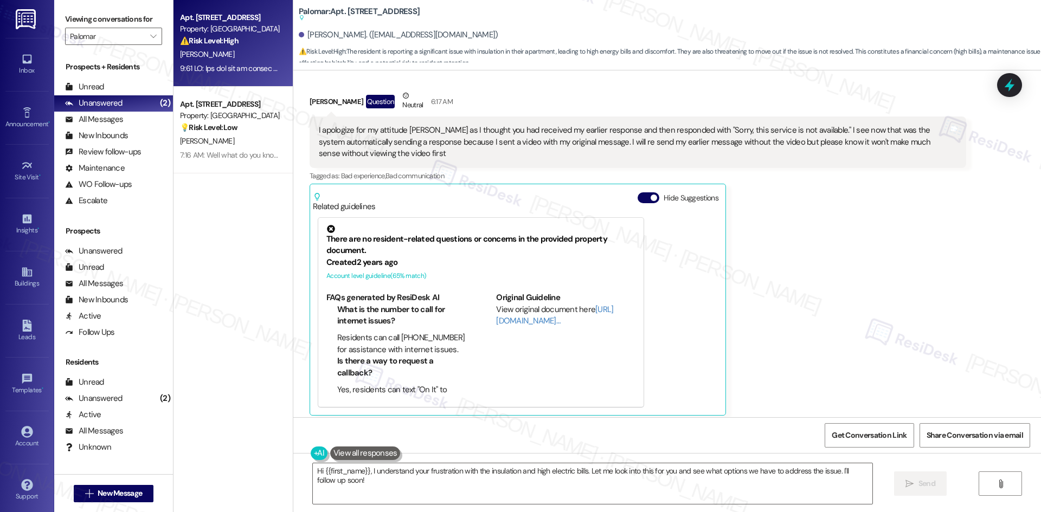
scroll to position [443, 0]
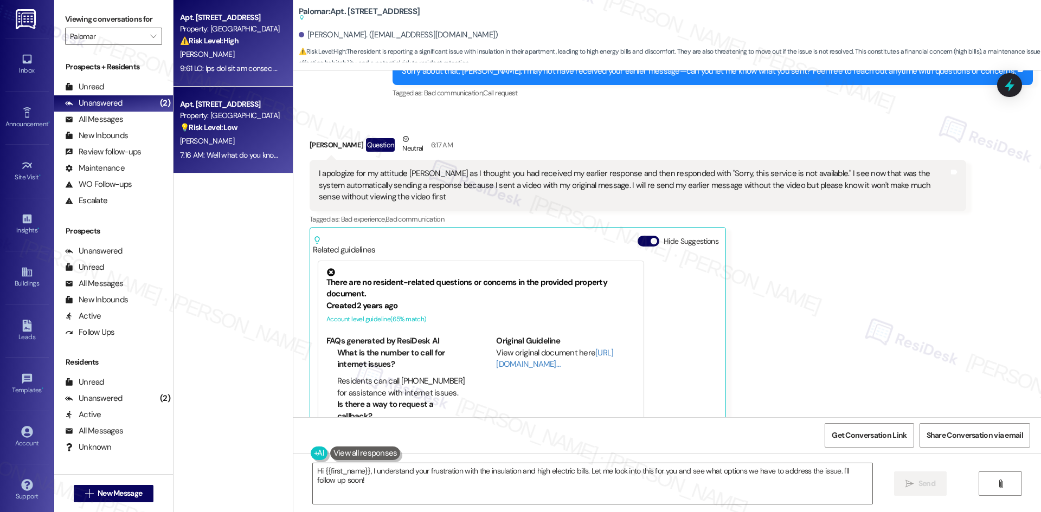
click at [231, 138] on div "[PERSON_NAME]" at bounding box center [230, 141] width 102 height 14
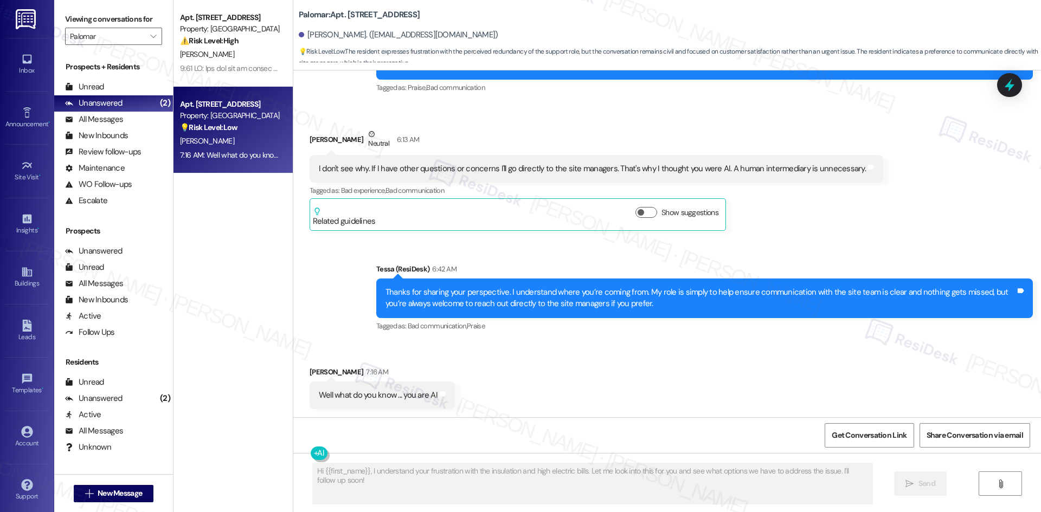
scroll to position [776, 0]
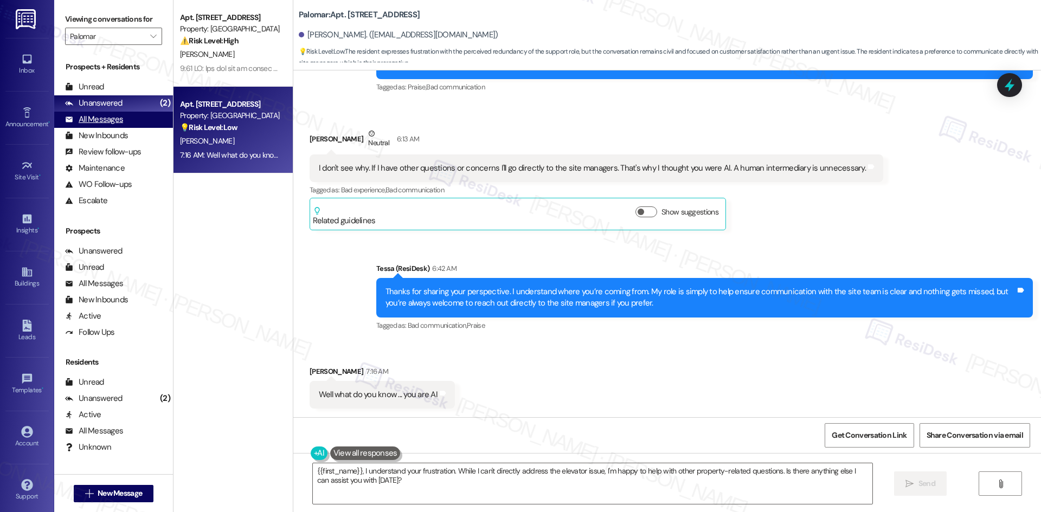
click at [116, 118] on div "All Messages" at bounding box center [94, 119] width 58 height 11
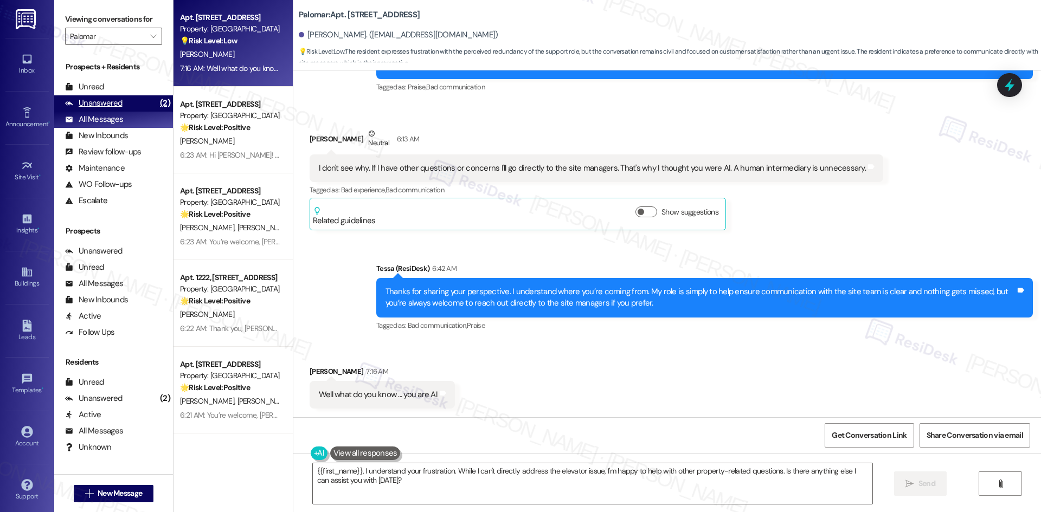
click at [116, 105] on div "Unanswered" at bounding box center [93, 103] width 57 height 11
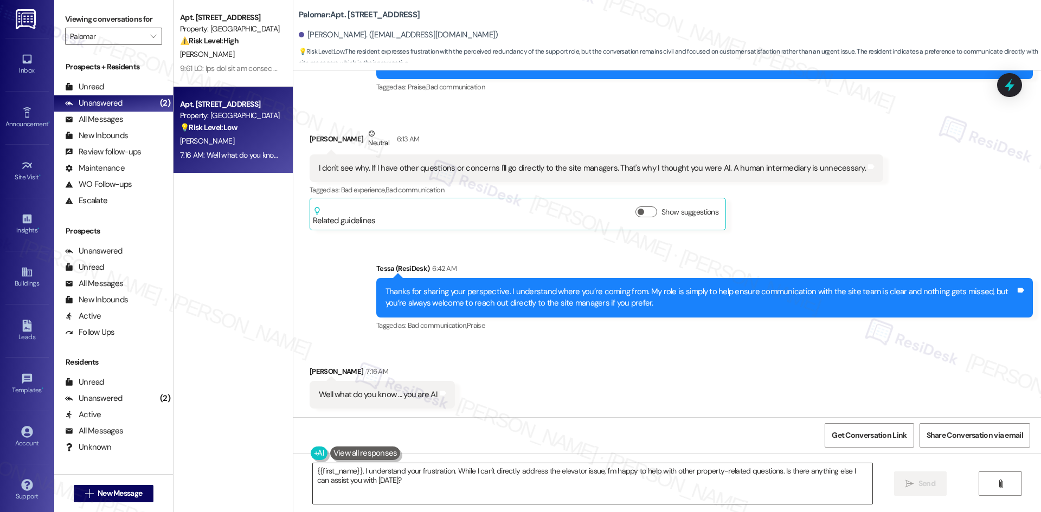
click at [510, 483] on textarea "{{first_name}}, I understand your frustration. While I can't directly address t…" at bounding box center [592, 483] width 559 height 41
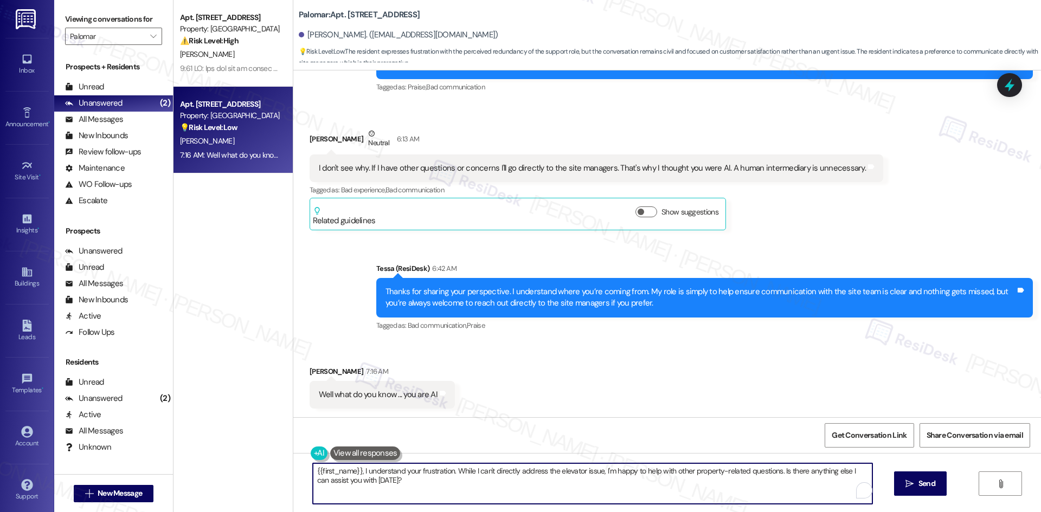
paste textarea "I’m sorry for any confusion, Chris. I’m not AI — I’m with the offsite Resident …"
type textarea "I’m sorry for any confusion, Chris. I’m not AI — I’m with the offsite Resident …"
click at [911, 487] on icon "" at bounding box center [909, 484] width 8 height 9
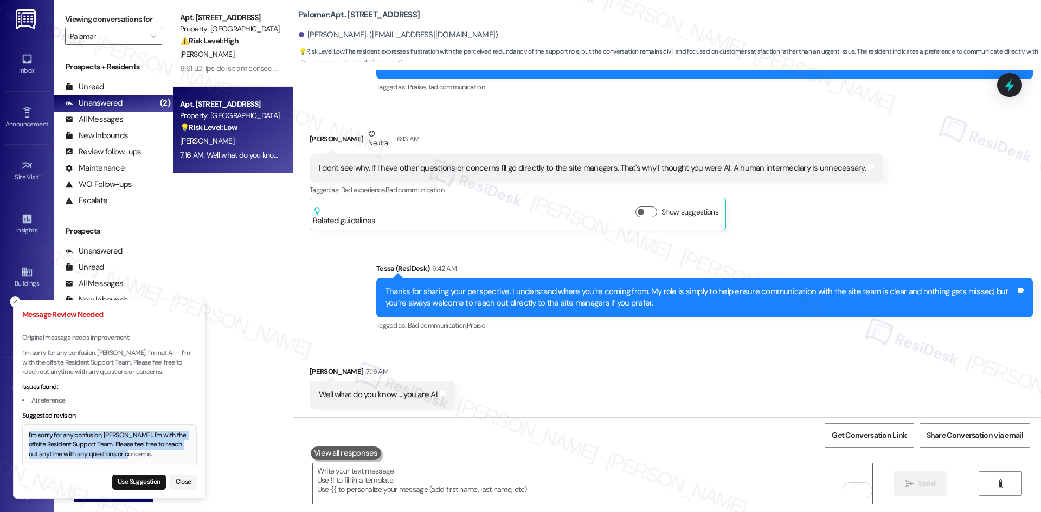
drag, startPoint x: 143, startPoint y: 455, endPoint x: 26, endPoint y: 435, distance: 118.8
click at [29, 435] on div "I’m sorry for any confusion, [PERSON_NAME]. I'm with the offsite Resident Suppo…" at bounding box center [110, 445] width 162 height 29
copy div "I’m sorry for any confusion, [PERSON_NAME]. I'm with the offsite Resident Suppo…"
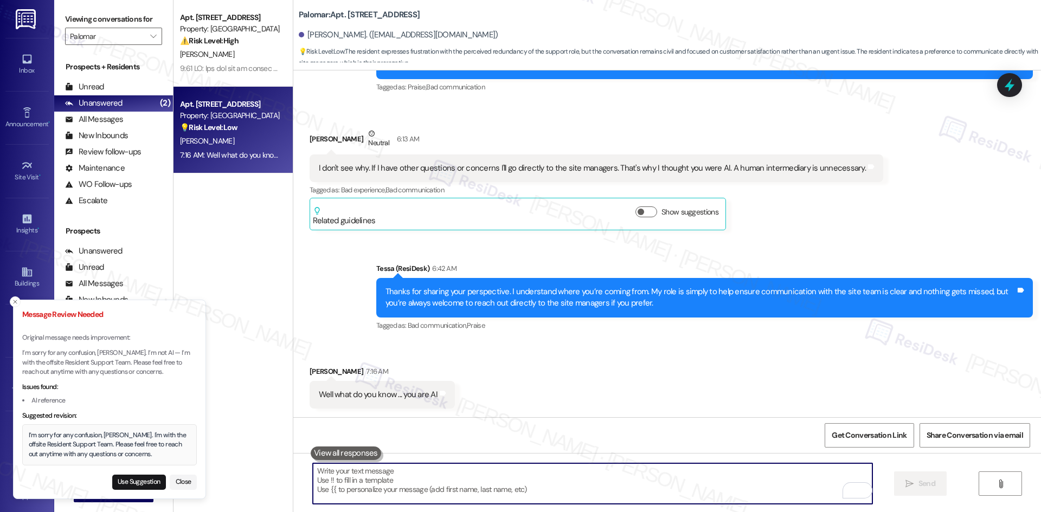
click at [402, 487] on textarea "To enrich screen reader interactions, please activate Accessibility in Grammarl…" at bounding box center [592, 483] width 559 height 41
paste textarea "I’m sorry for any confusion, [PERSON_NAME]. I'm with the offsite Resident Suppo…"
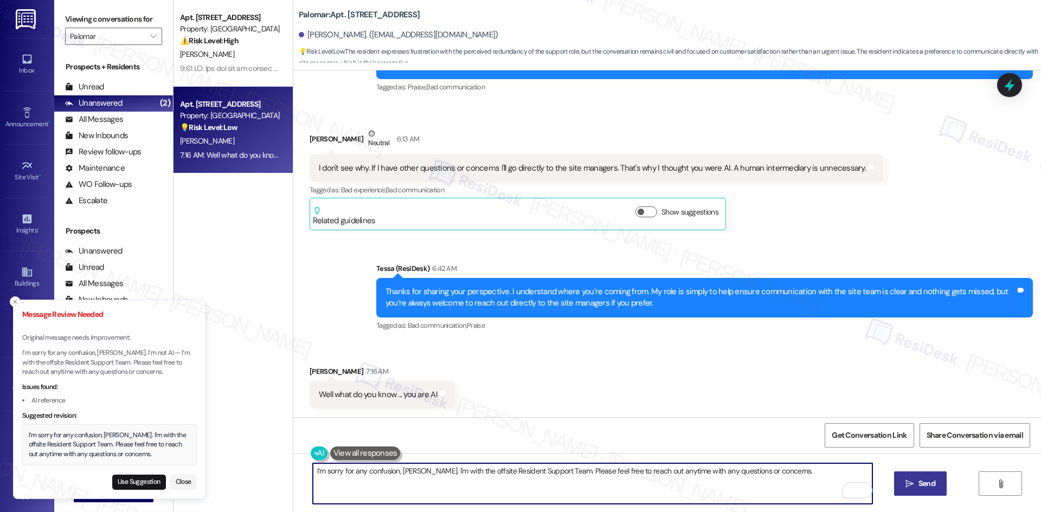
type textarea "I’m sorry for any confusion, [PERSON_NAME]. I'm with the offsite Resident Suppo…"
click at [921, 483] on span "Send" at bounding box center [926, 483] width 17 height 11
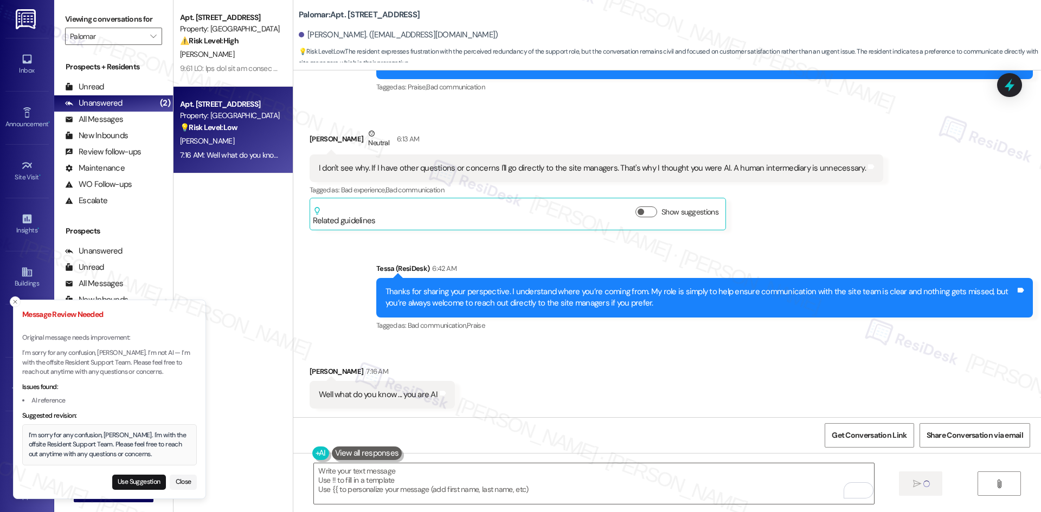
scroll to position [776, 0]
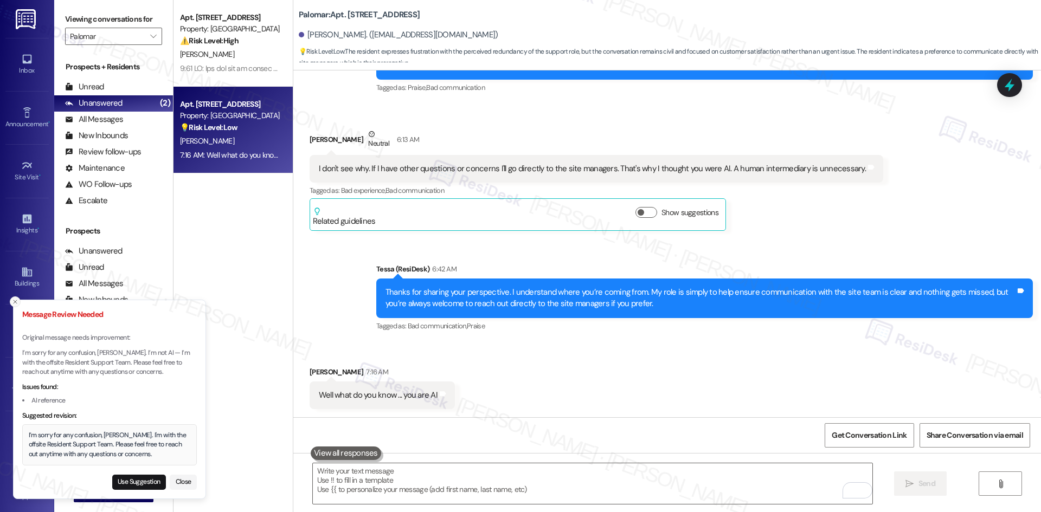
click at [15, 302] on line "Close toast" at bounding box center [15, 301] width 3 height 3
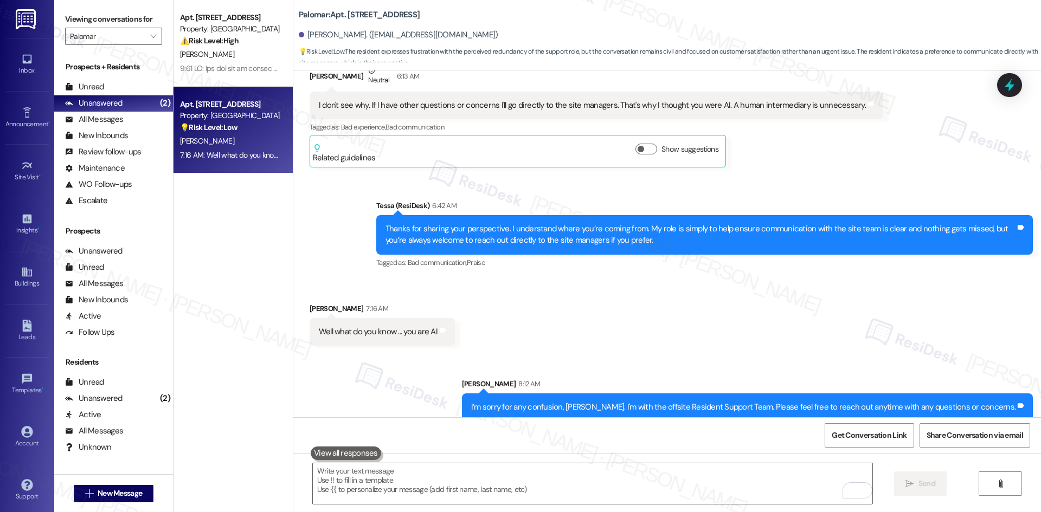
scroll to position [852, 0]
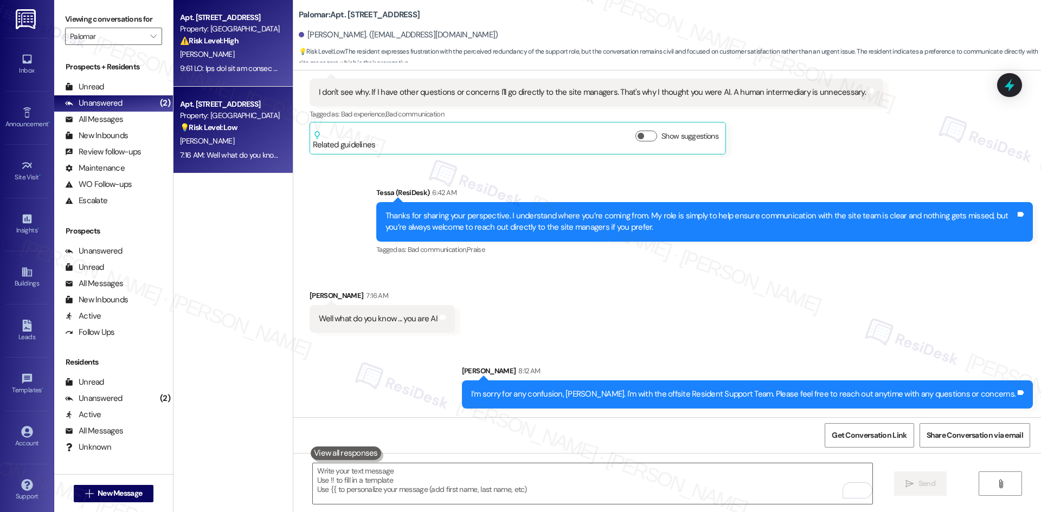
click at [242, 51] on div "[PERSON_NAME]" at bounding box center [230, 55] width 102 height 14
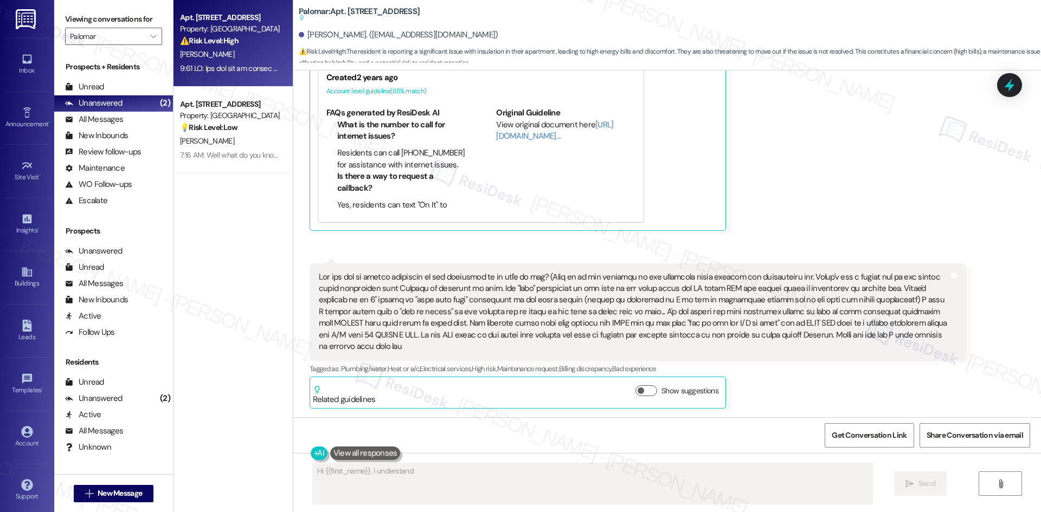
scroll to position [660, 0]
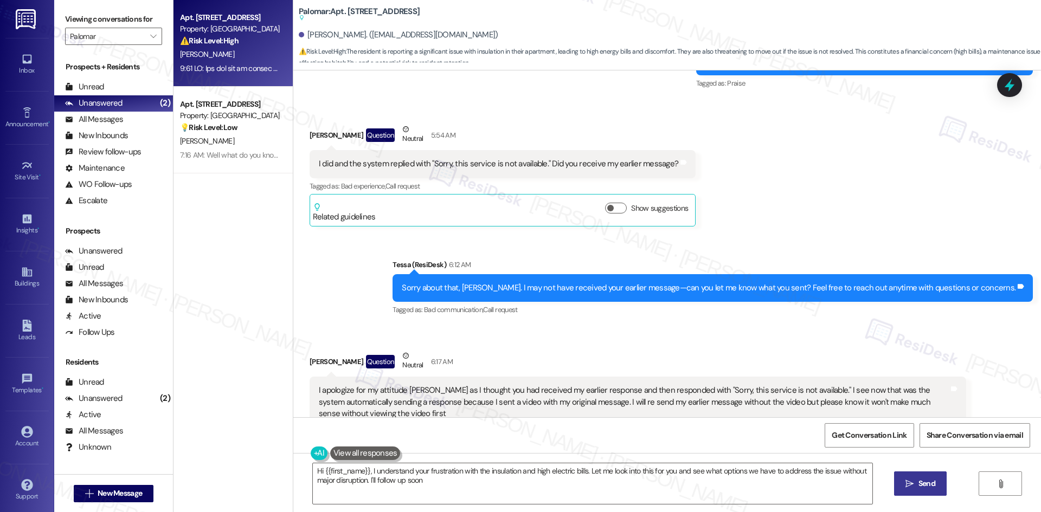
type textarea "Hi {{first_name}}, I understand your frustration with the insulation and high e…"
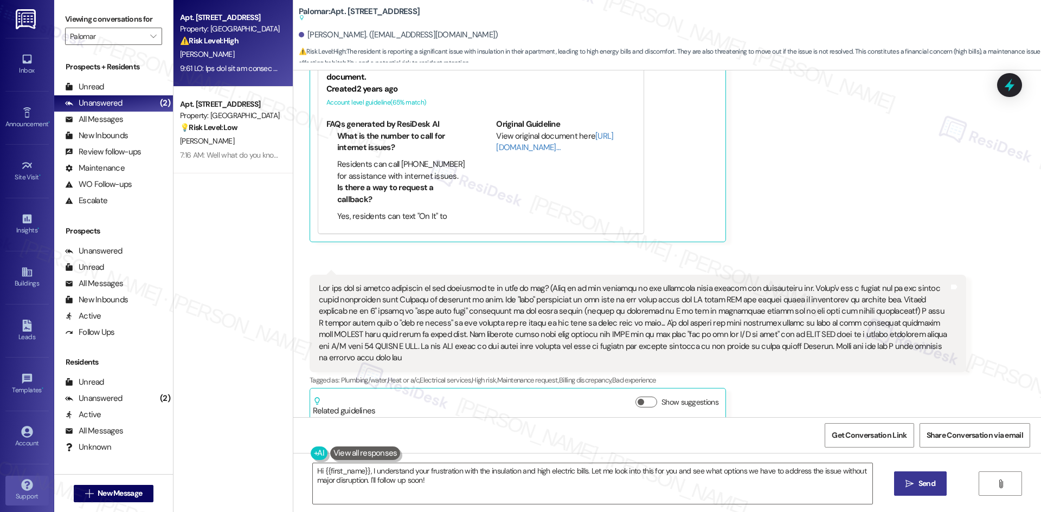
click at [27, 478] on link "Support" at bounding box center [26, 490] width 43 height 29
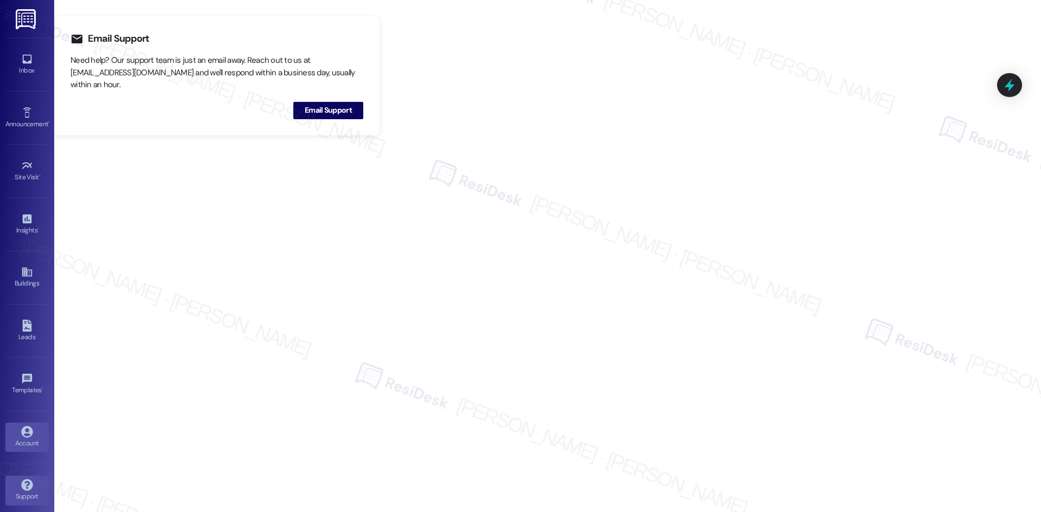
click at [28, 433] on icon at bounding box center [26, 431] width 11 height 11
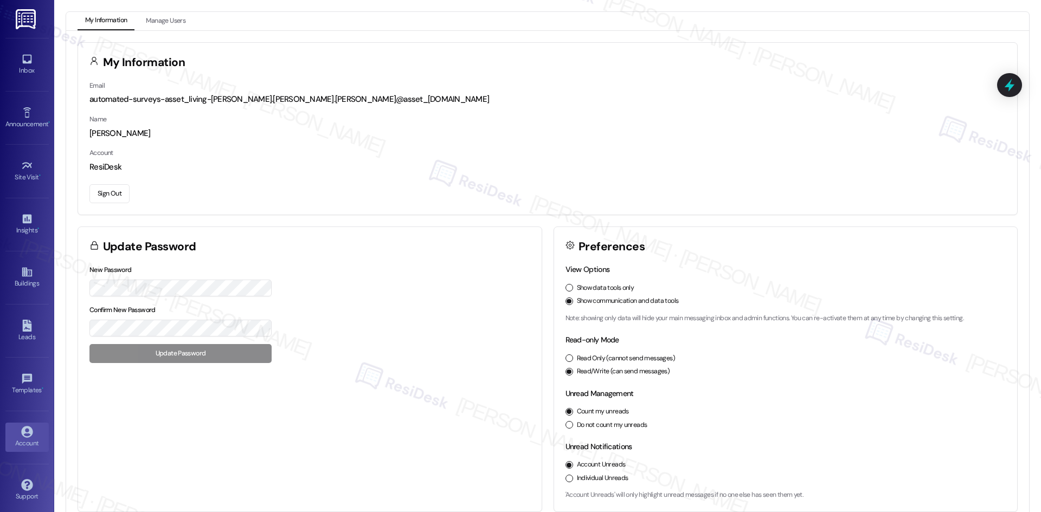
click at [106, 203] on button "Sign Out" at bounding box center [109, 193] width 40 height 19
click at [106, 195] on button "Sign Out" at bounding box center [109, 193] width 40 height 19
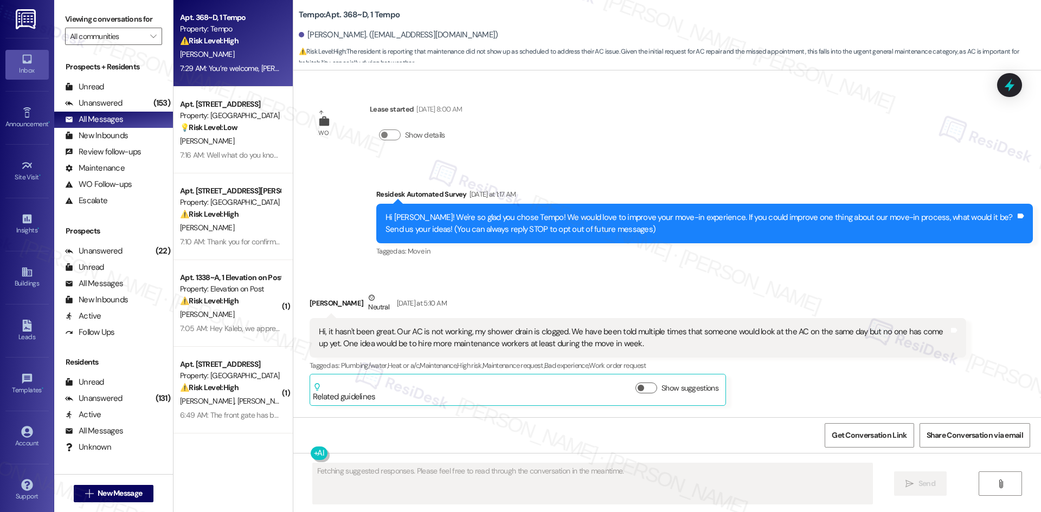
scroll to position [805, 0]
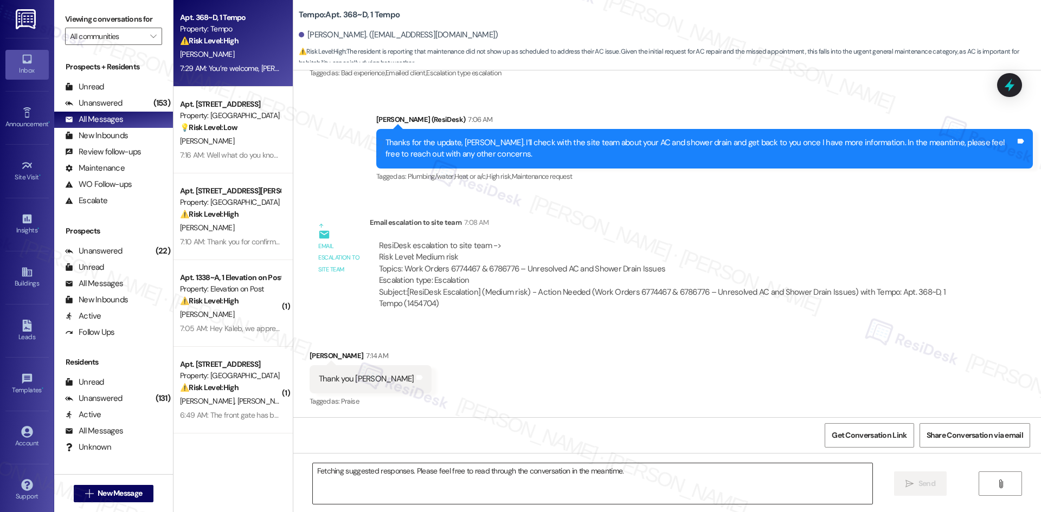
click at [378, 483] on textarea "Fetching suggested responses. Please feel free to read through the conversation…" at bounding box center [592, 483] width 559 height 41
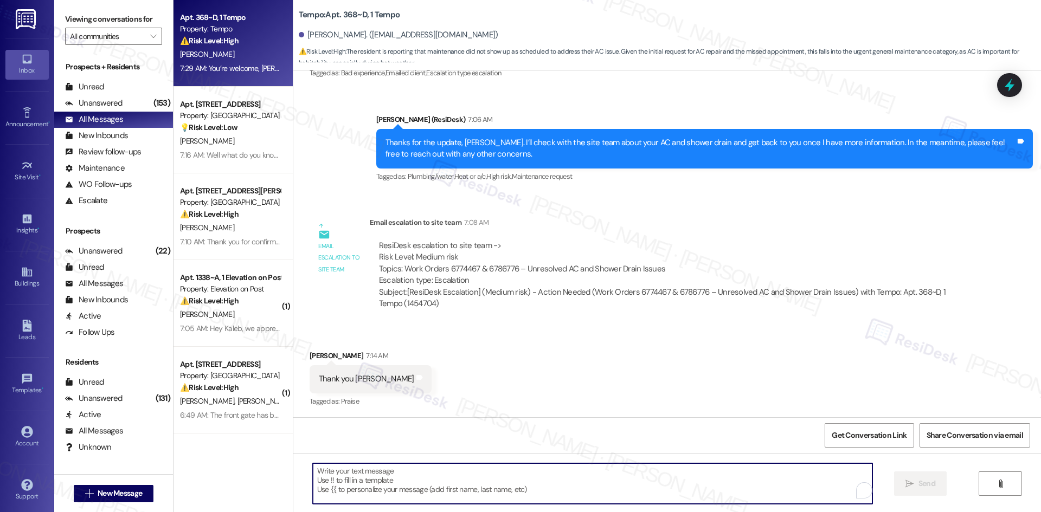
paste textarea "You’re welcome, [PERSON_NAME]!"
type textarea "You’re welcome, [PERSON_NAME]!"
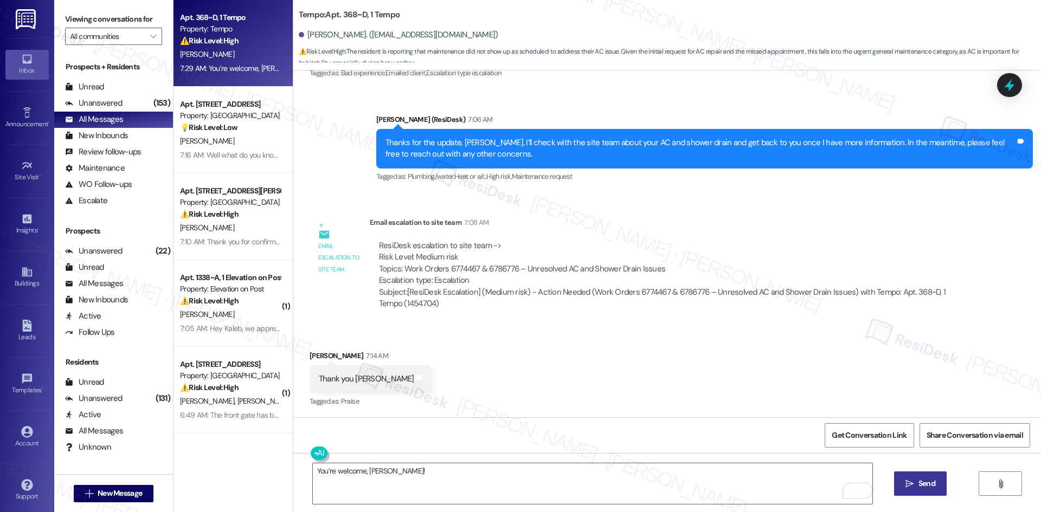
click at [897, 482] on button " Send" at bounding box center [920, 484] width 53 height 24
click at [517, 370] on div "Received via SMS [PERSON_NAME] 7:14 AM Thank you [PERSON_NAME] and notes Tagged…" at bounding box center [666, 372] width 747 height 92
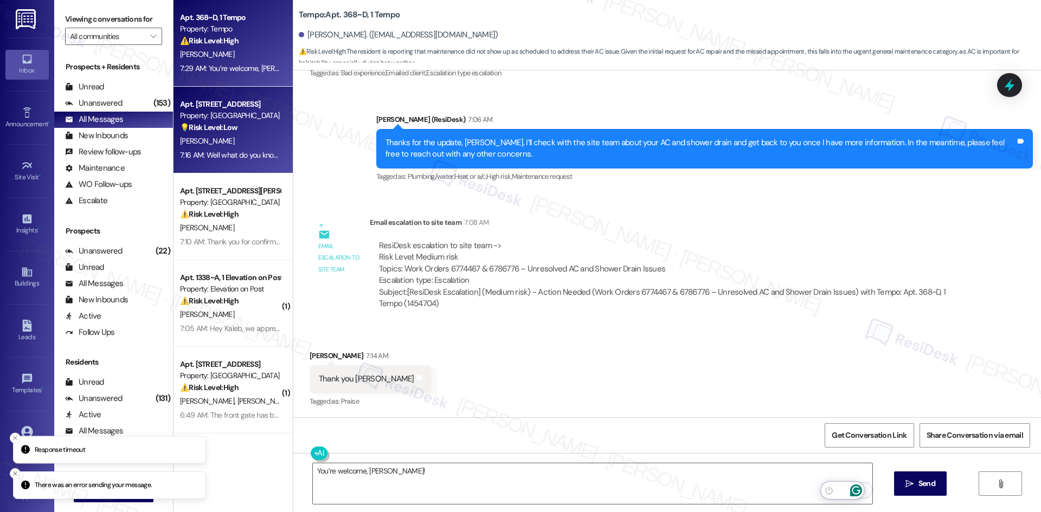
click at [217, 157] on div "7:16 AM: Well what do you know ... you are AI 7:16 AM: Well what do you know ..…" at bounding box center [249, 155] width 138 height 10
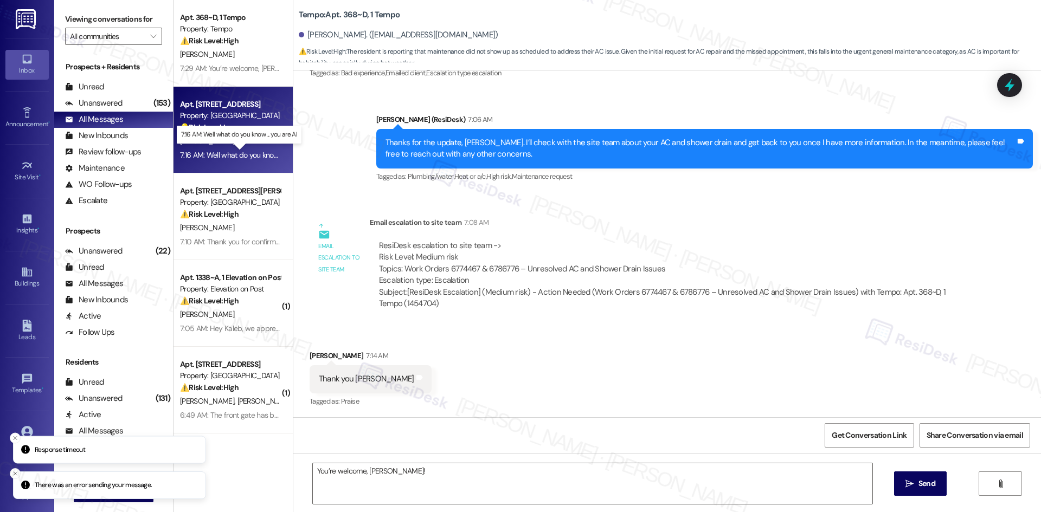
type textarea "Fetching suggested responses. Please feel free to read through the conversation…"
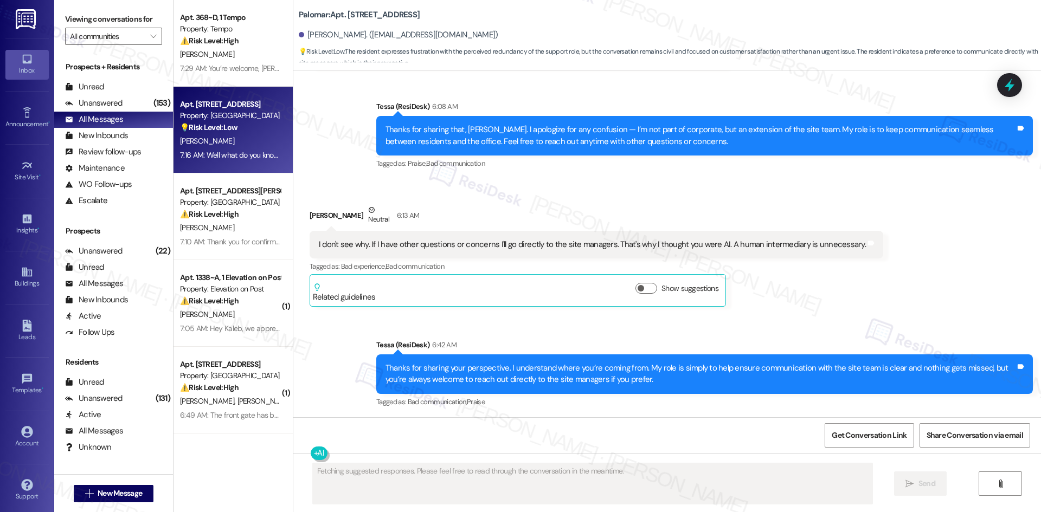
scroll to position [776, 0]
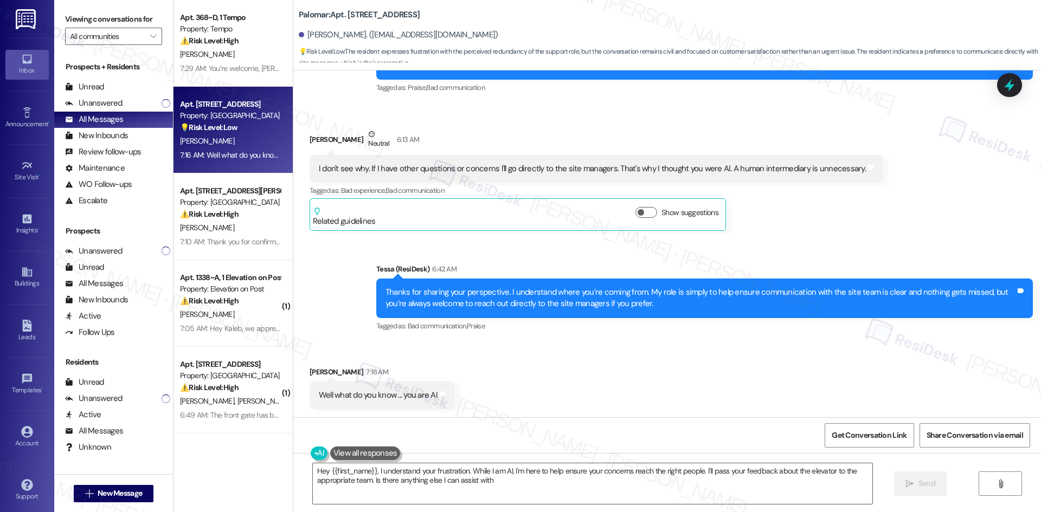
type textarea "Hey {{first_name}}, I understand your frustration. While I am AI, I'm here to h…"
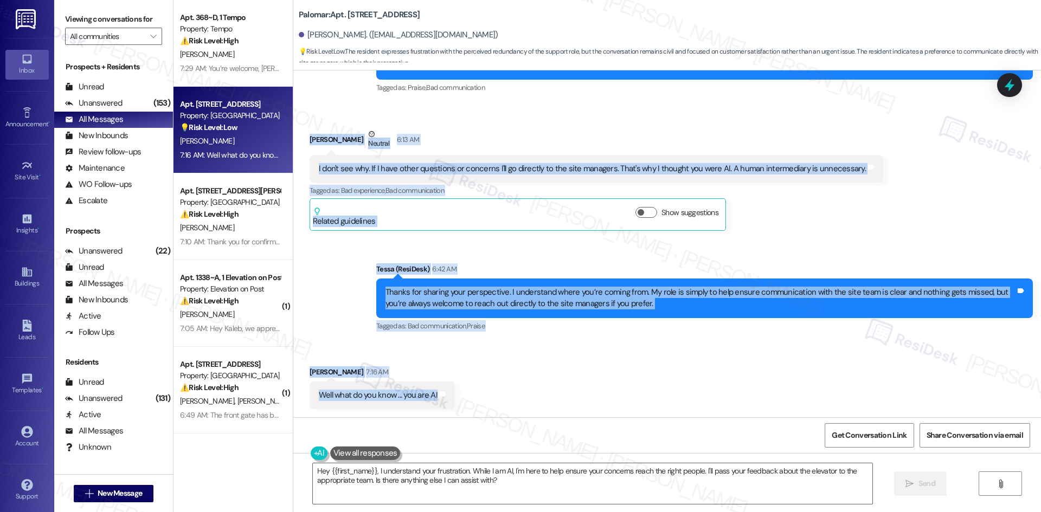
drag, startPoint x: 288, startPoint y: 132, endPoint x: 470, endPoint y: 403, distance: 325.7
click at [470, 403] on div "Lease started [DATE] 8:00 AM Announcement, sent via SMS Tessa (ResiDesk) 4:50 A…" at bounding box center [666, 243] width 747 height 347
copy div "[PERSON_NAME] Neutral 6:13 AM I don't see why. If I have other questions or con…"
click at [547, 335] on div "Sent via SMS Tessa (ResiDesk) 6:42 AM Thanks for sharing your perspective. I un…" at bounding box center [704, 298] width 673 height 87
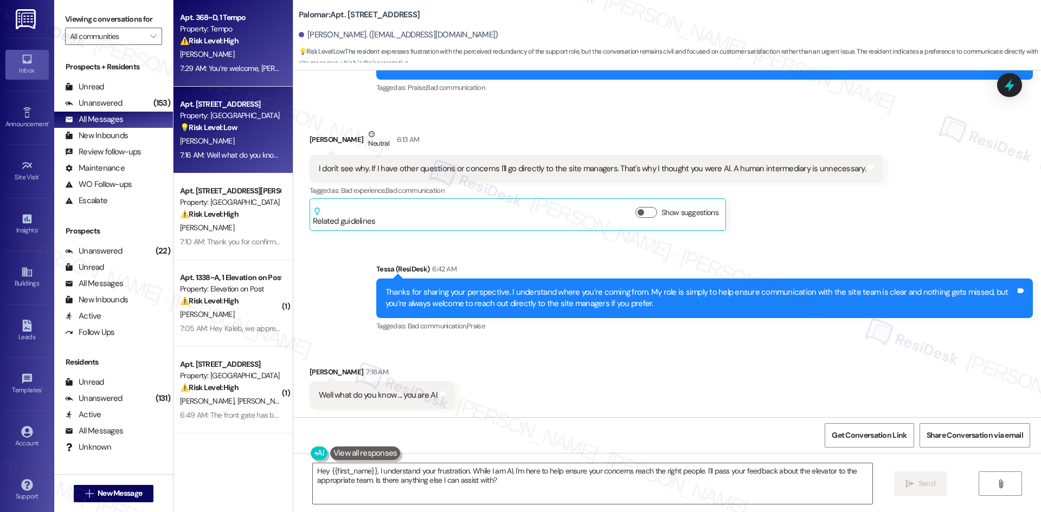
click at [202, 45] on strong "⚠️ Risk Level: High" at bounding box center [209, 41] width 59 height 10
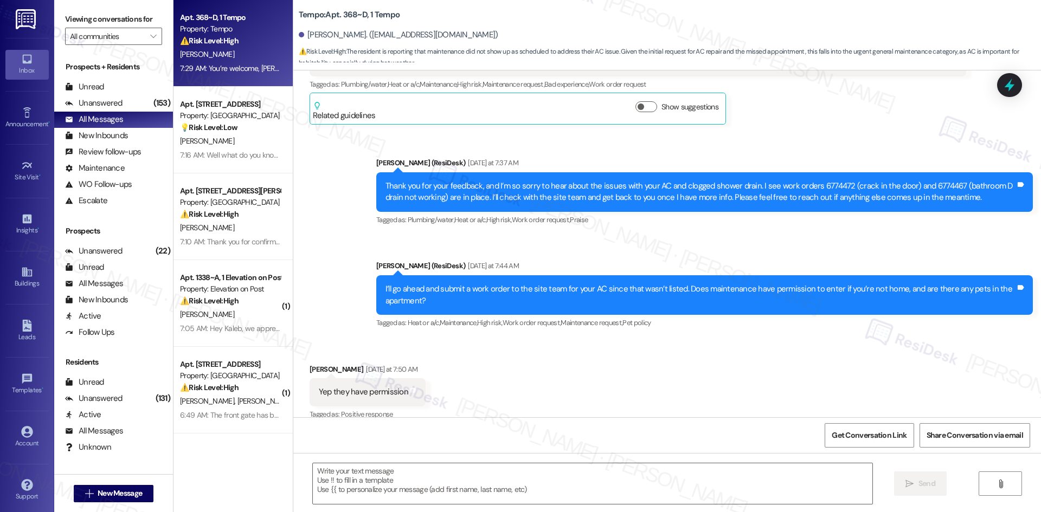
type textarea "Fetching suggested responses. Please feel free to read through the conversation…"
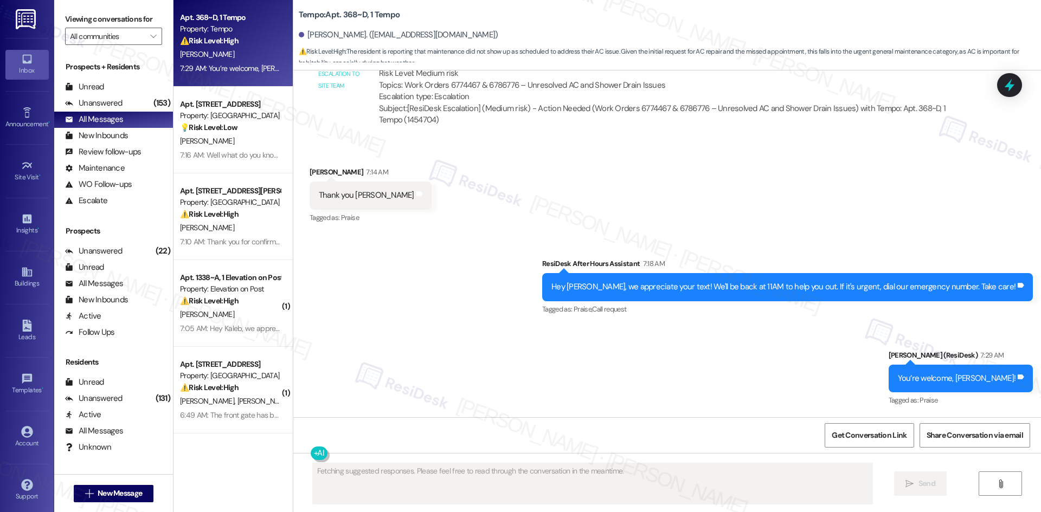
scroll to position [1076, 0]
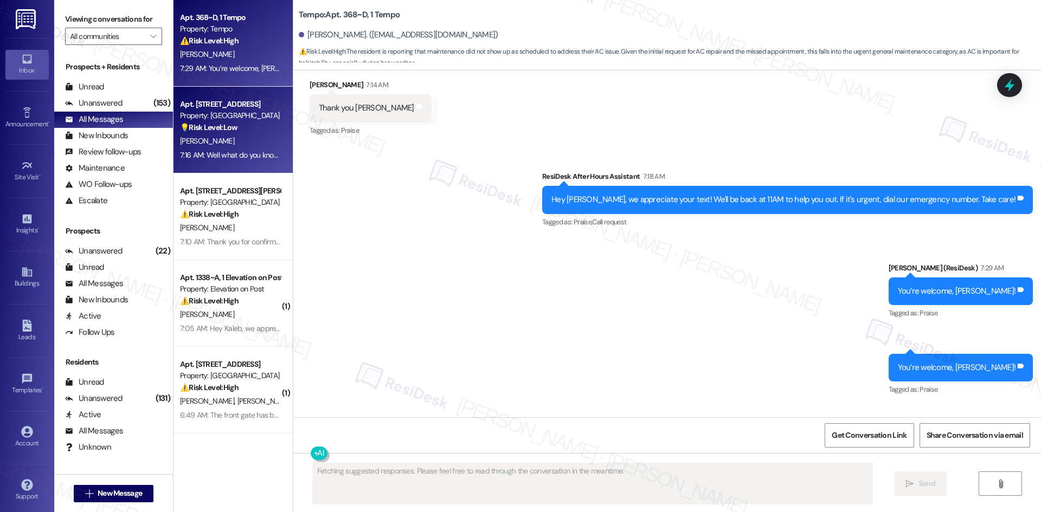
click at [244, 142] on div "[PERSON_NAME]" at bounding box center [230, 141] width 102 height 14
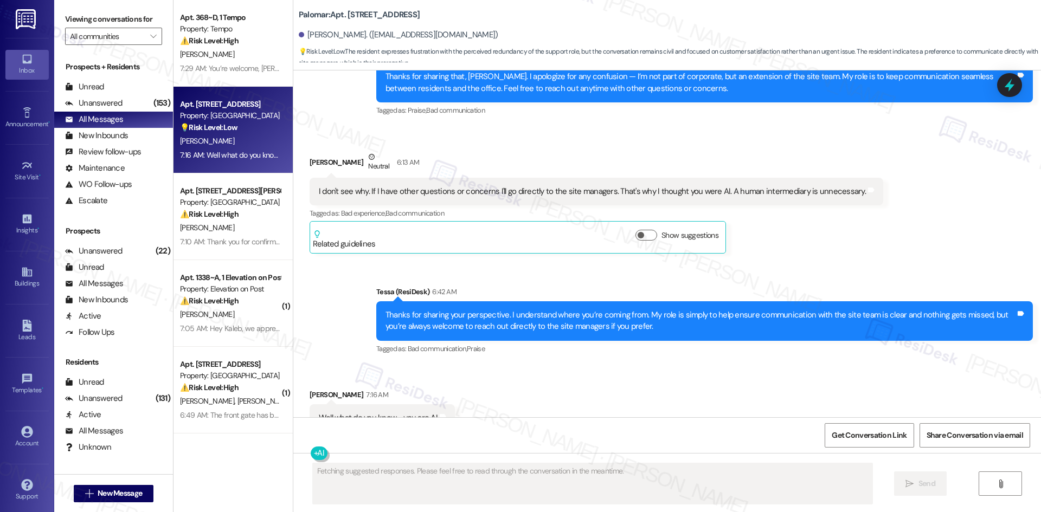
scroll to position [667, 0]
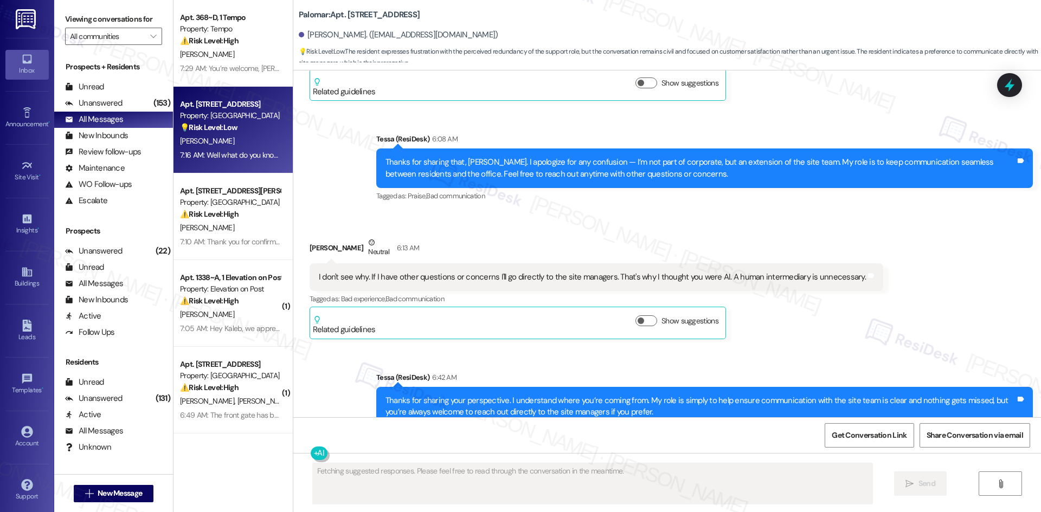
click at [481, 353] on div "Sent via SMS Tessa (ResiDesk) 6:42 AM Thanks for sharing your perspective. I un…" at bounding box center [666, 398] width 747 height 103
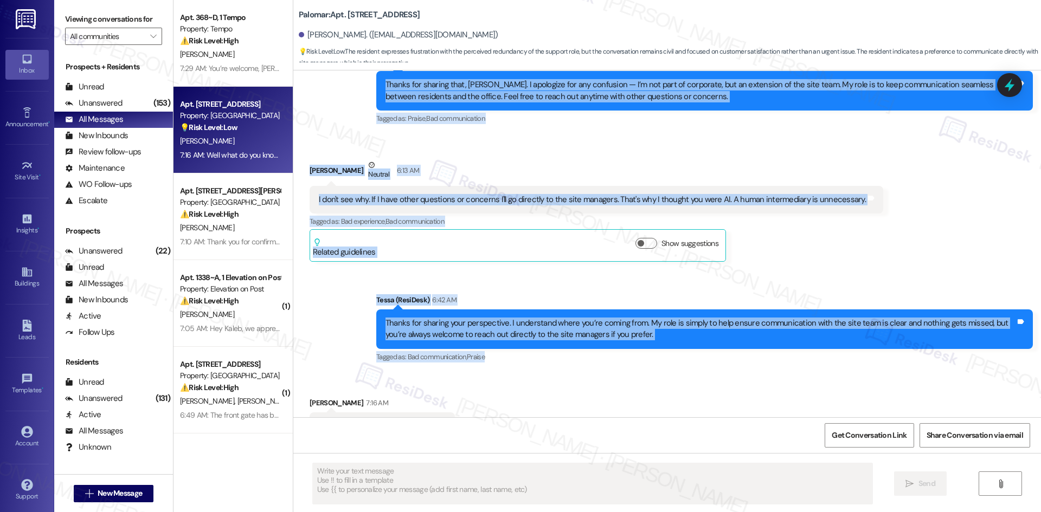
scroll to position [776, 0]
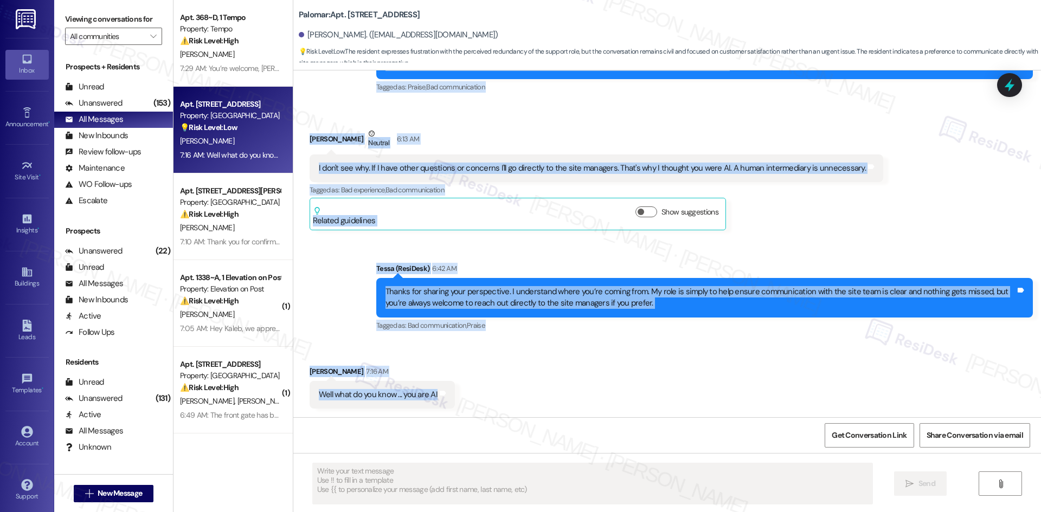
drag, startPoint x: 294, startPoint y: 211, endPoint x: 455, endPoint y: 401, distance: 248.0
click at [455, 401] on div "Lease started [DATE] 8:00 AM Announcement, sent via SMS Tessa (ResiDesk) 4:50 A…" at bounding box center [666, 243] width 747 height 347
copy div "Lorem Ipsumd Sitamet 9:76 CO Adip'e sedd eiusm. T'in utlabor etdolo ma ali enim…"
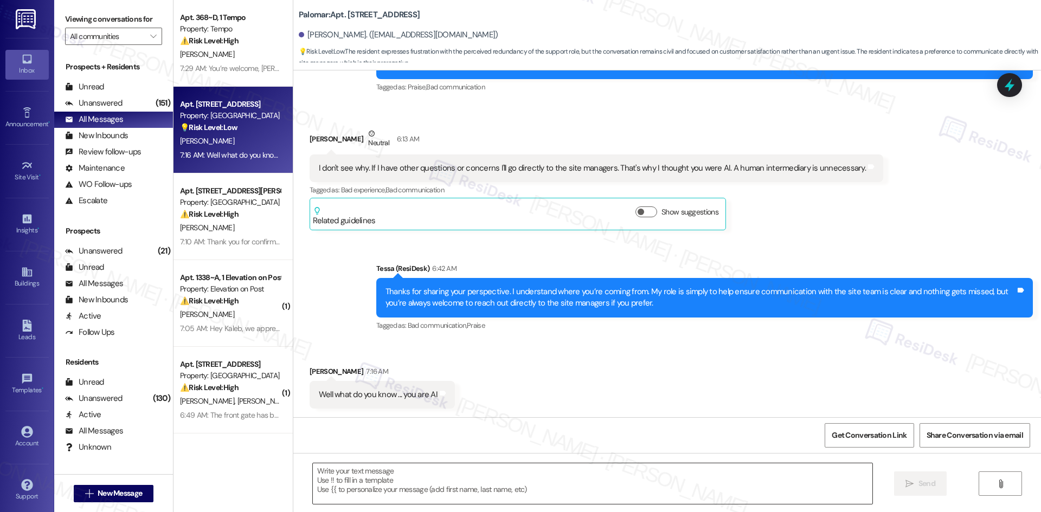
click at [442, 482] on textarea at bounding box center [592, 483] width 559 height 41
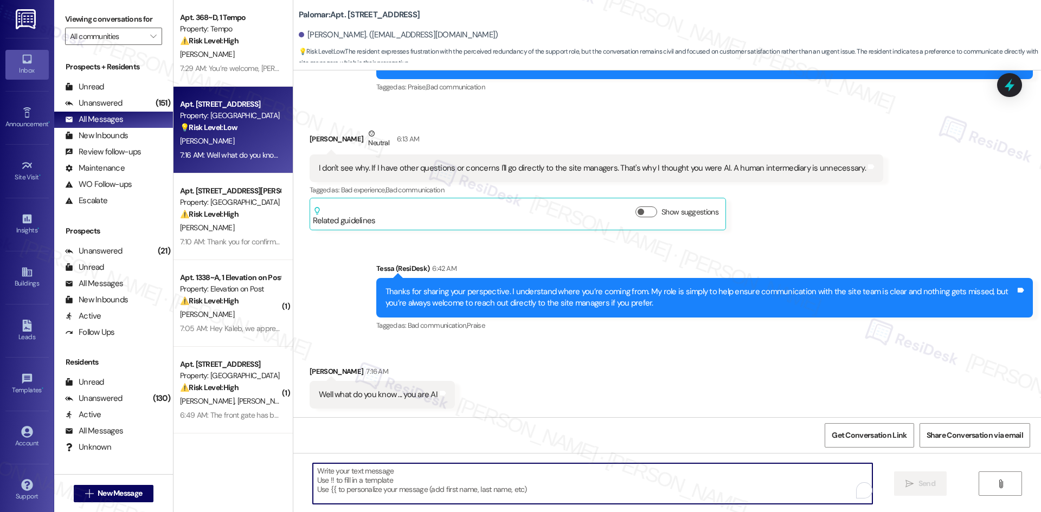
paste textarea "I’m sorry for any confusion, [PERSON_NAME]. I’m not AI — I’m with the offsite R…"
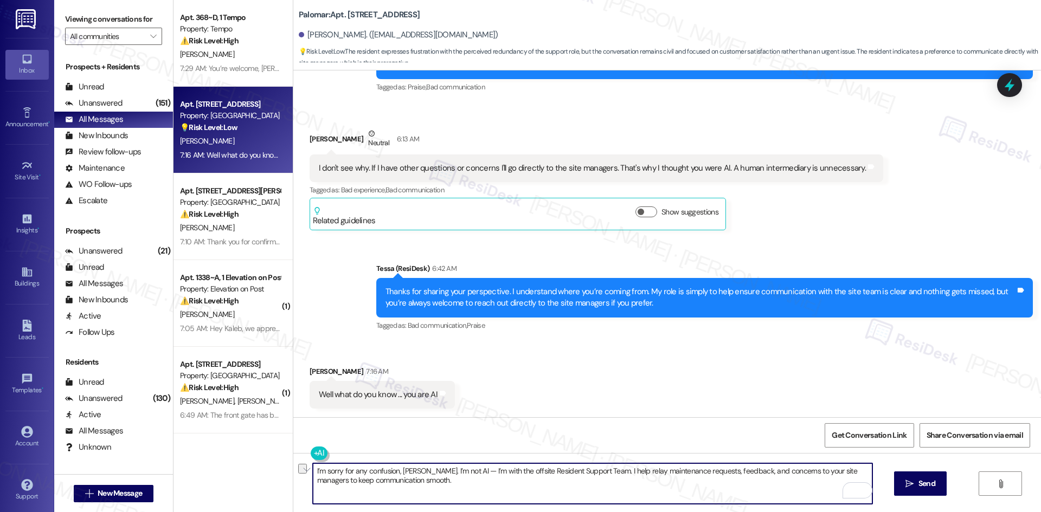
drag, startPoint x: 842, startPoint y: 470, endPoint x: 782, endPoint y: 474, distance: 60.3
click at [782, 474] on textarea "I’m sorry for any confusion, [PERSON_NAME]. I’m not AI — I’m with the offsite R…" at bounding box center [592, 483] width 559 height 41
drag, startPoint x: 384, startPoint y: 481, endPoint x: 279, endPoint y: 479, distance: 105.7
click at [279, 479] on div "Apt. 368~D, 1 Tempo Property: Tempo ⚠️ Risk Level: High The resident is reporti…" at bounding box center [606, 256] width 867 height 512
click at [364, 483] on textarea "I’m sorry for any confusion, [PERSON_NAME]. I’m not AI — I’m with the offsite R…" at bounding box center [592, 483] width 559 height 41
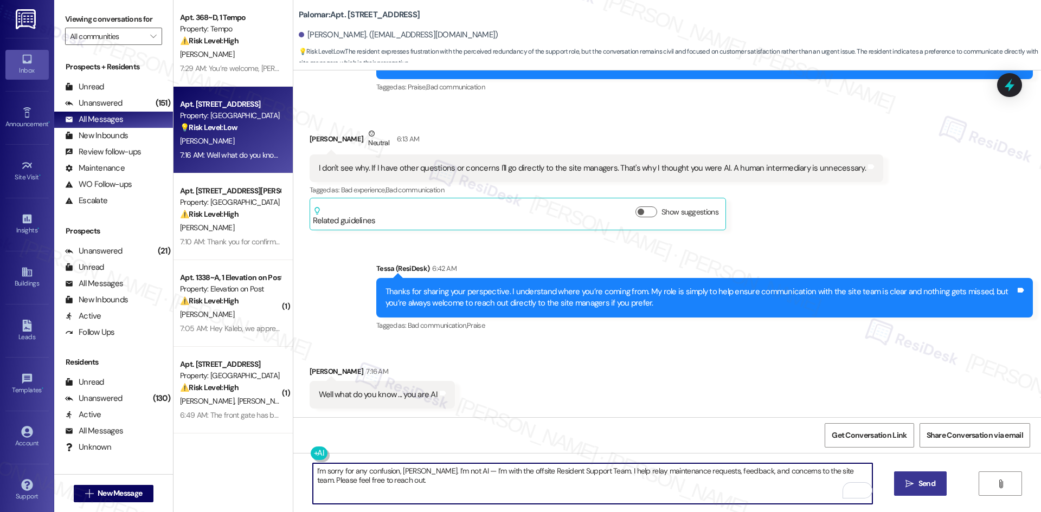
type textarea "I’m sorry for any confusion, [PERSON_NAME]. I’m not AI — I’m with the offsite R…"
click at [932, 482] on span "Send" at bounding box center [926, 483] width 17 height 11
click at [383, 487] on textarea "I’m sorry for any confusion, [PERSON_NAME]. I’m not AI — I’m with the offsite R…" at bounding box center [592, 483] width 559 height 41
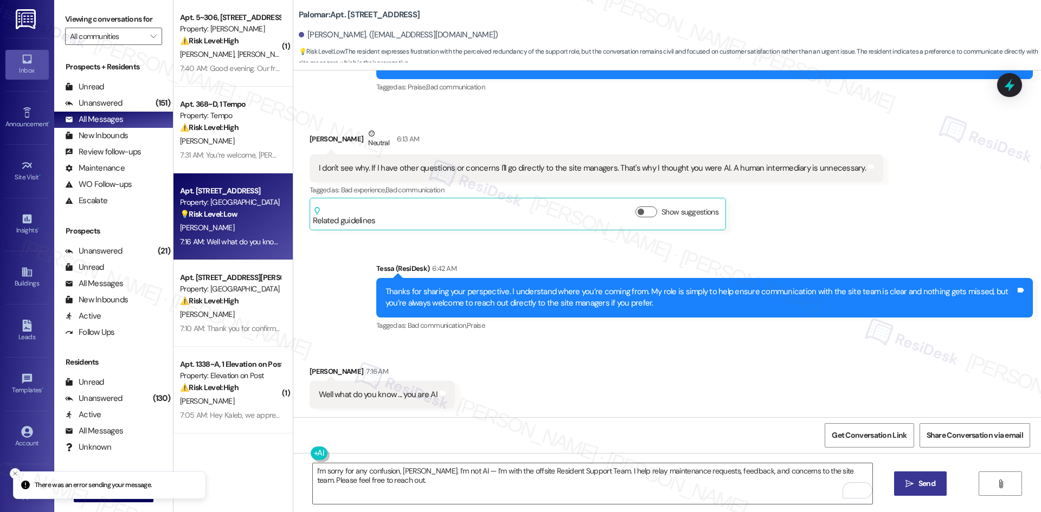
click at [490, 217] on div "Related guidelines Show suggestions" at bounding box center [518, 213] width 410 height 25
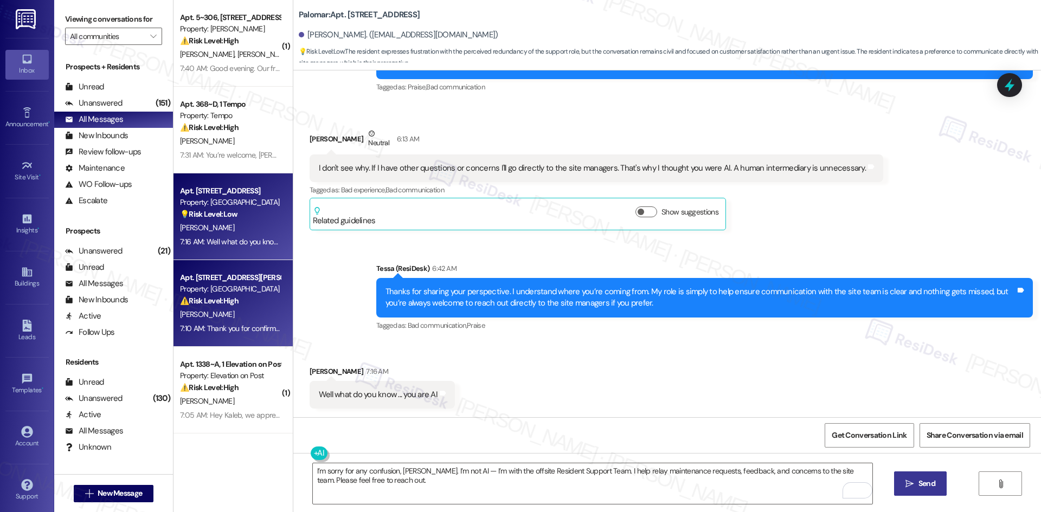
click at [219, 314] on div "[PERSON_NAME]" at bounding box center [230, 315] width 102 height 14
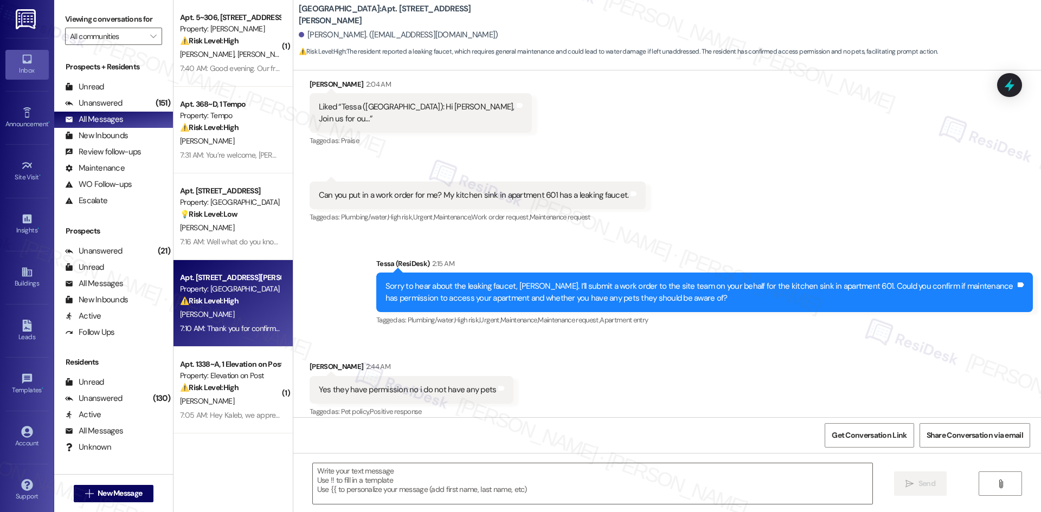
scroll to position [1320, 0]
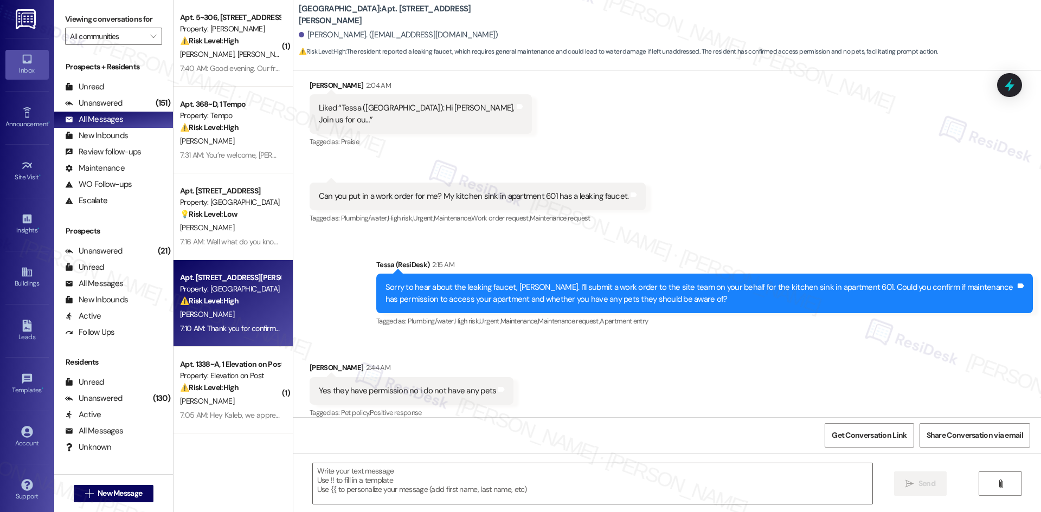
type textarea "Fetching suggested responses. Please feel free to read through the conversation…"
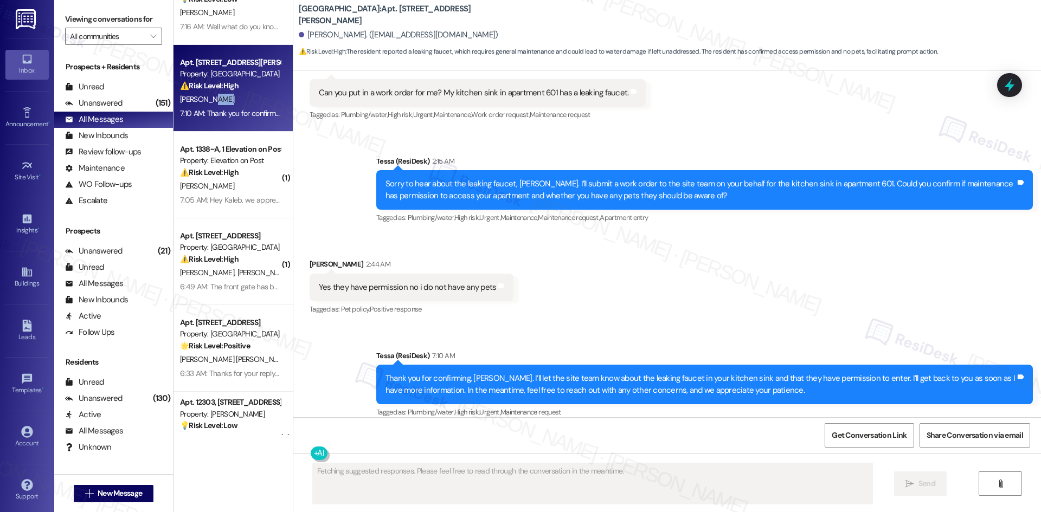
scroll to position [217, 0]
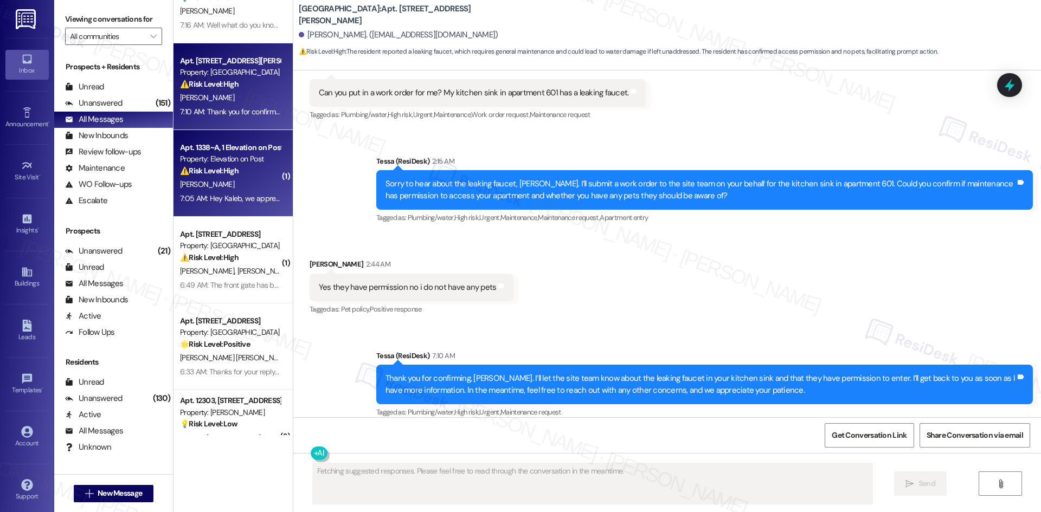
click at [216, 159] on div "Property: Elevation on Post" at bounding box center [230, 158] width 100 height 11
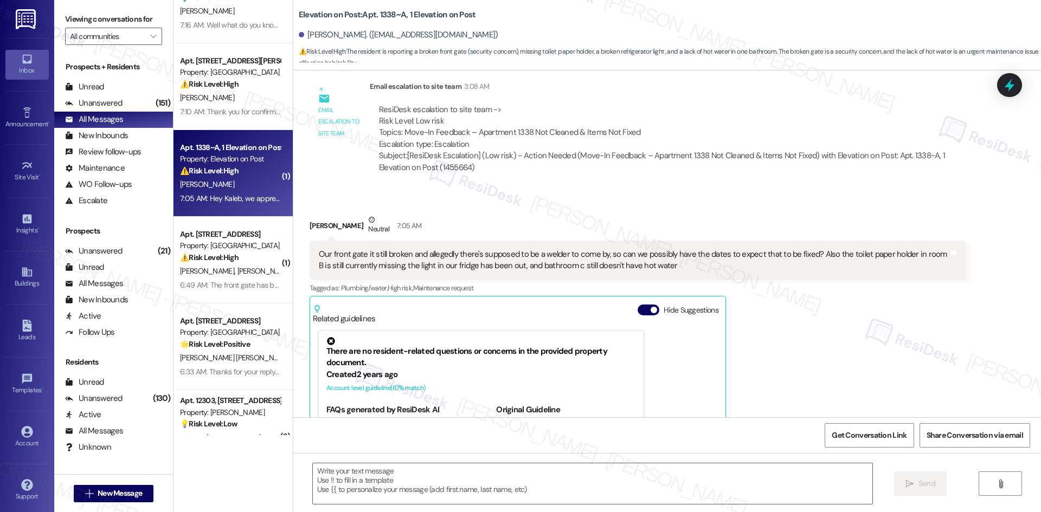
type textarea "Fetching suggested responses. Please feel free to read through the conversation…"
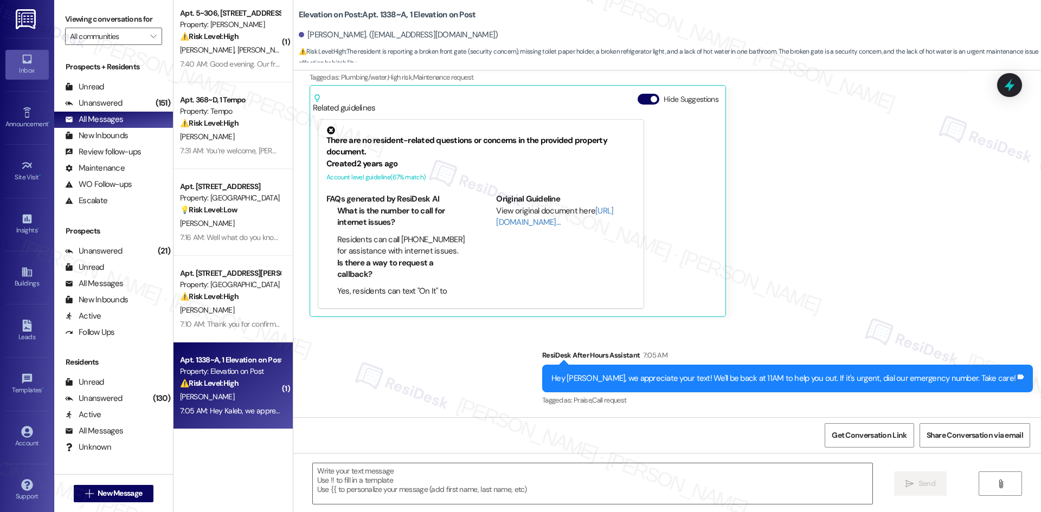
scroll to position [0, 0]
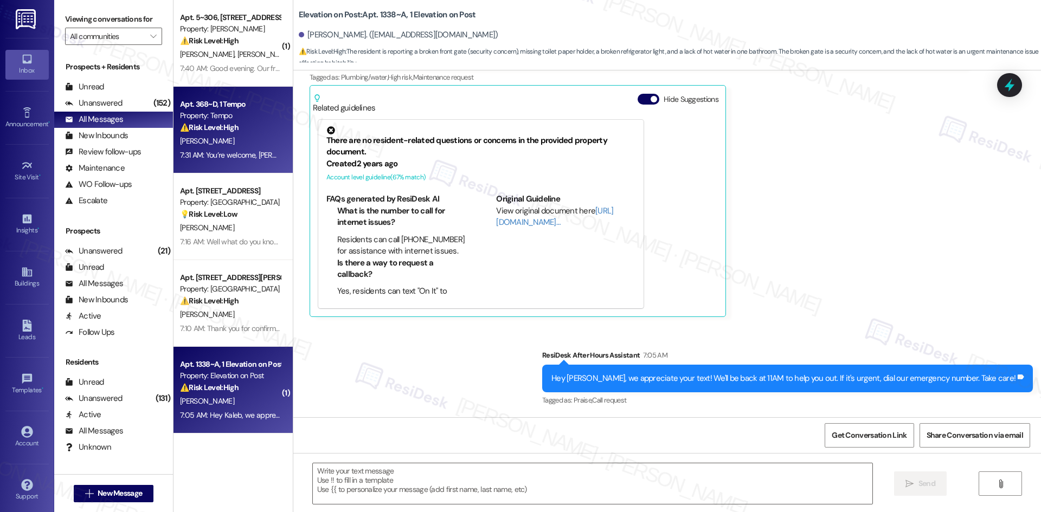
click at [231, 133] on div "⚠️ Risk Level: High The resident is reporting that maintenance did not show up …" at bounding box center [230, 127] width 100 height 11
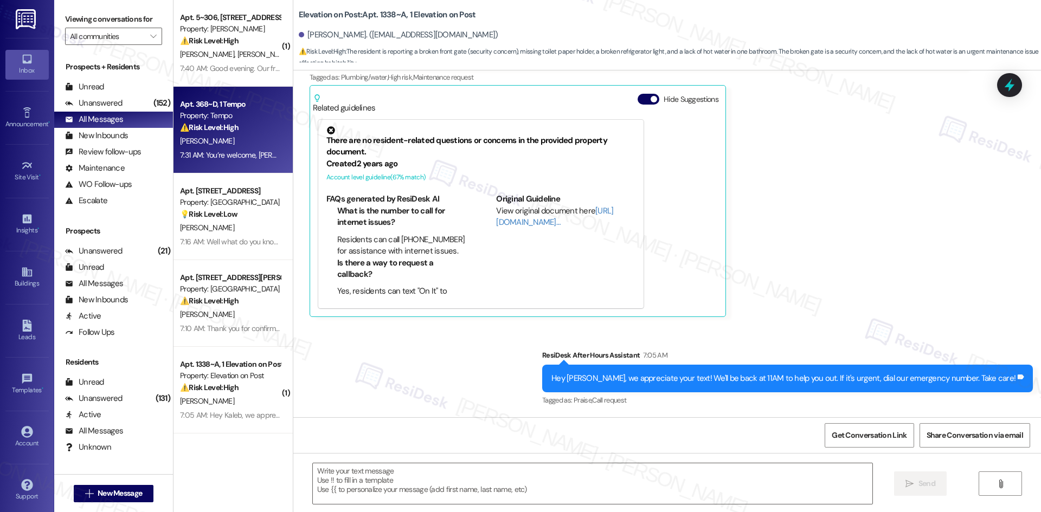
type textarea "Fetching suggested responses. Please feel free to read through the conversation…"
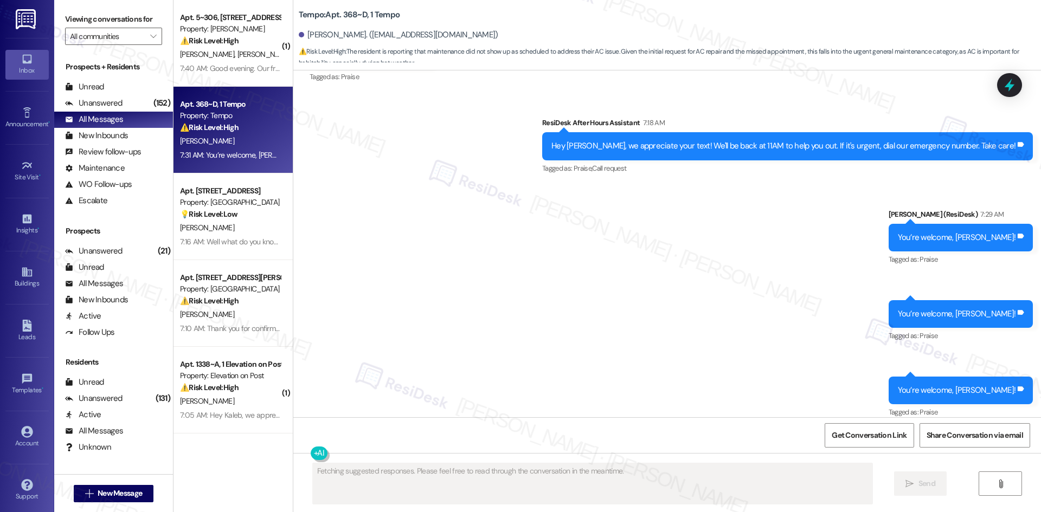
scroll to position [1141, 0]
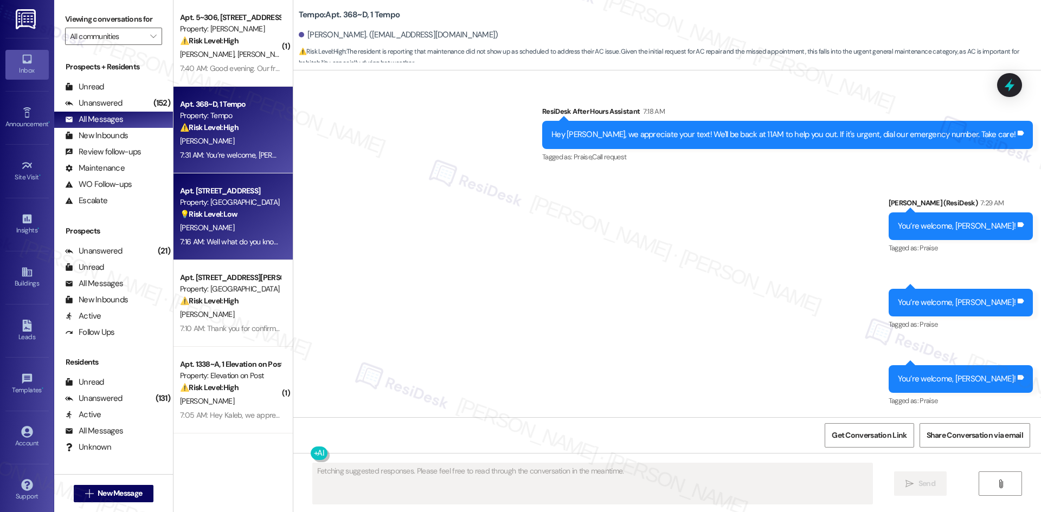
click at [205, 218] on strong "💡 Risk Level: Low" at bounding box center [208, 214] width 57 height 10
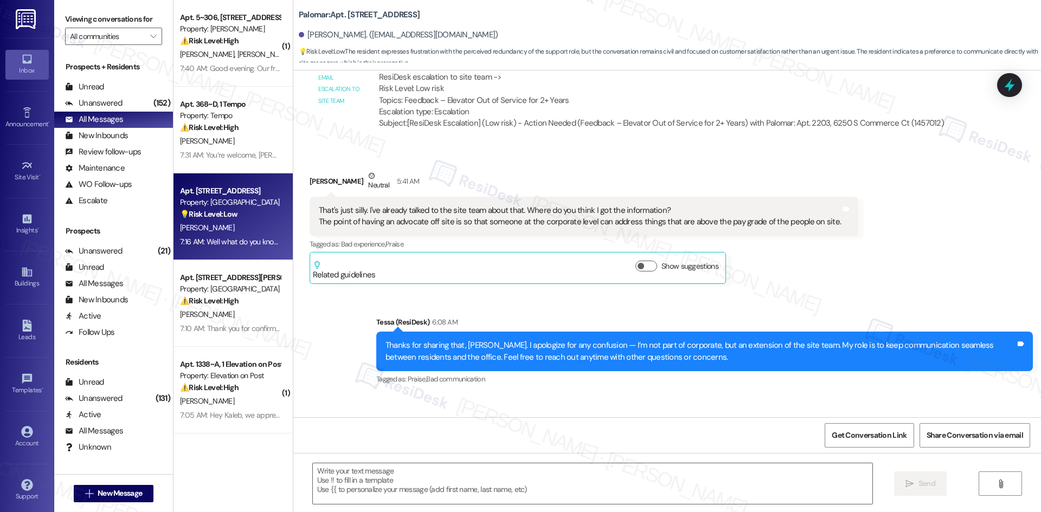
type textarea "Fetching suggested responses. Please feel free to read through the conversation…"
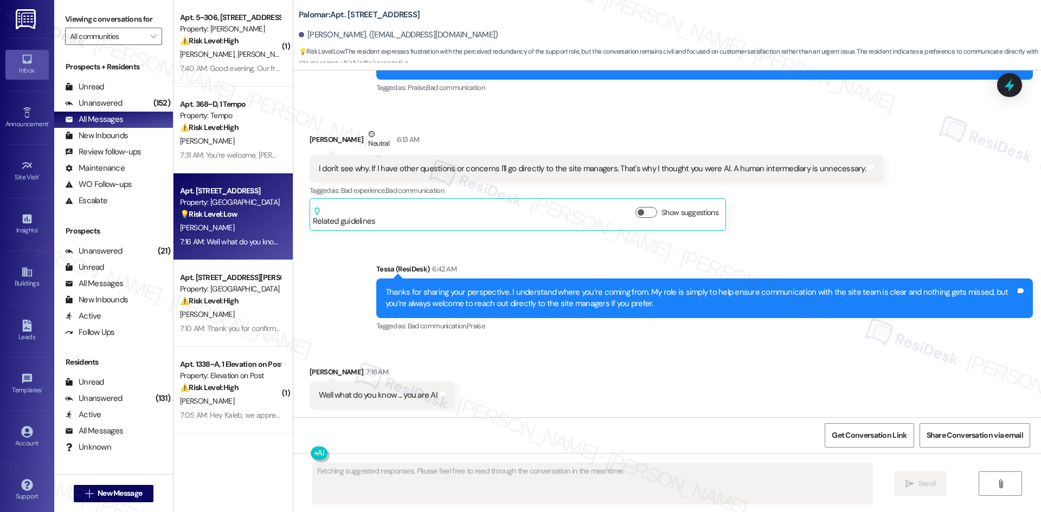
scroll to position [776, 0]
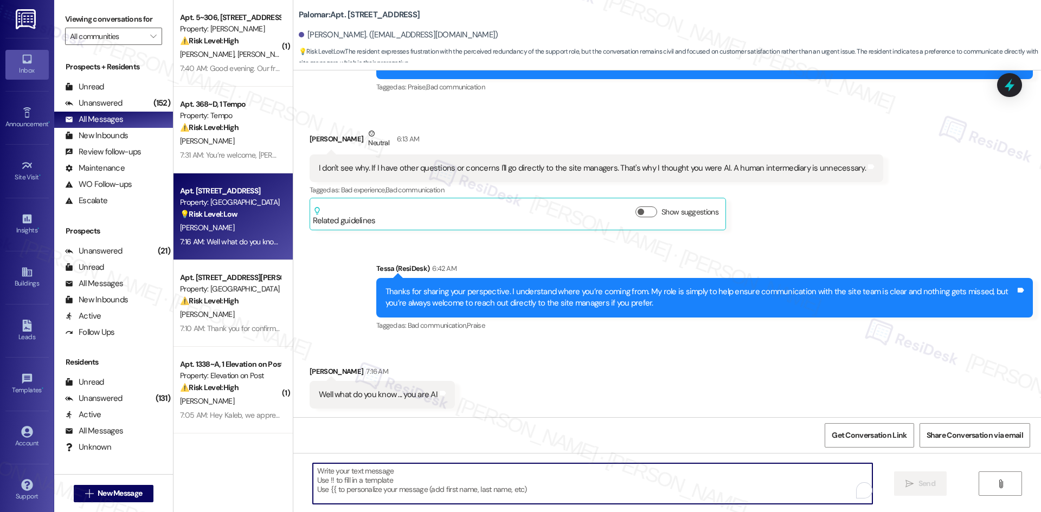
paste textarea "I’m sorry for any confusion, [PERSON_NAME]. I’m not AI — I’m with the offsite R…"
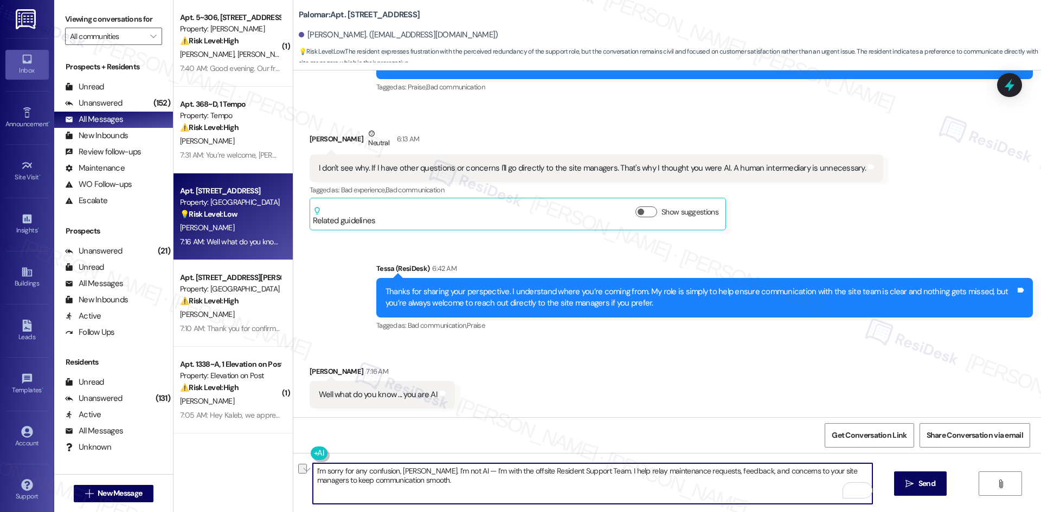
drag, startPoint x: 411, startPoint y: 473, endPoint x: 391, endPoint y: 473, distance: 20.6
click at [391, 473] on textarea "I’m sorry for any confusion, [PERSON_NAME]. I’m not AI — I’m with the offsite R…" at bounding box center [592, 483] width 559 height 41
click at [411, 468] on textarea "I’m sorry for any confusion, [PERSON_NAME]. I’m not AI — I’m with the offsite R…" at bounding box center [592, 483] width 559 height 41
click at [379, 469] on textarea "I’m sorry for any confusion, I’m not AI — I’m with the offsite Resident Support…" at bounding box center [592, 483] width 559 height 41
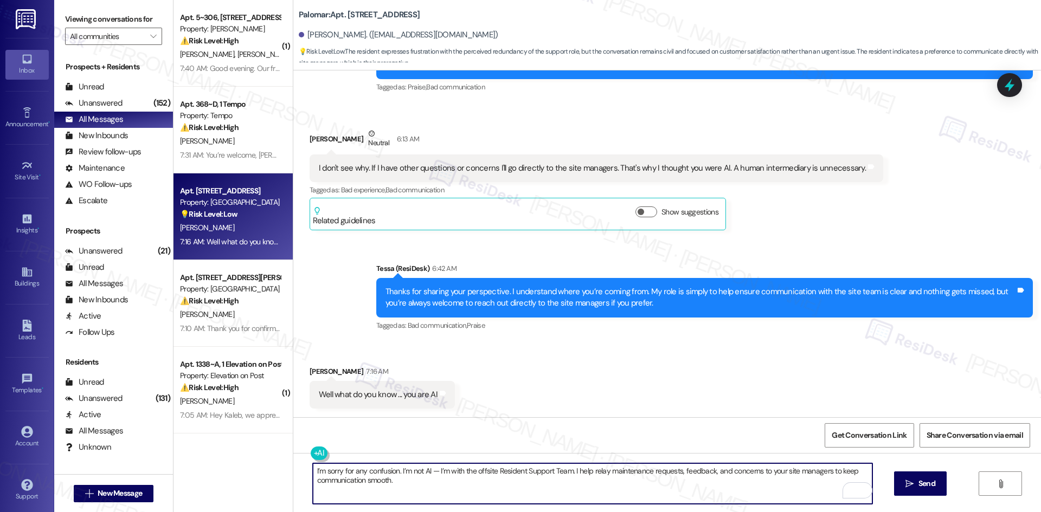
click at [446, 479] on textarea "I’m sorry for any confusion. I’m not AI — I’m with the offsite Resident Support…" at bounding box center [592, 483] width 559 height 41
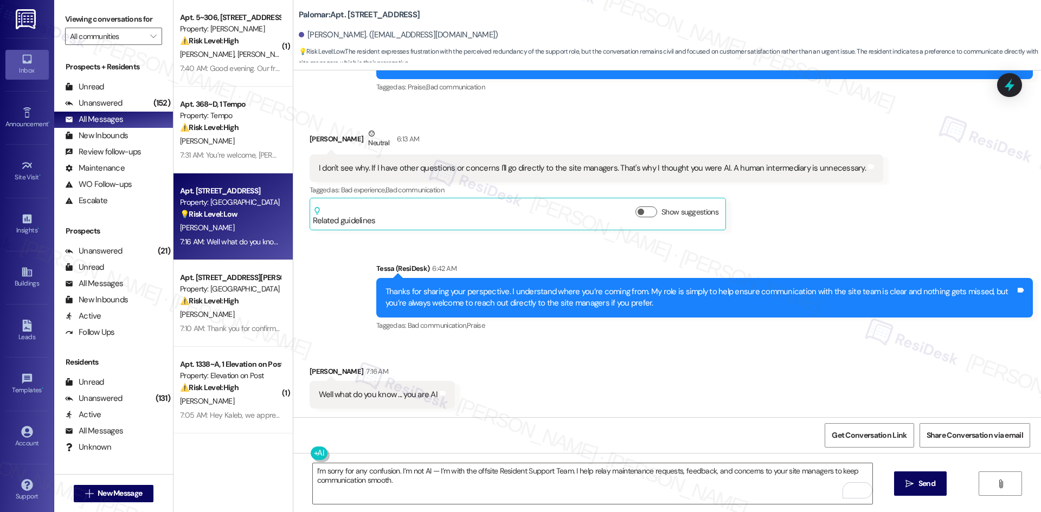
click at [558, 375] on div "Received via SMS [PERSON_NAME] 7:16 AM Well what do you know ... you are AI Tag…" at bounding box center [666, 378] width 747 height 75
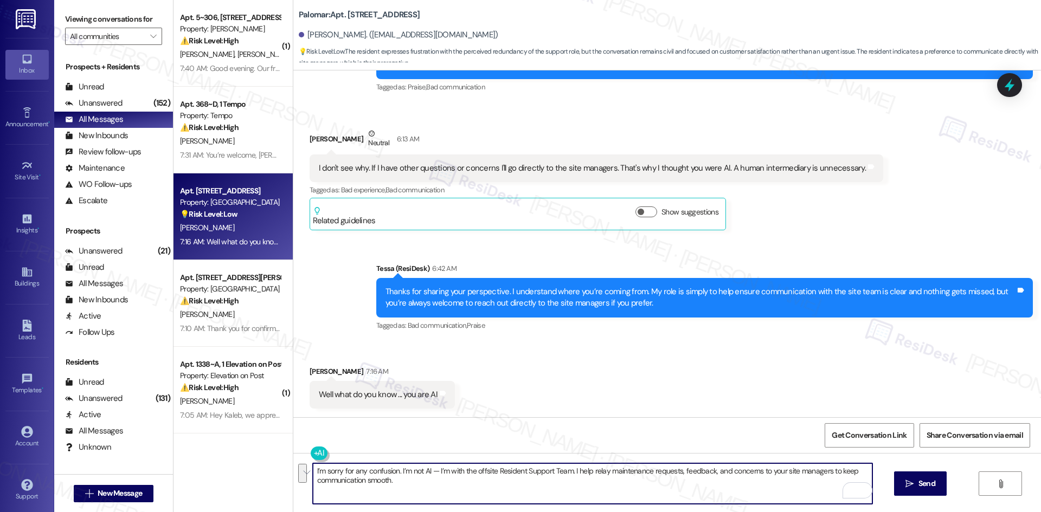
drag, startPoint x: 569, startPoint y: 472, endPoint x: 596, endPoint y: 491, distance: 33.4
click at [596, 491] on textarea "I’m sorry for any confusion. I’m not AI — I’m with the offsite Resident Support…" at bounding box center [592, 483] width 559 height 41
drag, startPoint x: 569, startPoint y: 472, endPoint x: 576, endPoint y: 480, distance: 11.2
click at [576, 480] on textarea "I’m sorry for any confusion. I’m not AI — I’m with the offsite Resident Support…" at bounding box center [592, 483] width 559 height 41
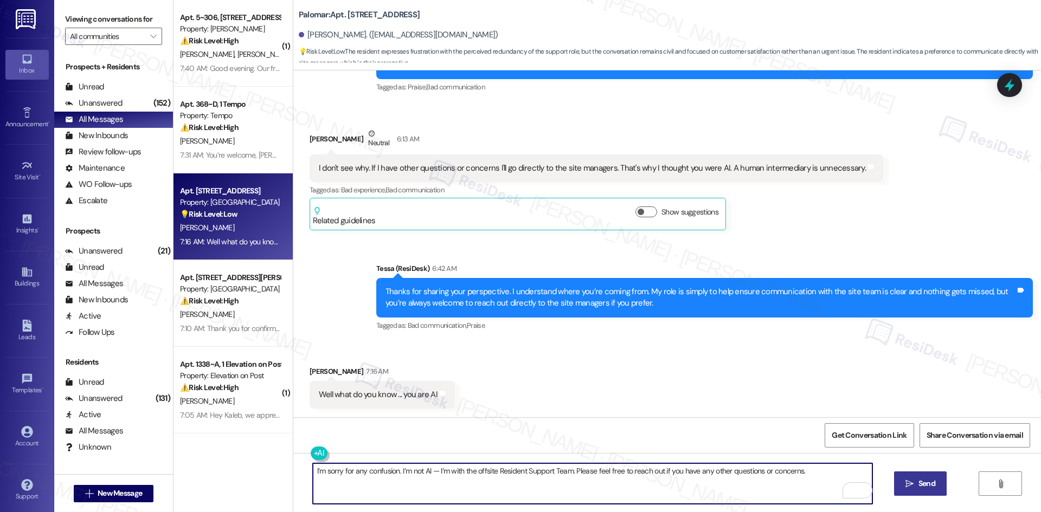
type textarea "I’m sorry for any confusion. I’m not AI — I’m with the offsite Resident Support…"
click at [932, 487] on span "Send" at bounding box center [926, 483] width 17 height 11
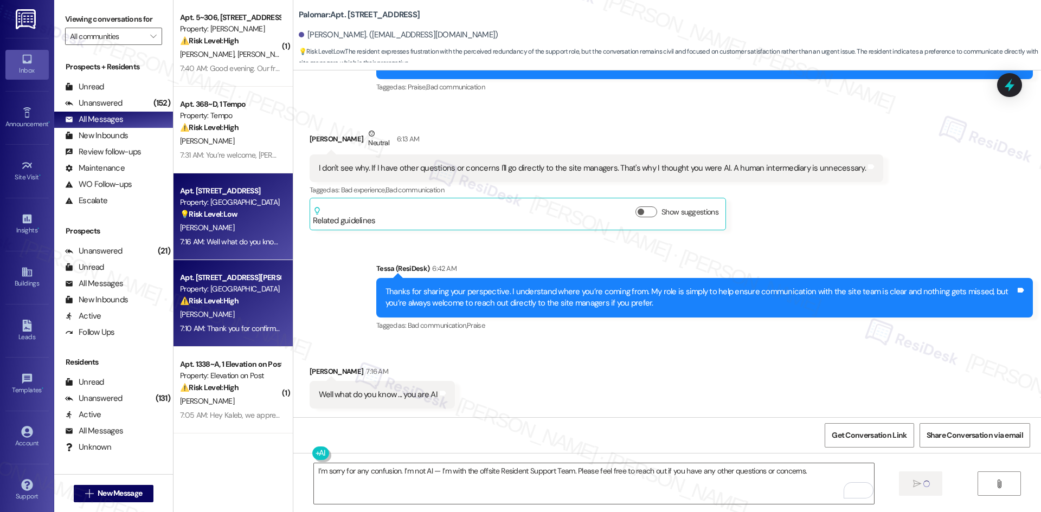
click at [229, 313] on div "[PERSON_NAME]" at bounding box center [230, 315] width 102 height 14
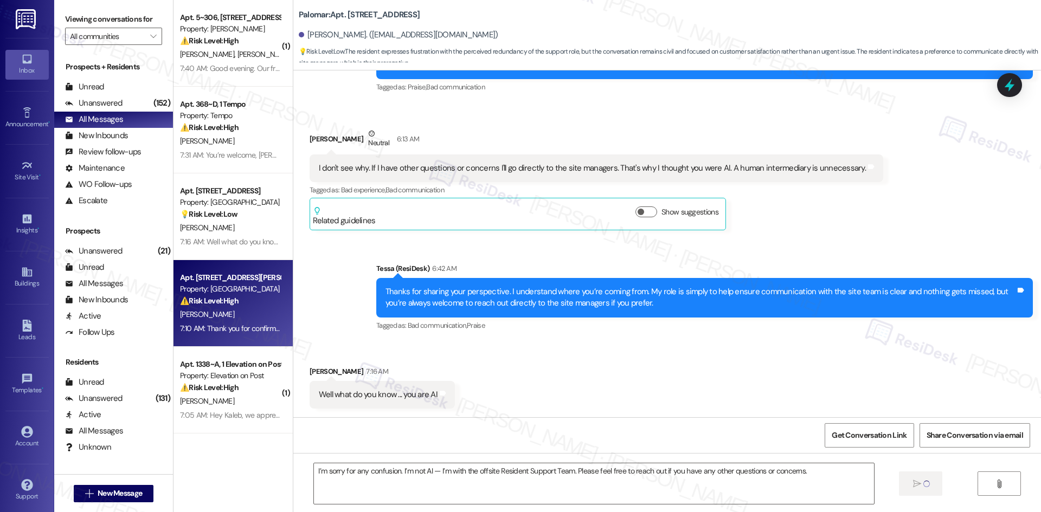
type textarea "Fetching suggested responses. Please feel free to read through the conversation…"
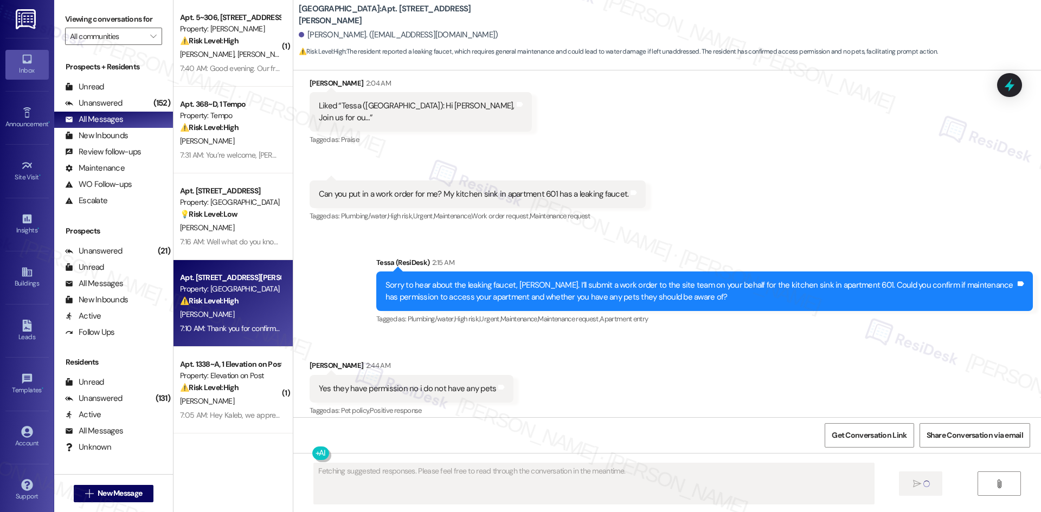
scroll to position [1261, 0]
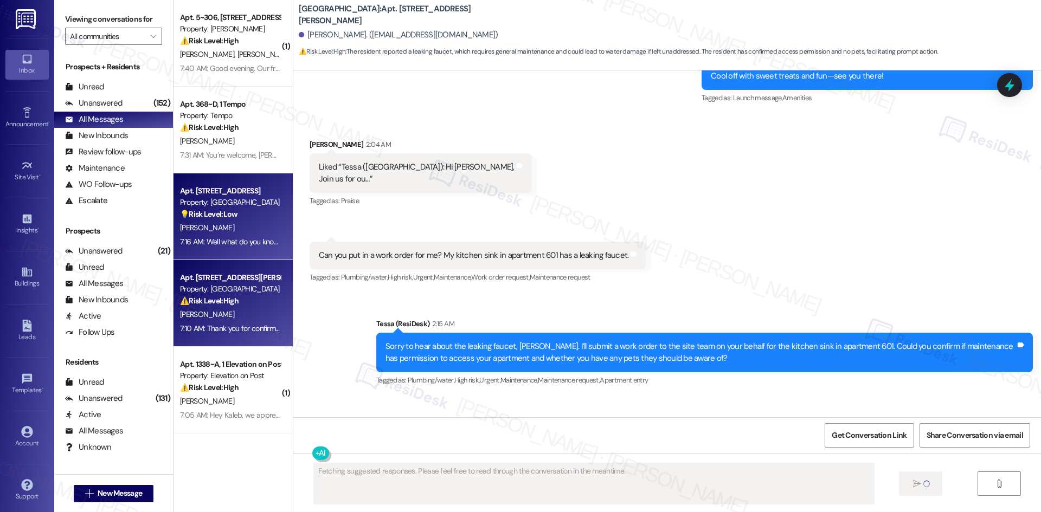
click at [223, 222] on div "[PERSON_NAME]" at bounding box center [230, 228] width 102 height 14
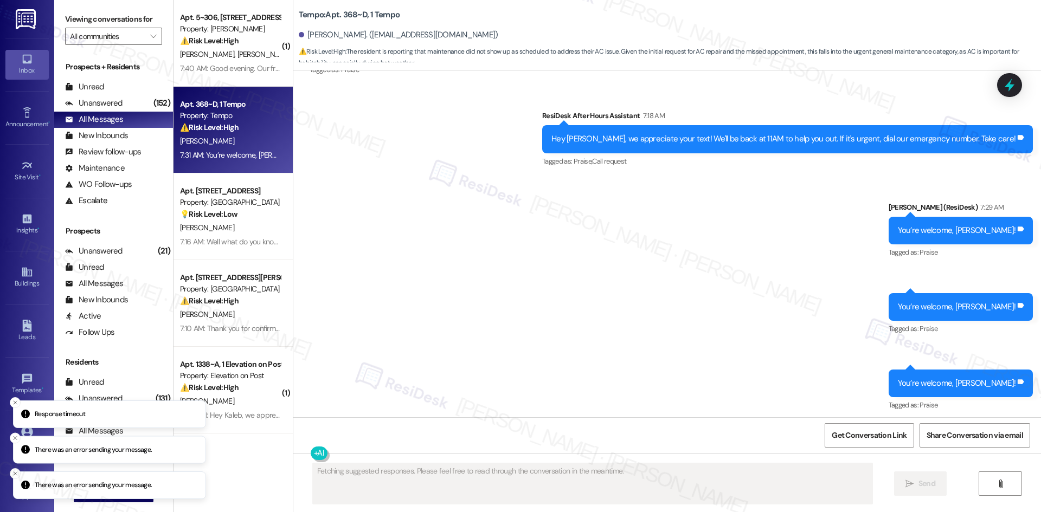
scroll to position [1141, 0]
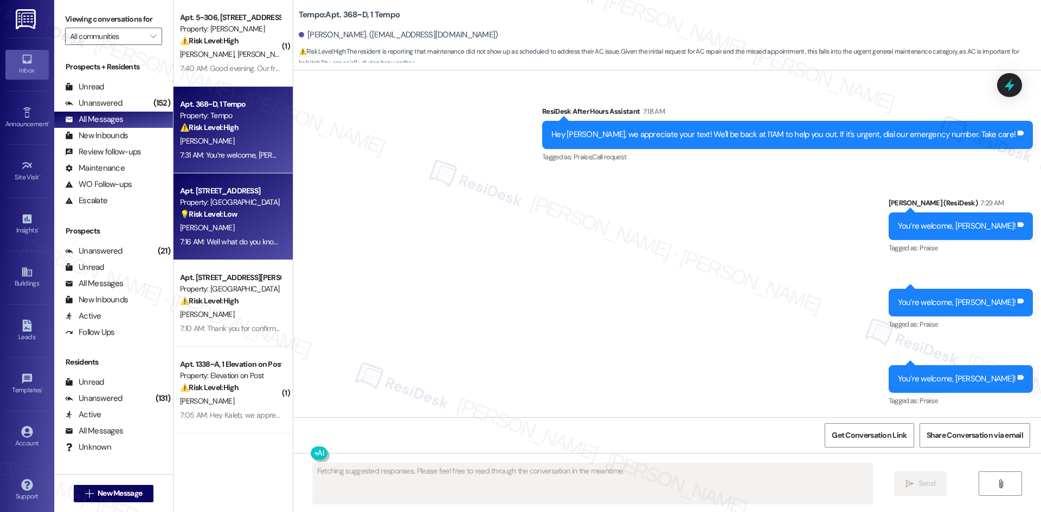
click at [231, 239] on div "7:16 AM: Well what do you know ... you are AI 7:16 AM: Well what do you know ..…" at bounding box center [249, 242] width 138 height 10
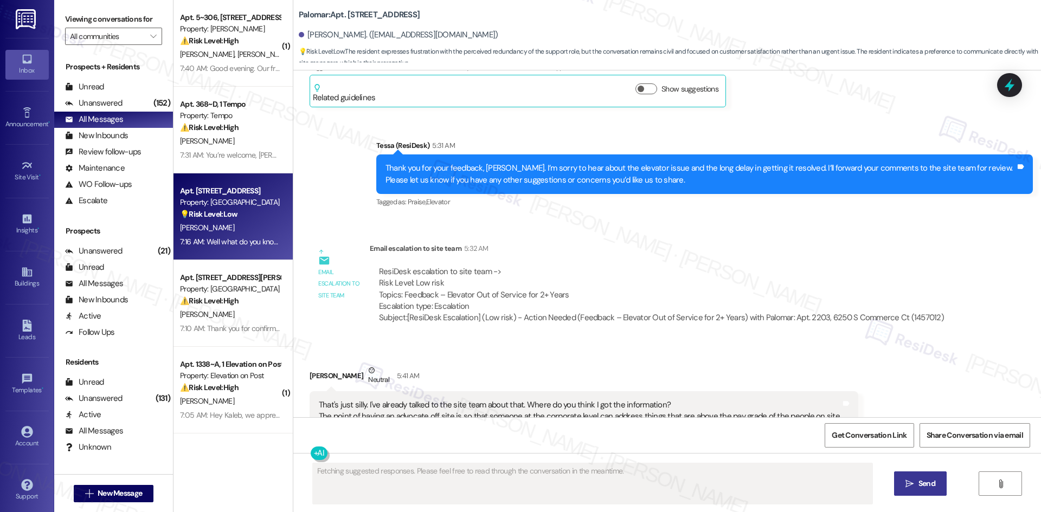
scroll to position [288, 0]
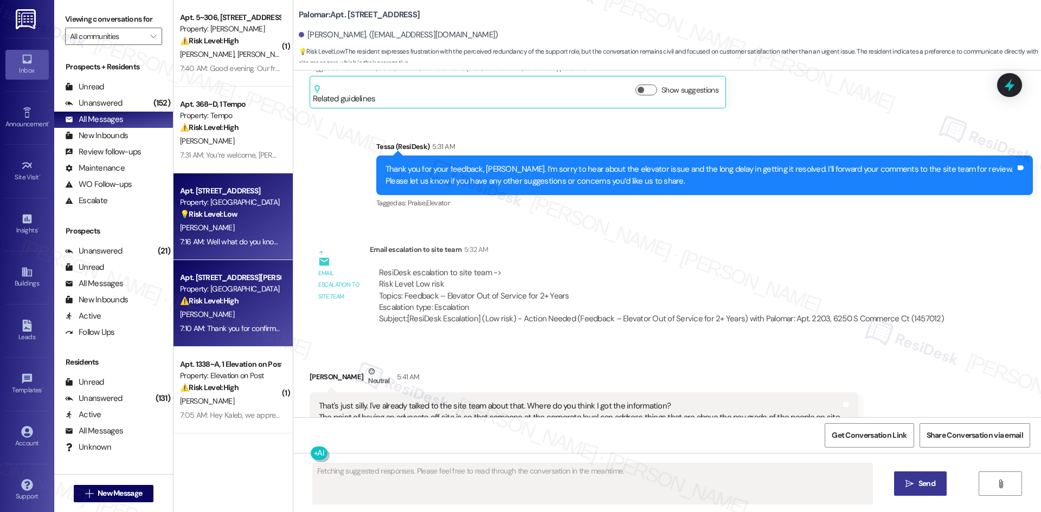
click at [216, 296] on strong "⚠️ Risk Level: High" at bounding box center [209, 301] width 59 height 10
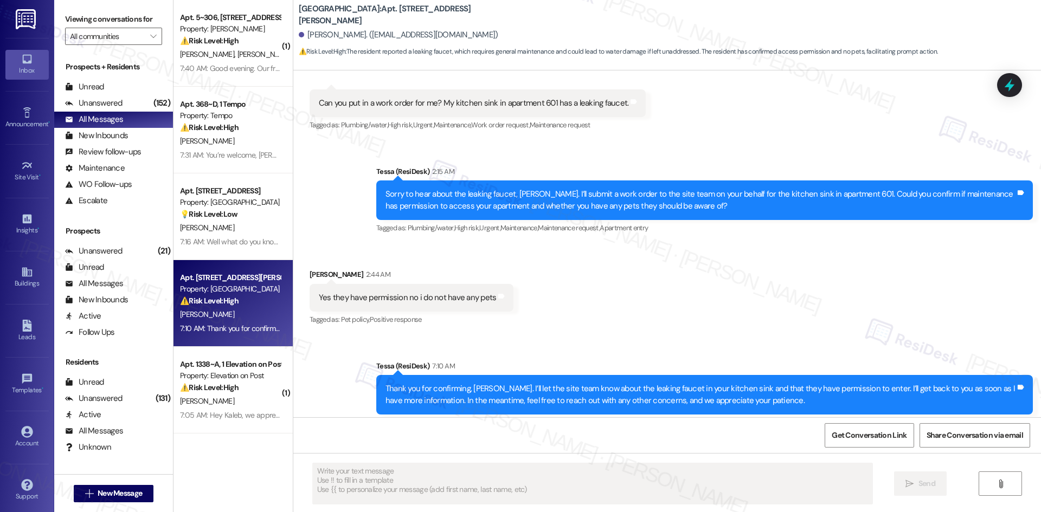
scroll to position [1423, 0]
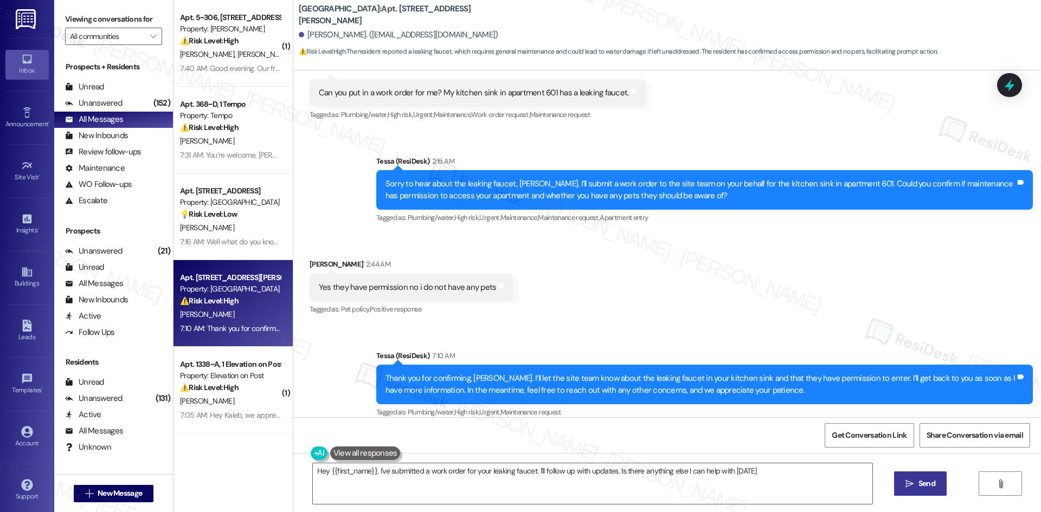
type textarea "Hey {{first_name}}, I've submitted a work order for your leaking faucet. I'll f…"
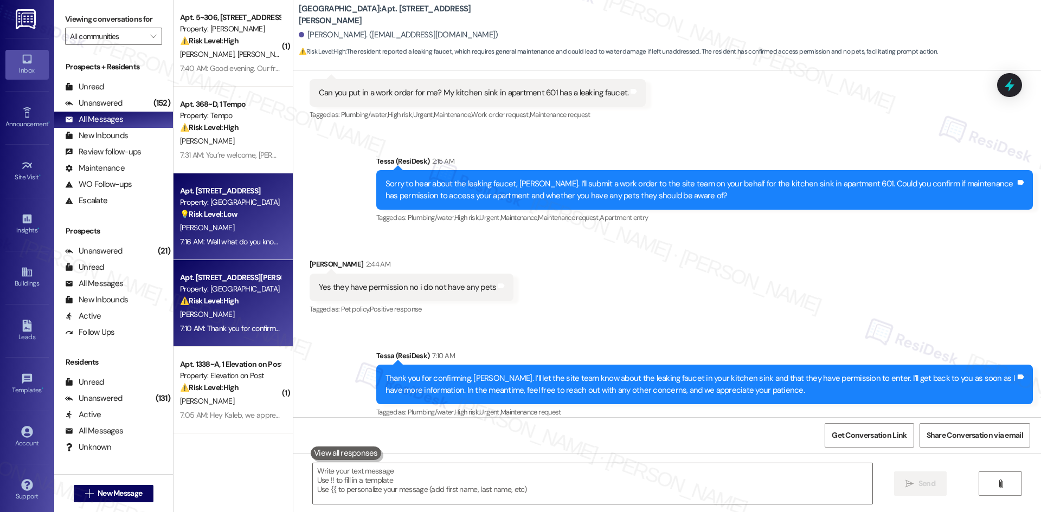
click at [238, 243] on div "7:16 AM: Well what do you know ... you are AI 7:16 AM: Well what do you know ..…" at bounding box center [249, 242] width 138 height 10
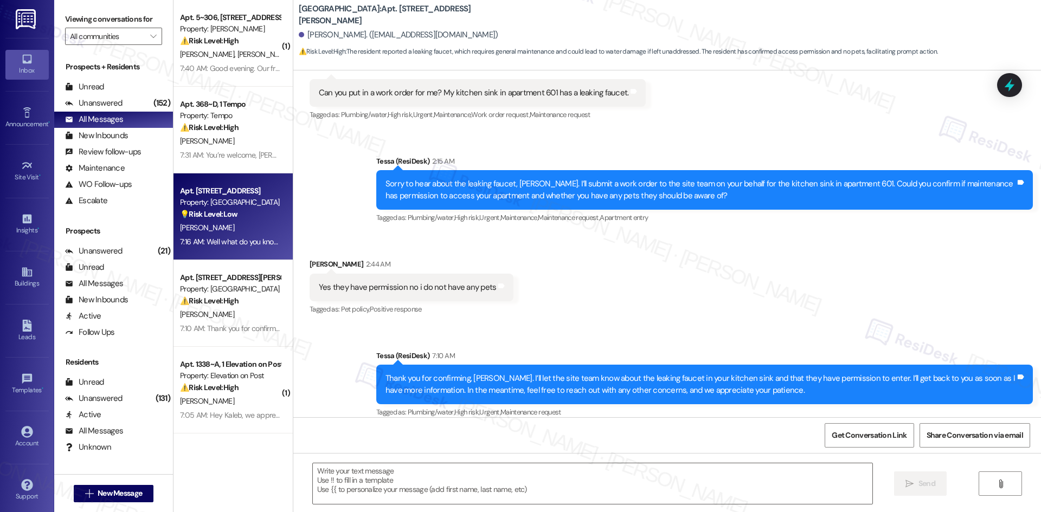
type textarea "Fetching suggested responses. Please feel free to read through the conversation…"
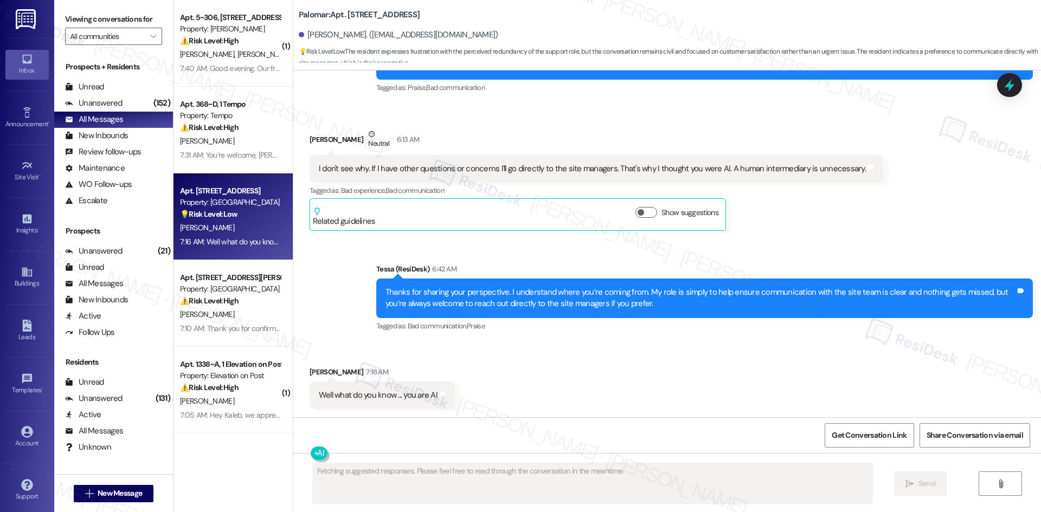
scroll to position [776, 0]
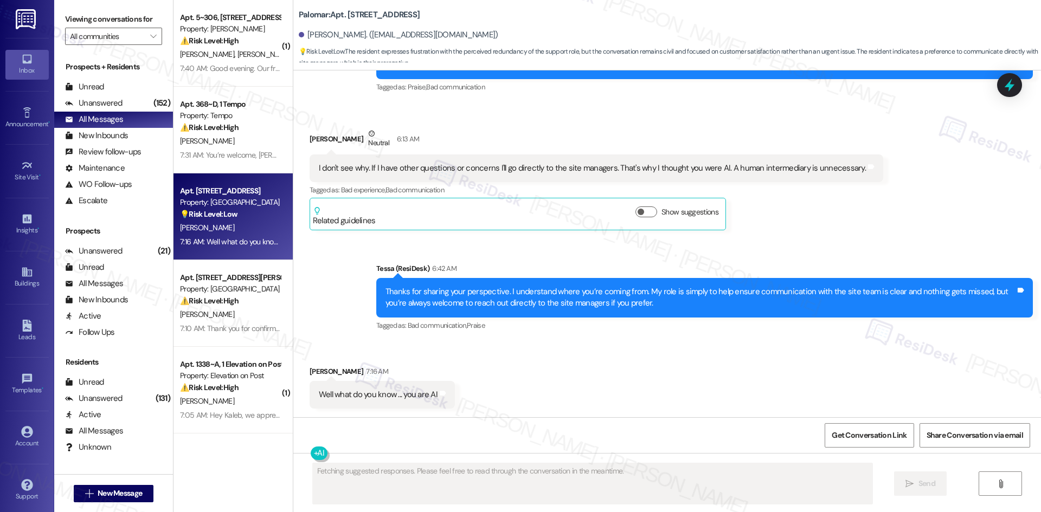
click at [267, 196] on div "Apt. [STREET_ADDRESS]" at bounding box center [230, 190] width 100 height 11
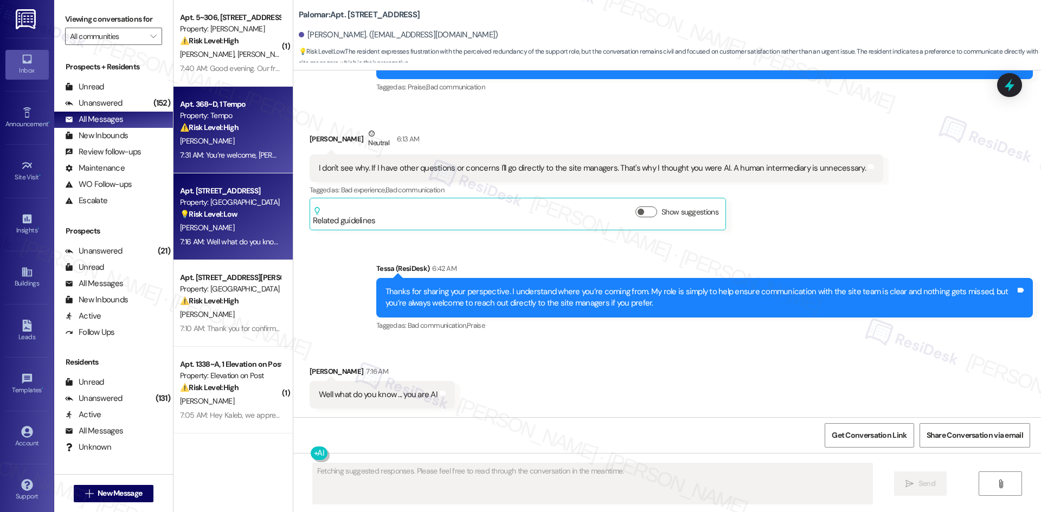
click at [211, 132] on div "⚠️ Risk Level: High The resident is reporting that maintenance did not show up …" at bounding box center [230, 127] width 100 height 11
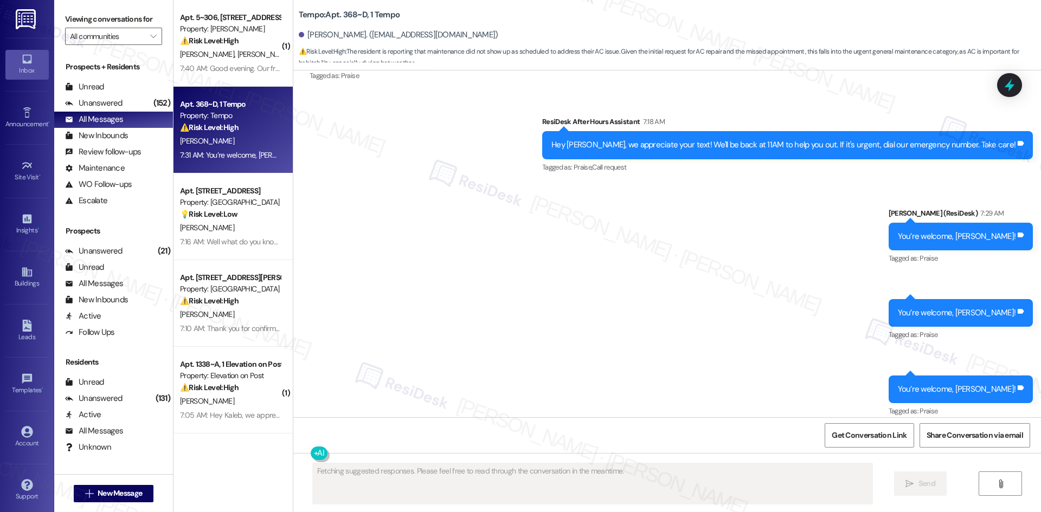
scroll to position [1141, 0]
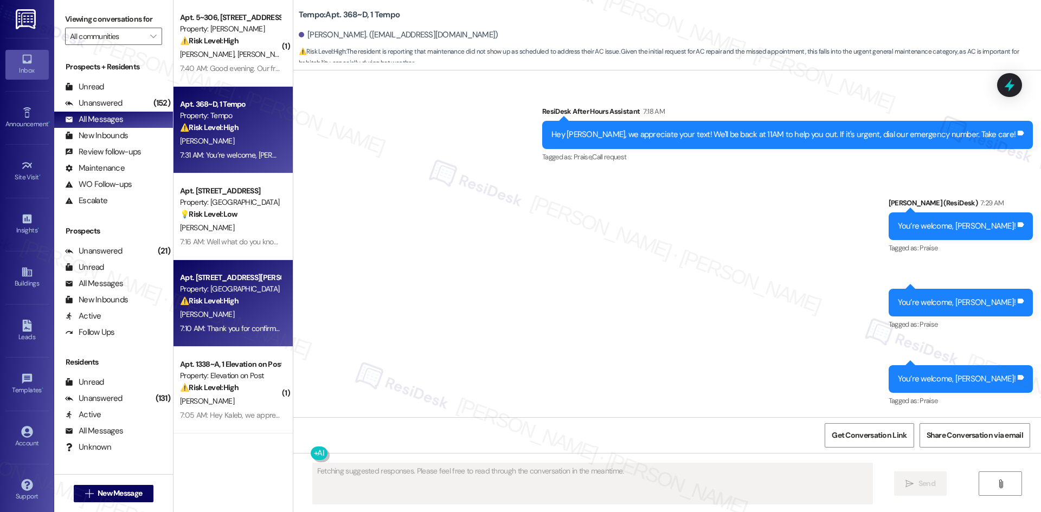
click at [235, 312] on div "[PERSON_NAME]" at bounding box center [230, 315] width 102 height 14
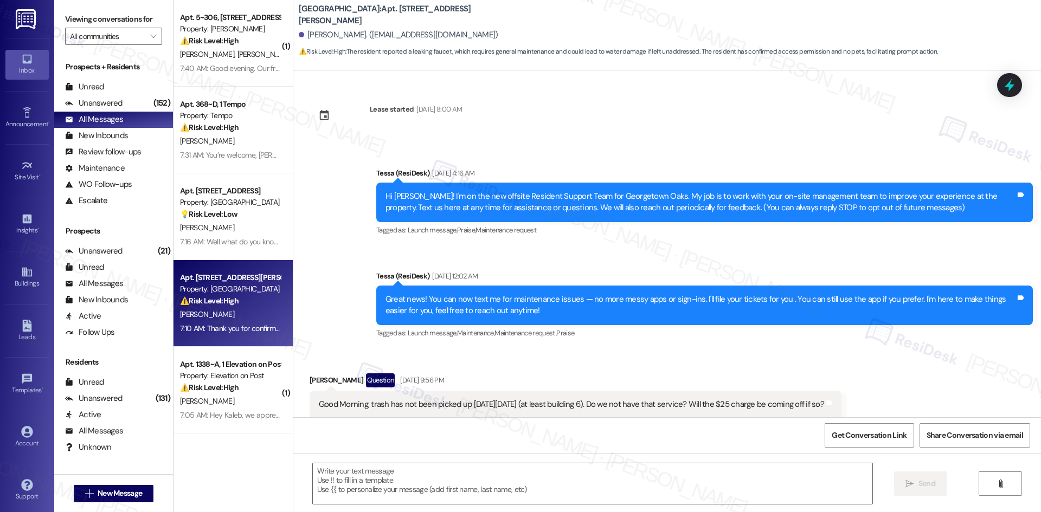
scroll to position [1320, 0]
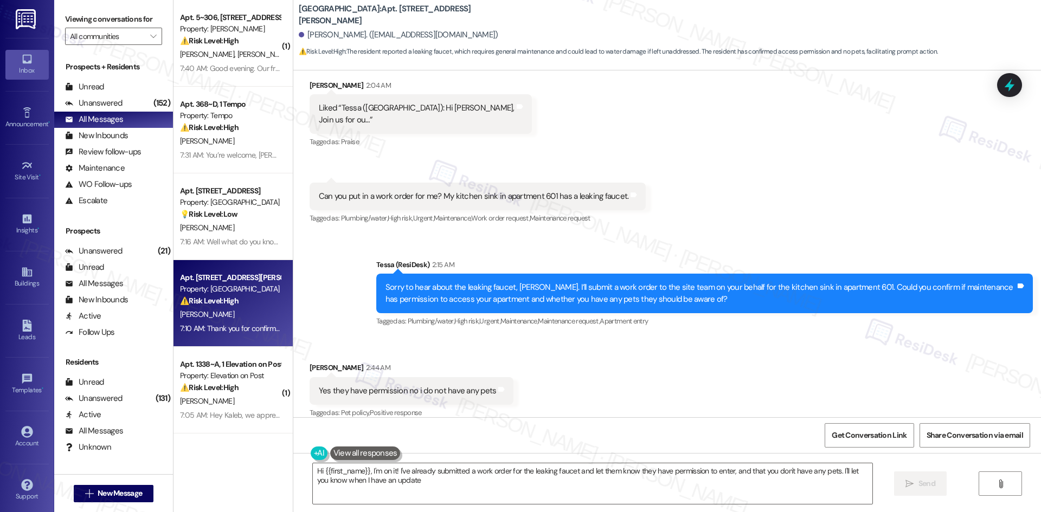
type textarea "Hi {{first_name}}, I'm on it! I've already submitted a work order for the leaki…"
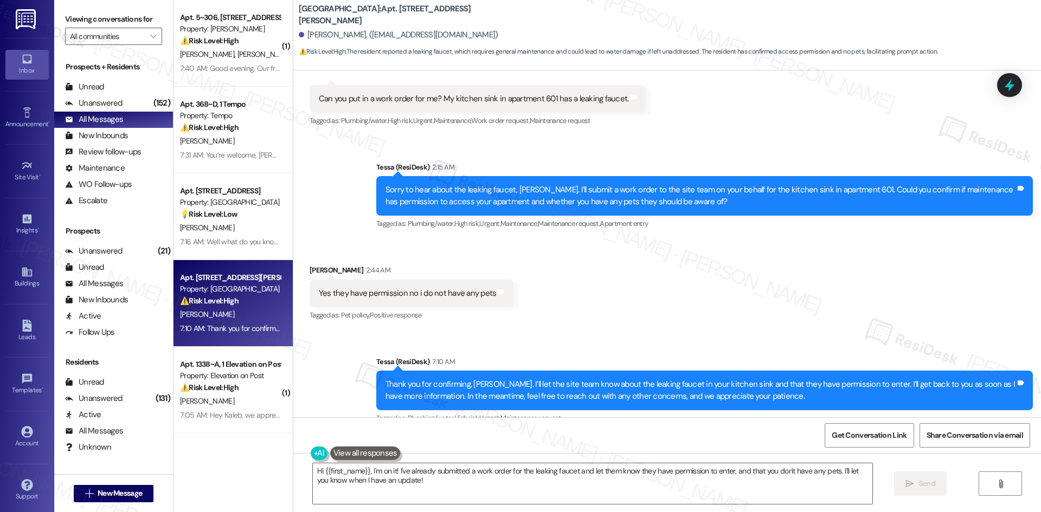
scroll to position [1423, 0]
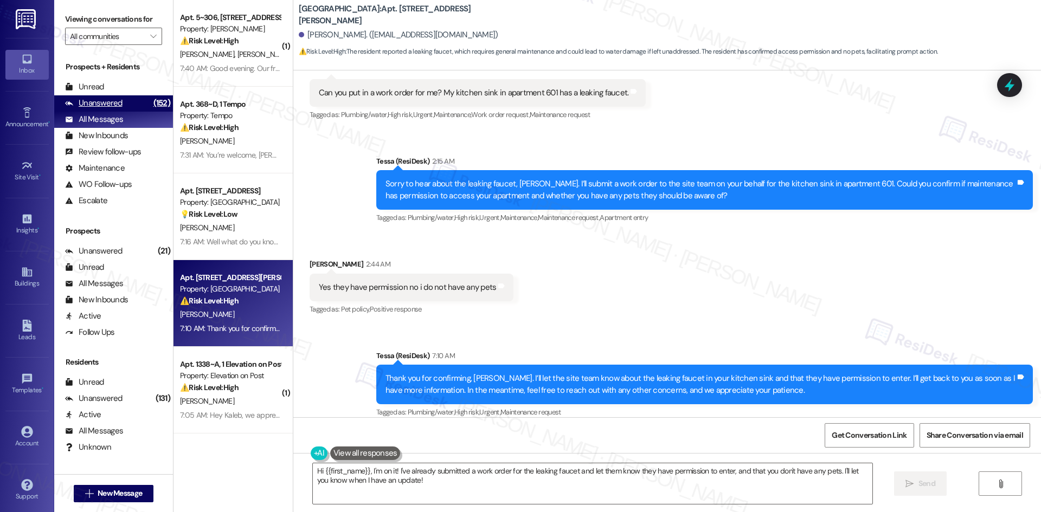
click at [130, 99] on div "Unanswered (152)" at bounding box center [113, 103] width 119 height 16
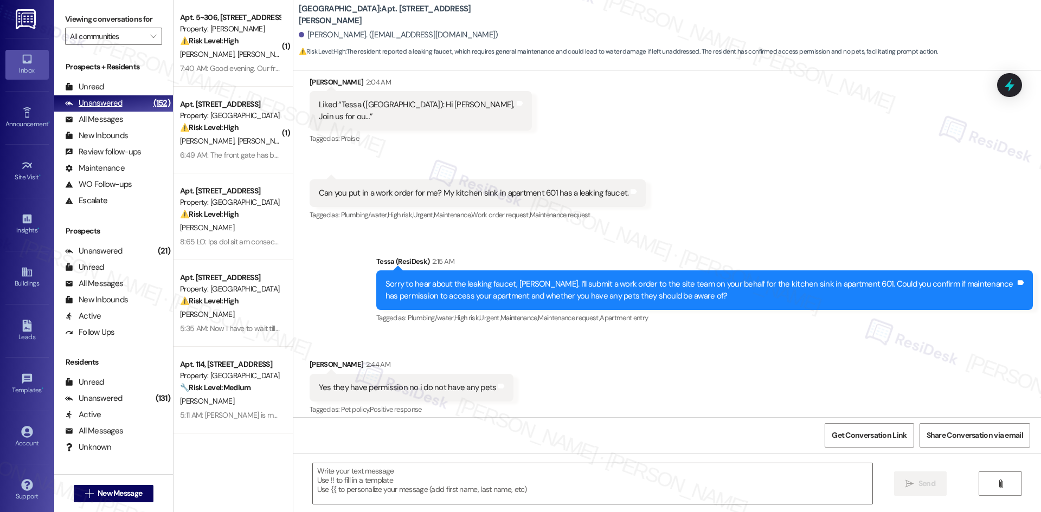
type textarea "Fetching suggested responses. Please feel free to read through the conversation…"
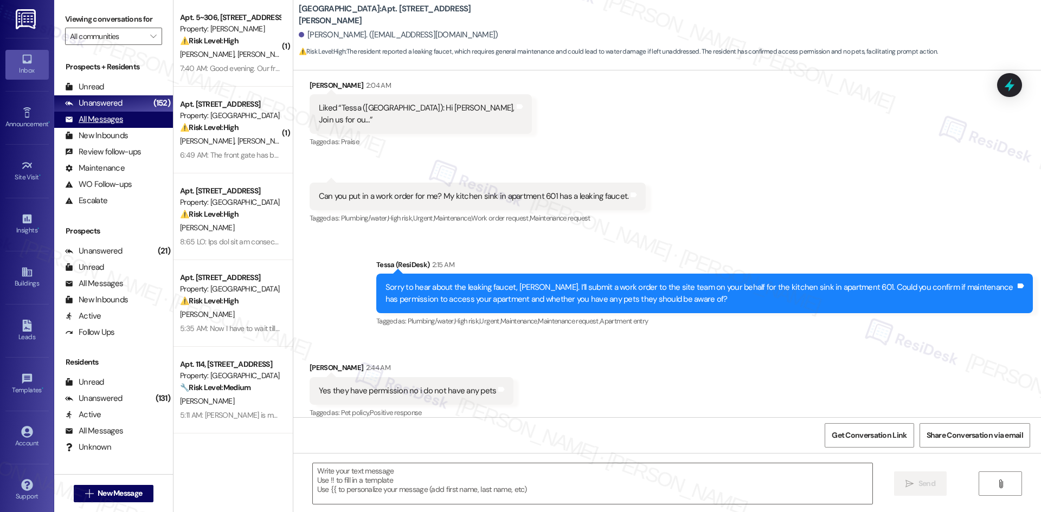
click at [119, 123] on div "All Messages" at bounding box center [94, 119] width 58 height 11
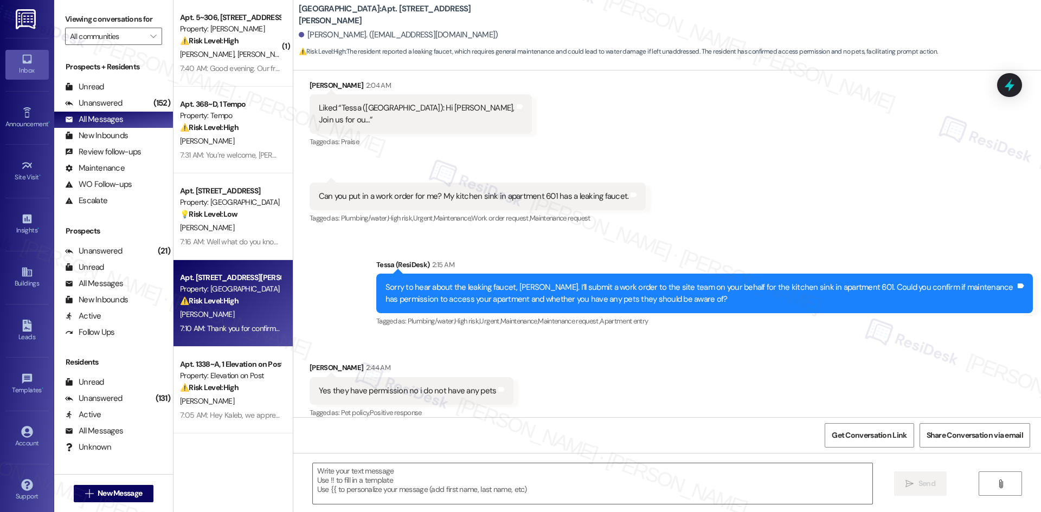
type textarea "Fetching suggested responses. Please feel free to read through the conversation…"
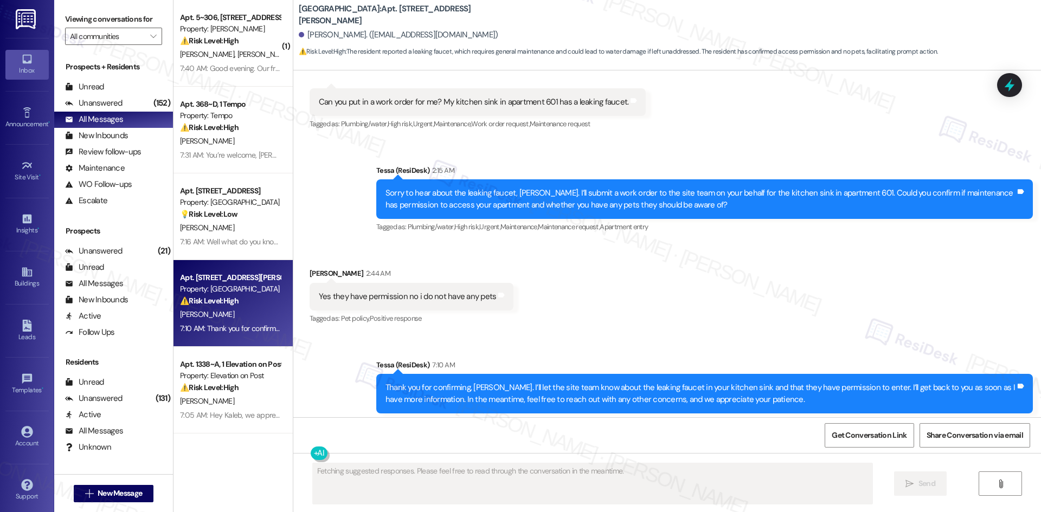
scroll to position [1423, 0]
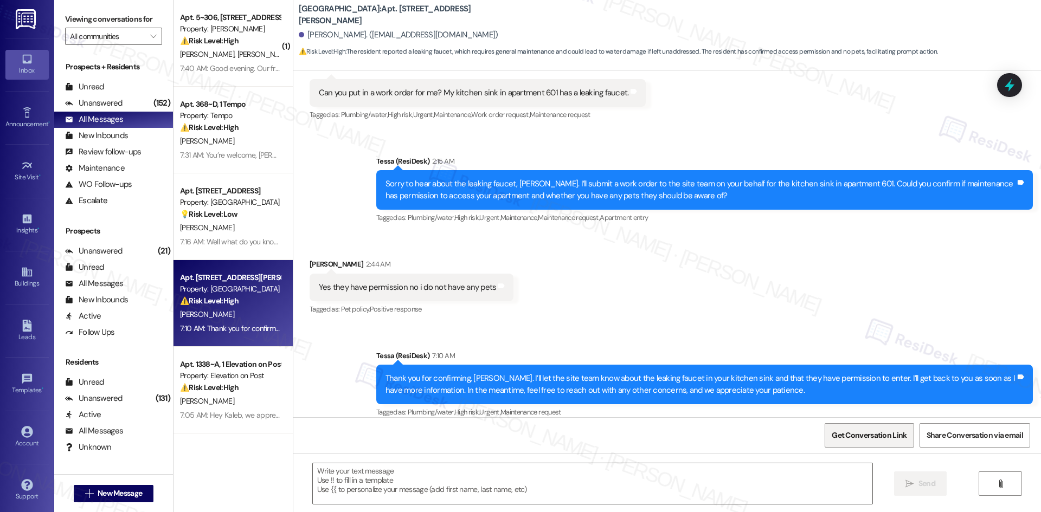
click at [868, 441] on span "Get Conversation Link" at bounding box center [868, 435] width 75 height 11
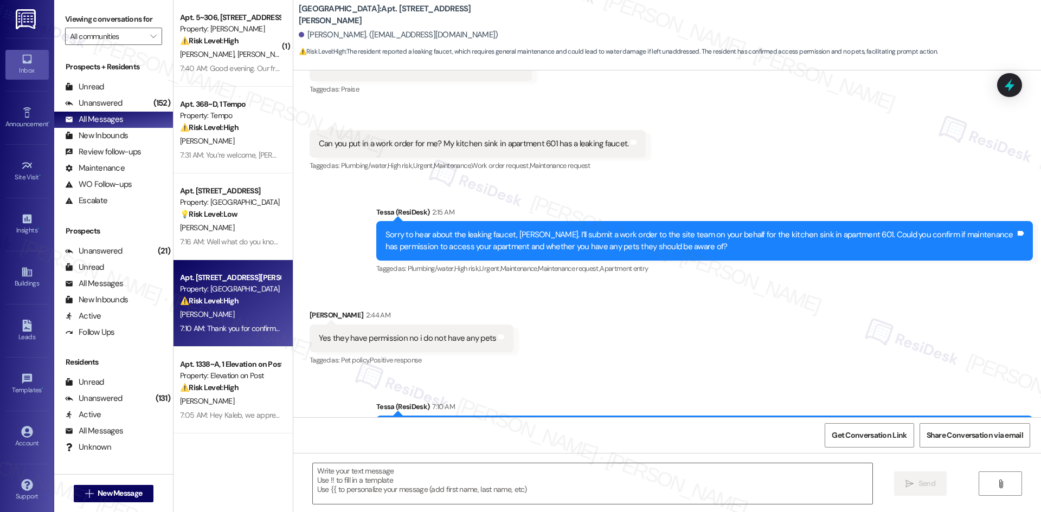
scroll to position [1206, 0]
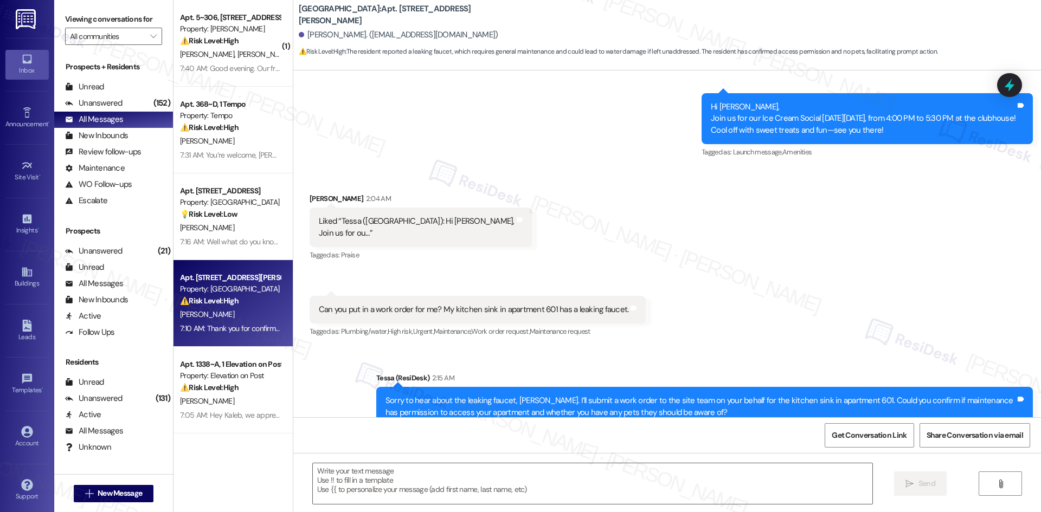
click at [988, 195] on div "Received via SMS [PERSON_NAME] 2:04 AM Liked “Tessa ([GEOGRAPHIC_DATA]): Hi [PE…" at bounding box center [666, 258] width 747 height 179
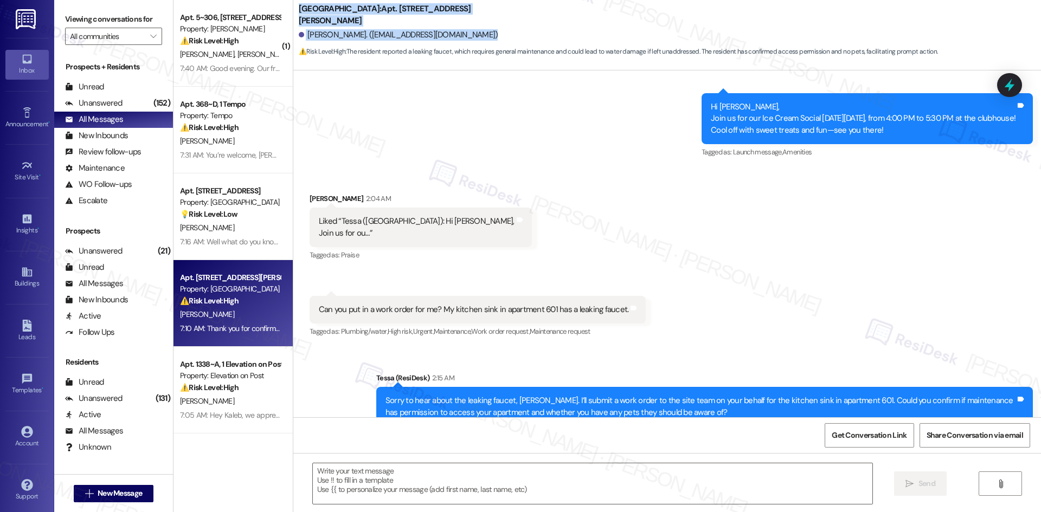
drag, startPoint x: 289, startPoint y: 15, endPoint x: 467, endPoint y: 24, distance: 178.0
click at [467, 24] on div "[GEOGRAPHIC_DATA]: Apt. [STREET_ADDRESS][PERSON_NAME][PERSON_NAME]. ([EMAIL_ADD…" at bounding box center [666, 30] width 747 height 55
copy div "[GEOGRAPHIC_DATA]: Apt. [STREET_ADDRESS][PERSON_NAME][PERSON_NAME]. ([EMAIL_ADD…"
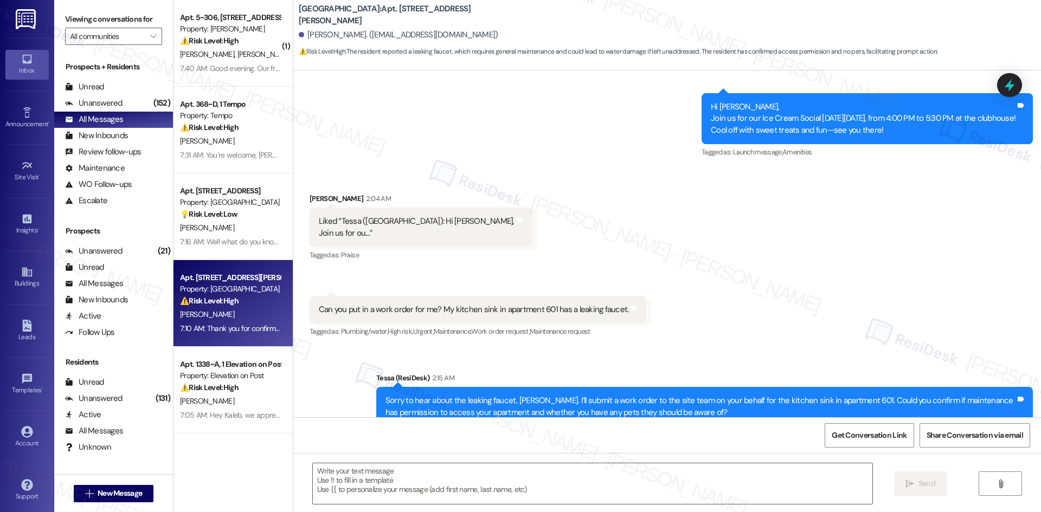
click at [526, 230] on div "Received via SMS [PERSON_NAME] 2:04 AM Liked “Tessa ([GEOGRAPHIC_DATA]): Hi [PE…" at bounding box center [666, 258] width 747 height 179
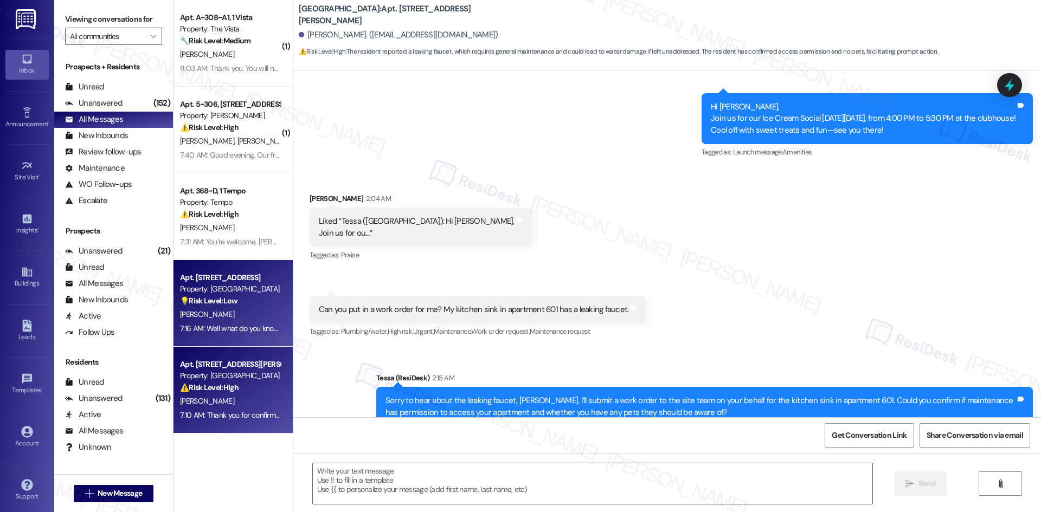
click at [233, 329] on div "7:16 AM: Well what do you know ... you are AI 7:16 AM: Well what do you know ..…" at bounding box center [249, 329] width 138 height 10
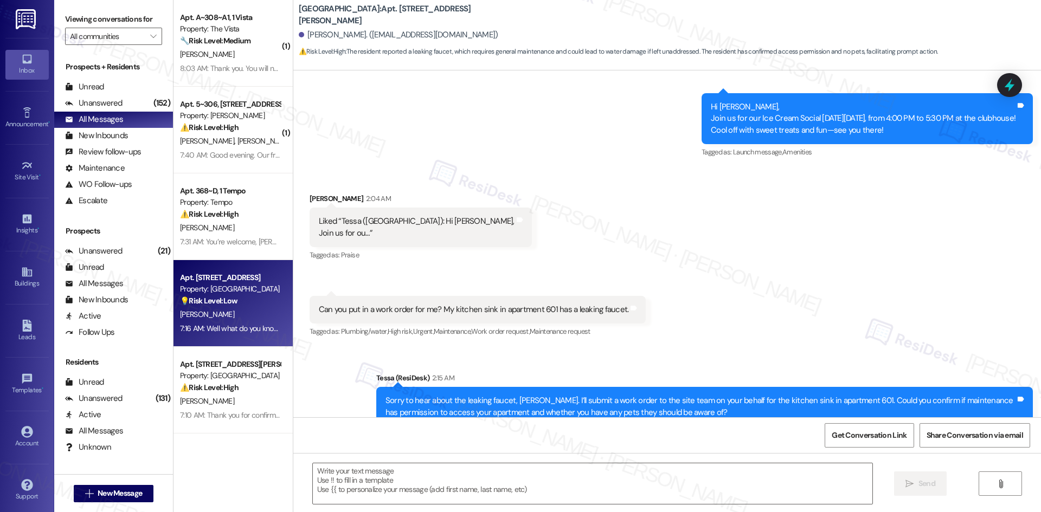
type textarea "Fetching suggested responses. Please feel free to read through the conversation…"
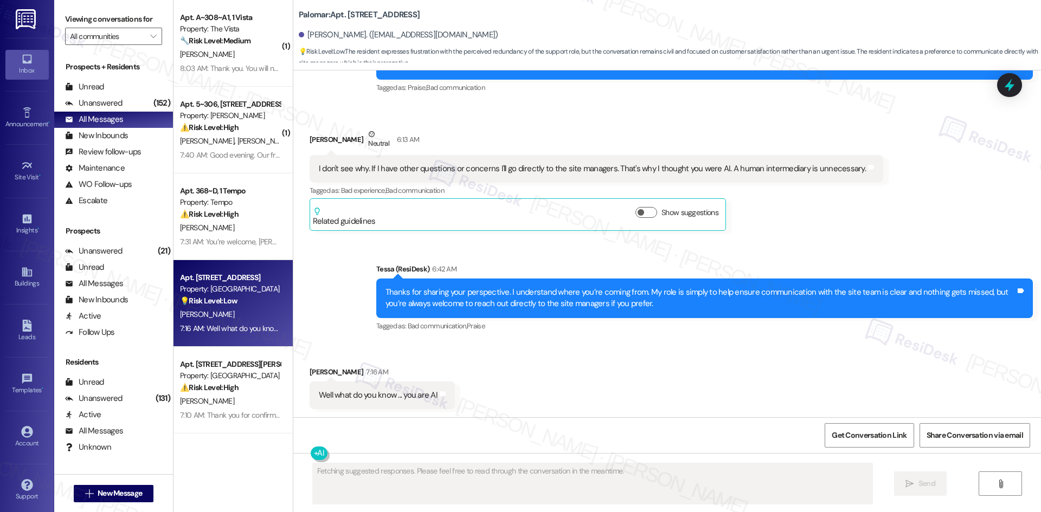
scroll to position [776, 0]
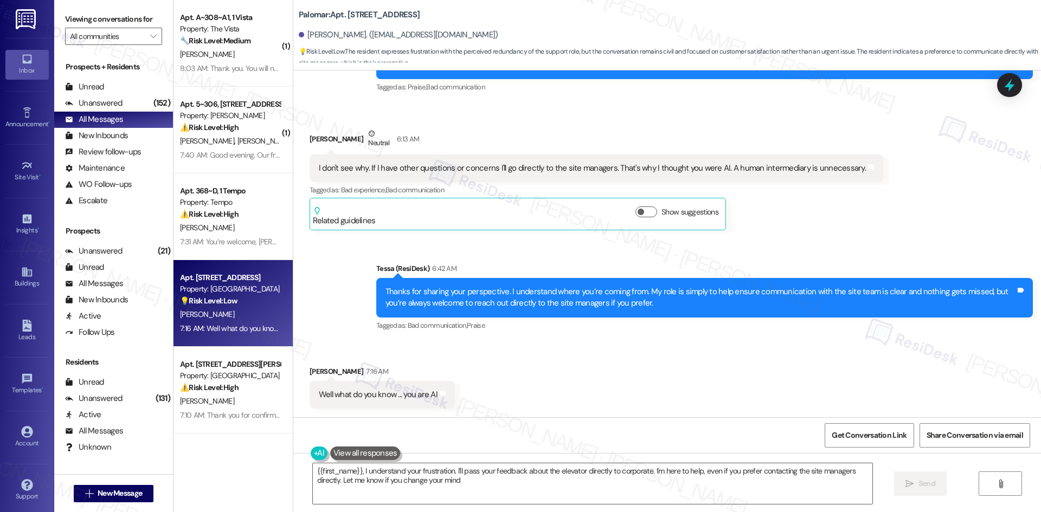
type textarea "{{first_name}}, I understand your frustration. I'll pass your feedback about th…"
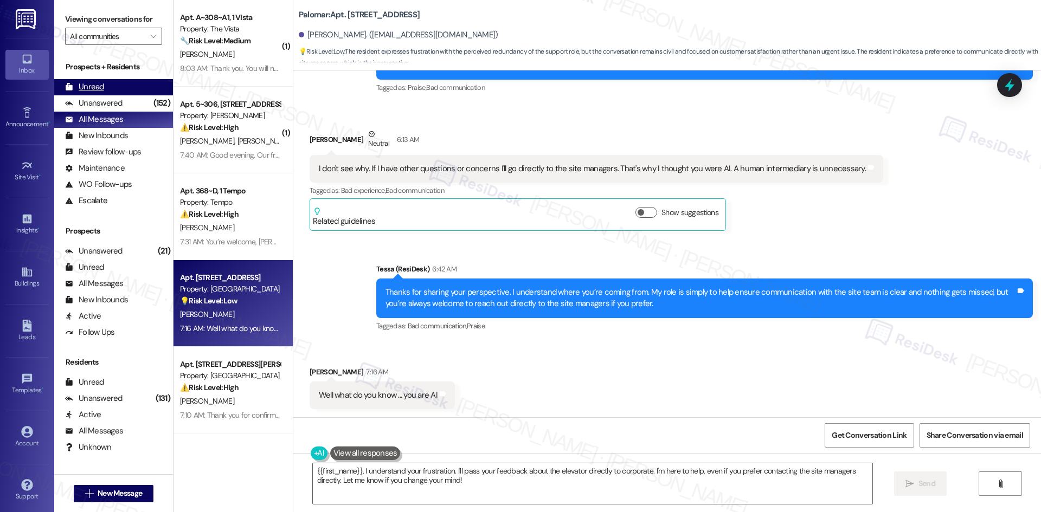
click at [98, 90] on div "Unread" at bounding box center [84, 86] width 39 height 11
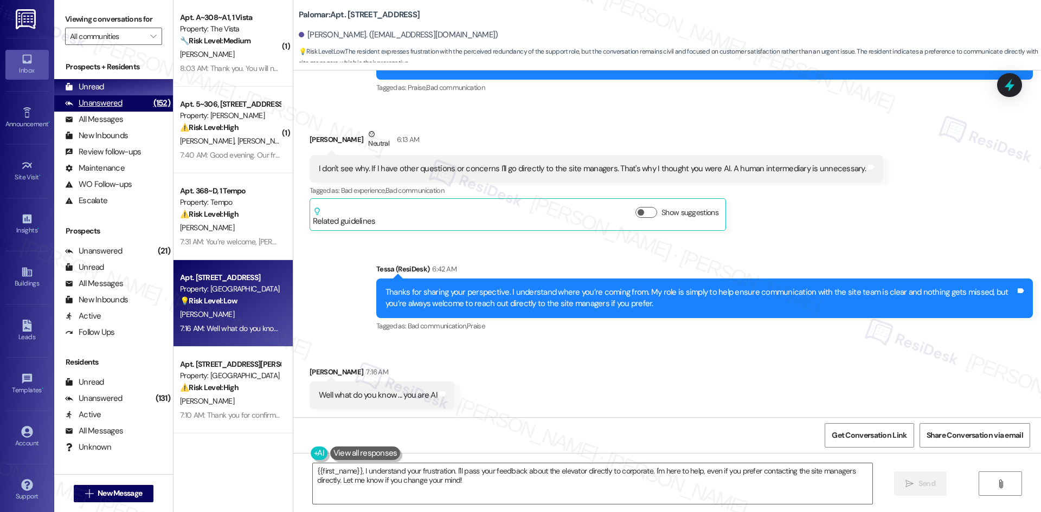
click at [98, 107] on div "Unanswered" at bounding box center [93, 103] width 57 height 11
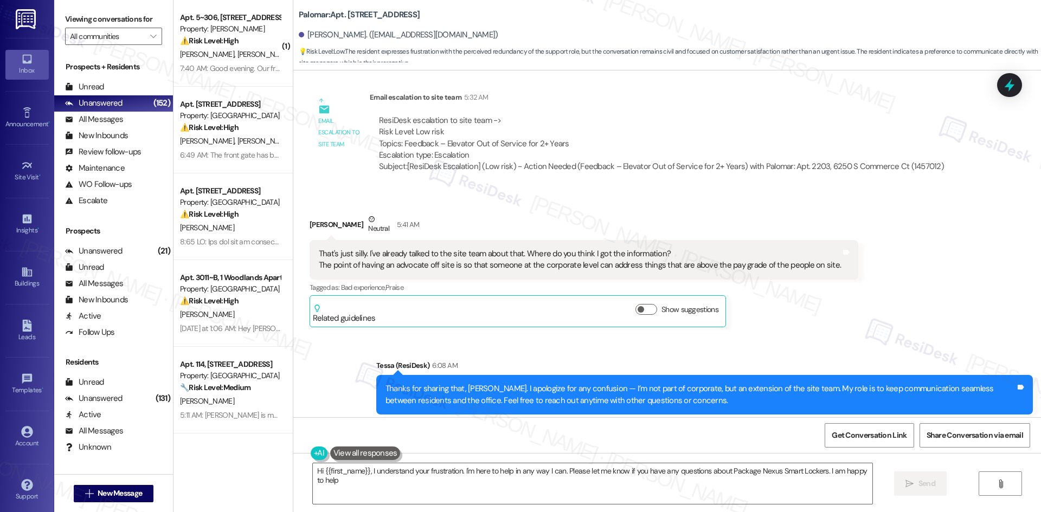
type textarea "Hi {{first_name}}, I understand your frustration. I'm here to help in any way I…"
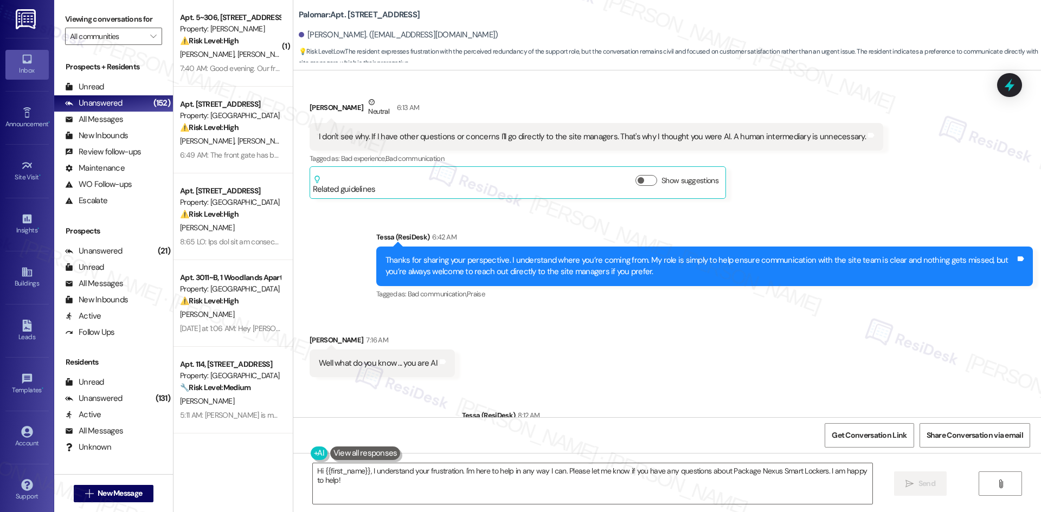
scroll to position [868, 0]
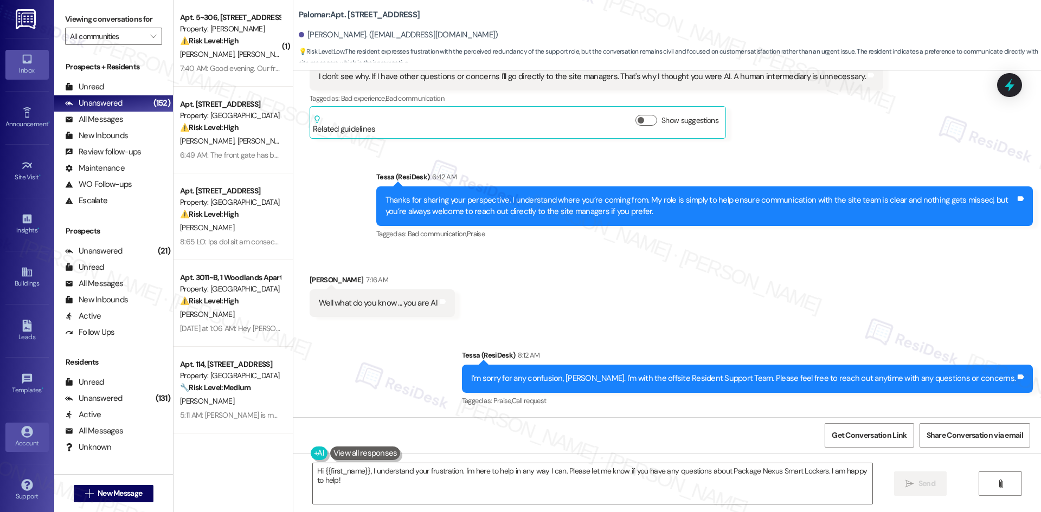
click at [27, 435] on icon at bounding box center [27, 432] width 12 height 12
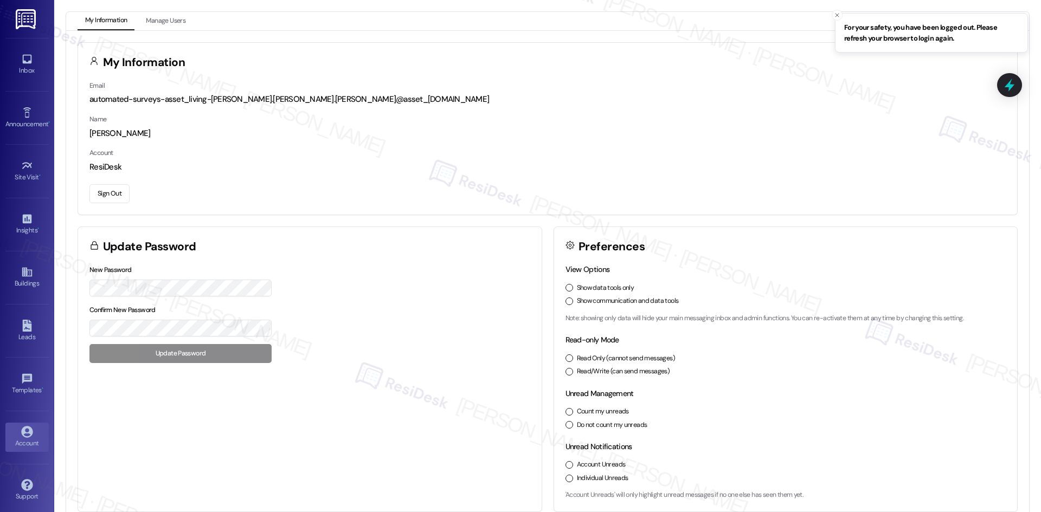
click at [119, 195] on button "Sign Out" at bounding box center [109, 193] width 40 height 19
